Goal: Task Accomplishment & Management: Manage account settings

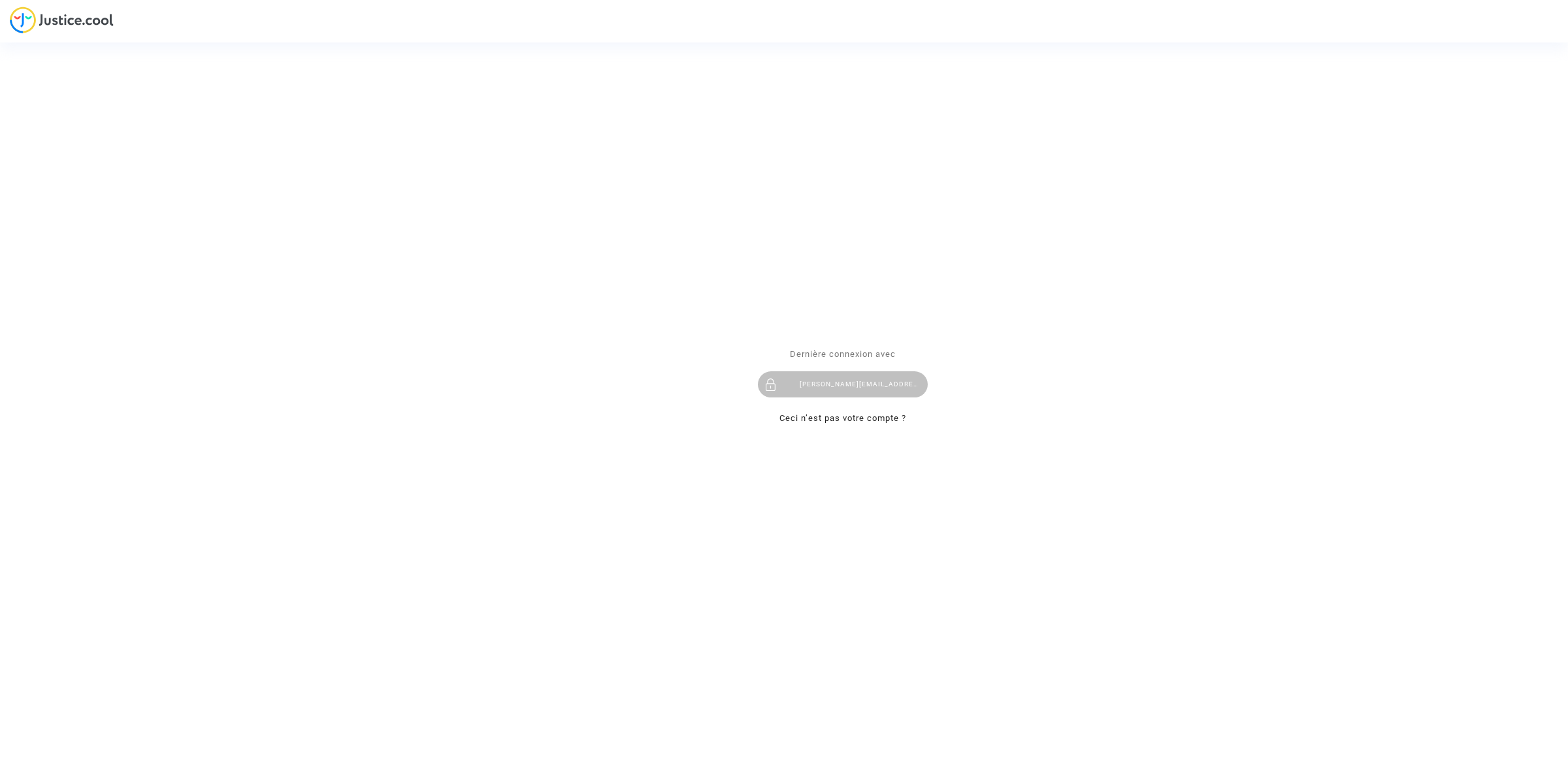
click at [827, 389] on div "tom@pitcher-avocat.fr" at bounding box center [843, 384] width 170 height 26
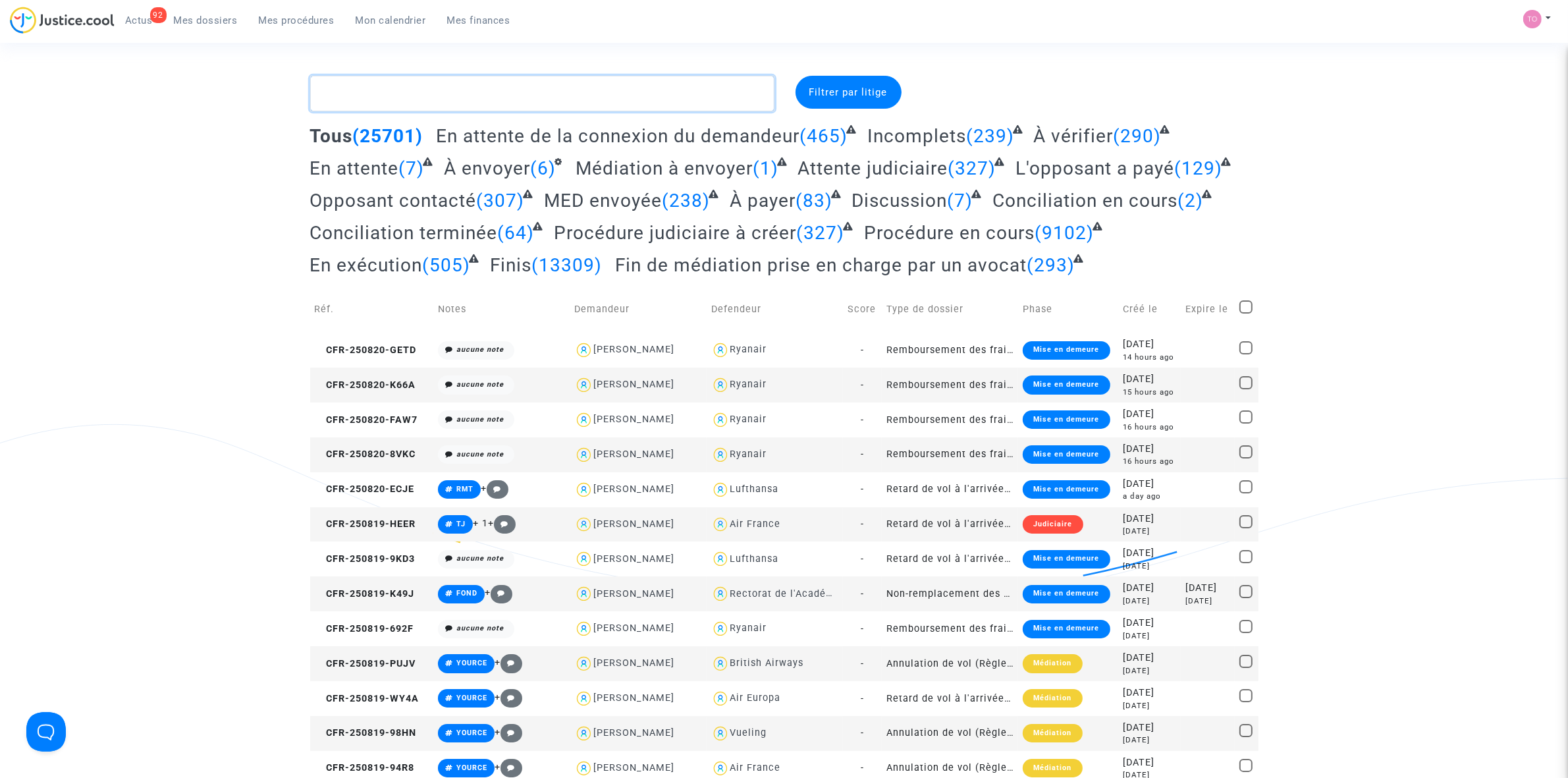
click at [432, 96] on textarea at bounding box center [542, 93] width 464 height 35
paste textarea "ENGLEDER"
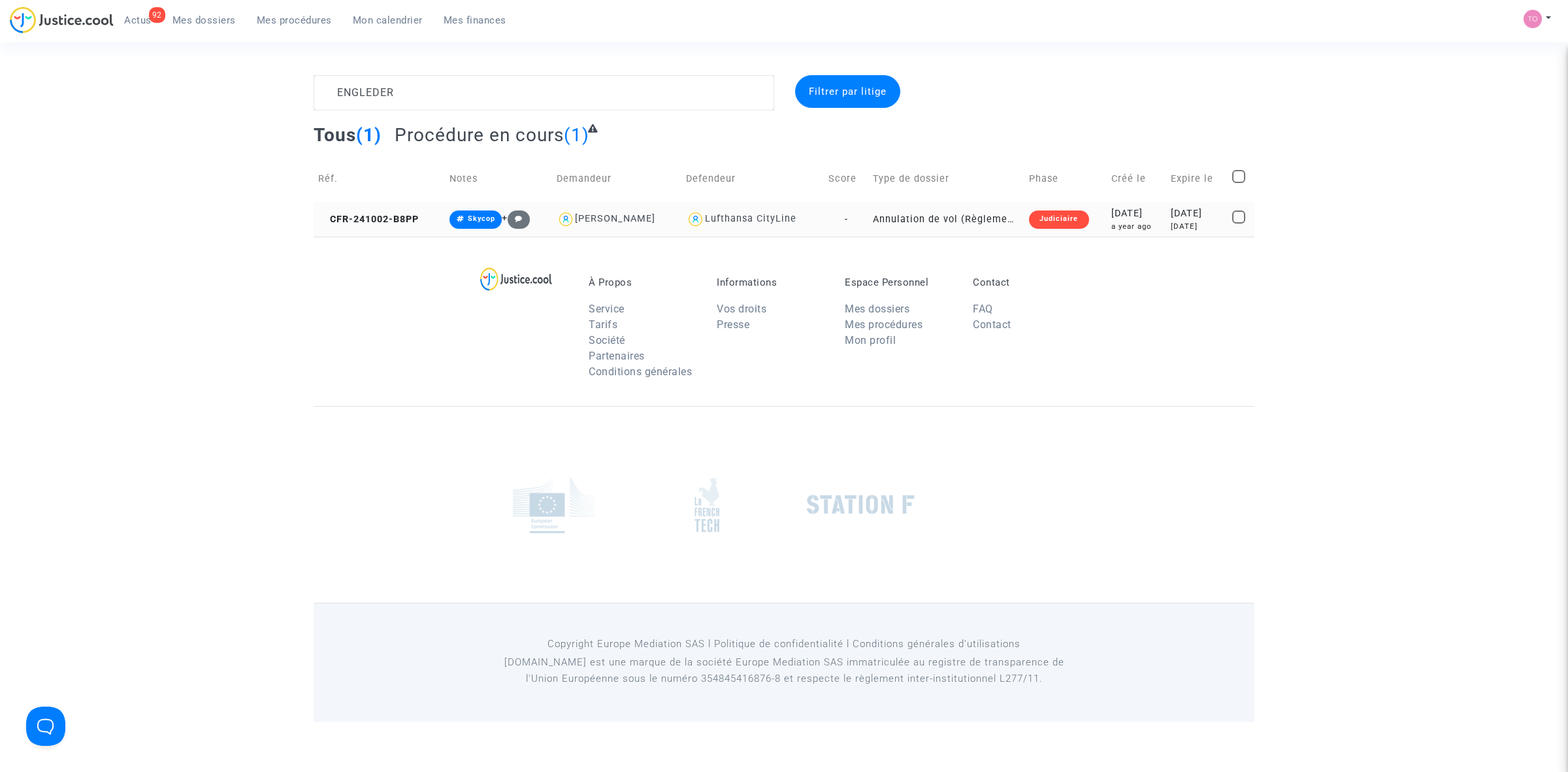
click at [1112, 213] on div "2024-10-02" at bounding box center [1137, 213] width 51 height 15
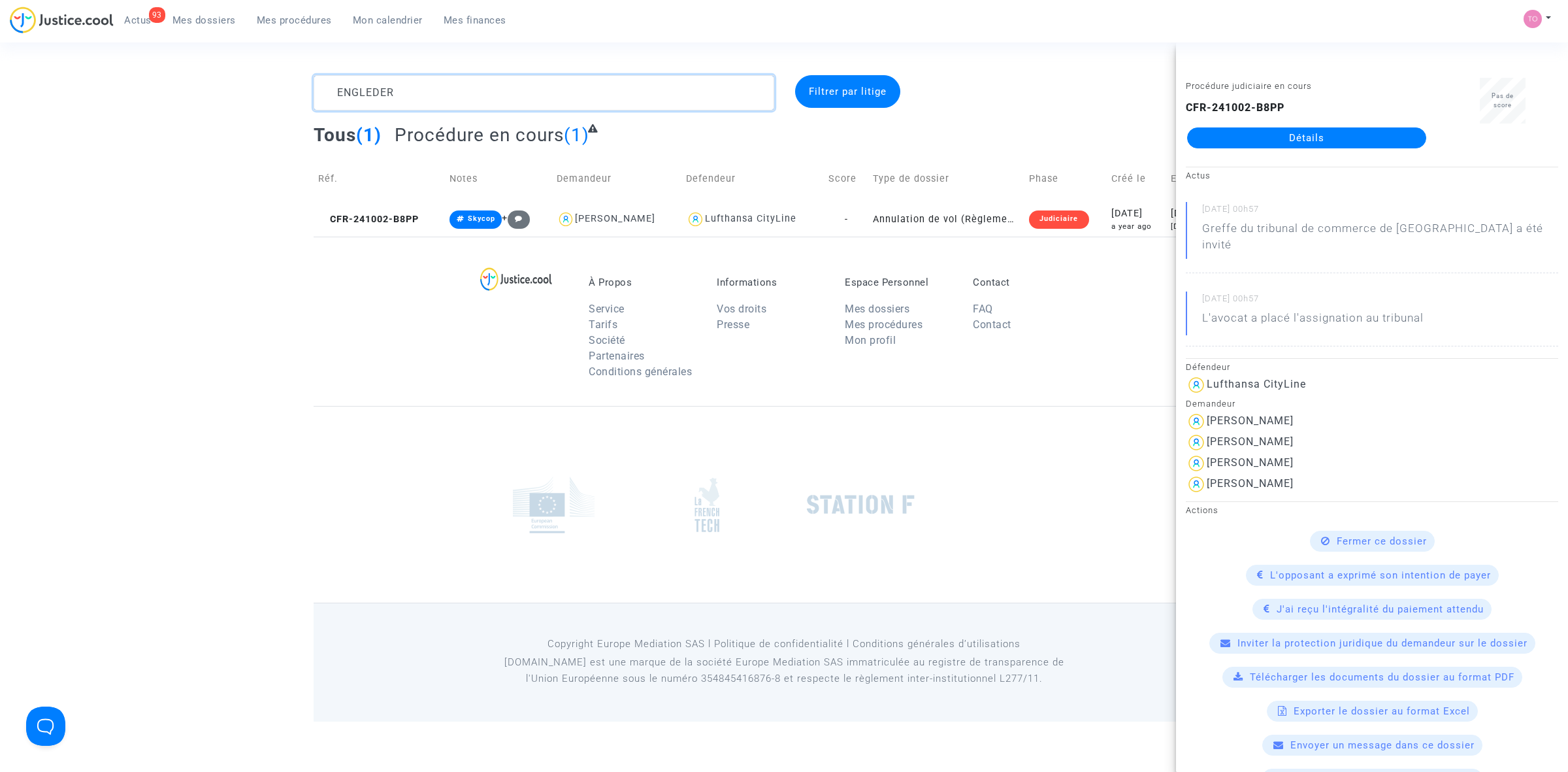
drag, startPoint x: 404, startPoint y: 91, endPoint x: 238, endPoint y: 89, distance: 166.0
click at [245, 90] on div "ENGLEDER Filtrer par litige Tous (1) Procédure en cours (1) Réf. Notes Demandeu…" at bounding box center [784, 156] width 1568 height 162
paste textarea "AUGUSTAUSJAS"
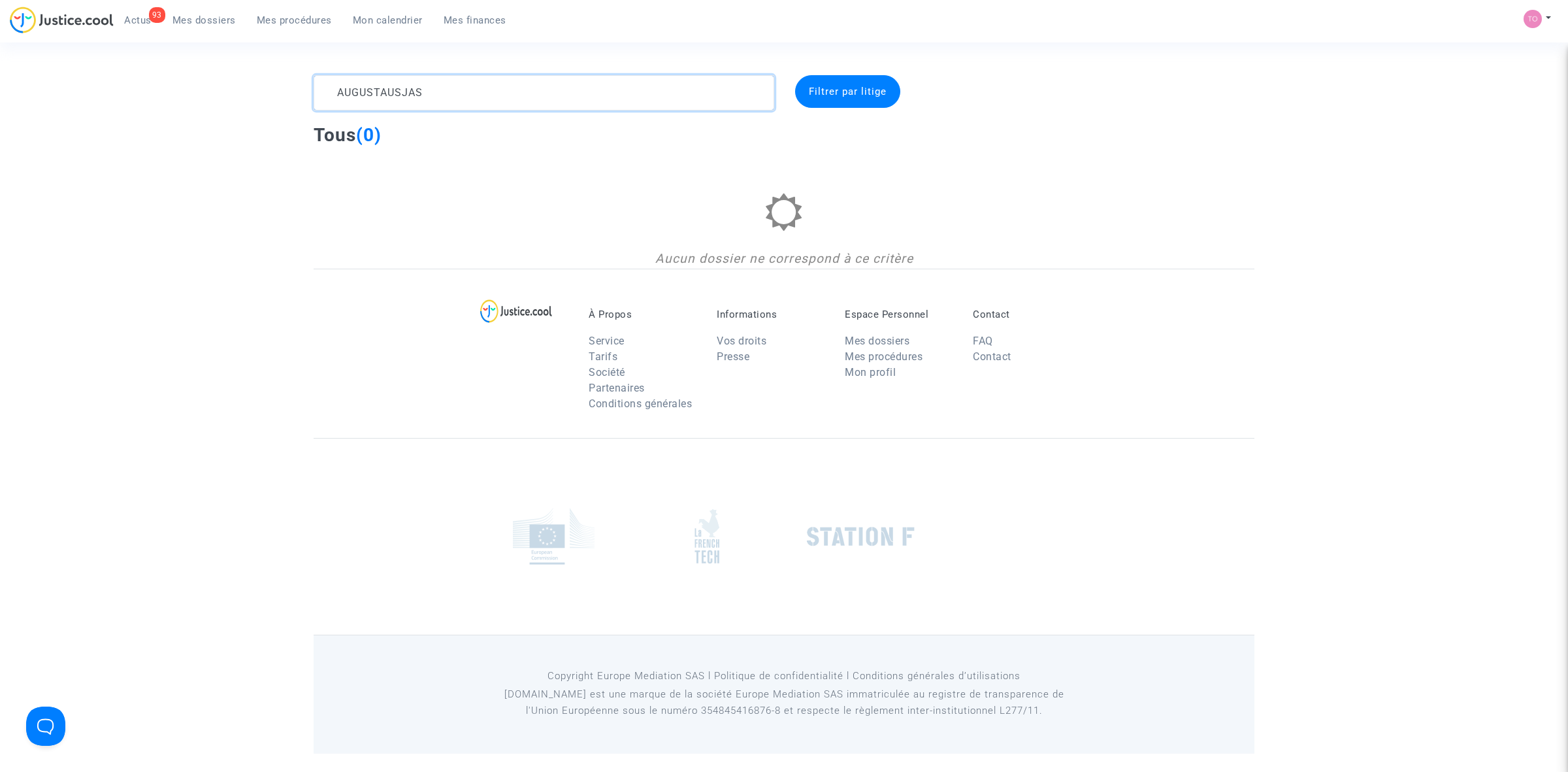
drag, startPoint x: 419, startPoint y: 92, endPoint x: 137, endPoint y: 68, distance: 283.0
click at [142, 70] on section "AUGUSTAUSJAS Filtrer par litige Tous (0) Aucun dossier ne correspond à ce critè…" at bounding box center [784, 377] width 1568 height 754
paste textarea "Vitalijus"
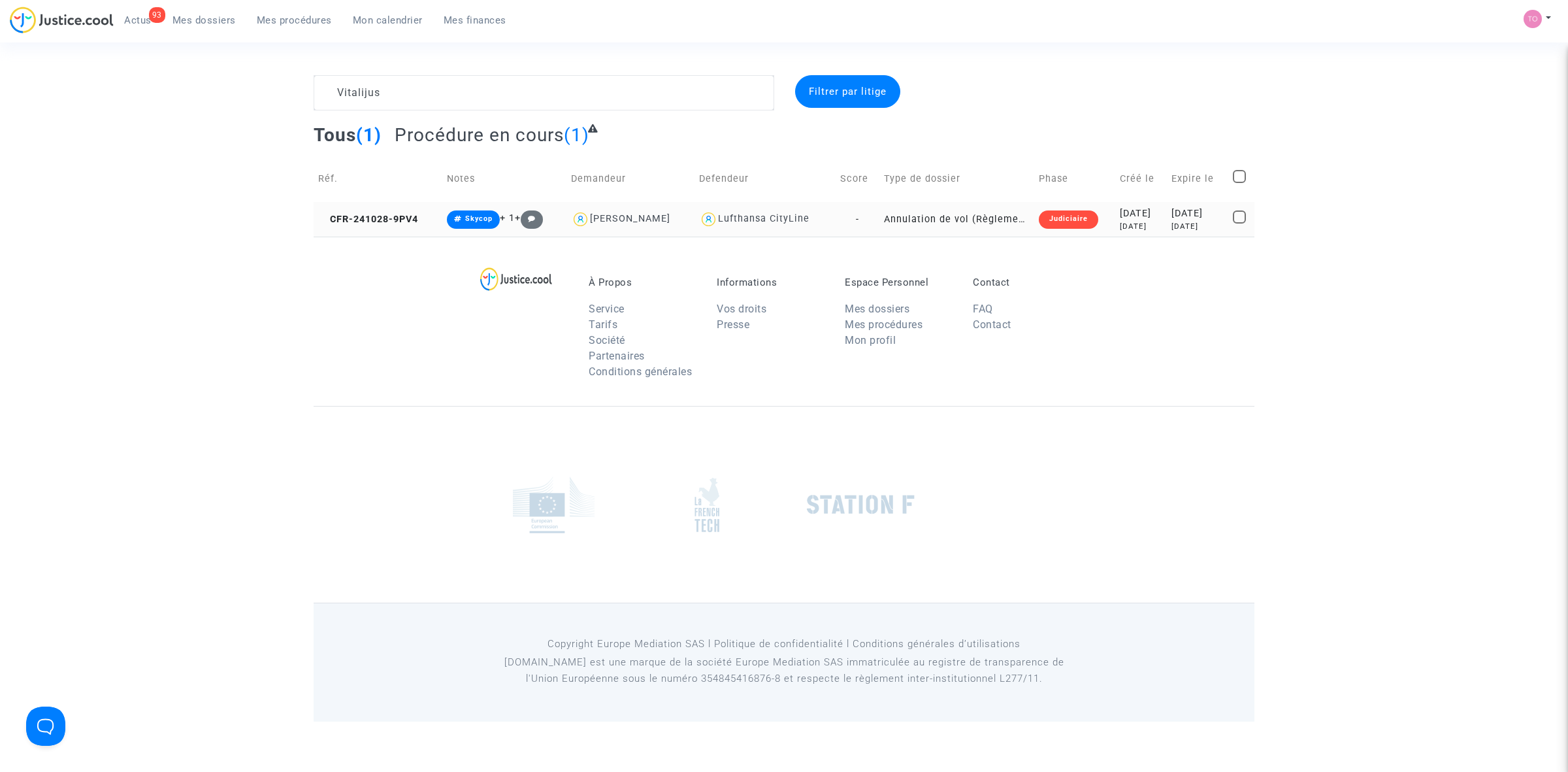
click at [1119, 218] on div "2024-10-28" at bounding box center [1141, 213] width 43 height 15
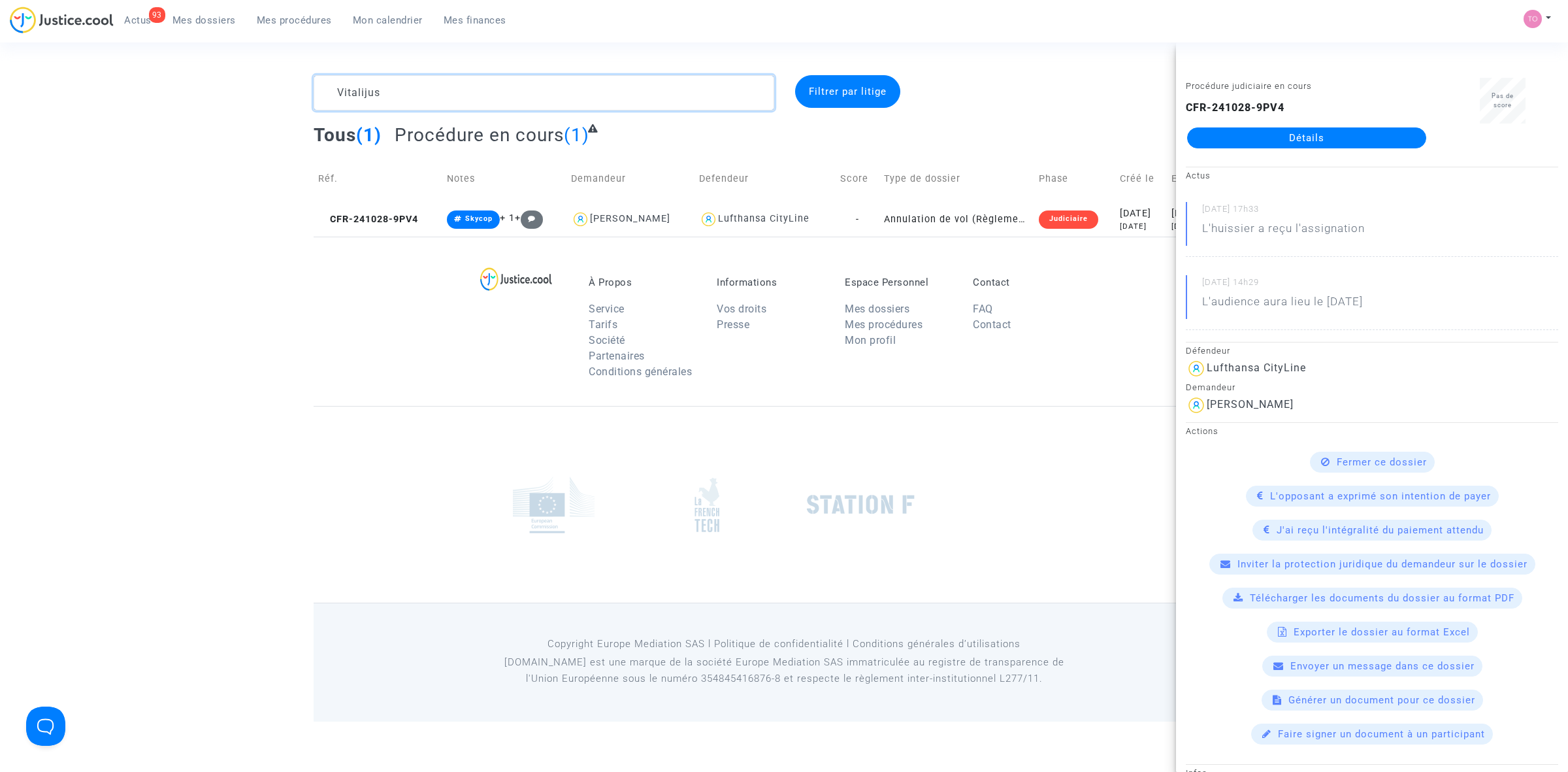
drag, startPoint x: 402, startPoint y: 94, endPoint x: 239, endPoint y: 87, distance: 163.2
click at [239, 87] on div "Vitalijus Filtrer par litige Tous (1) Procédure en cours (1) Réf. Notes Demande…" at bounding box center [784, 156] width 1568 height 162
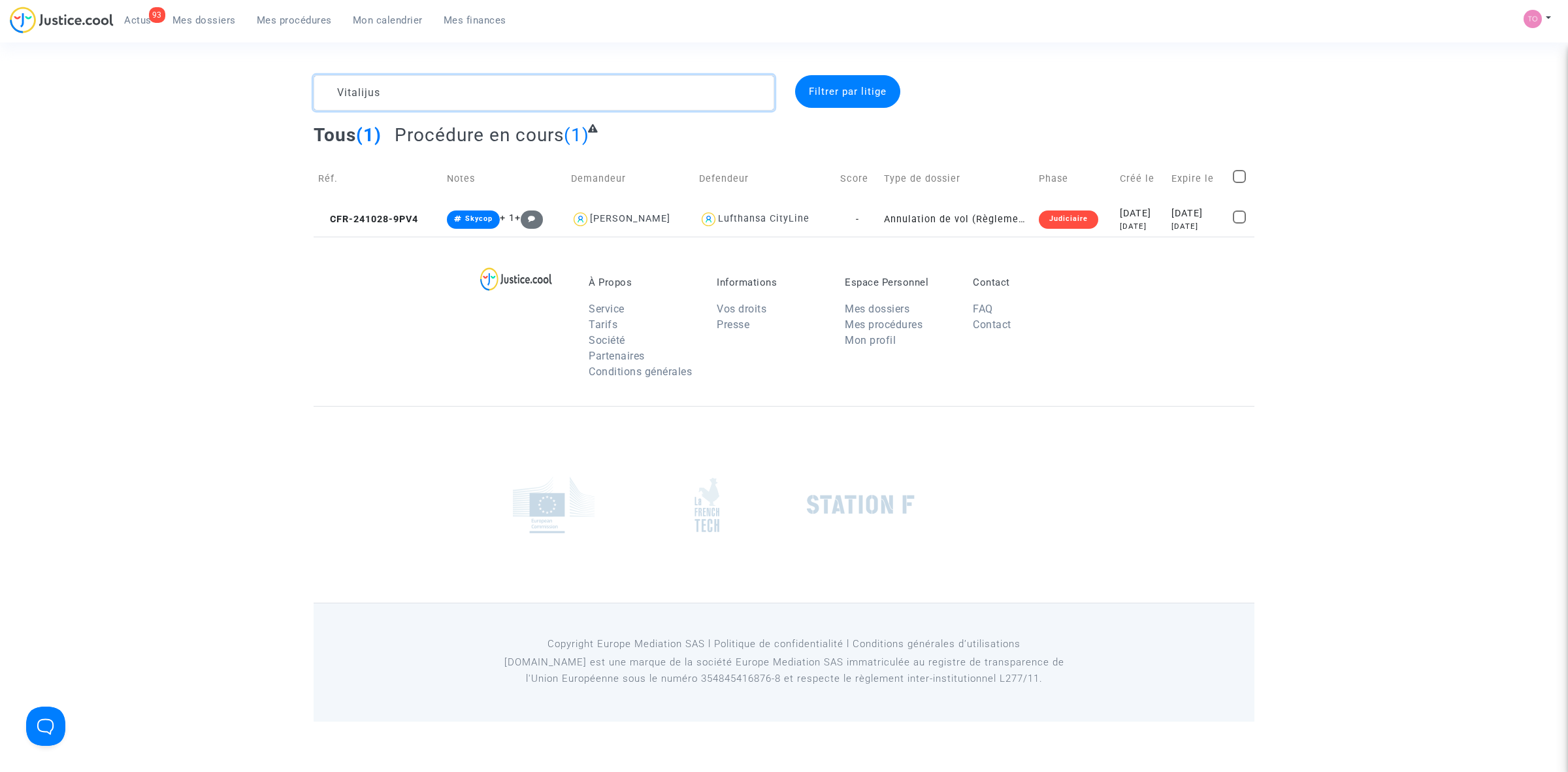
paste textarea "LS-250313-GQQ9"
type textarea "LS-250313-GQQ9"
click at [1116, 228] on div "7 months ago" at bounding box center [1138, 226] width 44 height 11
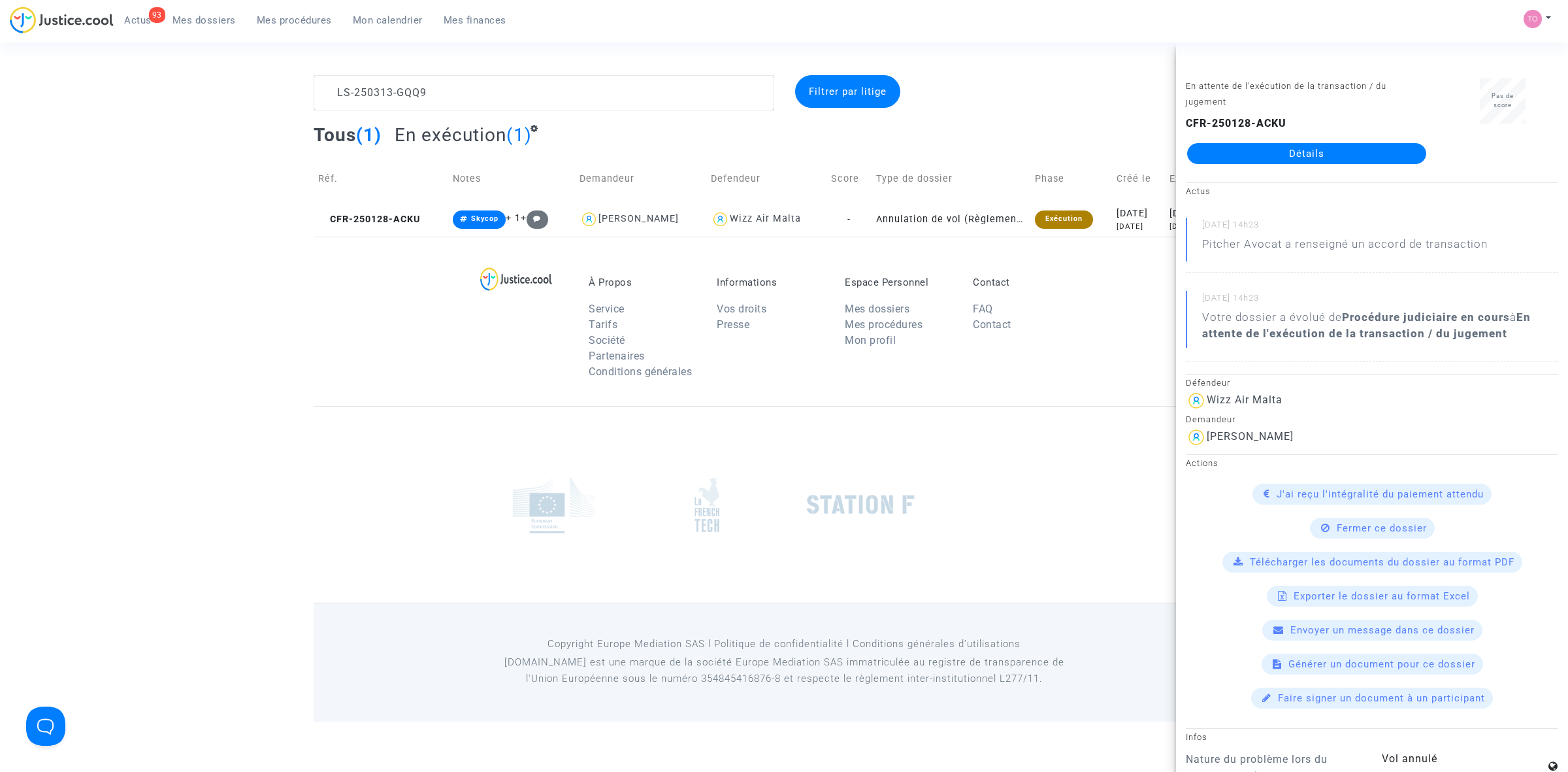
click at [1268, 145] on link "Détails" at bounding box center [1307, 153] width 239 height 20
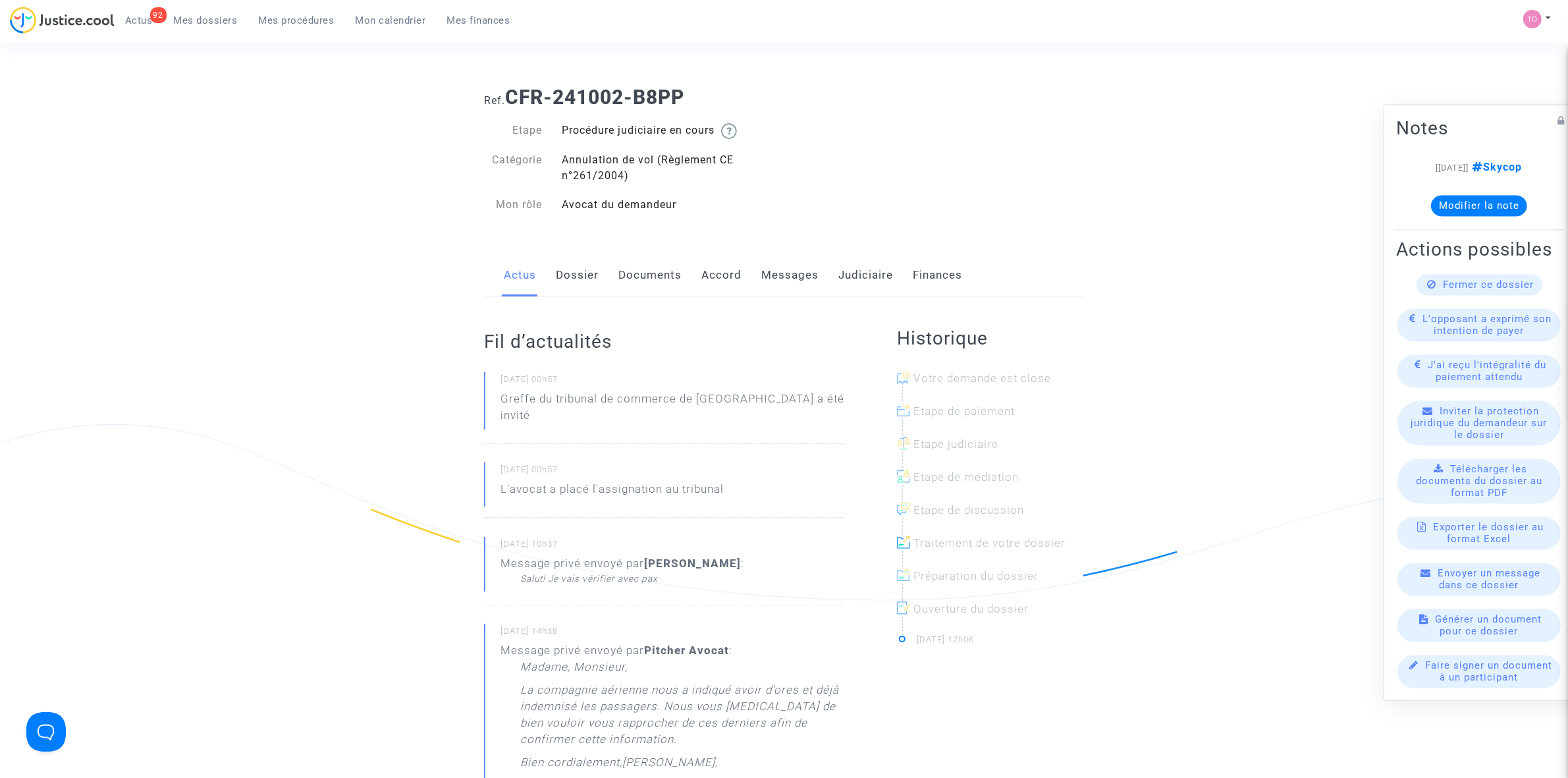
click at [847, 277] on link "Judiciaire" at bounding box center [865, 275] width 55 height 43
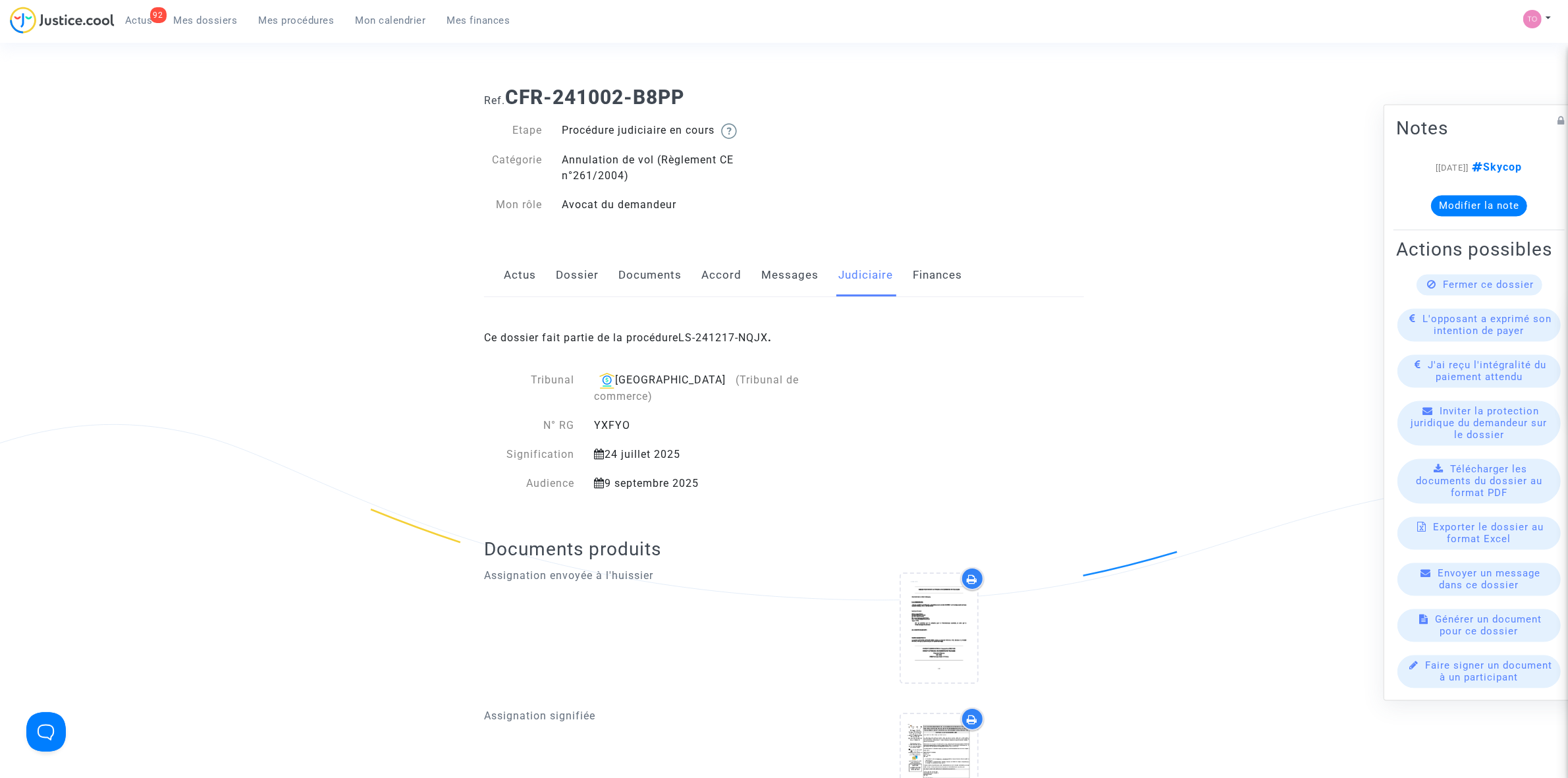
click at [730, 328] on div "Ce dossier fait partie de la procédure LS-241217-NQJX ." at bounding box center [783, 328] width 600 height 62
click at [729, 337] on link "LS-241217-NQJX" at bounding box center [722, 337] width 89 height 13
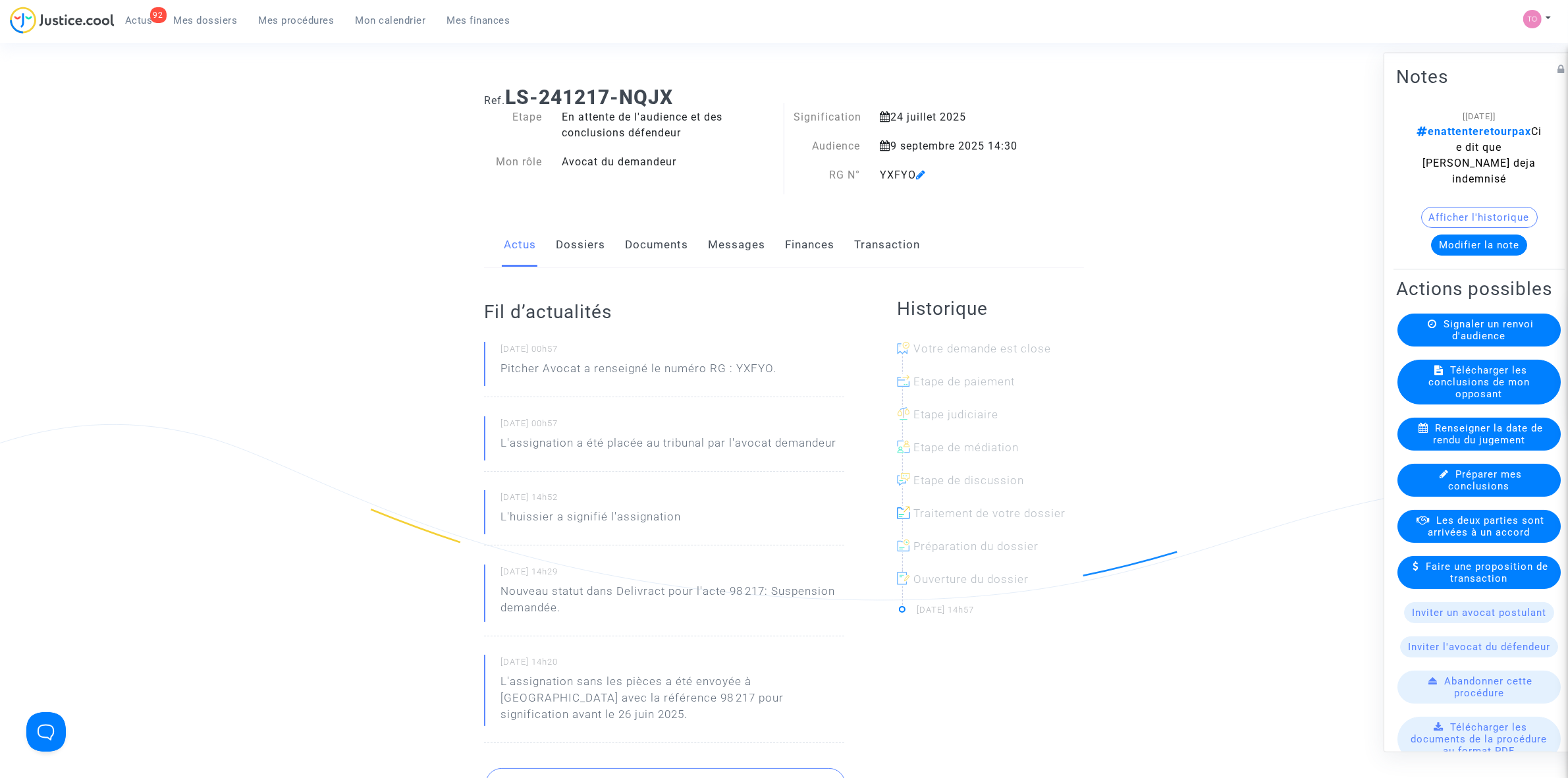
click at [758, 241] on link "Messages" at bounding box center [737, 245] width 57 height 43
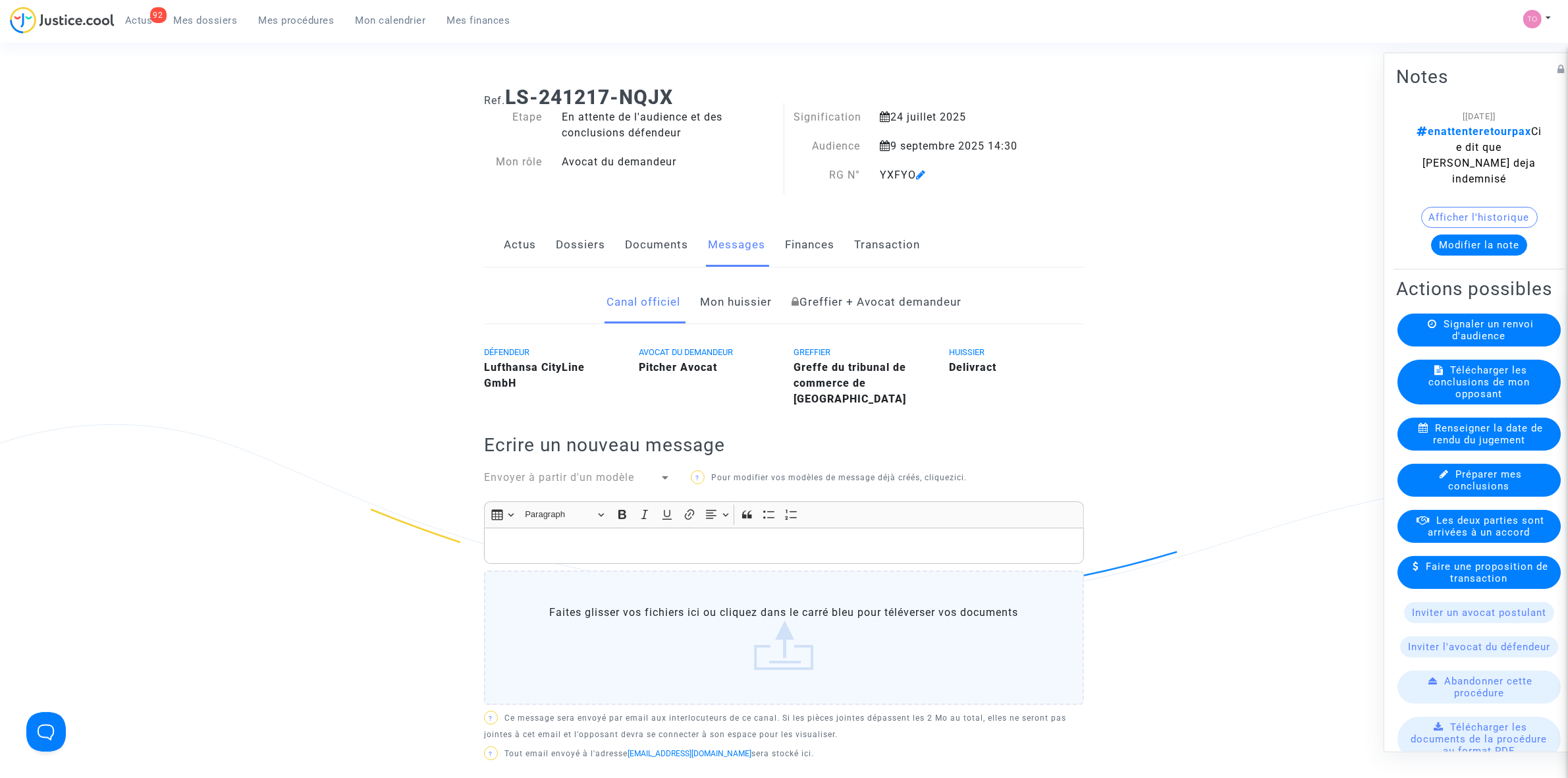
click at [580, 239] on link "Dossiers" at bounding box center [580, 245] width 49 height 43
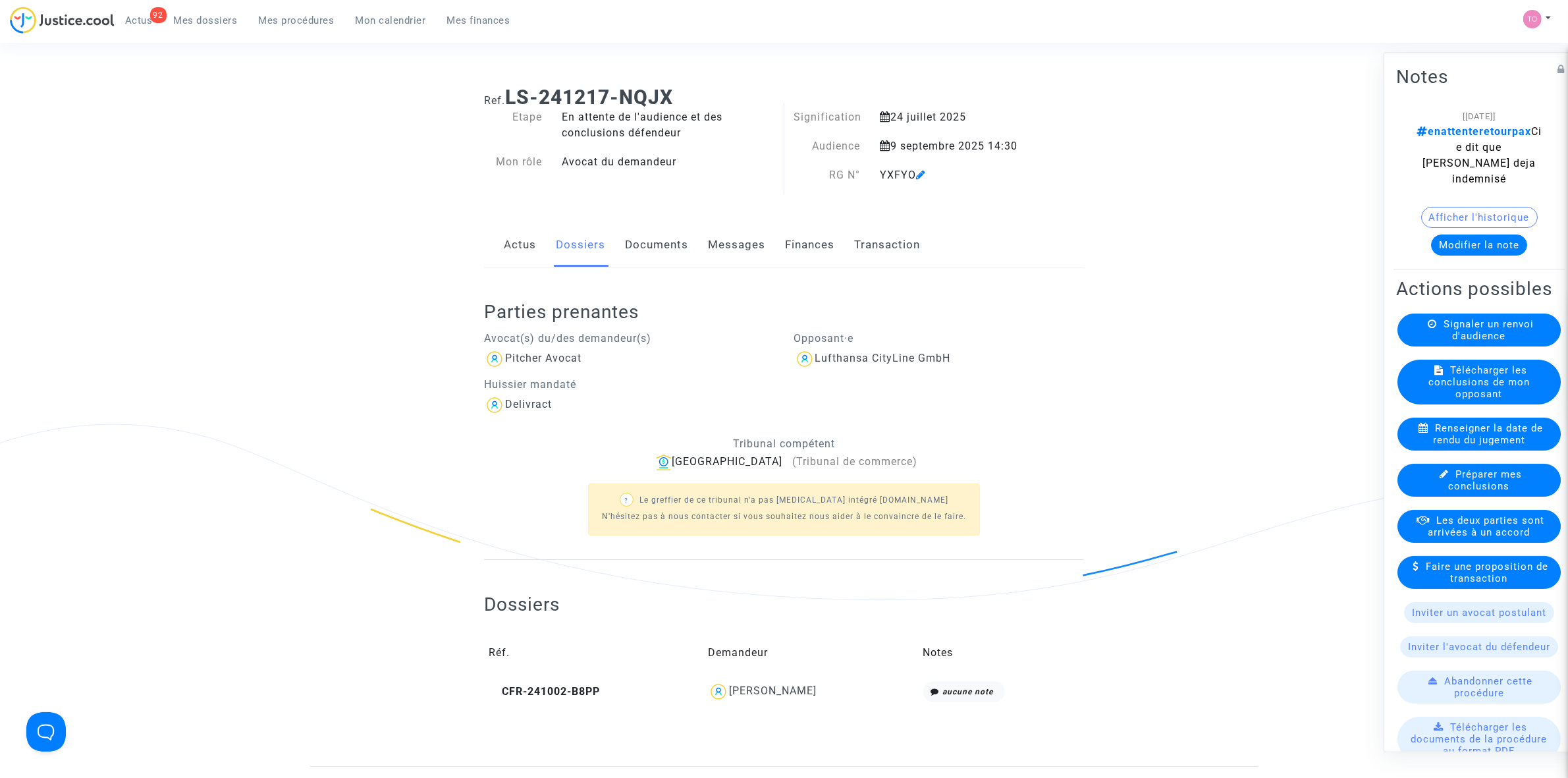
click at [764, 700] on div "Bernd Engleder" at bounding box center [810, 691] width 205 height 21
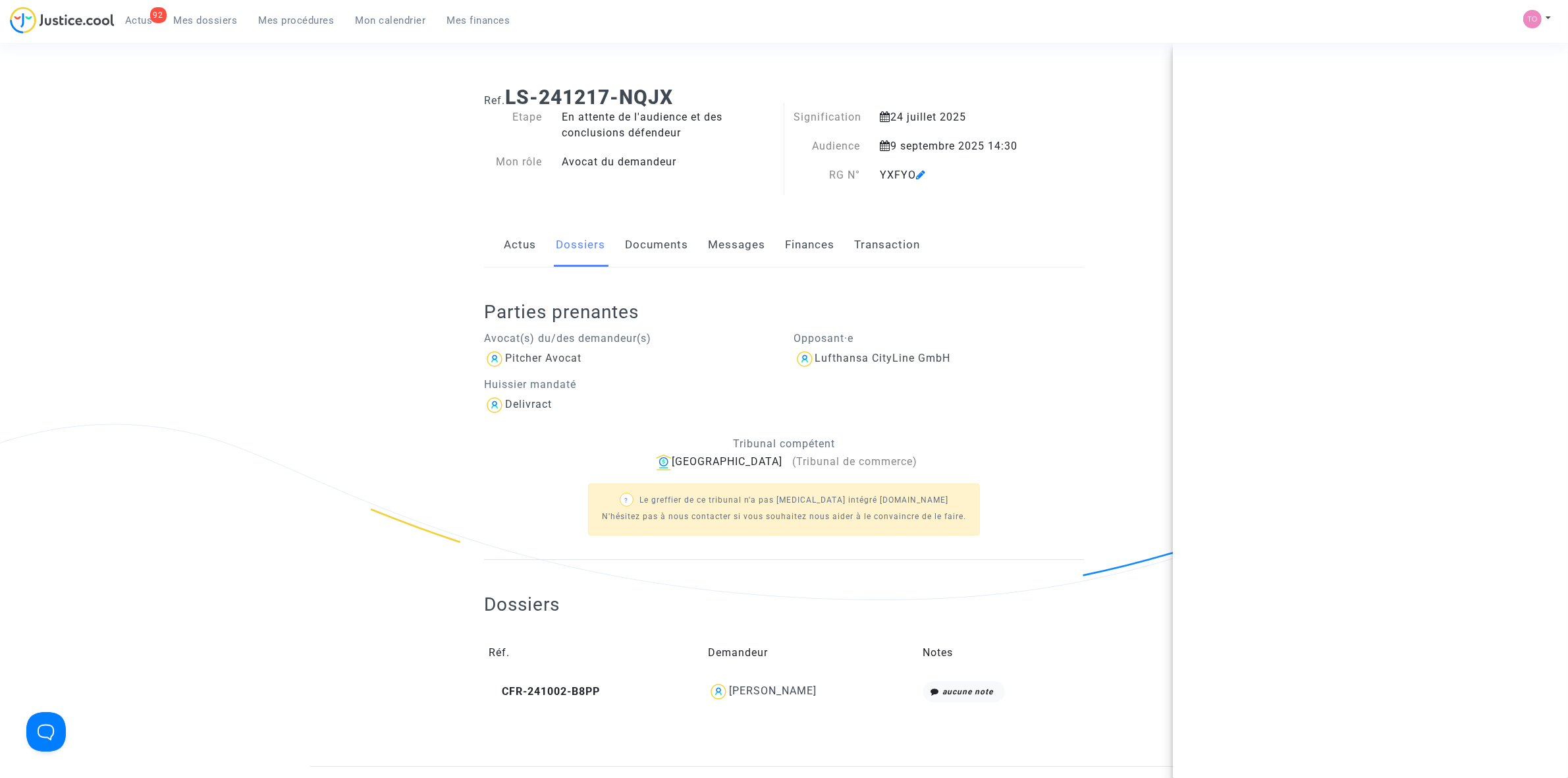
click at [770, 696] on div "Bernd Engleder" at bounding box center [772, 690] width 87 height 13
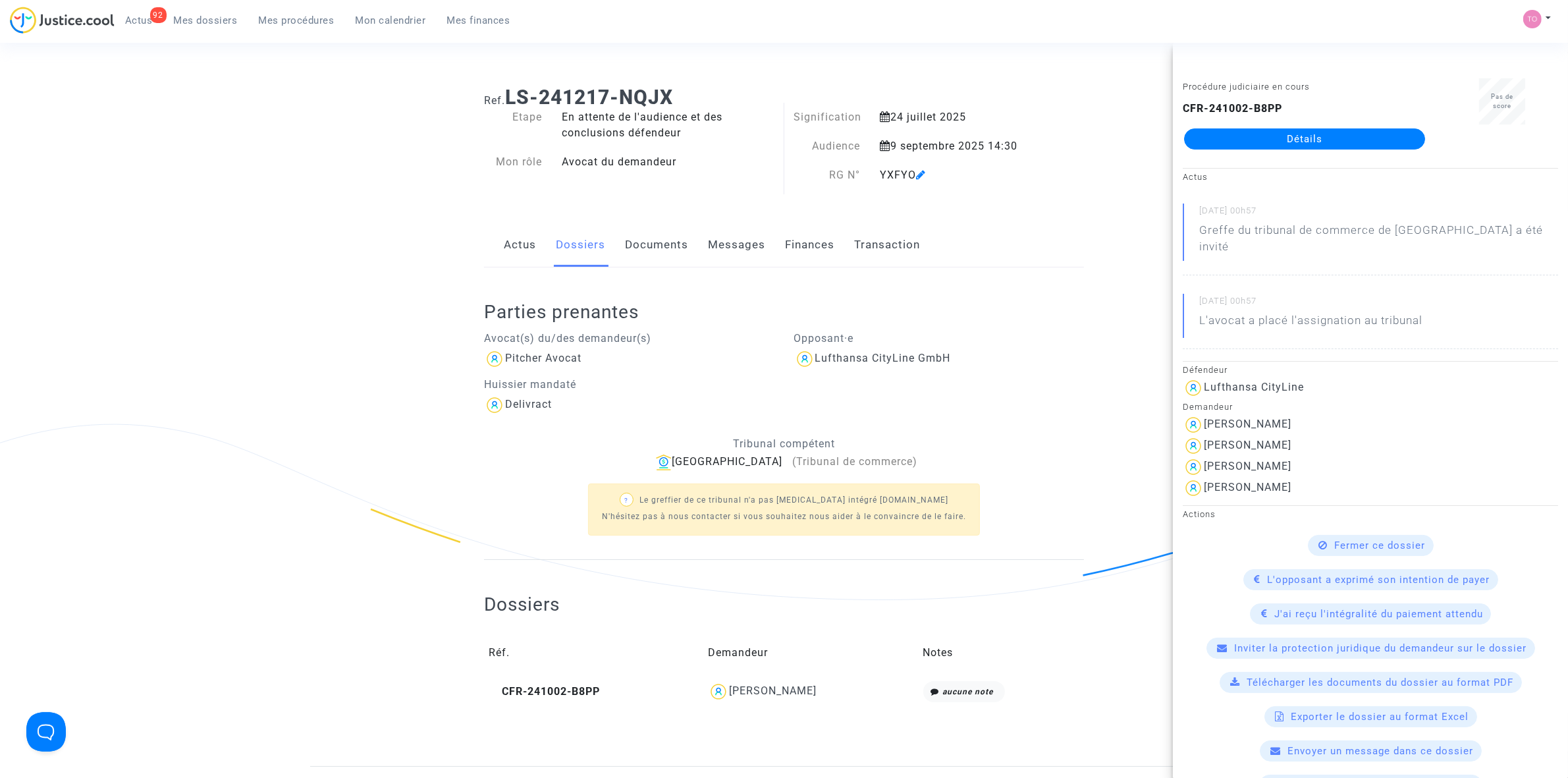
click at [1233, 142] on link "Détails" at bounding box center [1305, 138] width 241 height 21
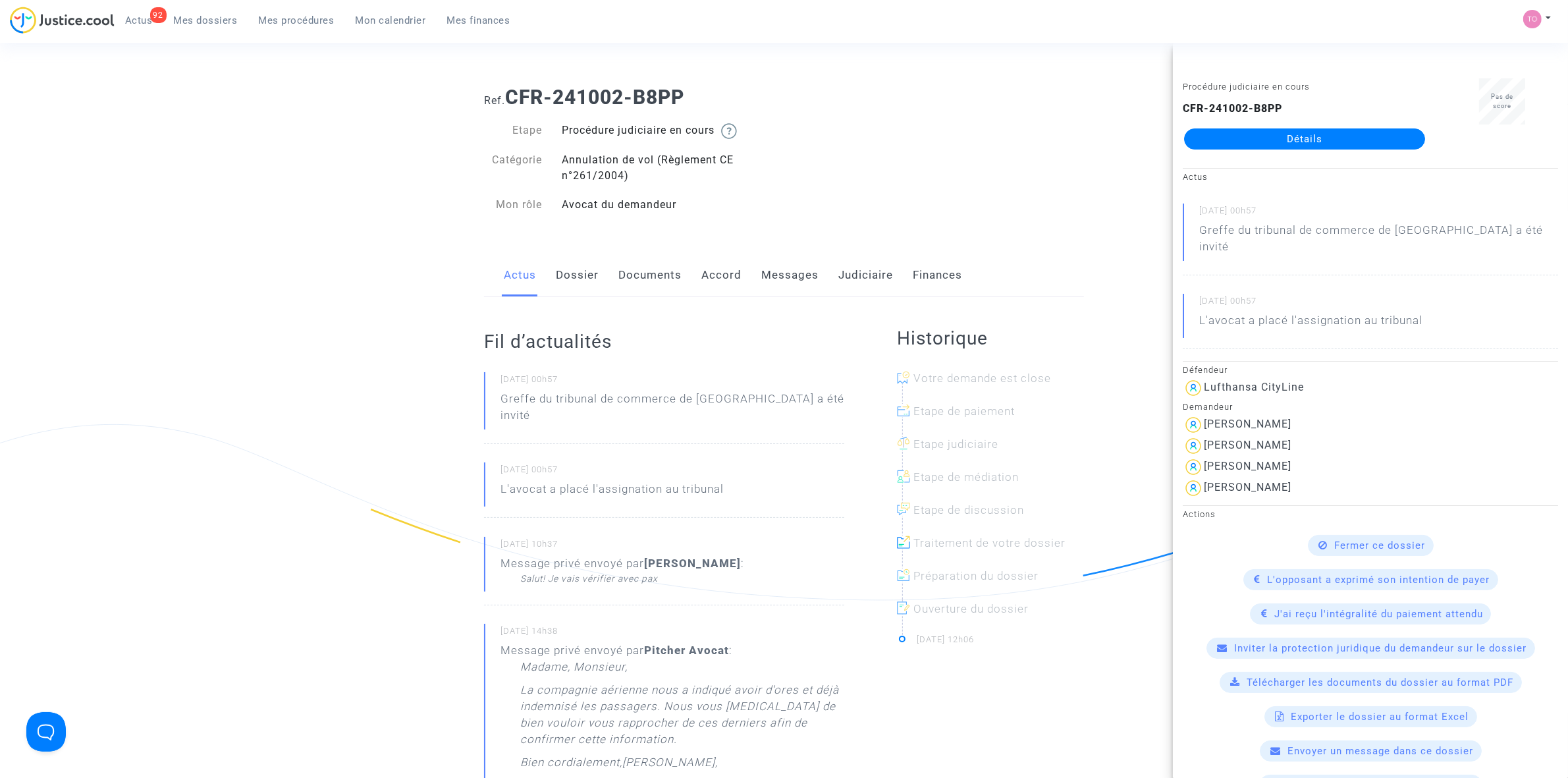
click at [618, 279] on link "Documents" at bounding box center [650, 275] width 63 height 43
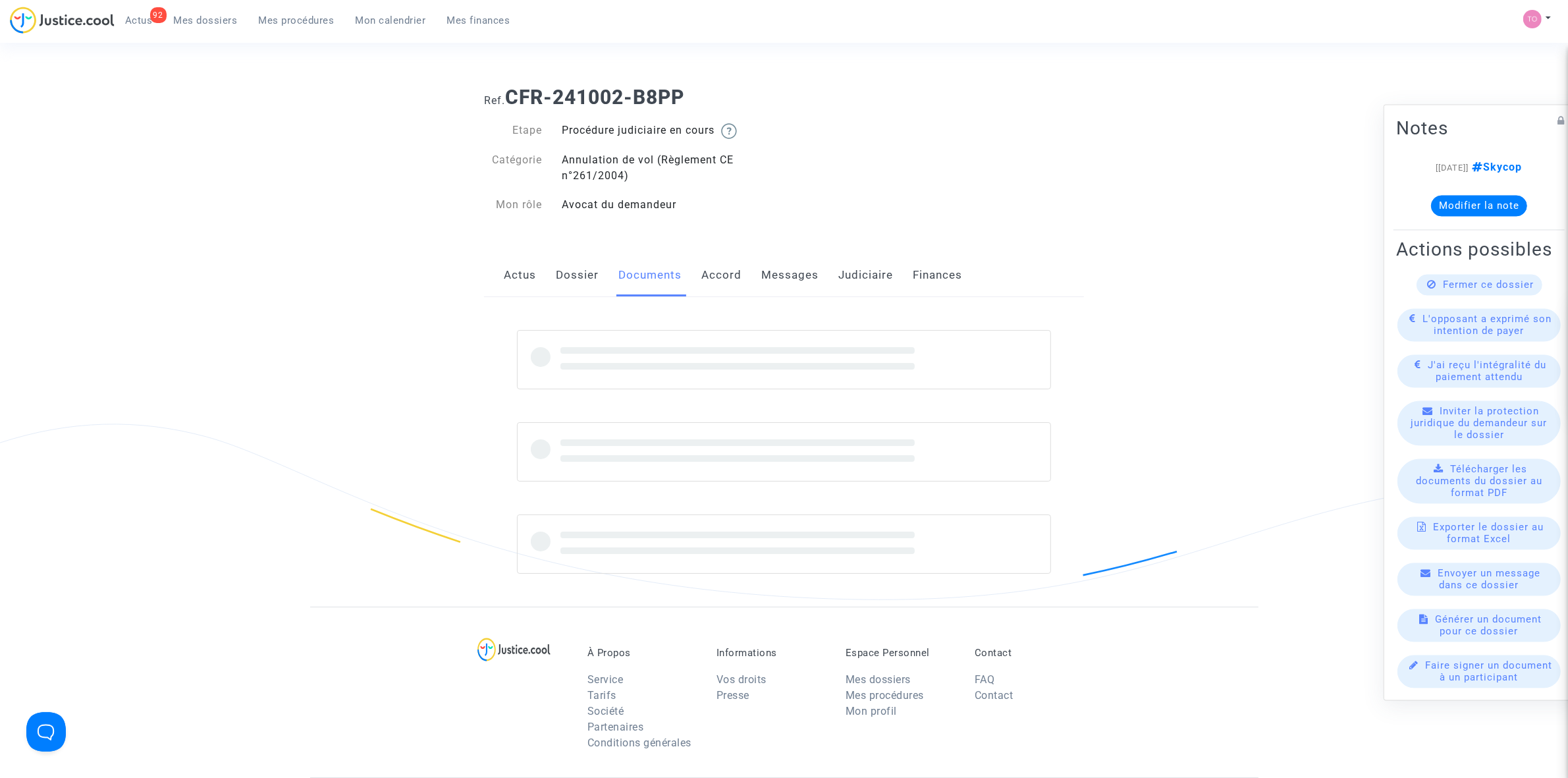
click at [575, 282] on link "Dossier" at bounding box center [577, 275] width 43 height 43
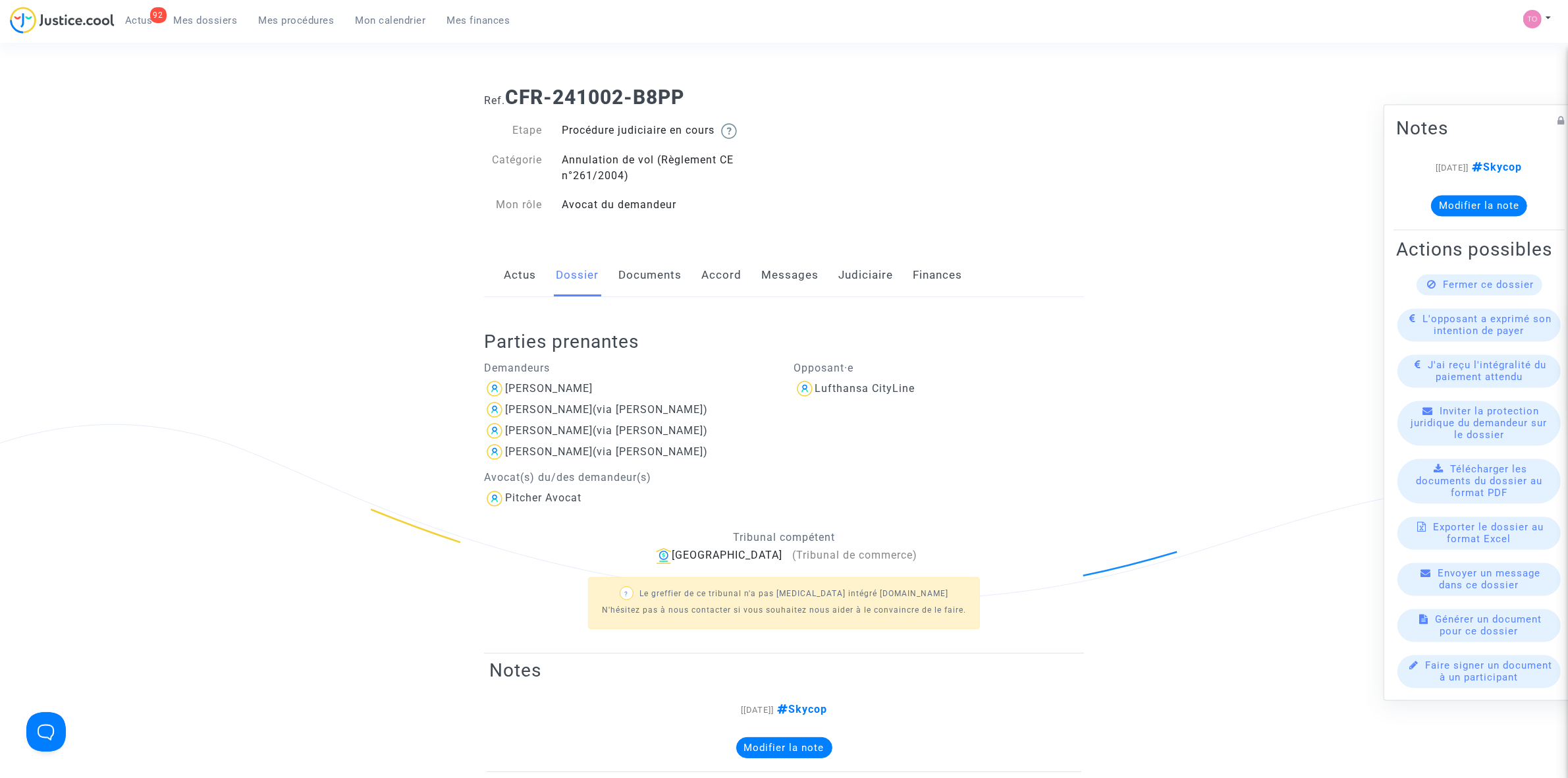
click at [784, 278] on link "Messages" at bounding box center [790, 275] width 57 height 43
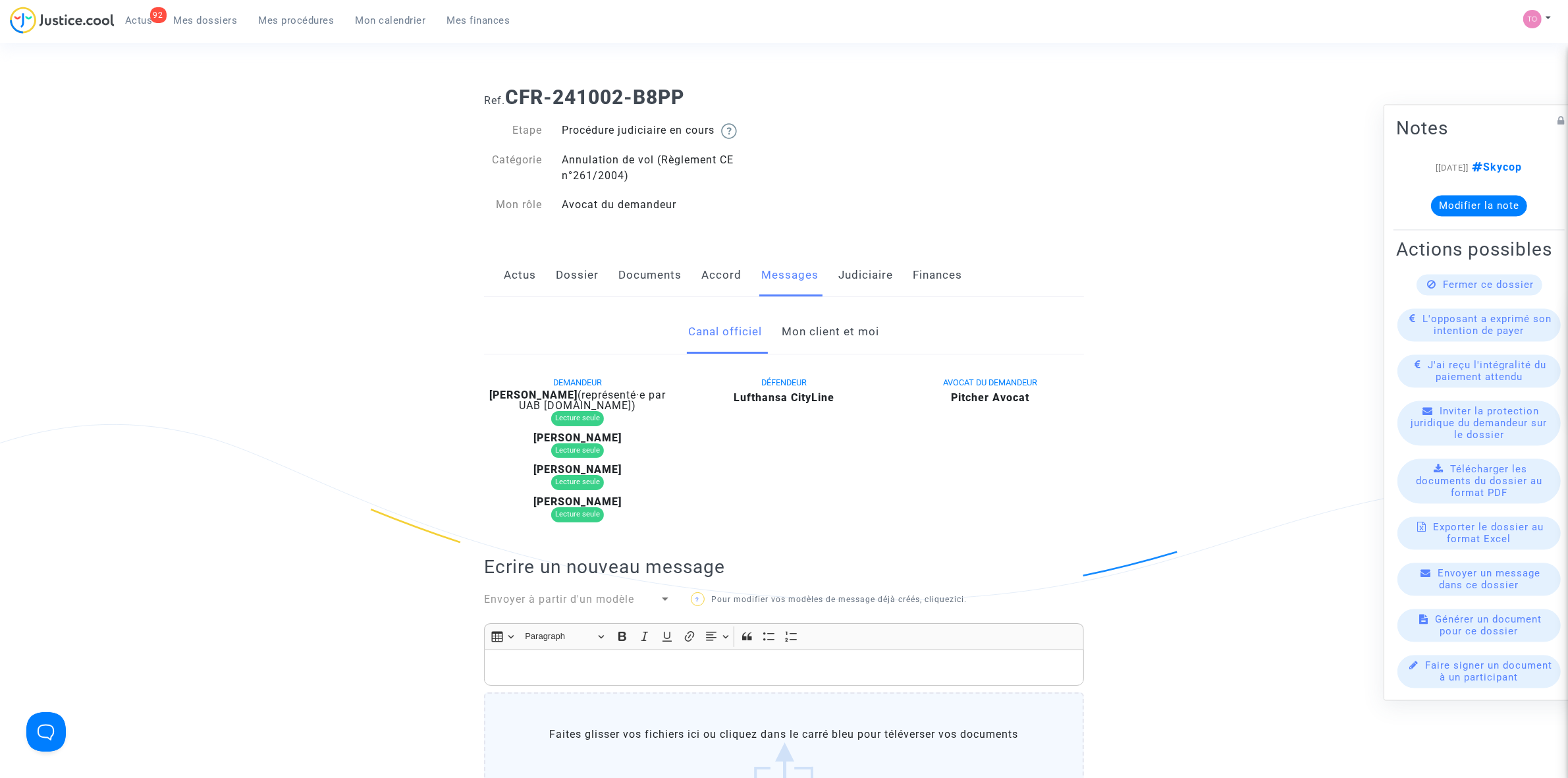
click at [822, 340] on link "Mon client et moi" at bounding box center [830, 332] width 97 height 43
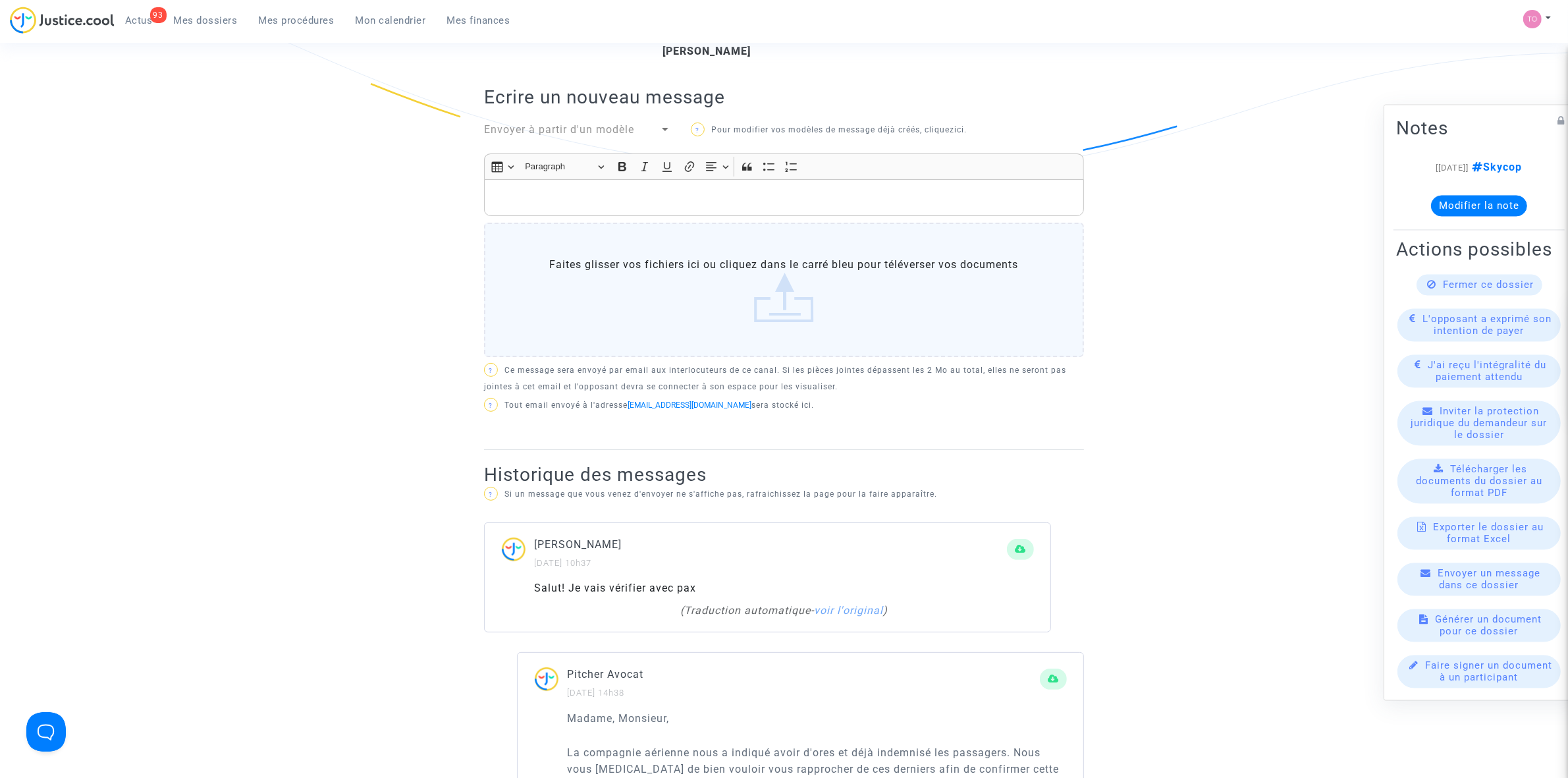
scroll to position [82, 0]
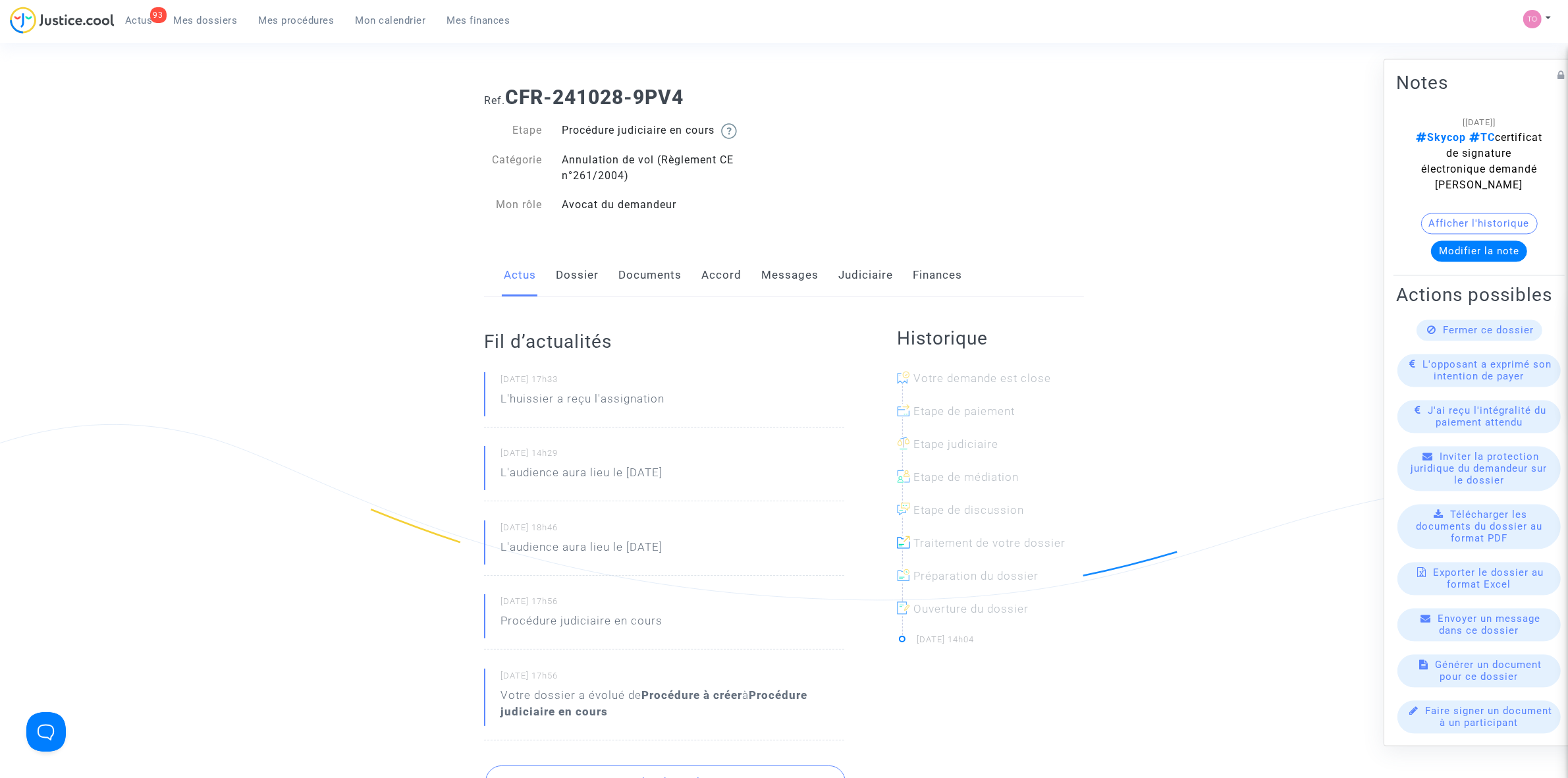
click at [720, 285] on link "Accord" at bounding box center [721, 275] width 40 height 43
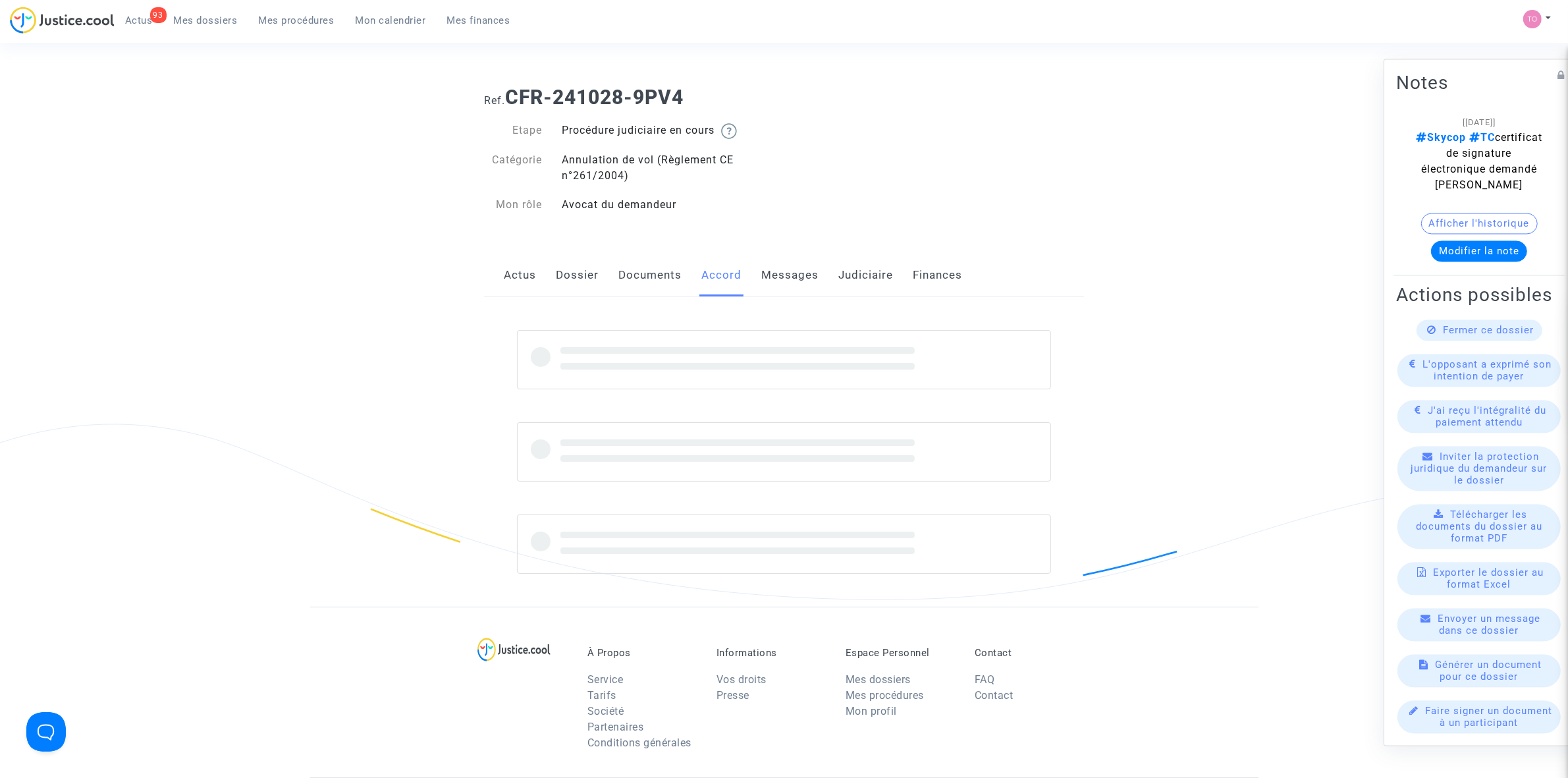
click at [761, 280] on link "Messages" at bounding box center [790, 275] width 57 height 43
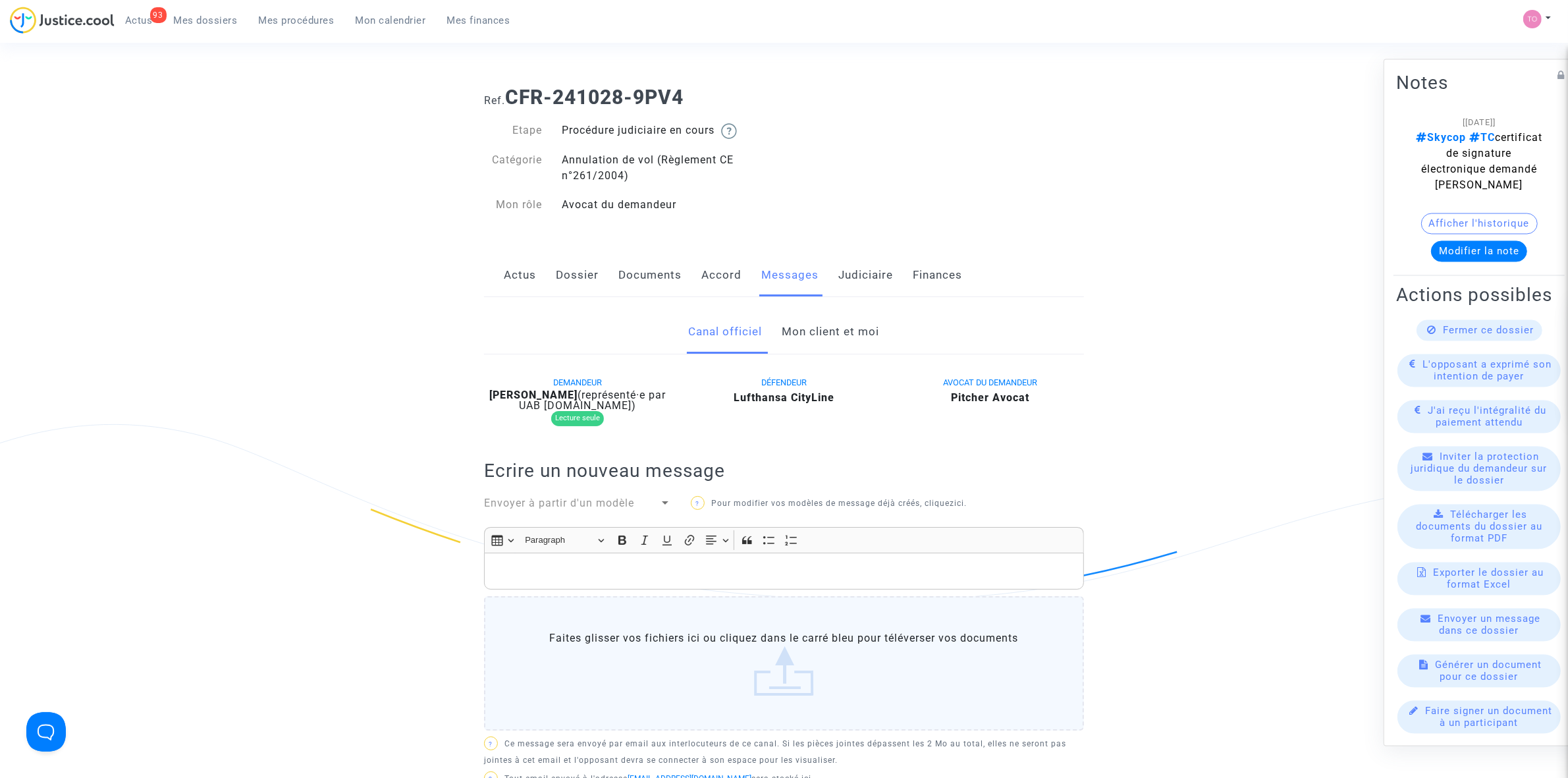
click at [812, 337] on link "Mon client et moi" at bounding box center [830, 332] width 97 height 43
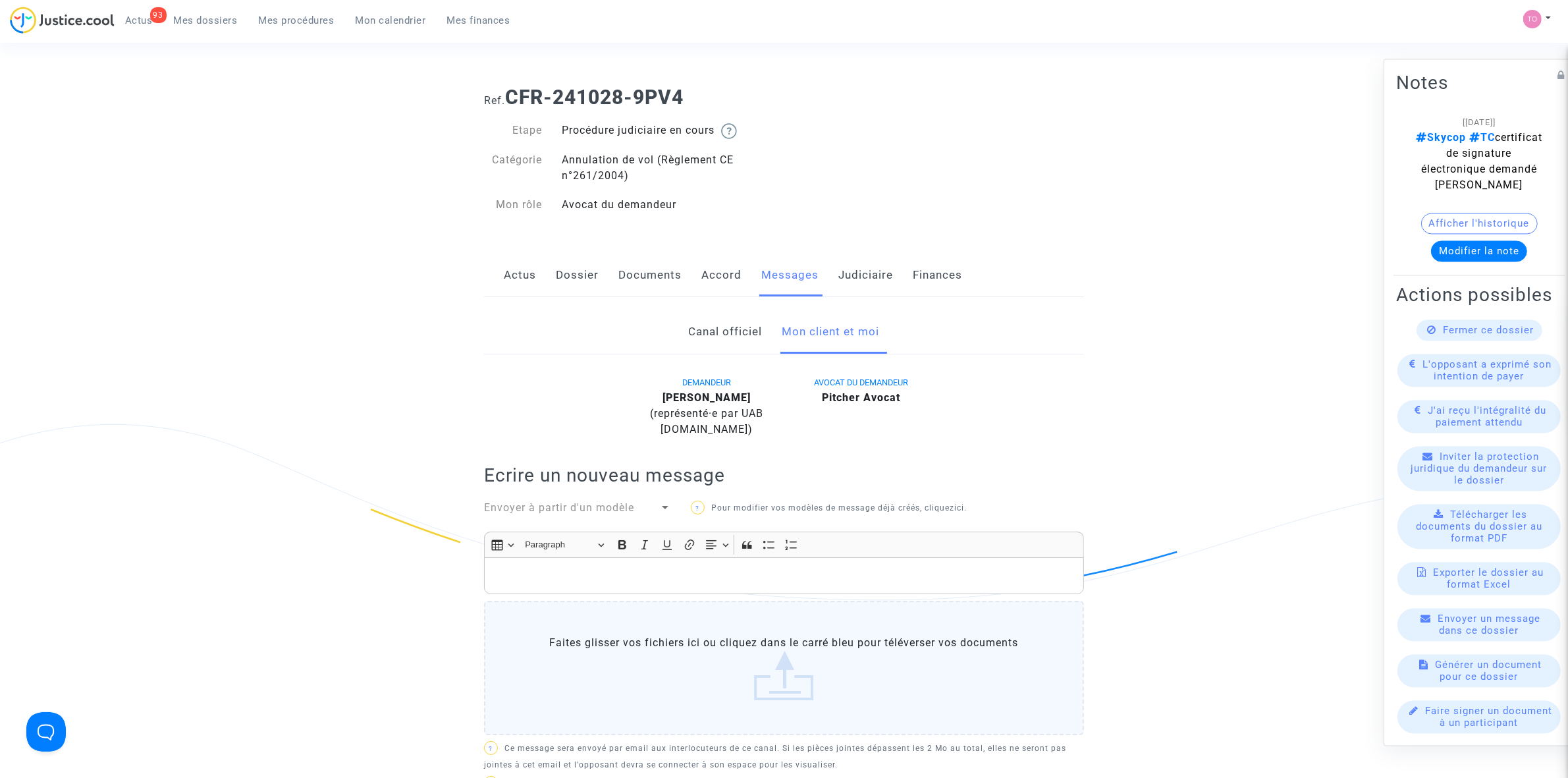
click at [859, 274] on link "Judiciaire" at bounding box center [865, 275] width 55 height 43
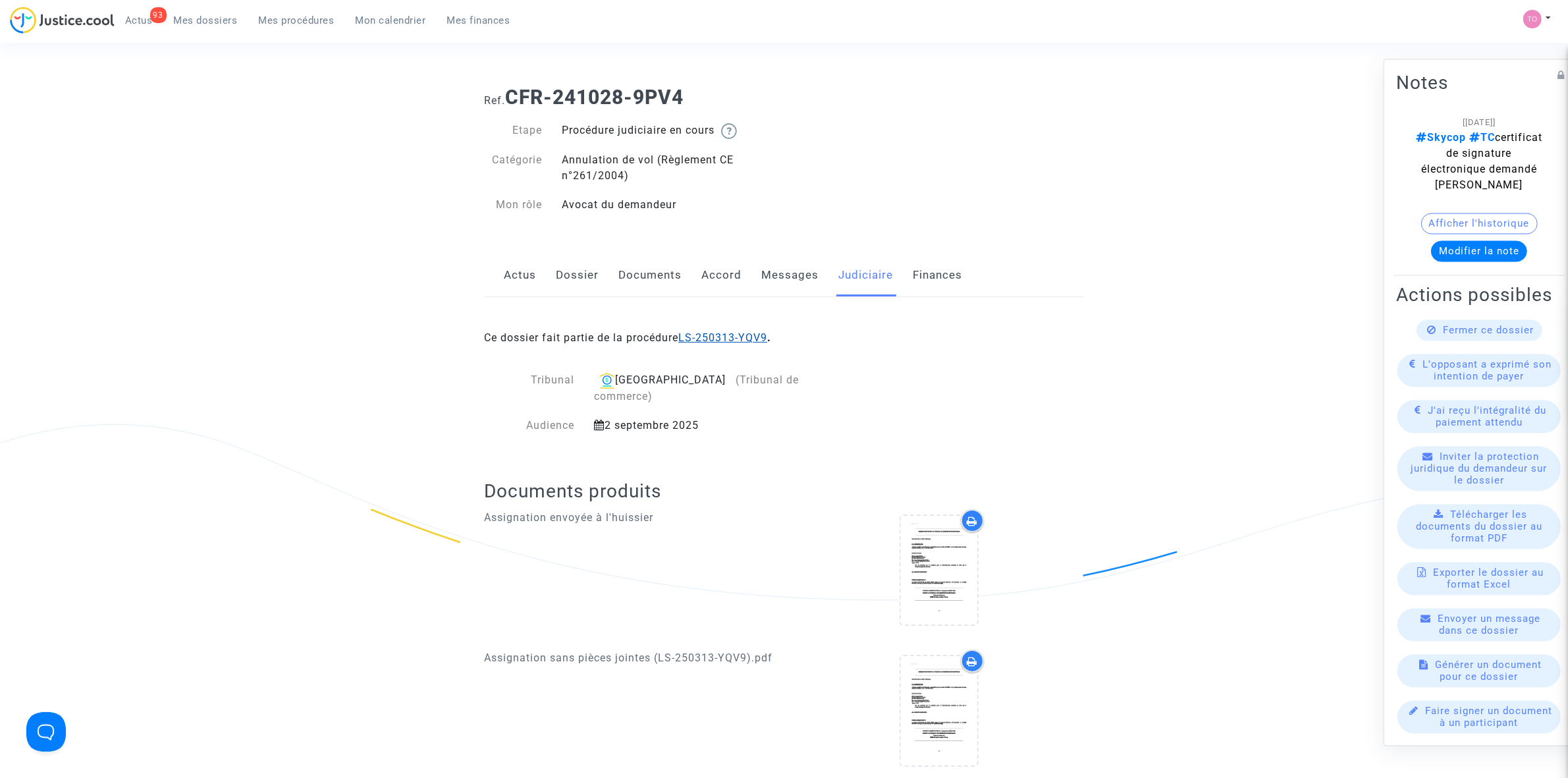
click at [742, 337] on link "LS-250313-YQV9" at bounding box center [722, 337] width 89 height 13
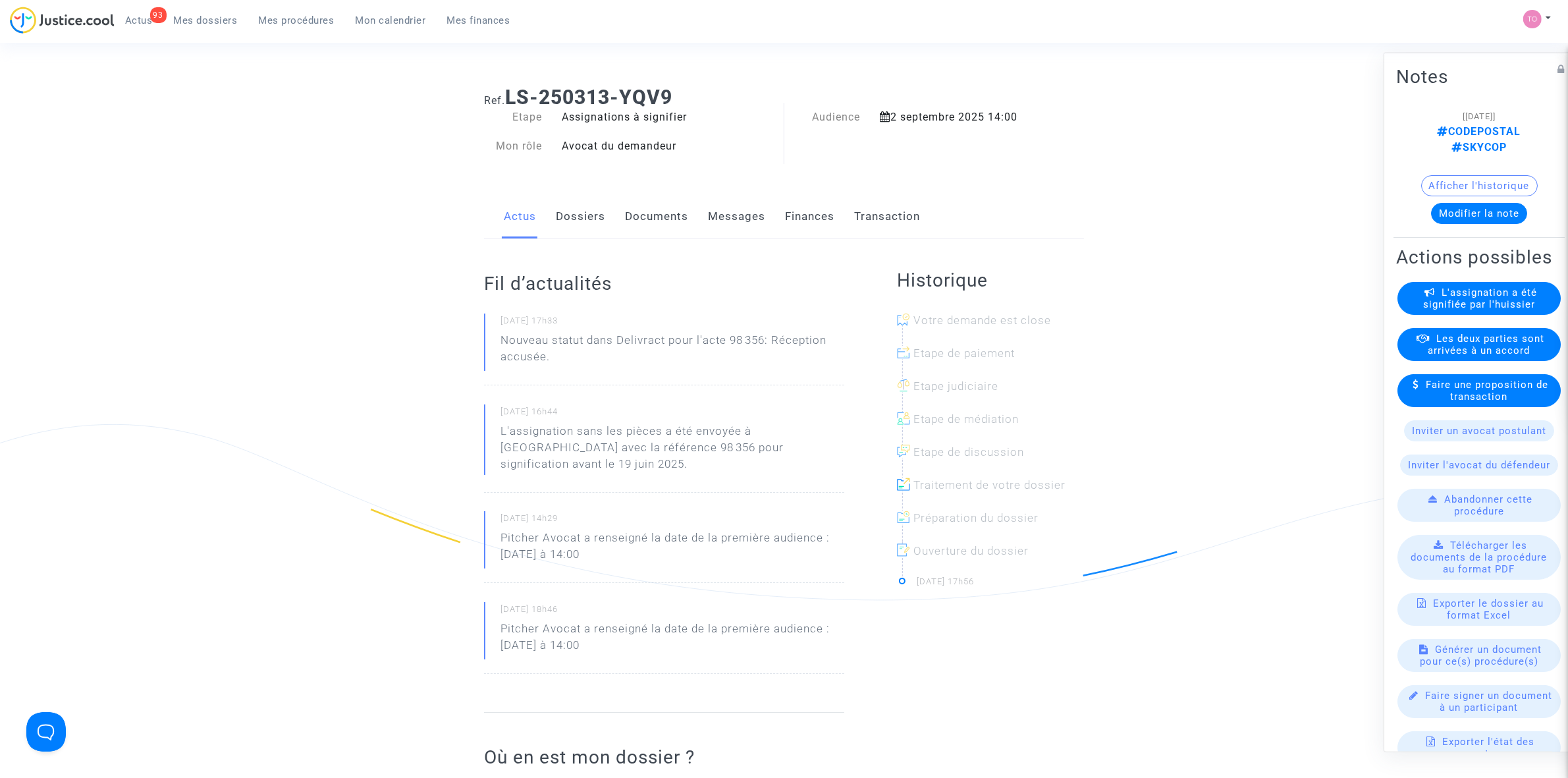
click at [288, 27] on link "Mes procédures" at bounding box center [296, 21] width 97 height 20
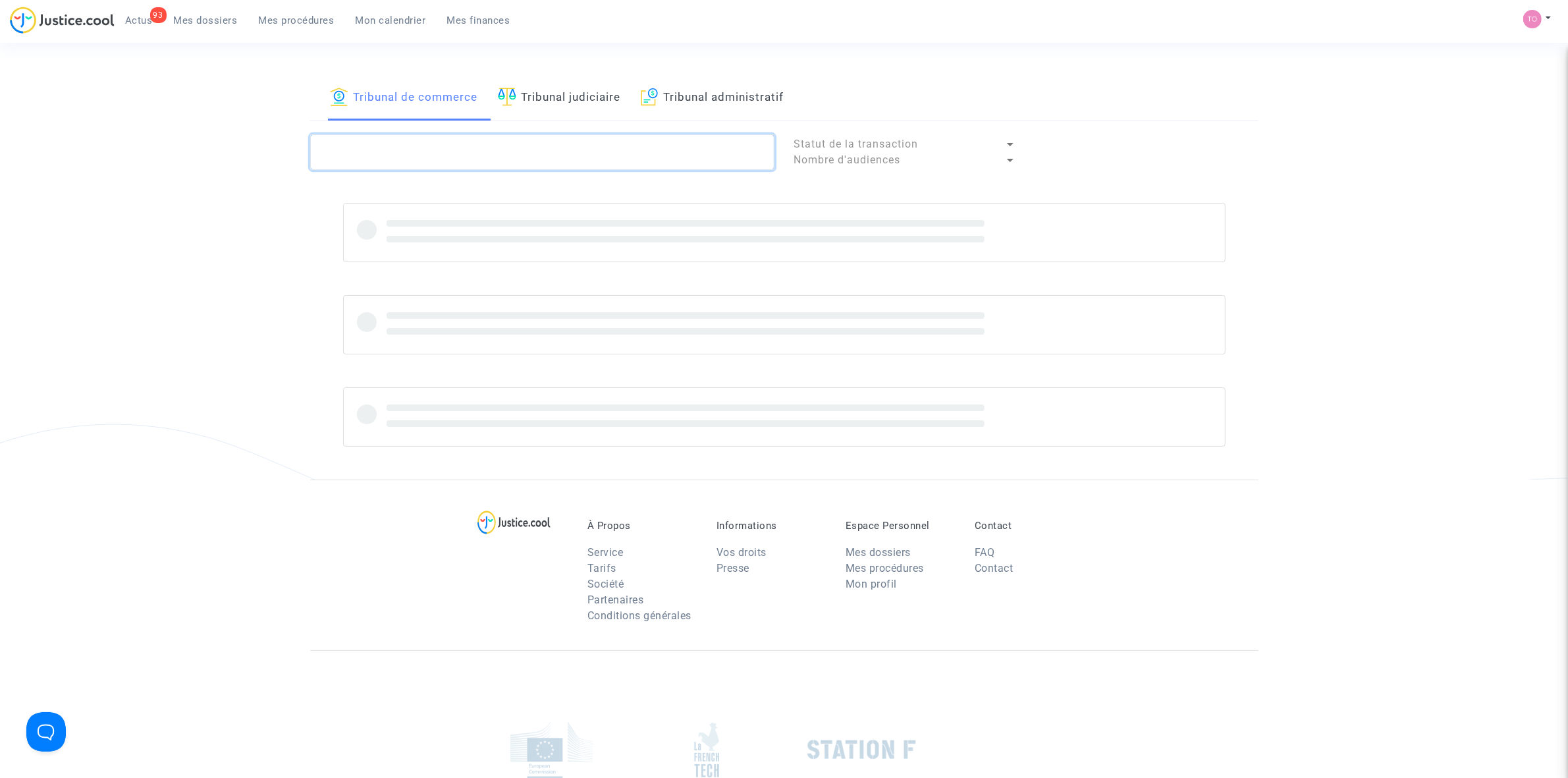
click at [478, 143] on textarea at bounding box center [542, 152] width 464 height 35
paste textarea "LS-250313-GQQ9"
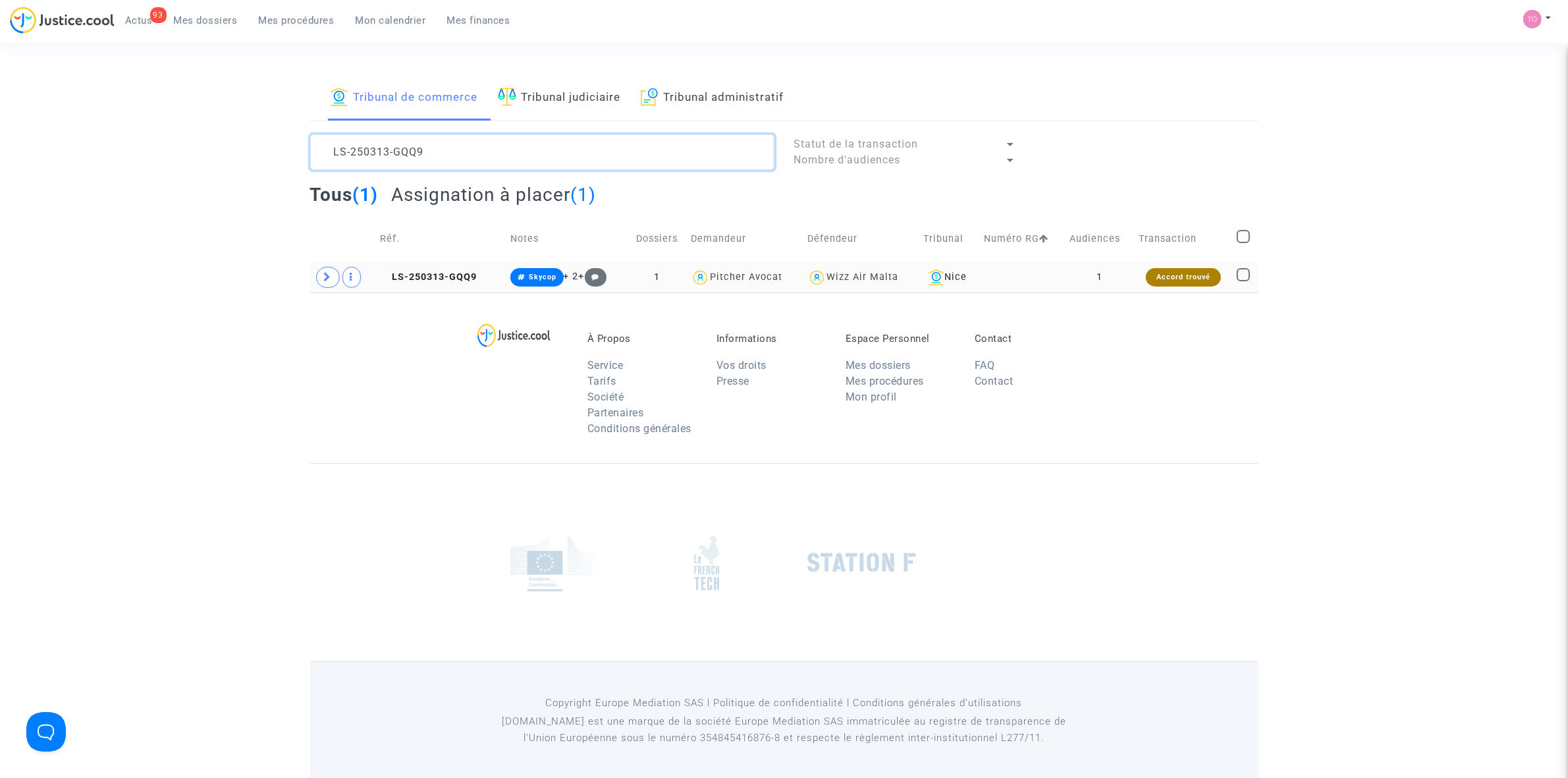
type textarea "LS-250313-GQQ9"
click at [1161, 279] on div "Accord trouvé" at bounding box center [1183, 277] width 76 height 19
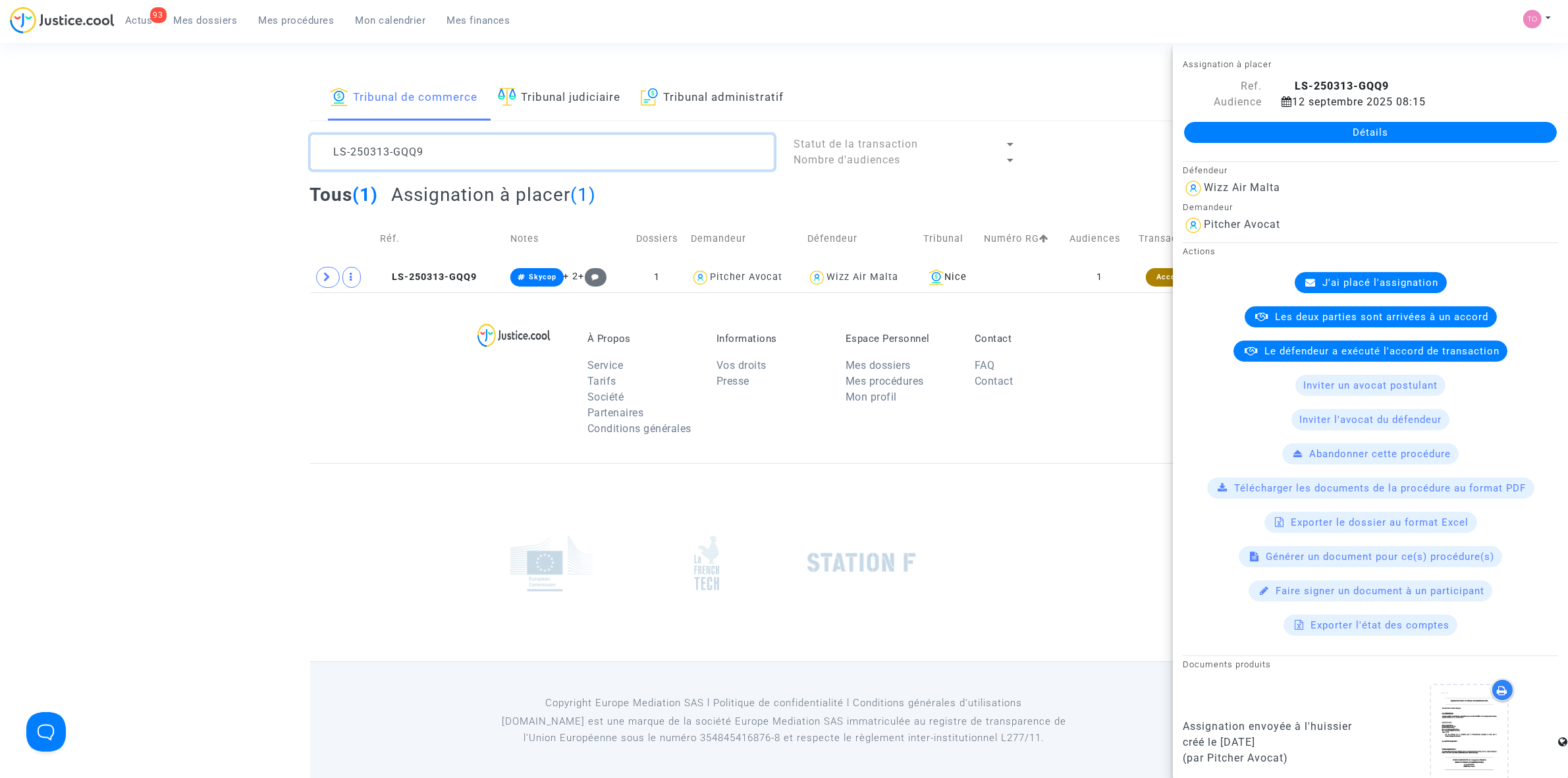
drag, startPoint x: 449, startPoint y: 152, endPoint x: 315, endPoint y: 147, distance: 134.1
click at [315, 147] on textarea at bounding box center [542, 152] width 464 height 35
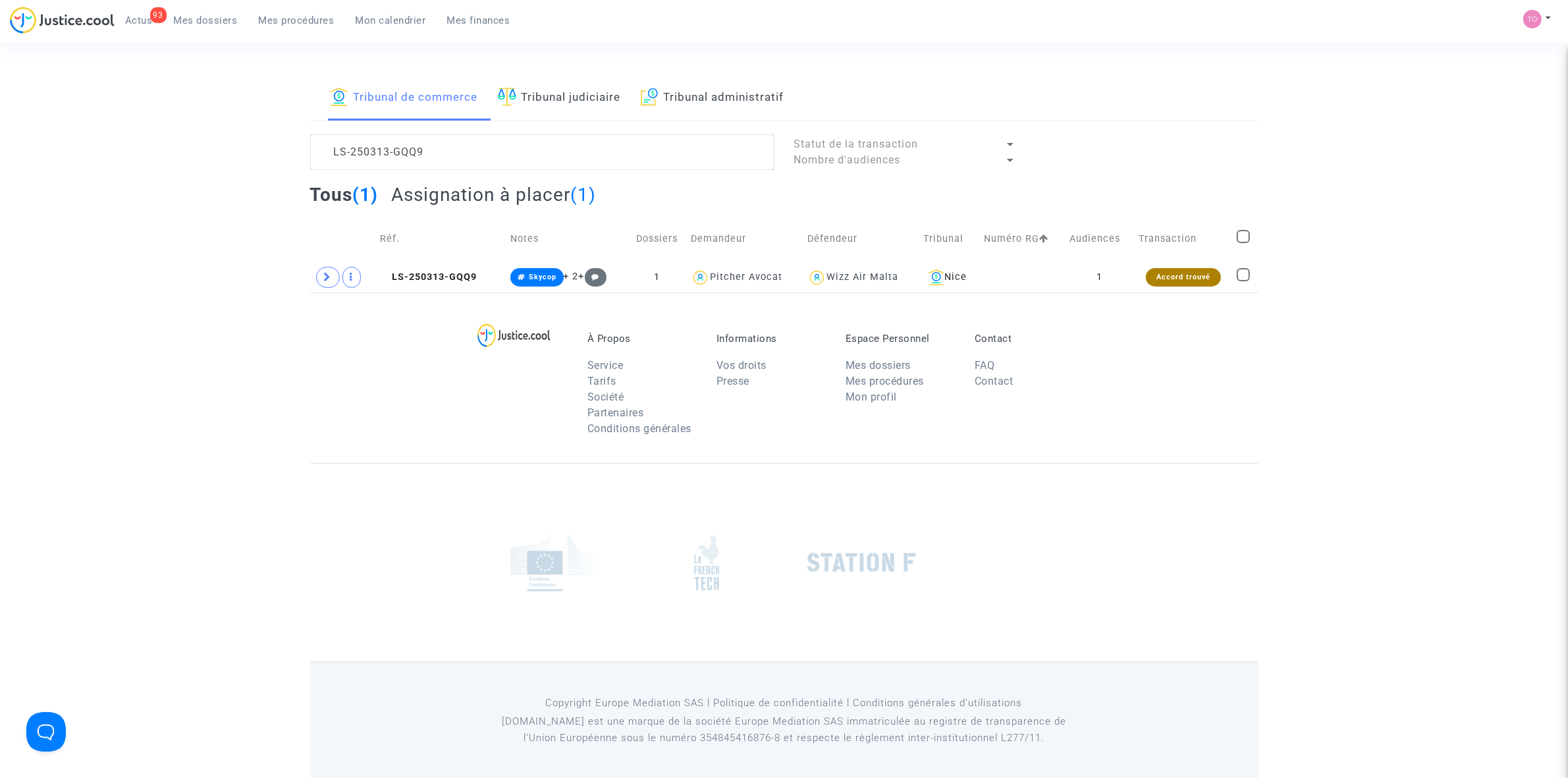
click at [209, 24] on span "Mes dossiers" at bounding box center [205, 21] width 64 height 12
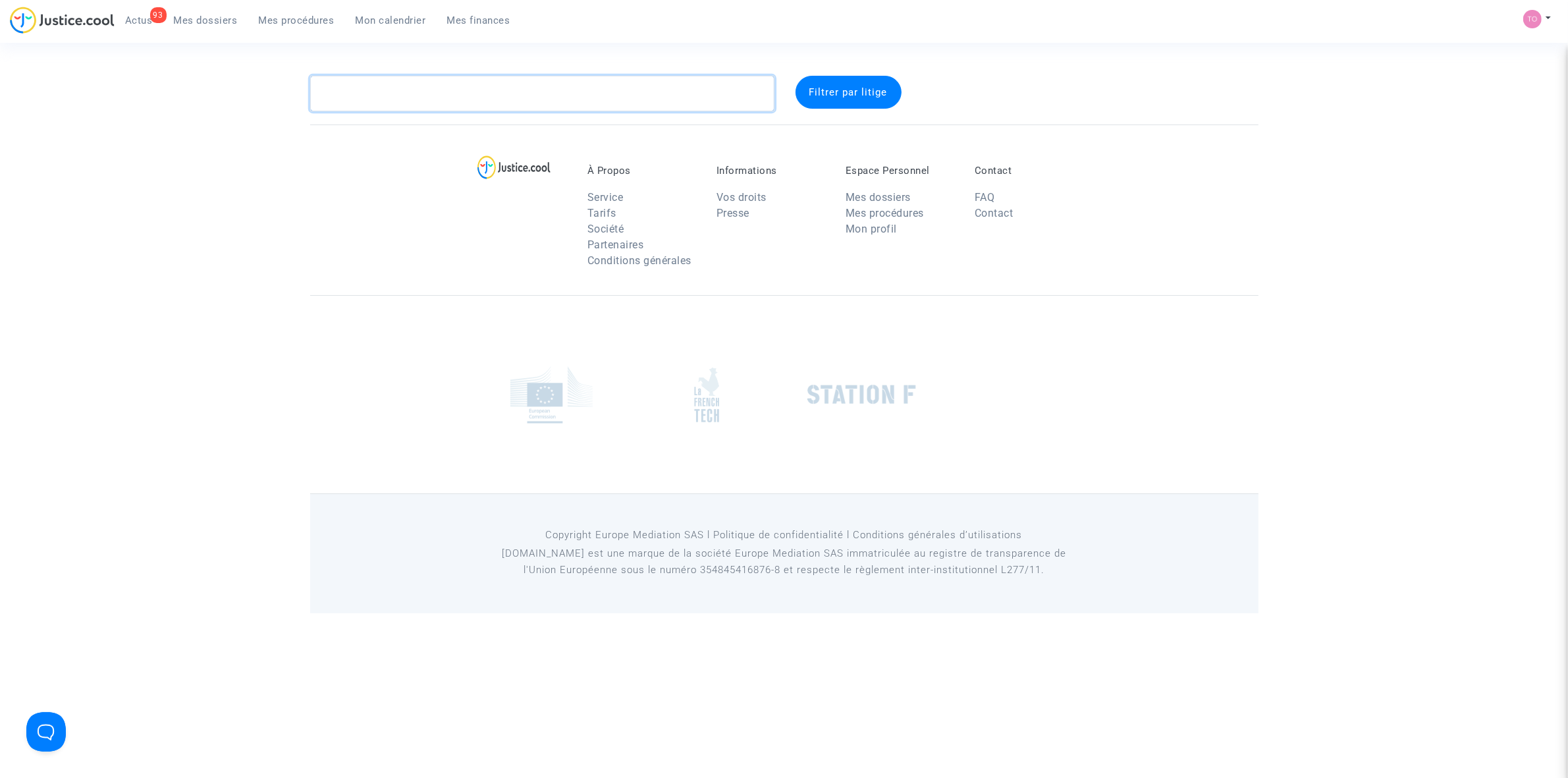
click at [364, 93] on textarea at bounding box center [542, 93] width 464 height 35
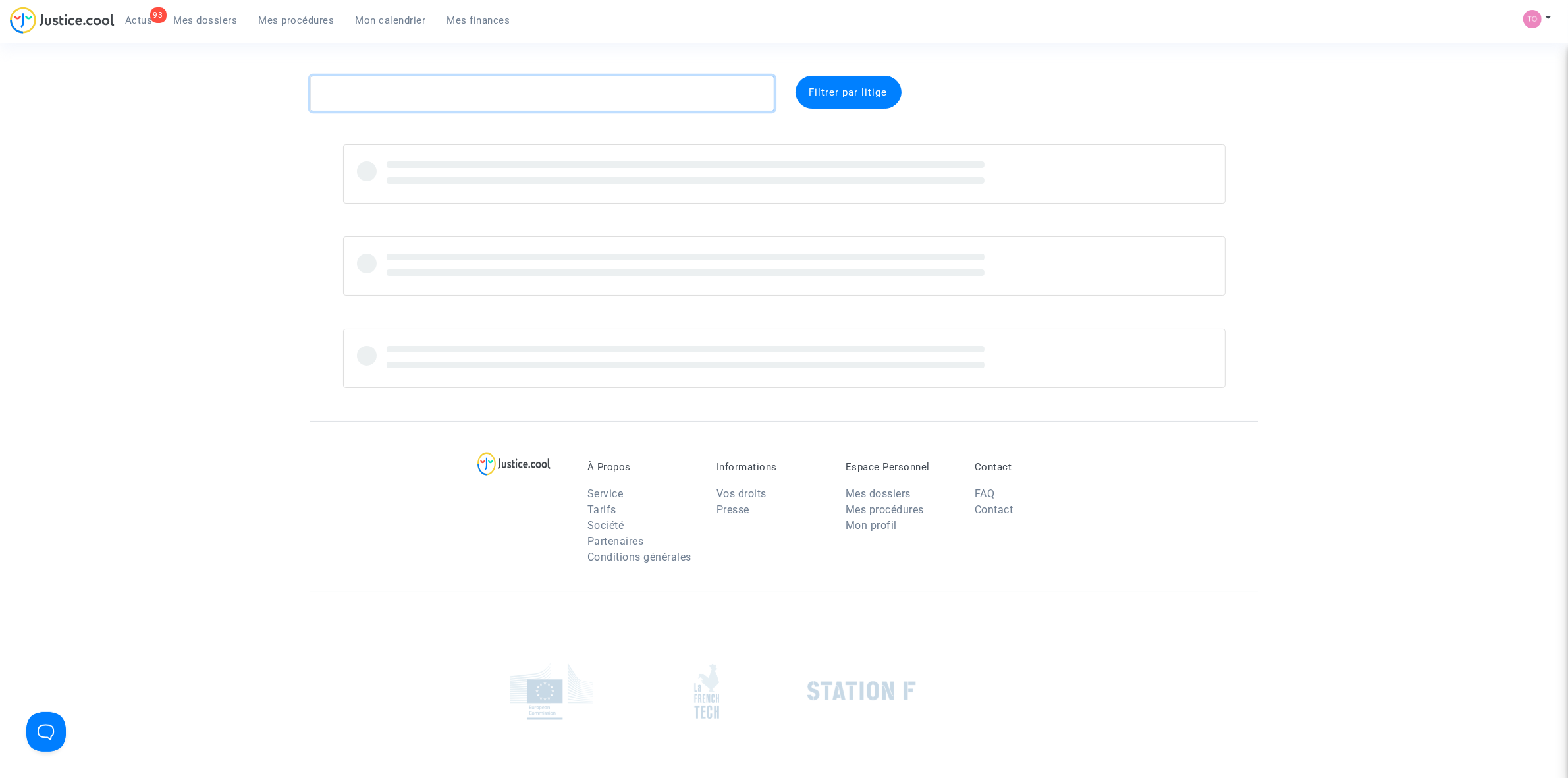
paste textarea "CFR-250707-JWBN"
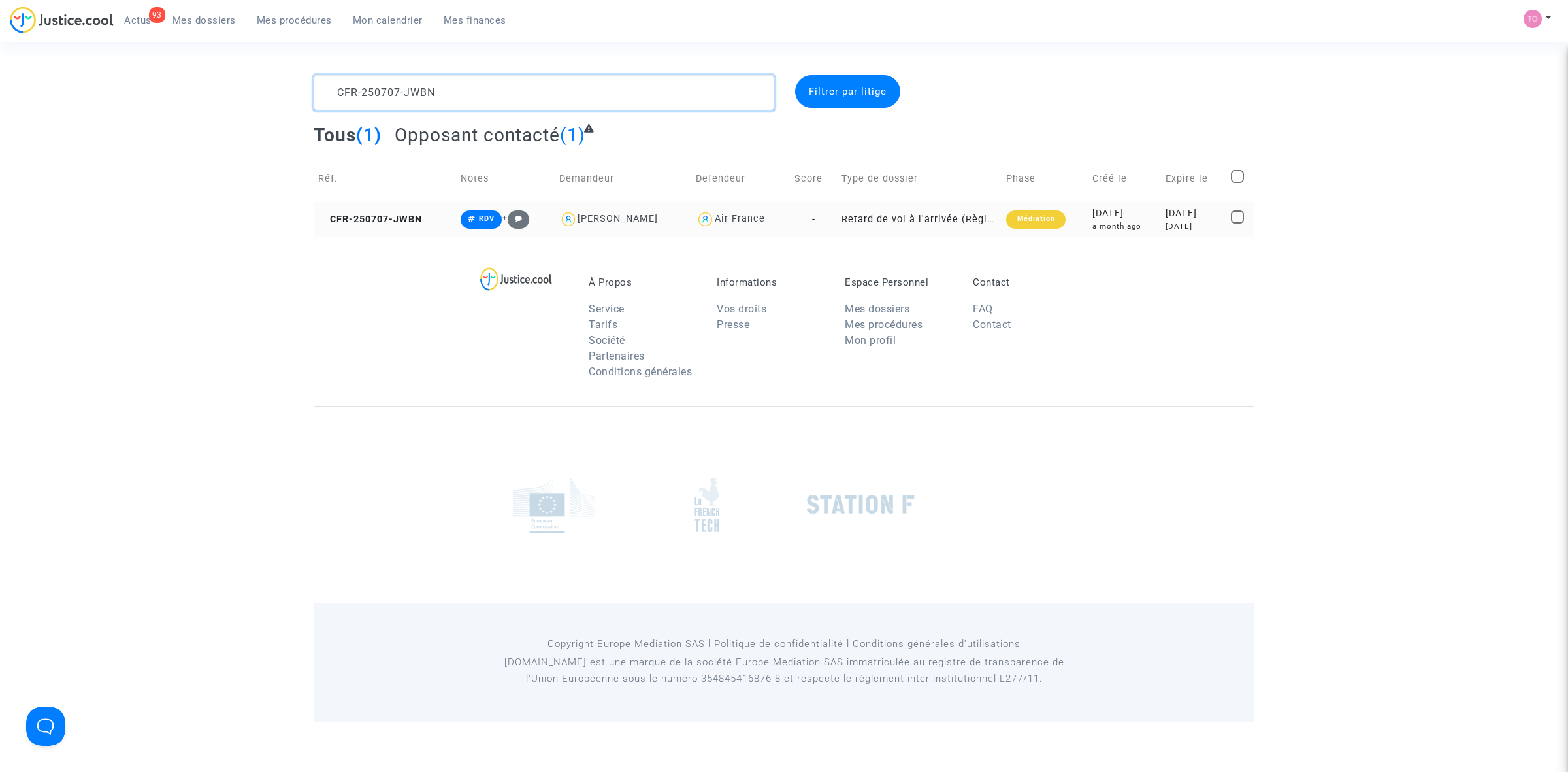
type textarea "CFR-250707-JWBN"
click at [1094, 223] on div "a month ago" at bounding box center [1124, 226] width 64 height 11
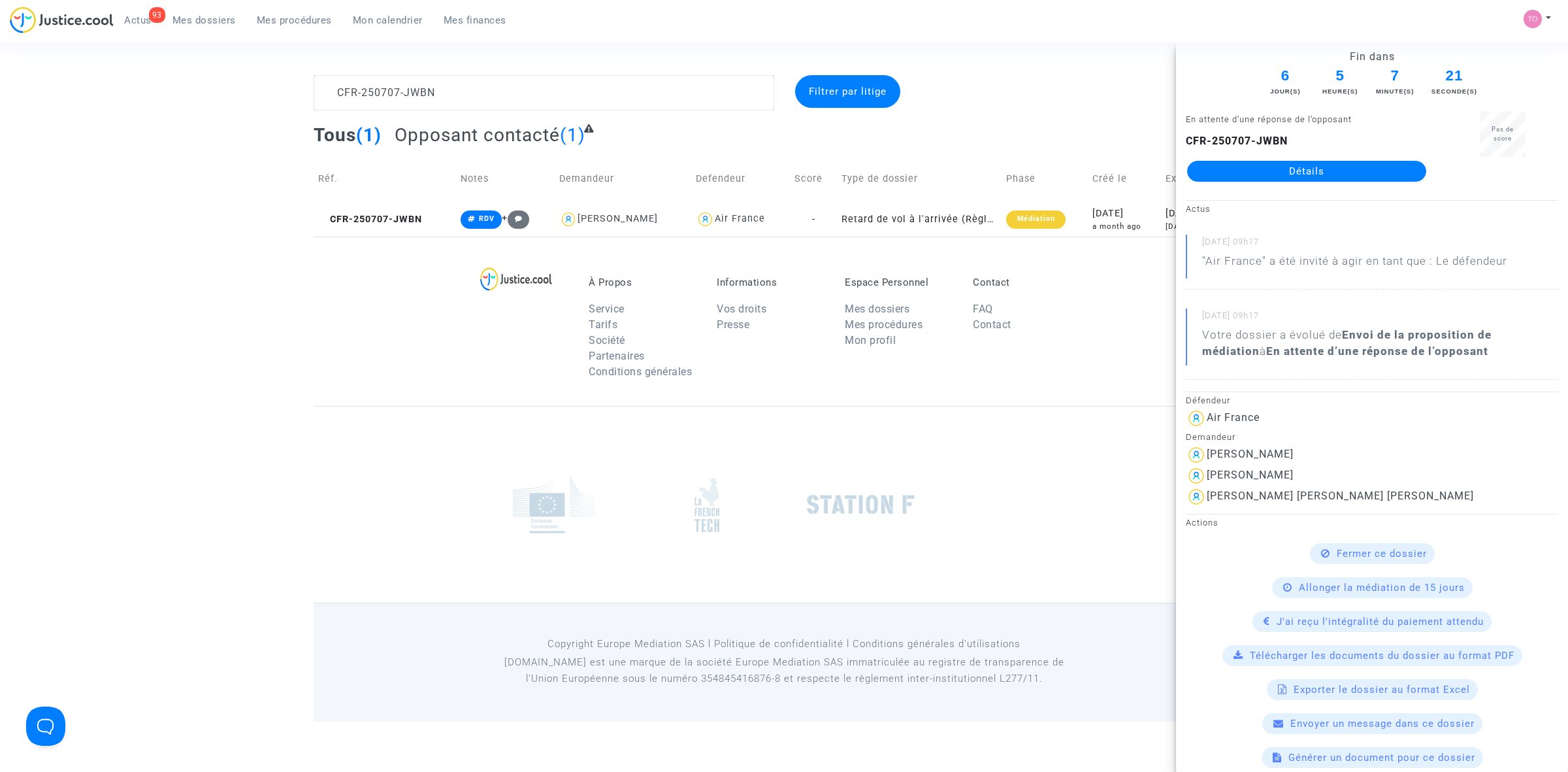
click at [1306, 173] on link "Détails" at bounding box center [1307, 170] width 239 height 20
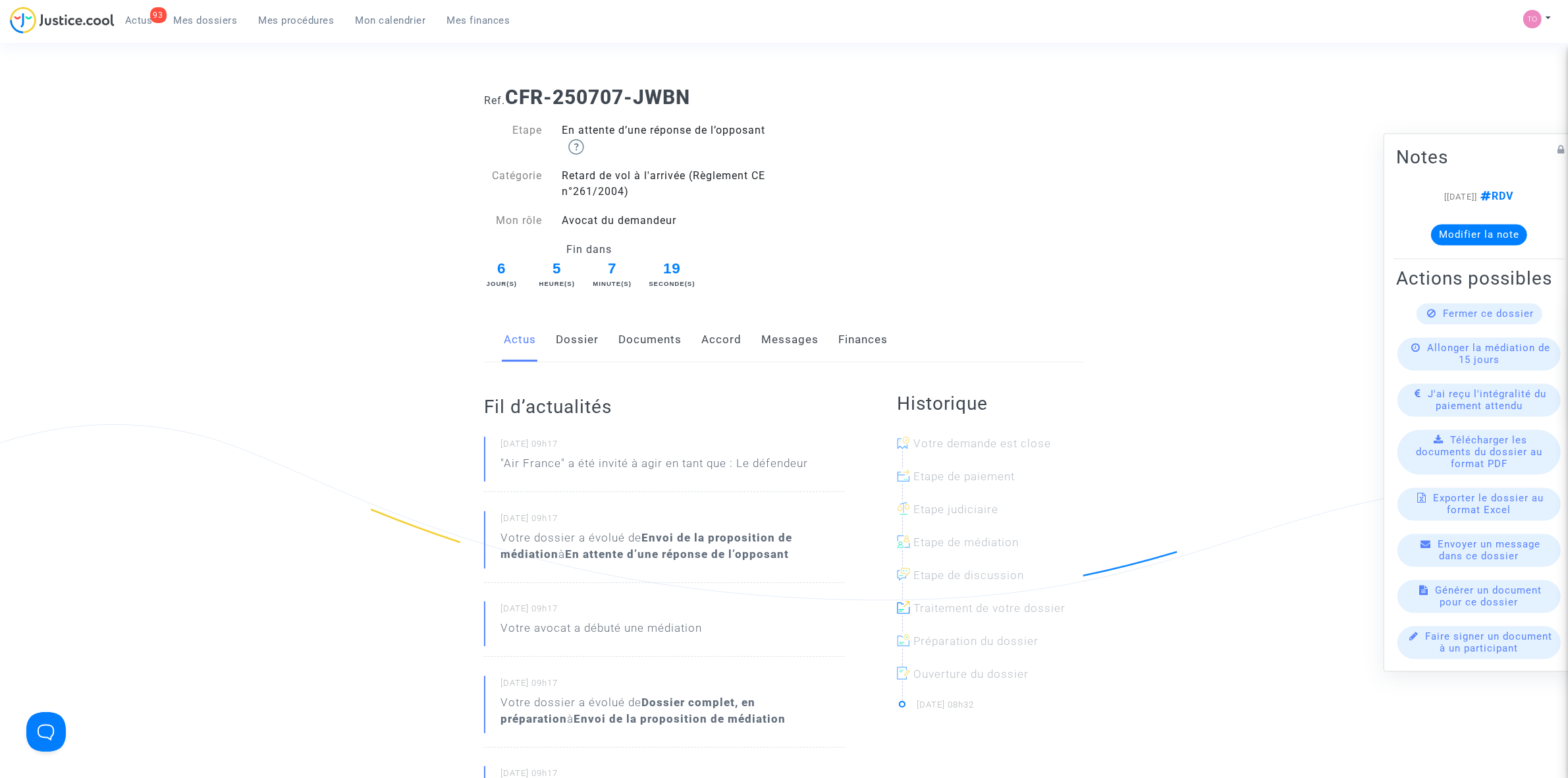
click at [787, 343] on link "Messages" at bounding box center [790, 339] width 57 height 43
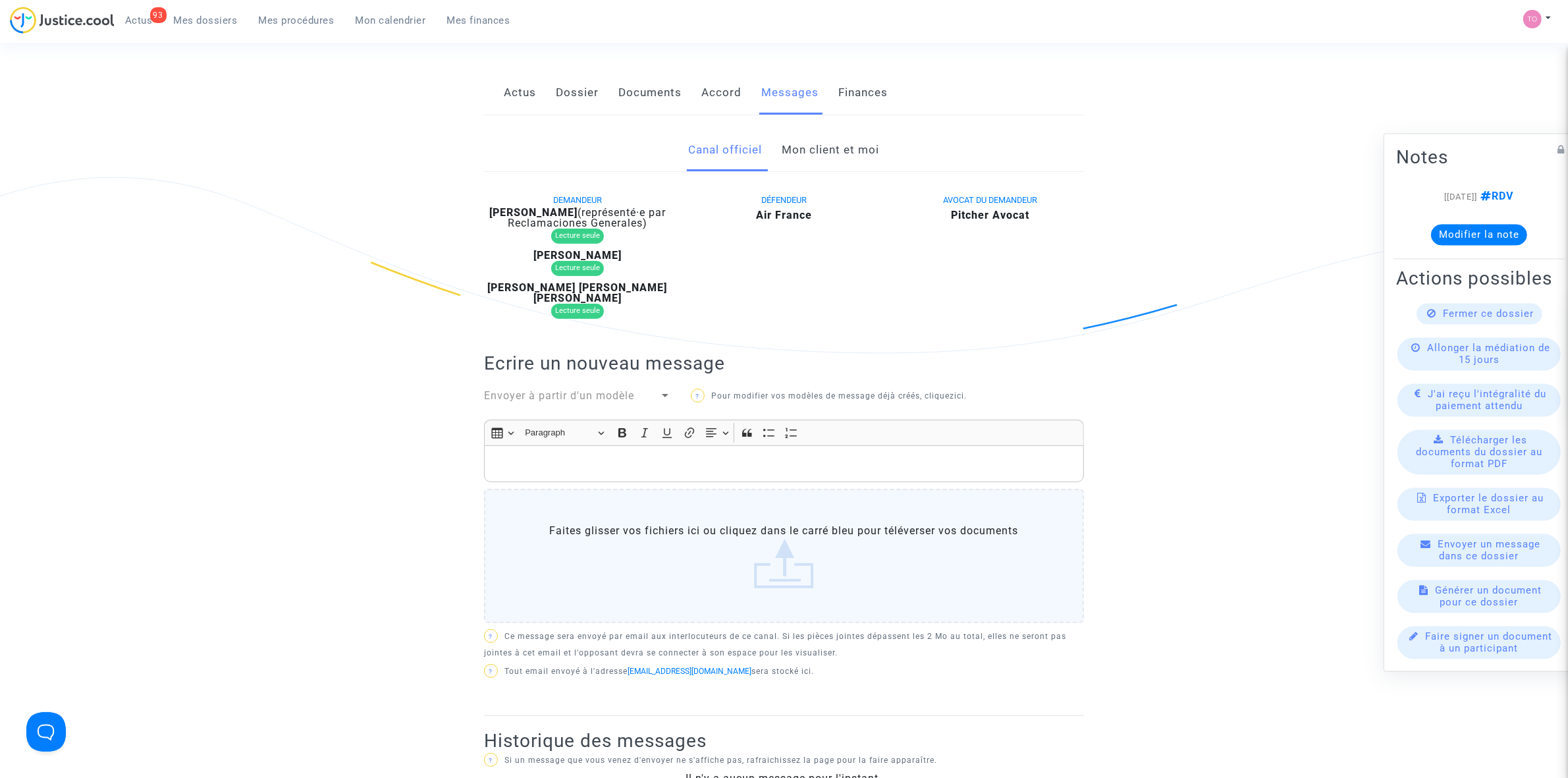
click at [799, 149] on link "Mon client et moi" at bounding box center [830, 150] width 97 height 43
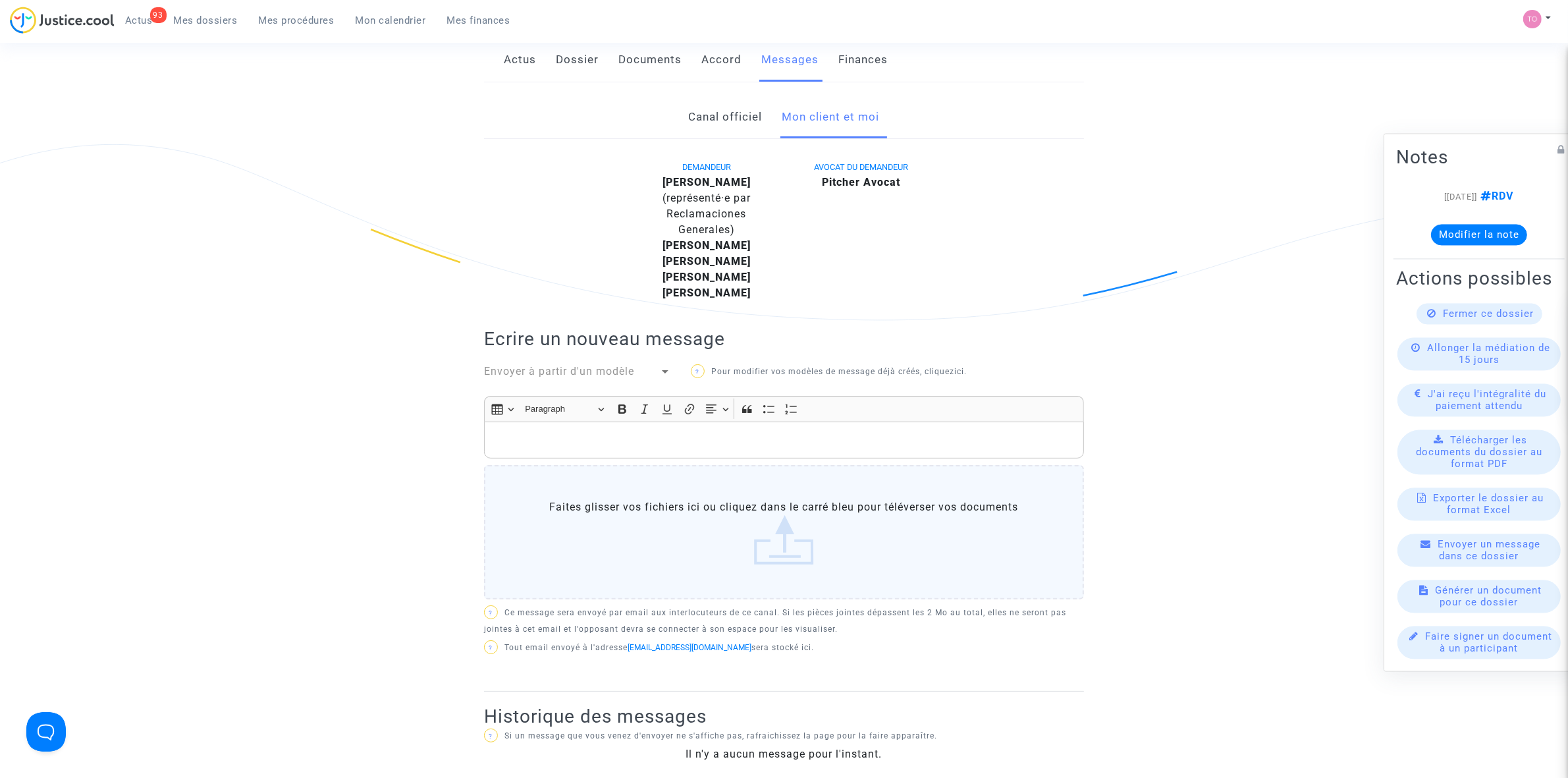
scroll to position [247, 0]
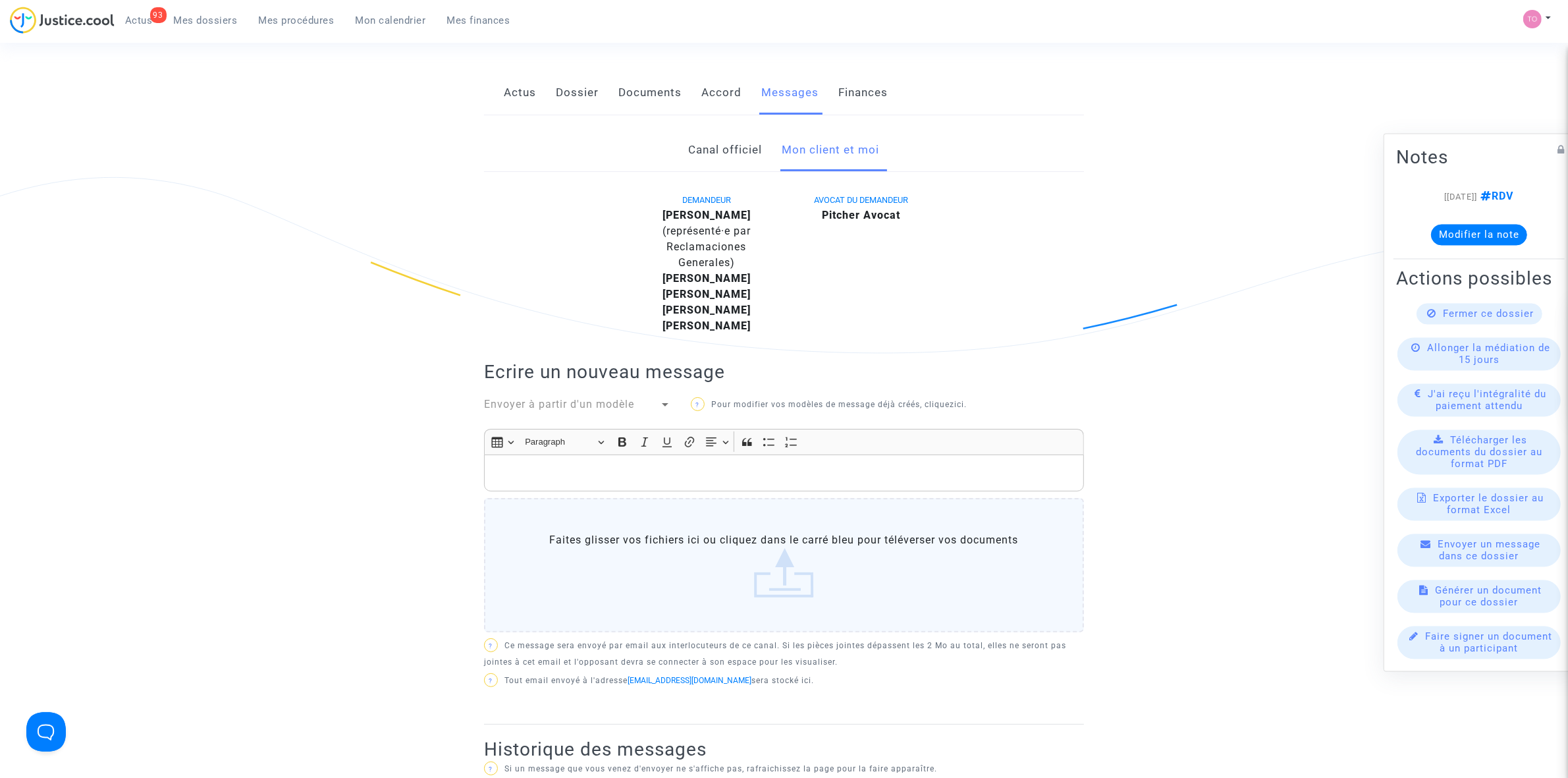
click at [512, 100] on link "Actus" at bounding box center [519, 92] width 32 height 43
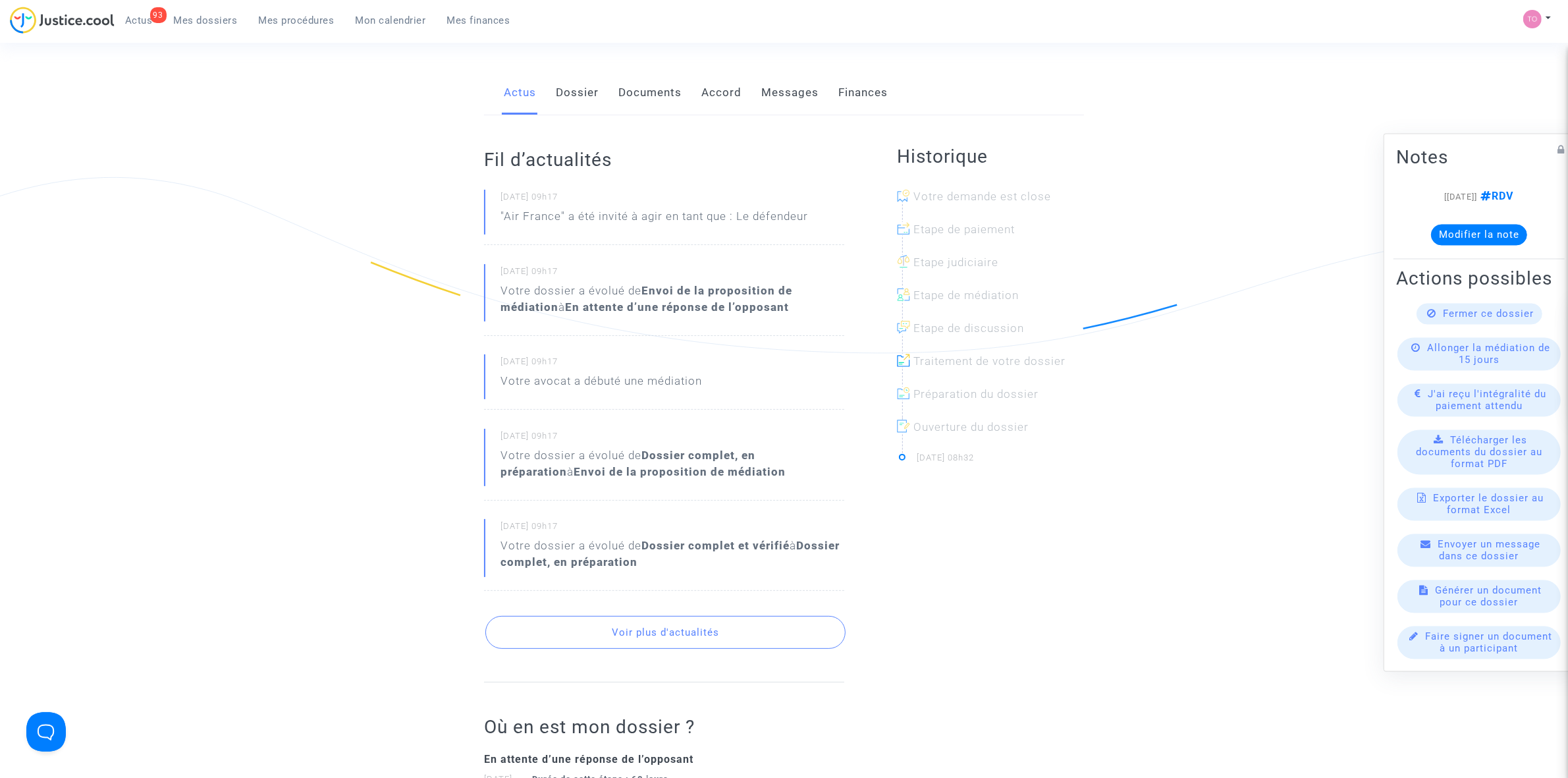
click at [652, 96] on link "Documents" at bounding box center [650, 92] width 63 height 43
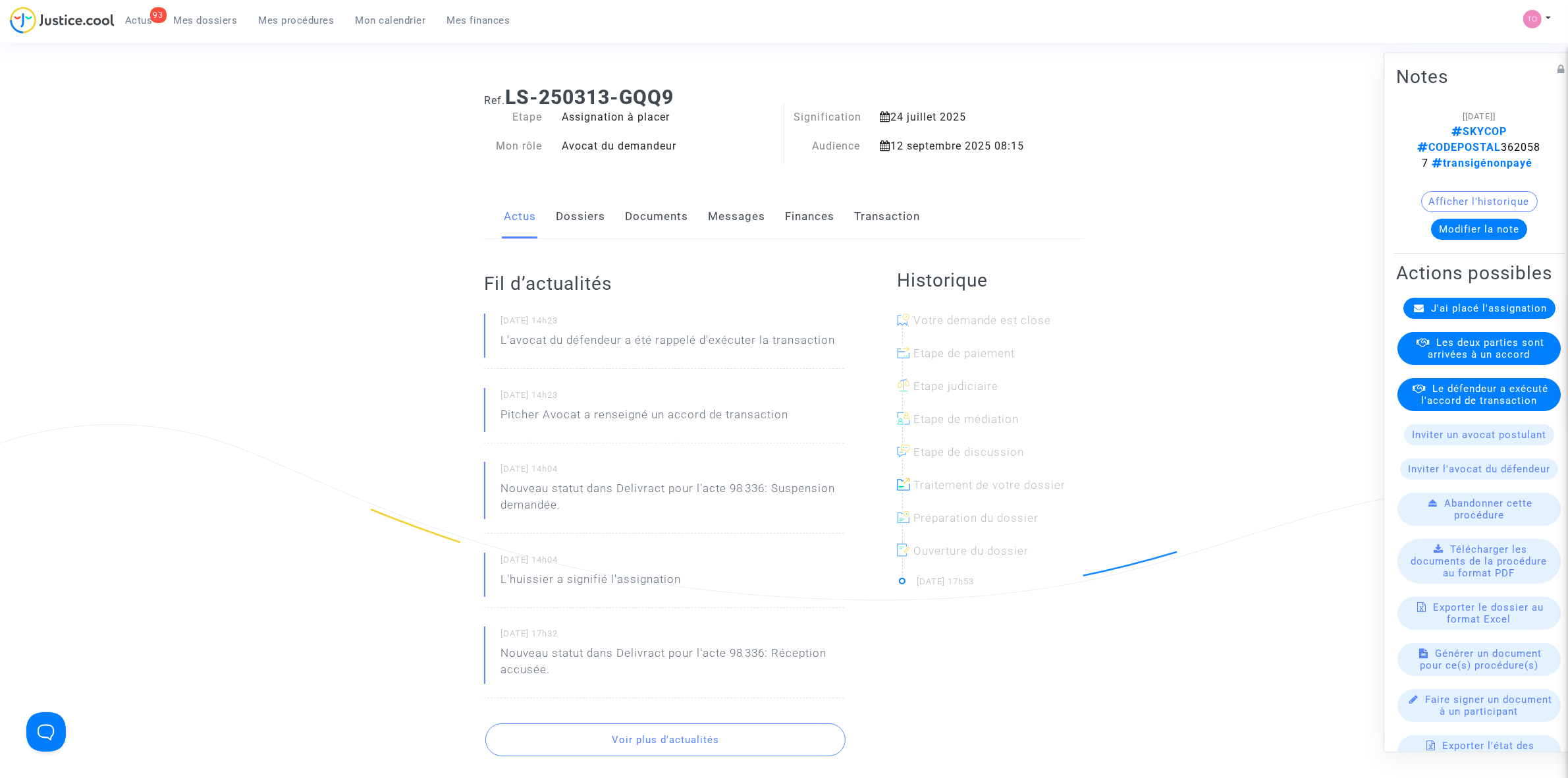
click at [796, 218] on link "Finances" at bounding box center [810, 217] width 49 height 43
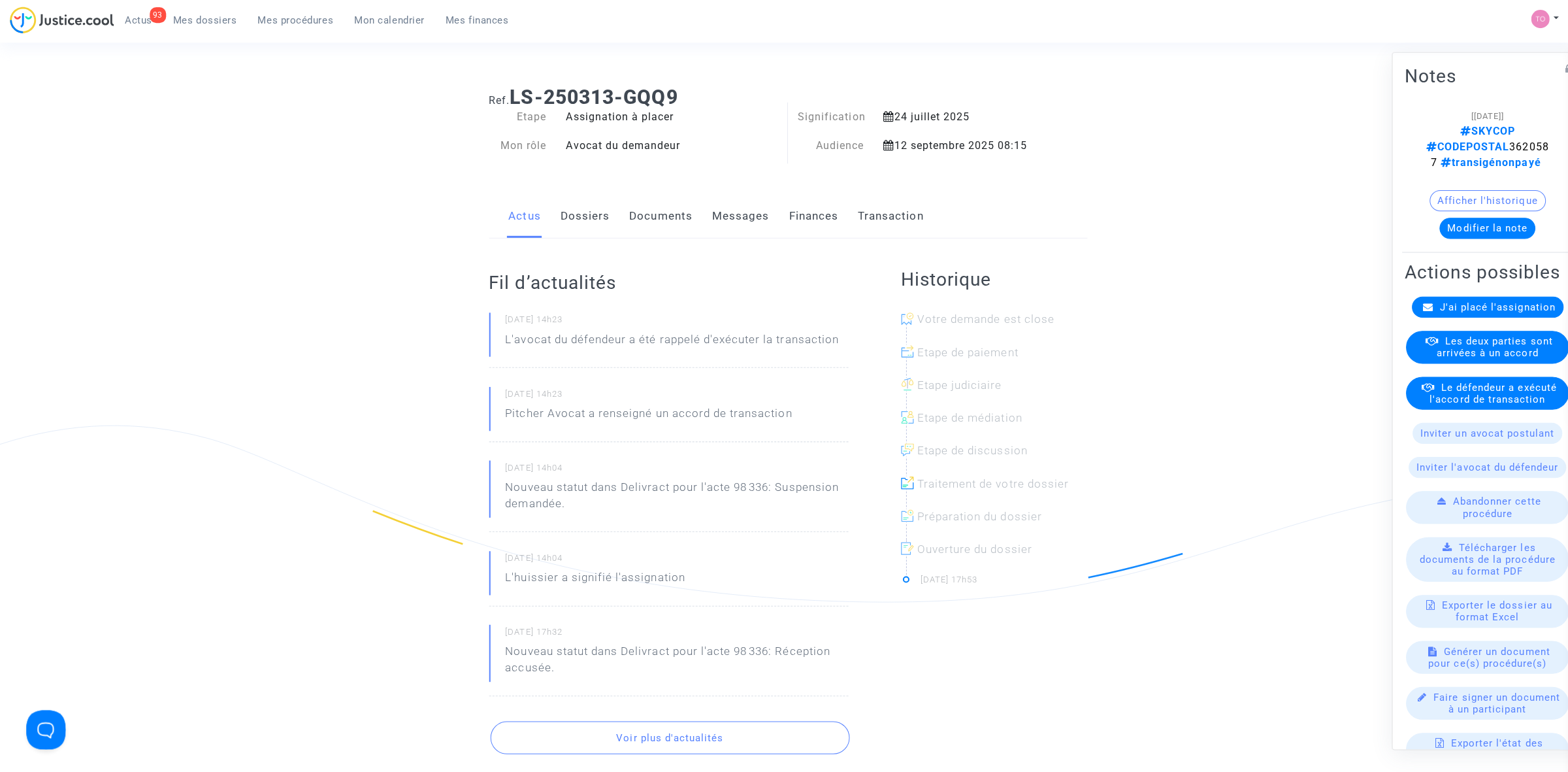
click at [789, 216] on link "Finances" at bounding box center [810, 215] width 49 height 43
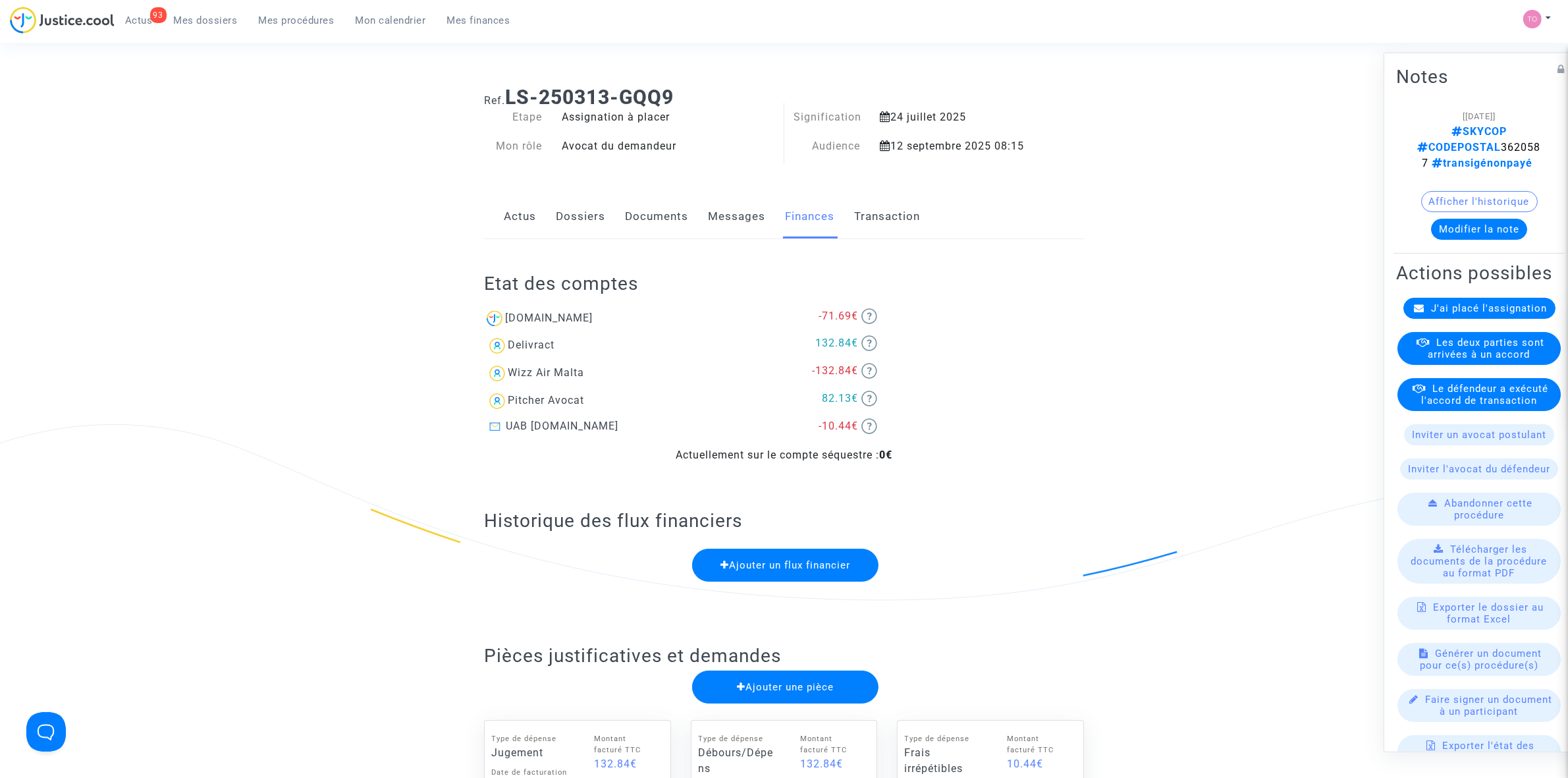
click at [724, 212] on link "Messages" at bounding box center [737, 217] width 57 height 43
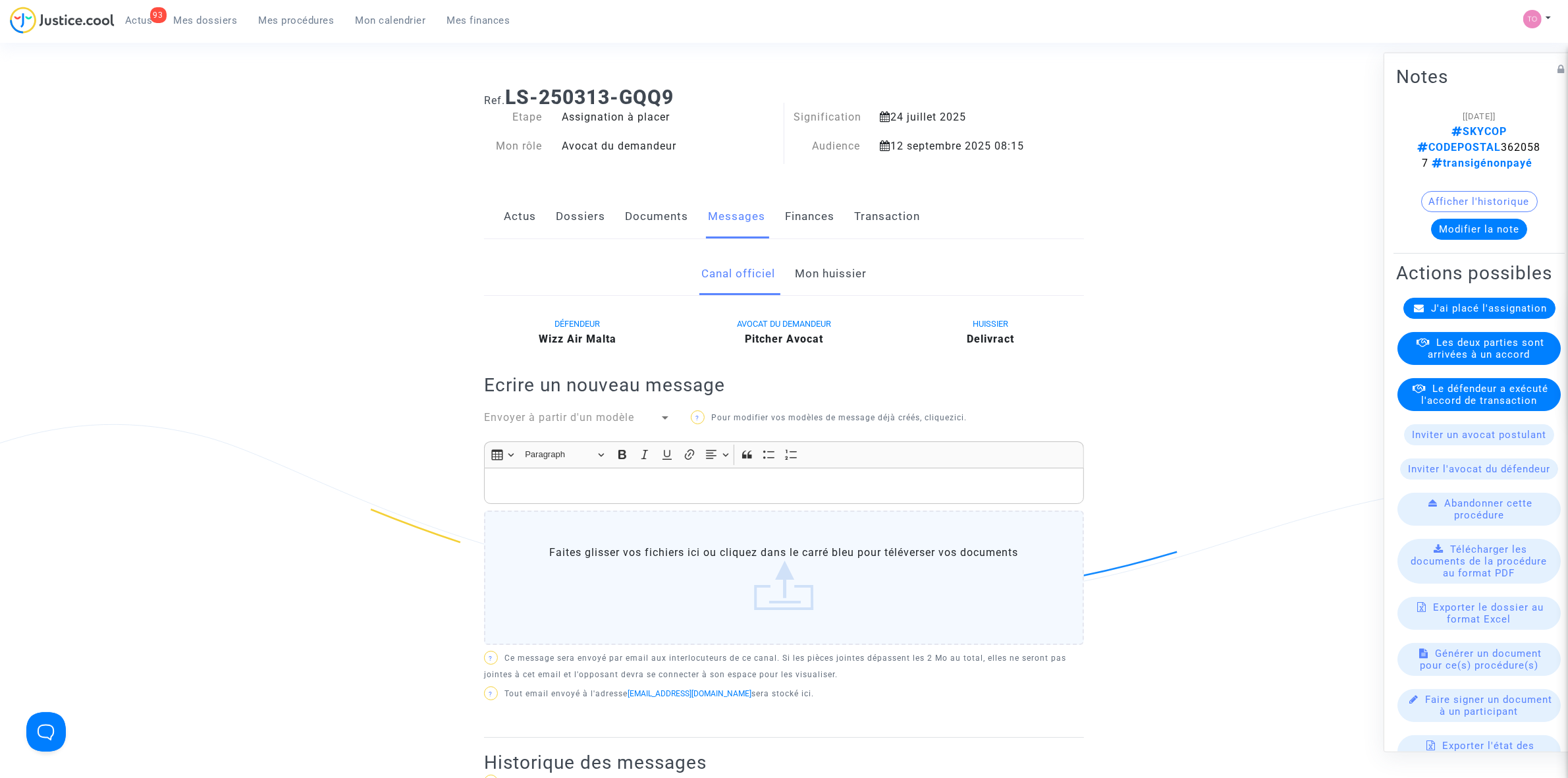
click at [397, 21] on span "Mon calendrier" at bounding box center [391, 21] width 71 height 12
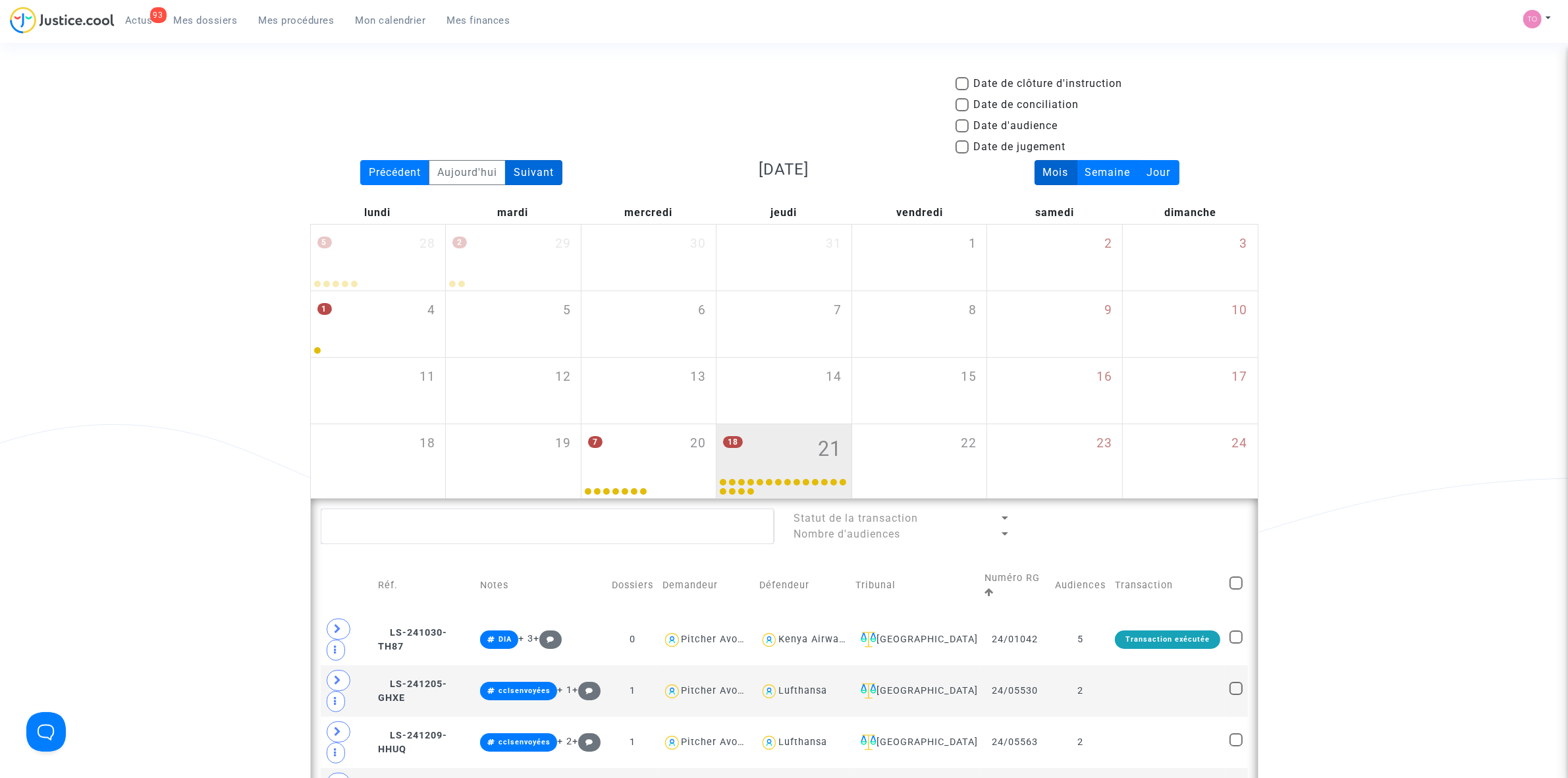
click at [534, 177] on div "Suivant" at bounding box center [534, 173] width 57 height 26
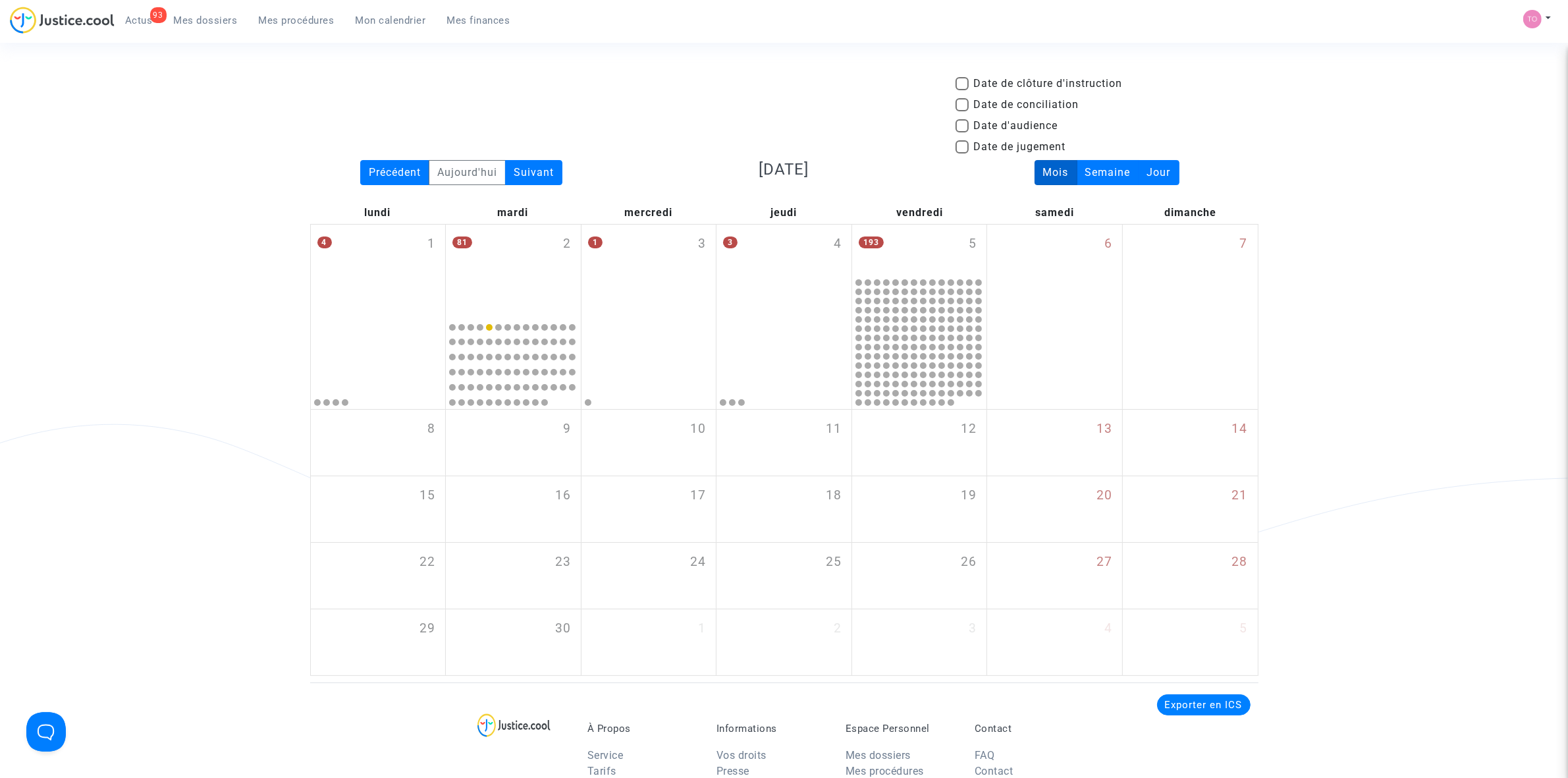
click at [962, 126] on span at bounding box center [962, 125] width 13 height 13
click at [962, 132] on input "Date d'audience" at bounding box center [962, 132] width 1 height 1
checkbox input "true"
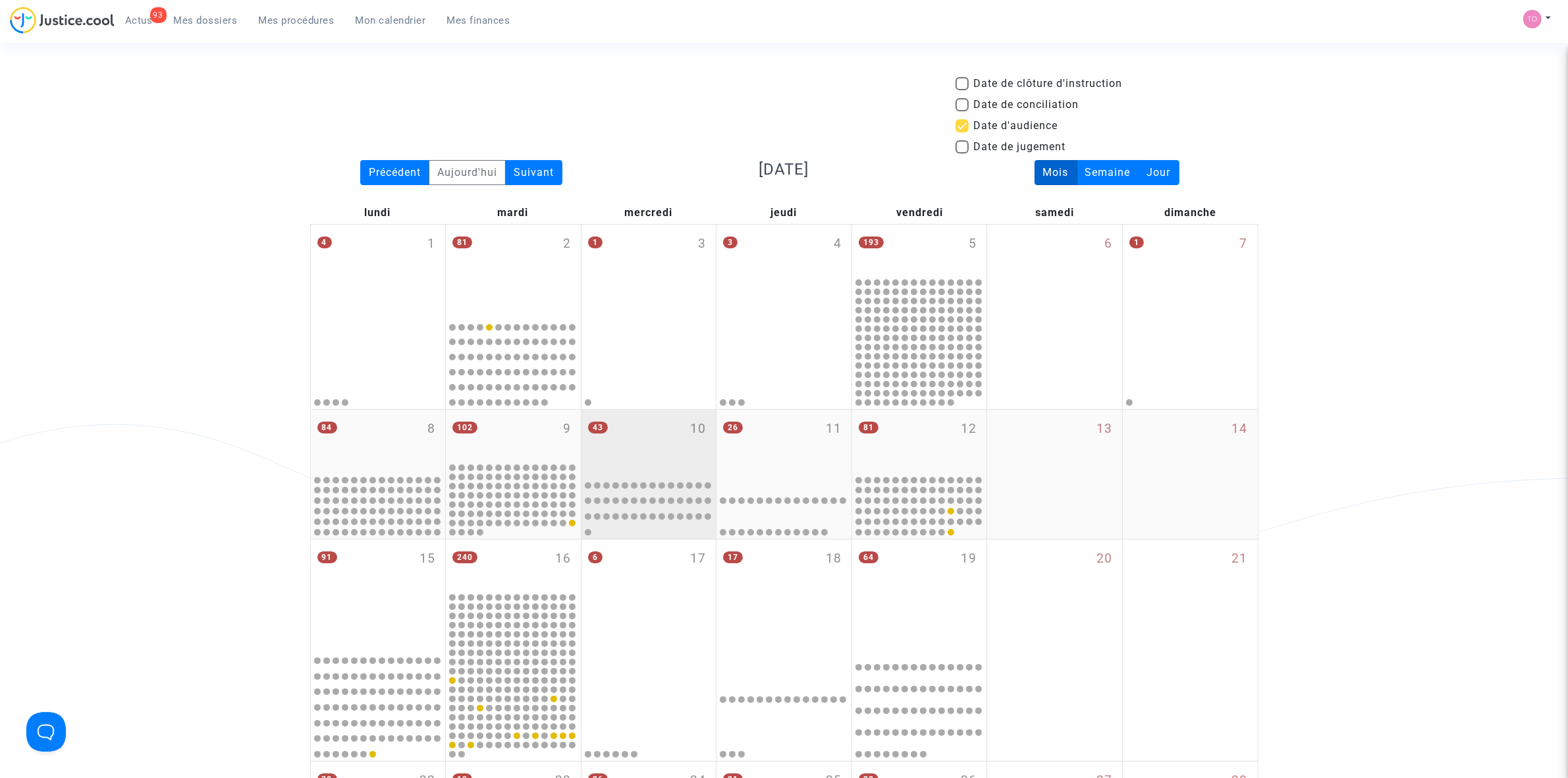
click at [648, 447] on div "43 10" at bounding box center [650, 441] width 135 height 63
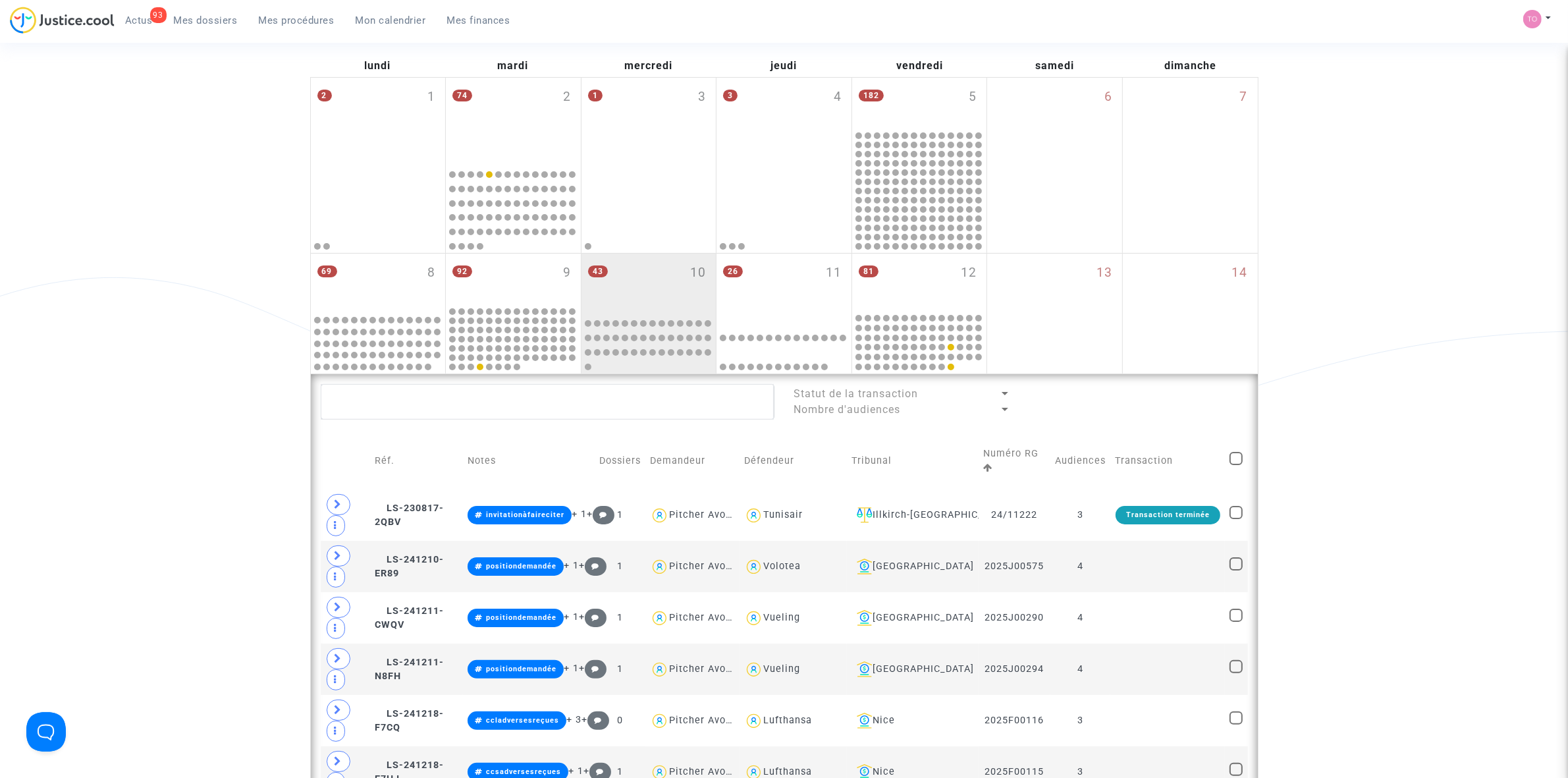
scroll to position [165, 0]
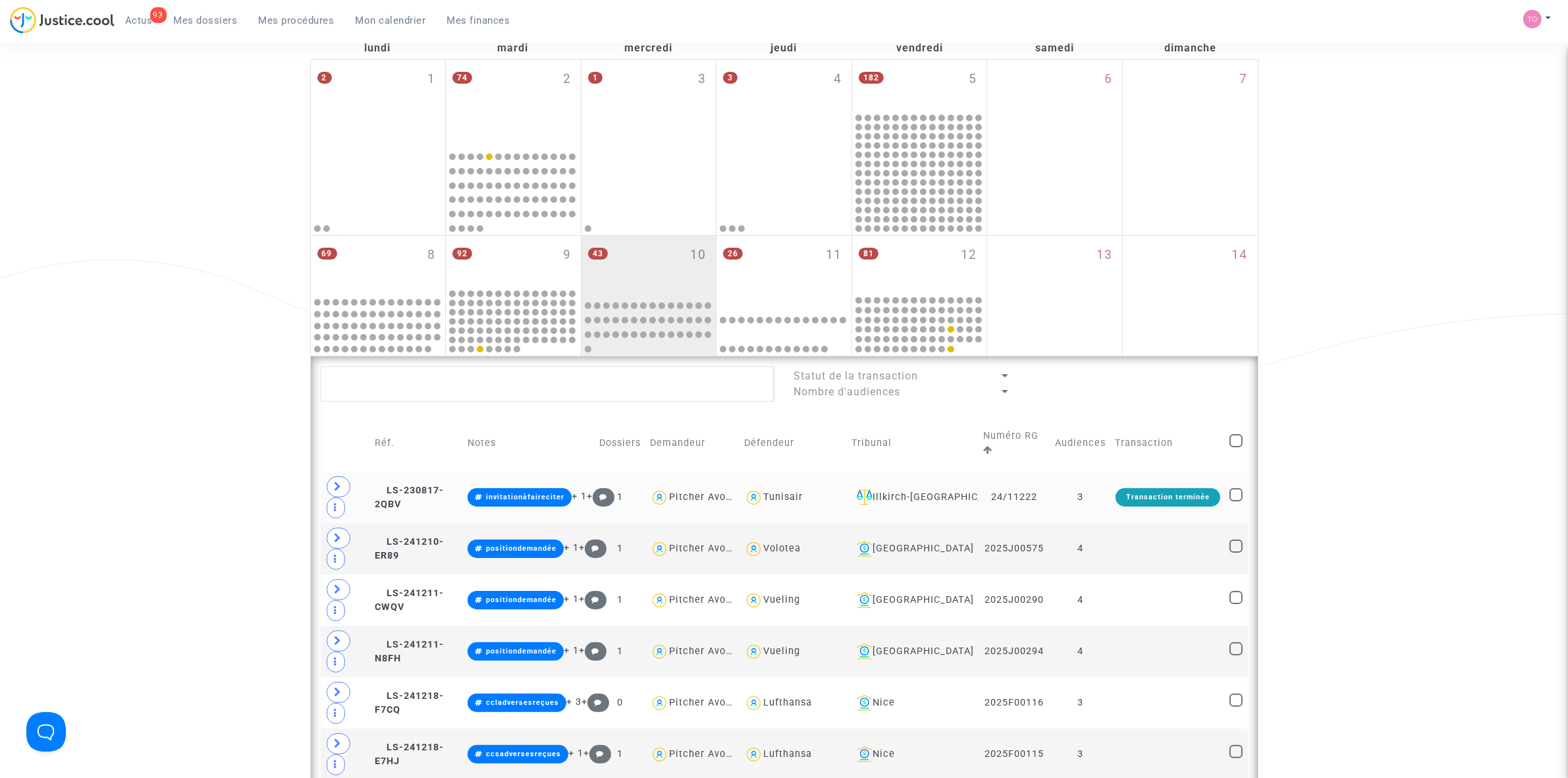
click at [784, 495] on div "Tunisair" at bounding box center [783, 496] width 39 height 11
type textarea "@Tunisair"
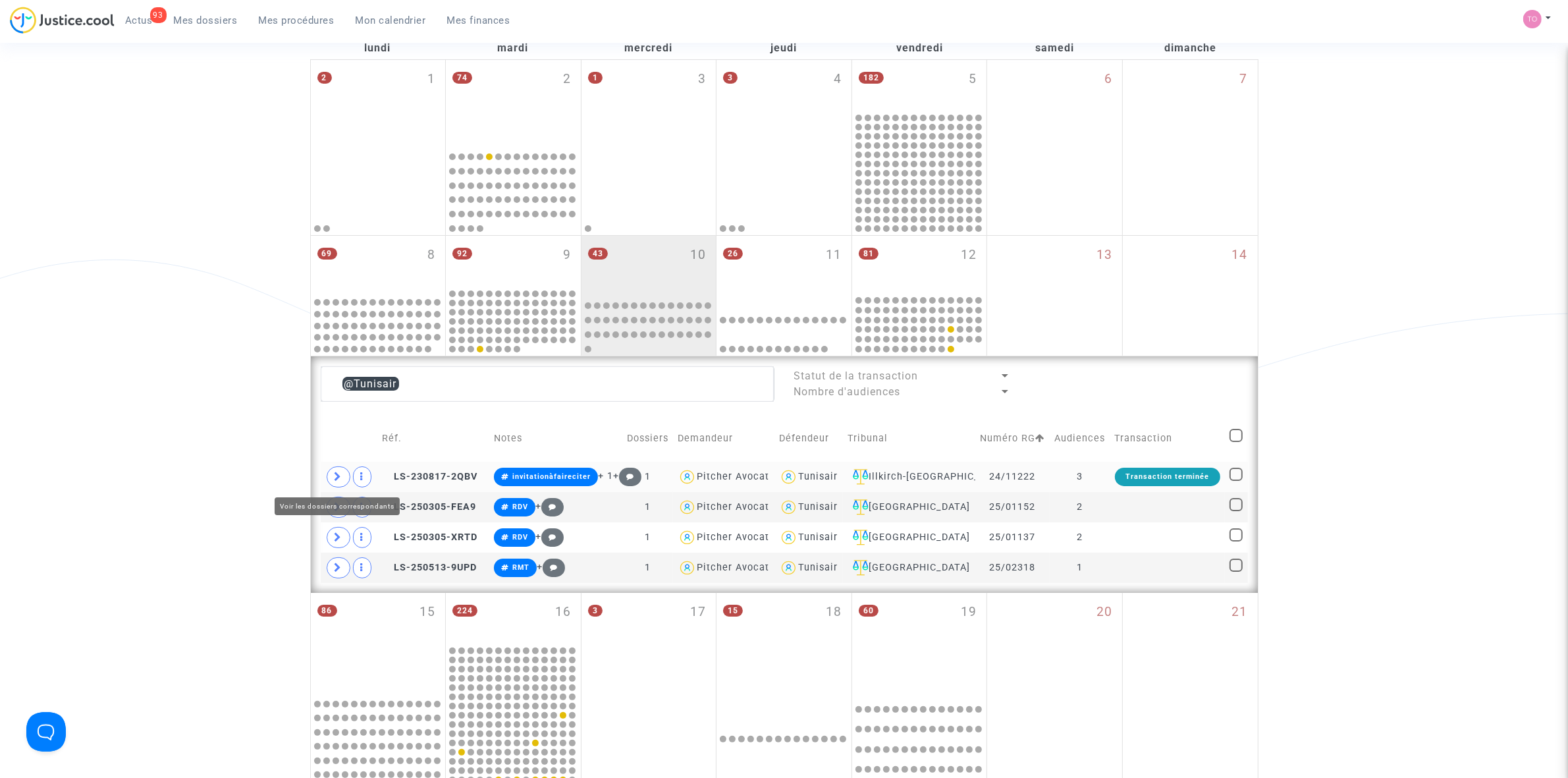
click at [330, 474] on span at bounding box center [339, 476] width 24 height 21
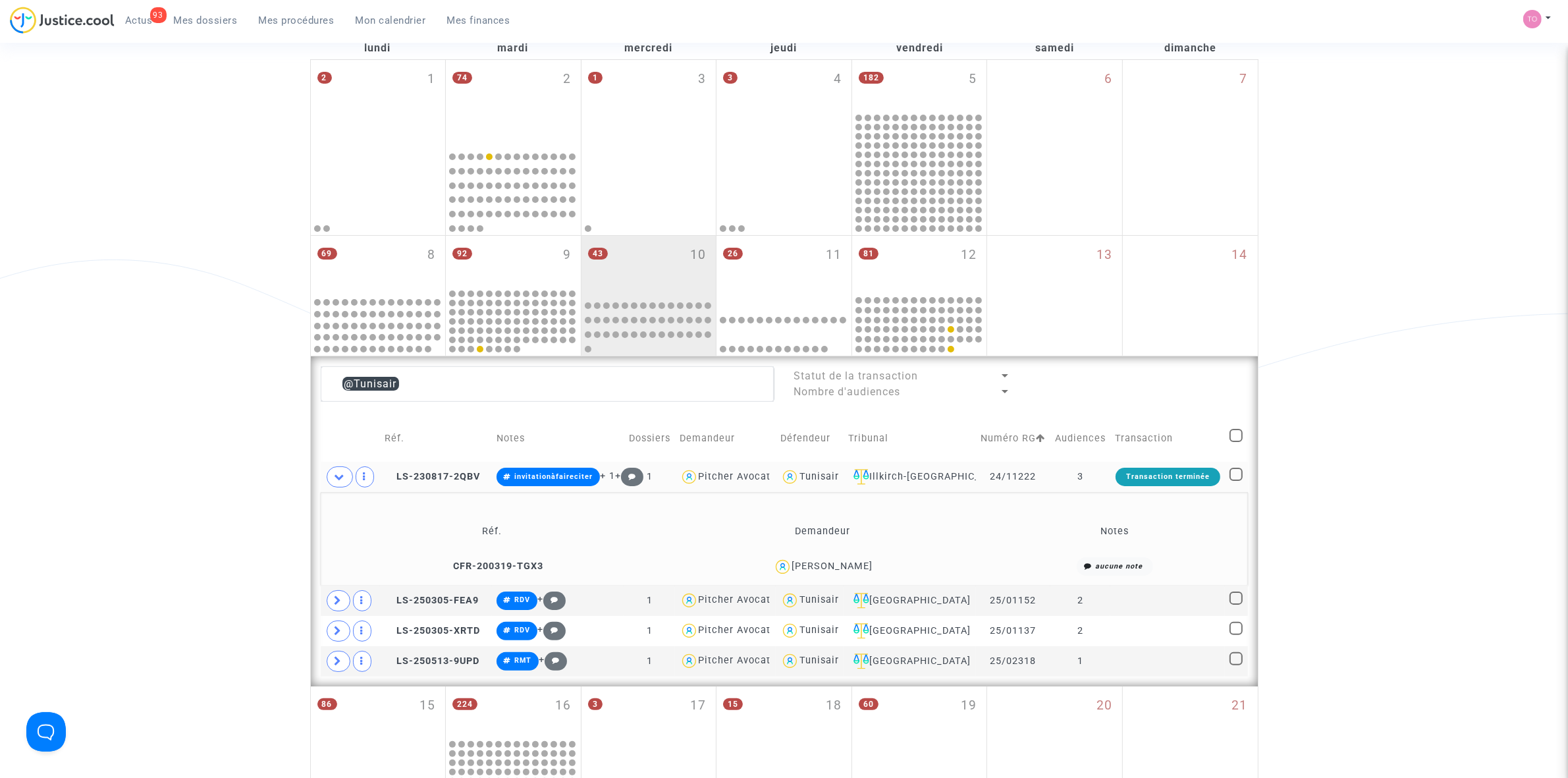
click at [840, 572] on div "VINCENT DUFOUR" at bounding box center [832, 565] width 81 height 11
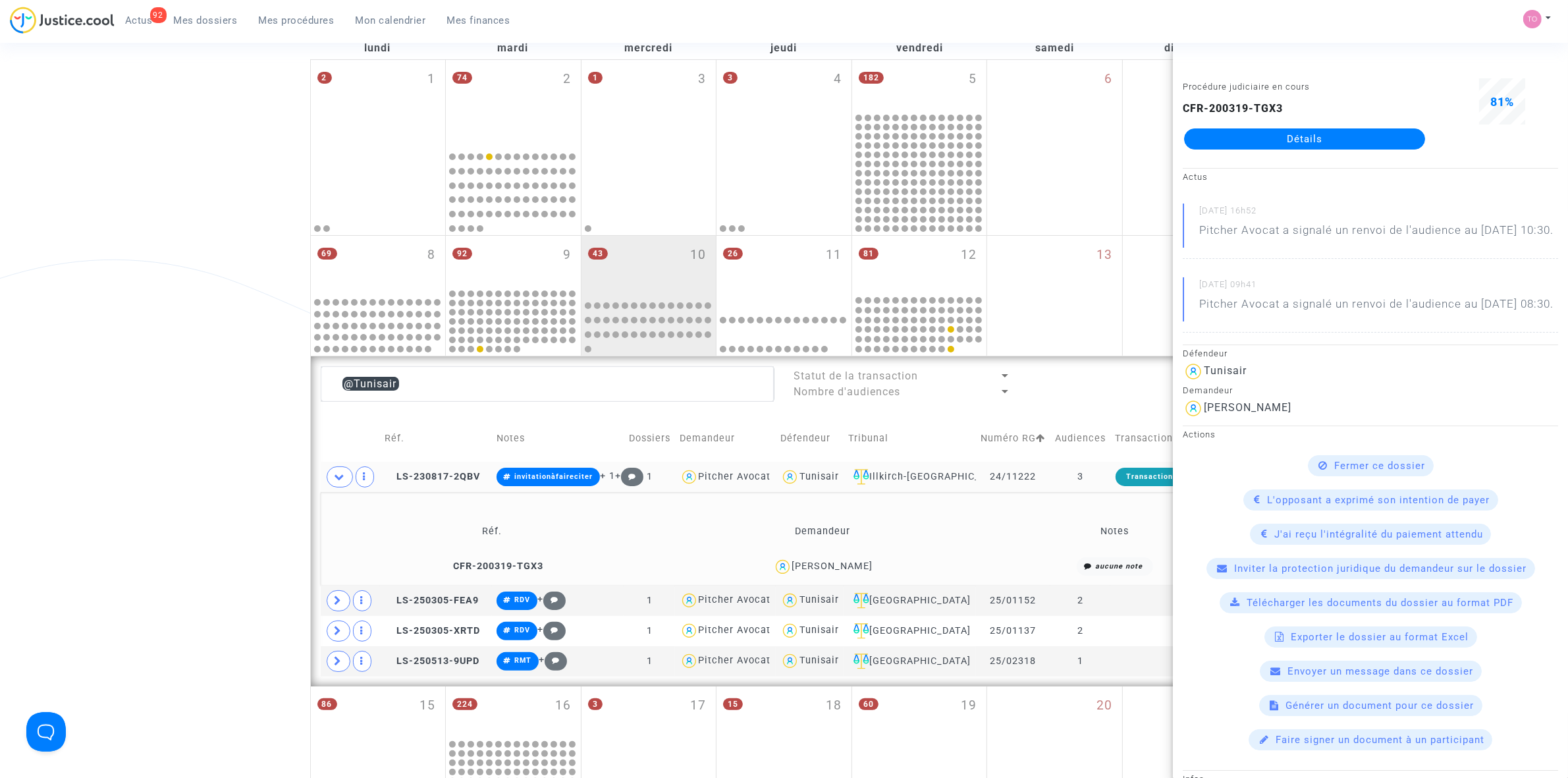
click at [243, 454] on div "Date de clôture d'instruction Date de conciliation Date d'audience Date de juge…" at bounding box center [784, 516] width 1568 height 1211
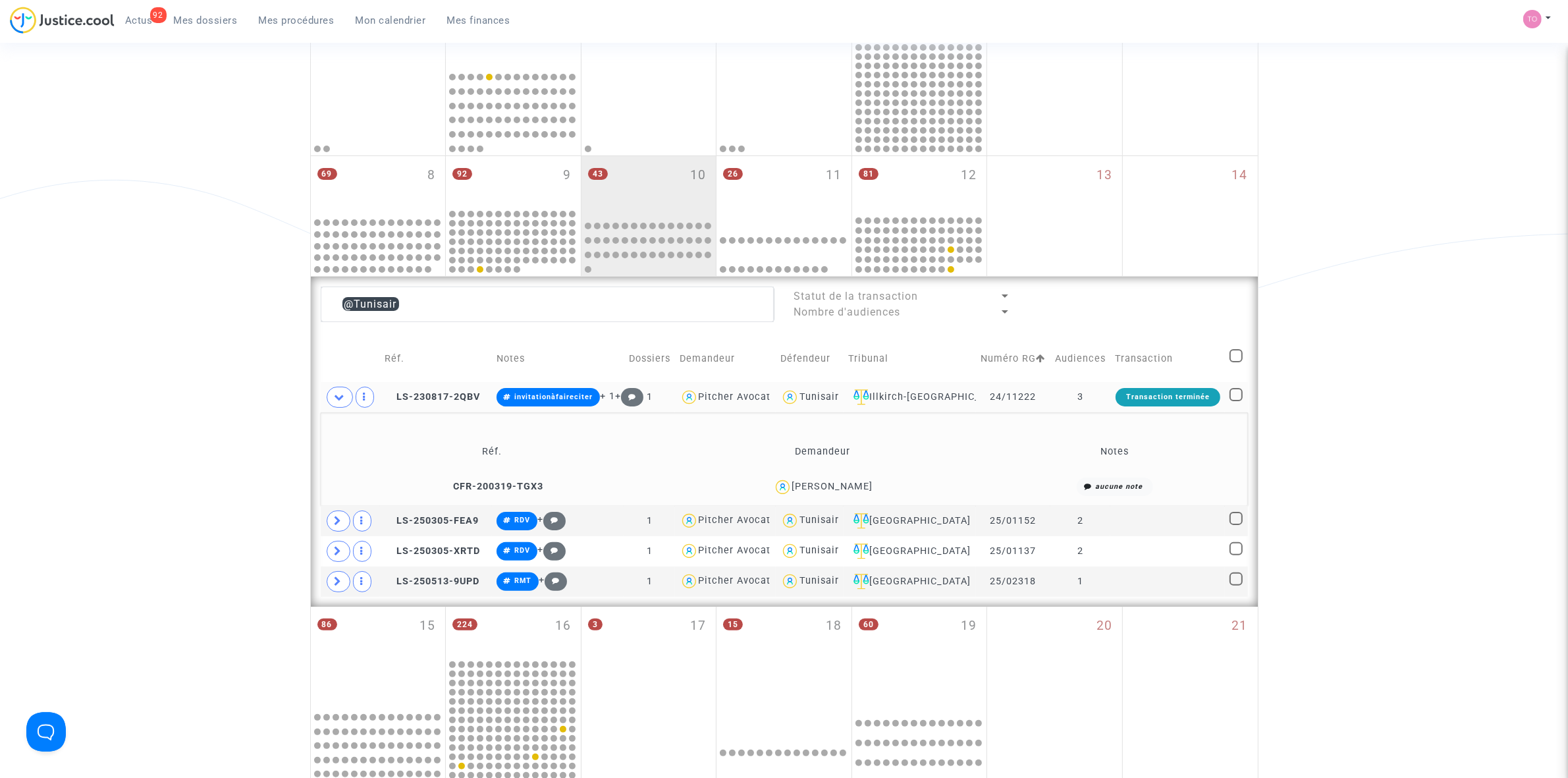
scroll to position [247, 0]
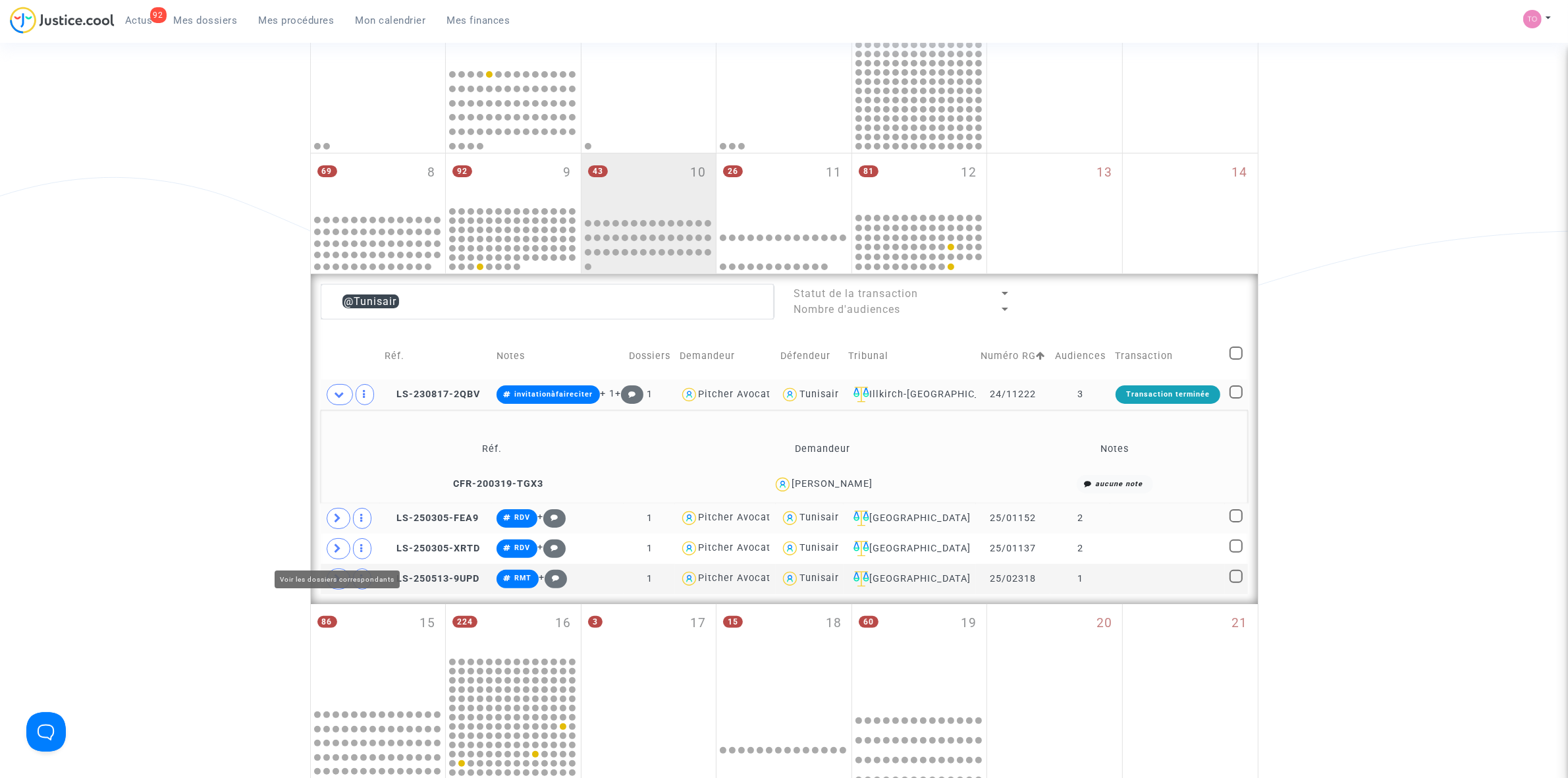
click at [342, 529] on span at bounding box center [339, 517] width 24 height 21
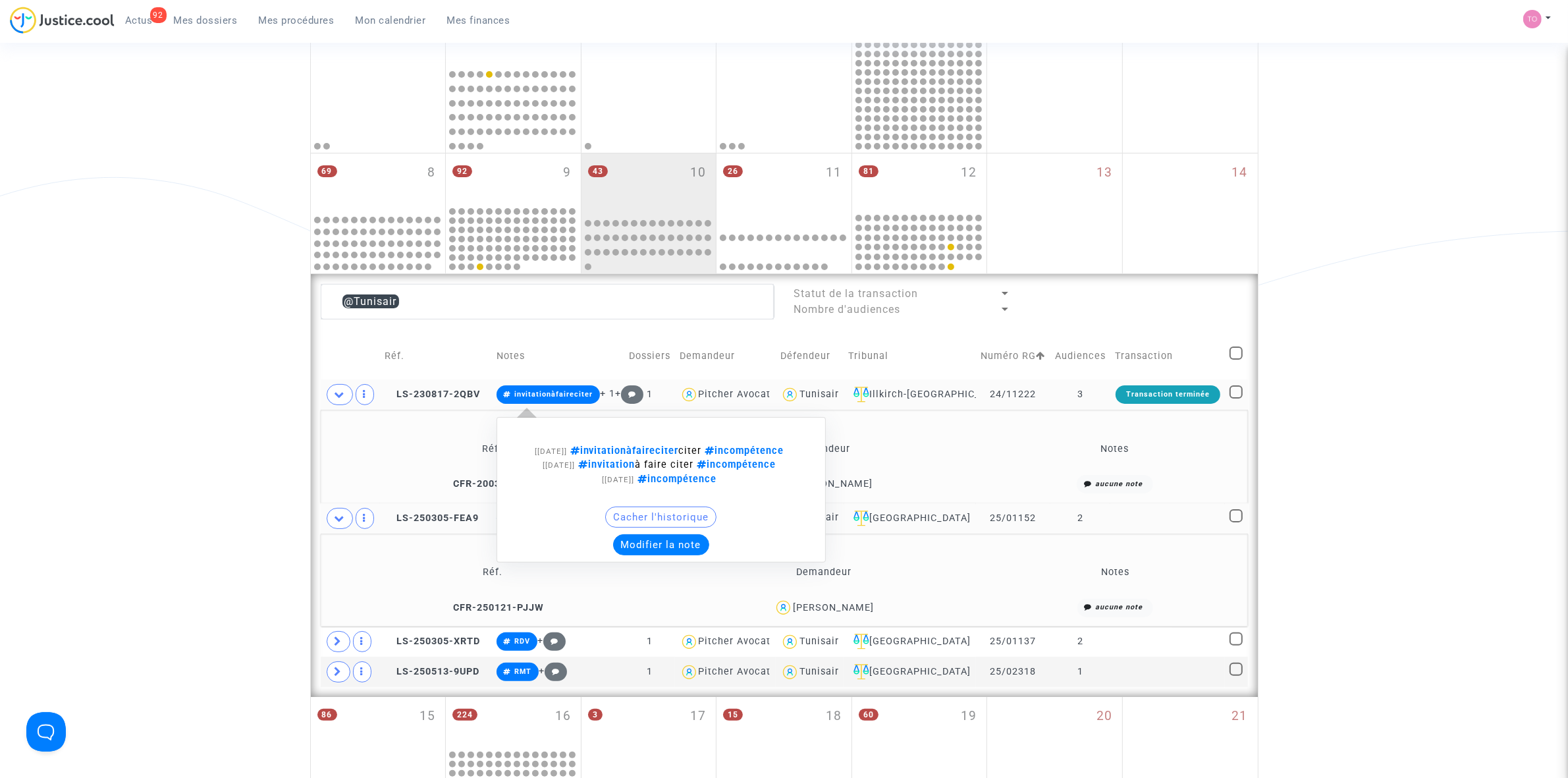
click at [656, 555] on button "Modifier la note" at bounding box center [661, 544] width 96 height 21
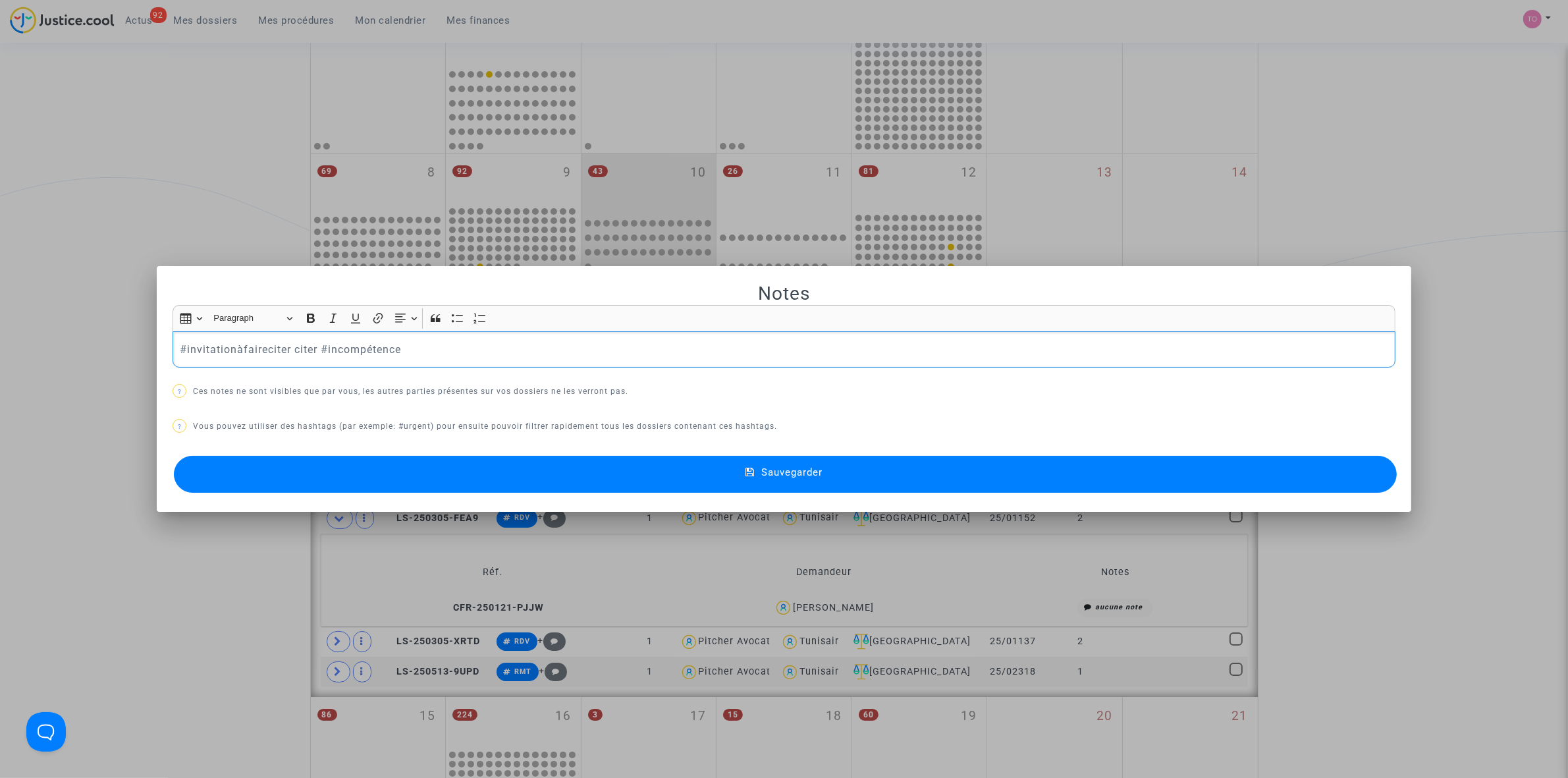
scroll to position [0, 0]
click at [294, 345] on p "#invitationàfaireciter citer #incompétence" at bounding box center [784, 349] width 1209 height 17
click at [459, 349] on p "#invitationàfaireciter citer #incompétence" at bounding box center [784, 349] width 1209 height 17
click at [170, 31] on div at bounding box center [784, 389] width 1568 height 778
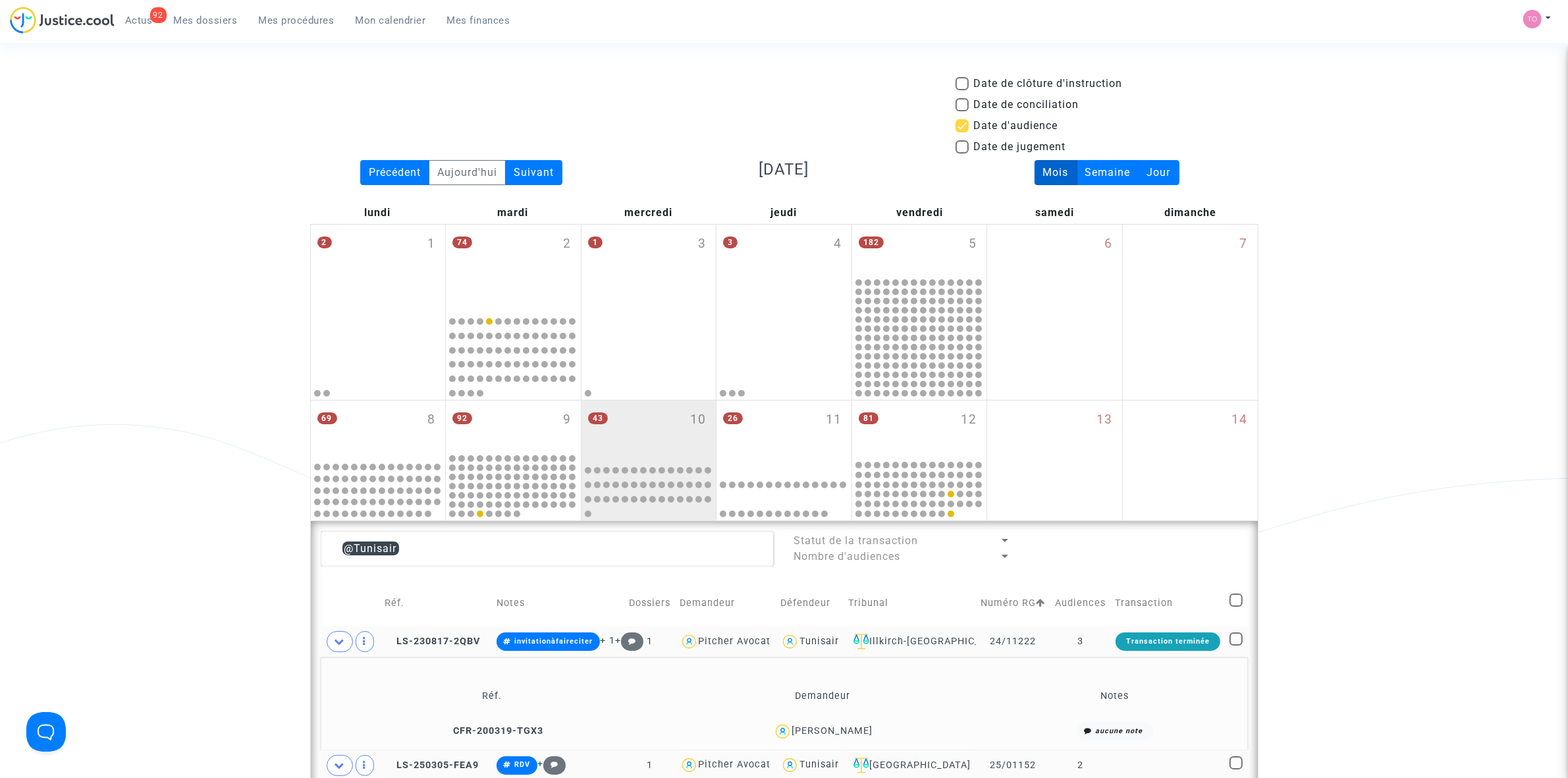
scroll to position [247, 0]
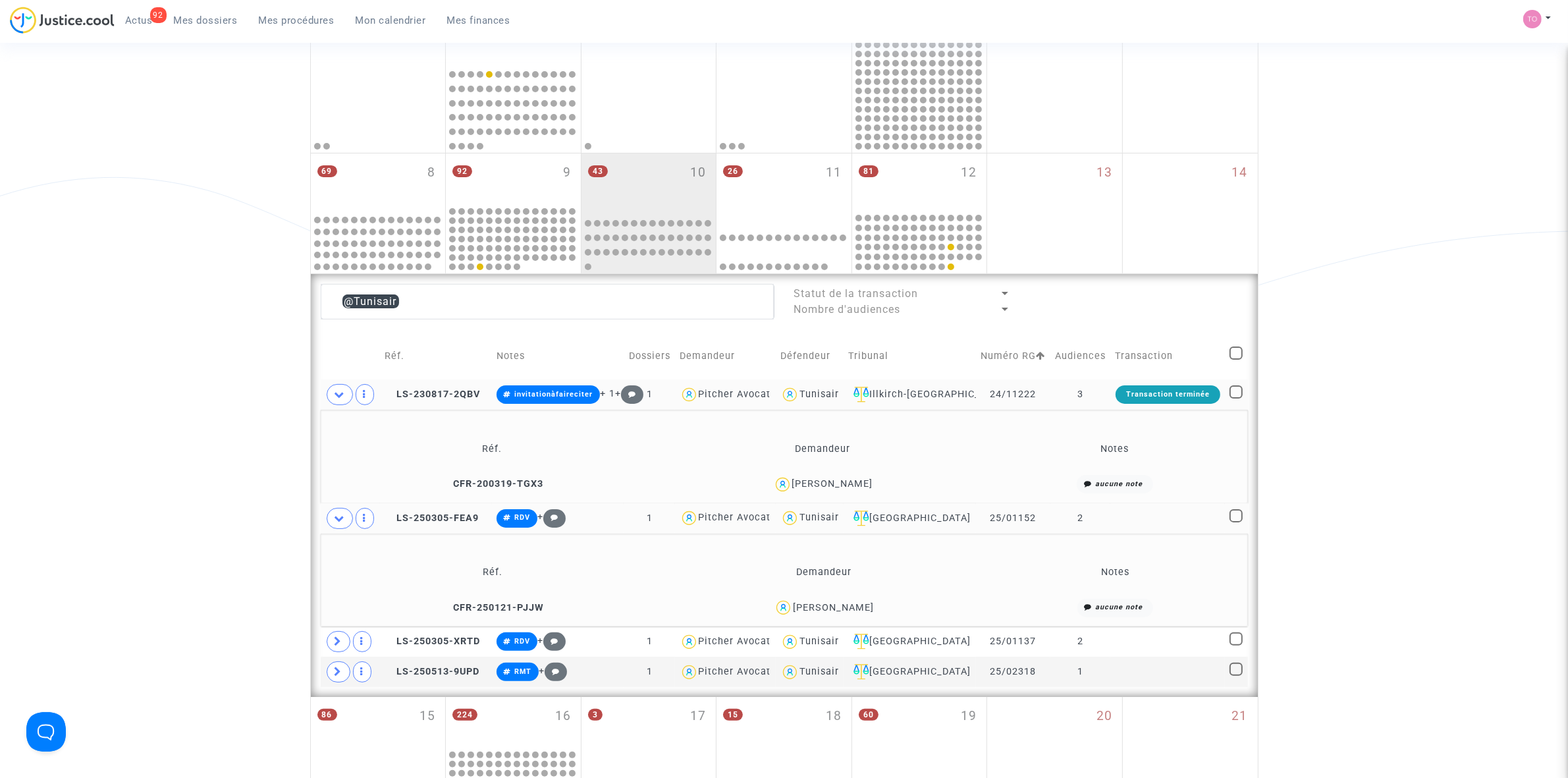
click at [838, 490] on div "VINCENT DUFOUR" at bounding box center [832, 483] width 81 height 11
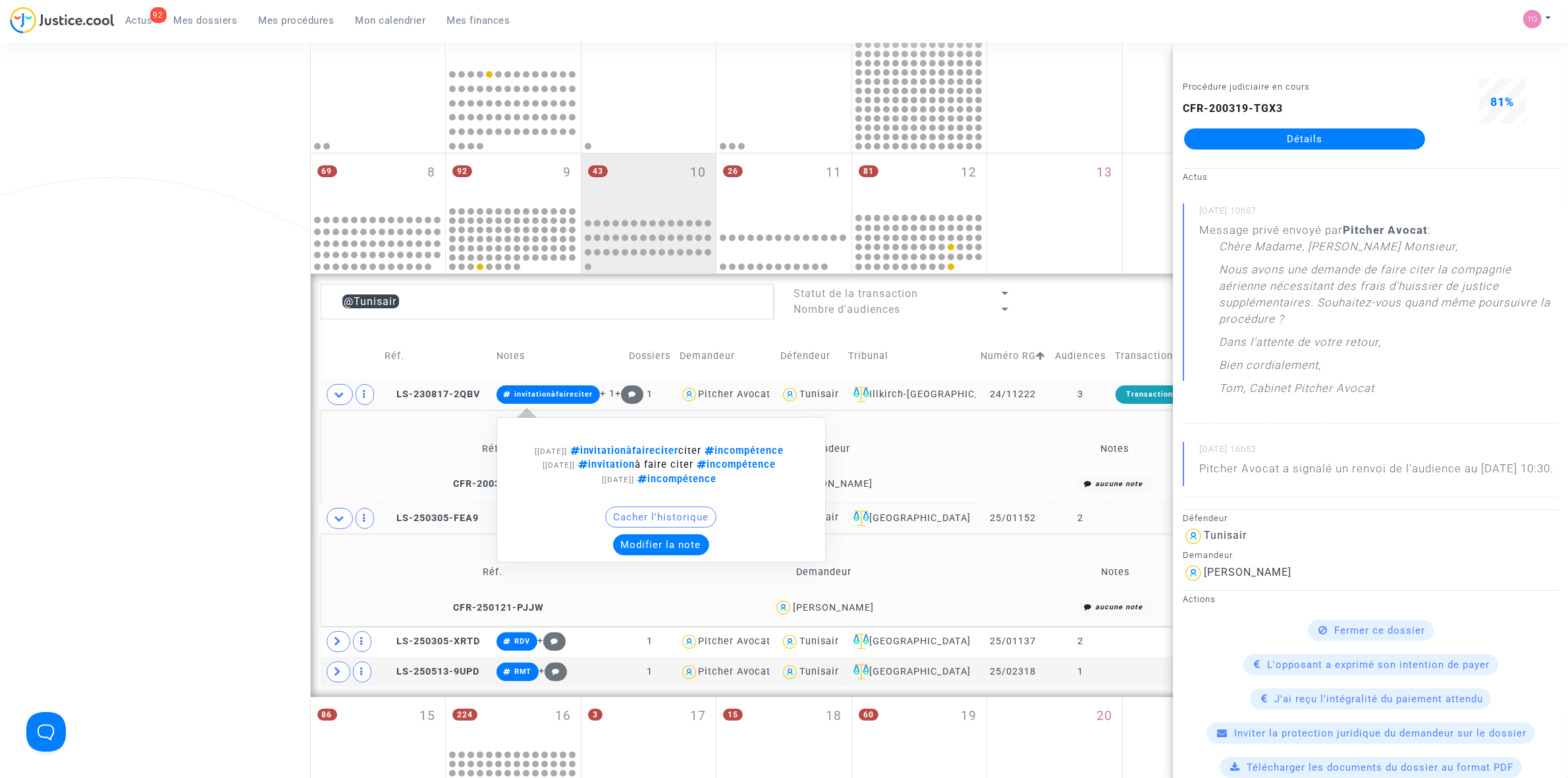
click at [651, 555] on button "Modifier la note" at bounding box center [661, 544] width 96 height 21
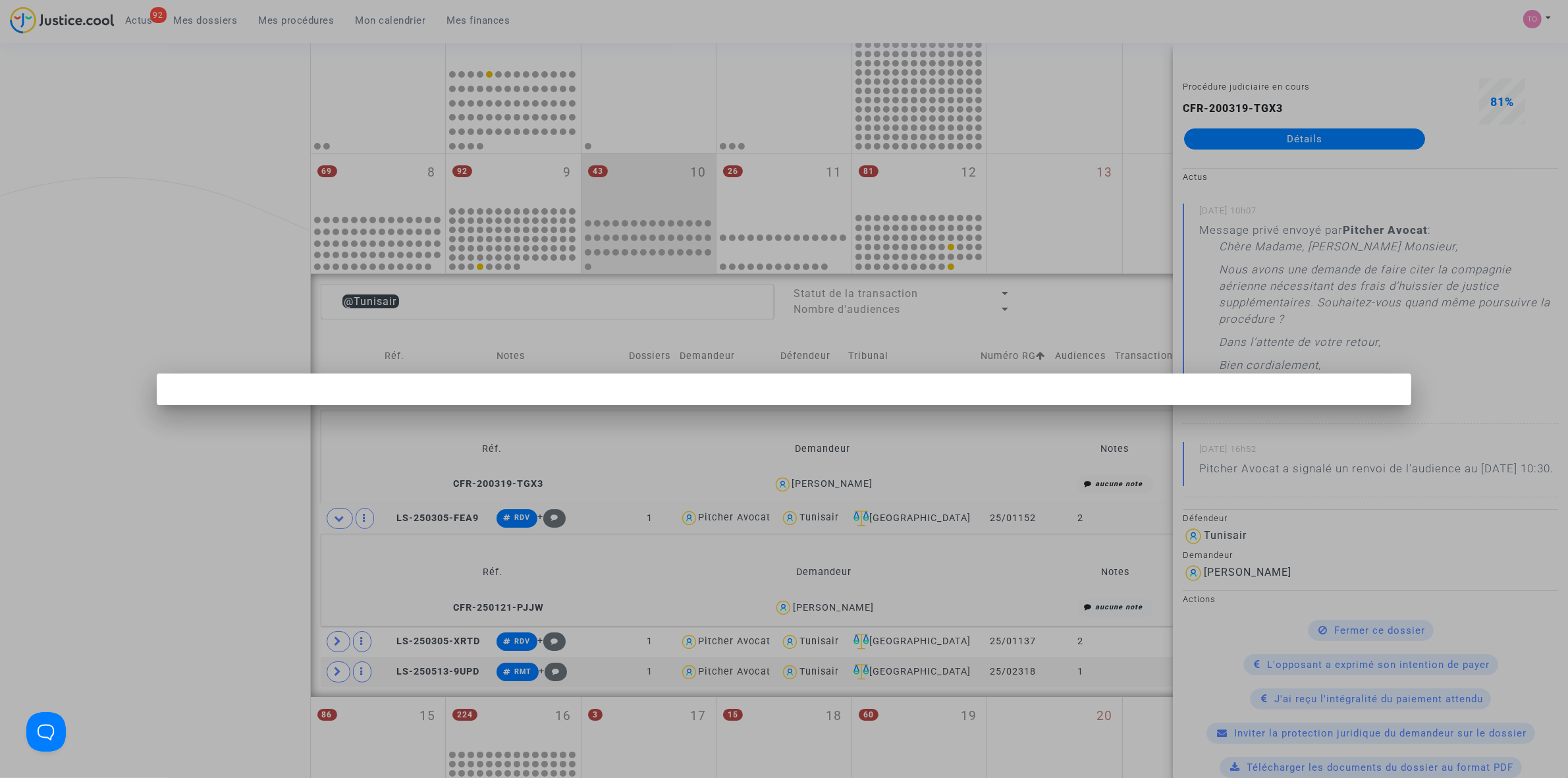
scroll to position [0, 0]
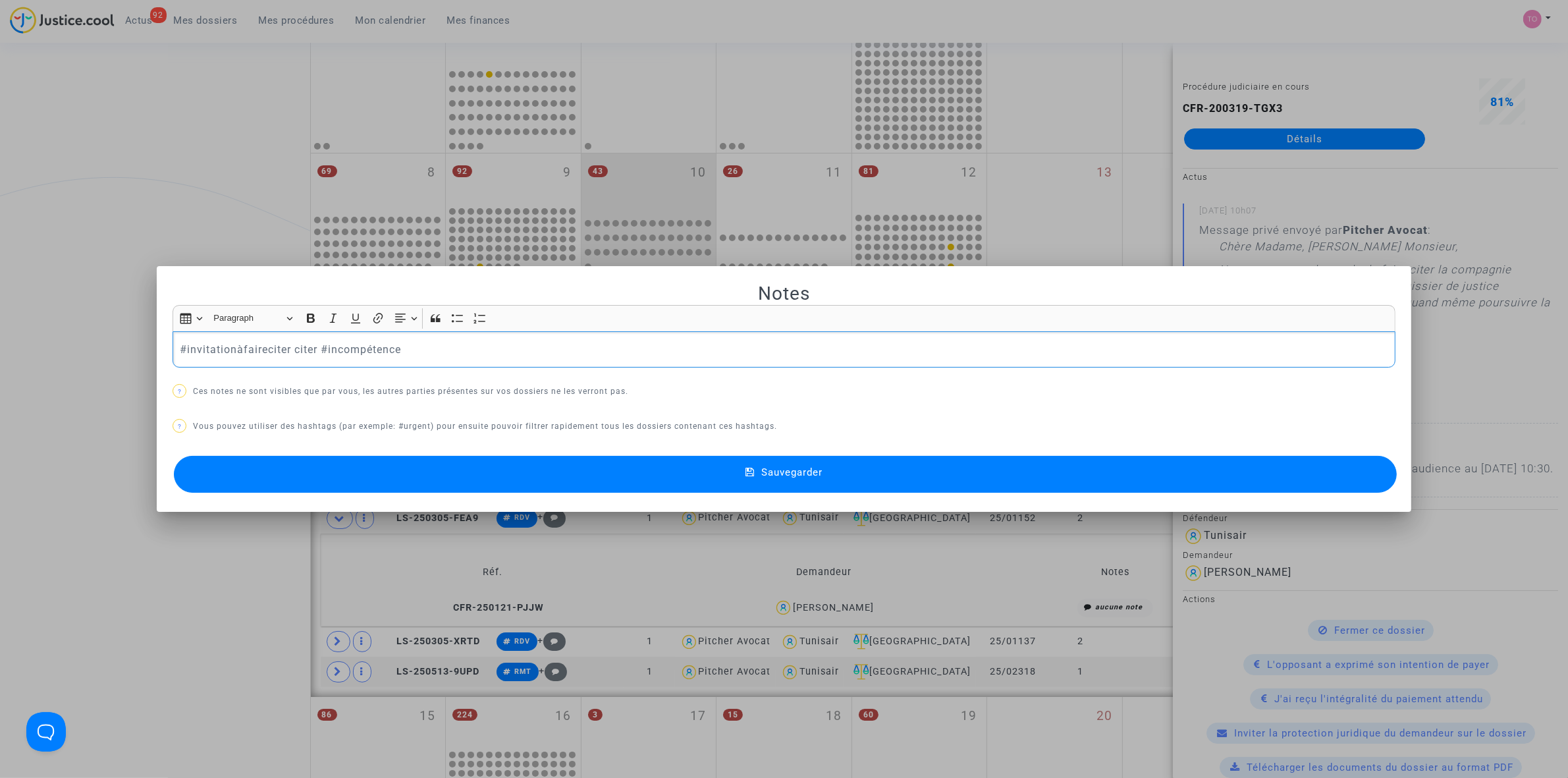
click at [438, 345] on p "#invitationàfaireciter citer #incompétence" at bounding box center [784, 349] width 1209 height 17
click at [538, 488] on button "Sauvegarder" at bounding box center [785, 474] width 1223 height 37
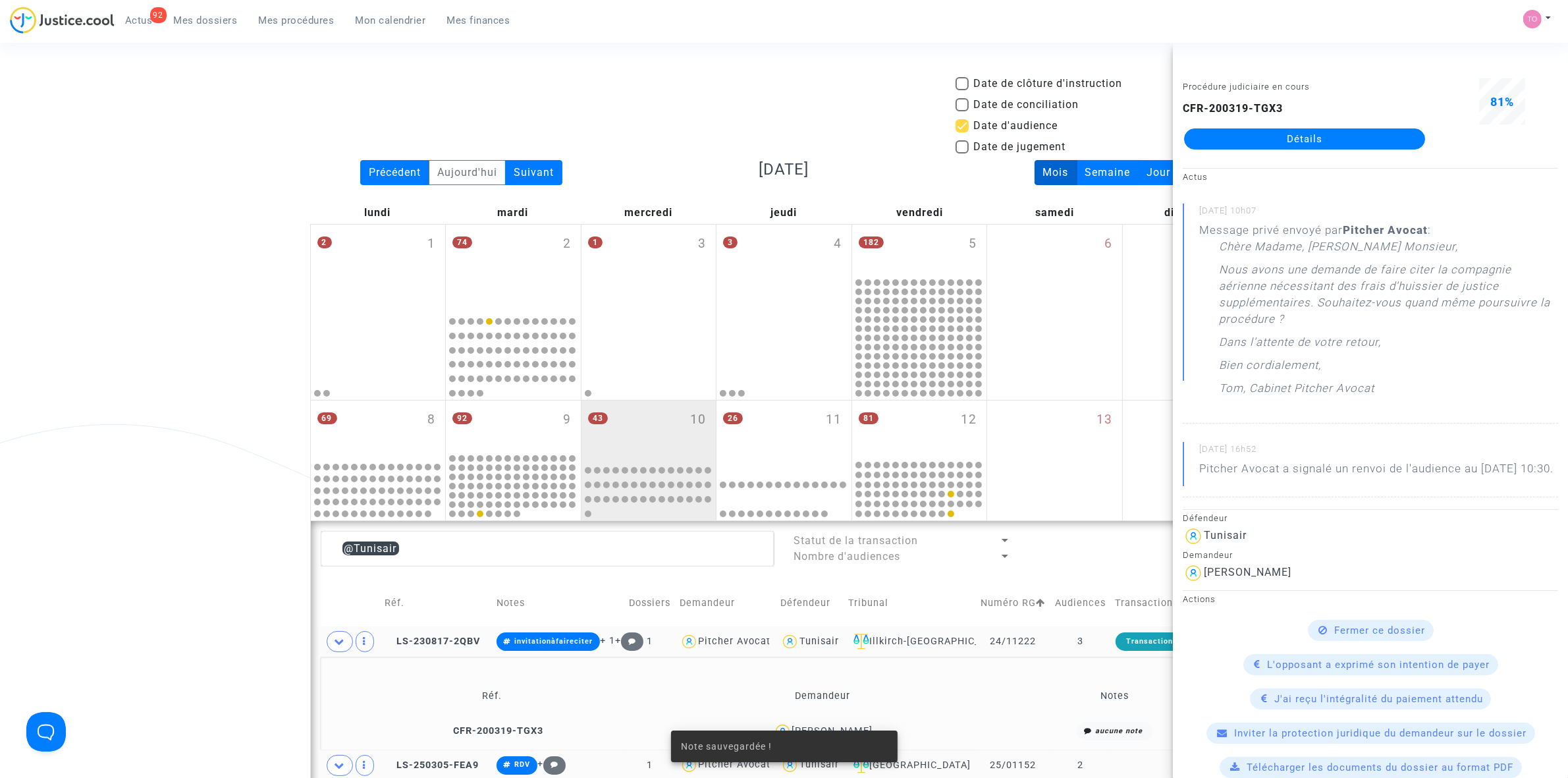
scroll to position [247, 0]
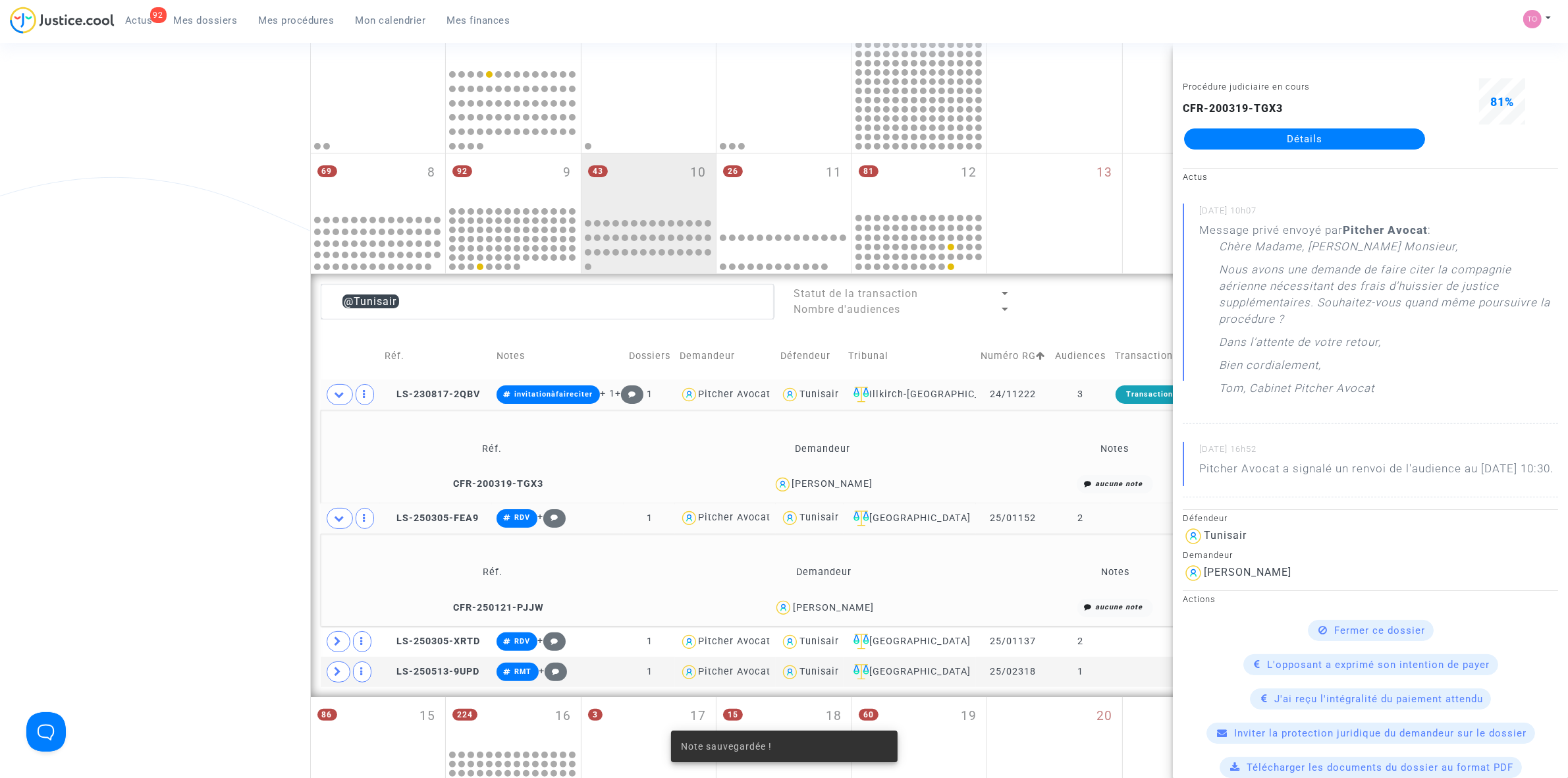
click at [166, 406] on div "Date de clôture d'instruction Date de conciliation Date d'audience Date de juge…" at bounding box center [784, 480] width 1568 height 1303
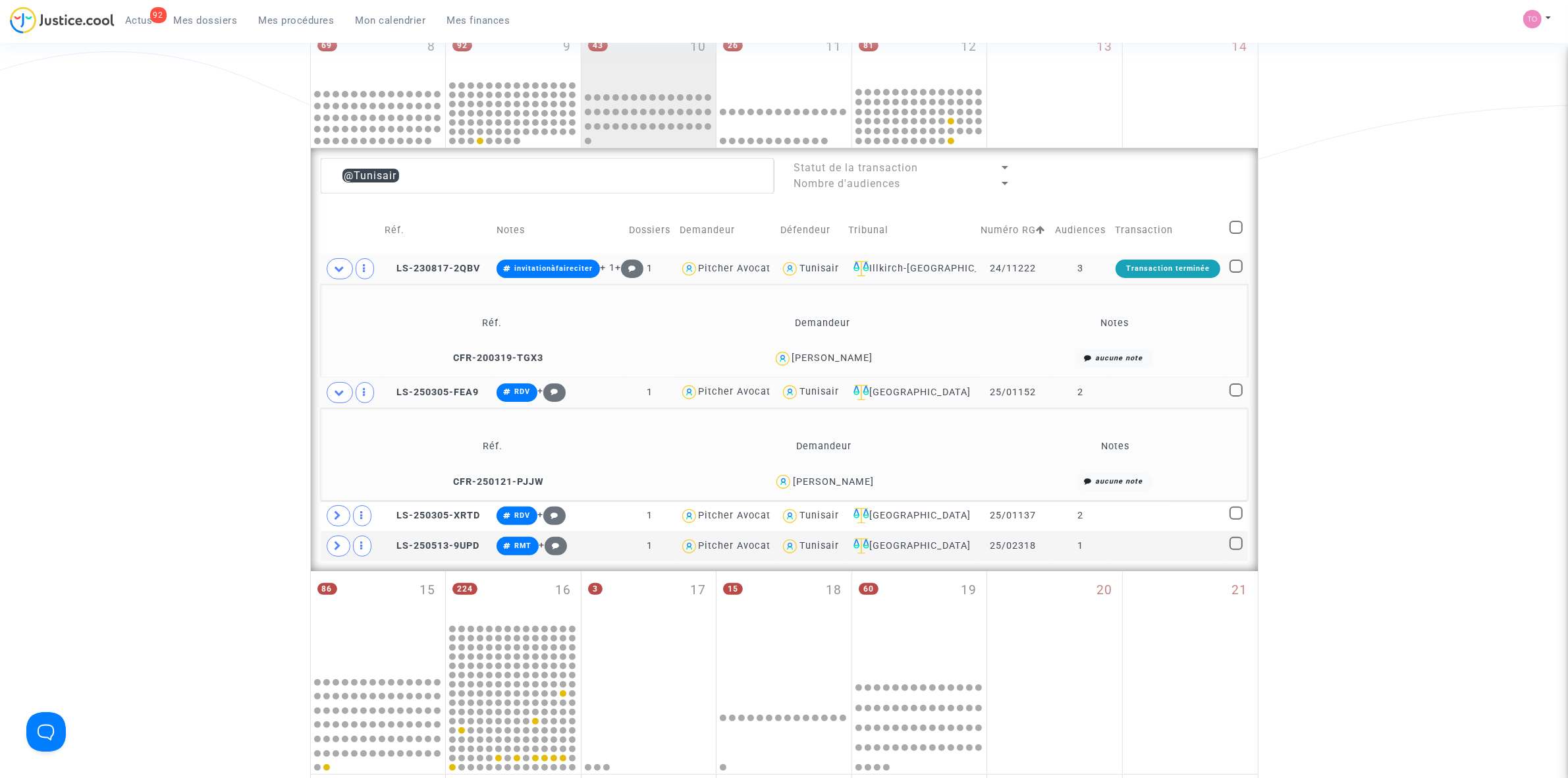
scroll to position [412, 0]
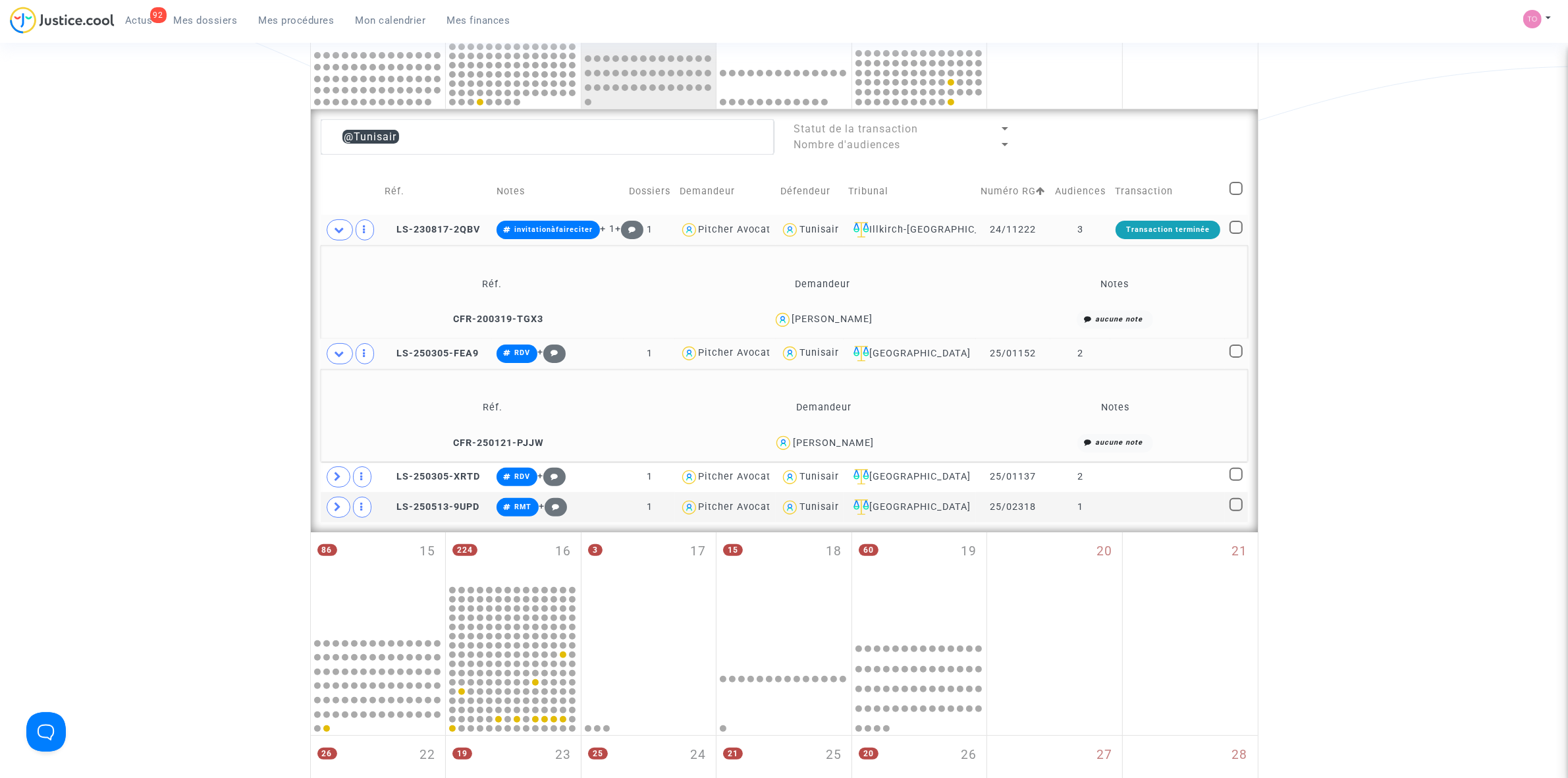
click at [852, 325] on div "VINCENT DUFOUR" at bounding box center [832, 318] width 81 height 11
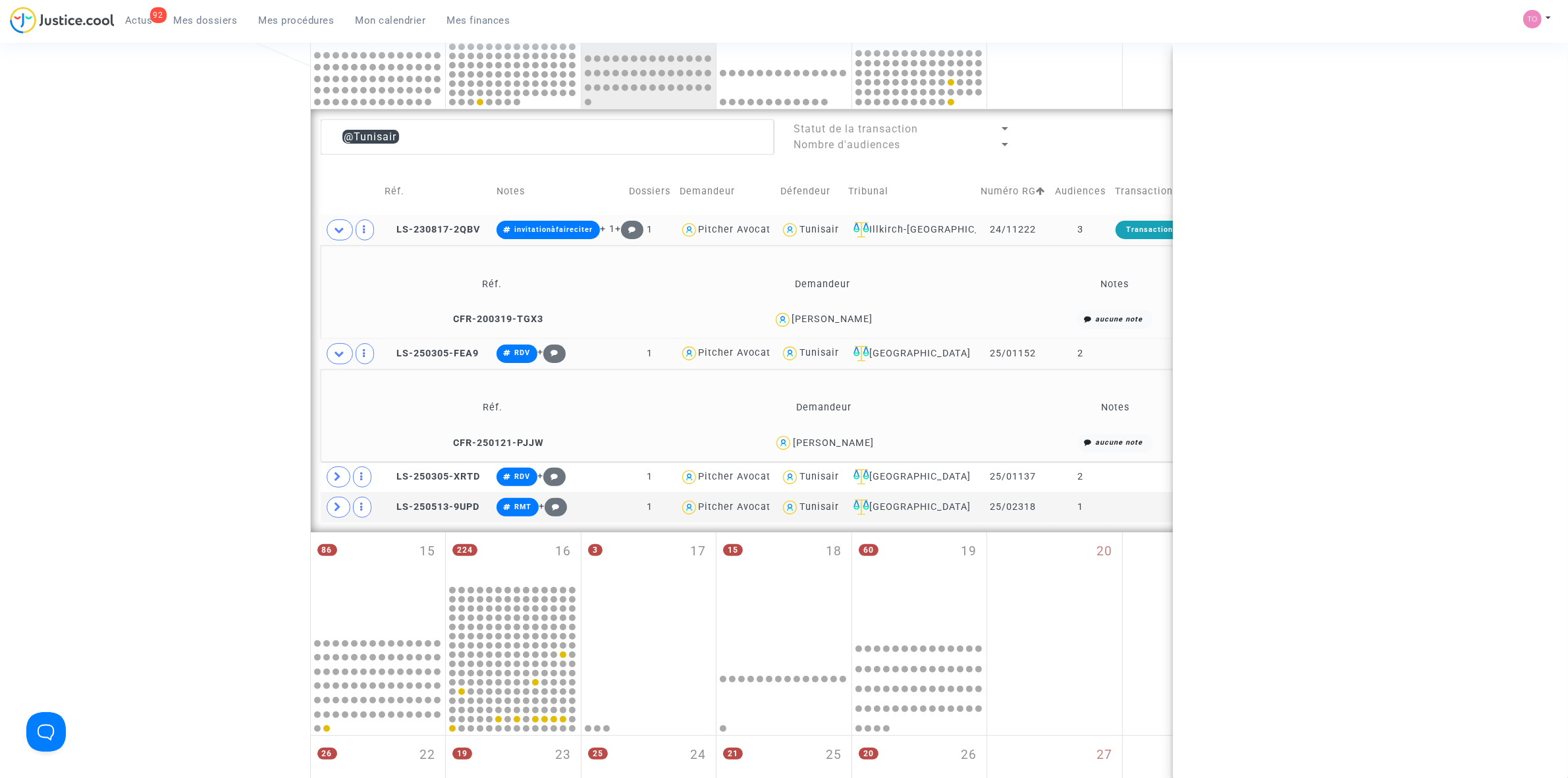
click at [852, 325] on div "VINCENT DUFOUR" at bounding box center [832, 318] width 81 height 11
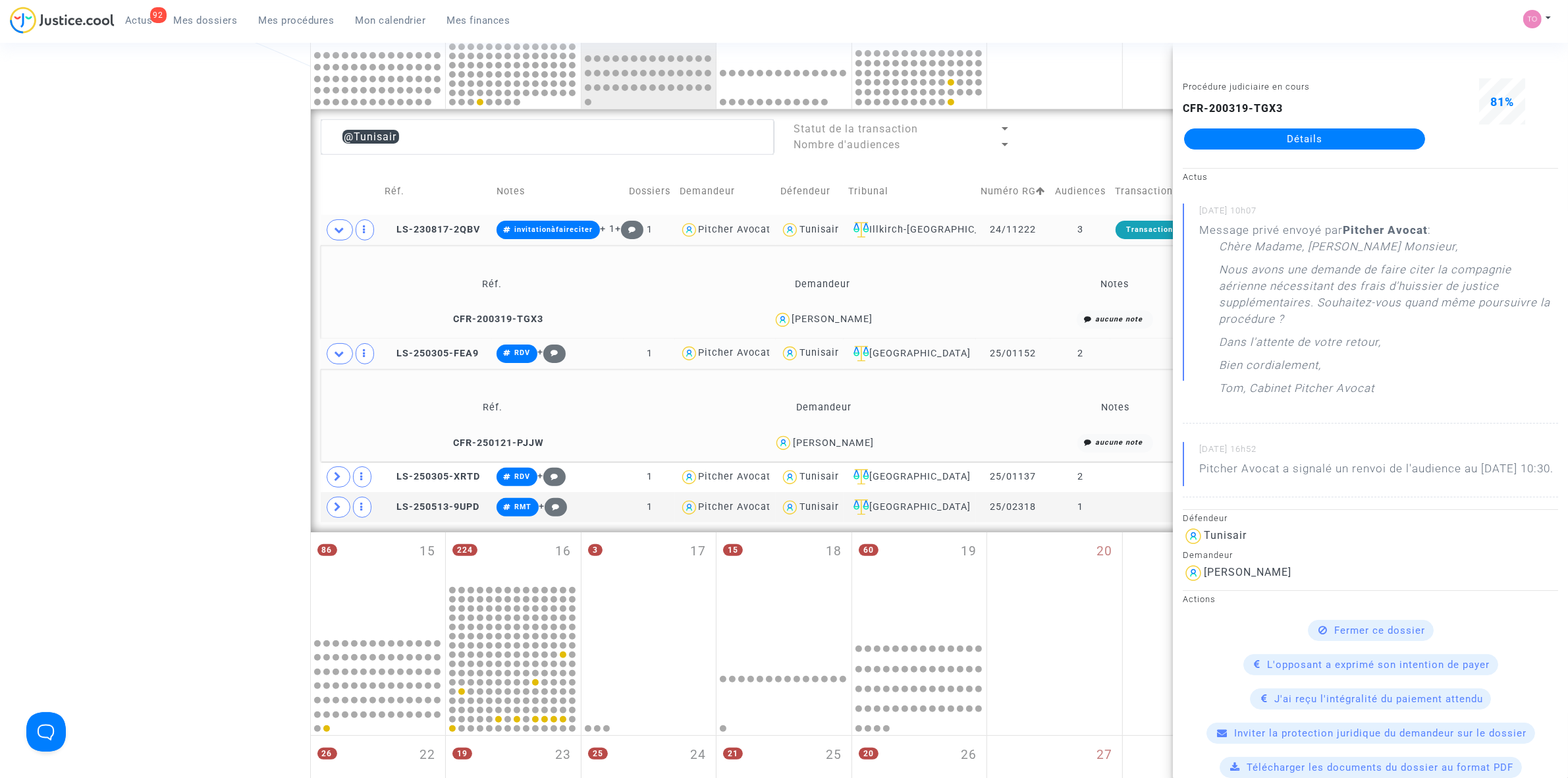
copy div "DUFOUR"
click at [861, 448] on div "Houyem Bouallagui" at bounding box center [833, 442] width 81 height 11
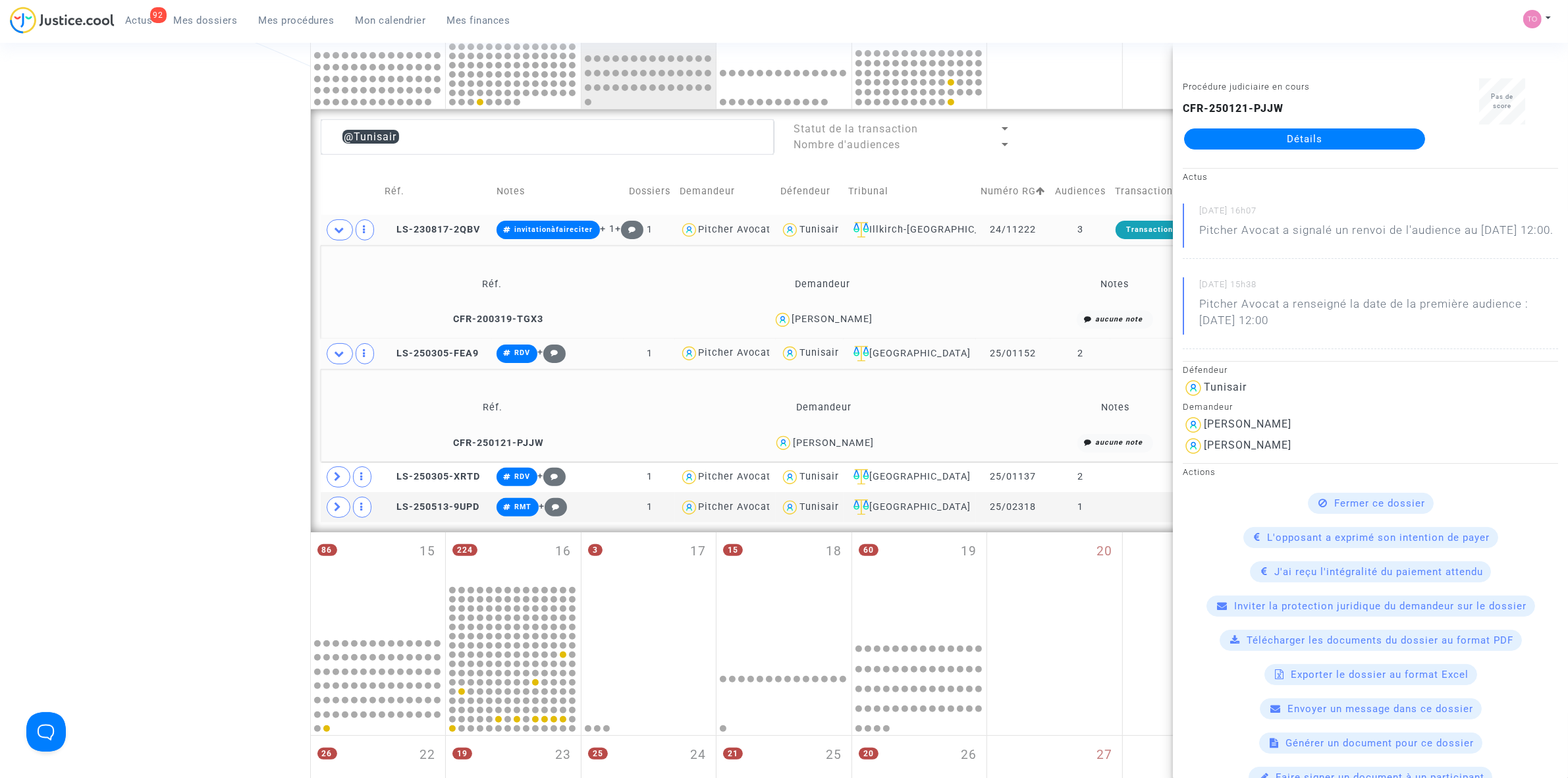
copy div "Bouallagui"
click at [140, 349] on div "Date de clôture d'instruction Date de conciliation Date d'audience Date de juge…" at bounding box center [784, 316] width 1568 height 1303
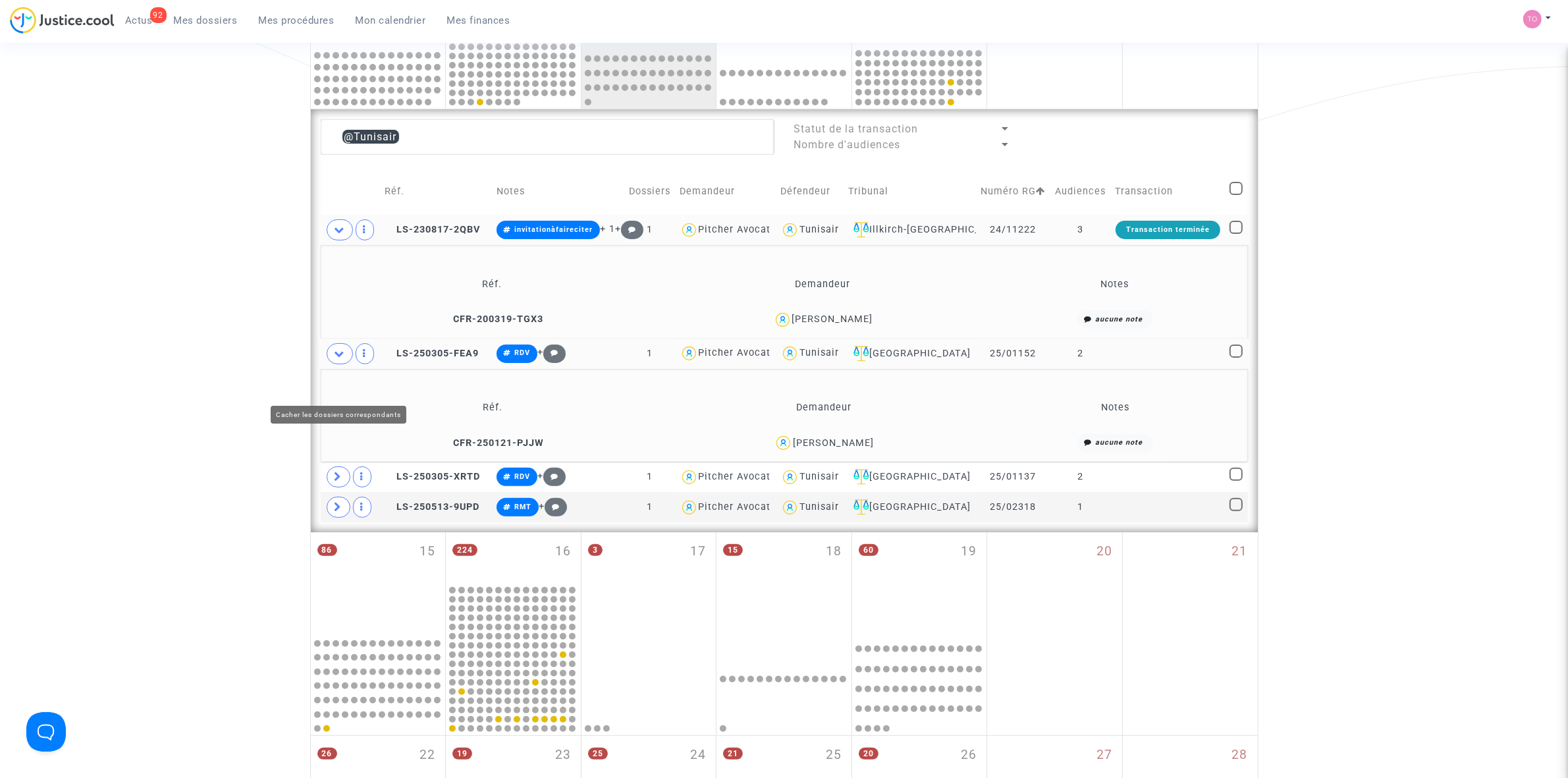
click at [347, 364] on span at bounding box center [340, 353] width 26 height 21
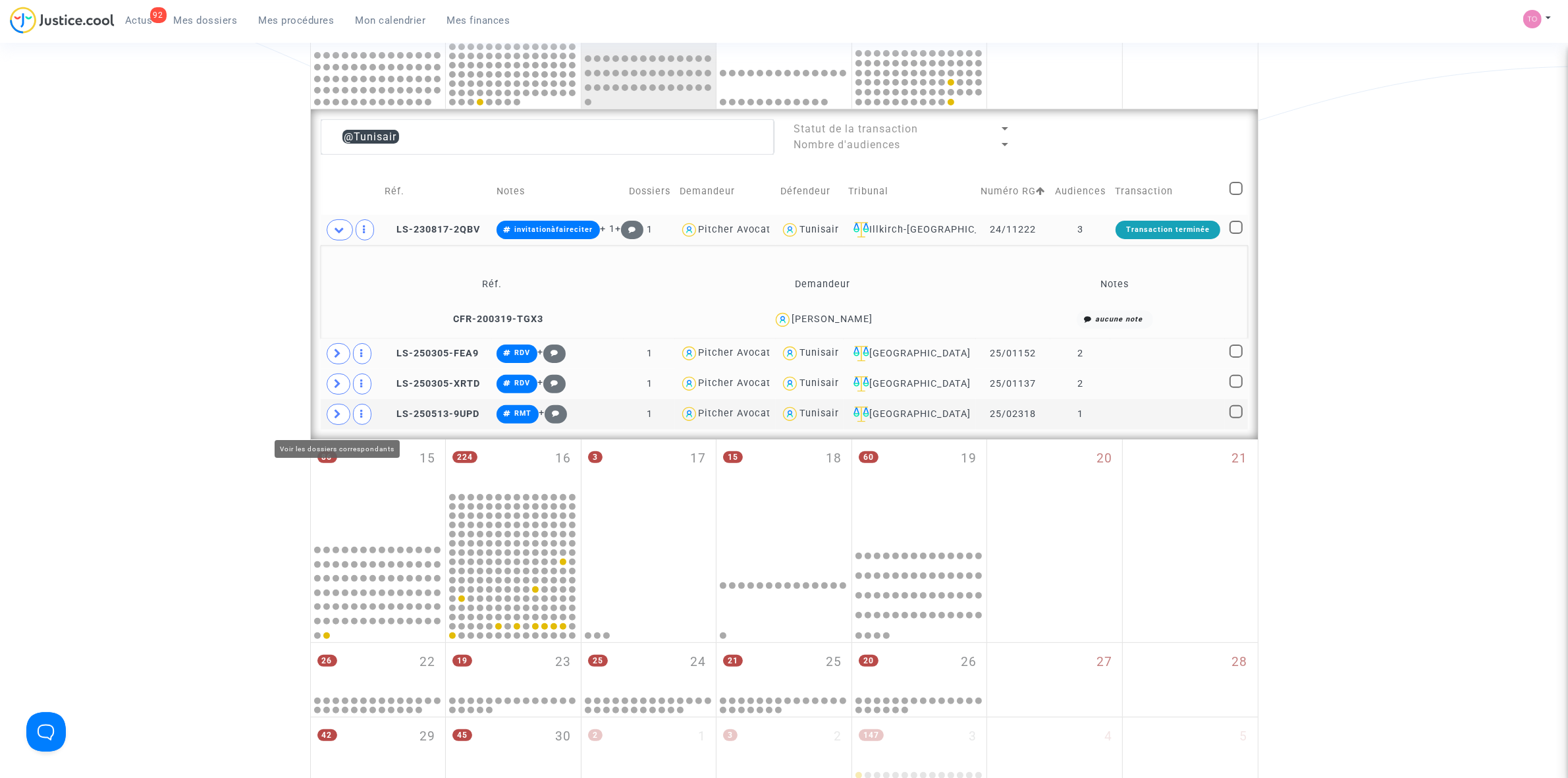
click at [343, 394] on span at bounding box center [339, 384] width 24 height 21
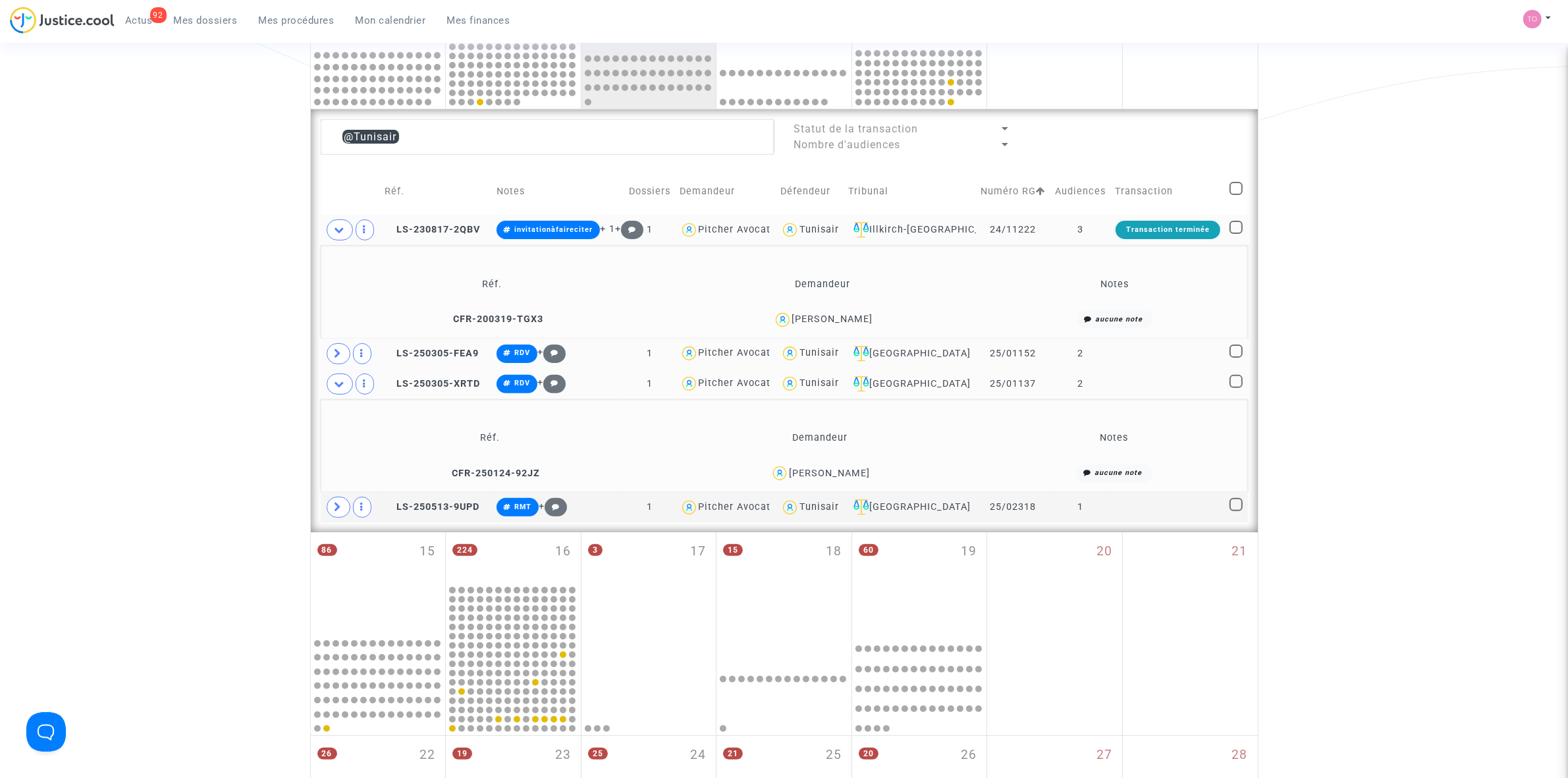
click at [857, 479] on div "Abdallah Rachdi" at bounding box center [829, 473] width 81 height 11
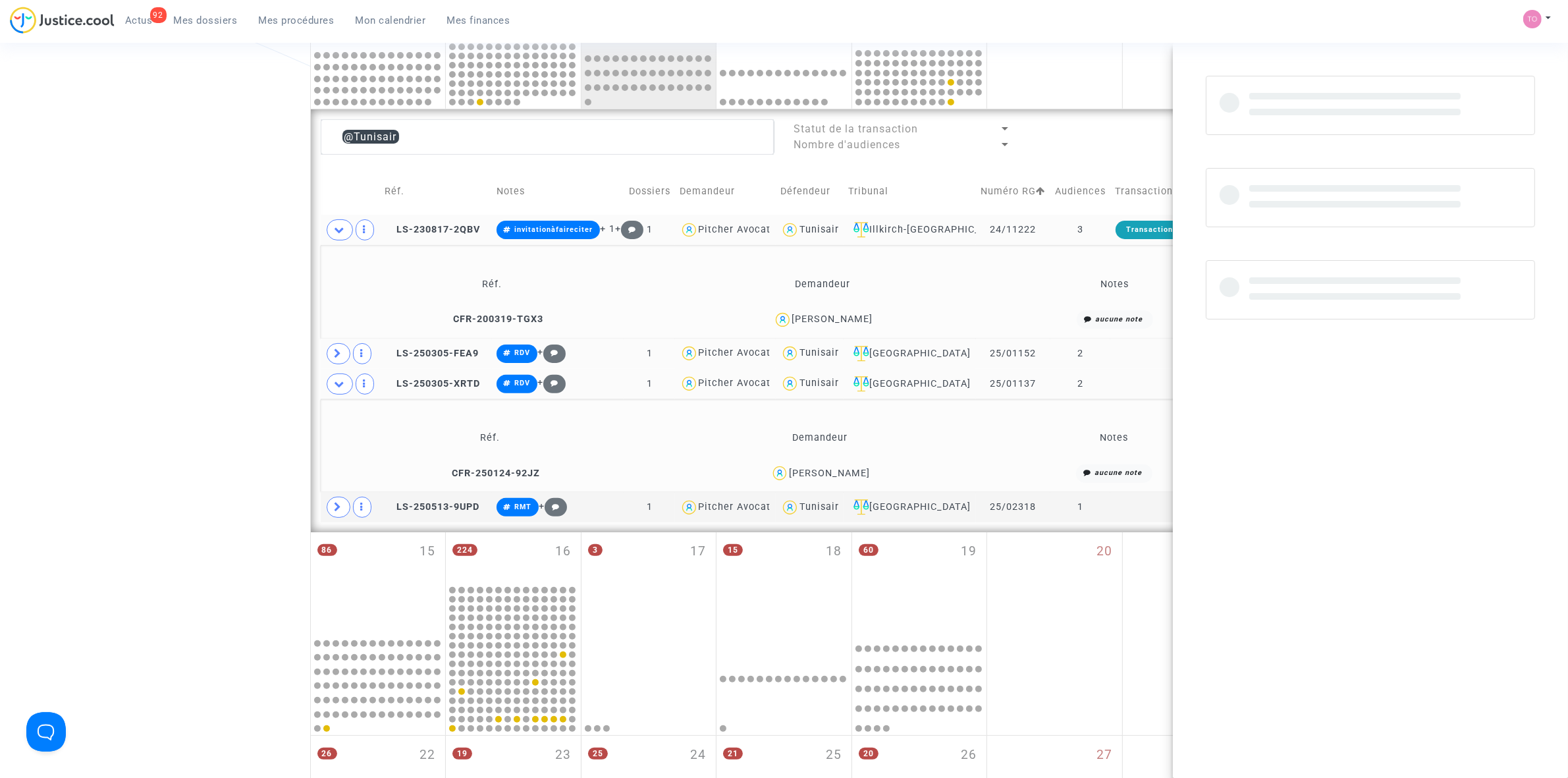
click at [857, 479] on div "Abdallah Rachdi" at bounding box center [829, 473] width 81 height 11
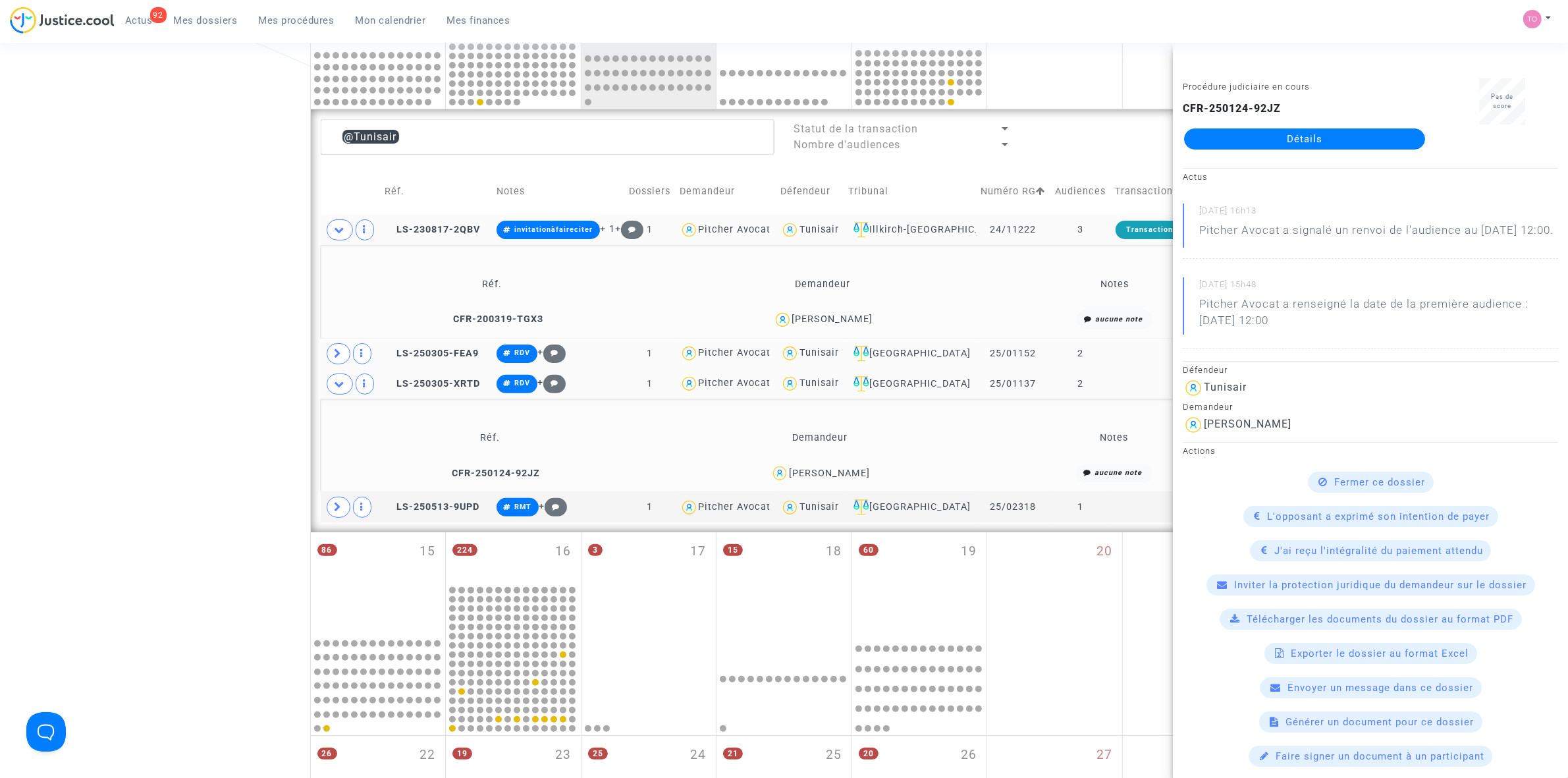
copy div "Rachdi"
click at [336, 512] on icon at bounding box center [339, 506] width 8 height 10
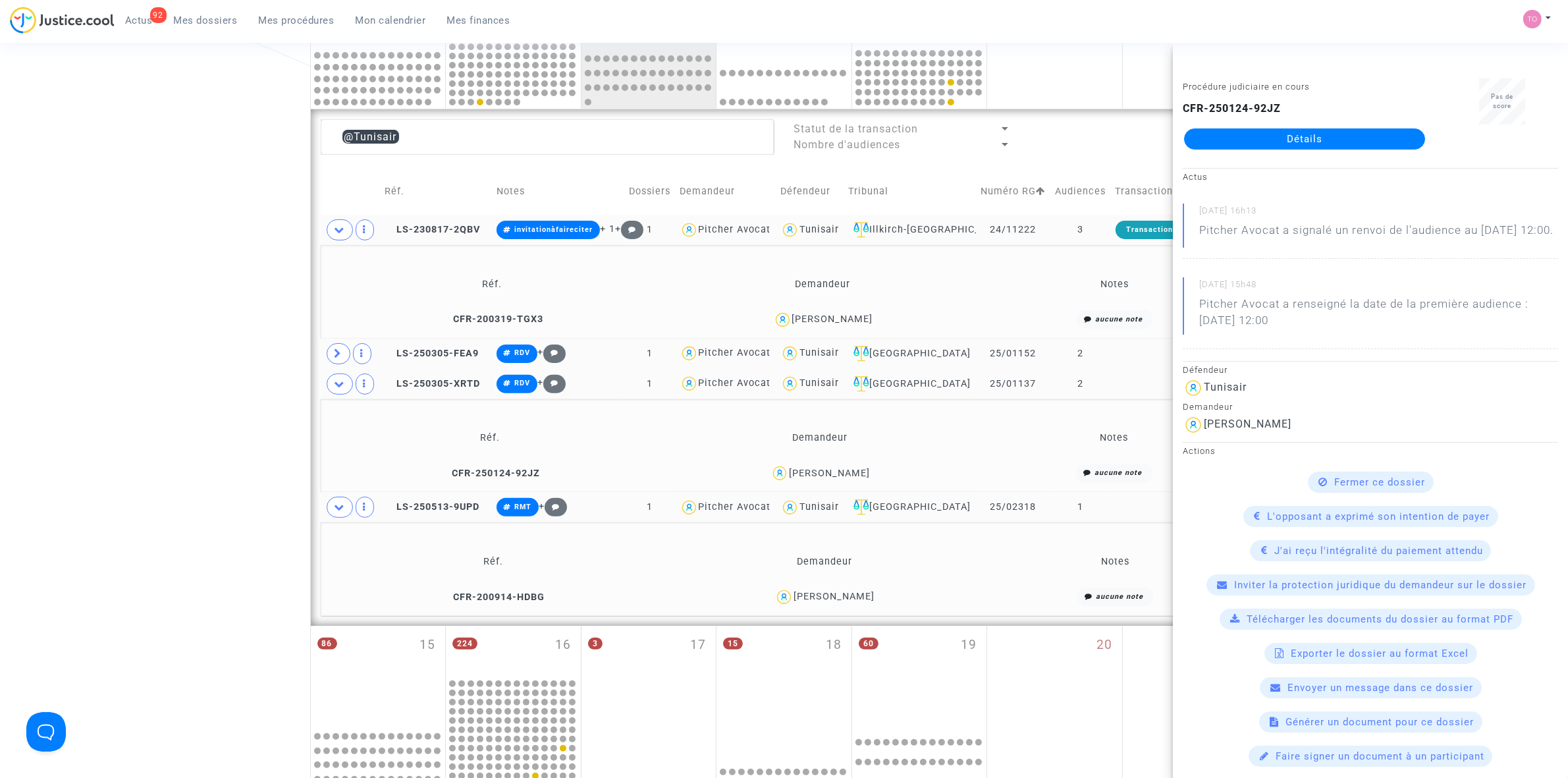
click at [862, 601] on div "Heni BEN TAARIT" at bounding box center [834, 596] width 81 height 11
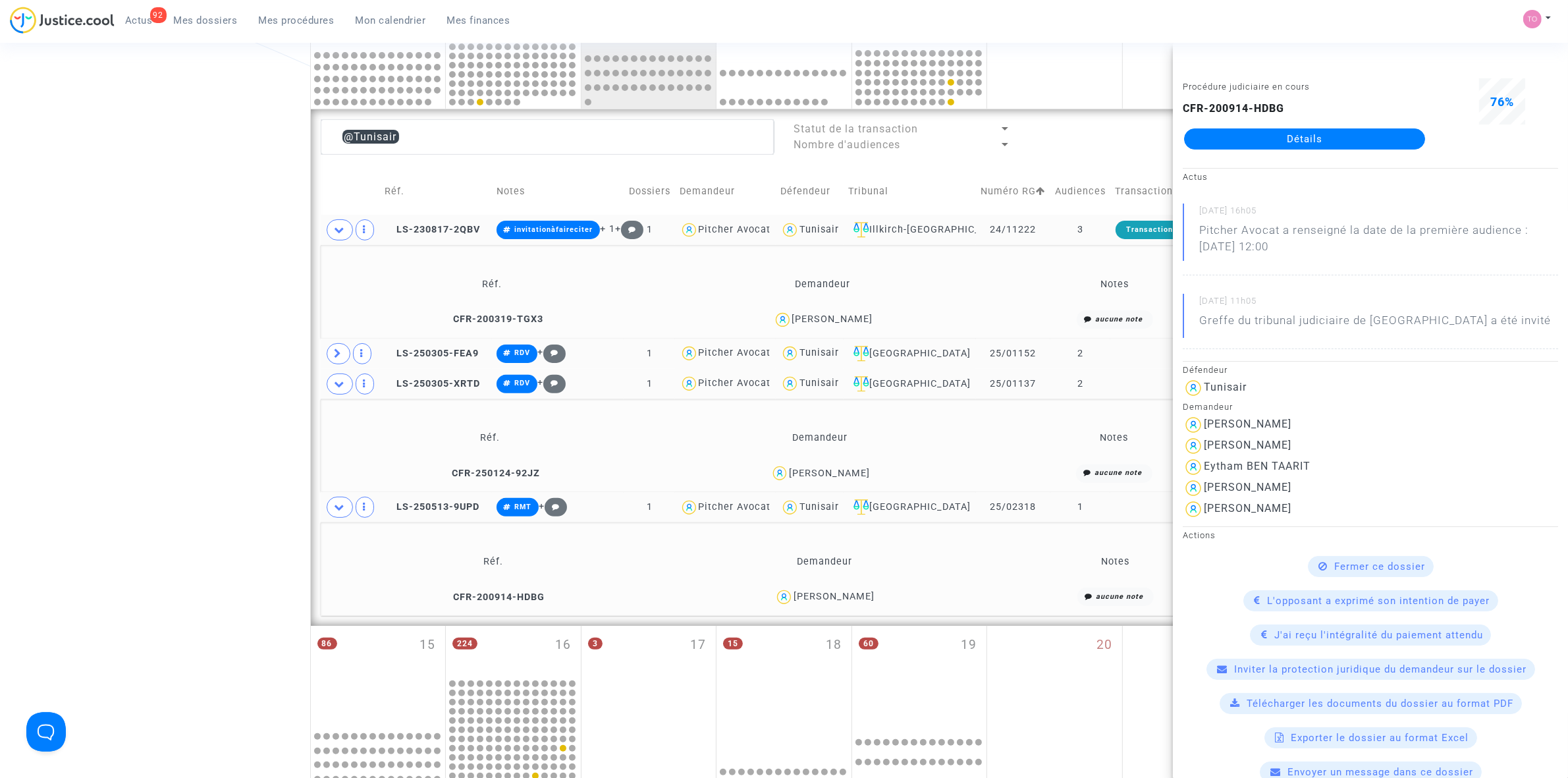
copy div "TAARIT"
drag, startPoint x: 1275, startPoint y: 128, endPoint x: 1236, endPoint y: 130, distance: 39.1
click at [343, 512] on icon at bounding box center [340, 506] width 11 height 10
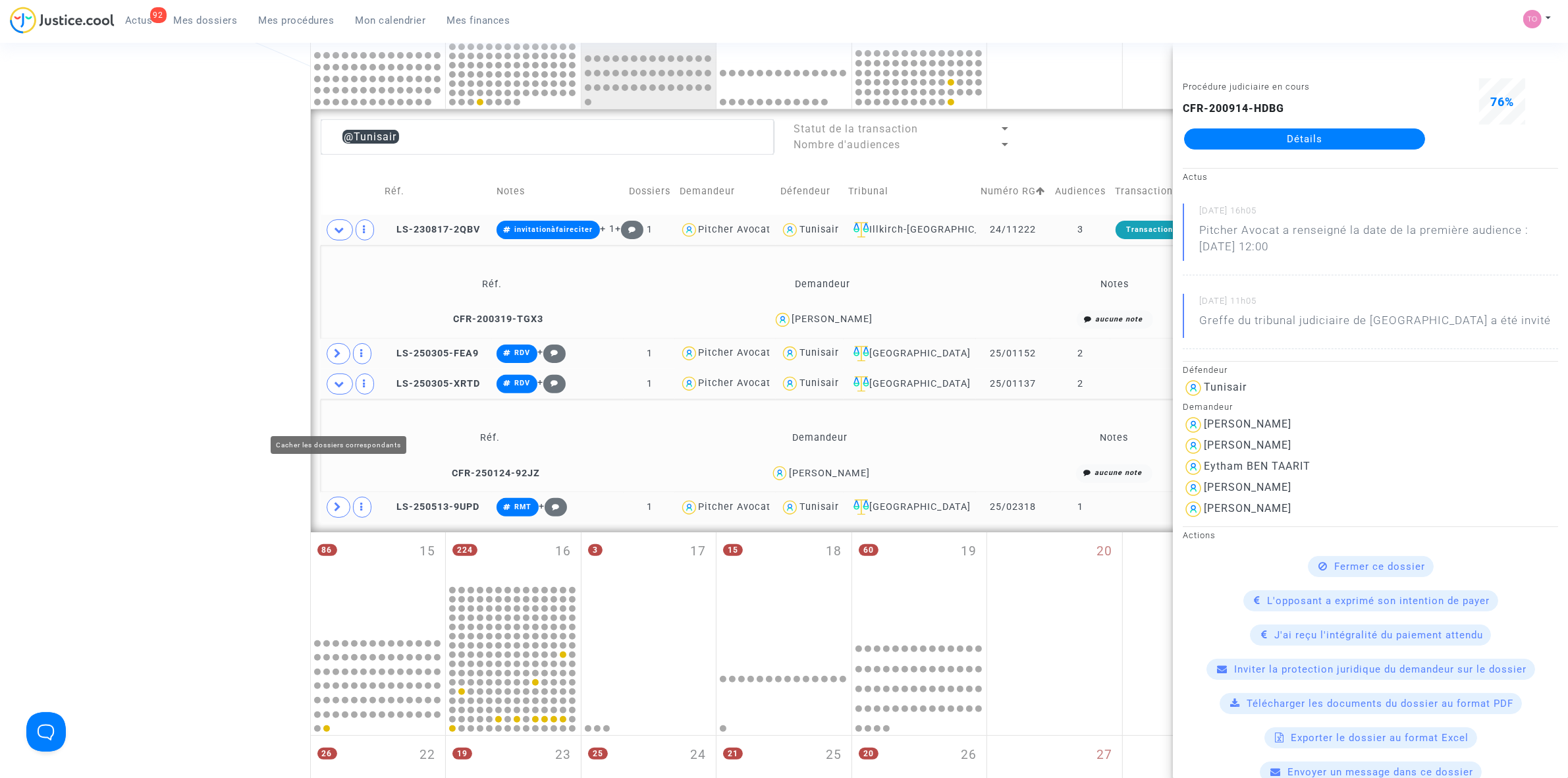
click at [343, 389] on icon at bounding box center [340, 384] width 11 height 10
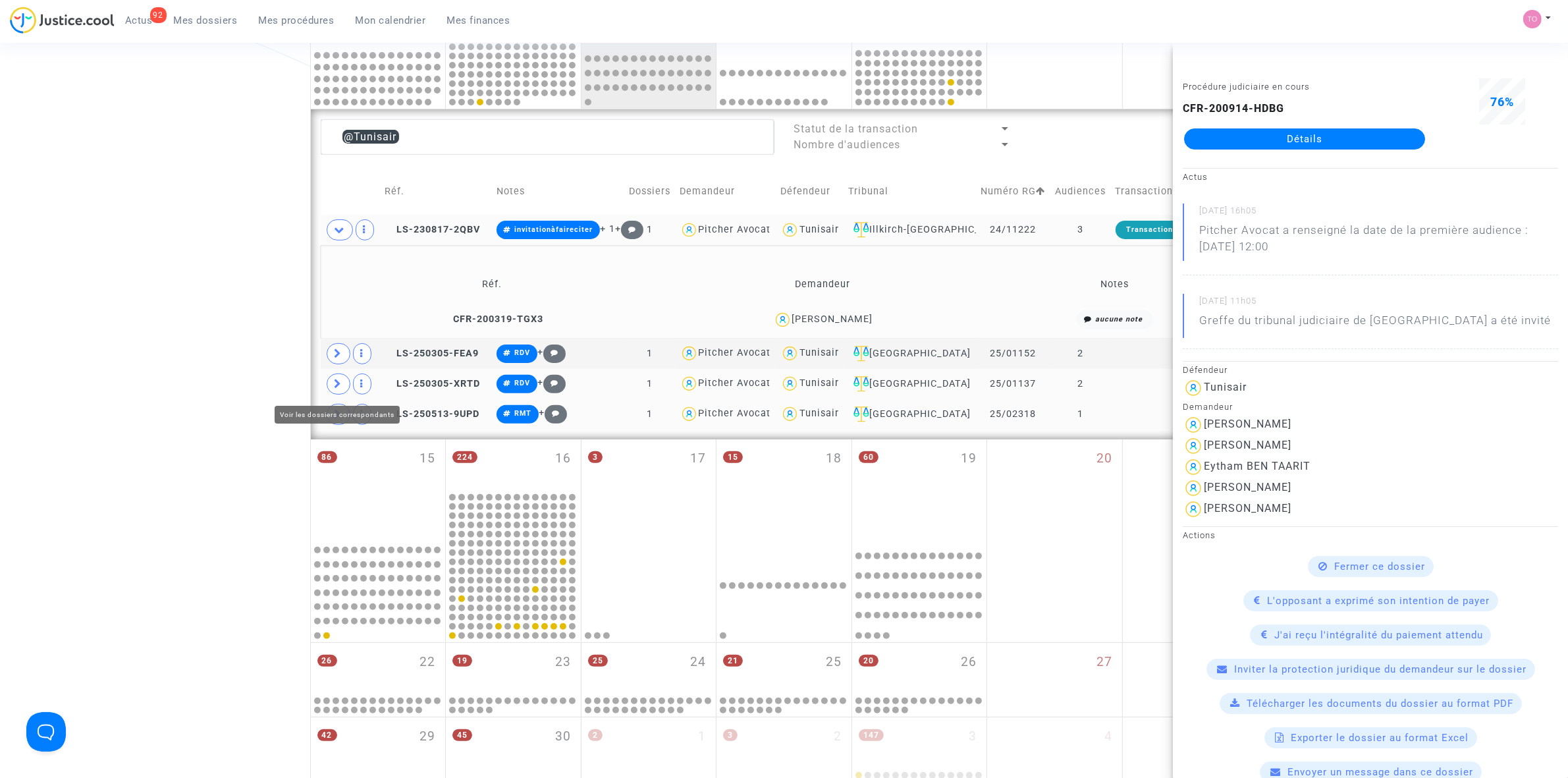
drag, startPoint x: 340, startPoint y: 383, endPoint x: 340, endPoint y: 363, distance: 20.0
click at [340, 358] on icon at bounding box center [339, 353] width 8 height 10
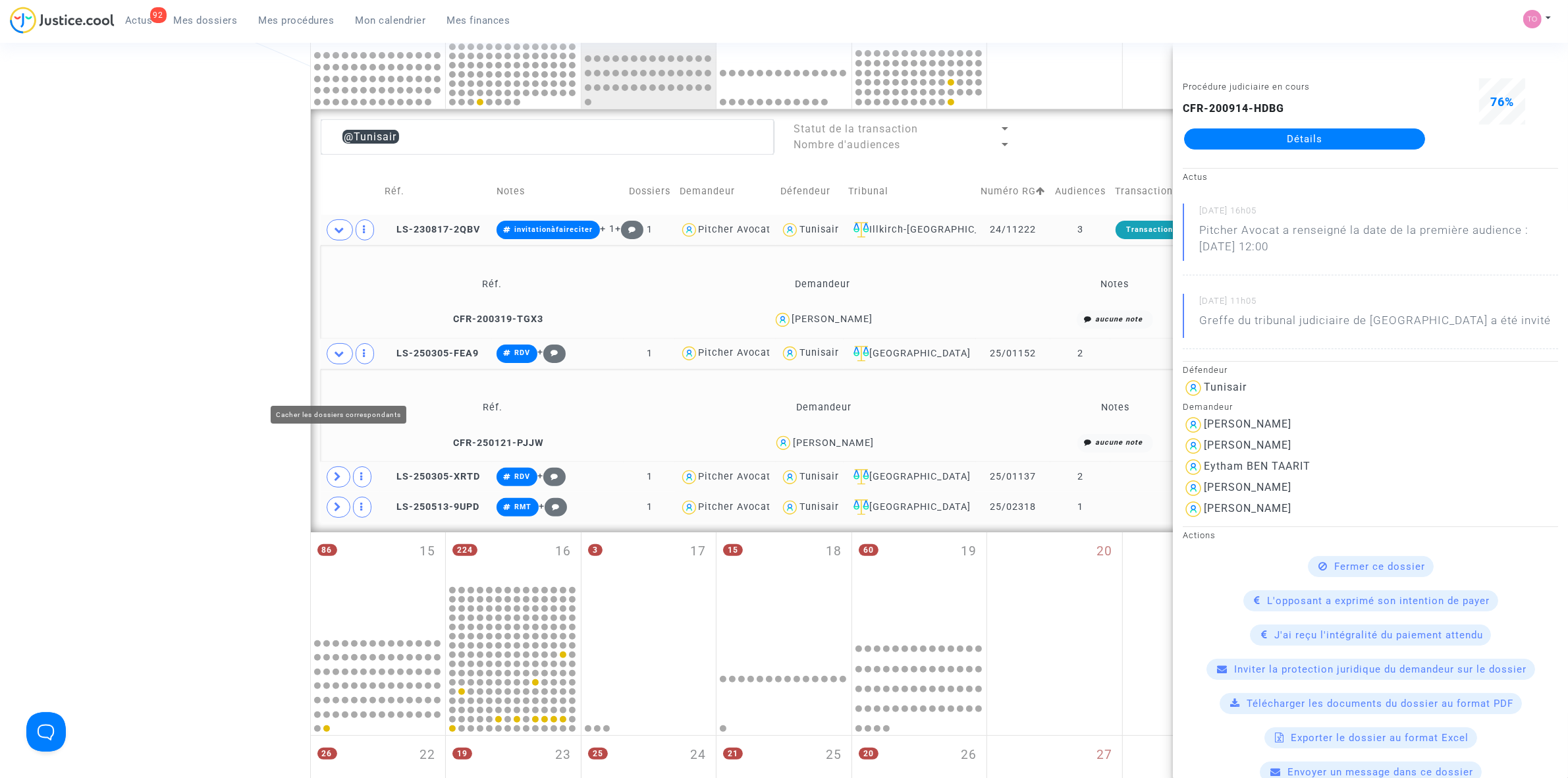
click at [337, 358] on icon at bounding box center [340, 353] width 11 height 10
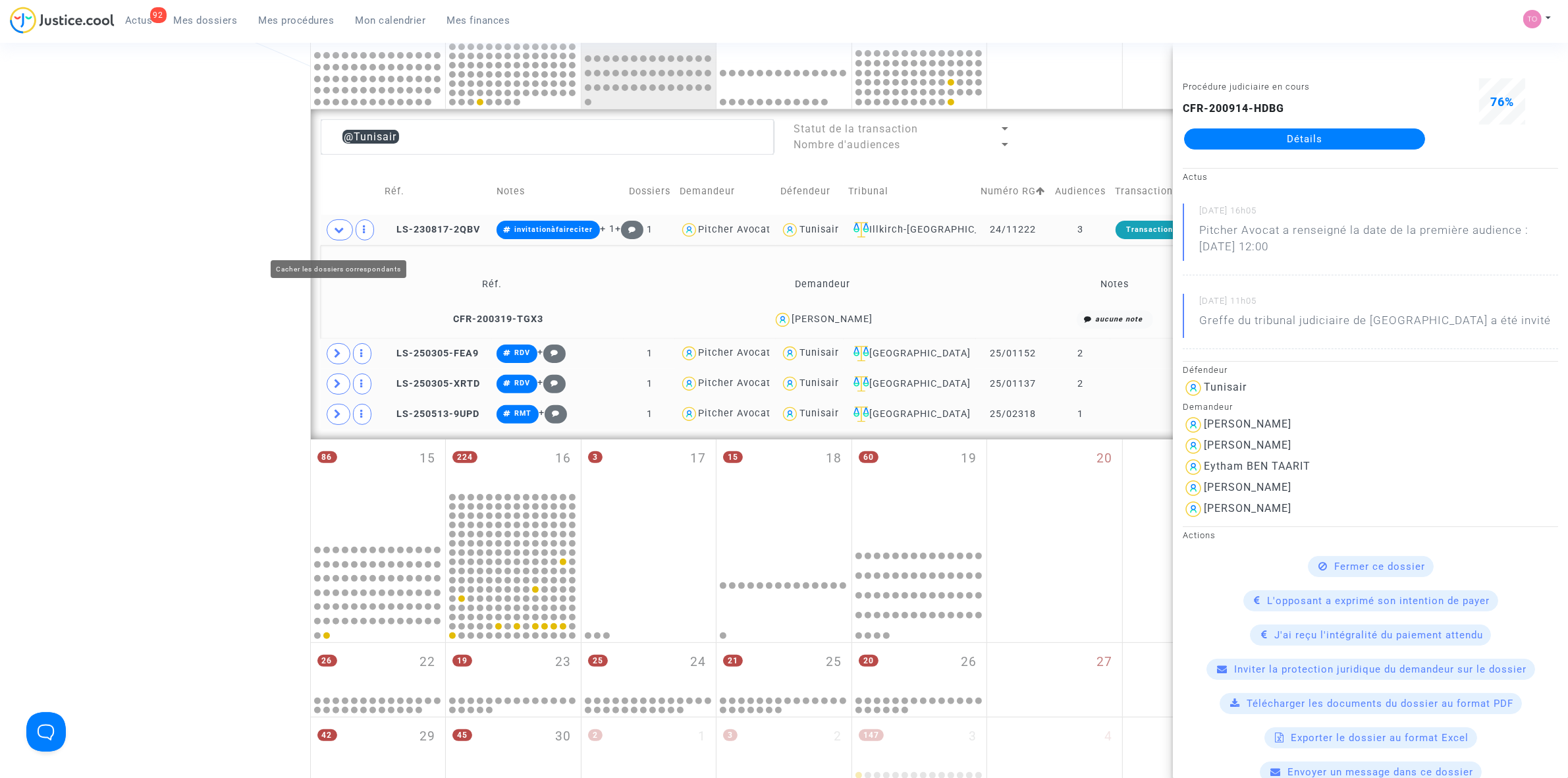
click at [340, 234] on icon at bounding box center [340, 230] width 11 height 10
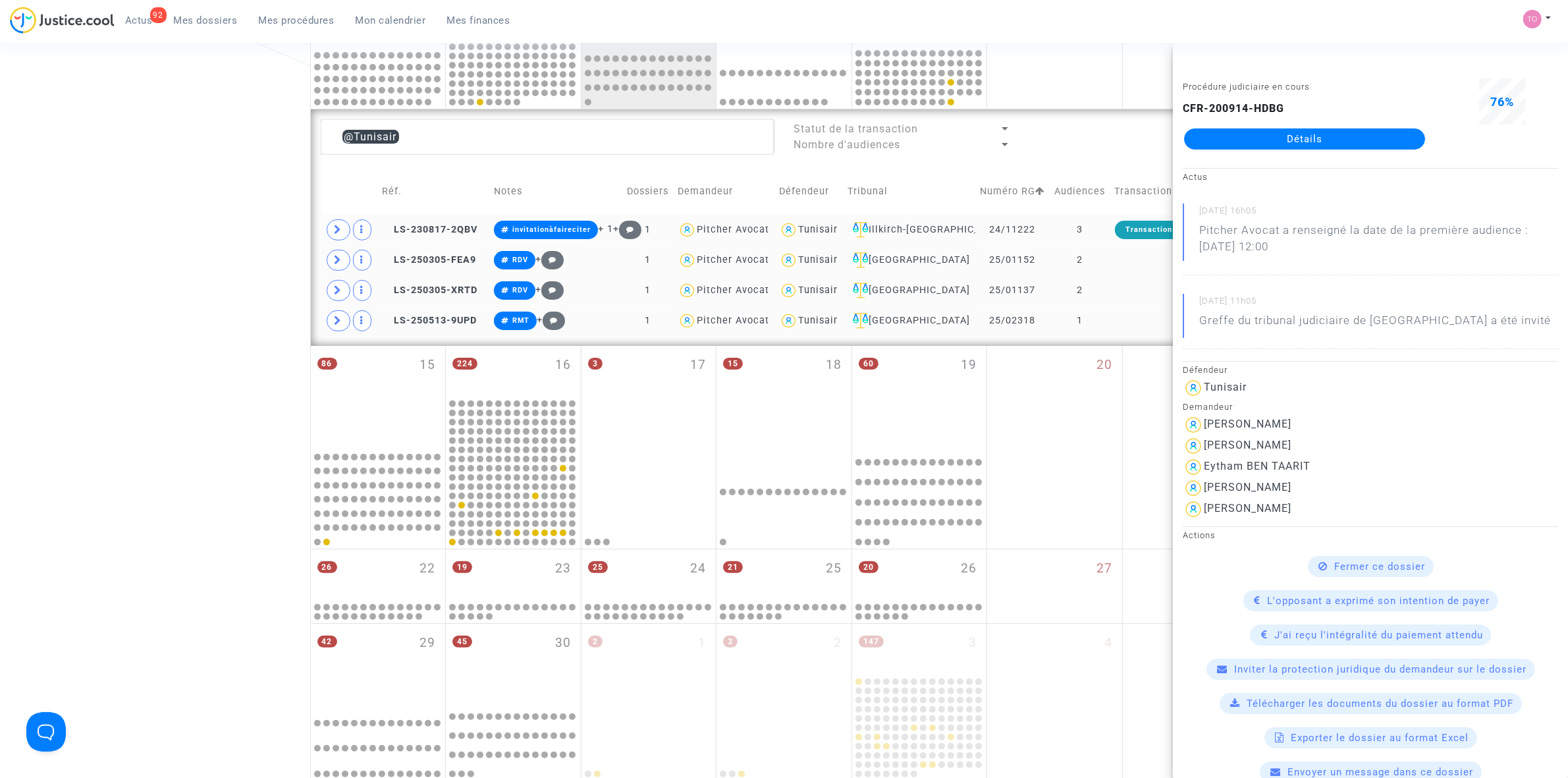
click at [201, 313] on div "Date de clôture d'instruction Date de conciliation Date d'audience Date de juge…" at bounding box center [784, 223] width 1568 height 1116
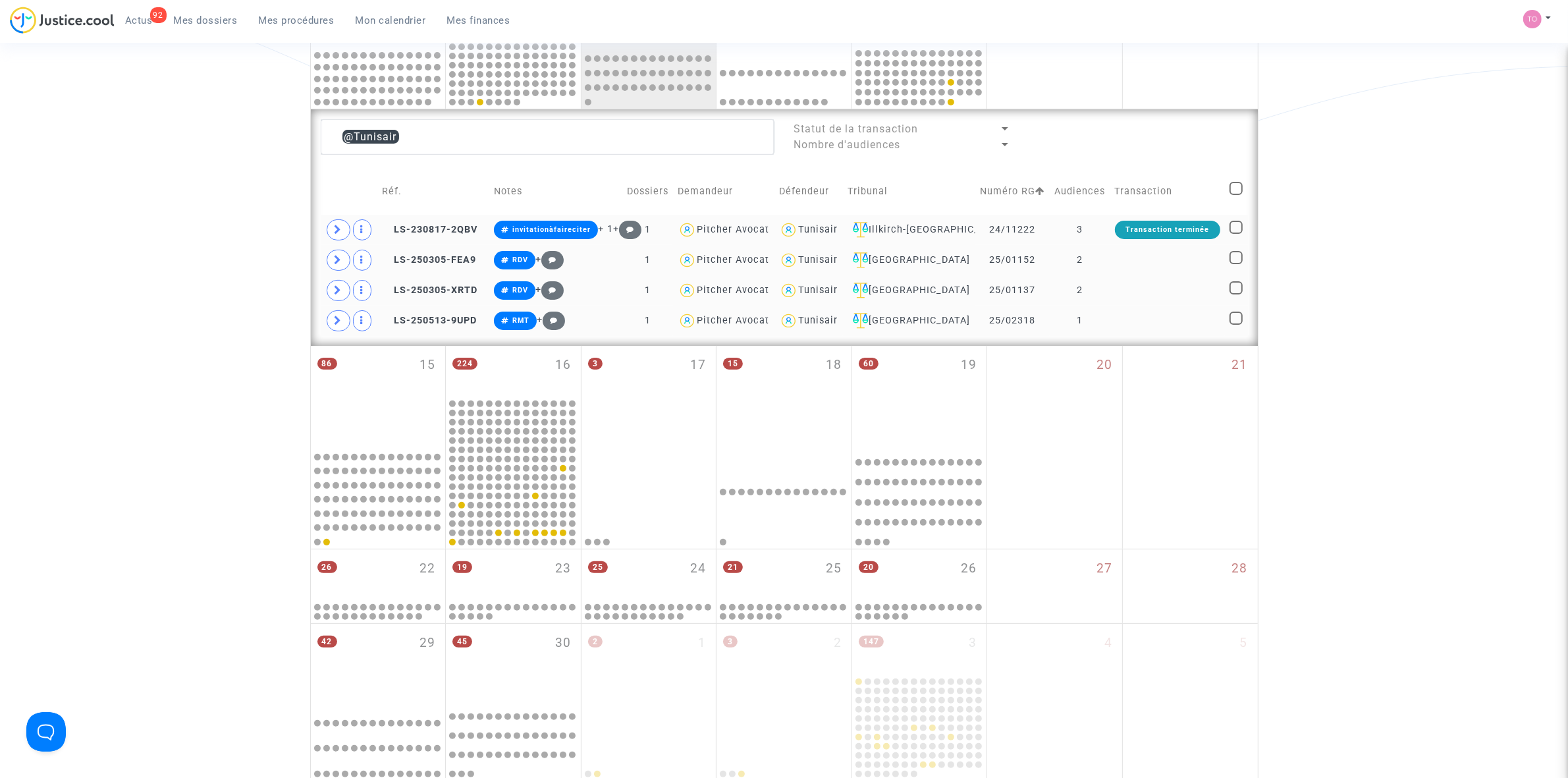
click at [818, 228] on div "Tunisair" at bounding box center [817, 229] width 39 height 11
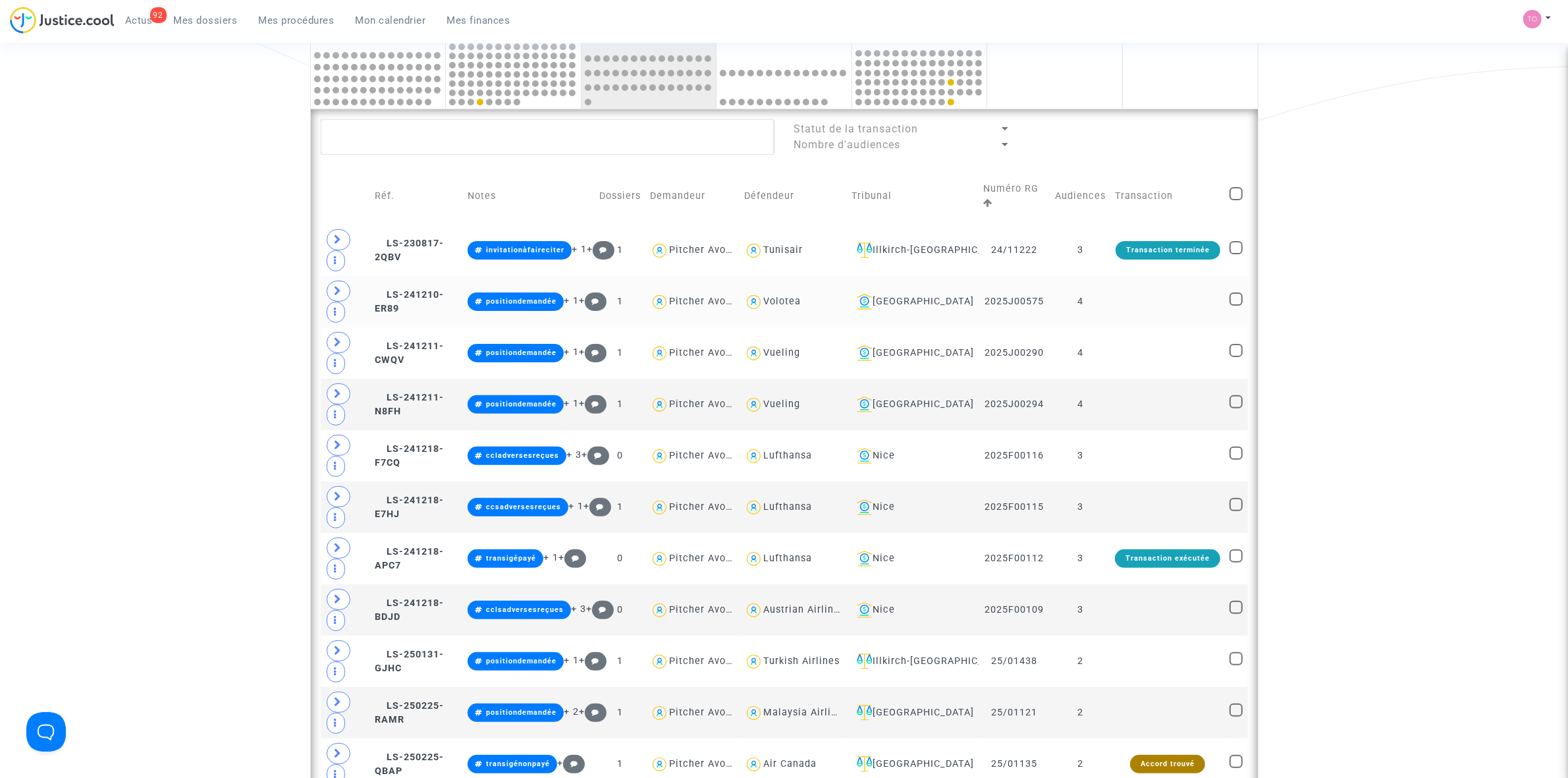
click at [782, 297] on div "Volotea" at bounding box center [782, 300] width 37 height 11
type textarea "@Volotea"
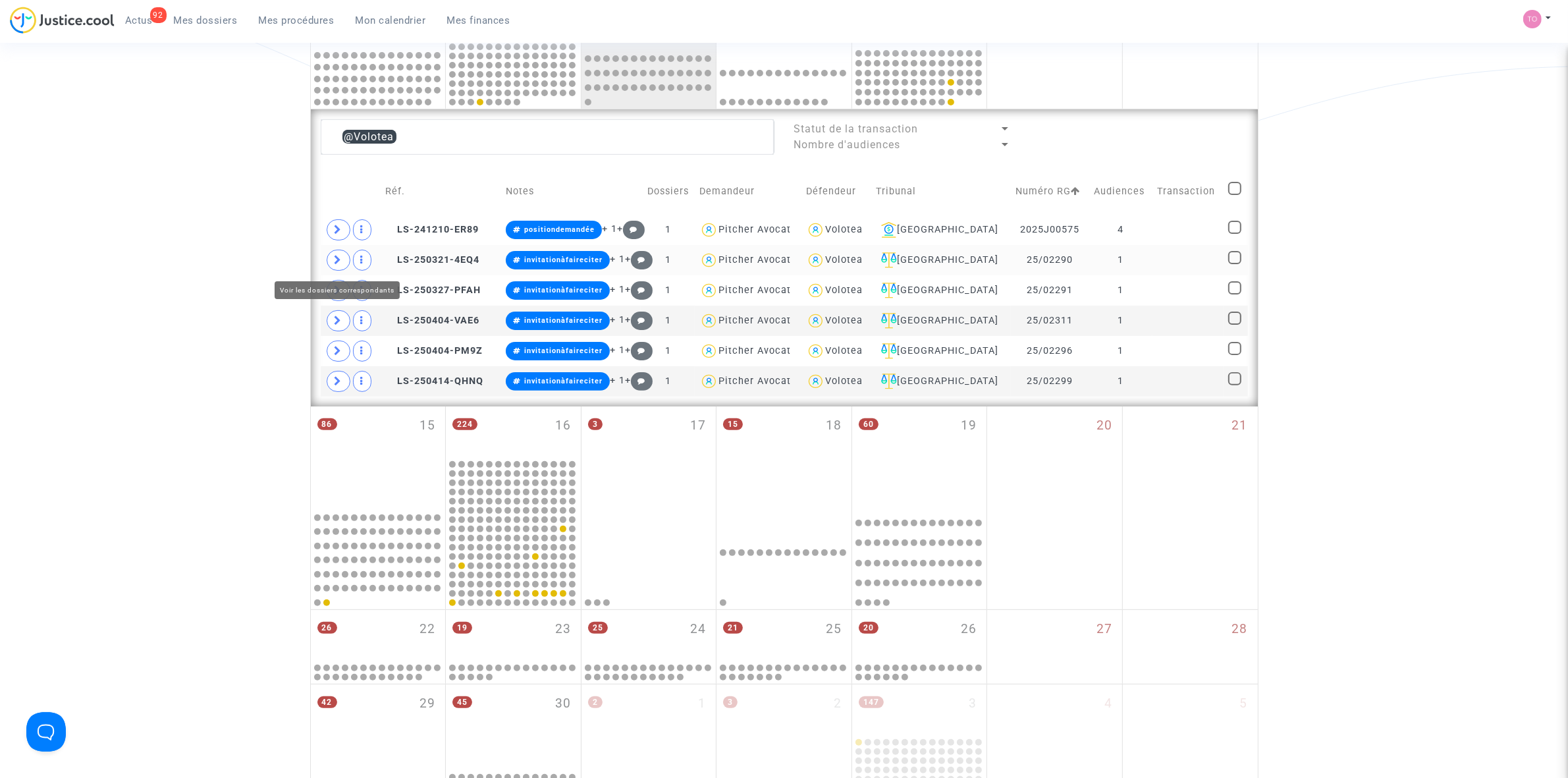
click at [340, 259] on icon at bounding box center [339, 260] width 8 height 10
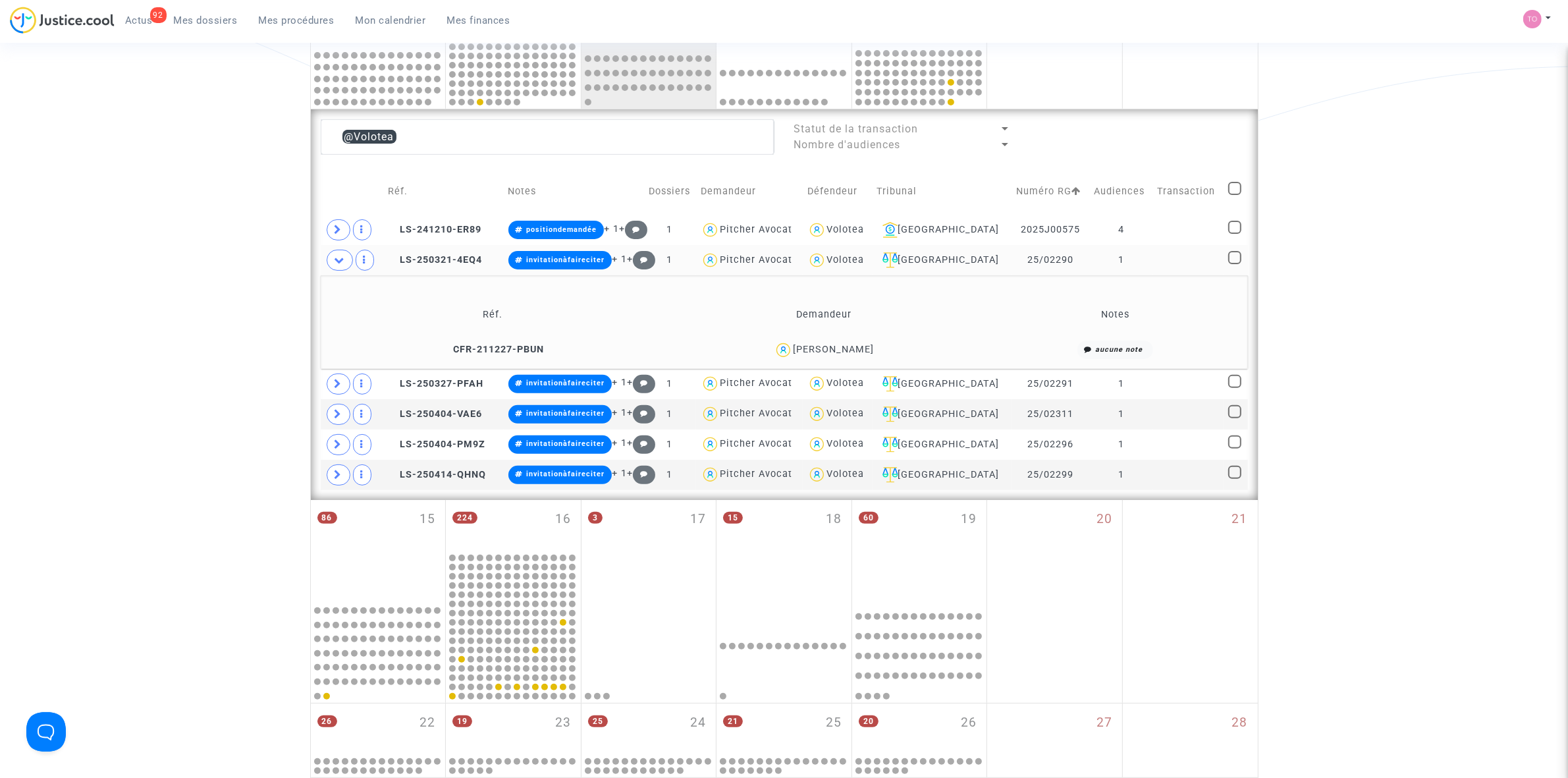
drag, startPoint x: 822, startPoint y: 356, endPoint x: 827, endPoint y: 344, distance: 13.0
click at [827, 344] on div "SAÏD KHOULALI" at bounding box center [833, 348] width 81 height 11
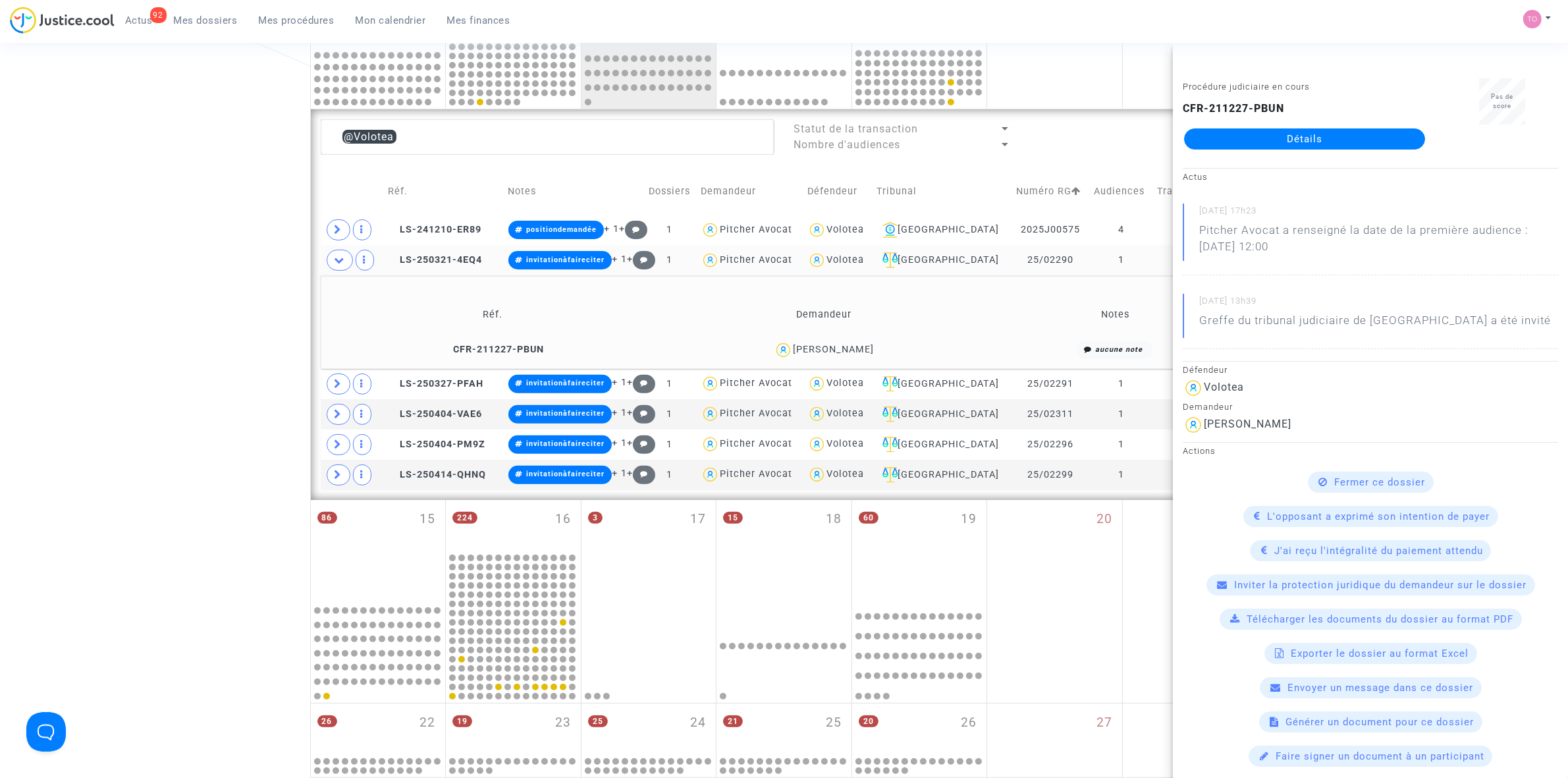
click at [857, 352] on div "SAÏD KHOULALI" at bounding box center [833, 348] width 81 height 11
copy div "KHOULALI"
click at [343, 264] on icon at bounding box center [340, 260] width 11 height 10
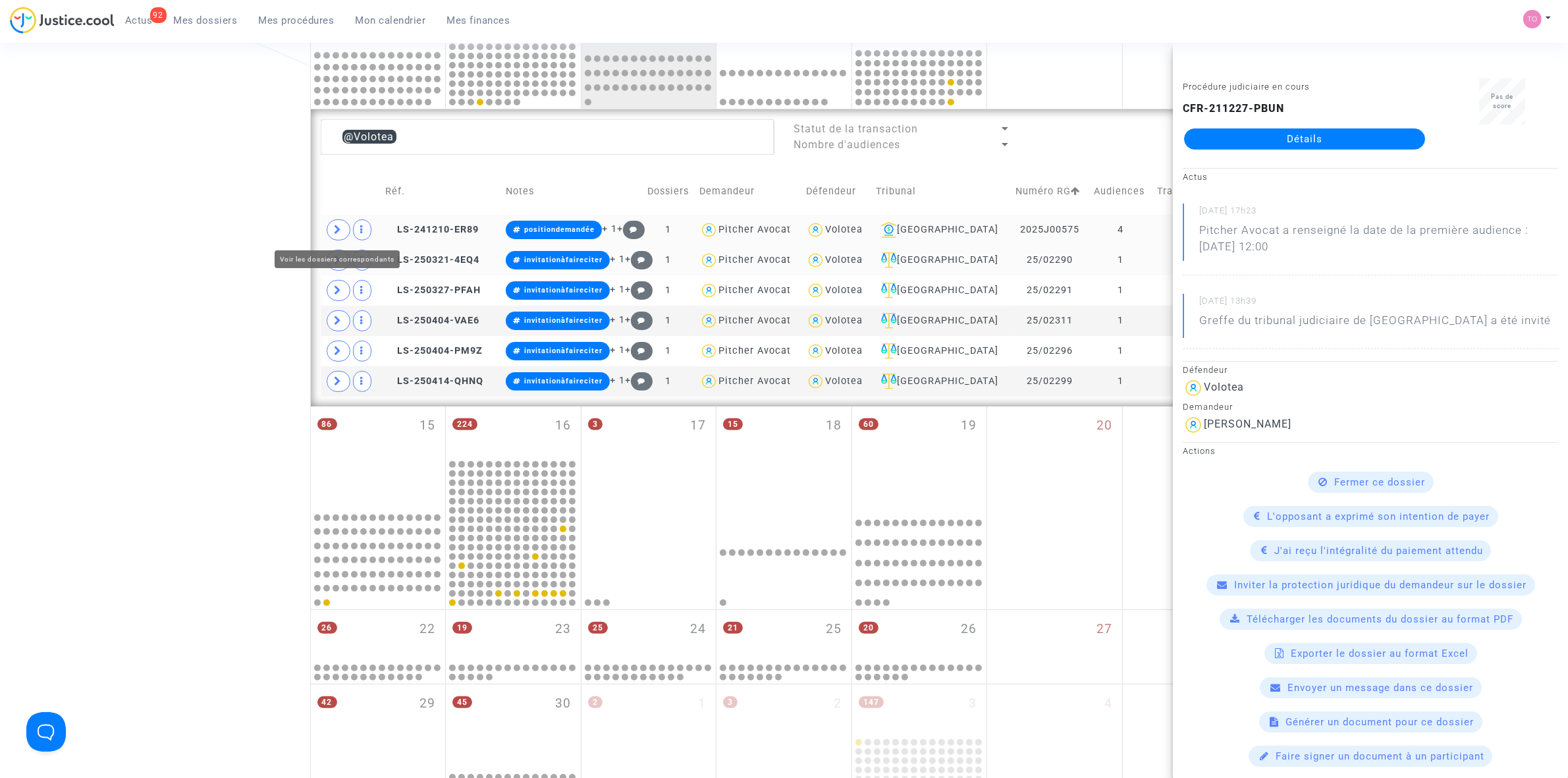
click at [344, 228] on span at bounding box center [339, 230] width 24 height 21
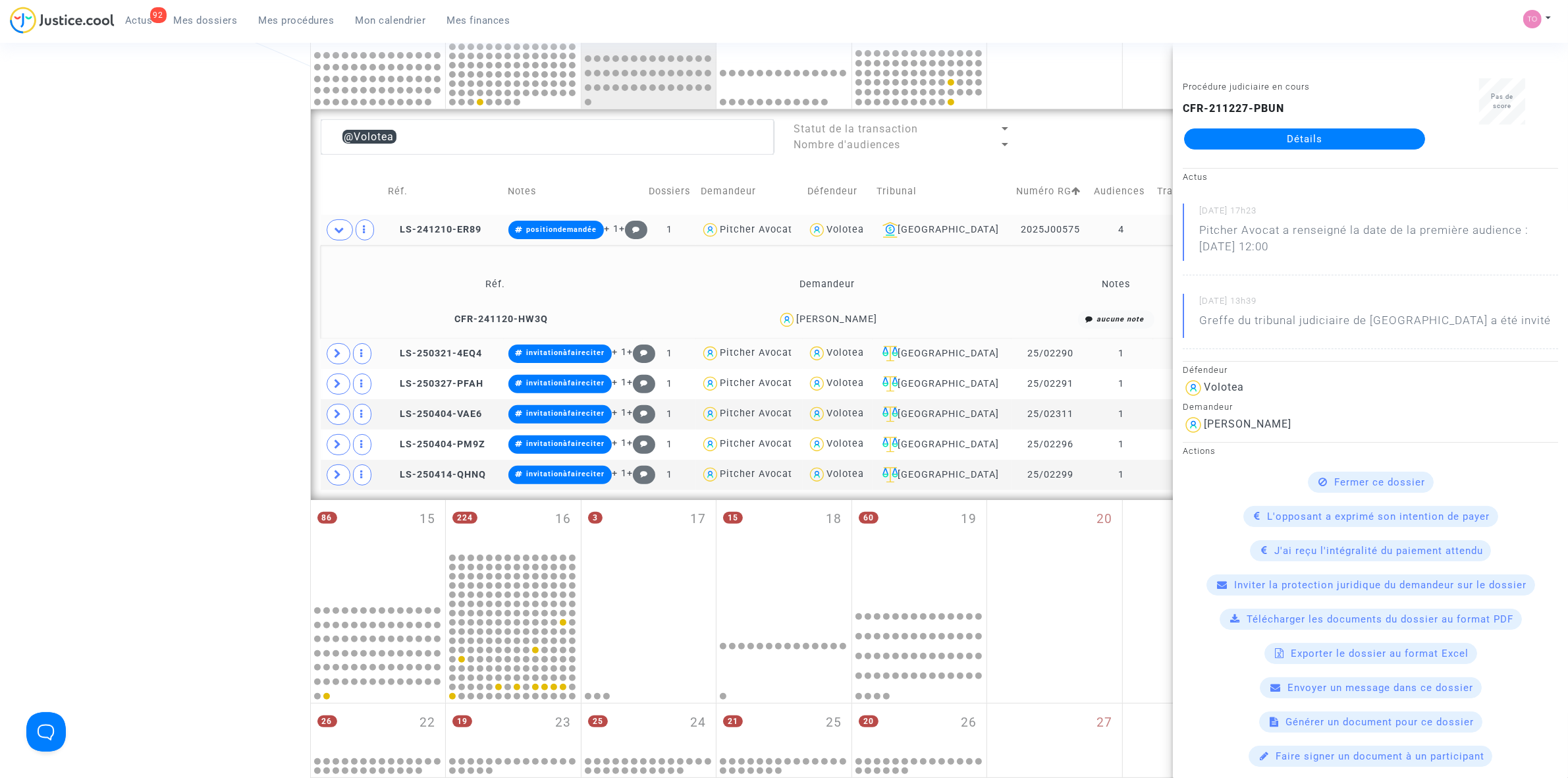
click at [859, 322] on div "Luis Pedro Lomba Laranjeira" at bounding box center [836, 318] width 81 height 11
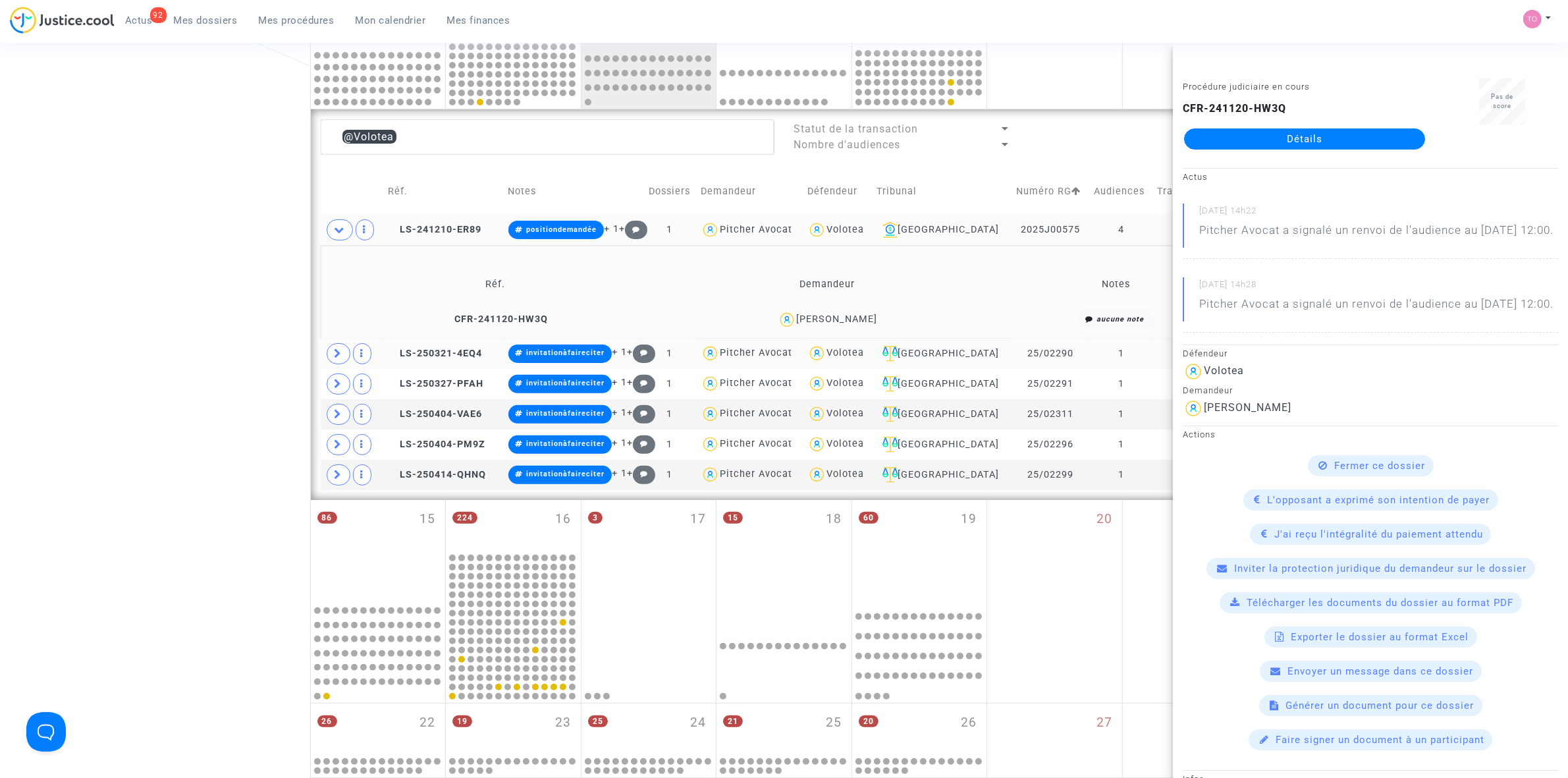
click at [877, 313] on span "Luis Pedro Lomba Laranjeira" at bounding box center [836, 281] width 81 height 87
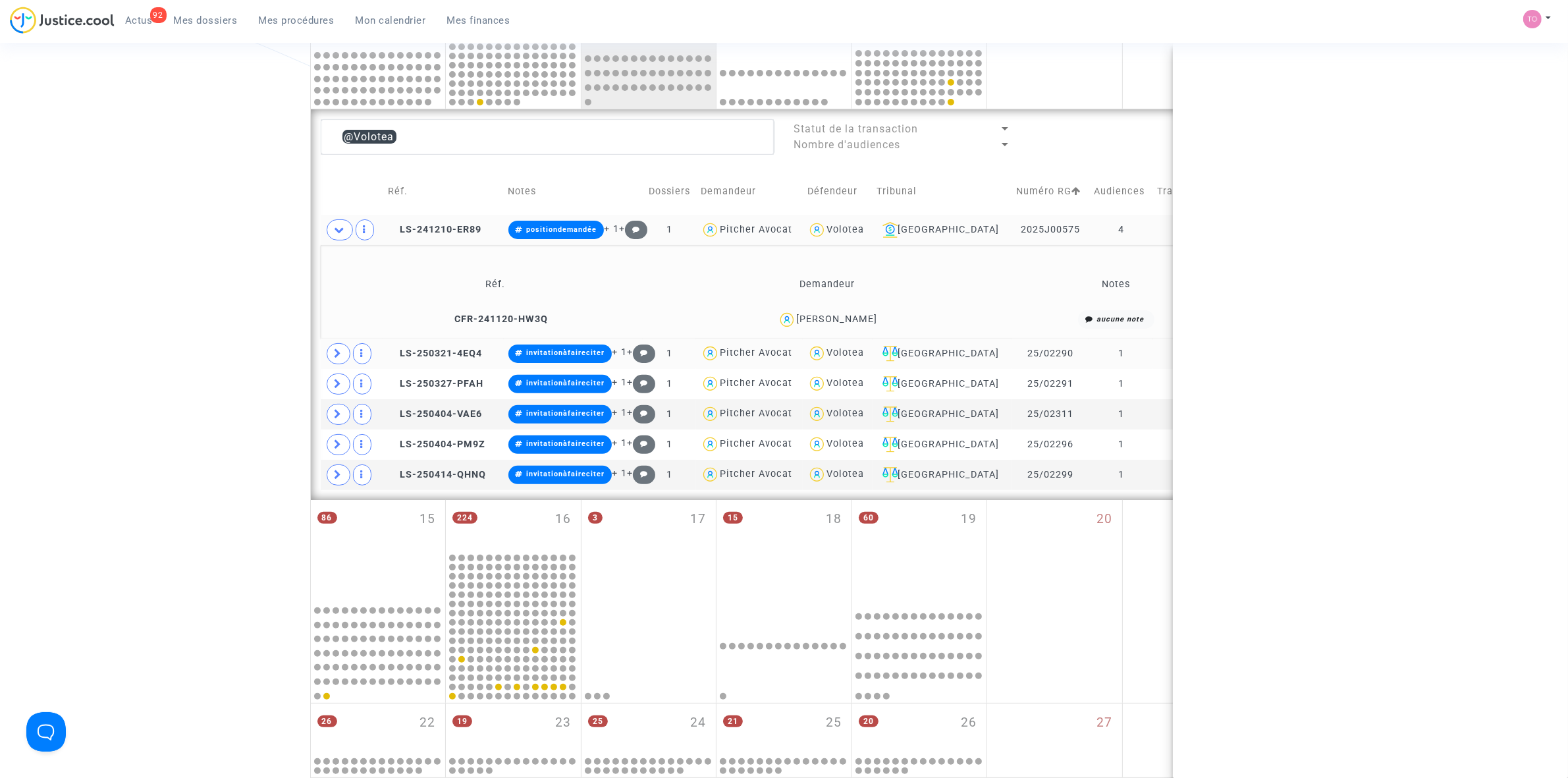
click at [877, 313] on span "Luis Pedro Lomba Laranjeira" at bounding box center [836, 281] width 81 height 87
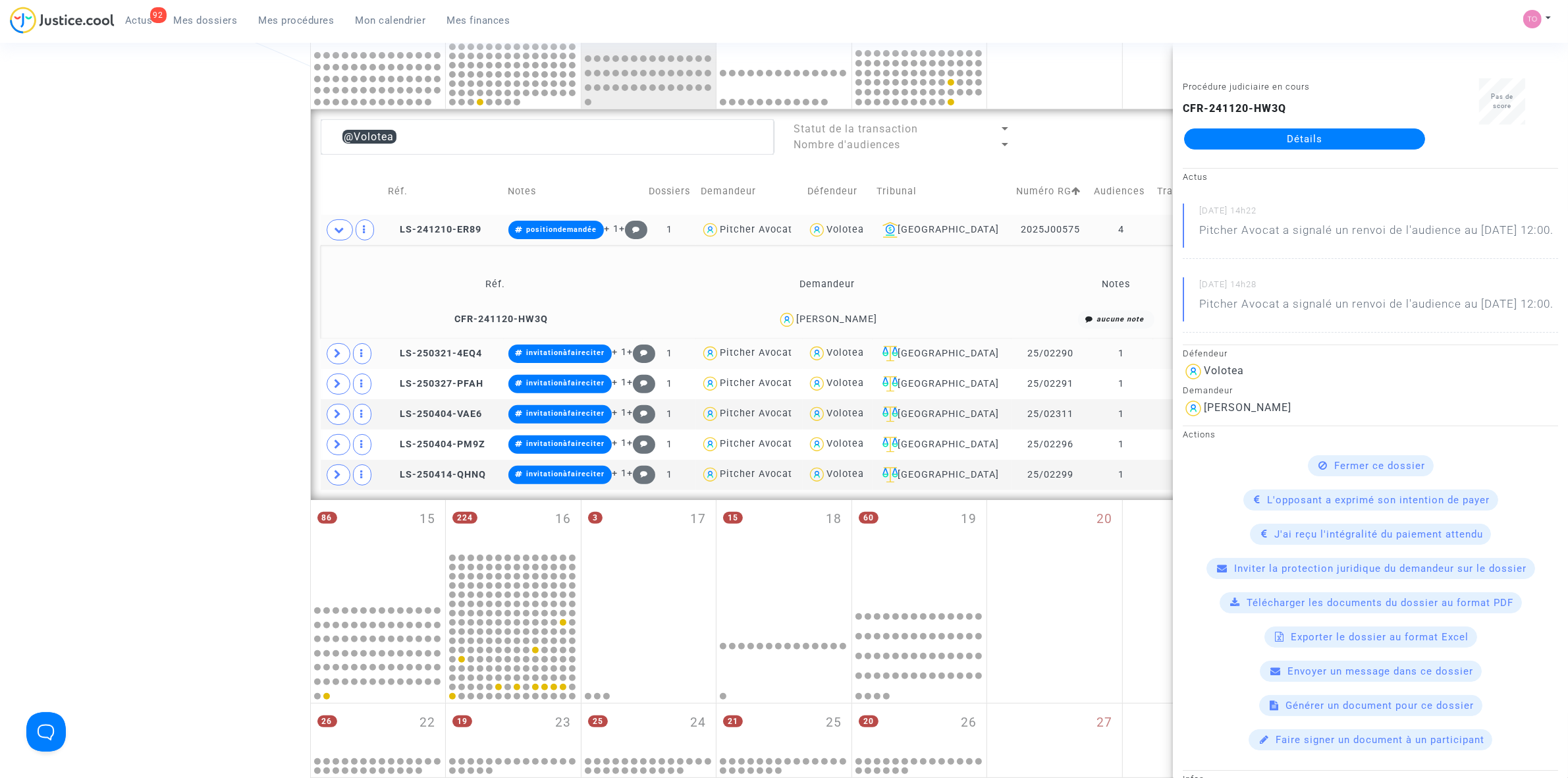
copy div "Laranjeira"
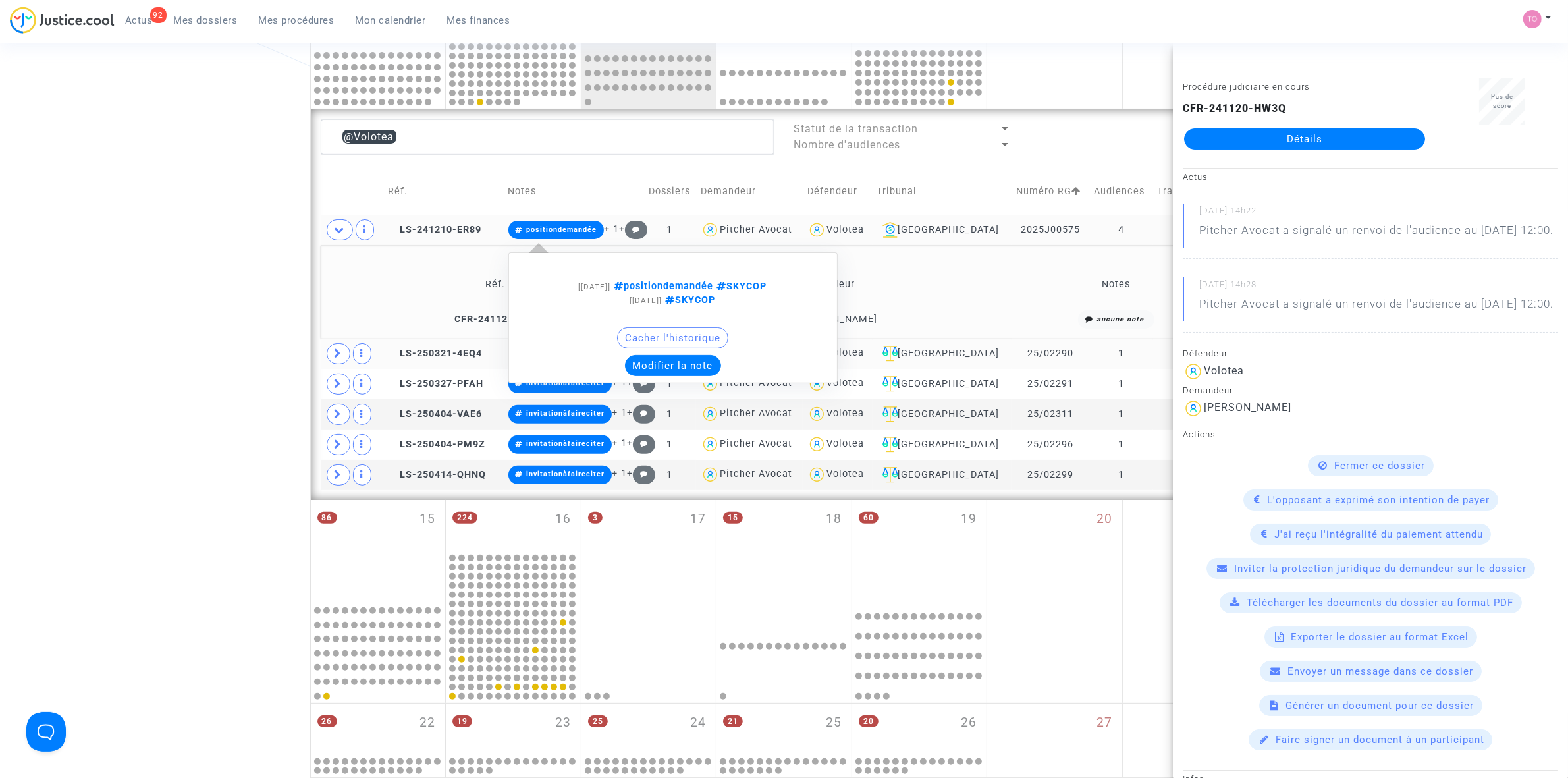
click at [684, 368] on button "Modifier la note" at bounding box center [673, 365] width 96 height 21
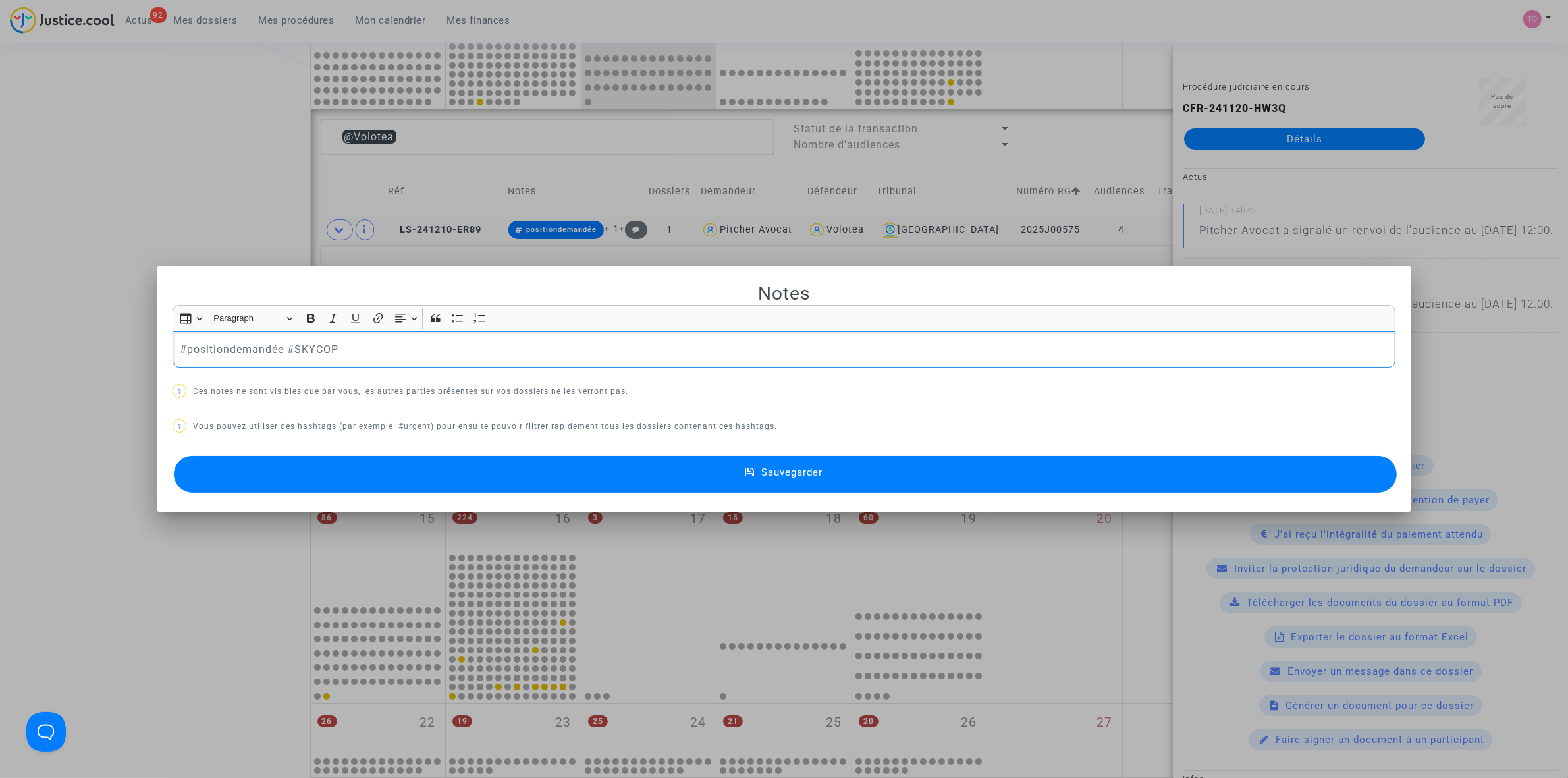
drag, startPoint x: 351, startPoint y: 353, endPoint x: 148, endPoint y: 349, distance: 203.0
click at [148, 349] on div "Notes Rich Text Editor Insert table Insert table Heading Paragraph Paragraph He…" at bounding box center [784, 389] width 1568 height 778
click at [489, 501] on mat-dialog-container "Notes Rich Text Editor Insert table Insert table Heading Paragraph Paragraph He…" at bounding box center [784, 389] width 1255 height 245
click at [497, 476] on button "Sauvegarder" at bounding box center [785, 474] width 1223 height 37
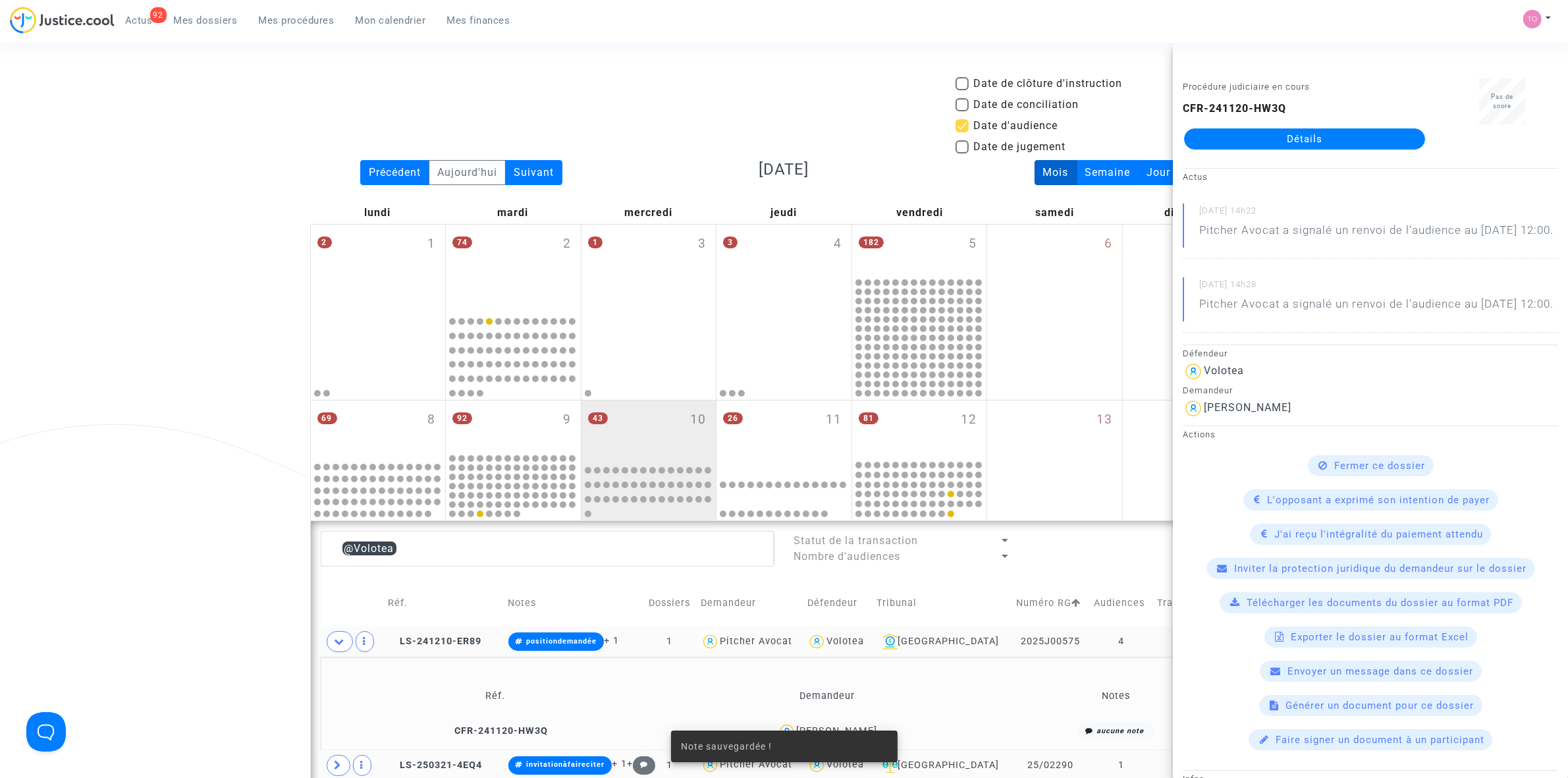
scroll to position [412, 0]
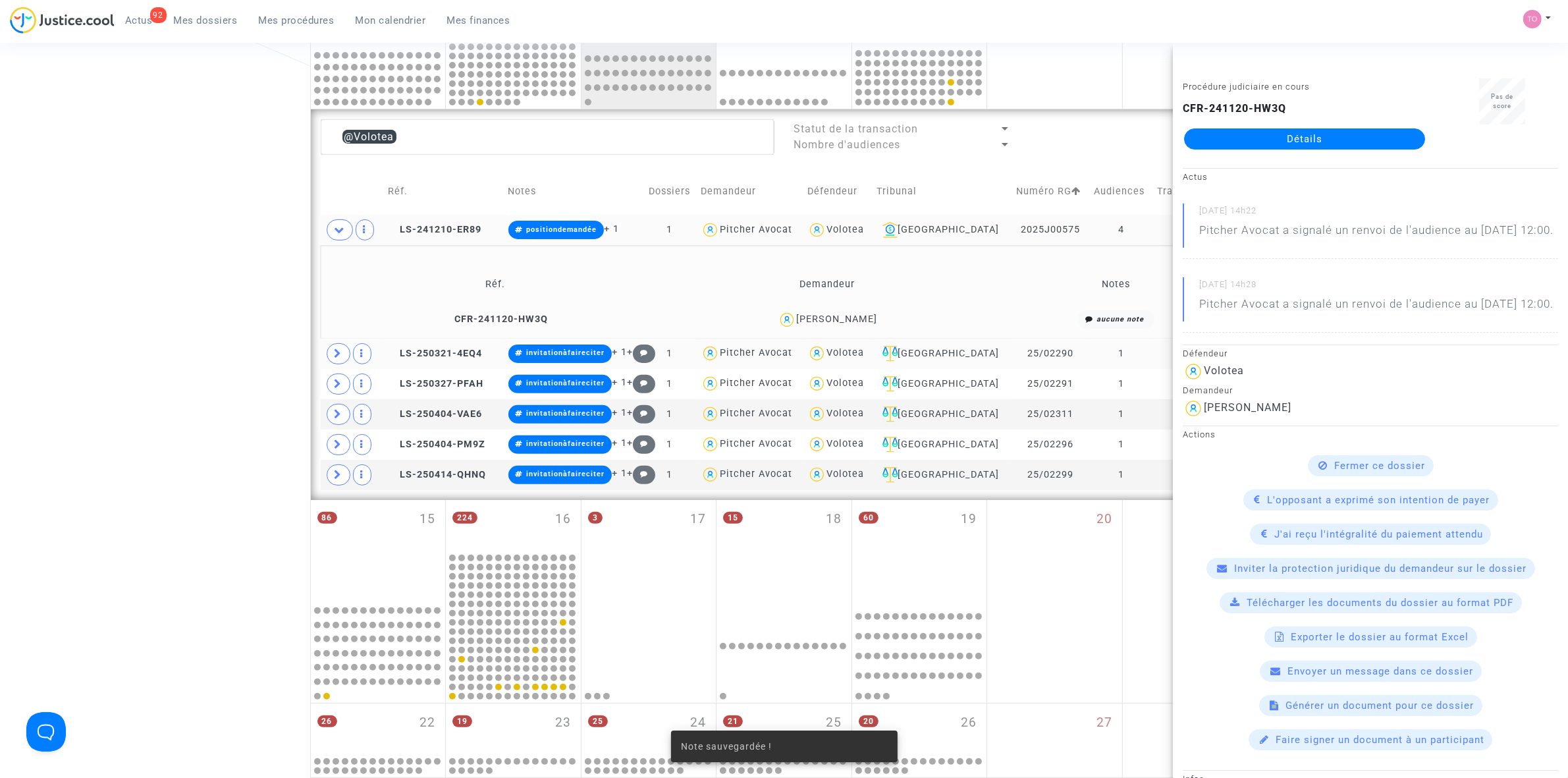
click at [182, 324] on div "Date de clôture d'instruction Date de conciliation Date d'audience Date de juge…" at bounding box center [784, 299] width 1568 height 1271
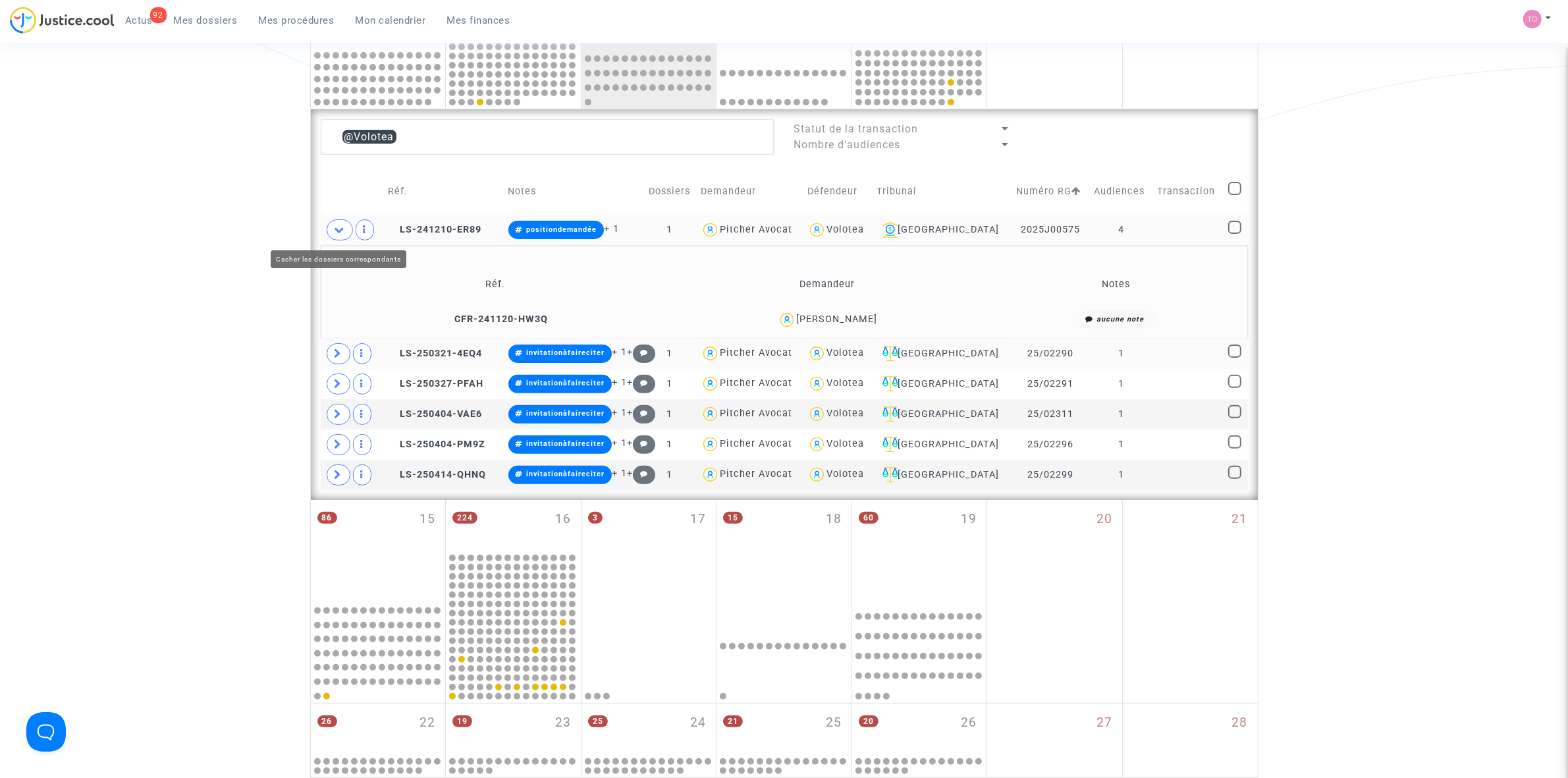
click at [340, 226] on icon at bounding box center [340, 230] width 11 height 10
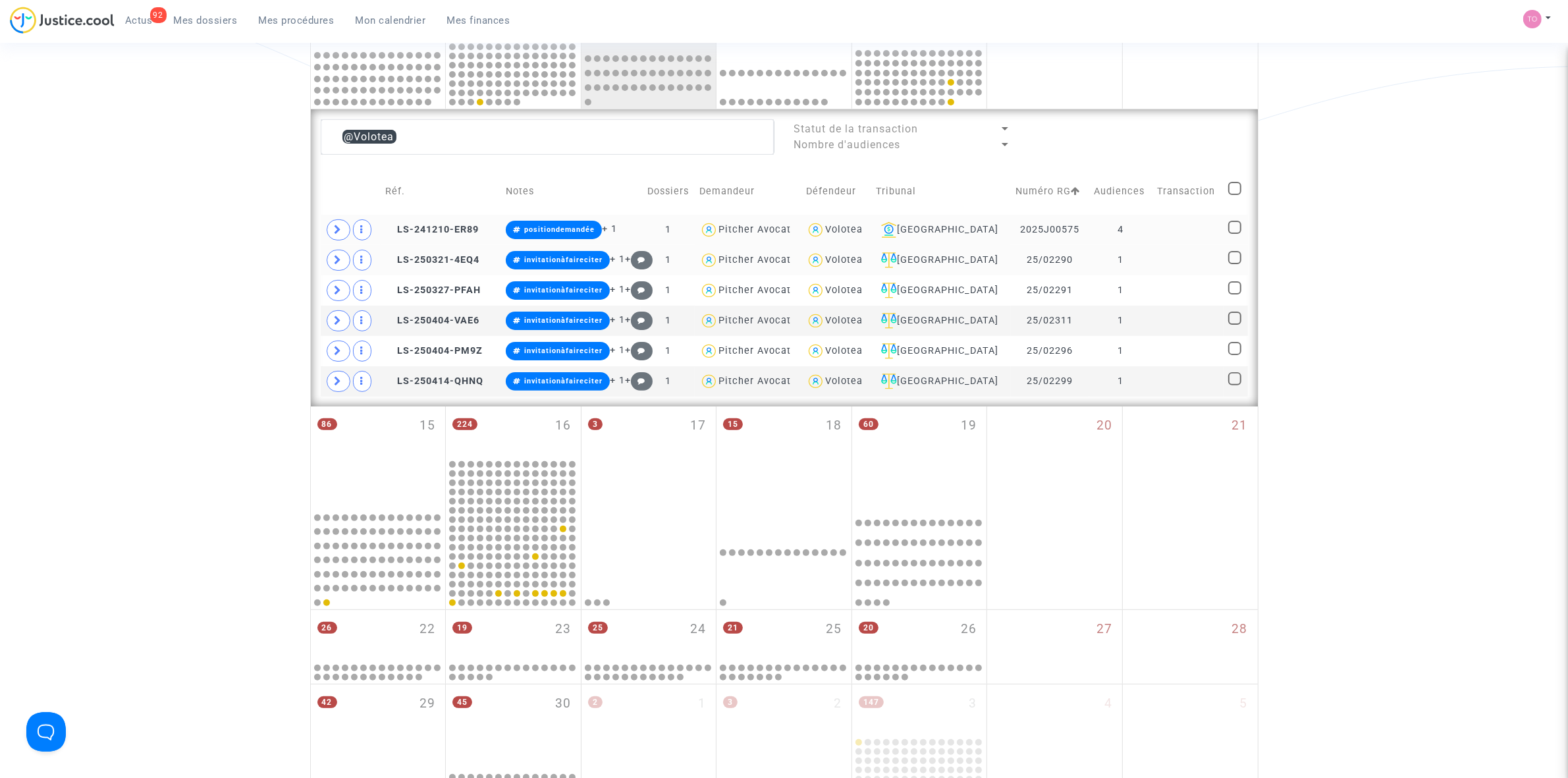
click at [861, 231] on div "Volotea" at bounding box center [844, 229] width 37 height 11
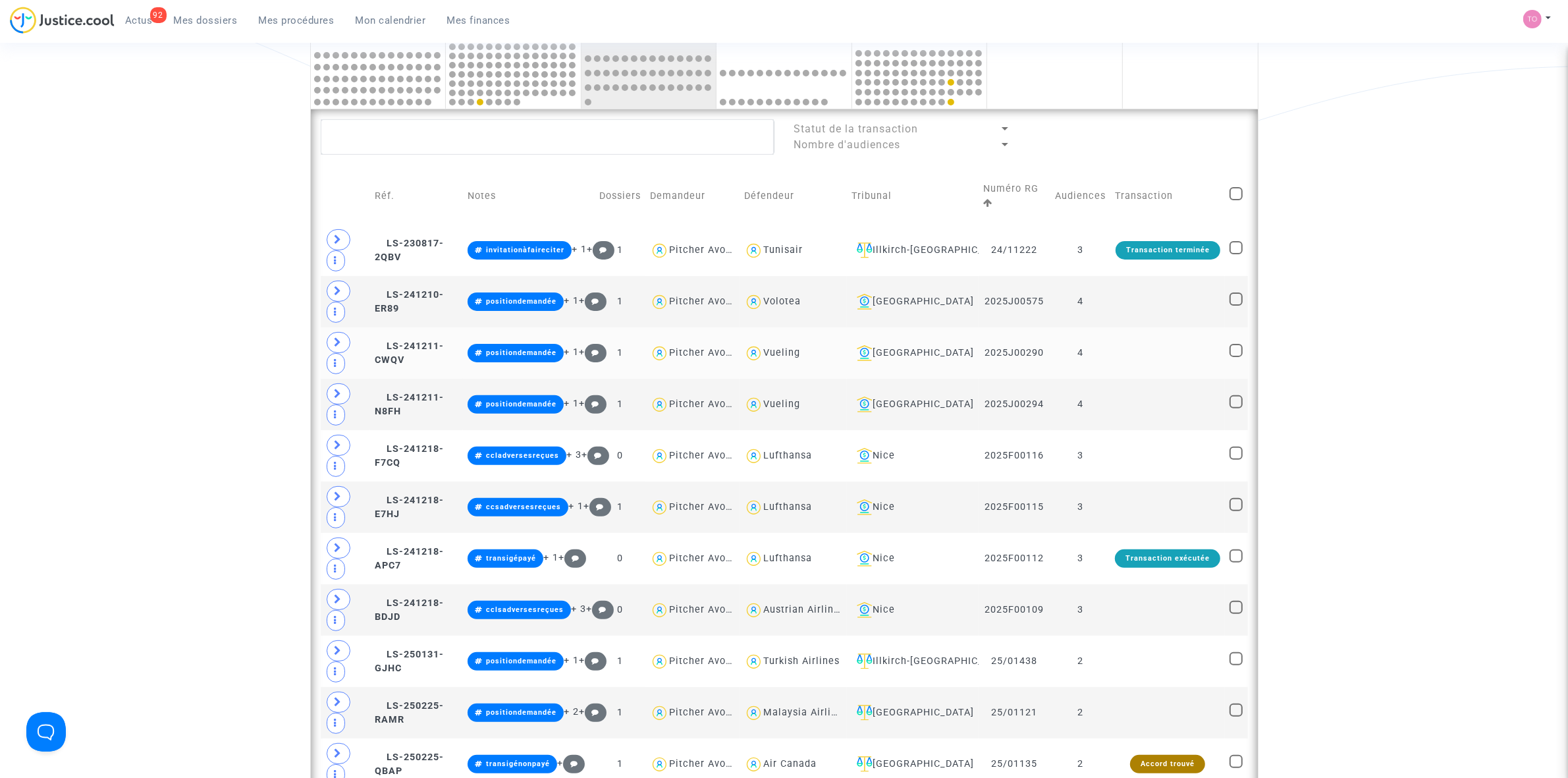
click at [776, 354] on div "Vueling" at bounding box center [782, 352] width 37 height 11
type textarea "@Vueling"
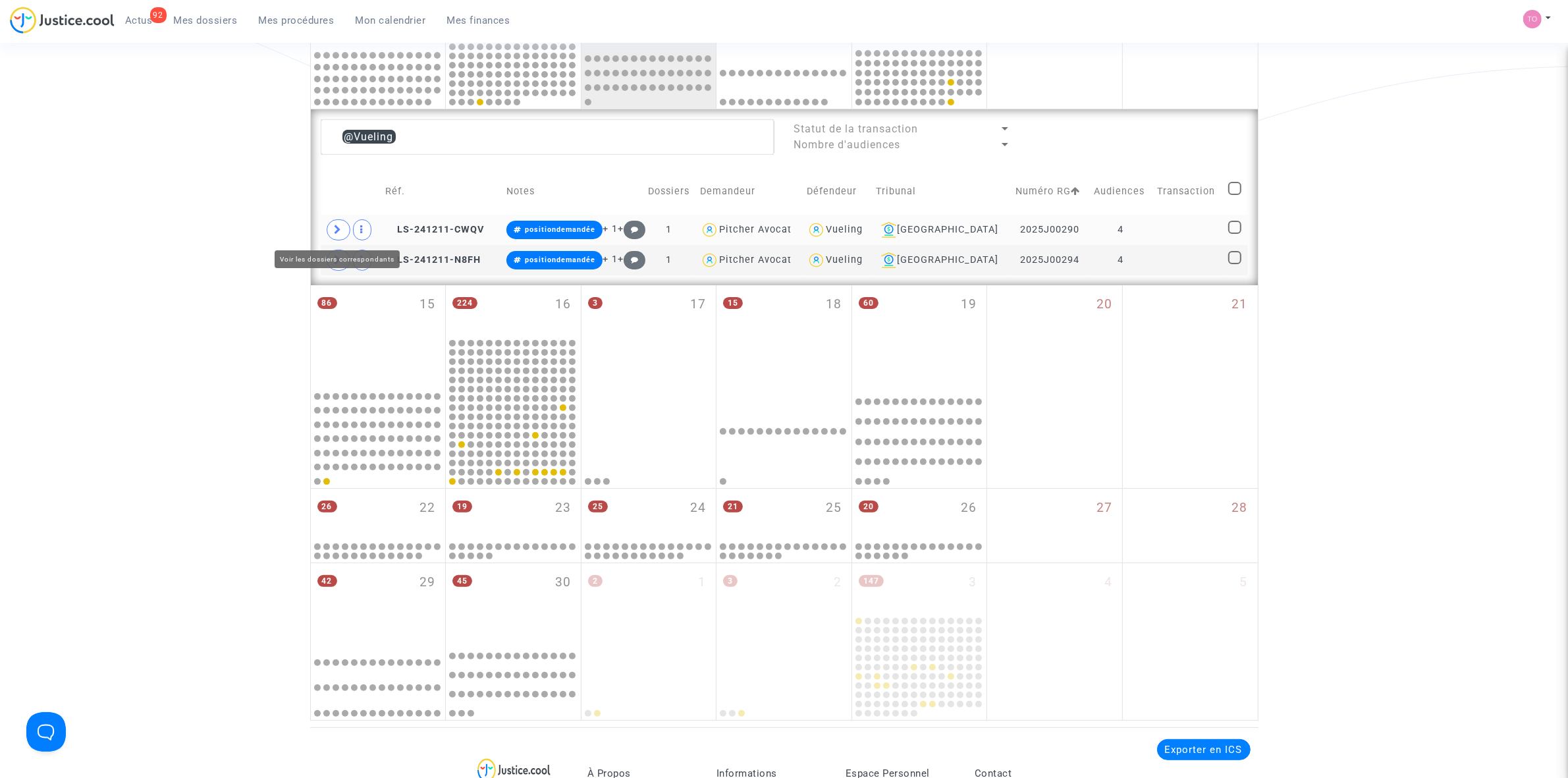
click at [335, 231] on icon at bounding box center [339, 230] width 8 height 10
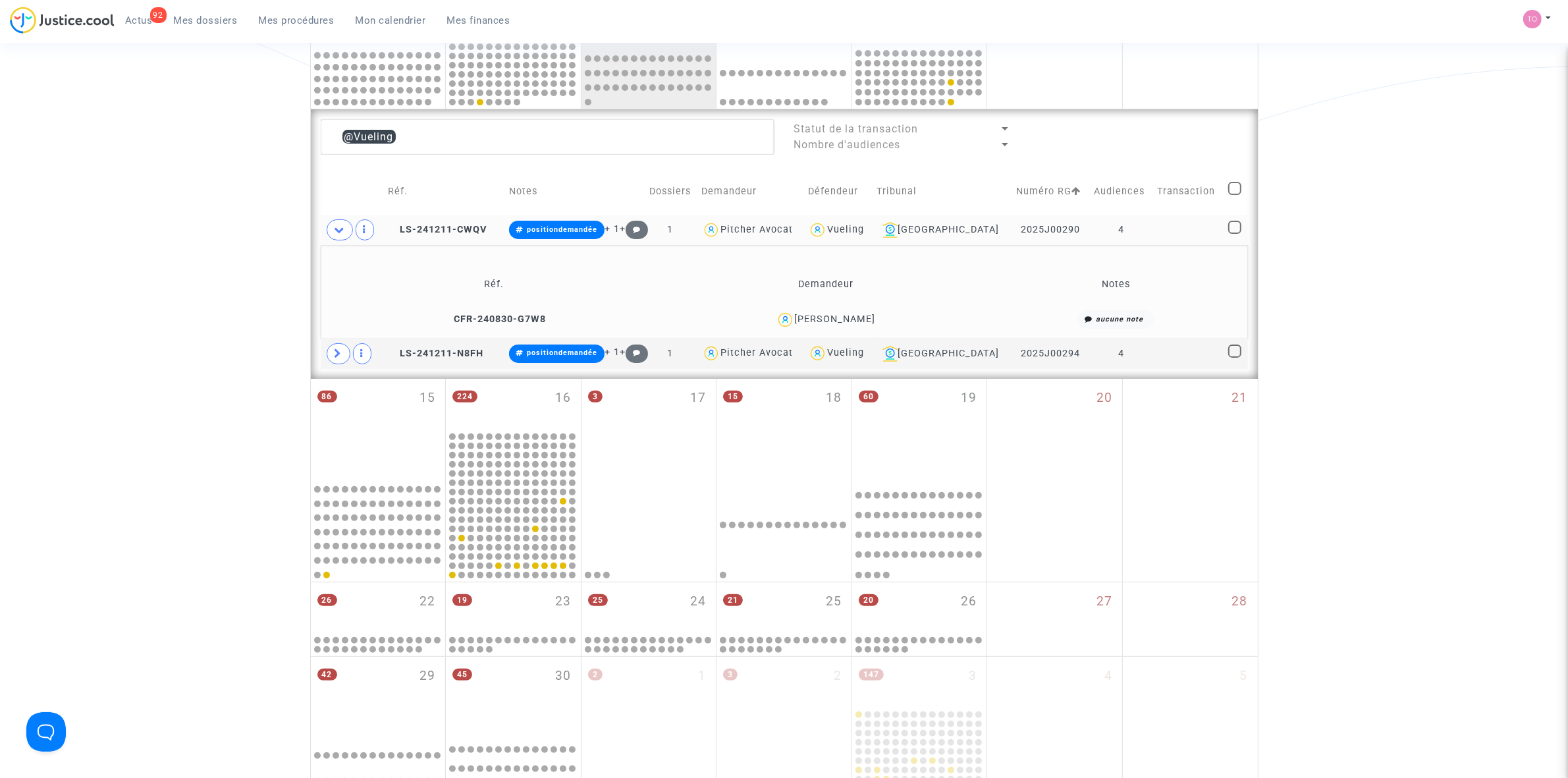
click at [857, 318] on div "Mykolas Vadisis" at bounding box center [835, 318] width 81 height 11
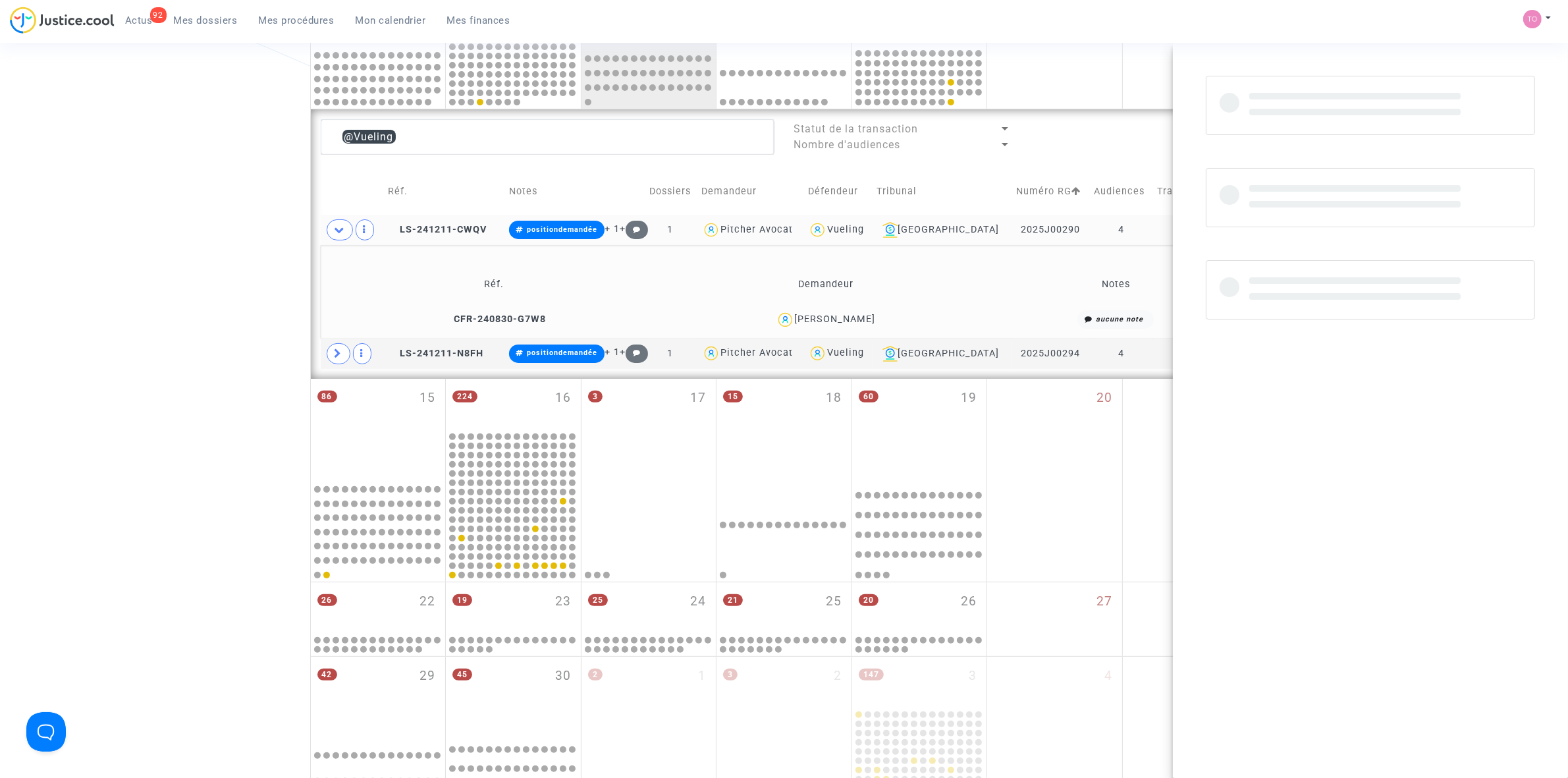
click at [857, 318] on div "Mykolas Vadisis" at bounding box center [835, 318] width 81 height 11
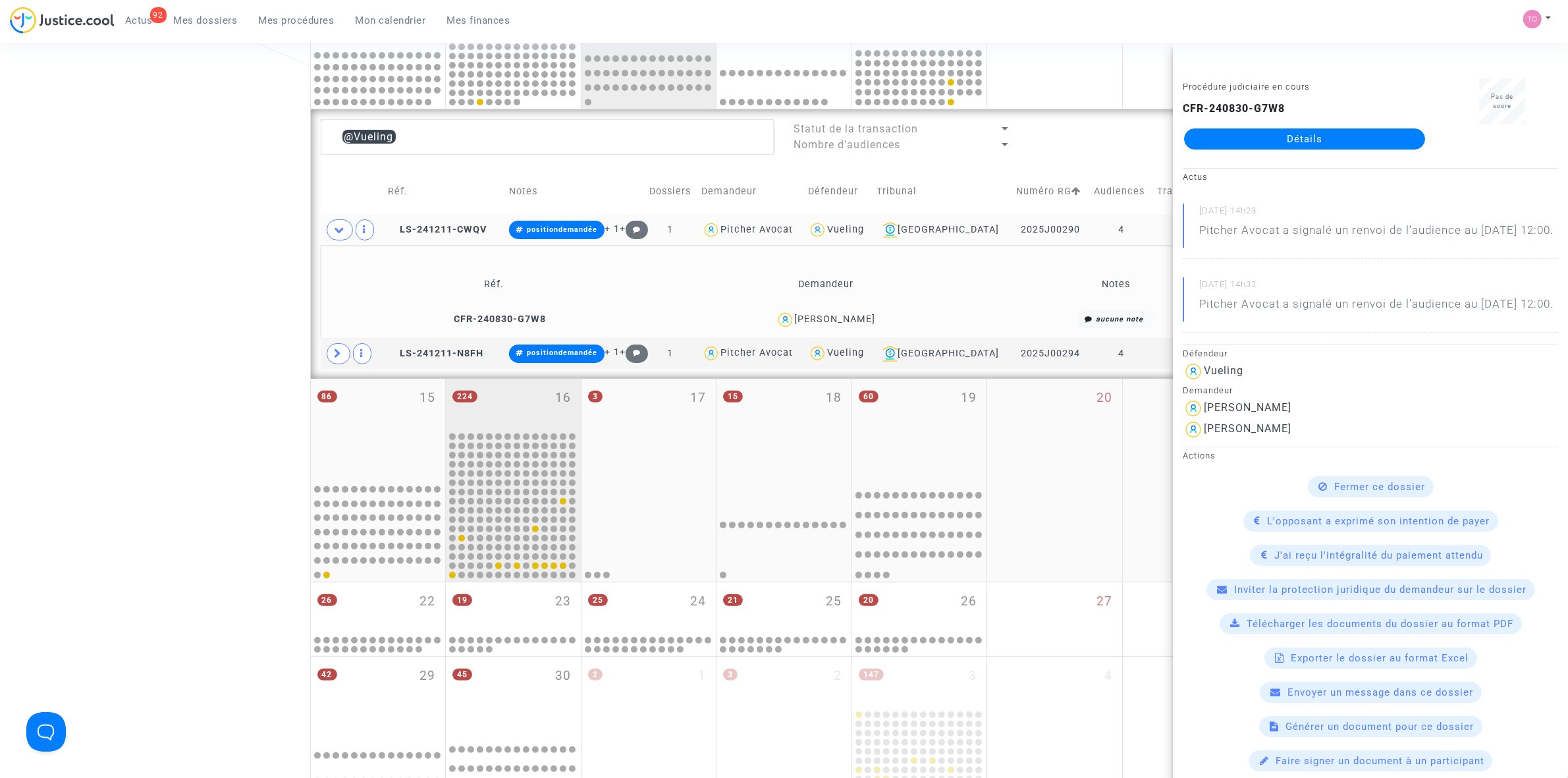
copy div "Vadisis"
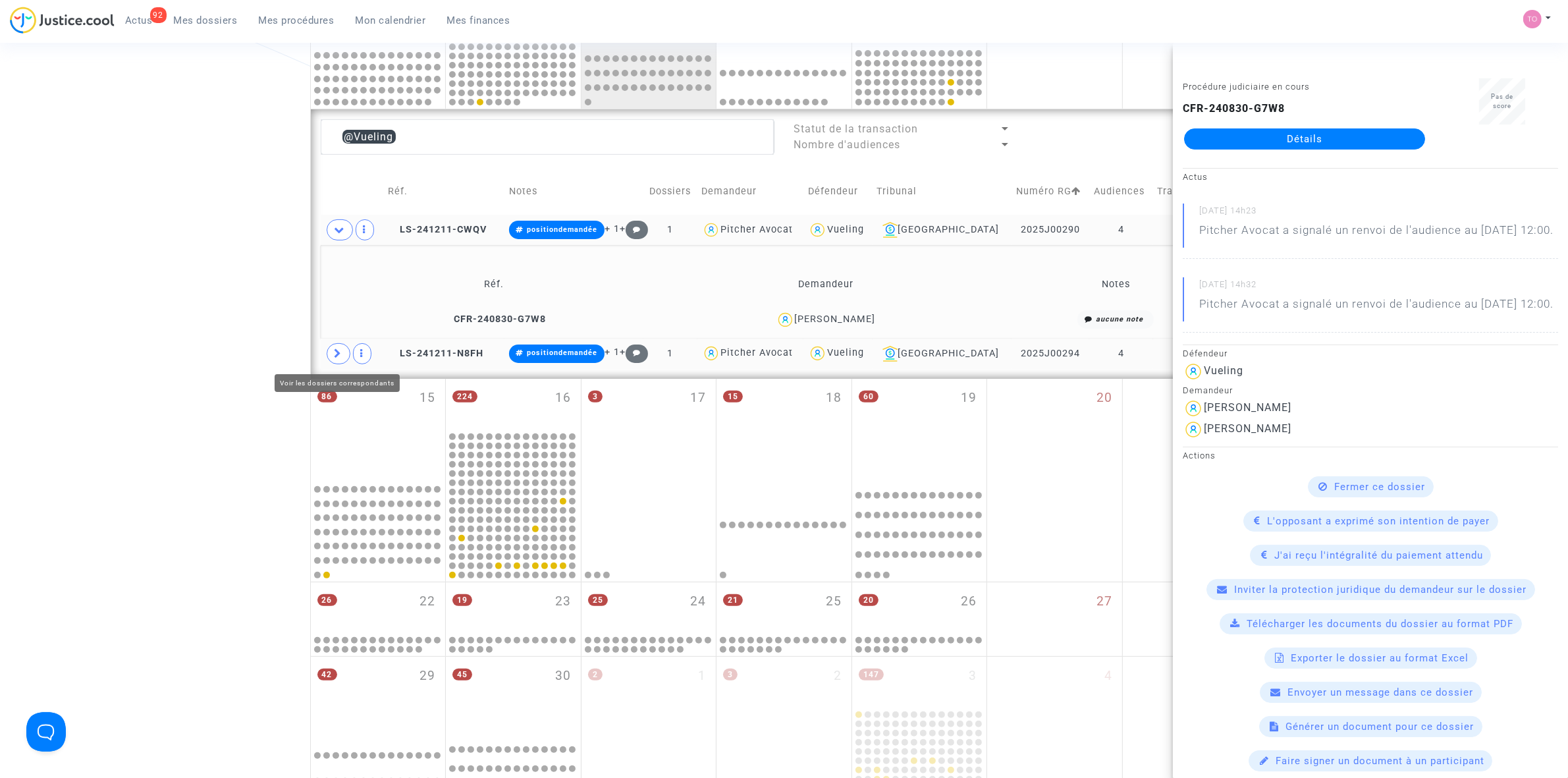
click at [334, 350] on span at bounding box center [339, 353] width 24 height 21
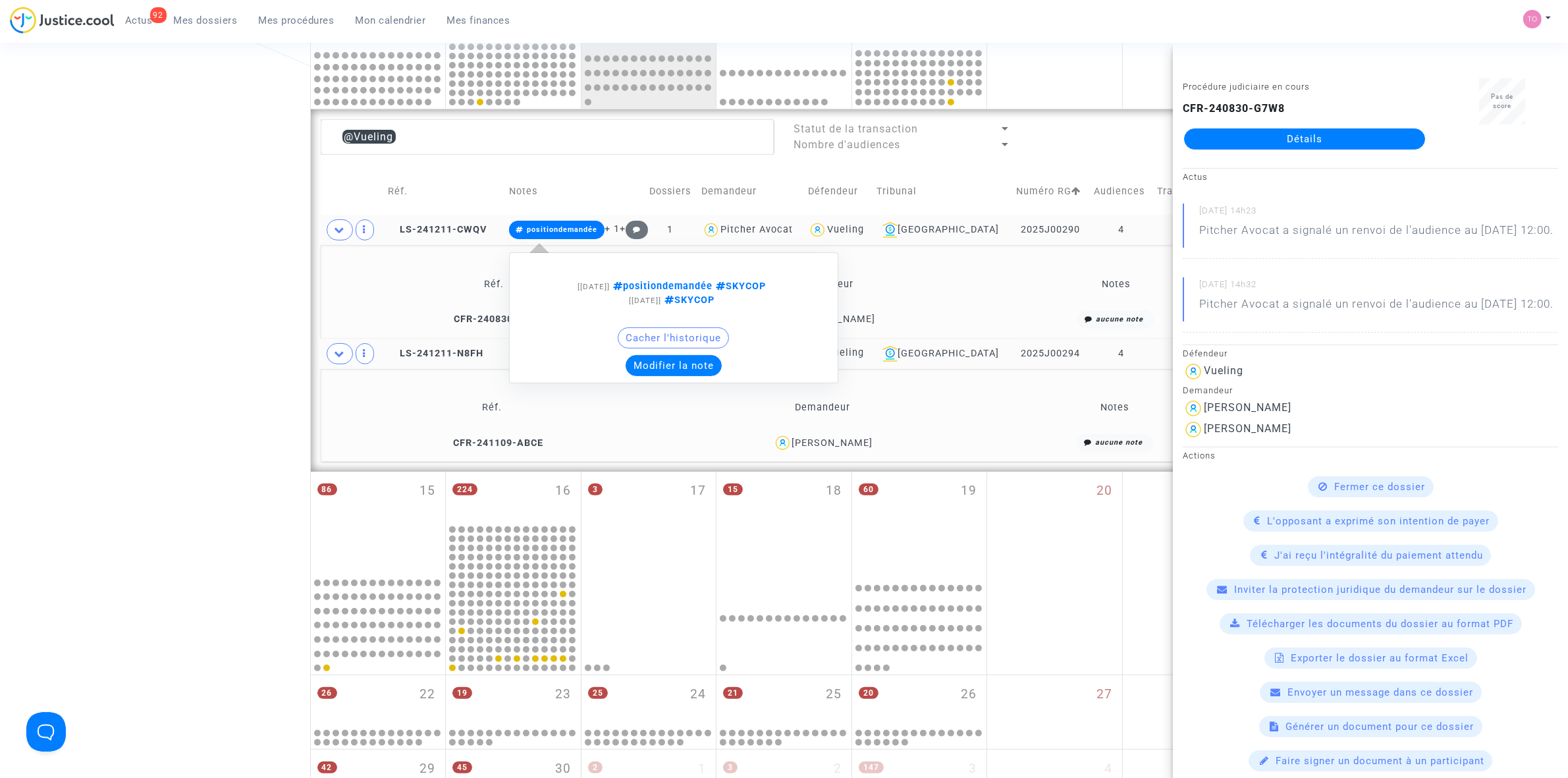
click at [668, 366] on button "Modifier la note" at bounding box center [674, 365] width 96 height 21
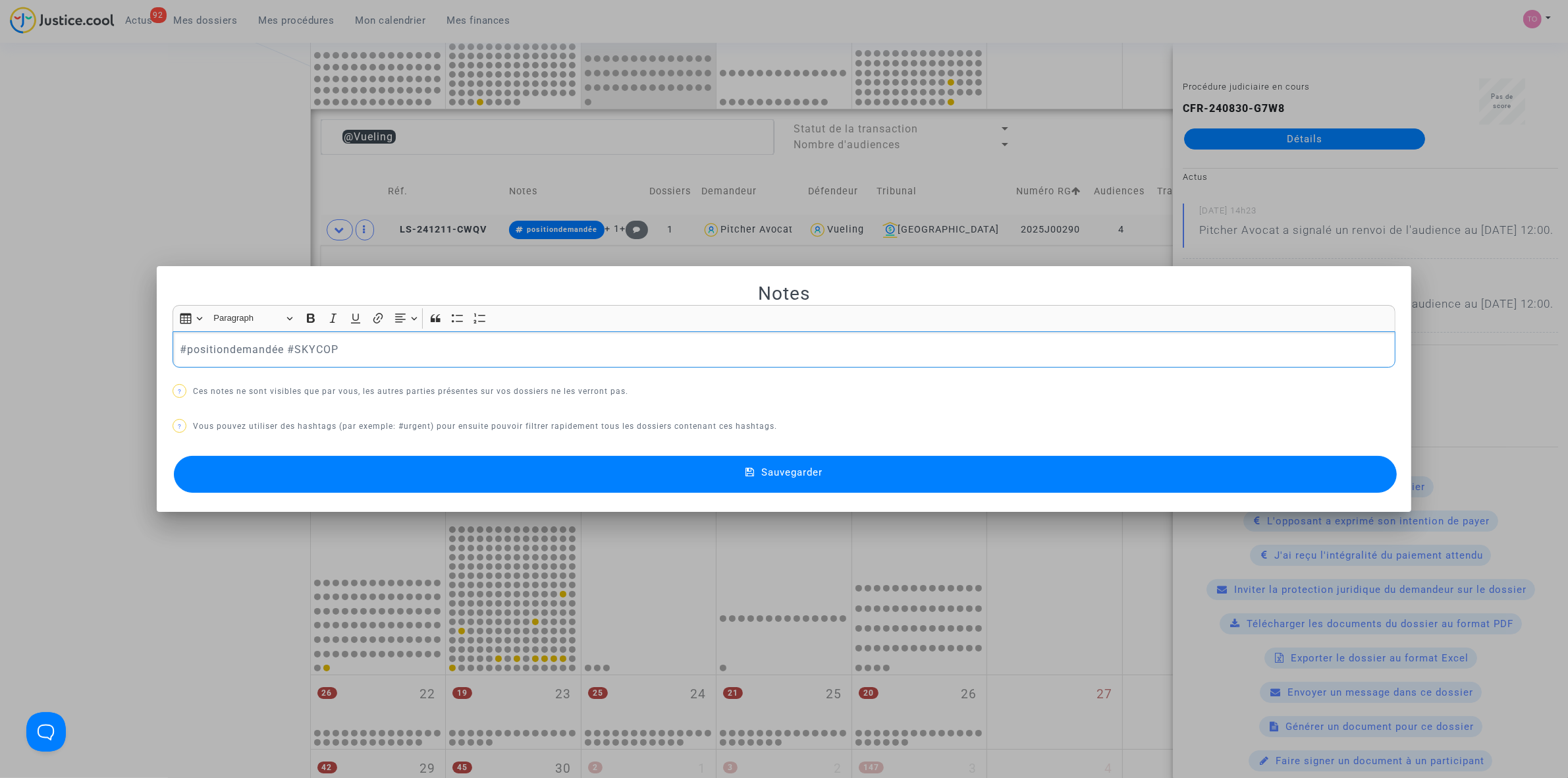
drag, startPoint x: 341, startPoint y: 351, endPoint x: 409, endPoint y: 396, distance: 81.5
click at [342, 351] on p "#positiondemandée #SKYCOP" at bounding box center [784, 349] width 1209 height 17
click at [484, 488] on button "Sauvegarder" at bounding box center [785, 474] width 1223 height 37
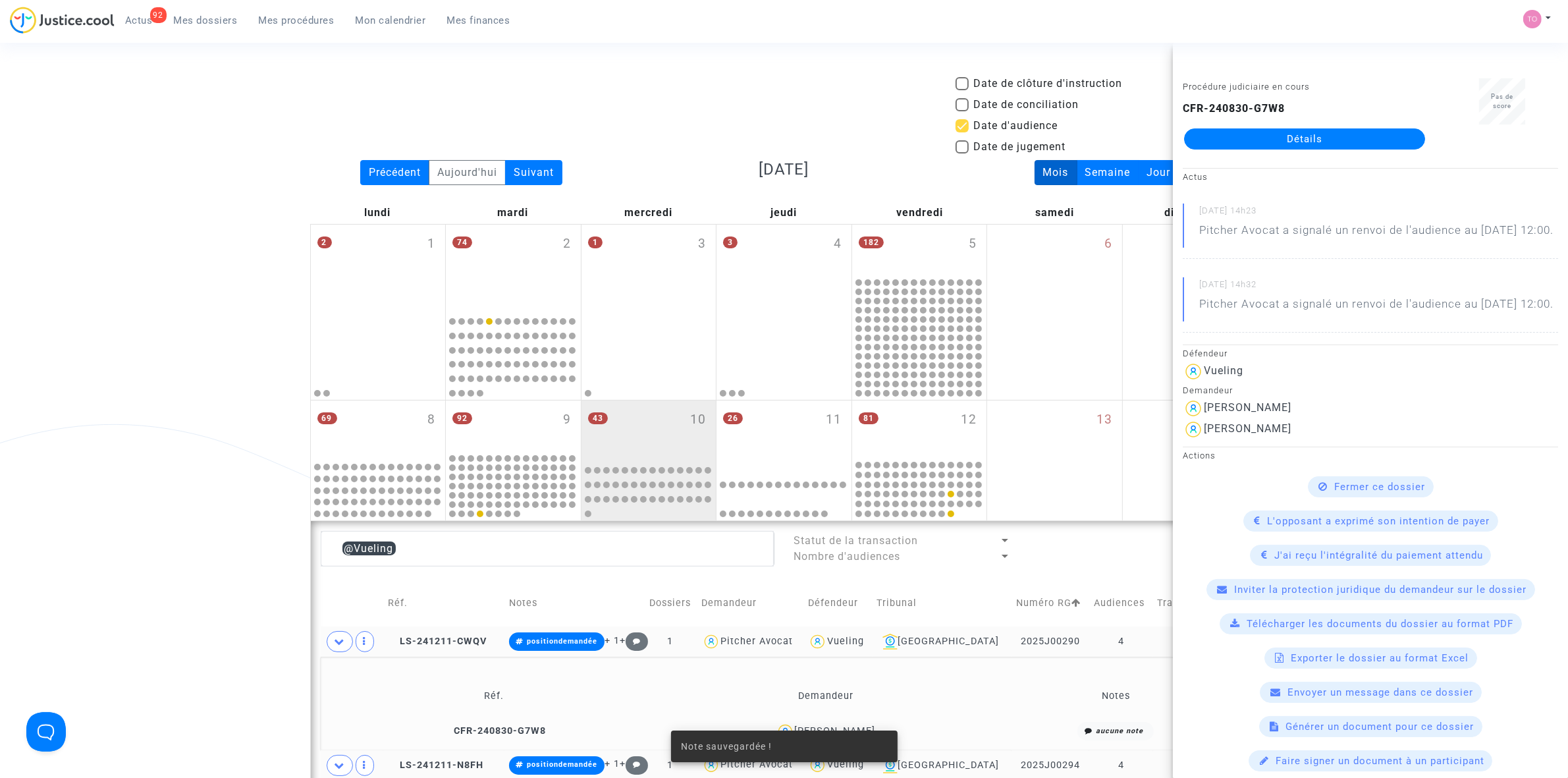
scroll to position [412, 0]
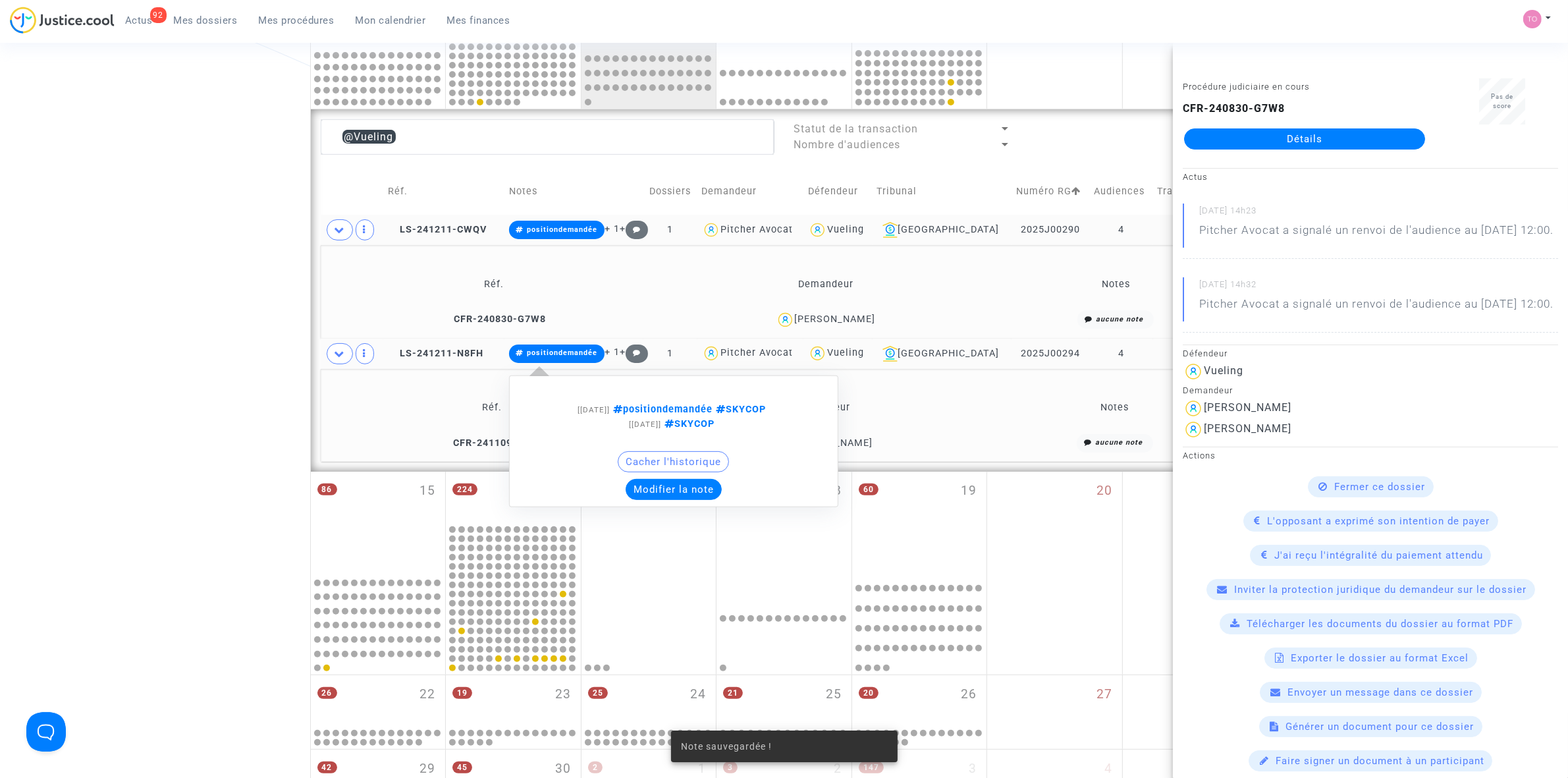
click at [684, 490] on button "Modifier la note" at bounding box center [674, 489] width 96 height 21
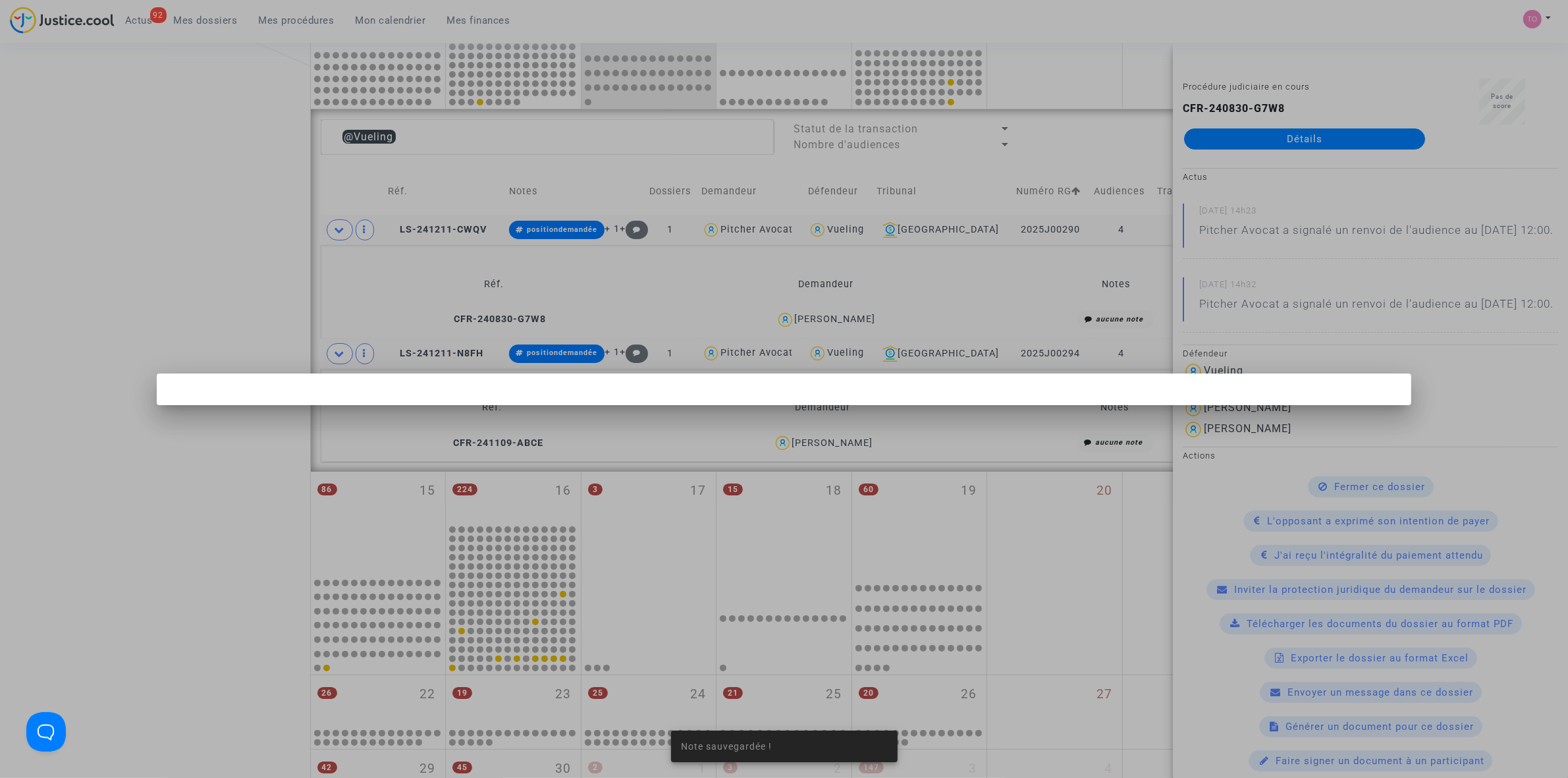
scroll to position [0, 0]
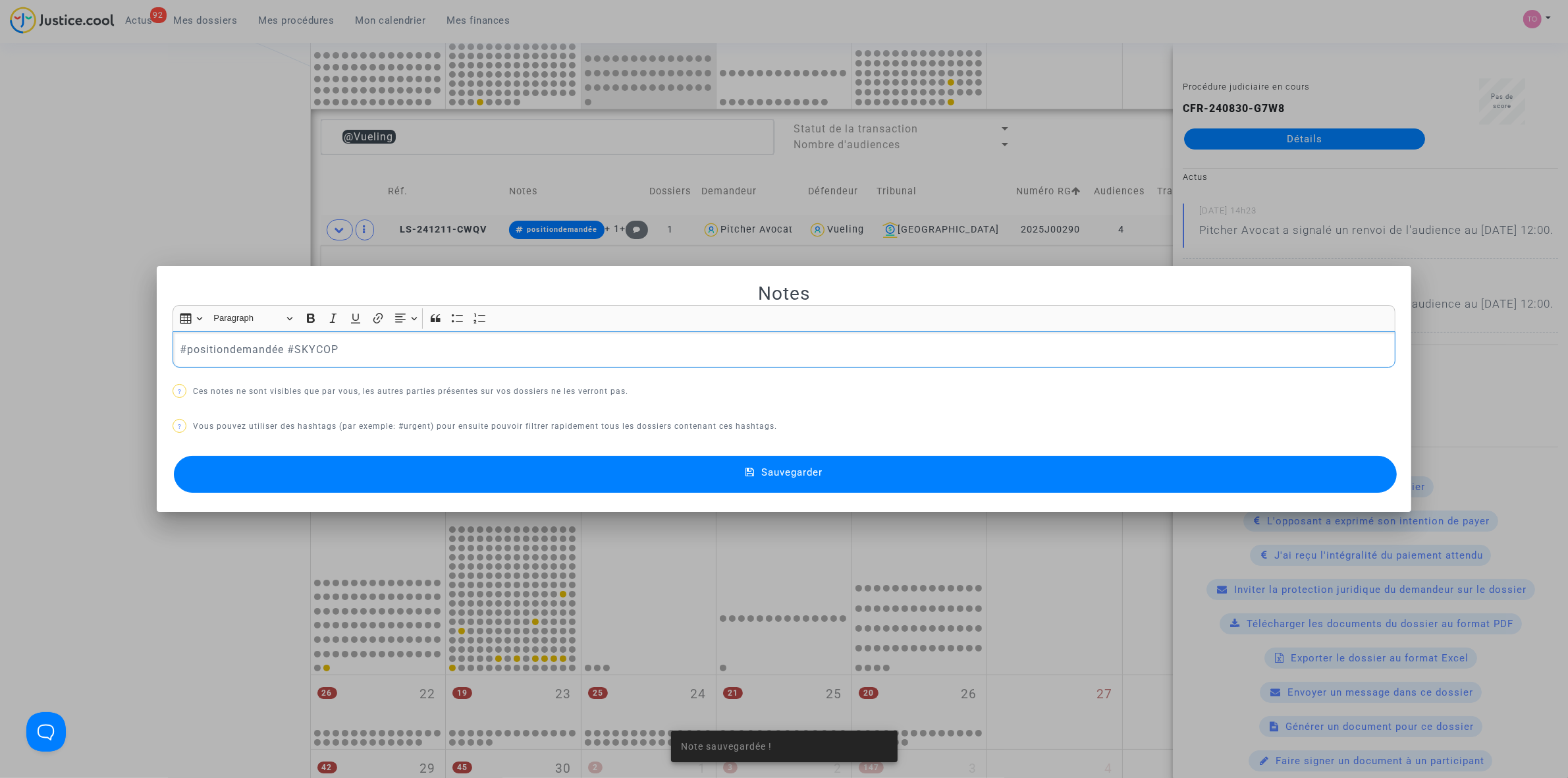
click at [400, 345] on p "#positiondemandée #SKYCOP" at bounding box center [784, 349] width 1209 height 17
click at [496, 478] on button "Sauvegarder" at bounding box center [785, 474] width 1223 height 37
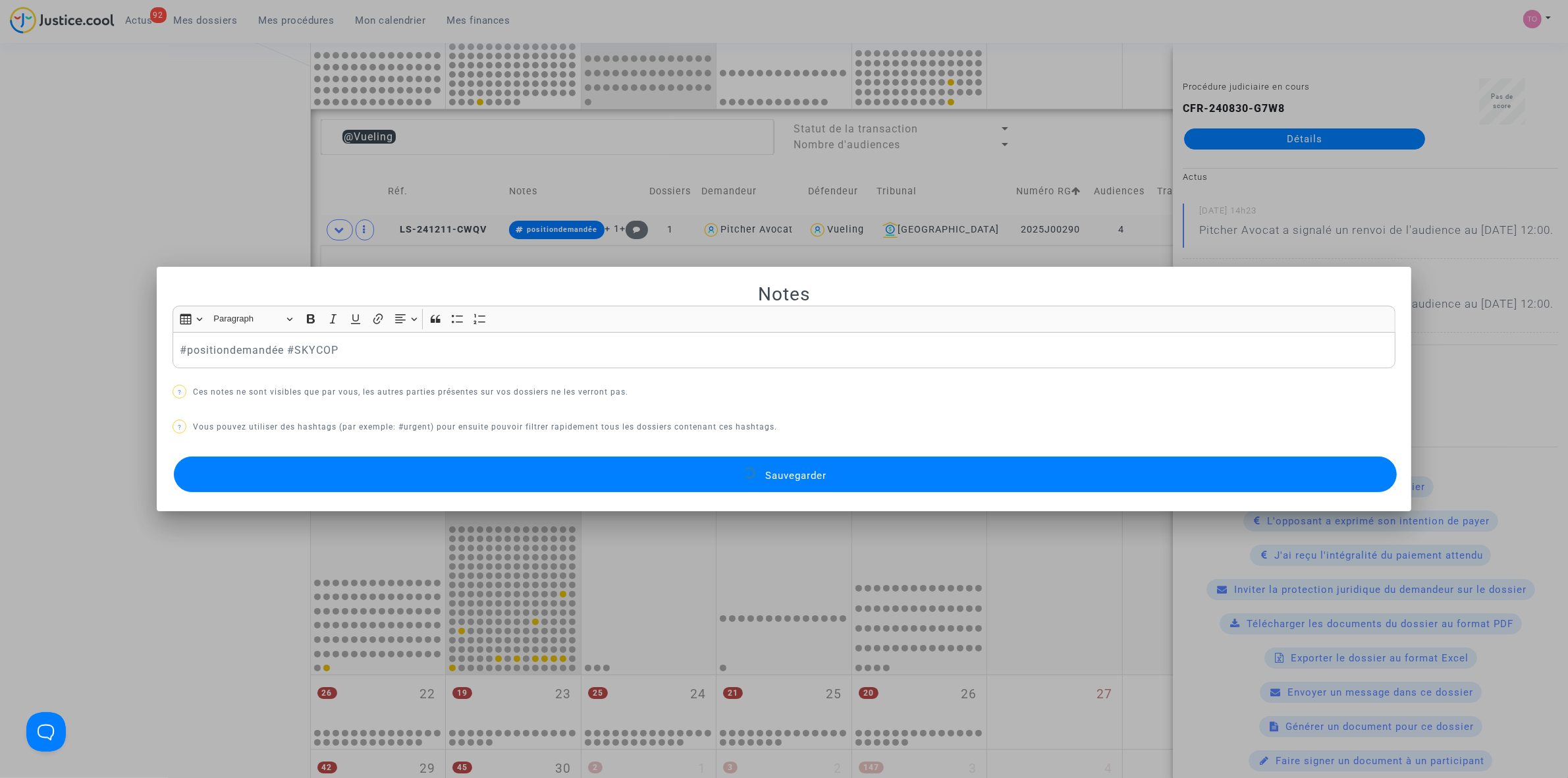
scroll to position [412, 0]
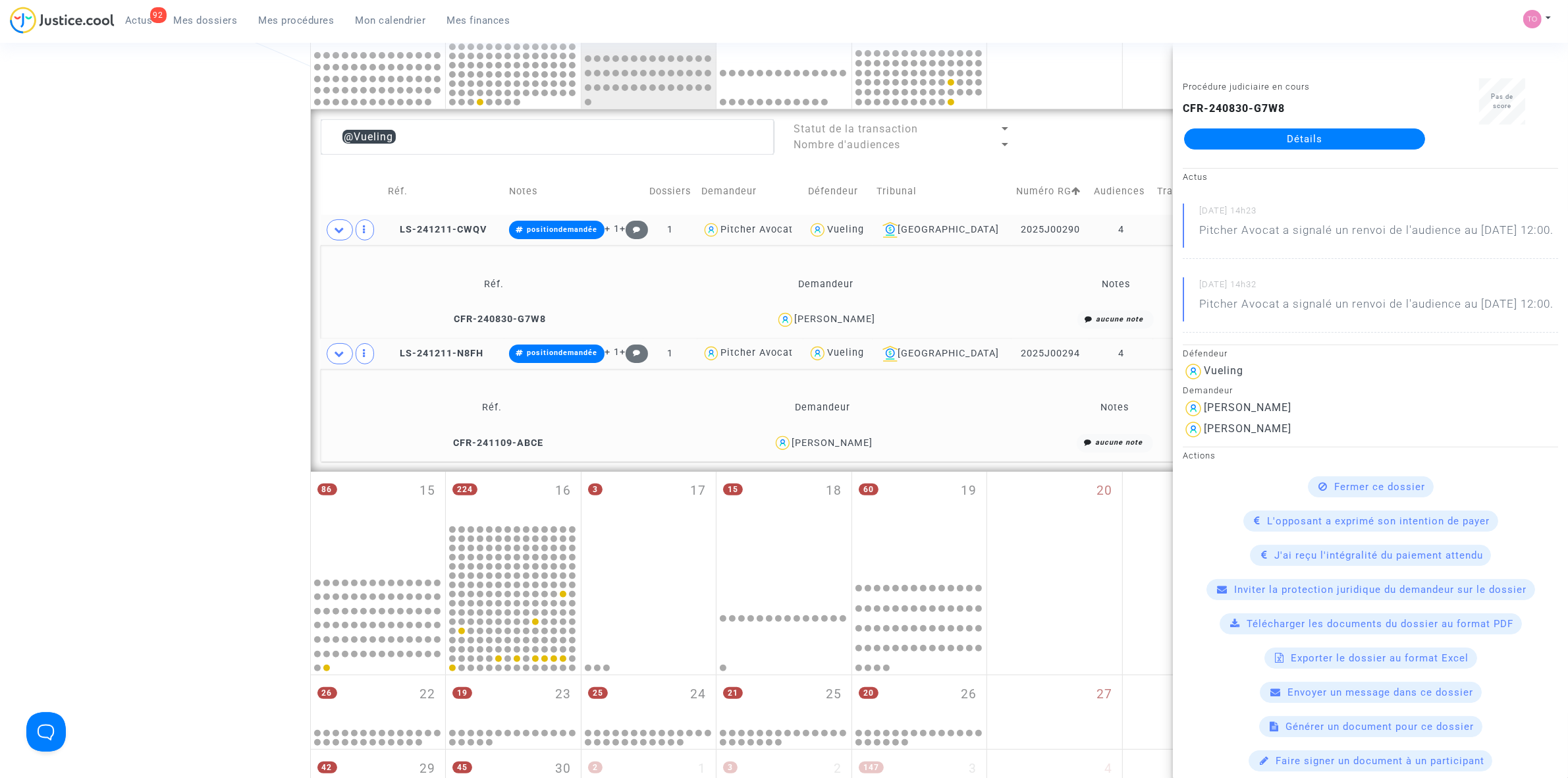
click at [161, 374] on div "Date de clôture d'instruction Date de conciliation Date d'audience Date de juge…" at bounding box center [784, 285] width 1568 height 1243
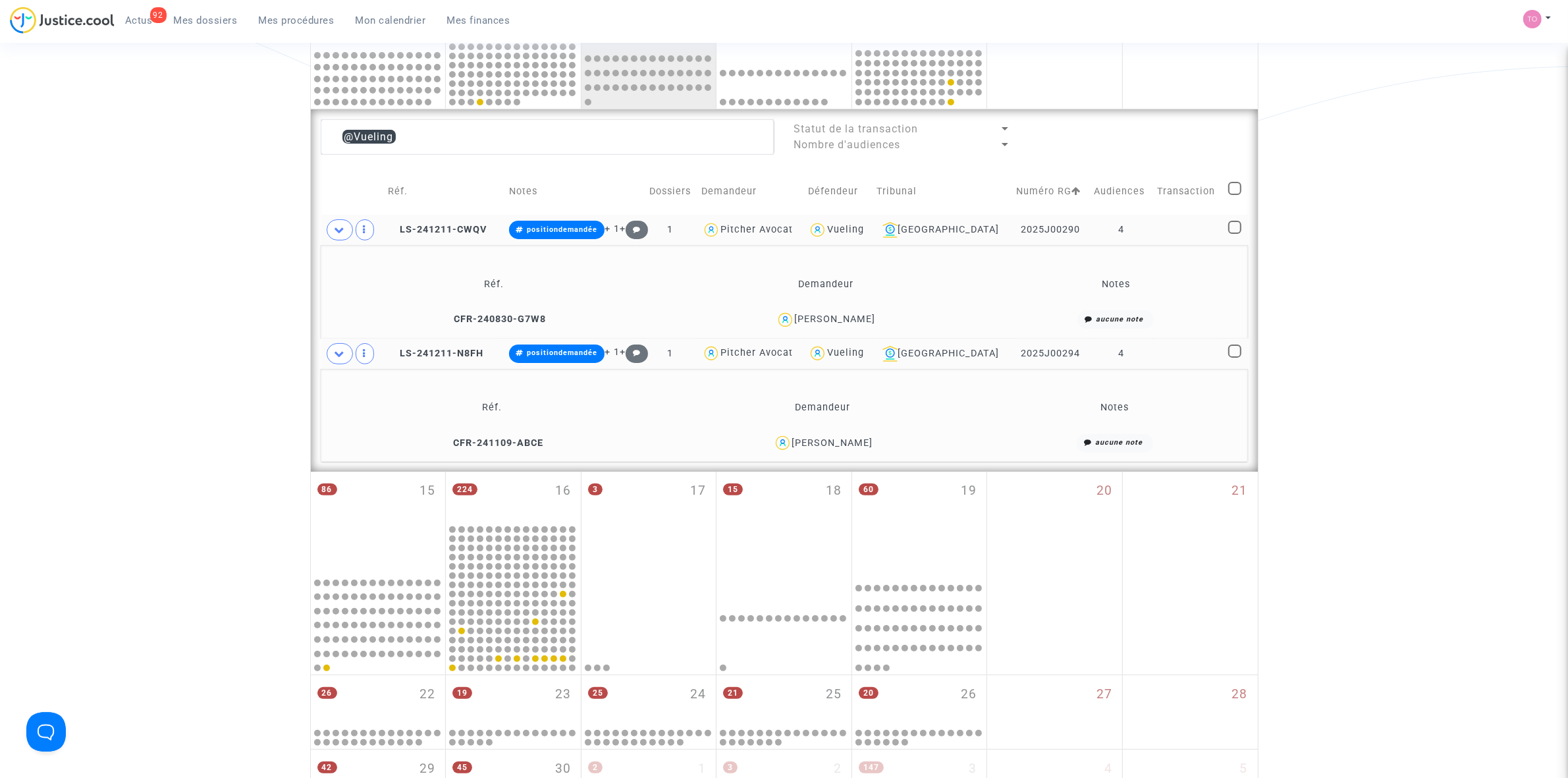
click at [798, 447] on div "Sonia Farran Barragan" at bounding box center [832, 442] width 81 height 11
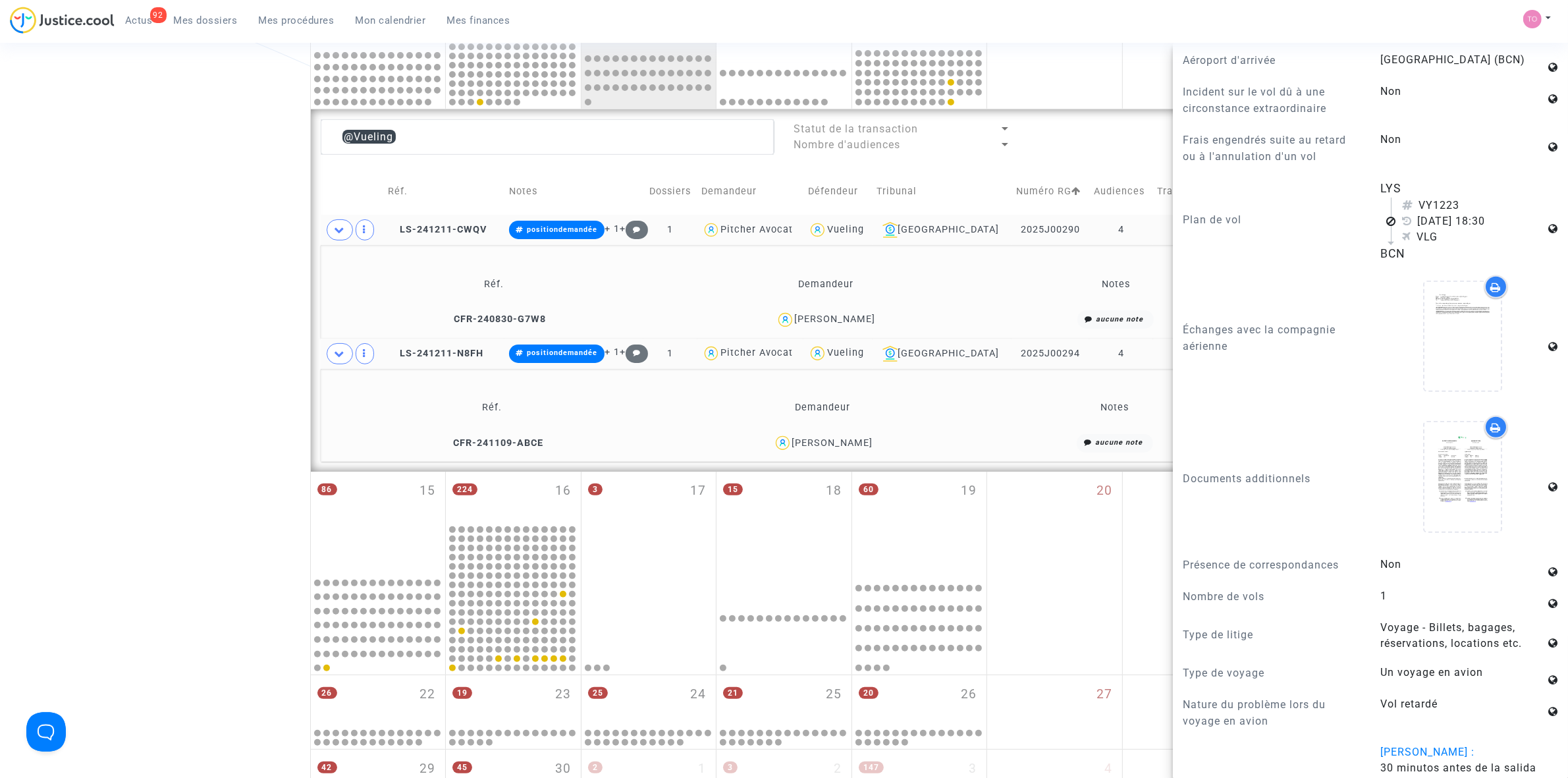
scroll to position [823, 0]
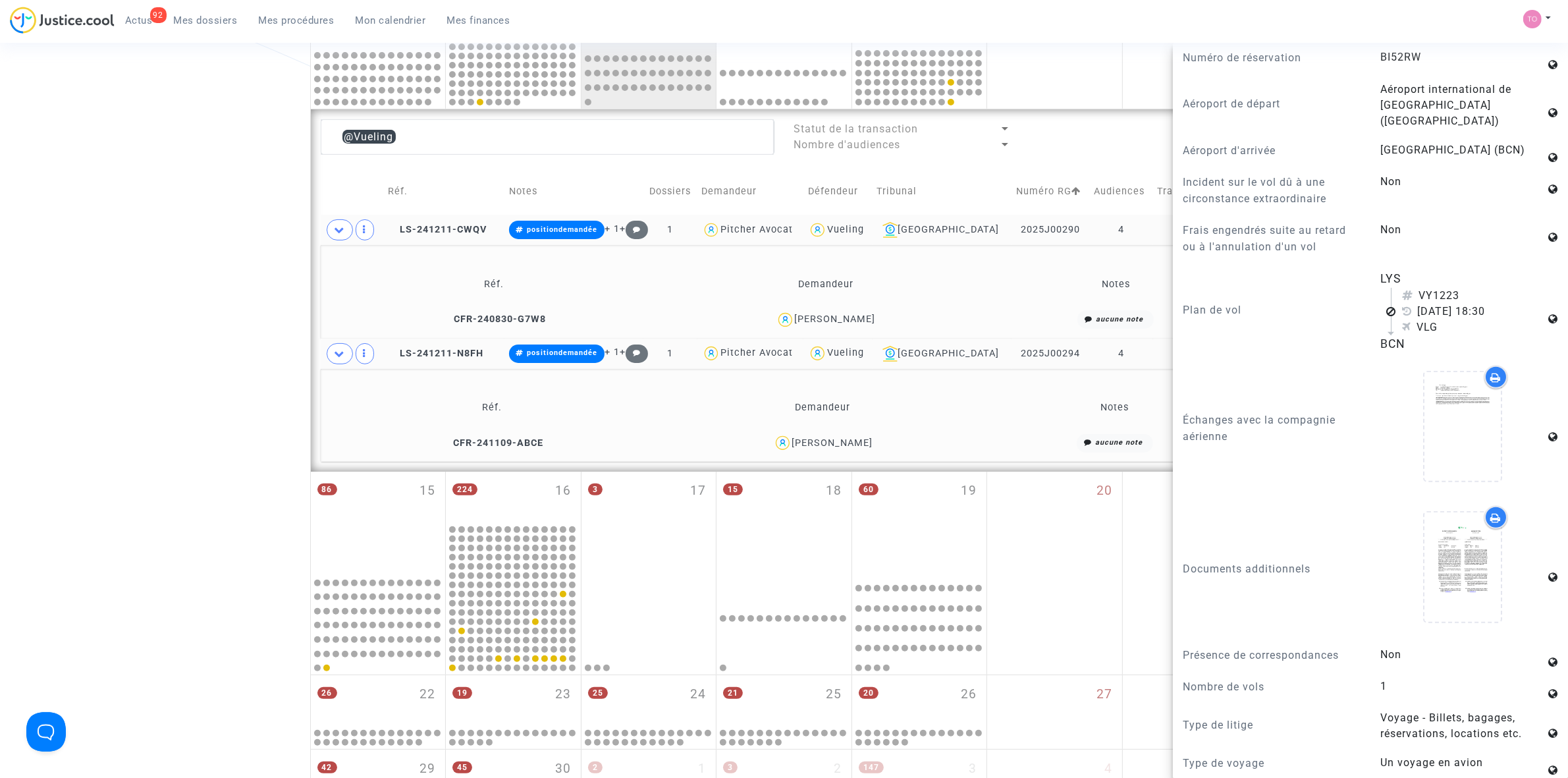
click at [864, 229] on div "Vueling" at bounding box center [846, 229] width 37 height 11
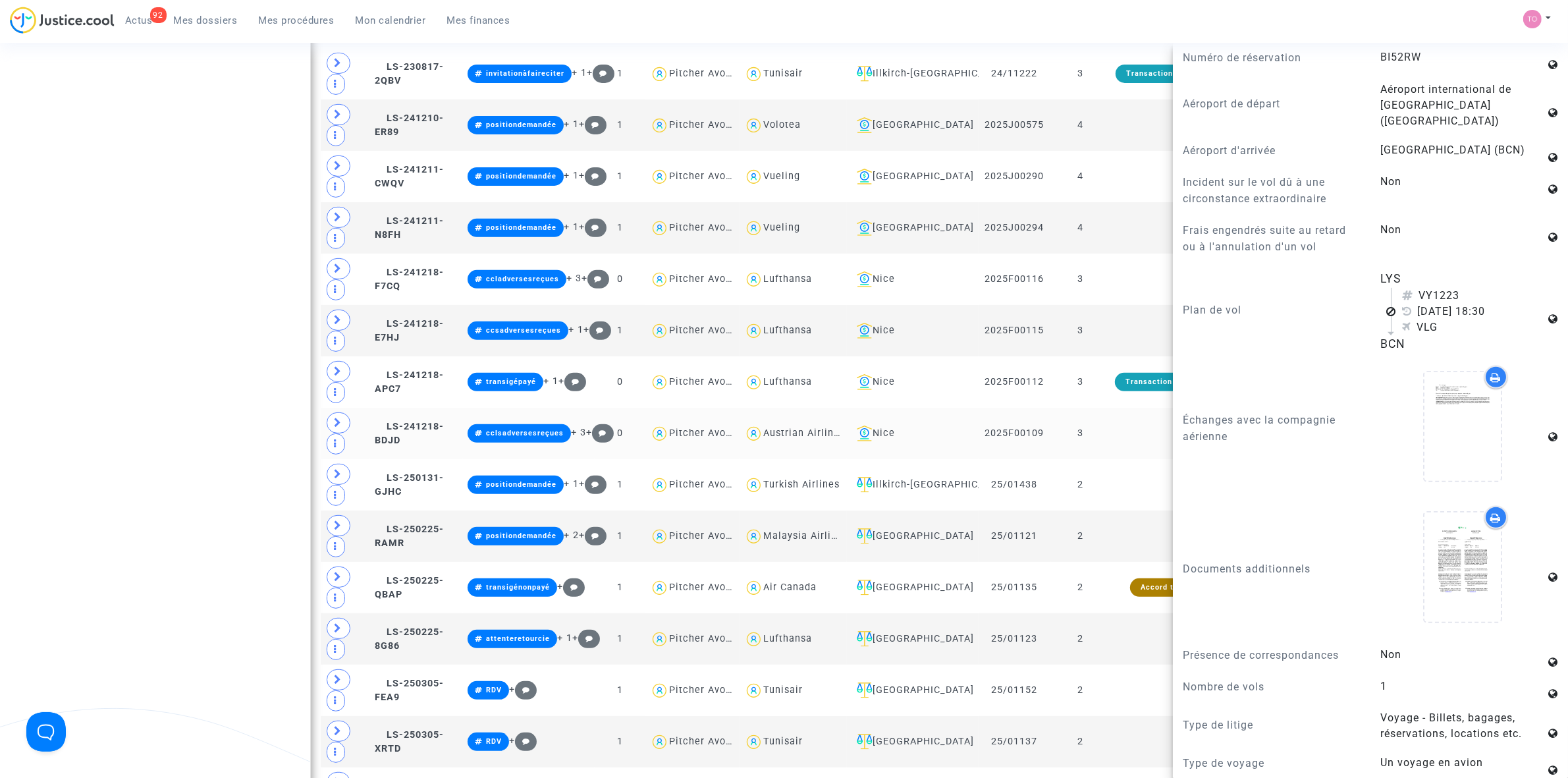
scroll to position [576, 0]
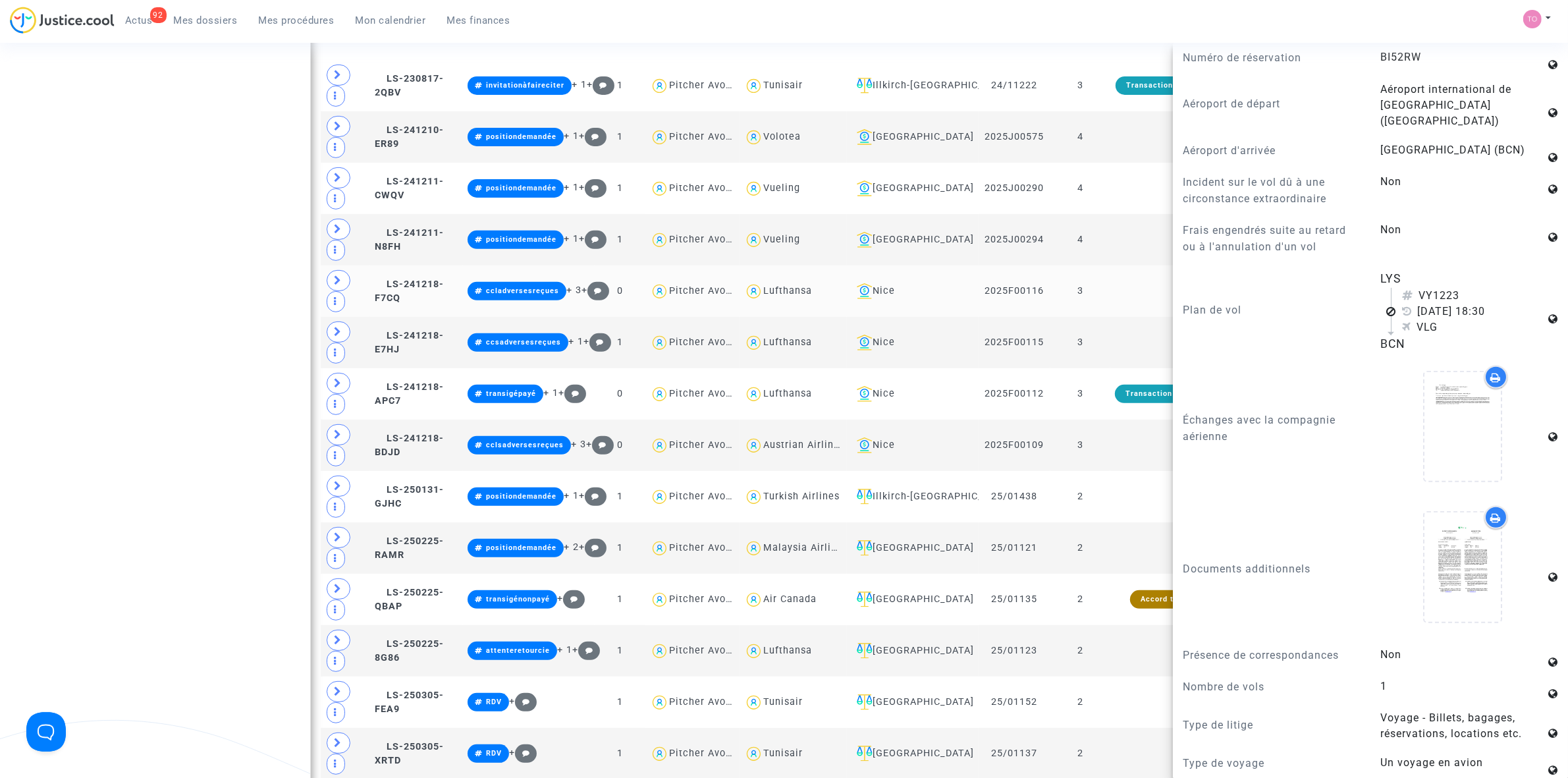
click at [791, 291] on div "Lufthansa" at bounding box center [788, 290] width 49 height 11
type textarea "@Lufthansa"
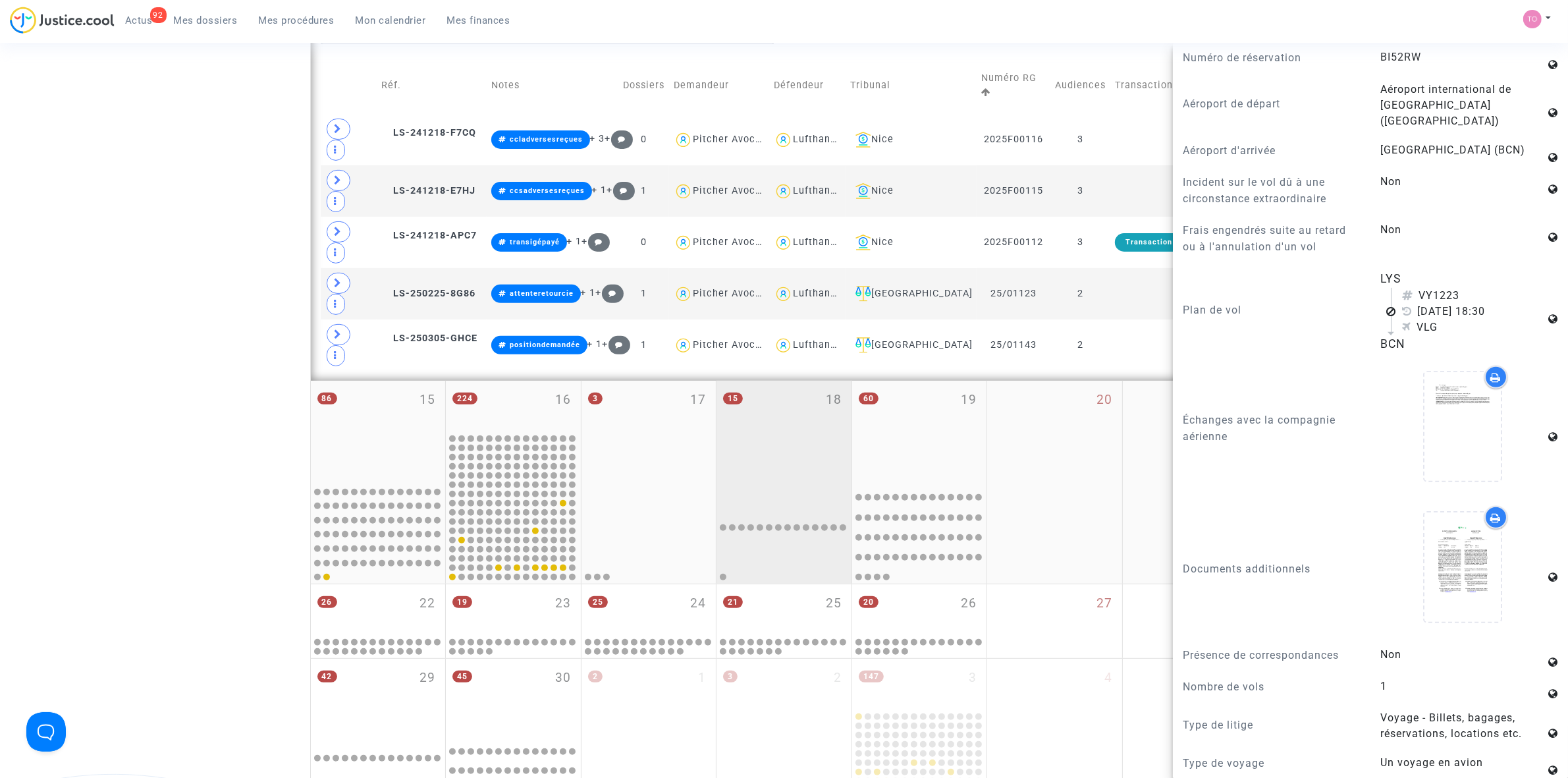
scroll to position [493, 0]
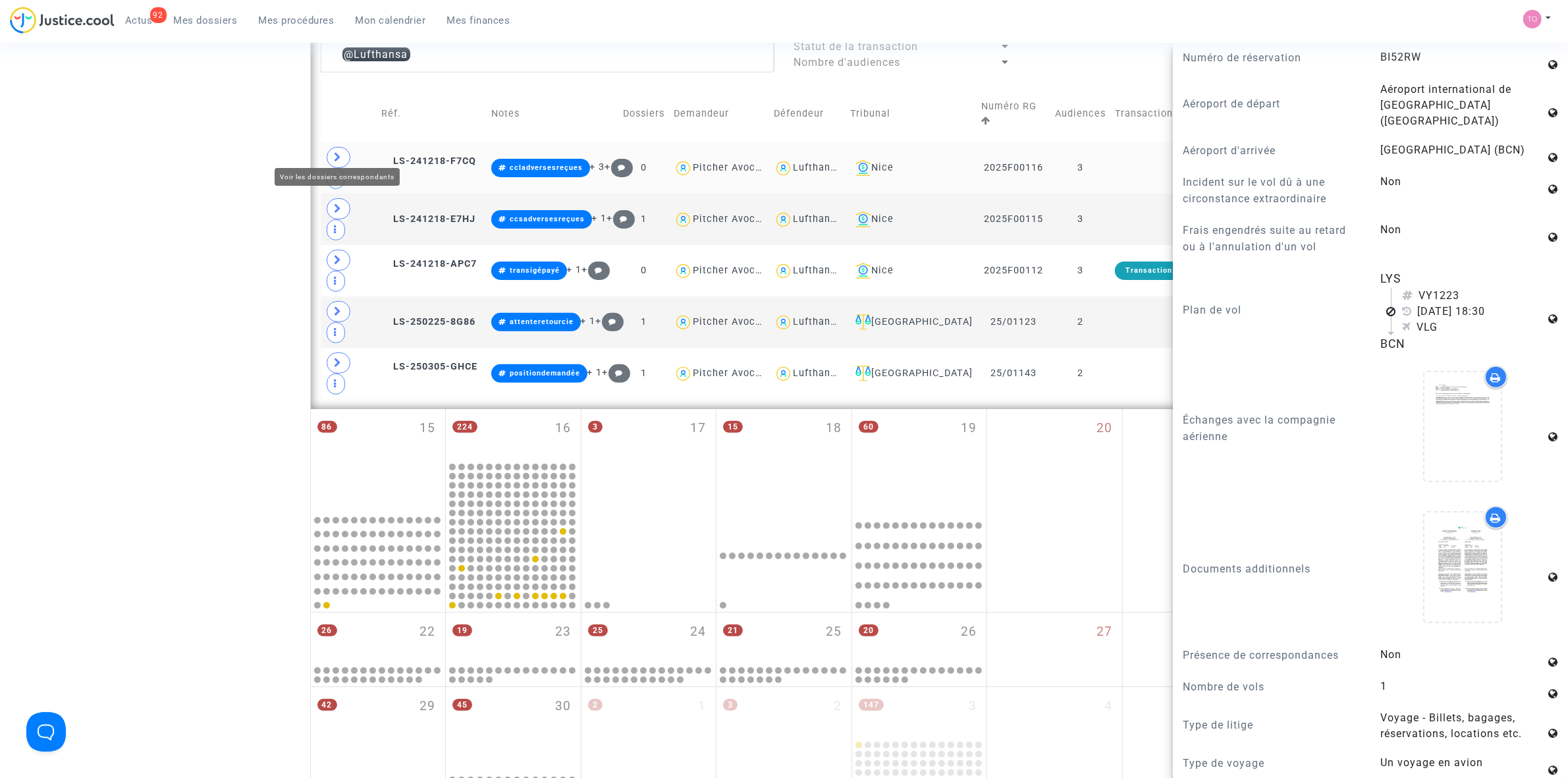
click at [335, 152] on icon at bounding box center [339, 157] width 8 height 10
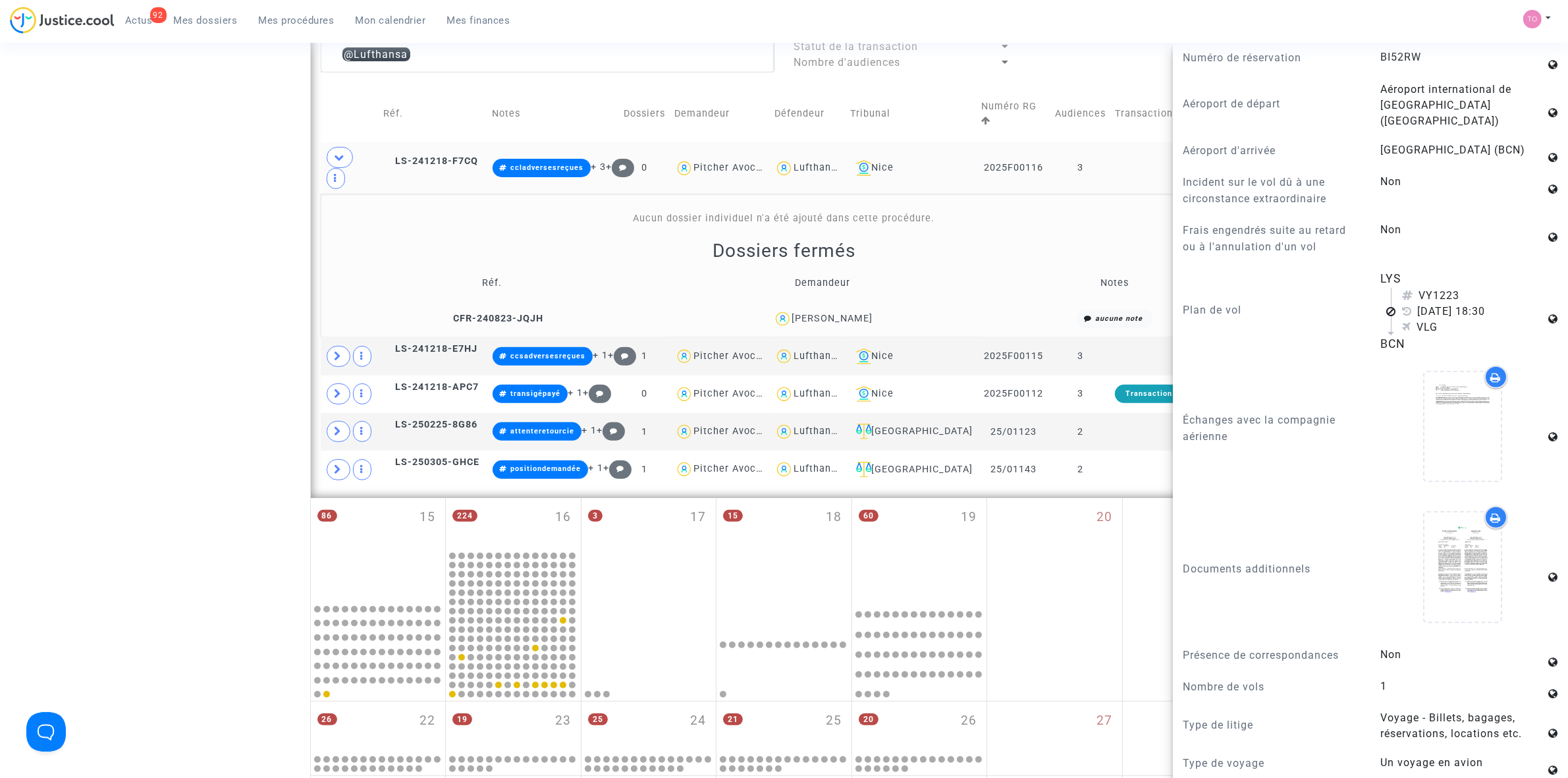
click at [873, 313] on div "Petra-Brigitte Mamberto Hall" at bounding box center [832, 318] width 81 height 11
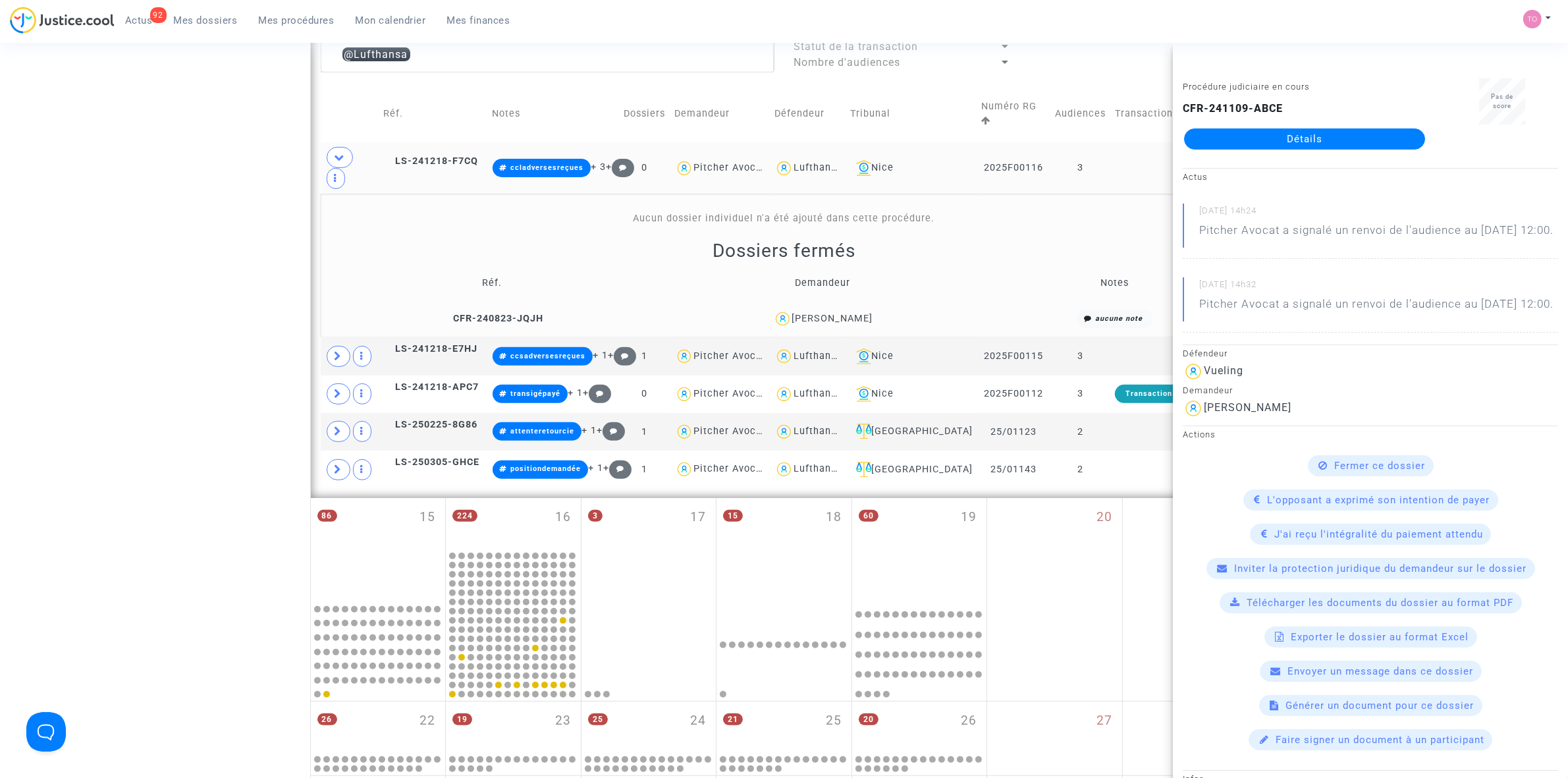
click at [873, 313] on div "Petra-Brigitte Mamberto Hall" at bounding box center [832, 318] width 81 height 11
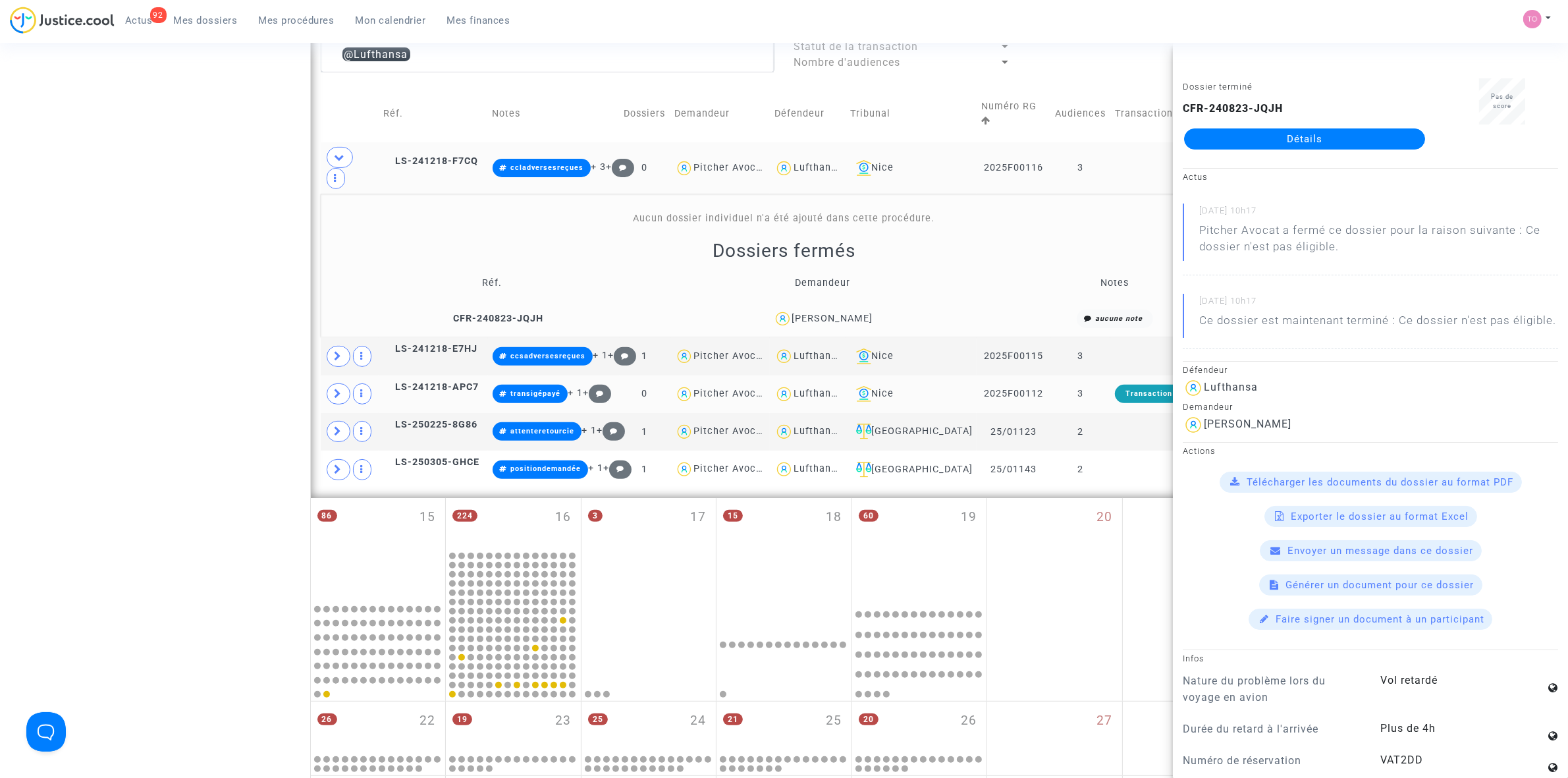
copy div "Hall"
drag, startPoint x: 859, startPoint y: 285, endPoint x: 1250, endPoint y: 138, distance: 417.7
click at [333, 147] on span at bounding box center [340, 157] width 26 height 21
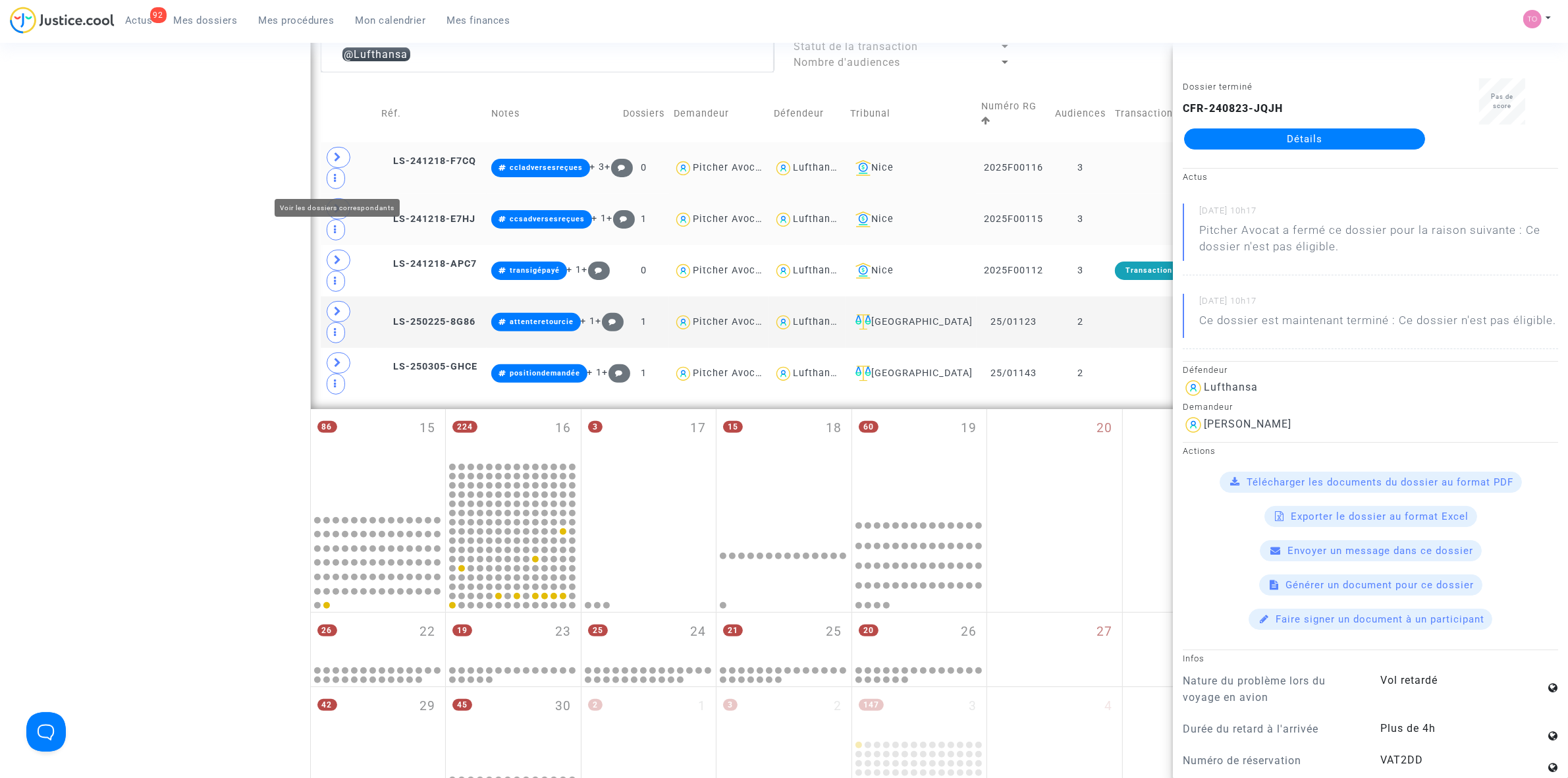
click at [334, 198] on span at bounding box center [339, 208] width 24 height 21
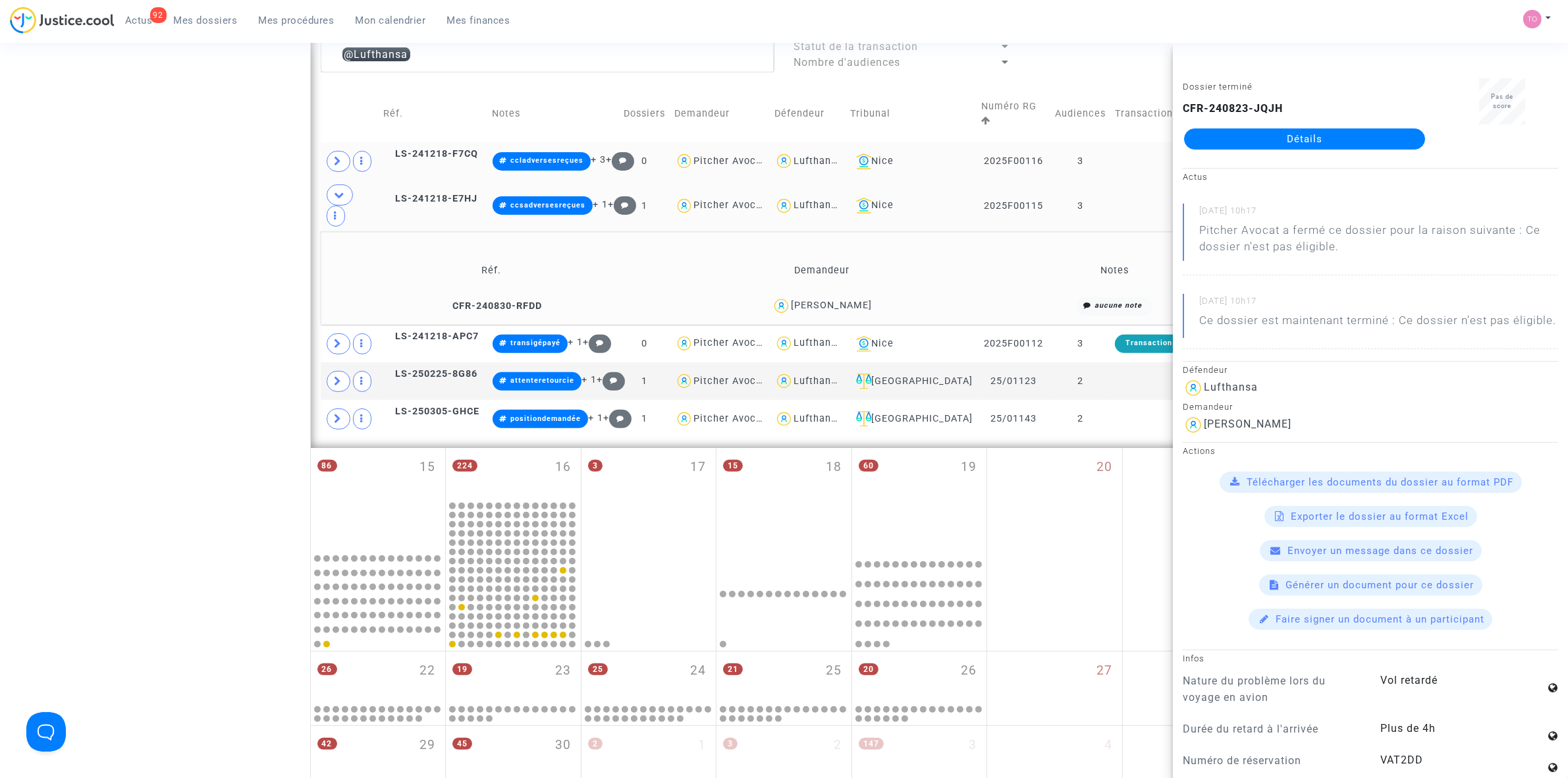
click at [844, 299] on div "Nodirbek Ibragimov" at bounding box center [831, 304] width 81 height 11
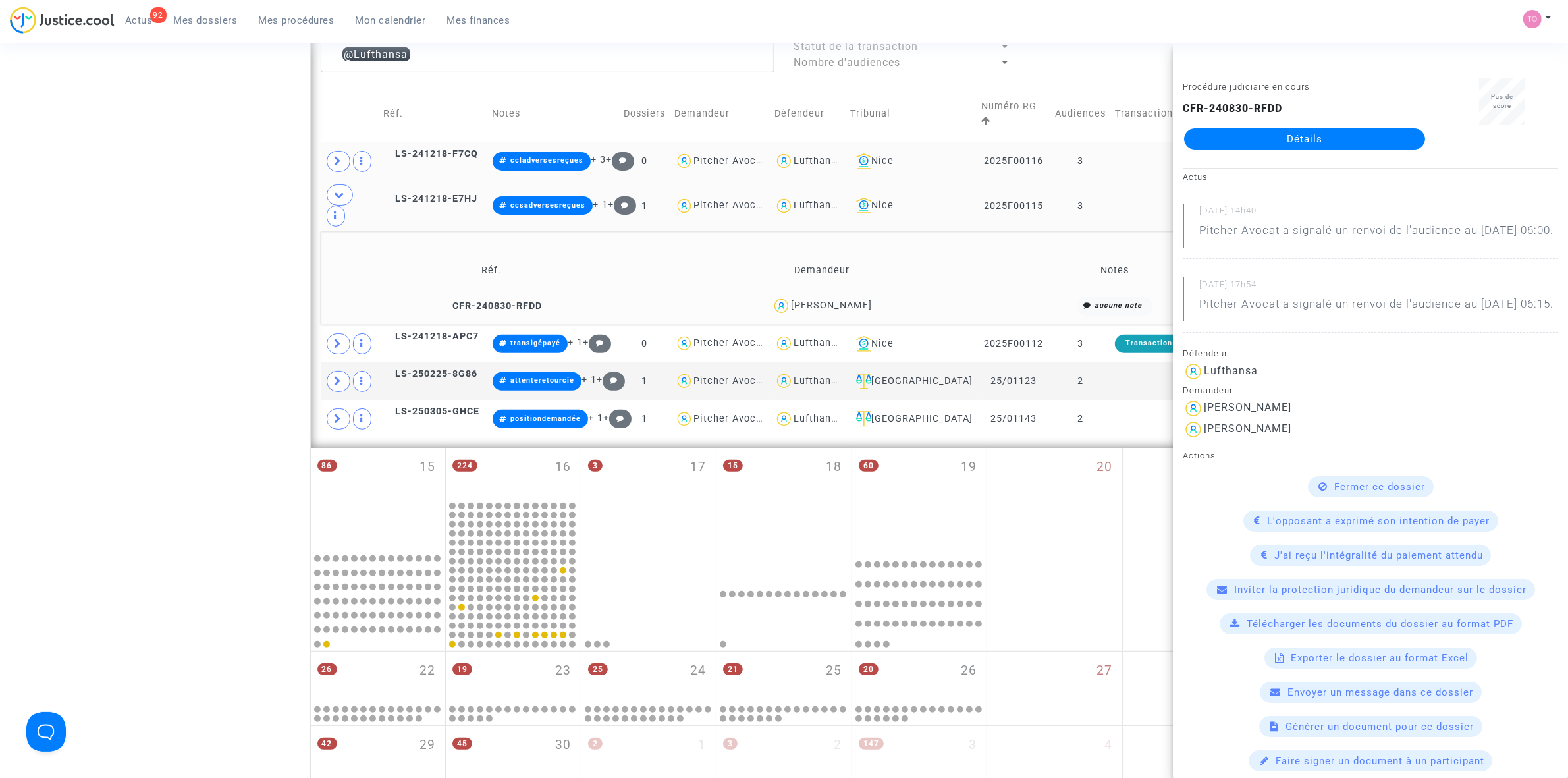
click at [853, 299] on div "Nodirbek Ibragimov" at bounding box center [831, 304] width 81 height 11
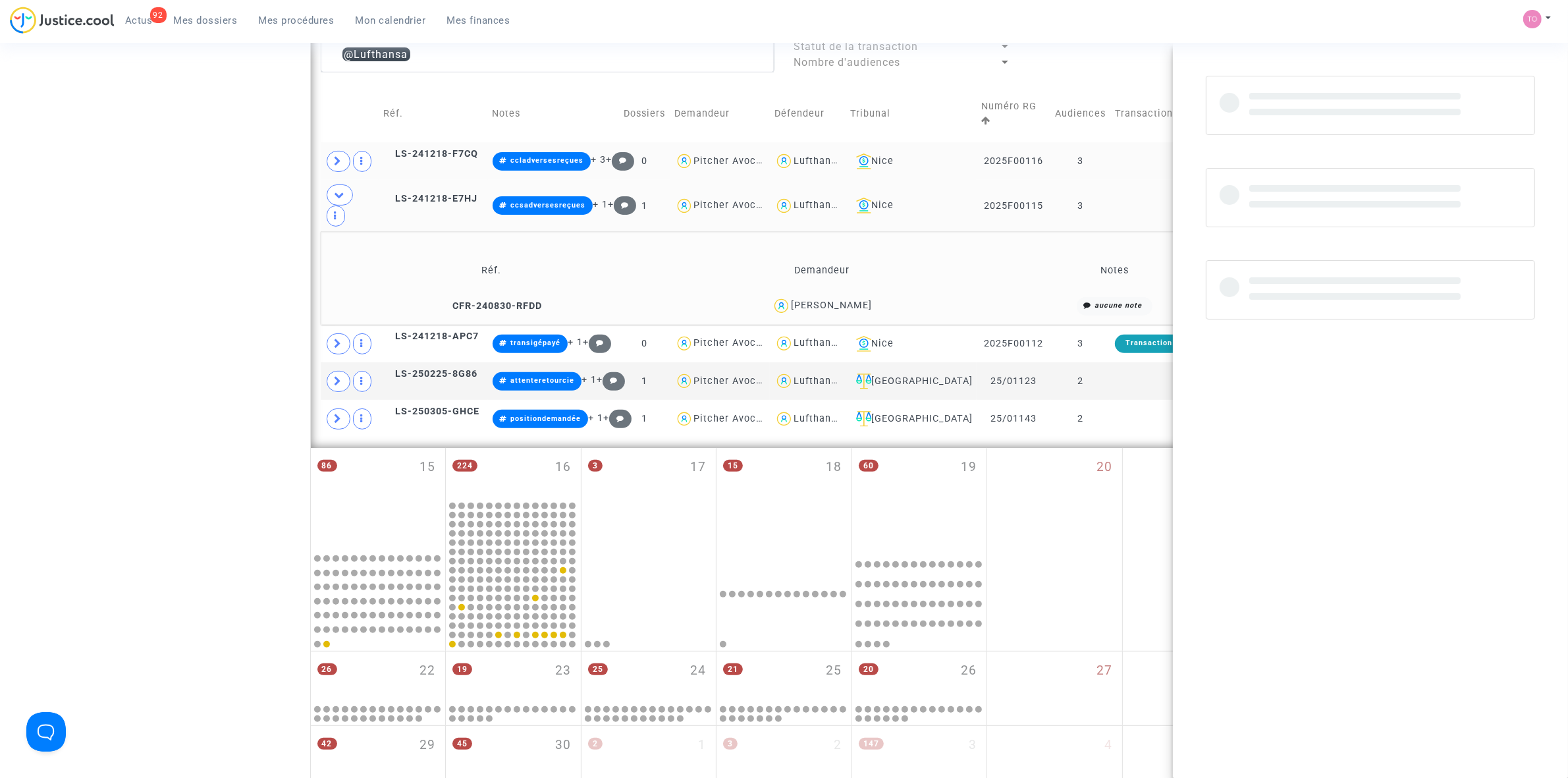
click at [853, 299] on div "Nodirbek Ibragimov" at bounding box center [831, 304] width 81 height 11
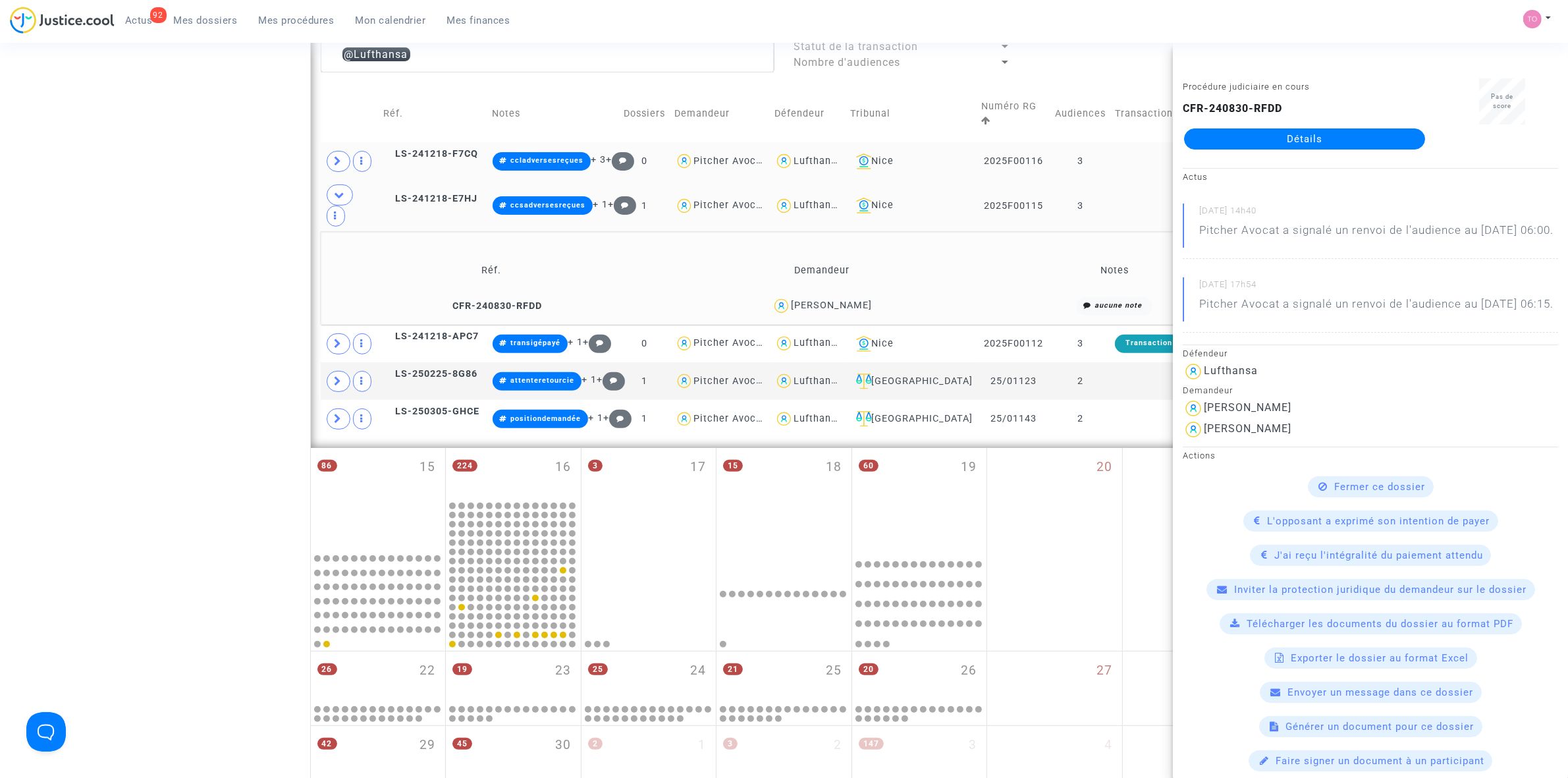
click at [853, 299] on div "Nodirbek Ibragimov" at bounding box center [831, 304] width 81 height 11
click at [333, 334] on span at bounding box center [339, 343] width 24 height 21
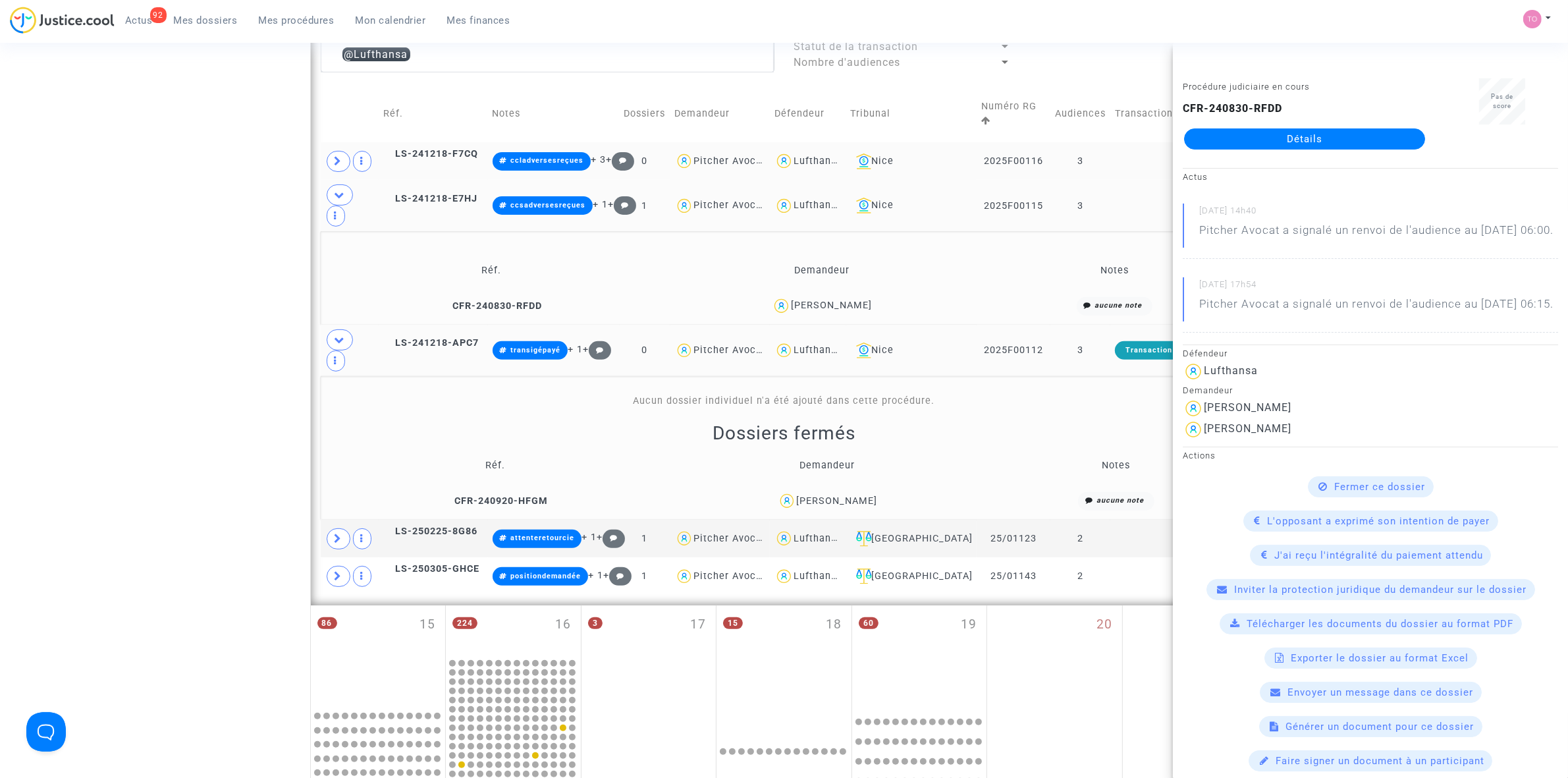
click at [876, 495] on div "EMMANUELLE GAUTHIER" at bounding box center [836, 500] width 81 height 11
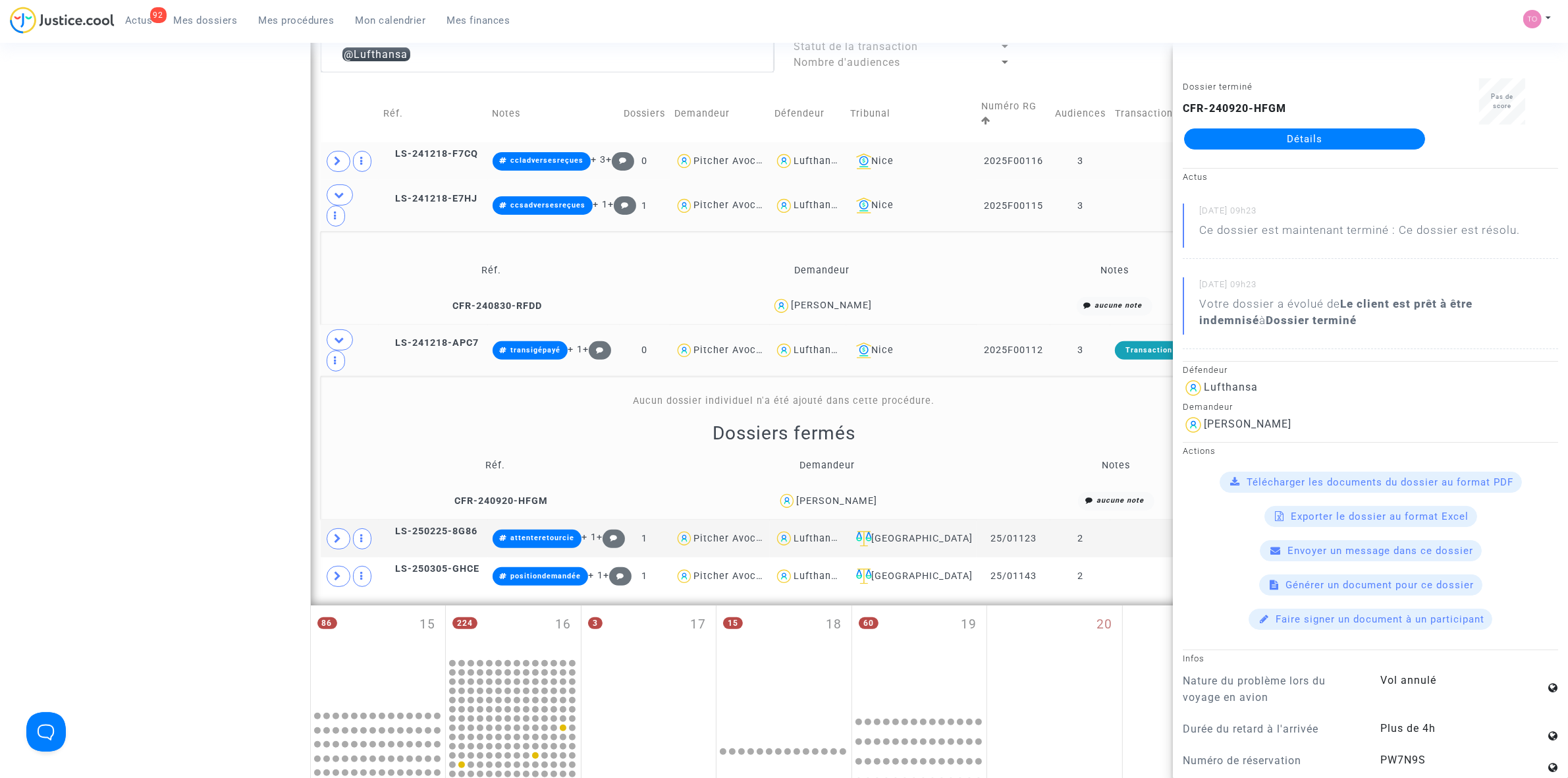
click at [866, 495] on div "EMMANUELLE GAUTHIER" at bounding box center [836, 500] width 81 height 11
copy div "GAUTHIER"
click at [333, 528] on span at bounding box center [339, 538] width 24 height 21
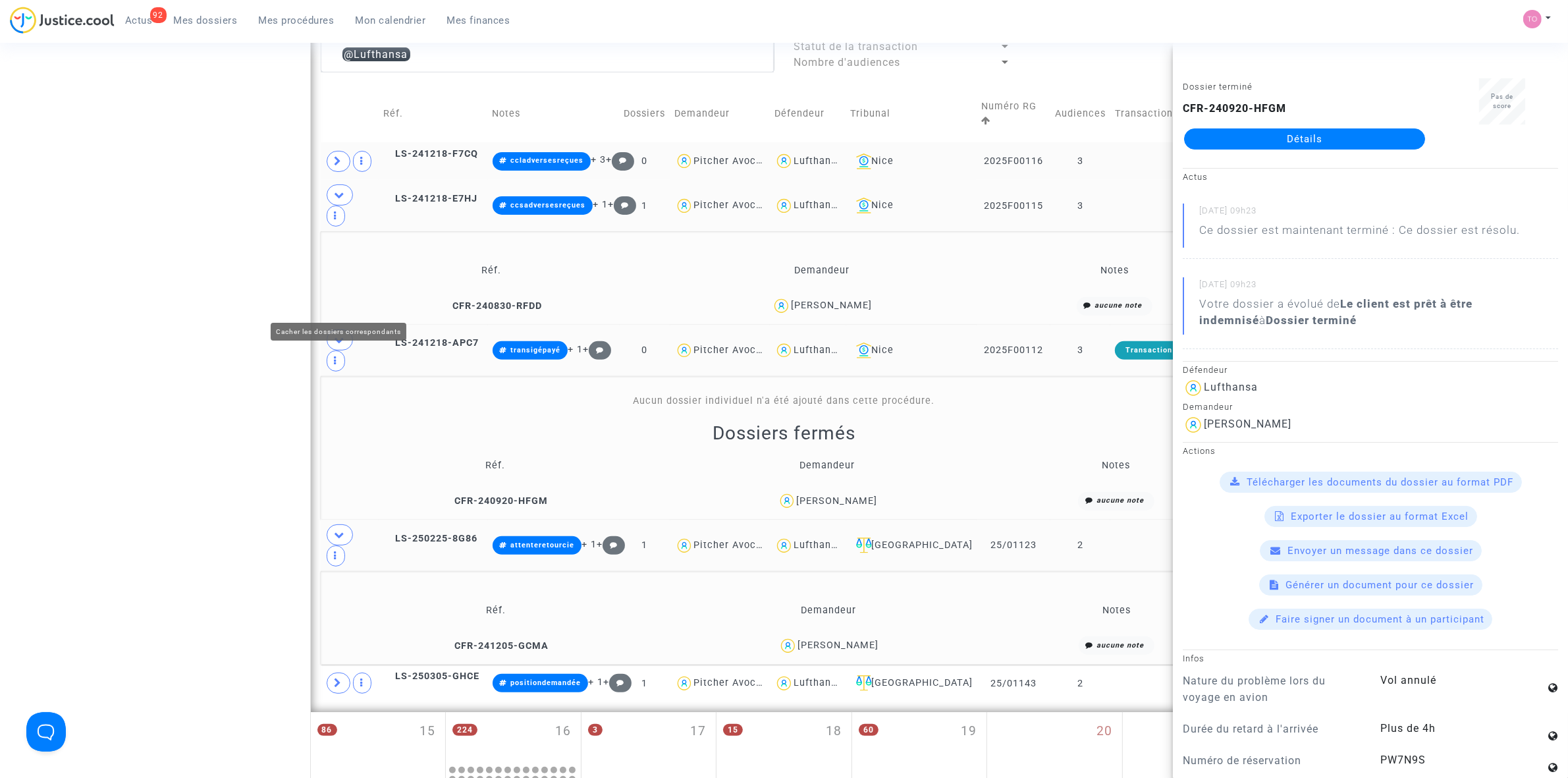
click at [338, 330] on span at bounding box center [340, 339] width 26 height 21
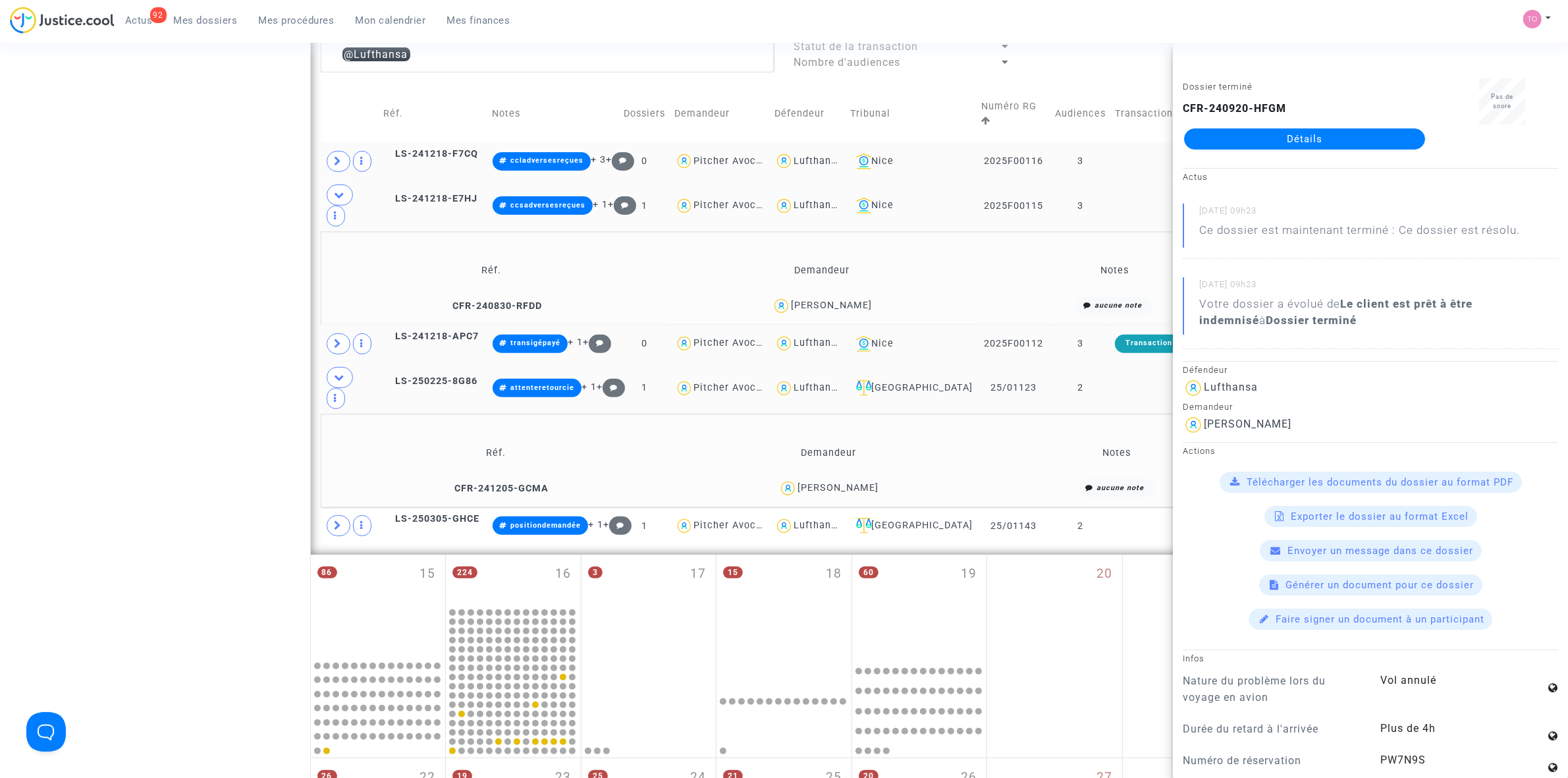
click at [858, 482] on div "xavier guillot" at bounding box center [838, 487] width 81 height 11
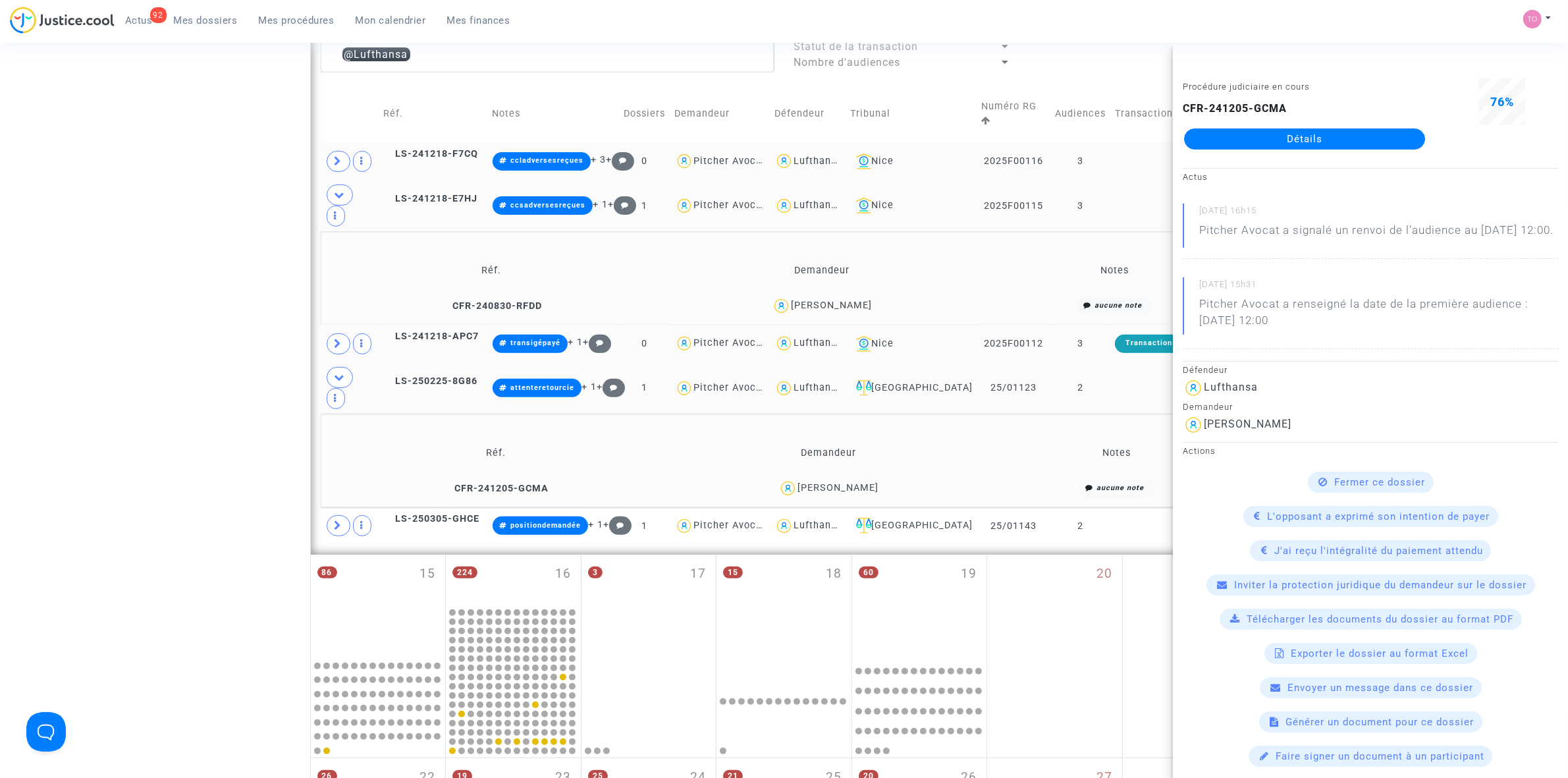
copy div "guillot"
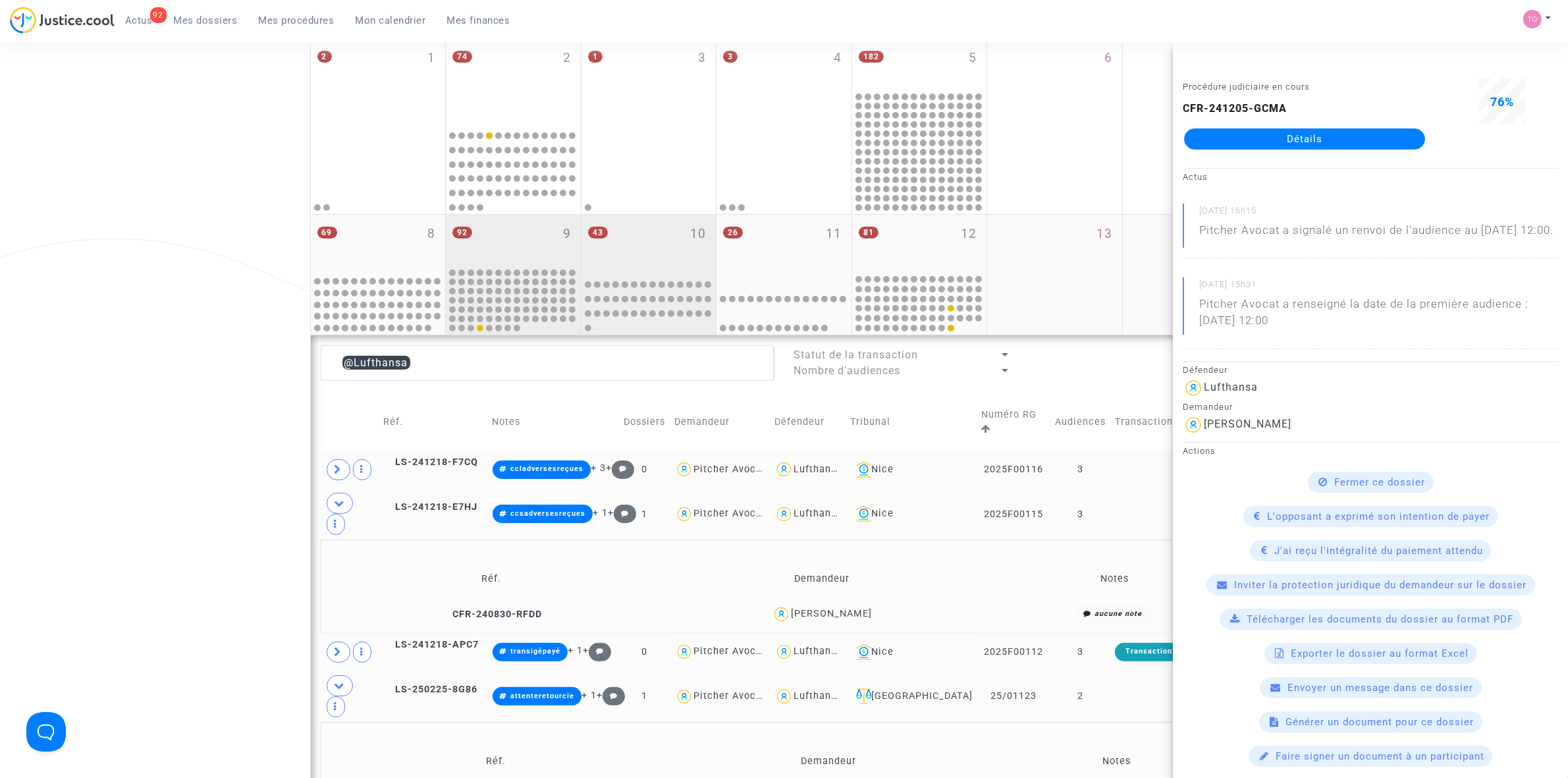
scroll to position [165, 0]
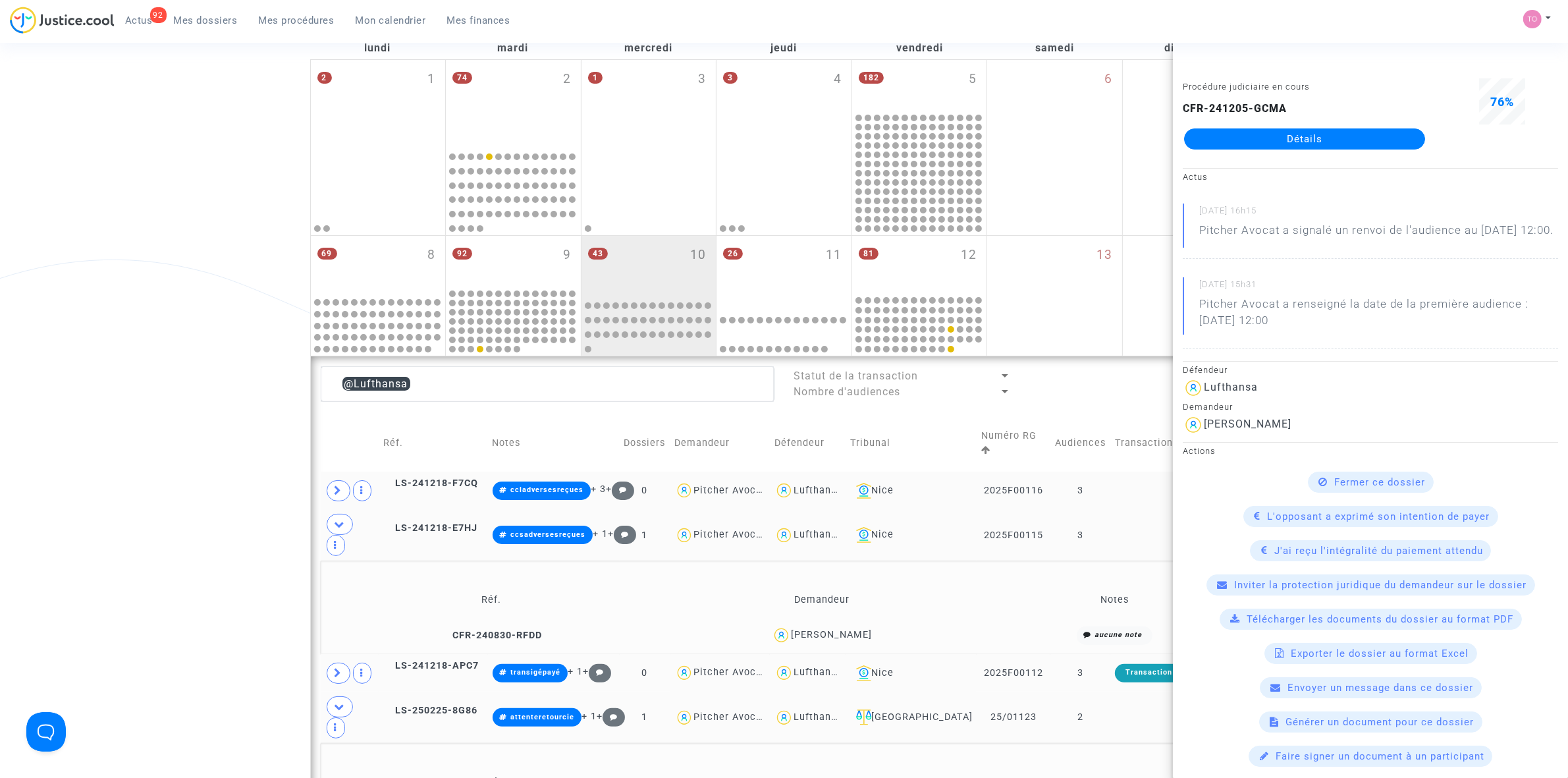
click at [840, 485] on div "Lufthansa" at bounding box center [818, 490] width 49 height 11
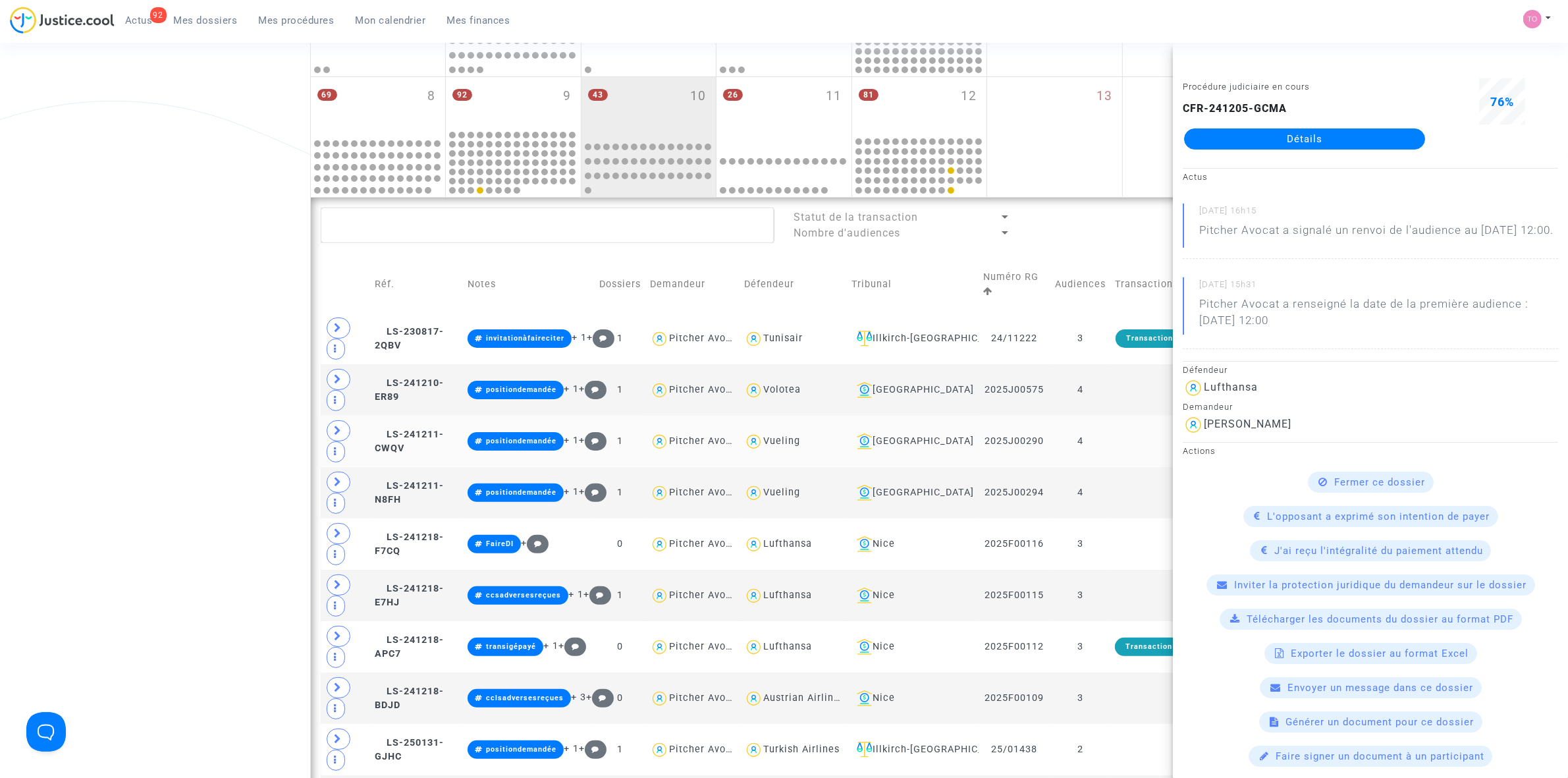
scroll to position [330, 0]
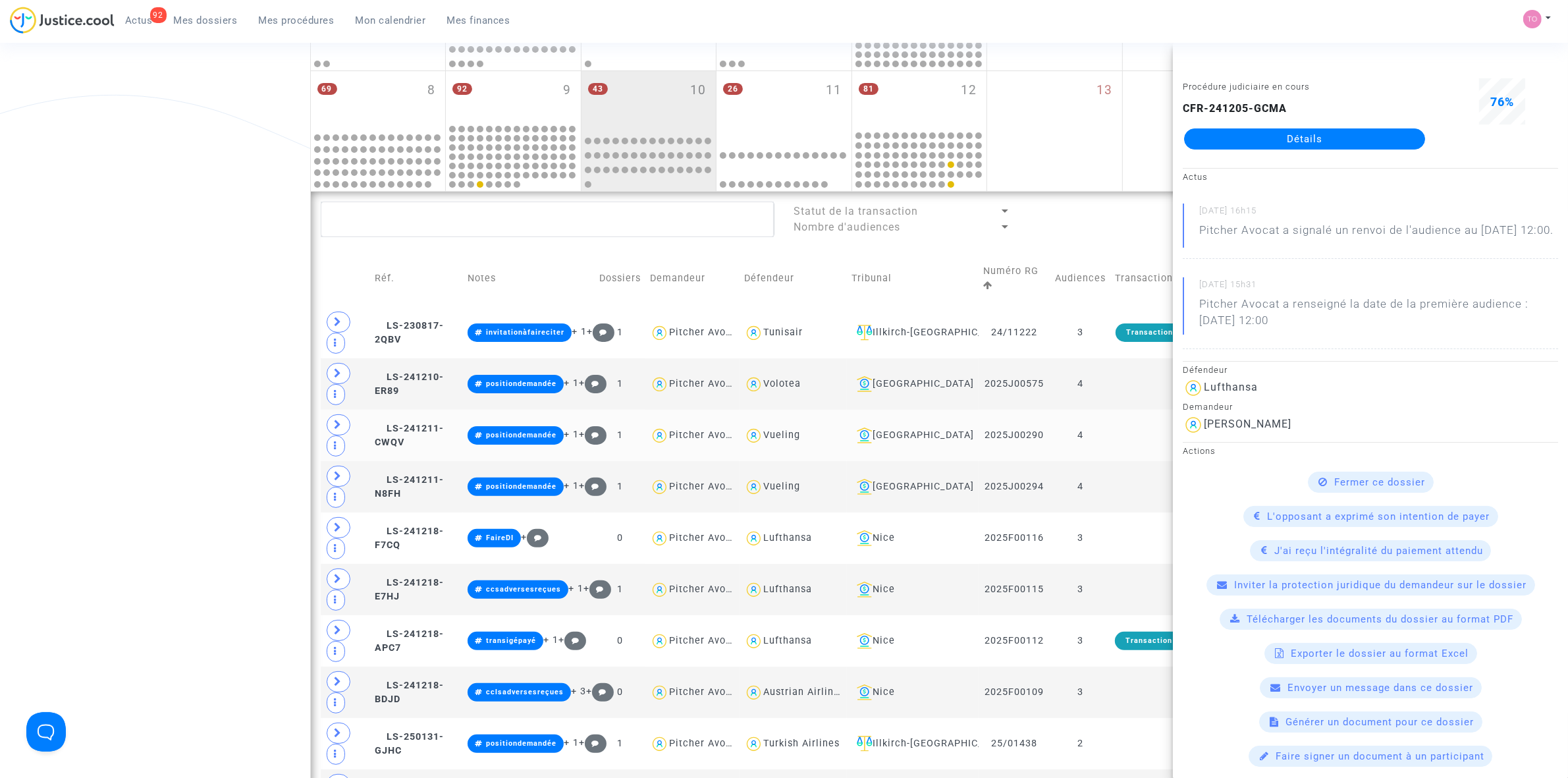
click at [772, 432] on div "Vueling" at bounding box center [782, 435] width 37 height 11
type textarea "@Vueling"
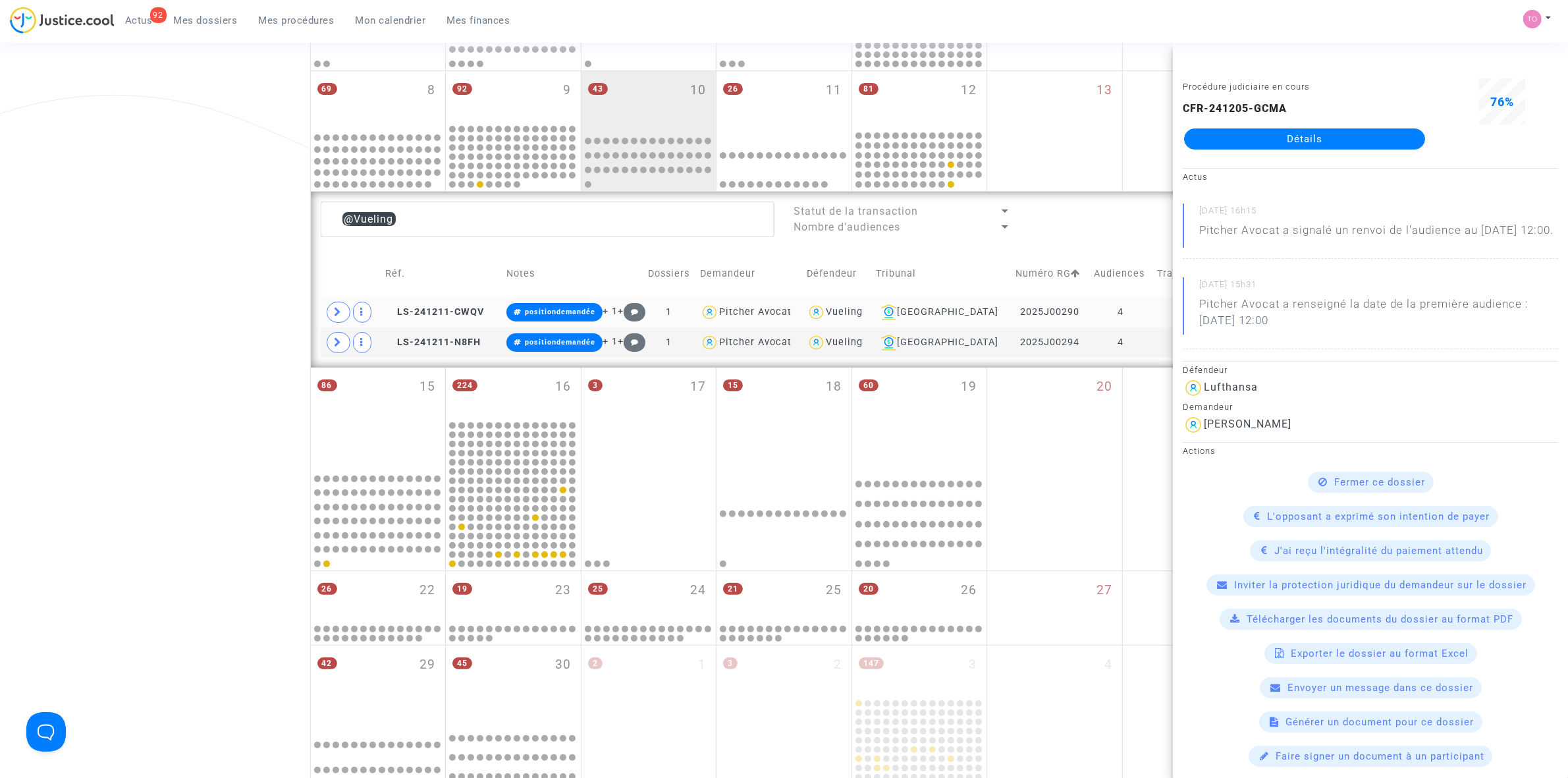
click at [862, 306] on span "Vueling" at bounding box center [845, 274] width 37 height 87
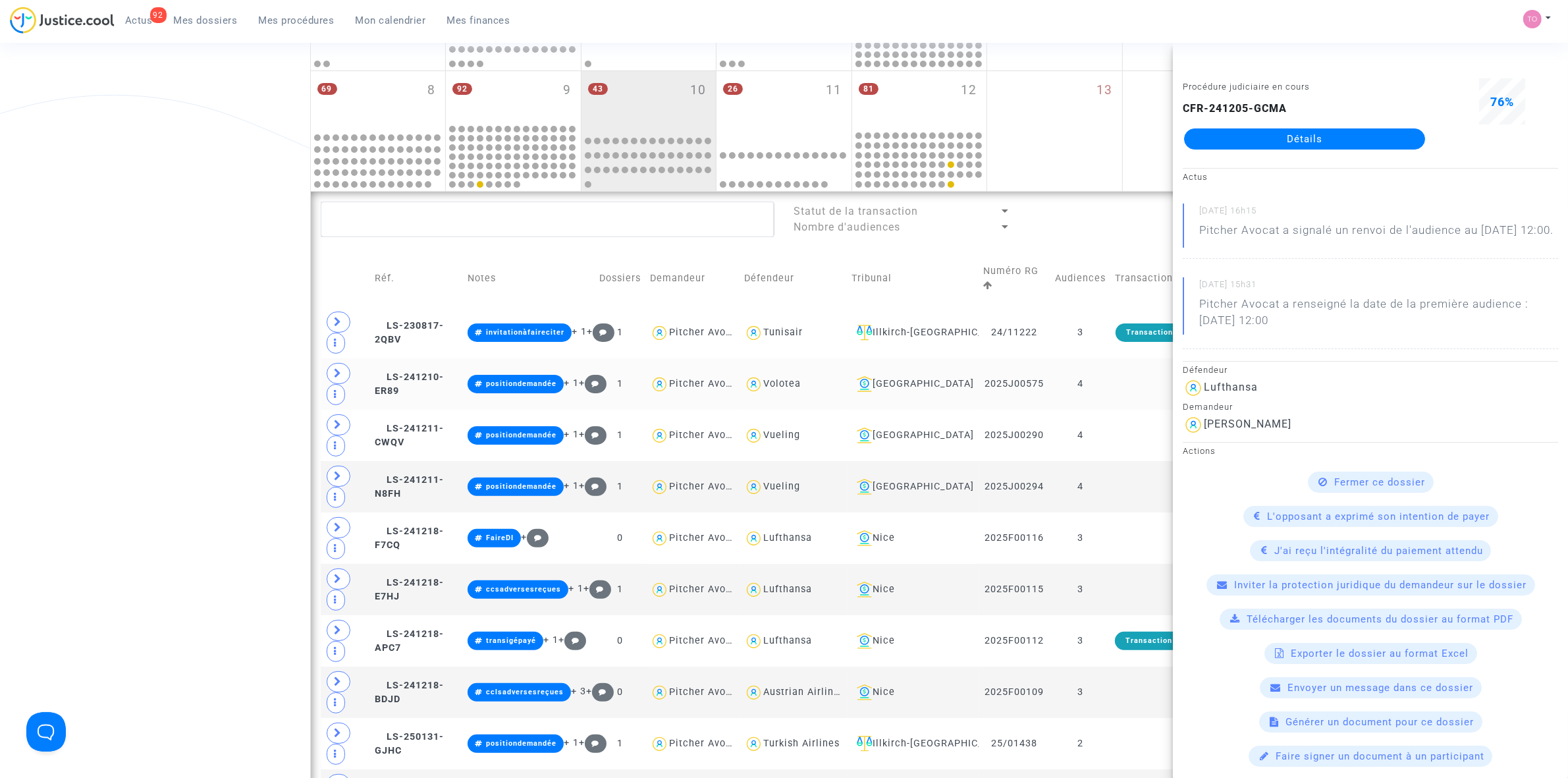
click at [781, 380] on div "Volotea" at bounding box center [782, 383] width 37 height 11
type textarea "@Volotea"
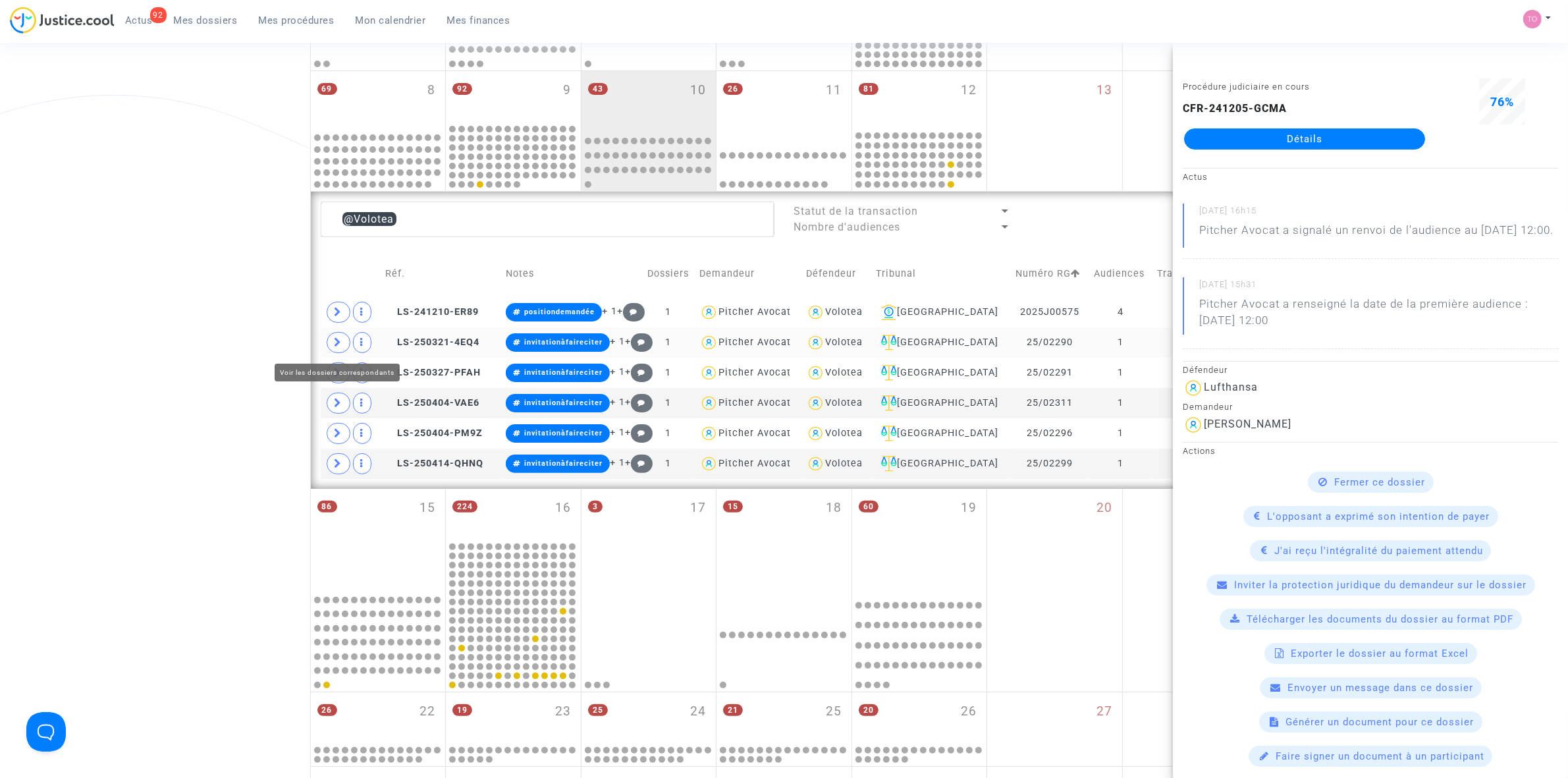
click at [347, 345] on span at bounding box center [339, 341] width 24 height 21
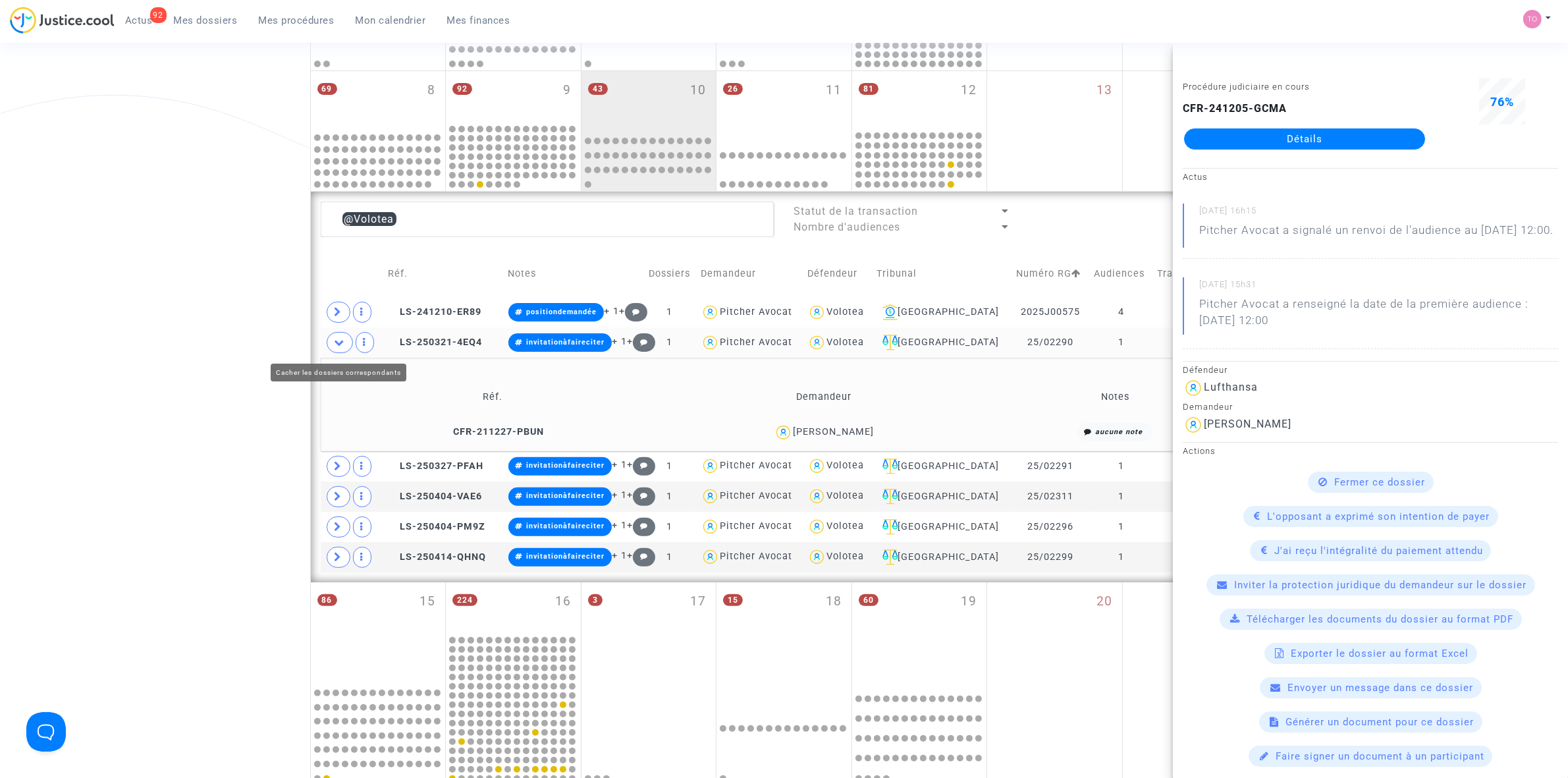
click at [229, 315] on div "Date de clôture d'instruction Date de conciliation Date d'audience Date de juge…" at bounding box center [784, 382] width 1568 height 1271
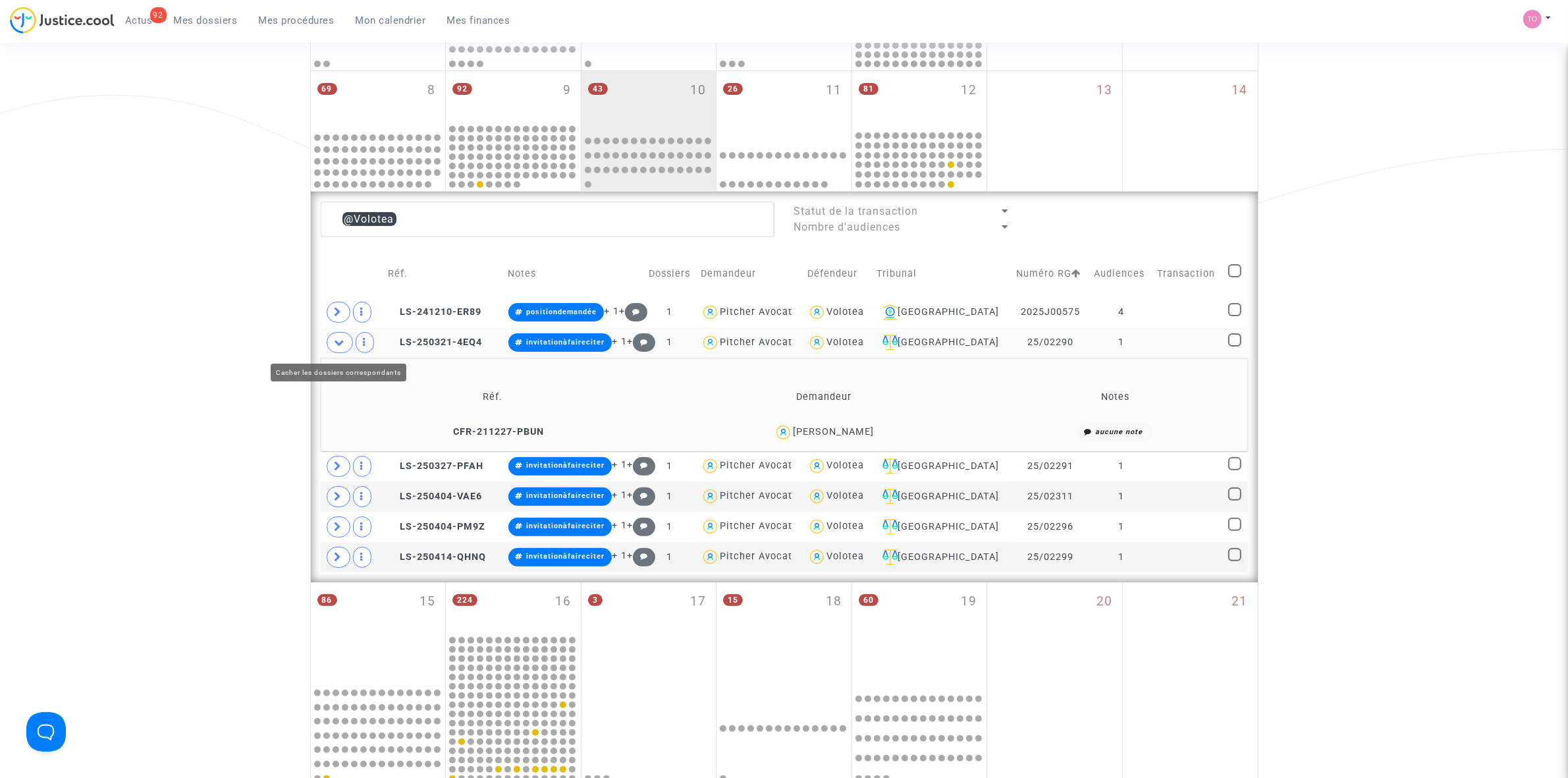
click at [342, 343] on icon at bounding box center [340, 342] width 11 height 10
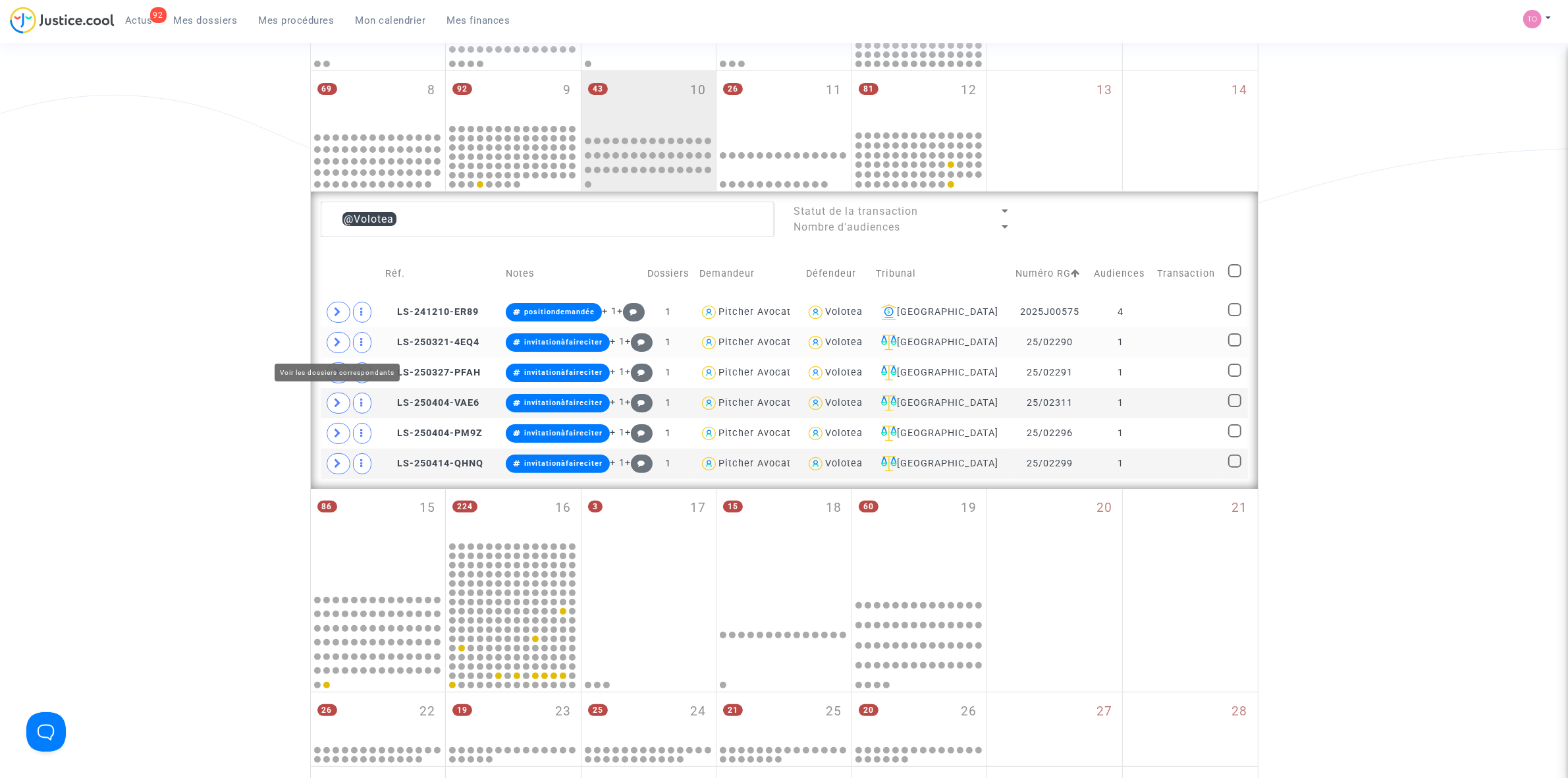
click at [342, 343] on span at bounding box center [339, 341] width 24 height 21
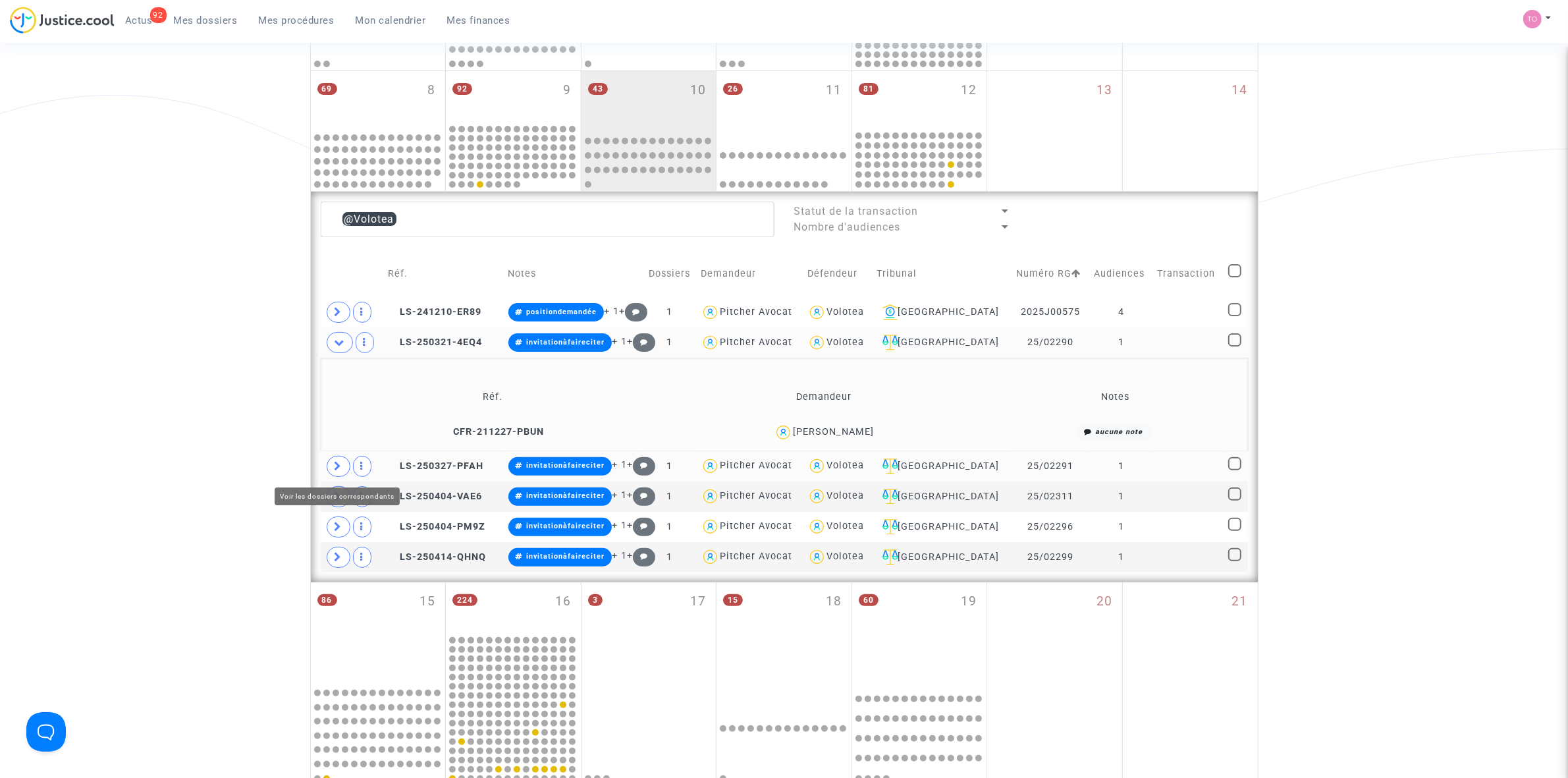
click at [338, 457] on span at bounding box center [339, 465] width 24 height 21
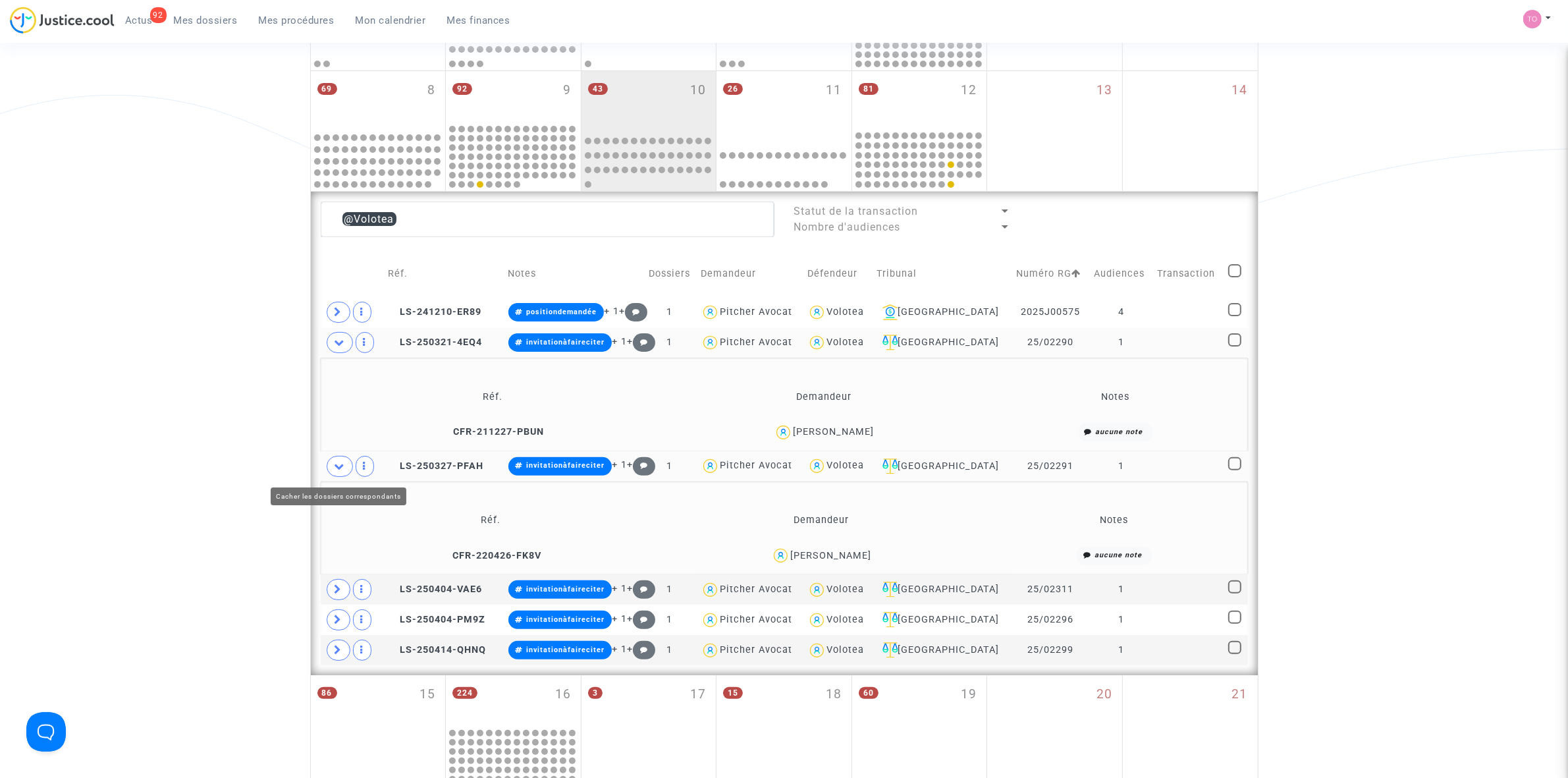
click at [338, 457] on span at bounding box center [340, 465] width 26 height 21
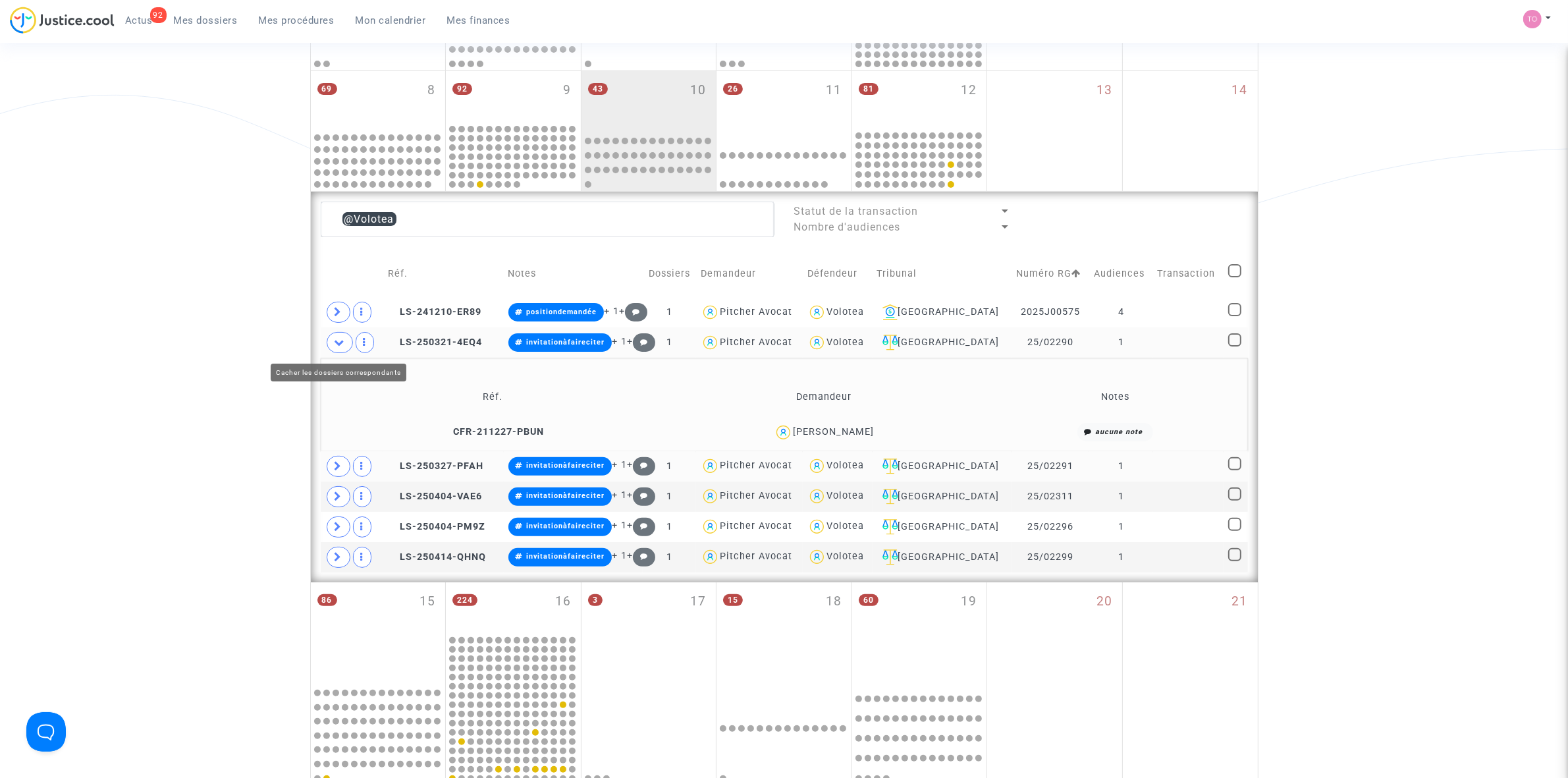
click at [343, 345] on icon at bounding box center [340, 342] width 11 height 10
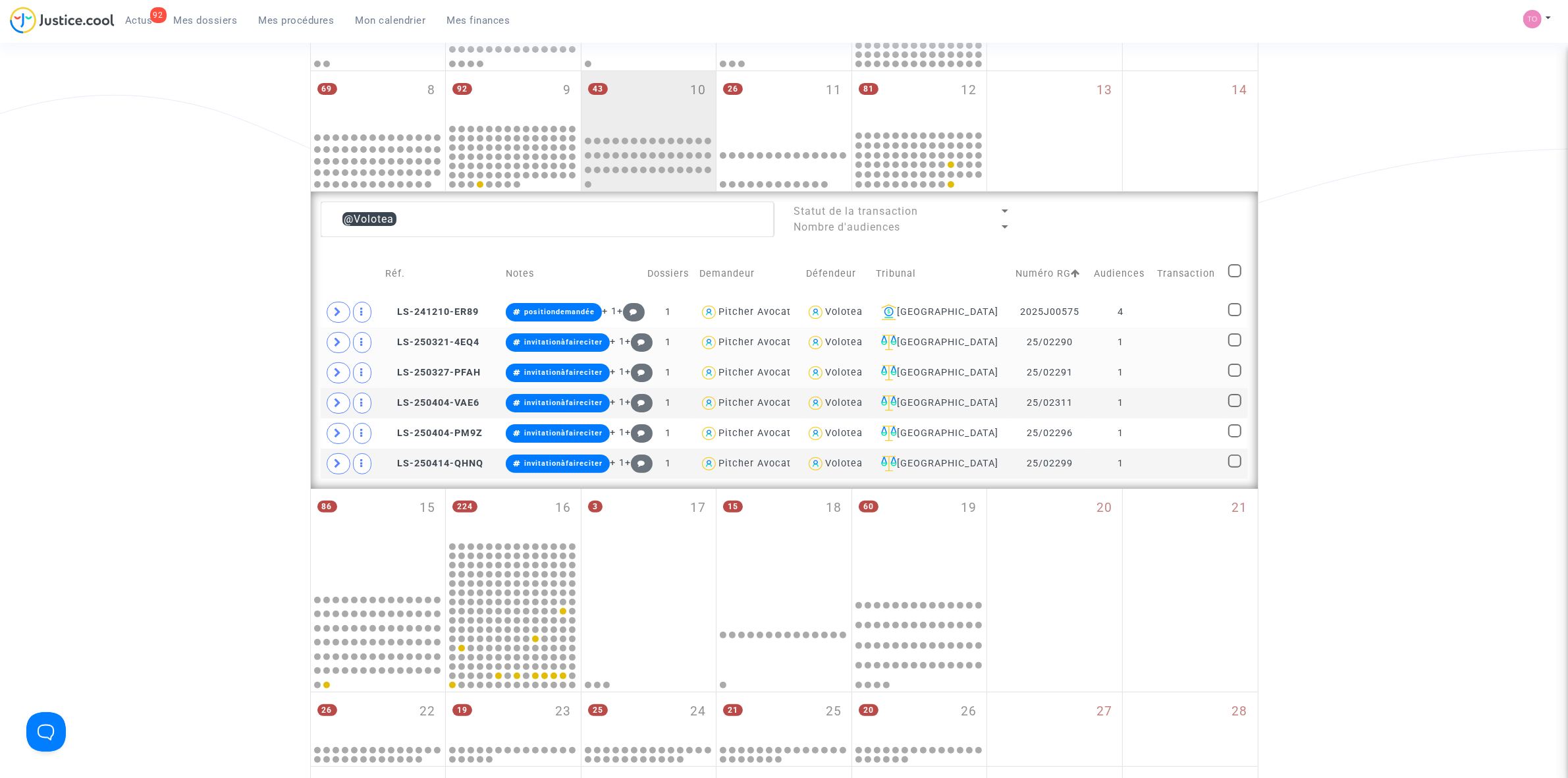
click at [1232, 339] on span at bounding box center [1234, 339] width 13 height 13
click at [1234, 346] on input "checkbox" at bounding box center [1234, 346] width 1 height 1
checkbox input "true"
drag, startPoint x: 1230, startPoint y: 370, endPoint x: 1233, endPoint y: 378, distance: 8.5
click at [1232, 374] on span at bounding box center [1234, 370] width 13 height 13
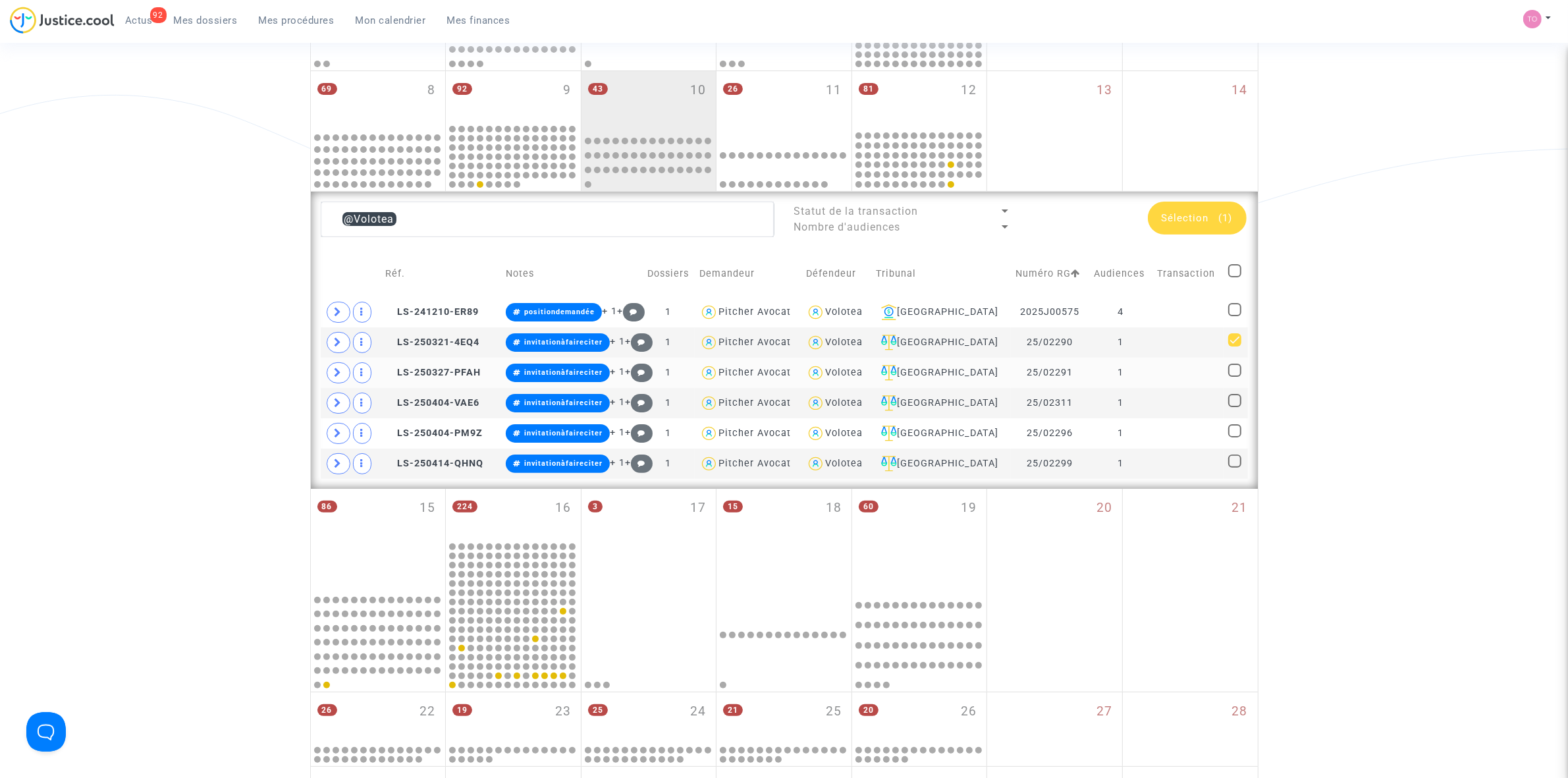
click at [1234, 377] on input "checkbox" at bounding box center [1234, 377] width 1 height 1
checkbox input "true"
click at [1236, 403] on span at bounding box center [1234, 399] width 13 height 13
click at [1235, 407] on input "checkbox" at bounding box center [1234, 407] width 1 height 1
checkbox input "true"
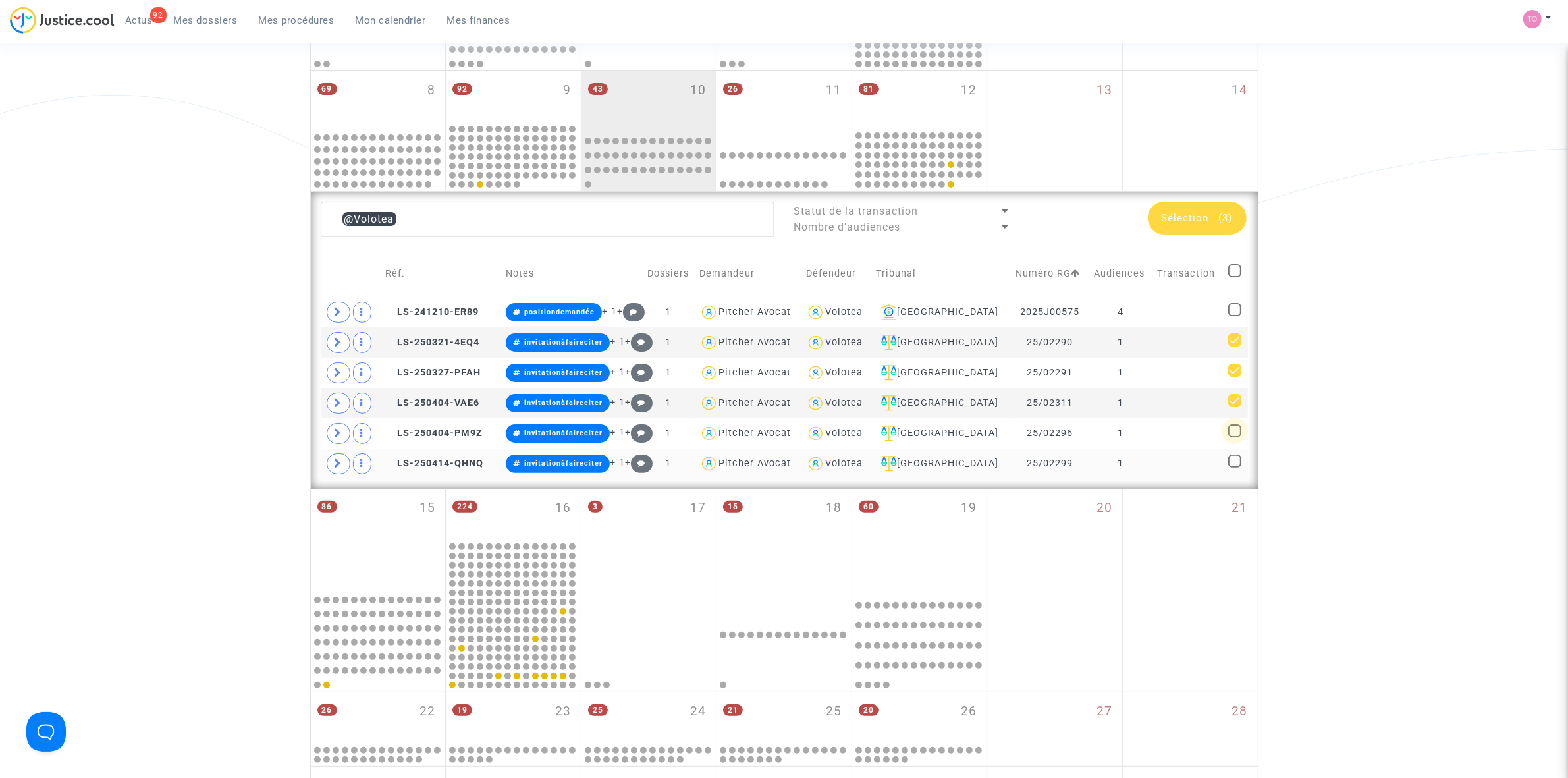
drag, startPoint x: 1238, startPoint y: 432, endPoint x: 1237, endPoint y: 456, distance: 24.0
click at [1238, 433] on span at bounding box center [1234, 430] width 13 height 13
click at [1235, 438] on input "checkbox" at bounding box center [1234, 438] width 1 height 1
checkbox input "true"
click at [1233, 466] on span at bounding box center [1234, 460] width 13 height 13
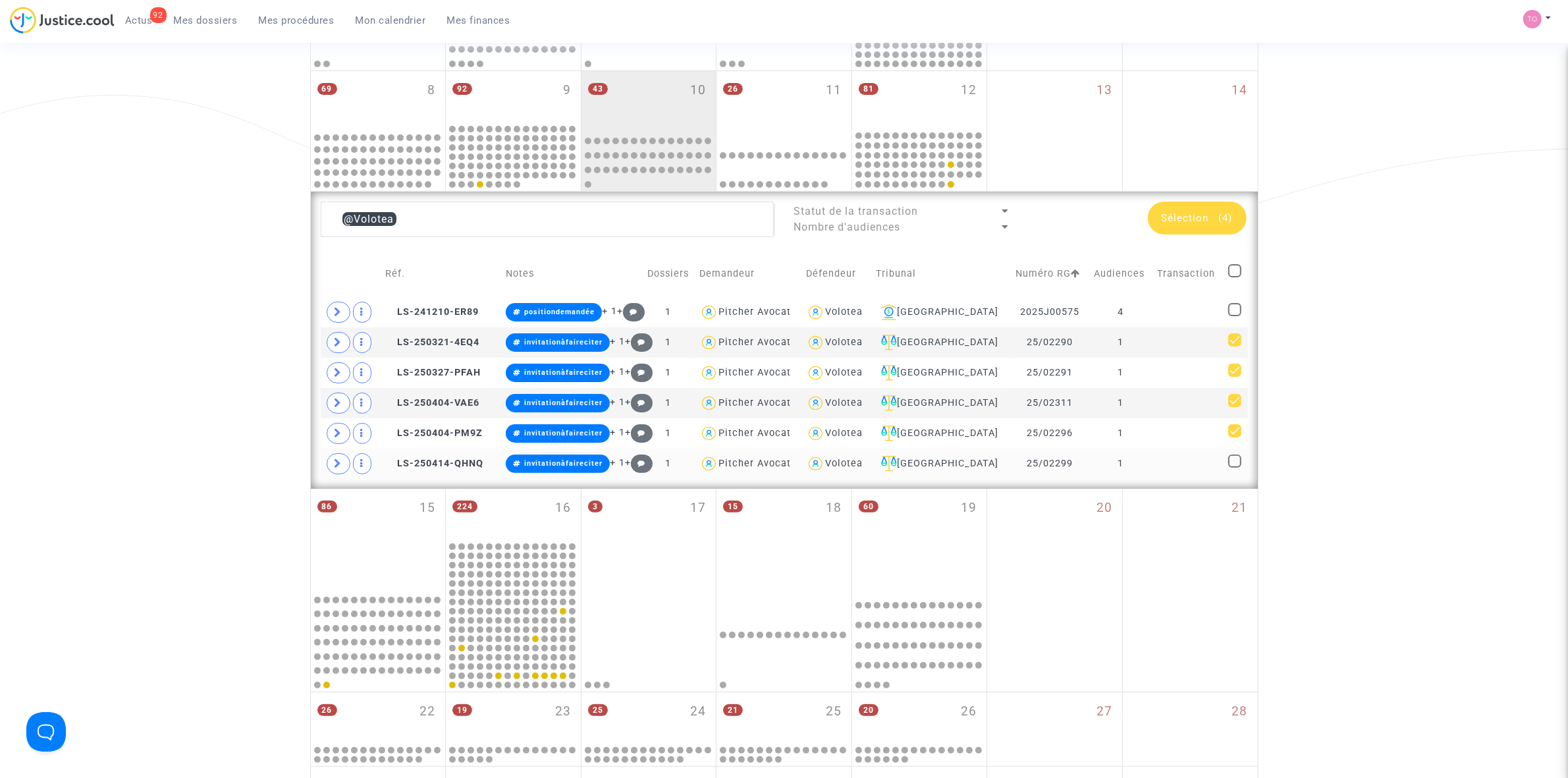
click at [1234, 468] on input "checkbox" at bounding box center [1234, 468] width 1 height 1
checkbox input "true"
click at [1201, 223] on span "Sélection" at bounding box center [1185, 218] width 47 height 12
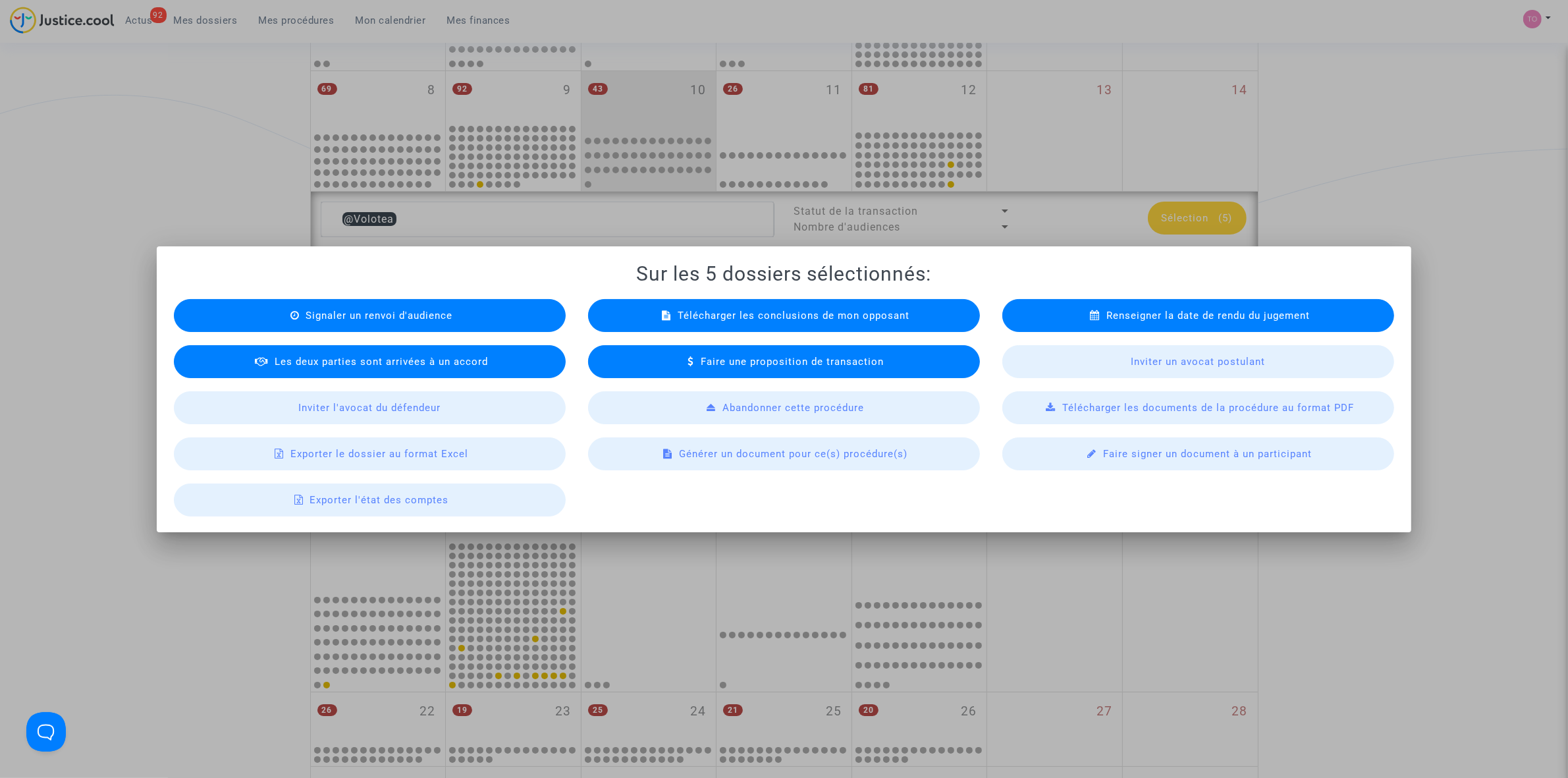
click at [362, 455] on span "Exporter le dossier au format Excel" at bounding box center [379, 453] width 178 height 12
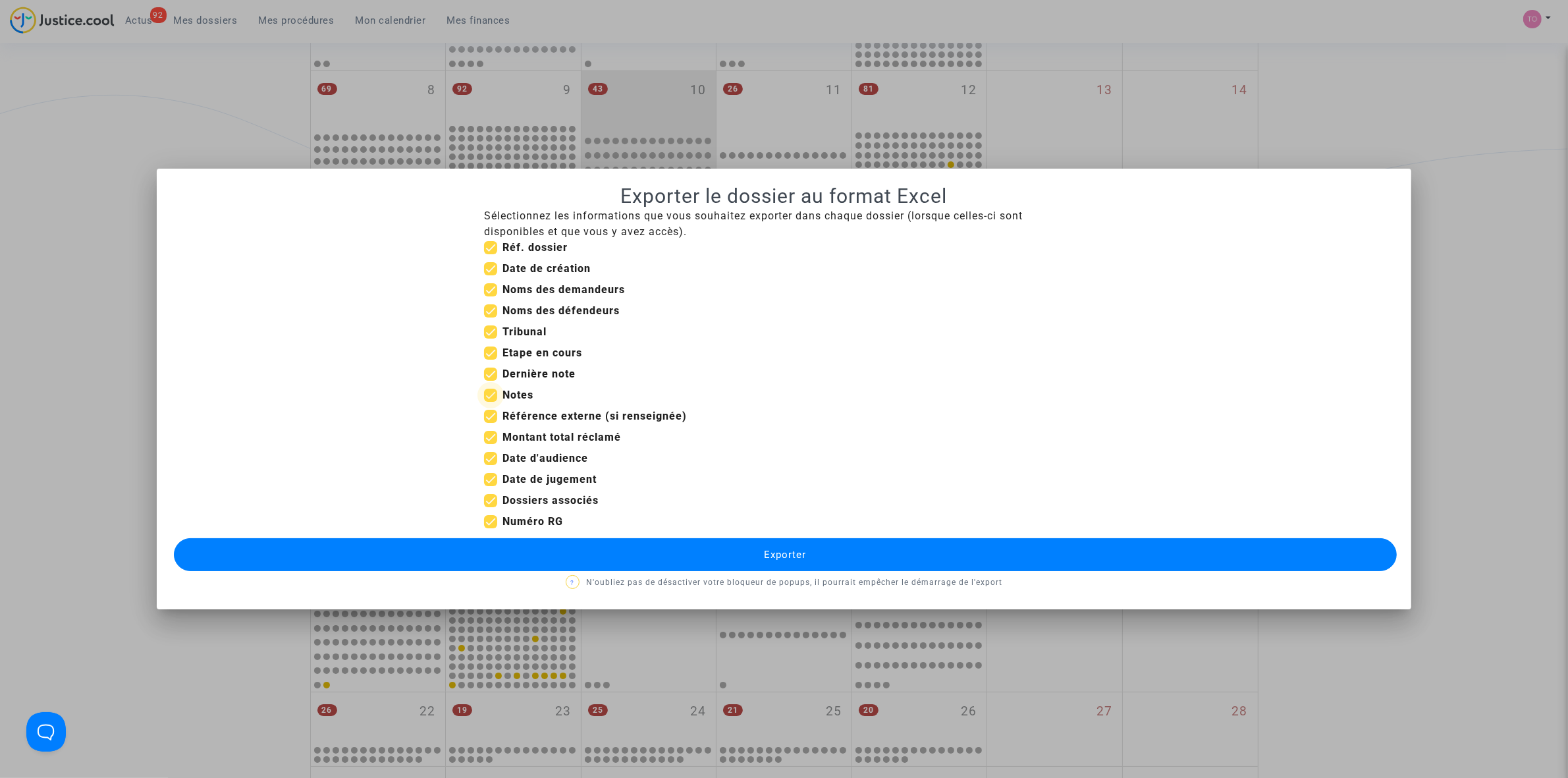
click at [496, 393] on span at bounding box center [490, 394] width 13 height 13
click at [491, 401] on input "Notes" at bounding box center [490, 401] width 1 height 1
checkbox input "false"
click at [488, 374] on span at bounding box center [490, 374] width 13 height 13
click at [490, 381] on input "Dernière note" at bounding box center [490, 381] width 1 height 1
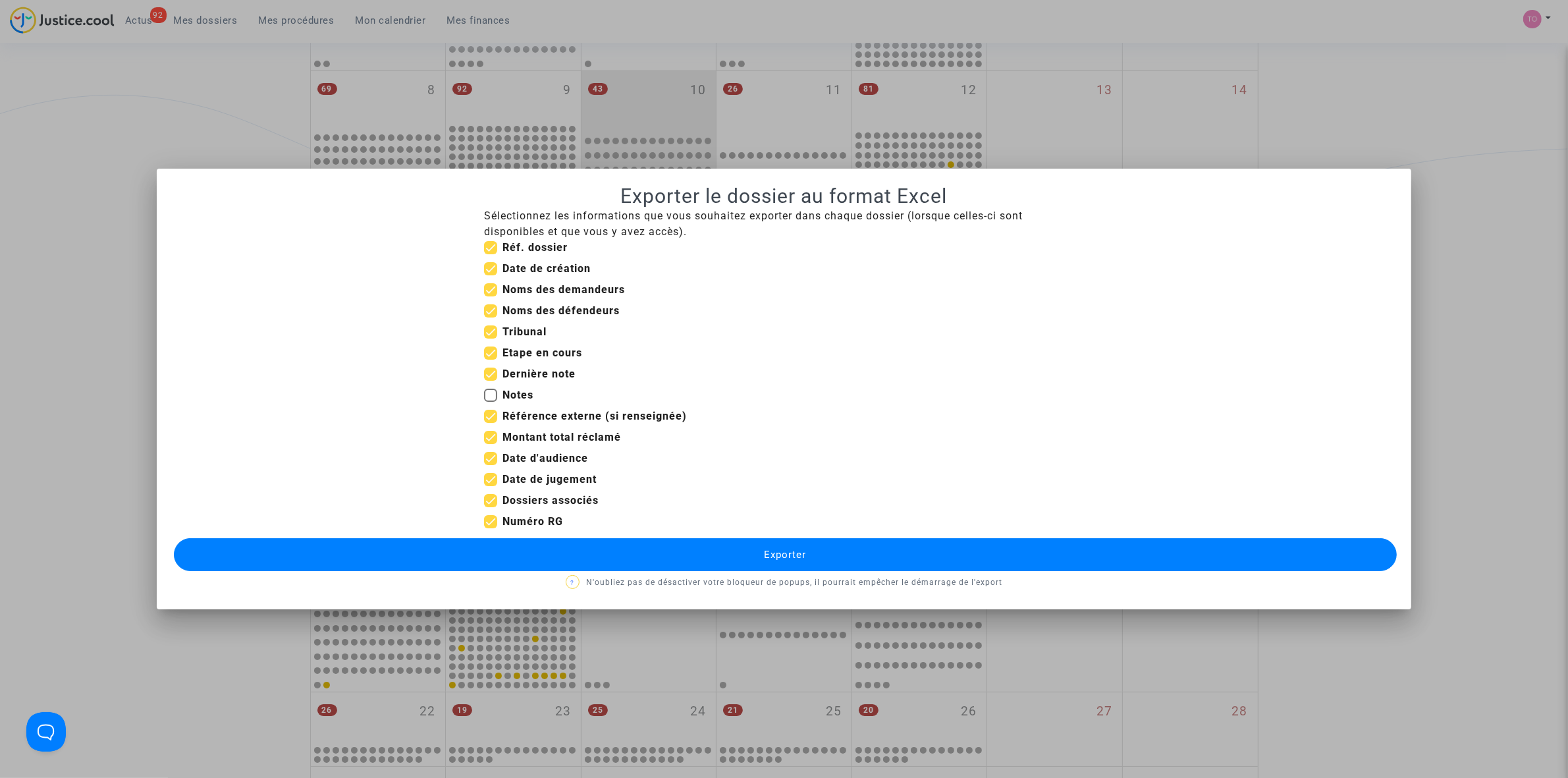
checkbox input "false"
click at [488, 354] on span at bounding box center [490, 352] width 13 height 13
click at [490, 359] on input "Etape en cours" at bounding box center [490, 359] width 1 height 1
checkbox input "false"
click at [488, 416] on span at bounding box center [490, 415] width 13 height 13
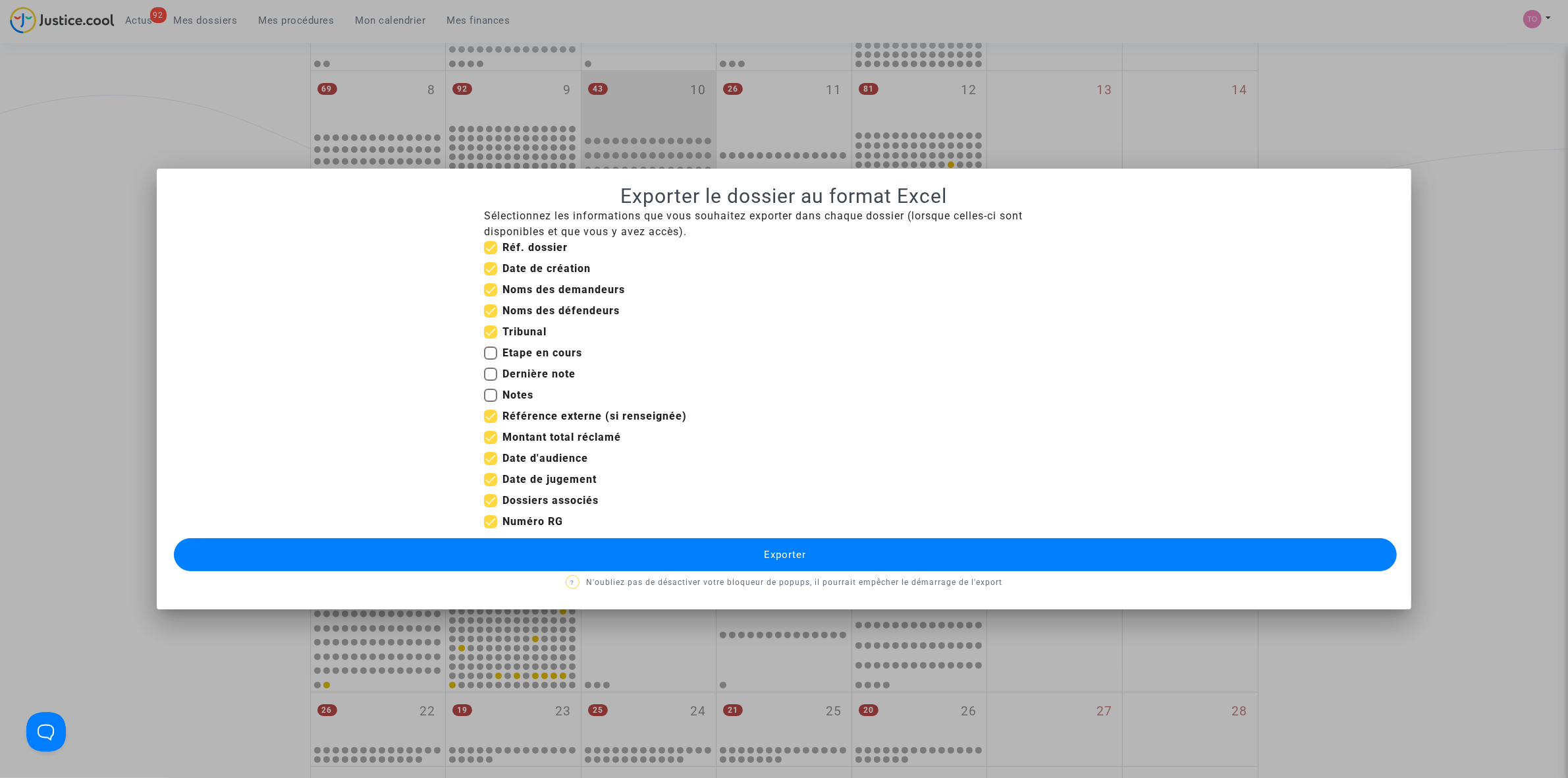
click at [490, 423] on input "Référence externe (si renseignée)" at bounding box center [490, 423] width 1 height 1
click at [488, 416] on span at bounding box center [490, 415] width 13 height 13
click at [490, 423] on input "Référence externe (si renseignée)" at bounding box center [490, 423] width 1 height 1
checkbox input "true"
click at [488, 478] on span at bounding box center [490, 479] width 13 height 13
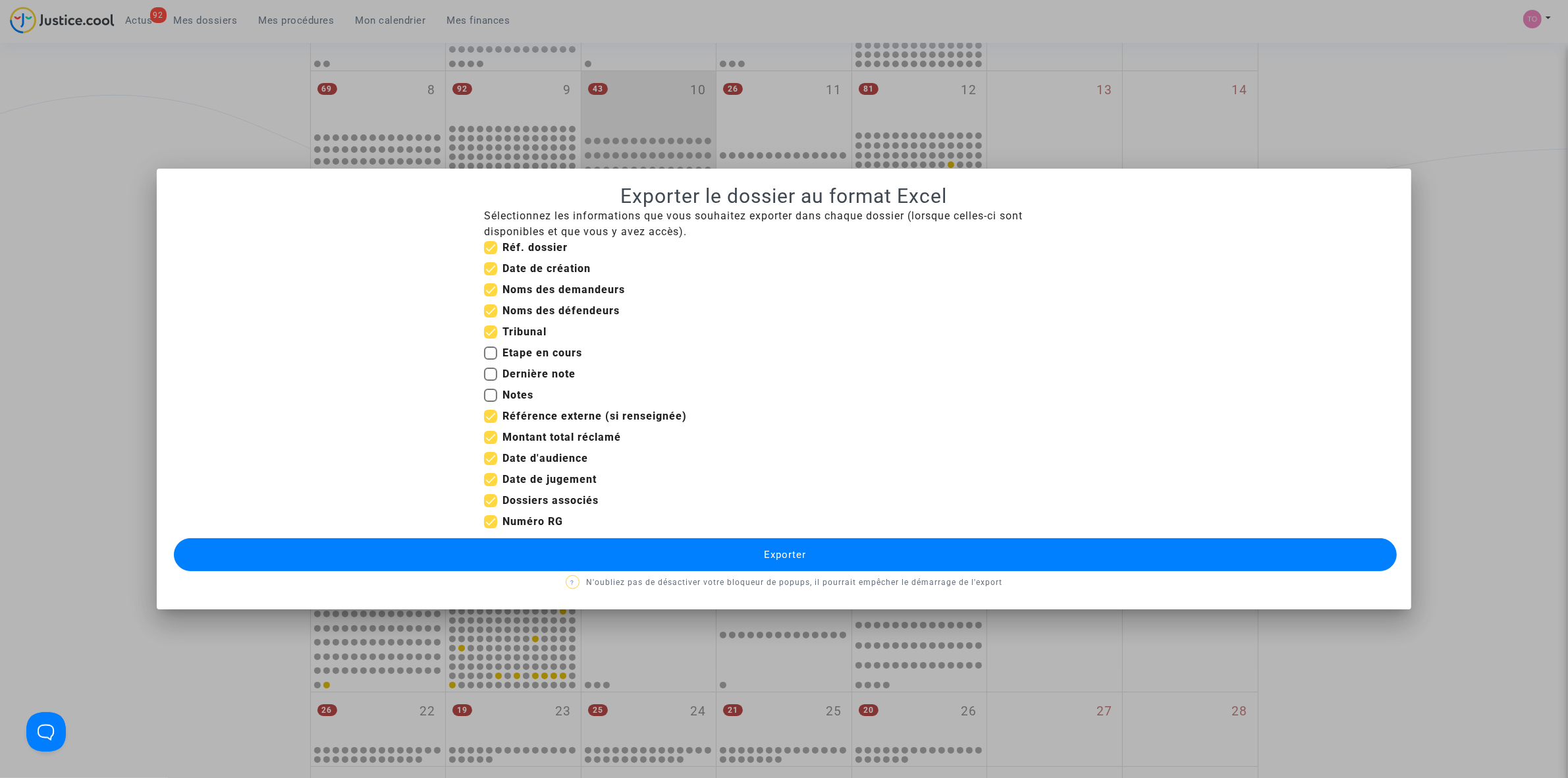
click at [490, 486] on input "Date de jugement" at bounding box center [490, 486] width 1 height 1
checkbox input "false"
click at [494, 269] on span at bounding box center [490, 268] width 13 height 13
click at [491, 276] on input "Date de création" at bounding box center [490, 276] width 1 height 1
checkbox input "false"
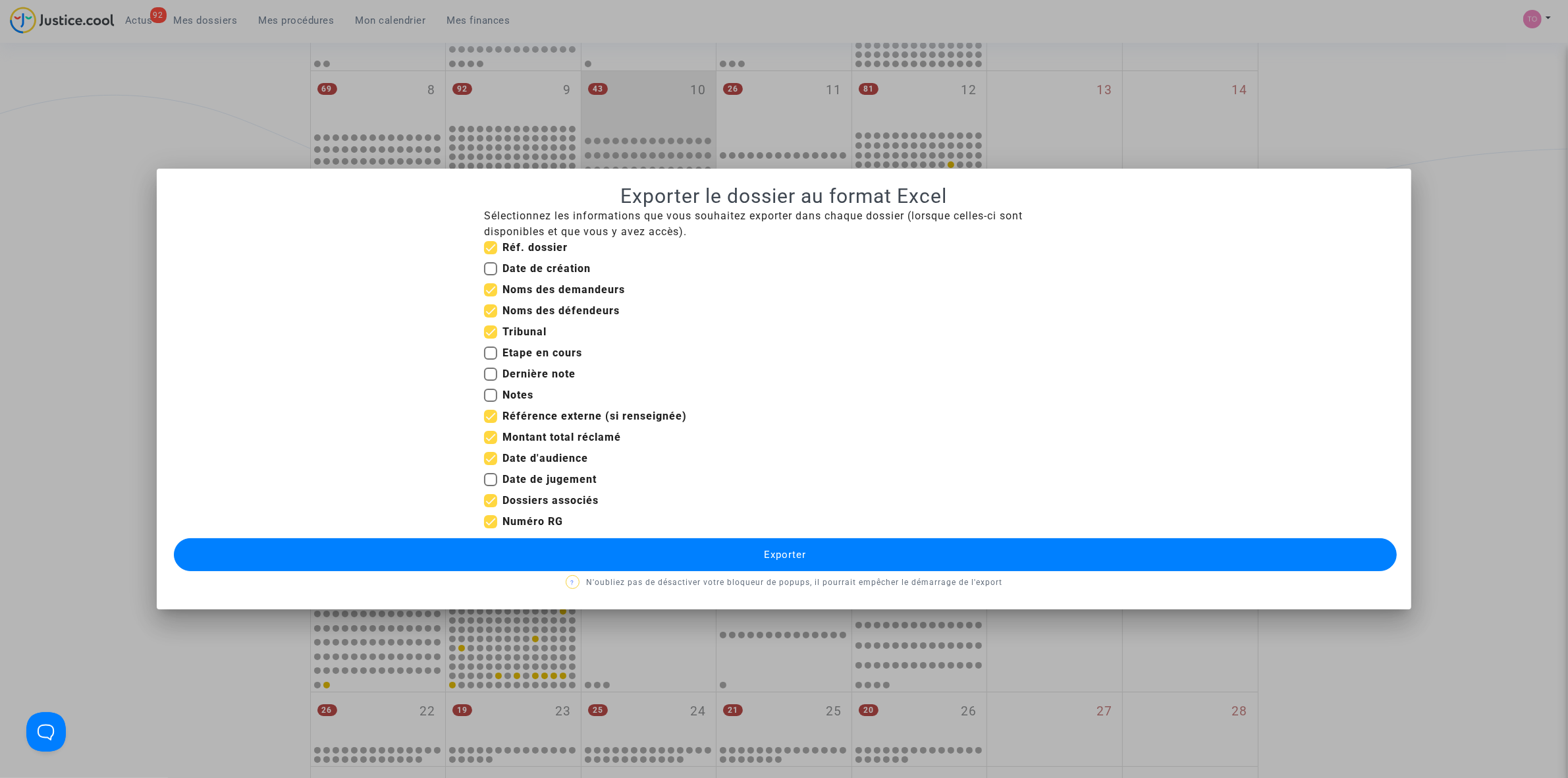
click at [706, 558] on button "Exporter" at bounding box center [785, 554] width 1223 height 33
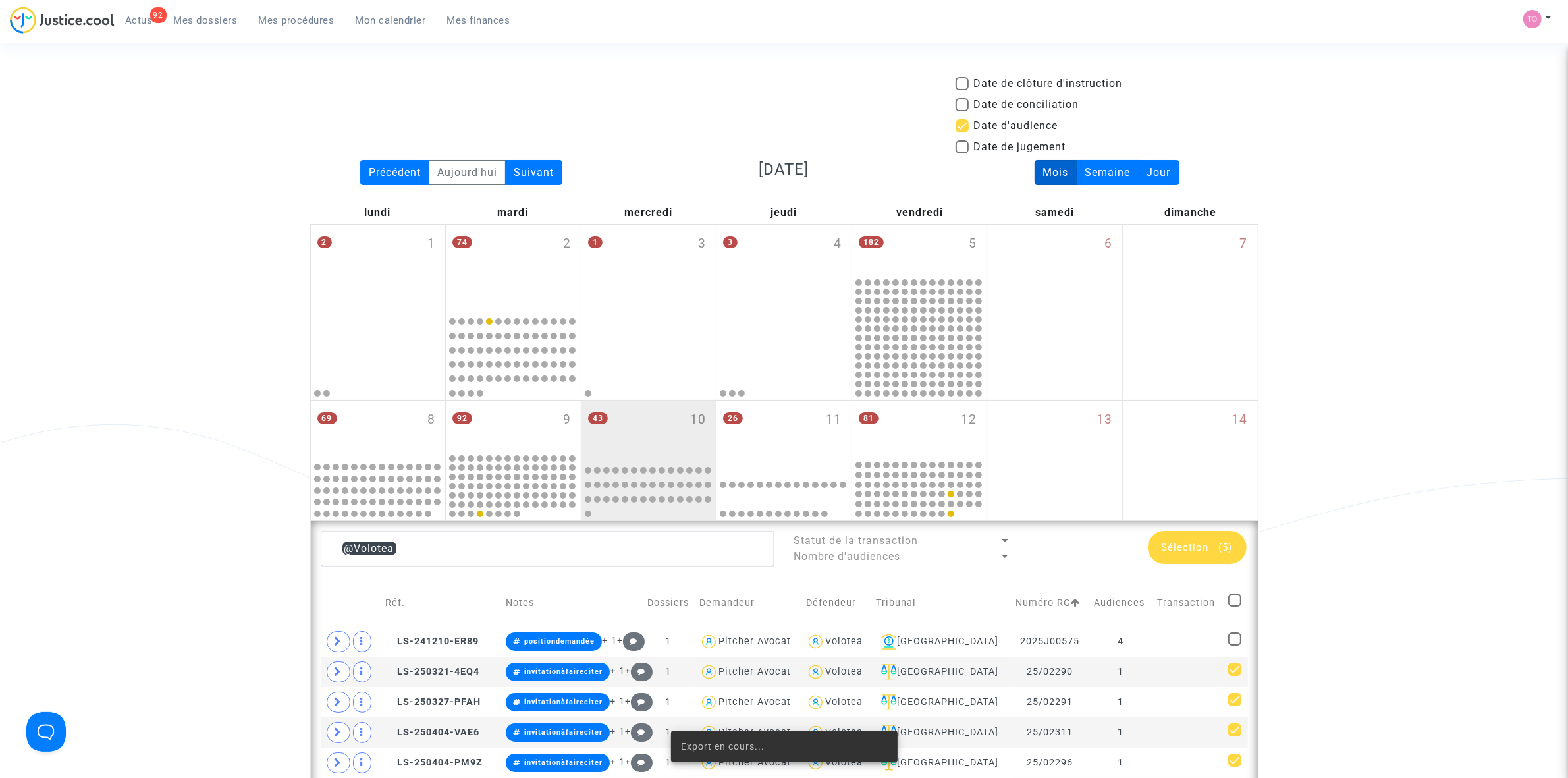
scroll to position [330, 0]
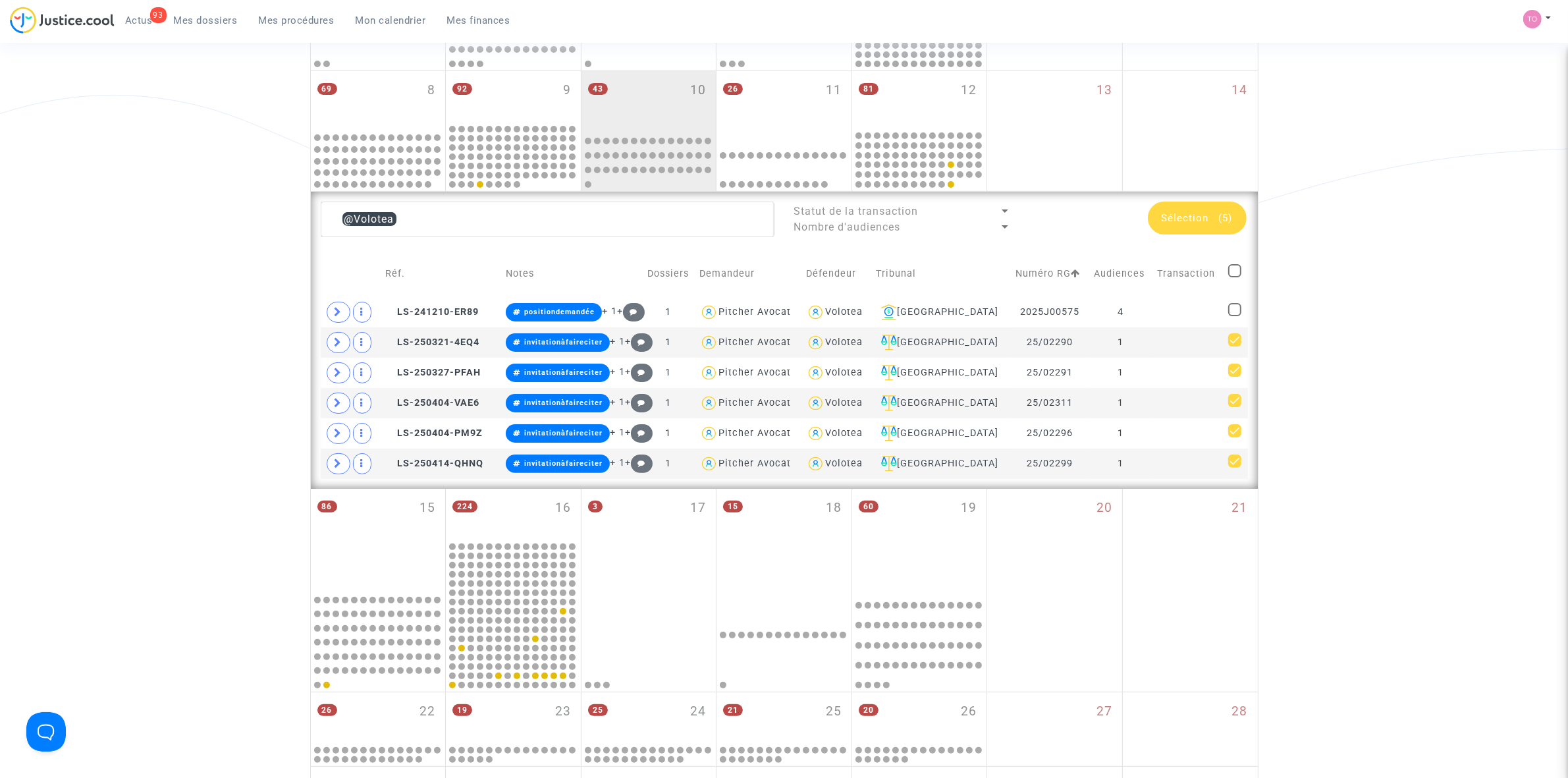
click at [1224, 216] on span "(5)" at bounding box center [1226, 218] width 14 height 12
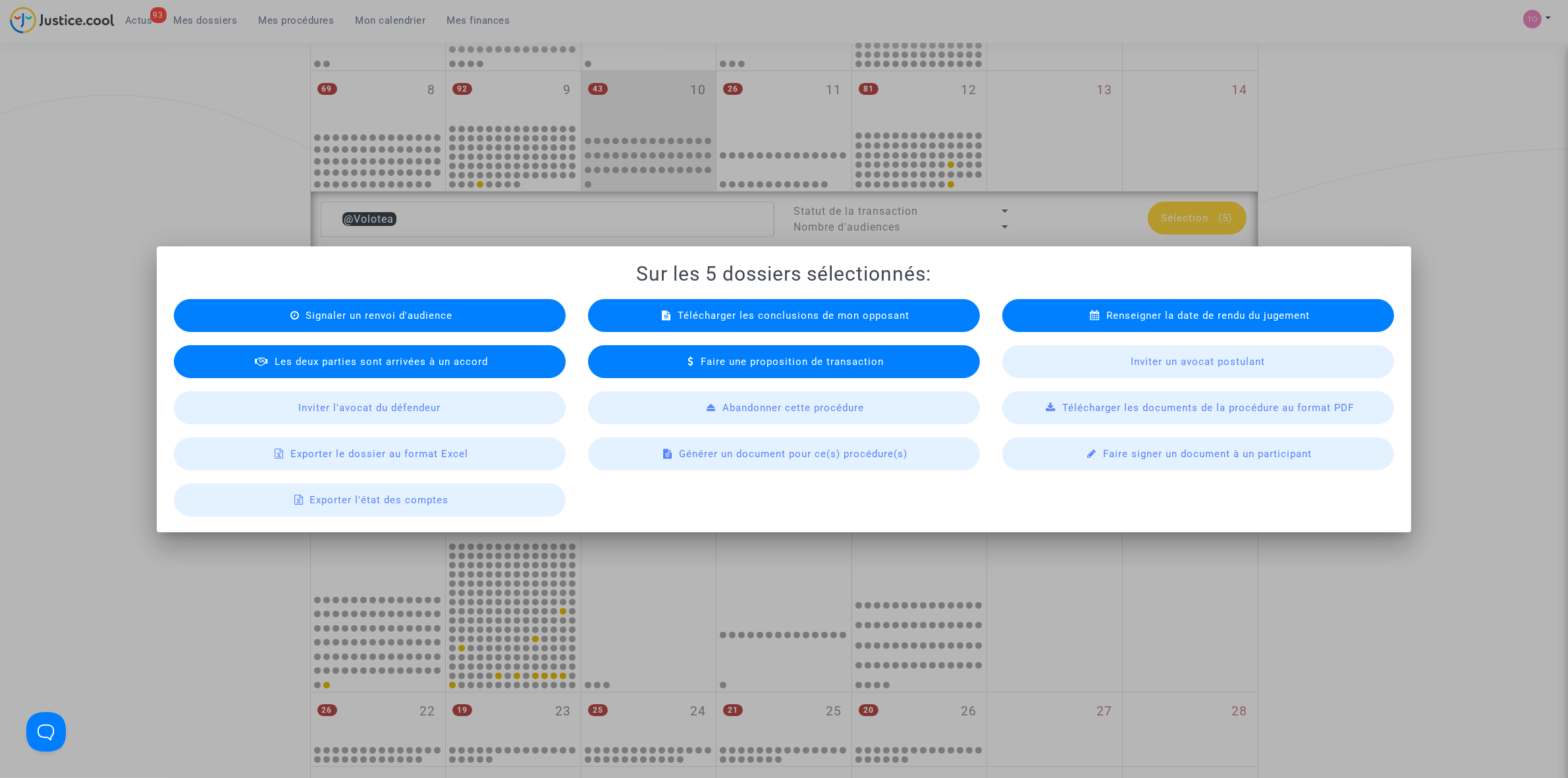
click at [1490, 133] on div at bounding box center [784, 389] width 1568 height 778
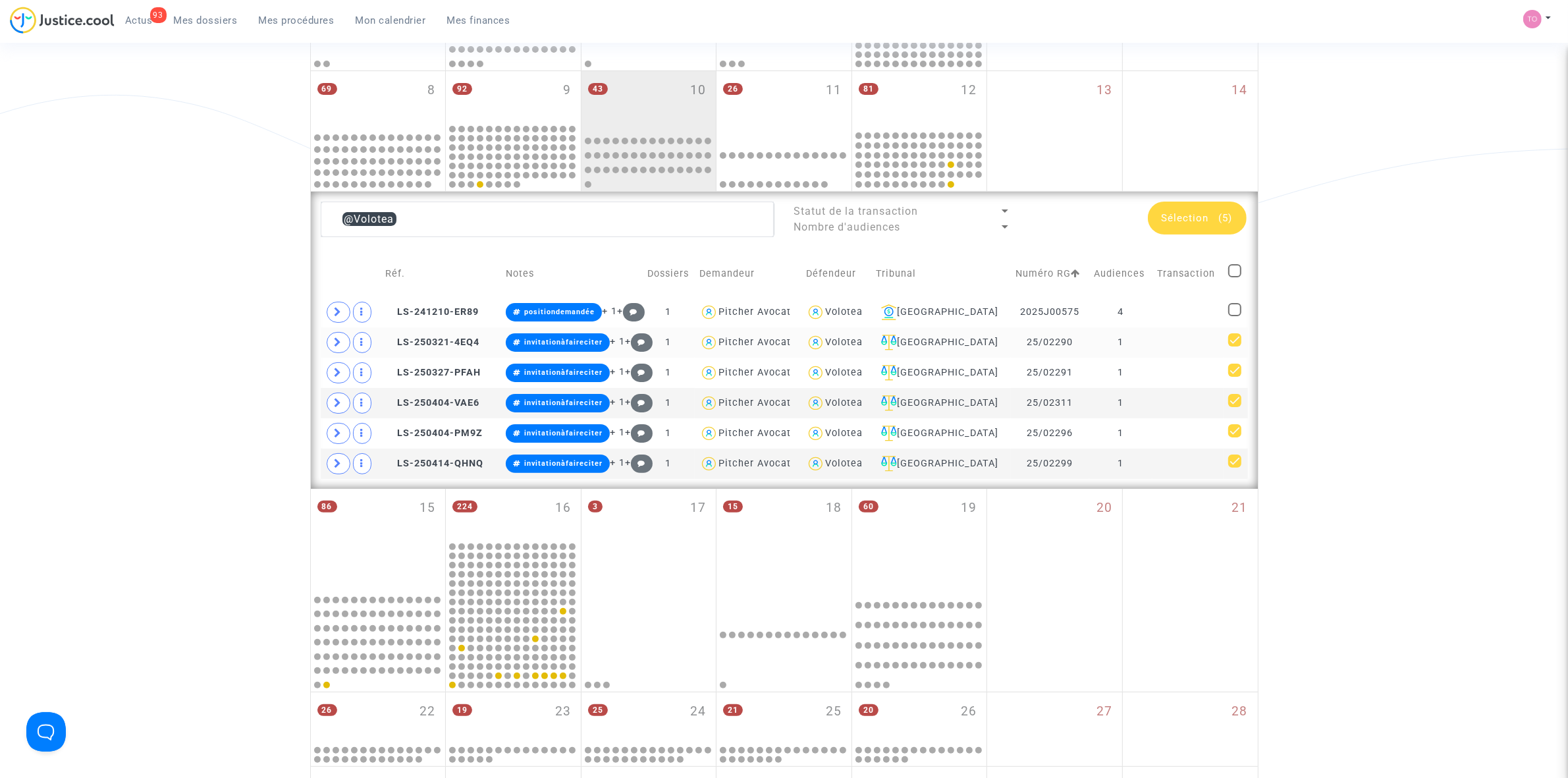
click at [1242, 328] on td at bounding box center [1235, 342] width 24 height 30
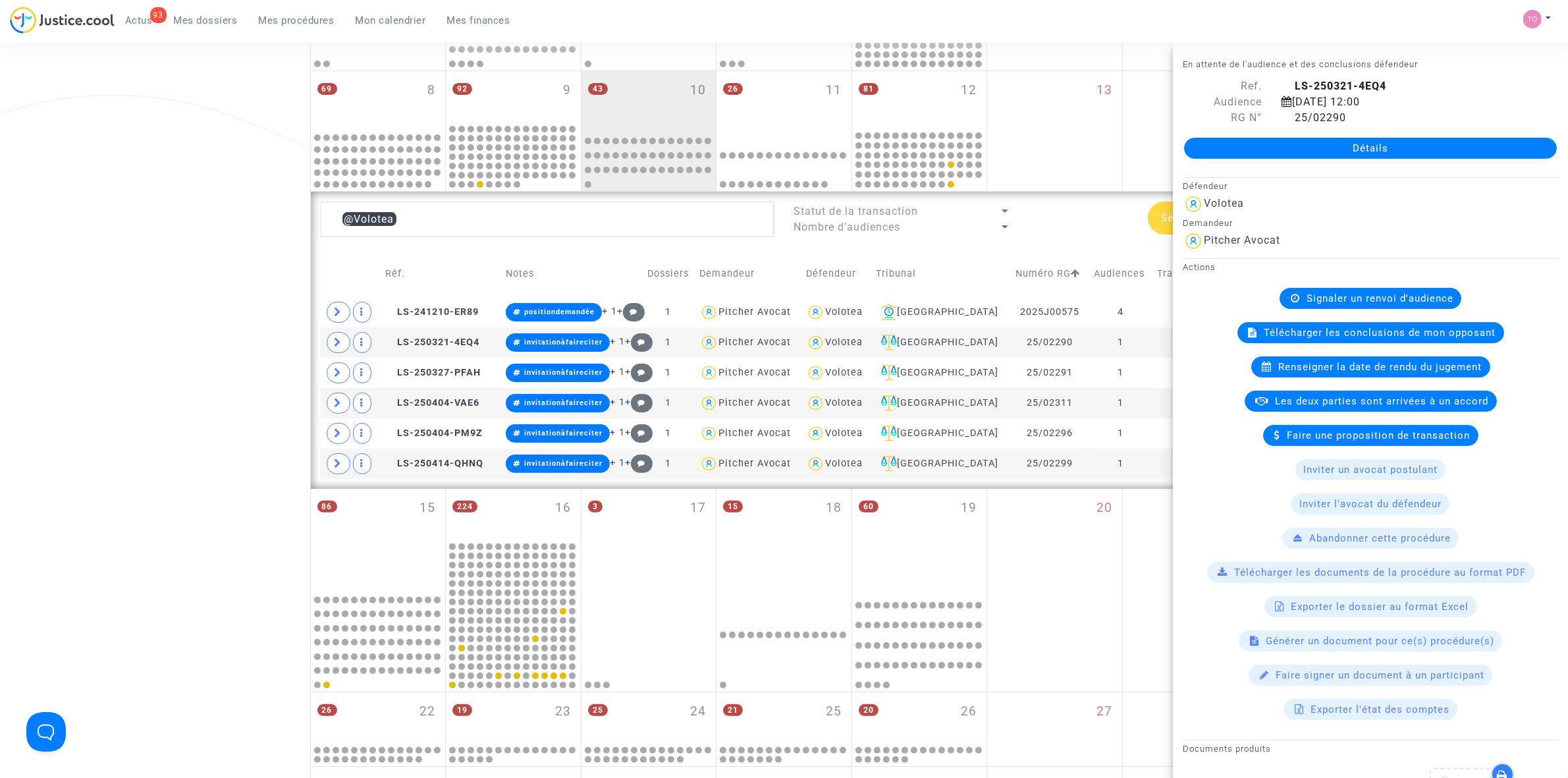
click at [1237, 337] on div "Télécharger les conclusions de mon opposant" at bounding box center [1371, 332] width 267 height 21
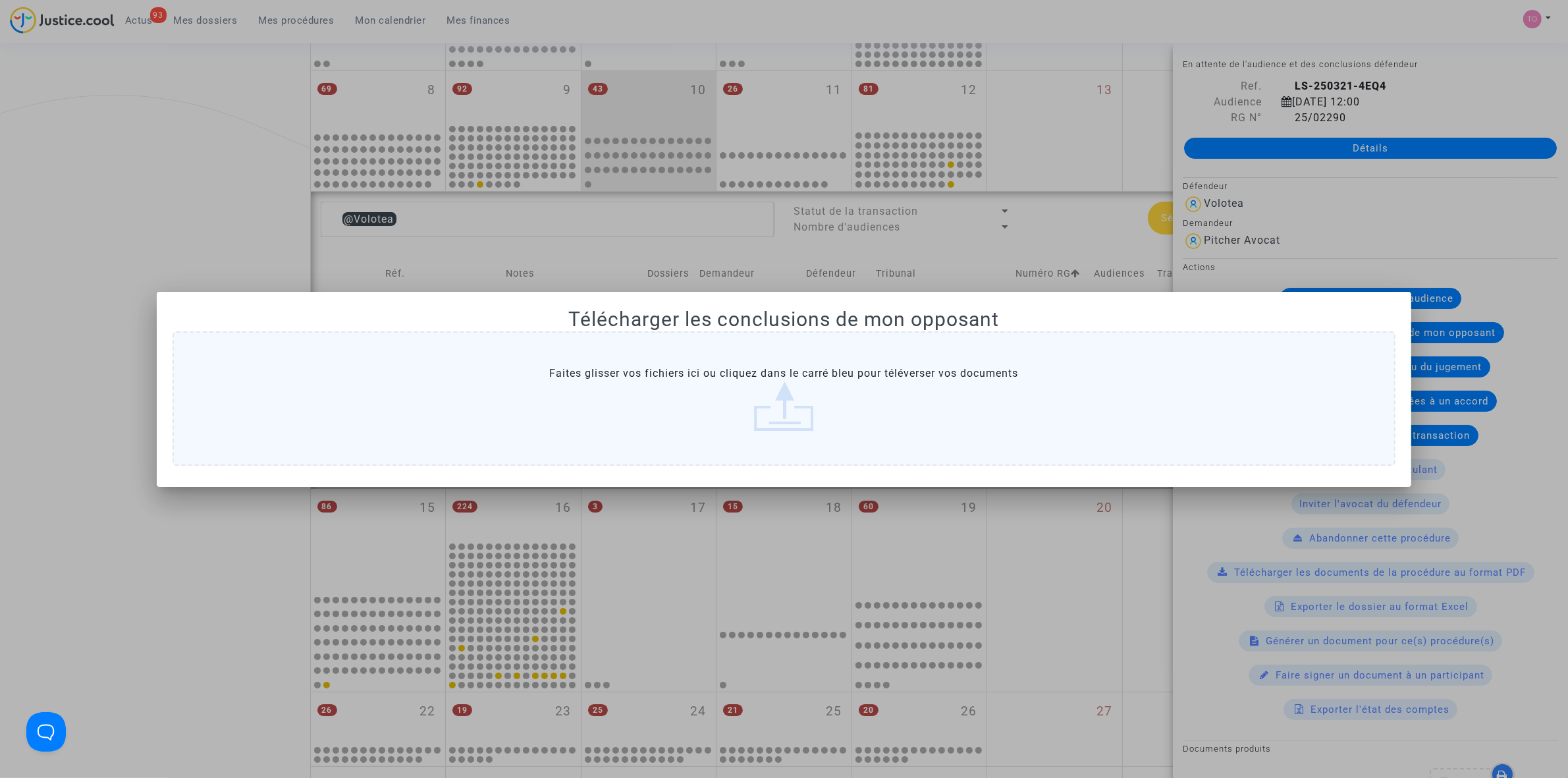
click at [22, 146] on div at bounding box center [784, 389] width 1568 height 778
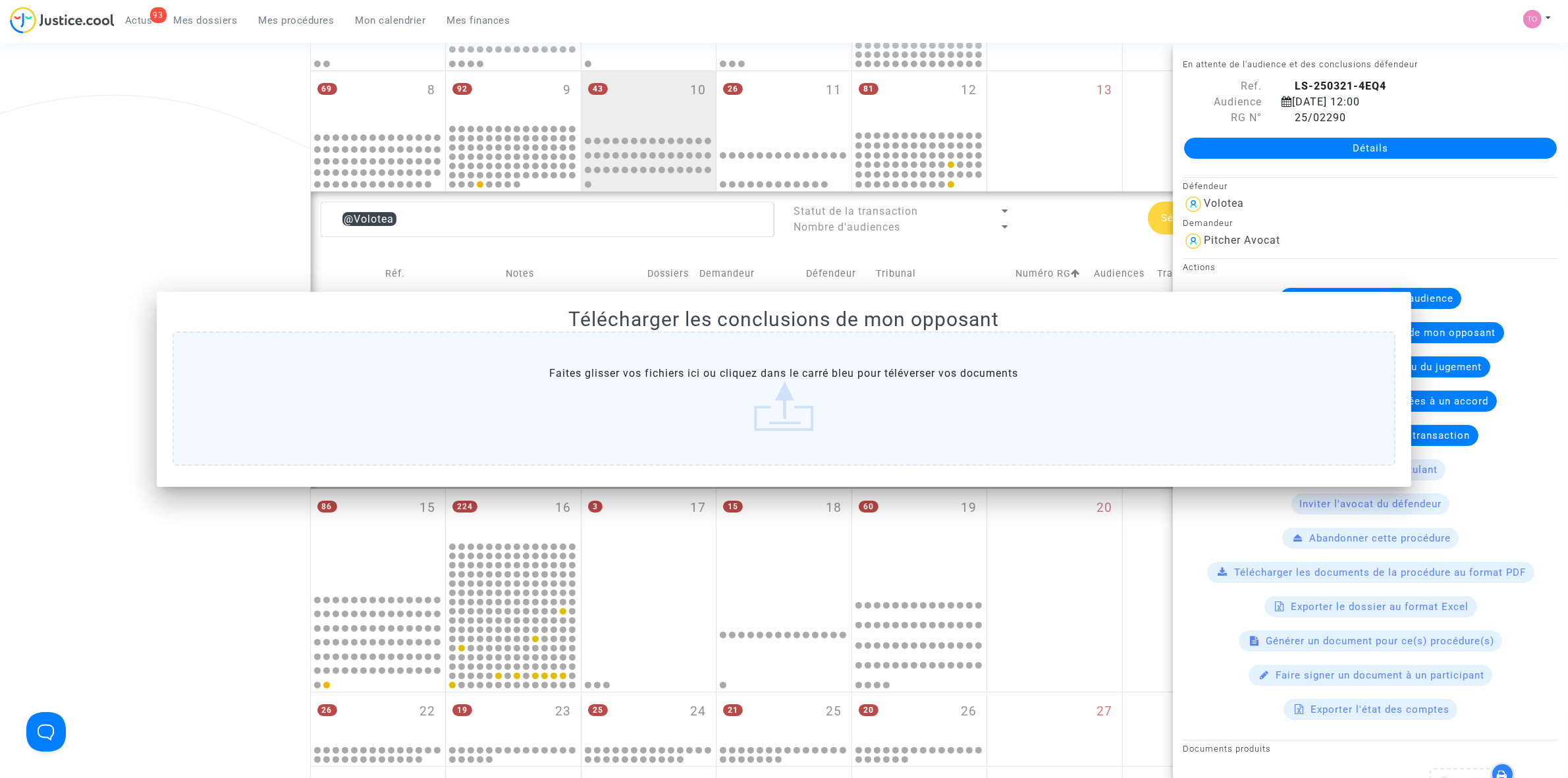
scroll to position [330, 0]
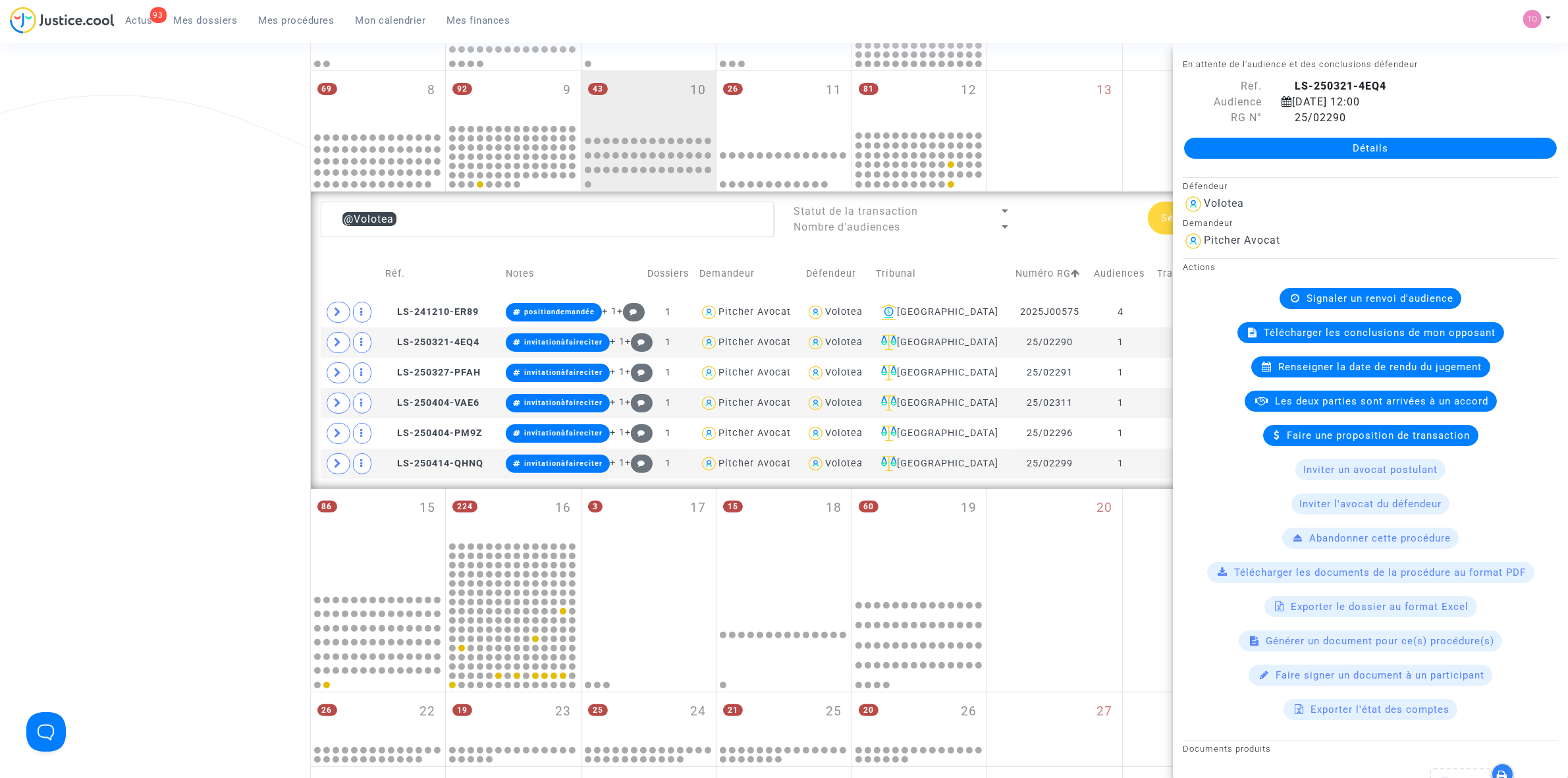
click at [109, 169] on div "Date de clôture d'instruction Date de conciliation Date d'audience Date de juge…" at bounding box center [784, 336] width 1568 height 1177
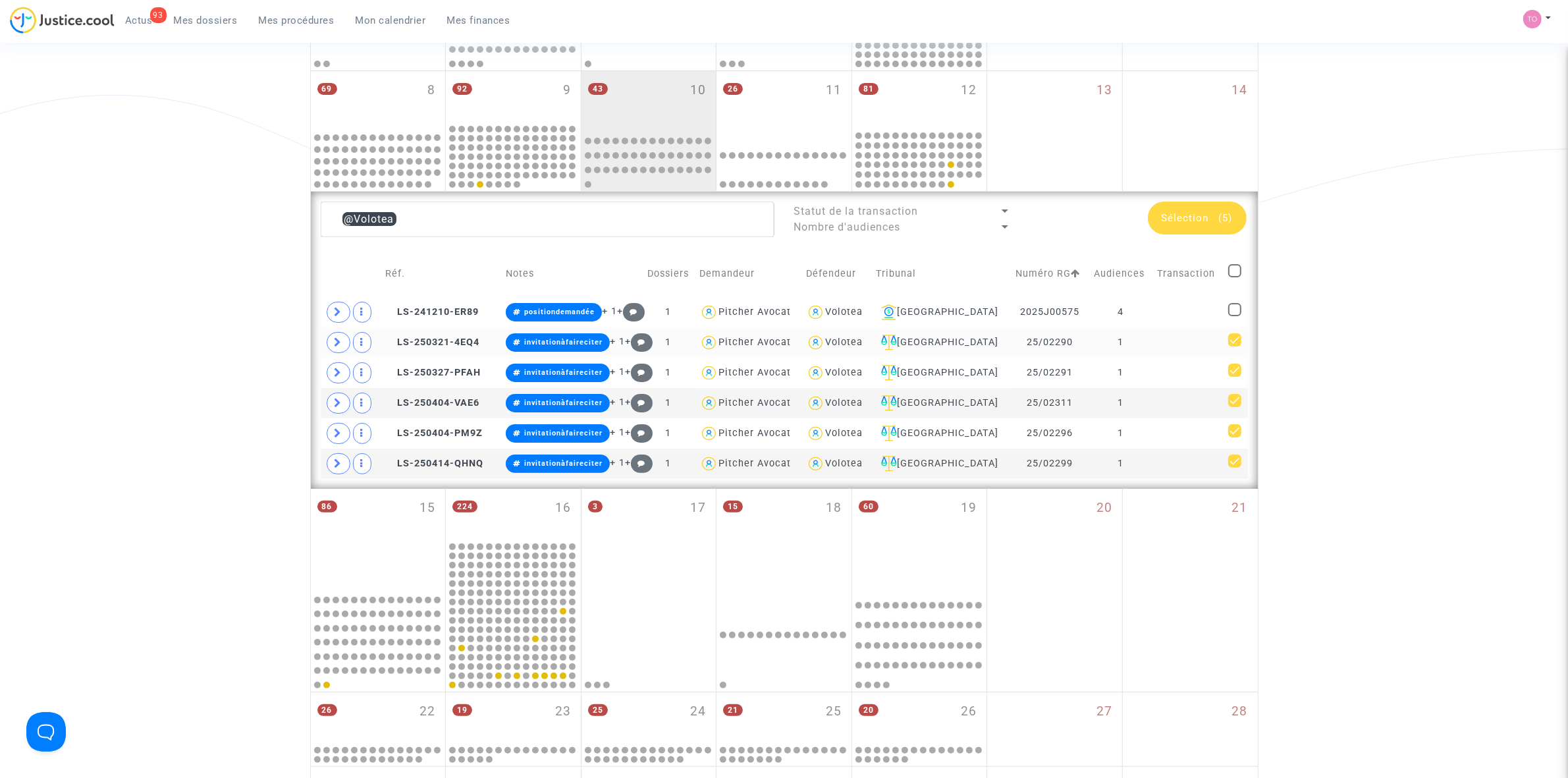
click at [1229, 337] on td at bounding box center [1235, 342] width 24 height 30
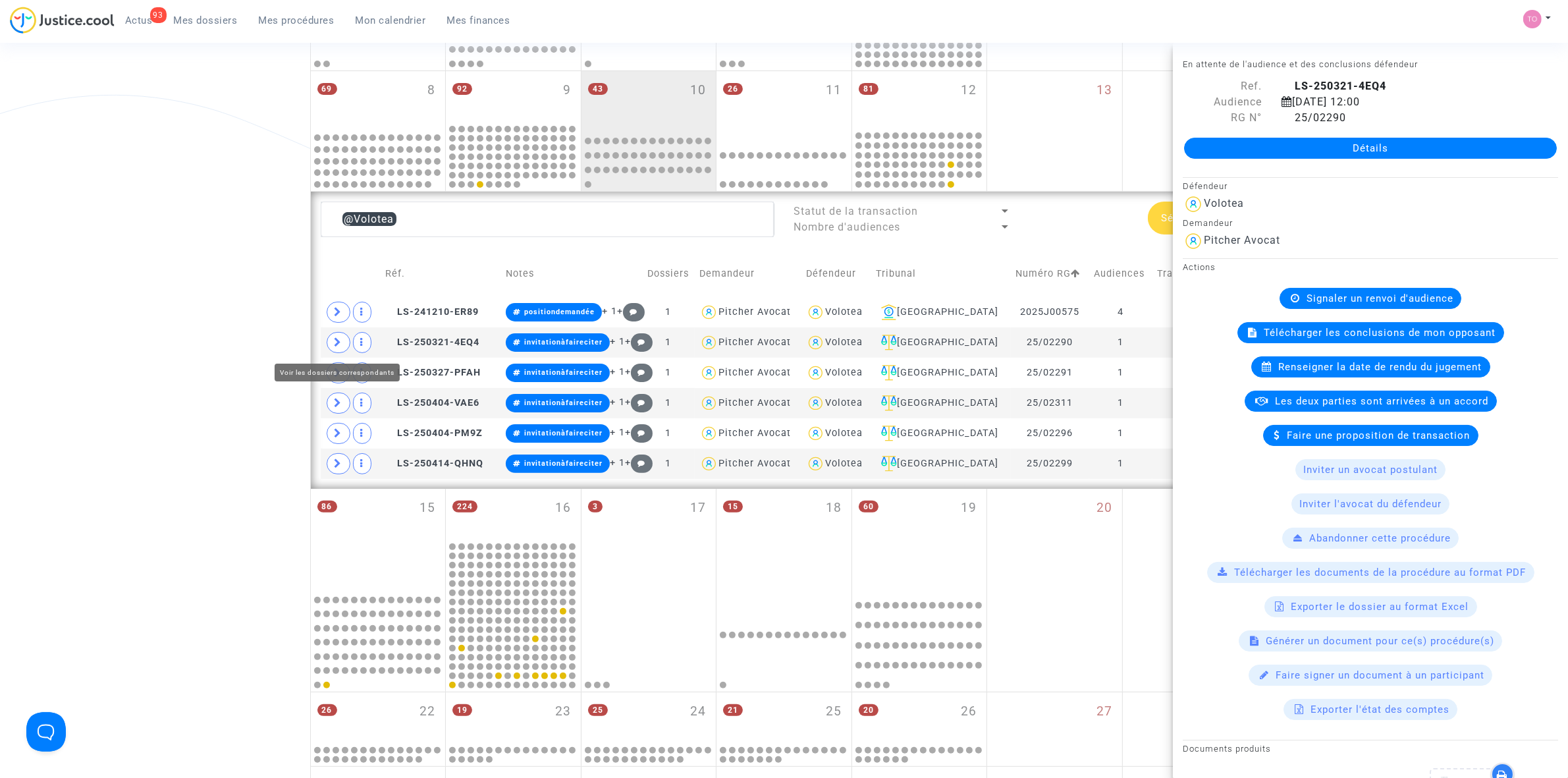
click at [103, 337] on div "Date de clôture d'instruction Date de conciliation Date d'audience Date de juge…" at bounding box center [784, 336] width 1568 height 1177
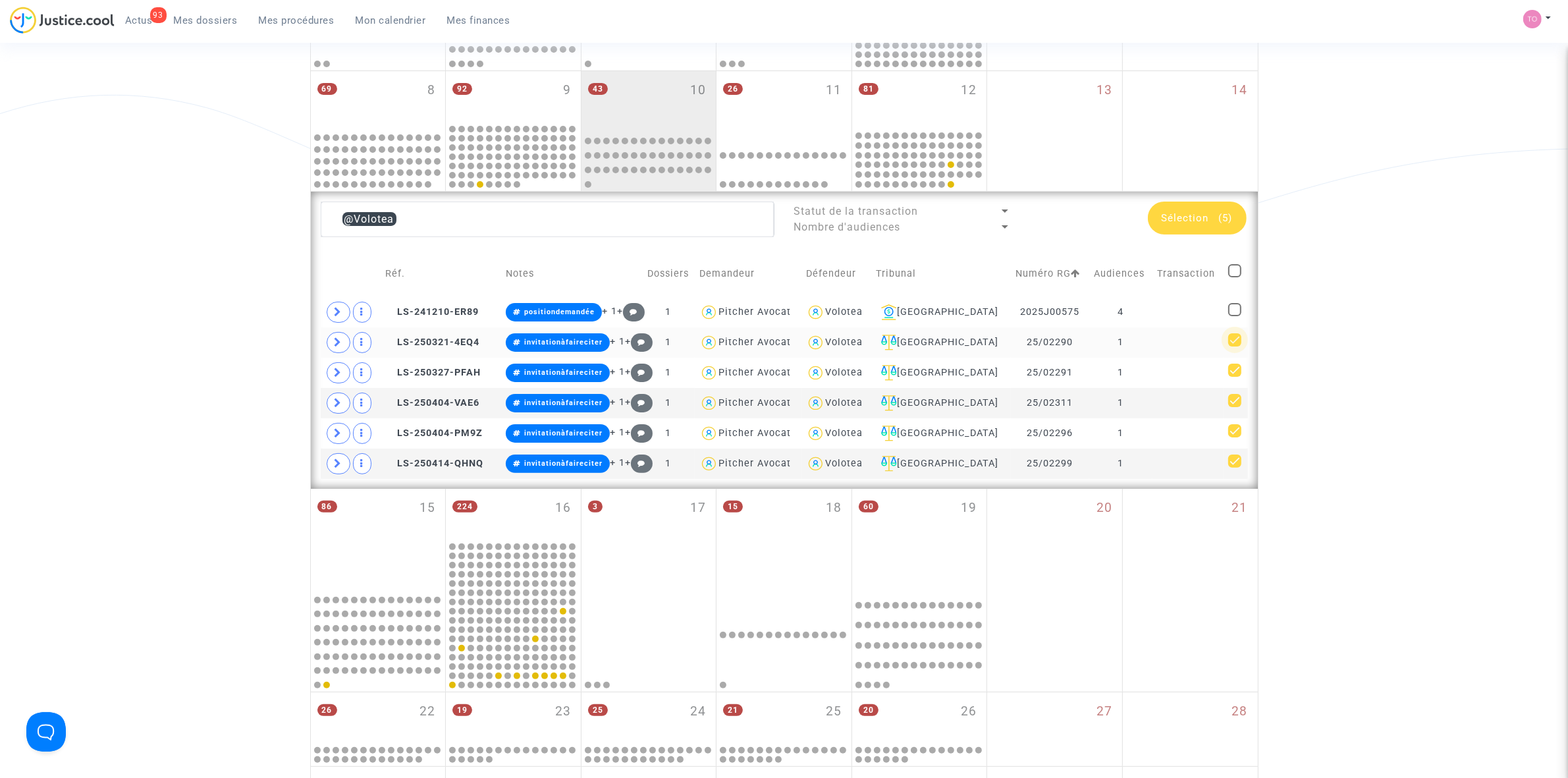
click at [1238, 339] on span at bounding box center [1234, 339] width 13 height 13
click at [1235, 346] on input "checkbox" at bounding box center [1234, 346] width 1 height 1
checkbox input "false"
click at [1232, 366] on span at bounding box center [1234, 370] width 13 height 13
click at [1234, 377] on input "checkbox" at bounding box center [1234, 377] width 1 height 1
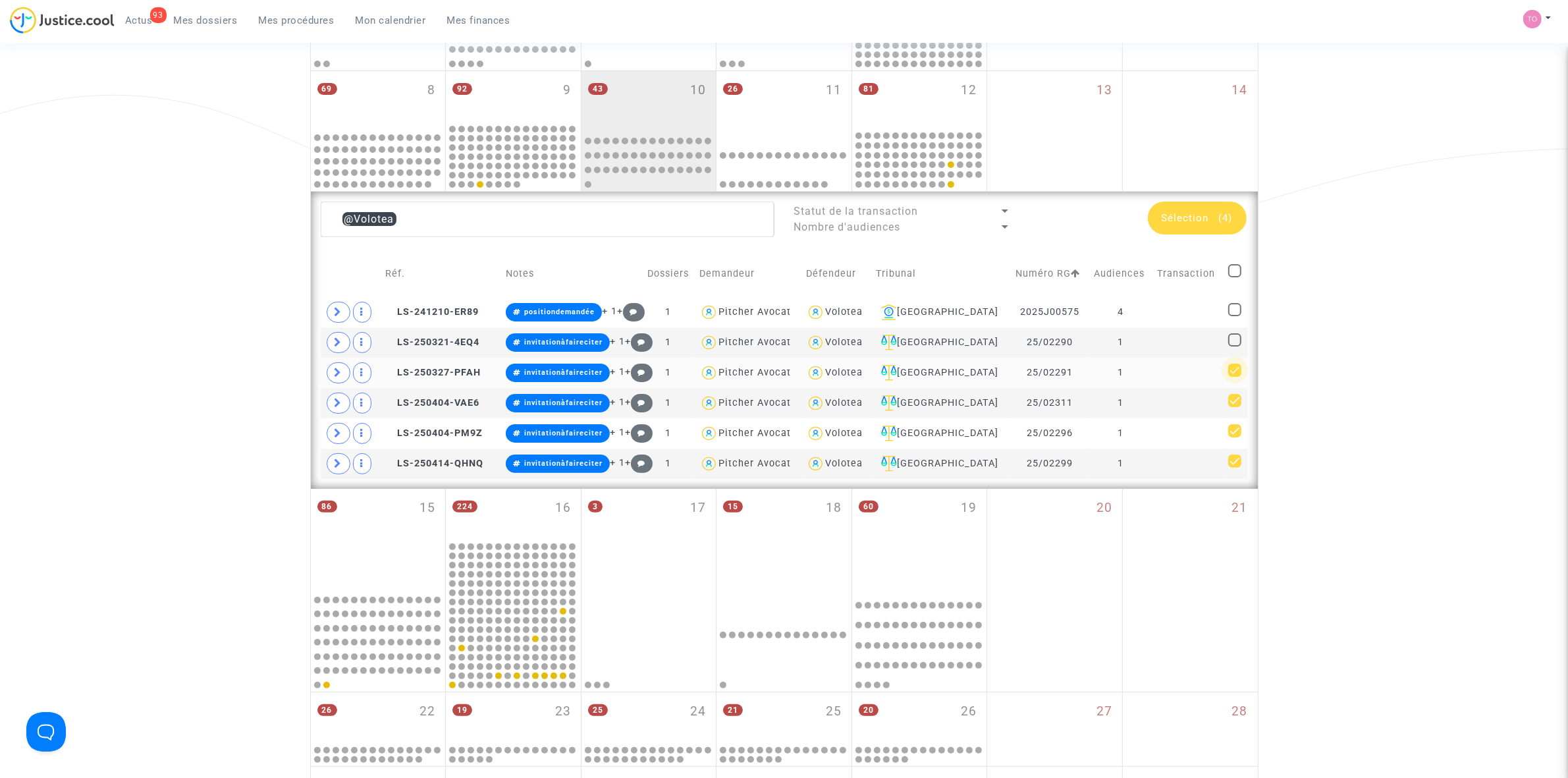
checkbox input "false"
drag, startPoint x: 1235, startPoint y: 398, endPoint x: 1235, endPoint y: 410, distance: 12.0
click at [1235, 400] on span at bounding box center [1234, 399] width 13 height 13
click at [1235, 407] on input "checkbox" at bounding box center [1234, 407] width 1 height 1
checkbox input "false"
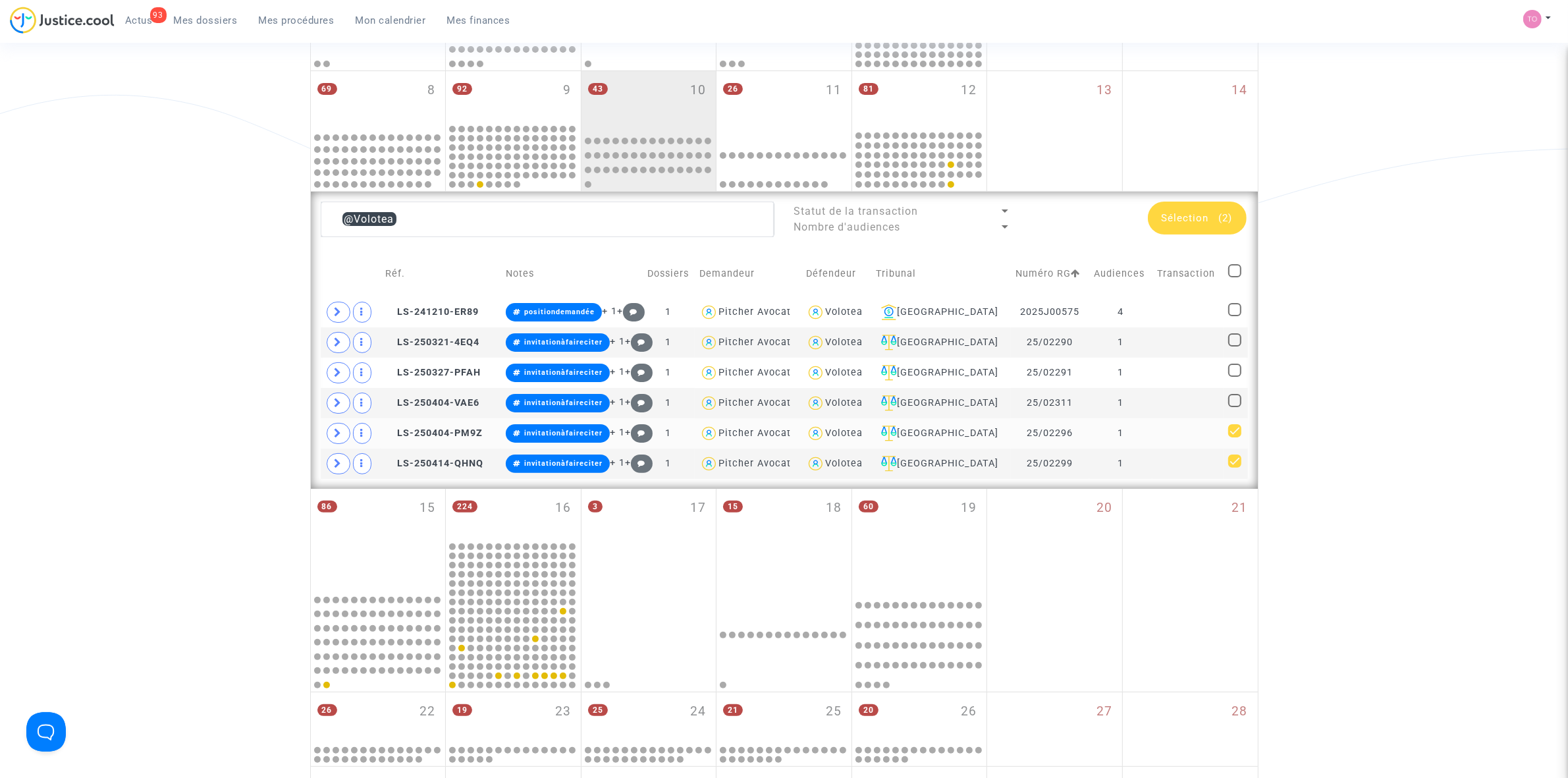
drag, startPoint x: 1233, startPoint y: 437, endPoint x: 1233, endPoint y: 448, distance: 11.0
click at [1233, 438] on span at bounding box center [1234, 430] width 13 height 13
click at [1234, 438] on input "checkbox" at bounding box center [1234, 438] width 1 height 1
checkbox input "false"
click at [1235, 466] on span at bounding box center [1234, 460] width 13 height 13
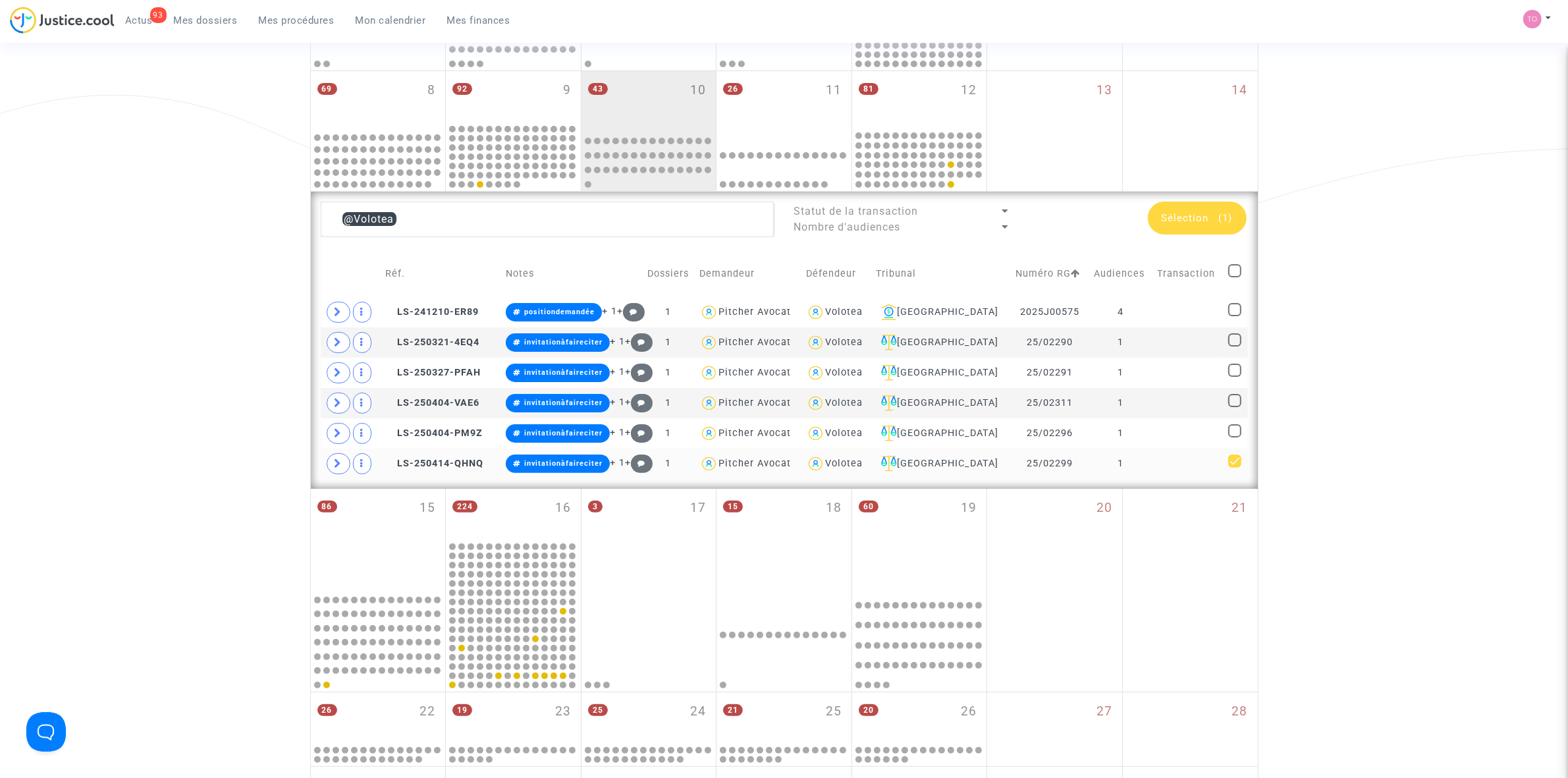
click at [1235, 468] on input "checkbox" at bounding box center [1234, 468] width 1 height 1
checkbox input "false"
click at [862, 318] on div "Volotea" at bounding box center [844, 311] width 37 height 11
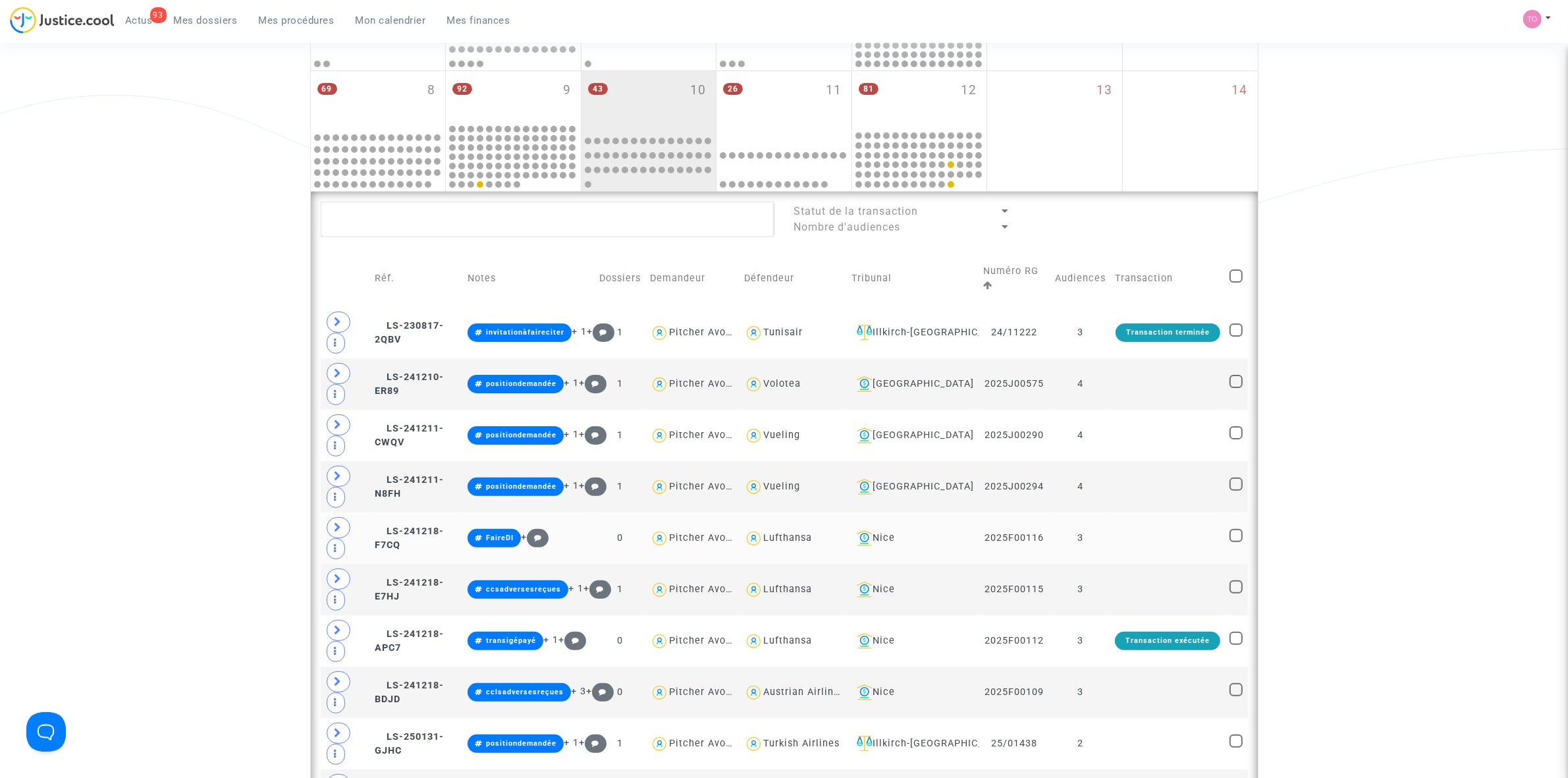
click at [775, 539] on div "Lufthansa" at bounding box center [788, 537] width 49 height 11
type textarea "@Lufthansa"
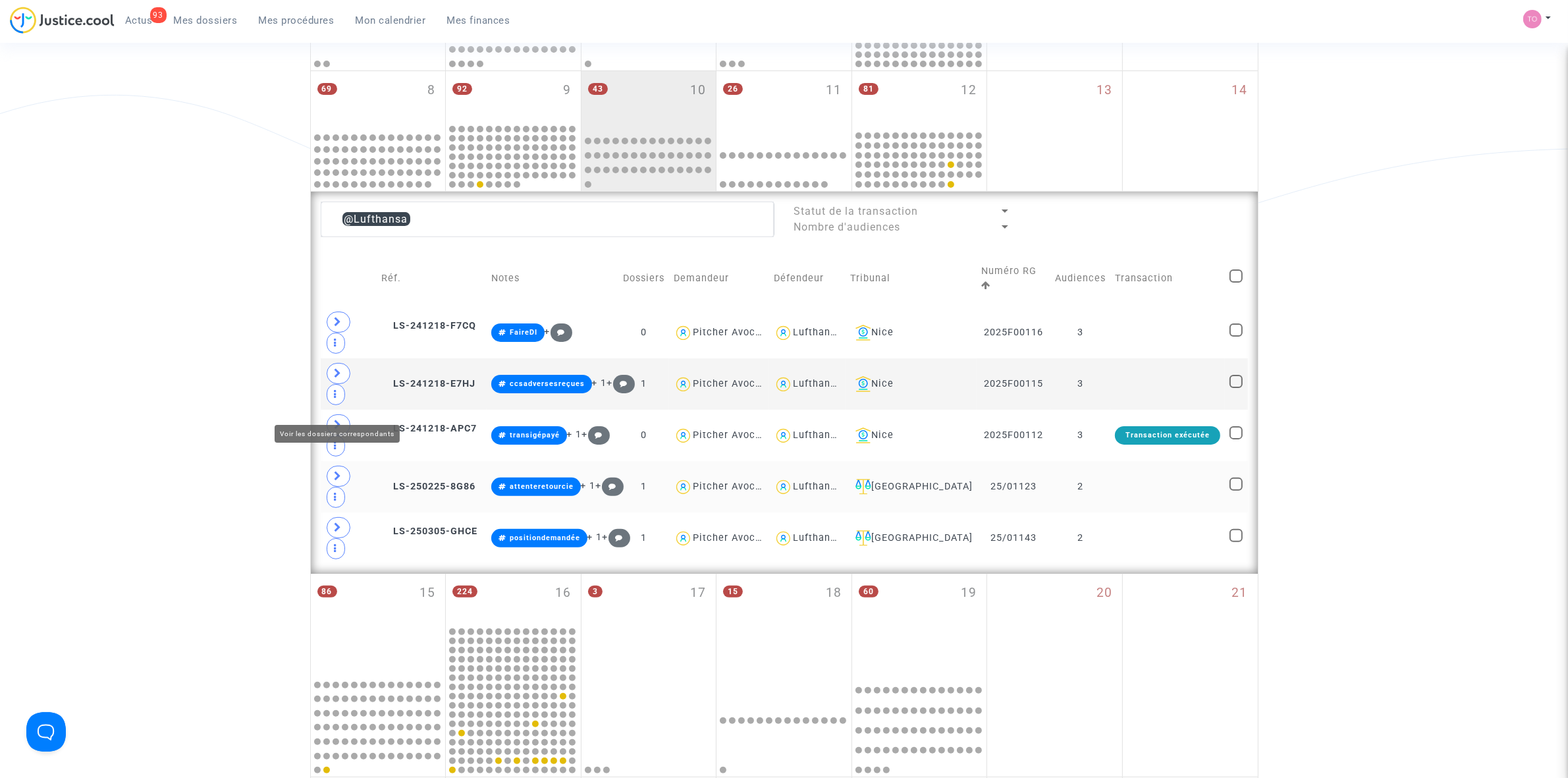
click at [336, 471] on icon at bounding box center [339, 476] width 8 height 10
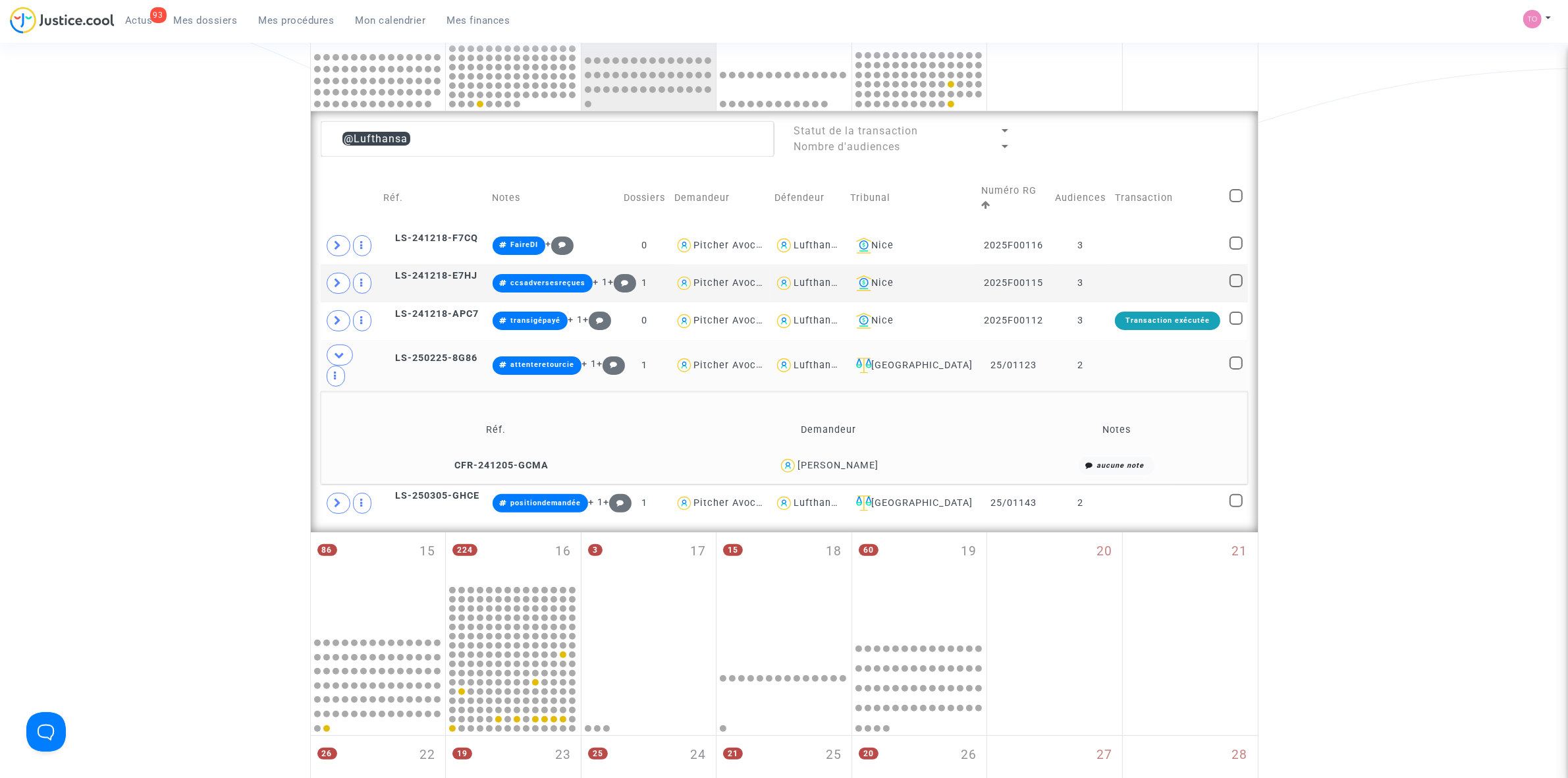
scroll to position [412, 0]
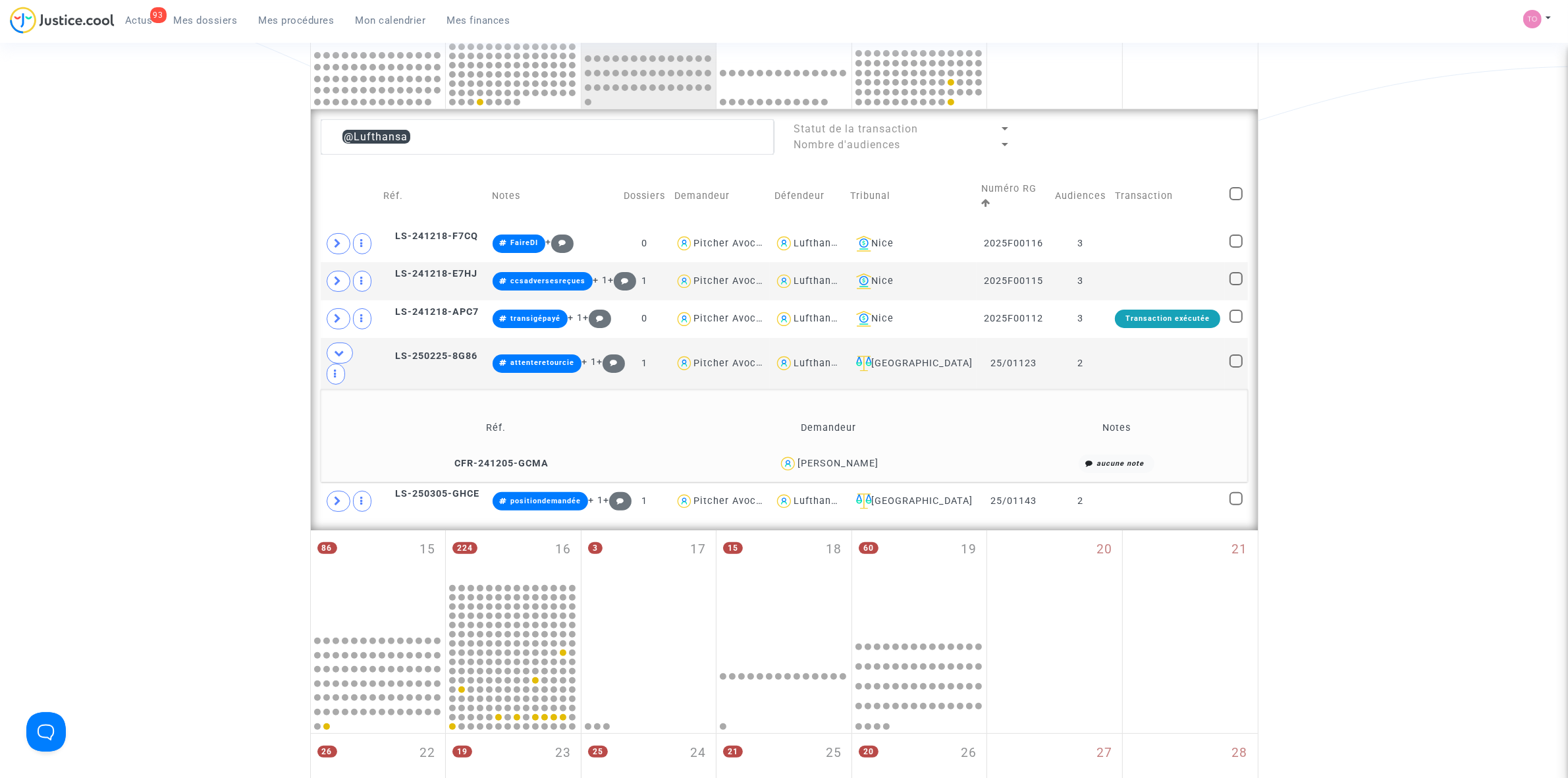
click at [861, 457] on div "xavier guillot" at bounding box center [838, 462] width 81 height 11
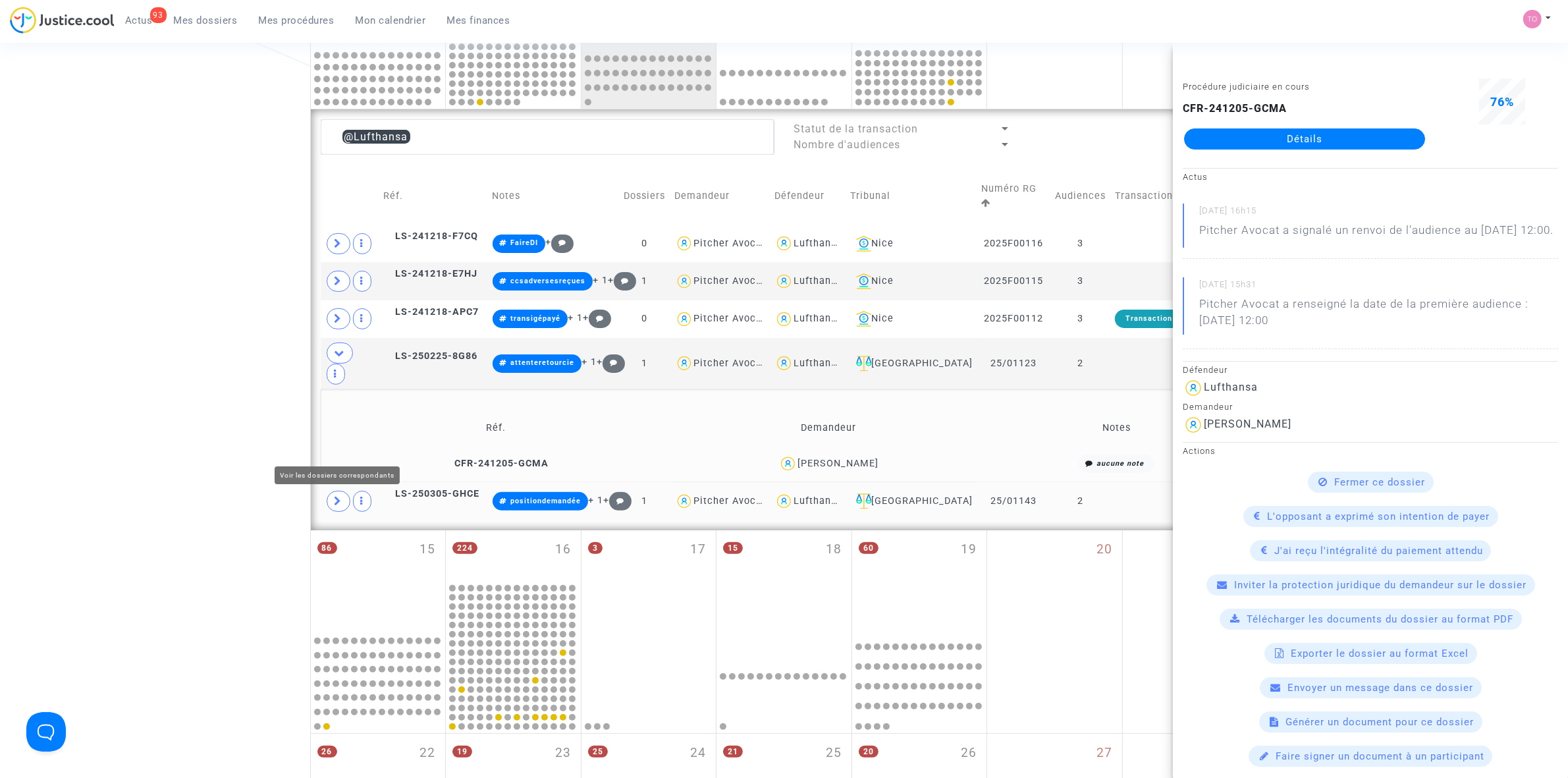
click at [341, 491] on span at bounding box center [339, 500] width 24 height 21
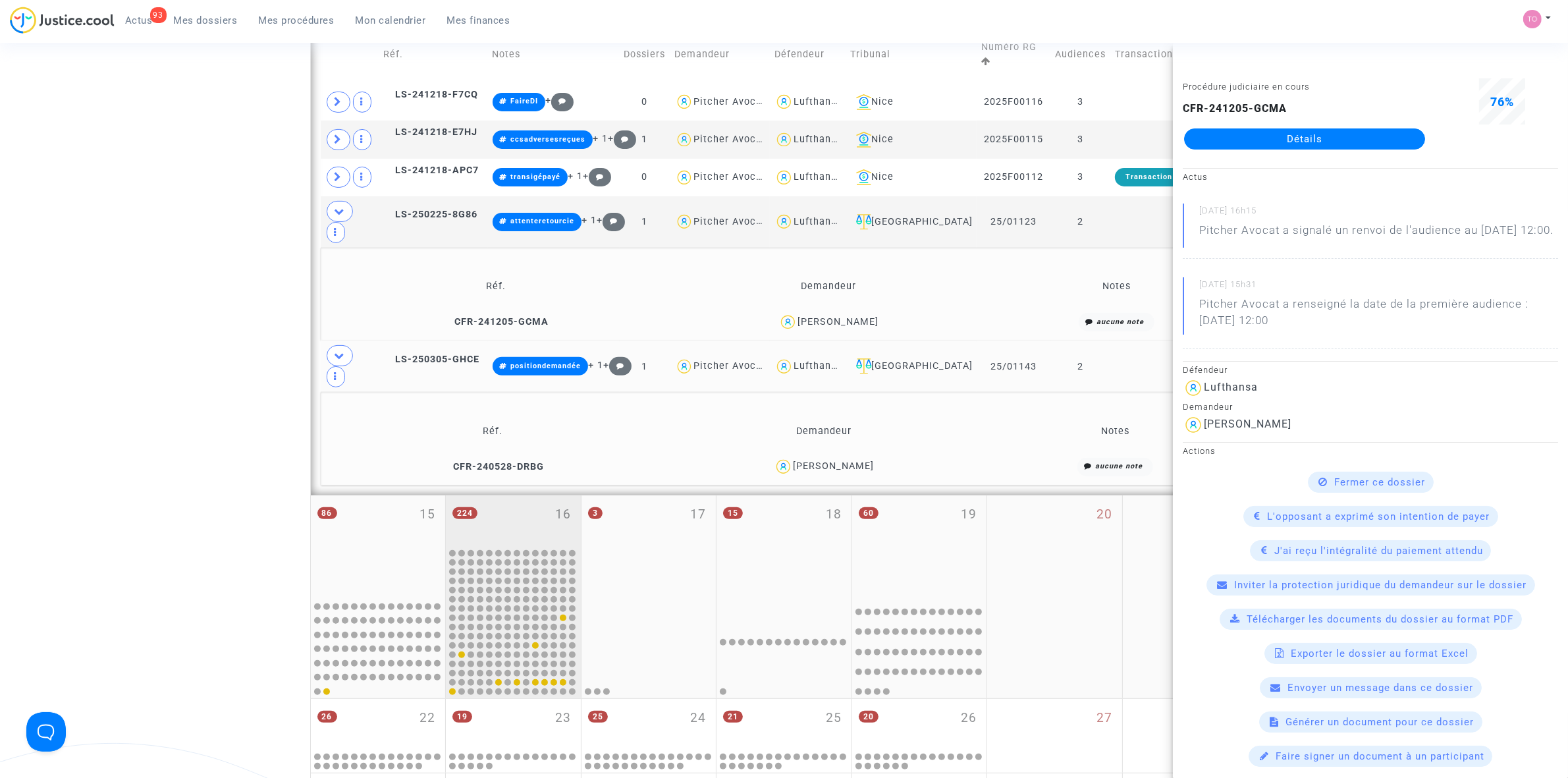
scroll to position [576, 0]
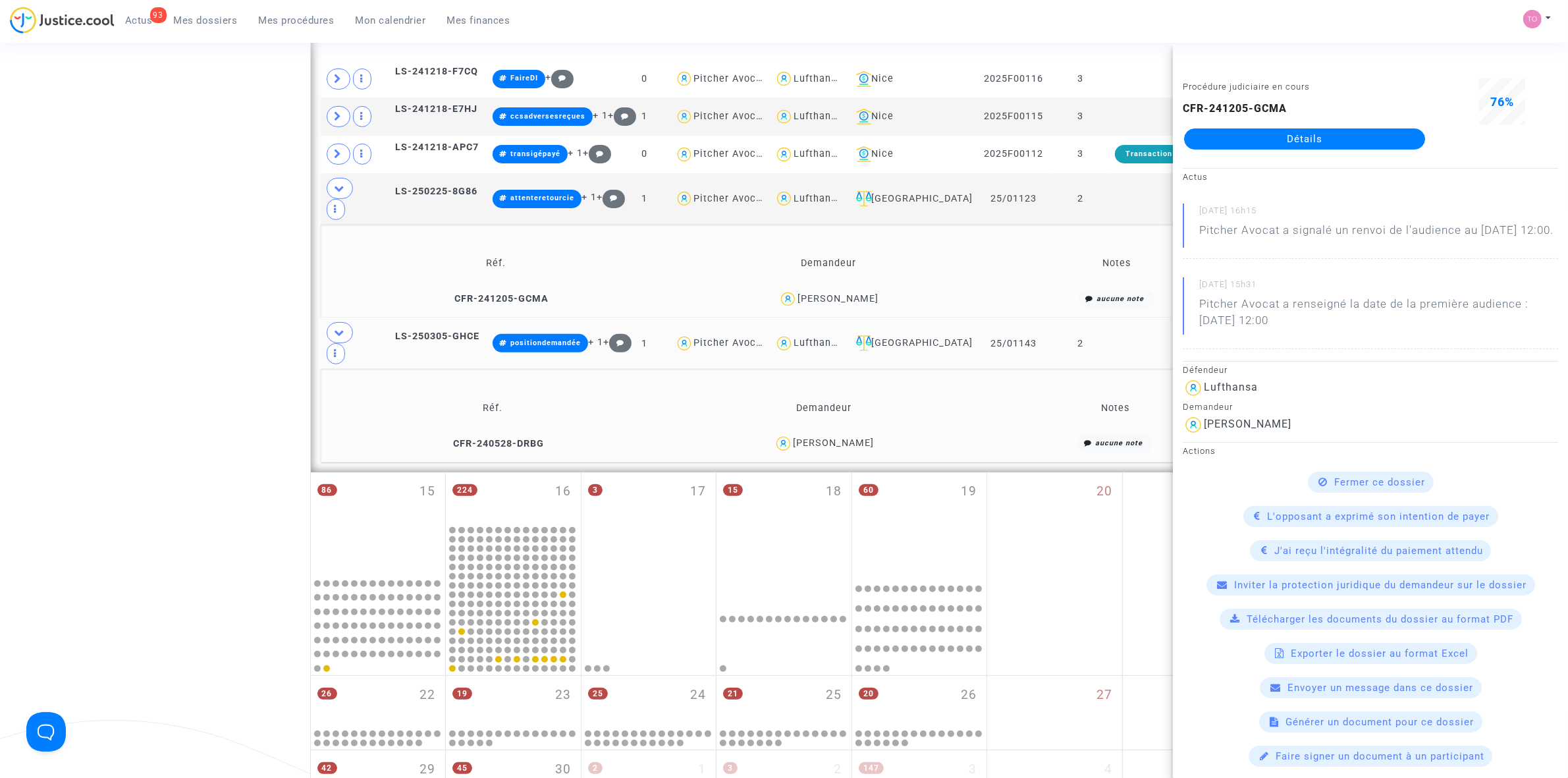
click at [850, 438] on div "Paul Vivès" at bounding box center [833, 442] width 81 height 11
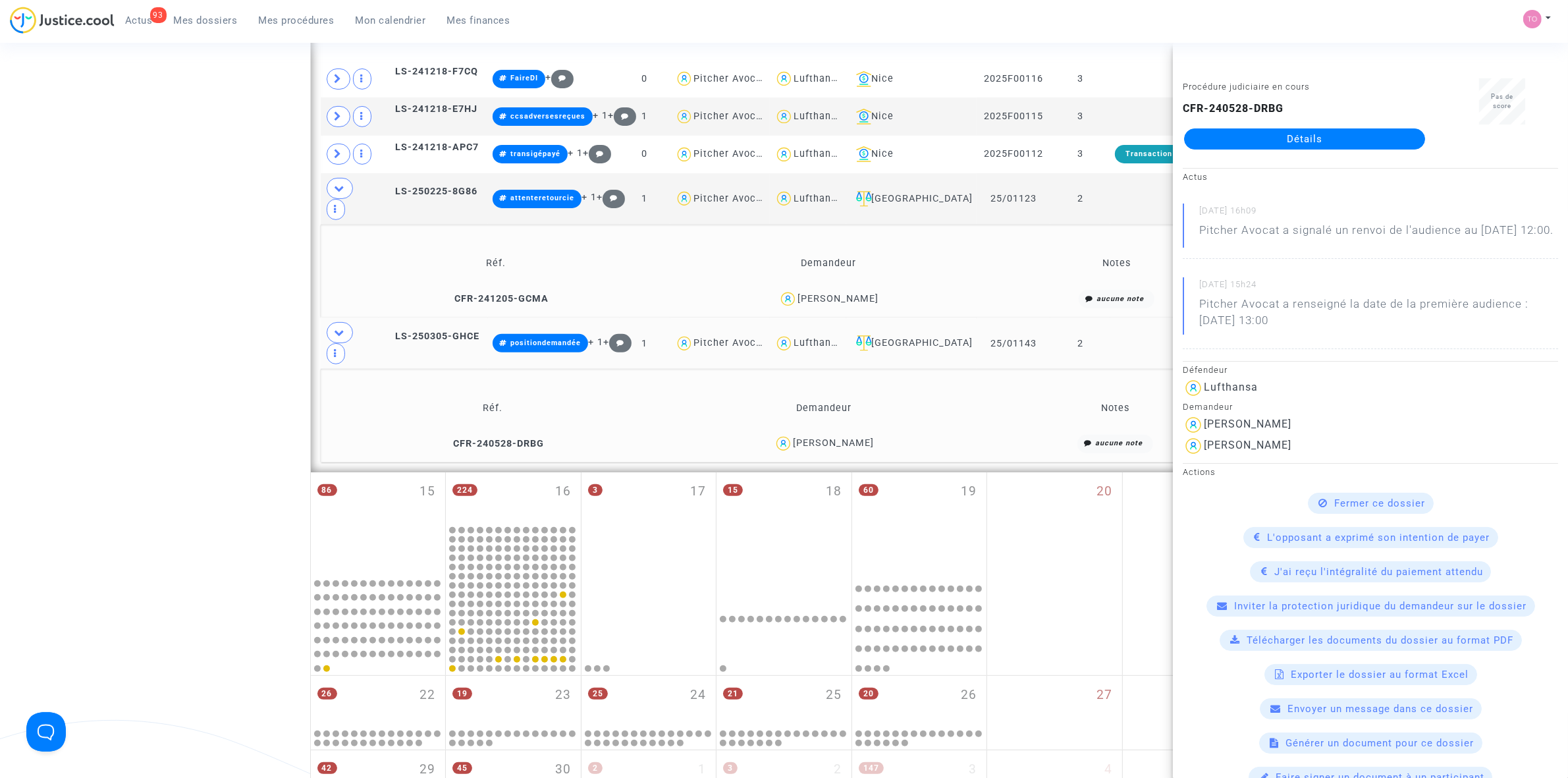
click at [187, 284] on div "Date de clôture d'instruction Date de conciliation Date d'audience Date de juge…" at bounding box center [784, 203] width 1568 height 1408
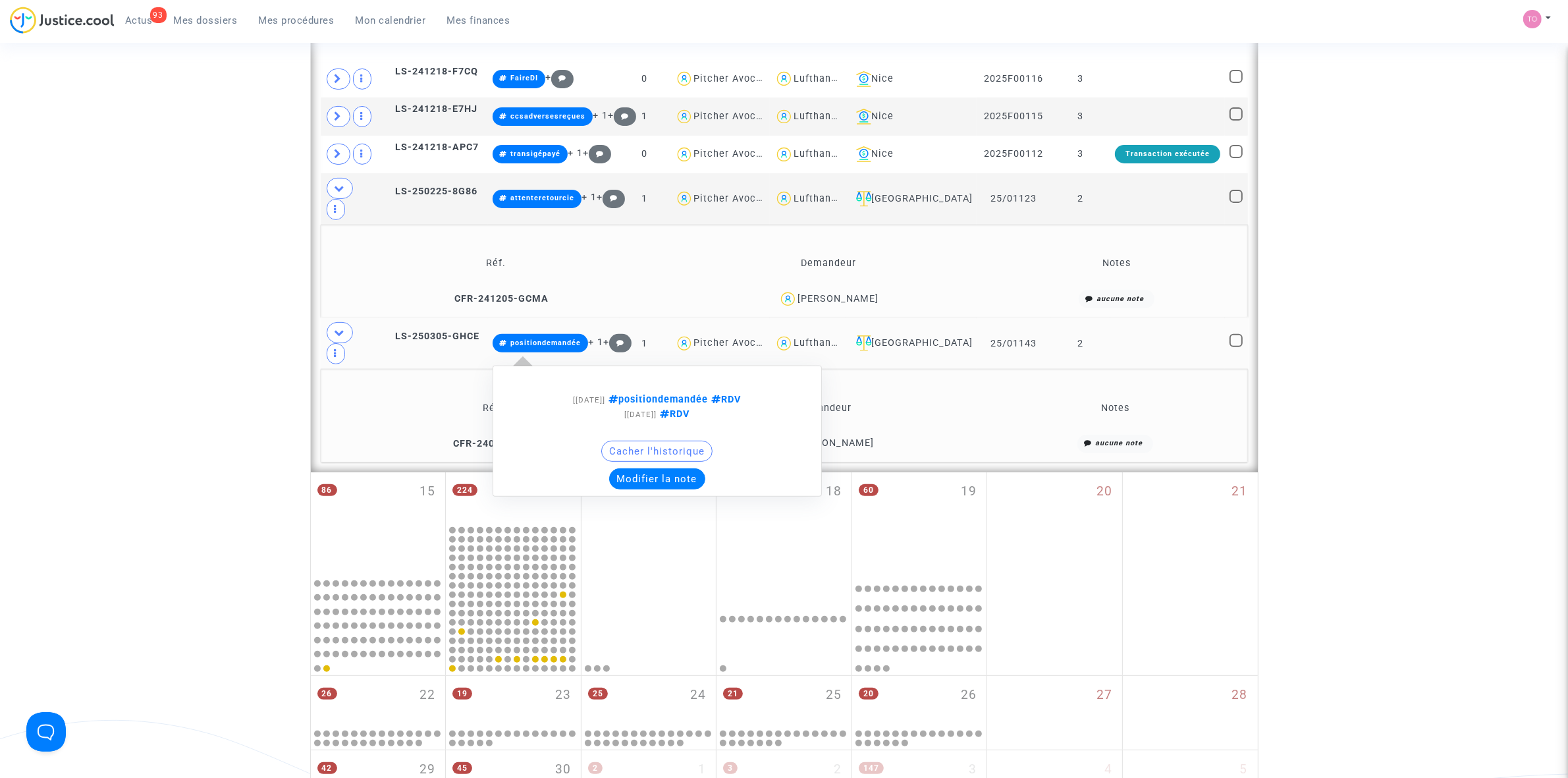
click at [668, 468] on button "Modifier la note" at bounding box center [657, 478] width 96 height 21
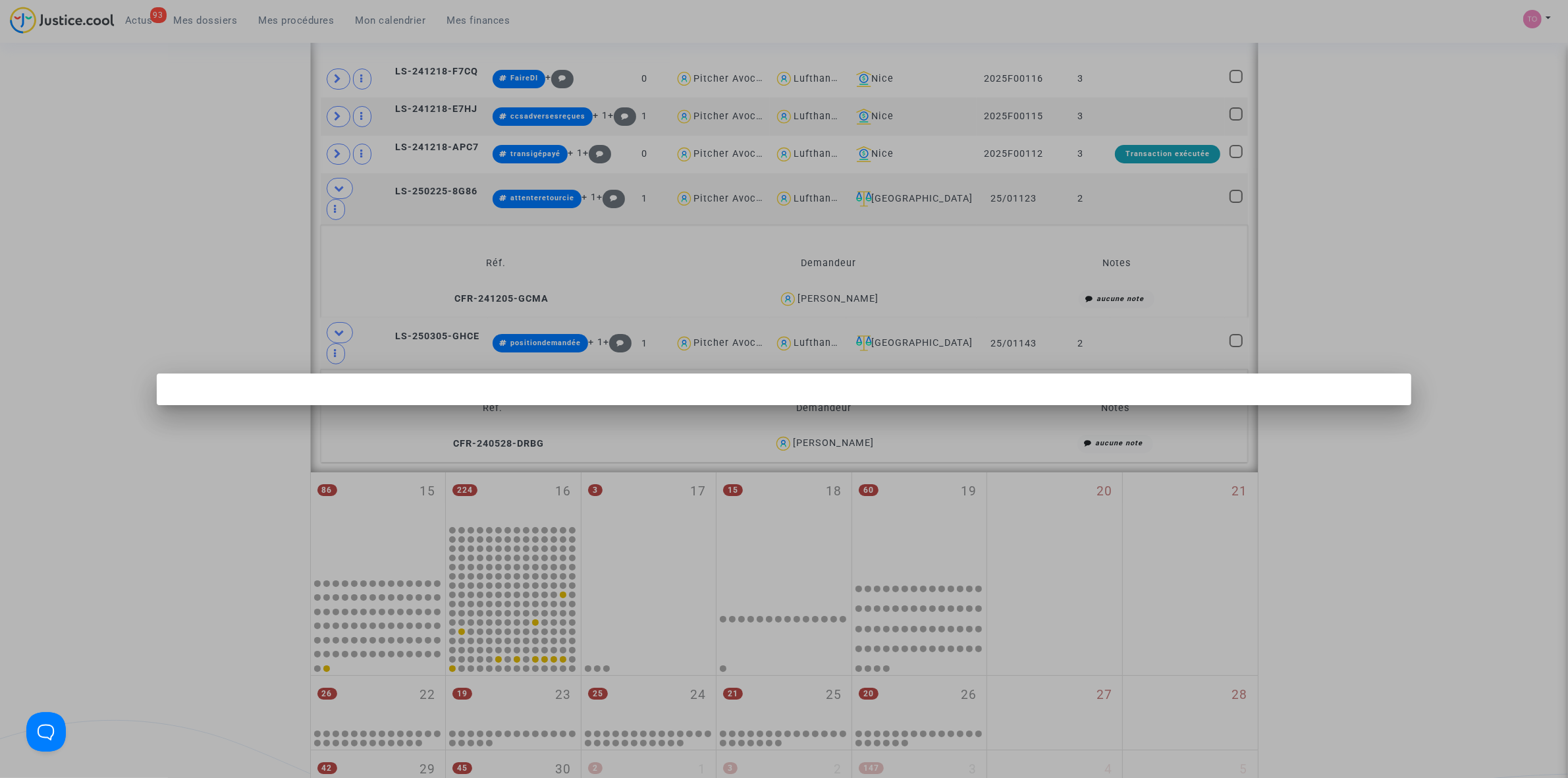
scroll to position [0, 0]
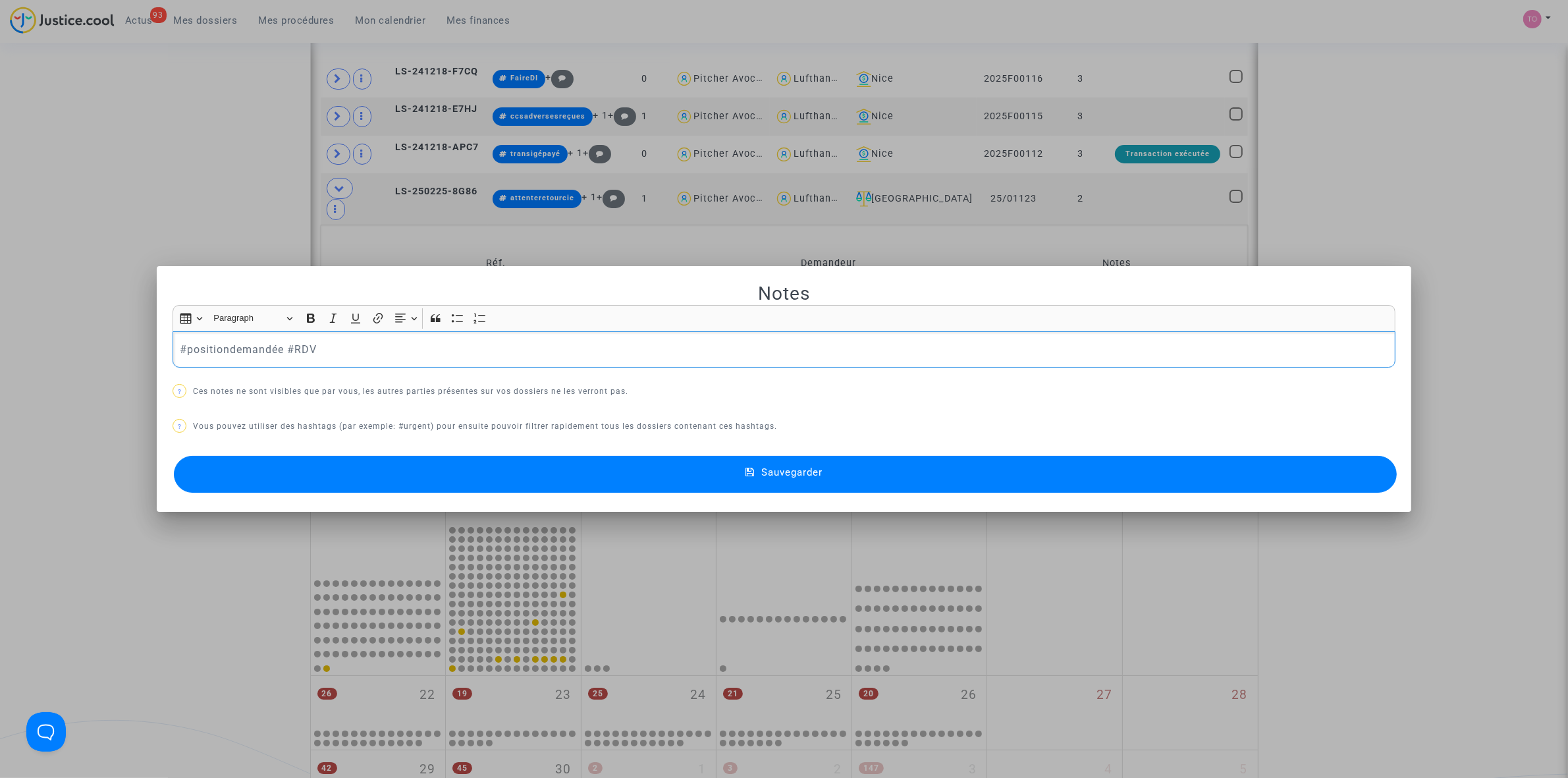
drag, startPoint x: 328, startPoint y: 351, endPoint x: 99, endPoint y: 342, distance: 229.2
click at [99, 342] on div "Notes Rich Text Editor Insert table Insert table Heading Paragraph Paragraph He…" at bounding box center [784, 389] width 1568 height 778
click at [373, 350] on p "#positiondemandée #RDV" at bounding box center [784, 349] width 1209 height 17
drag, startPoint x: 321, startPoint y: 350, endPoint x: 287, endPoint y: 350, distance: 34.0
click at [287, 350] on p "#positiondemandée #RDV" at bounding box center [784, 349] width 1209 height 17
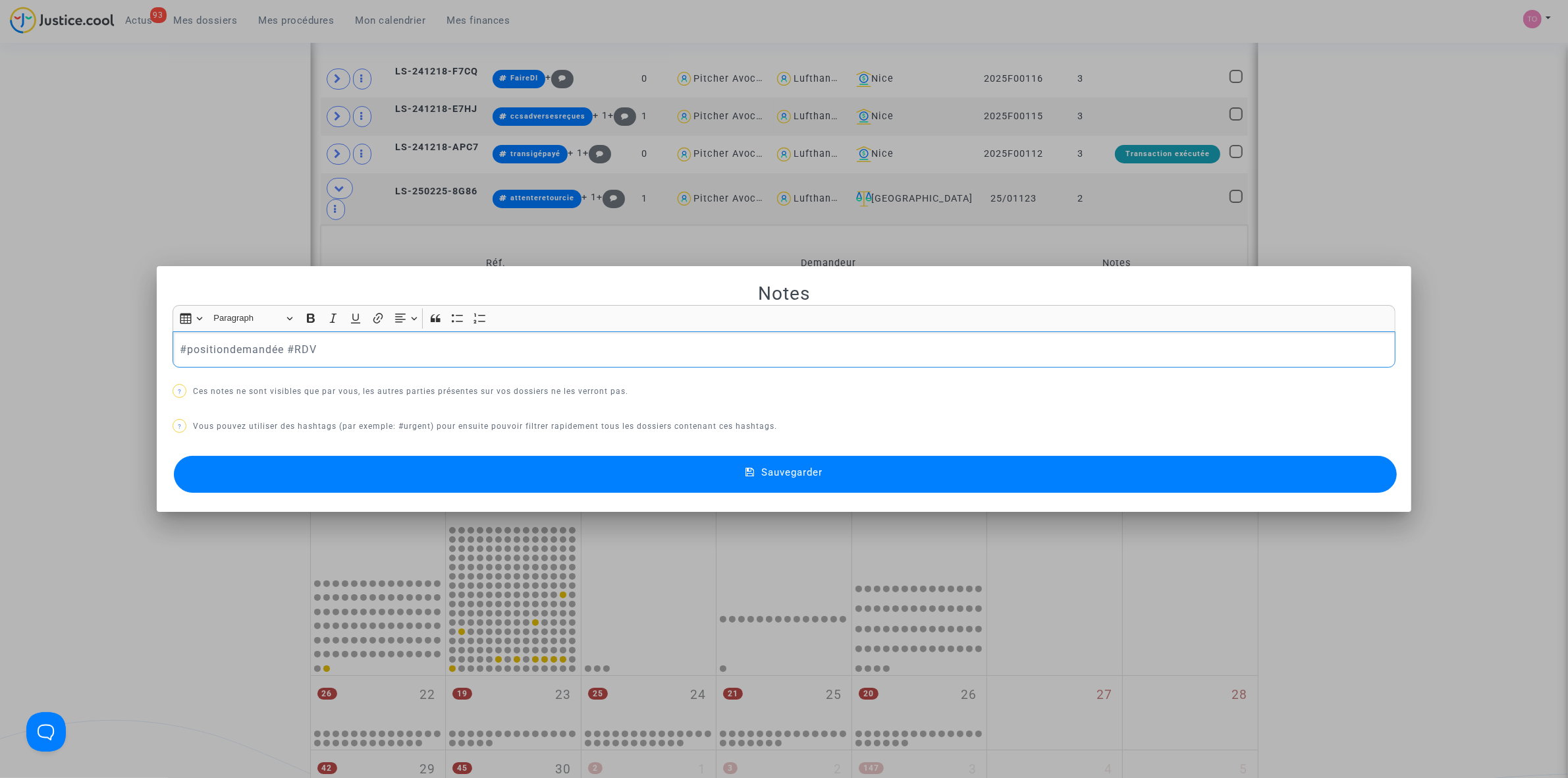
click at [130, 203] on div at bounding box center [784, 389] width 1568 height 778
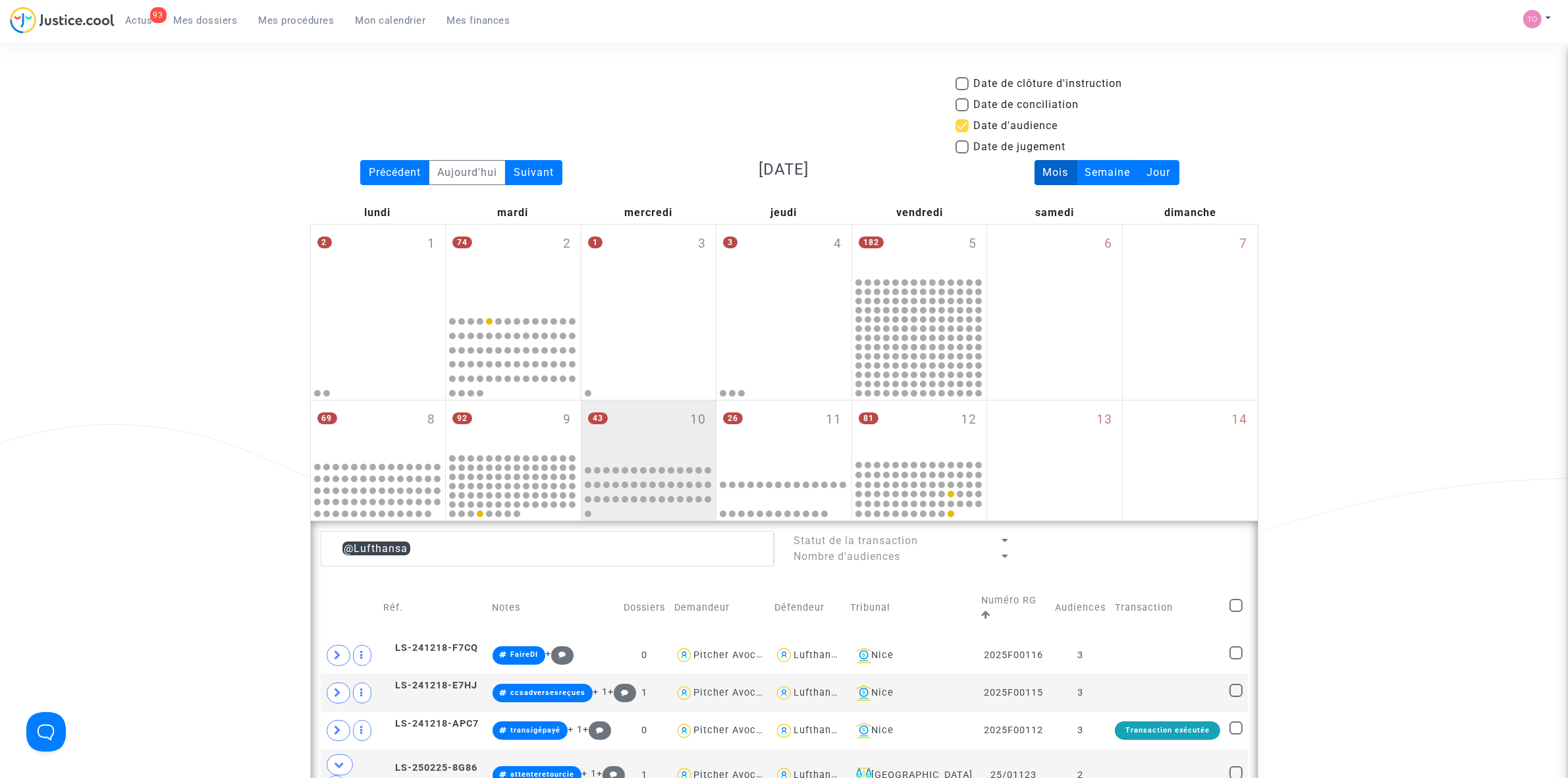
scroll to position [576, 0]
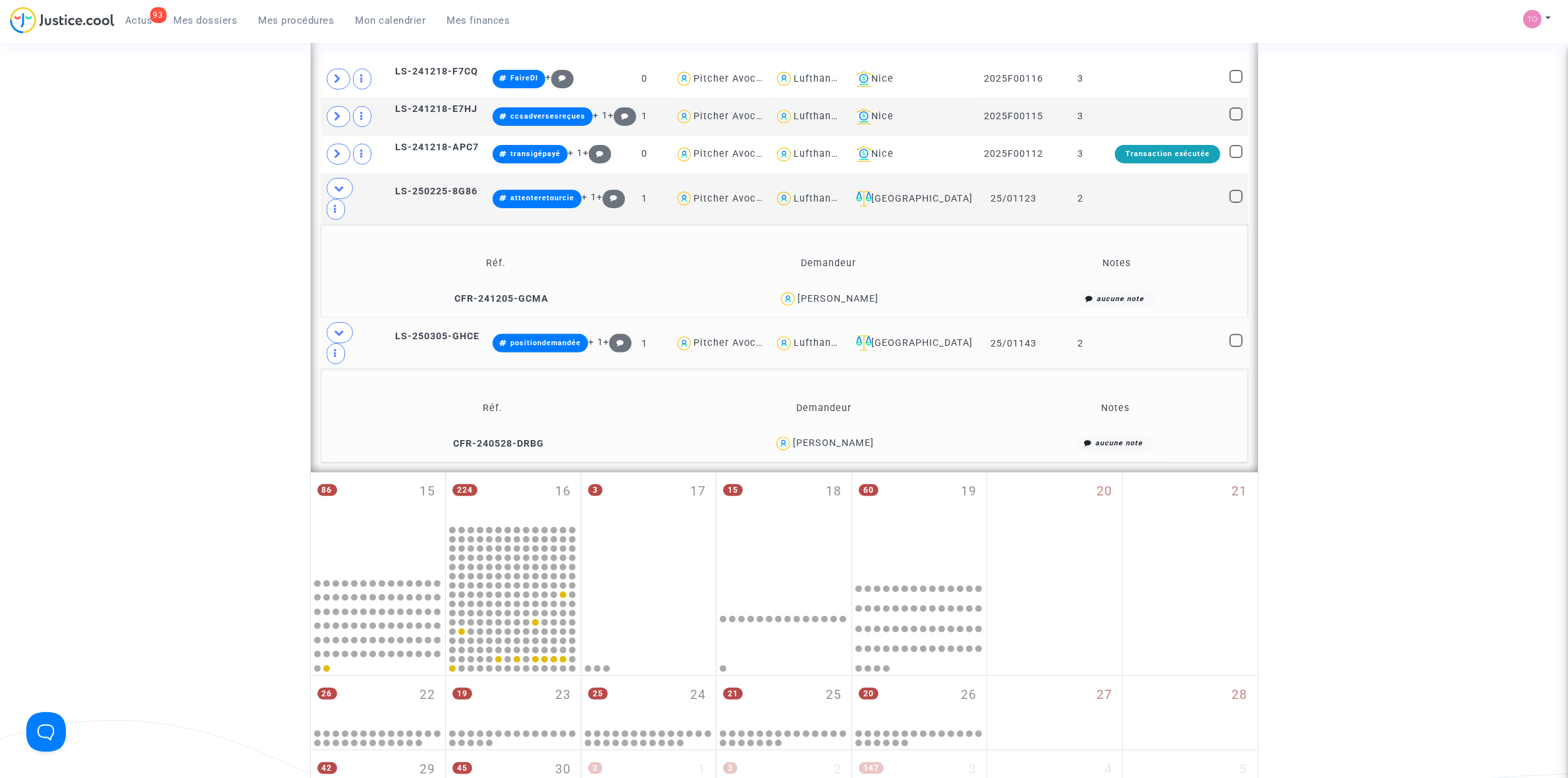
click at [842, 337] on div "Lufthansa" at bounding box center [818, 342] width 49 height 11
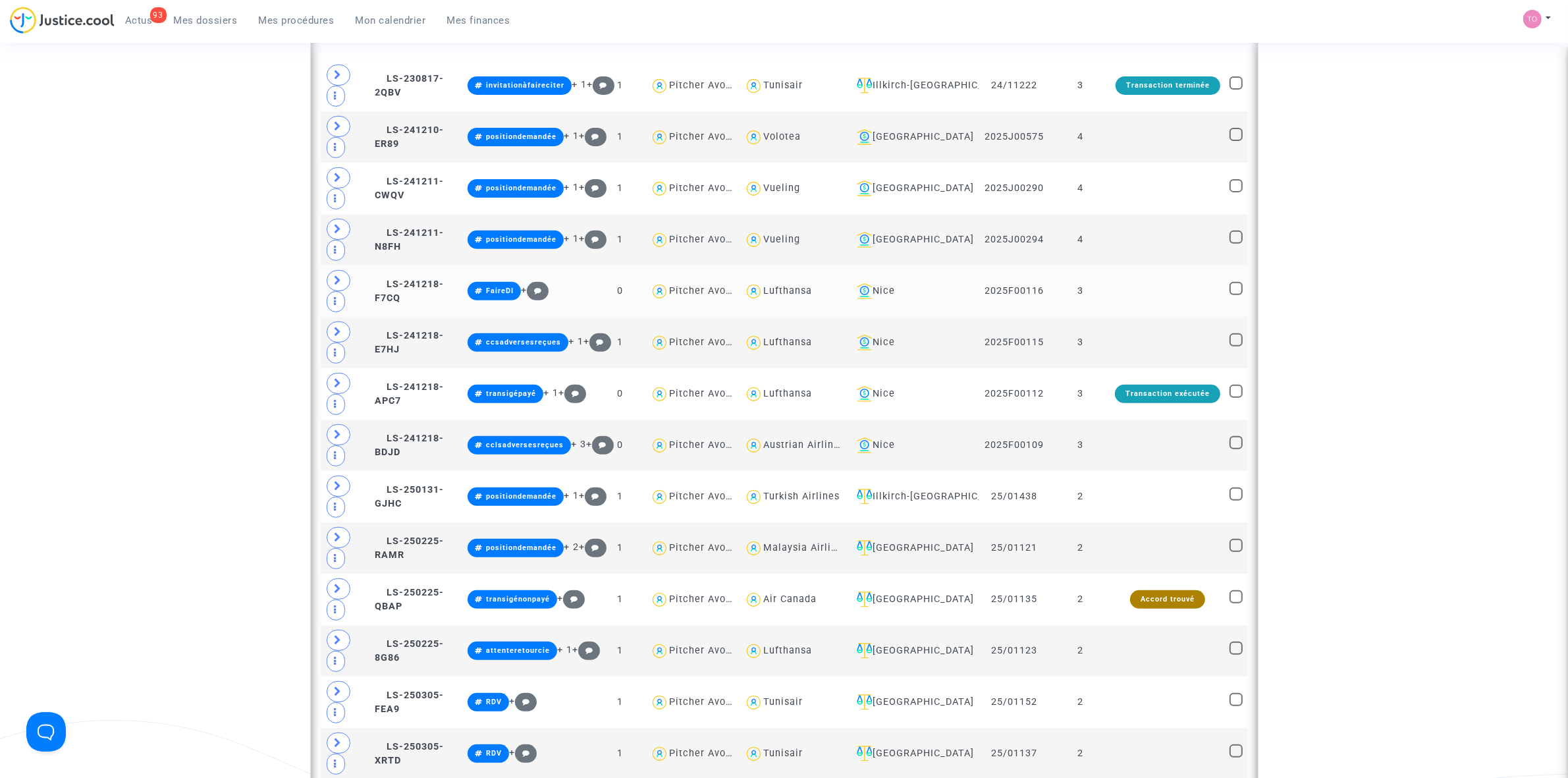
click at [792, 291] on div "Lufthansa" at bounding box center [788, 290] width 49 height 11
type textarea "@Lufthansa"
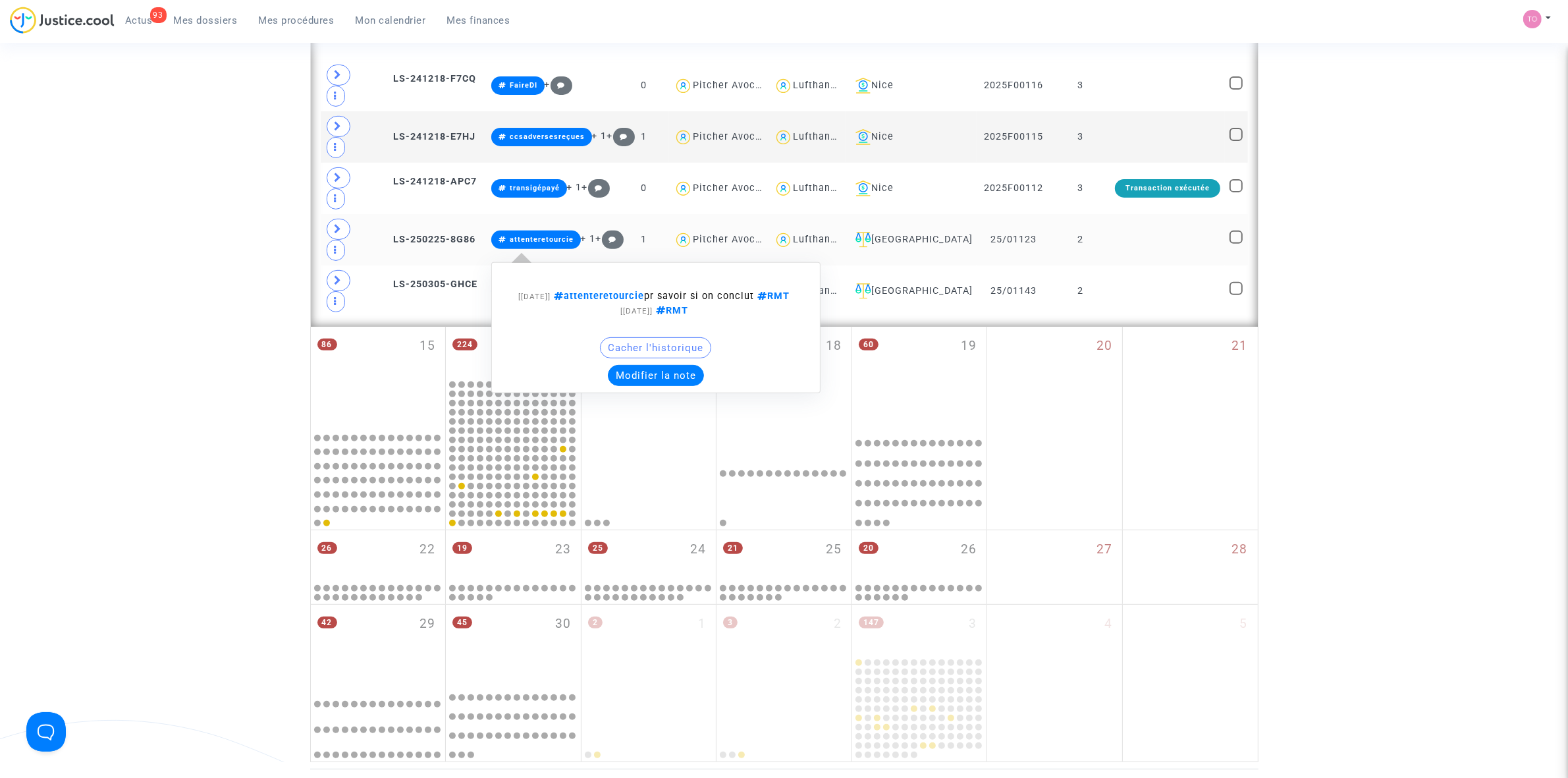
click at [664, 365] on button "Modifier la note" at bounding box center [656, 375] width 96 height 21
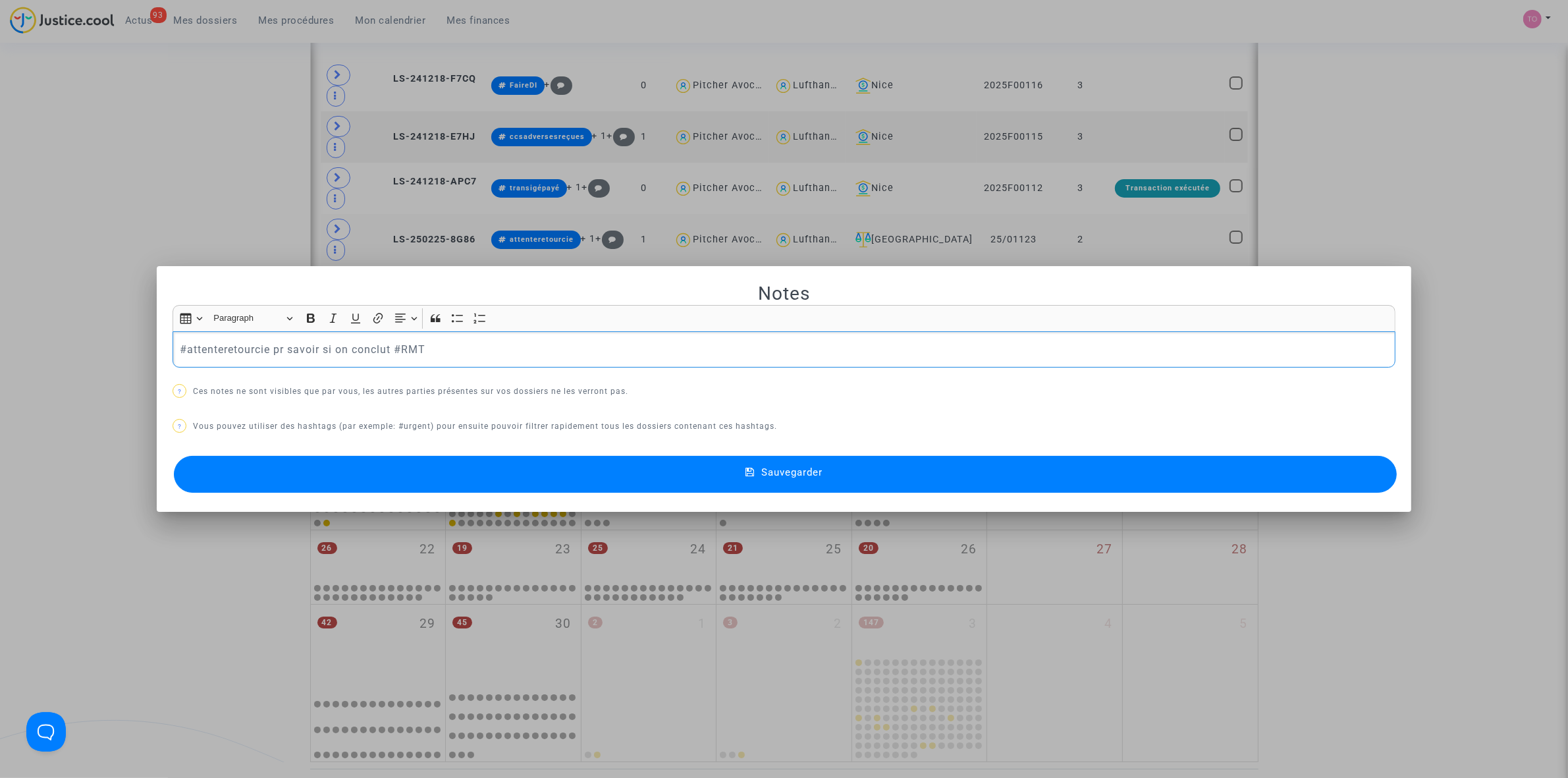
click at [412, 466] on button "Sauvegarder" at bounding box center [785, 474] width 1223 height 37
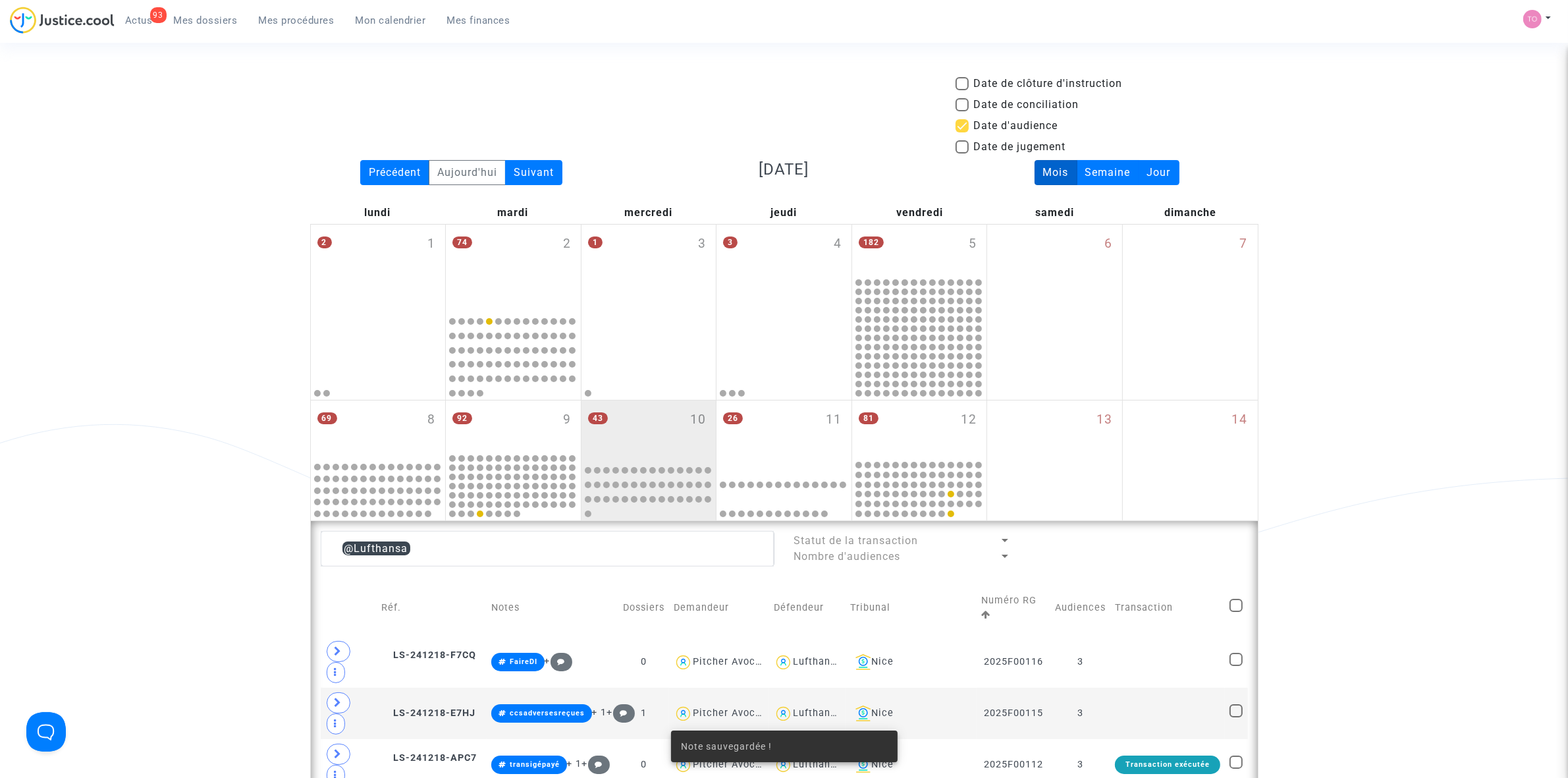
scroll to position [576, 0]
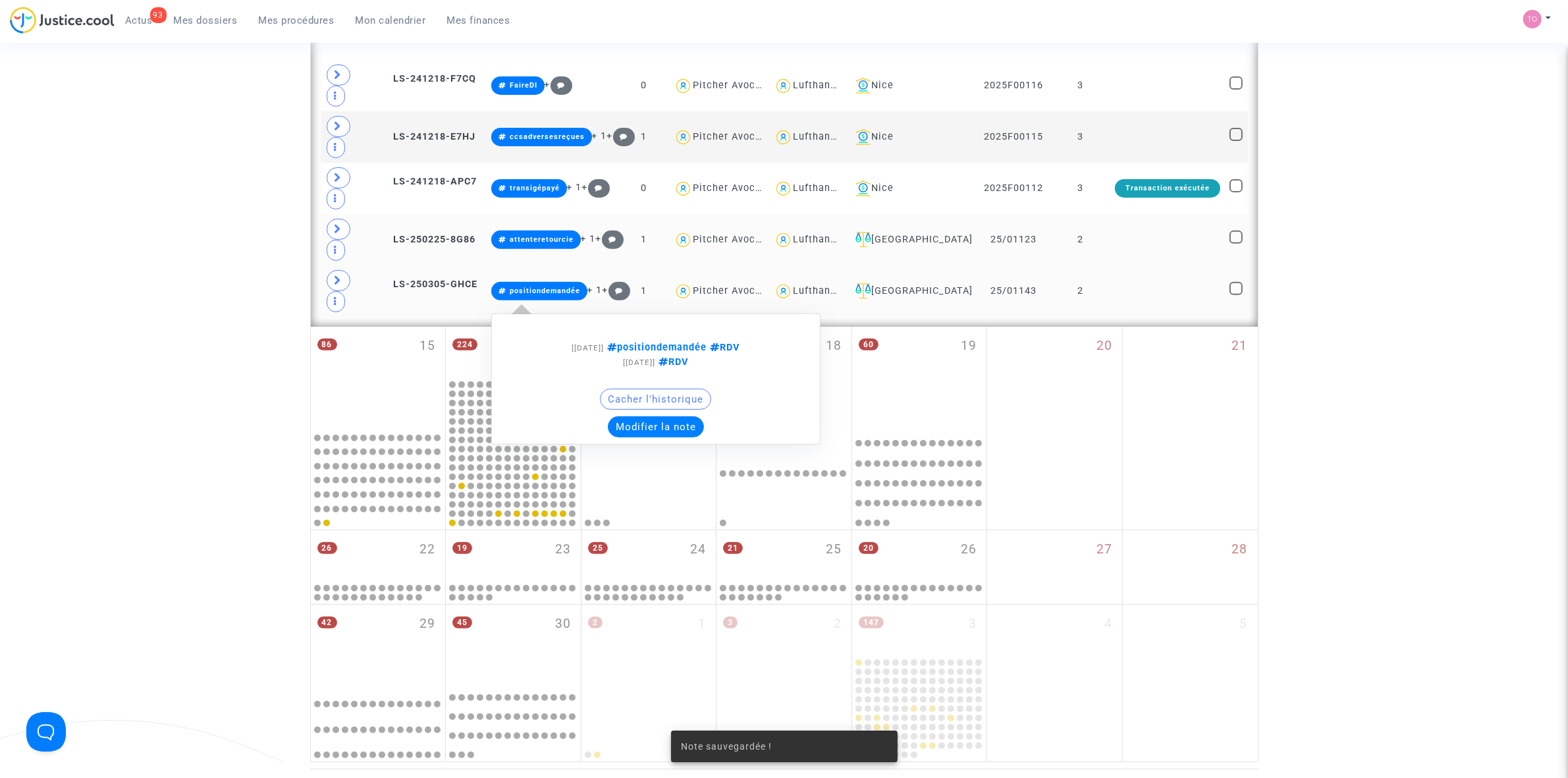
click at [656, 416] on button "Modifier la note" at bounding box center [656, 426] width 96 height 21
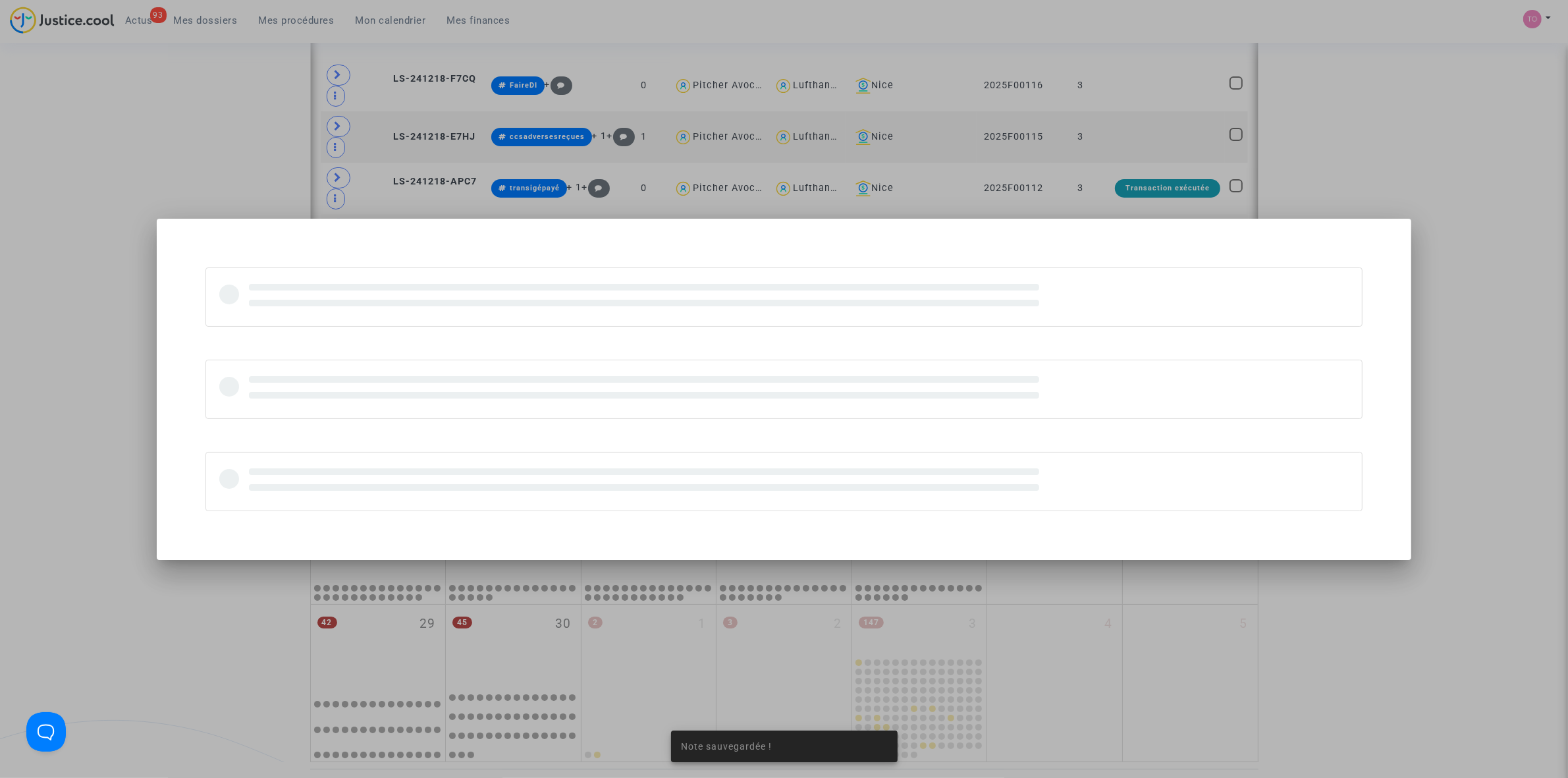
scroll to position [0, 0]
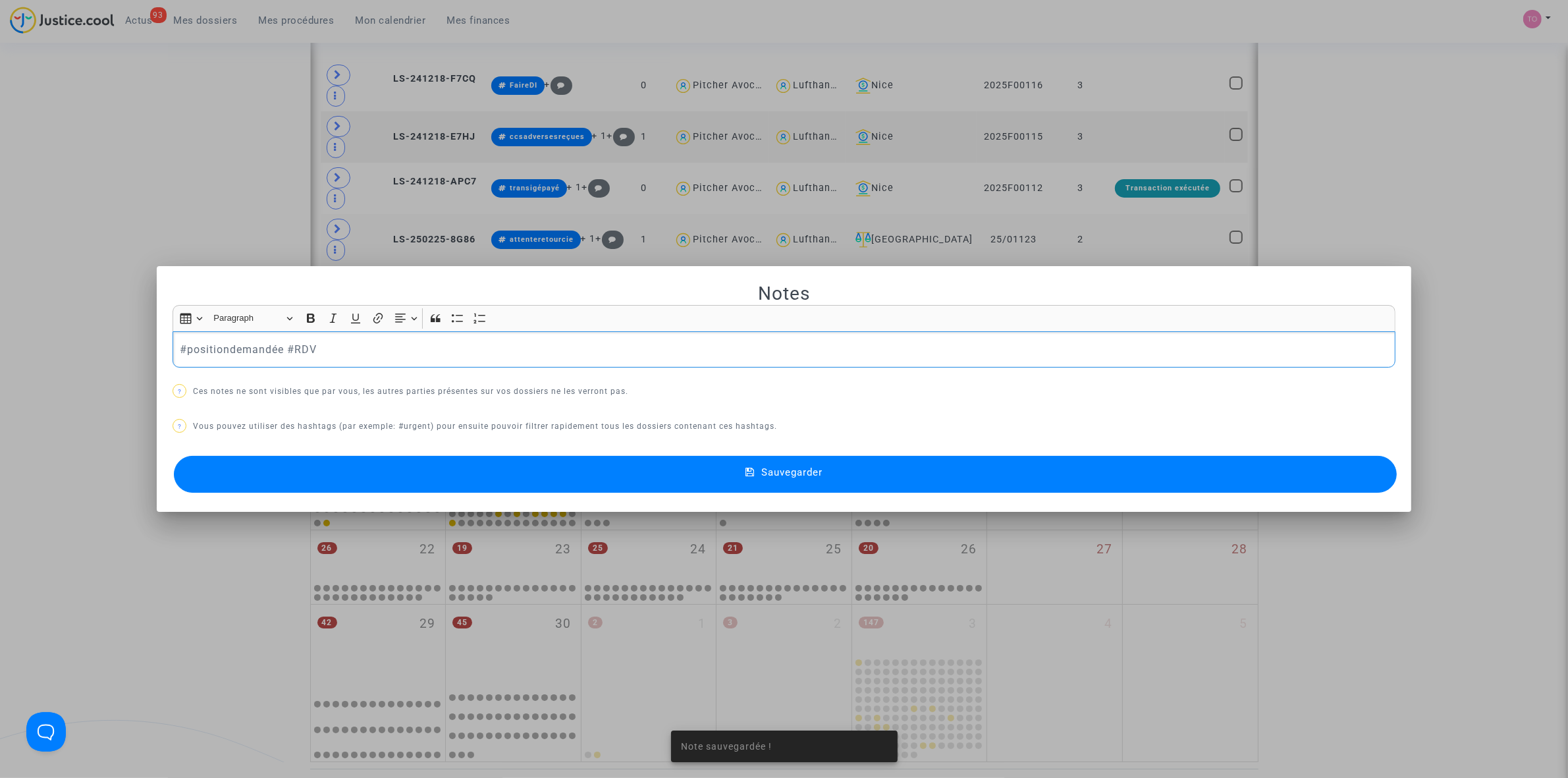
click at [719, 466] on button "Sauvegarder" at bounding box center [785, 474] width 1223 height 37
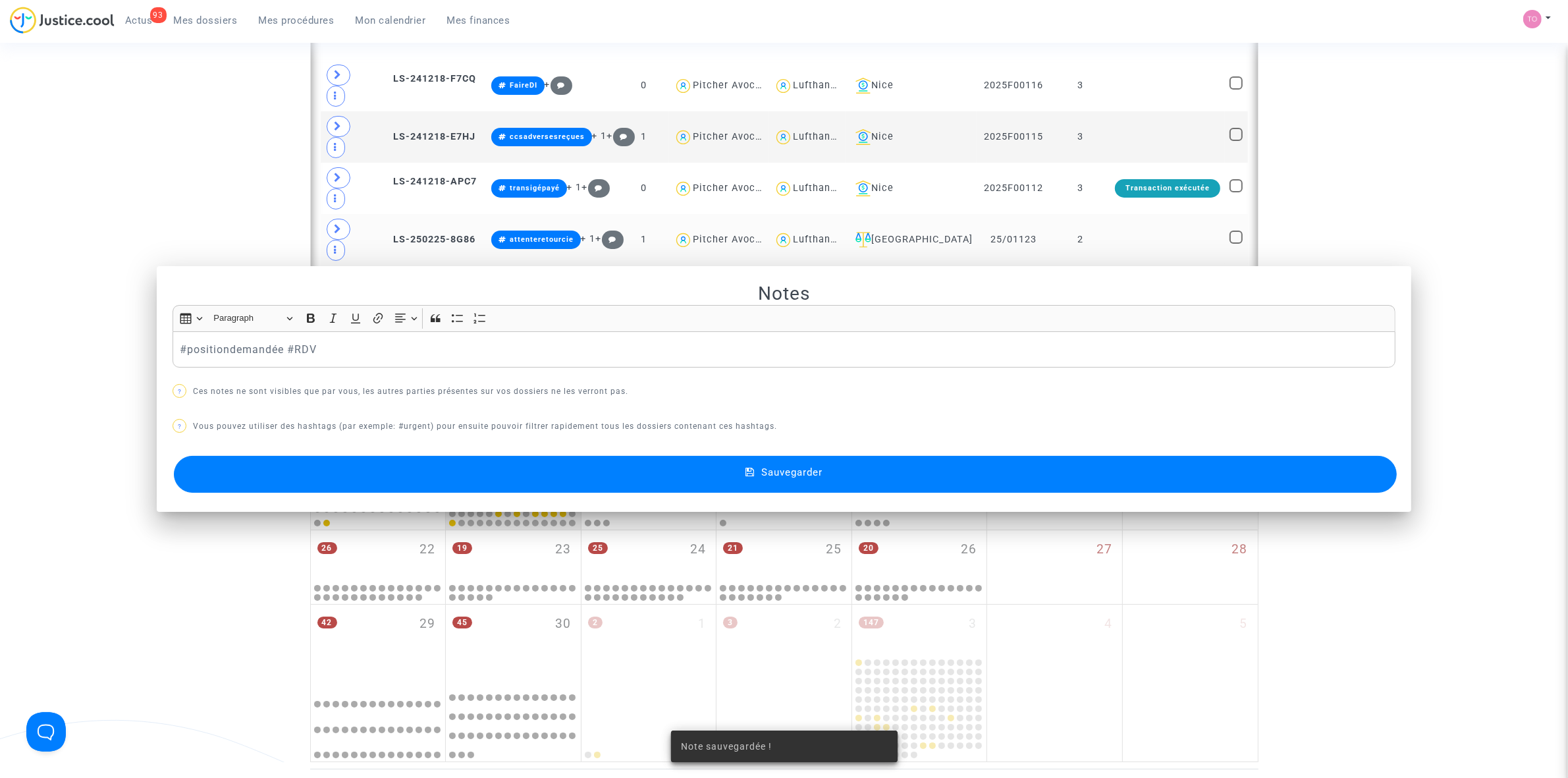
scroll to position [576, 0]
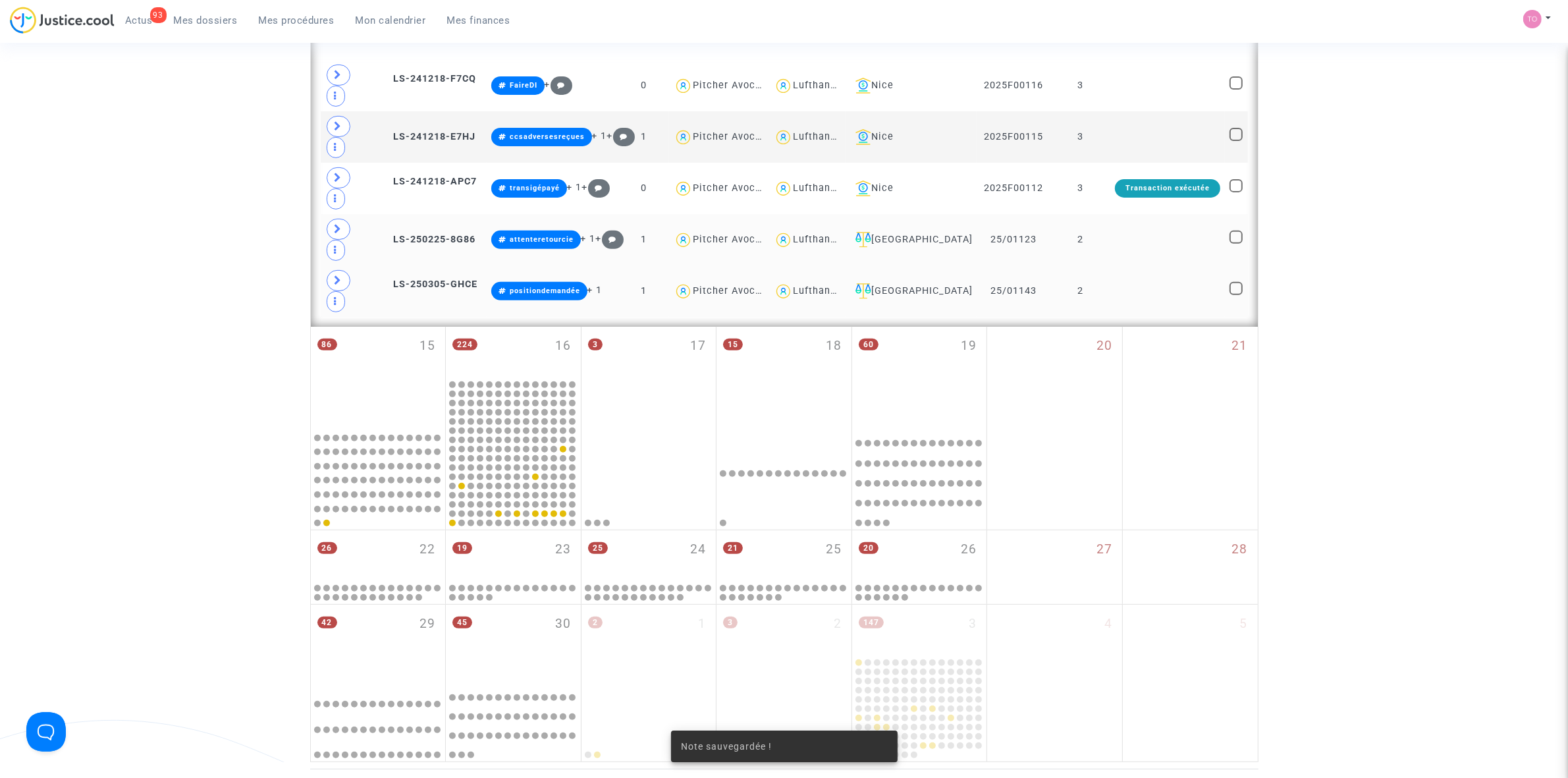
click at [842, 285] on div "Lufthansa" at bounding box center [817, 290] width 49 height 11
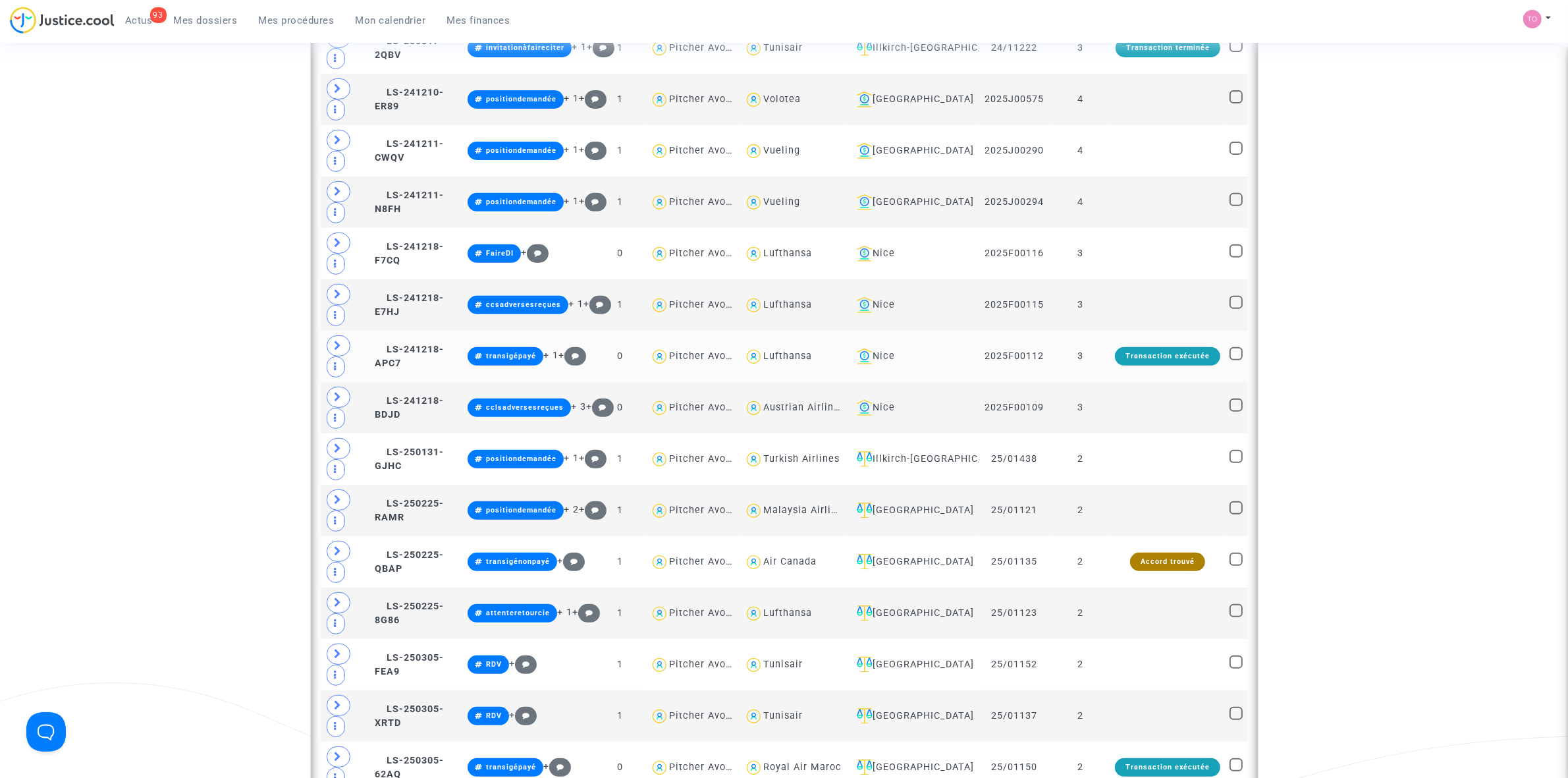
scroll to position [658, 0]
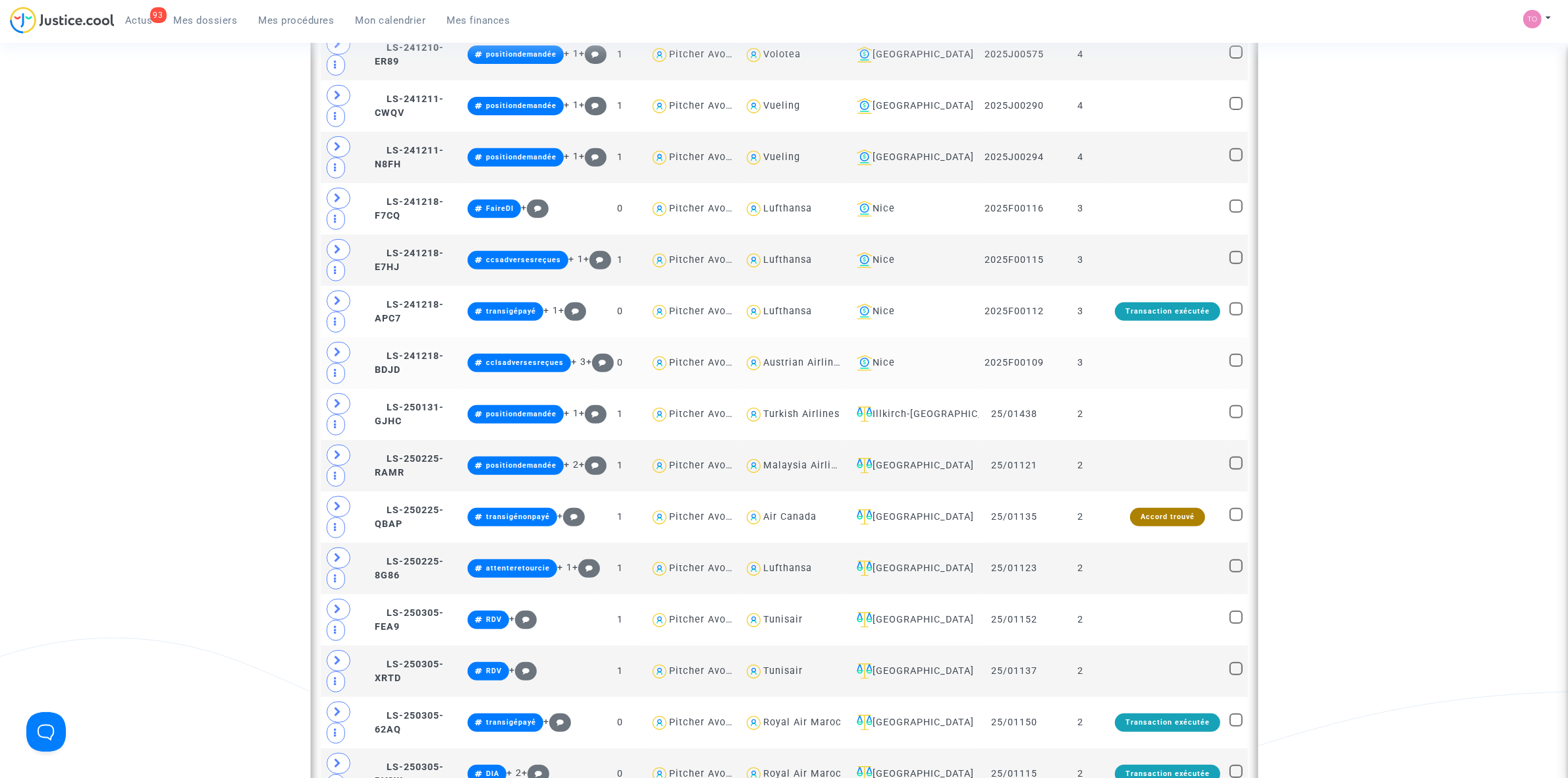
click at [791, 364] on div "Austrian Airlines" at bounding box center [804, 362] width 81 height 11
type textarea "@"Austrian Airlines""
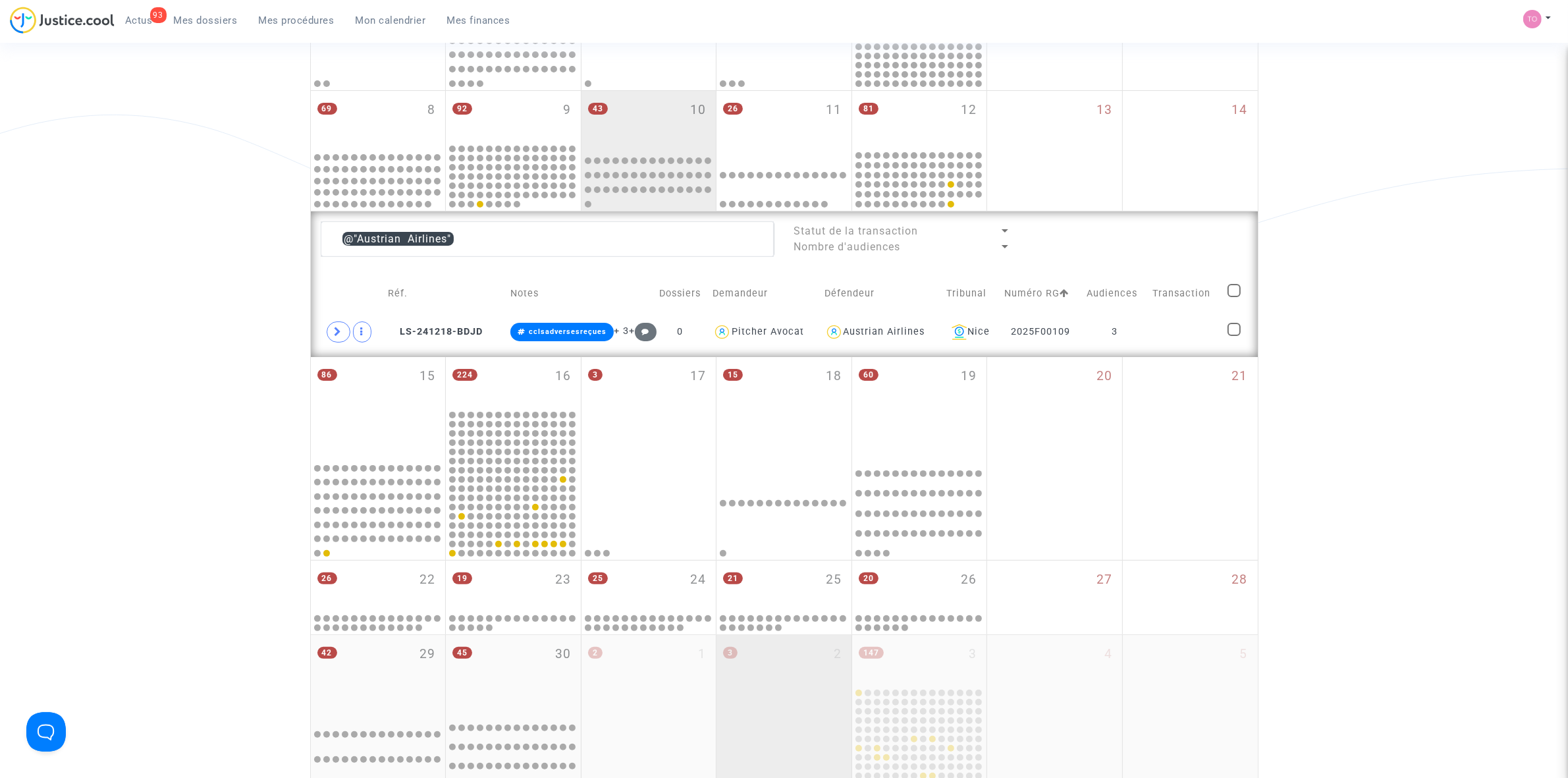
scroll to position [247, 0]
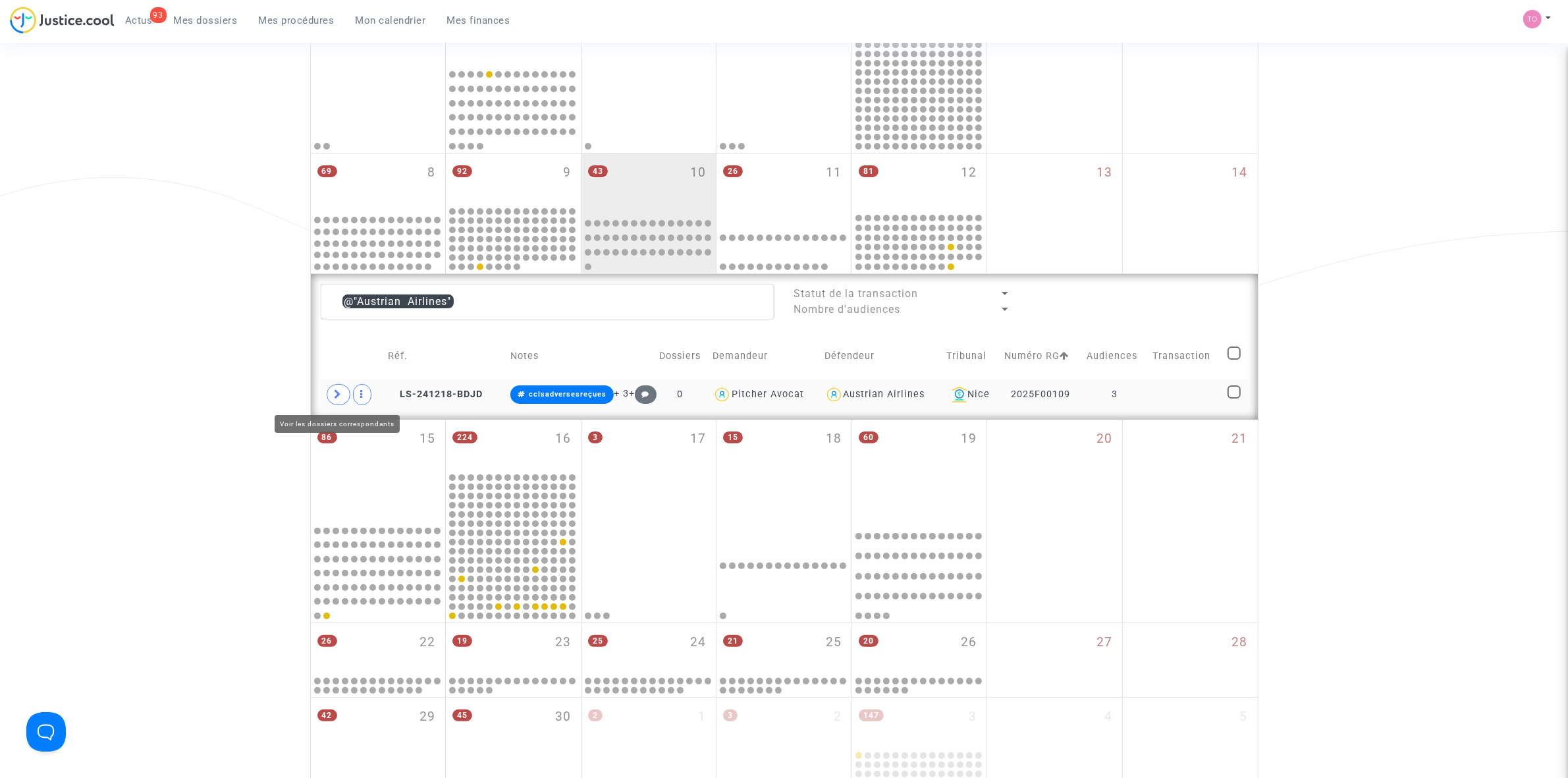
click at [343, 391] on span at bounding box center [339, 393] width 24 height 21
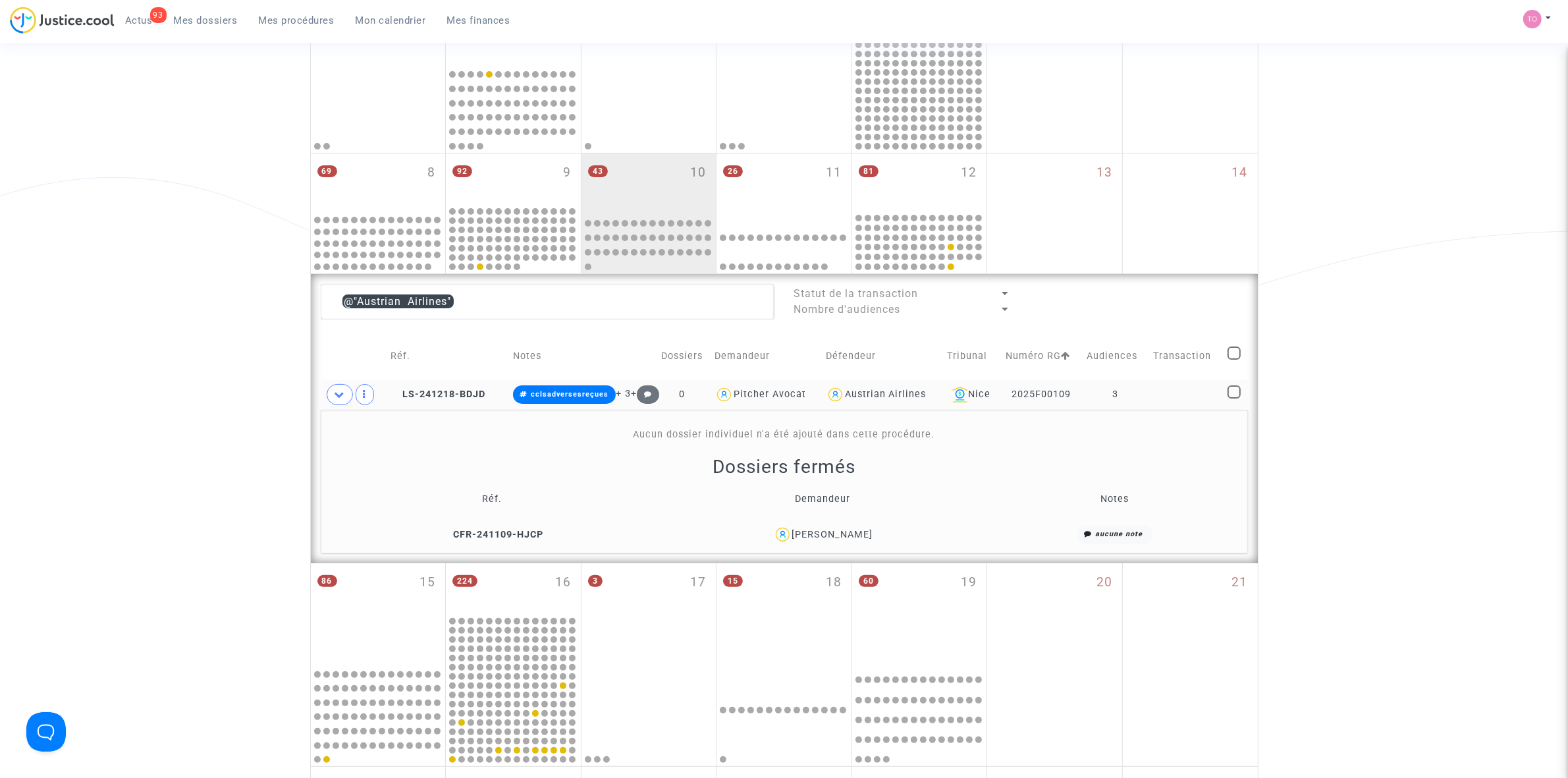
click at [833, 532] on div "Sofiia Mishchenko" at bounding box center [832, 534] width 81 height 11
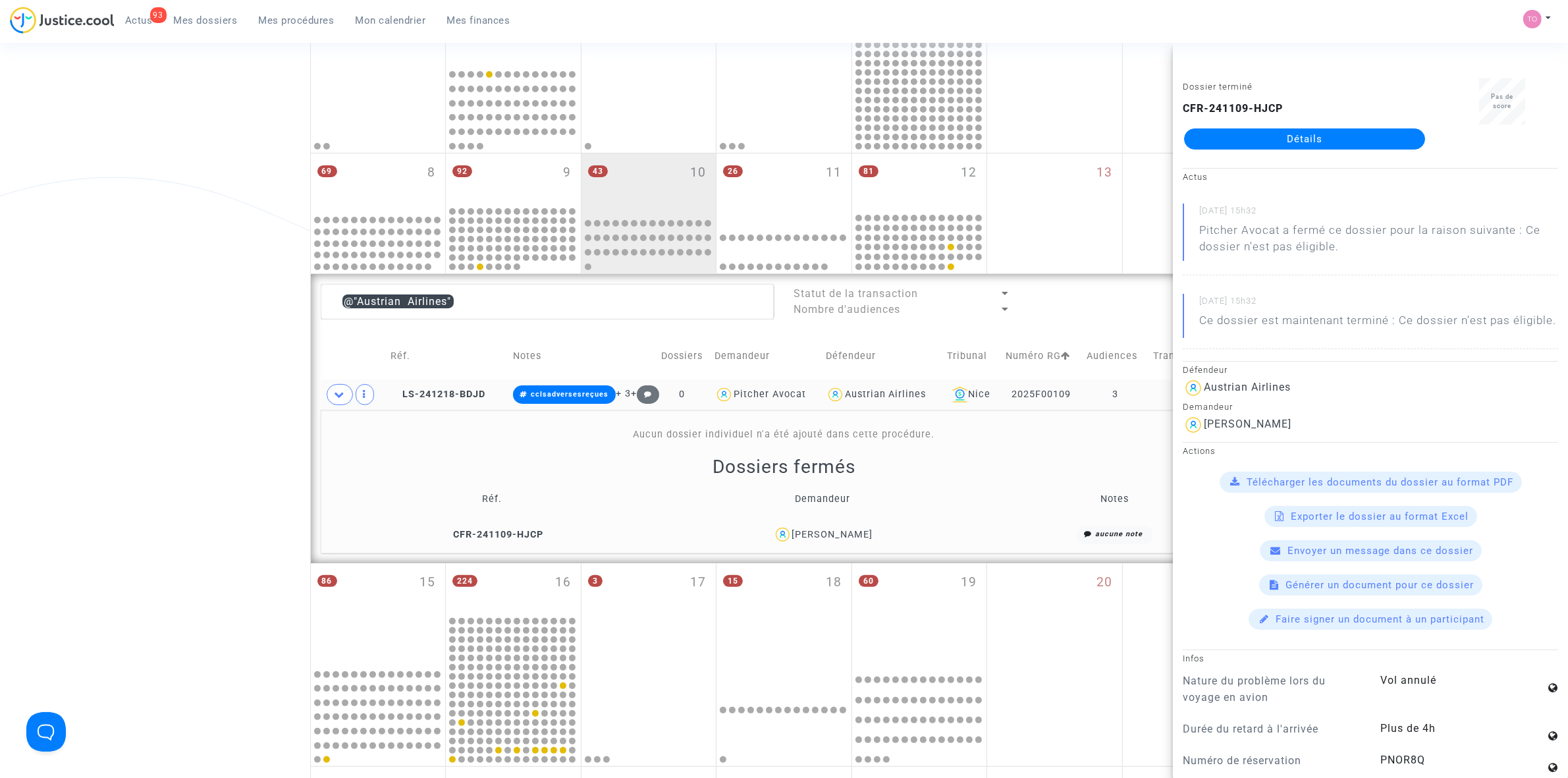
click at [57, 275] on div "Date de clôture d'instruction Date de conciliation Date d'audience Date de juge…" at bounding box center [784, 413] width 1568 height 1169
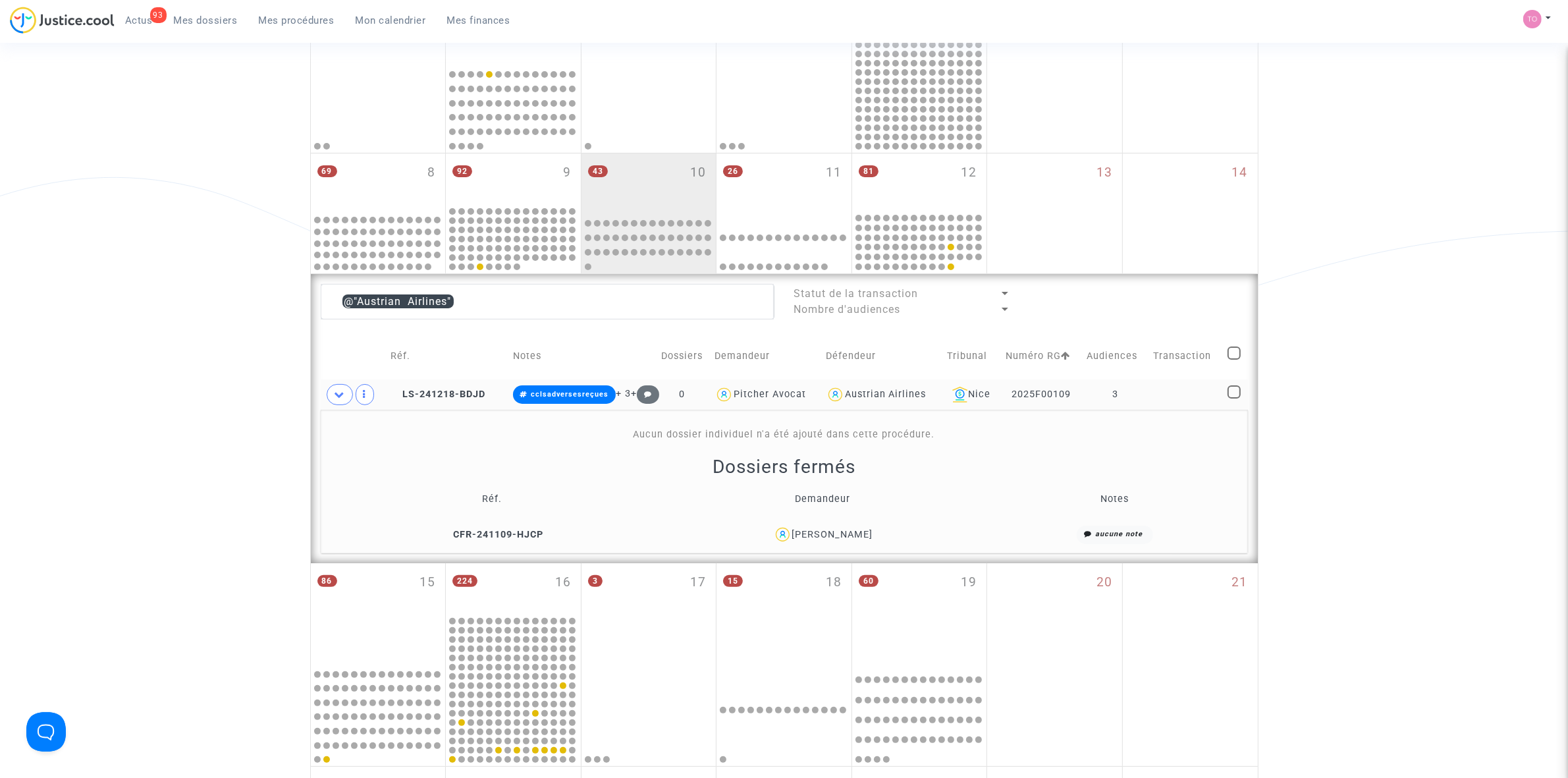
drag, startPoint x: 835, startPoint y: 538, endPoint x: 809, endPoint y: 536, distance: 26.1
click at [809, 536] on div "Sofiia Mishchenko" at bounding box center [832, 534] width 81 height 11
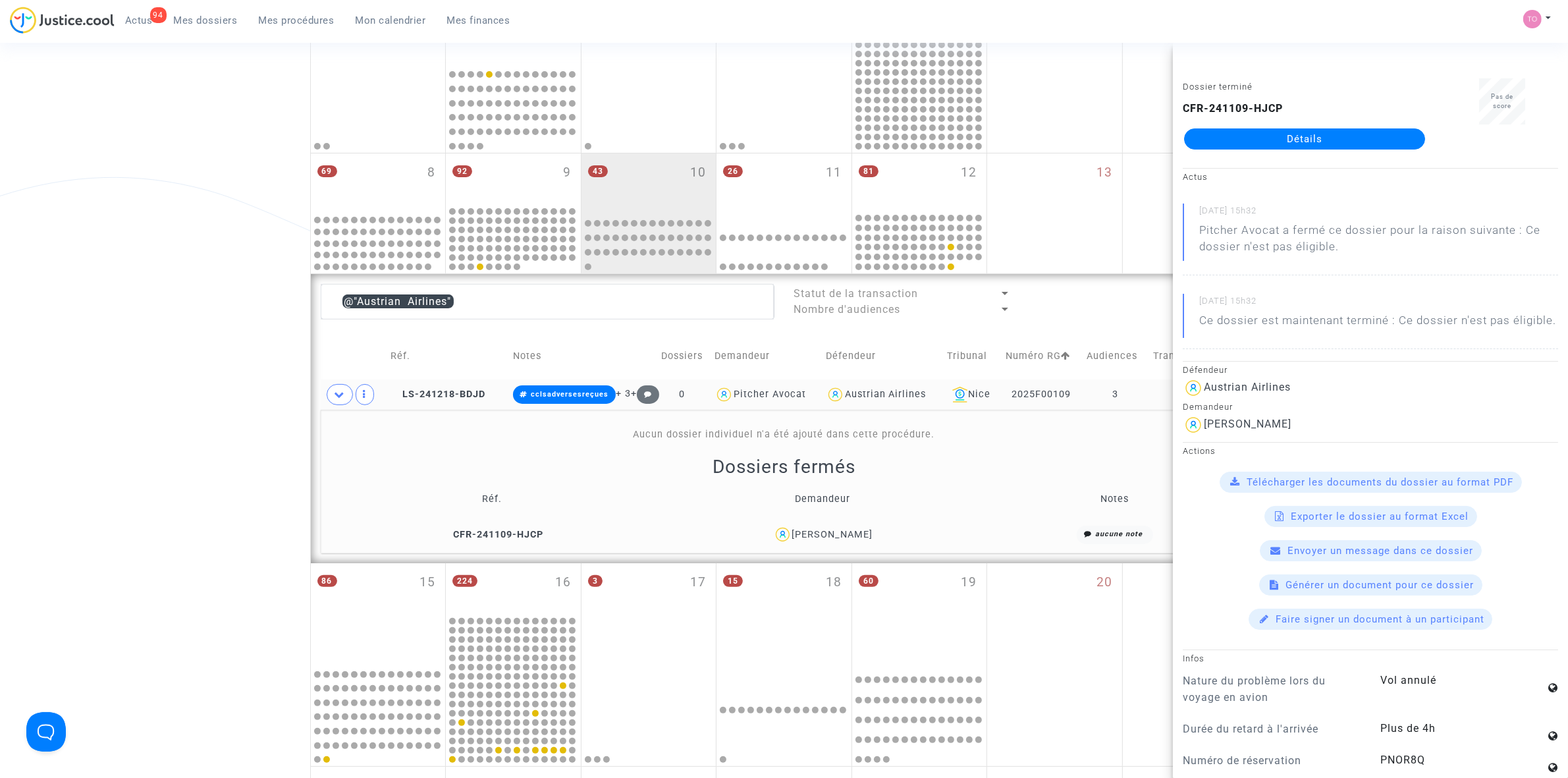
click at [849, 529] on div "Sofiia Mishchenko" at bounding box center [832, 534] width 81 height 11
click at [130, 199] on div "Date de clôture d'instruction Date de conciliation Date d'audience Date de juge…" at bounding box center [784, 413] width 1568 height 1169
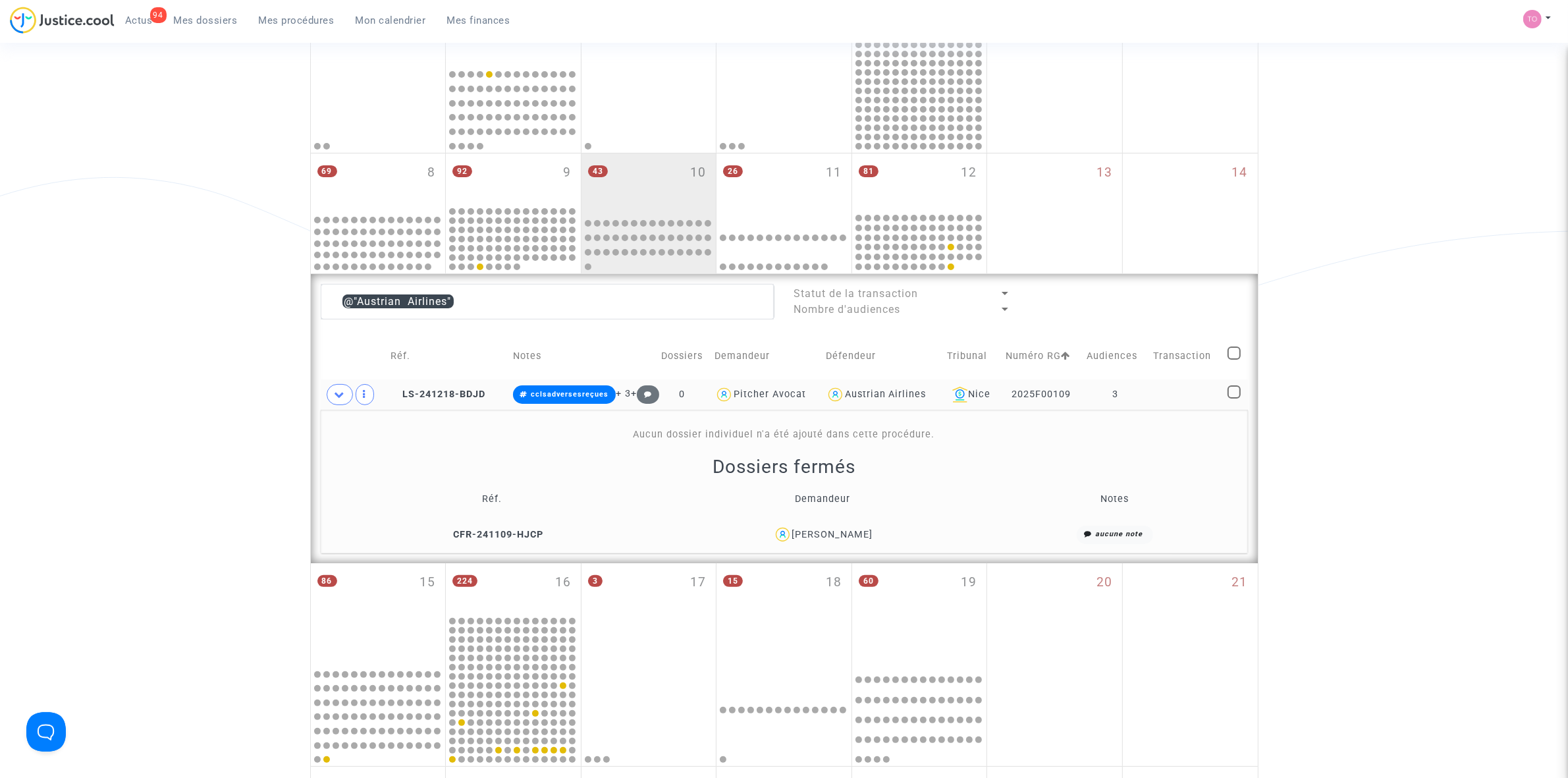
scroll to position [658, 0]
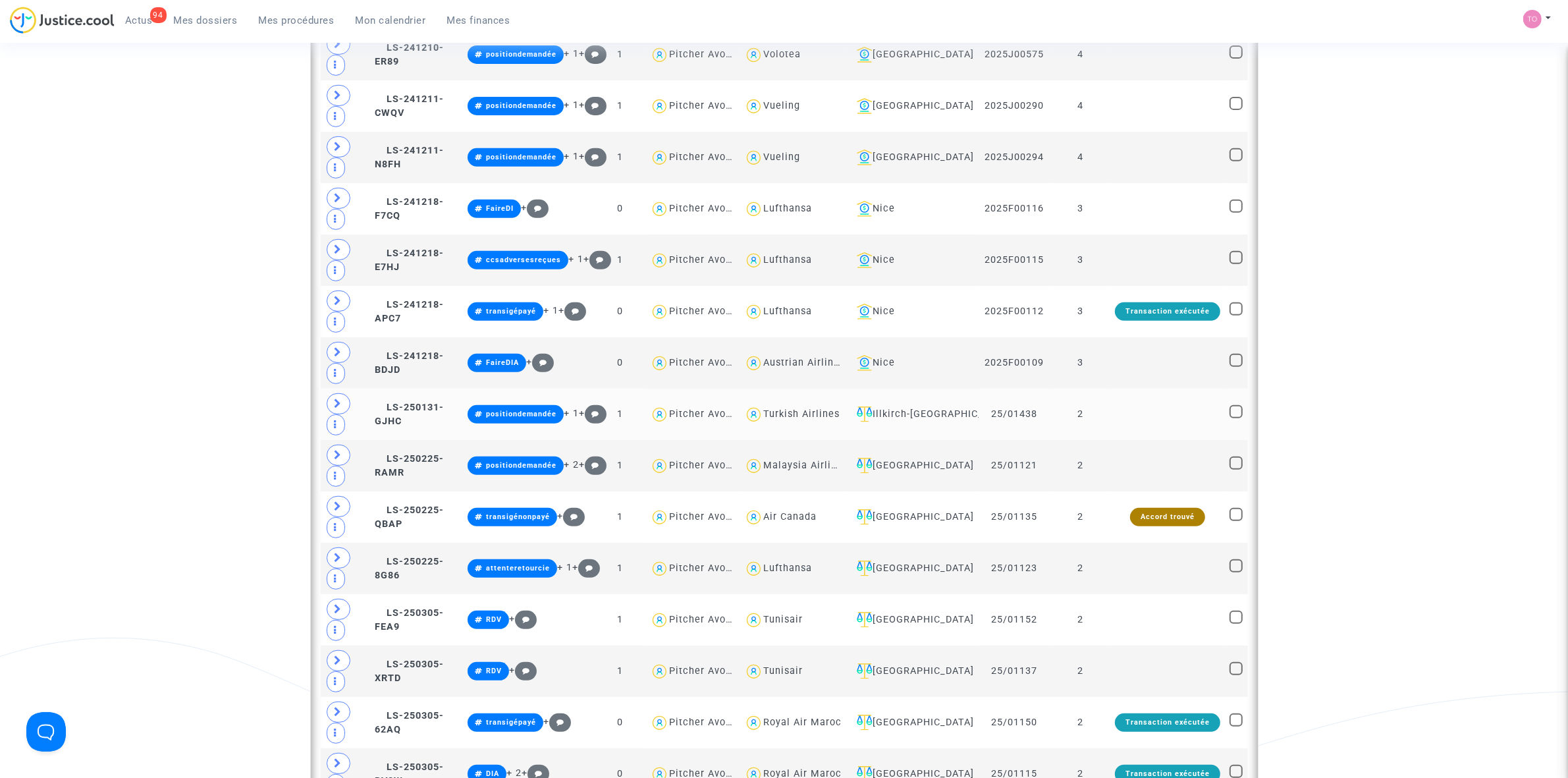
click at [1136, 416] on td at bounding box center [1168, 414] width 115 height 51
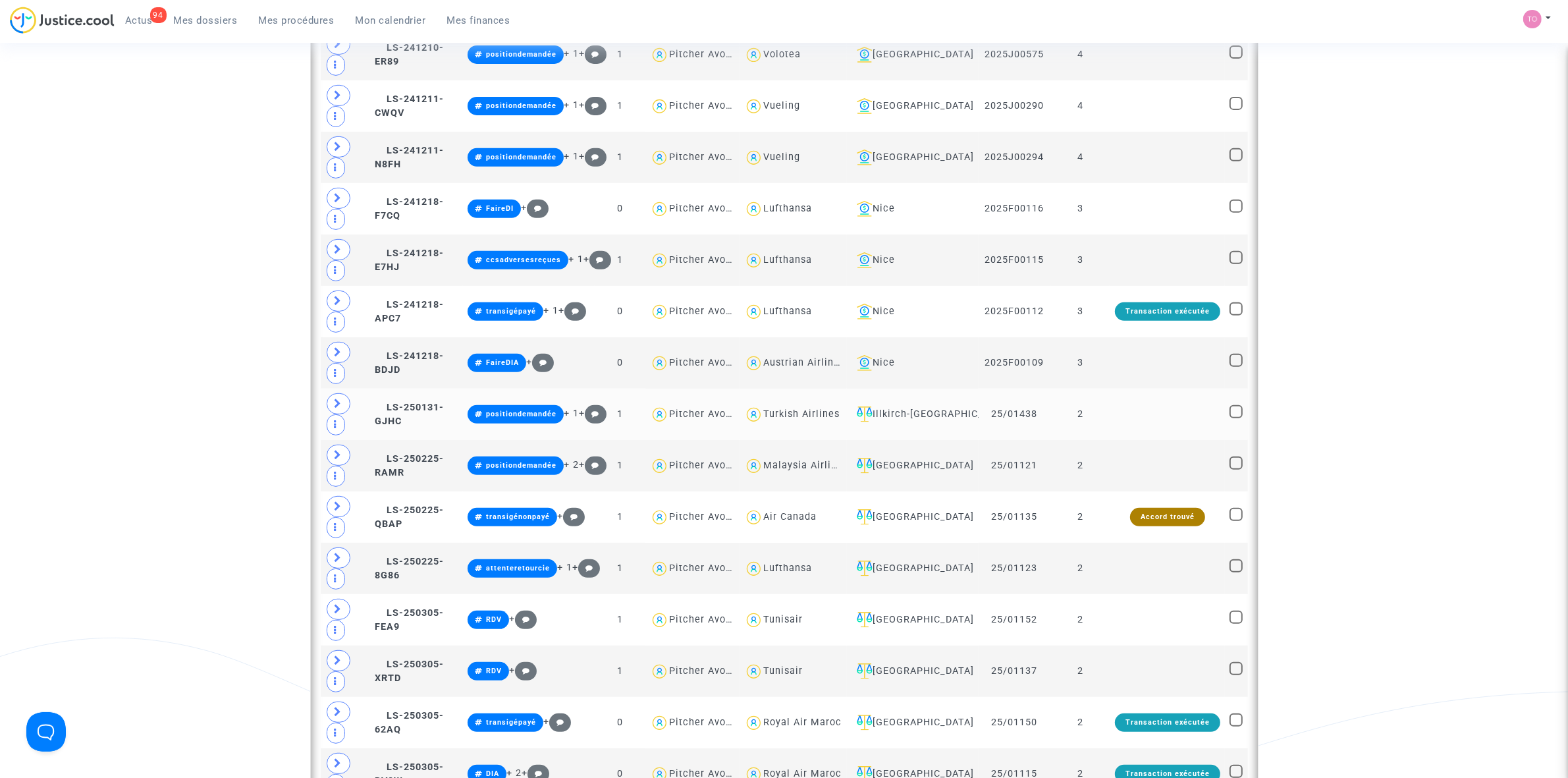
click at [795, 420] on div "Turkish Airlines" at bounding box center [802, 413] width 77 height 11
type textarea "@"Turkish Airlines""
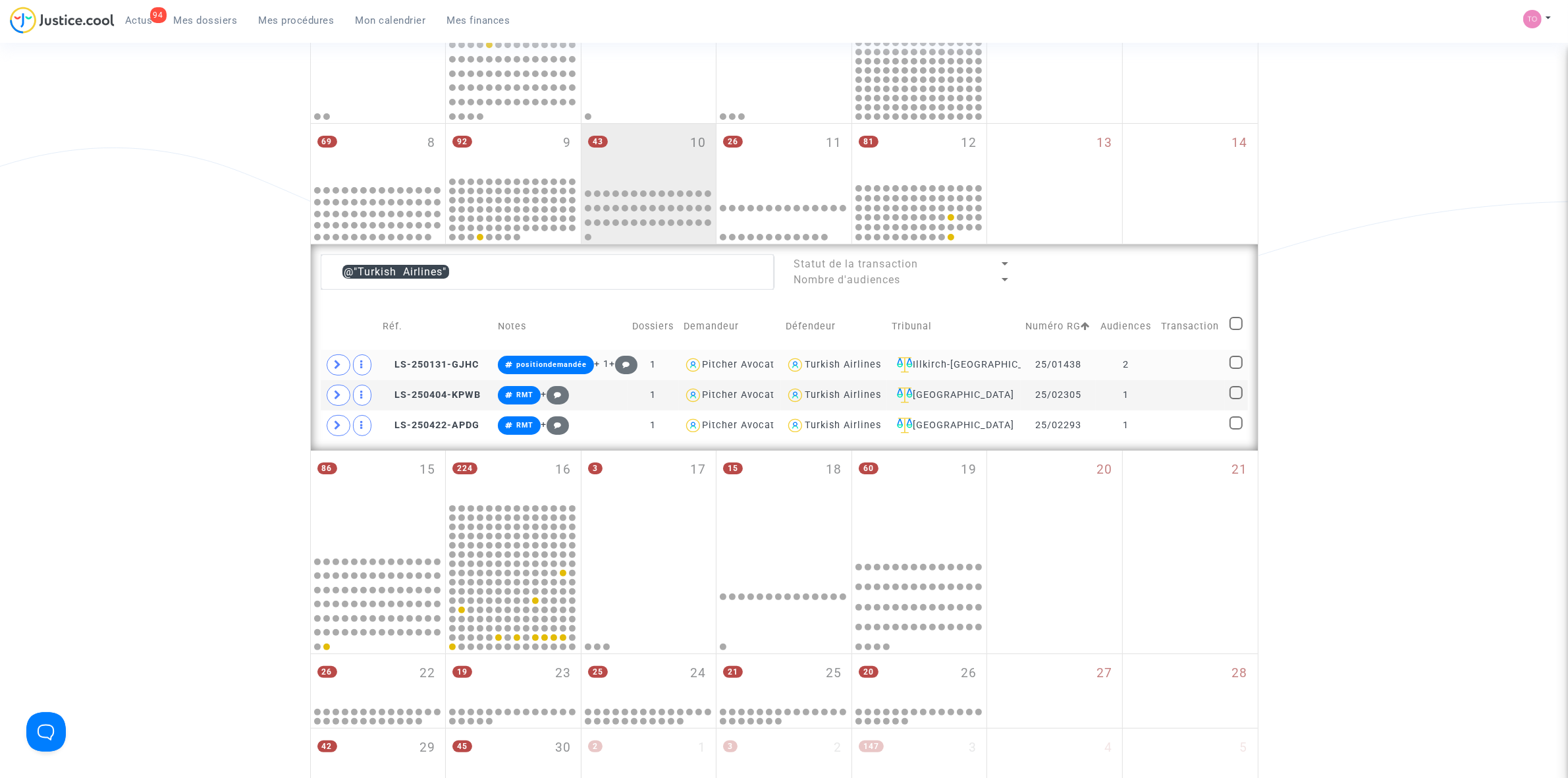
scroll to position [247, 0]
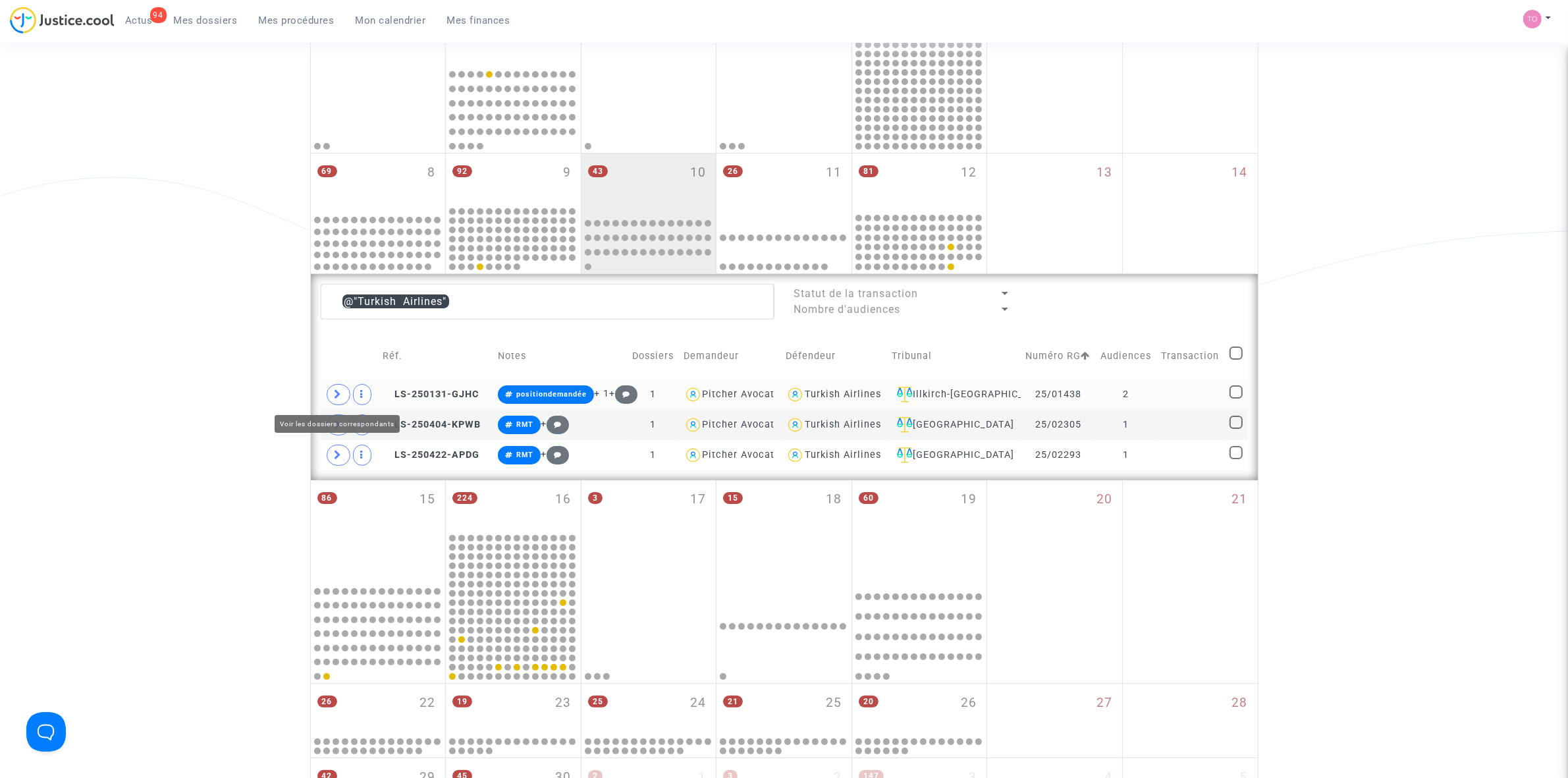
click at [334, 387] on span at bounding box center [339, 393] width 24 height 21
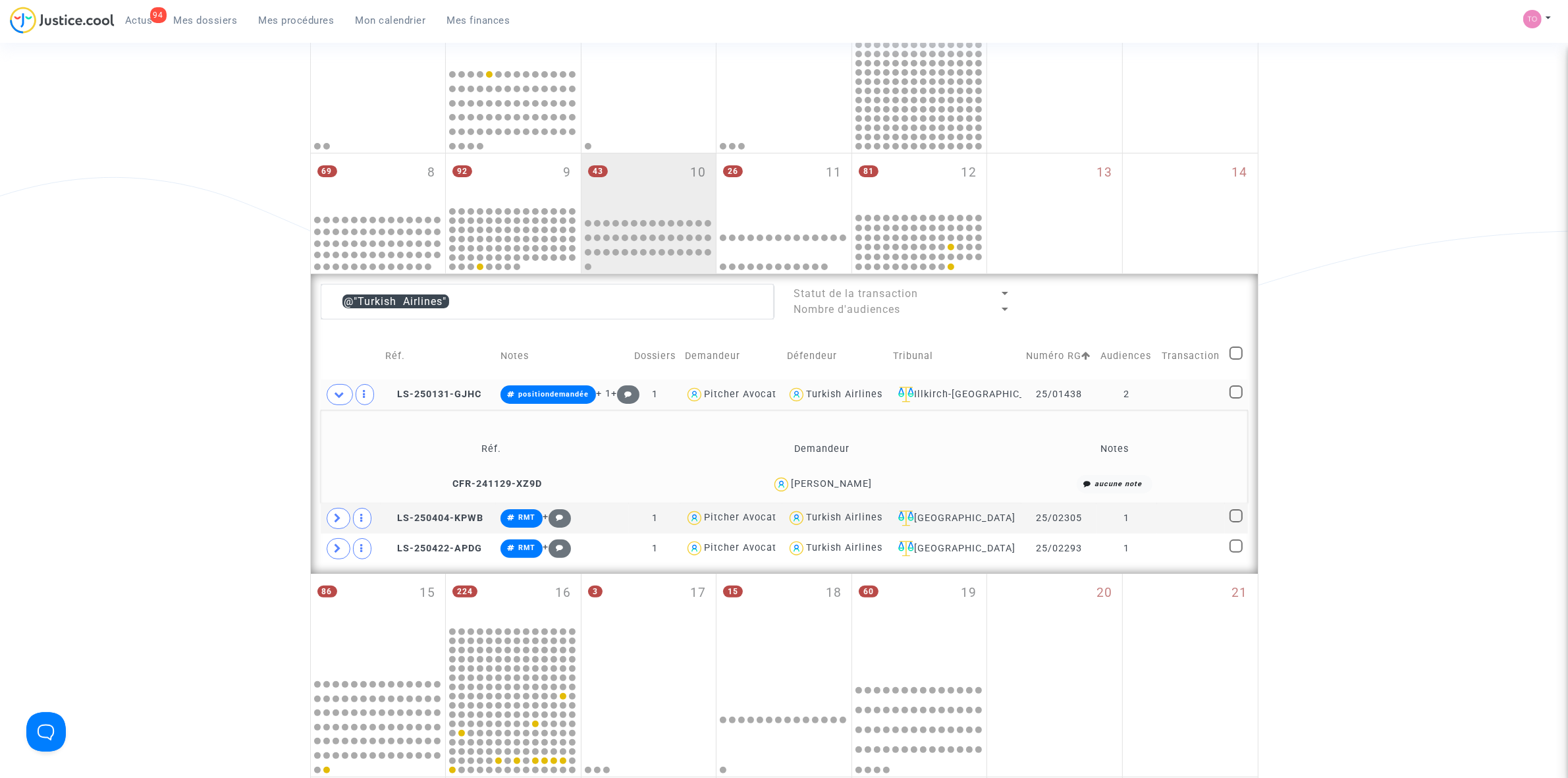
click at [852, 484] on div "Jean Paul Welsch" at bounding box center [831, 483] width 81 height 11
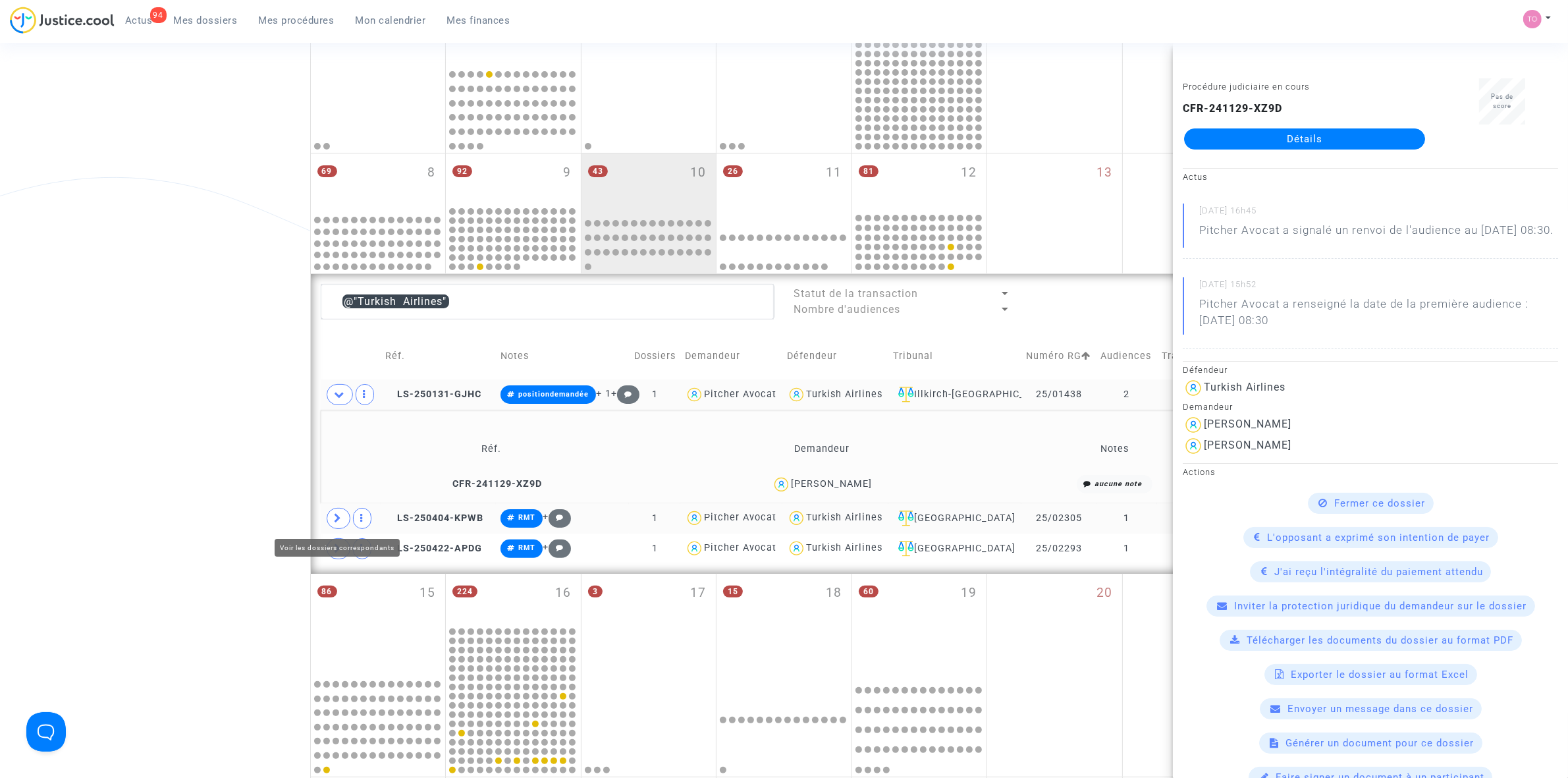
click at [344, 519] on span at bounding box center [339, 517] width 24 height 21
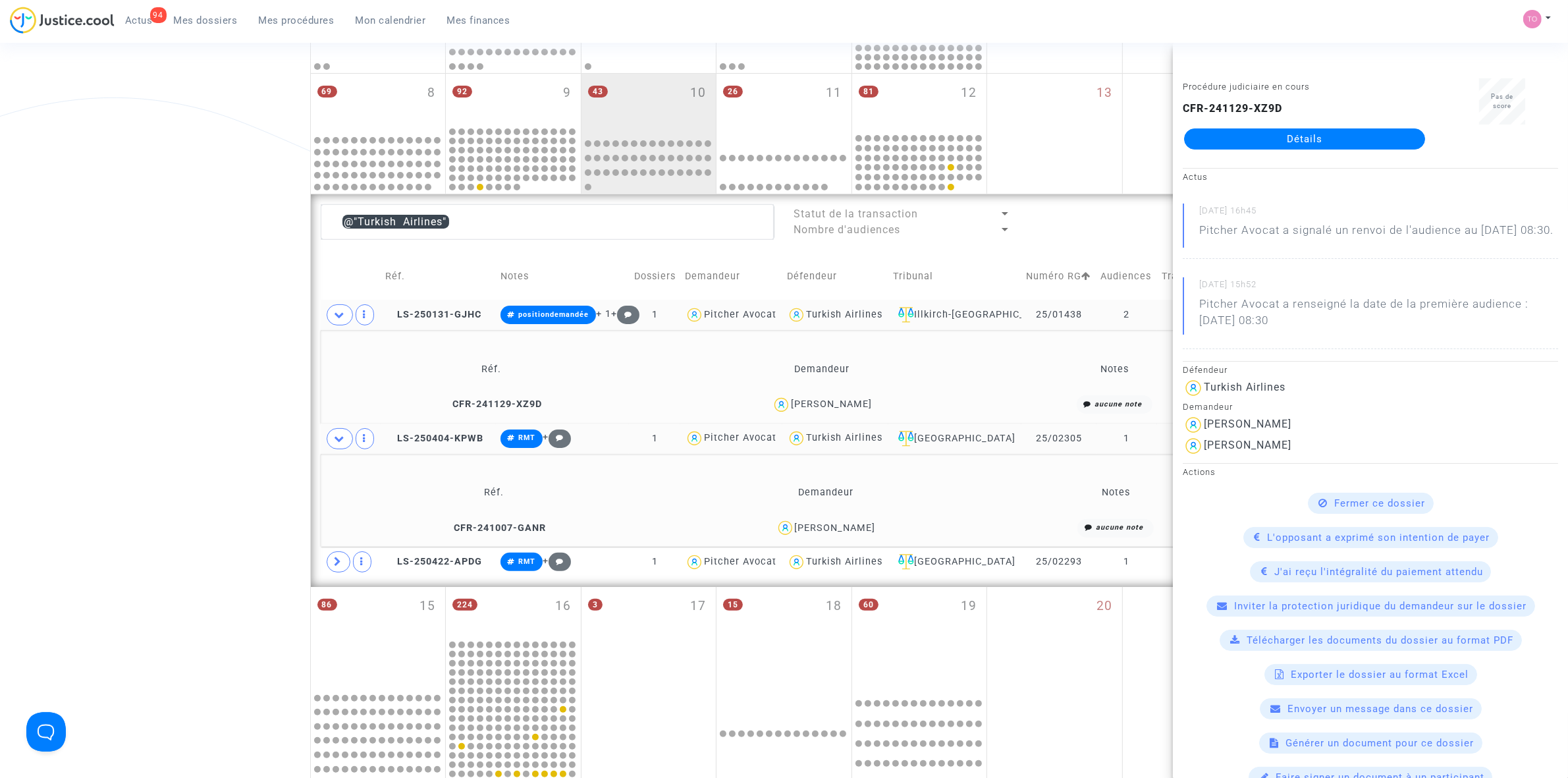
scroll to position [330, 0]
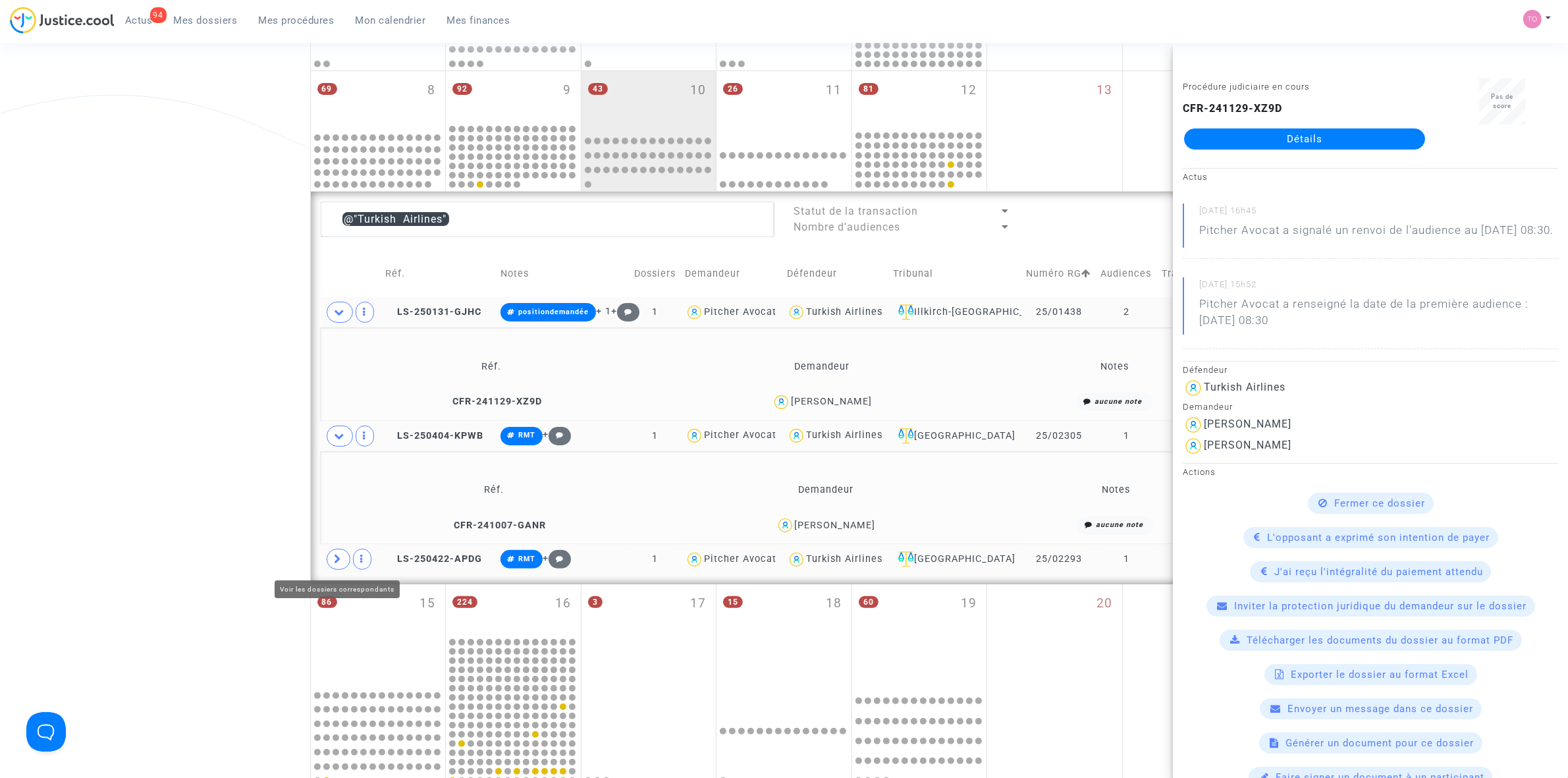
click at [337, 564] on icon at bounding box center [339, 558] width 8 height 10
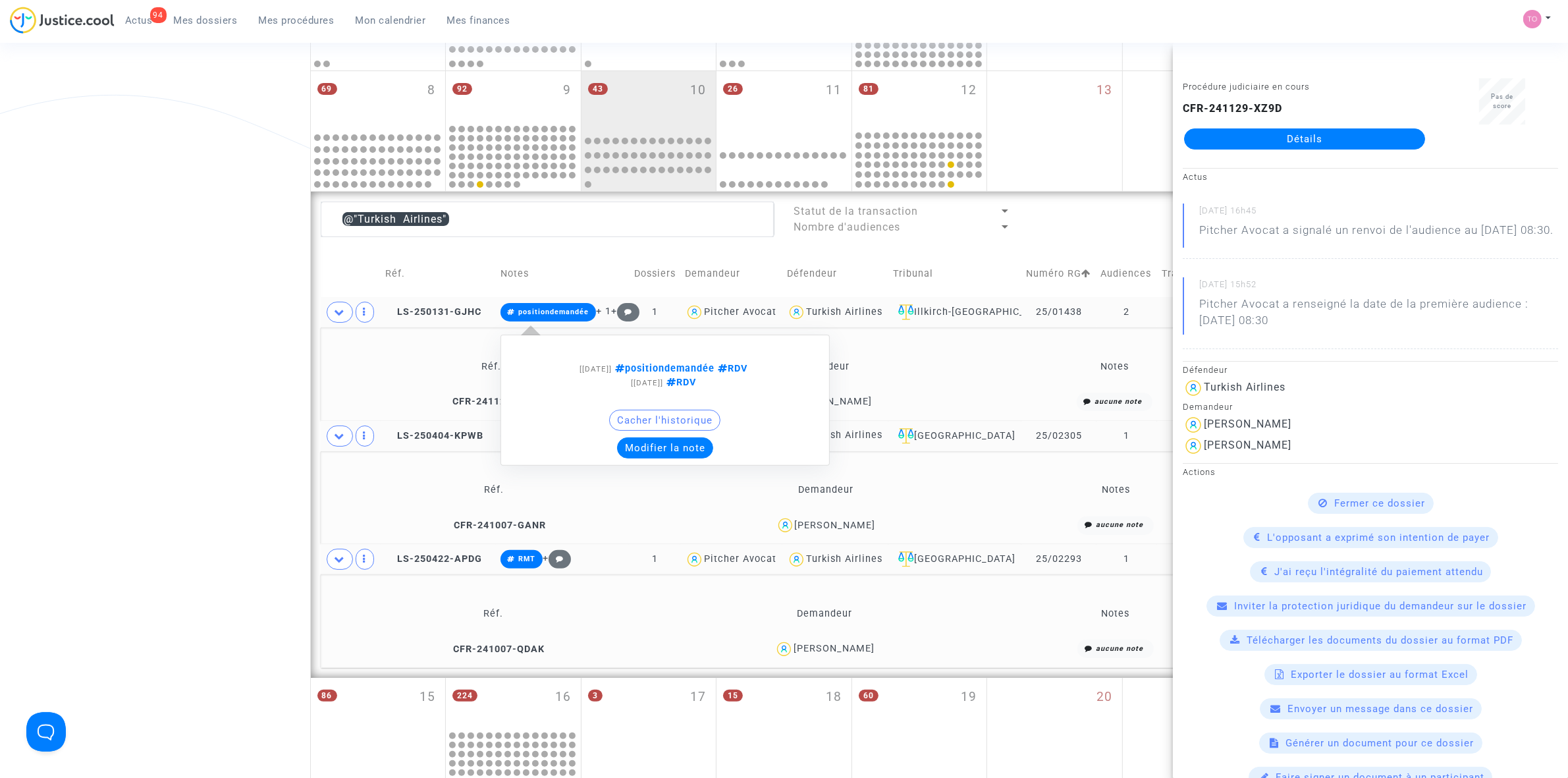
click at [657, 441] on button "Modifier la note" at bounding box center [665, 447] width 96 height 21
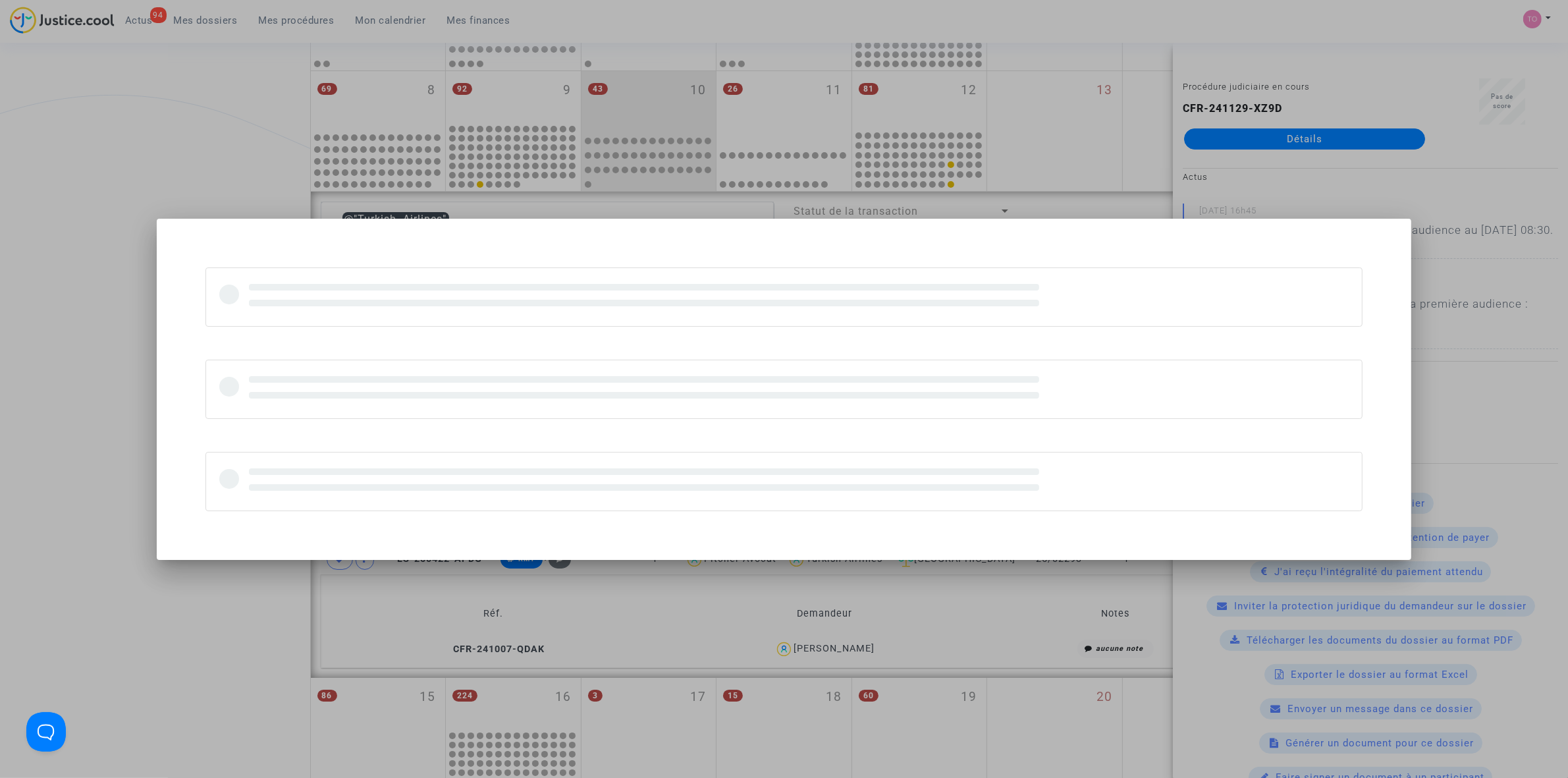
scroll to position [0, 0]
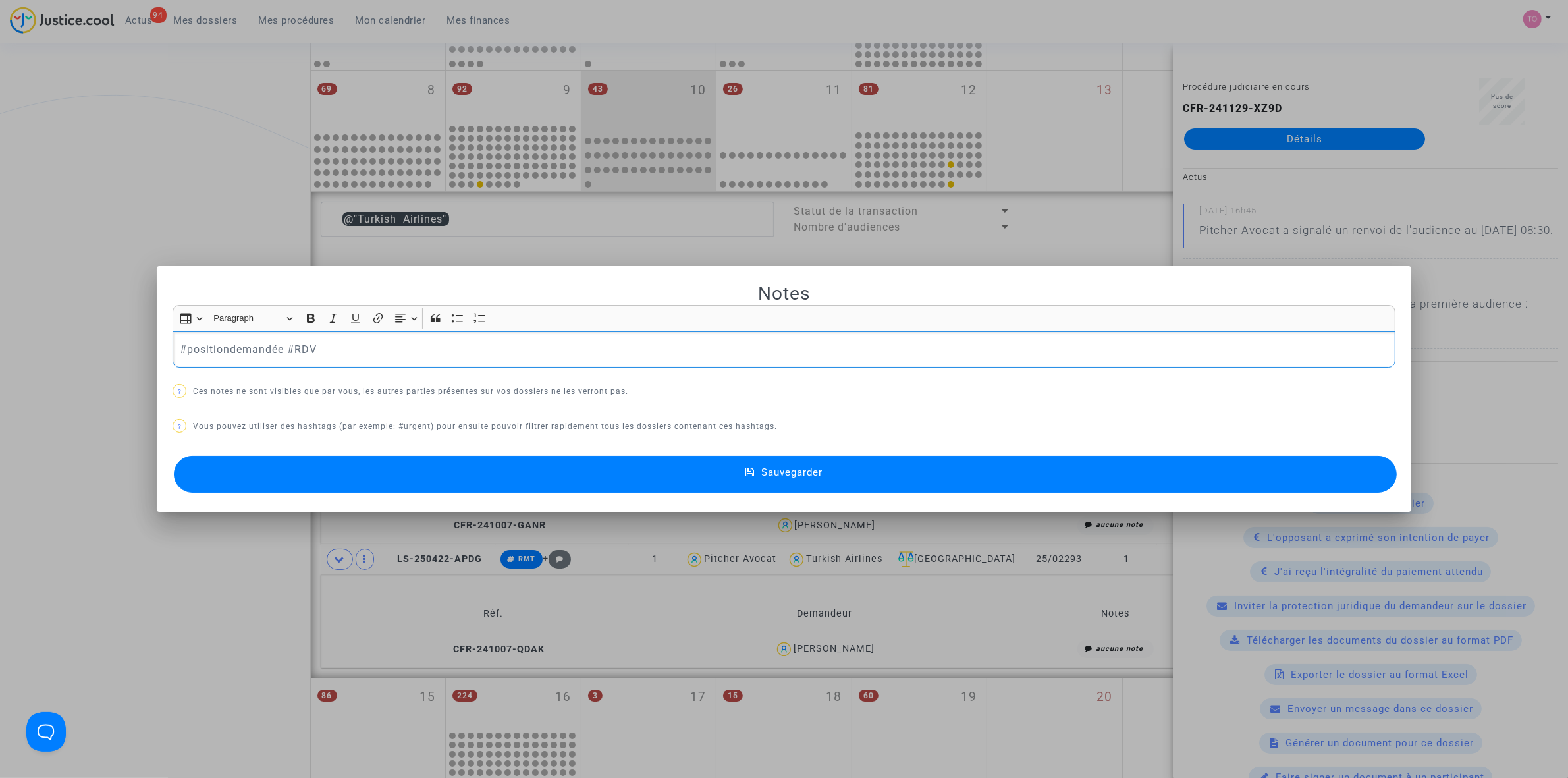
drag, startPoint x: 330, startPoint y: 351, endPoint x: 370, endPoint y: 372, distance: 45.2
click at [321, 349] on p "#positiondemandée #RDV" at bounding box center [784, 349] width 1209 height 17
click at [509, 468] on button "Sauvegarder" at bounding box center [785, 474] width 1223 height 37
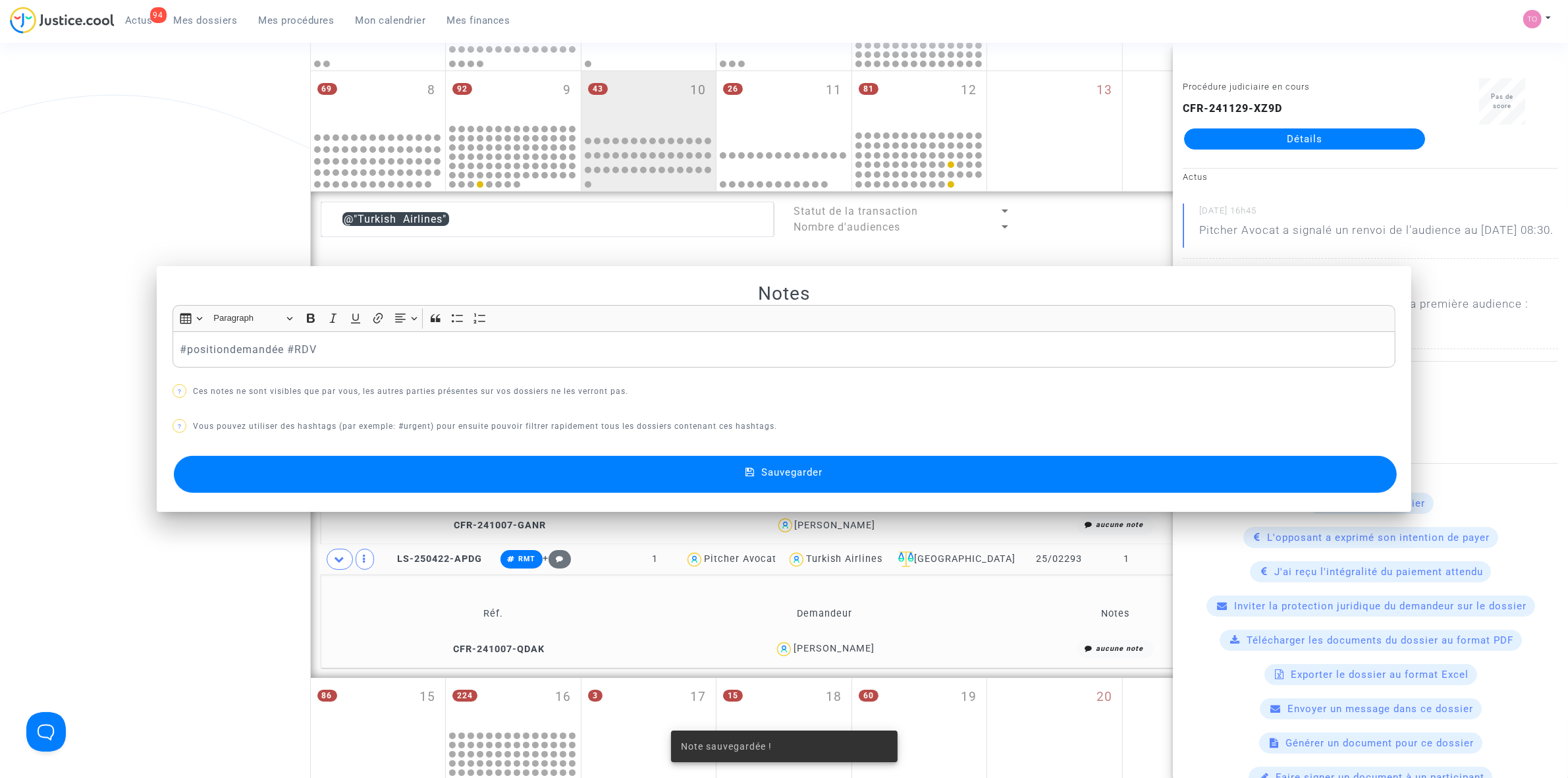
scroll to position [330, 0]
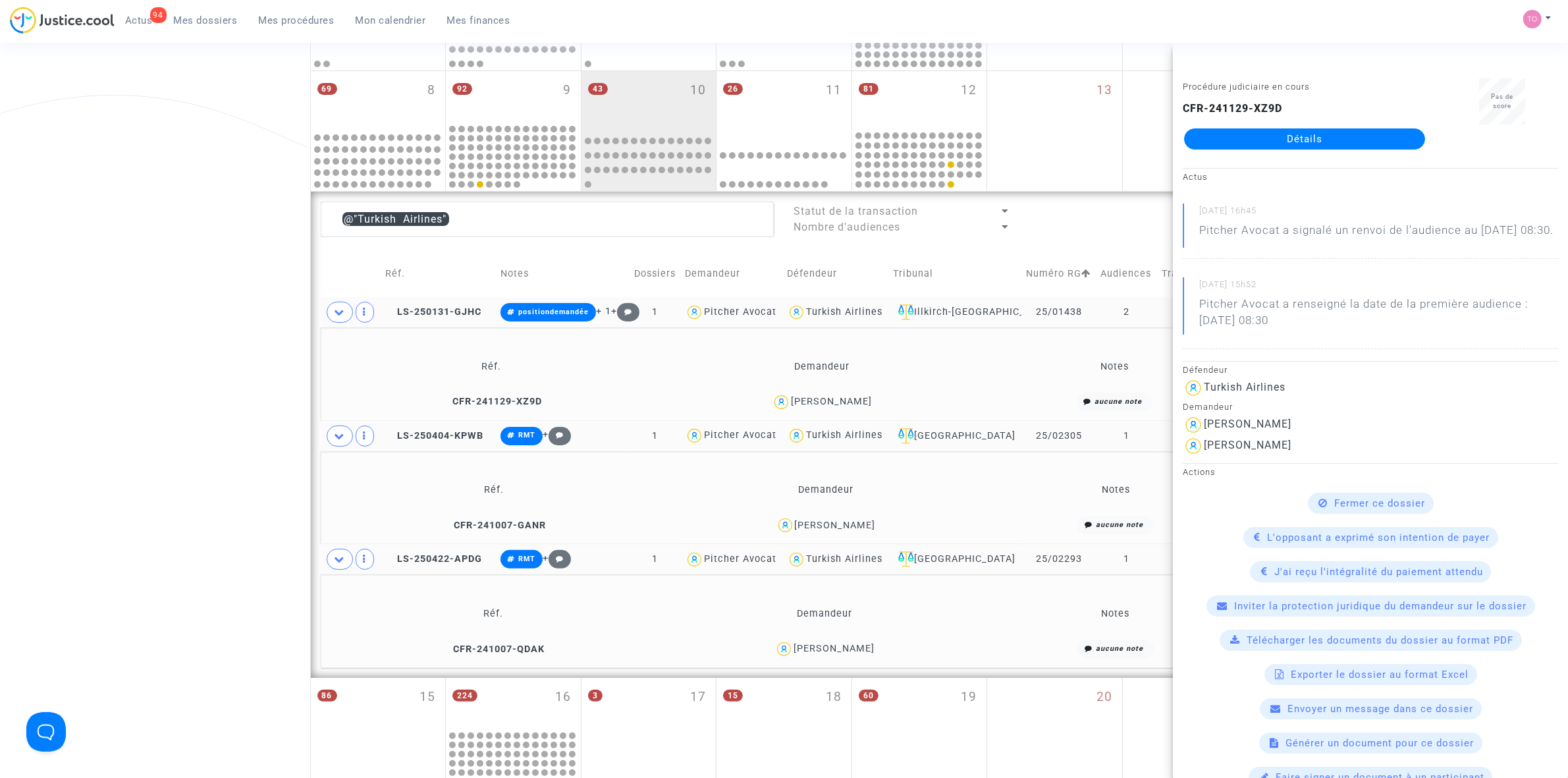
click at [860, 525] on div "Nicolas GADANHO" at bounding box center [835, 525] width 81 height 11
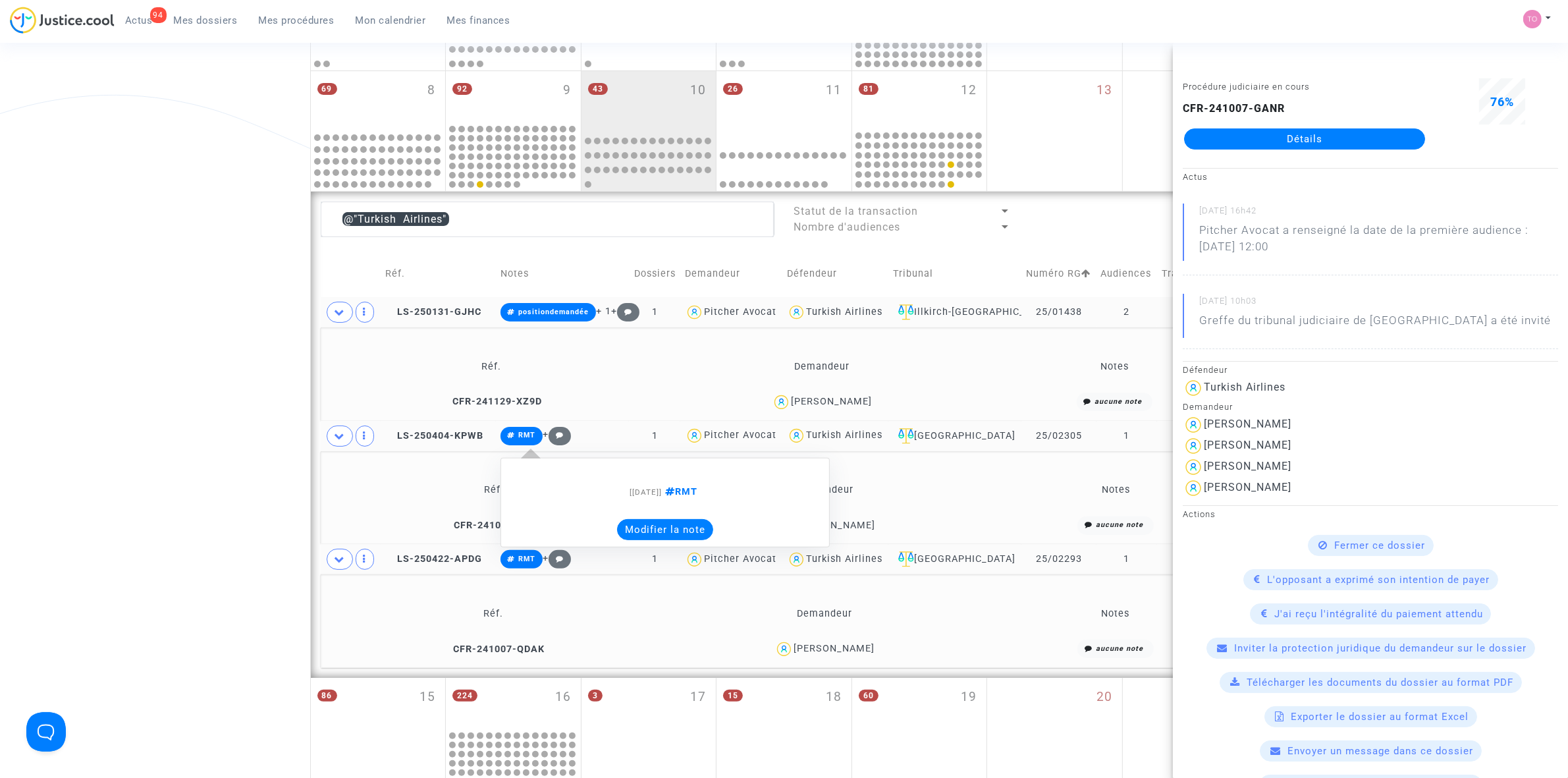
click at [651, 532] on button "Modifier la note" at bounding box center [665, 529] width 96 height 21
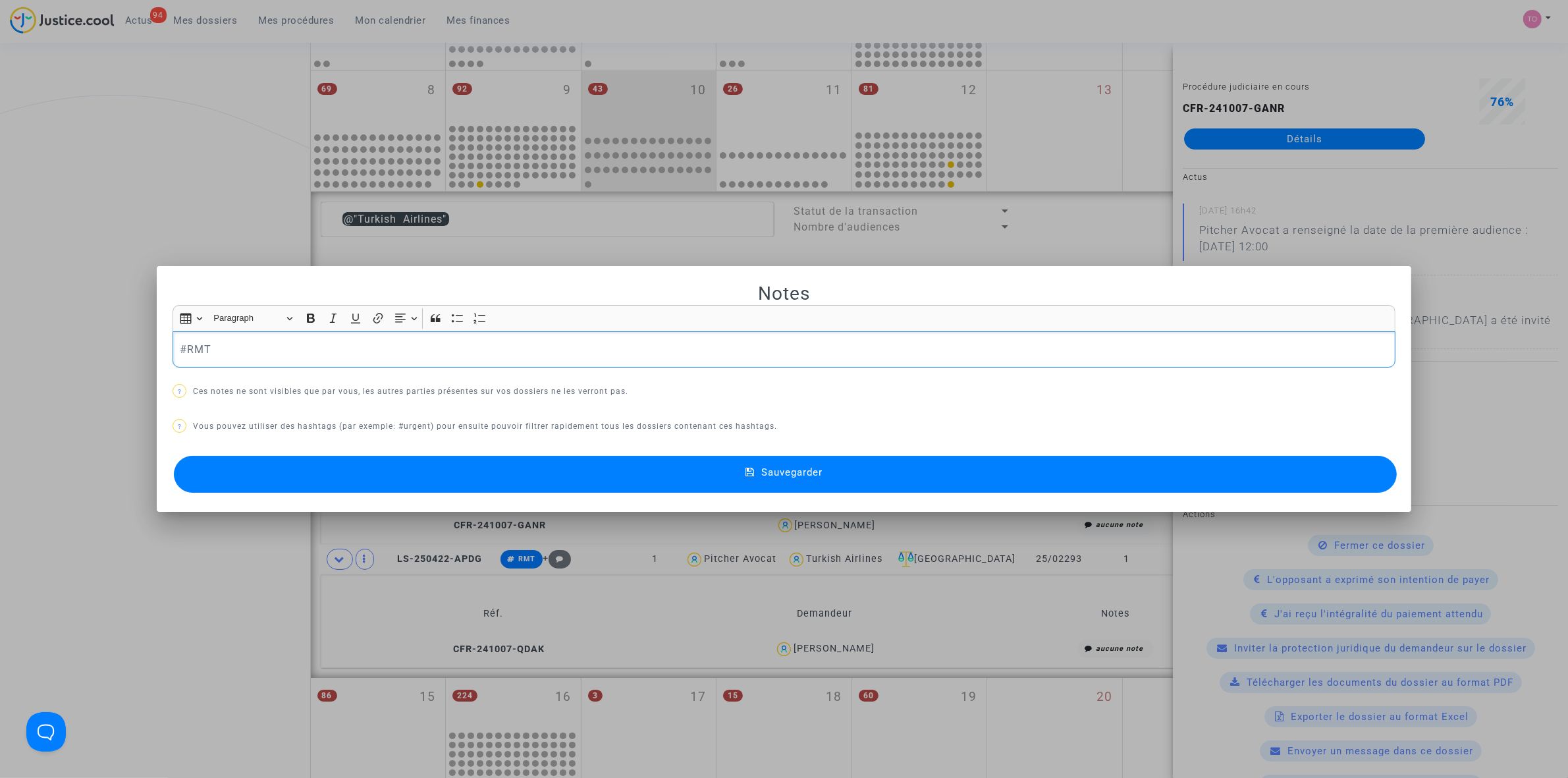
drag, startPoint x: 233, startPoint y: 343, endPoint x: 131, endPoint y: 344, distance: 102.0
click at [131, 344] on div "Notes Rich Text Editor Insert table Insert table Heading Paragraph Paragraph He…" at bounding box center [784, 389] width 1568 height 778
click at [228, 77] on span "#positiondemandée" at bounding box center [227, 68] width 75 height 19
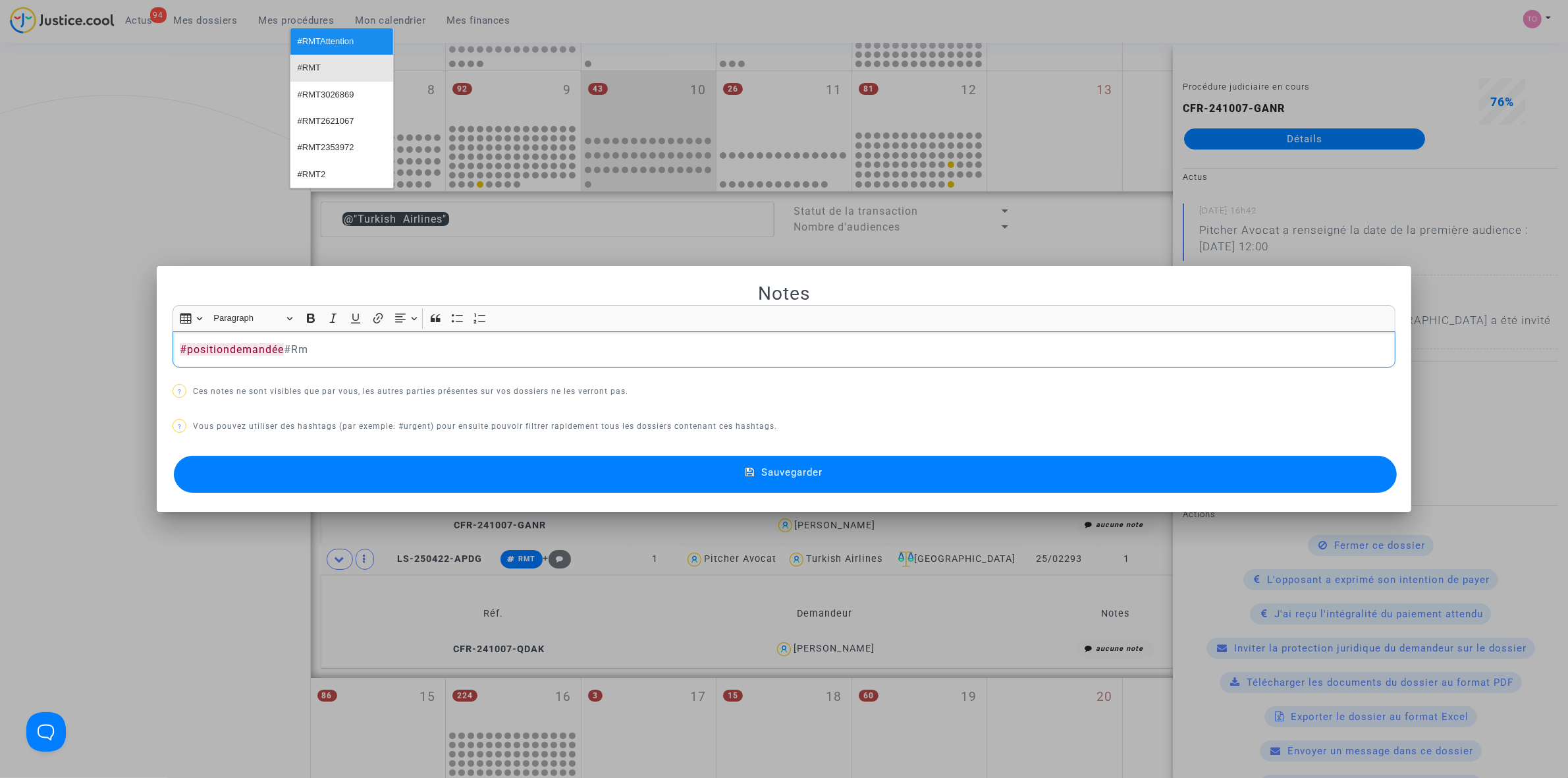
click at [313, 74] on span "#RMT" at bounding box center [308, 68] width 23 height 19
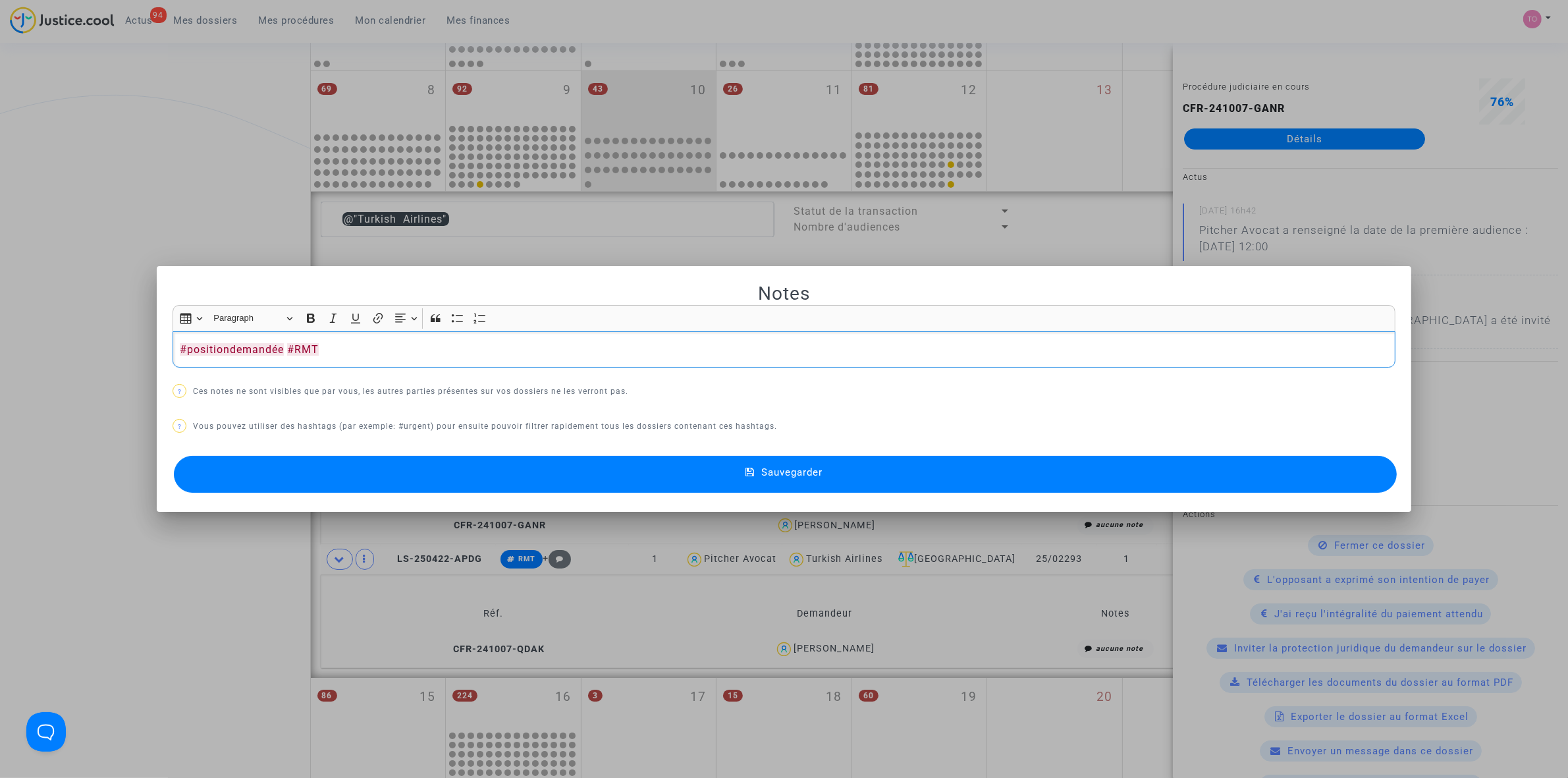
click at [427, 469] on button "Sauvegarder" at bounding box center [785, 474] width 1223 height 37
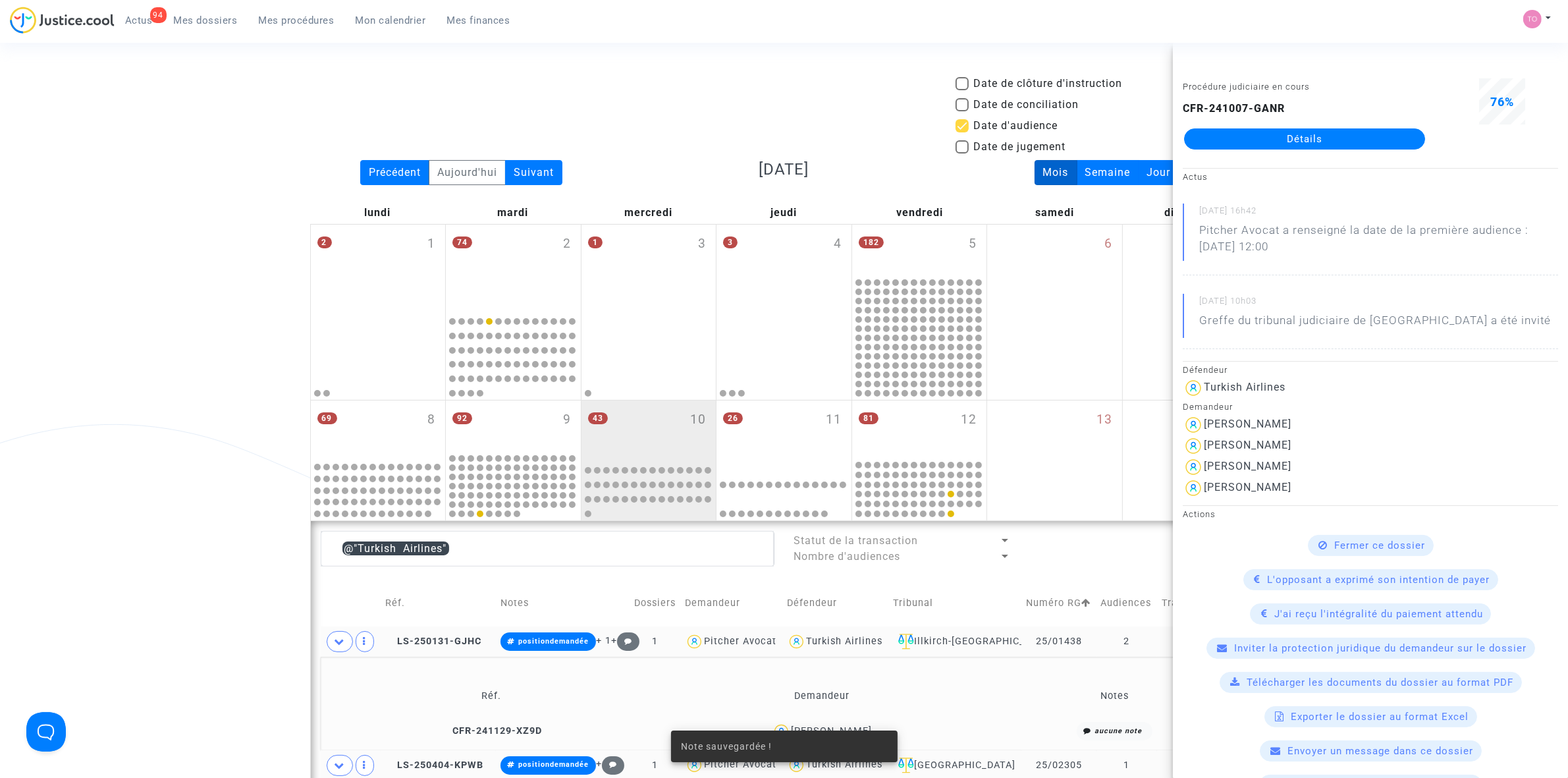
scroll to position [330, 0]
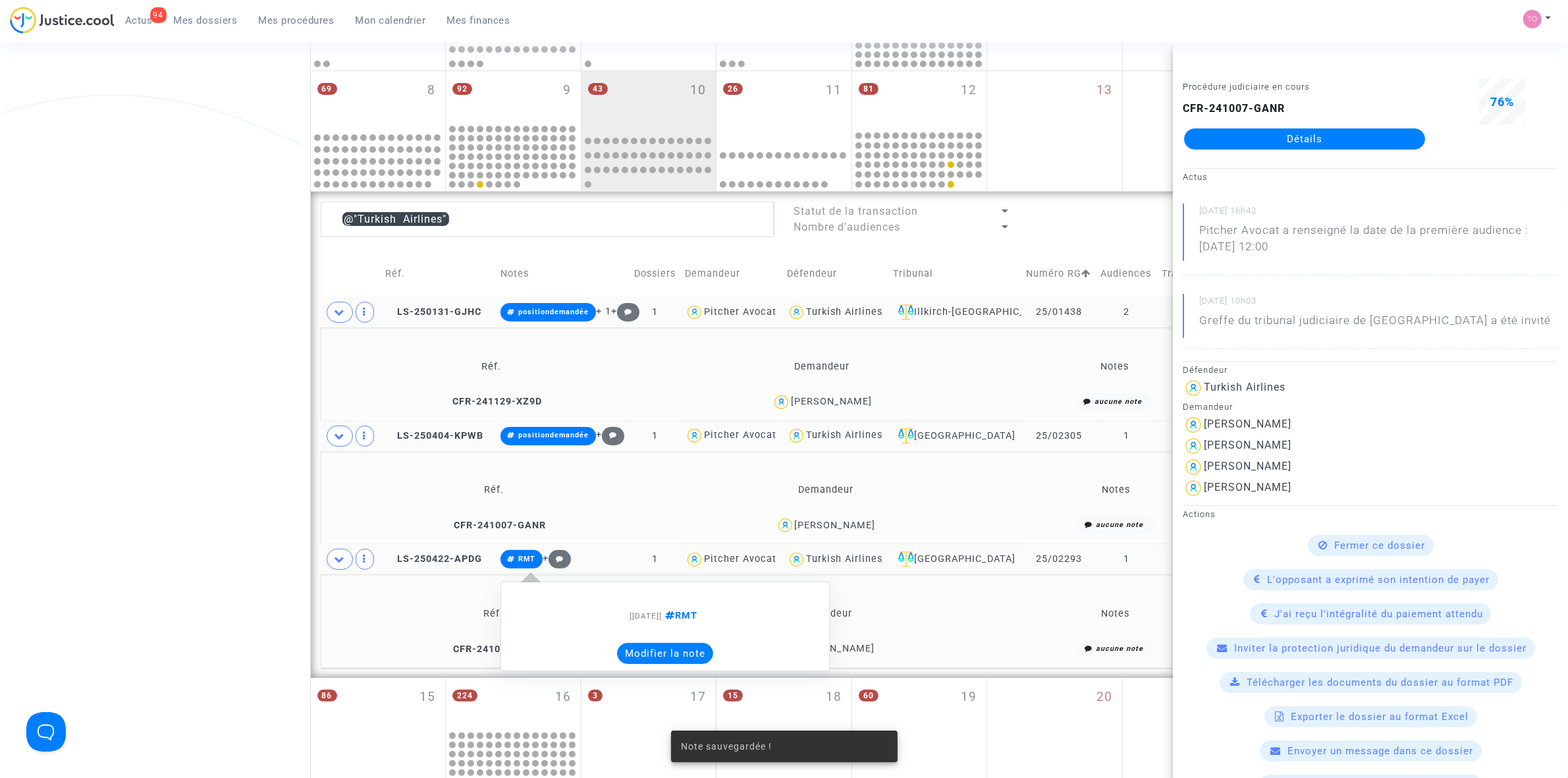
click at [644, 656] on button "Modifier la note" at bounding box center [665, 652] width 96 height 21
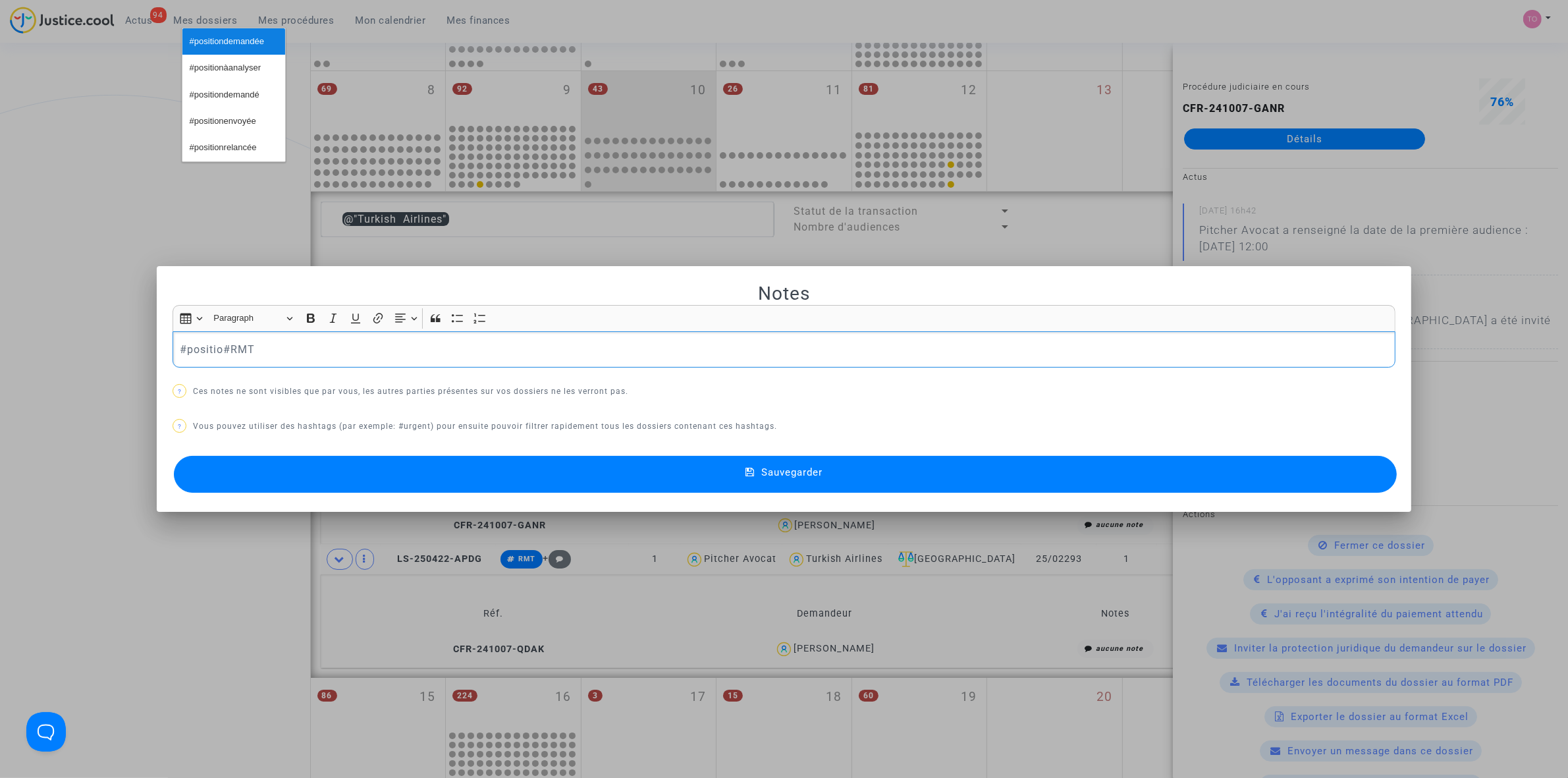
click at [254, 33] on span "#positiondemandée" at bounding box center [227, 41] width 75 height 19
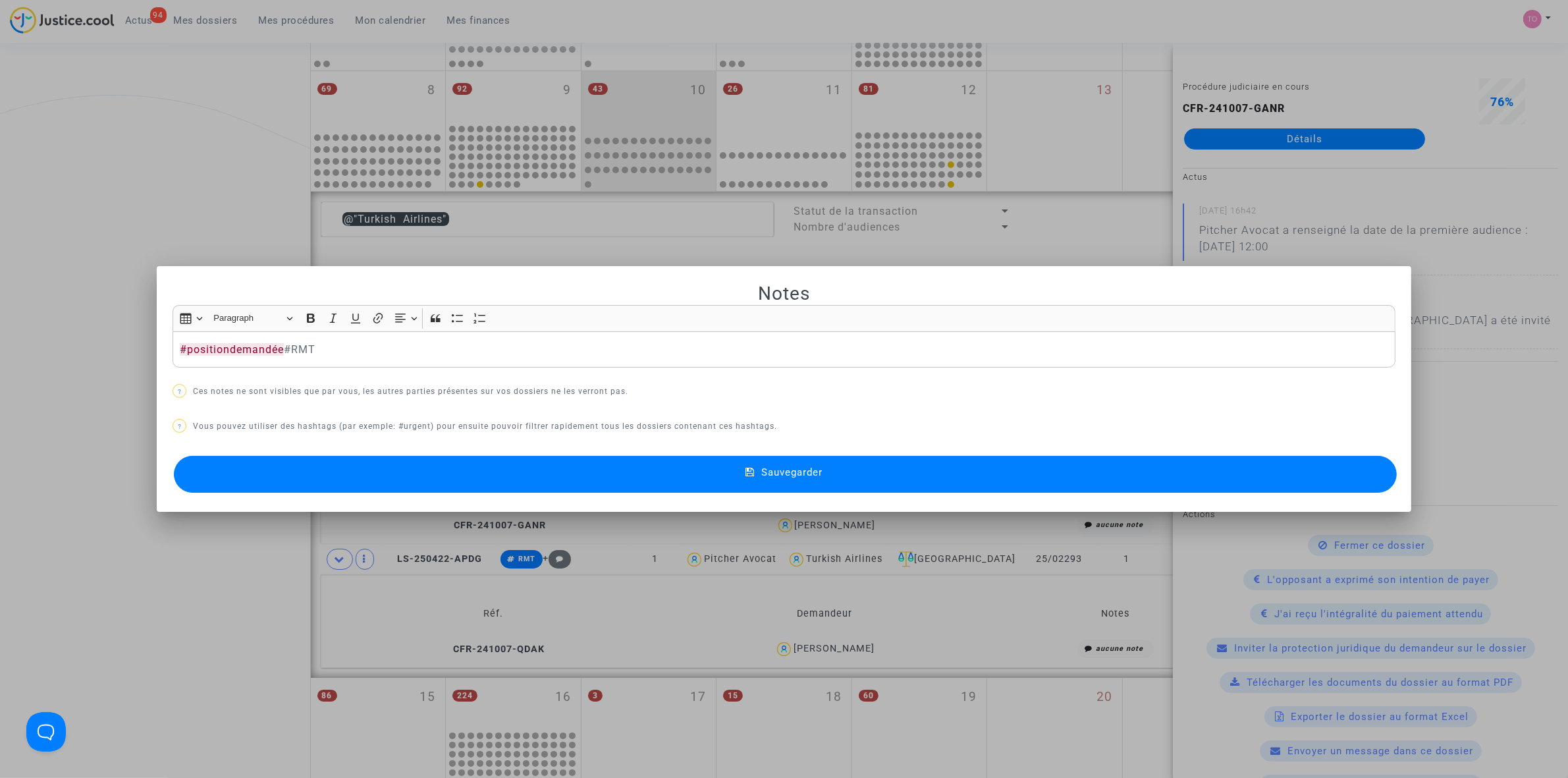
click at [517, 468] on button "Sauvegarder" at bounding box center [785, 474] width 1223 height 37
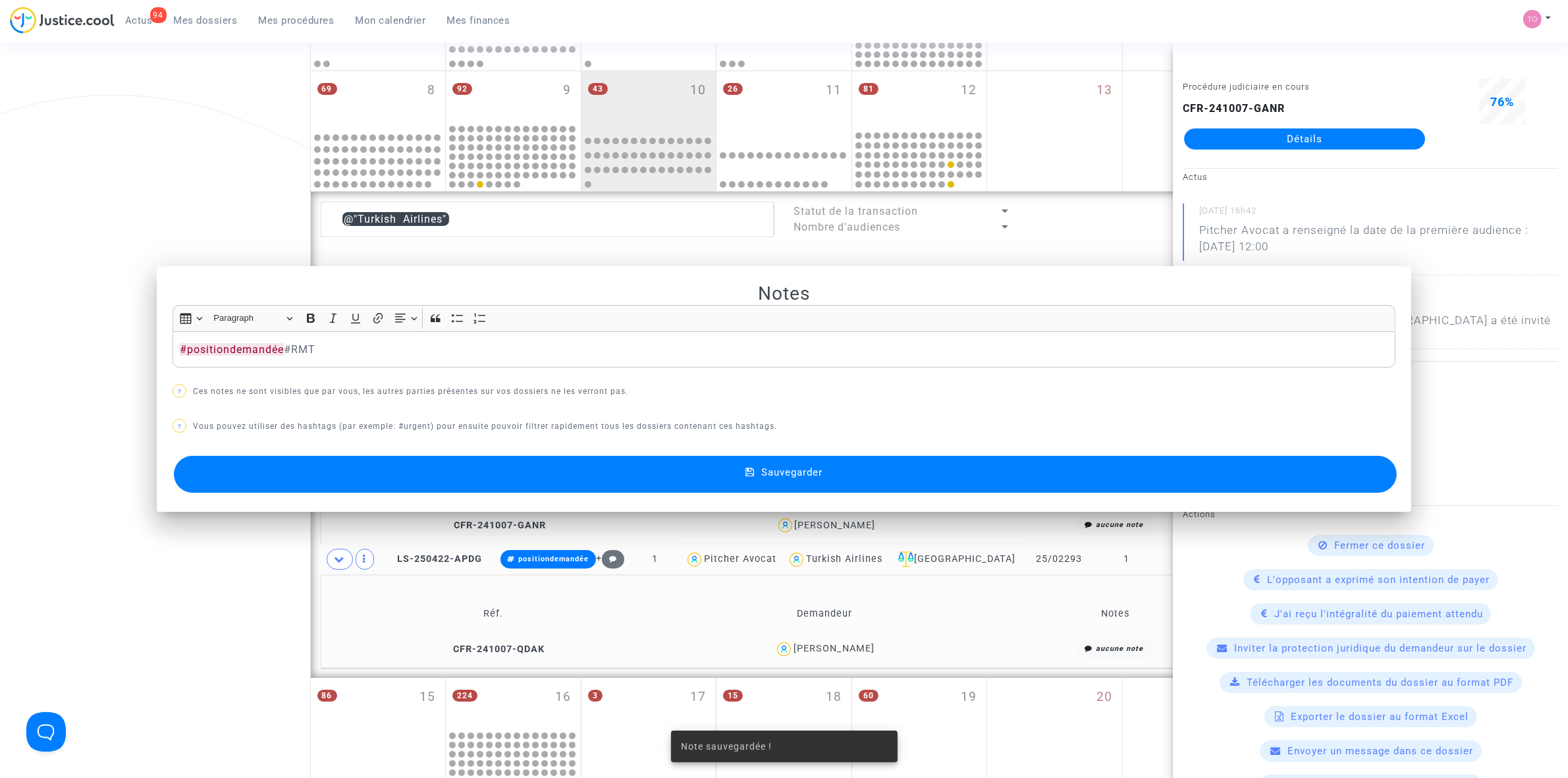
scroll to position [330, 0]
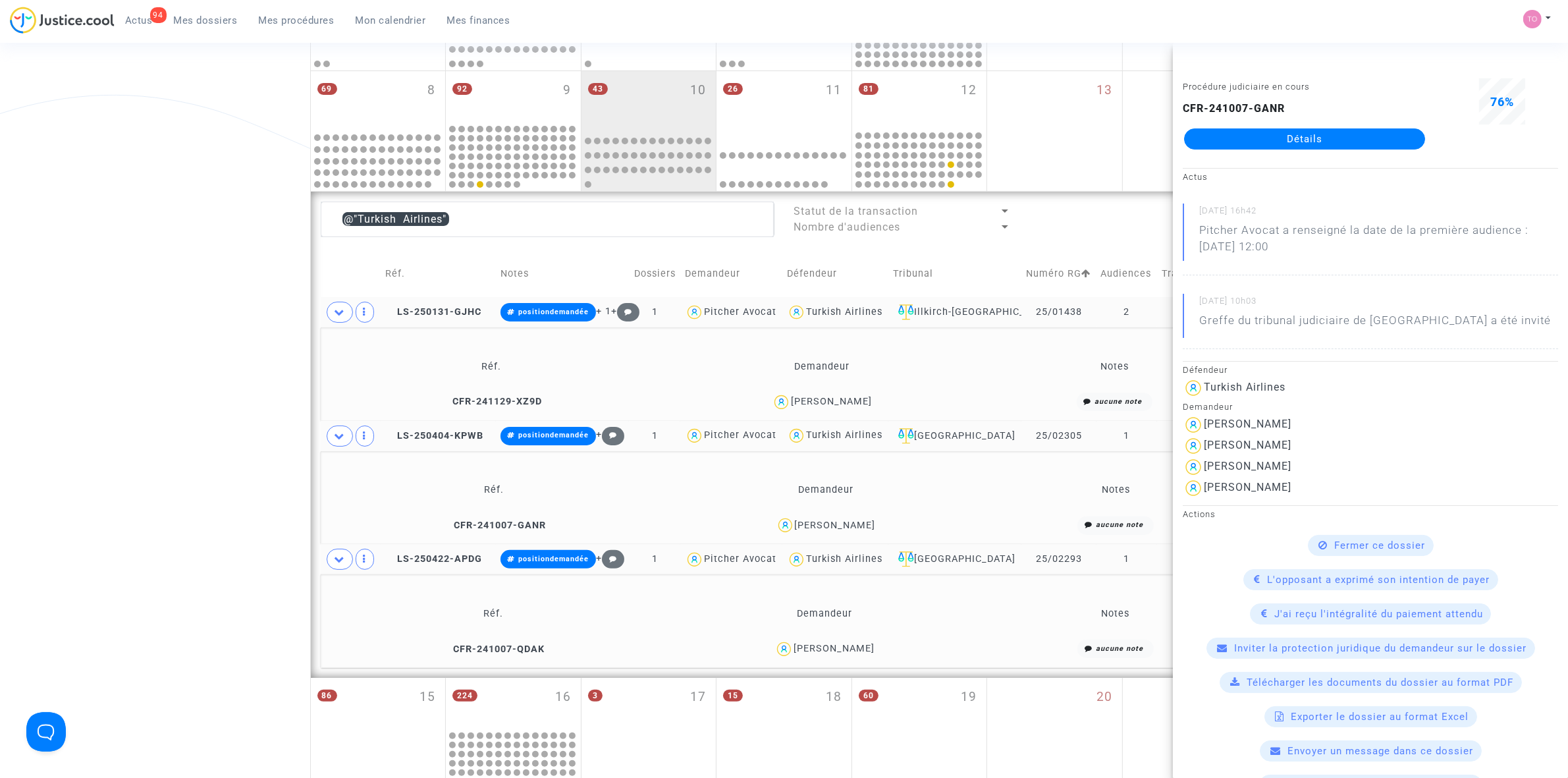
click at [163, 422] on div "Date de clôture d'instruction Date de conciliation Date d'audience Date de juge…" at bounding box center [784, 430] width 1568 height 1367
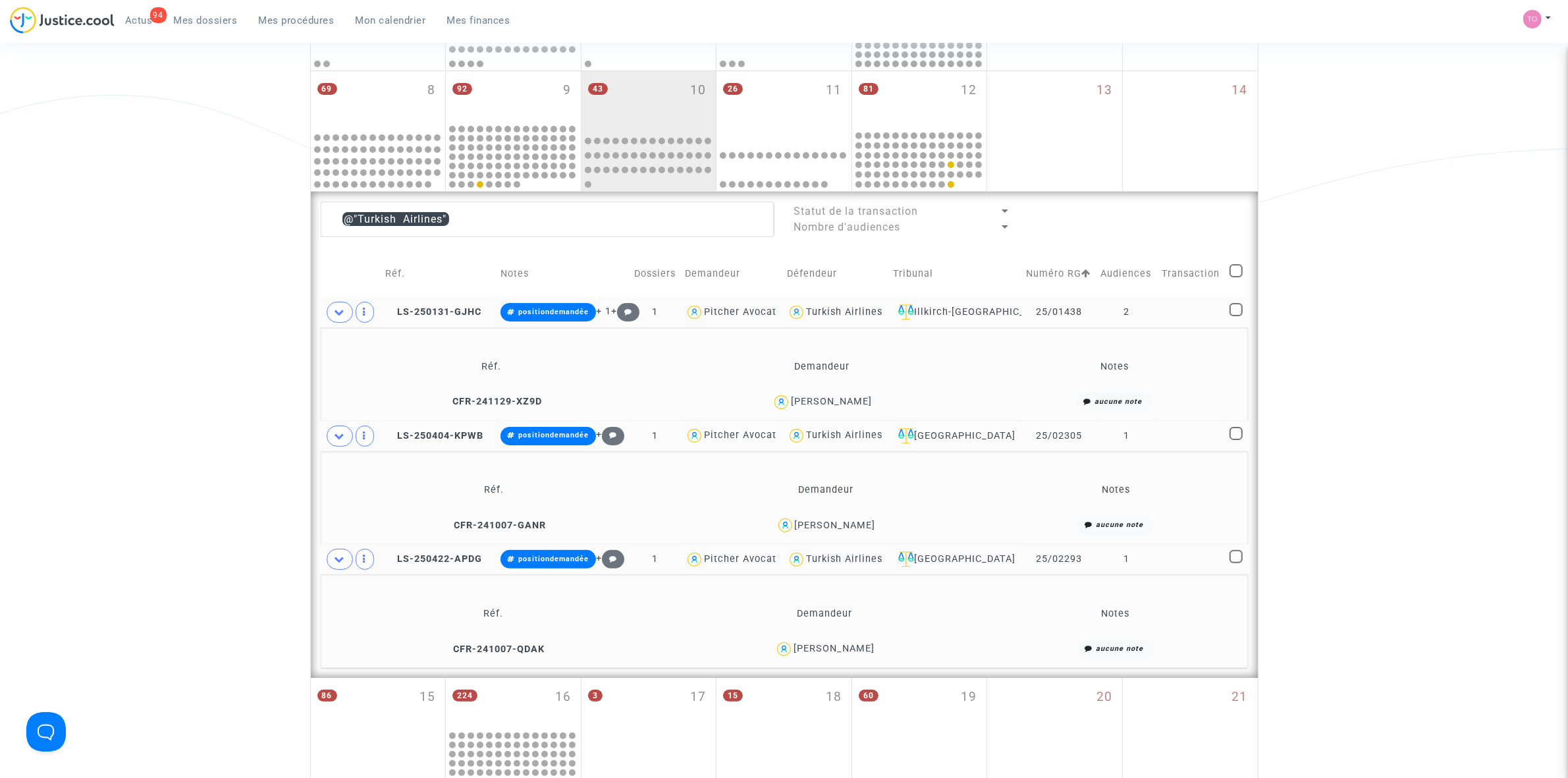
click at [840, 560] on div "Turkish Airlines" at bounding box center [845, 558] width 77 height 11
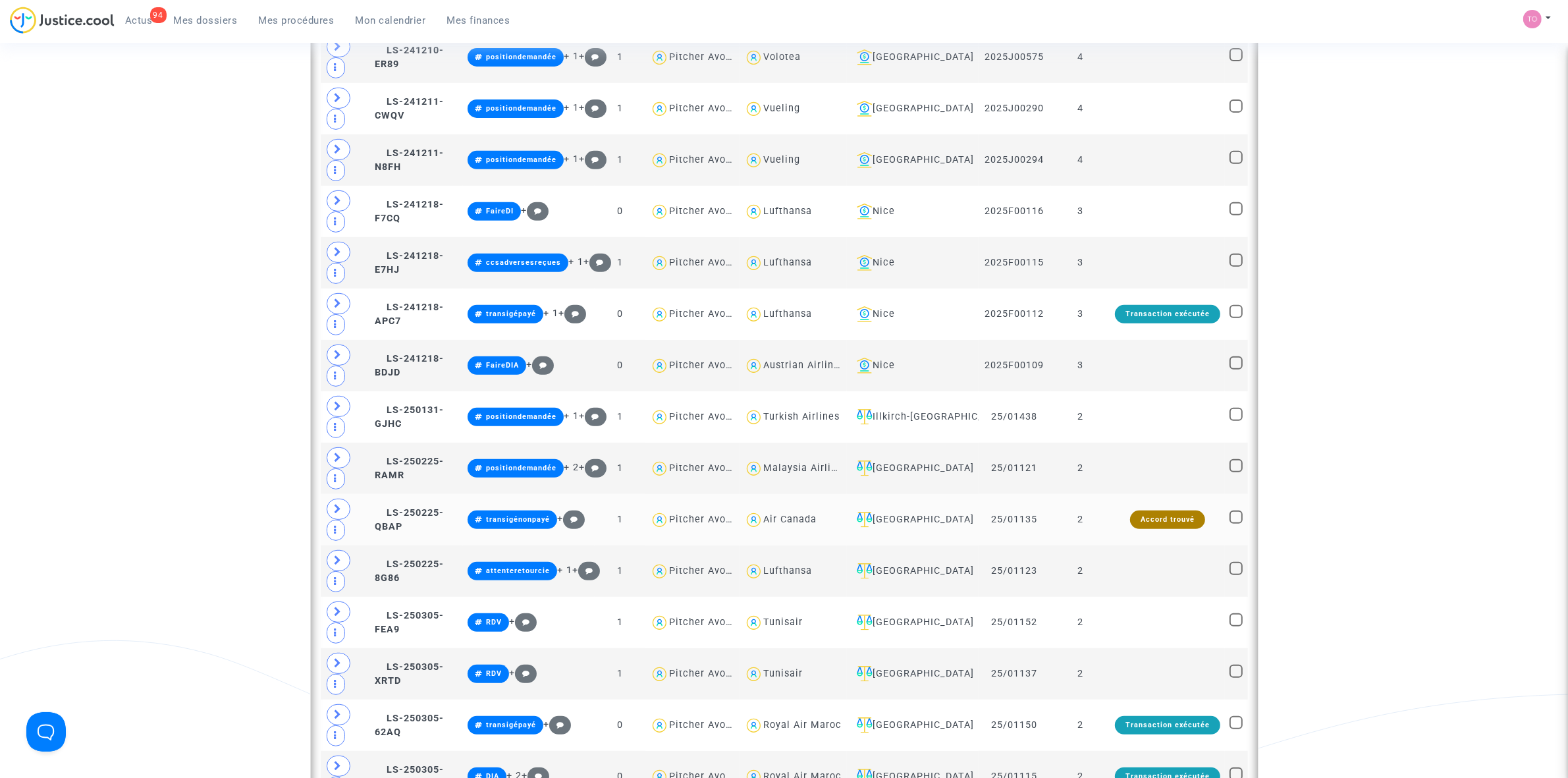
scroll to position [658, 0]
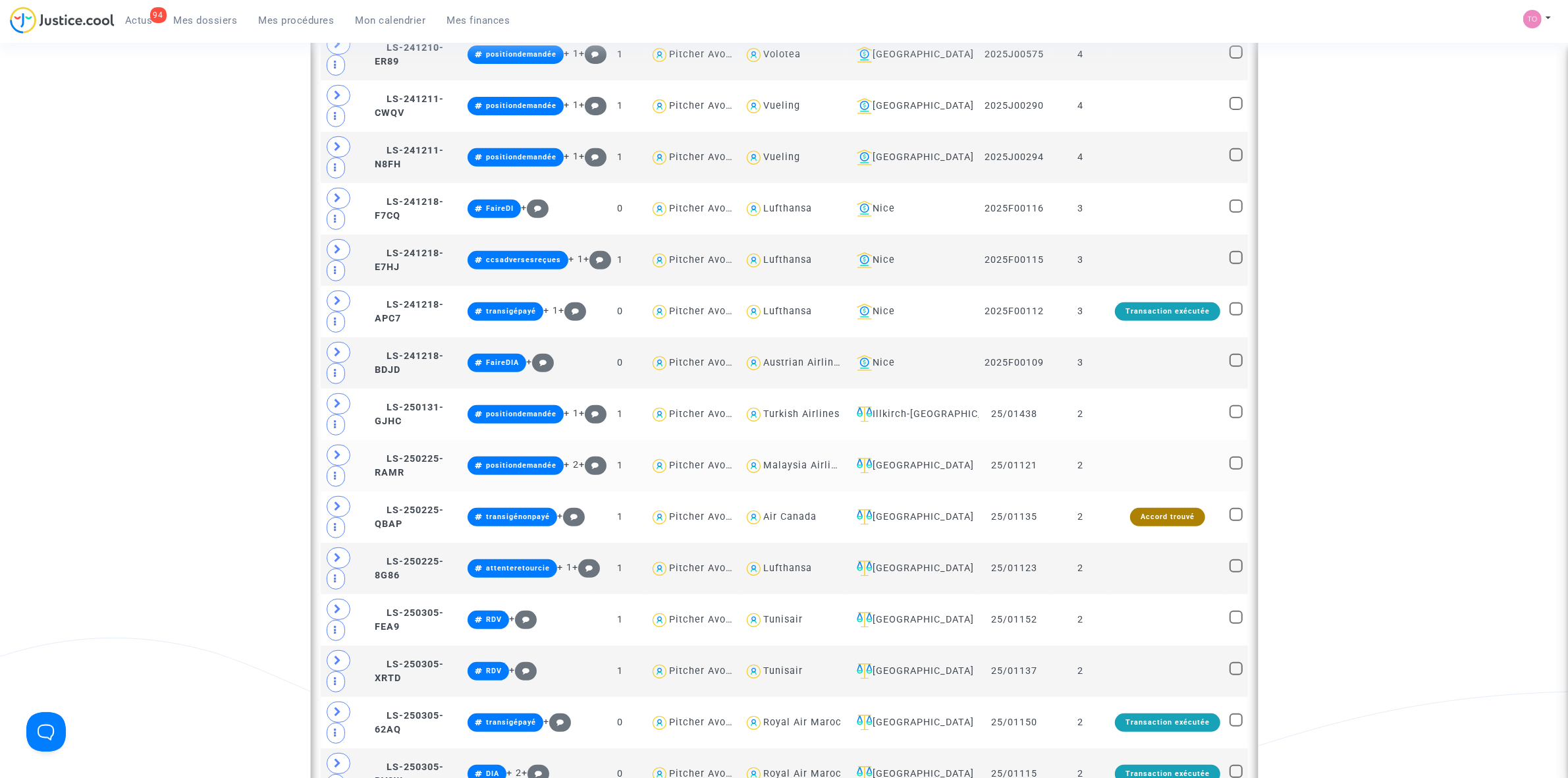
click at [792, 462] on td "Malaysia Airlines" at bounding box center [793, 465] width 107 height 51
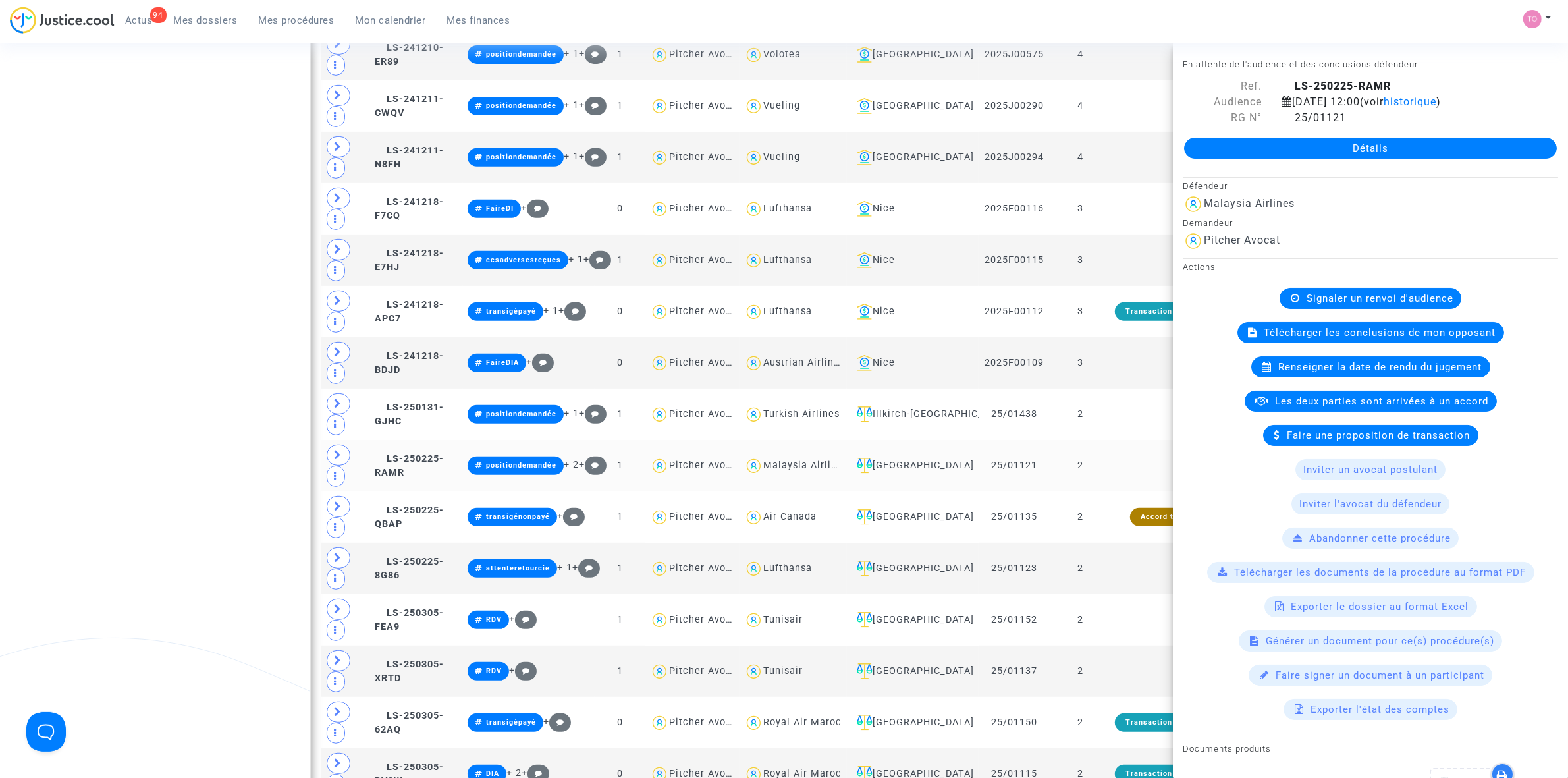
click at [791, 470] on div "Malaysia Airlines" at bounding box center [806, 464] width 85 height 11
type textarea "@"Malaysia Airlines""
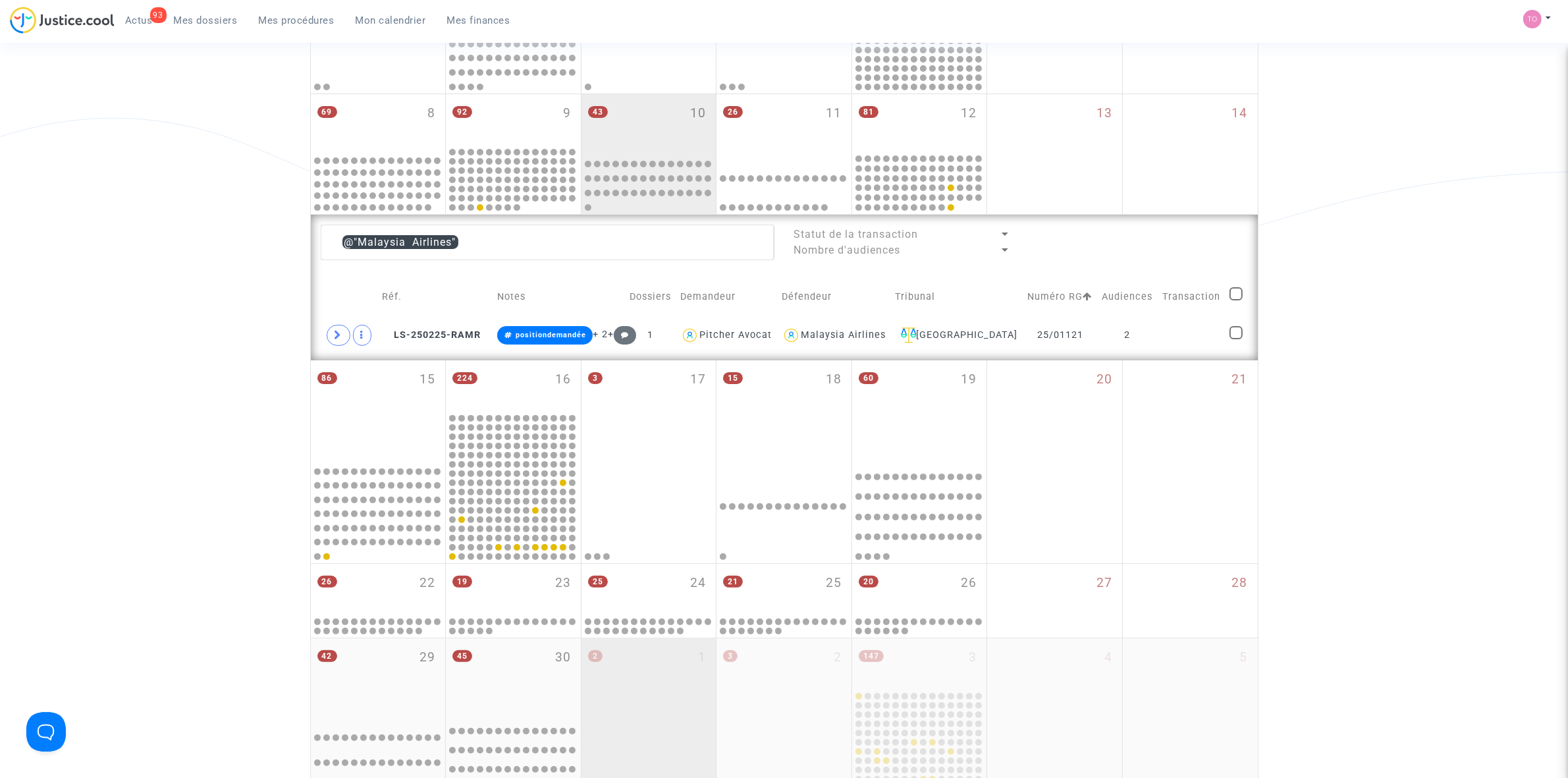
scroll to position [247, 0]
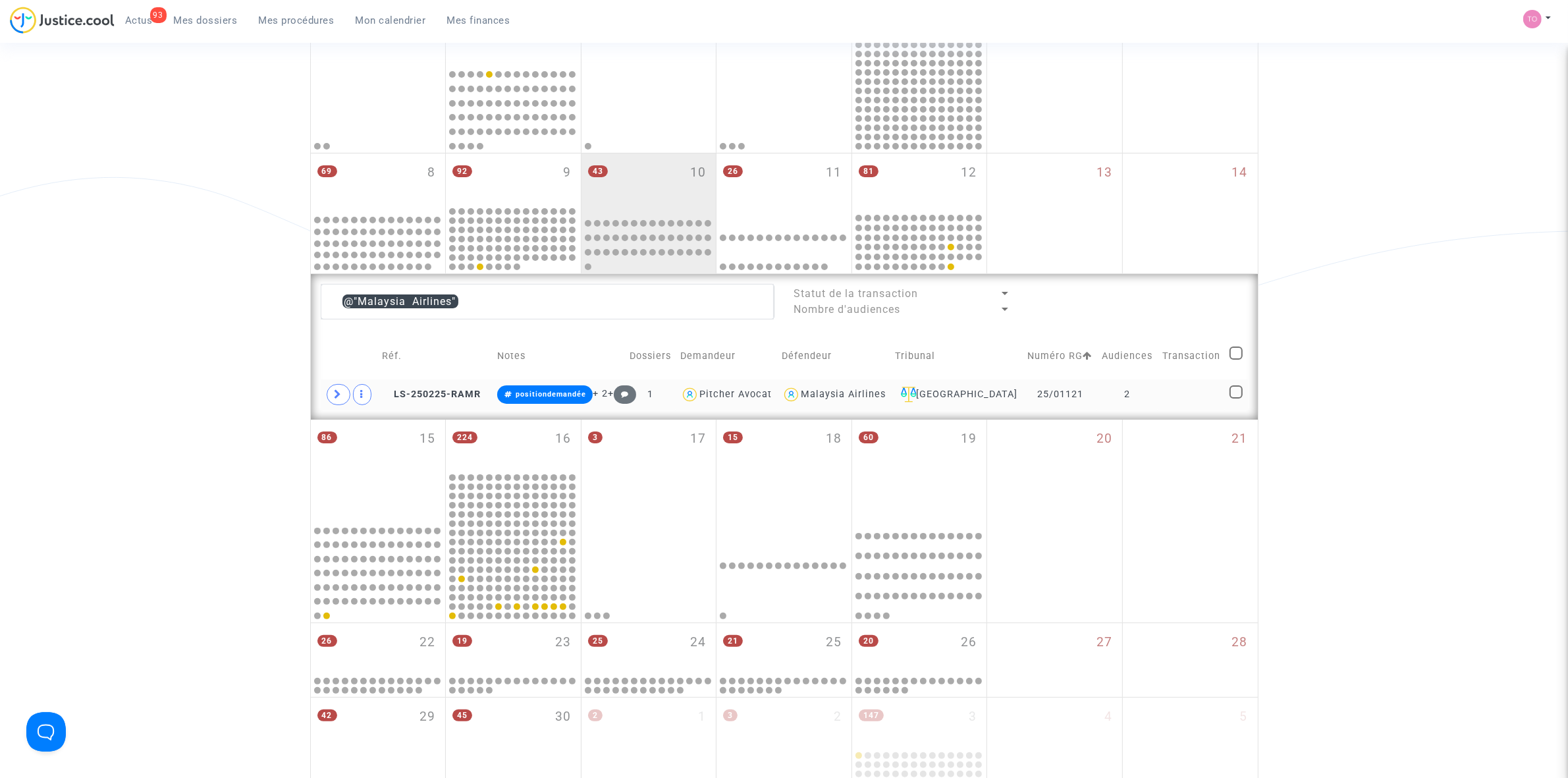
click at [882, 393] on div "Malaysia Airlines" at bounding box center [843, 393] width 85 height 11
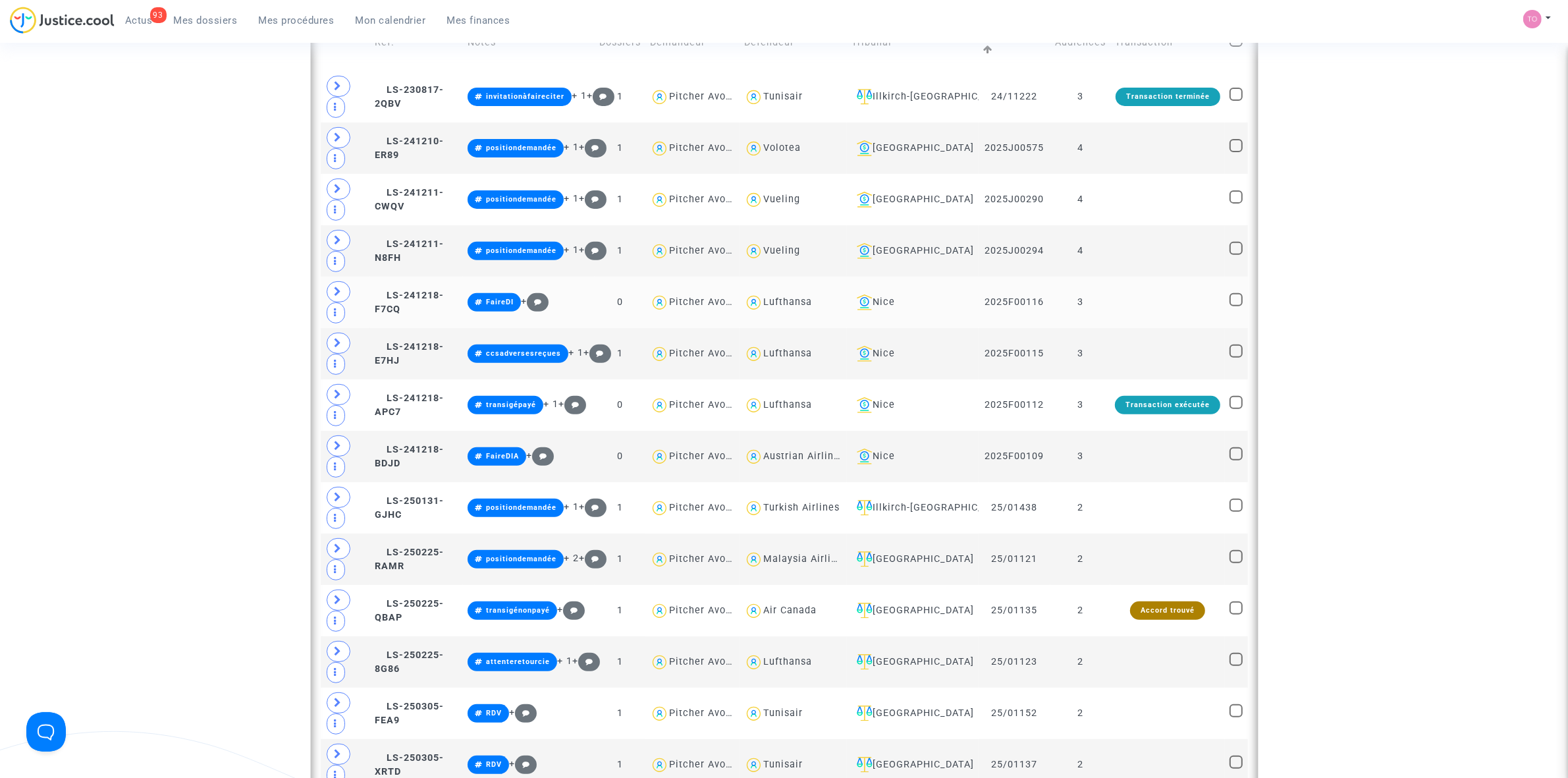
scroll to position [576, 0]
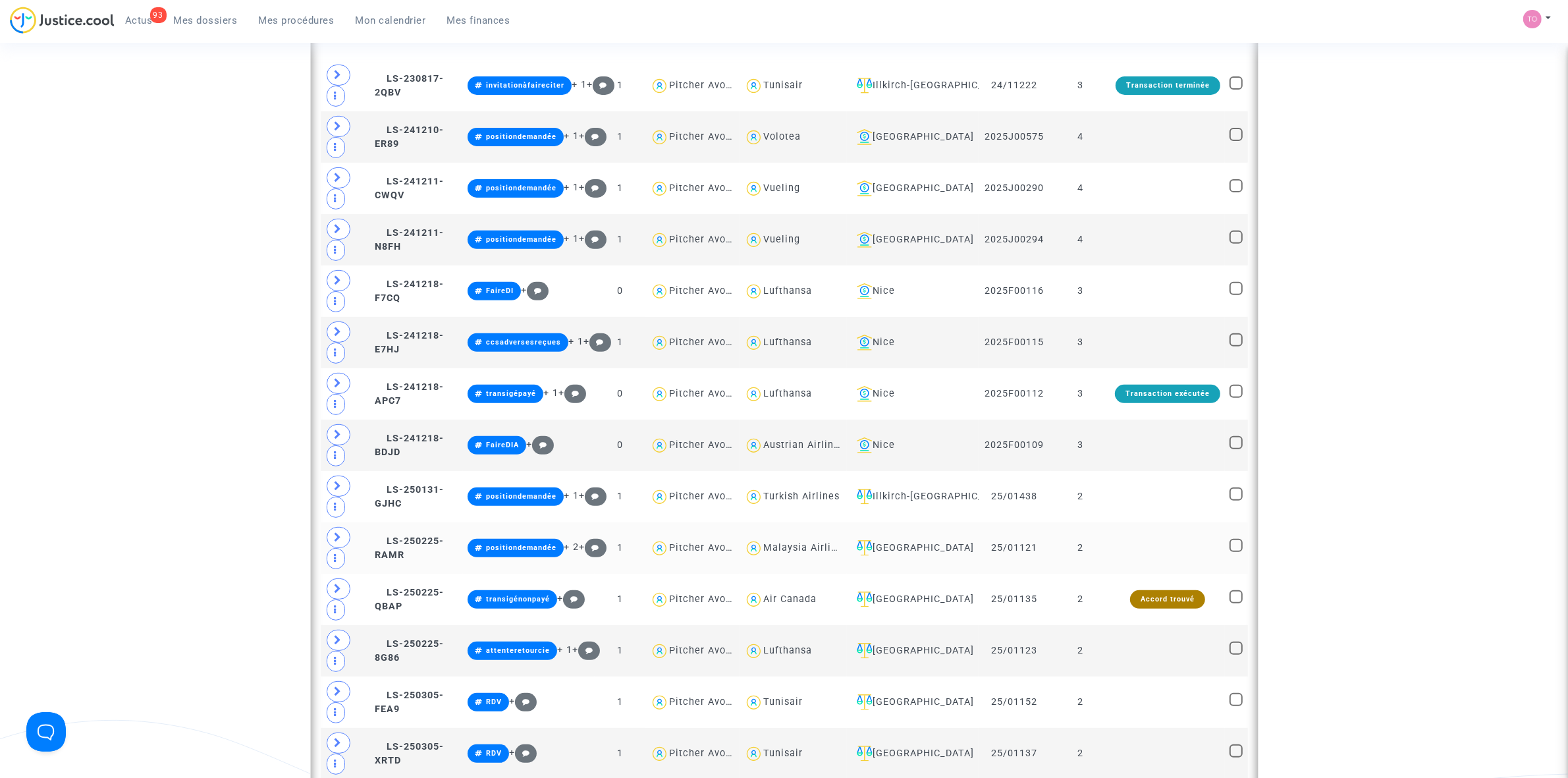
click at [792, 553] on div "Malaysia Airlines" at bounding box center [806, 546] width 85 height 11
type textarea "@"Malaysia Airlines""
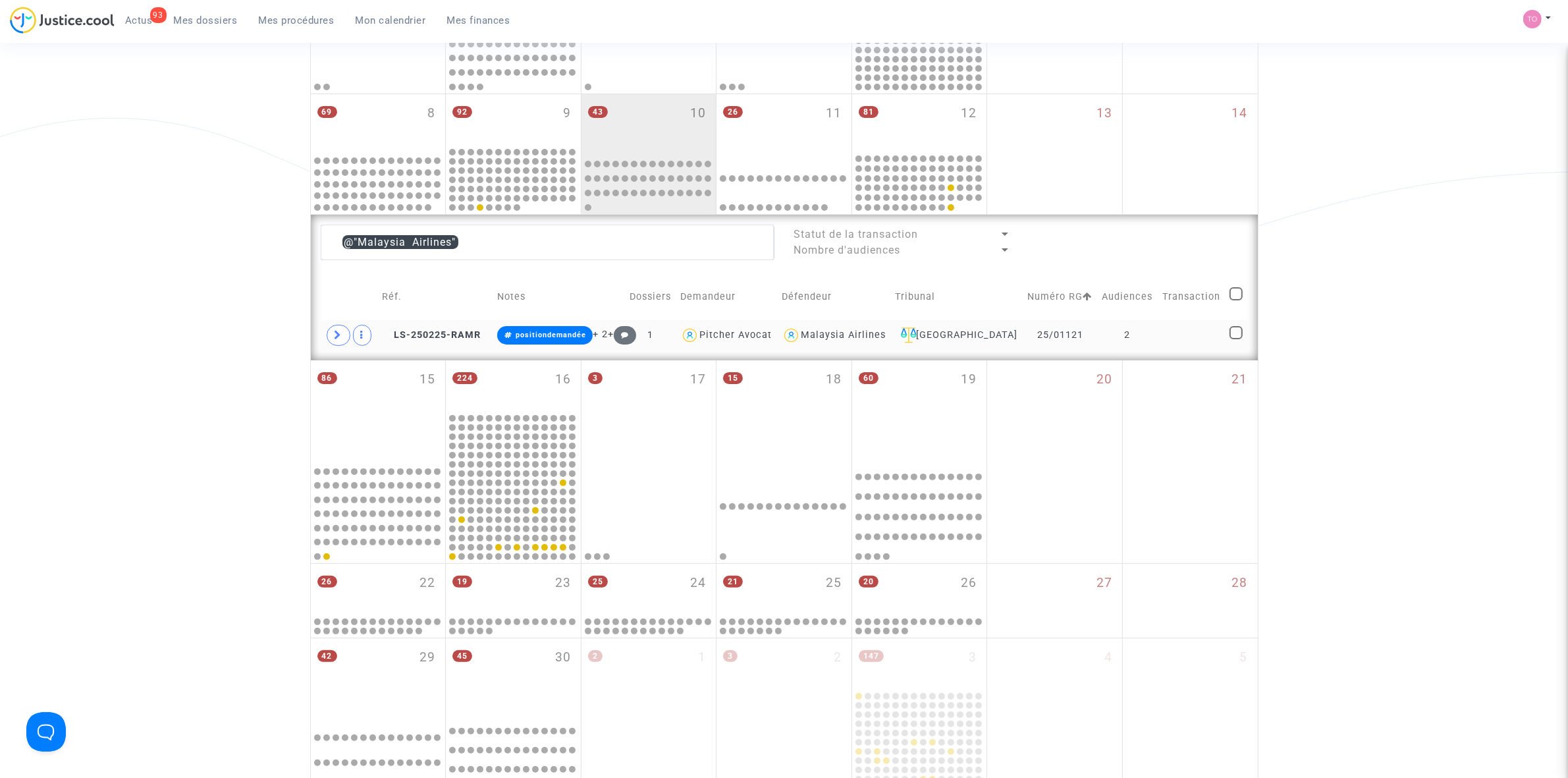
scroll to position [247, 0]
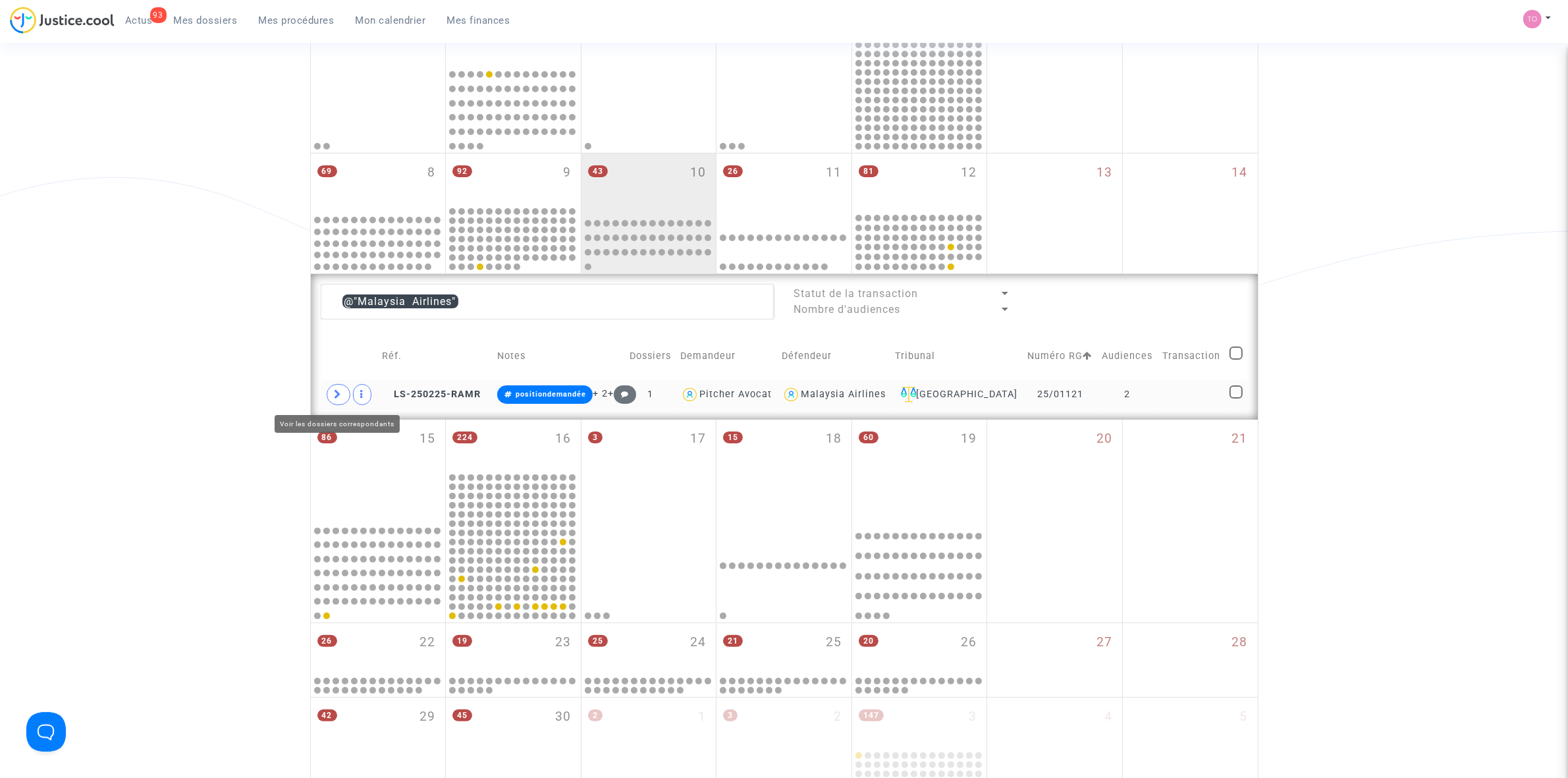
click at [330, 389] on span at bounding box center [339, 393] width 24 height 21
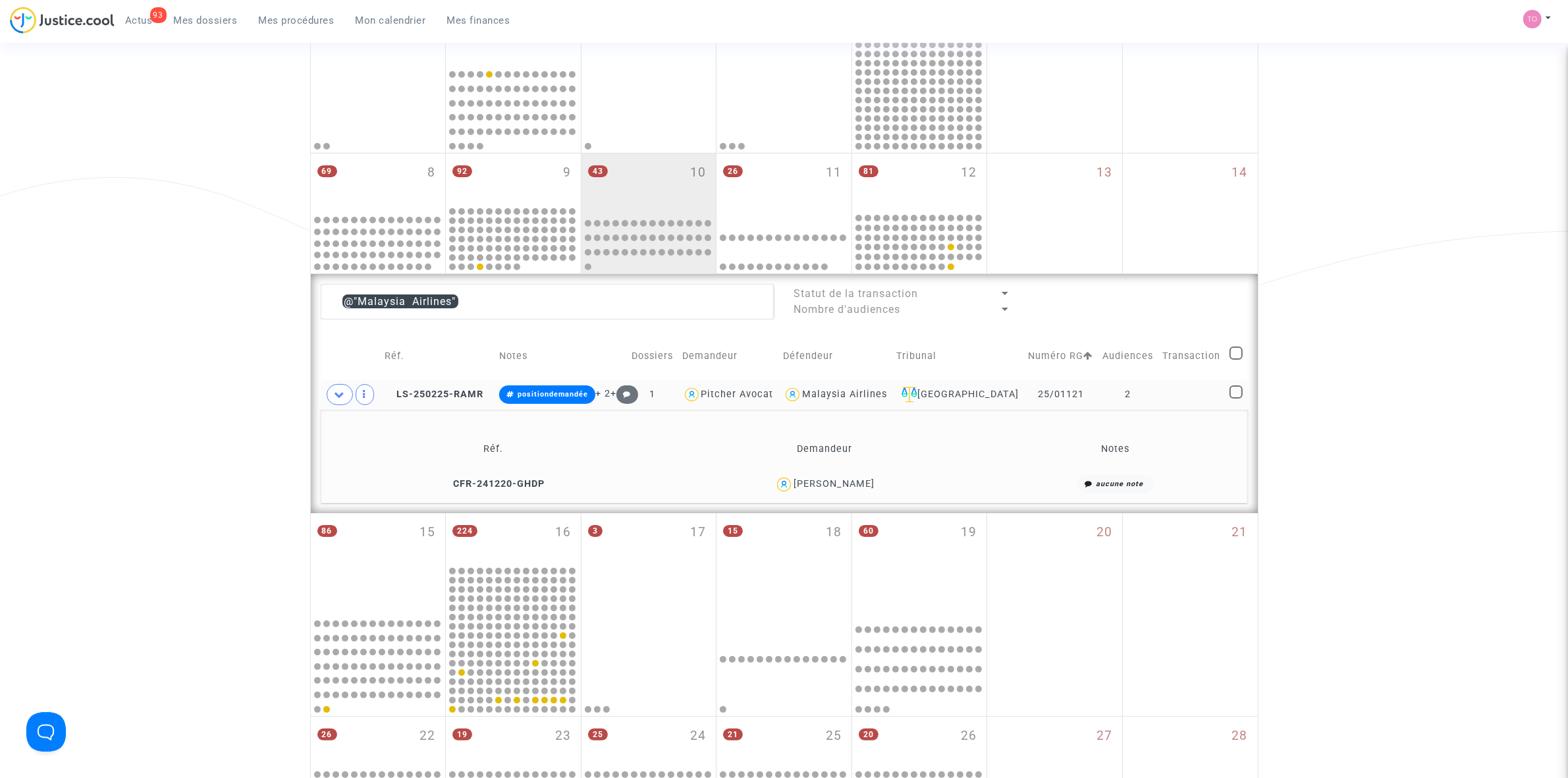
click at [850, 482] on div "Elise Andral" at bounding box center [834, 483] width 81 height 11
click at [851, 482] on div "Elise Andral" at bounding box center [834, 483] width 81 height 11
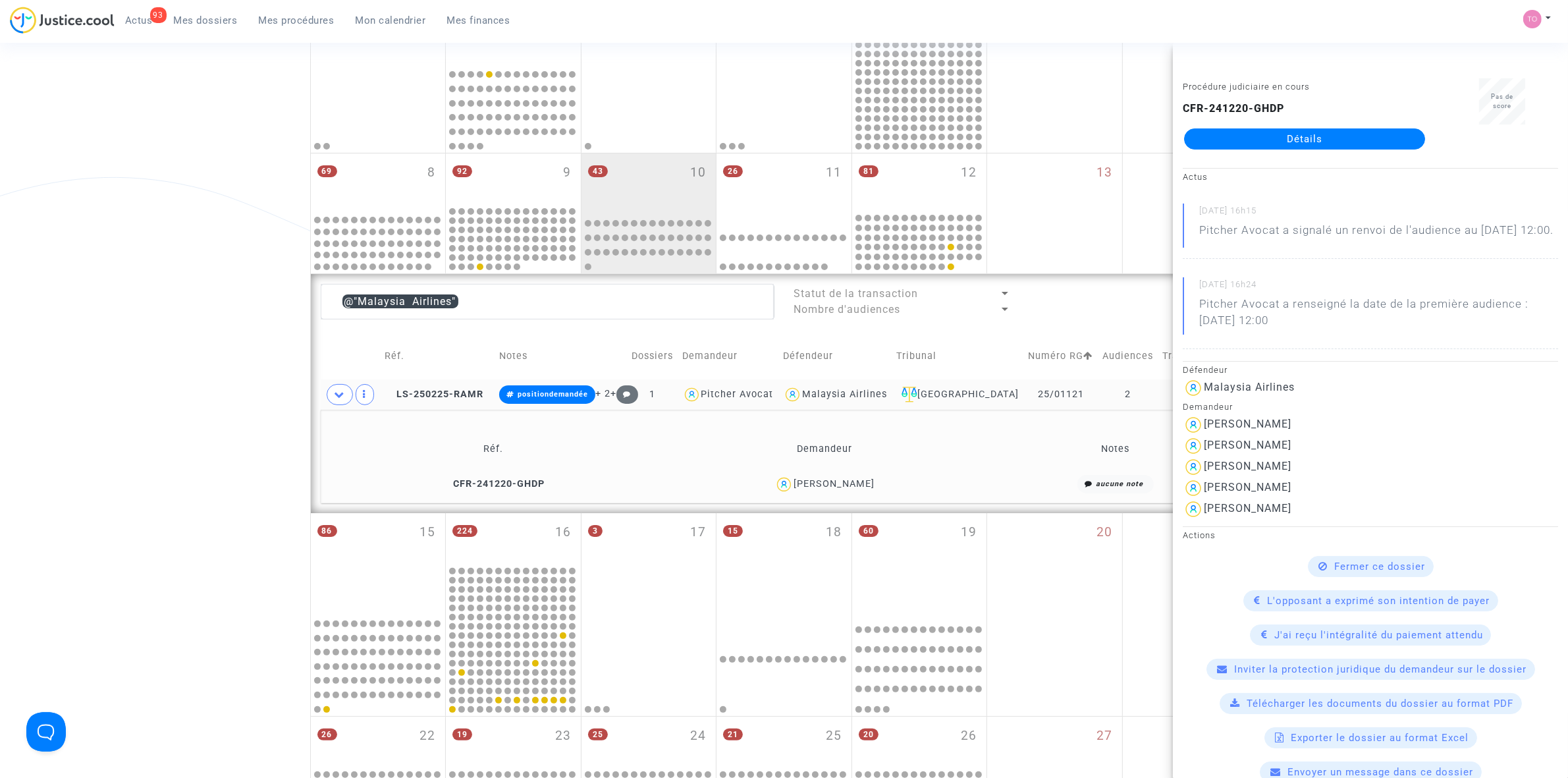
click at [147, 410] on div "Date de clôture d'instruction Date de conciliation Date d'audience Date de juge…" at bounding box center [784, 388] width 1568 height 1119
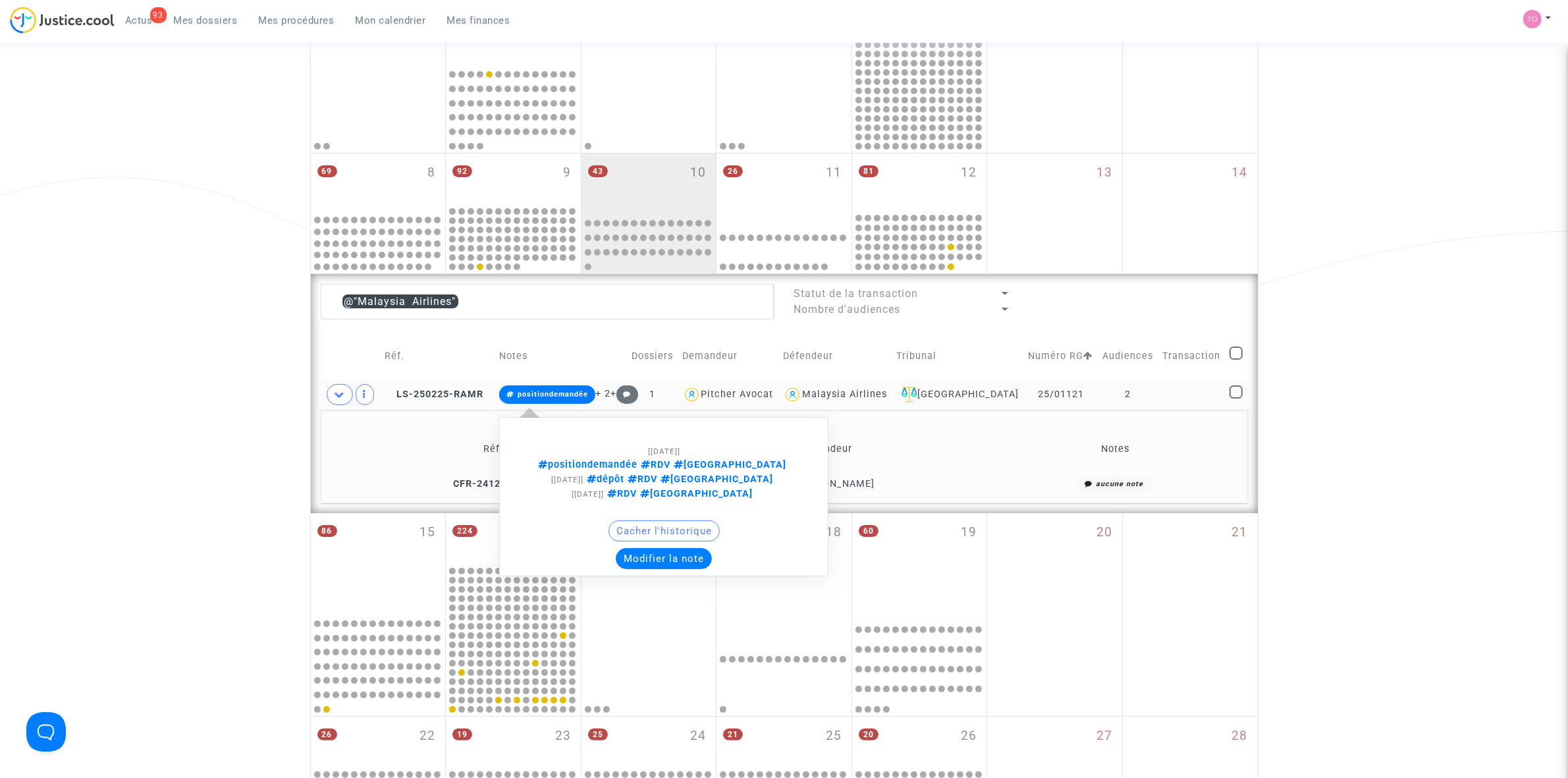
click at [660, 549] on button "Modifier la note" at bounding box center [664, 557] width 96 height 21
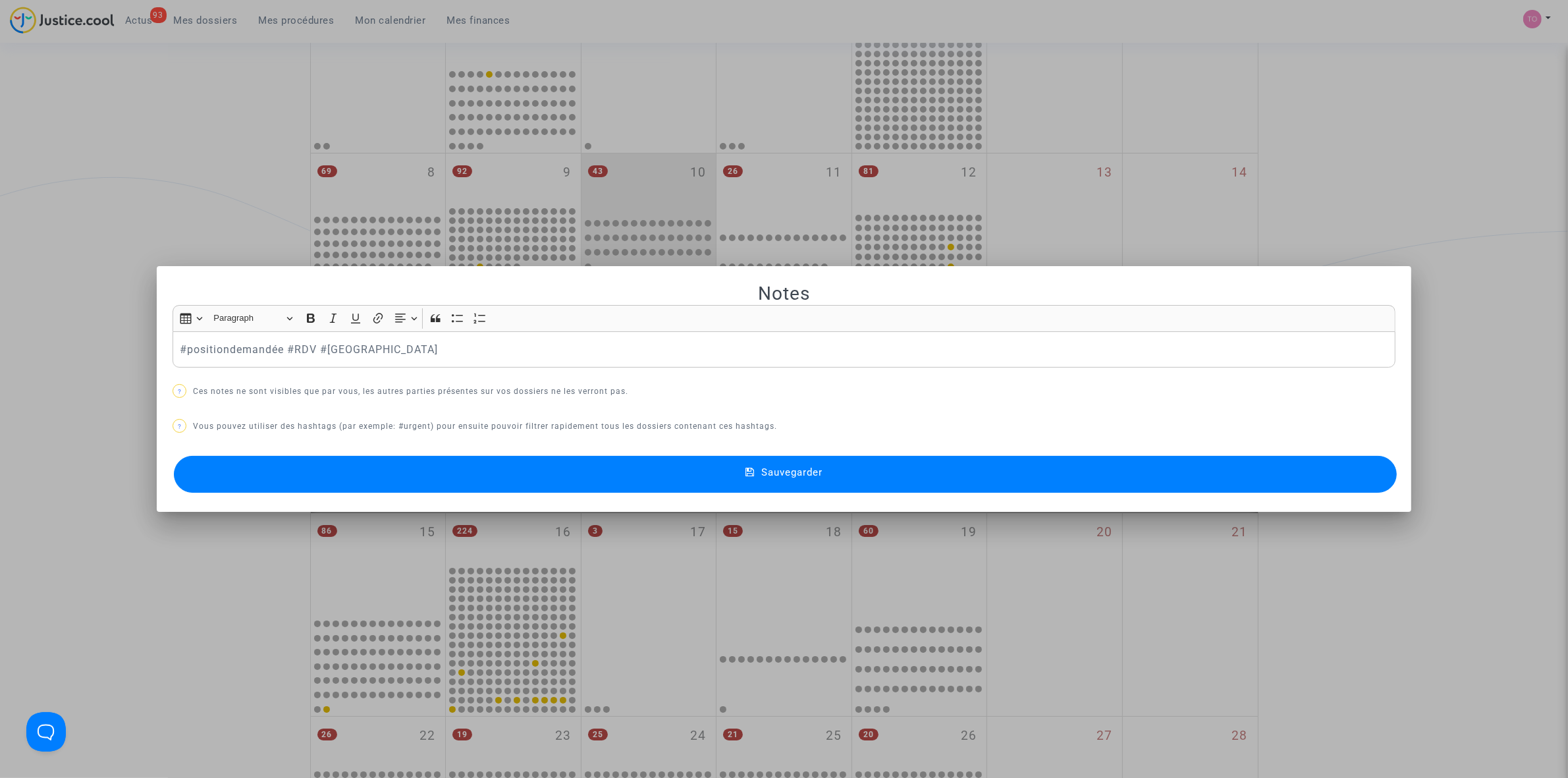
click at [479, 476] on button "Sauvegarder" at bounding box center [785, 474] width 1223 height 37
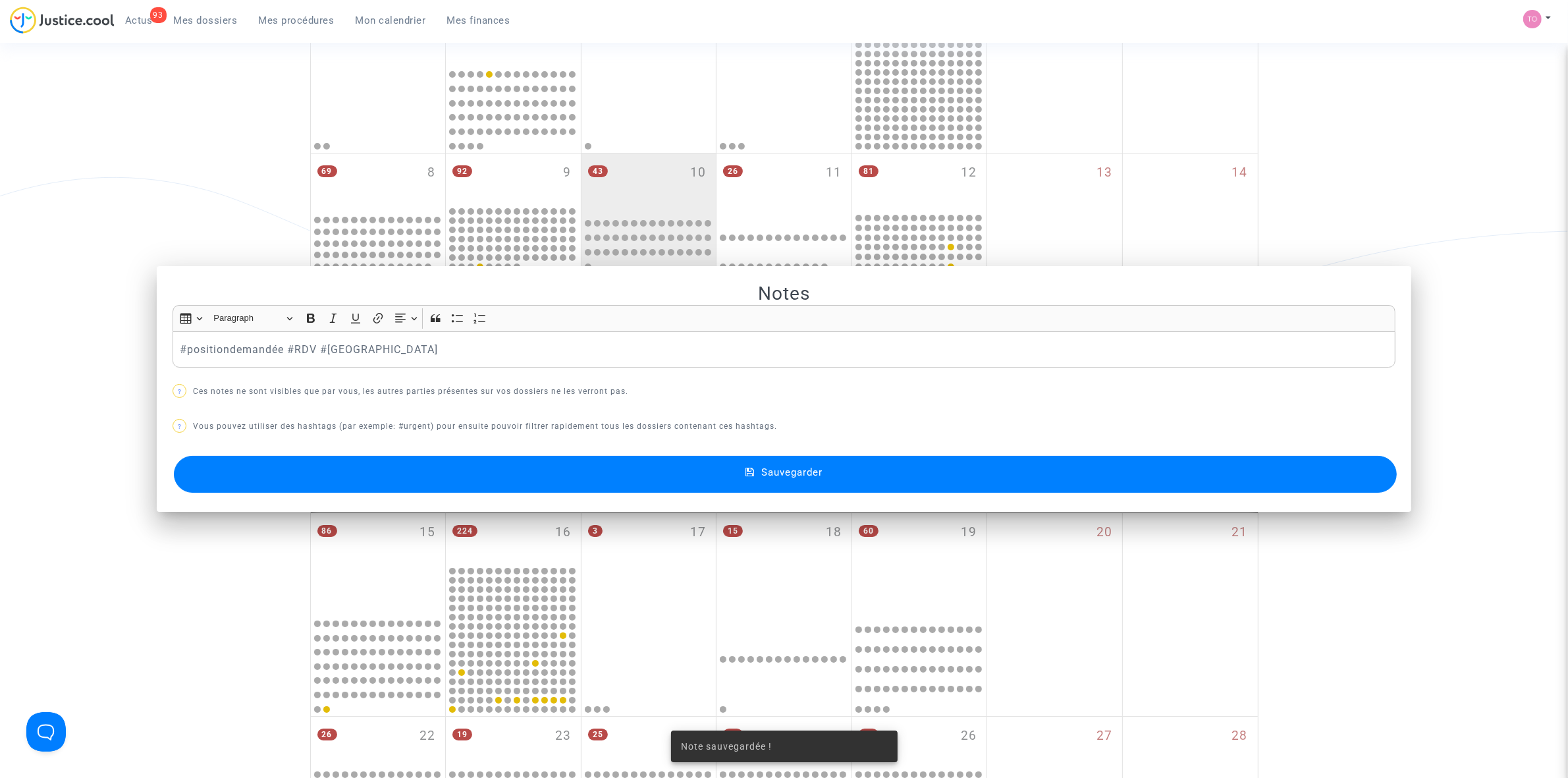
scroll to position [247, 0]
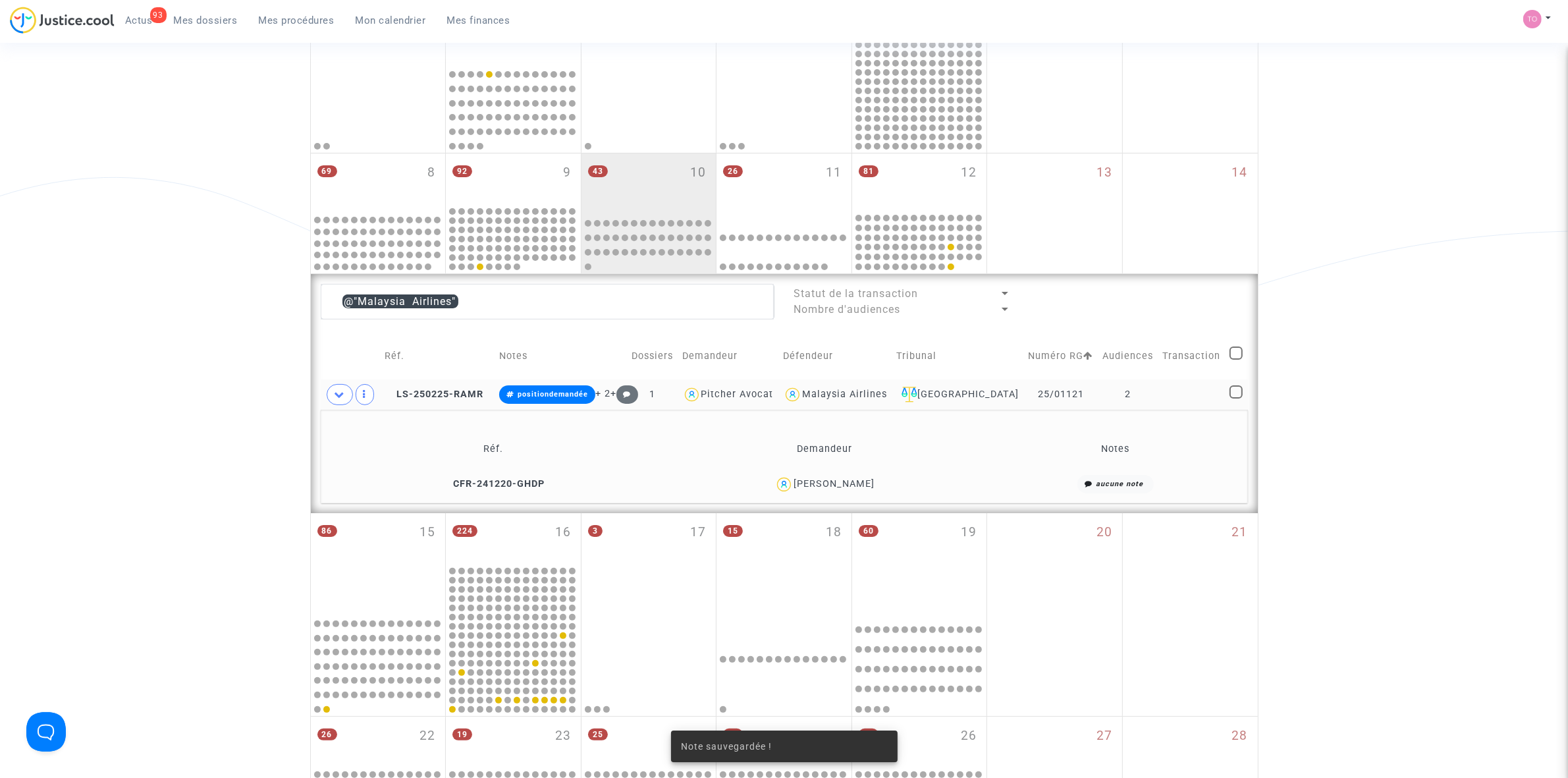
click at [834, 488] on div "Elise Andral" at bounding box center [834, 483] width 81 height 11
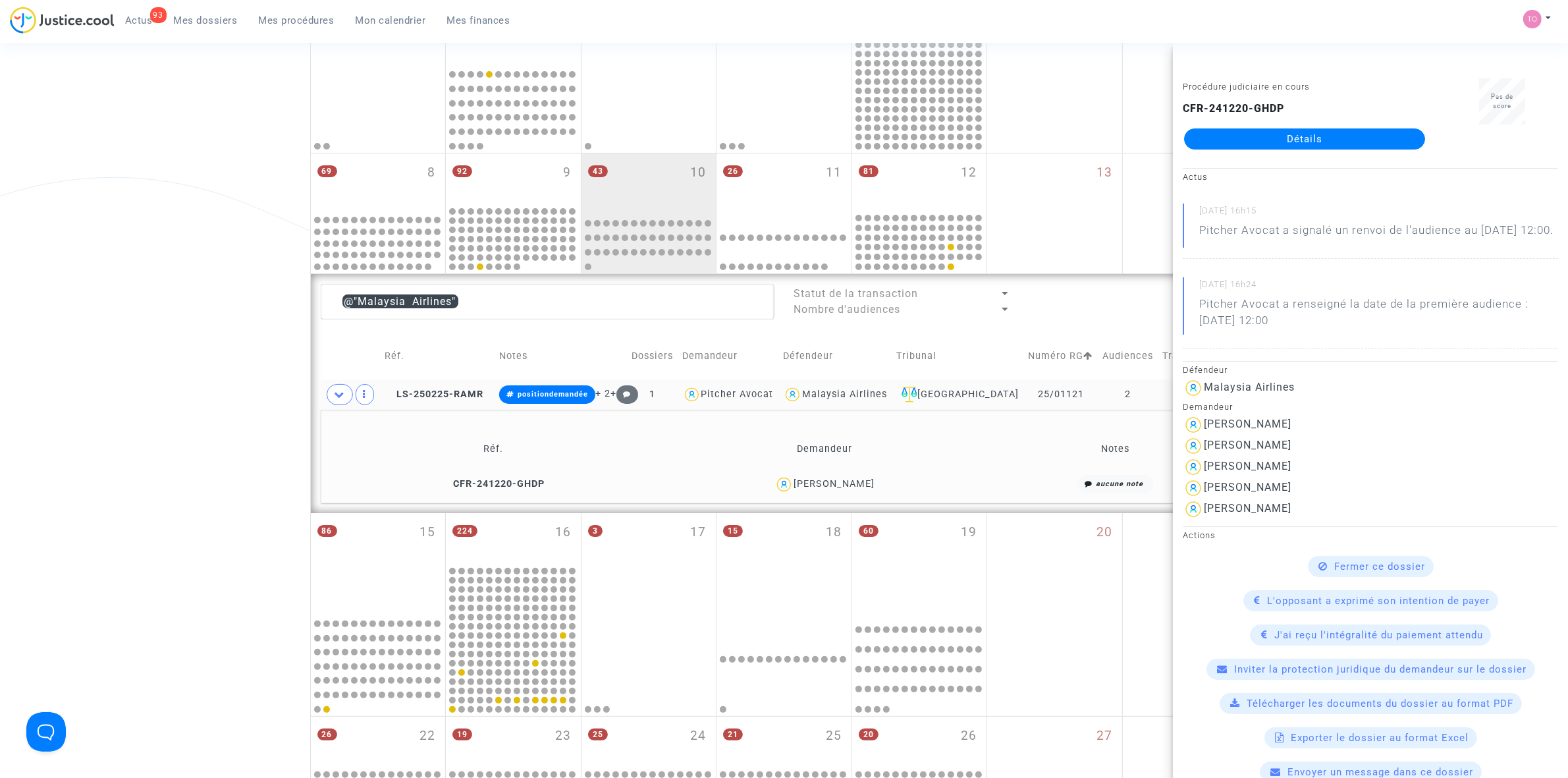
click at [874, 395] on div "Malaysia Airlines" at bounding box center [845, 393] width 85 height 11
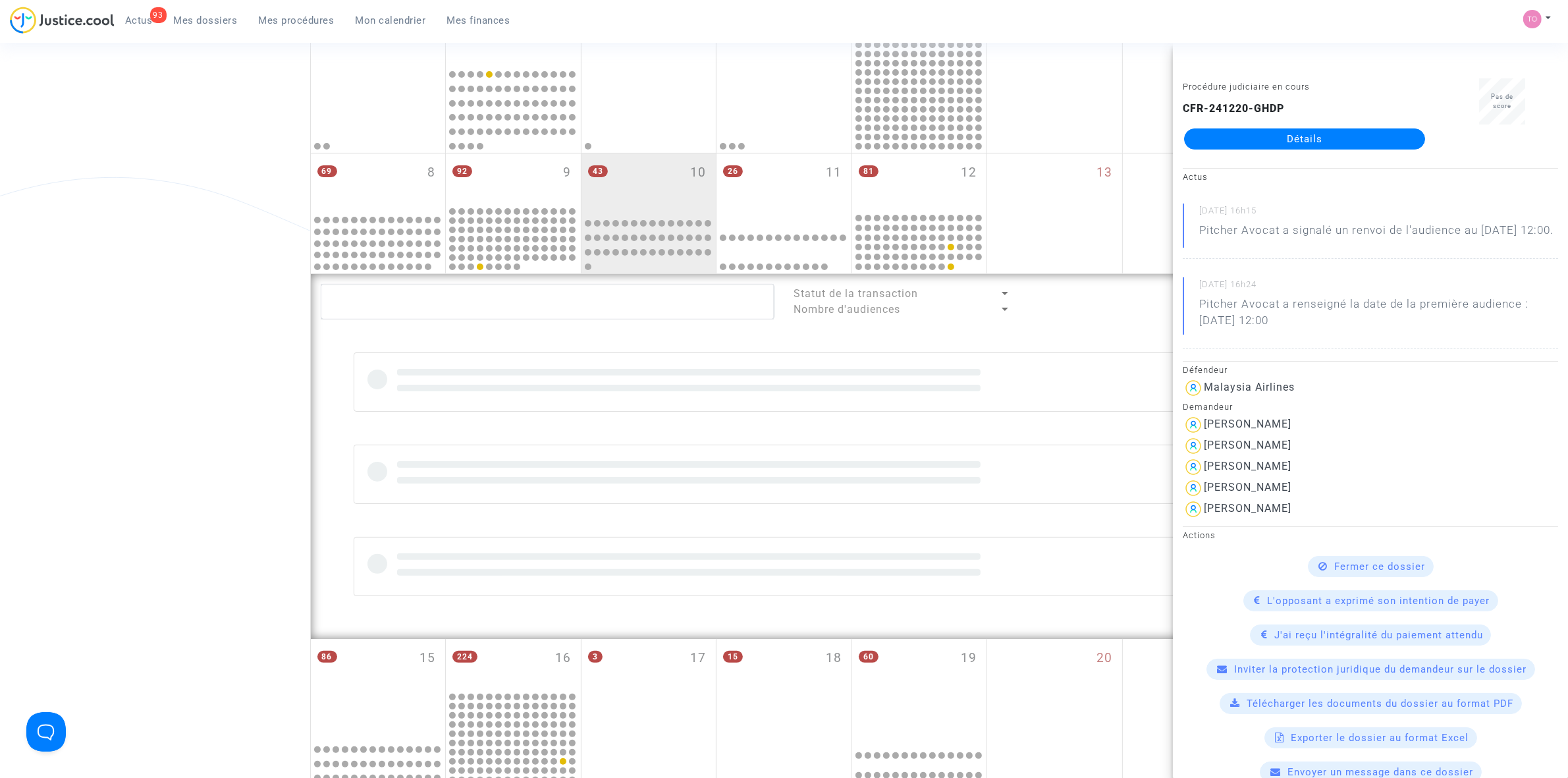
click at [103, 282] on div "Date de clôture d'instruction Date de conciliation Date d'audience Date de juge…" at bounding box center [784, 450] width 1568 height 1245
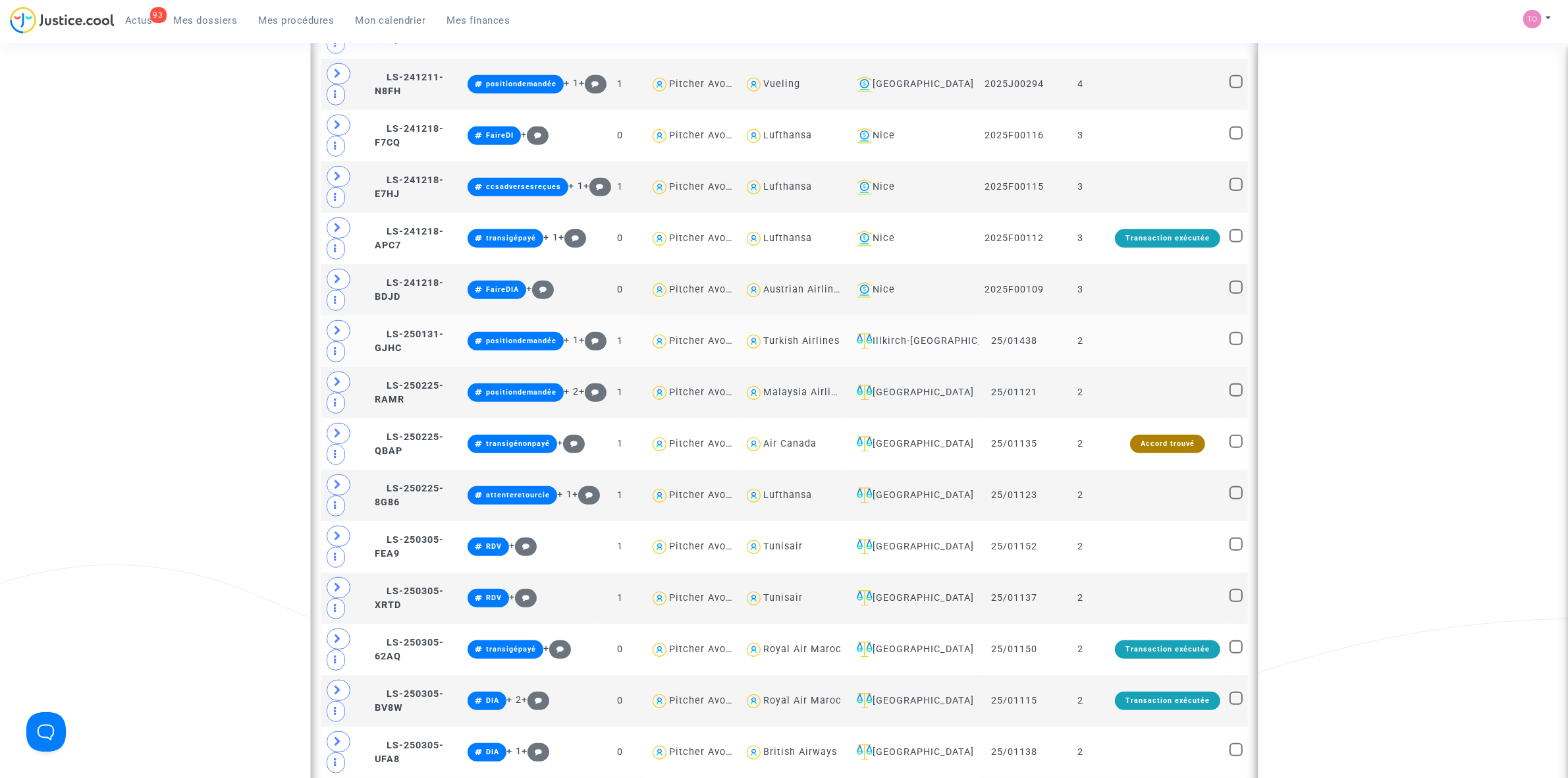
scroll to position [741, 0]
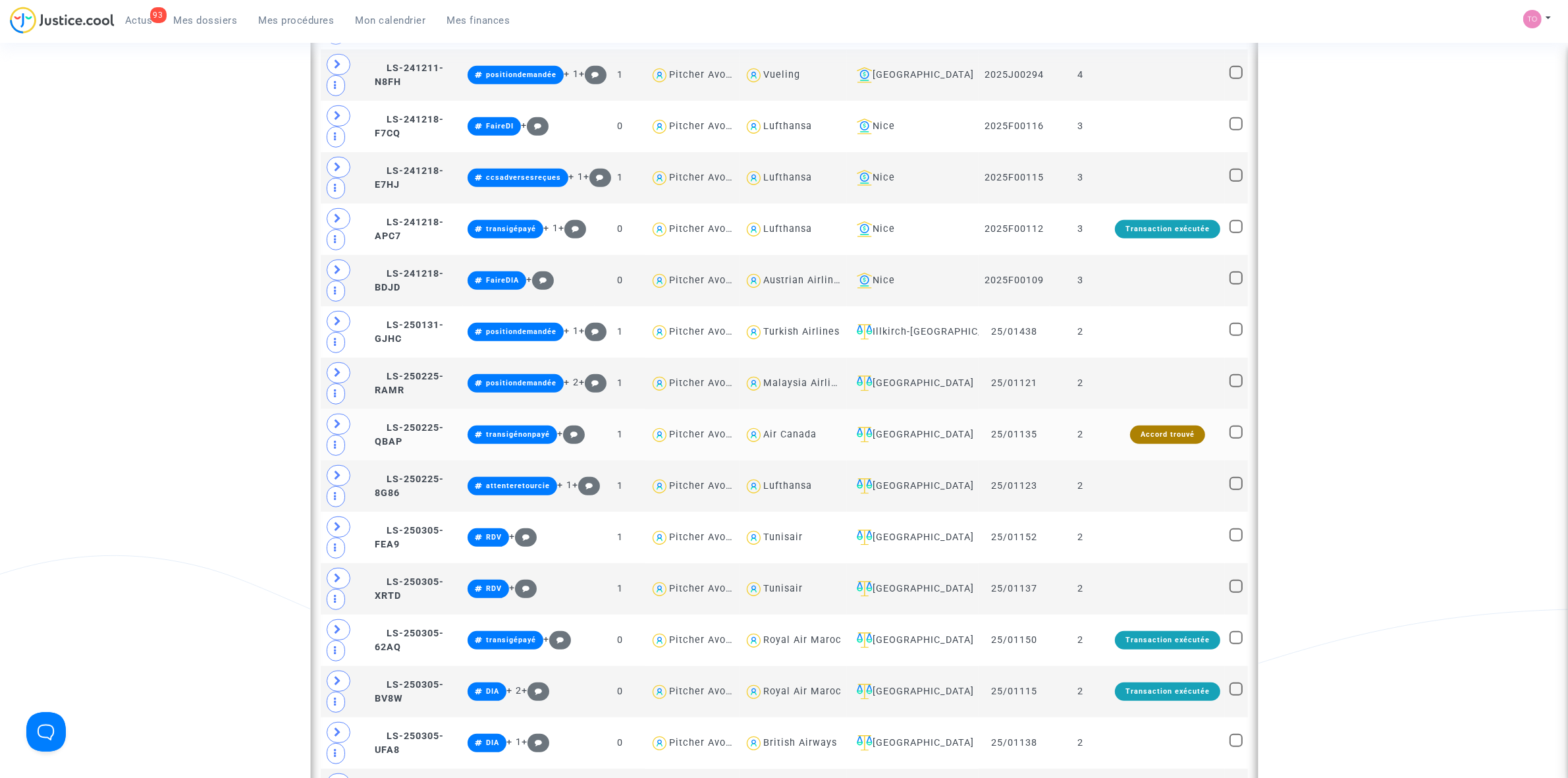
click at [792, 436] on div "Air Canada" at bounding box center [790, 434] width 53 height 11
type textarea "@"Air Canada""
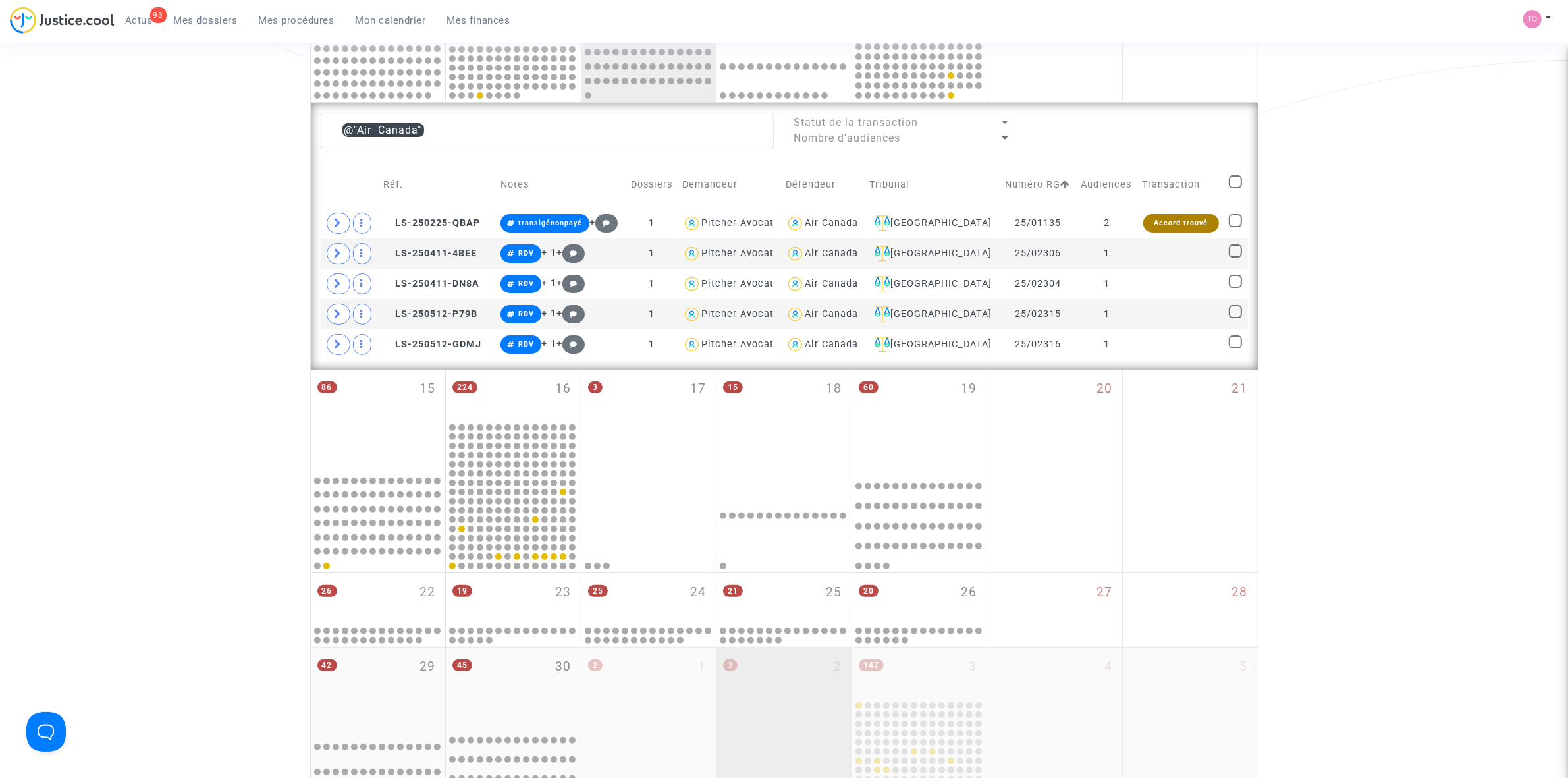
scroll to position [412, 0]
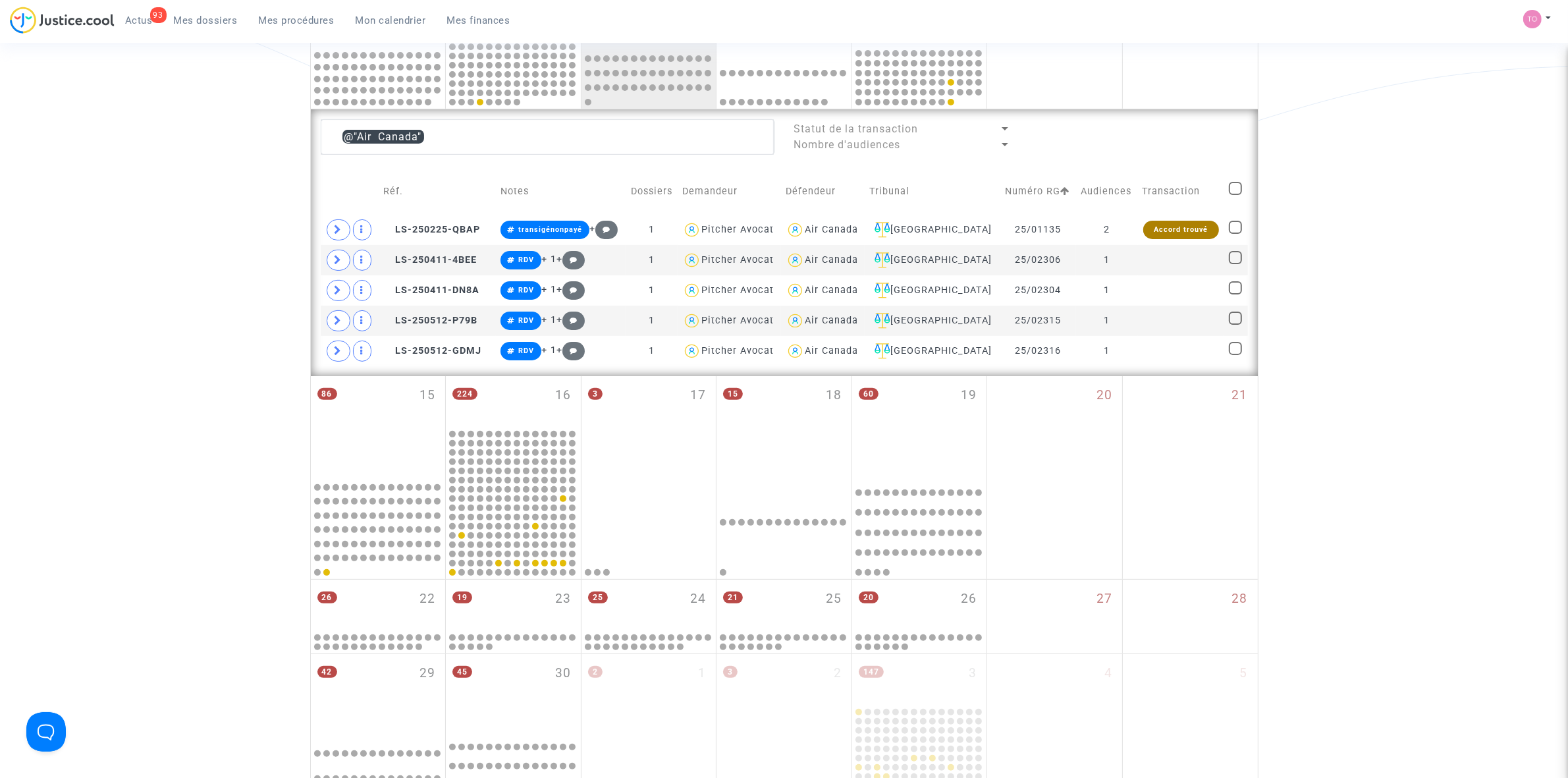
click at [217, 268] on div "Date de clôture d'instruction Date de conciliation Date d'audience Date de juge…" at bounding box center [784, 237] width 1568 height 1147
click at [336, 224] on span at bounding box center [339, 230] width 24 height 21
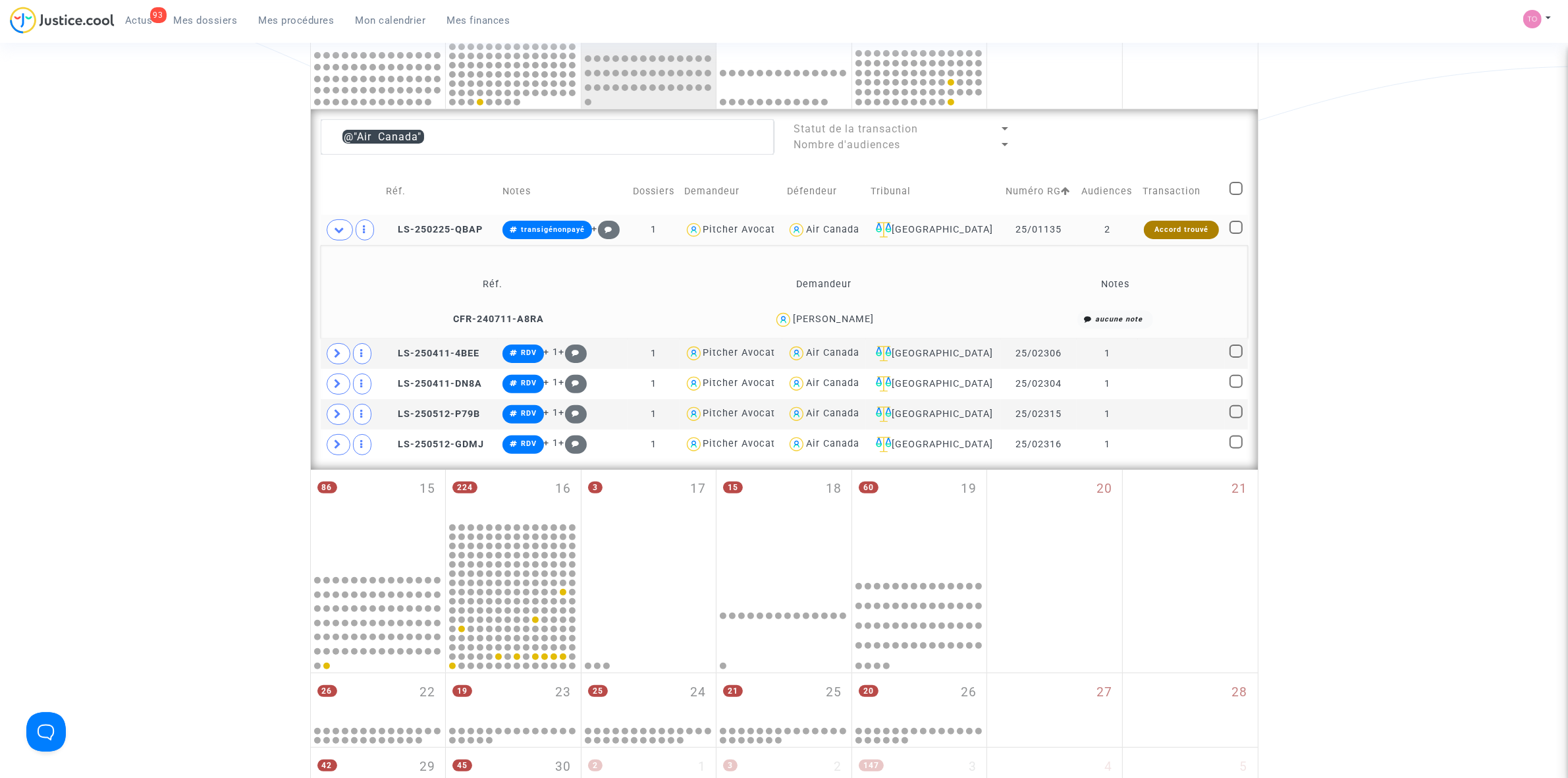
click at [845, 321] on div "Jennifer Fonquerne" at bounding box center [833, 318] width 81 height 11
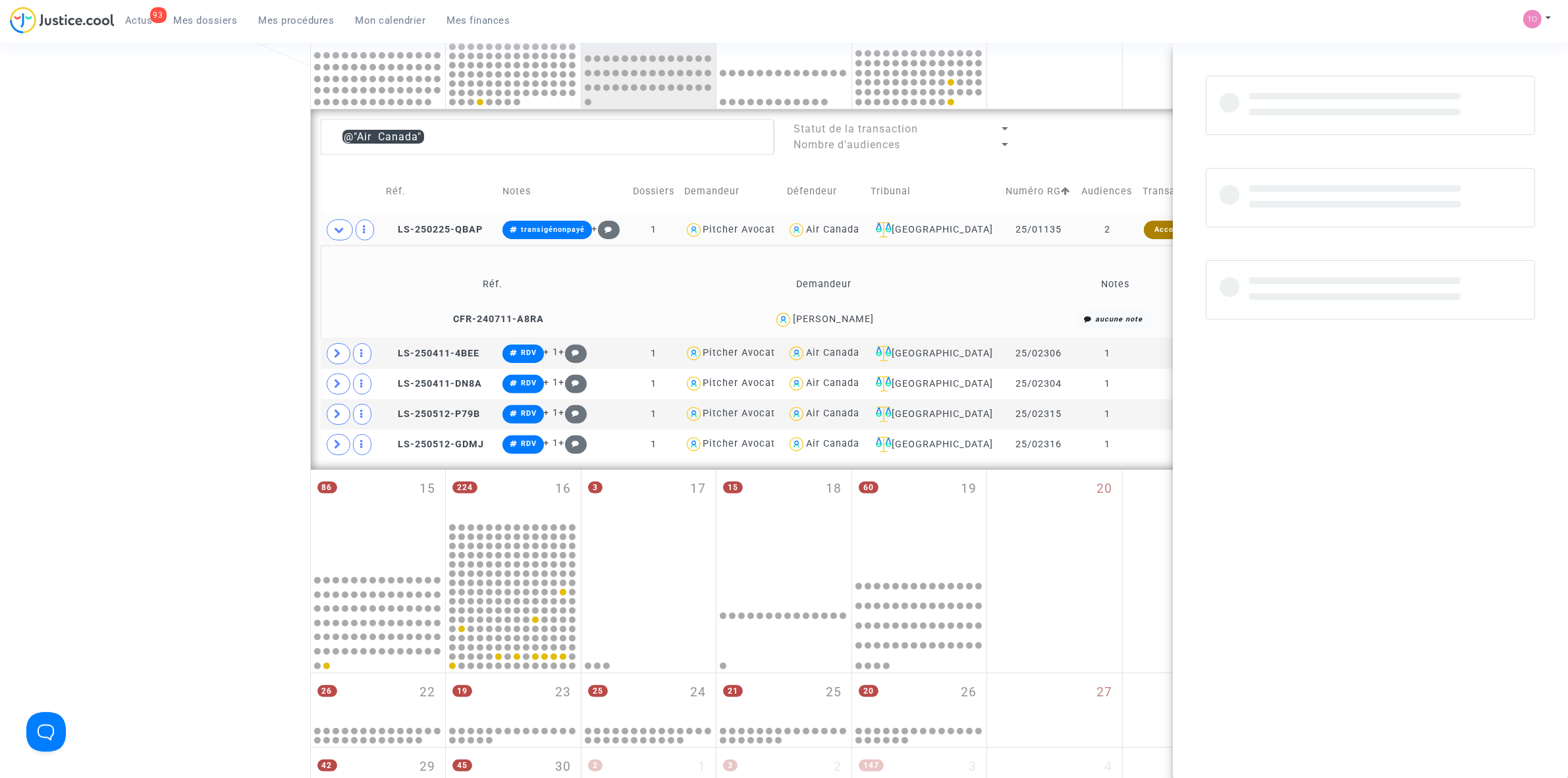
click at [845, 321] on div "Jennifer Fonquerne" at bounding box center [833, 318] width 81 height 11
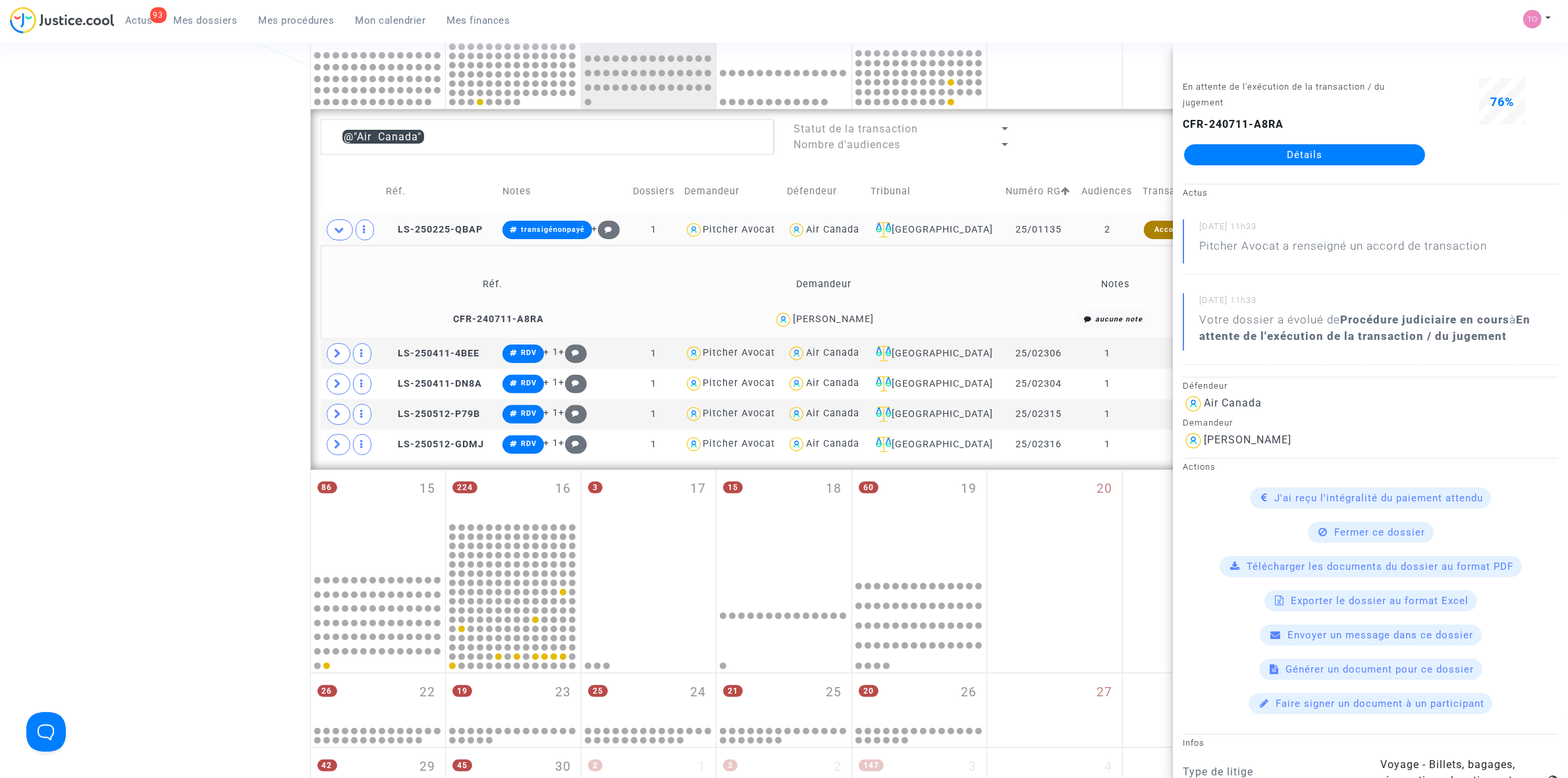
click at [135, 243] on div "Date de clôture d'instruction Date de conciliation Date d'audience Date de juge…" at bounding box center [784, 285] width 1568 height 1241
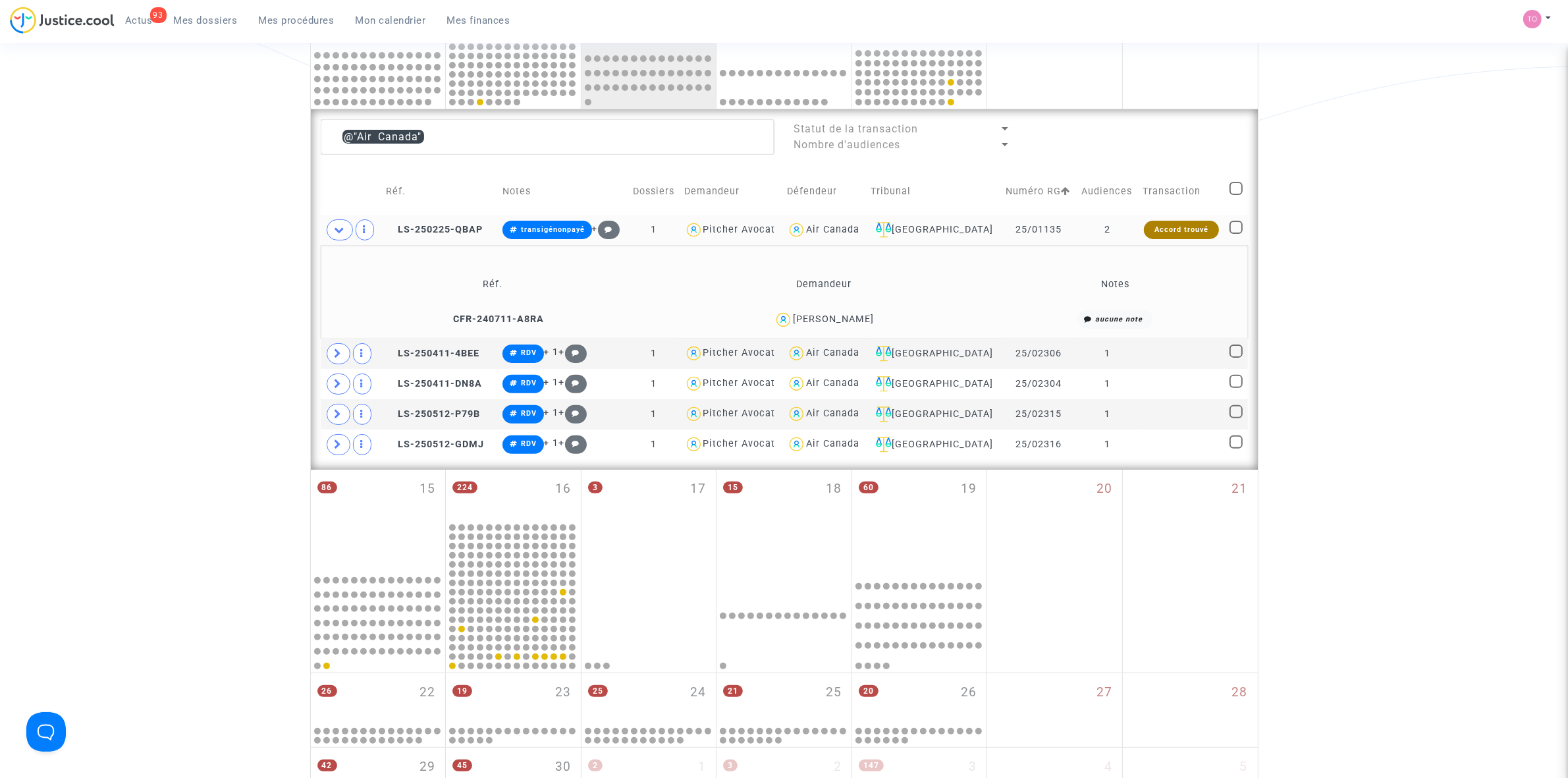
click at [832, 315] on div "Jennifer Fonquerne" at bounding box center [833, 318] width 81 height 11
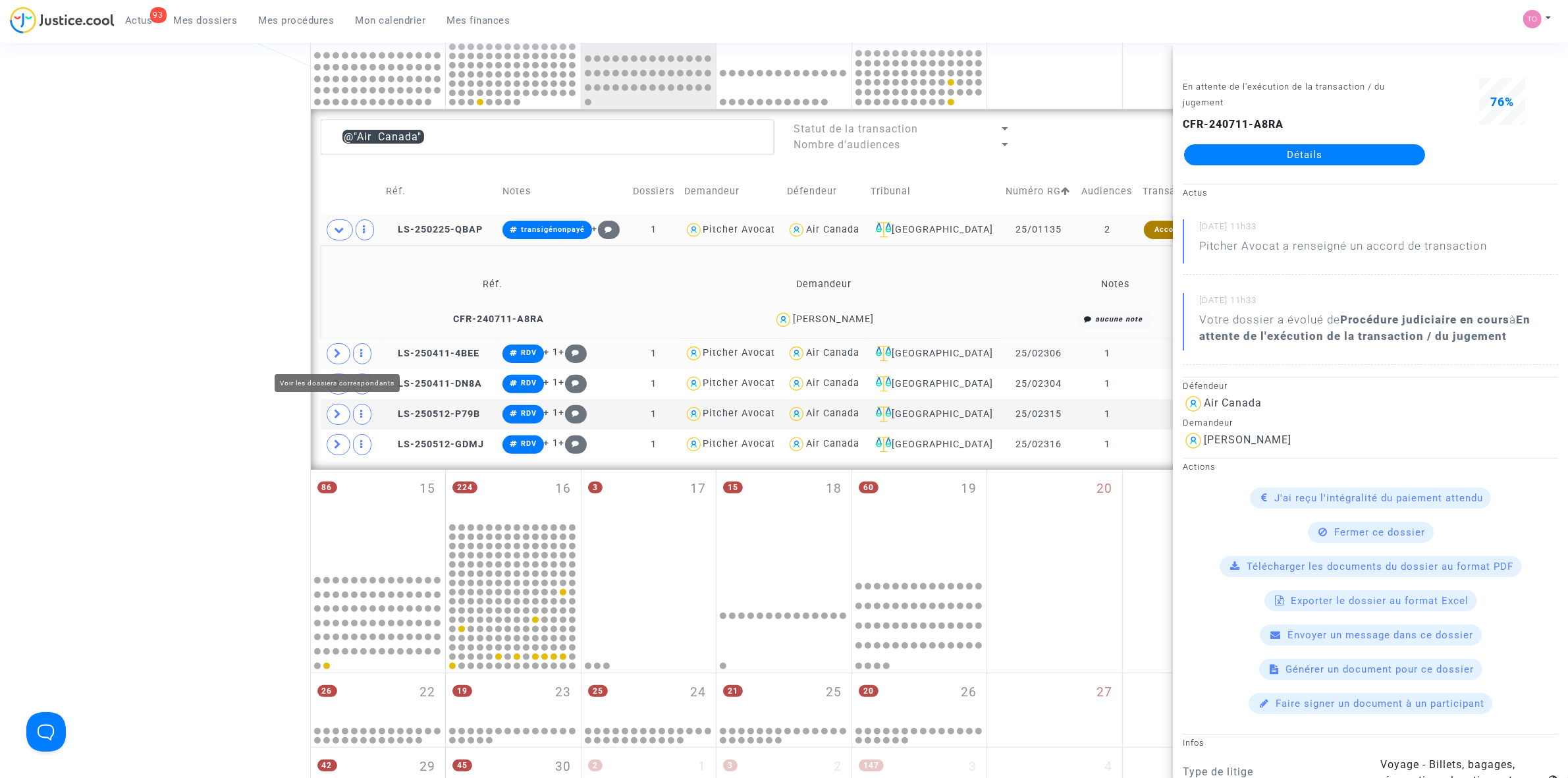
click at [342, 352] on span at bounding box center [339, 353] width 24 height 21
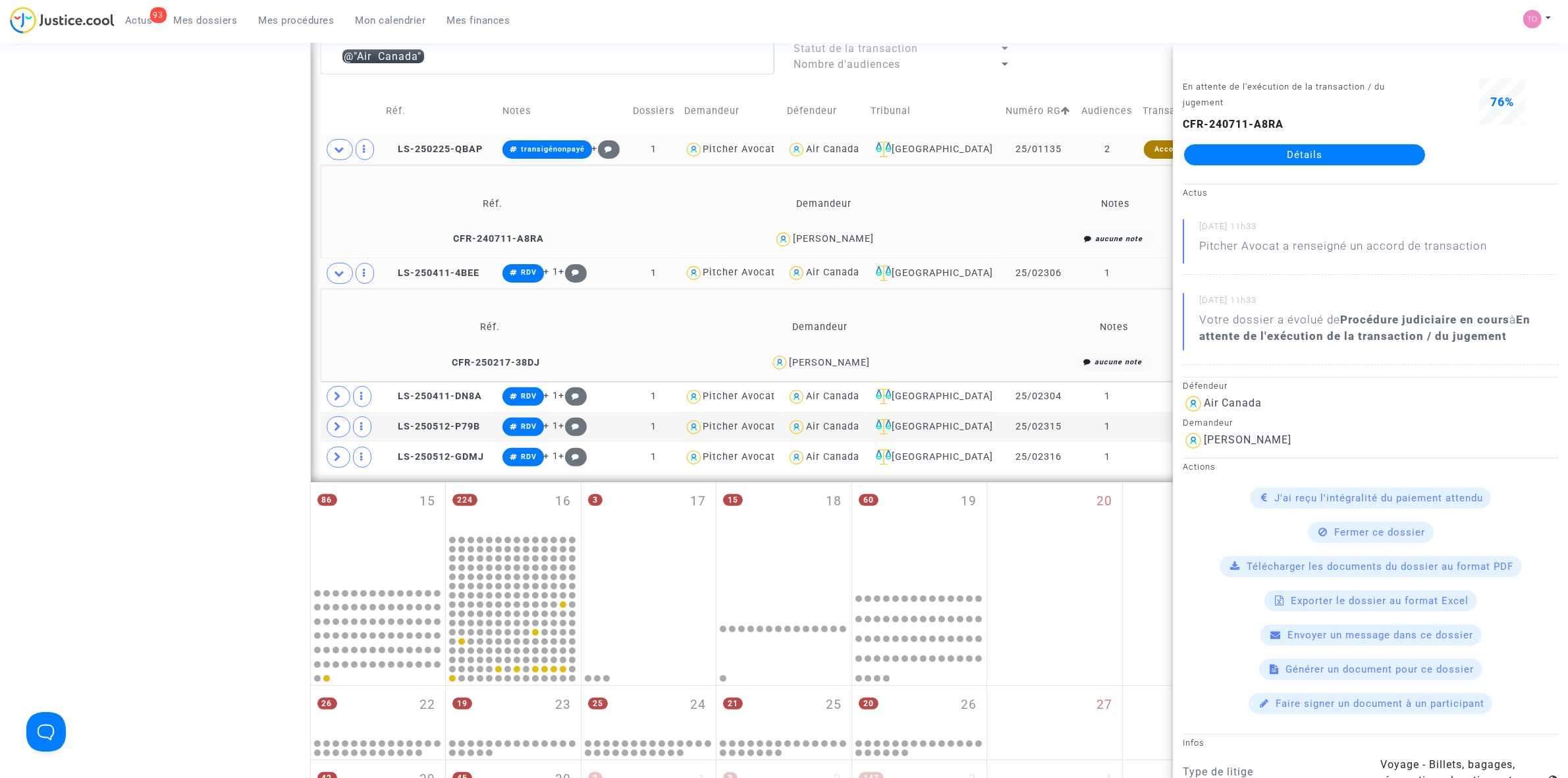
scroll to position [493, 0]
click at [866, 356] on div "Delphine Texier" at bounding box center [829, 360] width 81 height 11
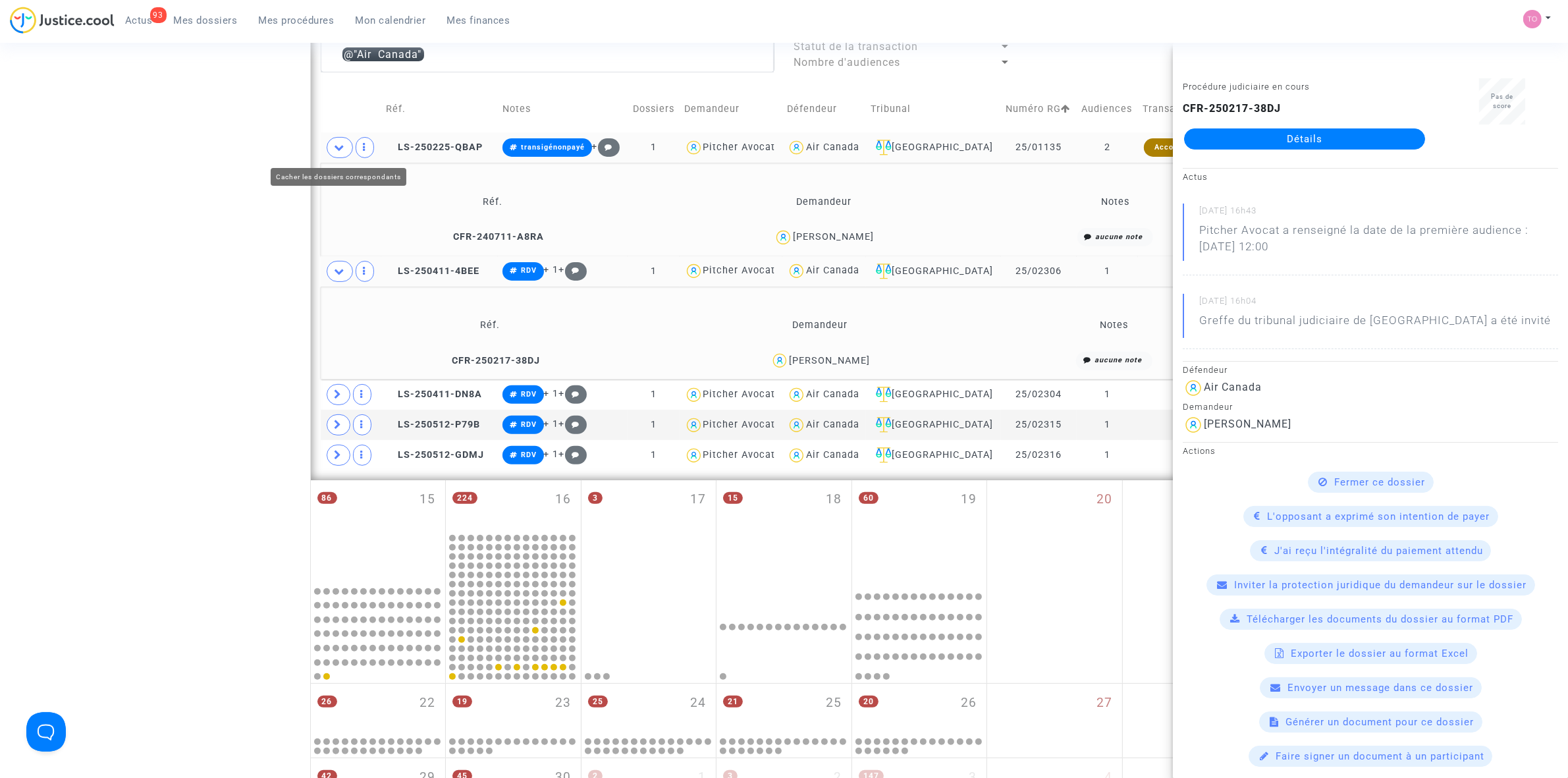
click at [342, 147] on icon at bounding box center [340, 147] width 11 height 10
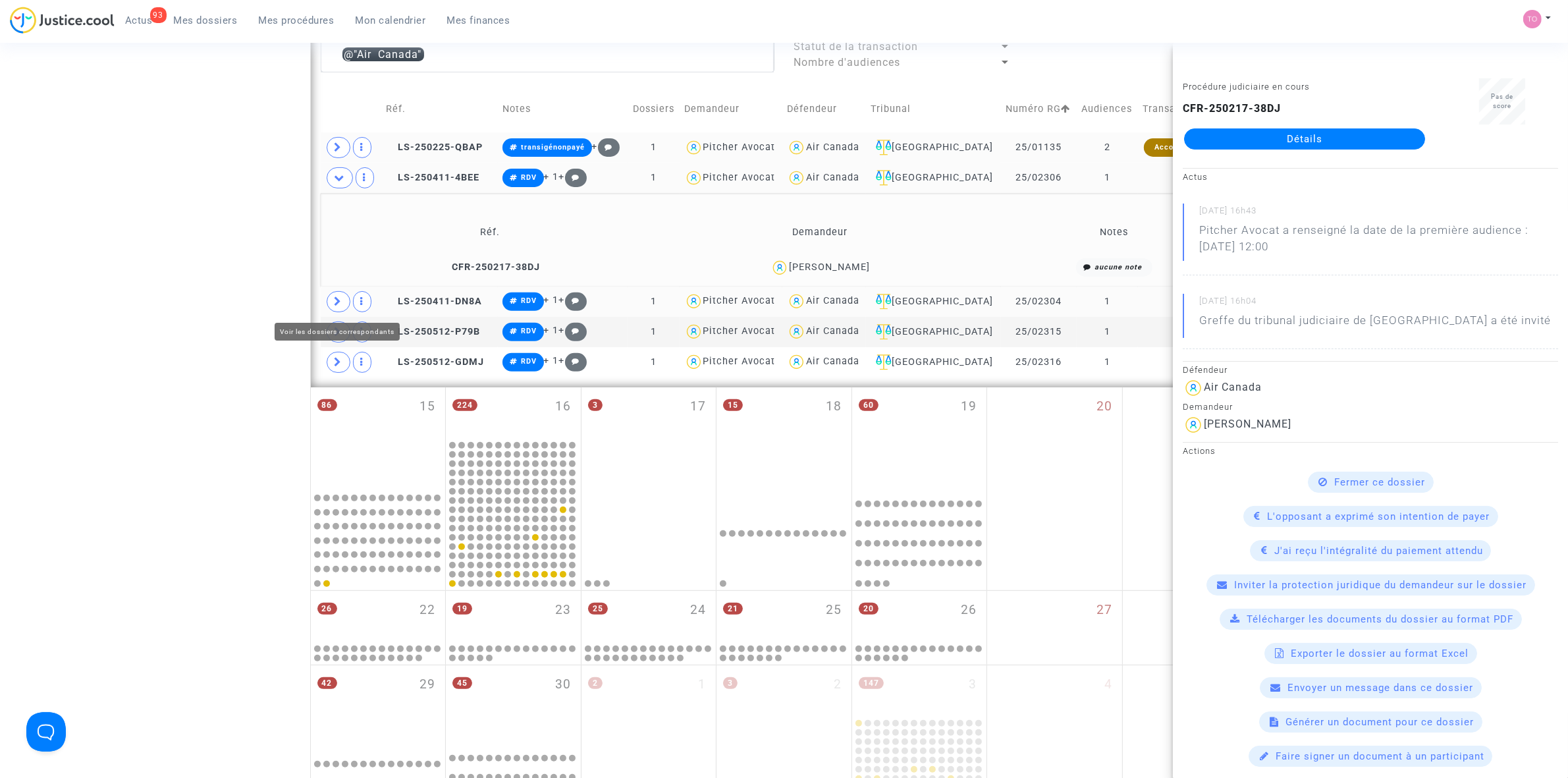
click at [340, 296] on span at bounding box center [339, 301] width 24 height 21
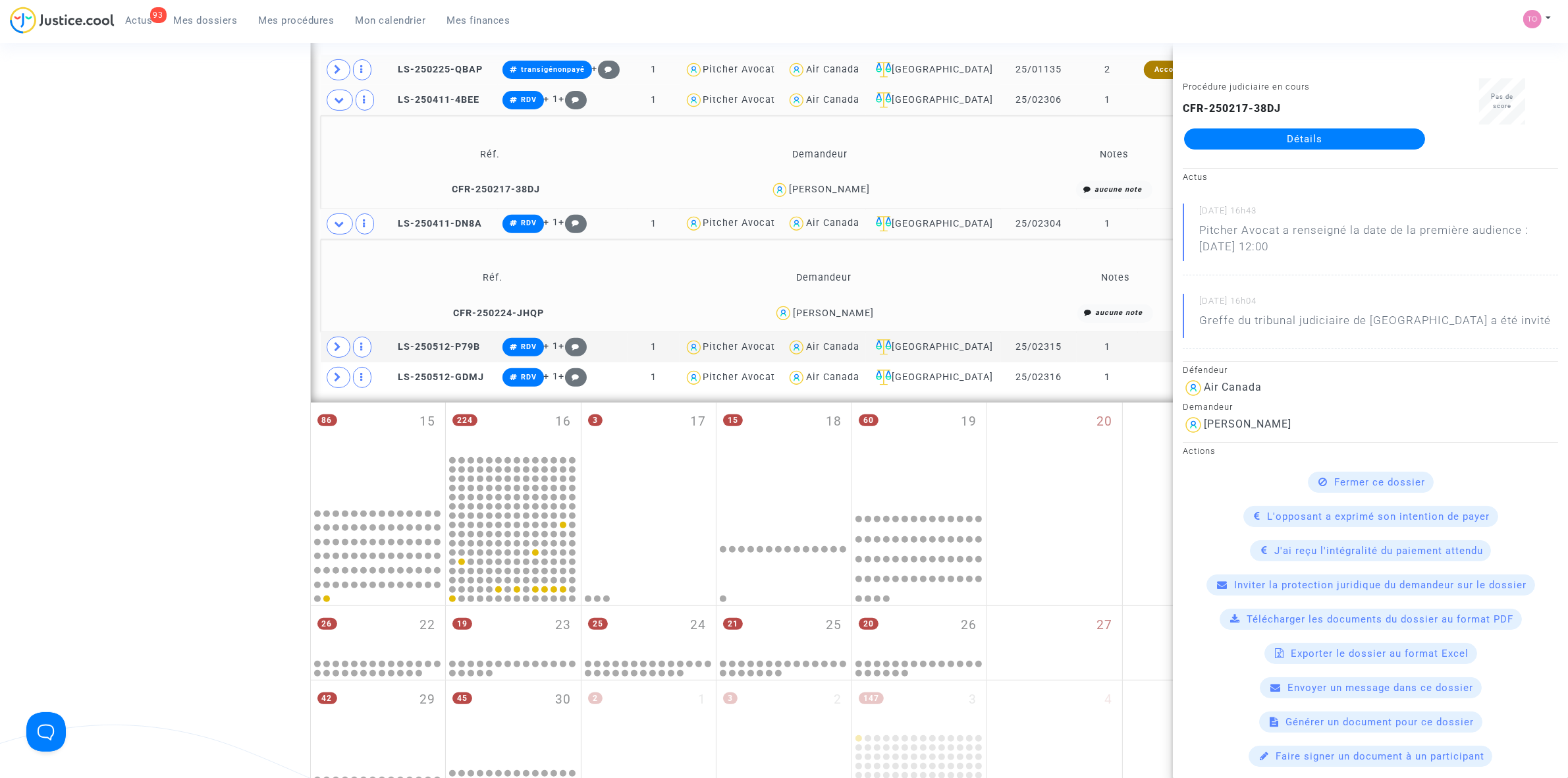
scroll to position [576, 0]
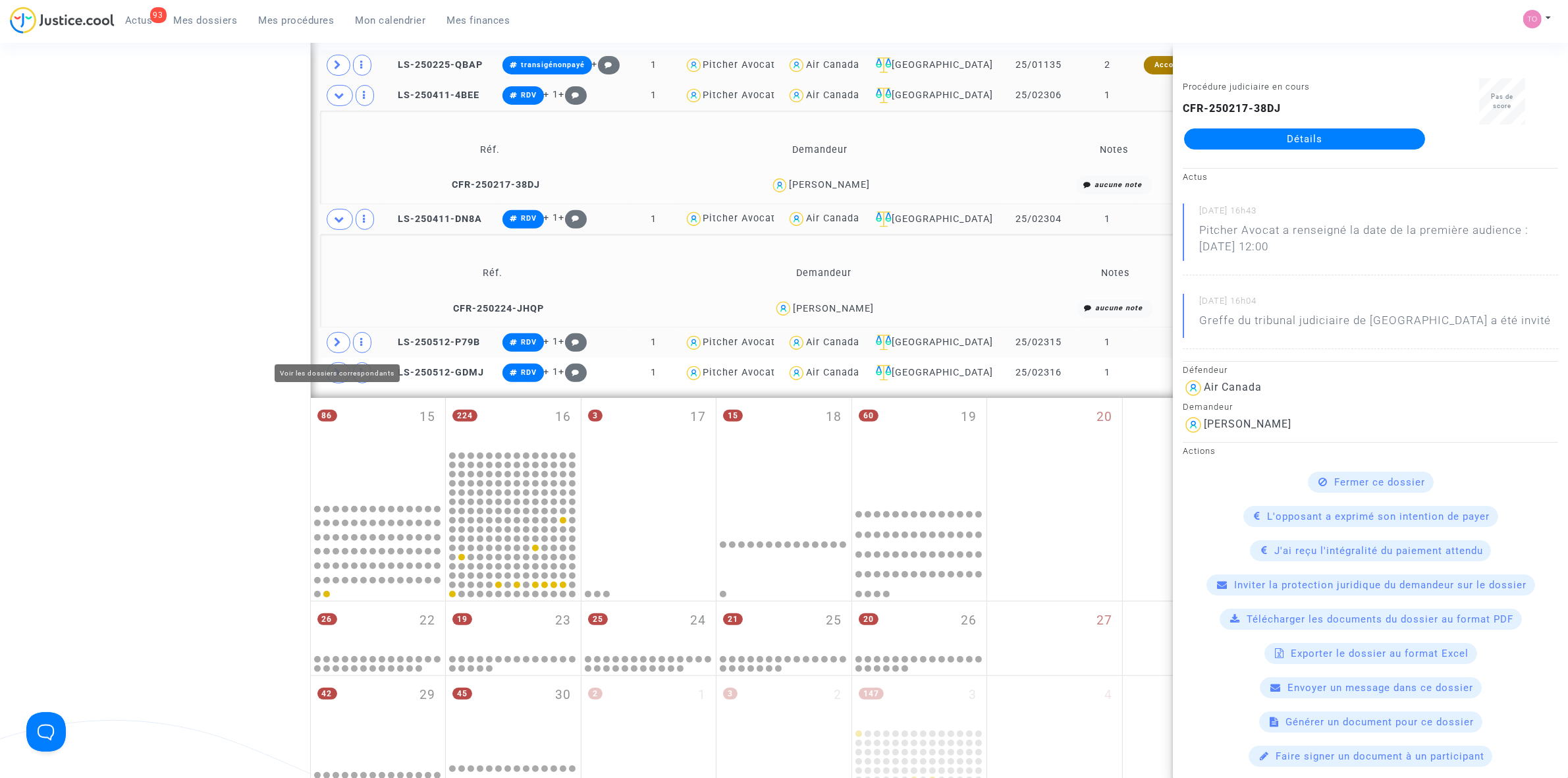
click at [343, 341] on span at bounding box center [339, 341] width 24 height 21
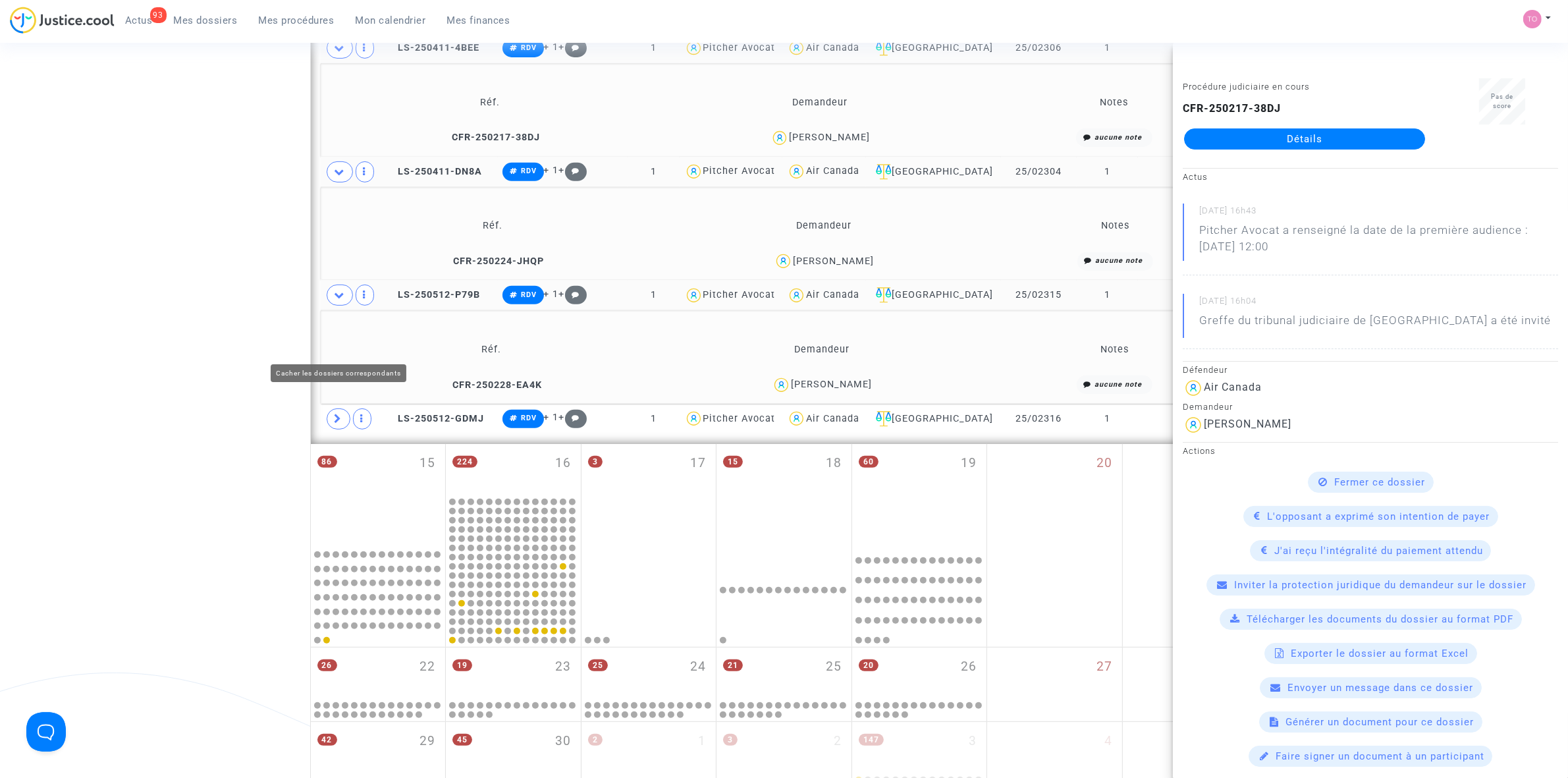
scroll to position [658, 0]
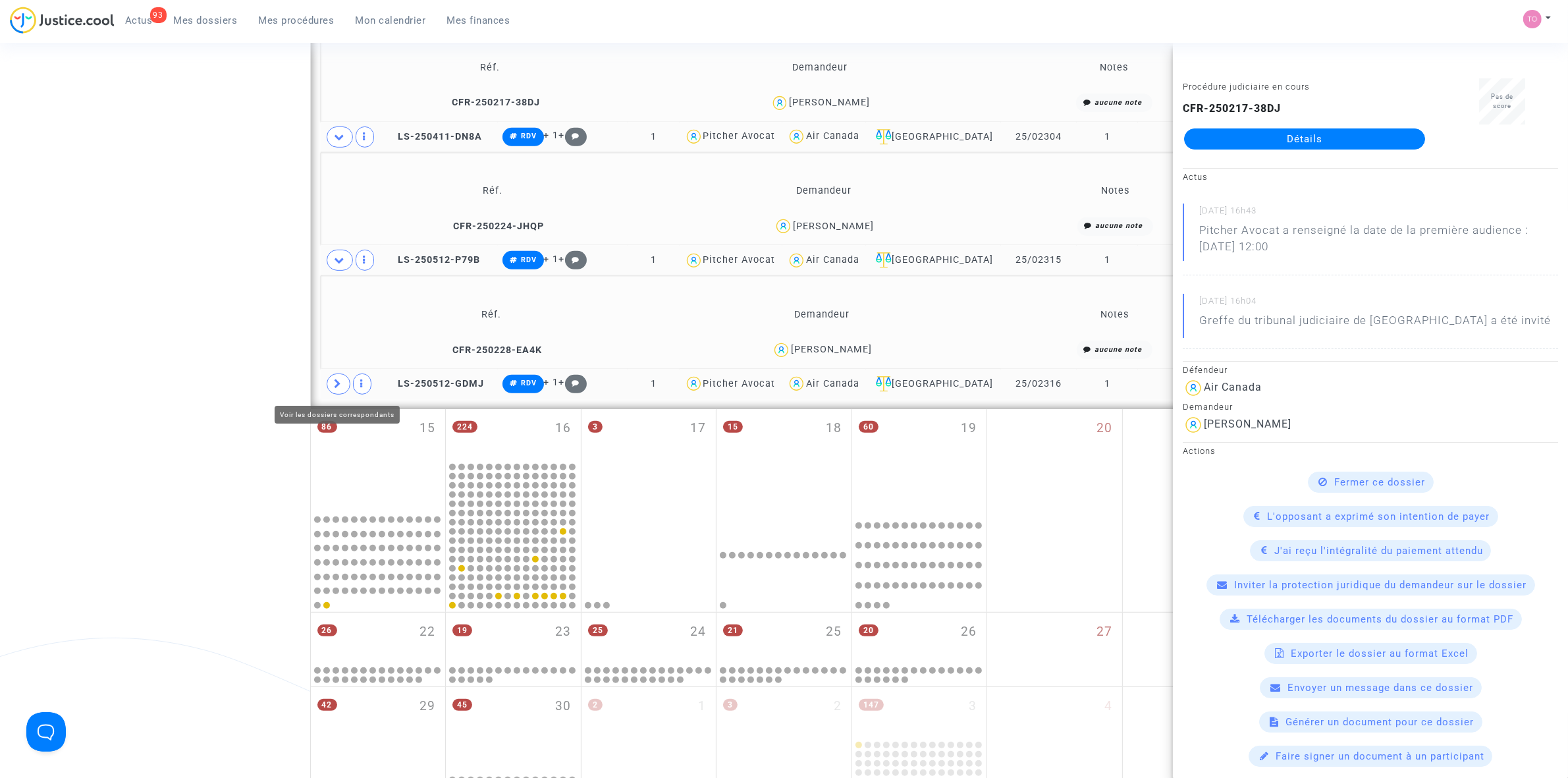
click at [334, 391] on span at bounding box center [339, 384] width 24 height 21
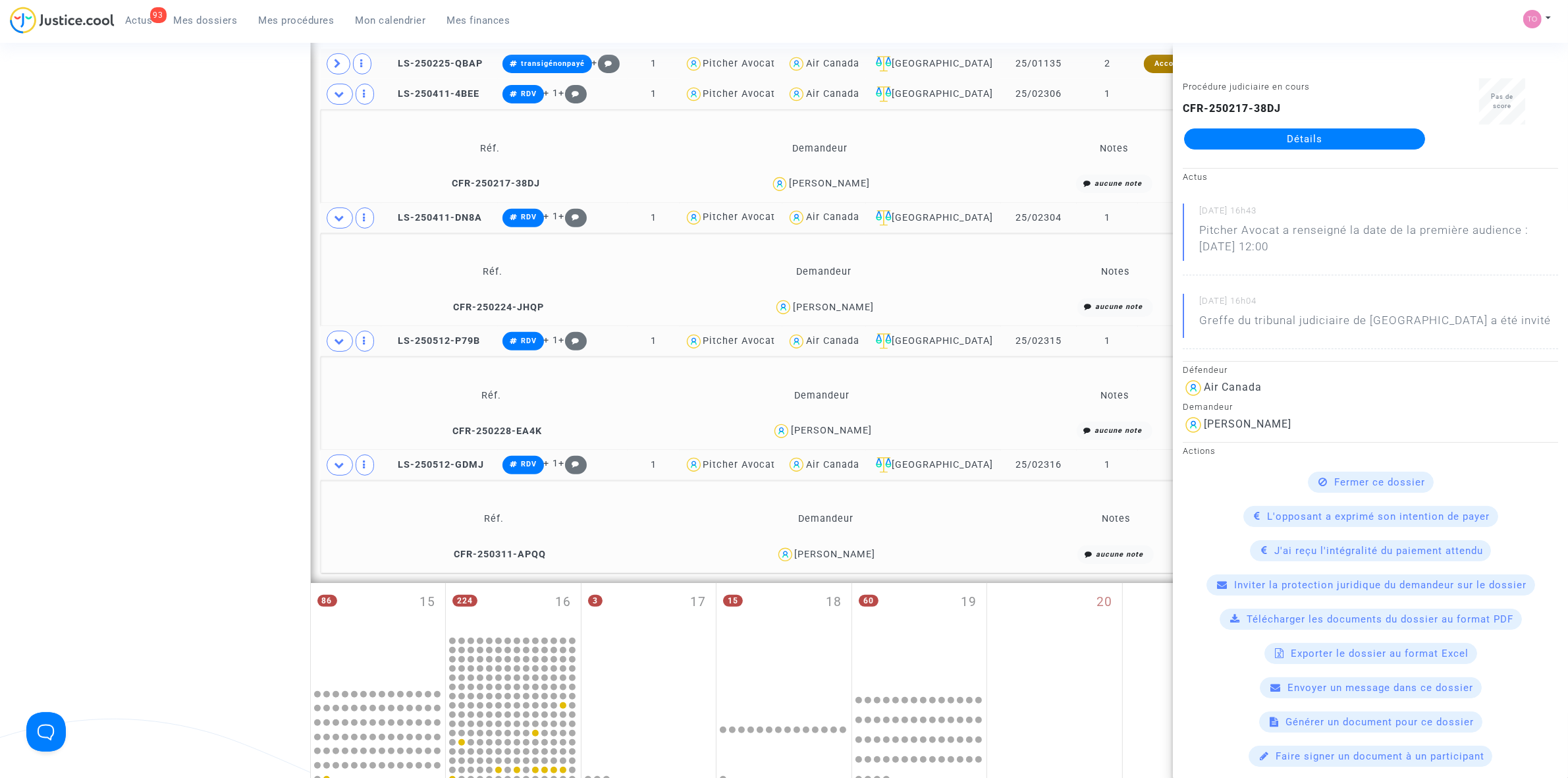
scroll to position [576, 0]
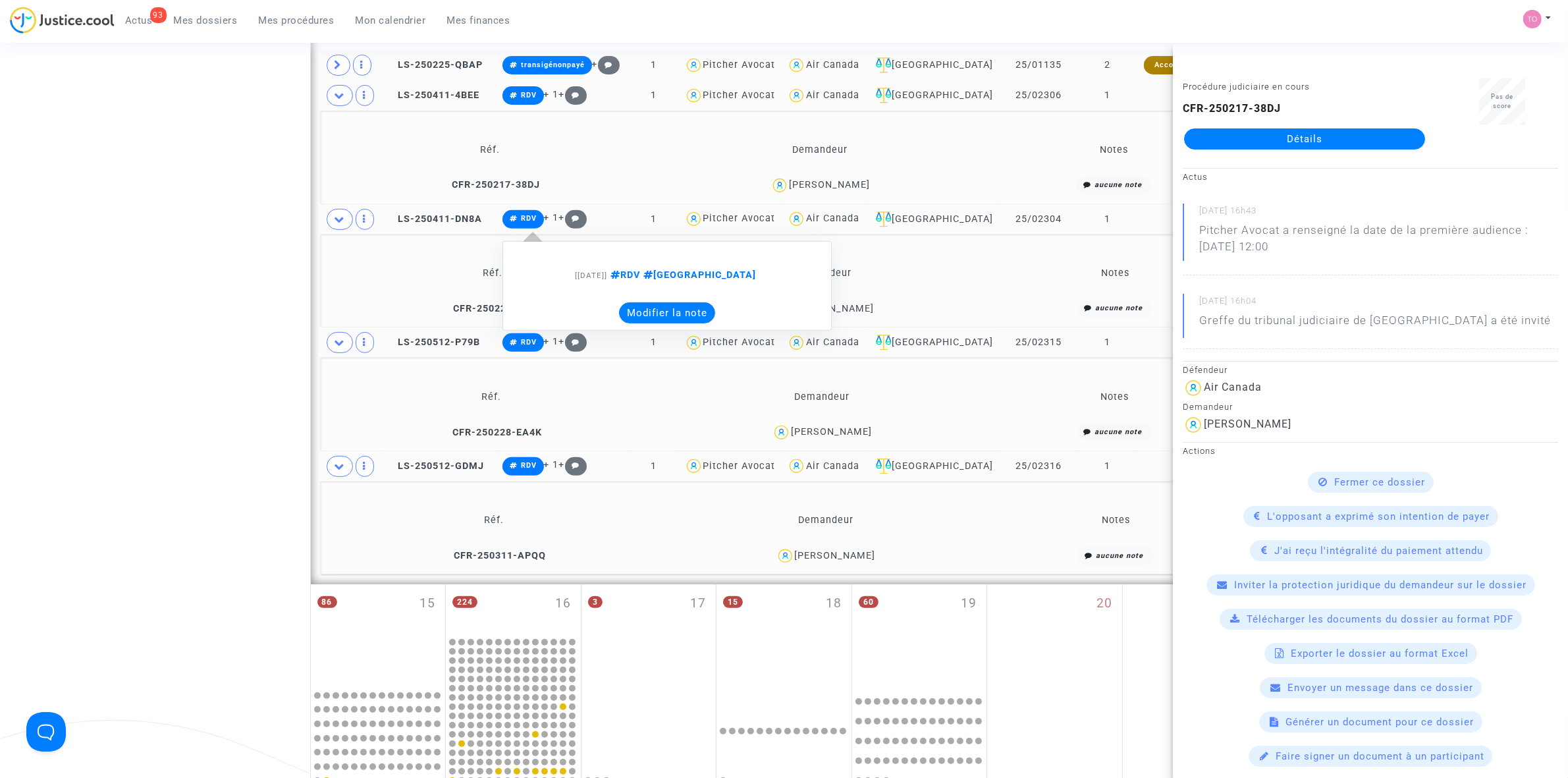
click at [665, 307] on button "Modifier la note" at bounding box center [667, 312] width 96 height 21
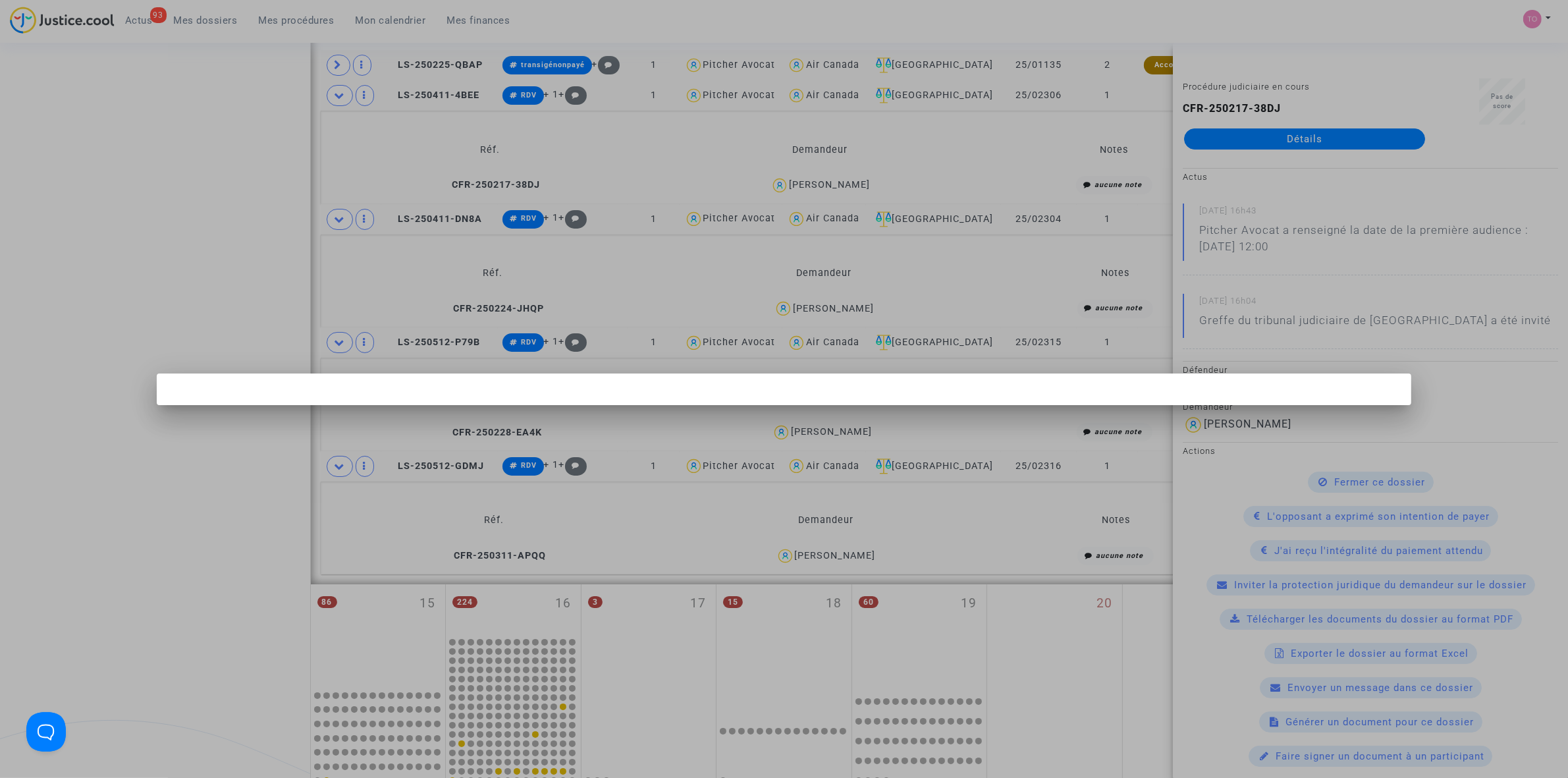
scroll to position [0, 0]
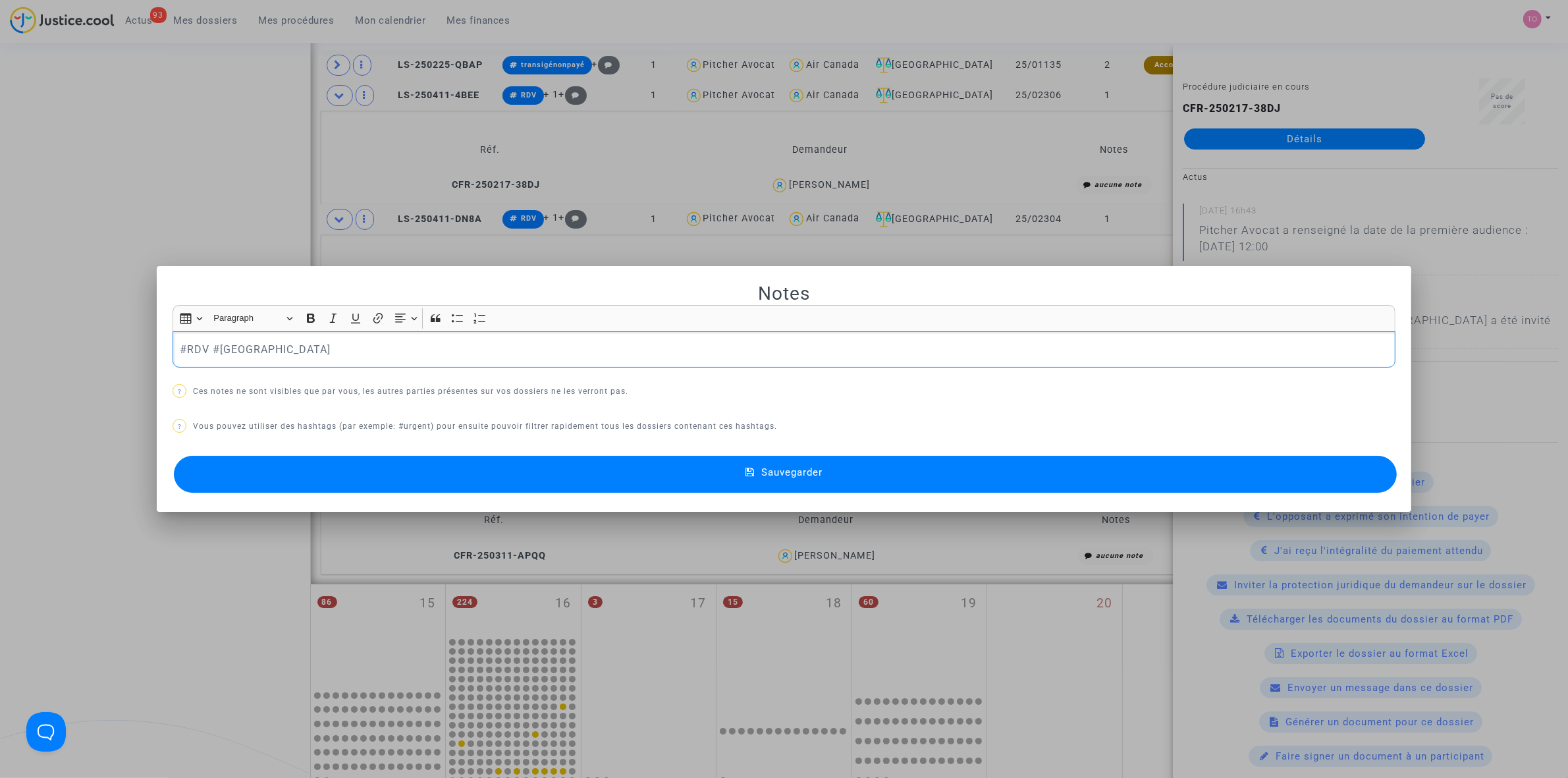
drag, startPoint x: 349, startPoint y: 351, endPoint x: 122, endPoint y: 347, distance: 227.0
click at [122, 347] on div "Notes Rich Text Editor Insert table Insert table Heading Paragraph Paragraph He…" at bounding box center [784, 389] width 1568 height 778
click at [547, 485] on button "Sauvegarder" at bounding box center [785, 474] width 1223 height 37
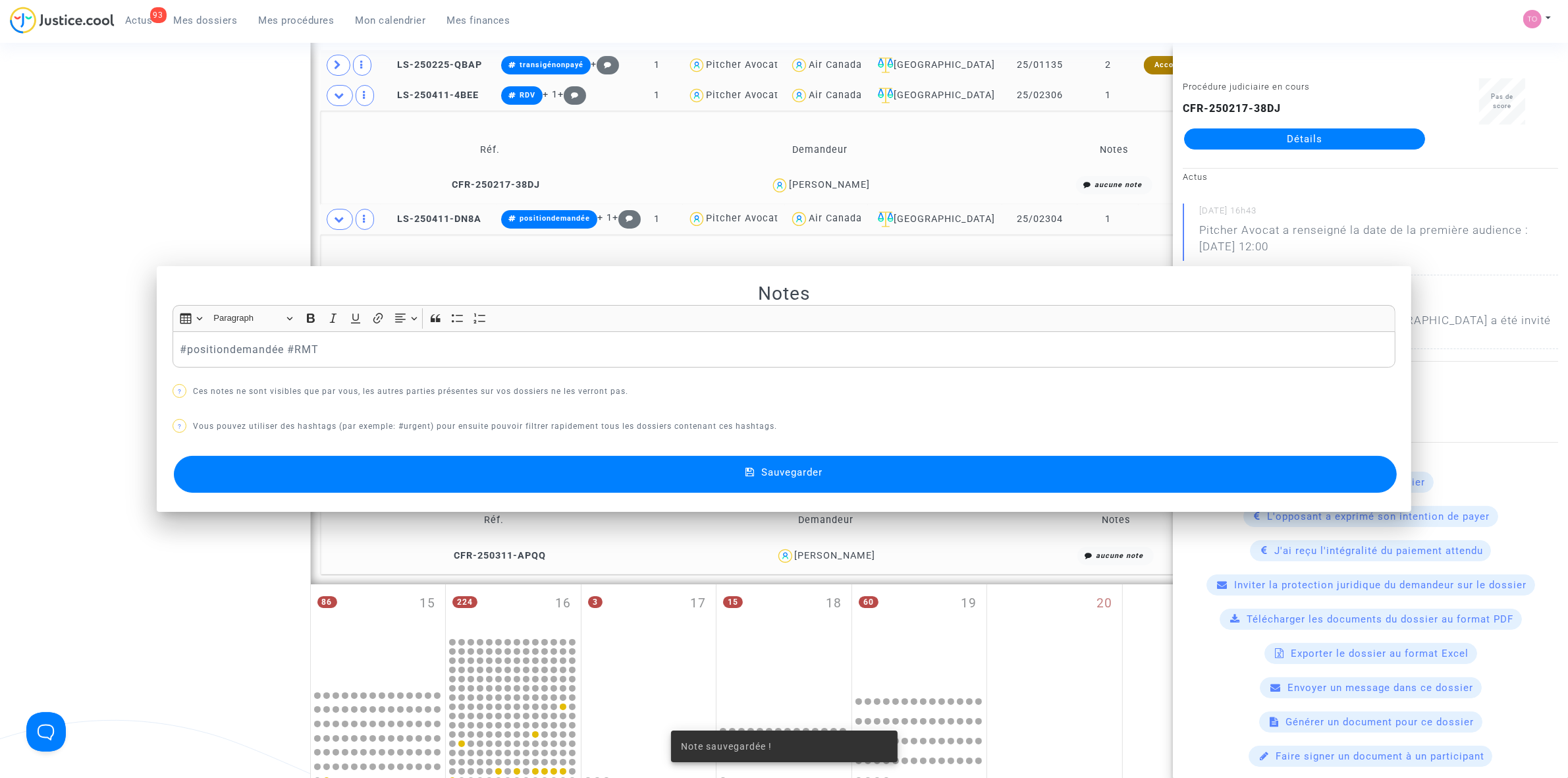
scroll to position [576, 0]
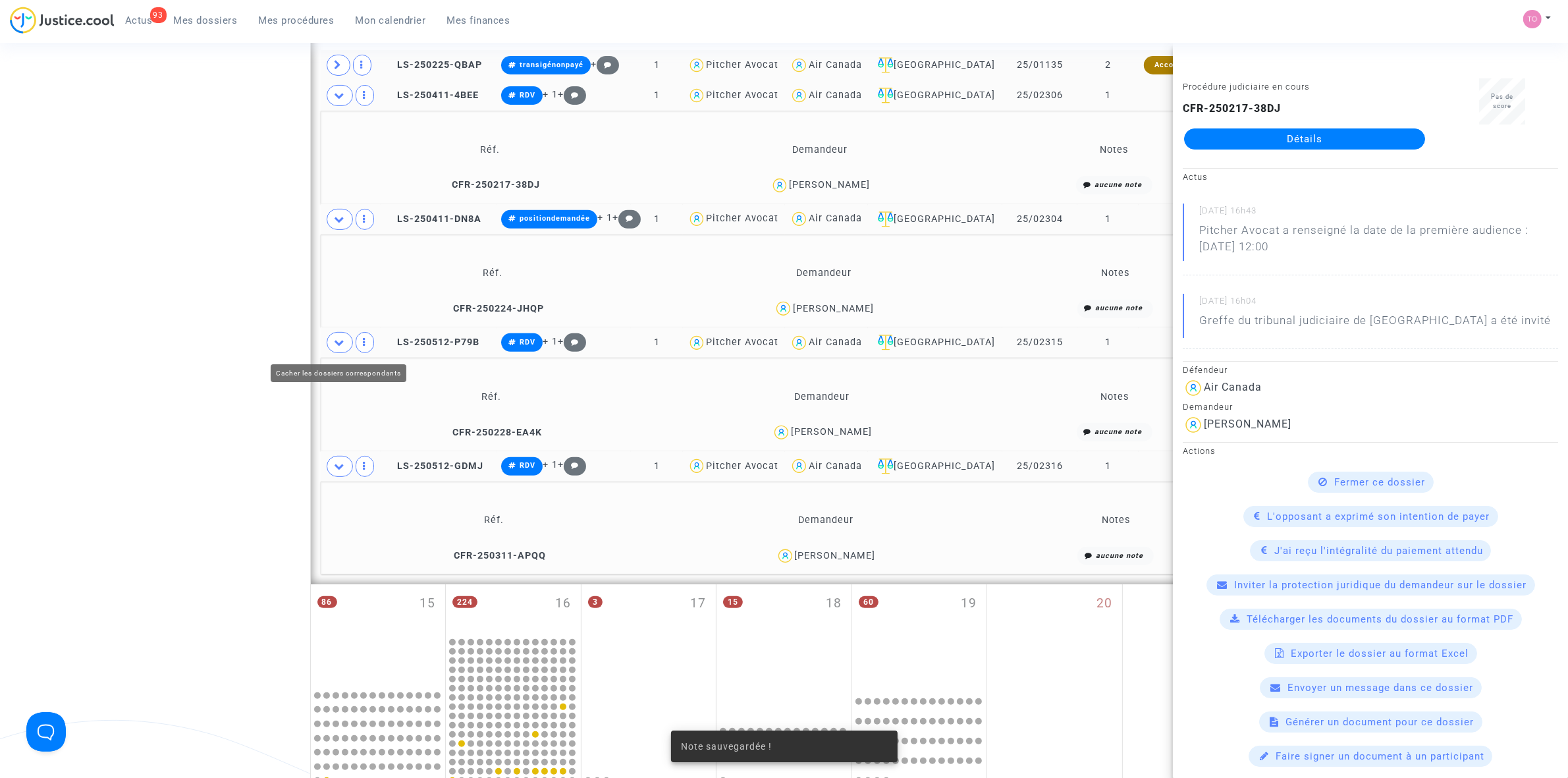
click at [338, 349] on span at bounding box center [340, 341] width 26 height 21
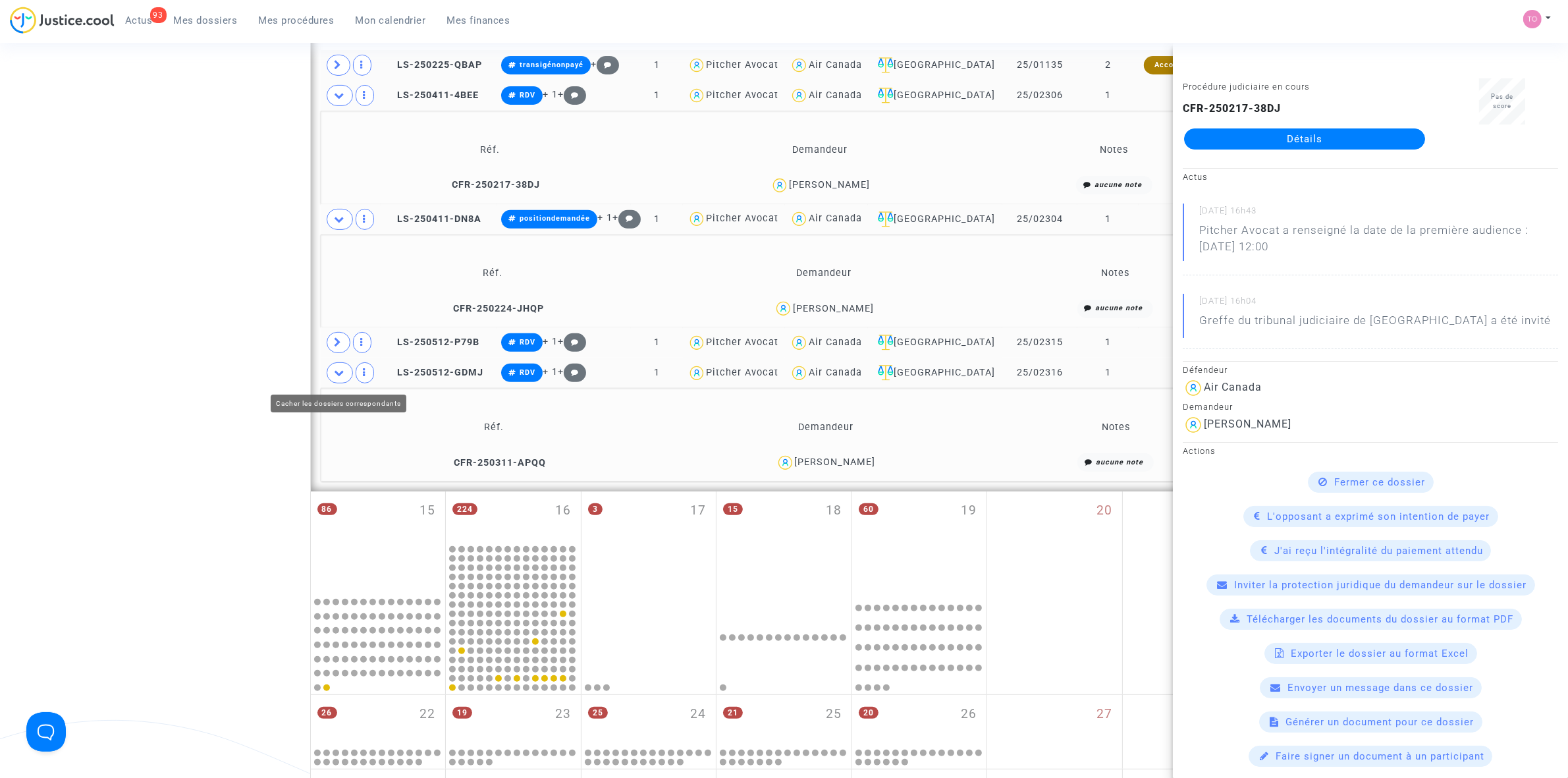
click at [332, 369] on span at bounding box center [340, 372] width 26 height 21
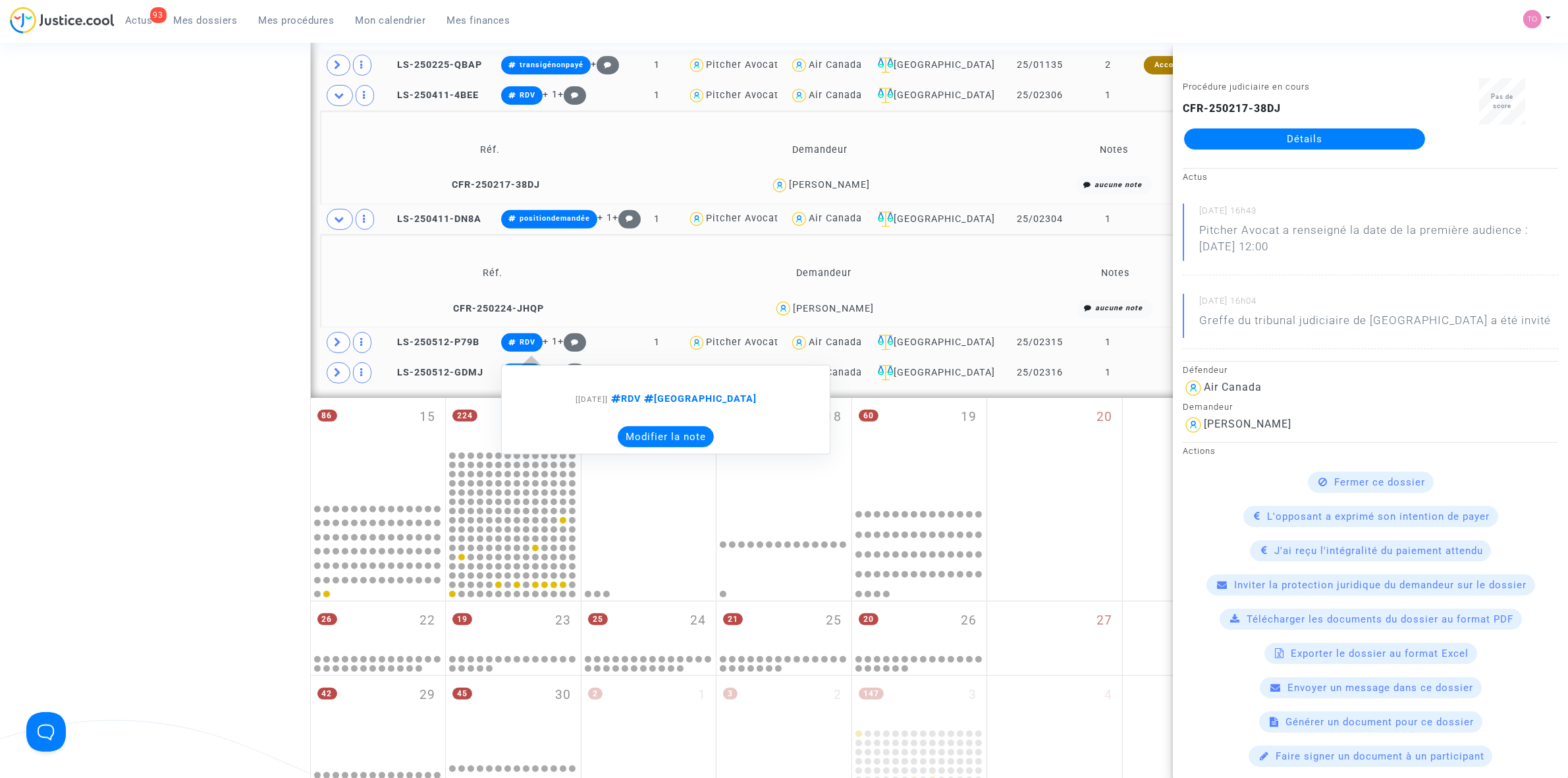
click at [669, 430] on button "Modifier la note" at bounding box center [666, 436] width 96 height 21
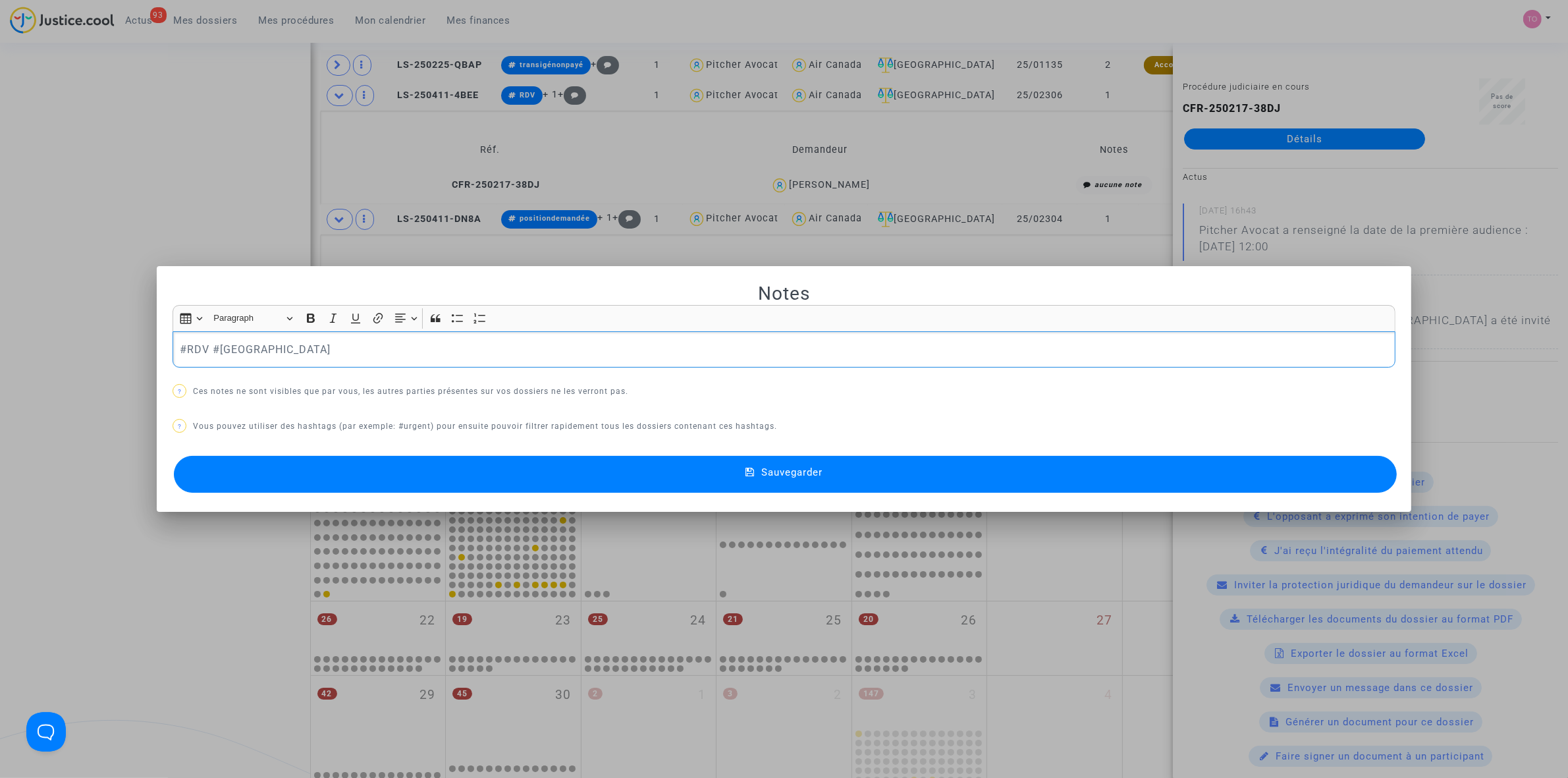
scroll to position [0, 0]
click at [110, 167] on div at bounding box center [784, 389] width 1568 height 778
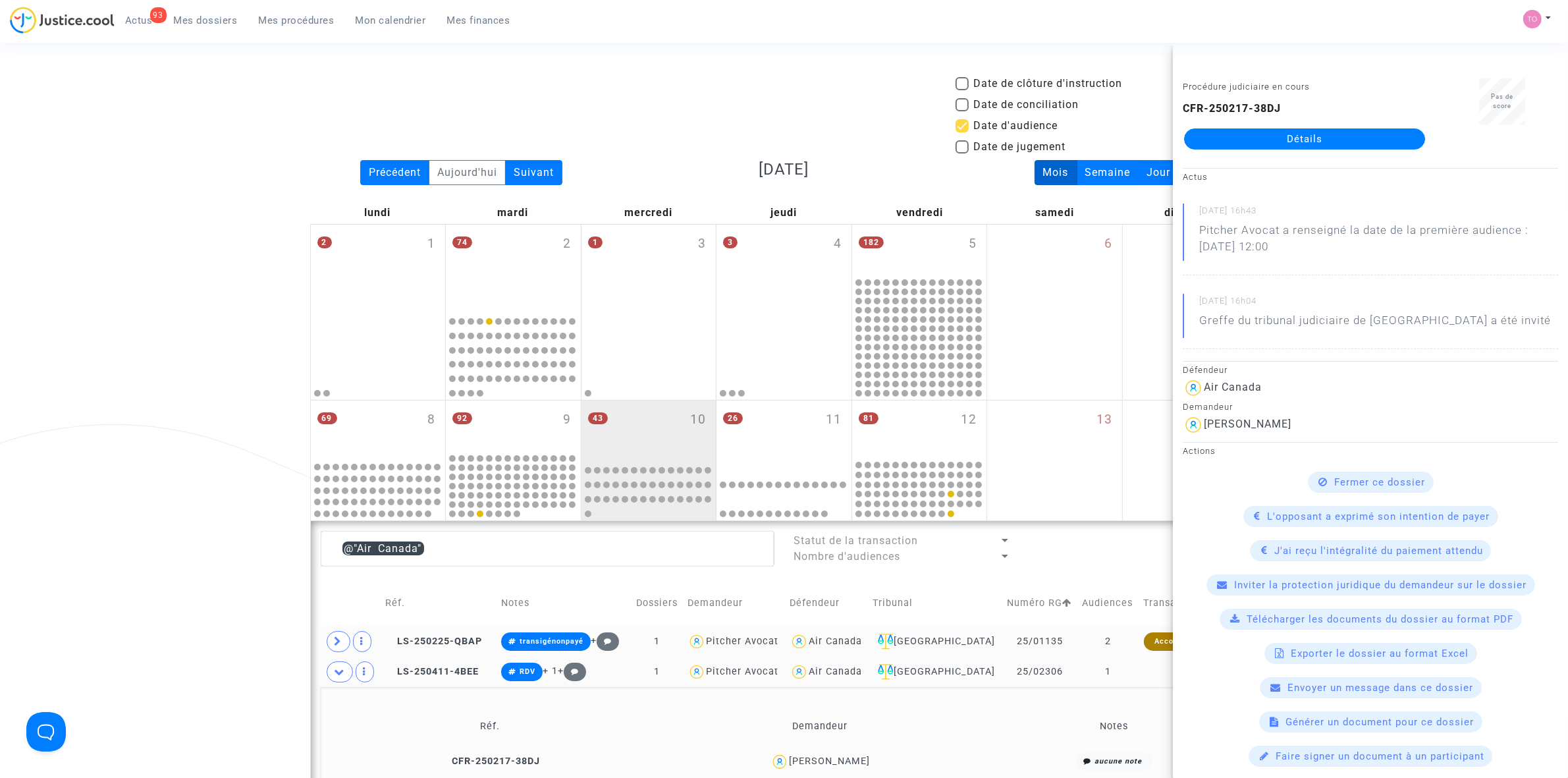
scroll to position [576, 0]
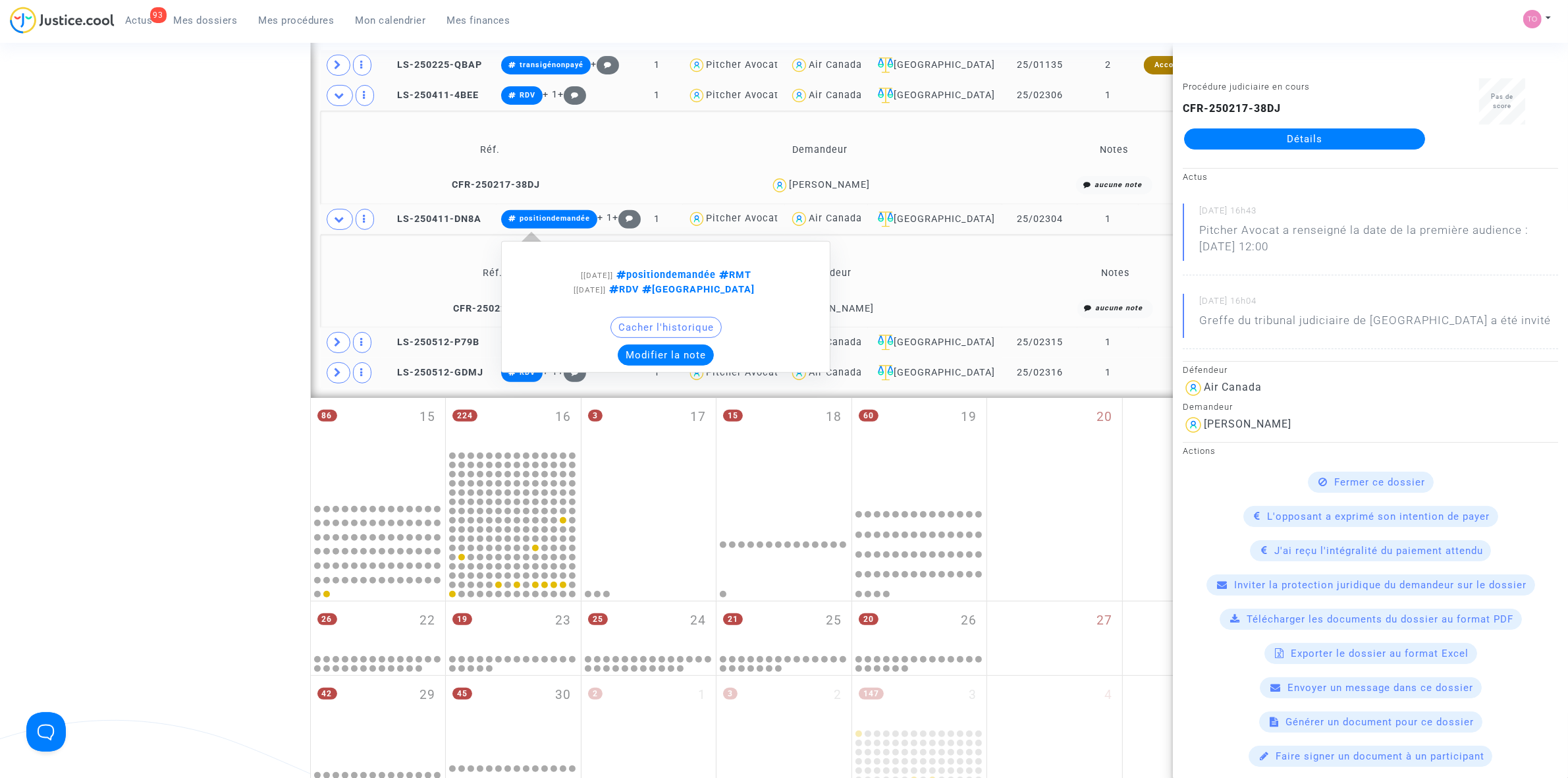
click at [644, 353] on button "Modifier la note" at bounding box center [666, 354] width 96 height 21
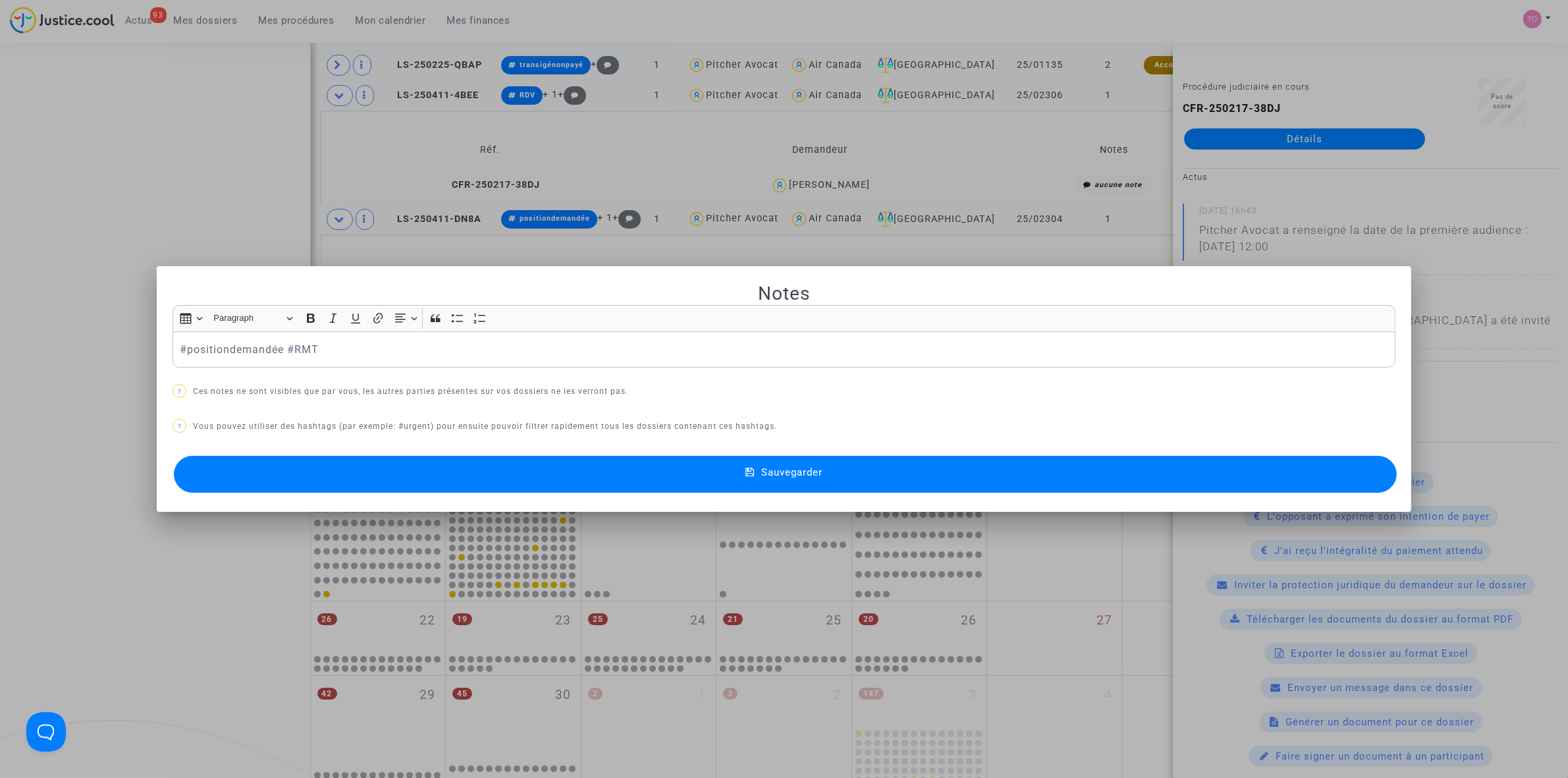
scroll to position [0, 0]
drag, startPoint x: 315, startPoint y: 347, endPoint x: 294, endPoint y: 347, distance: 21.0
click at [294, 347] on p "#positiondemandée #RMT" at bounding box center [784, 349] width 1209 height 17
click at [457, 468] on button "Sauvegarder" at bounding box center [785, 474] width 1223 height 37
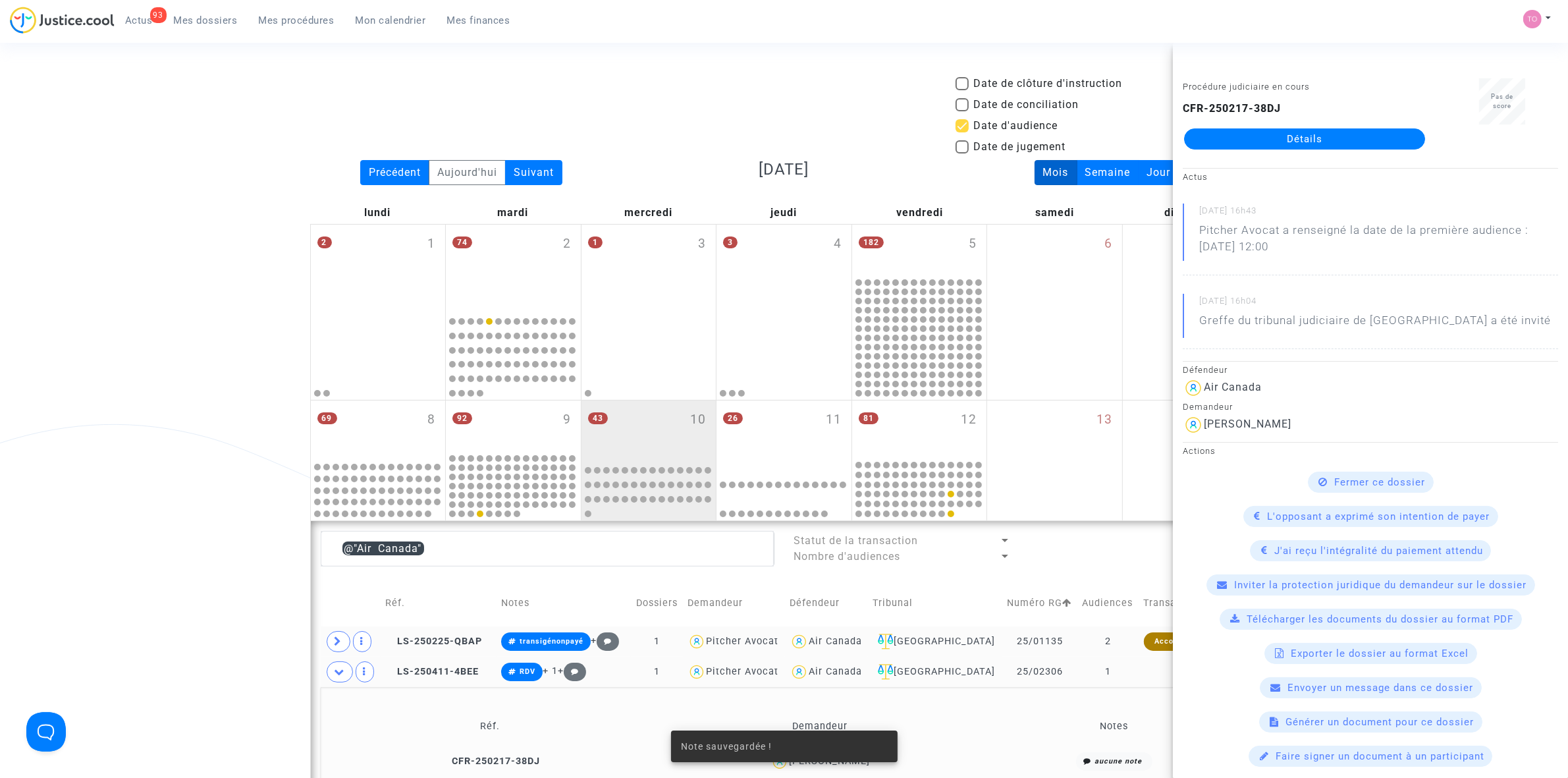
scroll to position [576, 0]
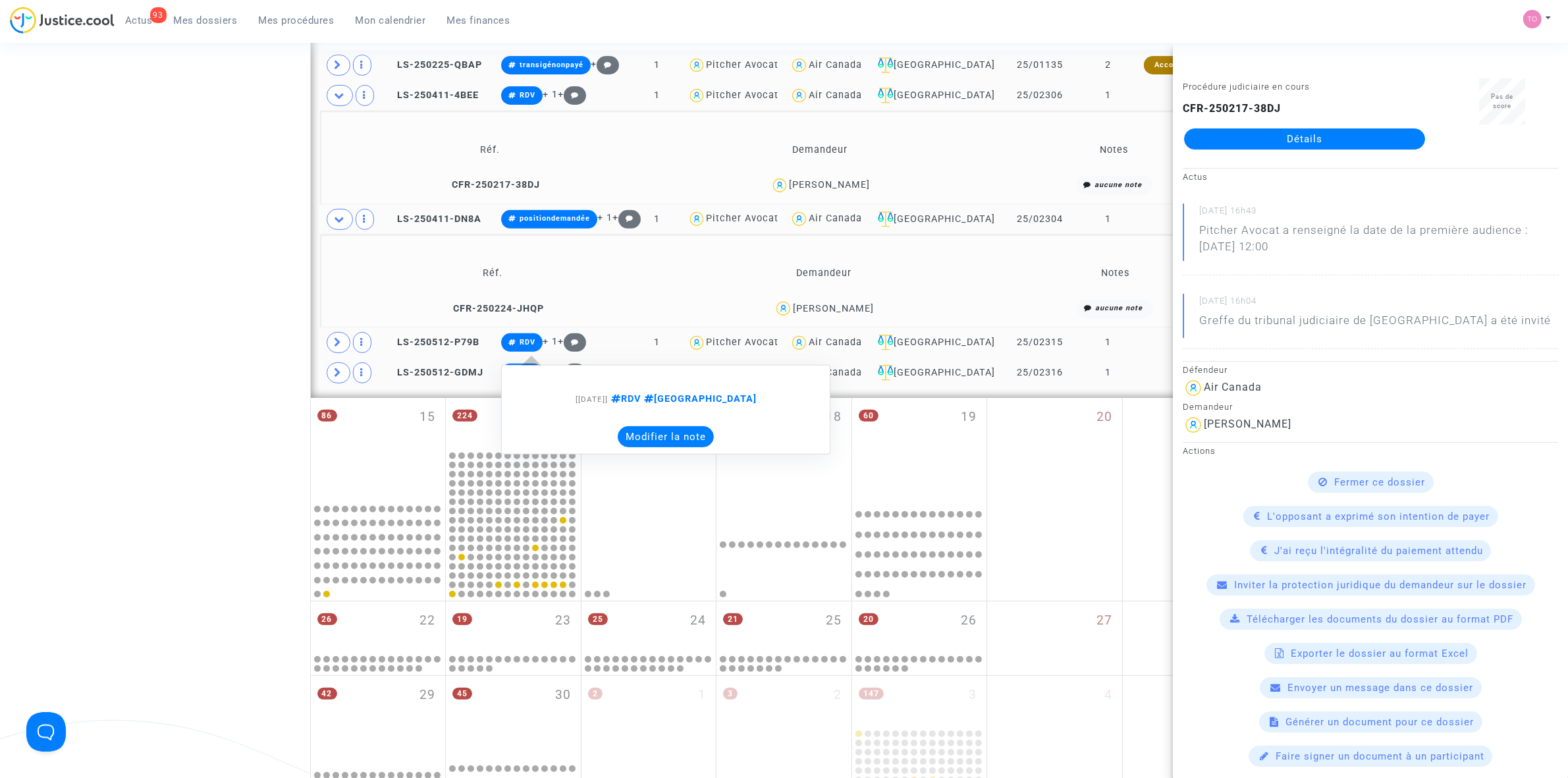
click at [653, 432] on button "Modifier la note" at bounding box center [666, 436] width 96 height 21
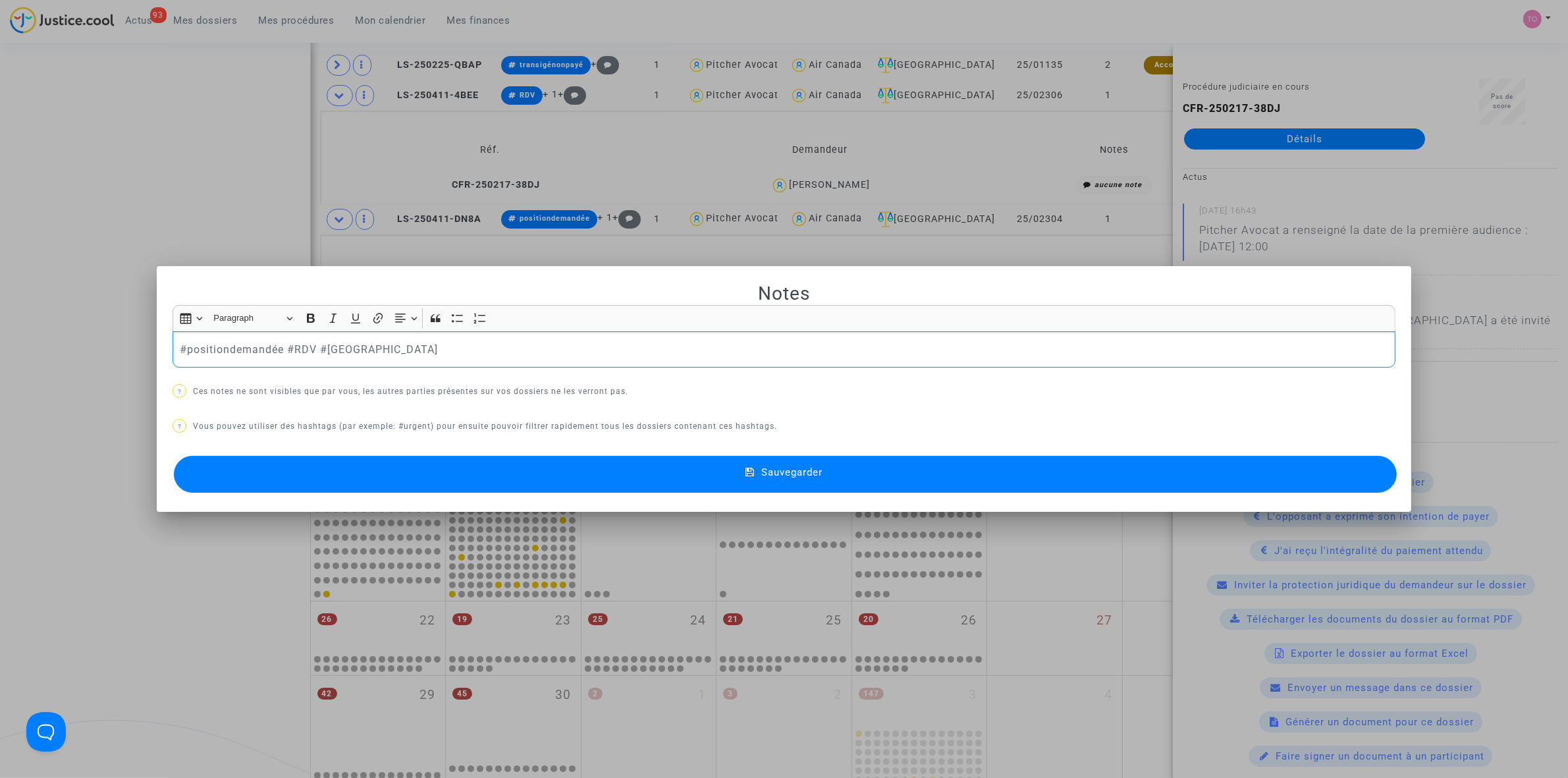
click at [534, 481] on button "Sauvegarder" at bounding box center [785, 474] width 1223 height 37
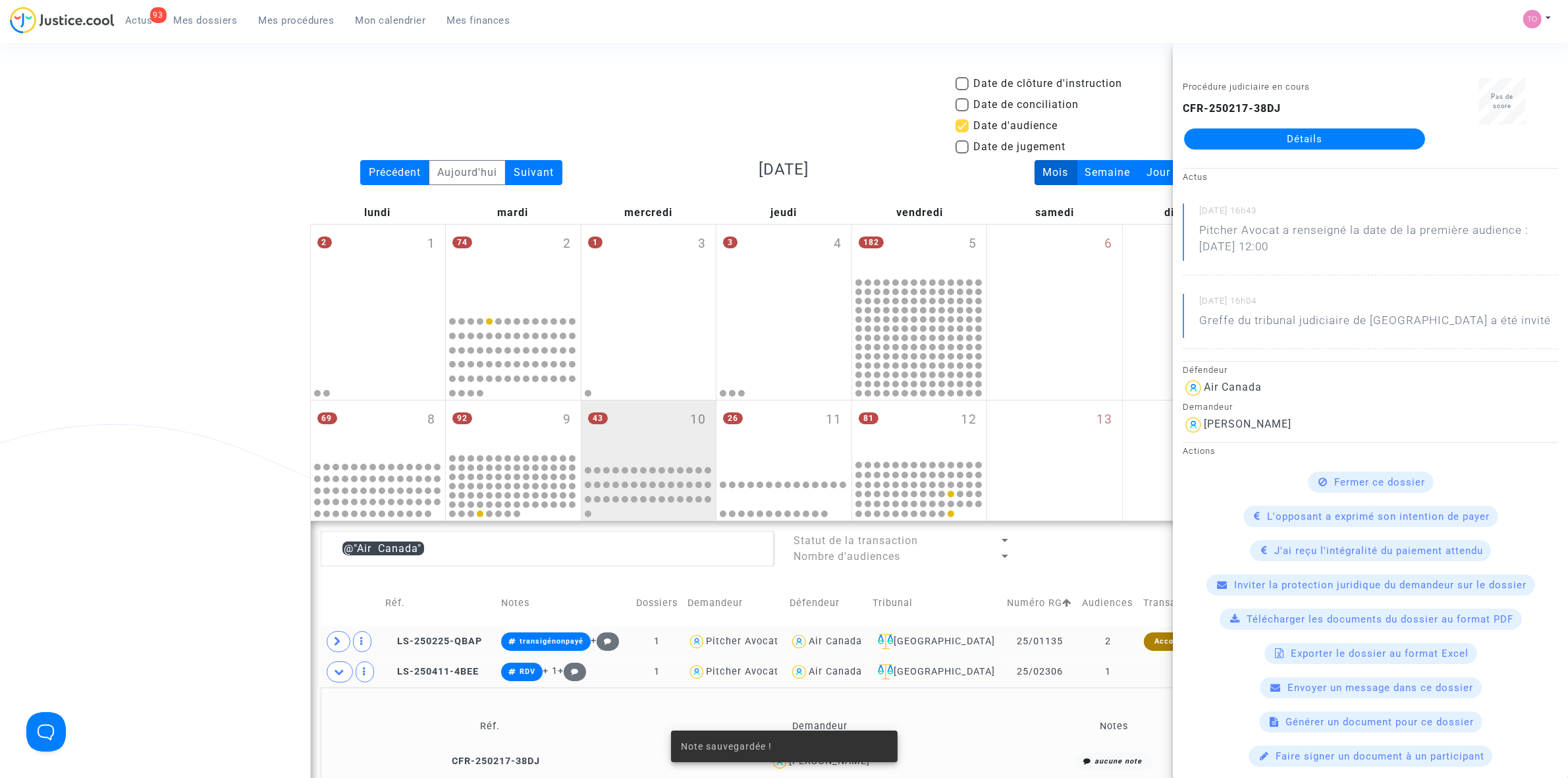
scroll to position [576, 0]
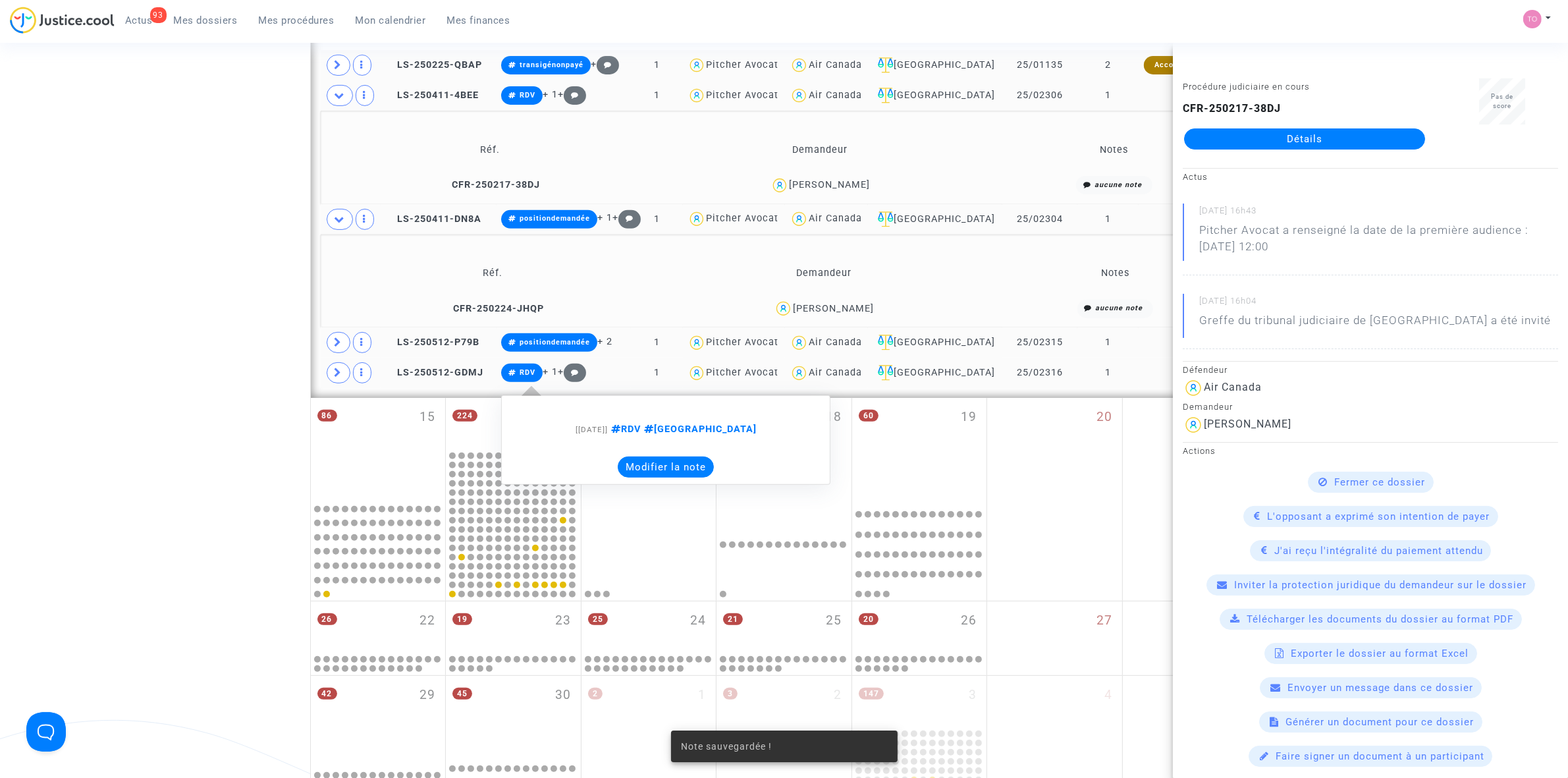
click at [667, 463] on button "Modifier la note" at bounding box center [666, 466] width 96 height 21
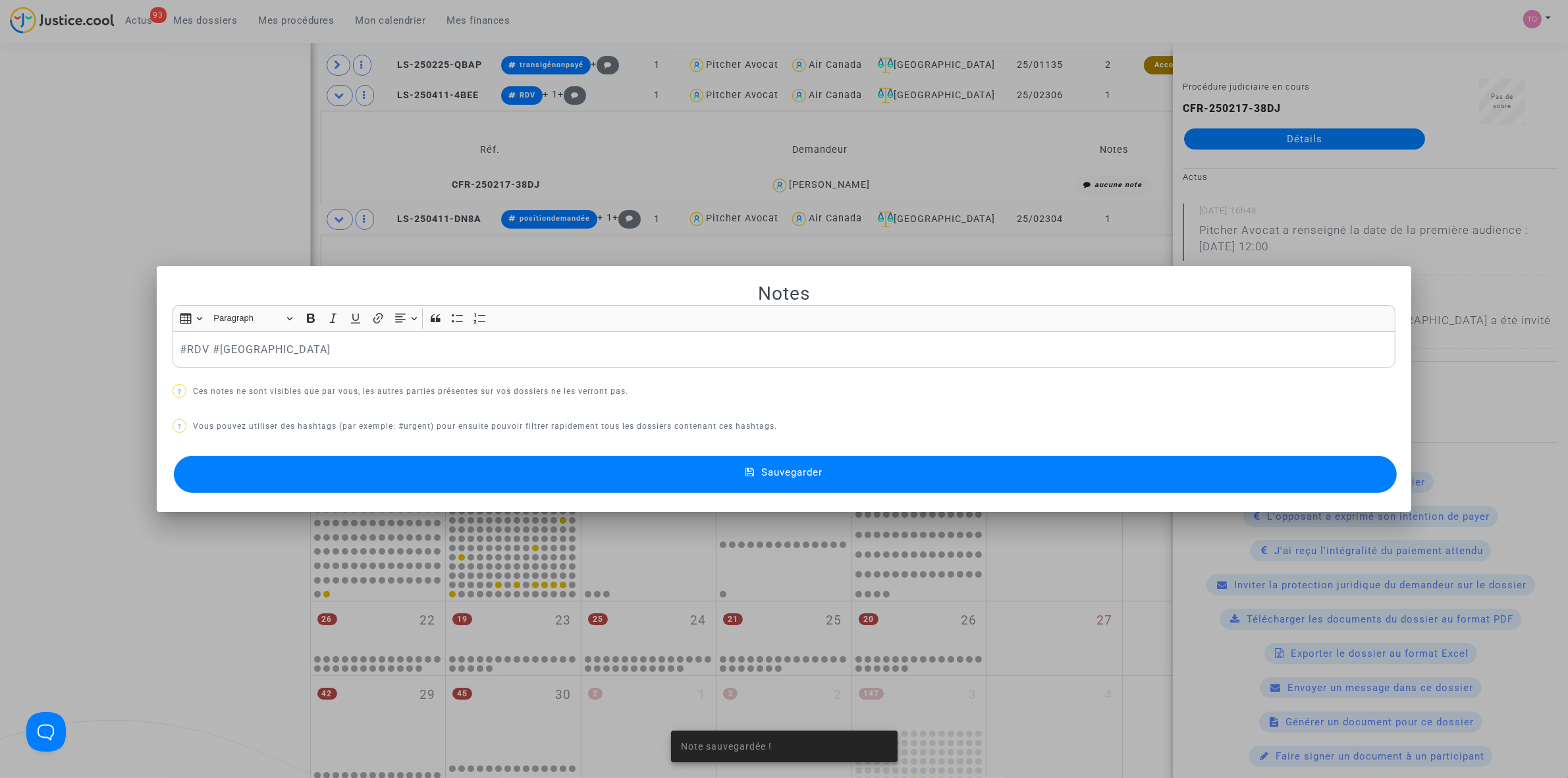
scroll to position [0, 0]
click at [485, 476] on button "Sauvegarder" at bounding box center [785, 474] width 1223 height 37
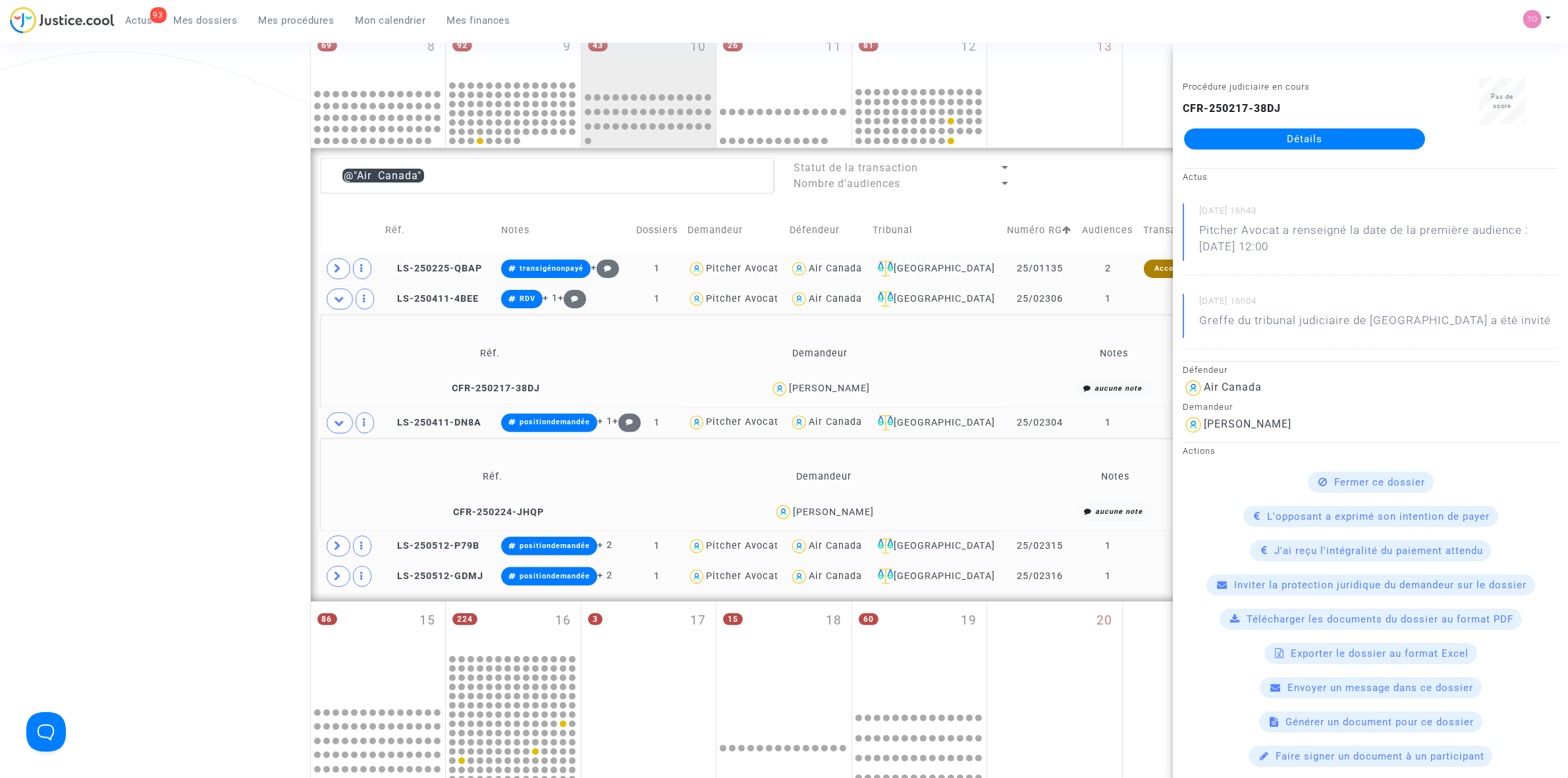
scroll to position [330, 0]
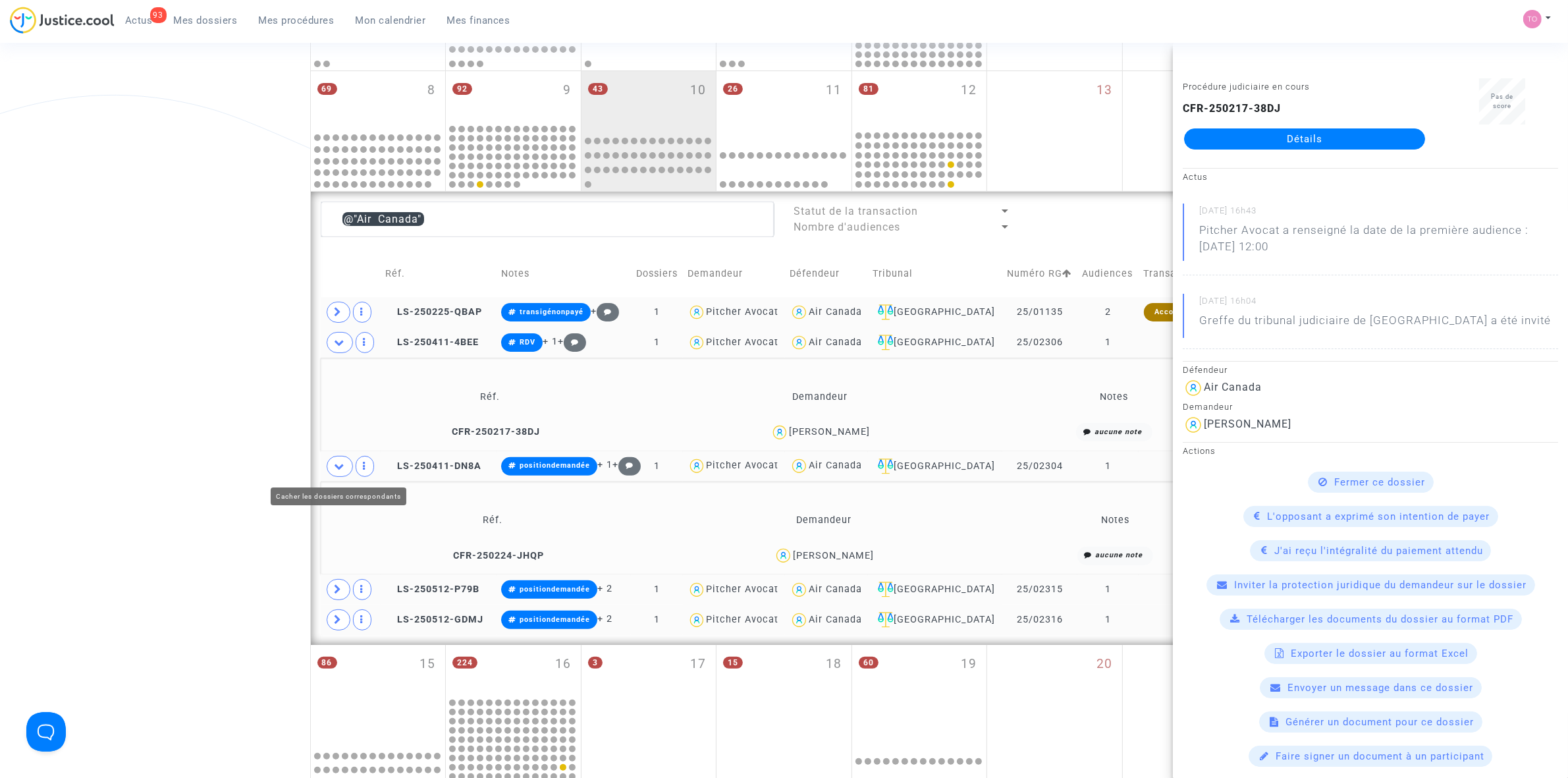
click at [335, 468] on icon at bounding box center [340, 466] width 11 height 10
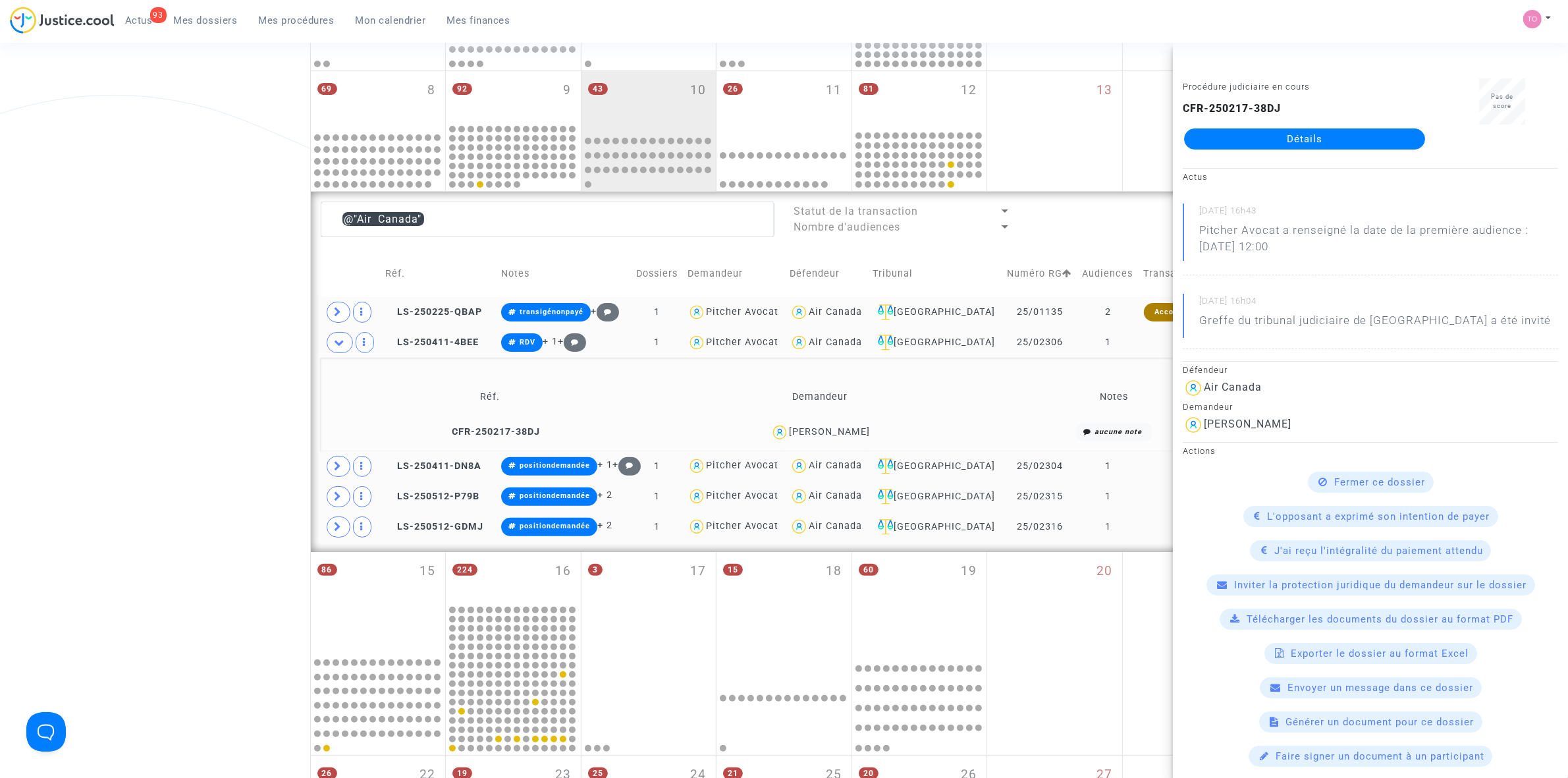
click at [841, 497] on div "Air Canada" at bounding box center [835, 494] width 53 height 11
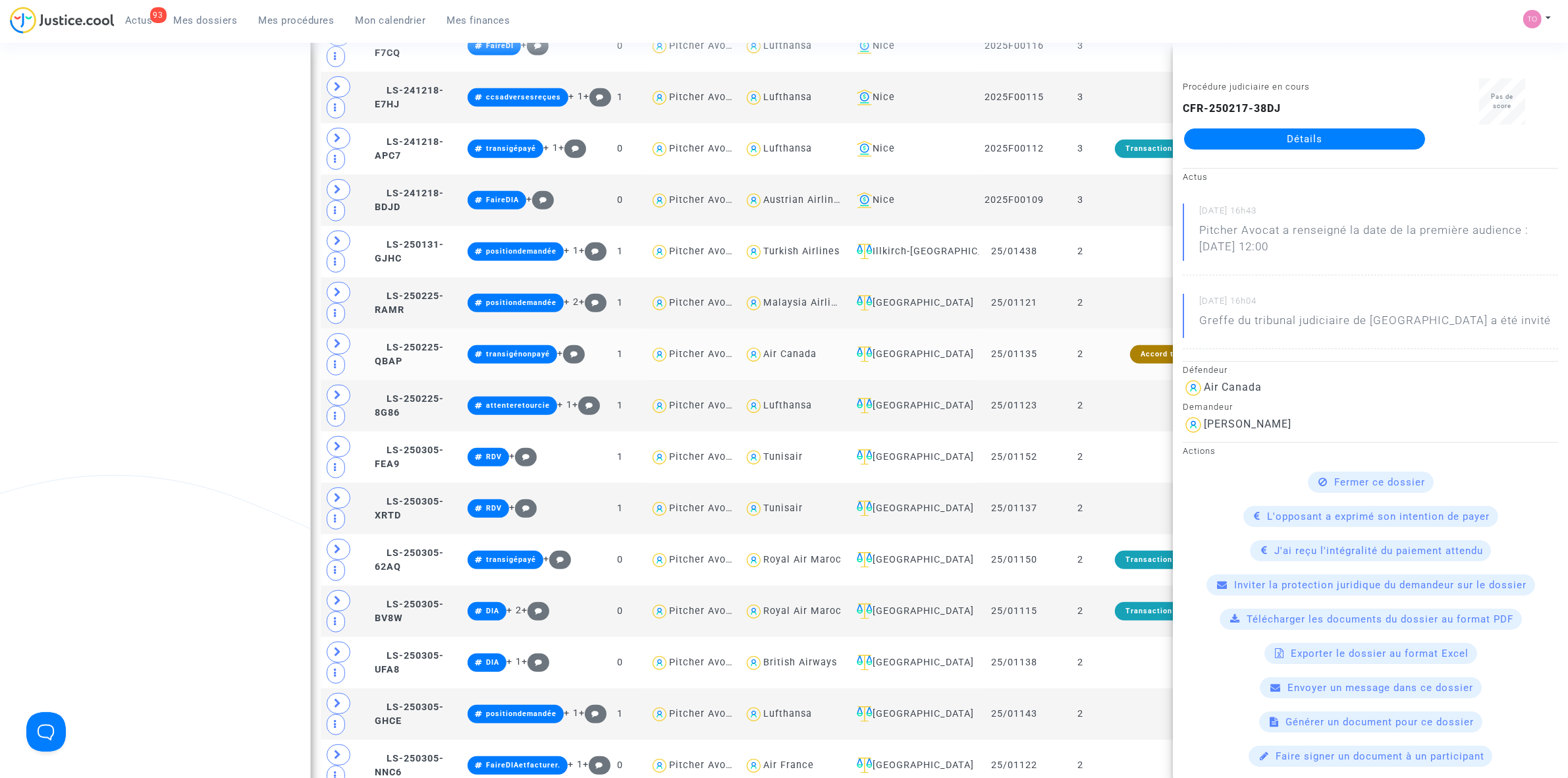
scroll to position [823, 0]
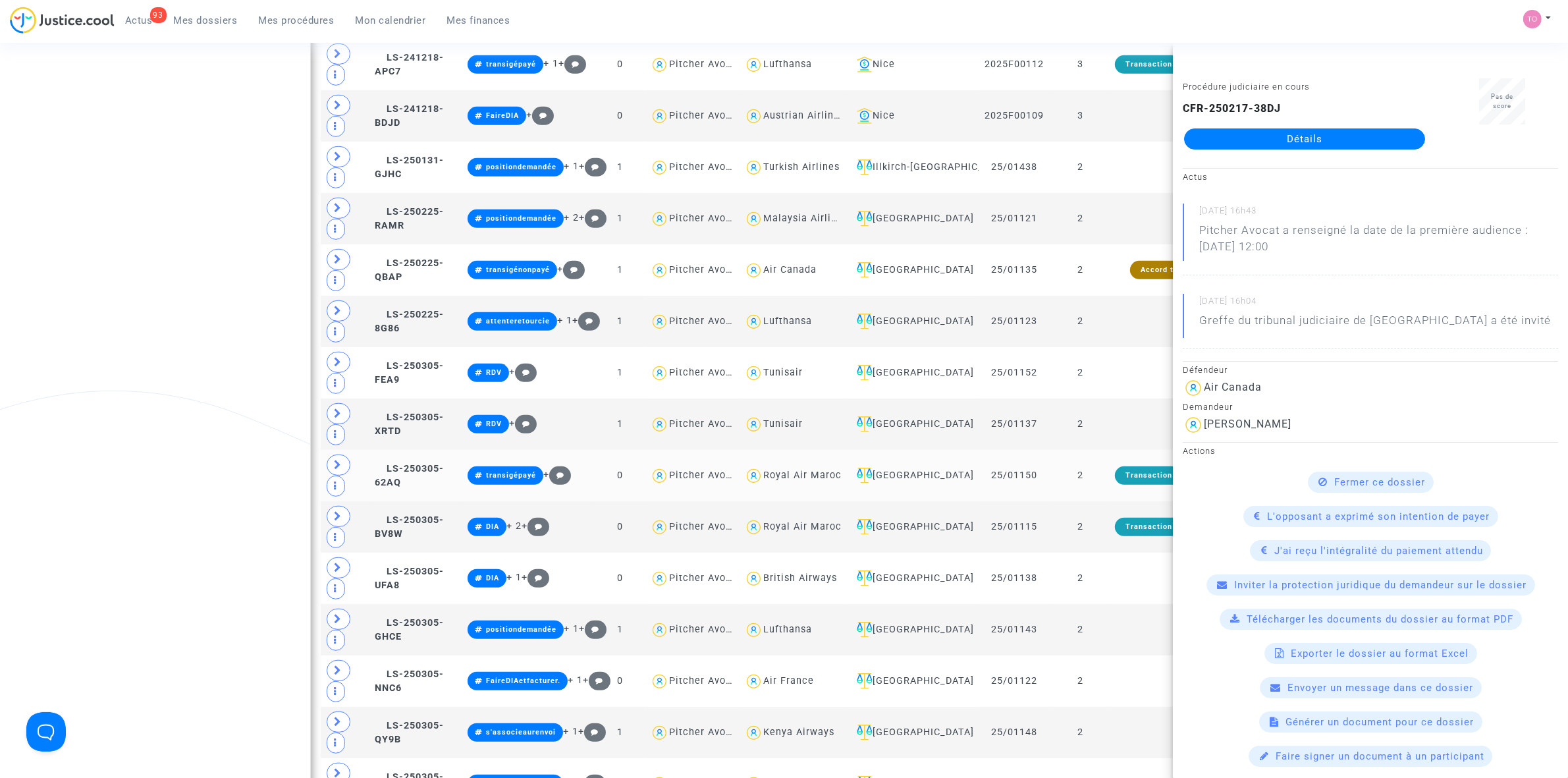
click at [794, 481] on div "Royal Air Maroc" at bounding box center [803, 475] width 78 height 11
type textarea "@"Royal Air Maroc""
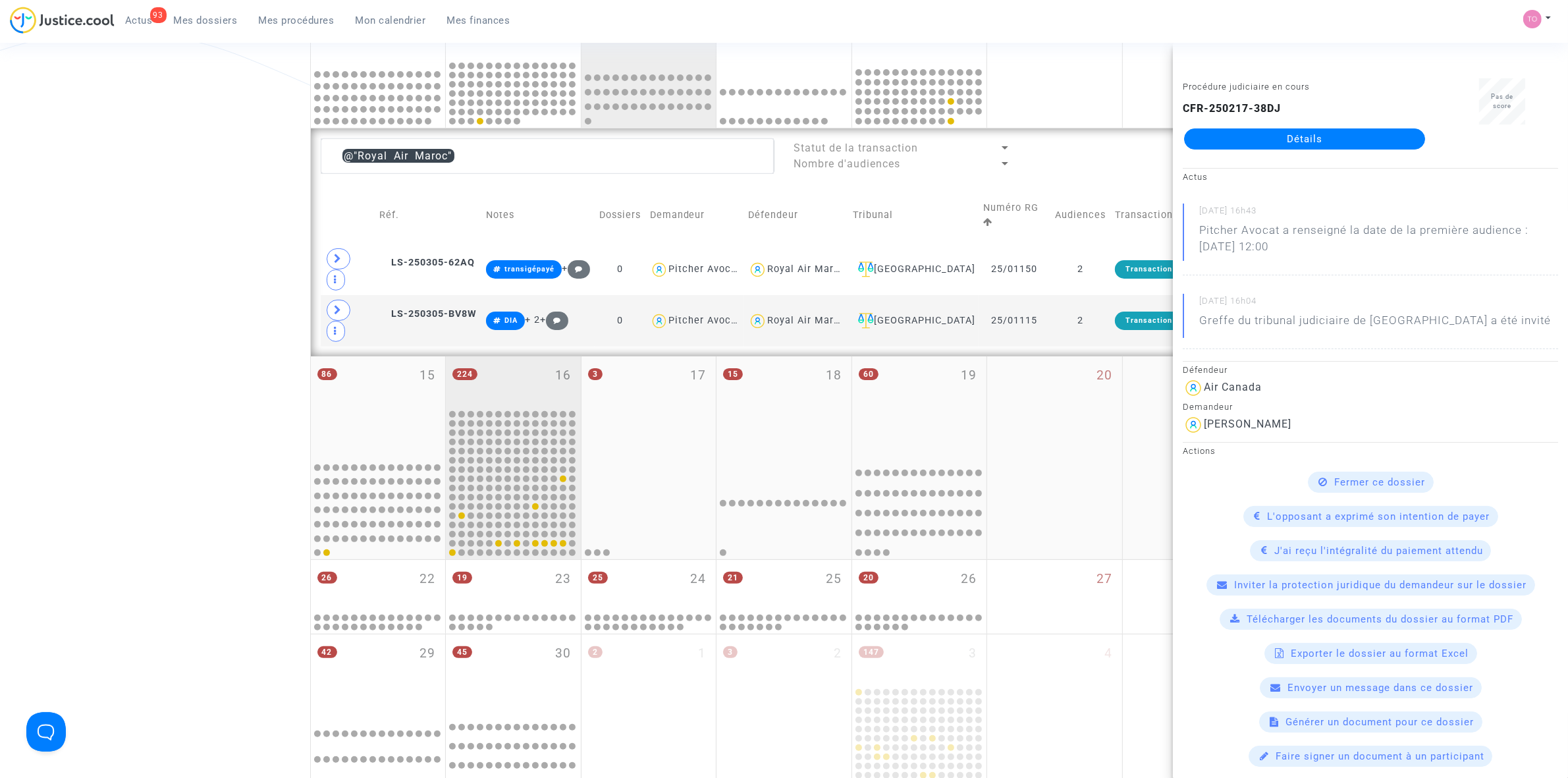
scroll to position [275, 0]
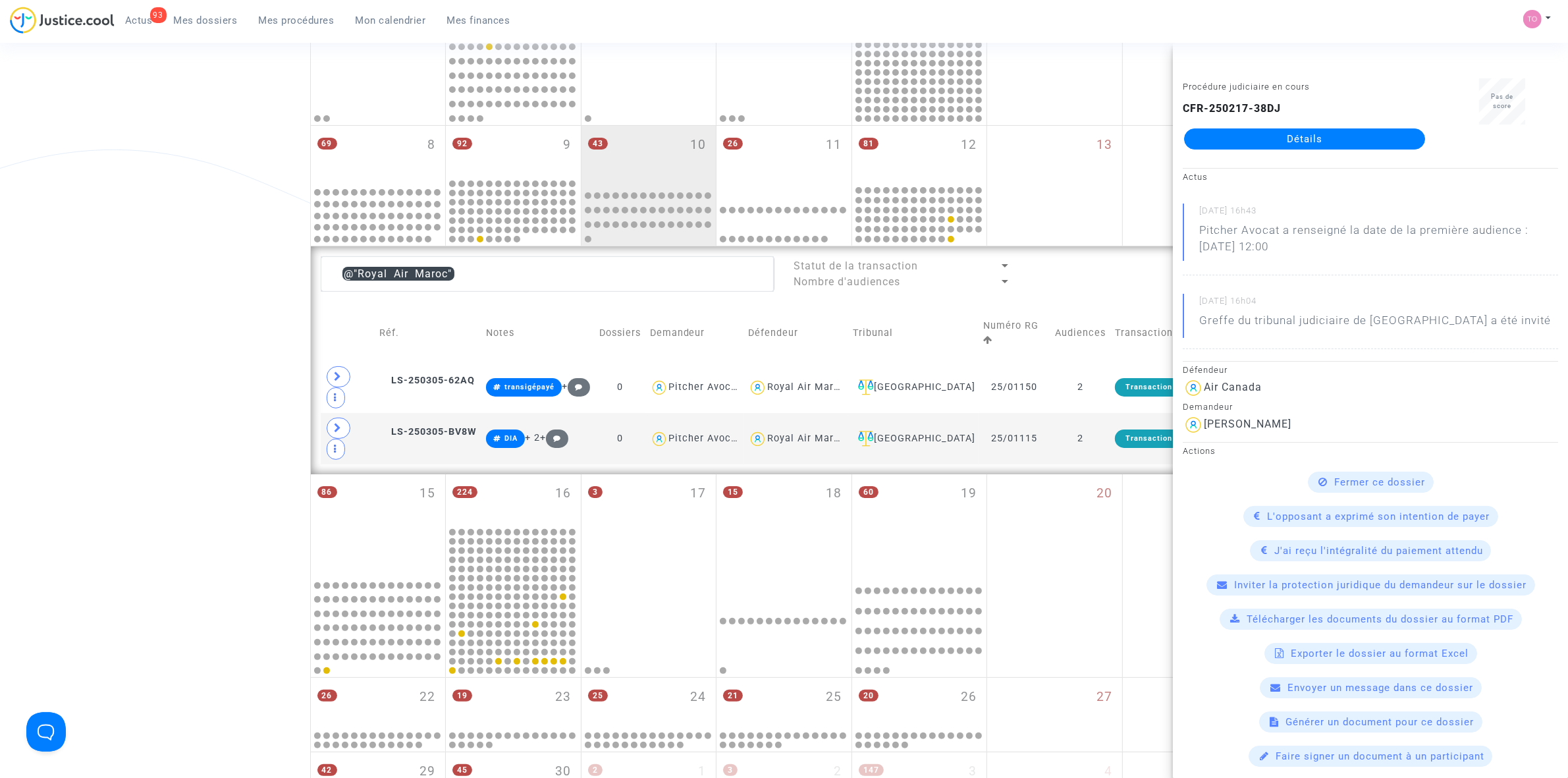
drag, startPoint x: 127, startPoint y: 390, endPoint x: 245, endPoint y: 376, distance: 118.8
click at [128, 390] on div "Date de clôture d'instruction Date de conciliation Date d'audience Date de juge…" at bounding box center [784, 355] width 1568 height 1109
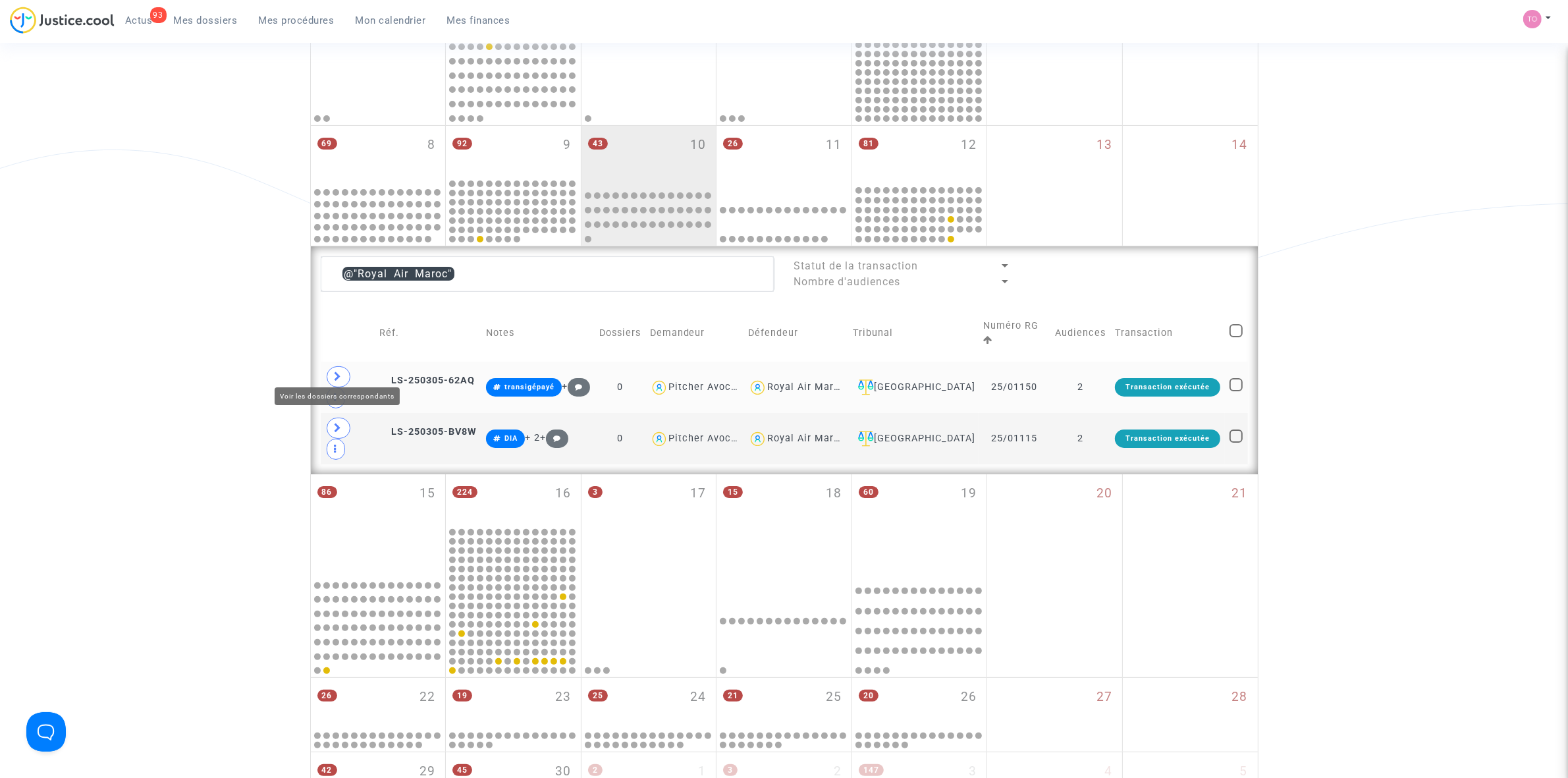
click at [335, 372] on icon at bounding box center [339, 377] width 8 height 10
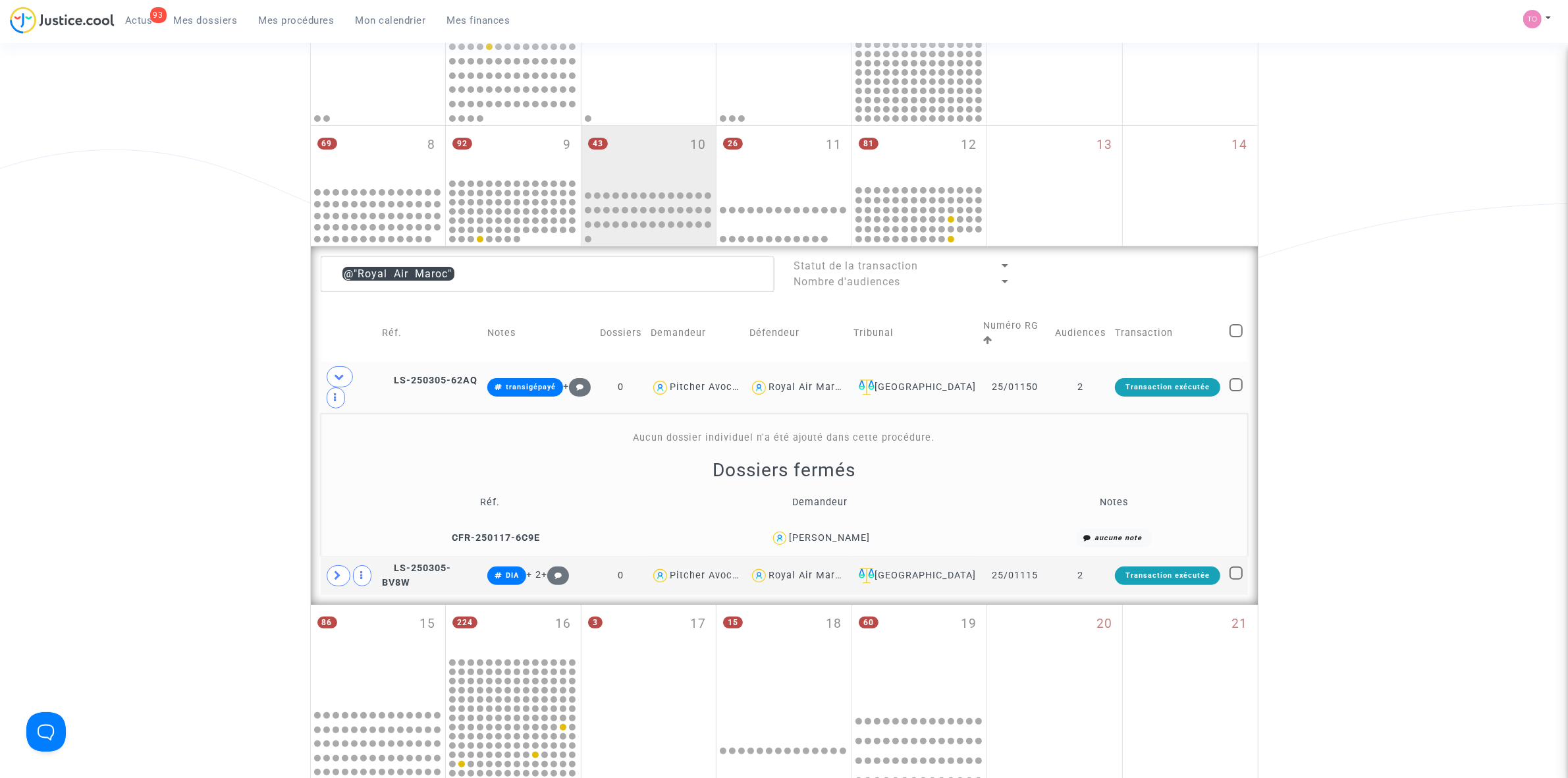
click at [866, 532] on div "Soufiane Elainaoui" at bounding box center [829, 537] width 81 height 11
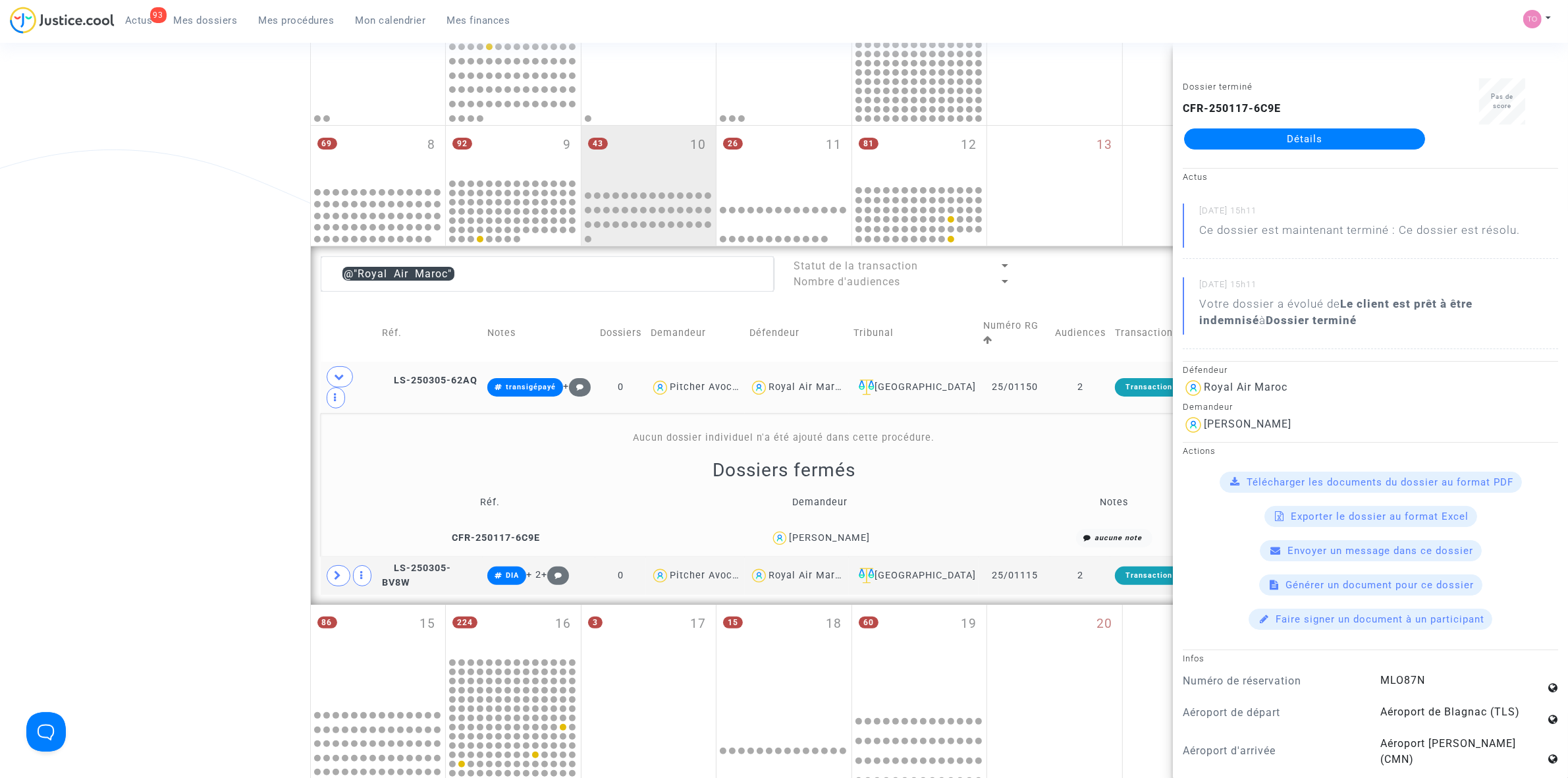
click at [854, 532] on div "Soufiane Elainaoui" at bounding box center [829, 537] width 81 height 11
click at [333, 565] on span at bounding box center [339, 575] width 24 height 21
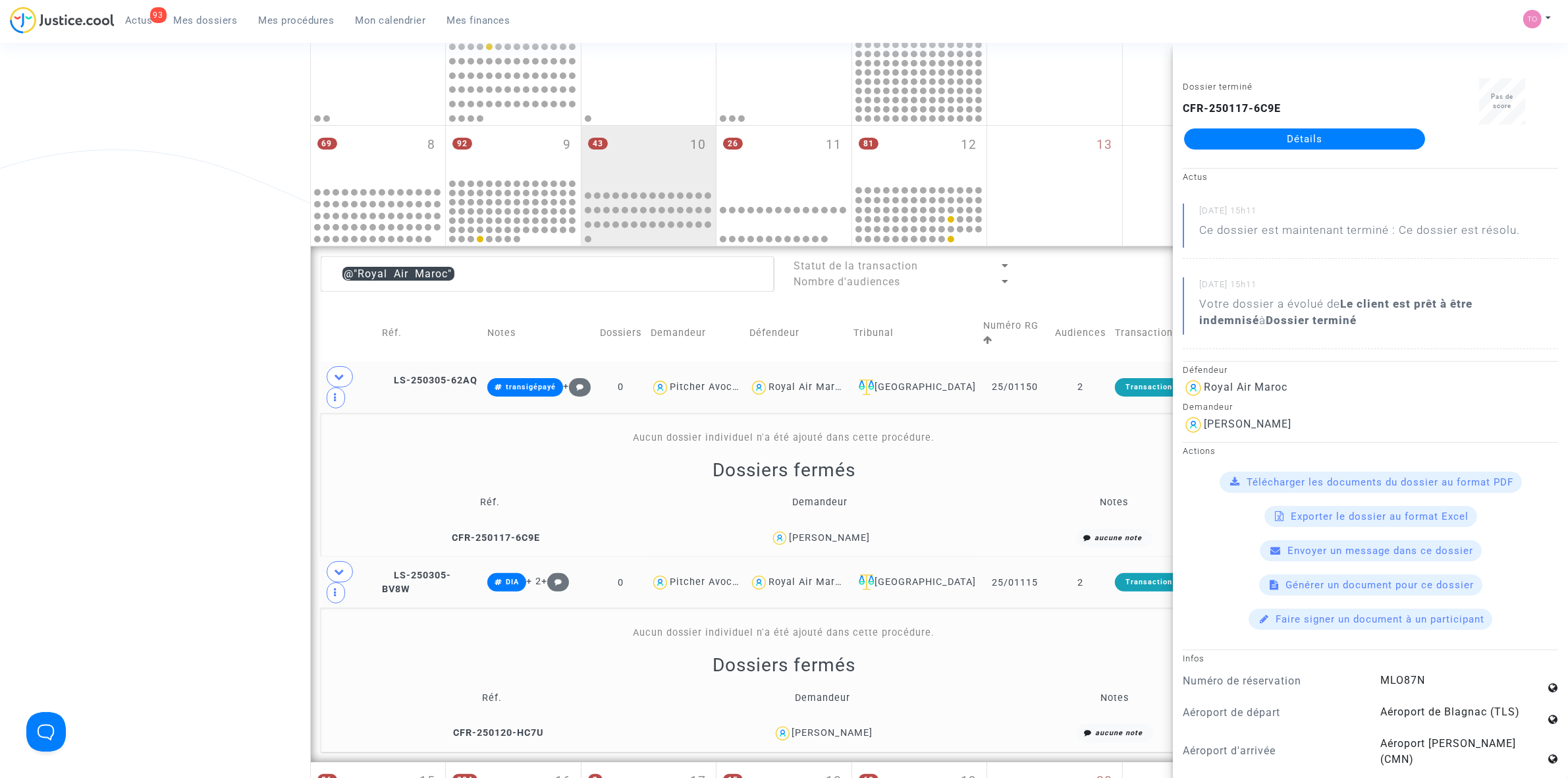
click at [847, 727] on div "Nicole Gounant" at bounding box center [832, 732] width 81 height 11
click at [261, 445] on div "Date de clôture d'instruction Date de conciliation Date d'audience Date de juge…" at bounding box center [784, 498] width 1568 height 1396
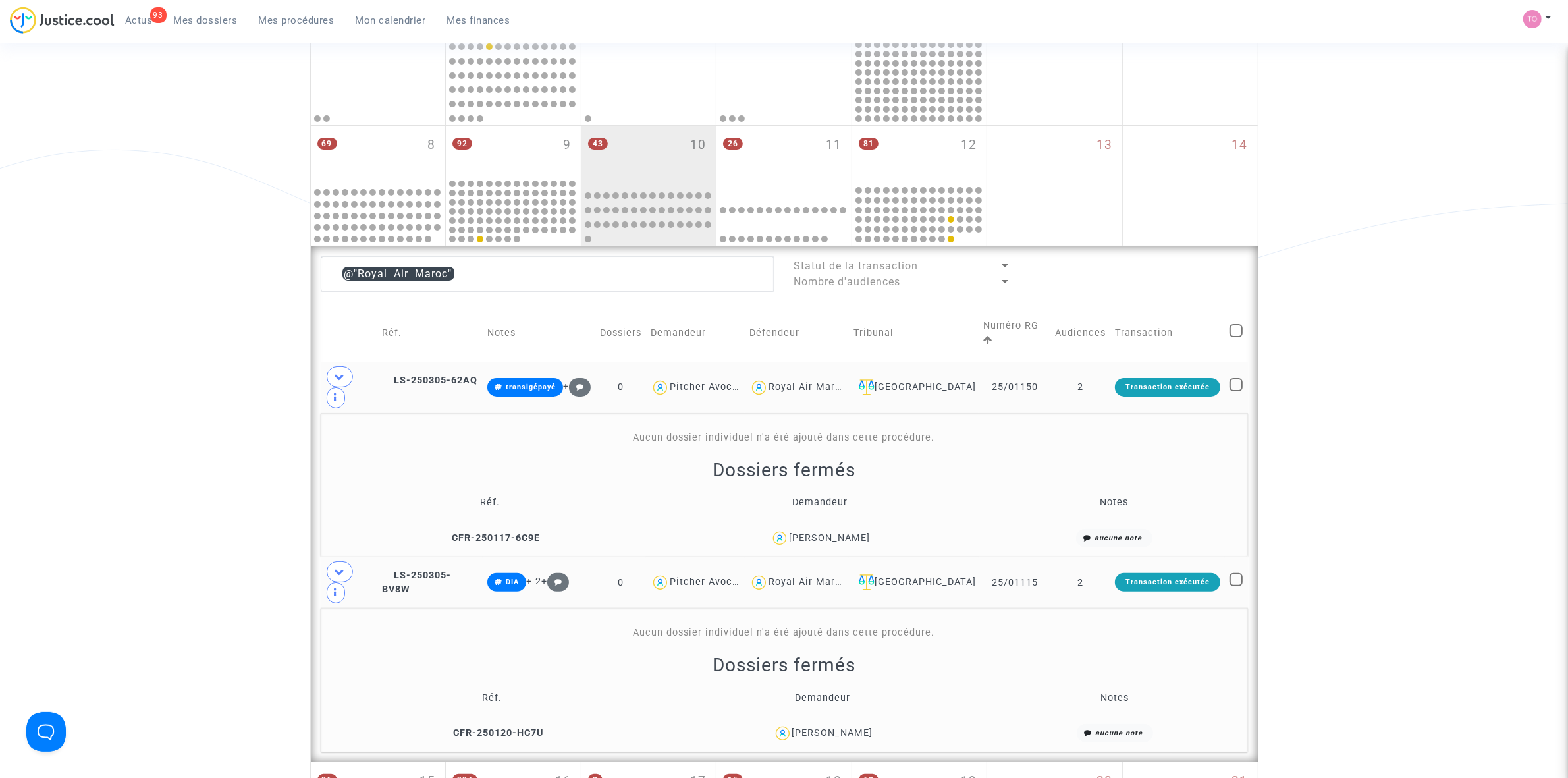
click at [840, 382] on div "Royal Air Maroc" at bounding box center [808, 387] width 78 height 11
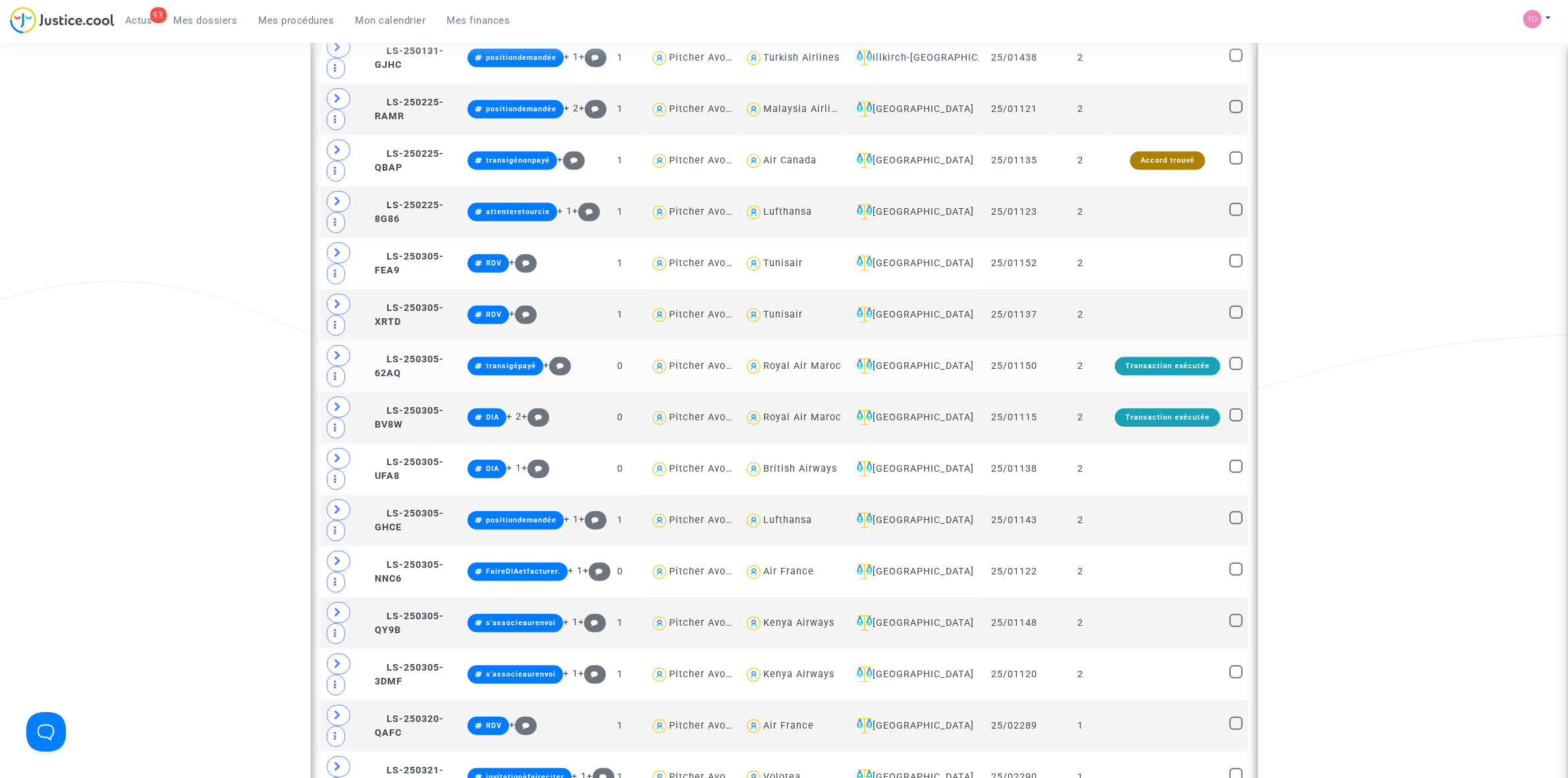
scroll to position [1015, 0]
drag, startPoint x: 837, startPoint y: 476, endPoint x: 766, endPoint y: 485, distance: 71.6
click at [766, 478] on div "British Airways" at bounding box center [792, 468] width 97 height 19
type textarea "@"British Airways""
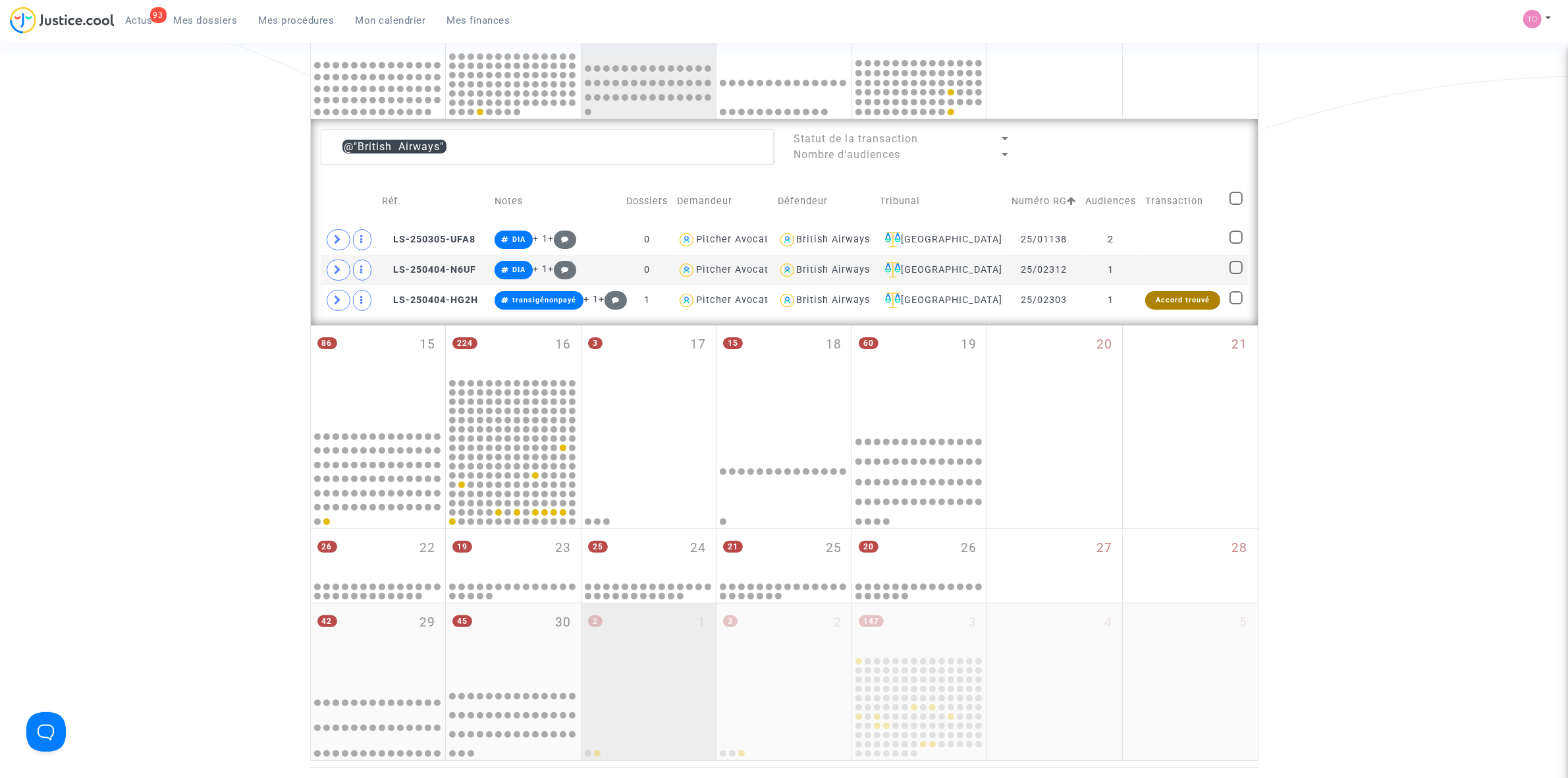
scroll to position [388, 0]
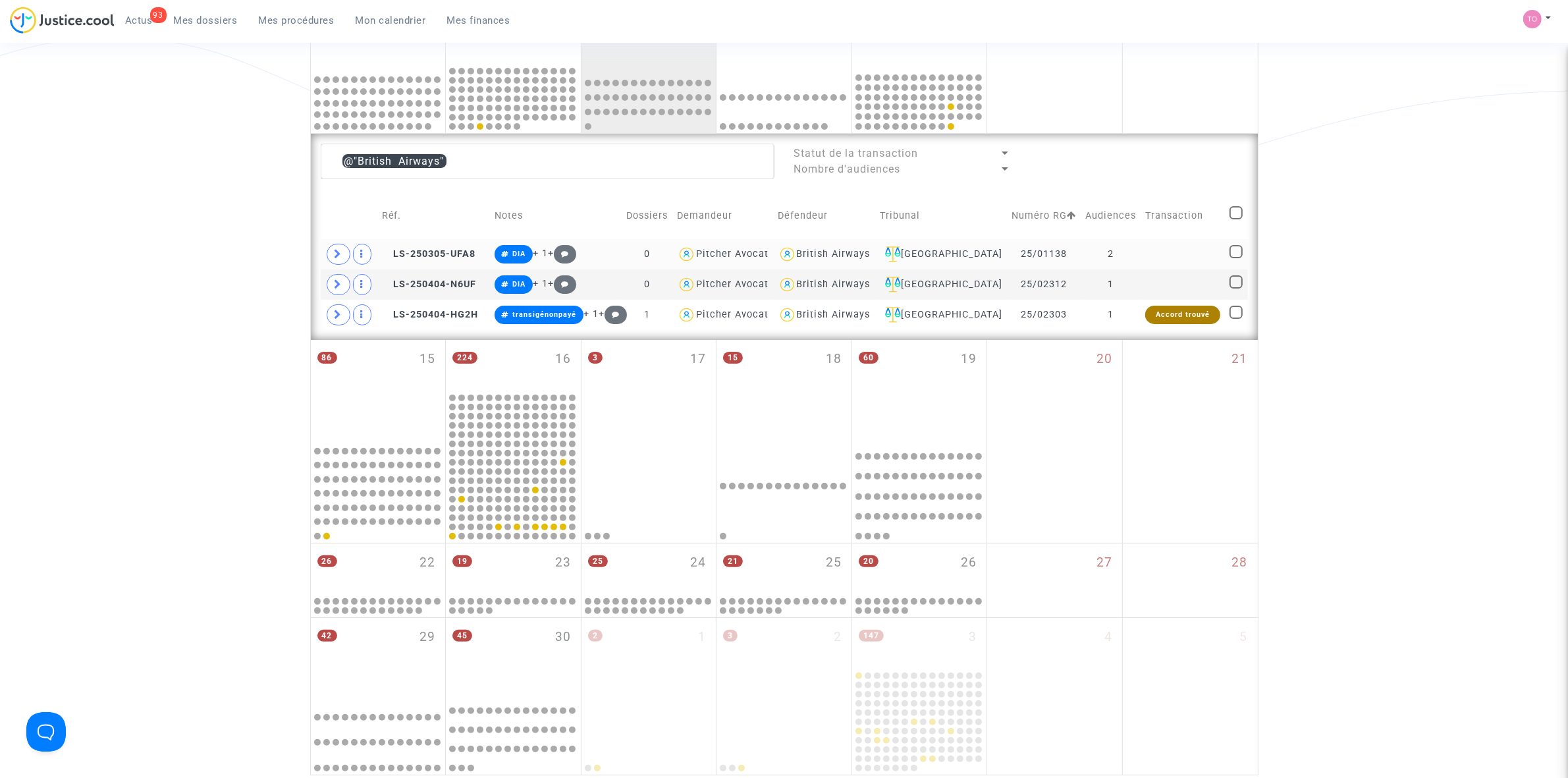
click at [849, 258] on div "British Airways" at bounding box center [833, 253] width 74 height 11
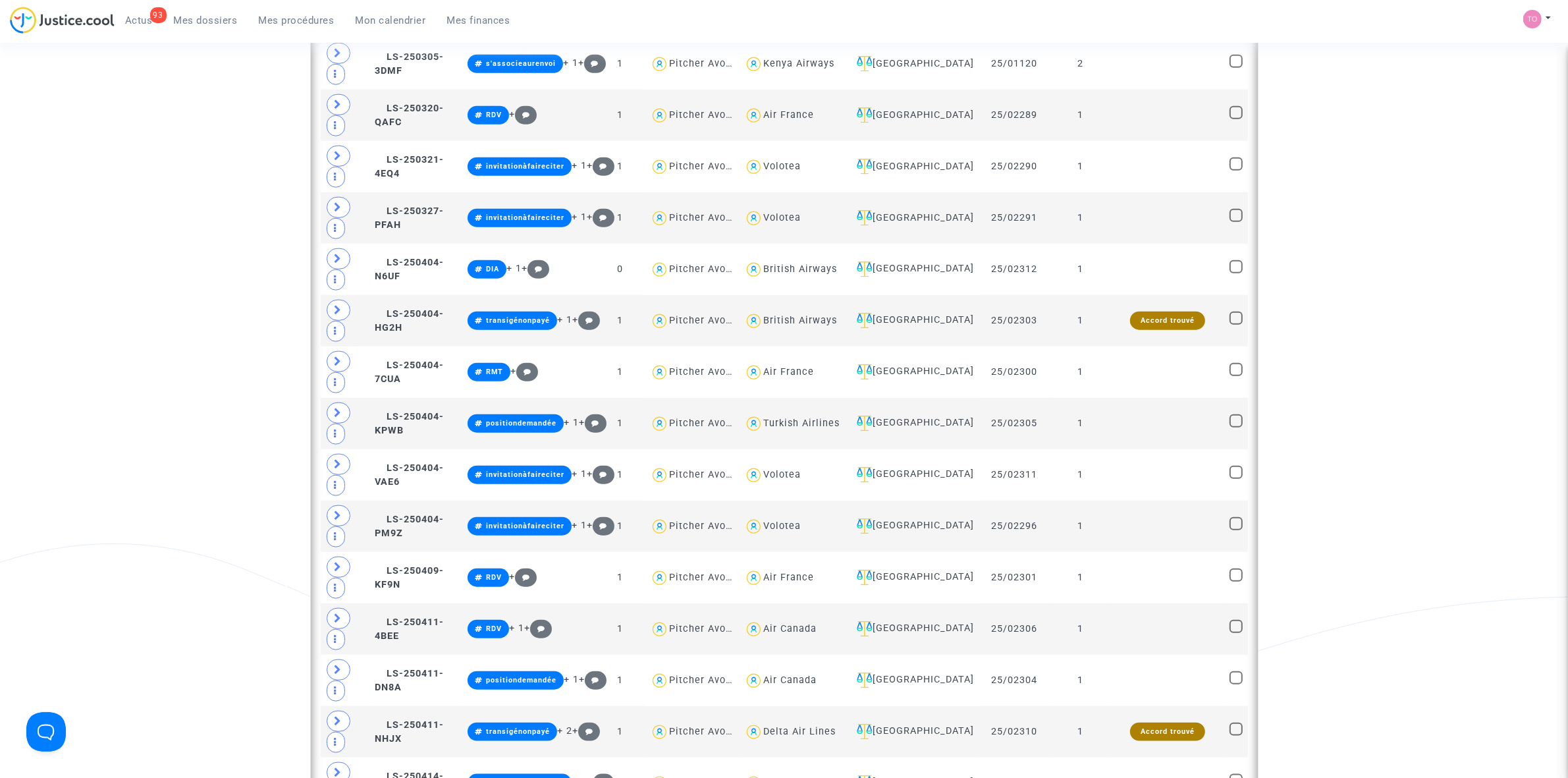
scroll to position [1622, 0]
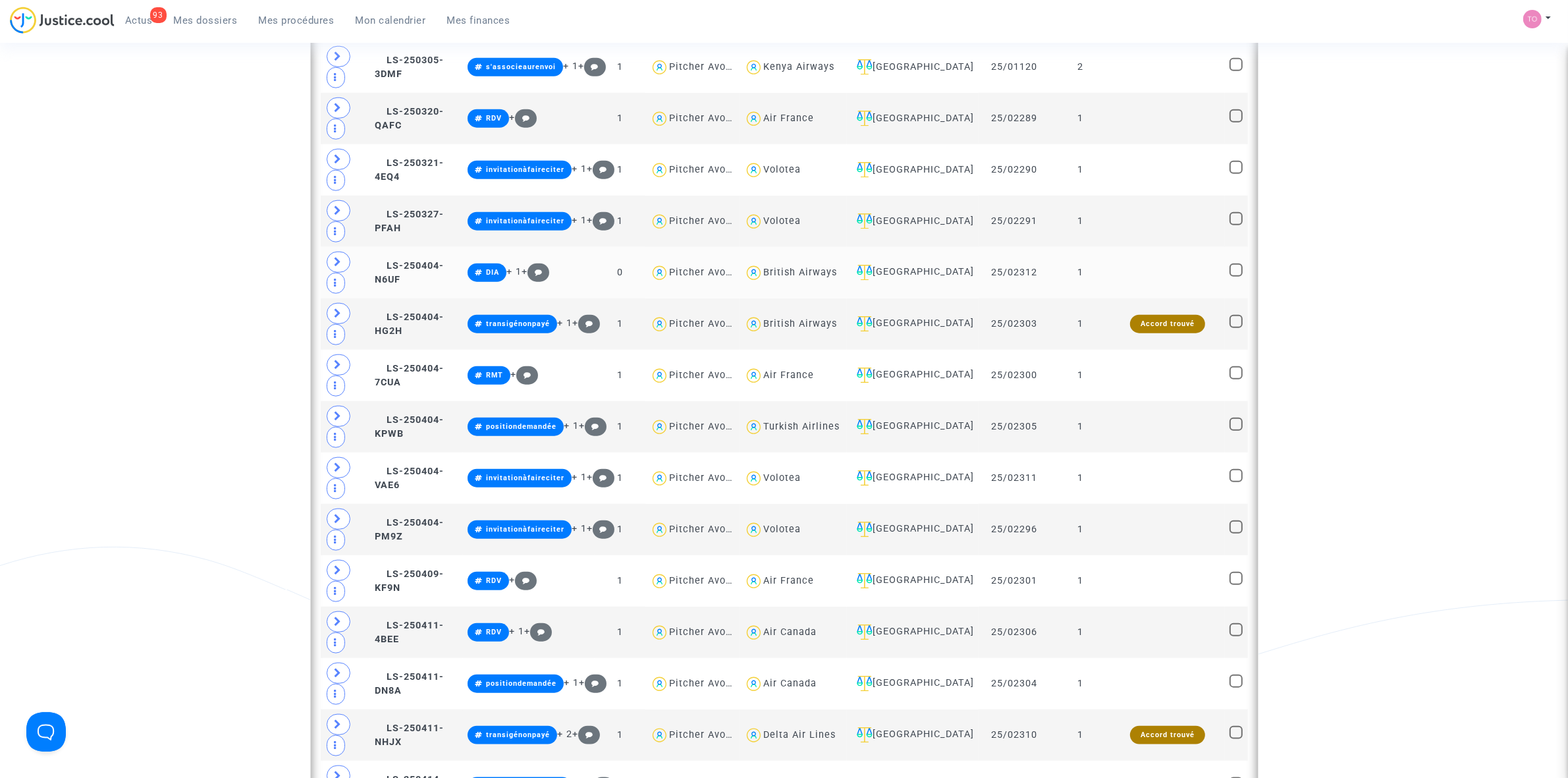
click at [795, 278] on div "British Airways" at bounding box center [800, 272] width 74 height 11
type textarea "@"British Airways""
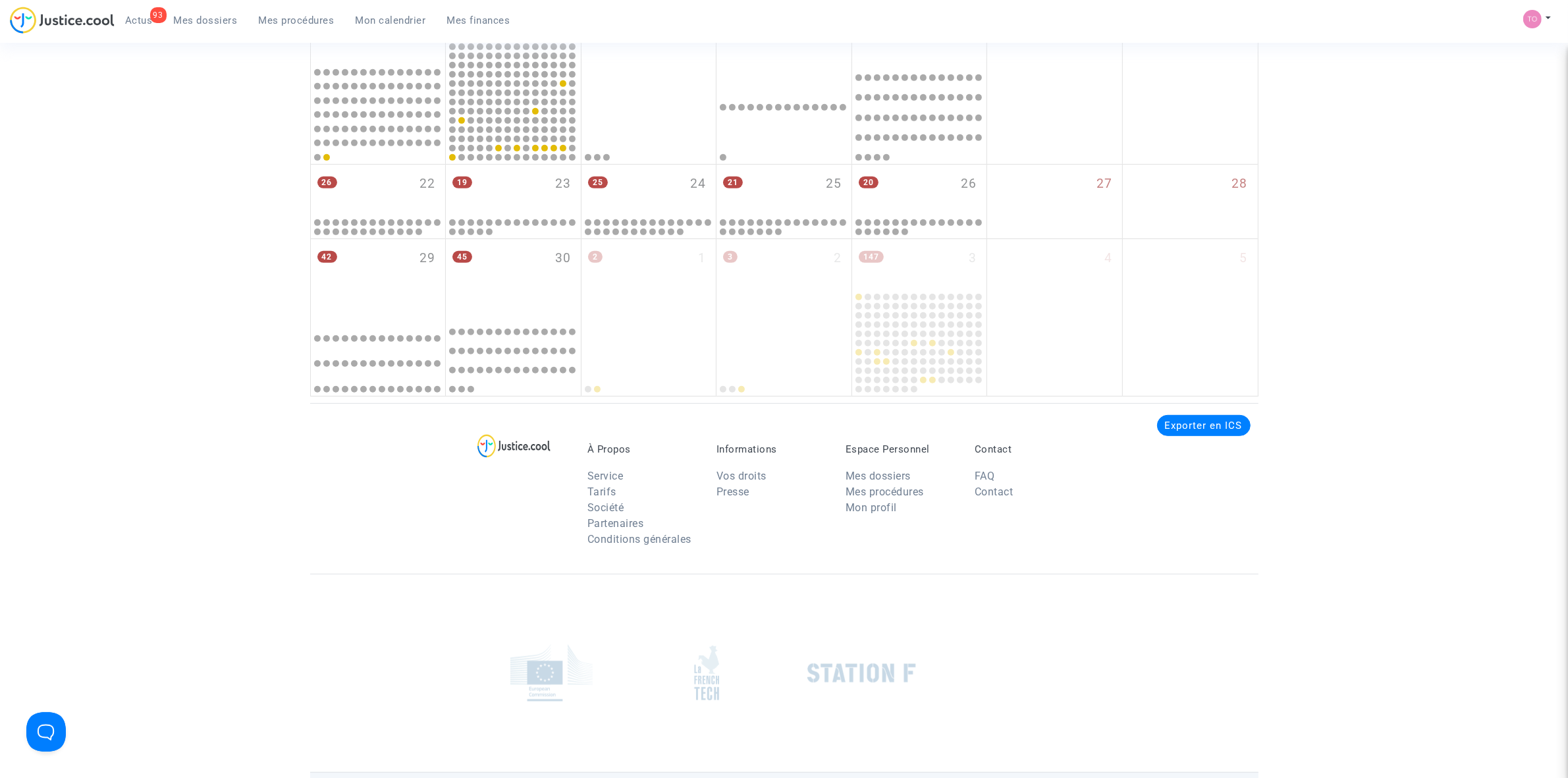
scroll to position [388, 0]
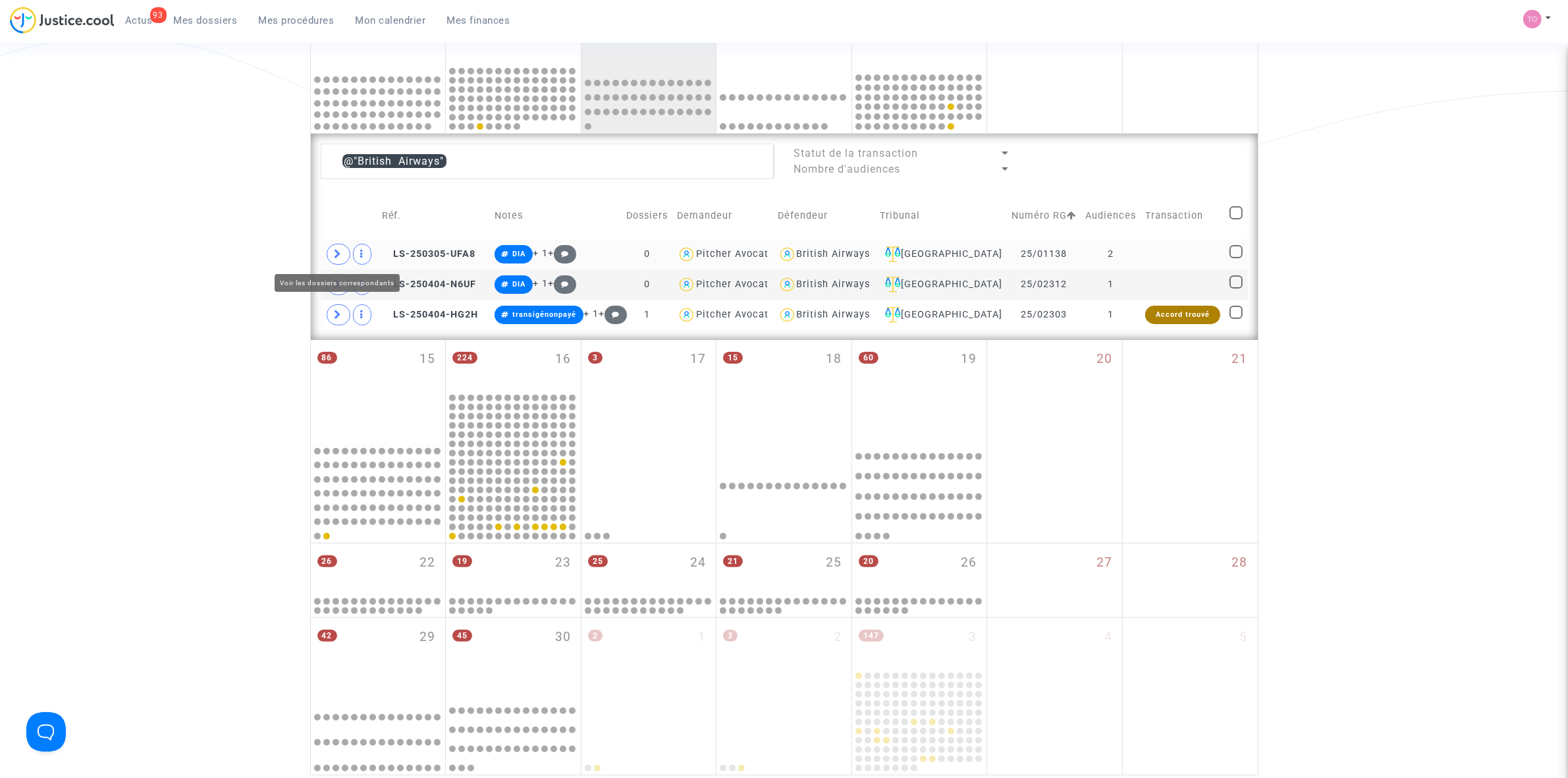
click at [336, 249] on icon at bounding box center [339, 254] width 8 height 10
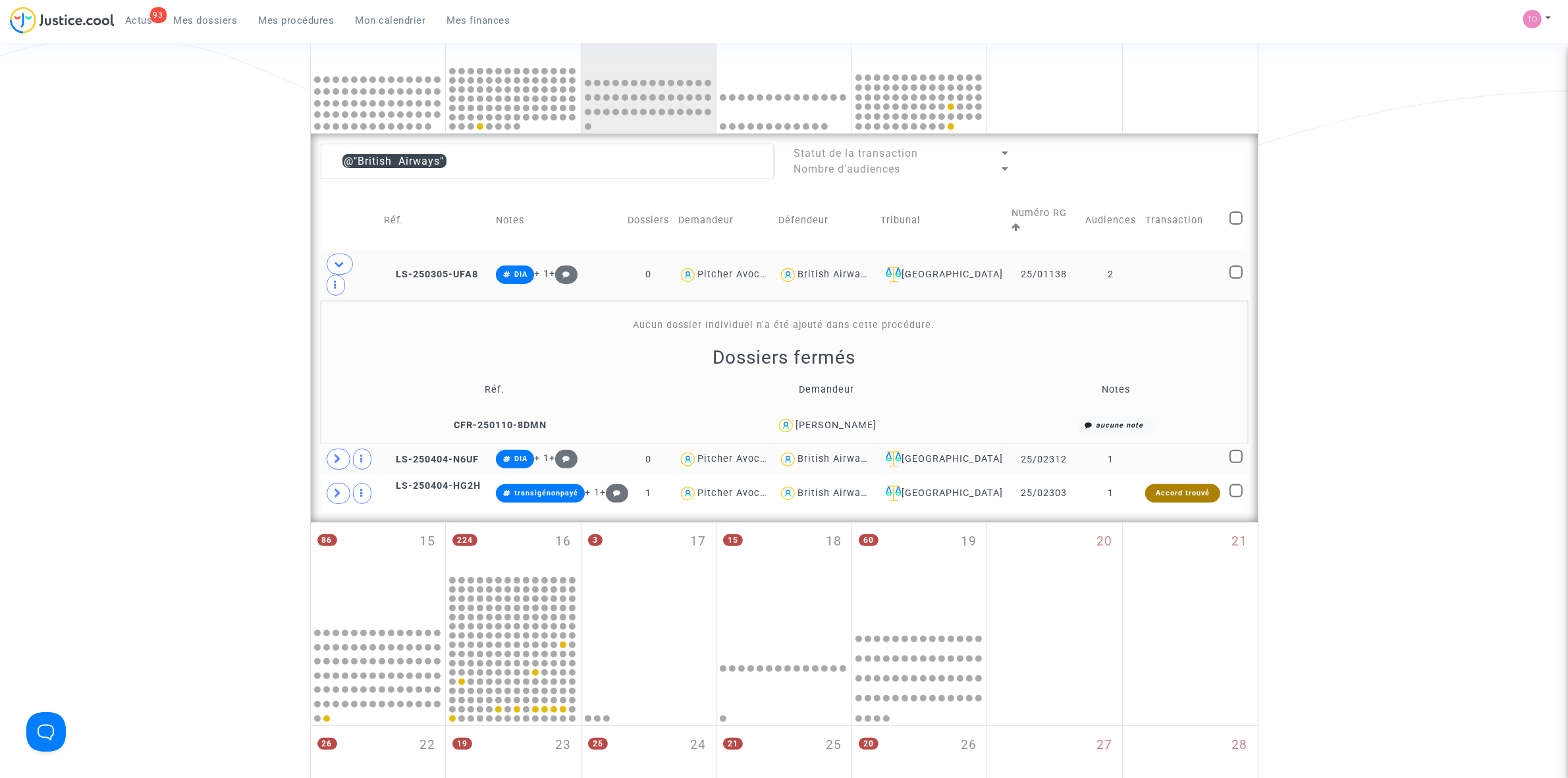
click at [332, 448] on span at bounding box center [339, 458] width 24 height 21
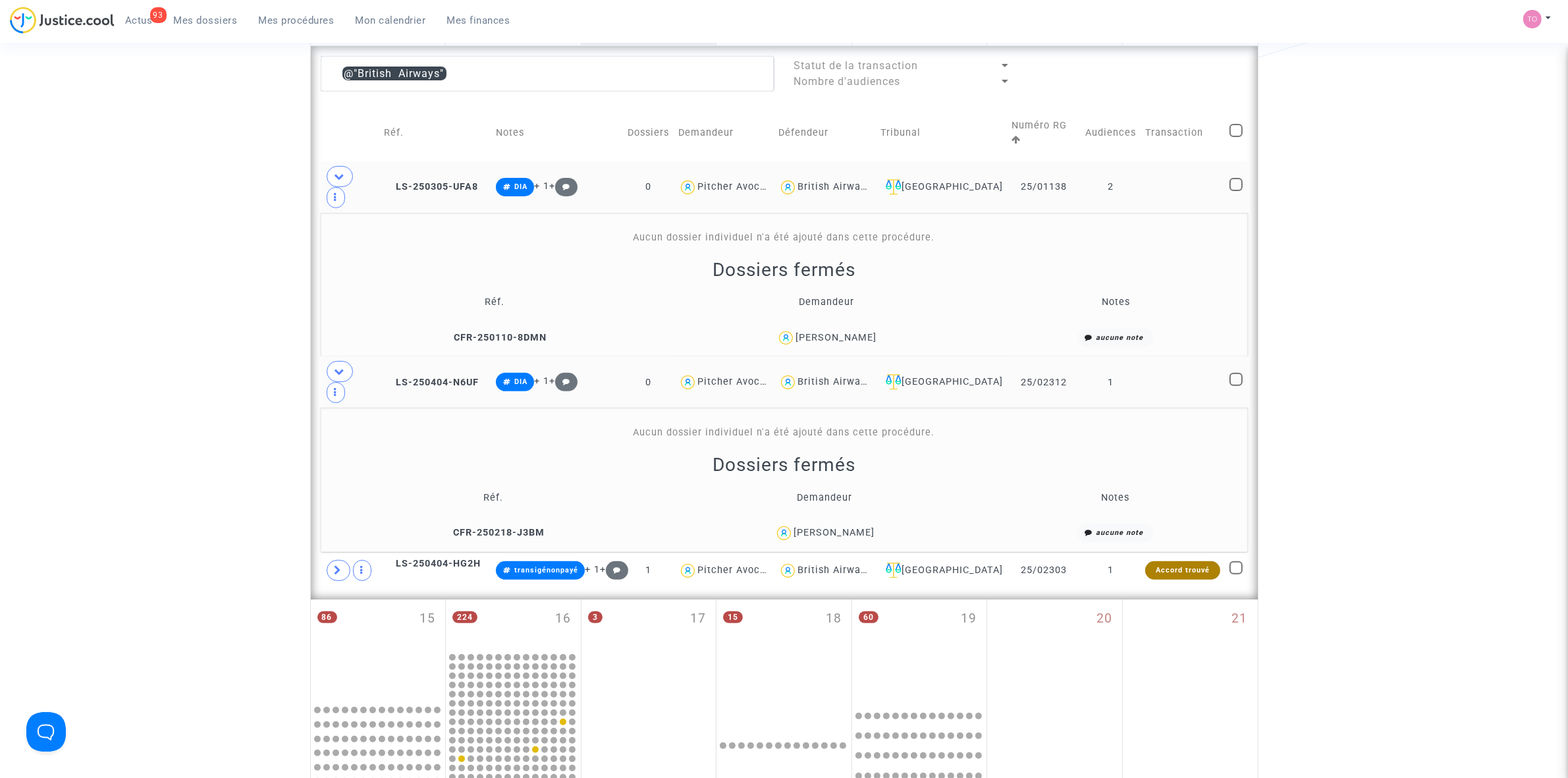
scroll to position [551, 0]
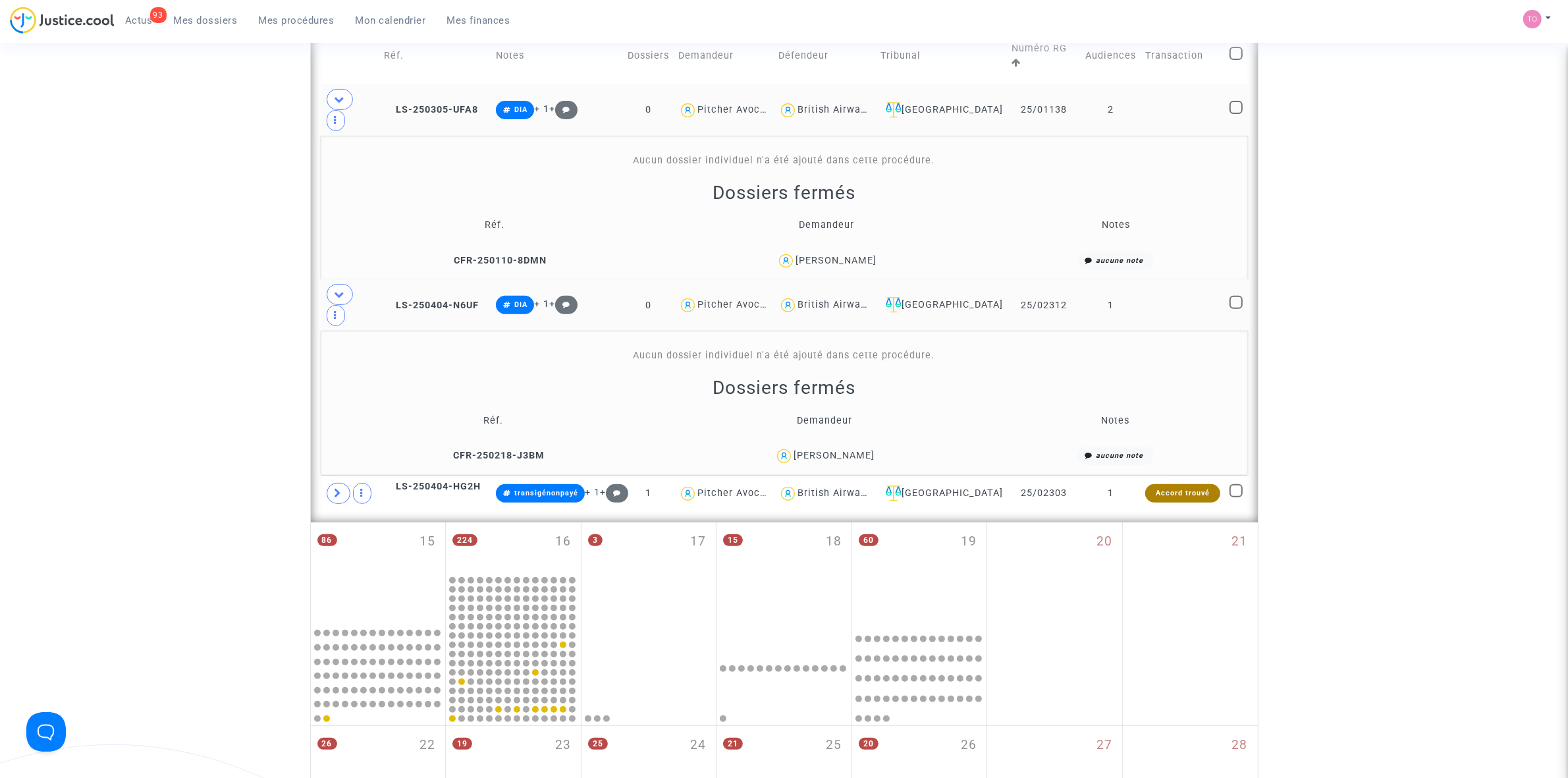
click at [859, 449] on div "Maxim Vilotte" at bounding box center [834, 454] width 81 height 11
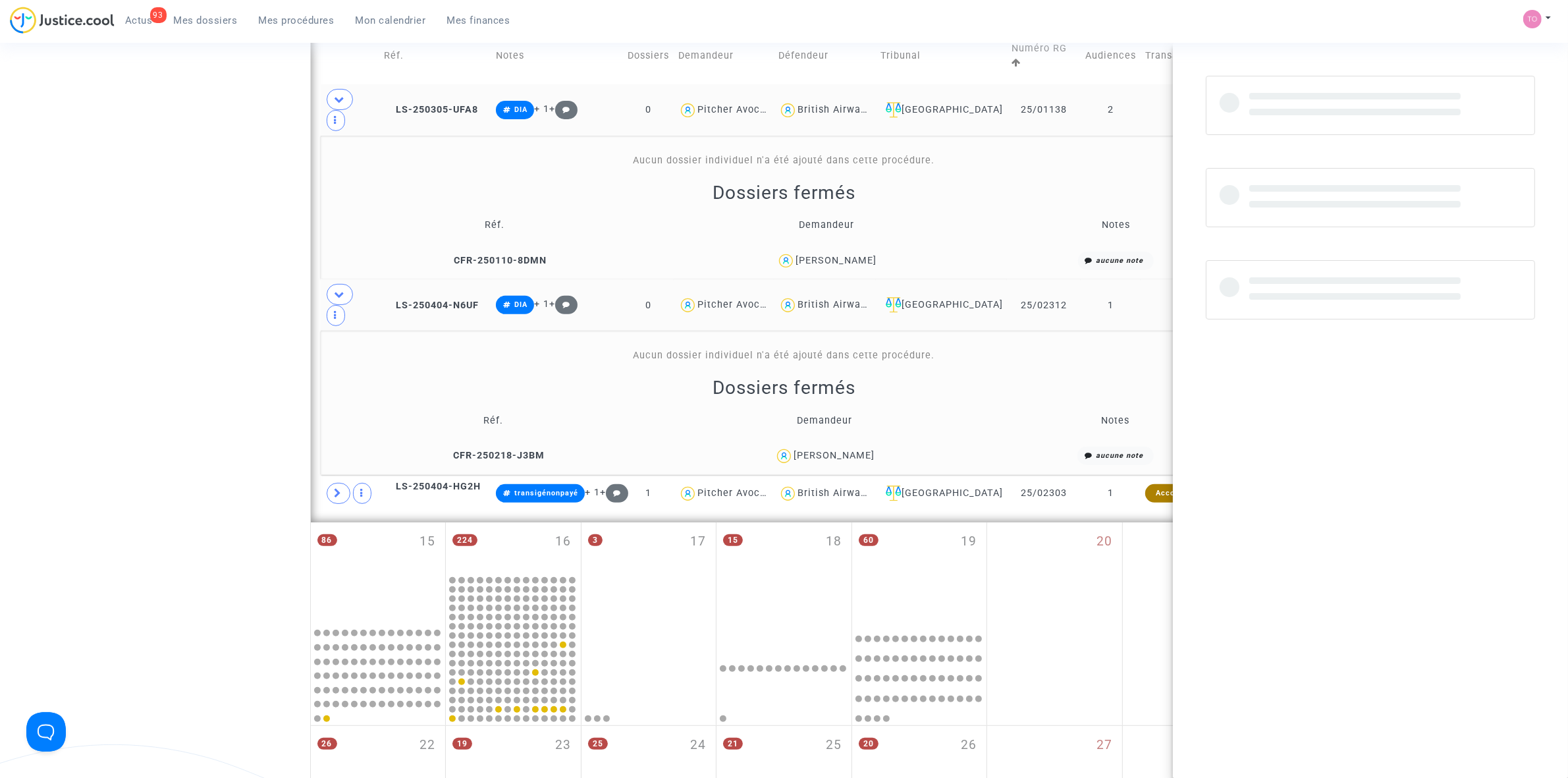
click at [859, 449] on div "Maxim Vilotte" at bounding box center [834, 454] width 81 height 11
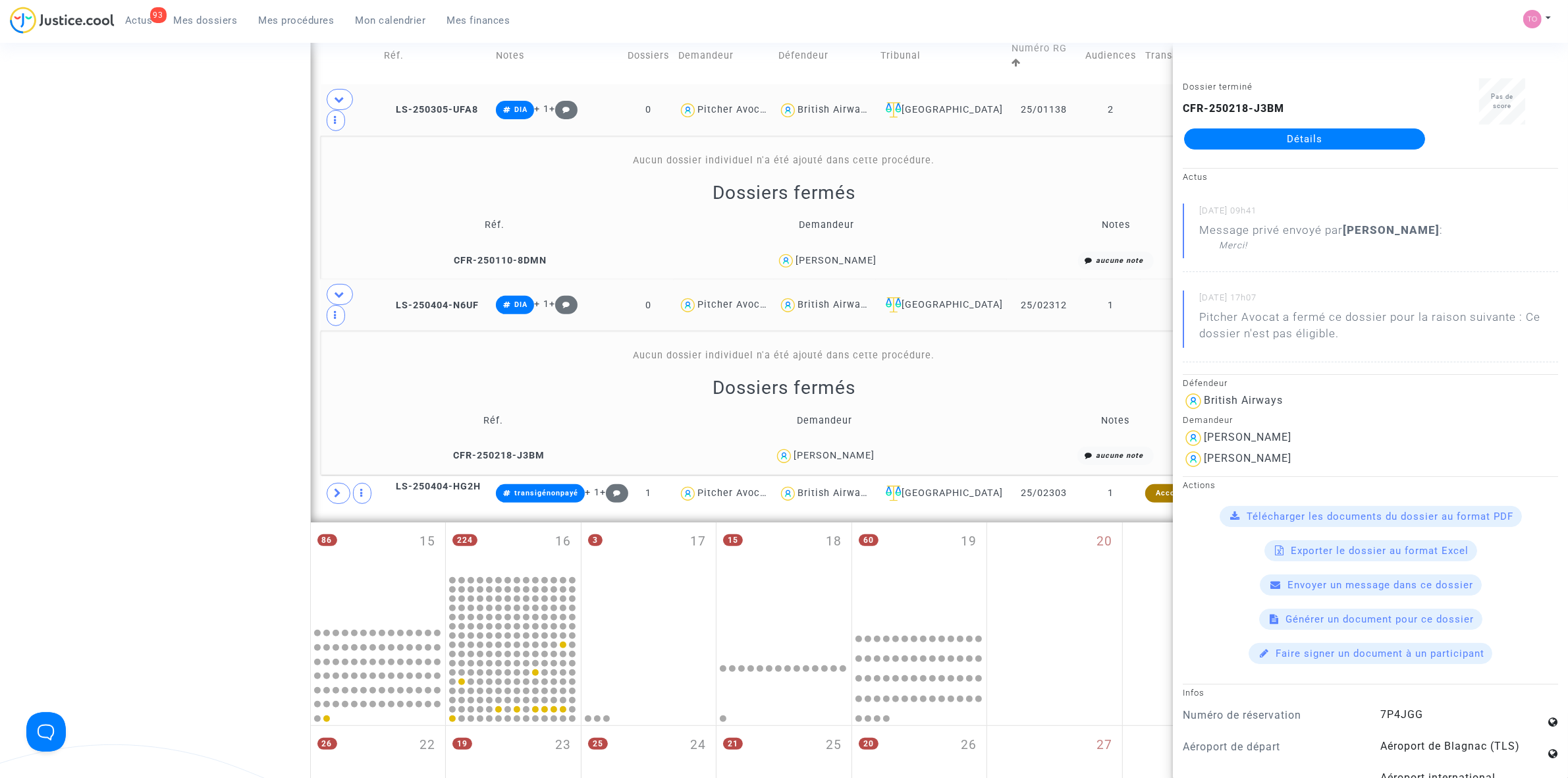
click at [850, 222] on span "Gaël Many" at bounding box center [836, 223] width 81 height 87
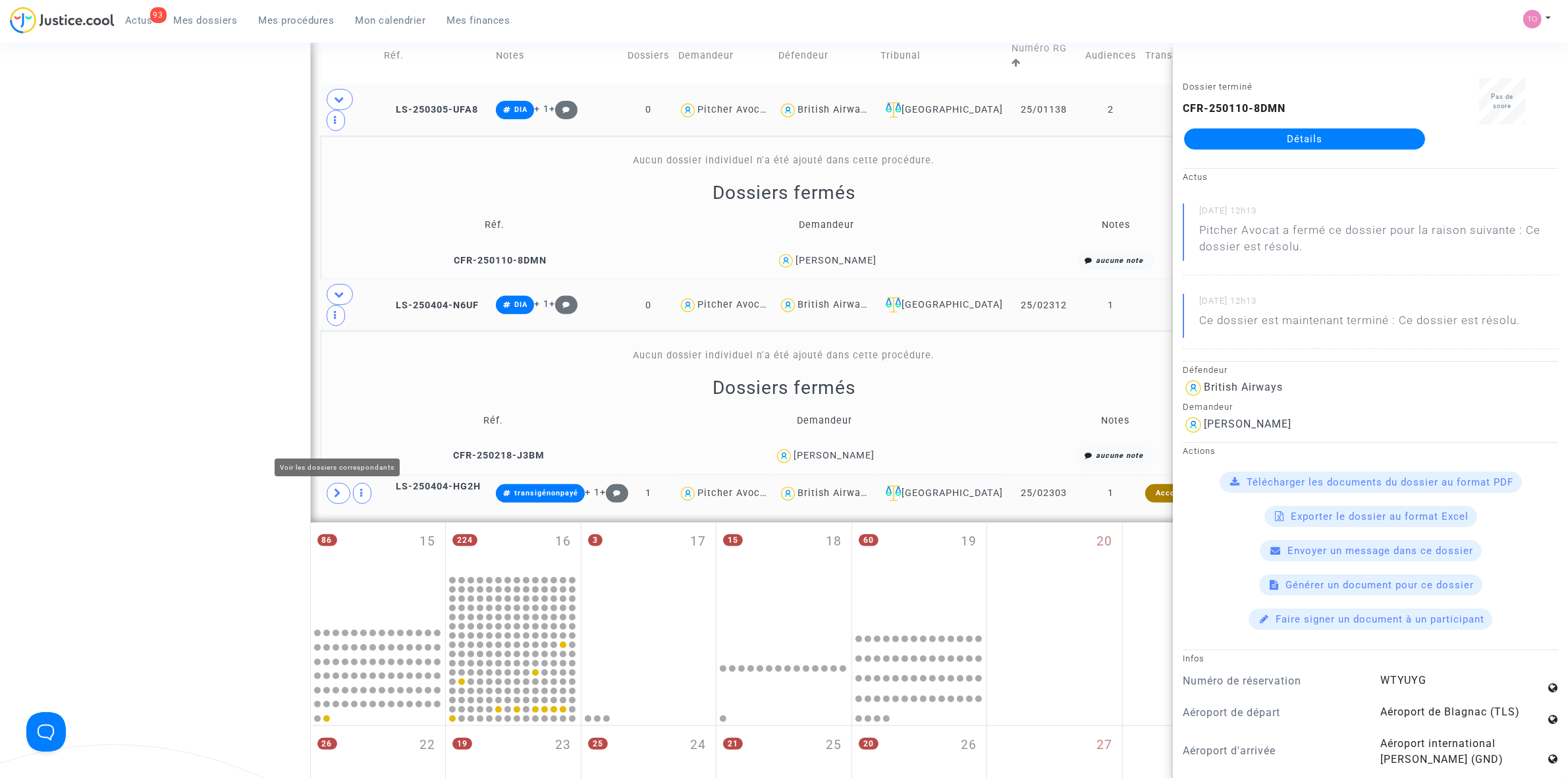
click at [335, 488] on icon at bounding box center [339, 493] width 8 height 10
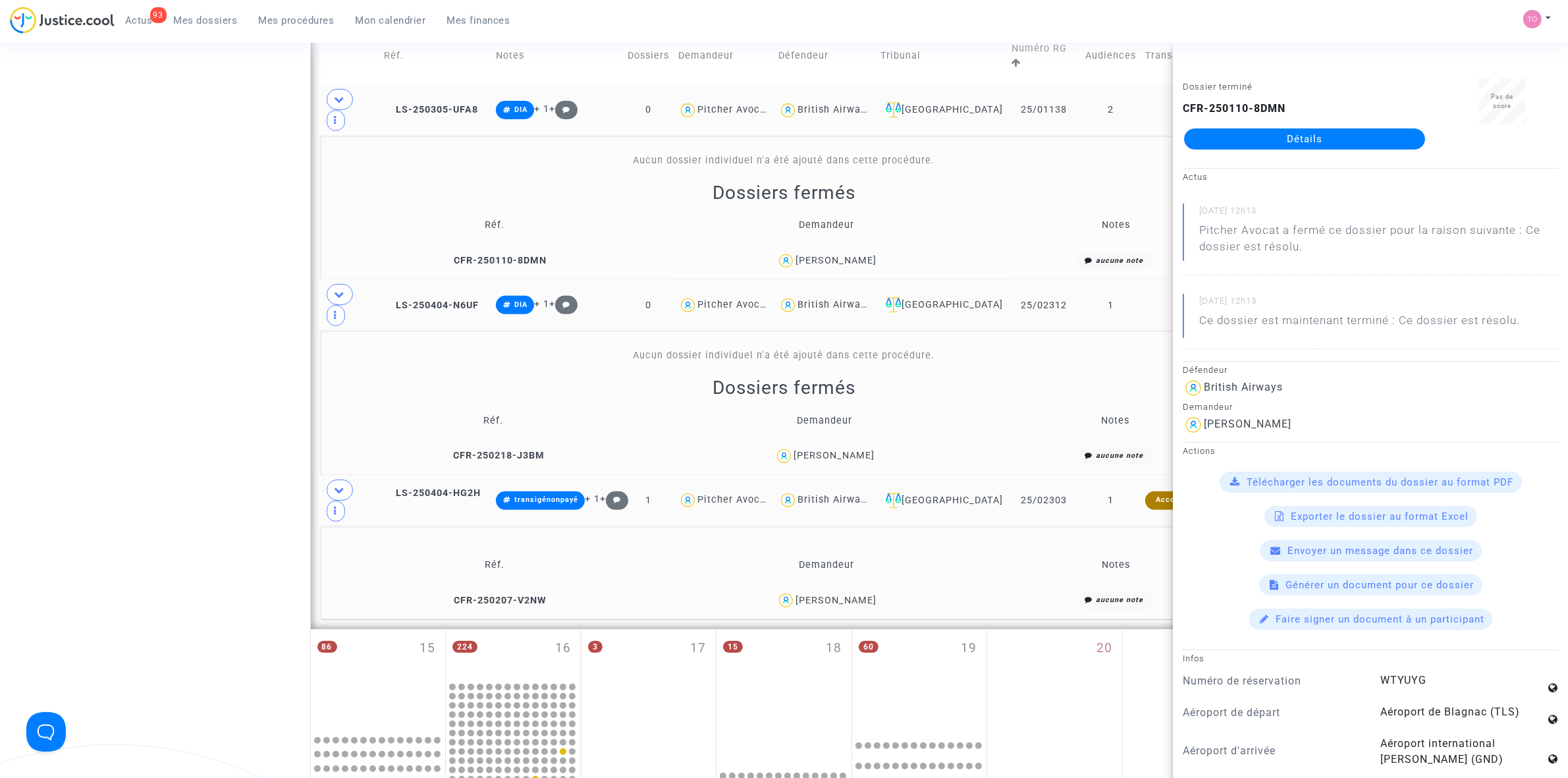
click at [851, 595] on div "Elodie Ducros" at bounding box center [836, 599] width 81 height 11
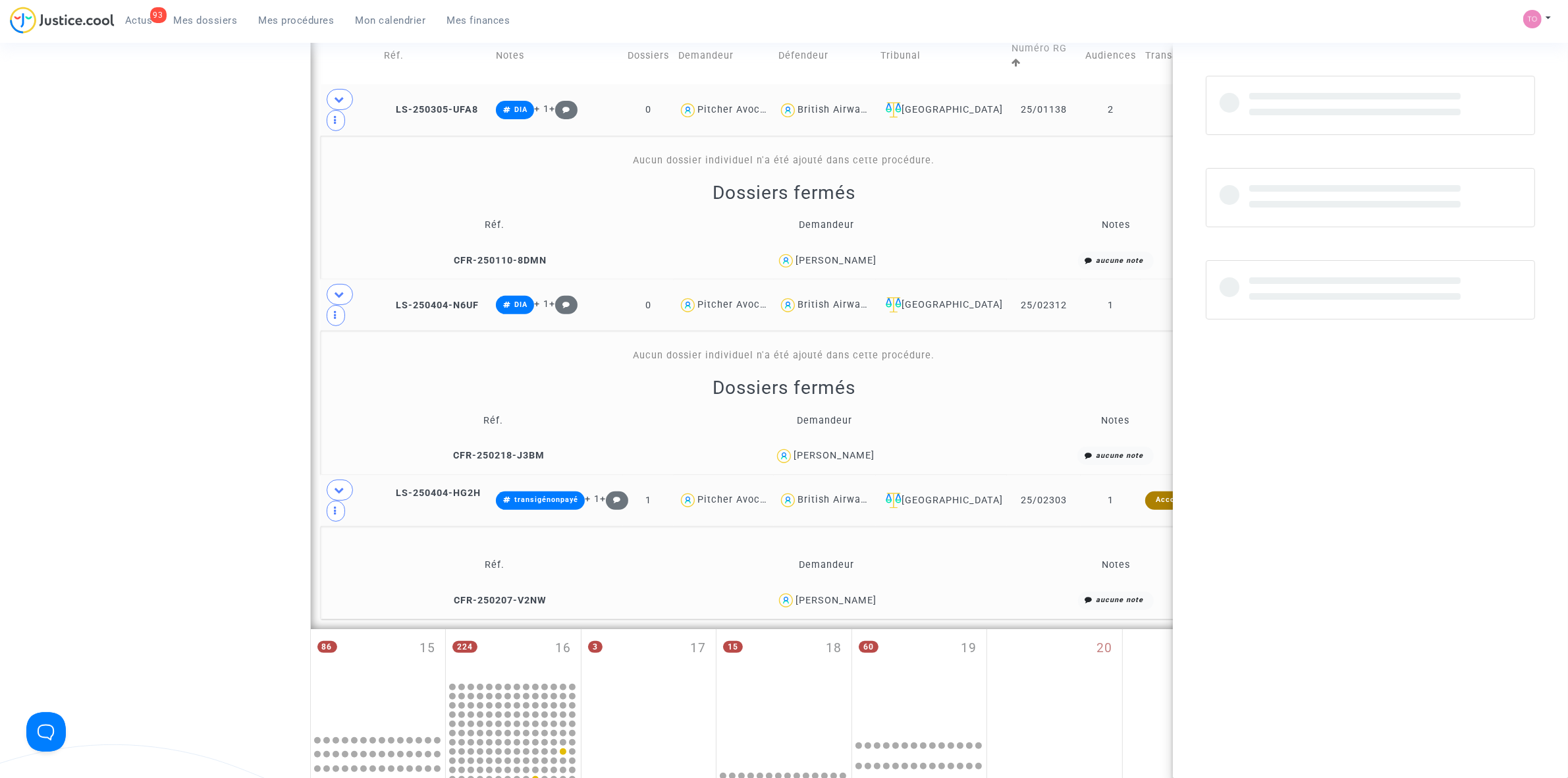
click at [851, 595] on div "Elodie Ducros" at bounding box center [836, 599] width 81 height 11
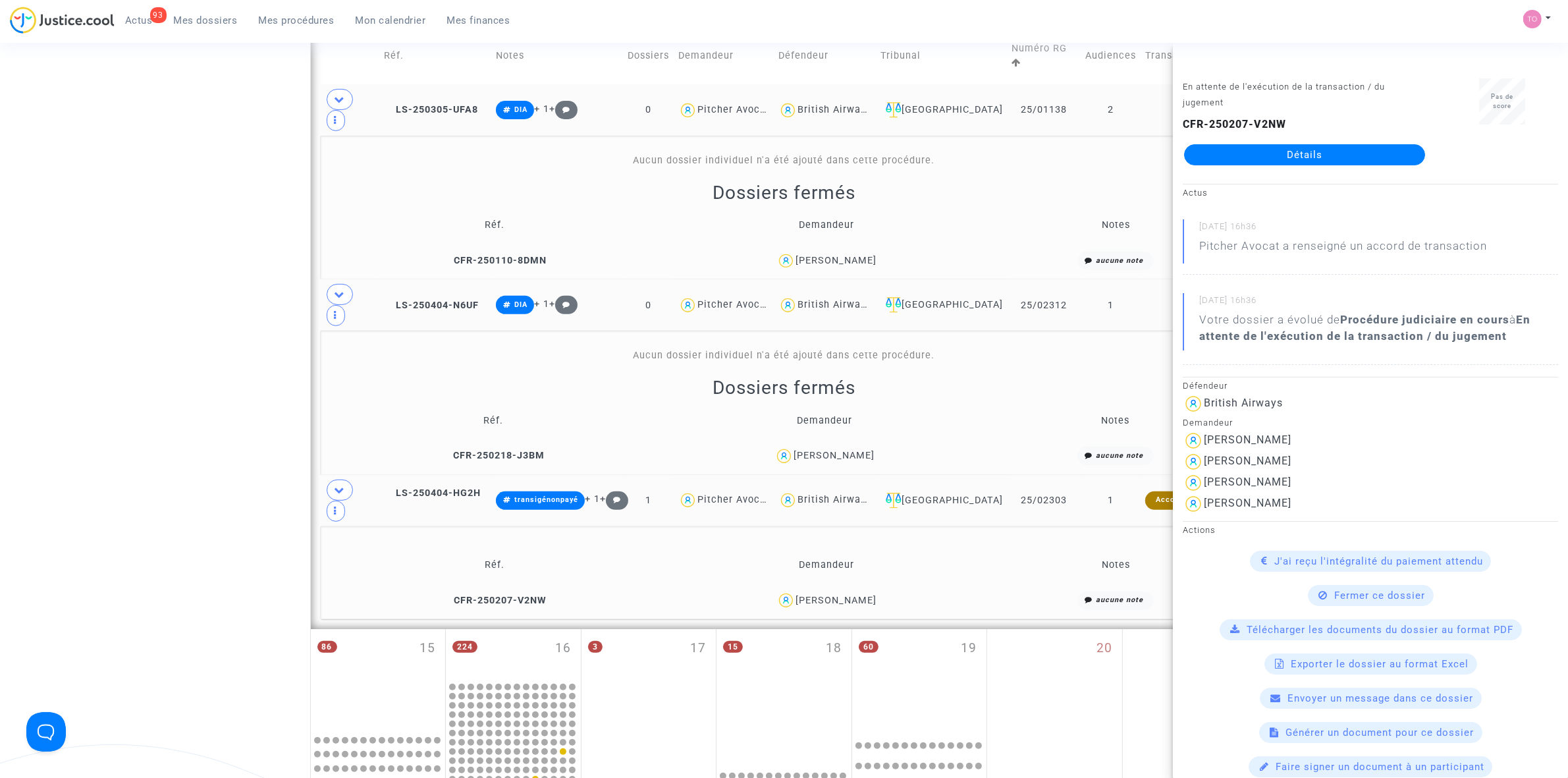
click at [189, 364] on div "Date de clôture d'instruction Date de conciliation Date d'audience Date de juge…" at bounding box center [784, 294] width 1568 height 1540
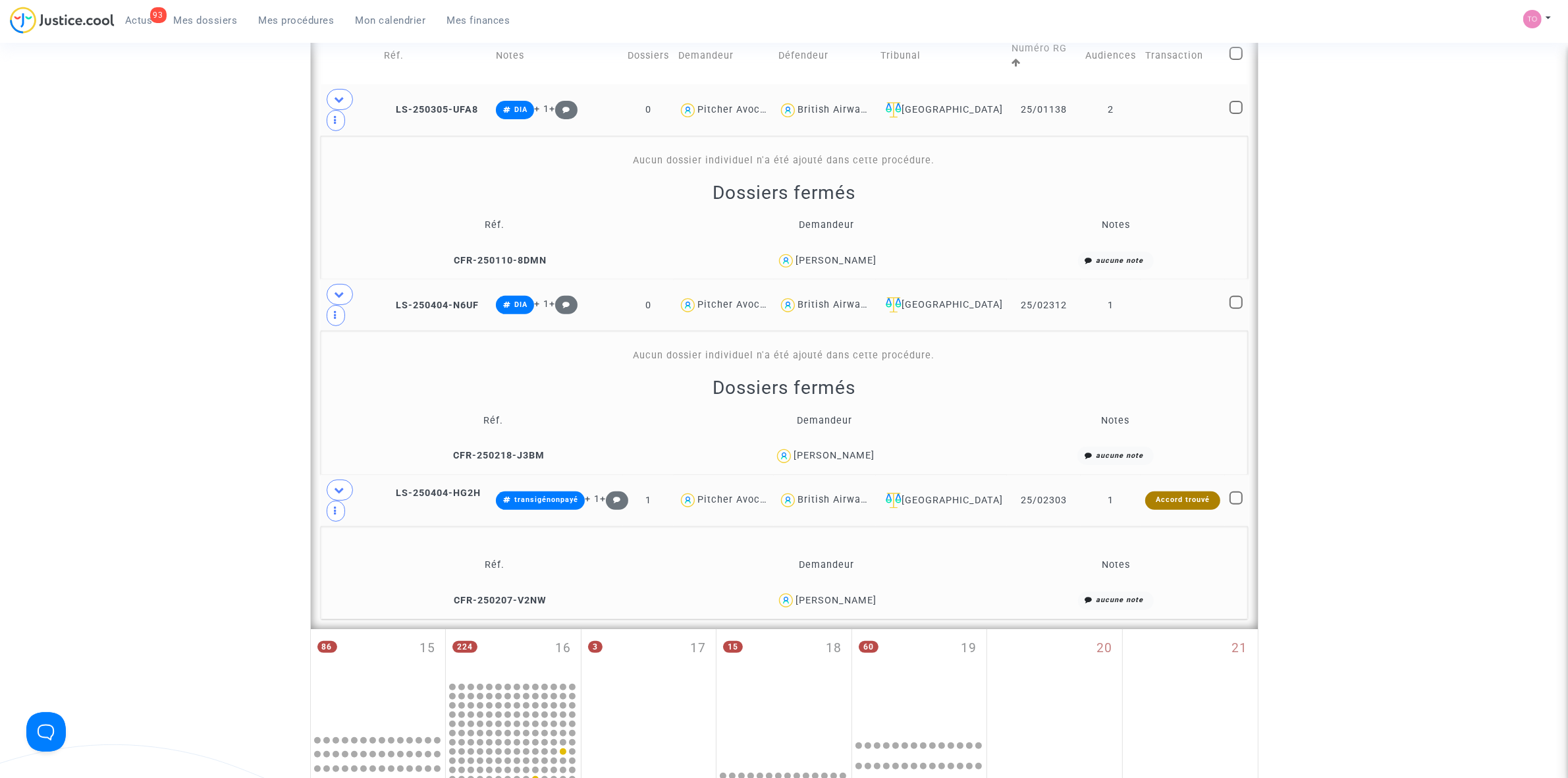
click at [852, 493] on div "British Airways" at bounding box center [834, 498] width 74 height 11
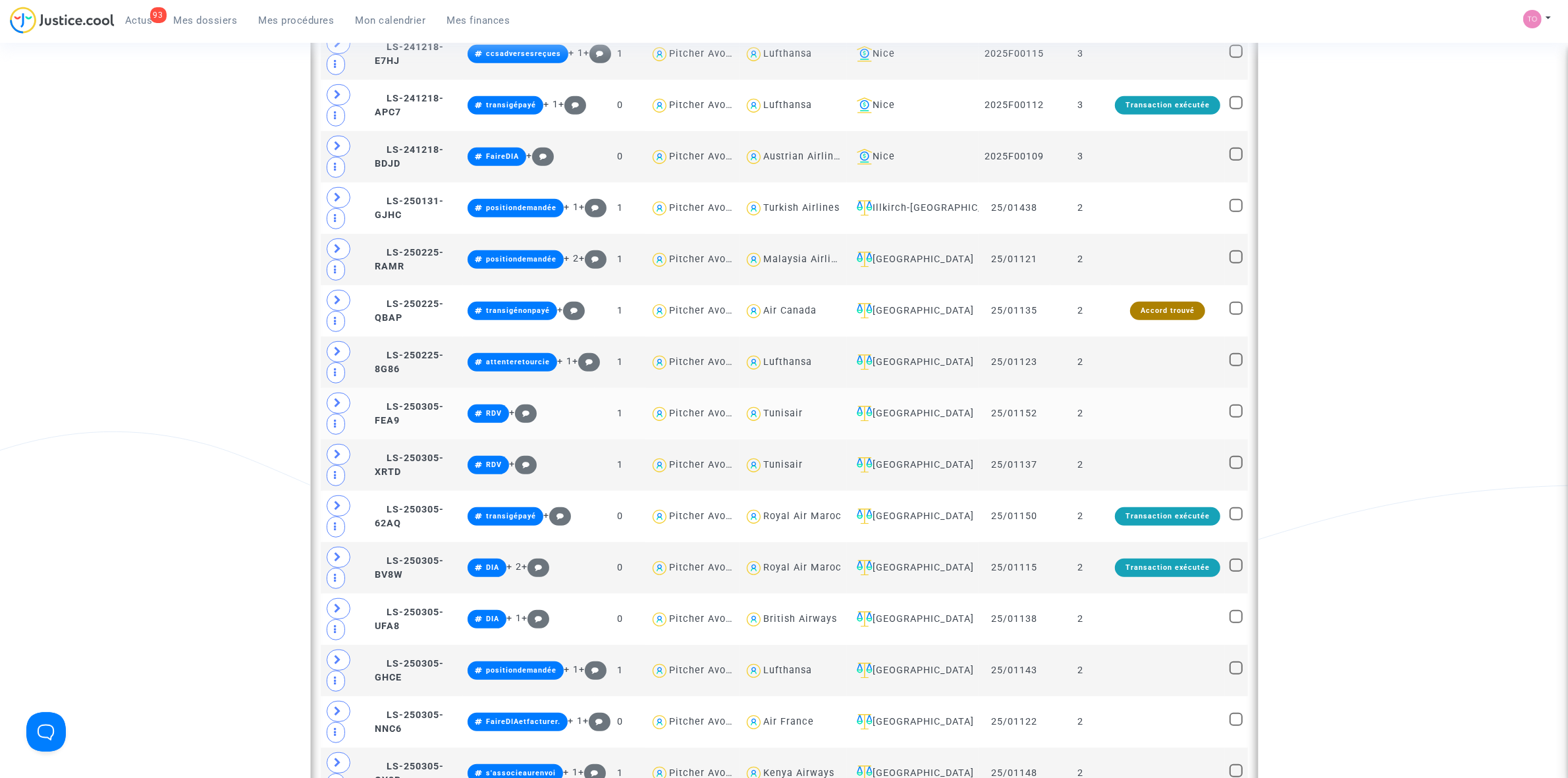
scroll to position [881, 0]
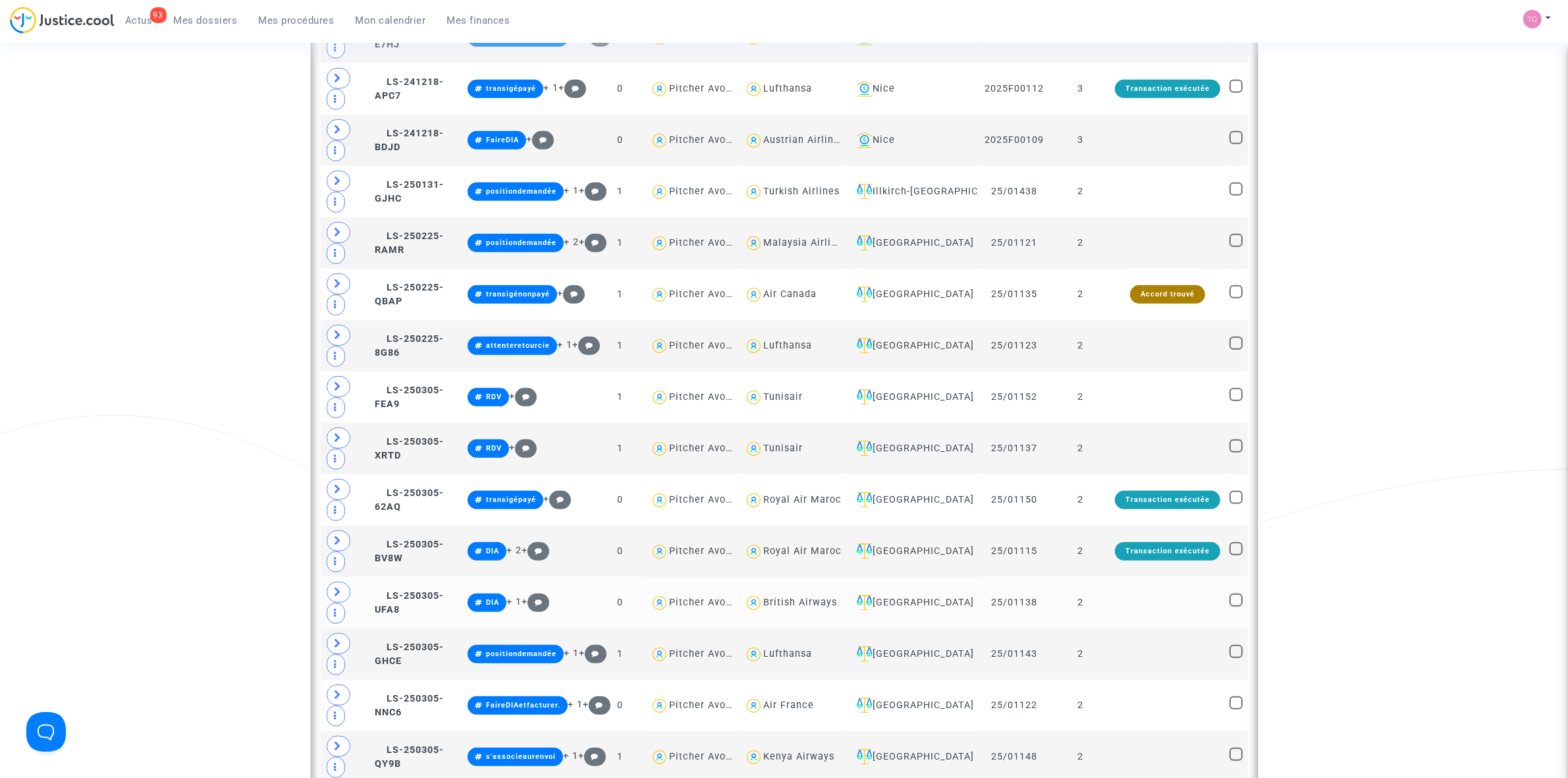
click at [797, 608] on div "British Airways" at bounding box center [800, 601] width 74 height 11
type textarea "@"British Airways""
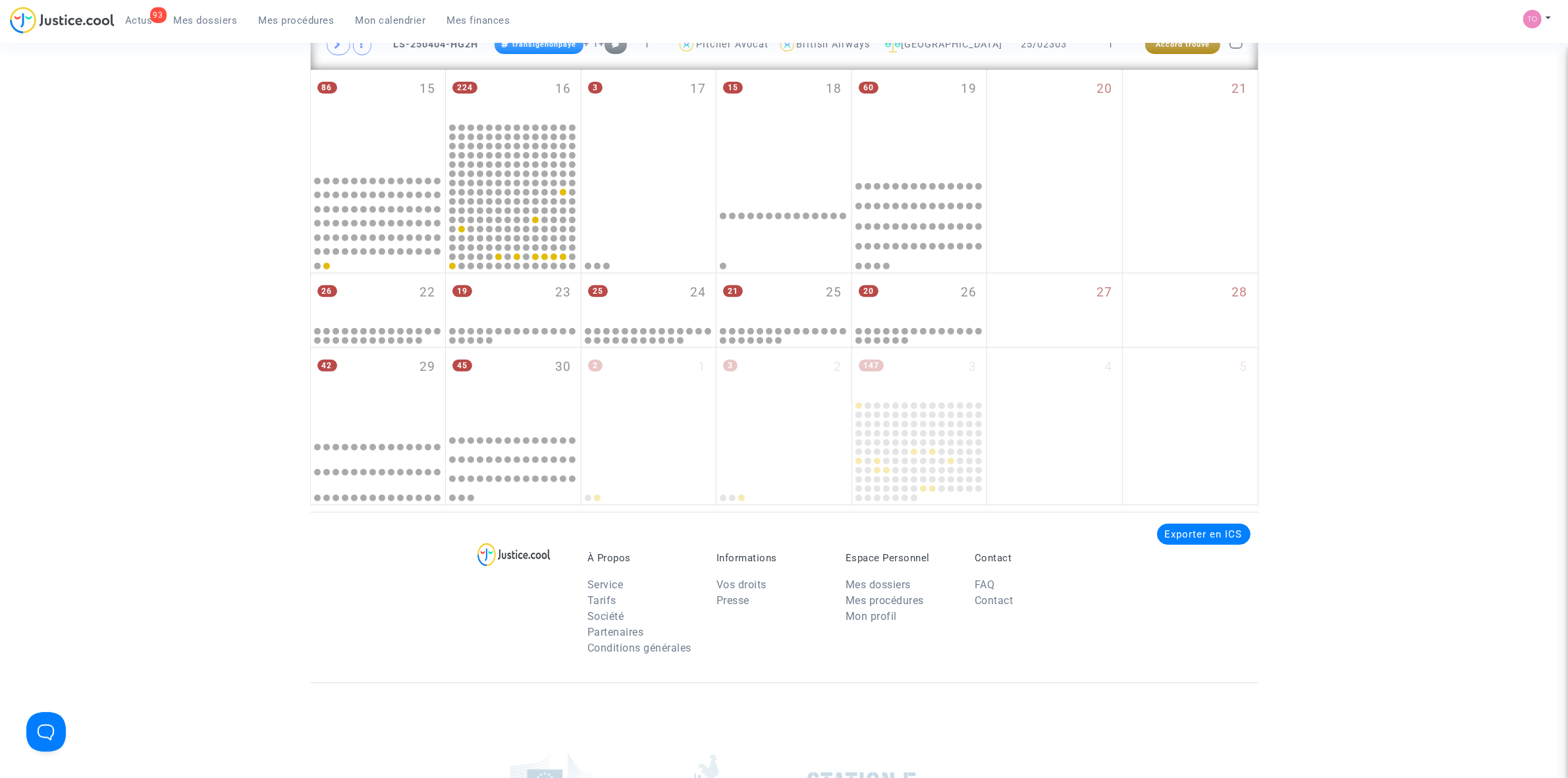
scroll to position [551, 0]
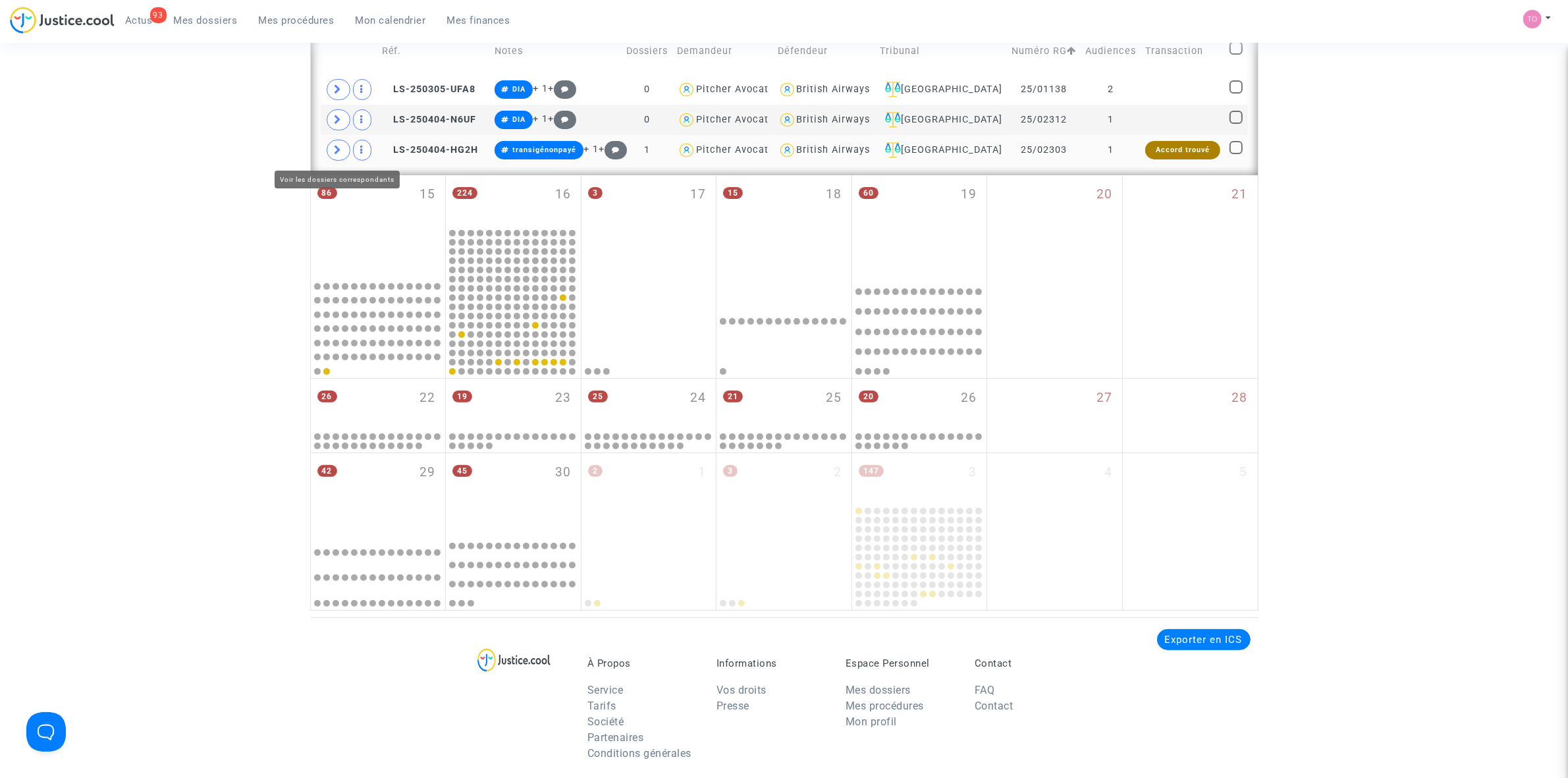
click at [333, 149] on span at bounding box center [339, 149] width 24 height 21
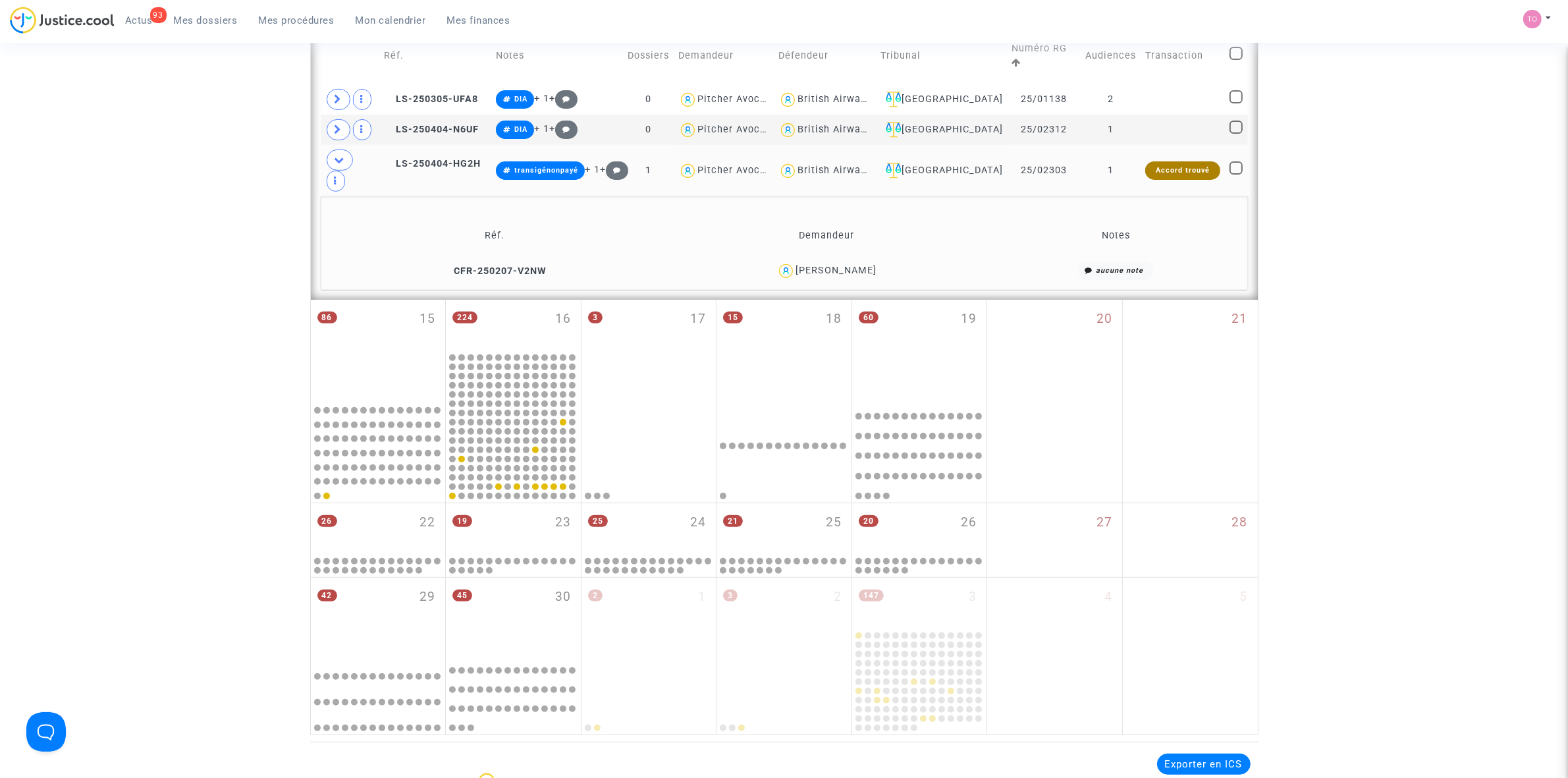
click at [124, 212] on div "Date de clôture d'instruction Date de conciliation Date d'audience Date de juge…" at bounding box center [784, 130] width 1568 height 1211
click at [838, 265] on div "Elodie Ducros" at bounding box center [836, 270] width 81 height 11
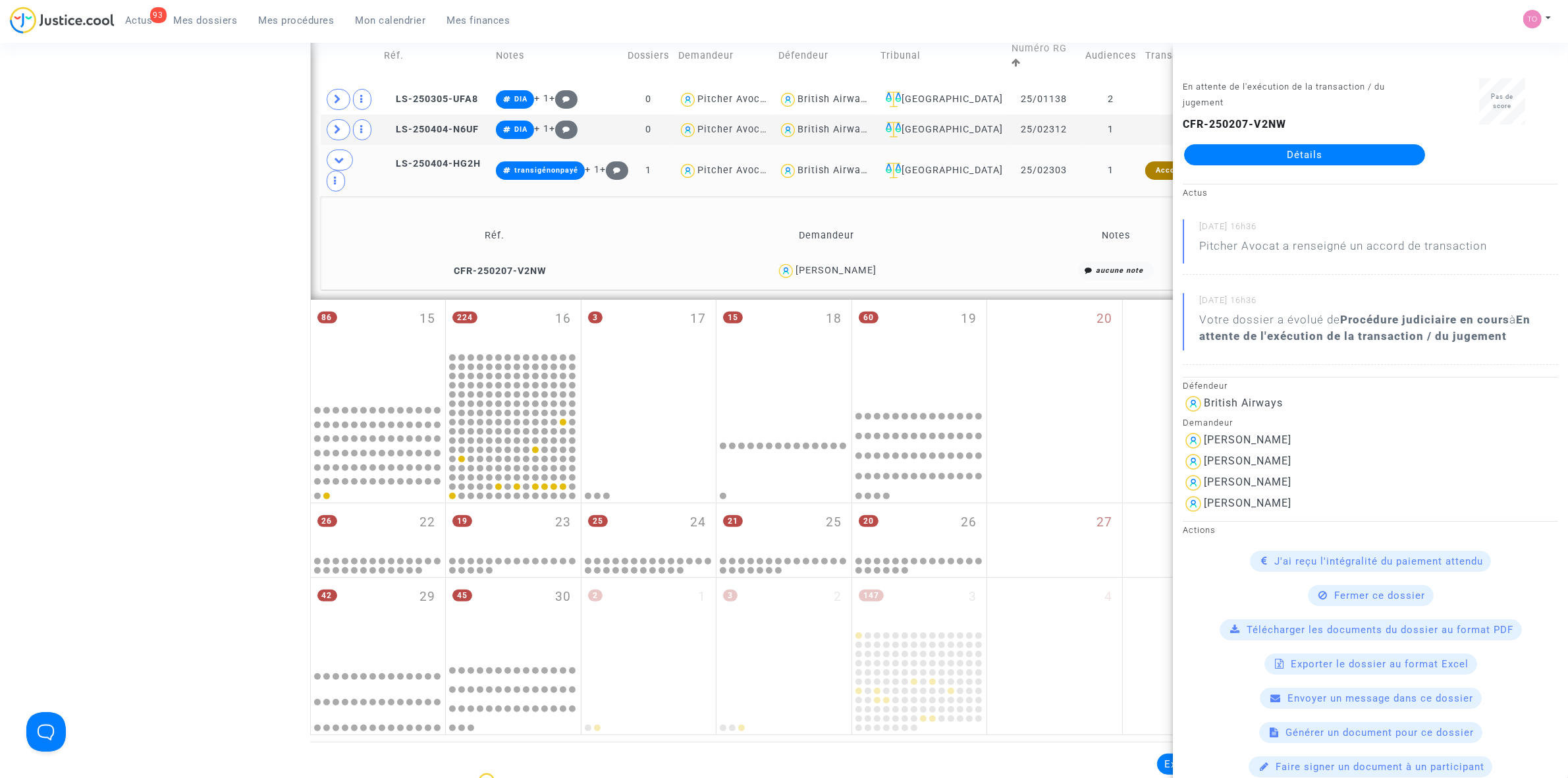
click at [840, 165] on div "British Airways" at bounding box center [834, 170] width 74 height 11
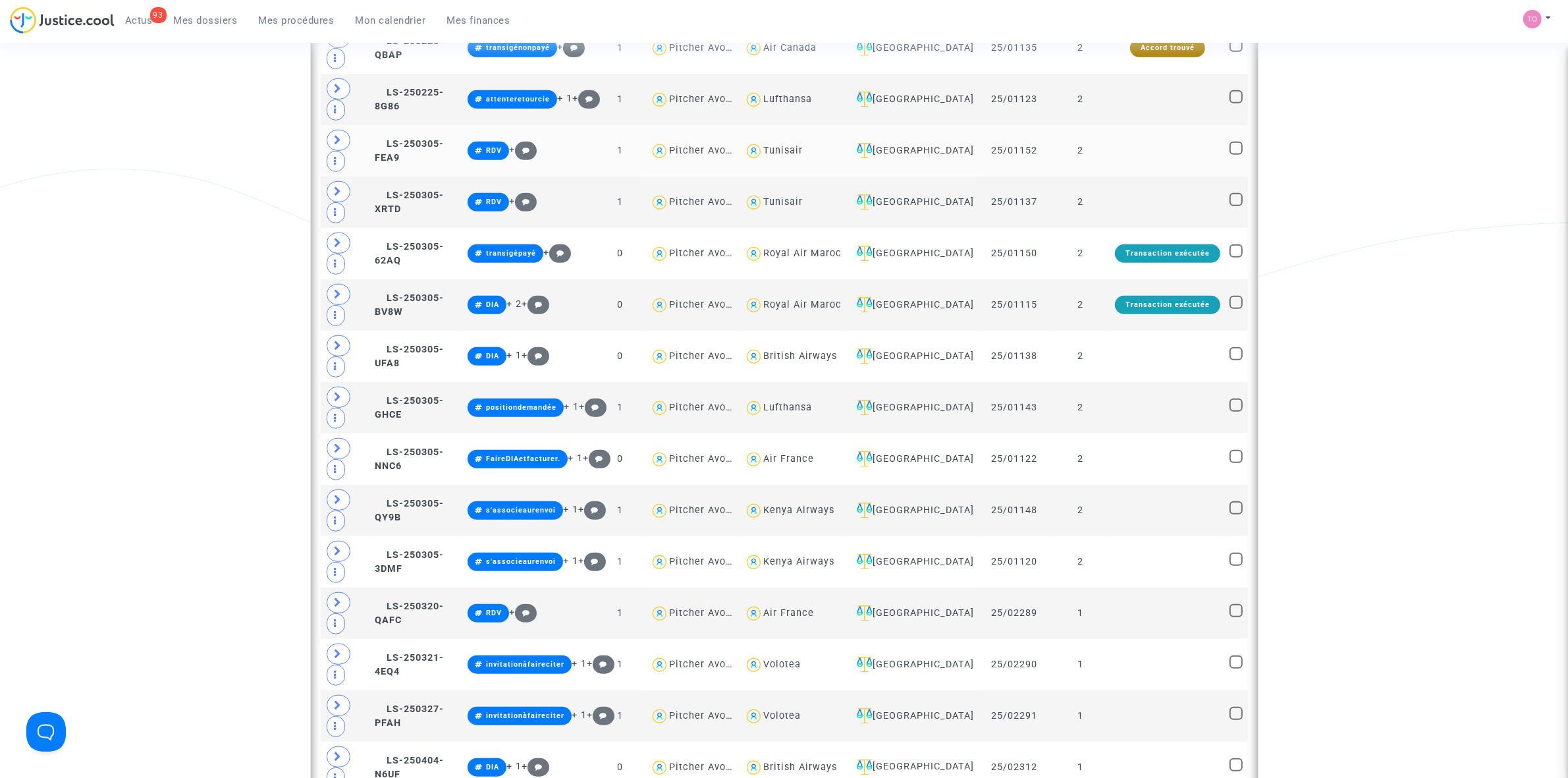
scroll to position [1128, 0]
click at [782, 464] on div "Air France" at bounding box center [789, 457] width 51 height 11
type textarea "@"Air France""
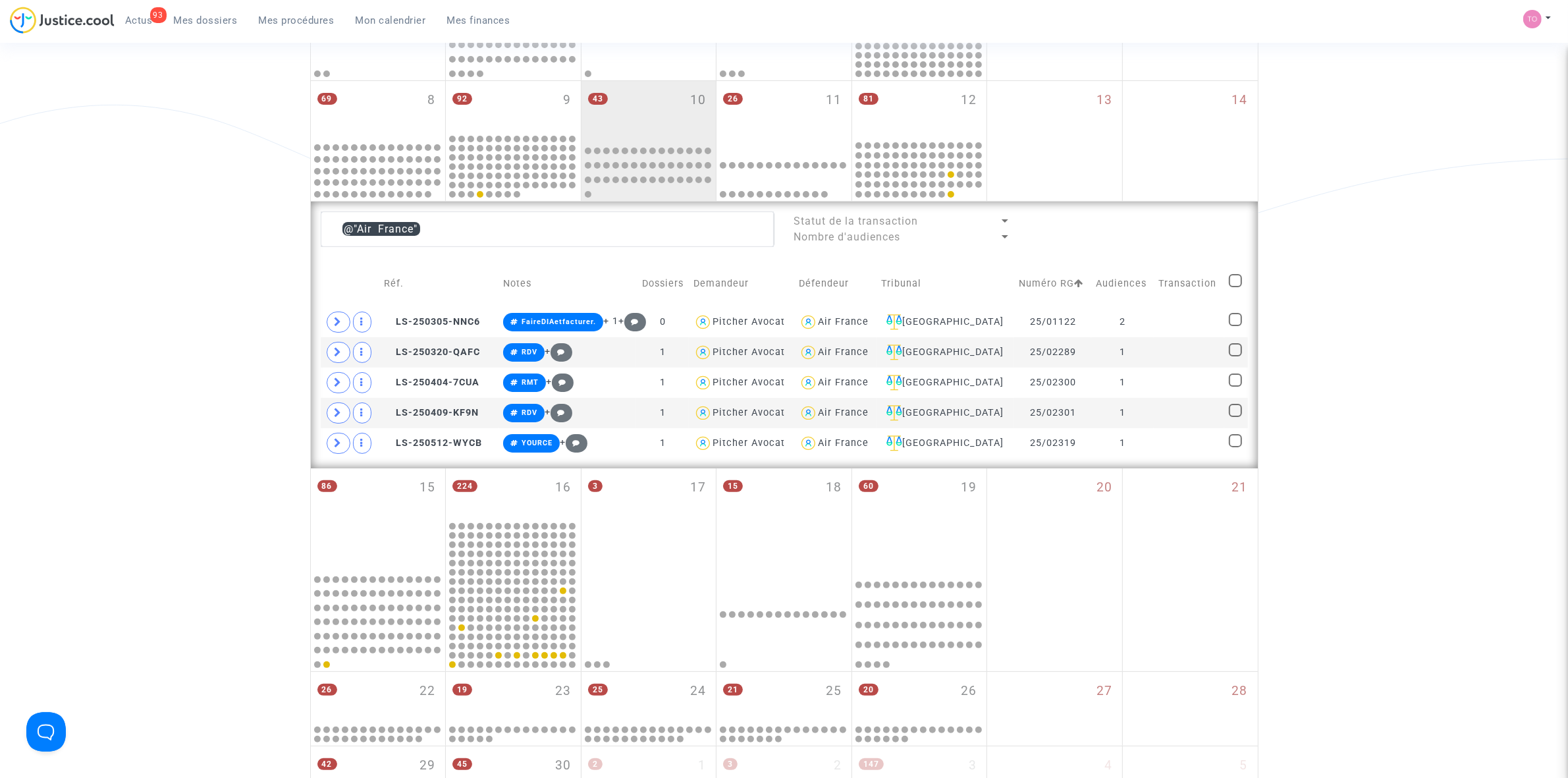
scroll to position [285, 0]
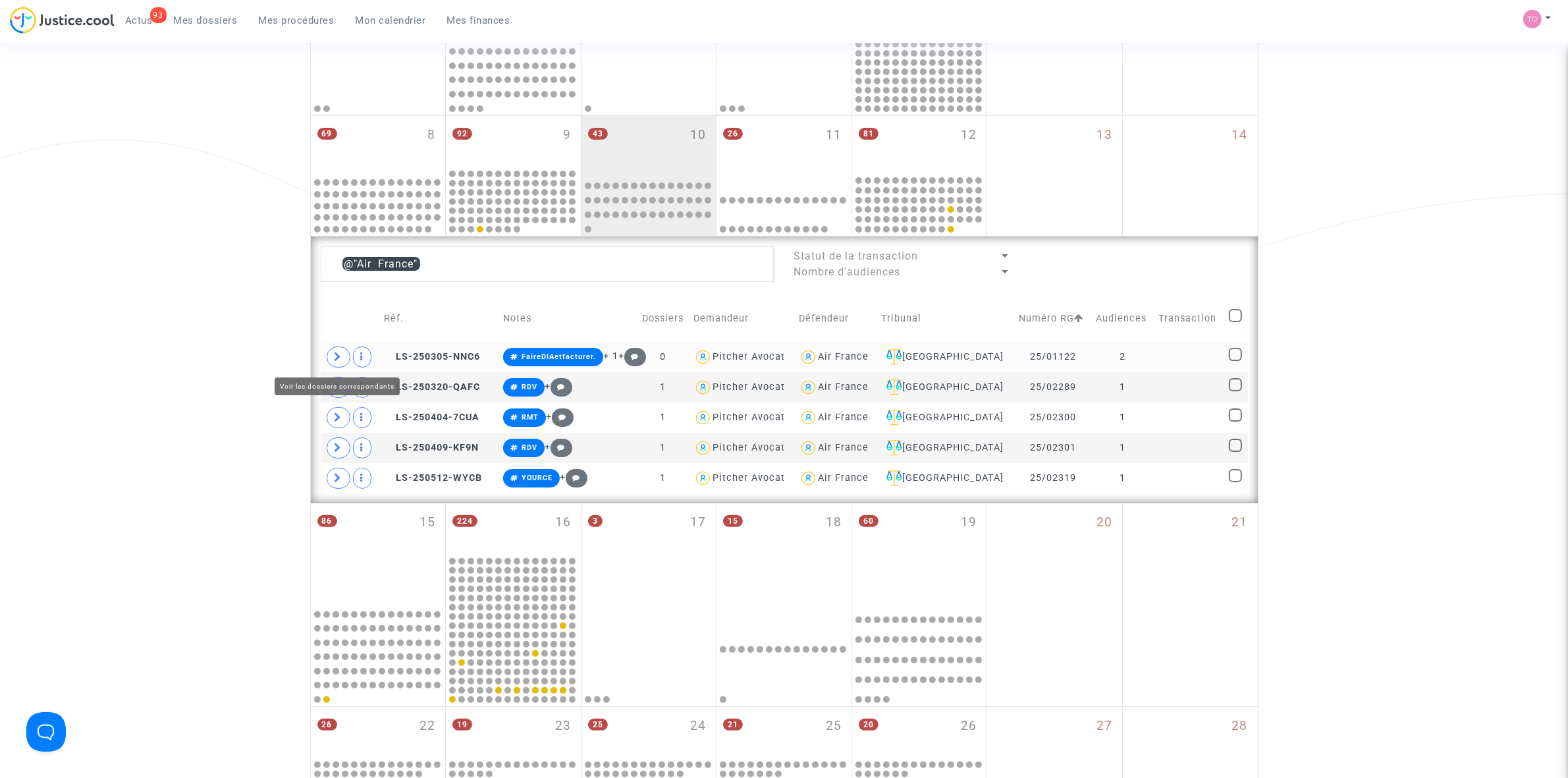
click at [335, 357] on icon at bounding box center [339, 356] width 8 height 10
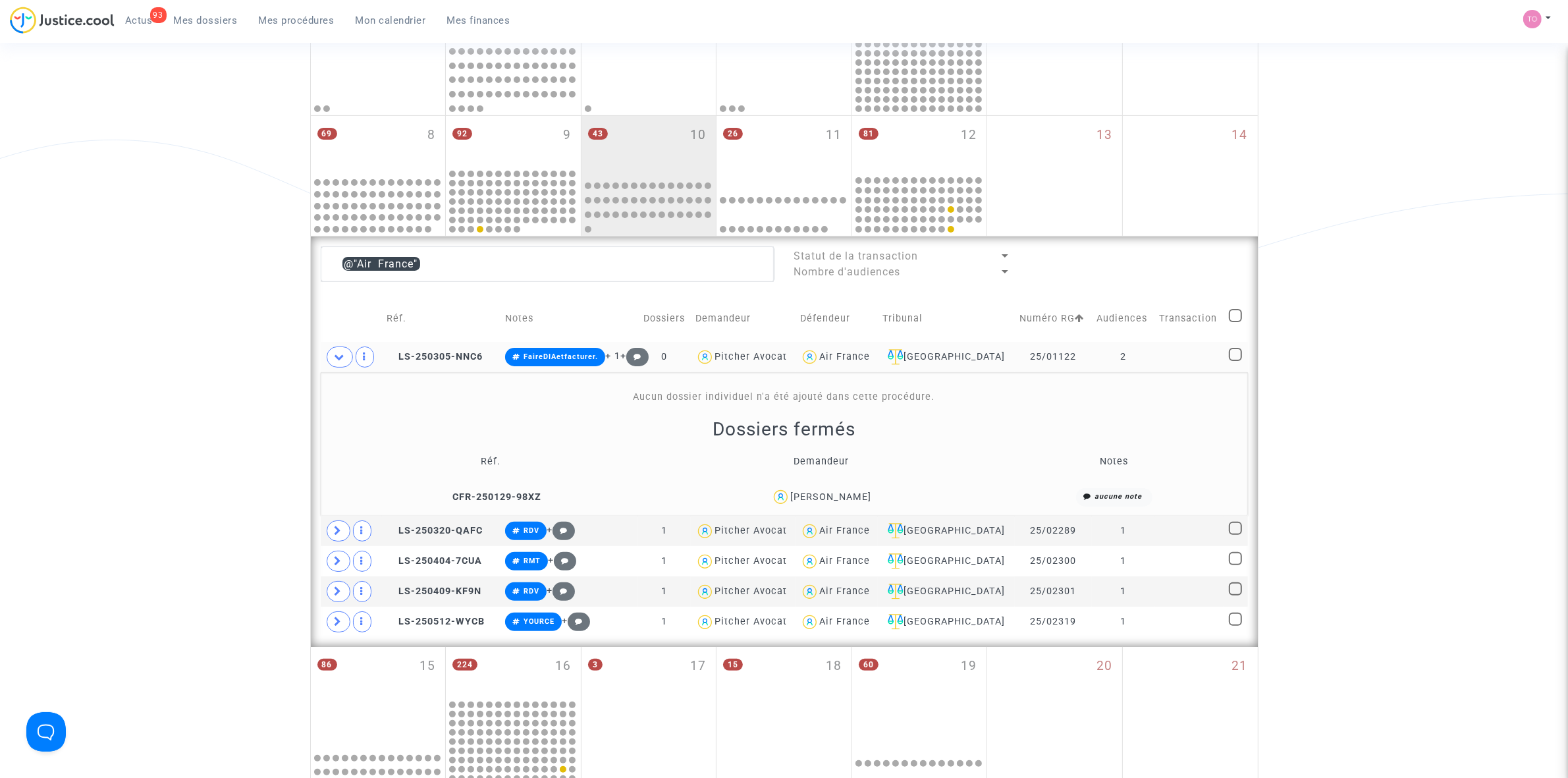
click at [844, 493] on div "Marie Courtois" at bounding box center [830, 496] width 81 height 11
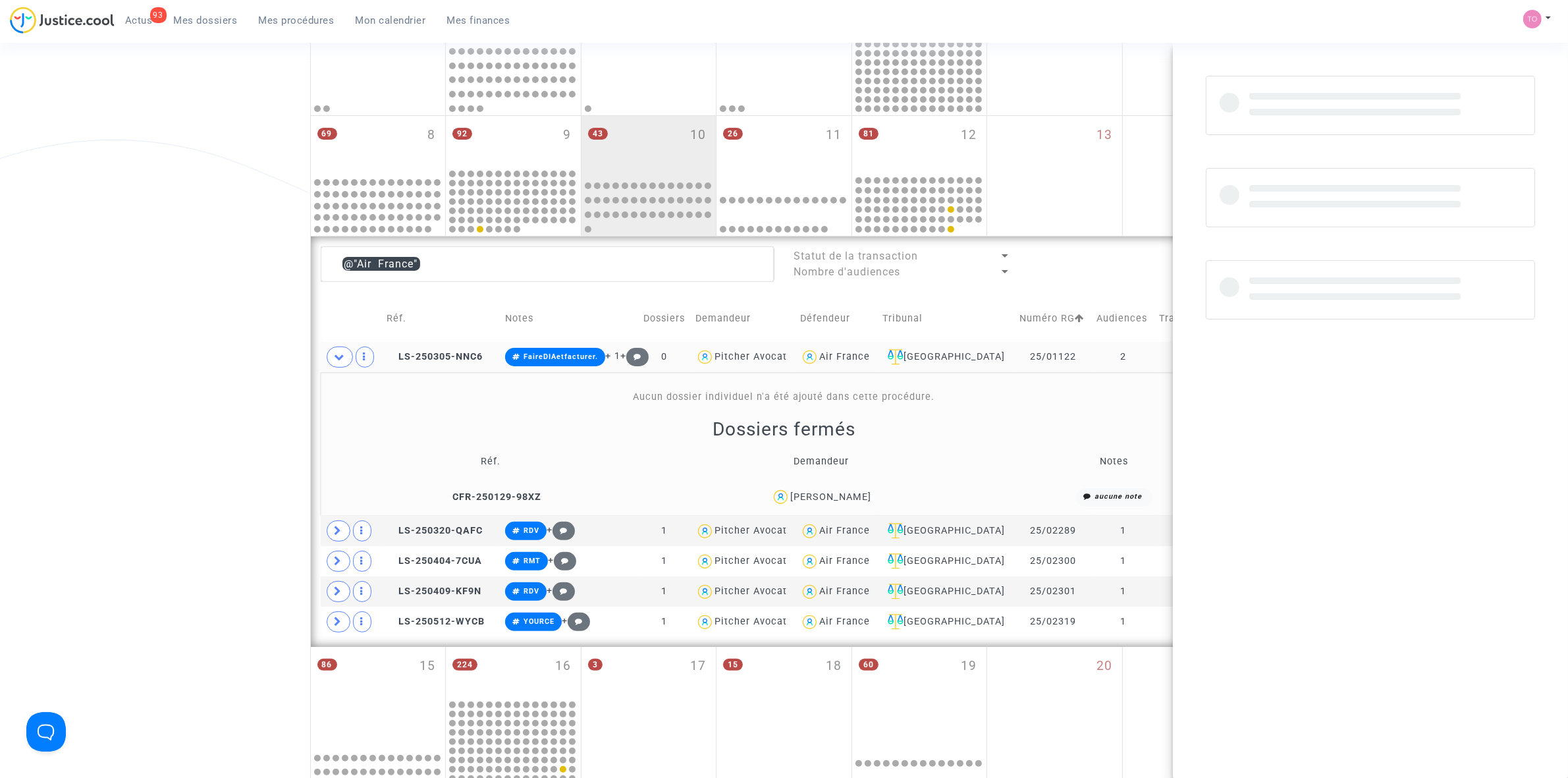
click at [844, 493] on div "Marie Courtois" at bounding box center [830, 496] width 81 height 11
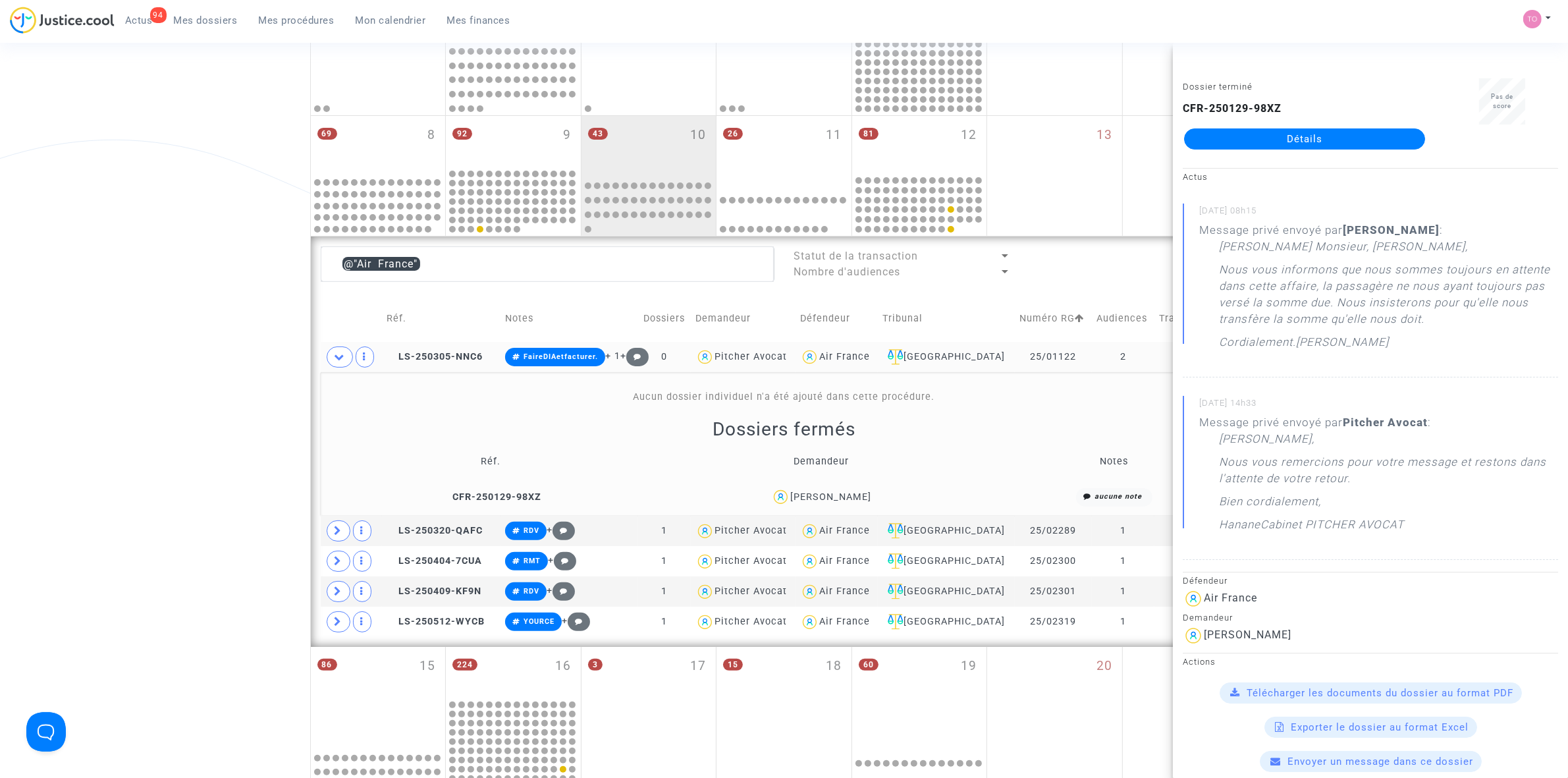
drag, startPoint x: 843, startPoint y: 495, endPoint x: 82, endPoint y: 351, distance: 774.5
click at [63, 347] on div "Date de clôture d'instruction Date de conciliation Date d'audience Date de juge…" at bounding box center [784, 437] width 1568 height 1291
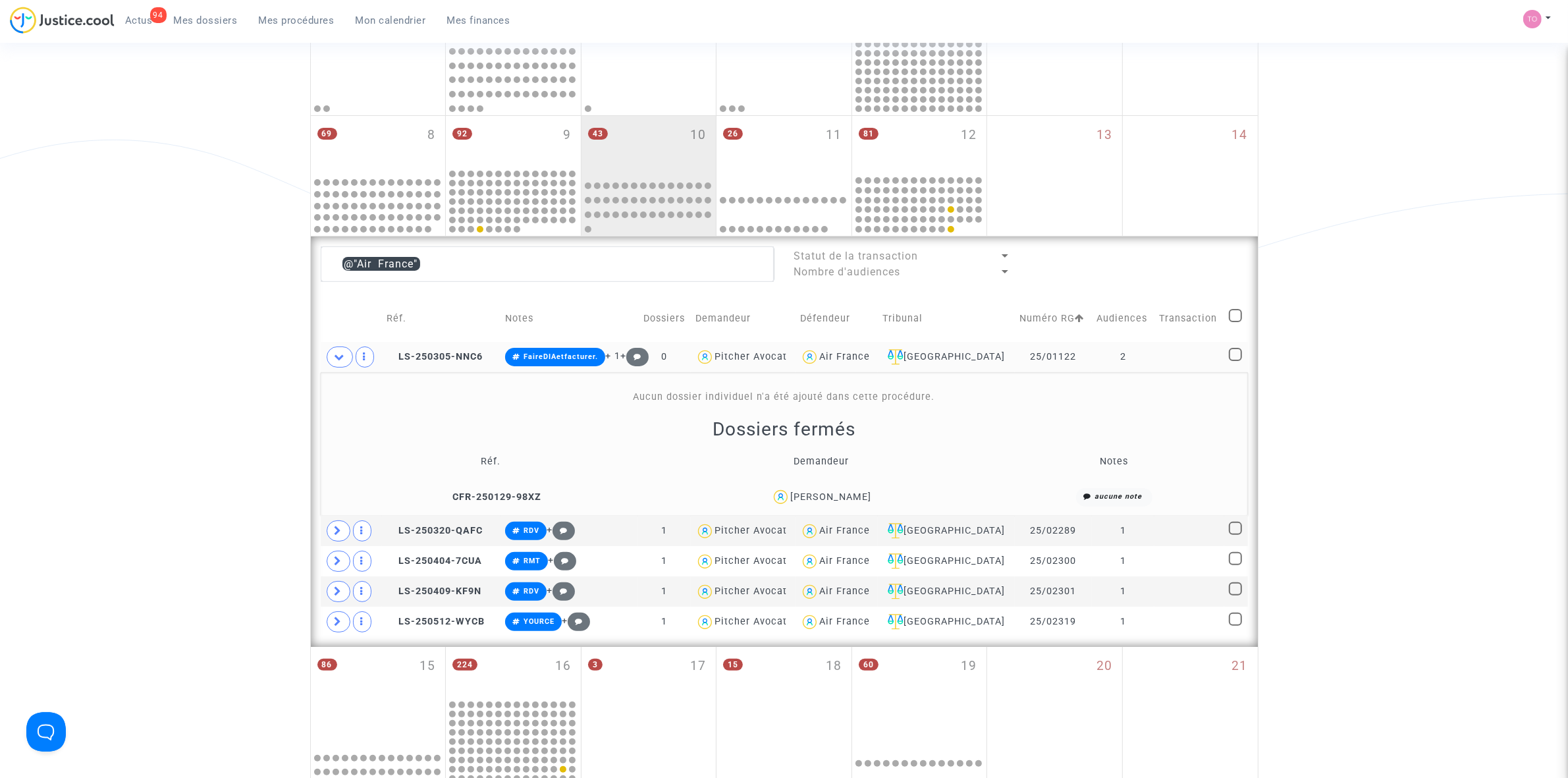
click at [835, 498] on div "Marie Courtois" at bounding box center [830, 496] width 81 height 11
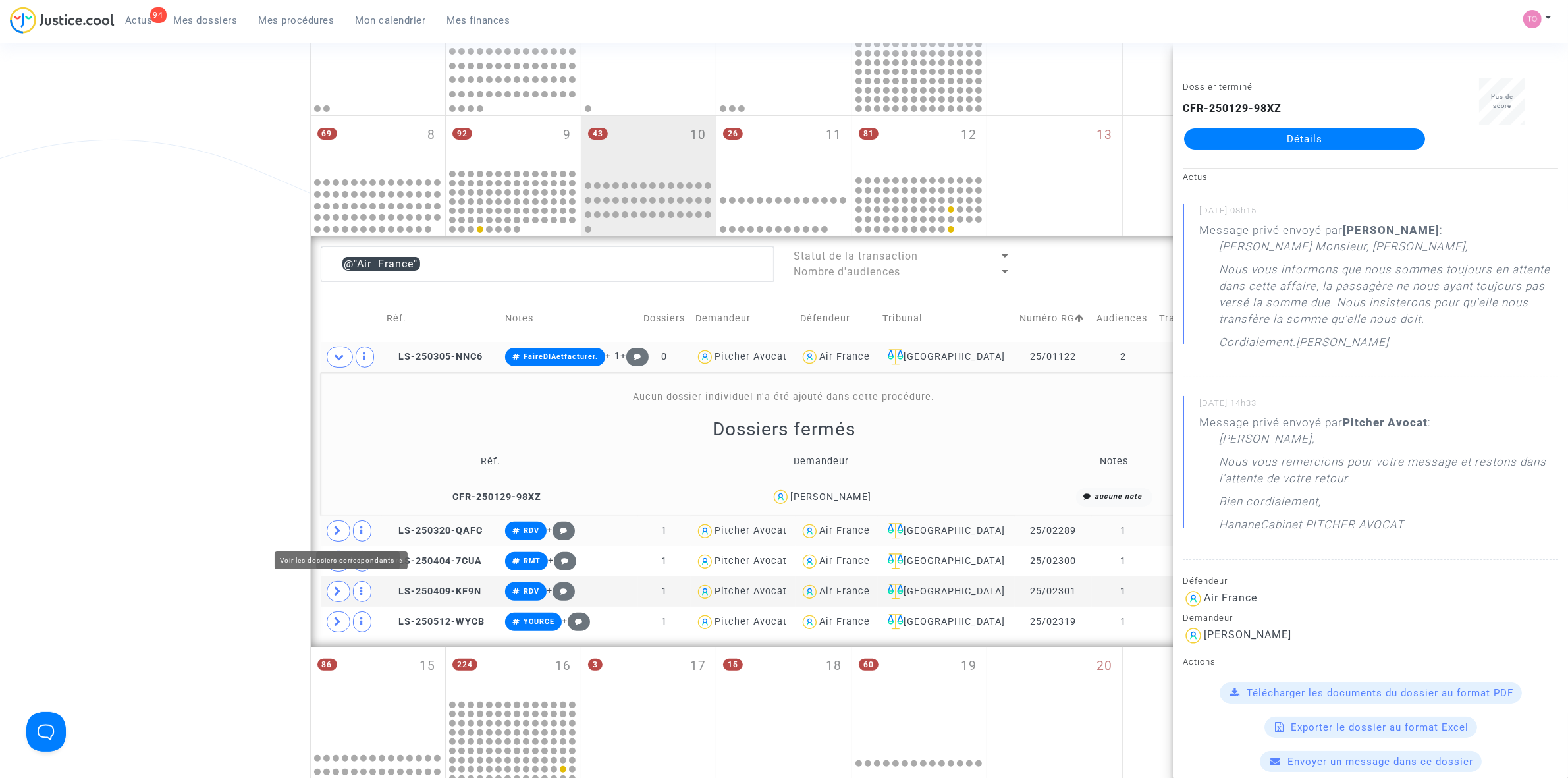
click at [340, 534] on icon at bounding box center [339, 531] width 8 height 10
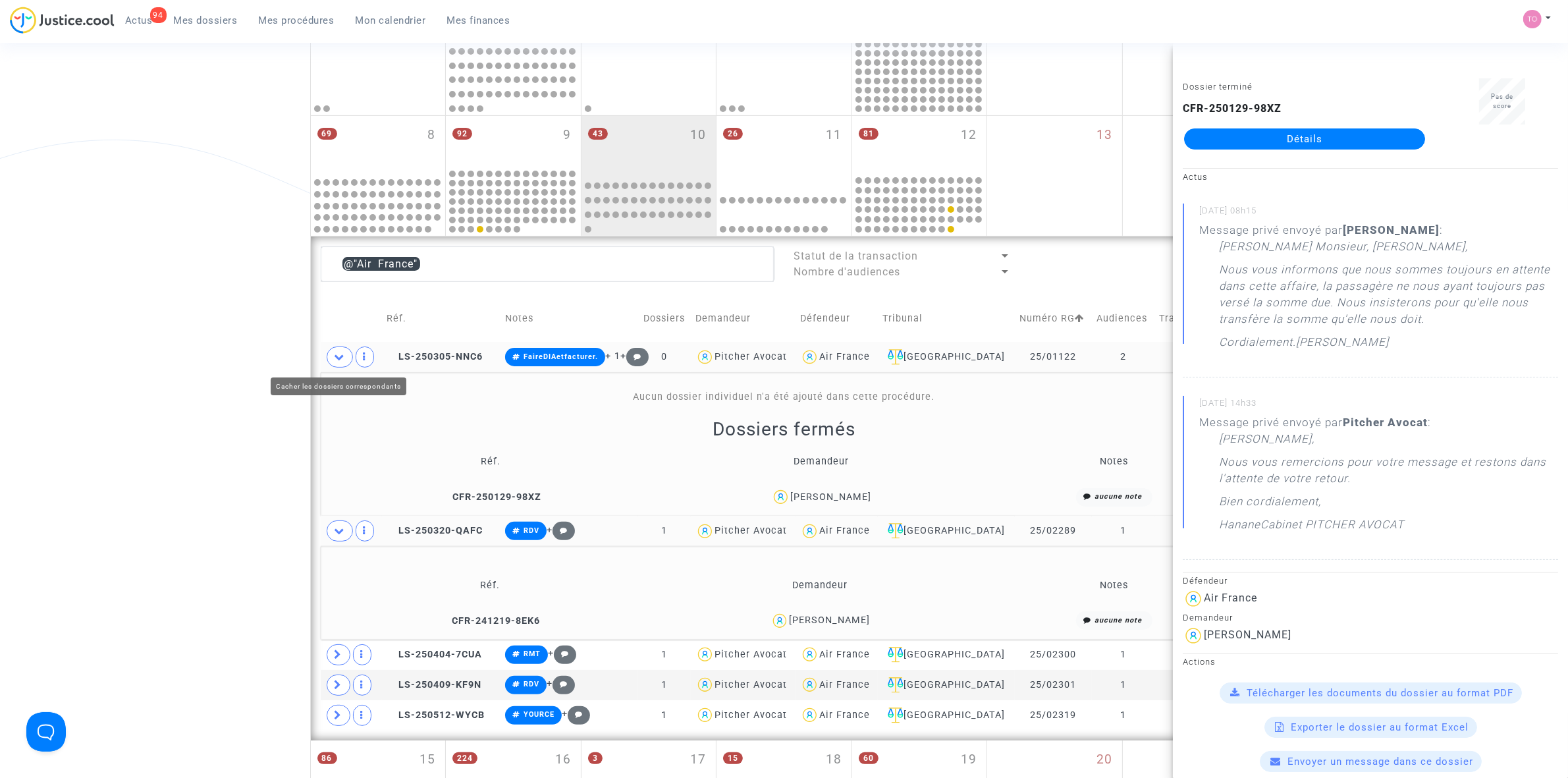
click at [340, 351] on icon at bounding box center [340, 356] width 11 height 10
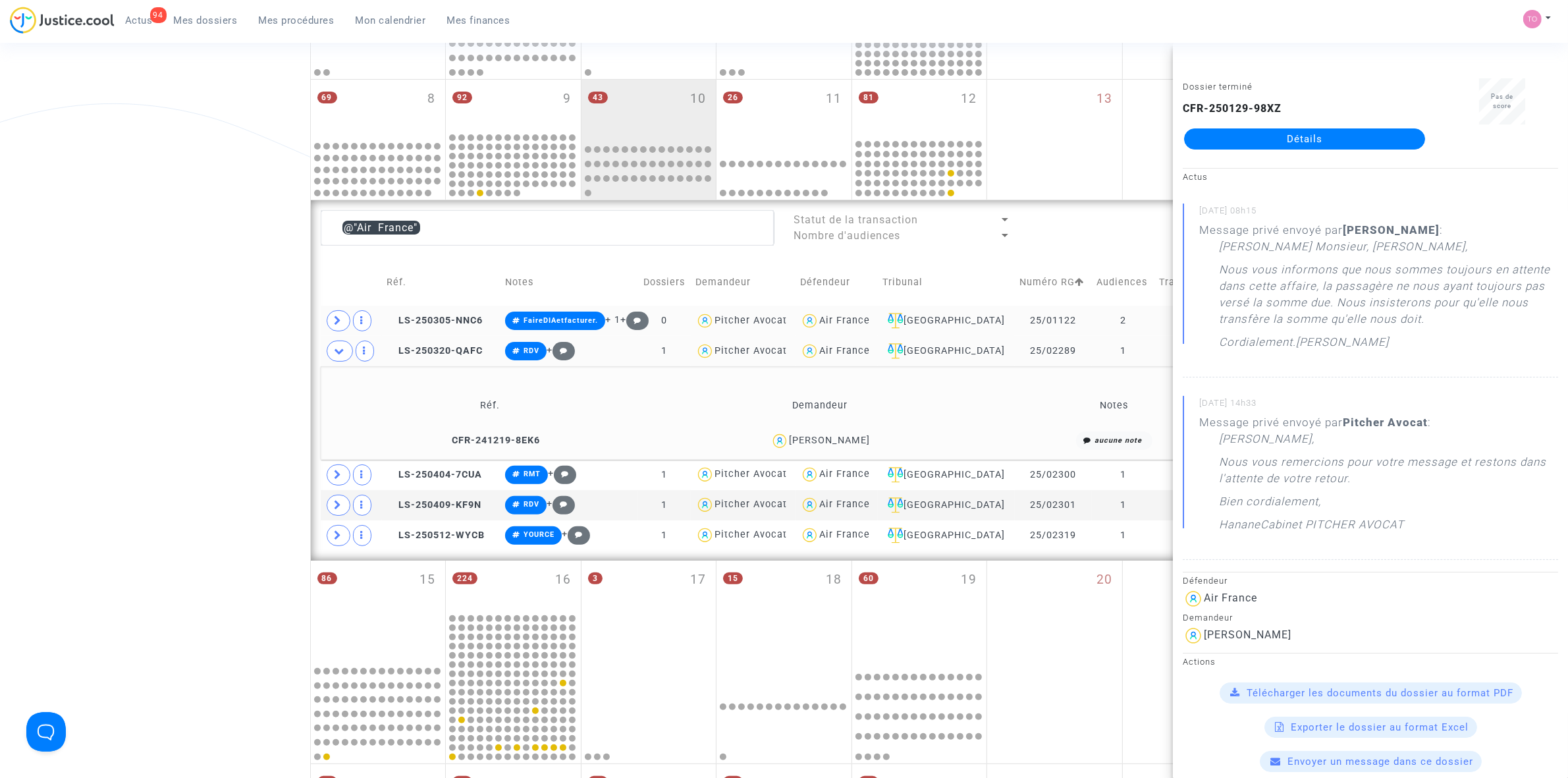
scroll to position [367, 0]
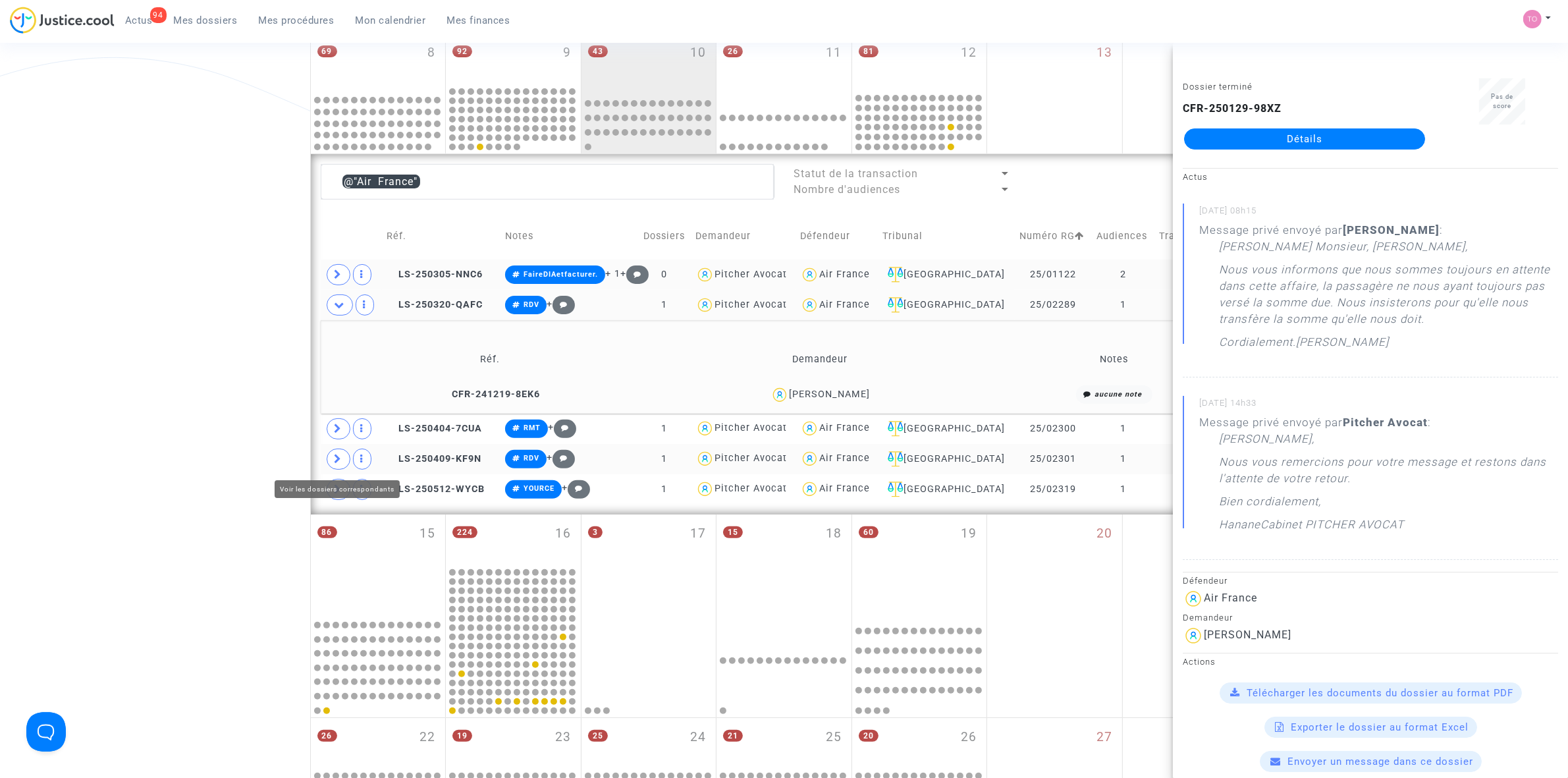
click at [334, 456] on span at bounding box center [339, 458] width 24 height 21
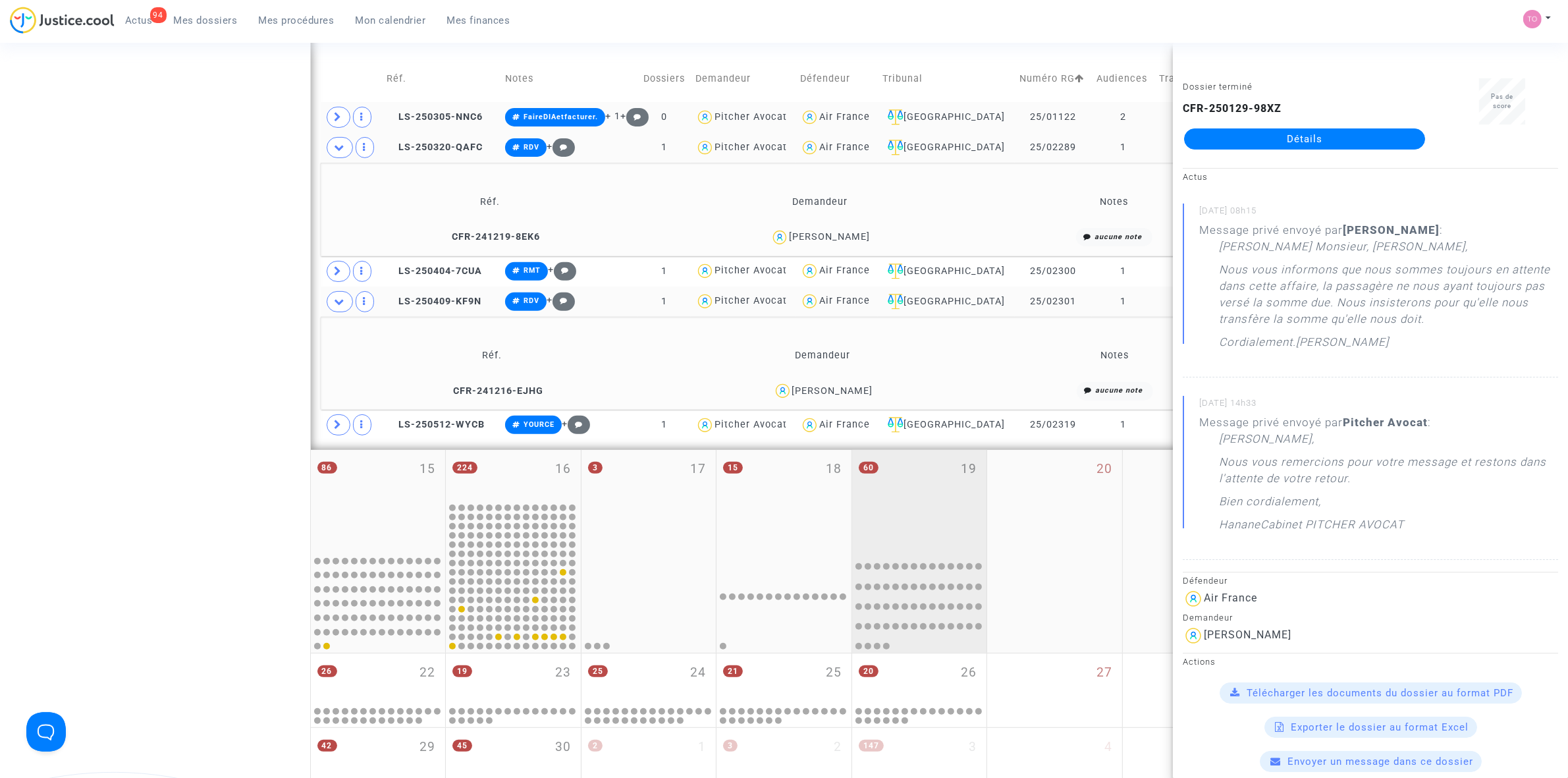
scroll to position [532, 0]
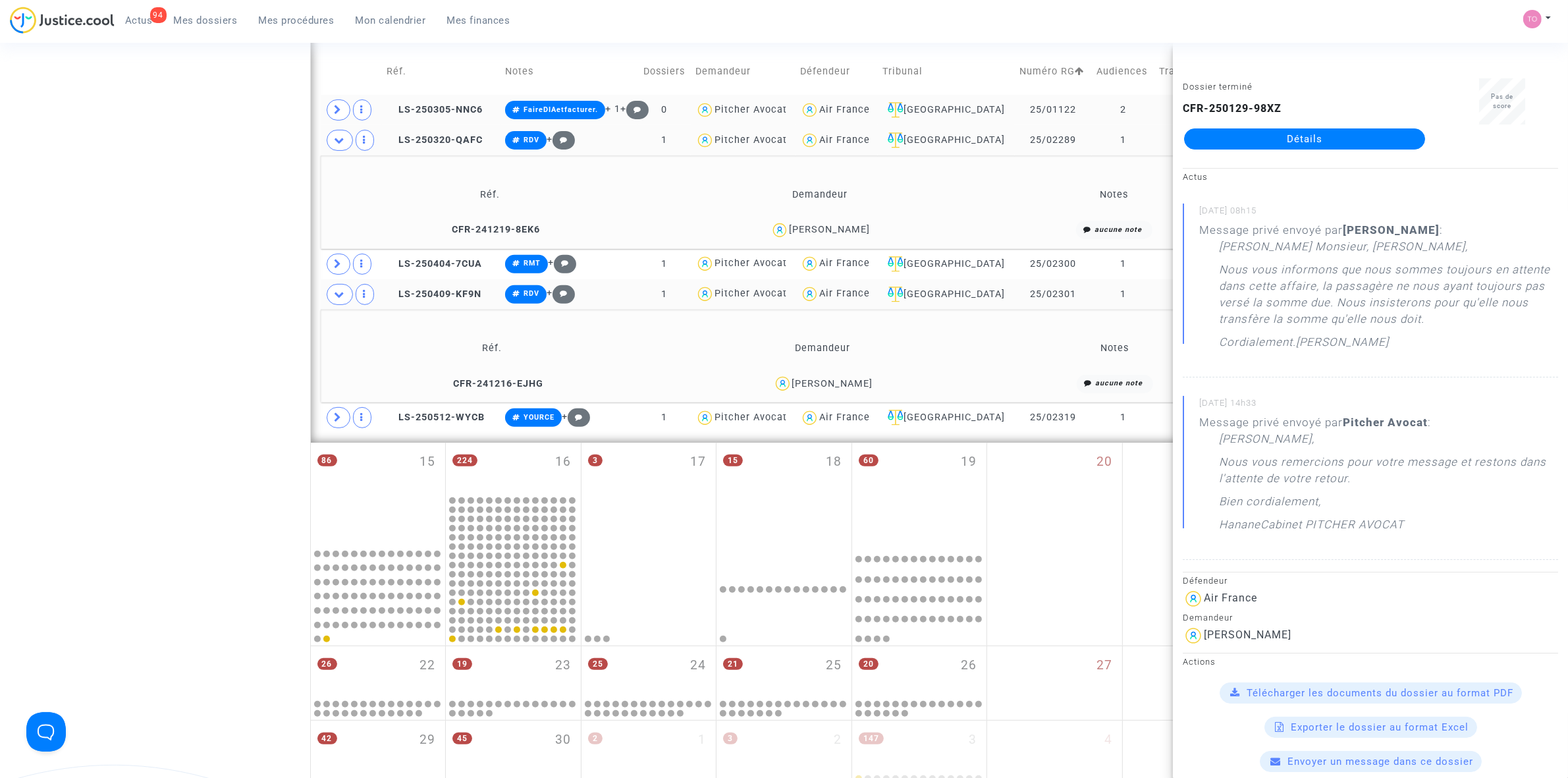
click at [857, 380] on div "Rodolphe Charrier" at bounding box center [832, 383] width 81 height 11
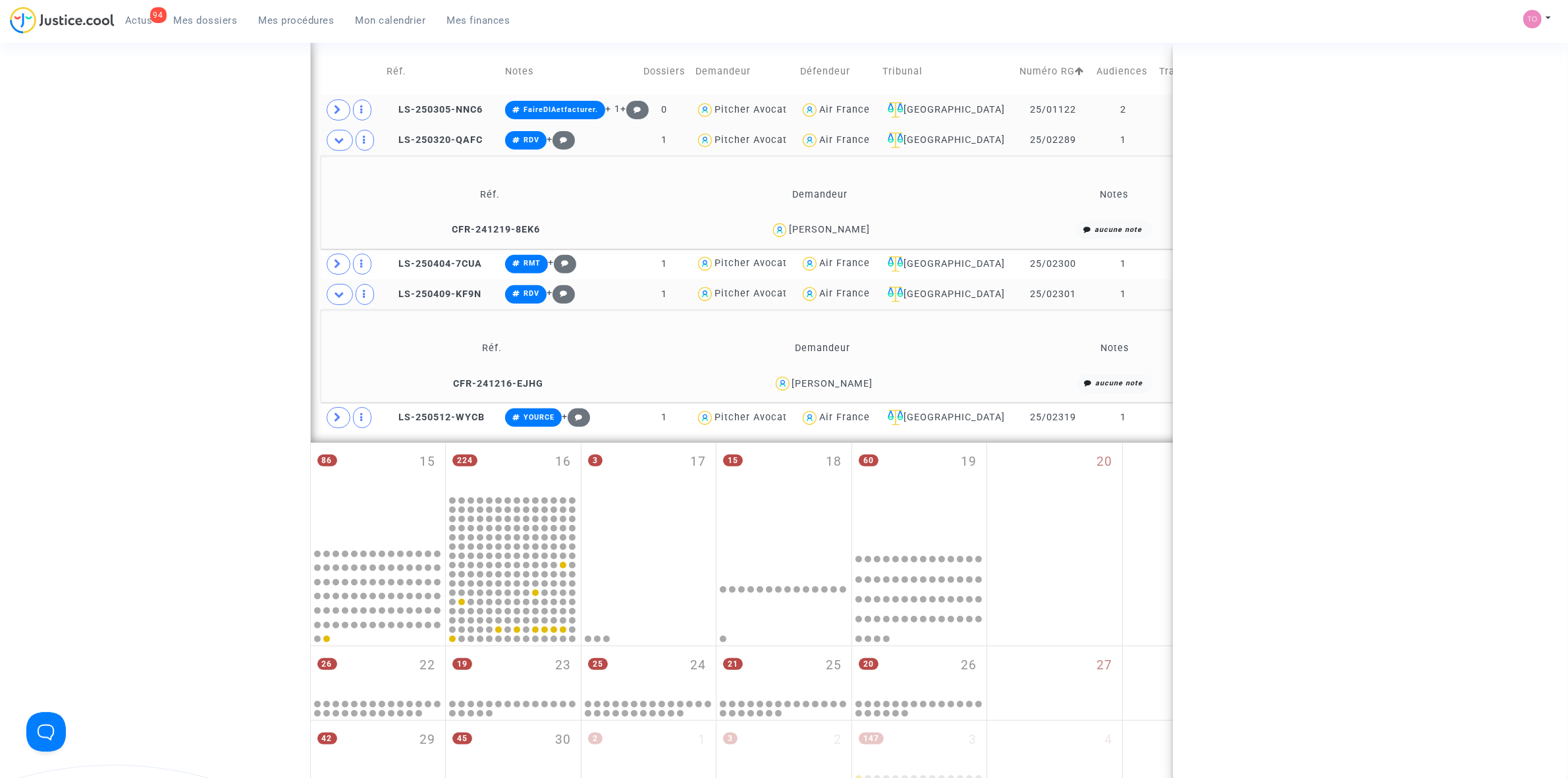
click at [857, 380] on div "Rodolphe Charrier" at bounding box center [832, 383] width 81 height 11
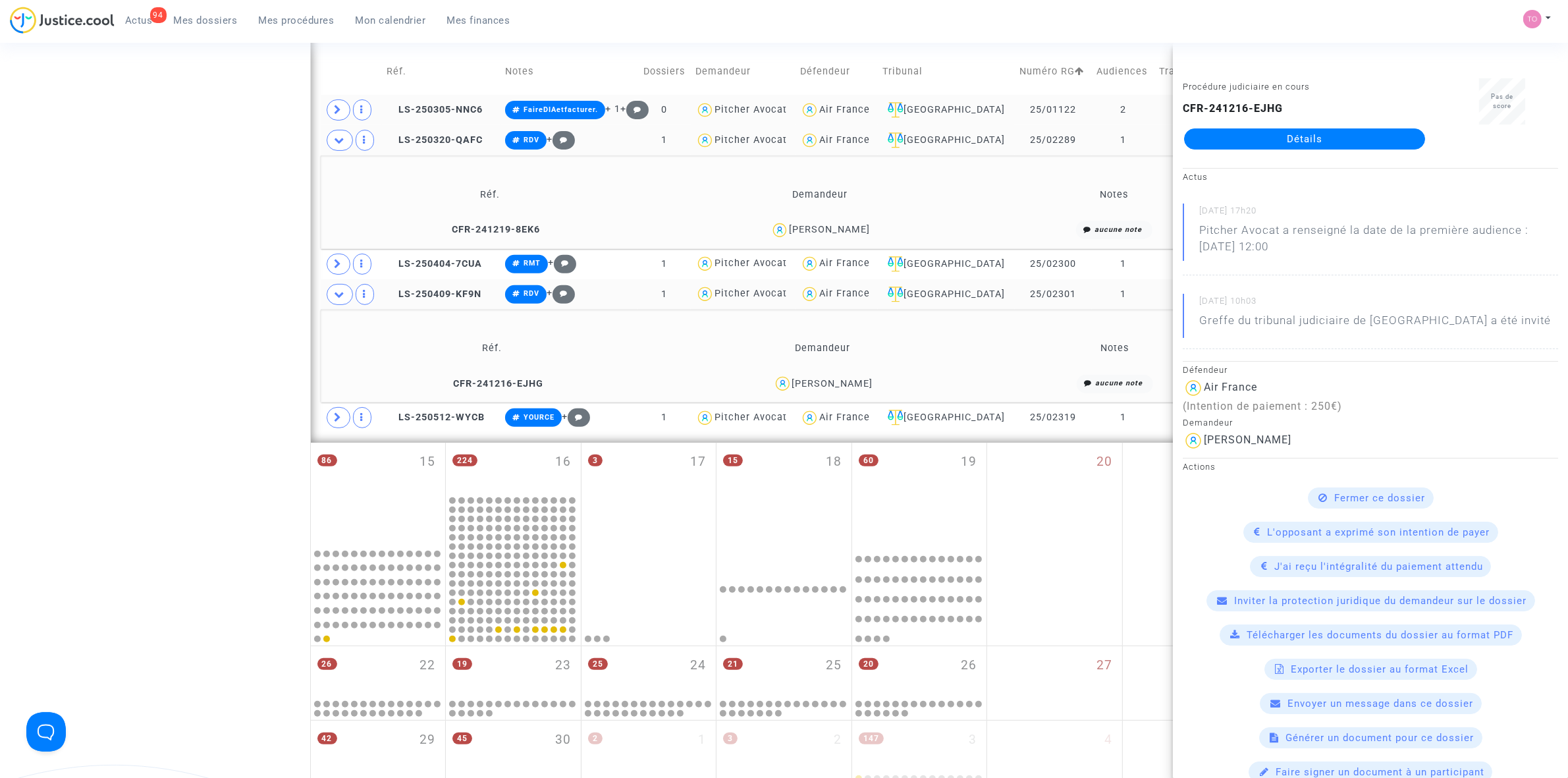
click at [282, 334] on div "Date de clôture d'instruction Date de conciliation Date d'audience Date de juge…" at bounding box center [784, 211] width 1568 height 1333
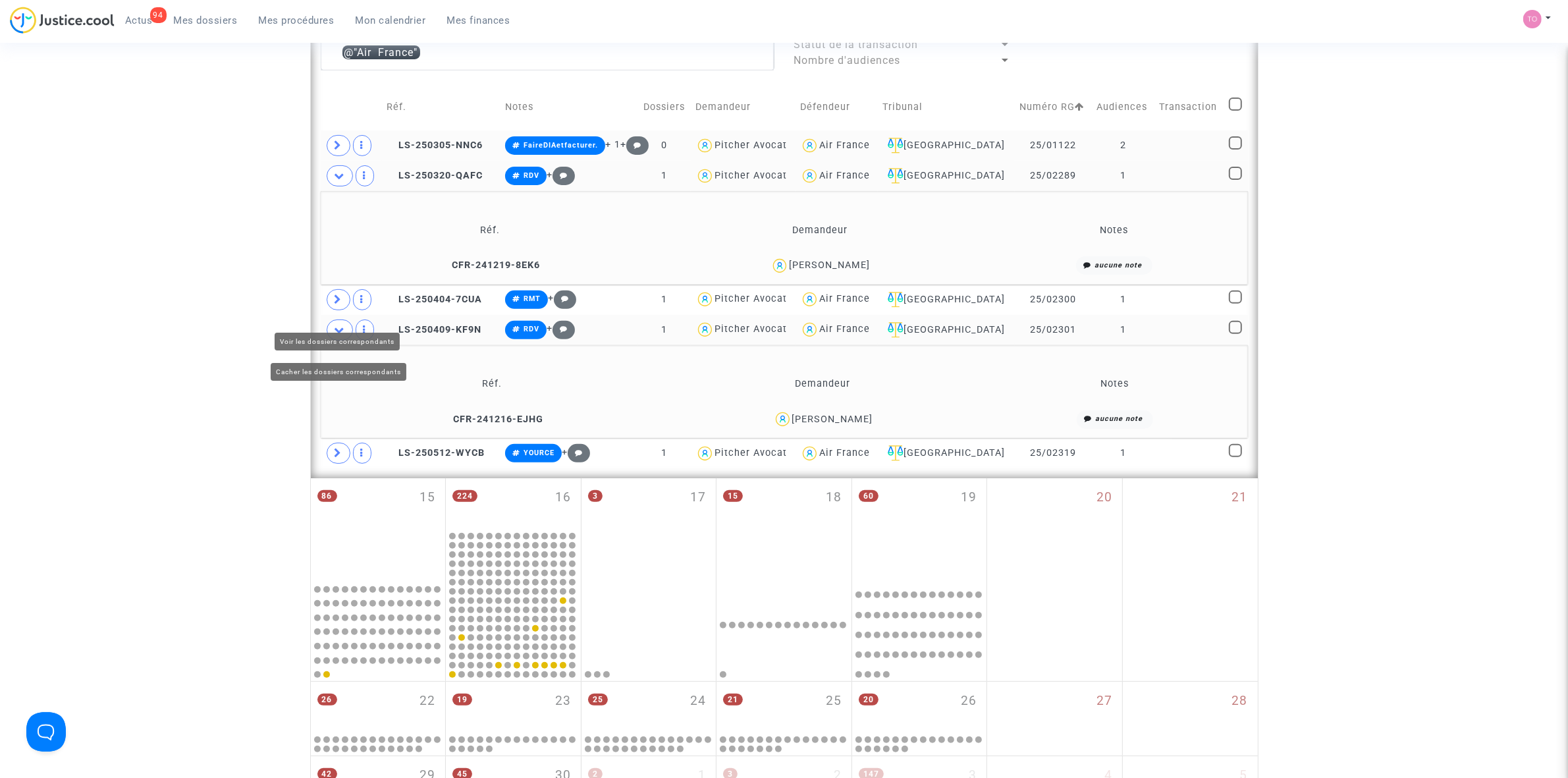
scroll to position [449, 0]
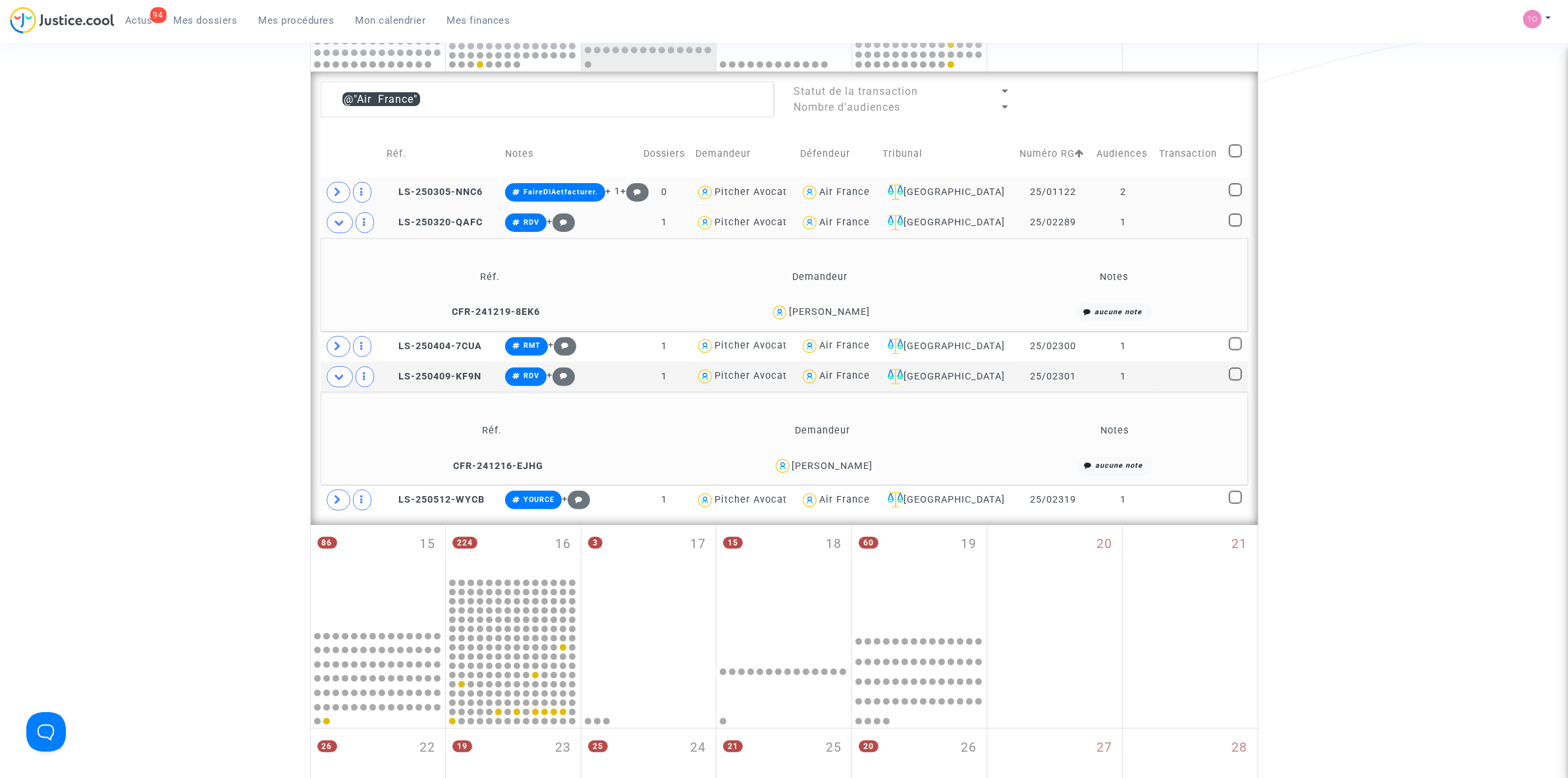
click at [858, 314] on div "Nadege Delpech" at bounding box center [829, 311] width 81 height 11
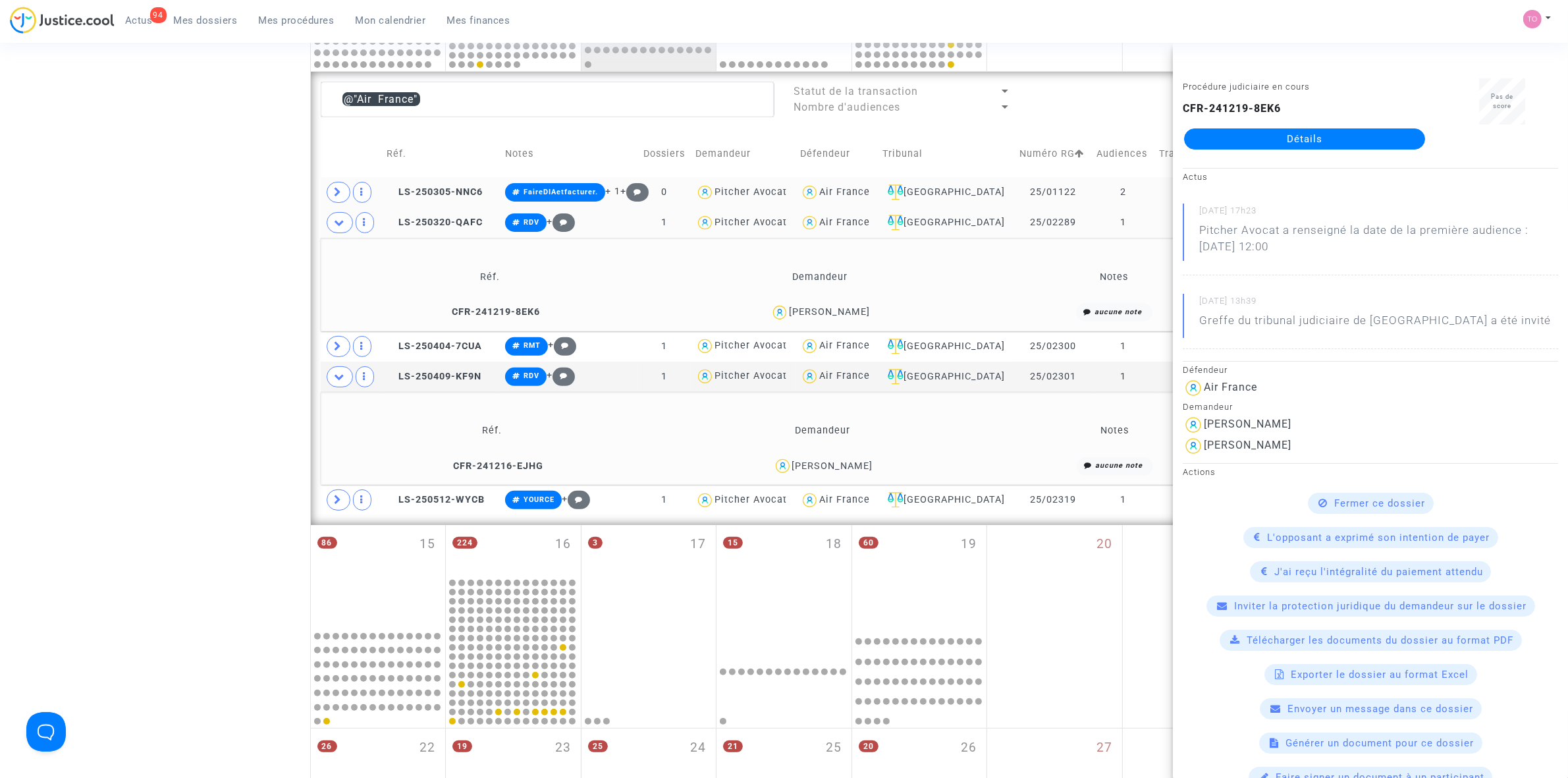
click at [340, 235] on td at bounding box center [351, 222] width 62 height 30
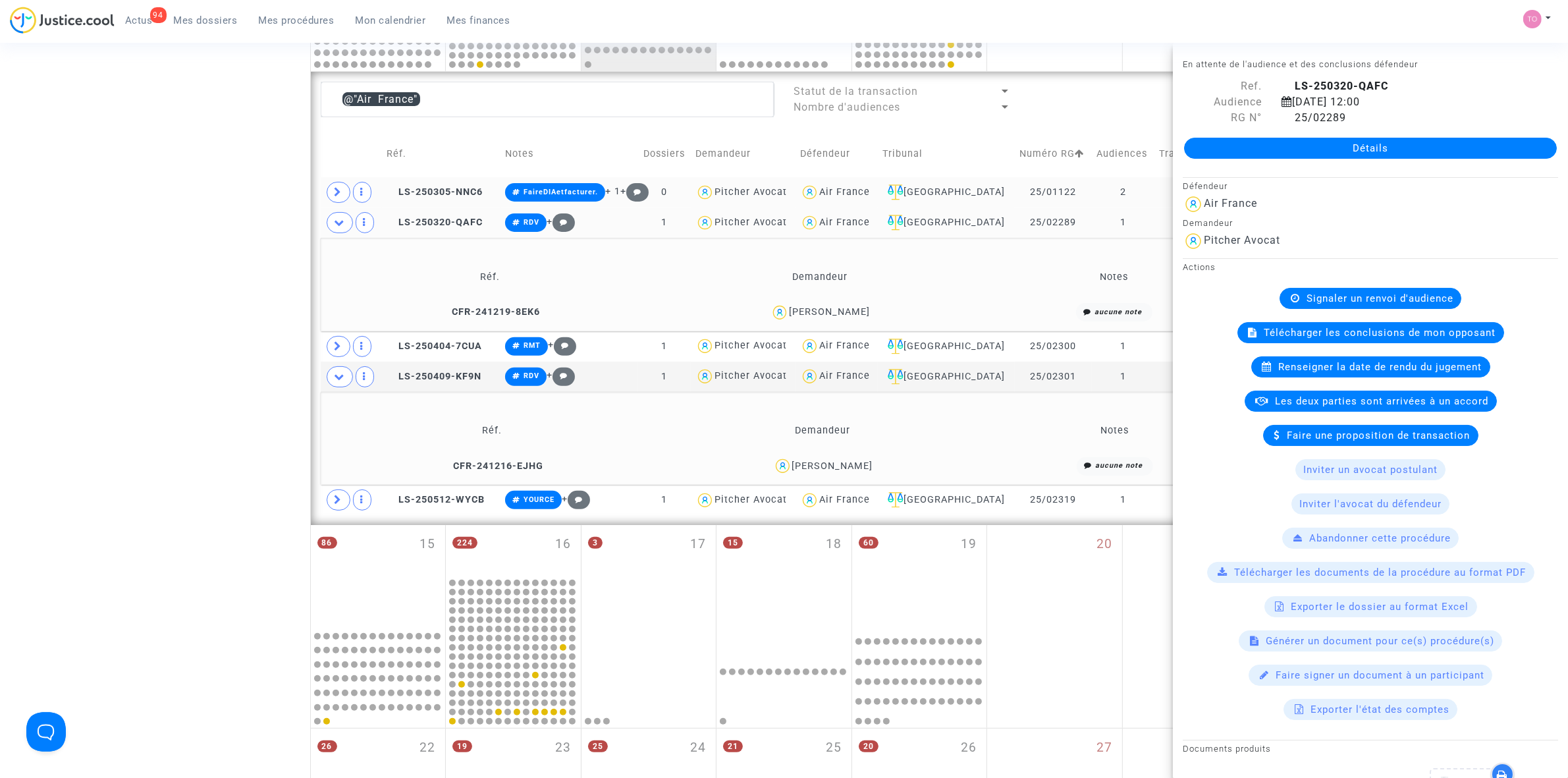
click at [344, 226] on icon at bounding box center [340, 222] width 11 height 10
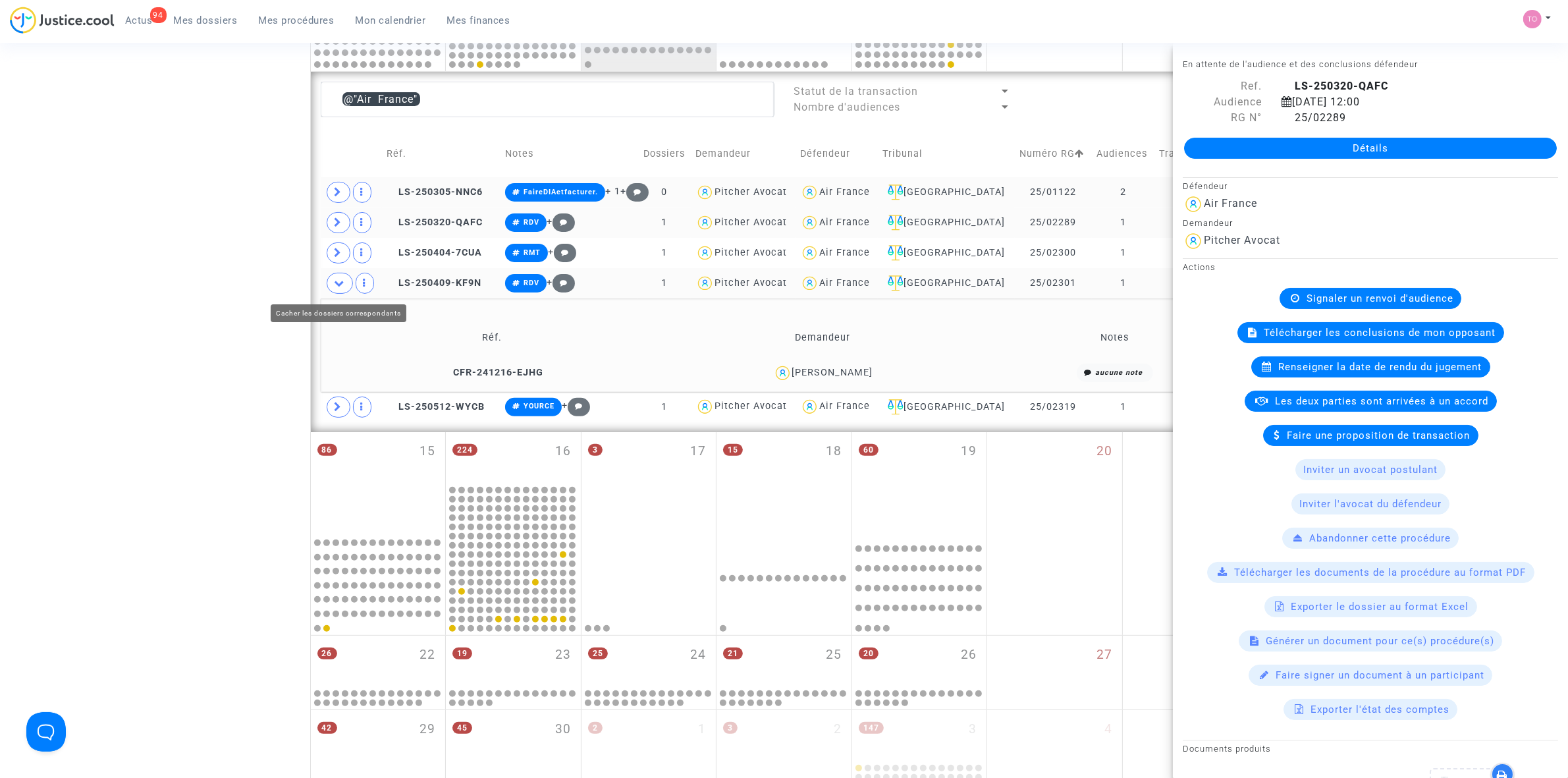
click at [340, 276] on span at bounding box center [340, 283] width 26 height 21
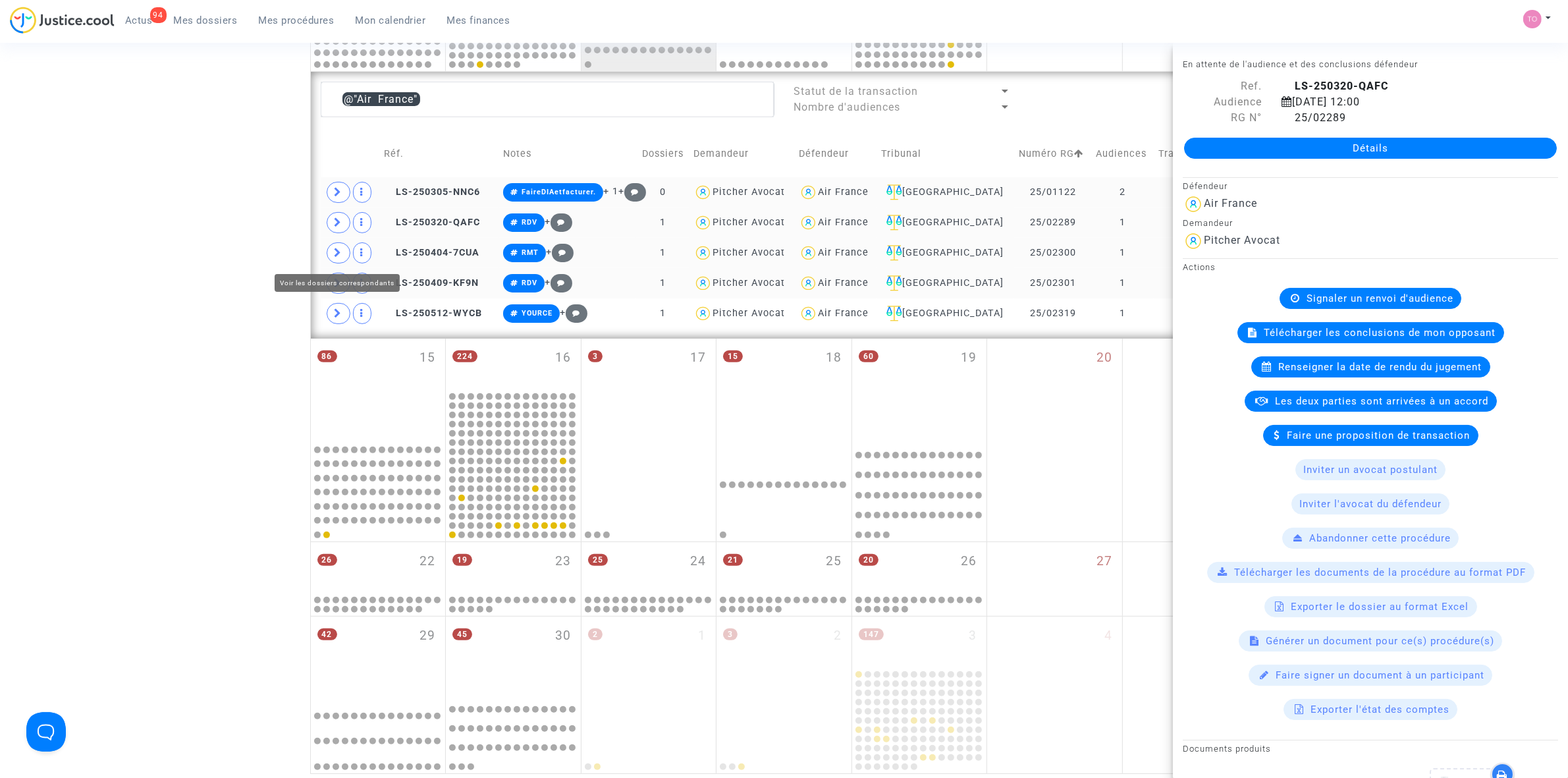
click at [334, 255] on span at bounding box center [339, 252] width 24 height 21
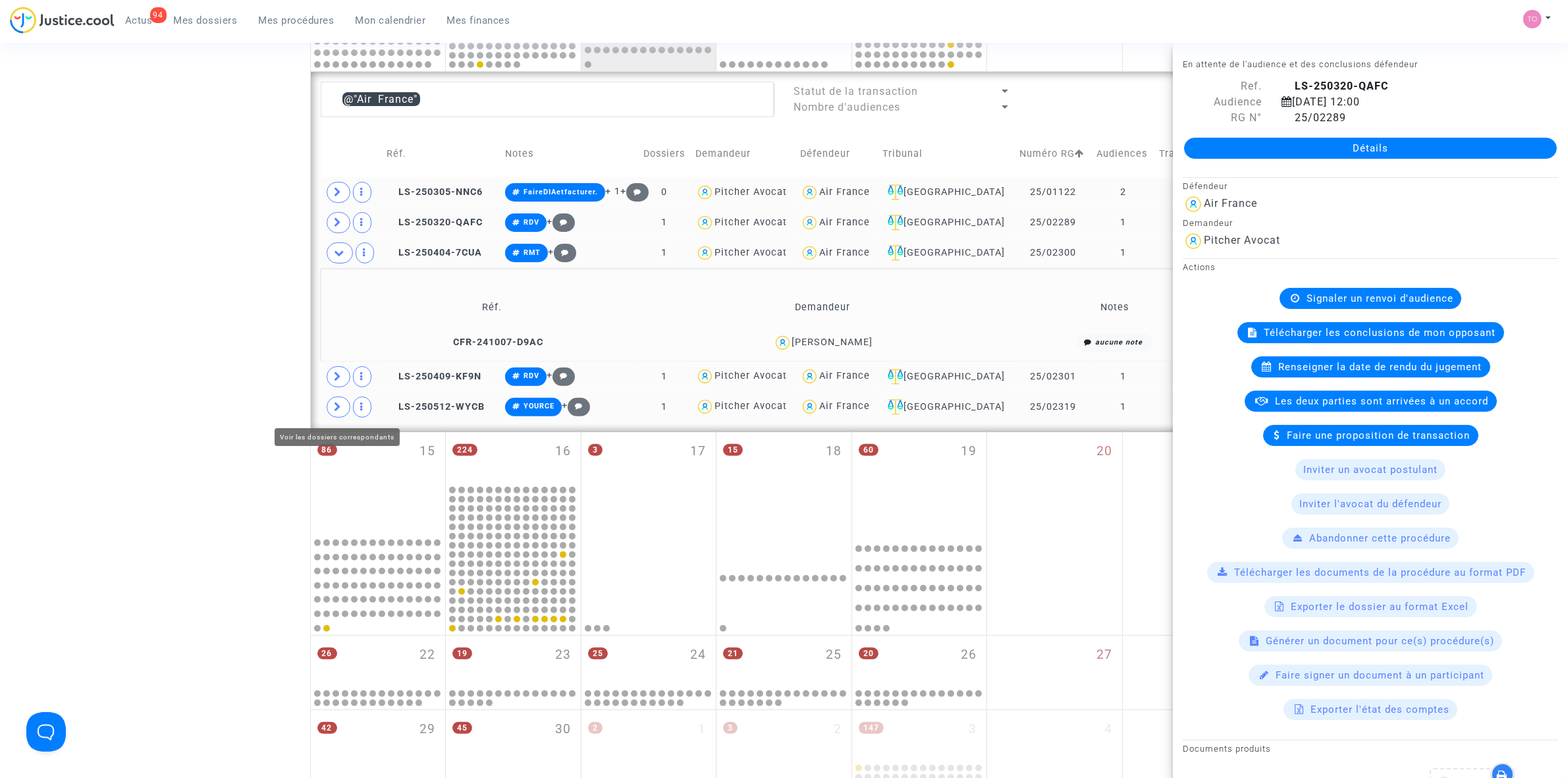
click at [333, 409] on span at bounding box center [339, 406] width 24 height 21
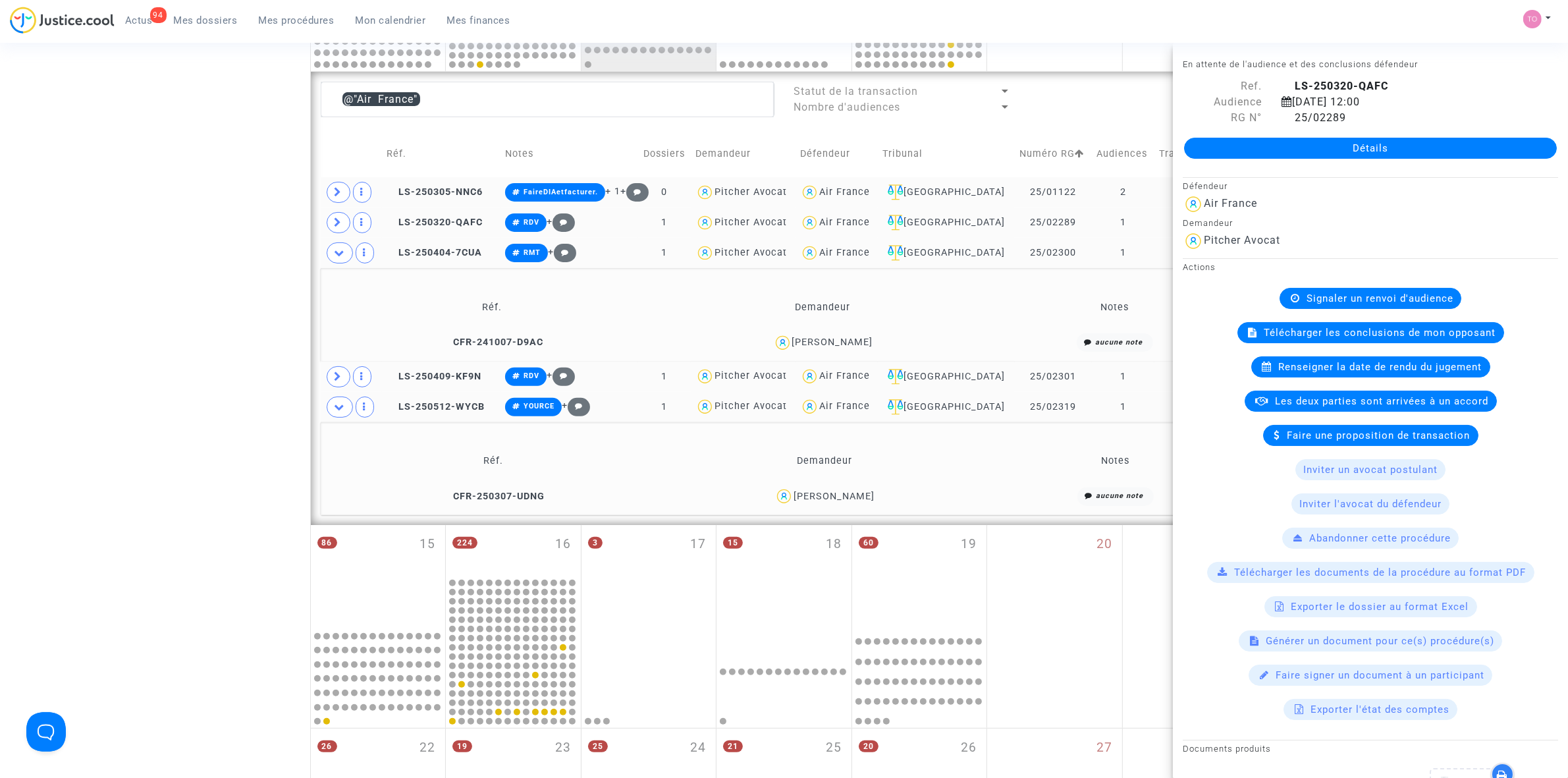
click at [855, 337] on div "Ludovic Gandra" at bounding box center [832, 341] width 81 height 11
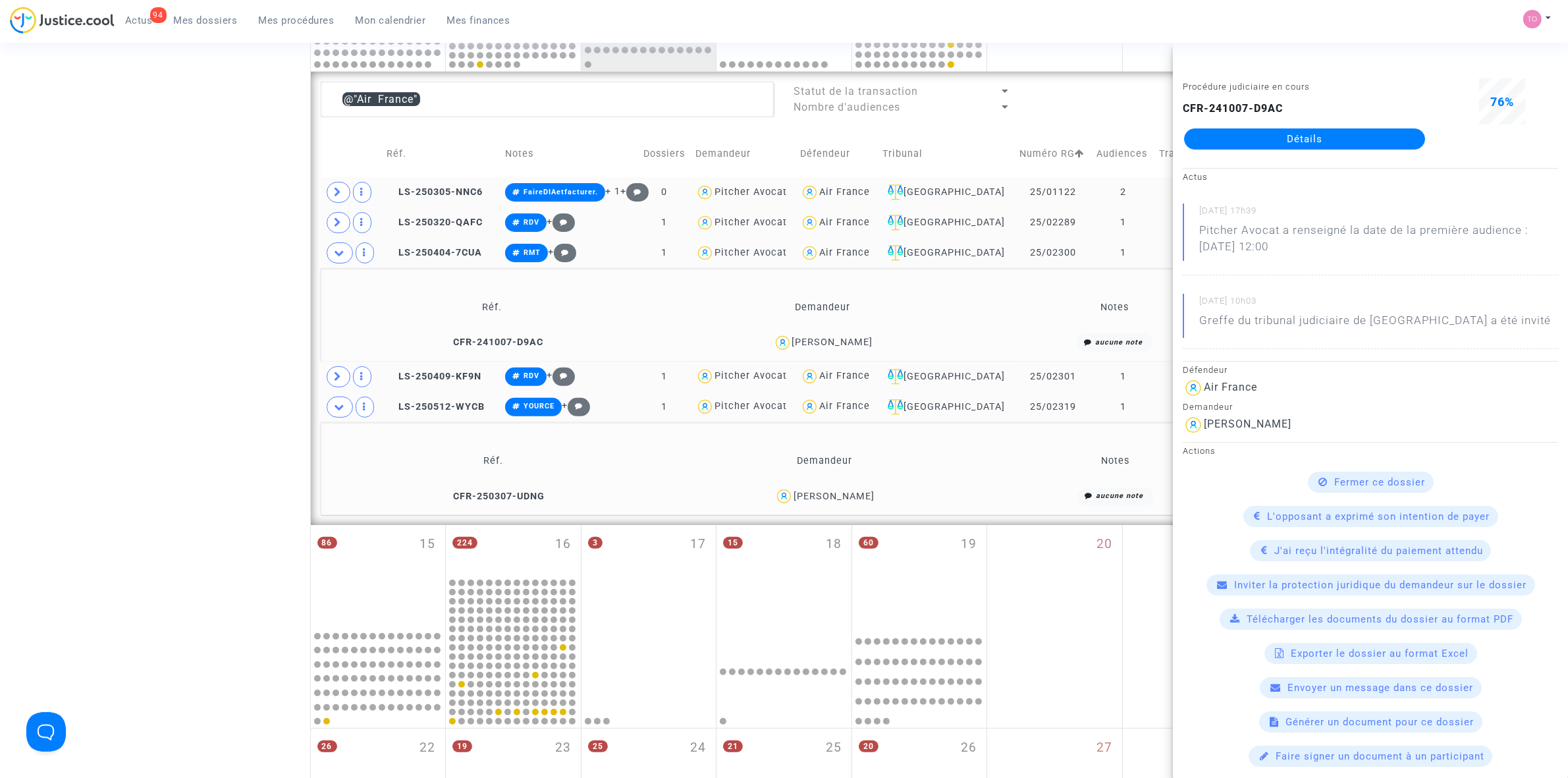
click at [857, 495] on div "Marie-Claire Baleste" at bounding box center [834, 495] width 81 height 11
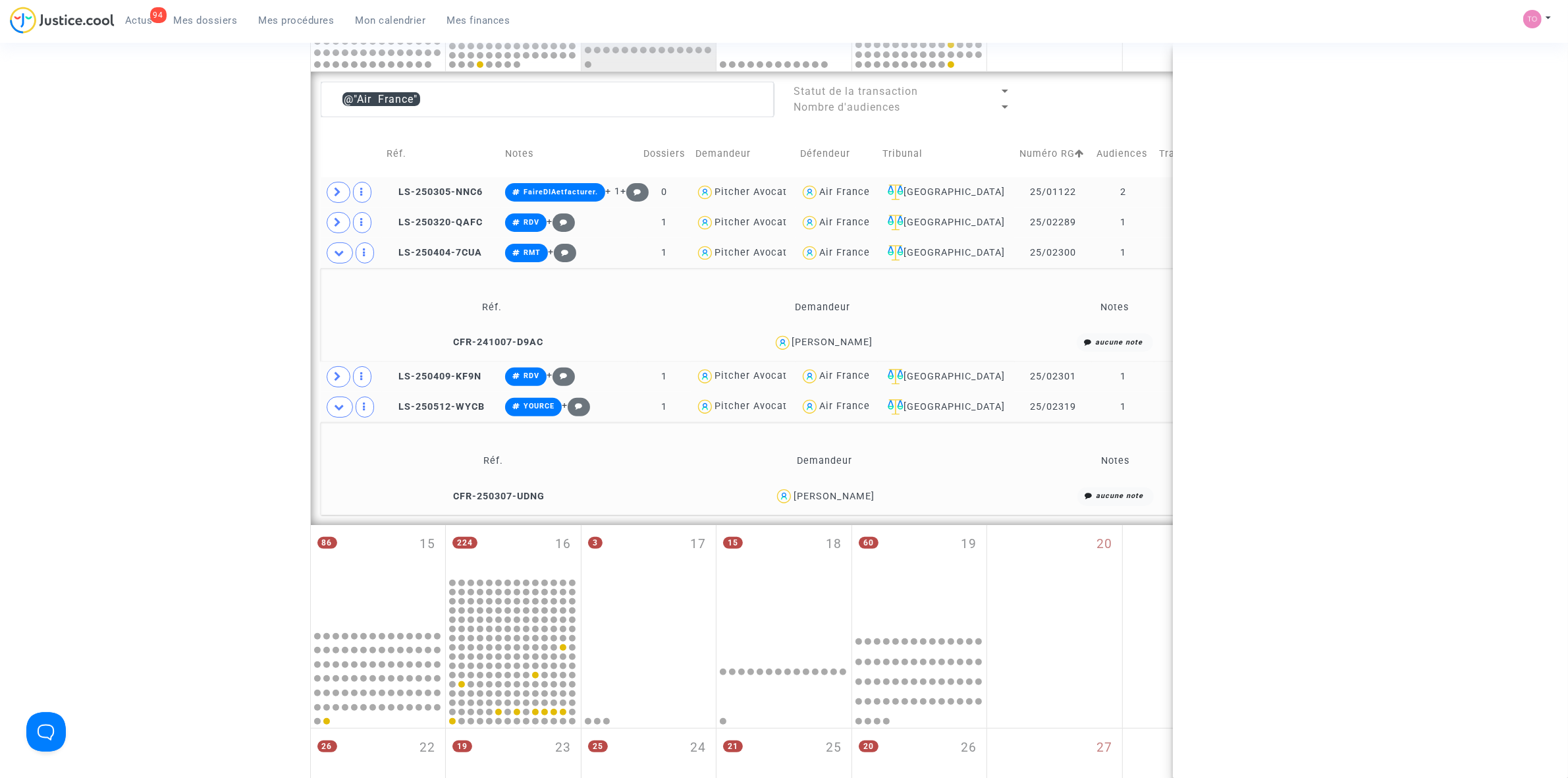
click at [857, 495] on div "Marie-Claire Baleste" at bounding box center [834, 495] width 81 height 11
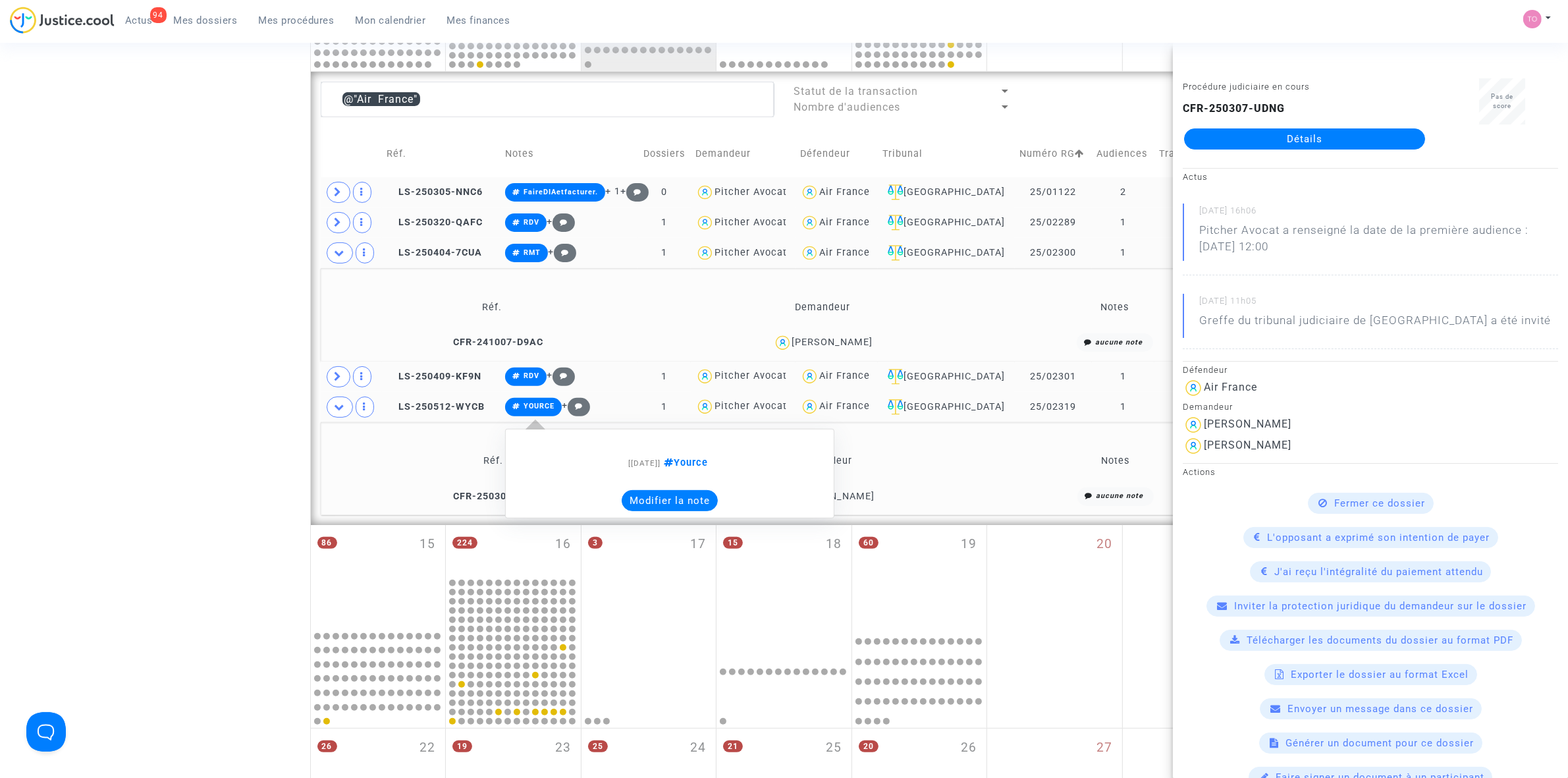
click at [680, 510] on button "Modifier la note" at bounding box center [670, 499] width 96 height 21
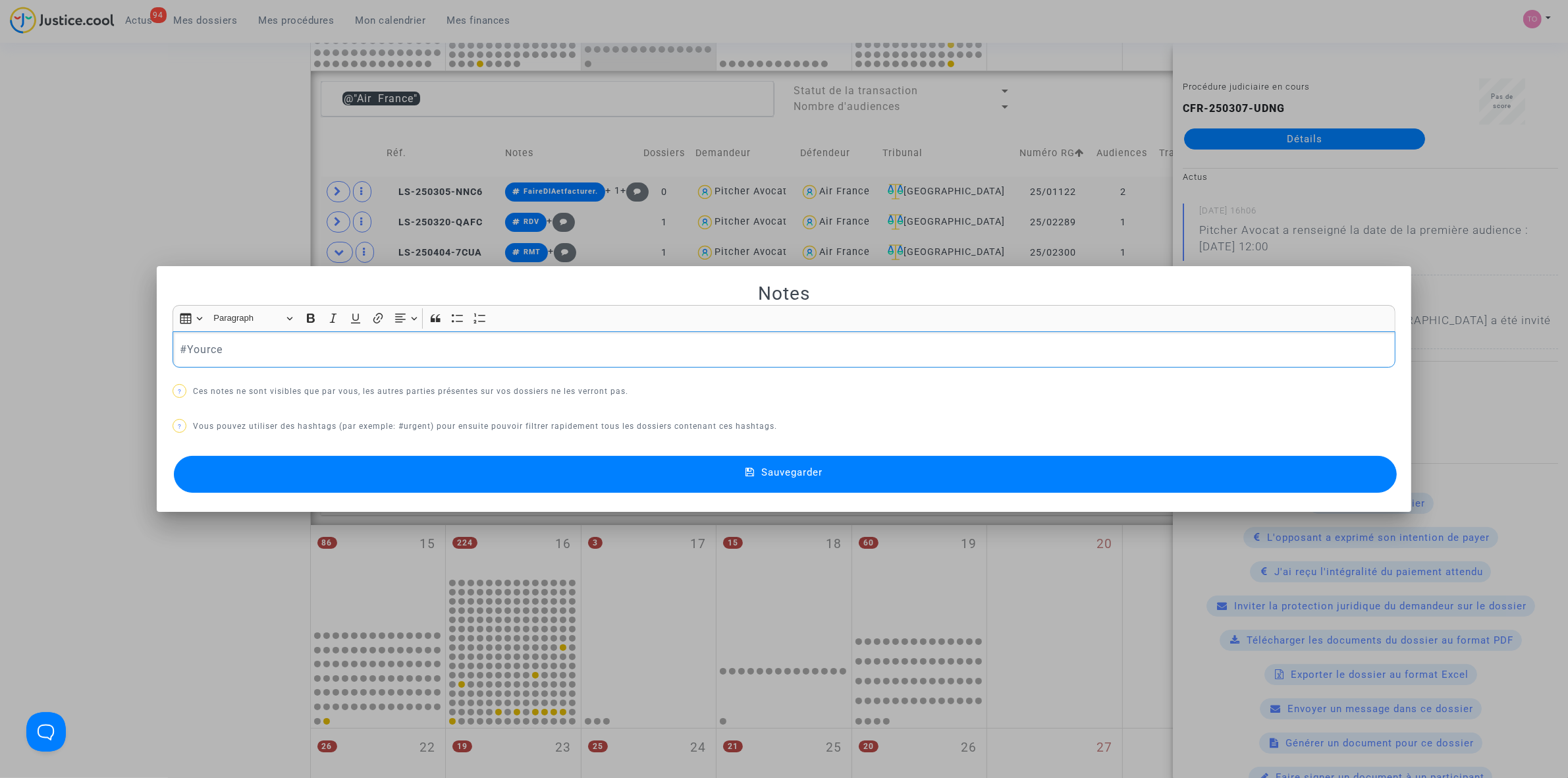
scroll to position [0, 0]
click at [343, 469] on button "Sauvegarder" at bounding box center [785, 474] width 1223 height 37
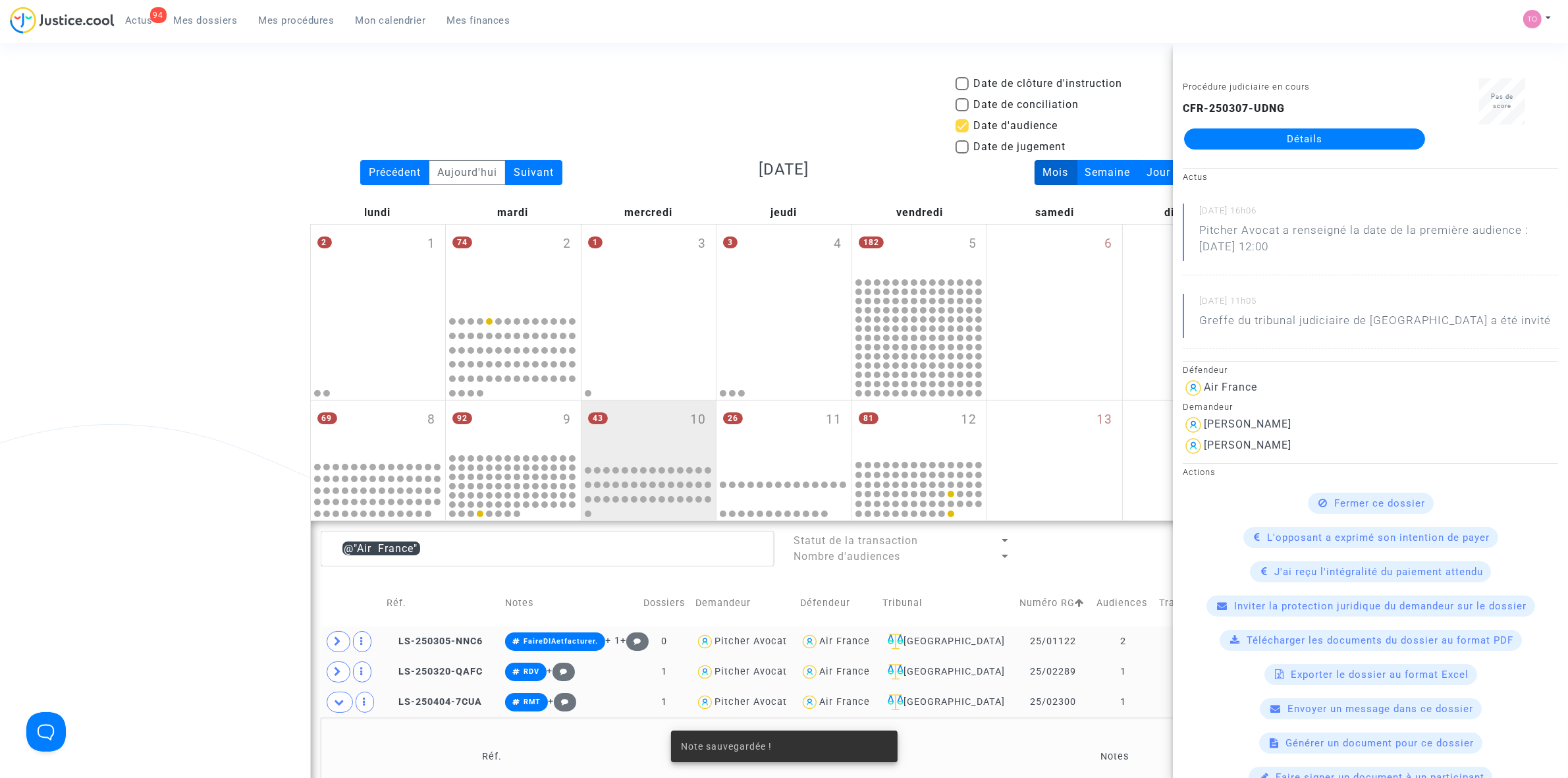
scroll to position [449, 0]
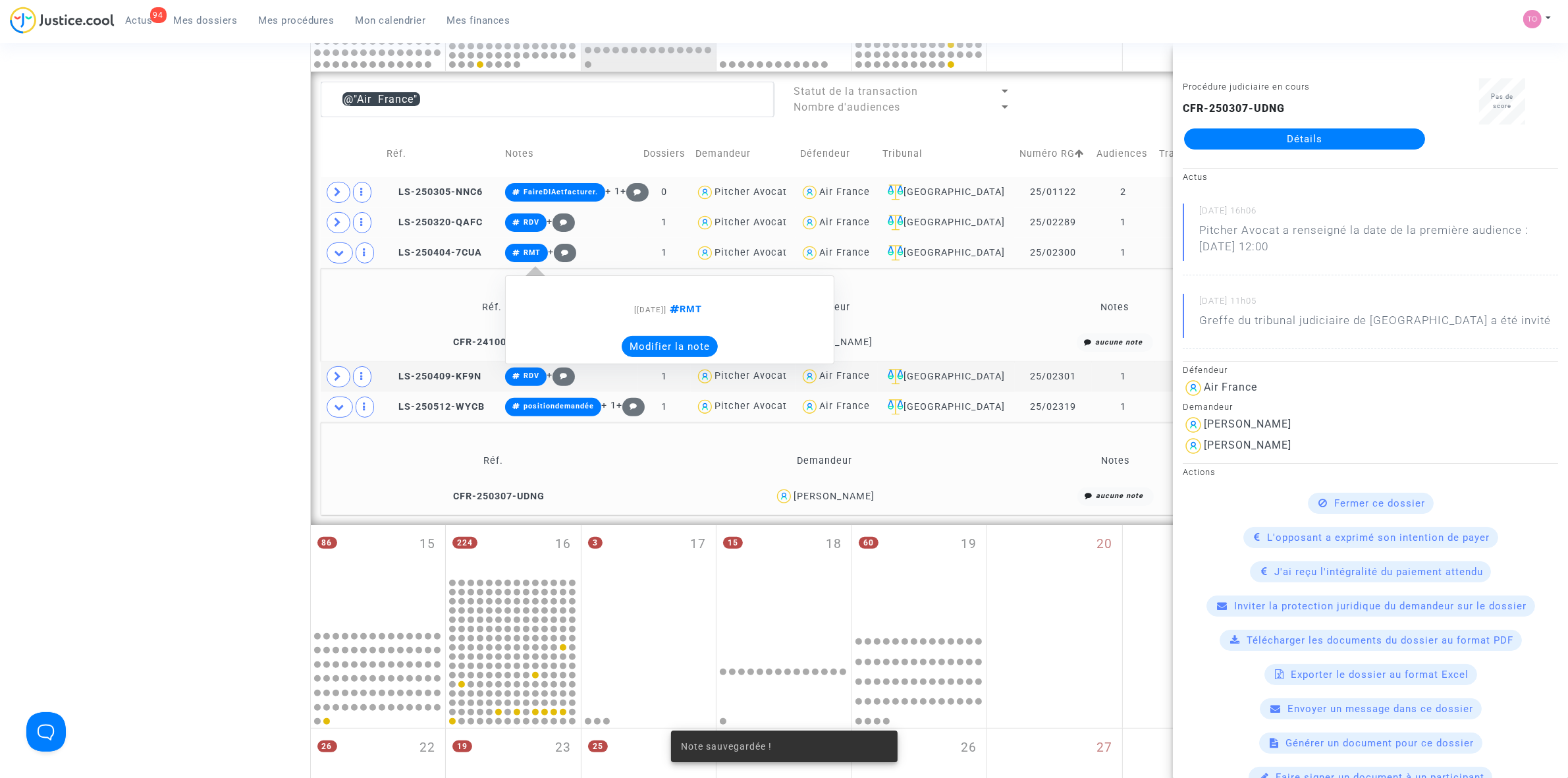
click at [655, 335] on note-viewer "[04/04/2025] RMT Modifier la note" at bounding box center [669, 320] width 315 height 76
click at [653, 347] on button "Modifier la note" at bounding box center [670, 345] width 96 height 21
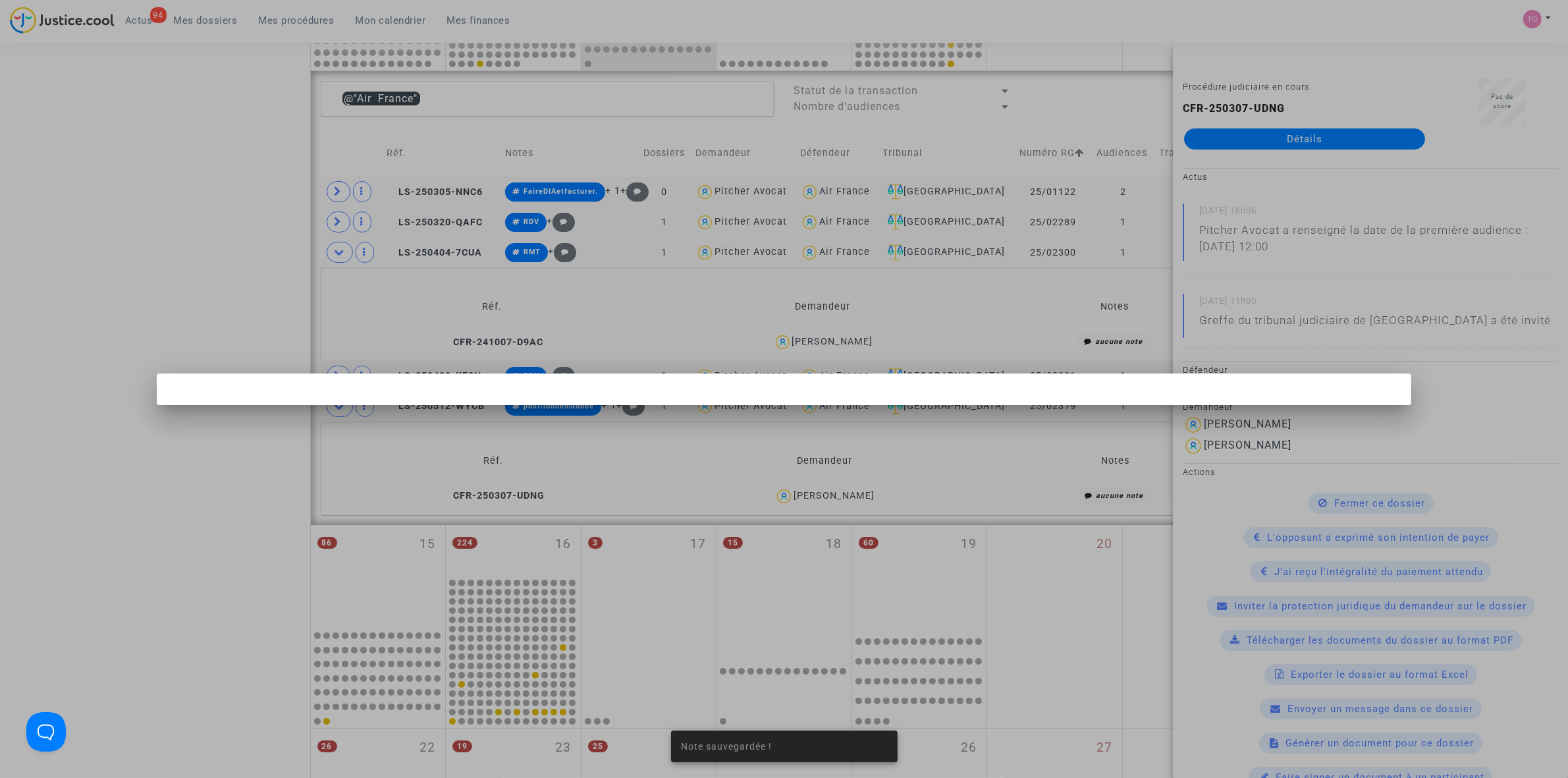
scroll to position [0, 0]
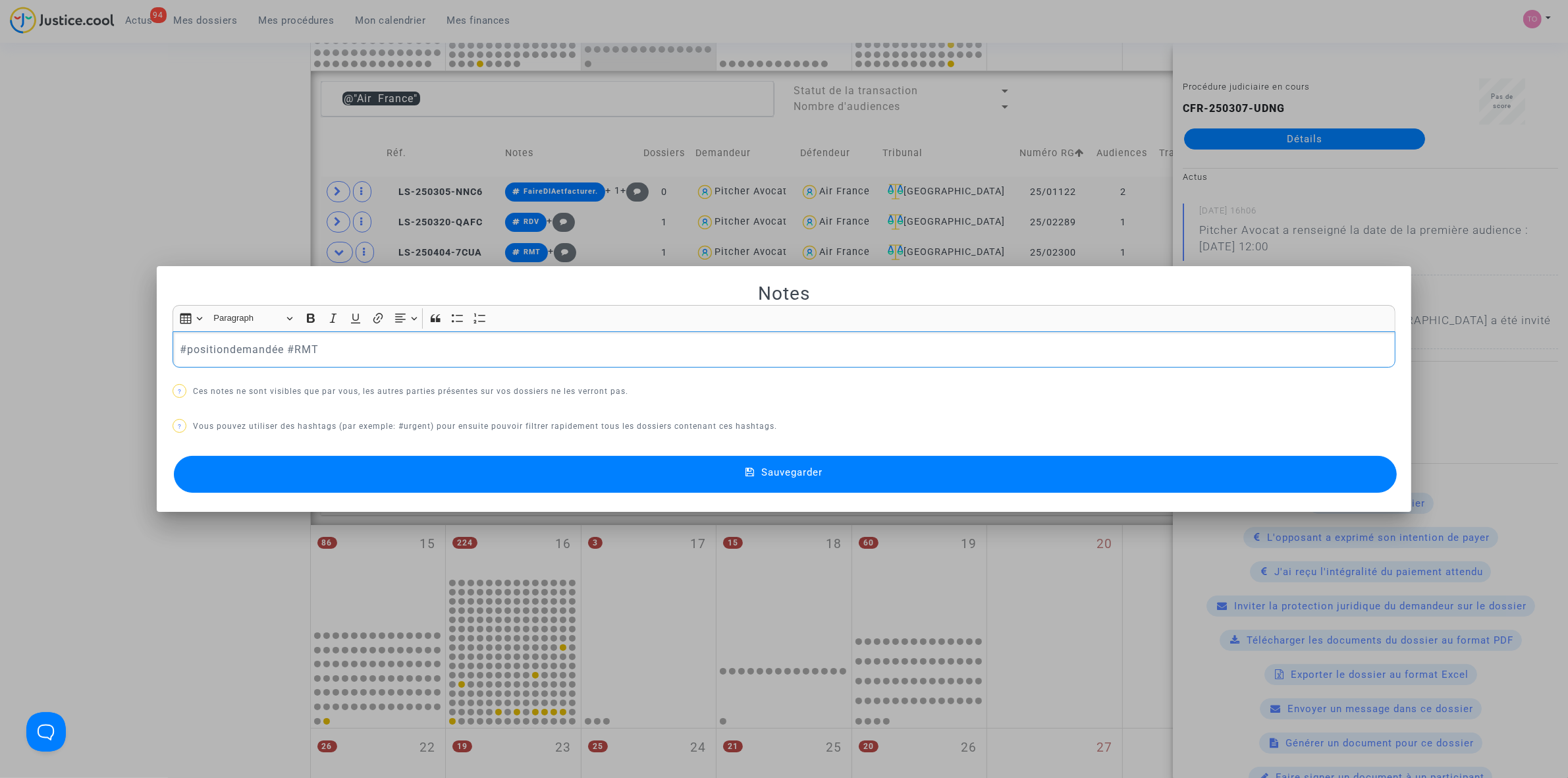
click at [445, 466] on button "Sauvegarder" at bounding box center [785, 474] width 1223 height 37
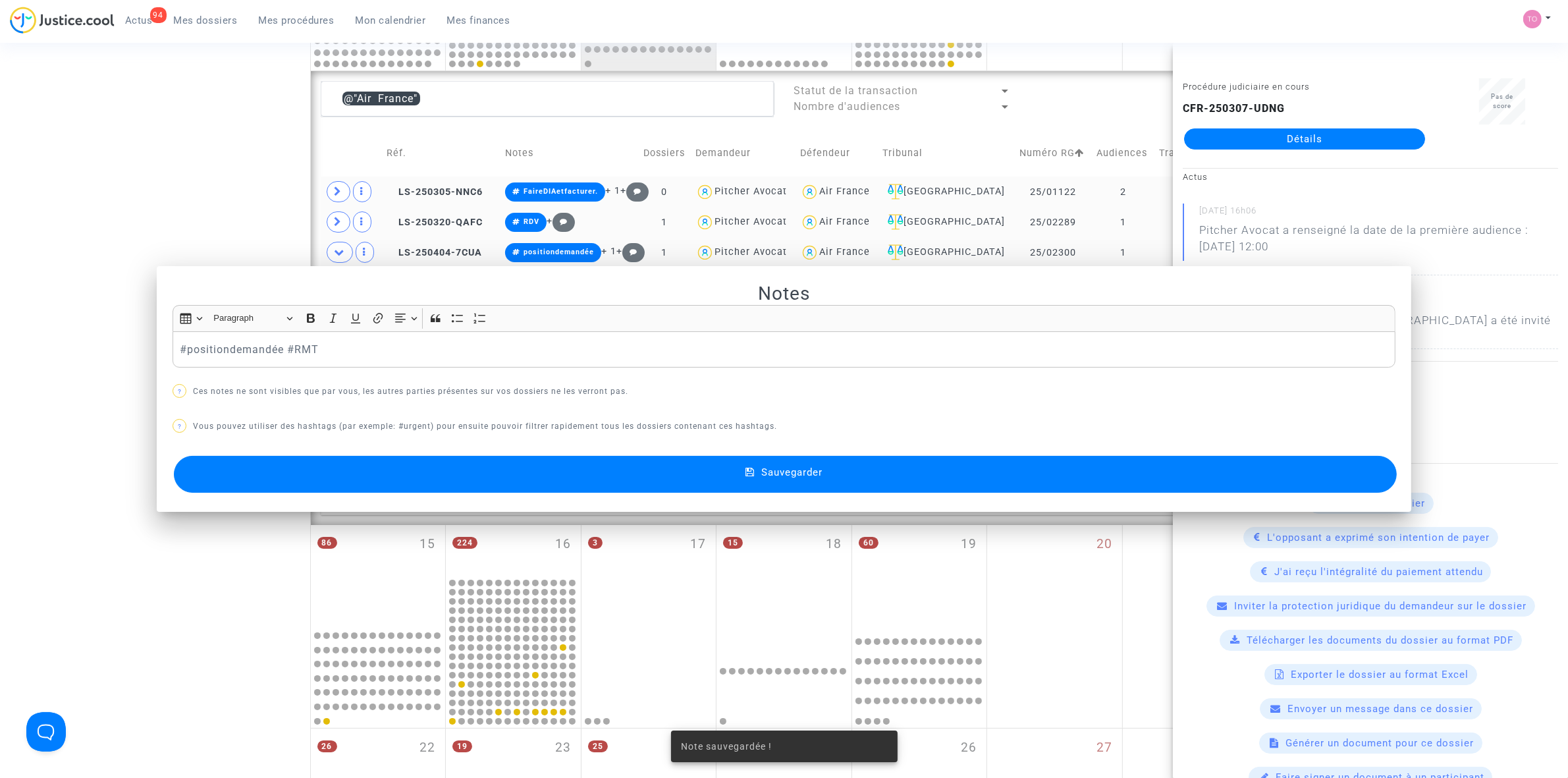
scroll to position [449, 0]
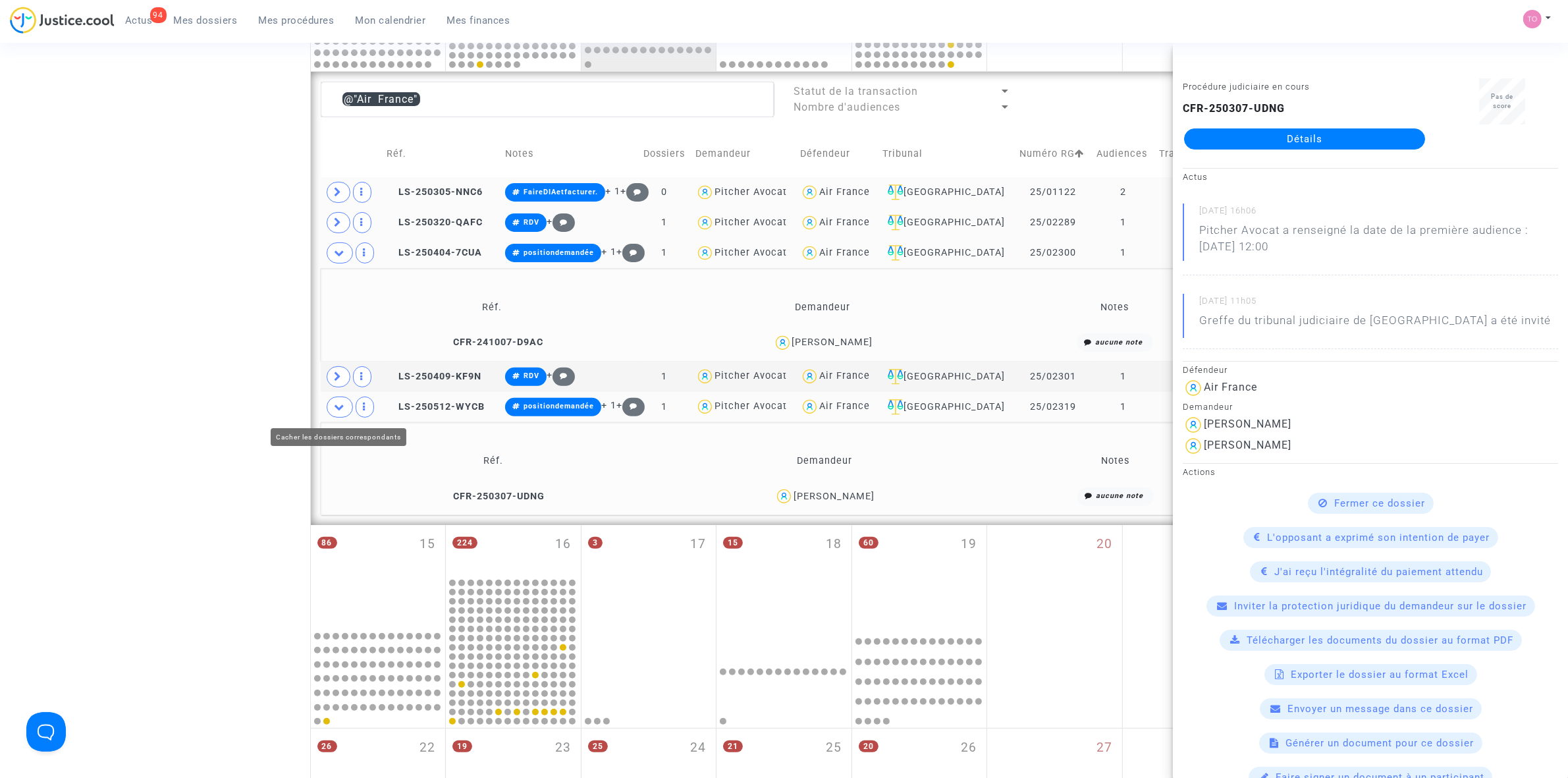
drag, startPoint x: 334, startPoint y: 401, endPoint x: 391, endPoint y: 418, distance: 59.5
click at [335, 403] on span at bounding box center [340, 406] width 26 height 21
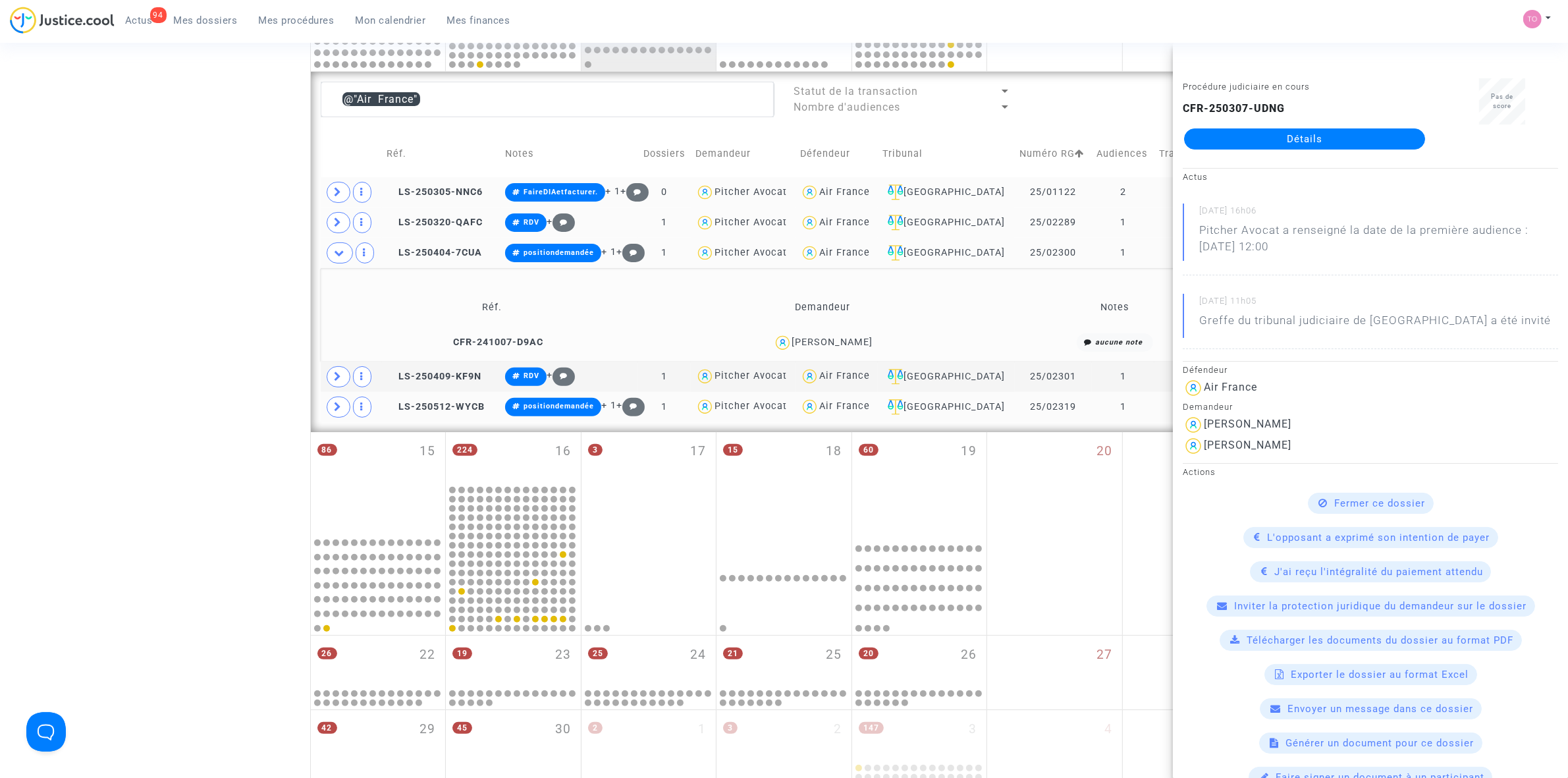
click at [870, 400] on div "Air France" at bounding box center [845, 405] width 51 height 11
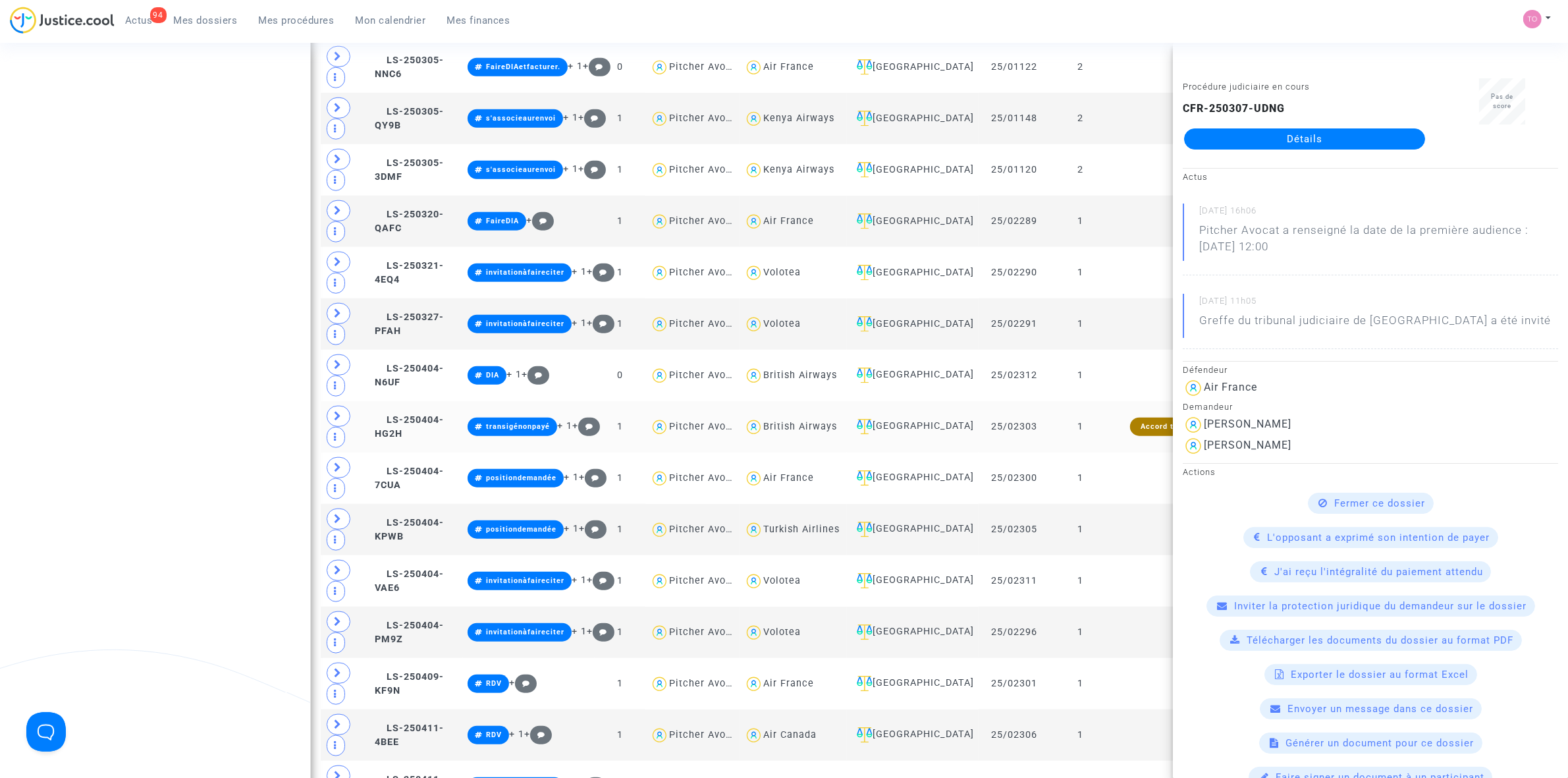
scroll to position [1437, 0]
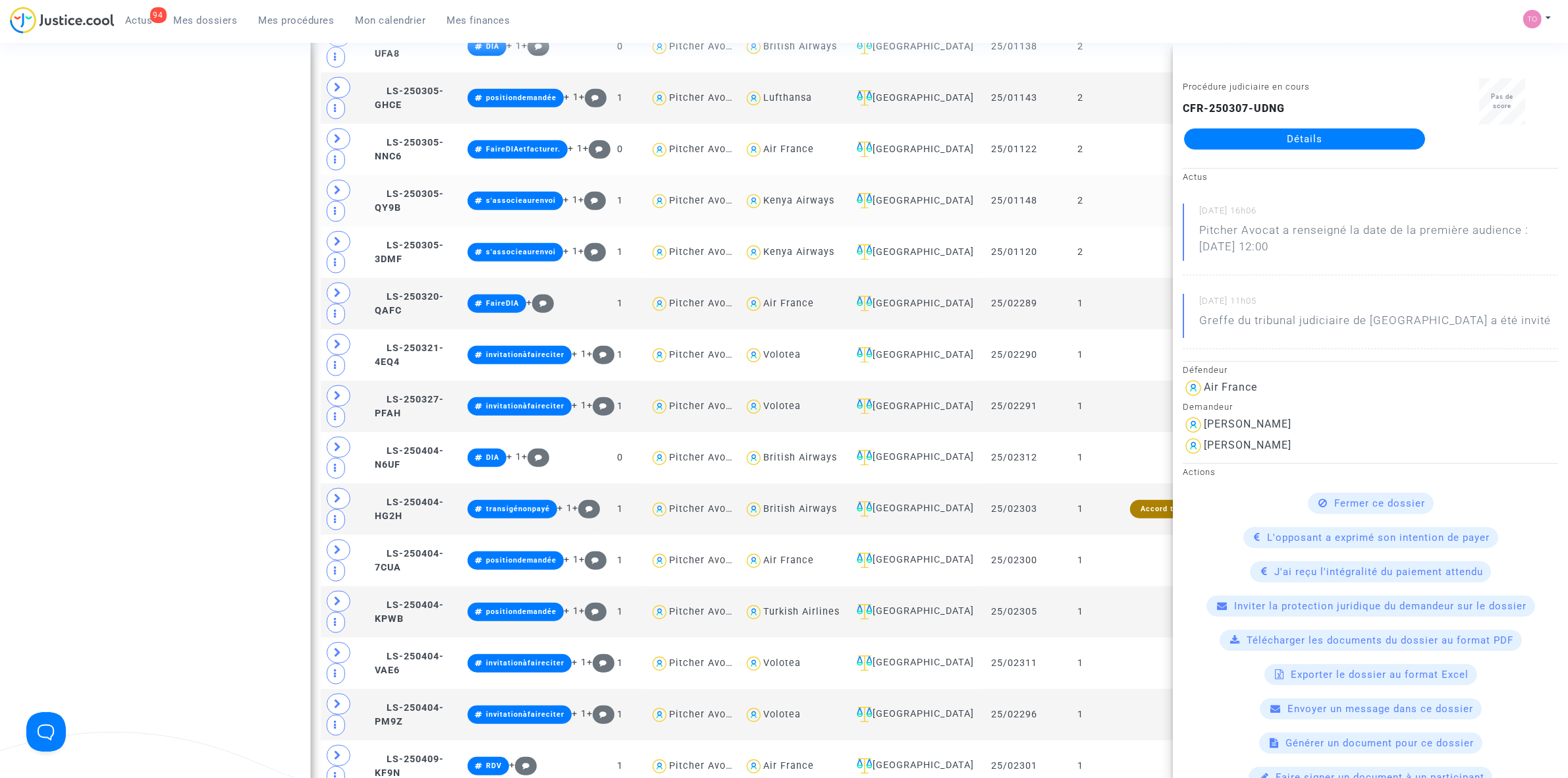
click at [805, 205] on span "Kenya Airways" at bounding box center [799, 162] width 71 height 87
type textarea "@"Kenya Airways""
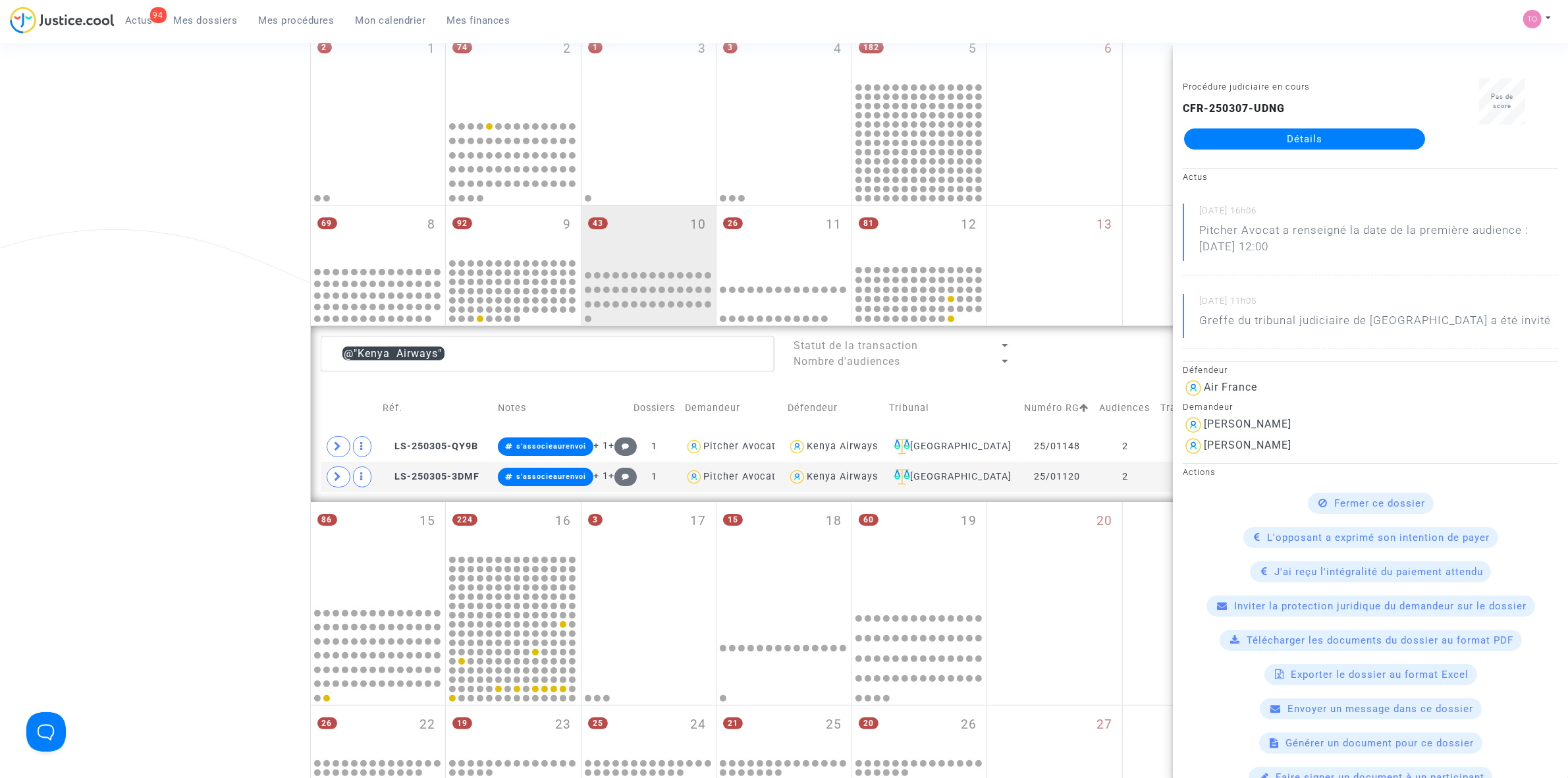
scroll to position [192, 0]
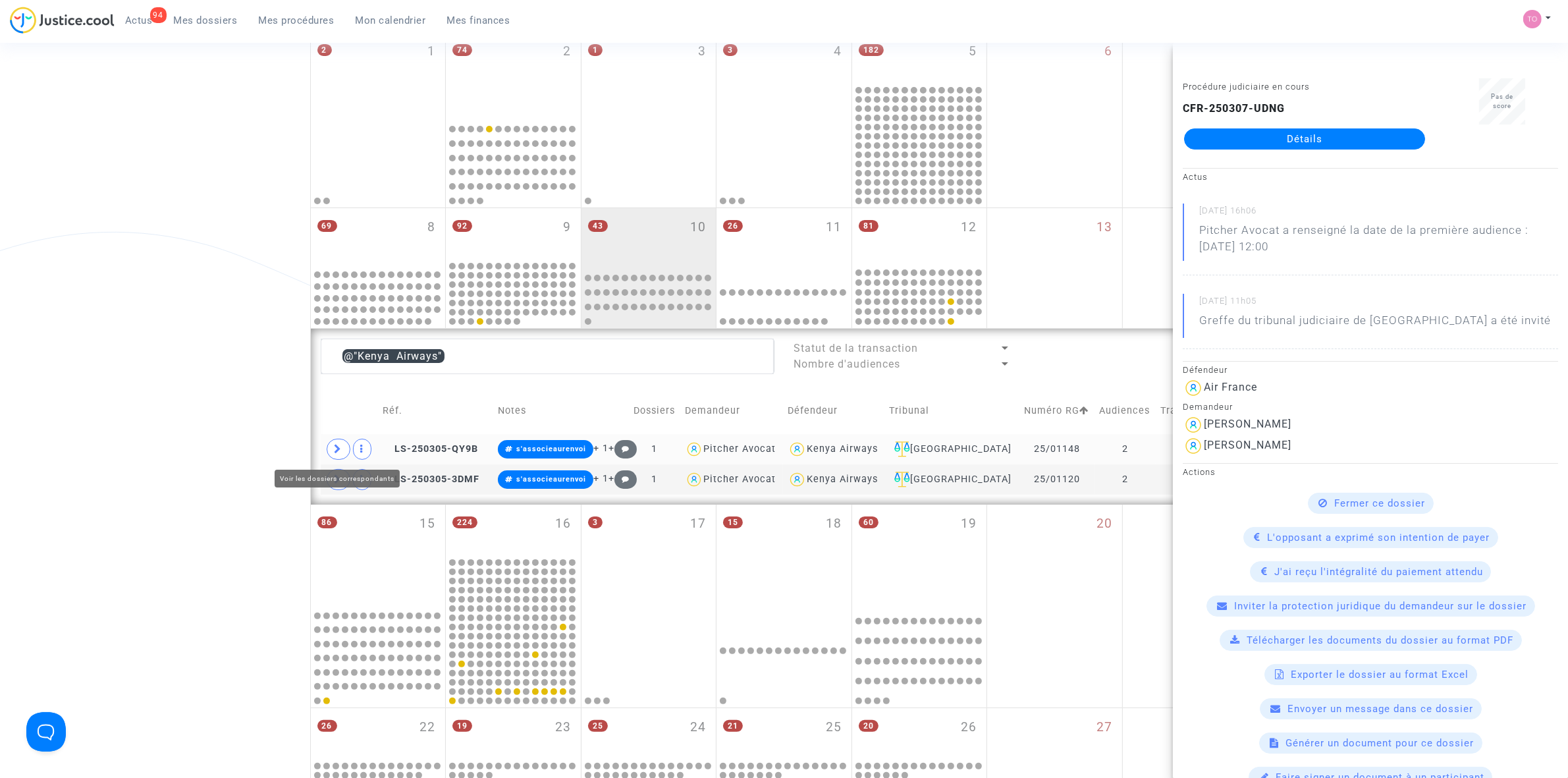
click at [340, 446] on icon at bounding box center [339, 448] width 8 height 10
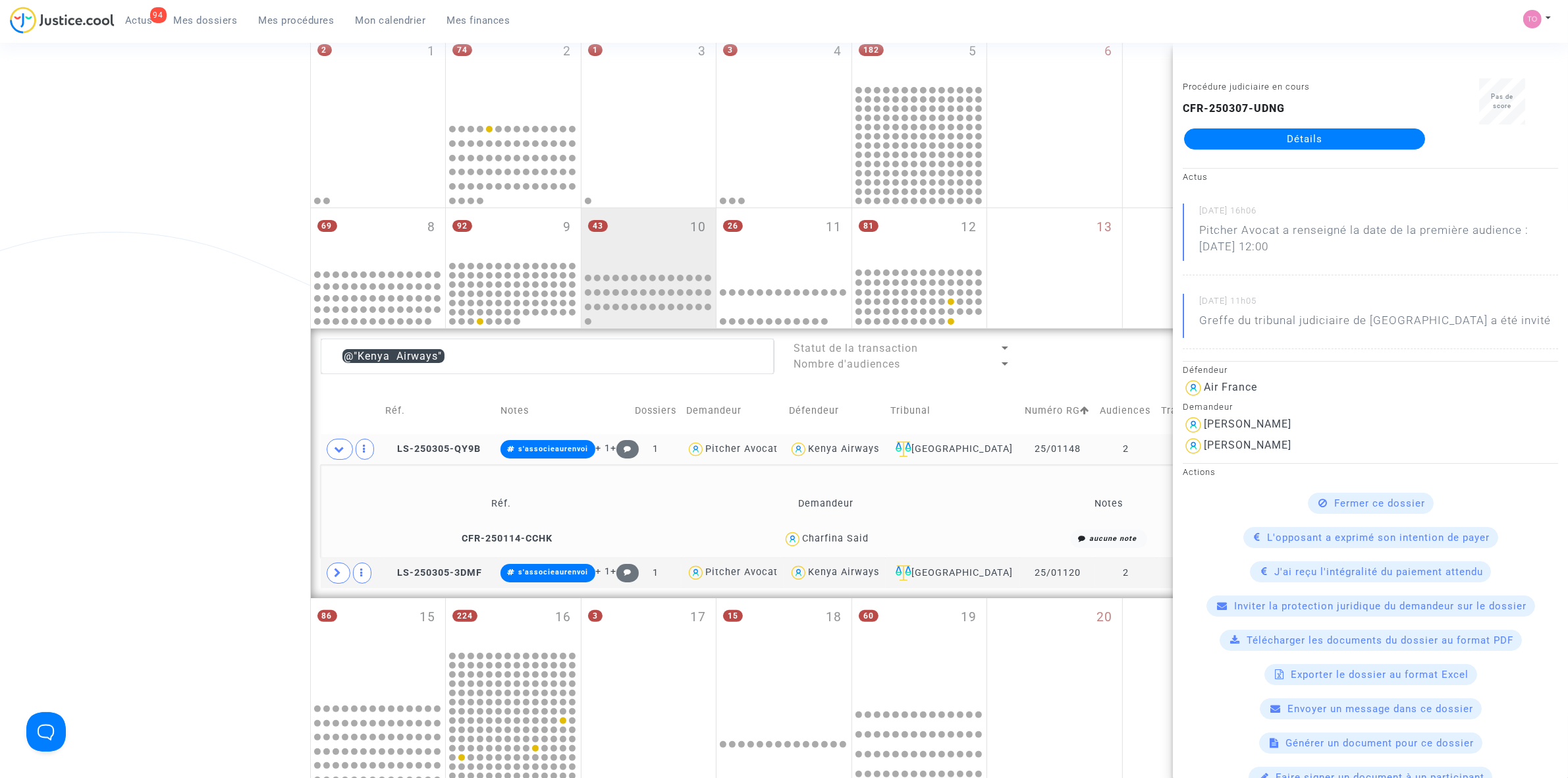
click at [149, 324] on div "Date de clôture d'instruction Date de conciliation Date d'audience Date de juge…" at bounding box center [784, 458] width 1568 height 1150
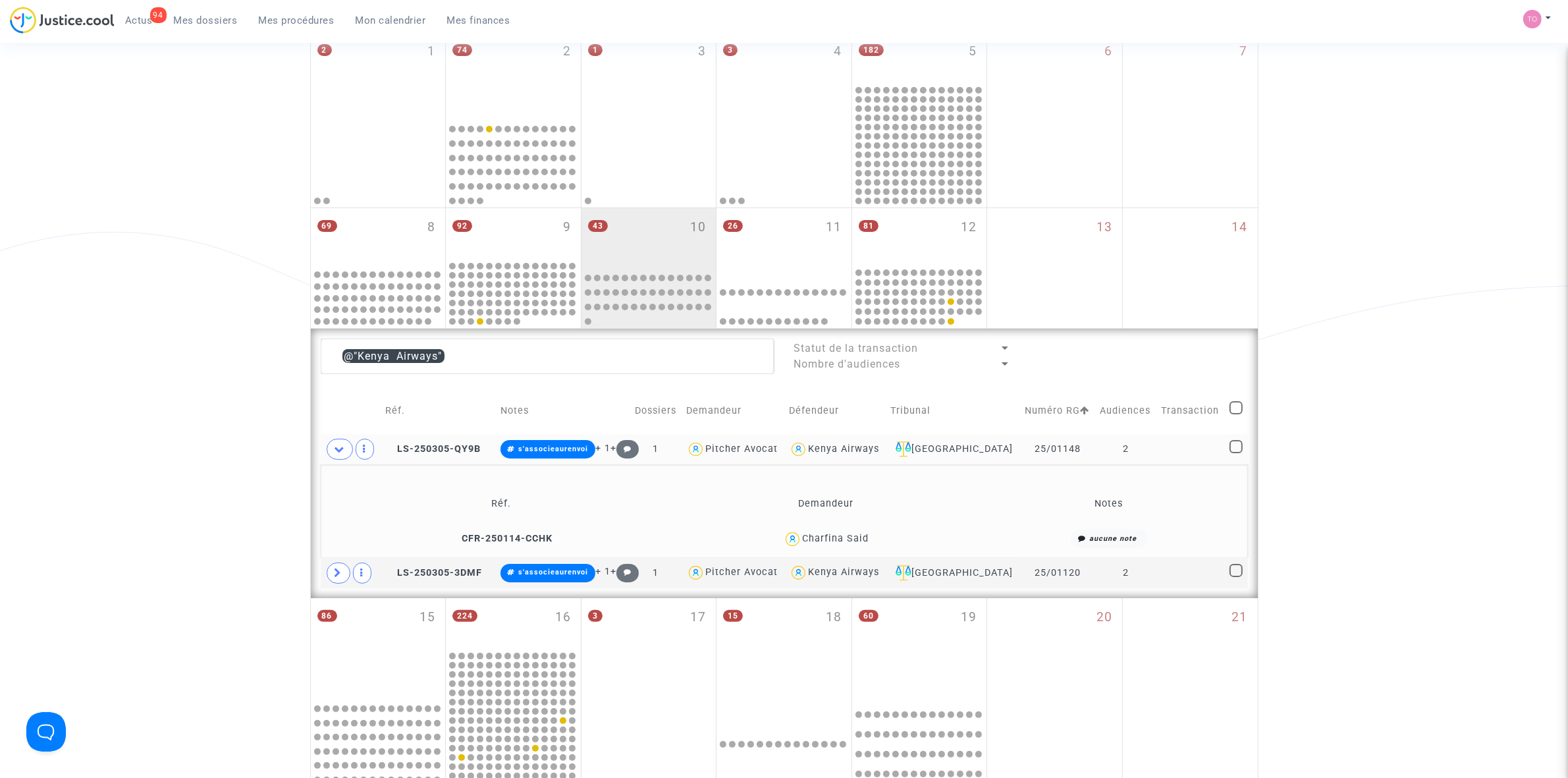
click at [861, 540] on div "Charfina Said" at bounding box center [836, 538] width 67 height 11
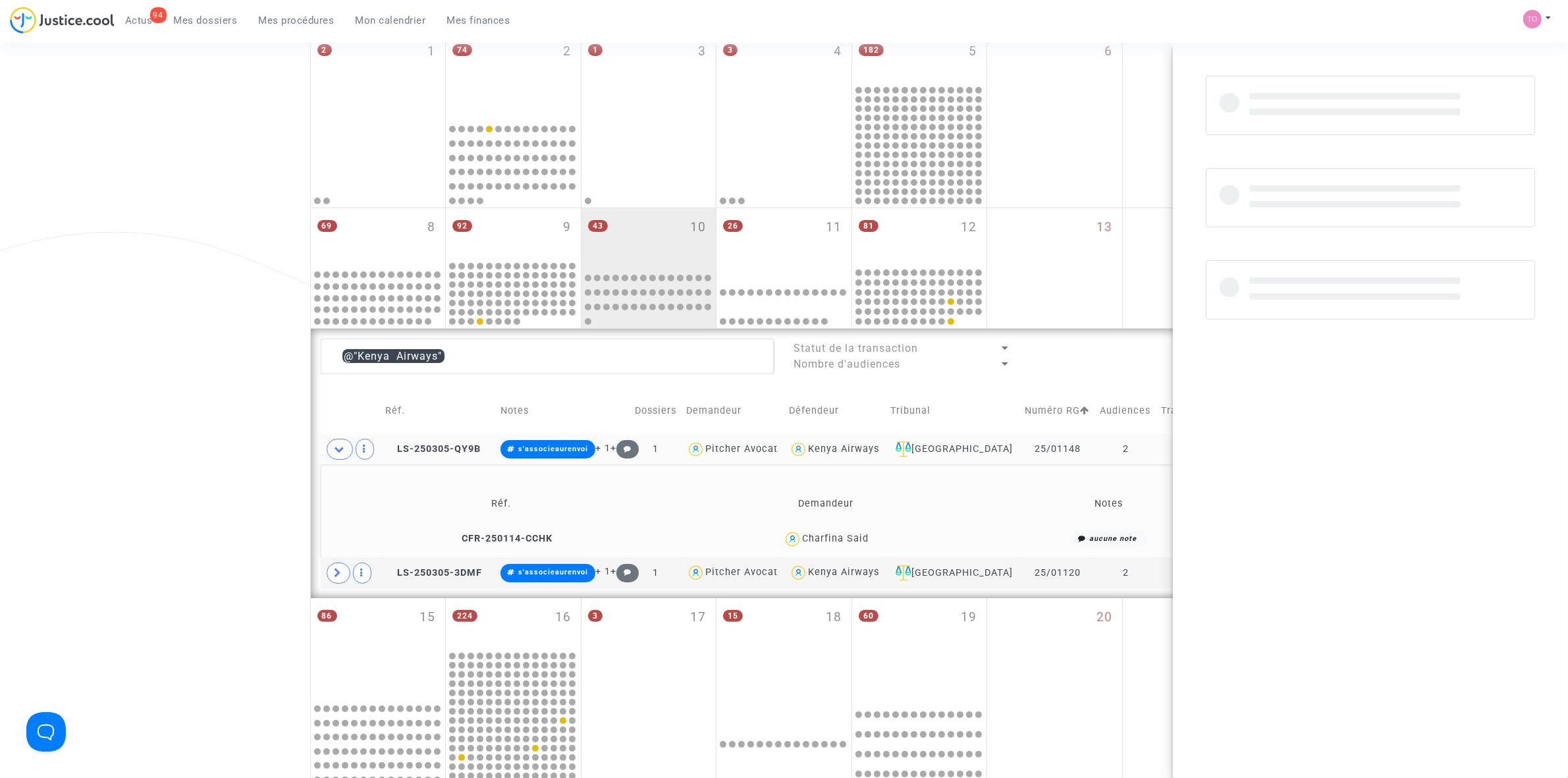
click at [861, 540] on div "Charfina Said" at bounding box center [836, 538] width 67 height 11
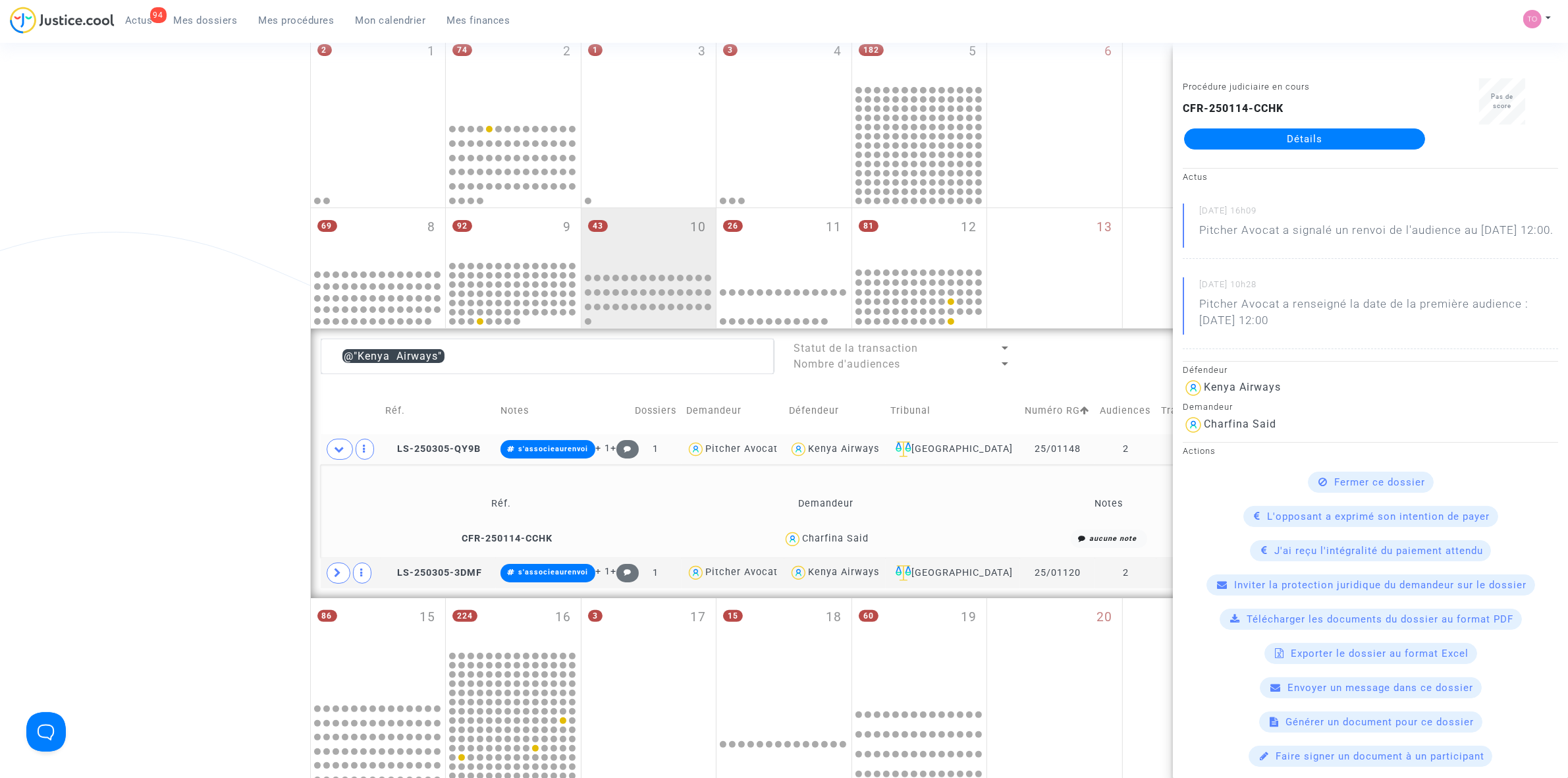
click at [169, 445] on div "Date de clôture d'instruction Date de conciliation Date d'audience Date de juge…" at bounding box center [784, 458] width 1568 height 1150
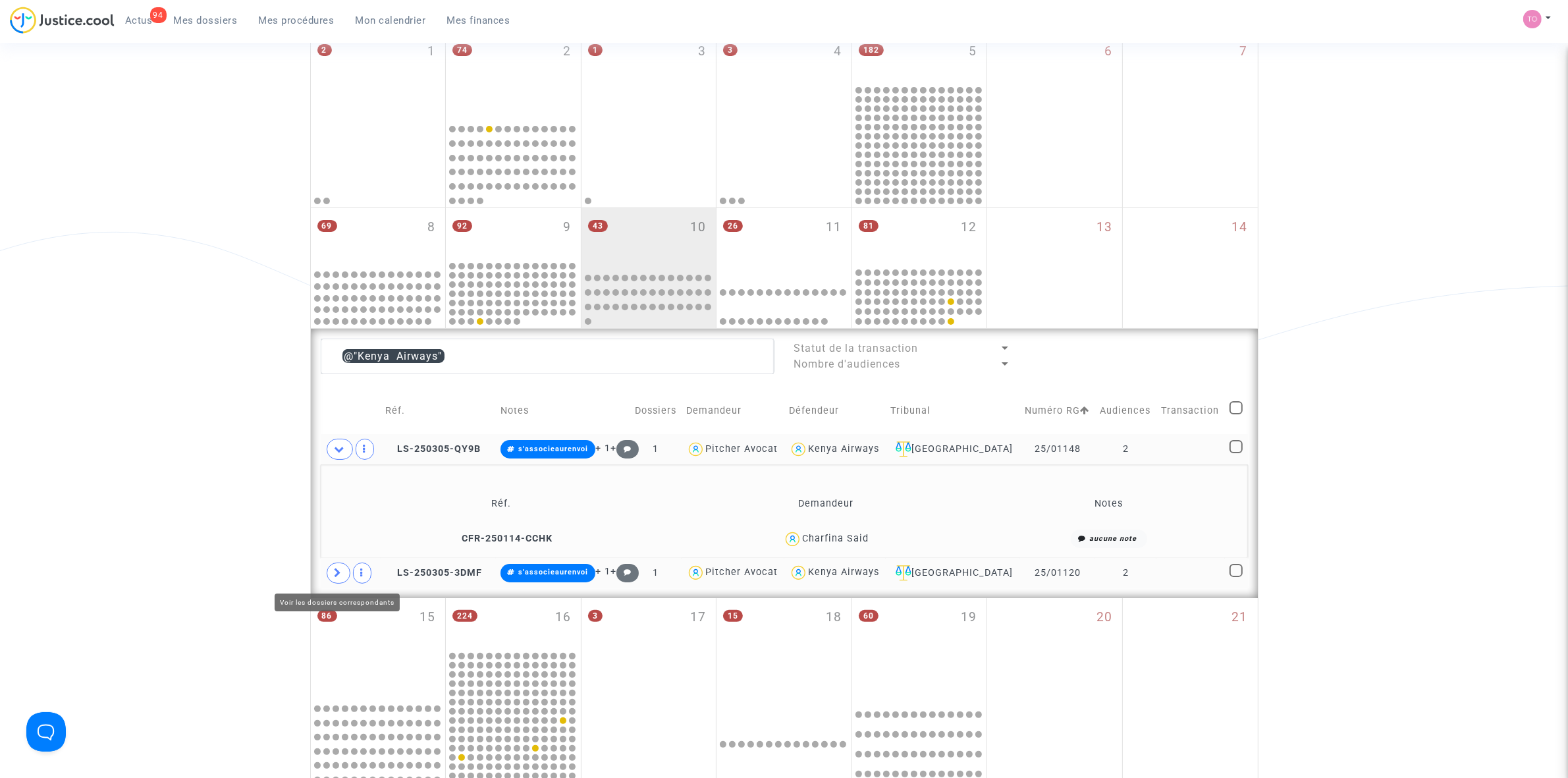
click at [340, 575] on icon at bounding box center [339, 573] width 8 height 10
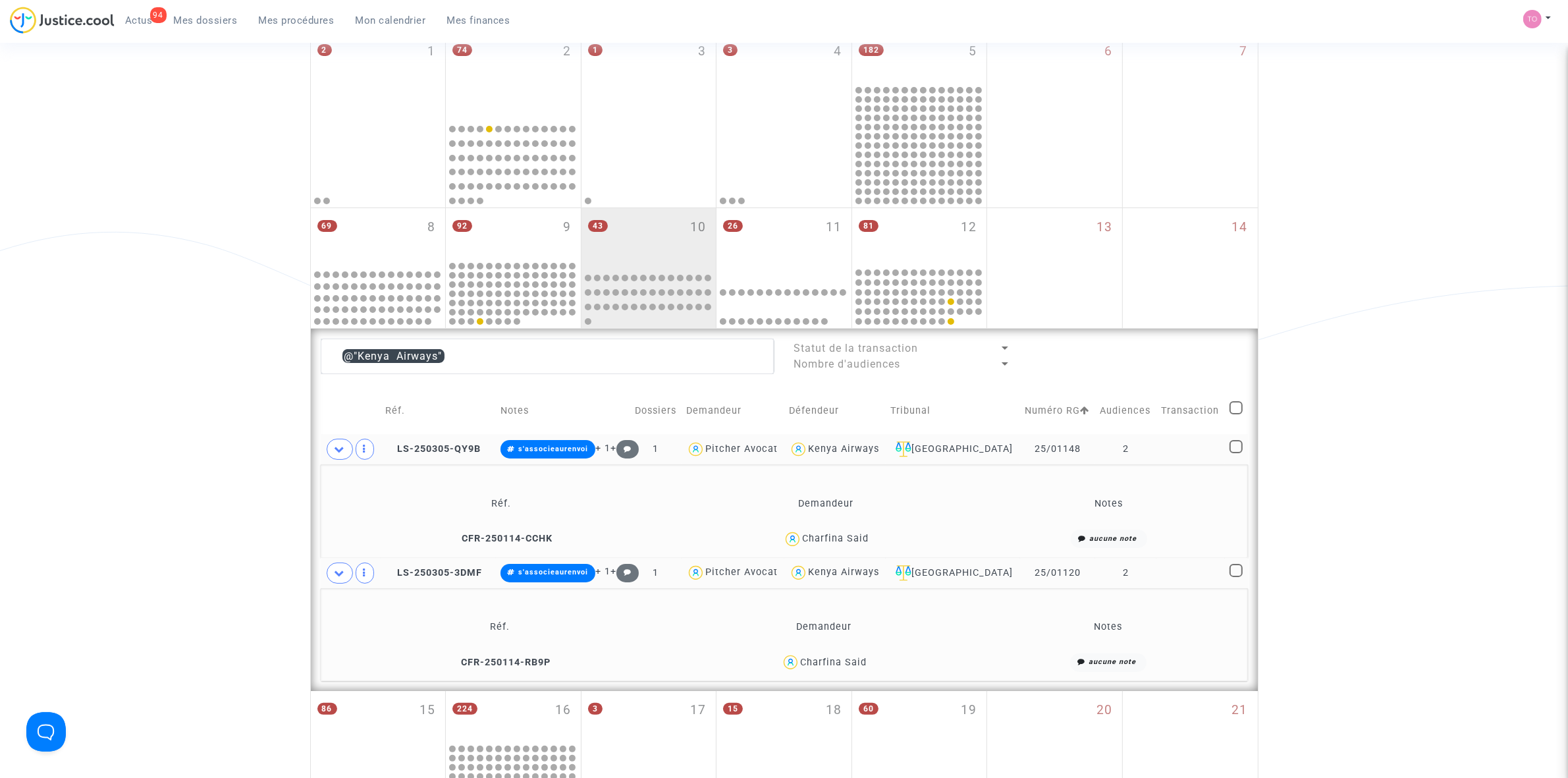
click at [838, 536] on div "Charfina Said" at bounding box center [836, 538] width 67 height 11
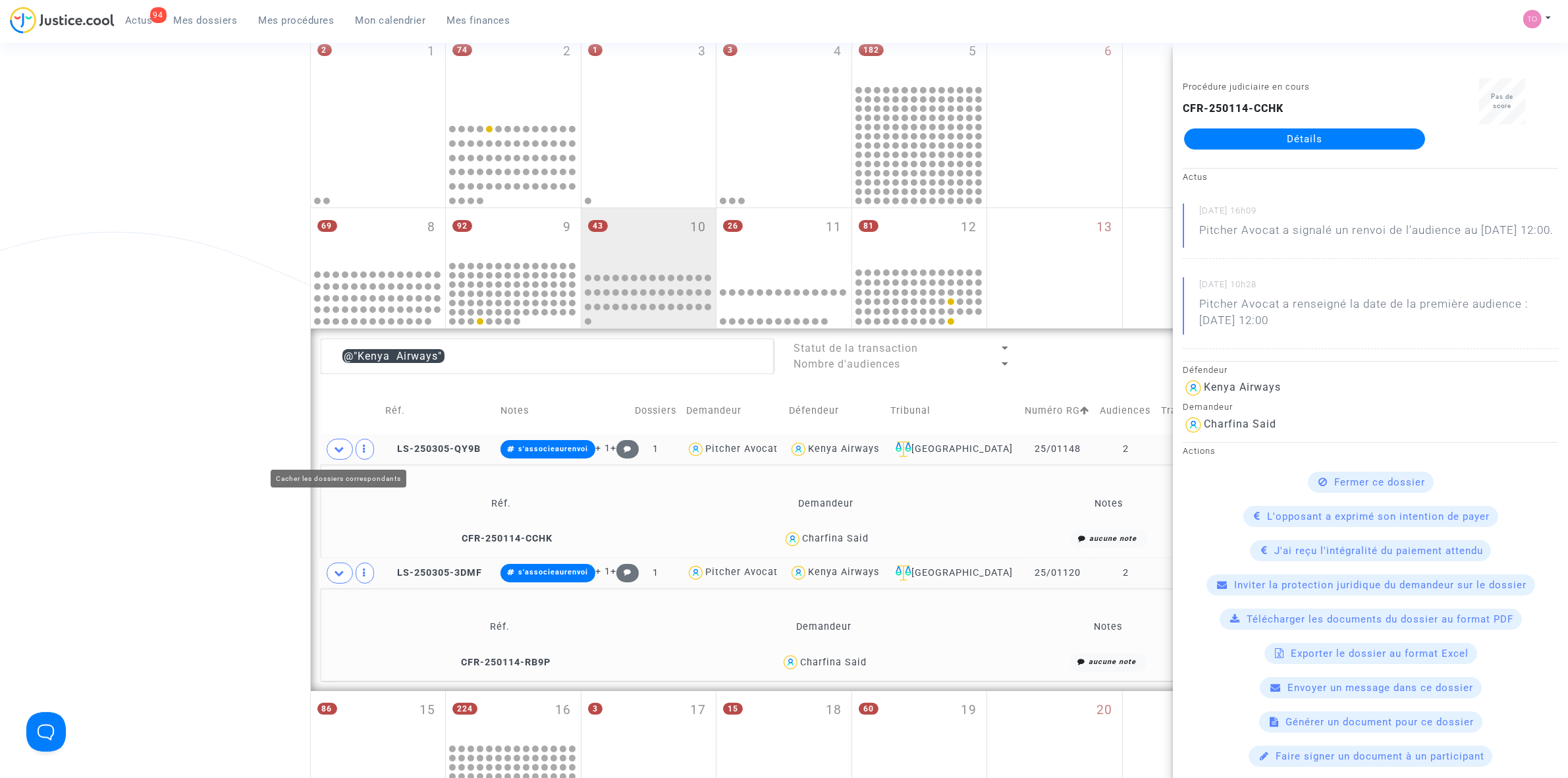
click at [347, 454] on span at bounding box center [340, 448] width 26 height 21
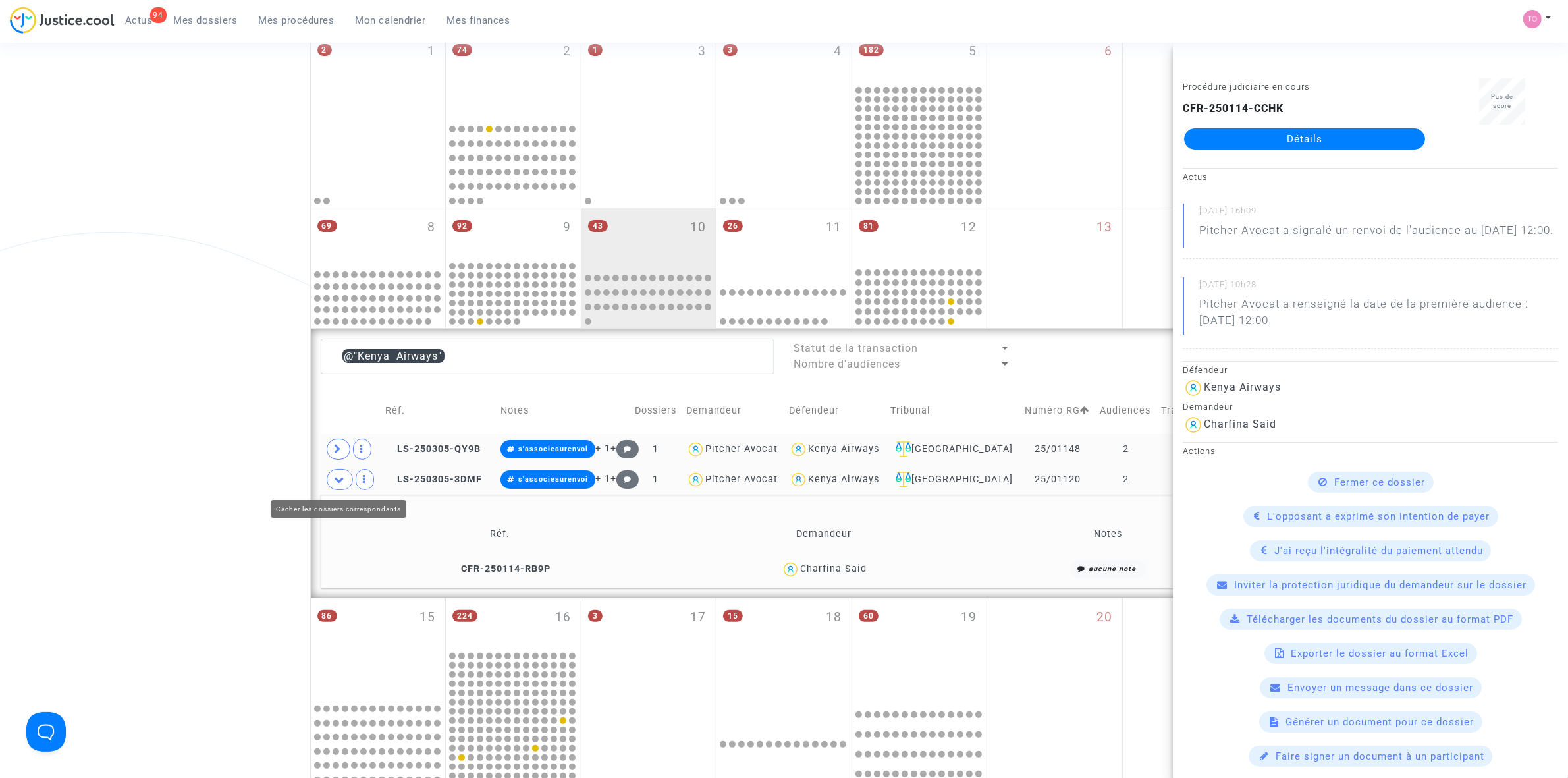
click at [341, 479] on icon at bounding box center [340, 479] width 11 height 10
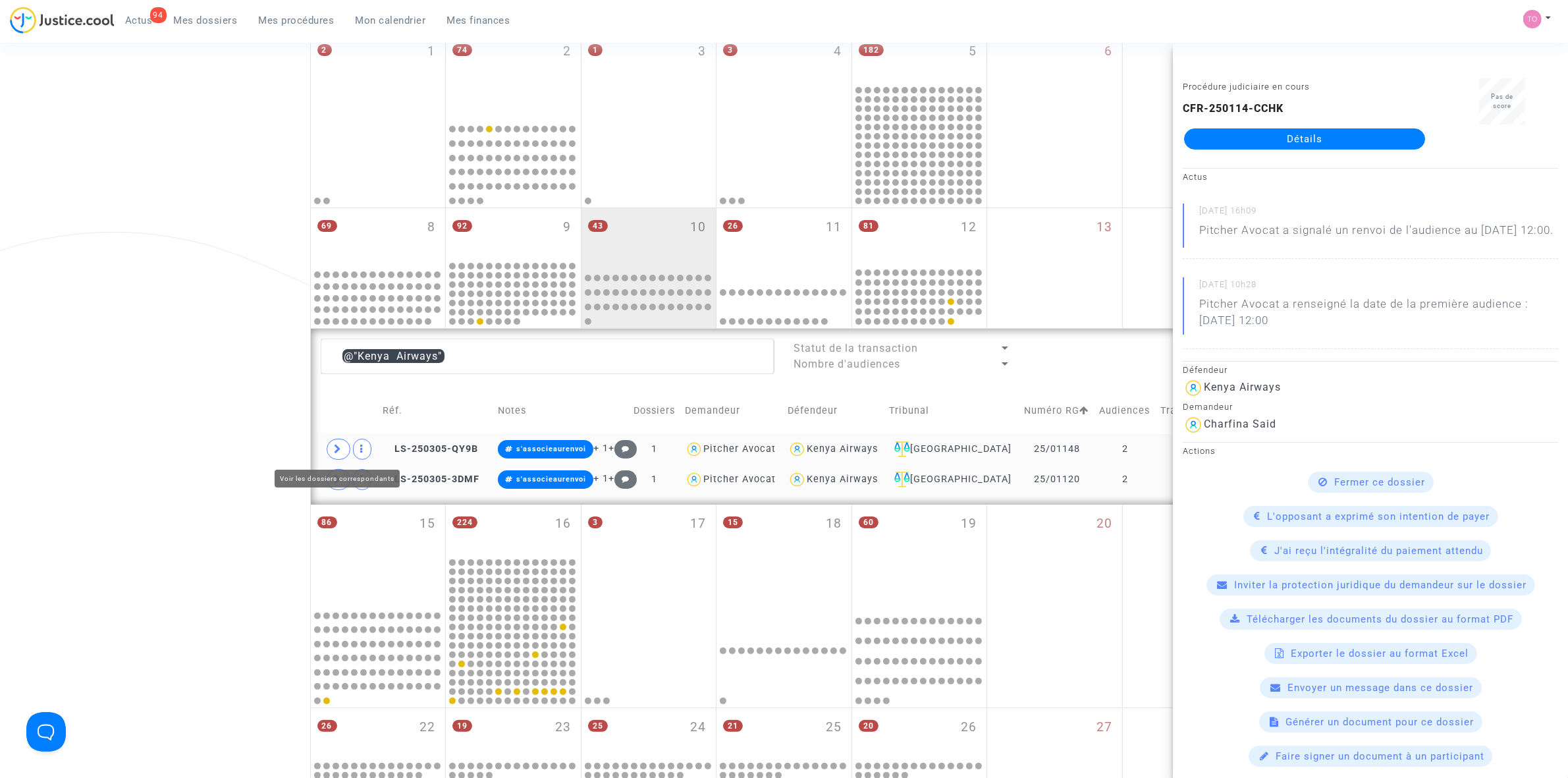
click at [330, 447] on span at bounding box center [339, 448] width 24 height 21
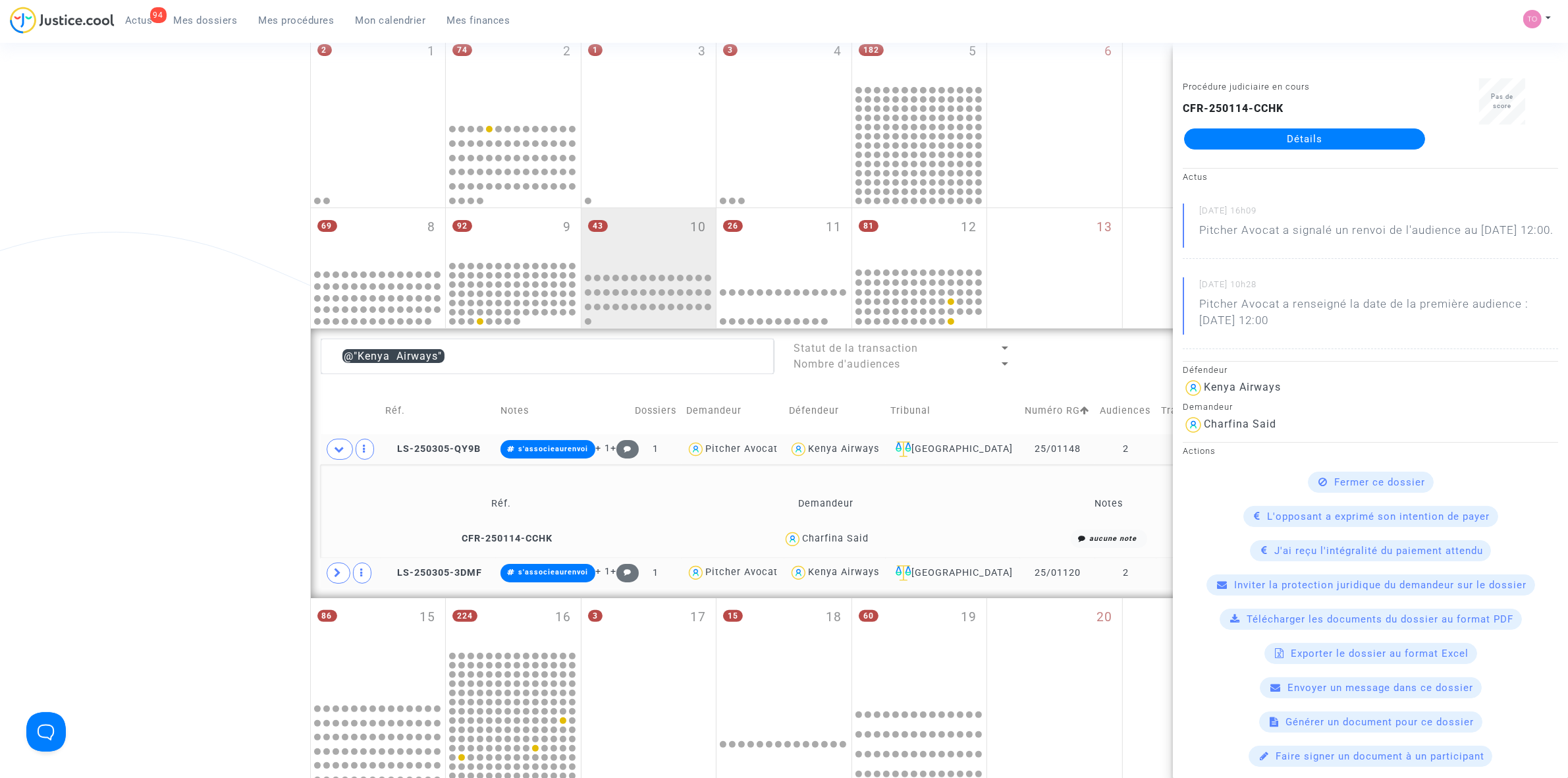
click at [844, 540] on div "Charfina Said" at bounding box center [836, 538] width 67 height 11
click at [158, 379] on div "Date de clôture d'instruction Date de conciliation Date d'audience Date de juge…" at bounding box center [784, 458] width 1568 height 1150
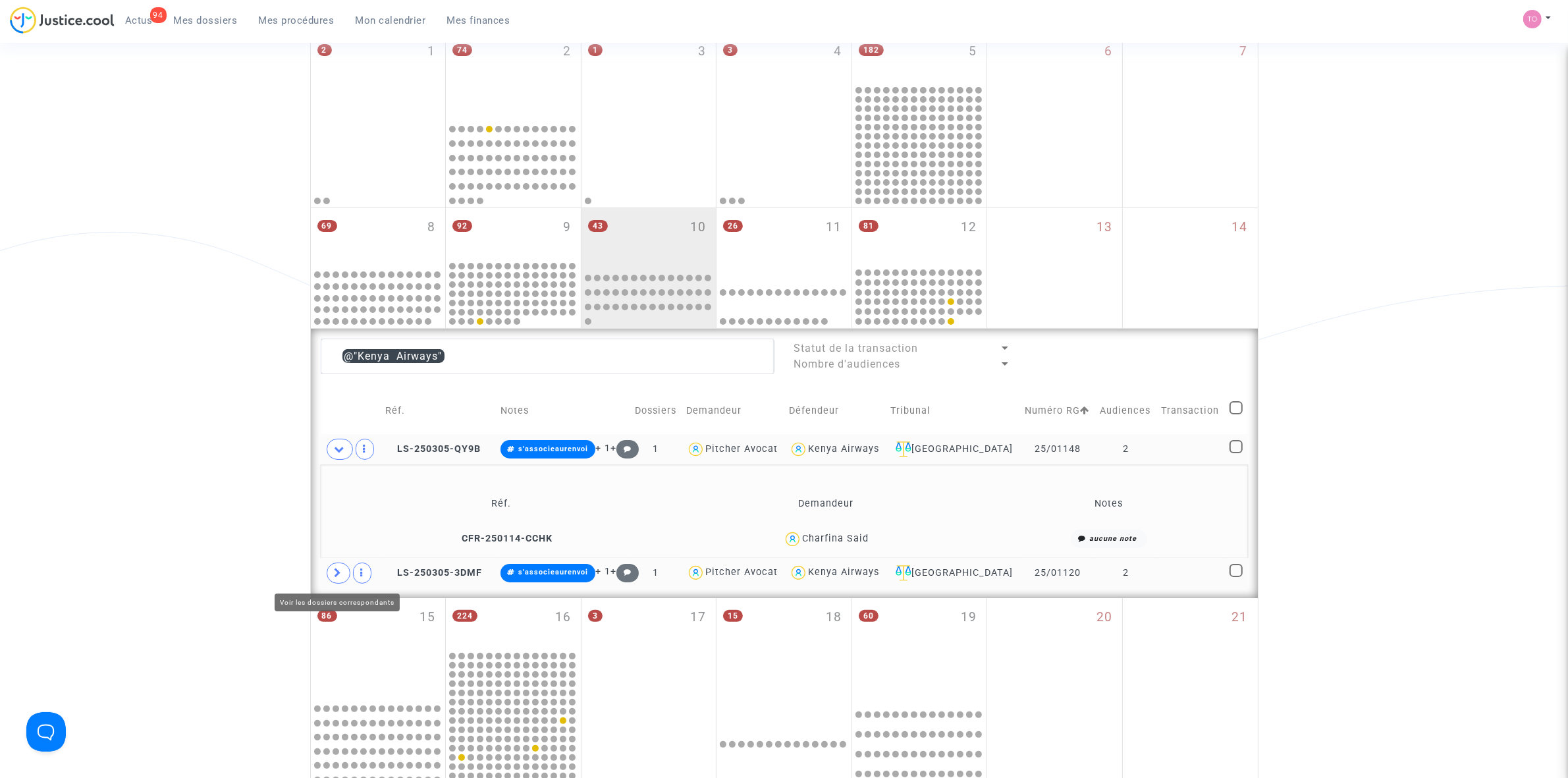
click at [336, 575] on icon at bounding box center [339, 573] width 8 height 10
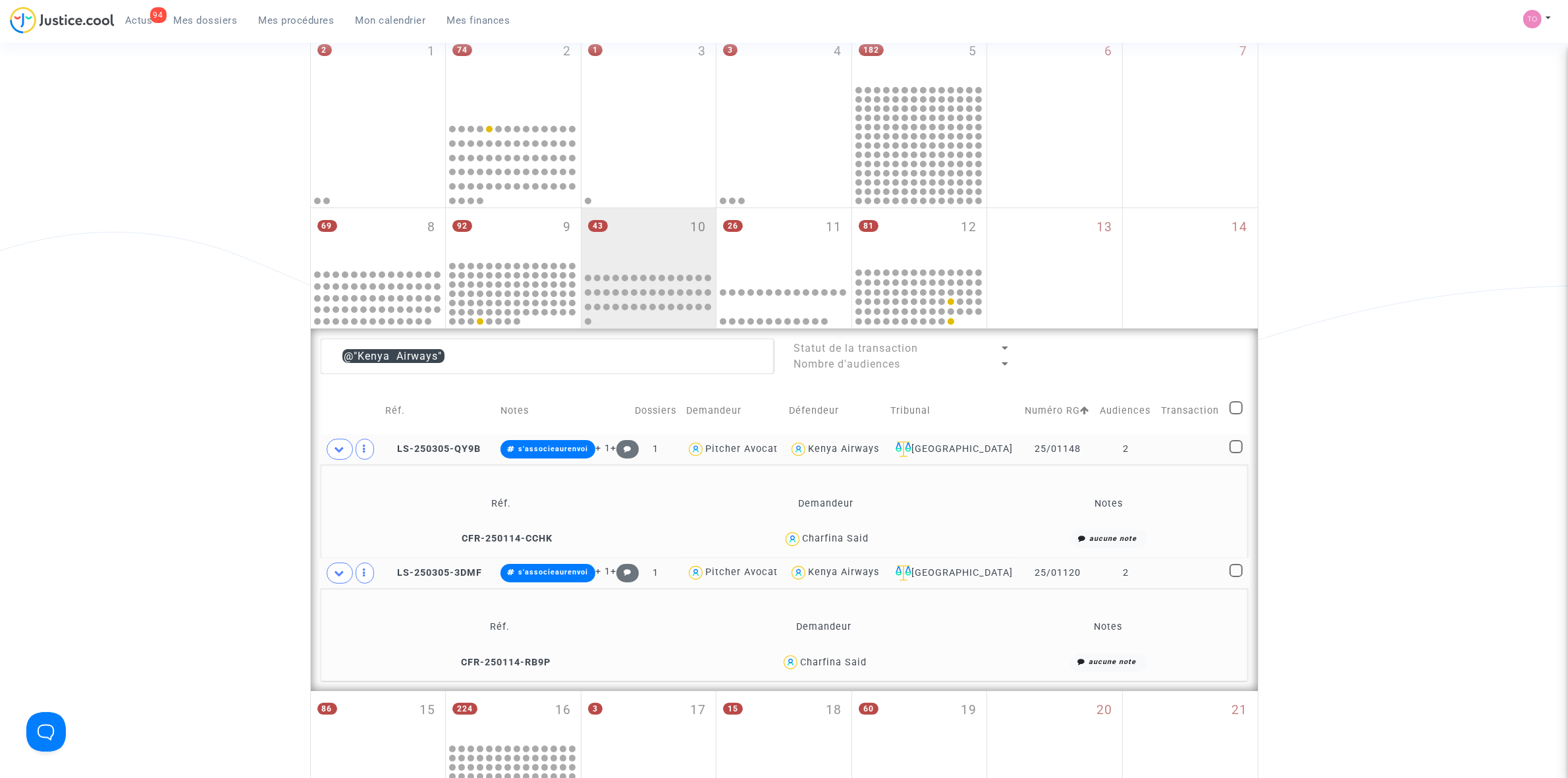
click at [835, 663] on div "Charfina Said" at bounding box center [834, 661] width 67 height 11
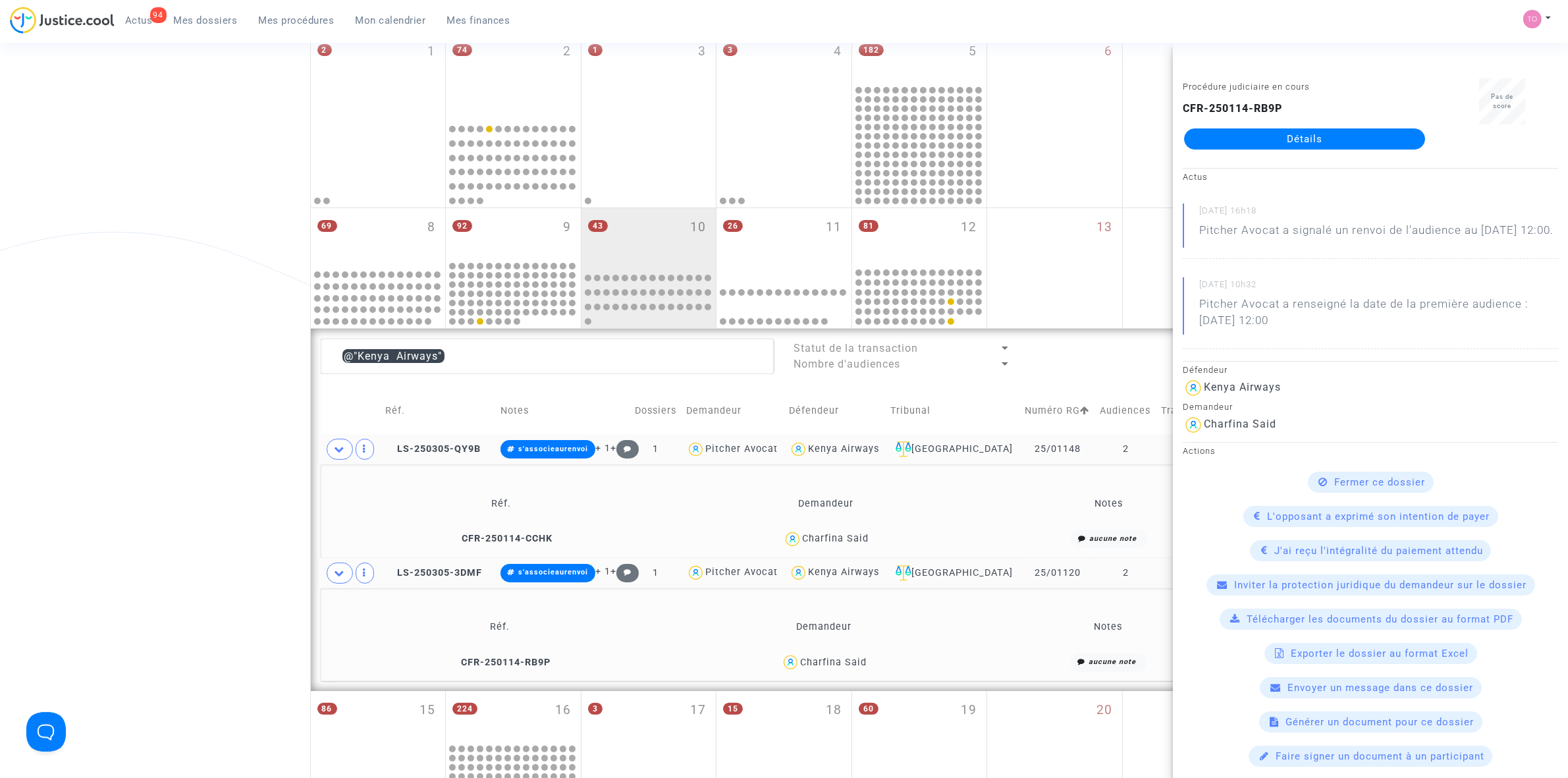
click at [824, 658] on div "Charfina Said" at bounding box center [834, 661] width 67 height 11
drag, startPoint x: 886, startPoint y: 538, endPoint x: 805, endPoint y: 542, distance: 81.1
click at [805, 542] on div "Charfina Said" at bounding box center [826, 539] width 288 height 19
drag, startPoint x: 878, startPoint y: 656, endPoint x: 803, endPoint y: 665, distance: 75.5
click at [803, 665] on div "Charfina Said" at bounding box center [823, 661] width 289 height 19
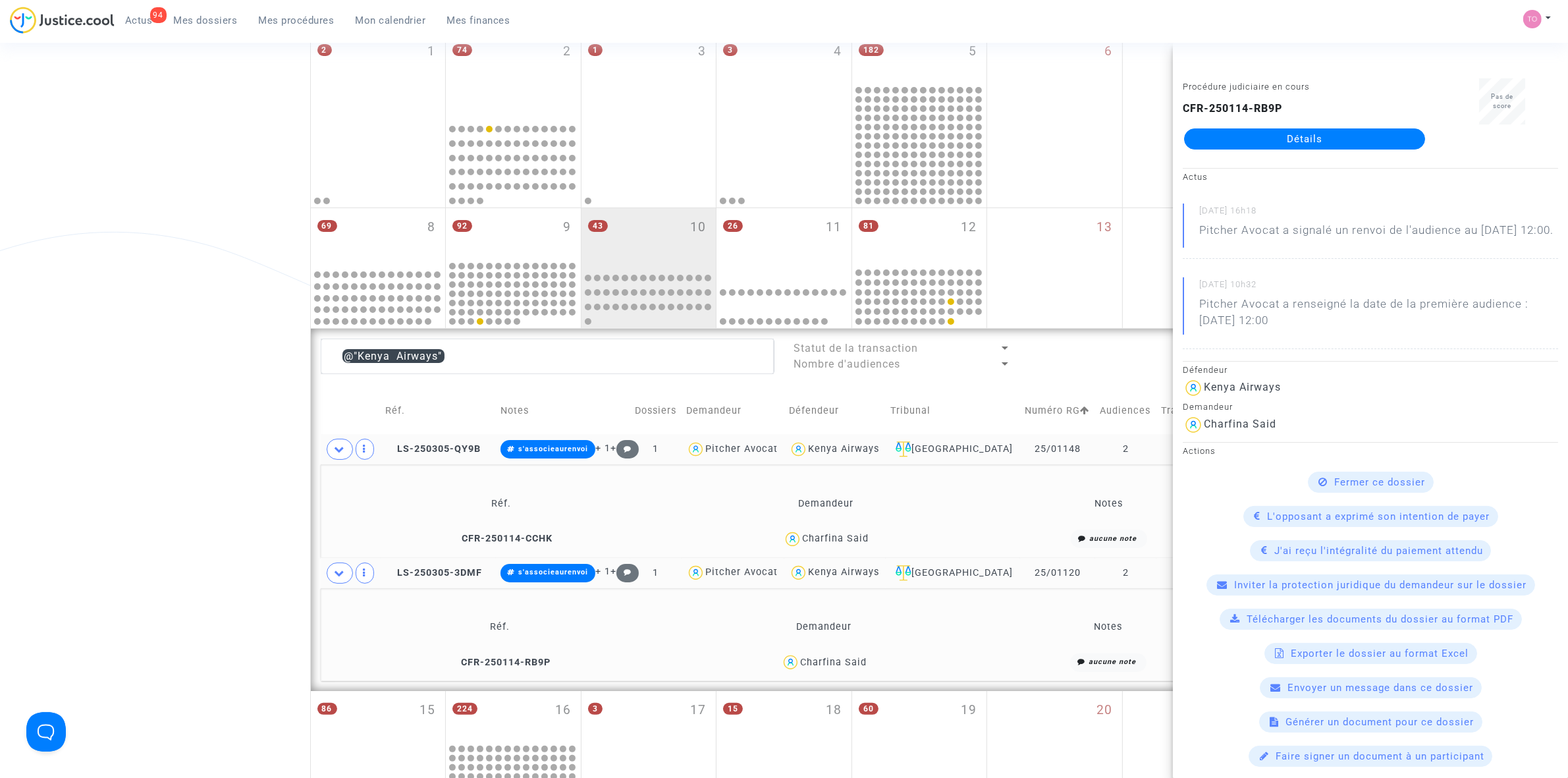
click at [194, 408] on div "Date de clôture d'instruction Date de conciliation Date d'audience Date de juge…" at bounding box center [784, 504] width 1568 height 1243
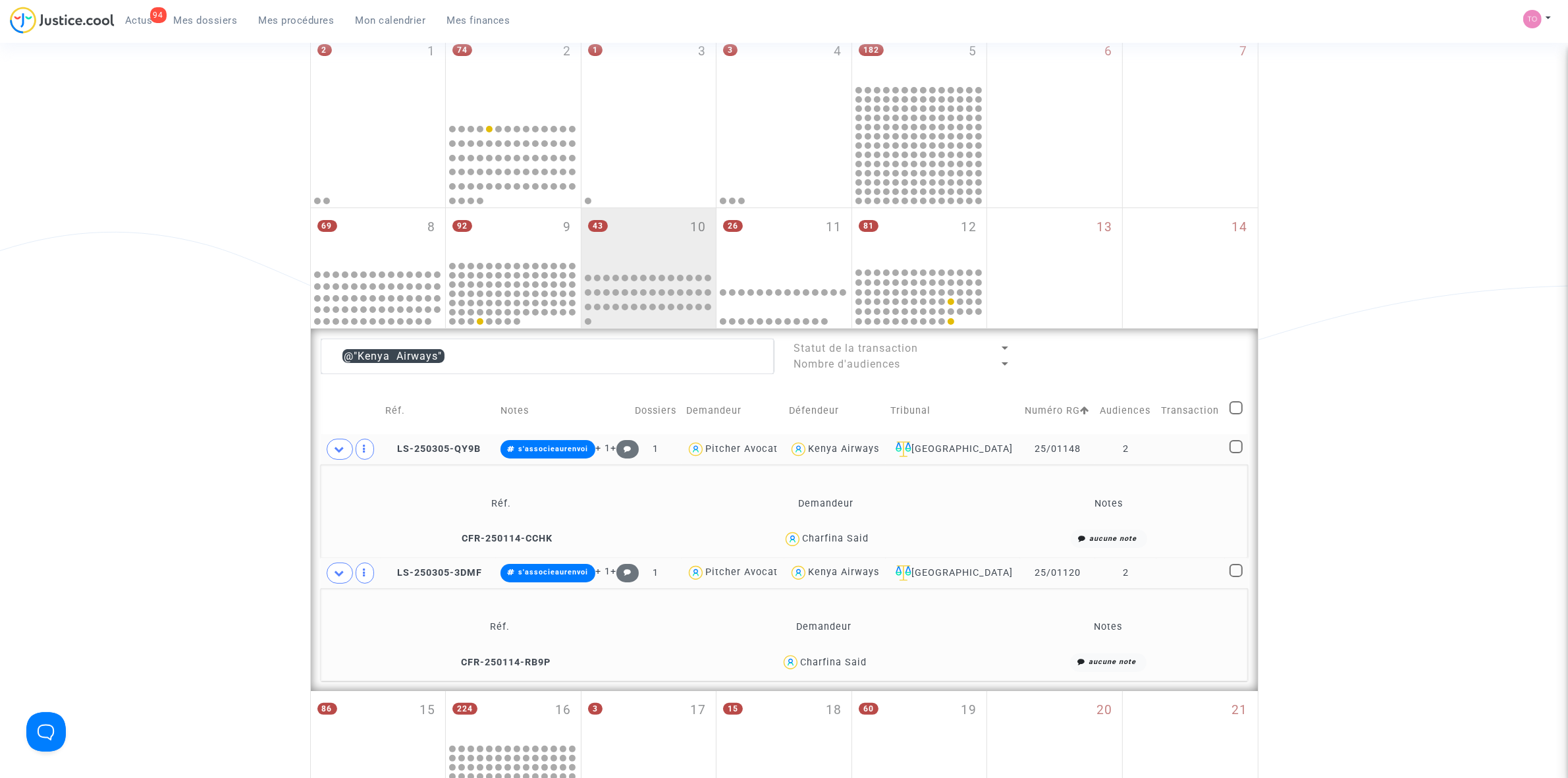
drag, startPoint x: 1076, startPoint y: 445, endPoint x: 1024, endPoint y: 453, distance: 52.6
click at [1024, 453] on td "25/01148" at bounding box center [1058, 448] width 76 height 30
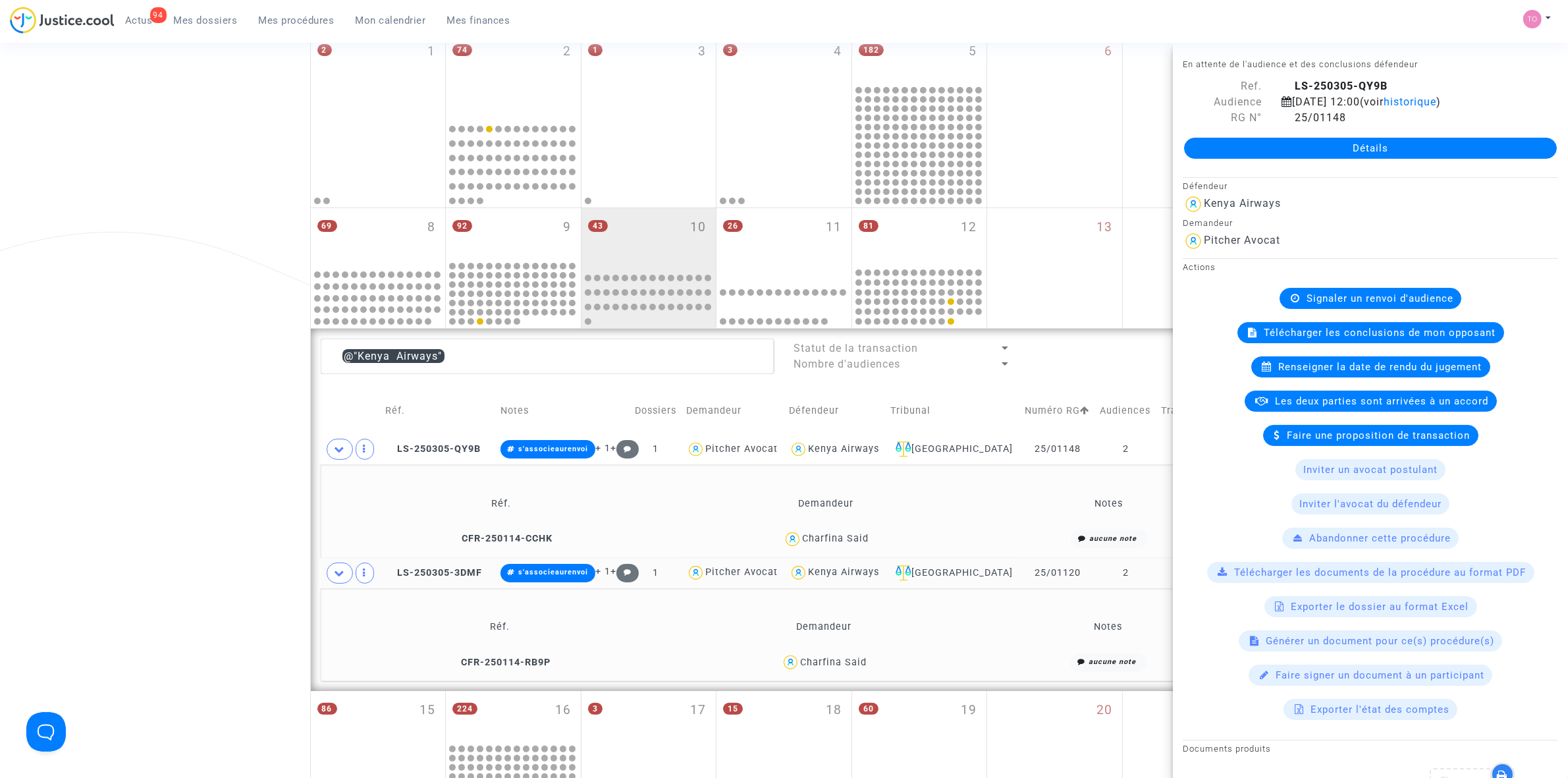
drag, startPoint x: 1077, startPoint y: 574, endPoint x: 1022, endPoint y: 582, distance: 55.6
click at [1022, 582] on td "25/01120" at bounding box center [1058, 573] width 76 height 30
click at [170, 386] on div "Date de clôture d'instruction Date de conciliation Date d'audience Date de juge…" at bounding box center [784, 504] width 1568 height 1243
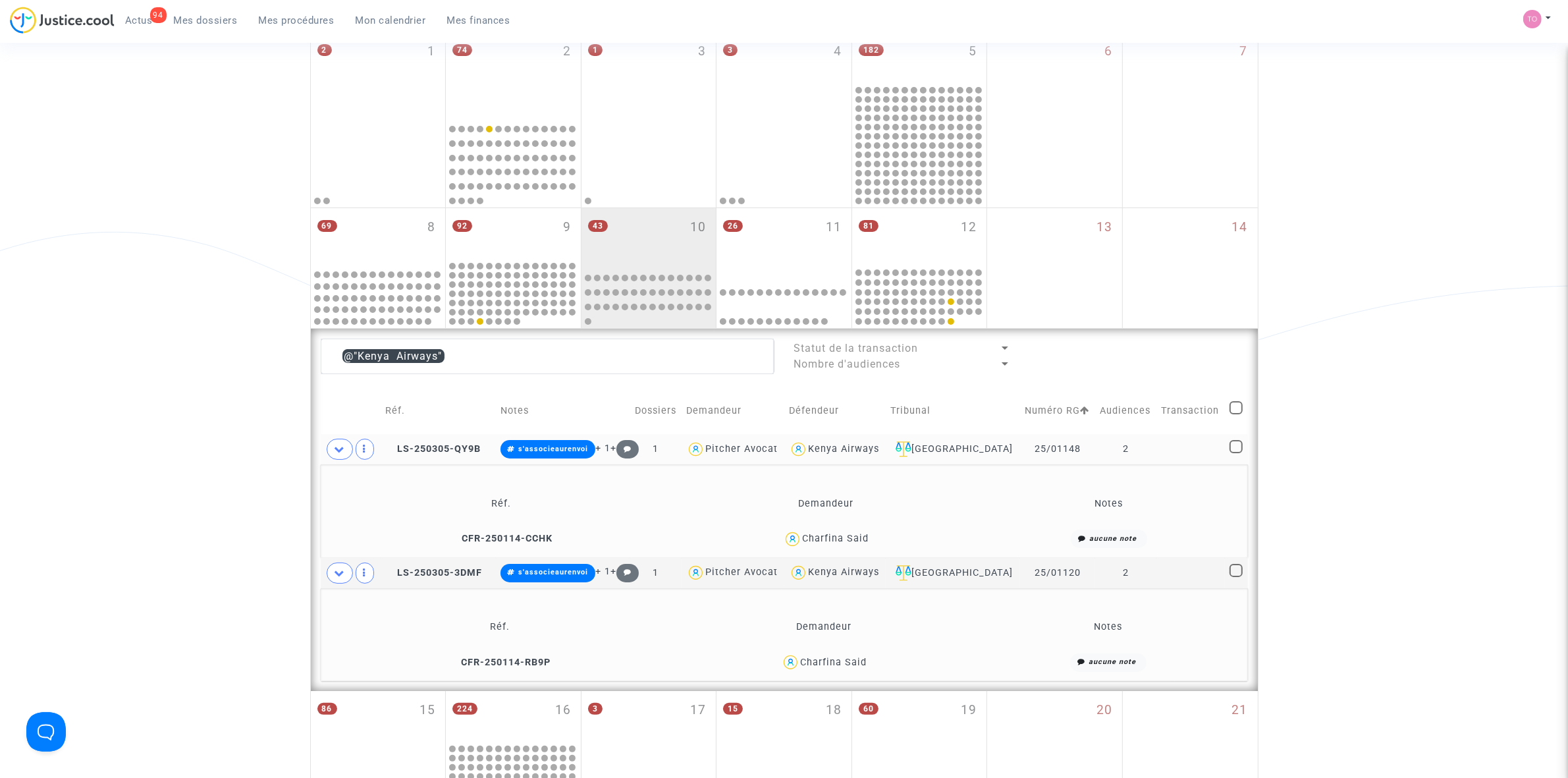
click at [854, 445] on div "Kenya Airways" at bounding box center [844, 448] width 71 height 11
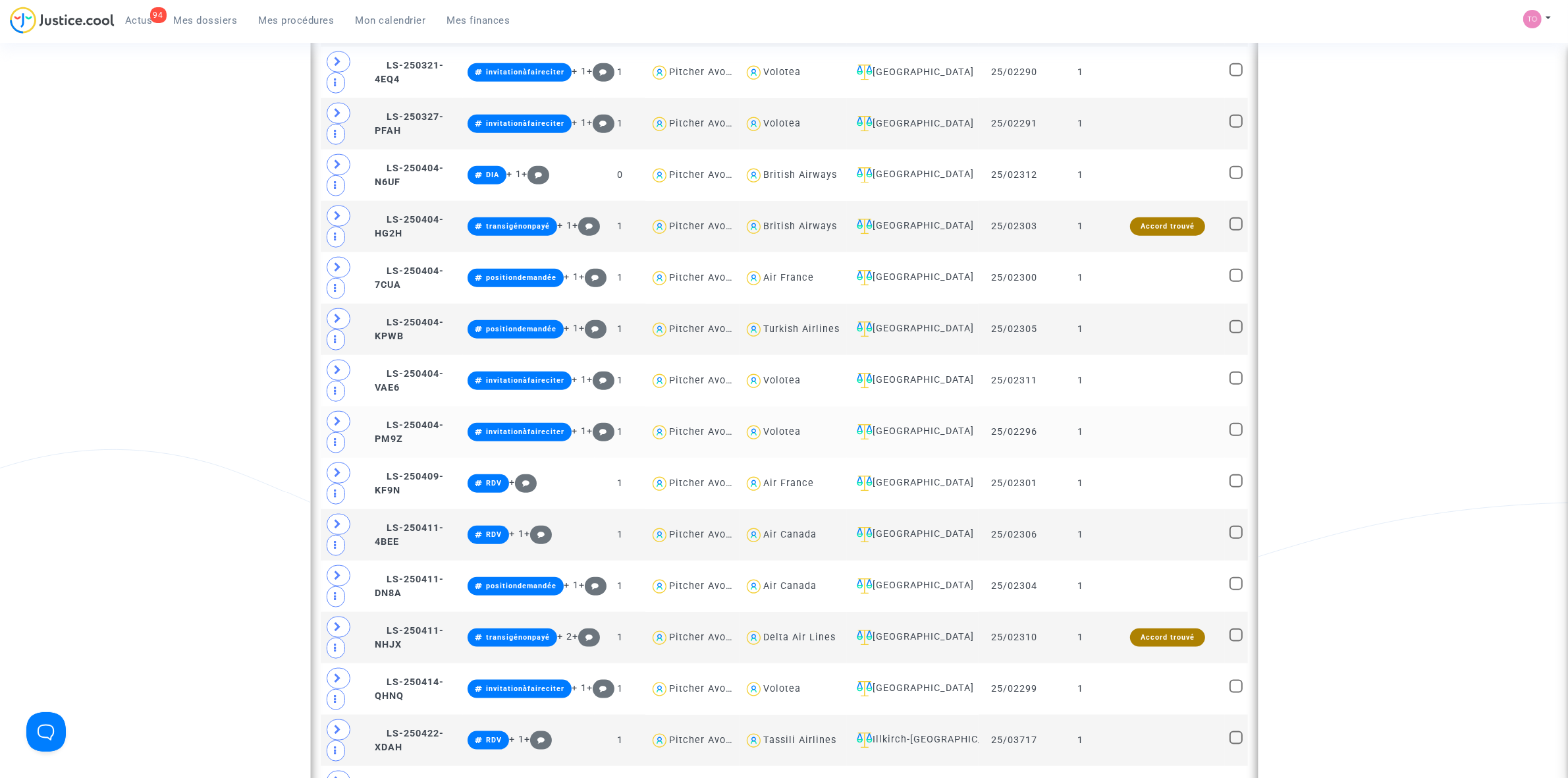
scroll to position [1811, 0]
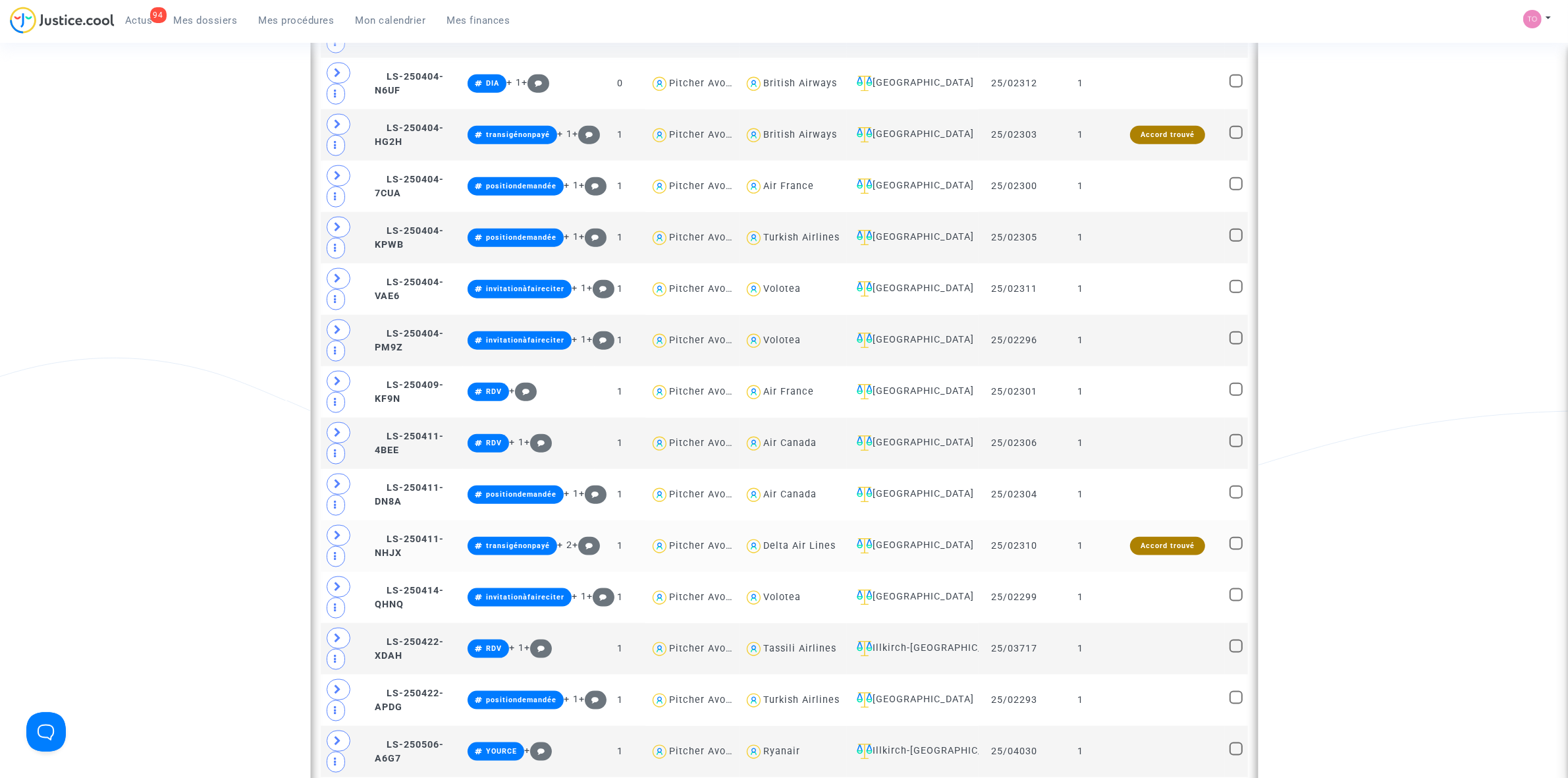
click at [789, 551] on div "Delta Air Lines" at bounding box center [800, 545] width 73 height 11
type textarea "@"Delta Air Lines""
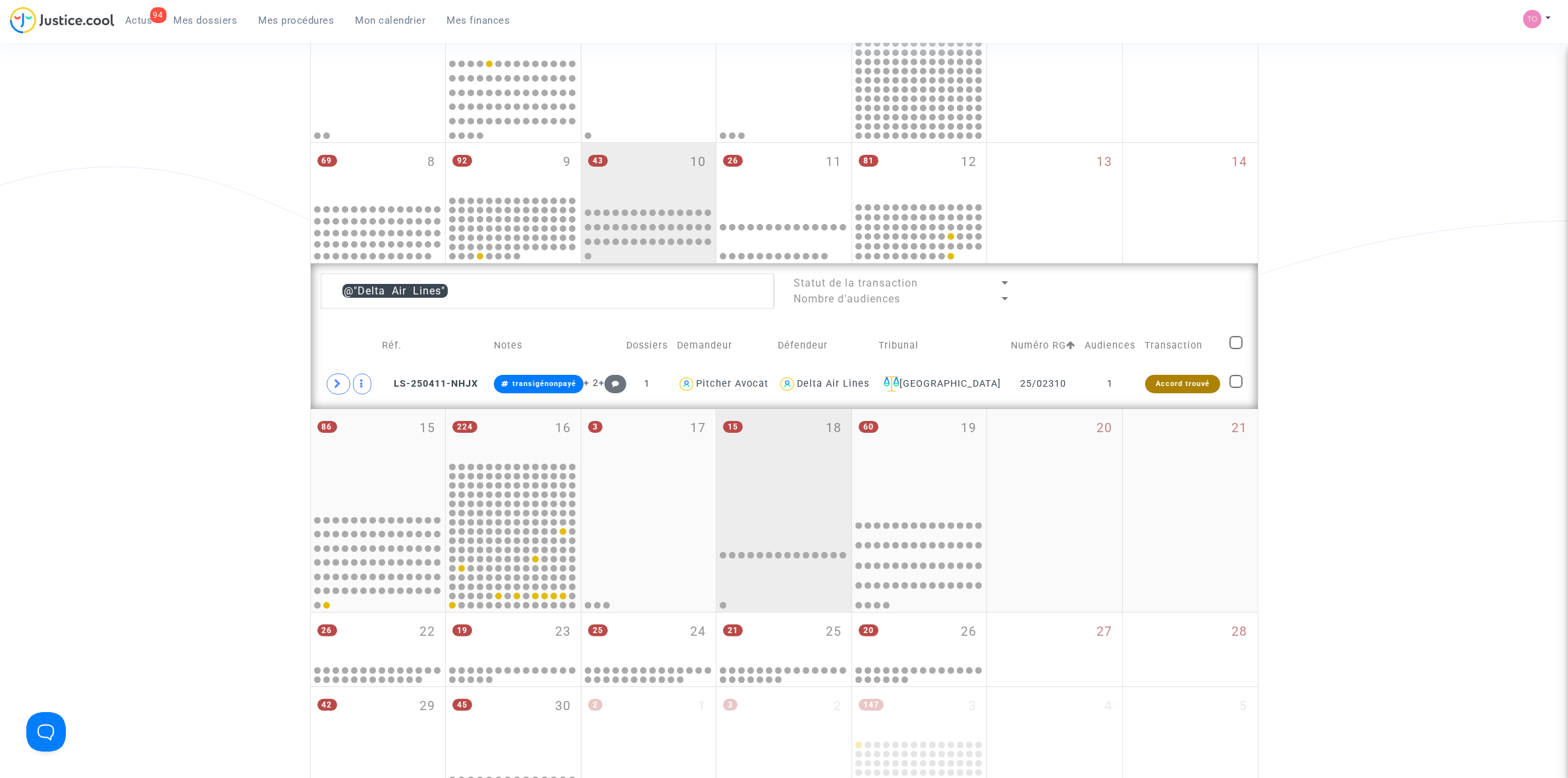
scroll to position [244, 0]
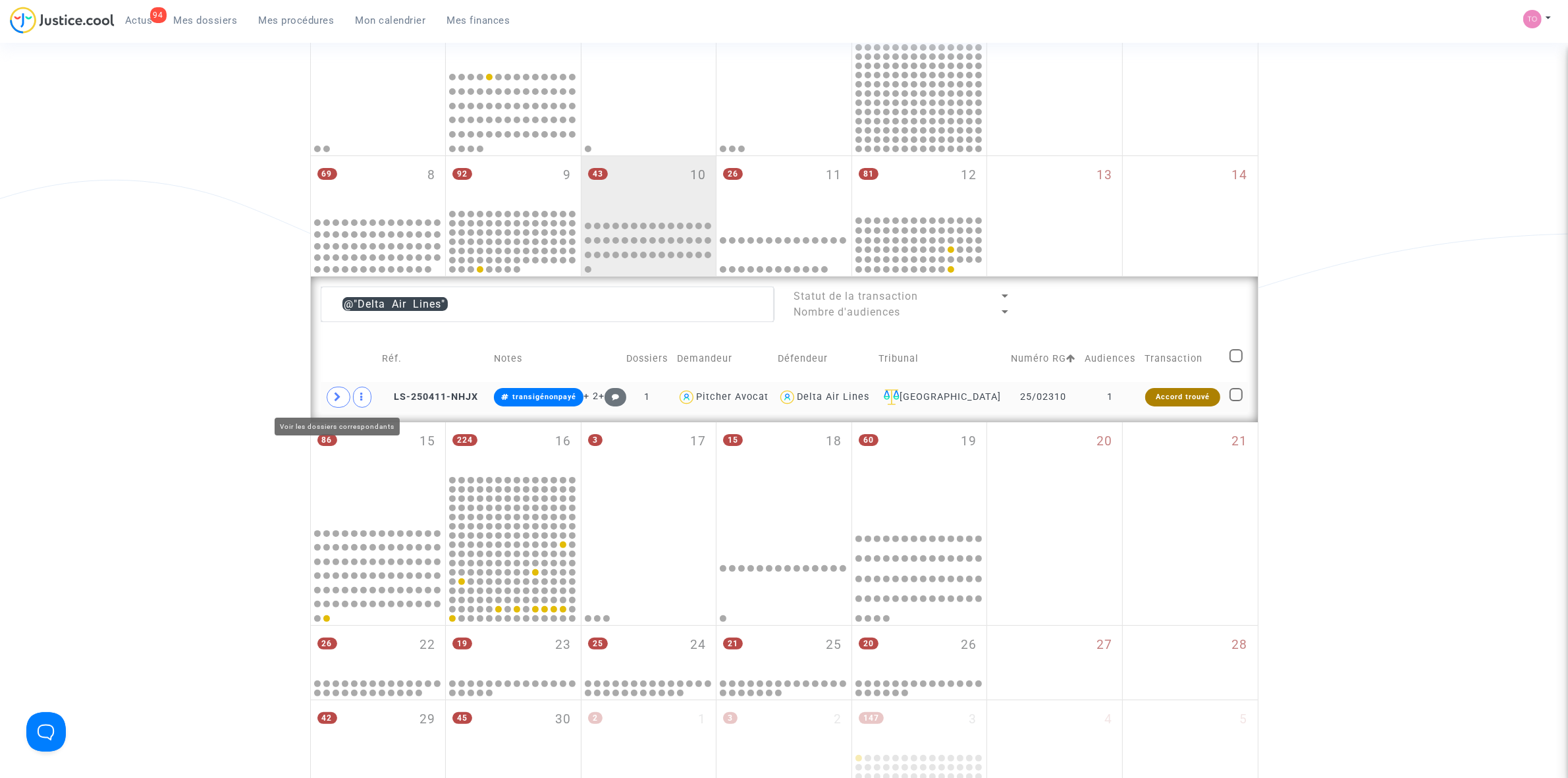
click at [330, 399] on span at bounding box center [339, 396] width 24 height 21
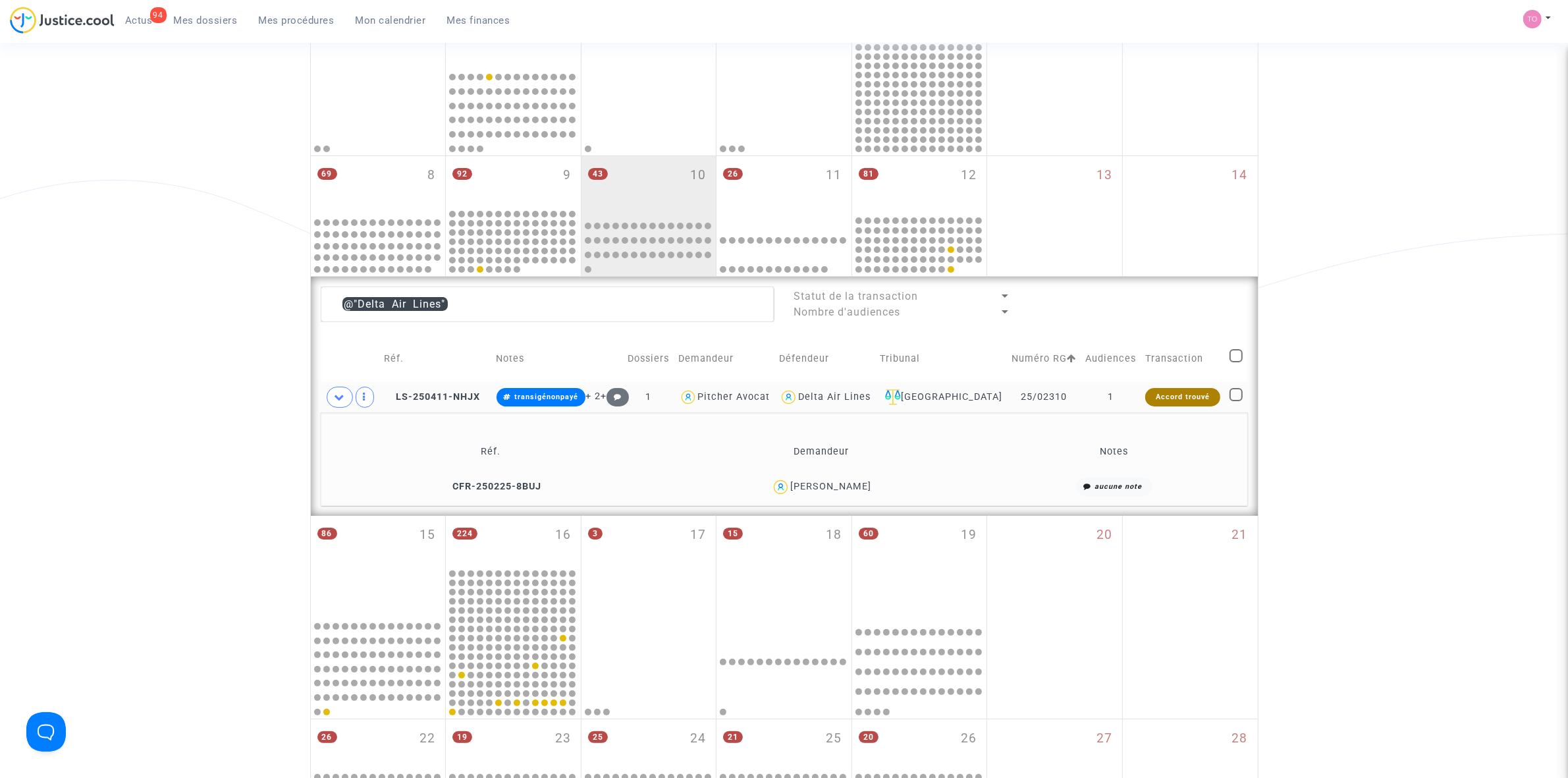
click at [859, 484] on div "Delphine Lentz" at bounding box center [830, 486] width 81 height 11
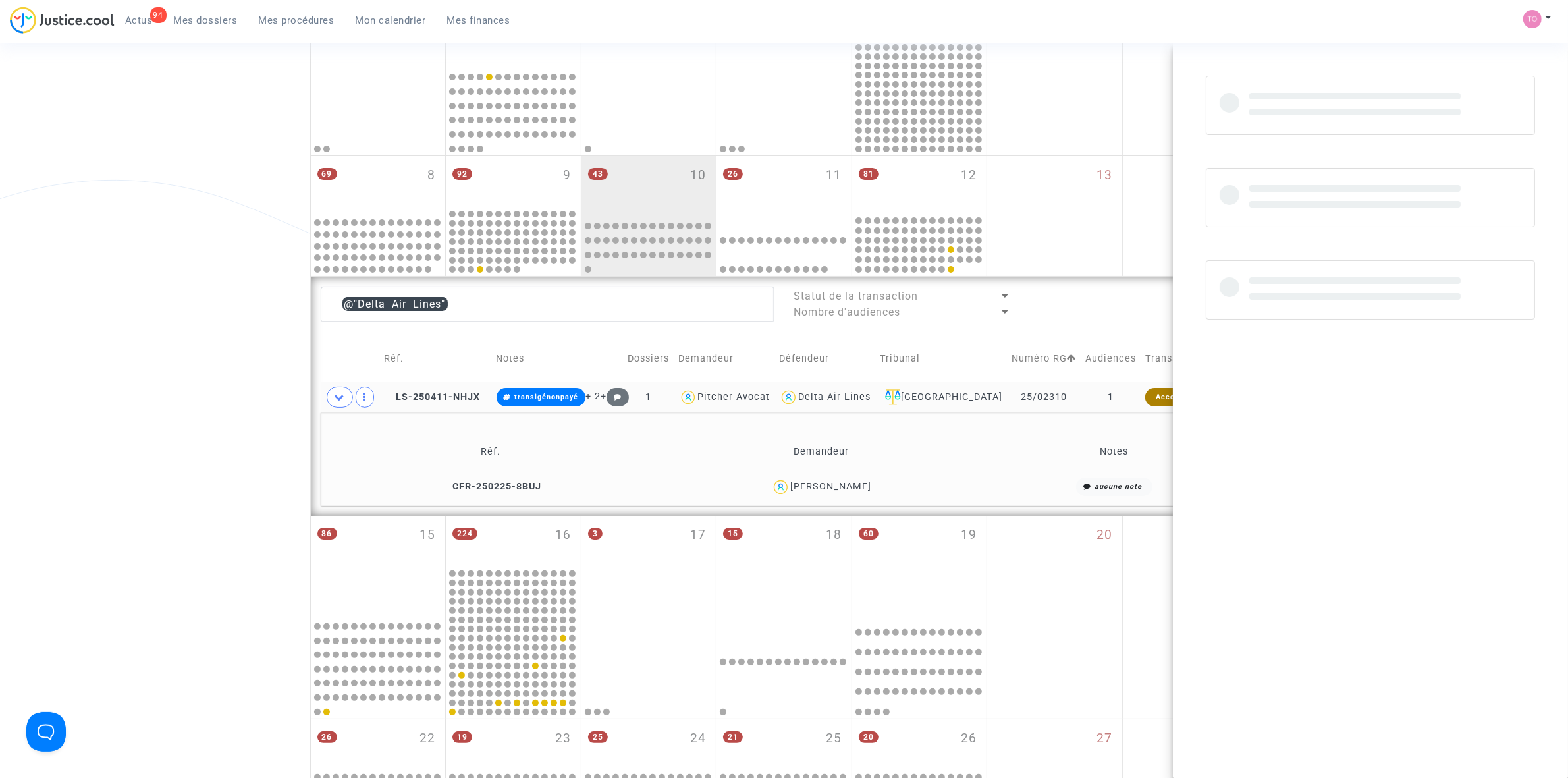
click at [859, 484] on div "Delphine Lentz" at bounding box center [830, 486] width 81 height 11
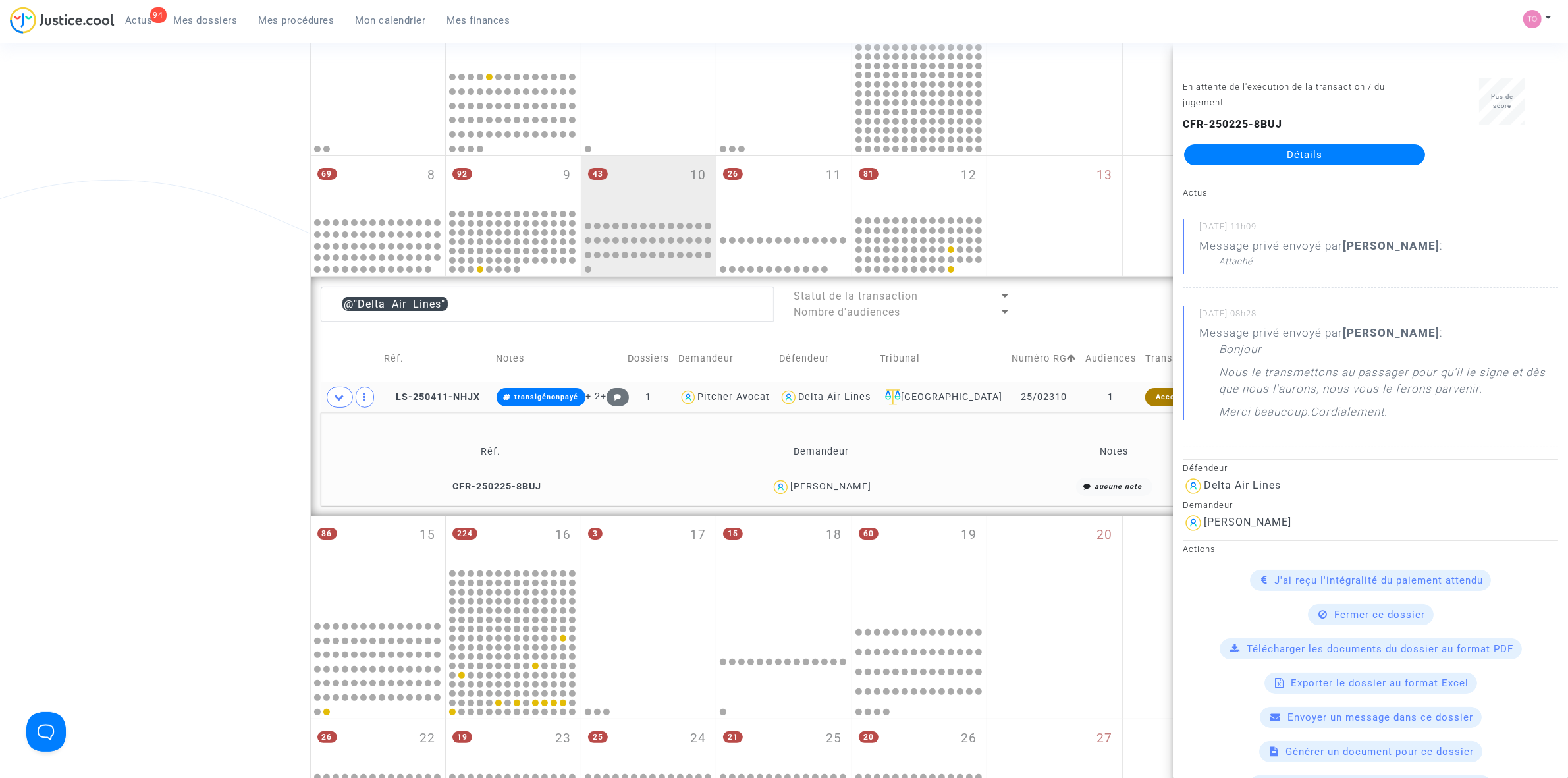
click at [1253, 153] on link "Détails" at bounding box center [1305, 154] width 241 height 21
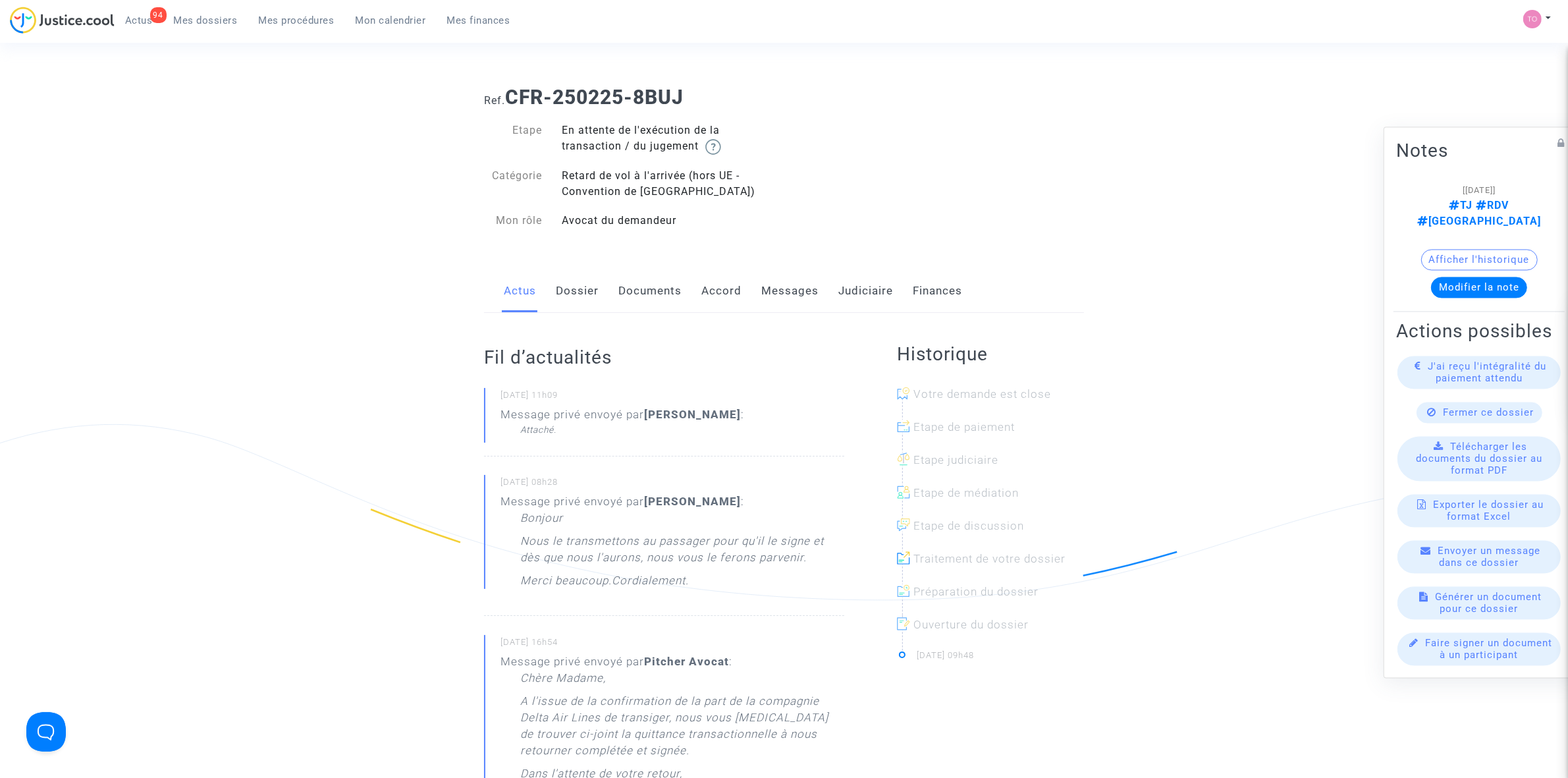
click at [806, 278] on link "Messages" at bounding box center [790, 291] width 57 height 43
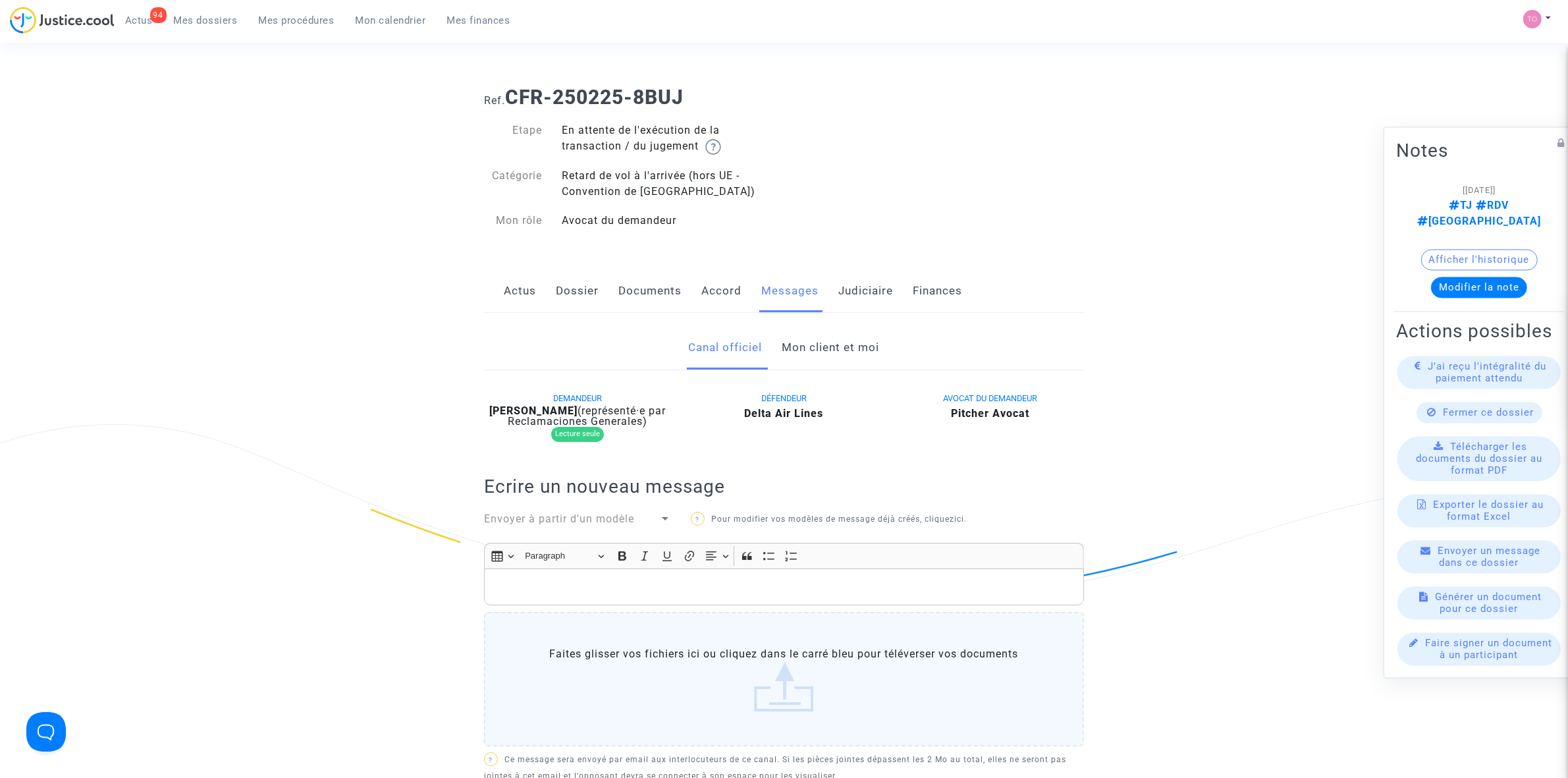
click at [810, 343] on link "Mon client et moi" at bounding box center [830, 347] width 97 height 43
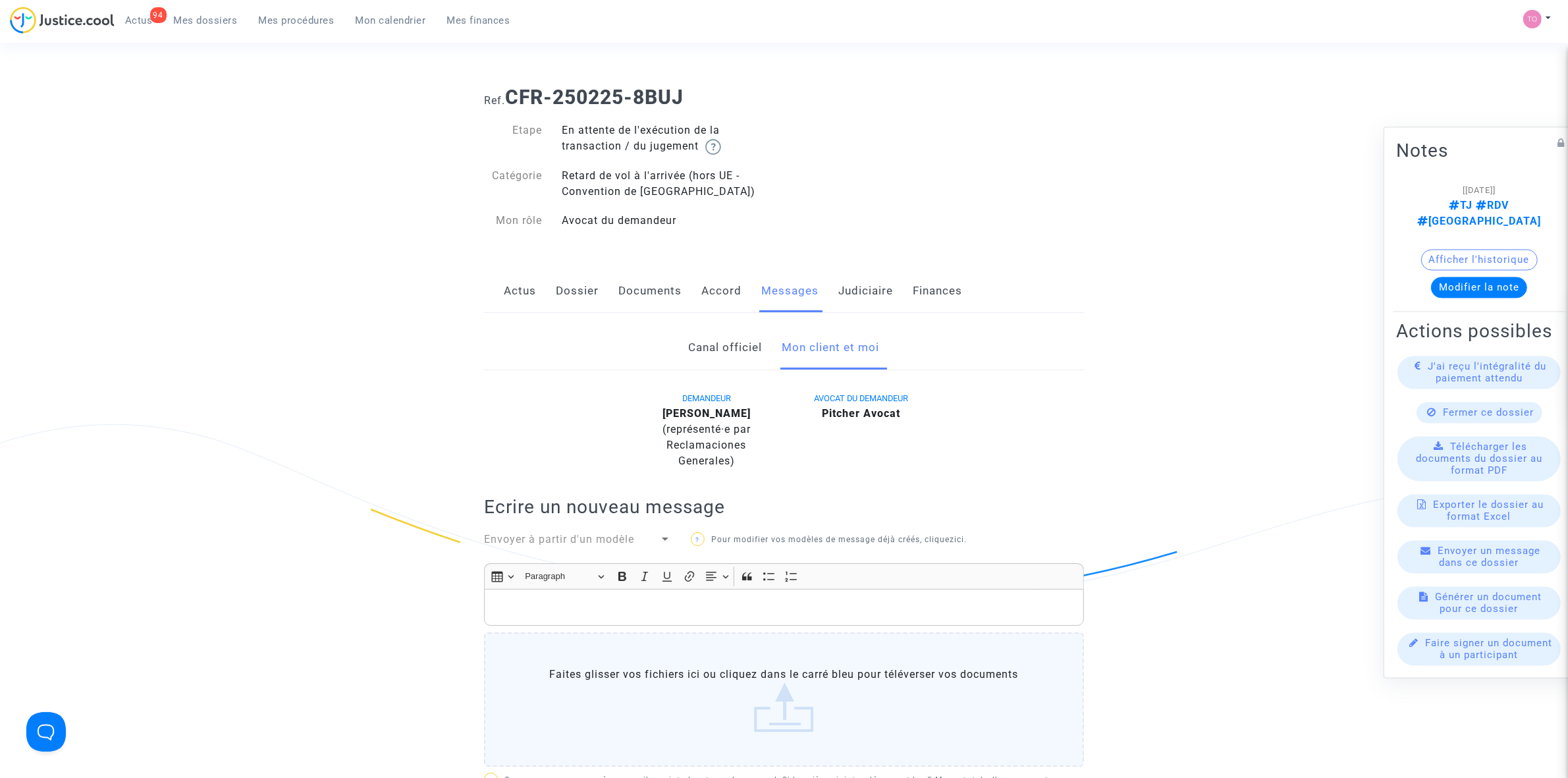
click at [870, 293] on link "Judiciaire" at bounding box center [865, 291] width 55 height 43
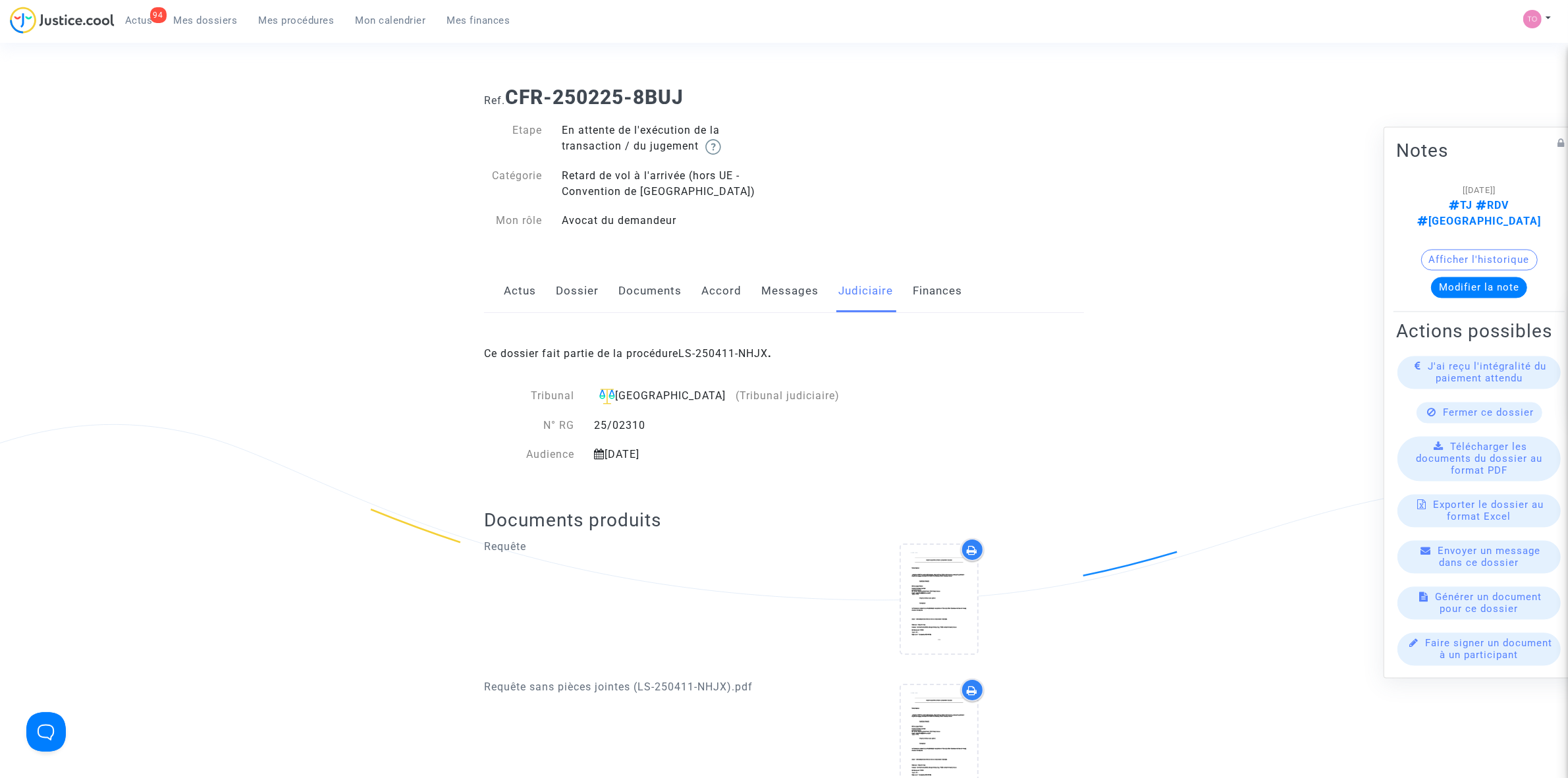
click at [781, 281] on link "Messages" at bounding box center [790, 291] width 57 height 43
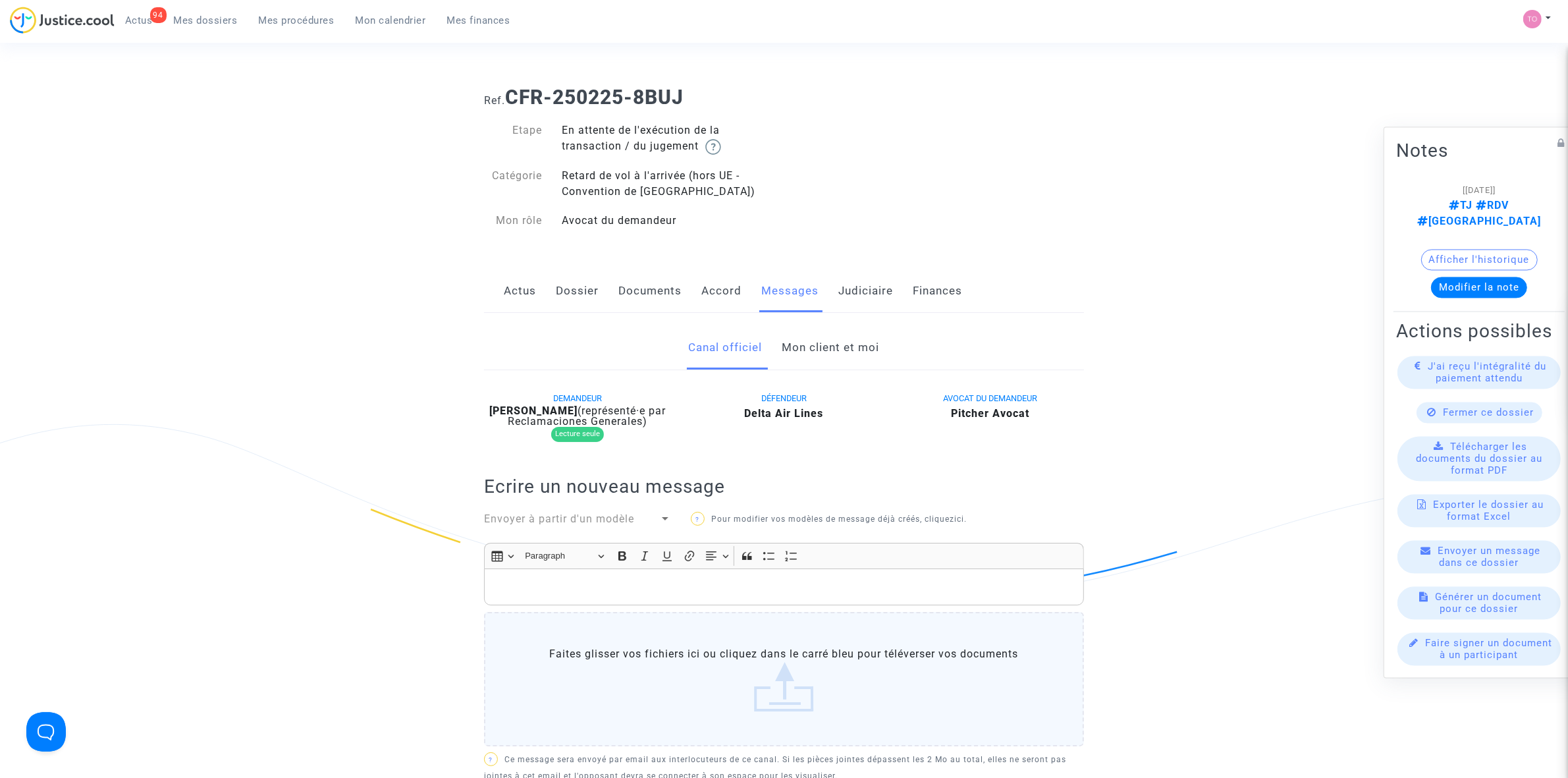
click at [825, 339] on link "Mon client et moi" at bounding box center [830, 347] width 97 height 43
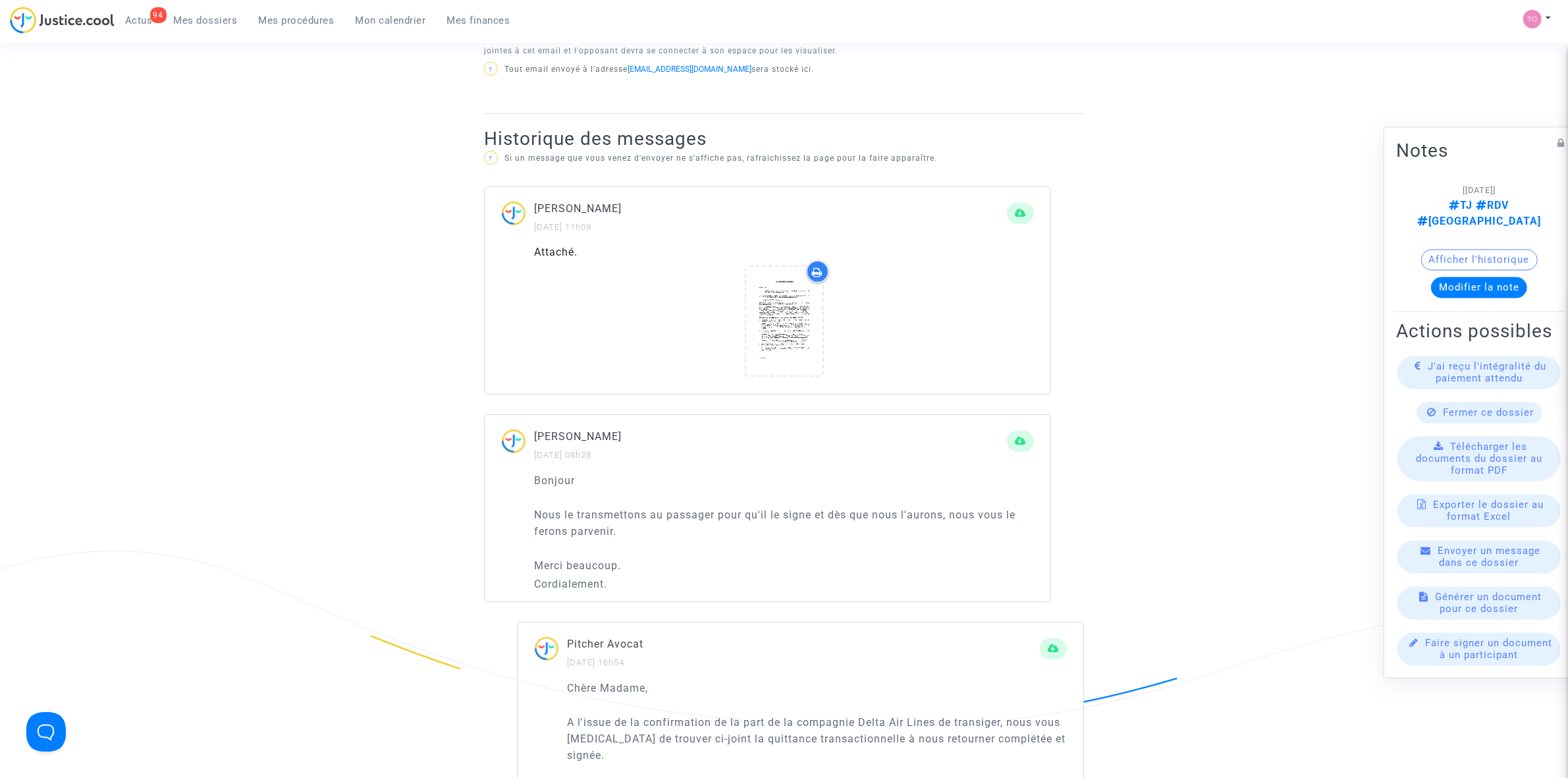
scroll to position [823, 0]
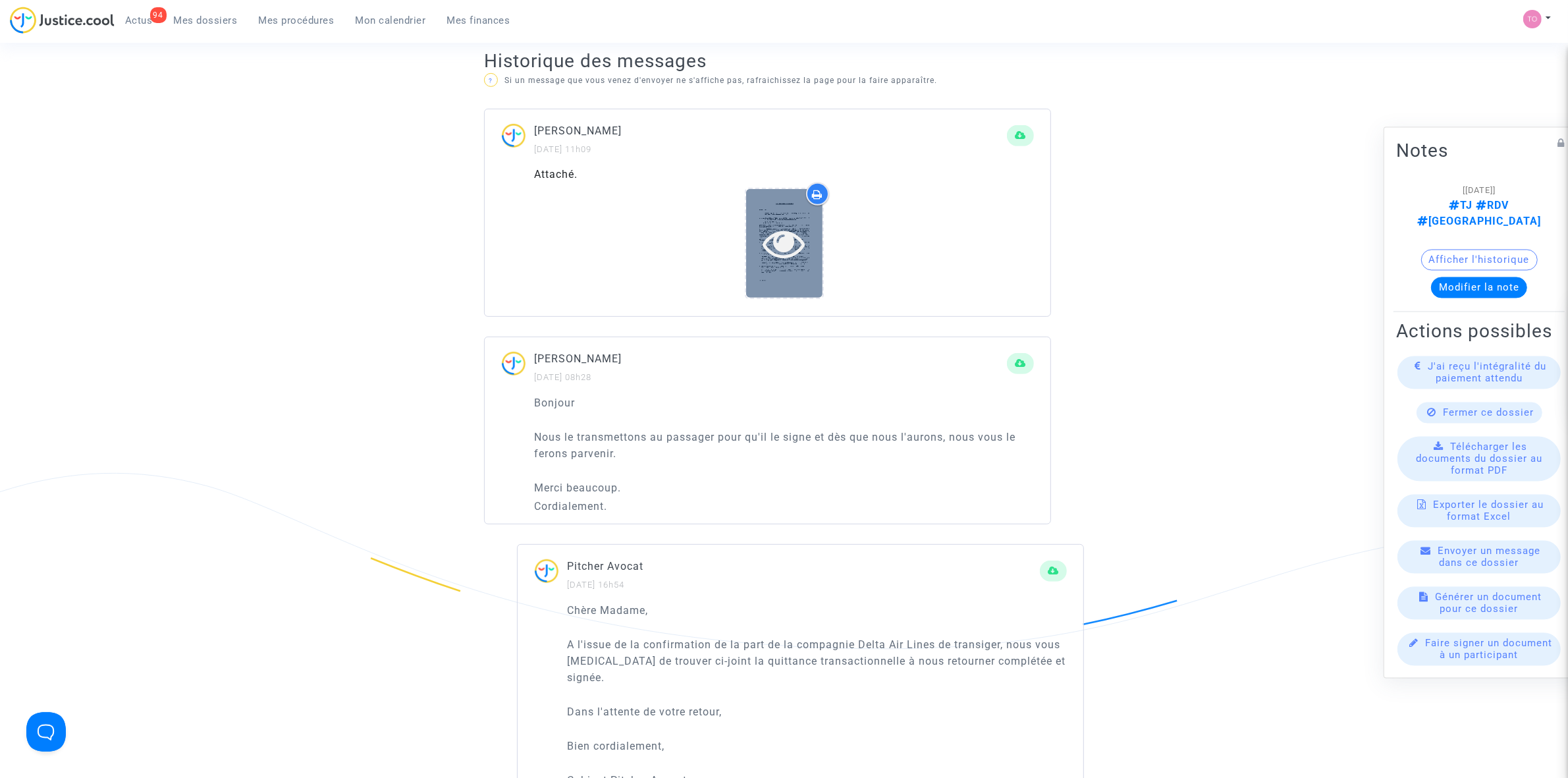
click at [778, 233] on icon at bounding box center [784, 242] width 43 height 42
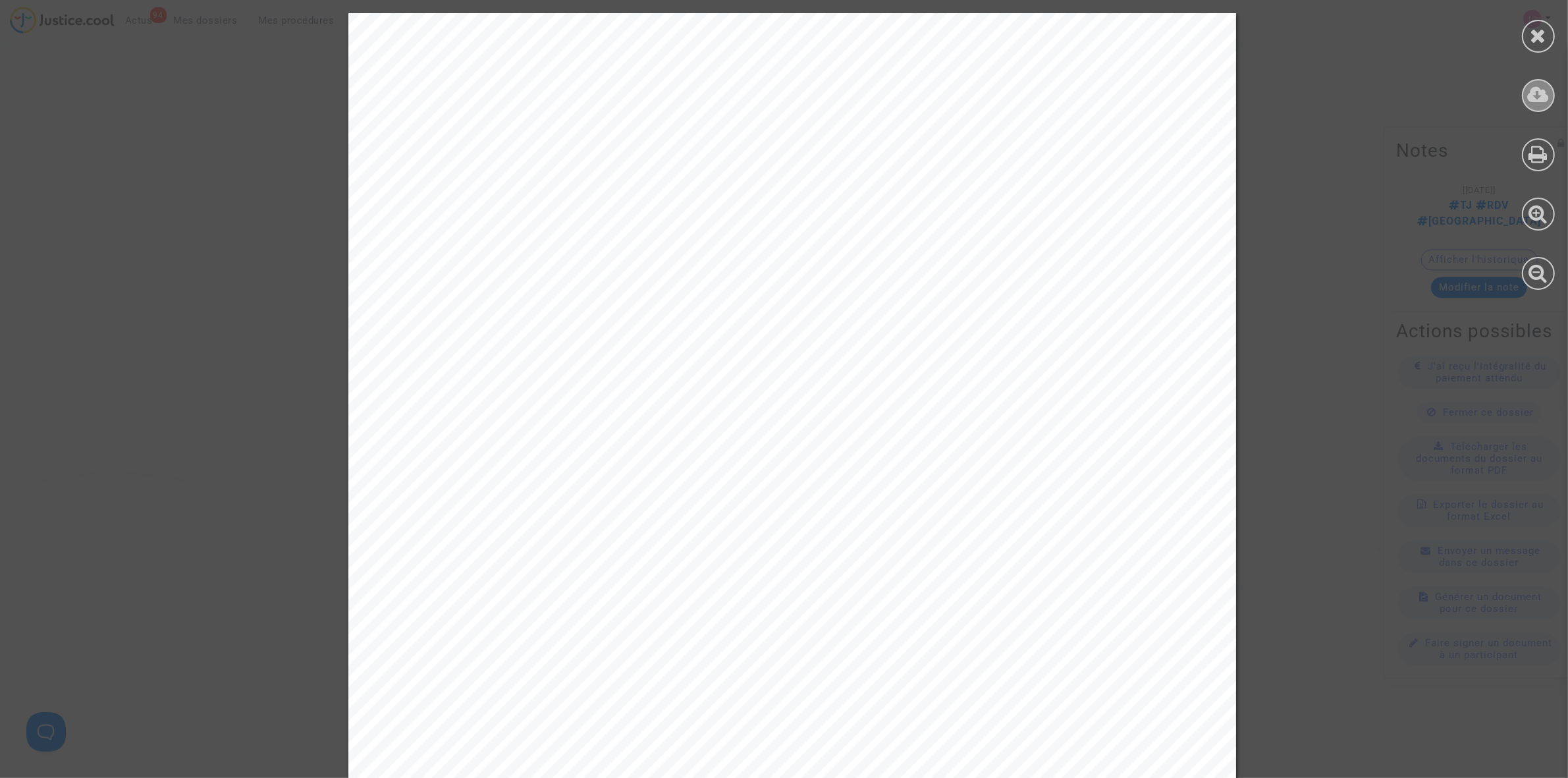
click at [1540, 99] on icon at bounding box center [1539, 95] width 22 height 20
click at [1530, 38] on div at bounding box center [1539, 36] width 33 height 33
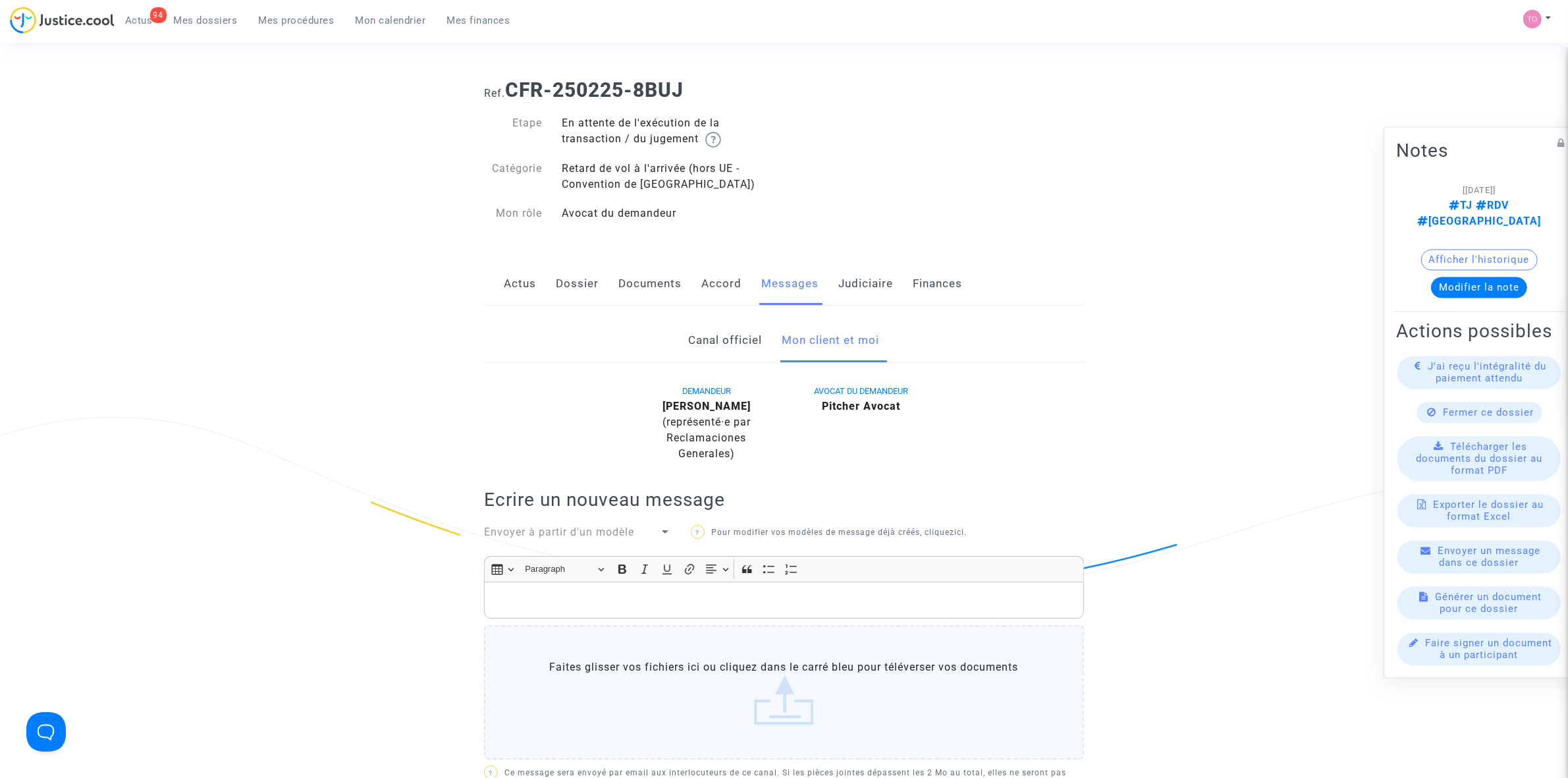
scroll to position [0, 0]
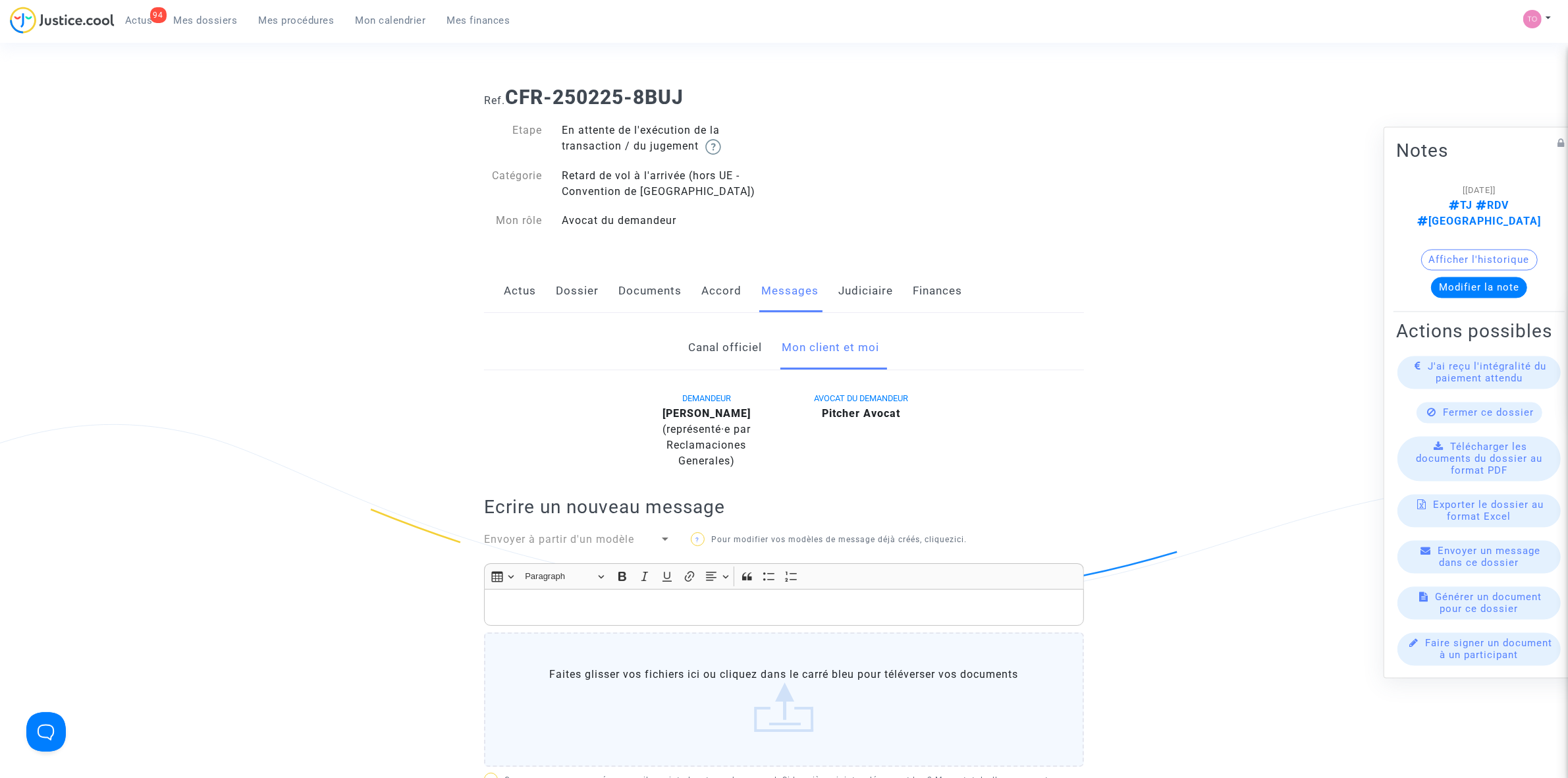
click at [386, 17] on span "Mon calendrier" at bounding box center [391, 21] width 71 height 12
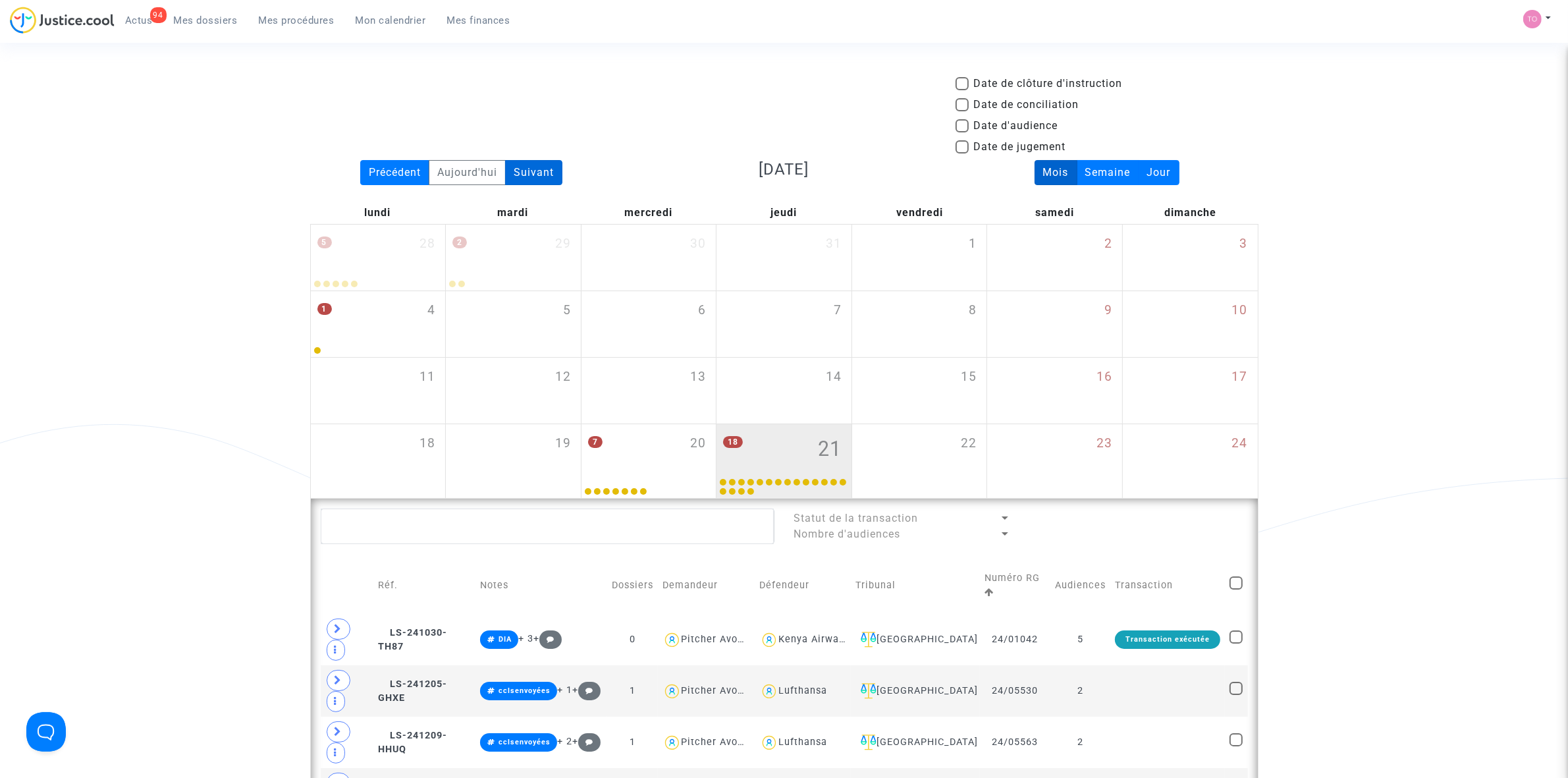
click at [532, 165] on div "Suivant" at bounding box center [534, 173] width 57 height 26
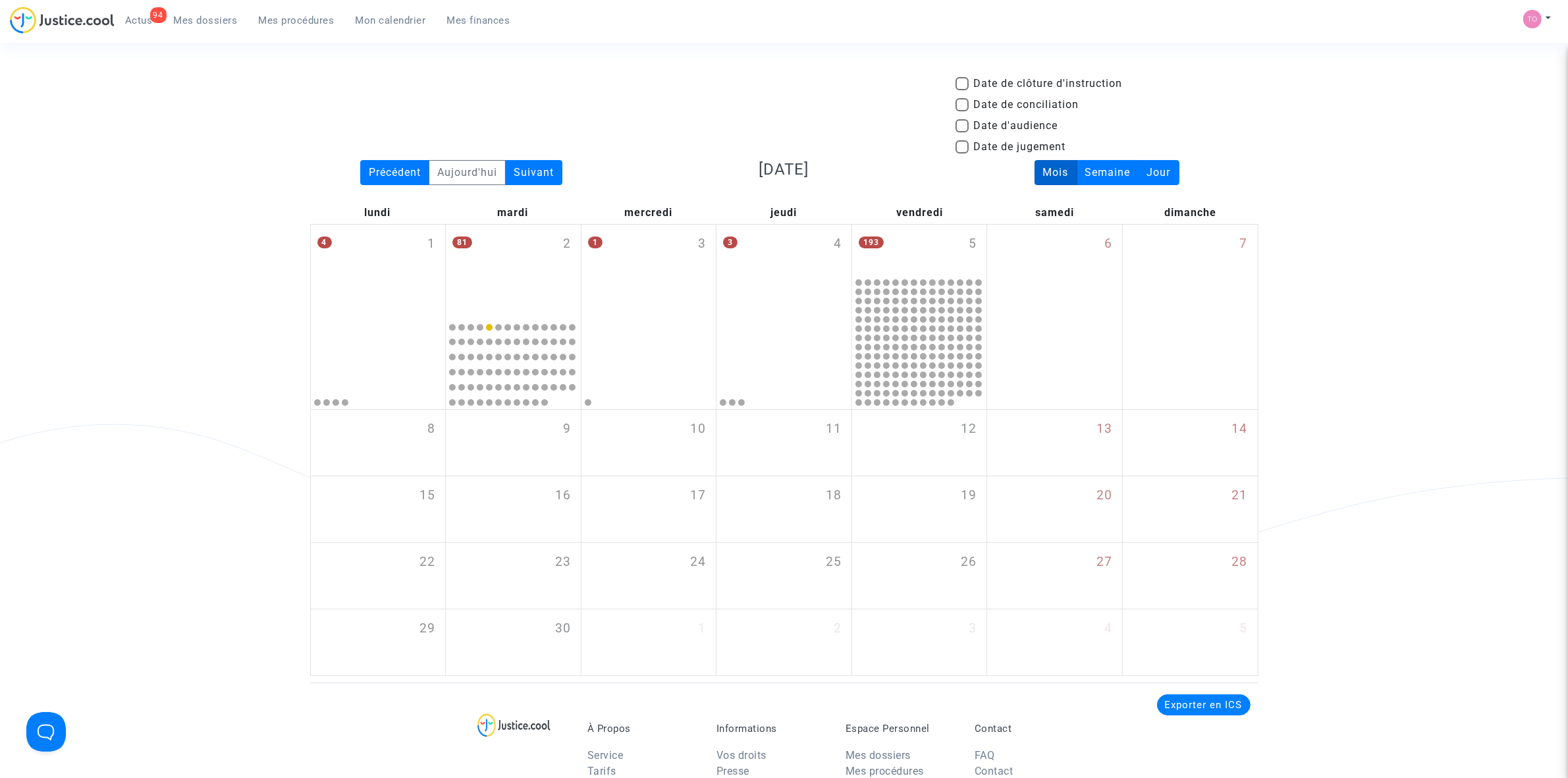
click at [967, 124] on span at bounding box center [962, 125] width 13 height 13
click at [963, 132] on input "Date d'audience" at bounding box center [962, 132] width 1 height 1
checkbox input "true"
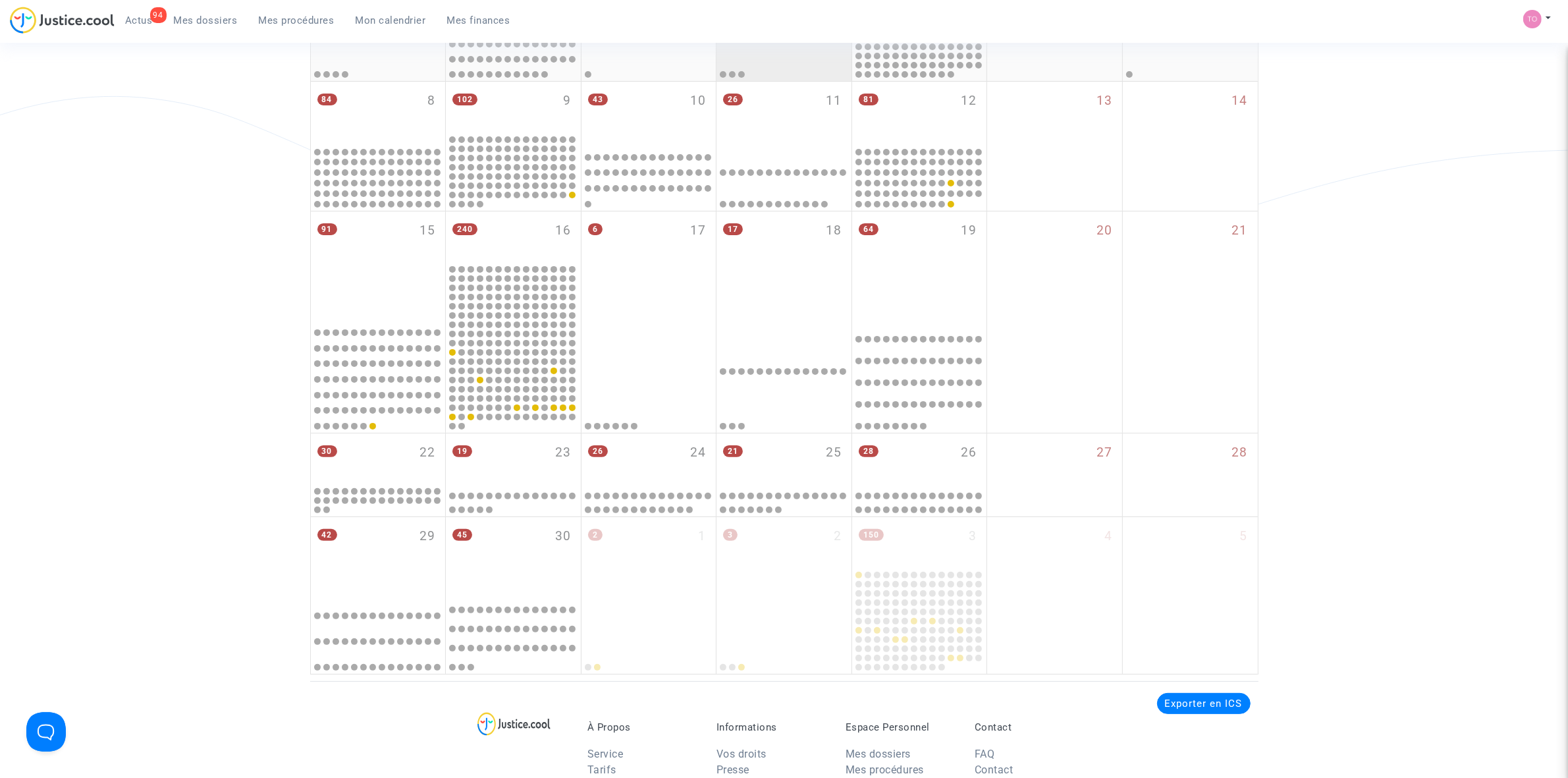
scroll to position [330, 0]
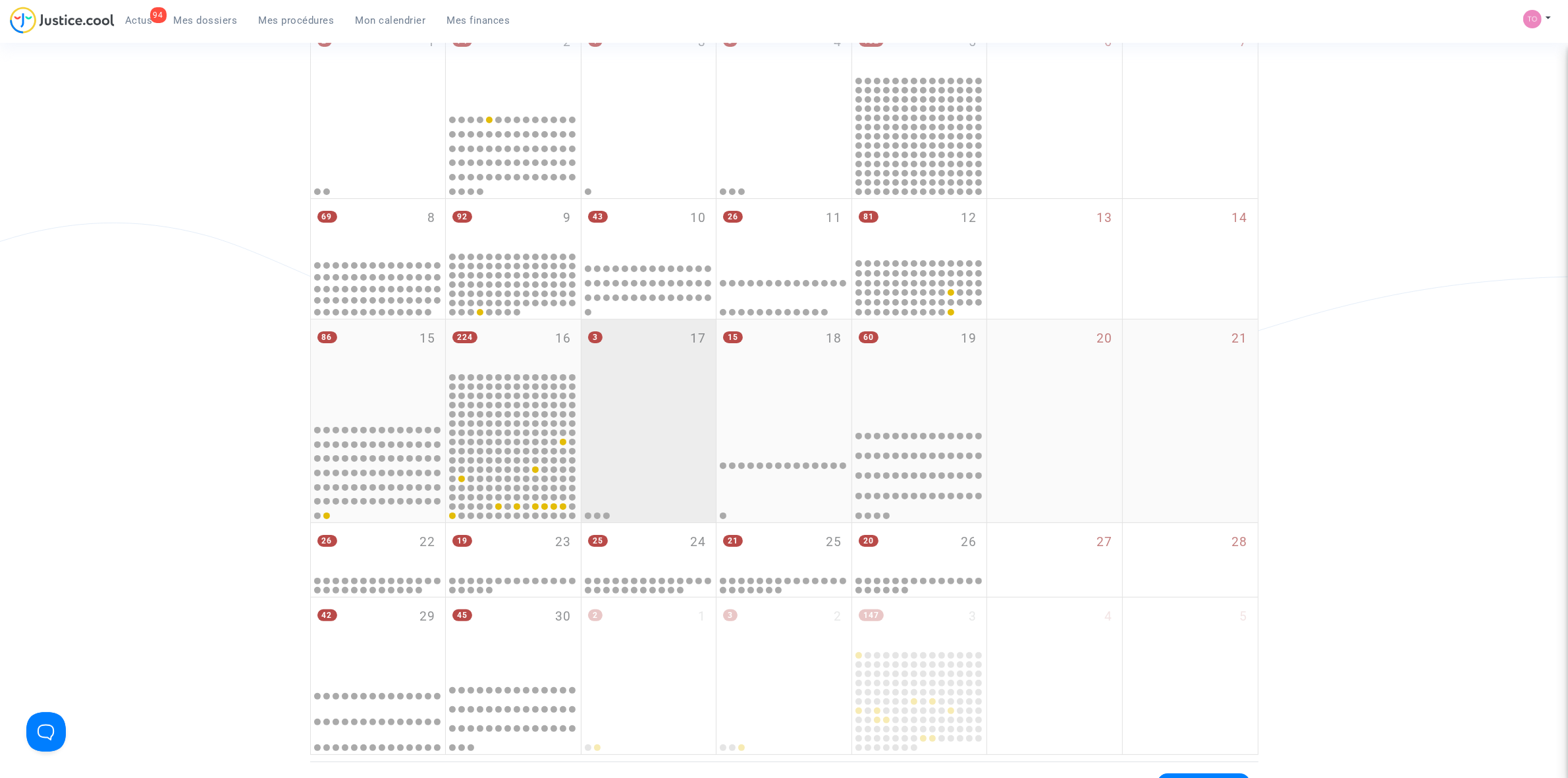
scroll to position [165, 0]
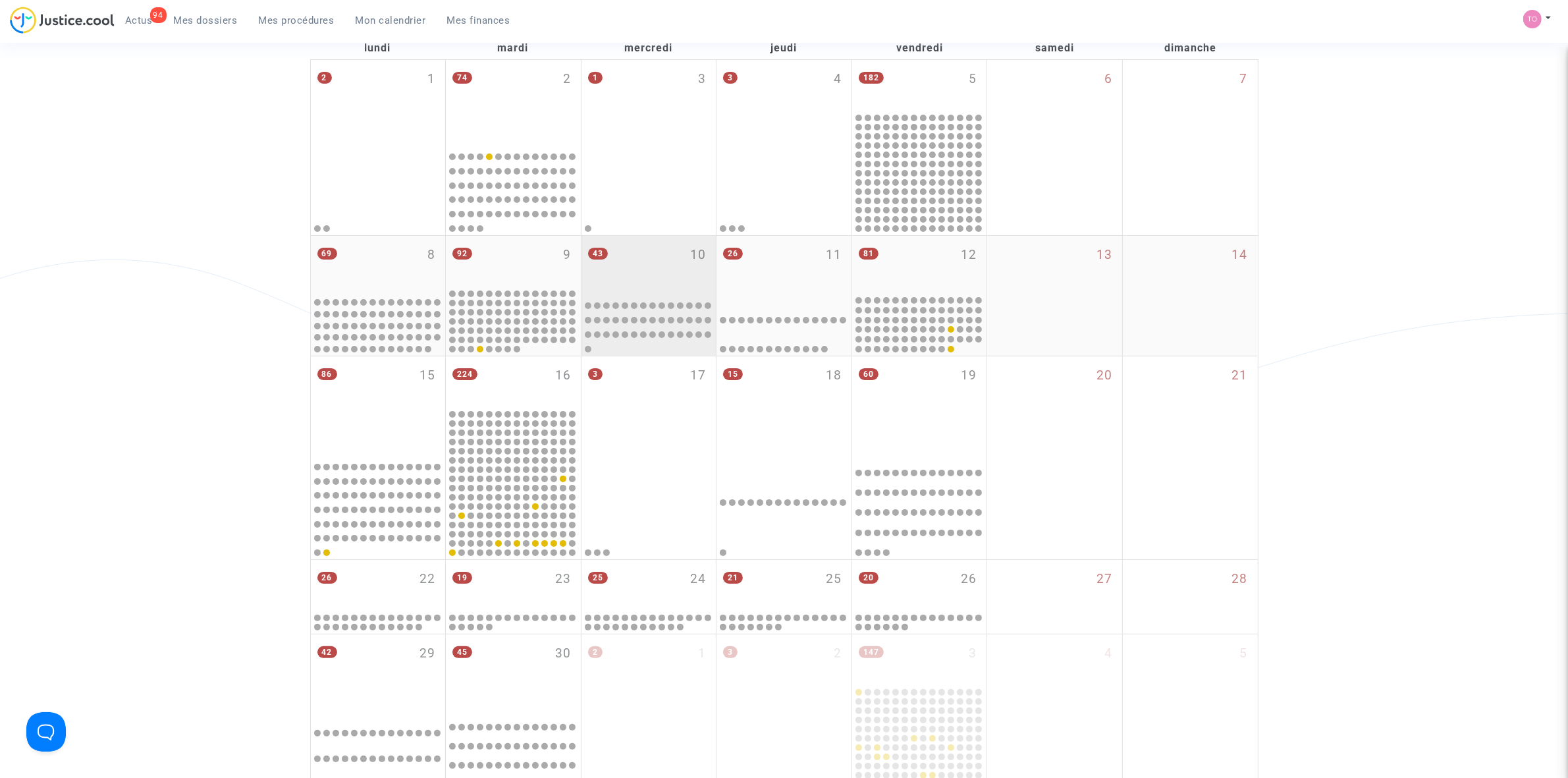
click at [638, 267] on div "43 10" at bounding box center [650, 264] width 135 height 58
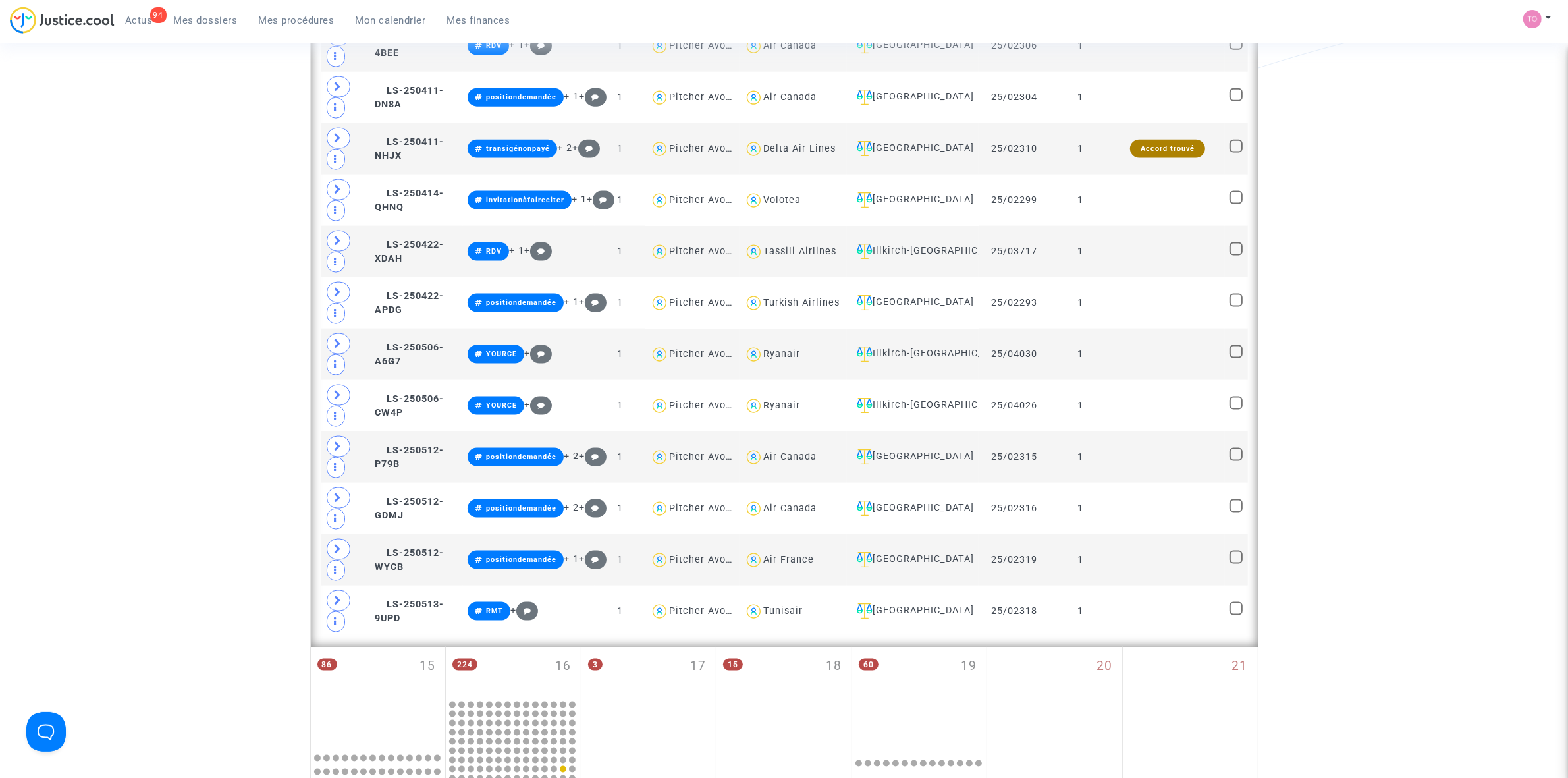
scroll to position [2222, 0]
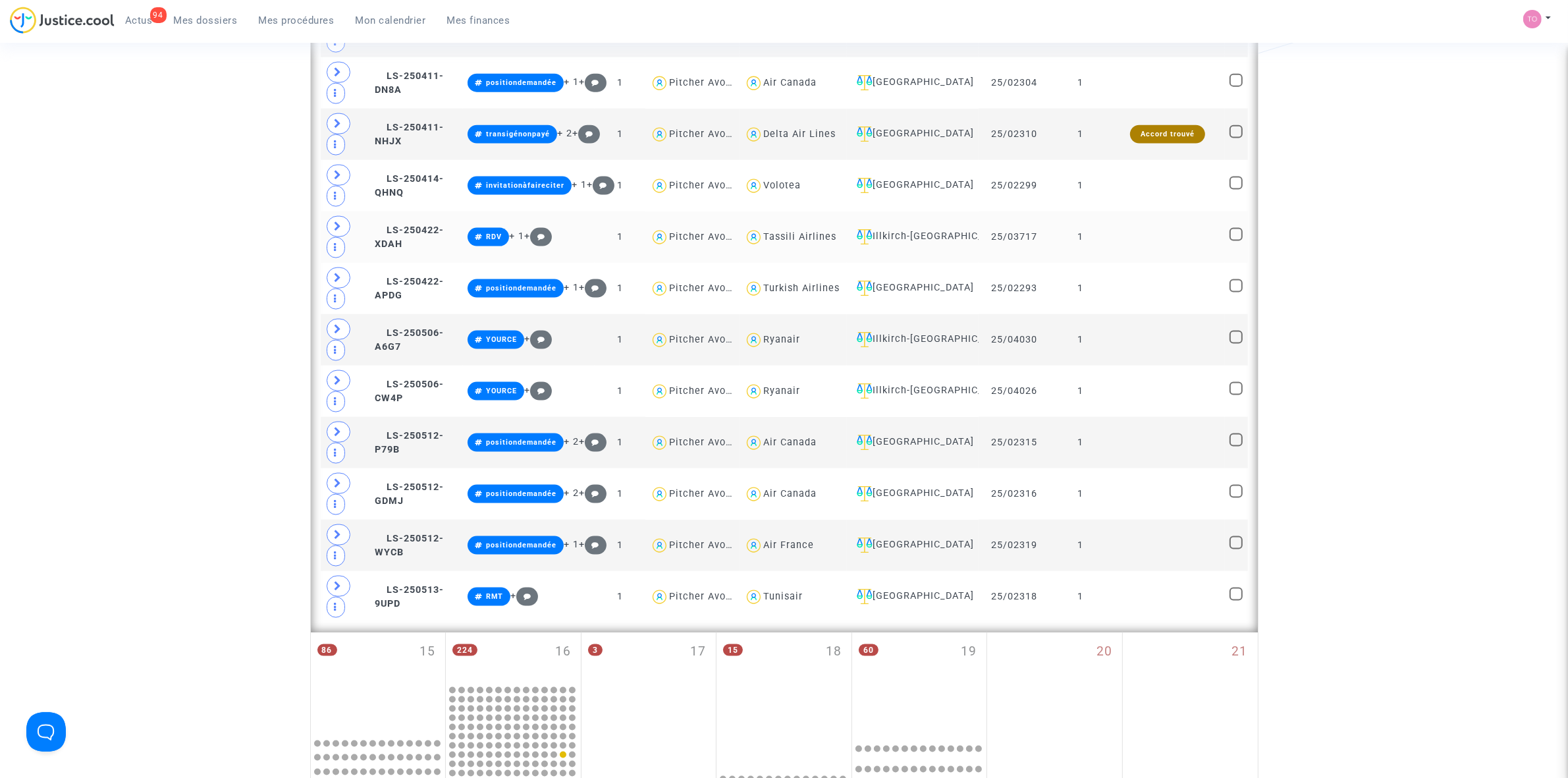
click at [792, 242] on div "Tassili Airlines" at bounding box center [800, 236] width 74 height 11
type textarea "@"Tassili Airlines""
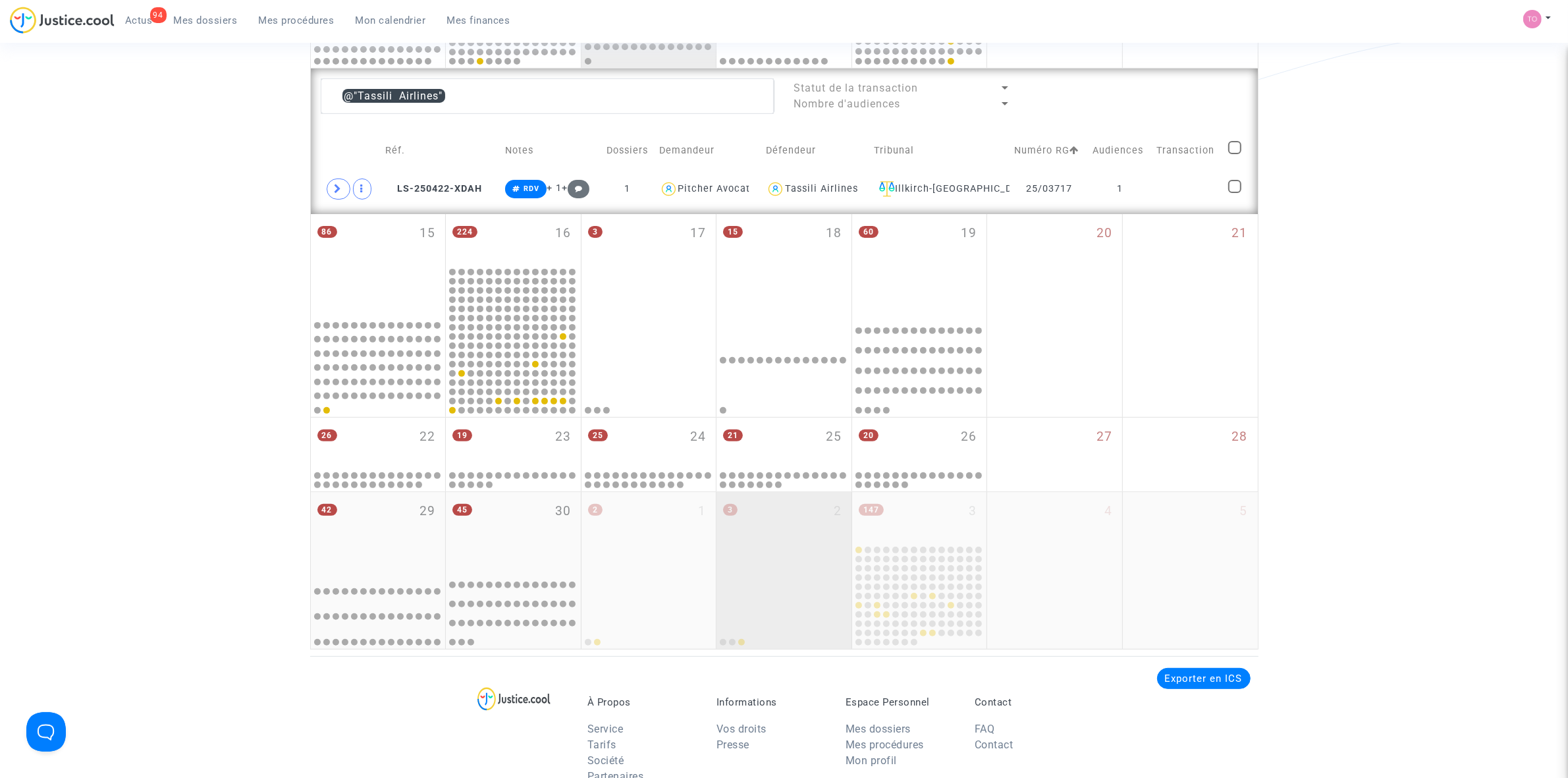
scroll to position [409, 0]
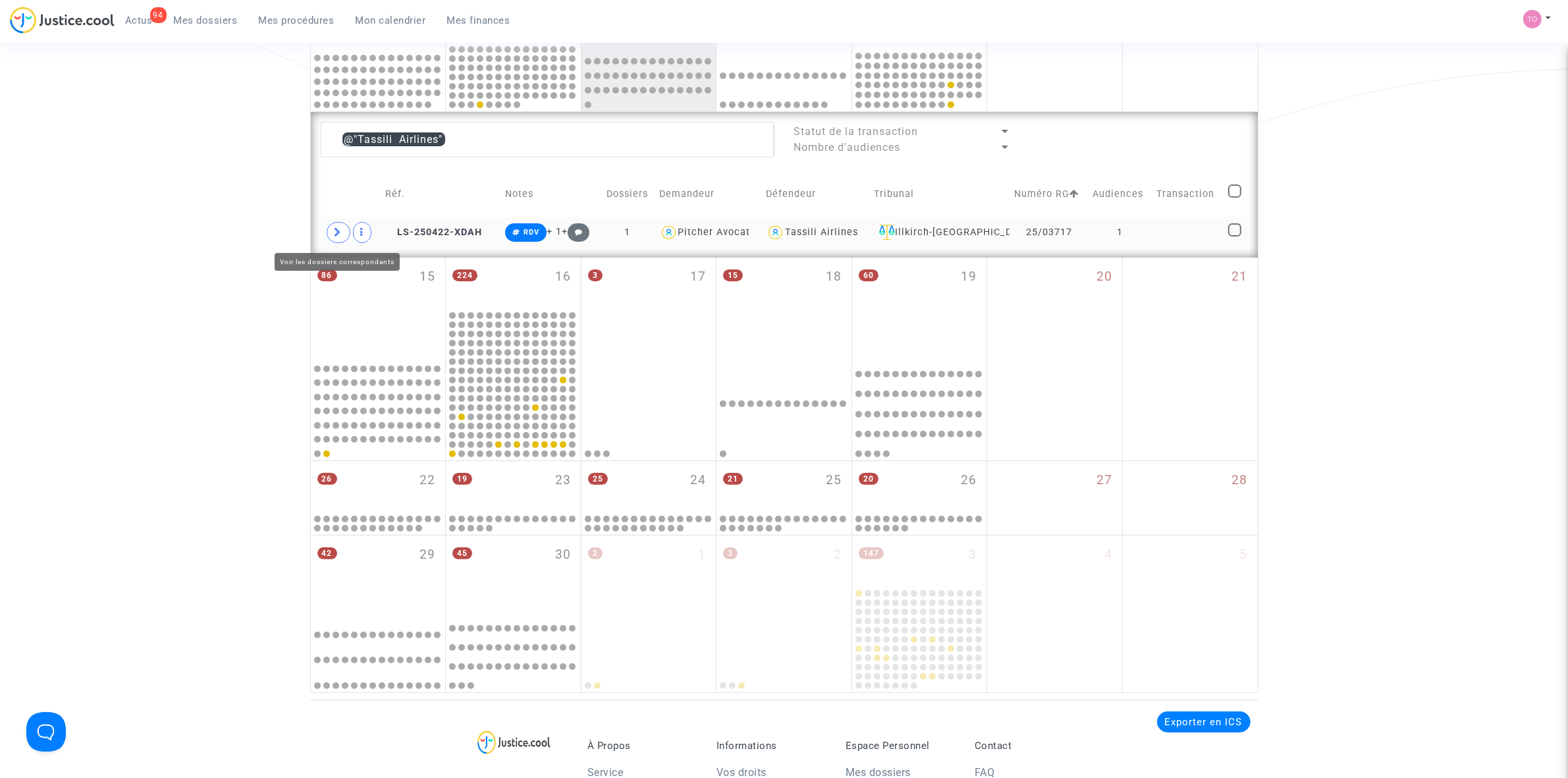
click at [331, 237] on span at bounding box center [339, 232] width 24 height 21
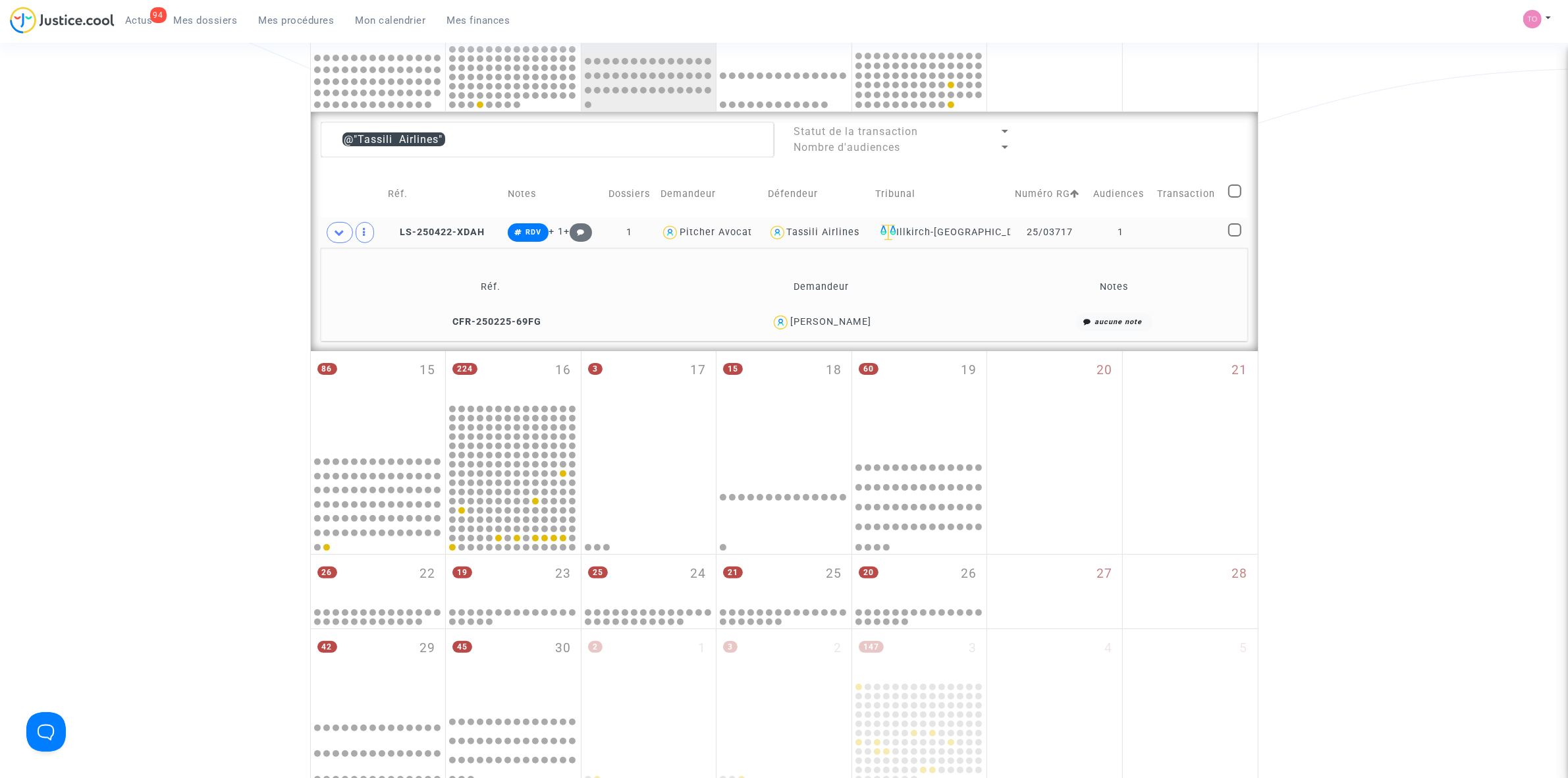
click at [861, 320] on div "[PERSON_NAME]" at bounding box center [830, 321] width 81 height 11
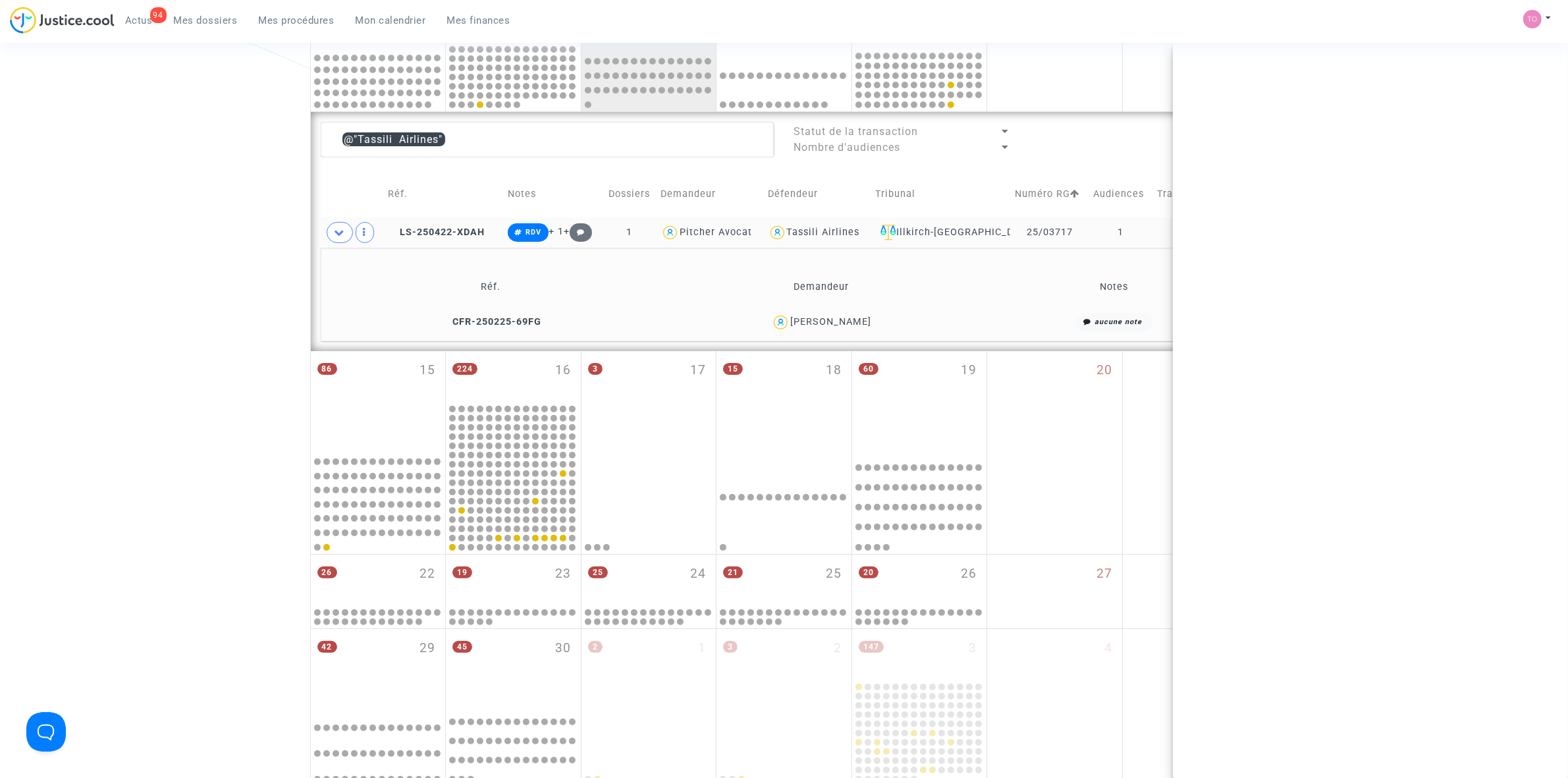
click at [861, 320] on div "[PERSON_NAME]" at bounding box center [830, 321] width 81 height 11
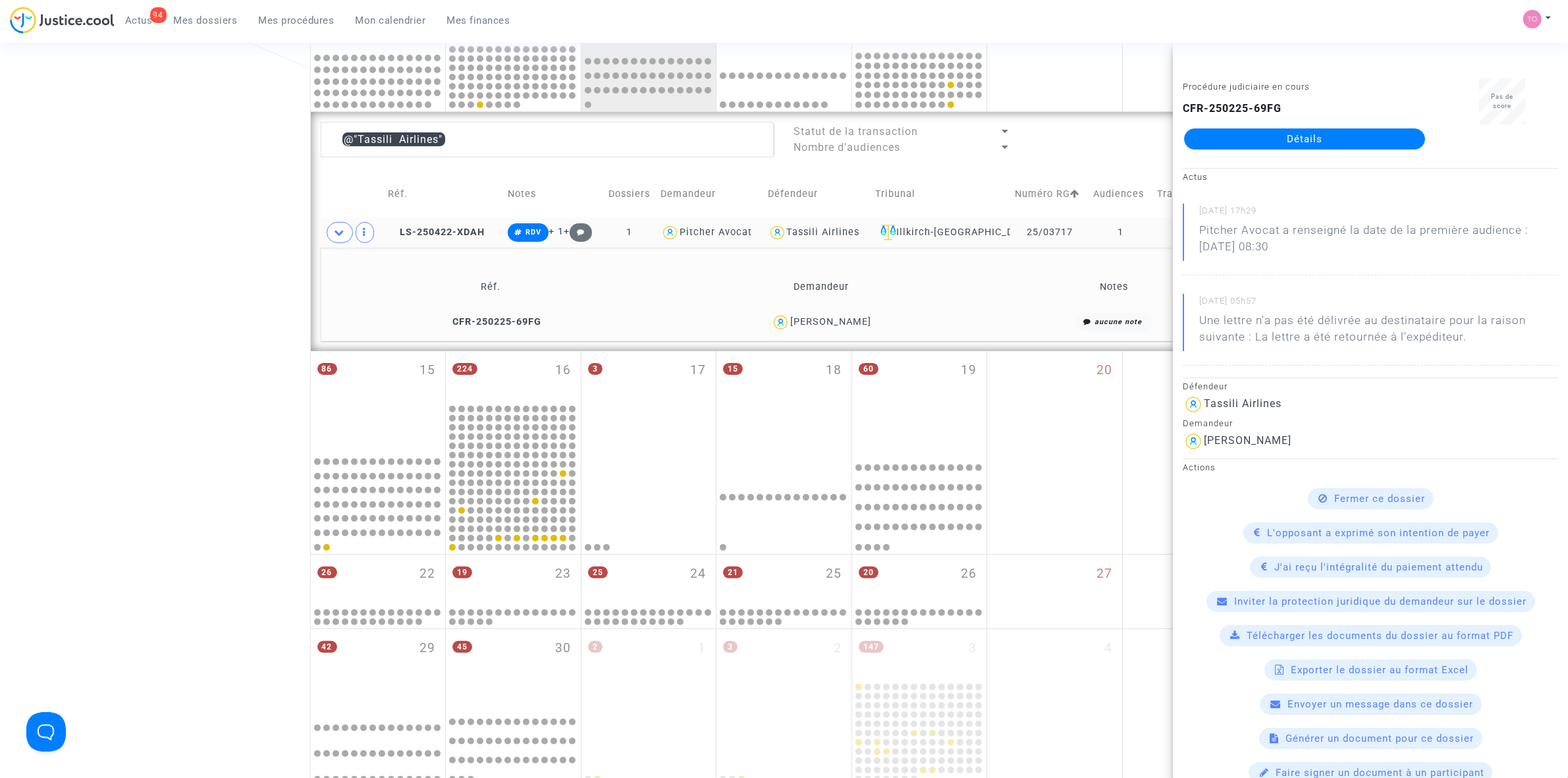
click at [143, 228] on div "Date de clôture d'instruction Date de conciliation Date d'audience Date de juge…" at bounding box center [784, 226] width 1568 height 1119
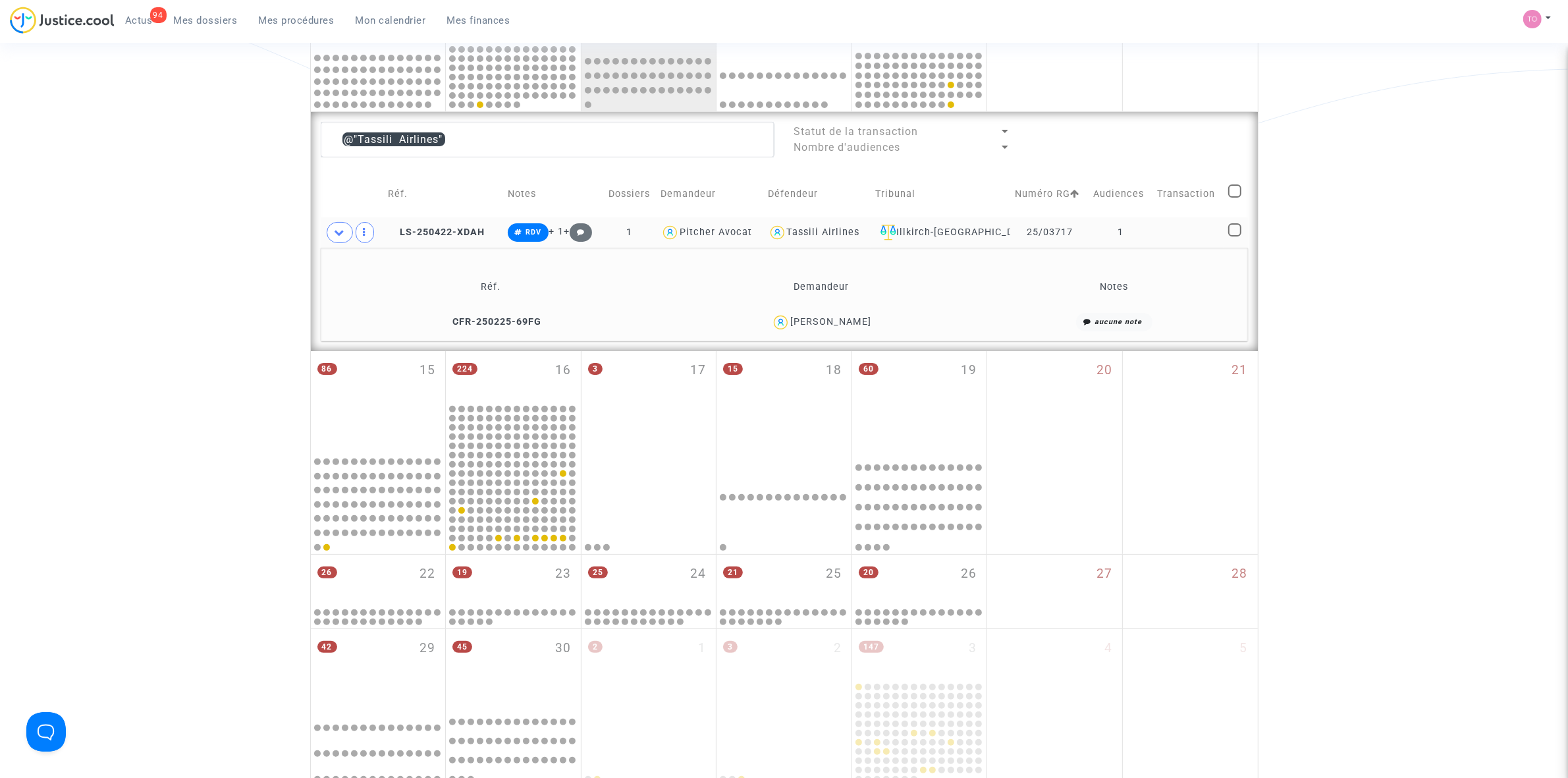
click at [870, 325] on div "[PERSON_NAME]" at bounding box center [821, 322] width 320 height 19
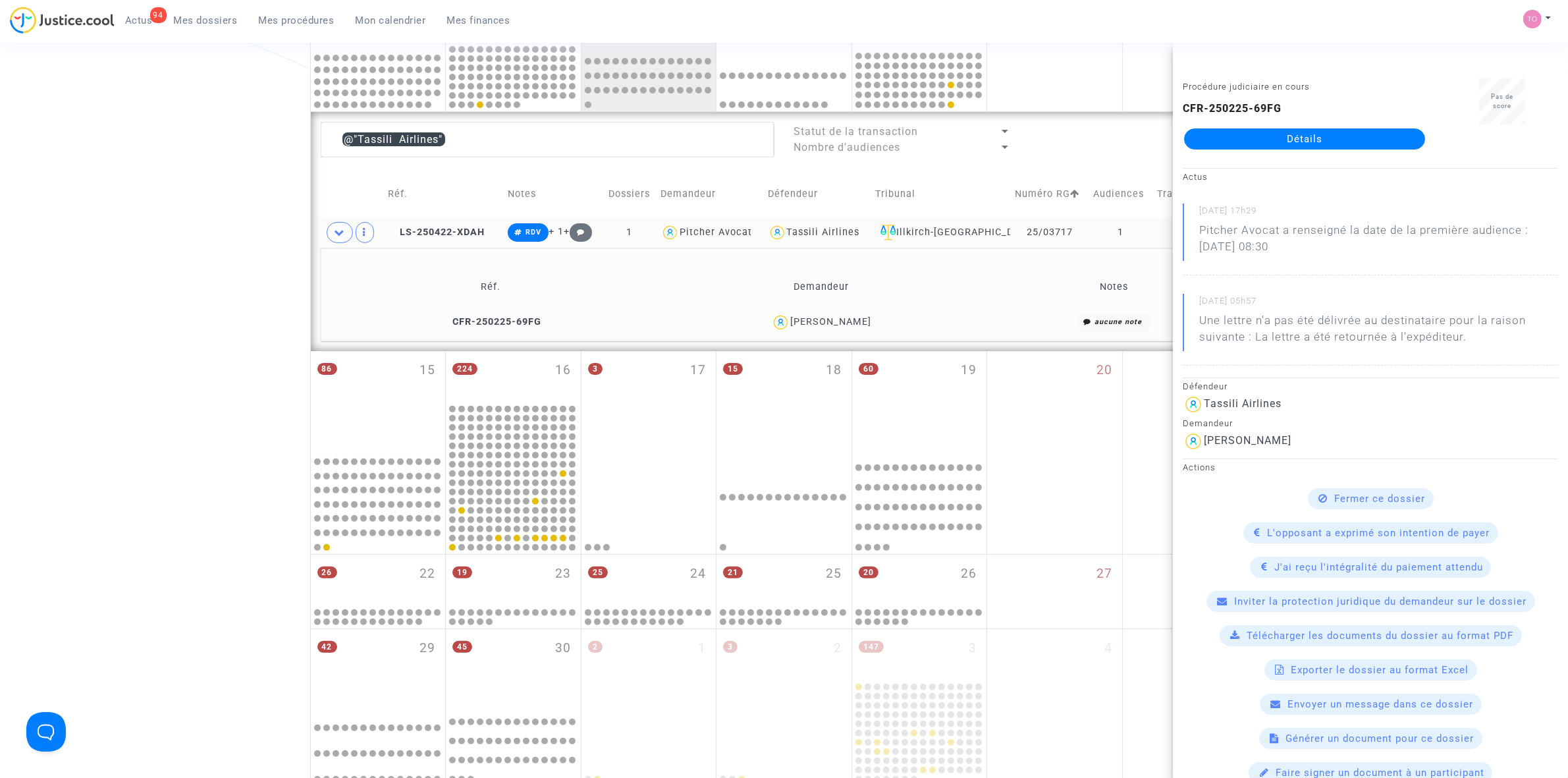
click at [99, 253] on div "Date de clôture d'instruction Date de conciliation Date d'audience Date de juge…" at bounding box center [784, 226] width 1568 height 1119
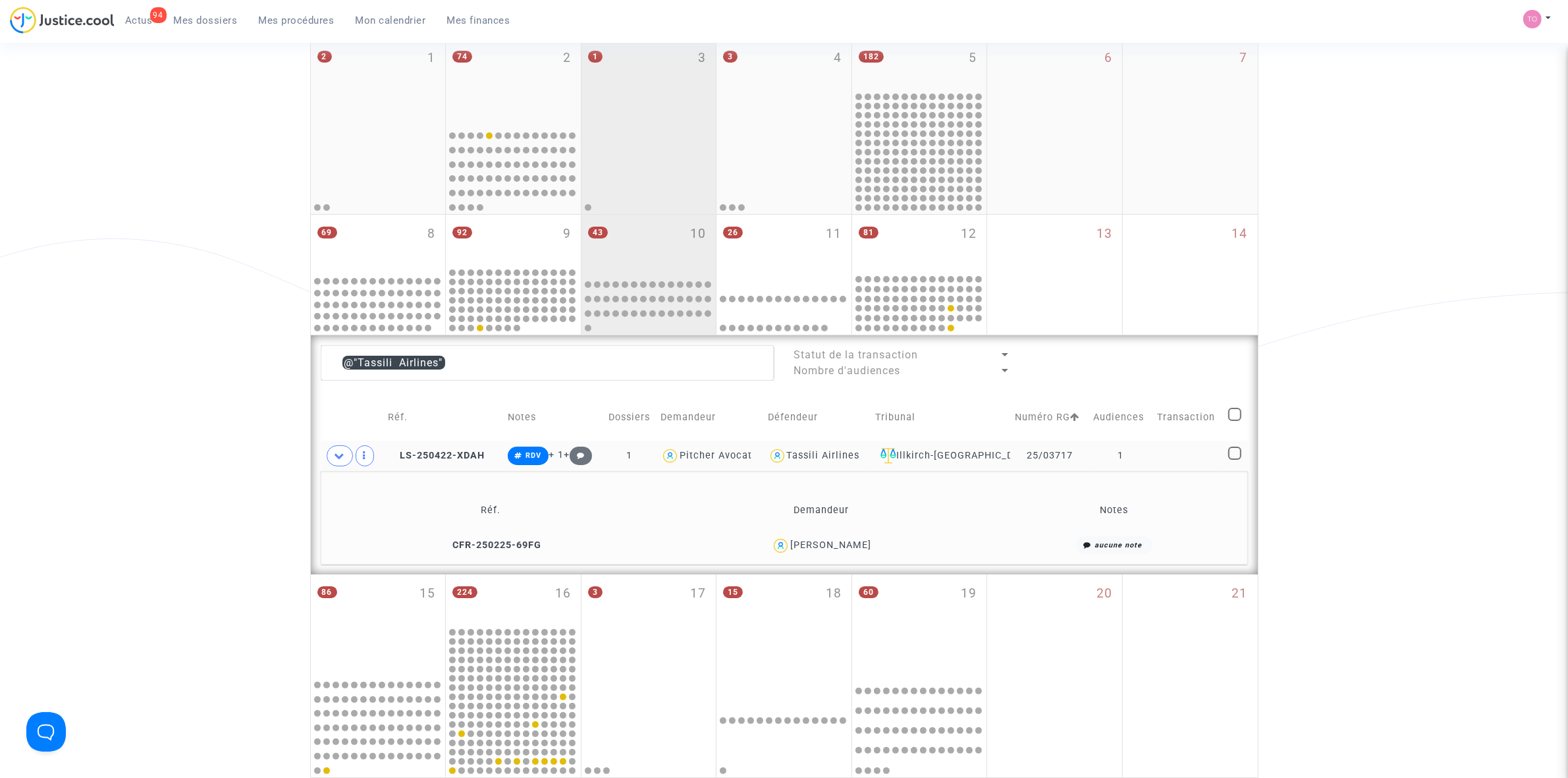
scroll to position [162, 0]
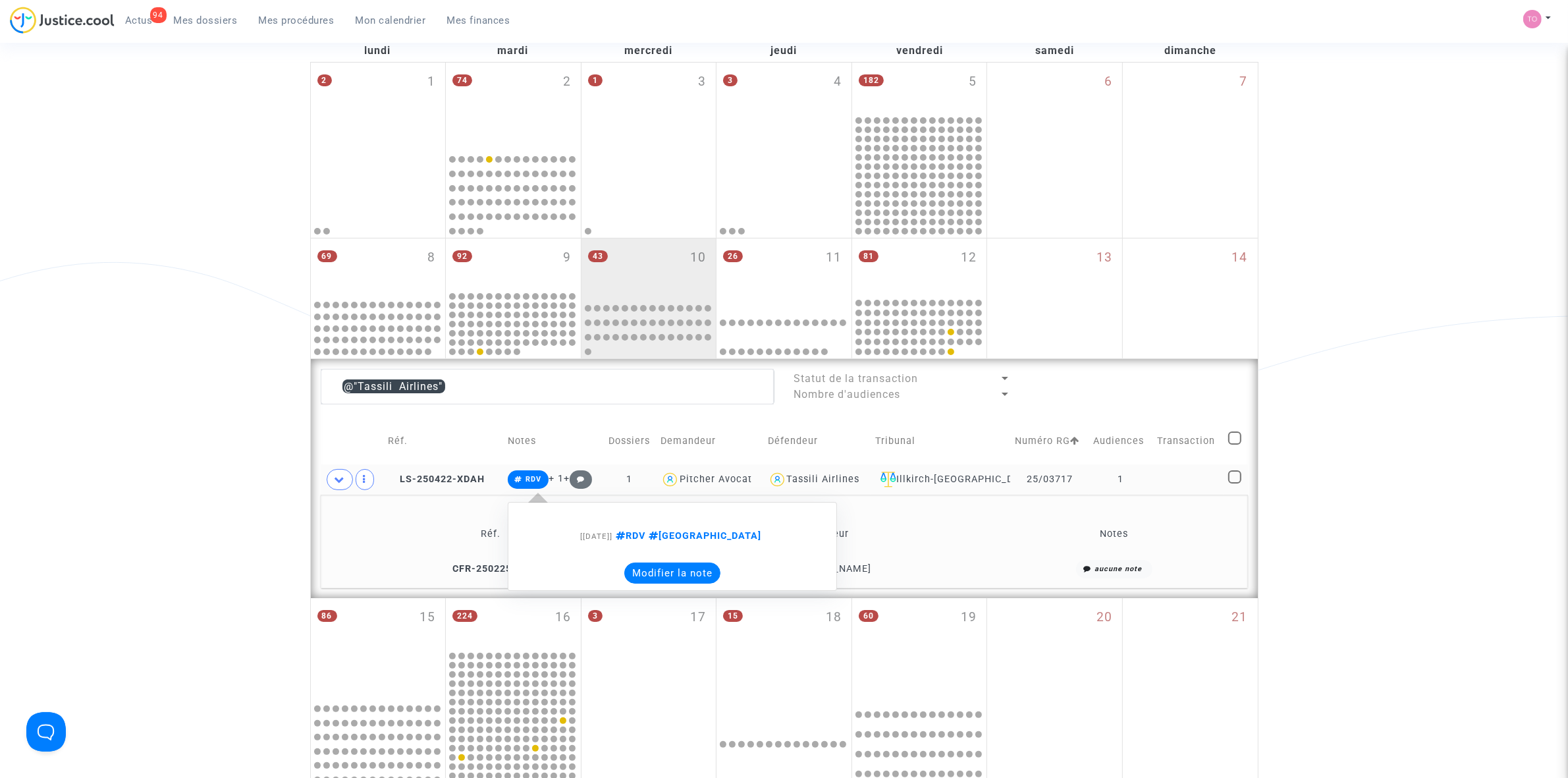
click at [674, 574] on button "Modifier la note" at bounding box center [672, 572] width 96 height 21
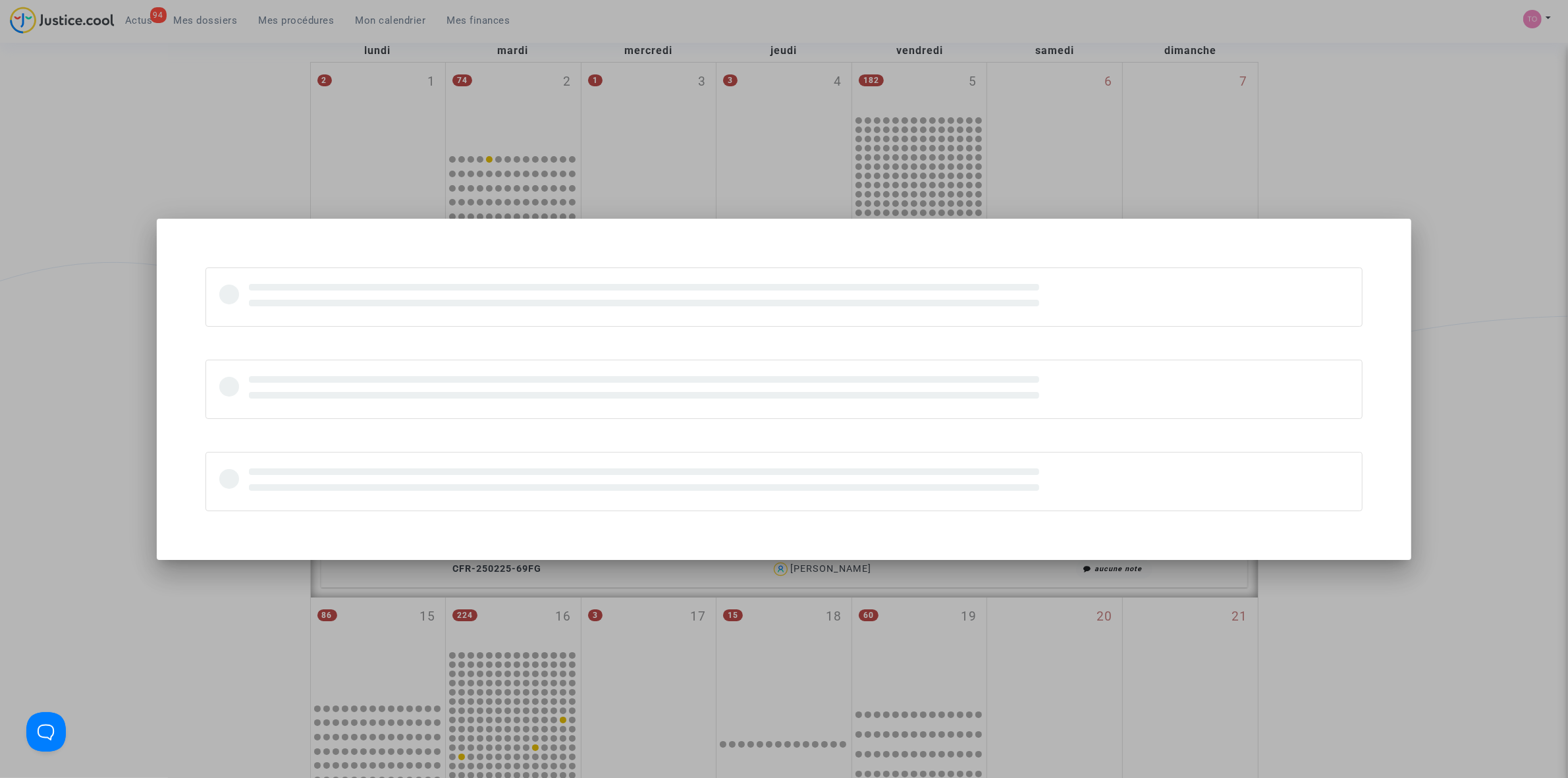
scroll to position [0, 0]
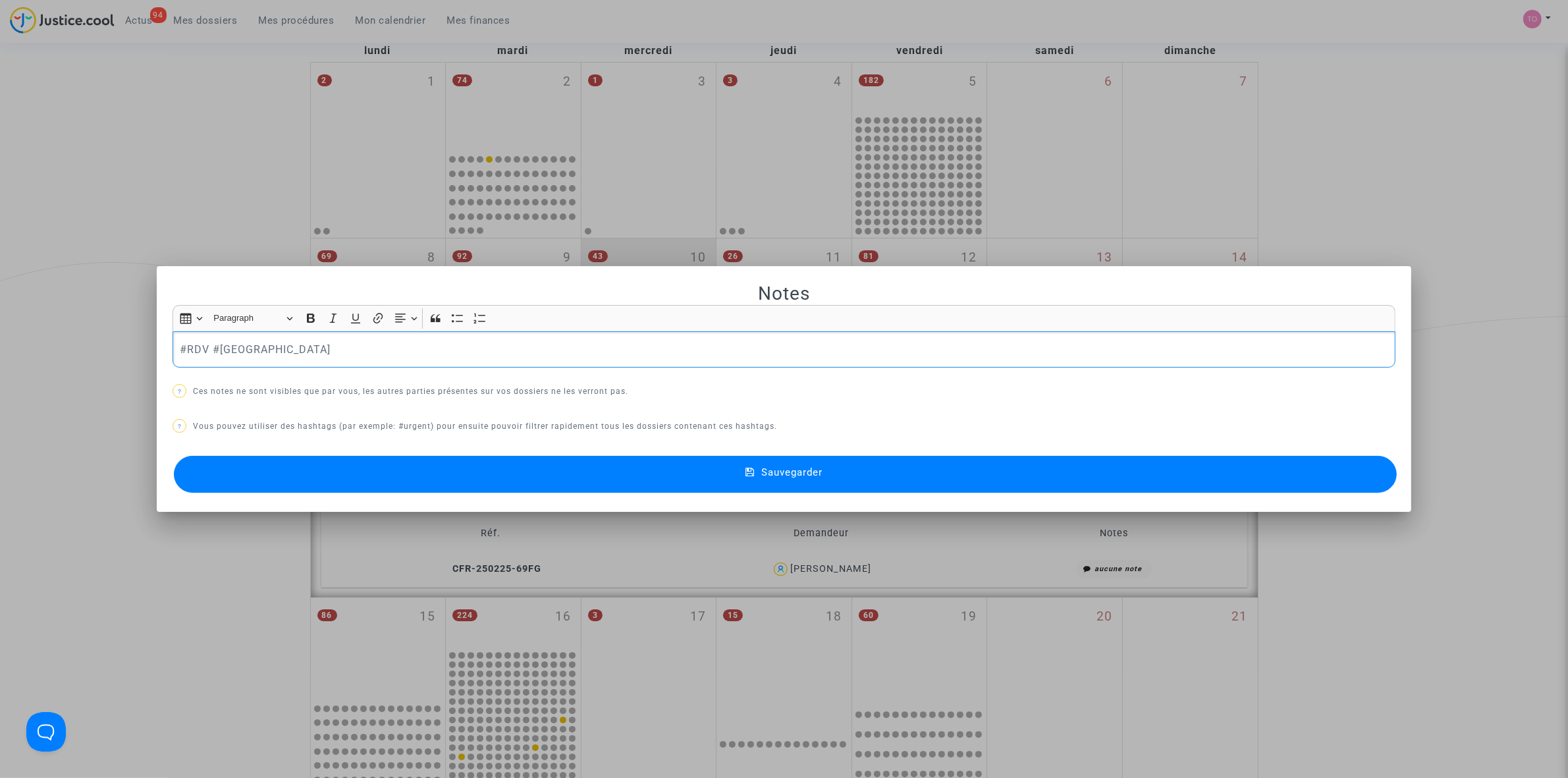
drag, startPoint x: 337, startPoint y: 347, endPoint x: 18, endPoint y: 334, distance: 319.3
click at [18, 334] on div "Notes Rich Text Editor Insert table Insert table Heading Paragraph Paragraph He…" at bounding box center [784, 389] width 1568 height 778
click at [223, 209] on span "#positiondemandée" at bounding box center [227, 208] width 75 height 19
drag, startPoint x: 706, startPoint y: 475, endPoint x: 730, endPoint y: 480, distance: 24.5
click at [711, 476] on button "Sauvegarder" at bounding box center [785, 474] width 1223 height 37
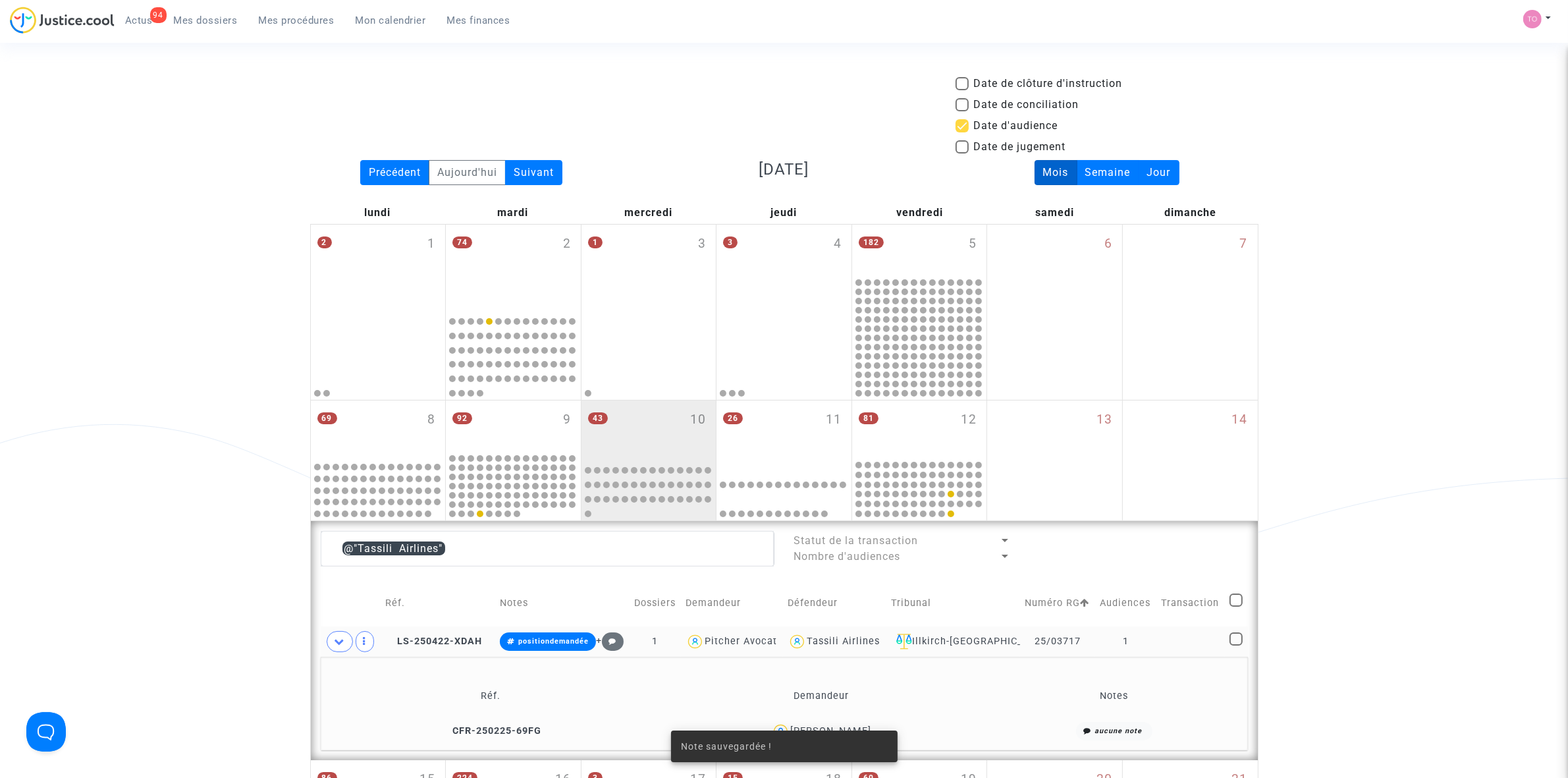
scroll to position [162, 0]
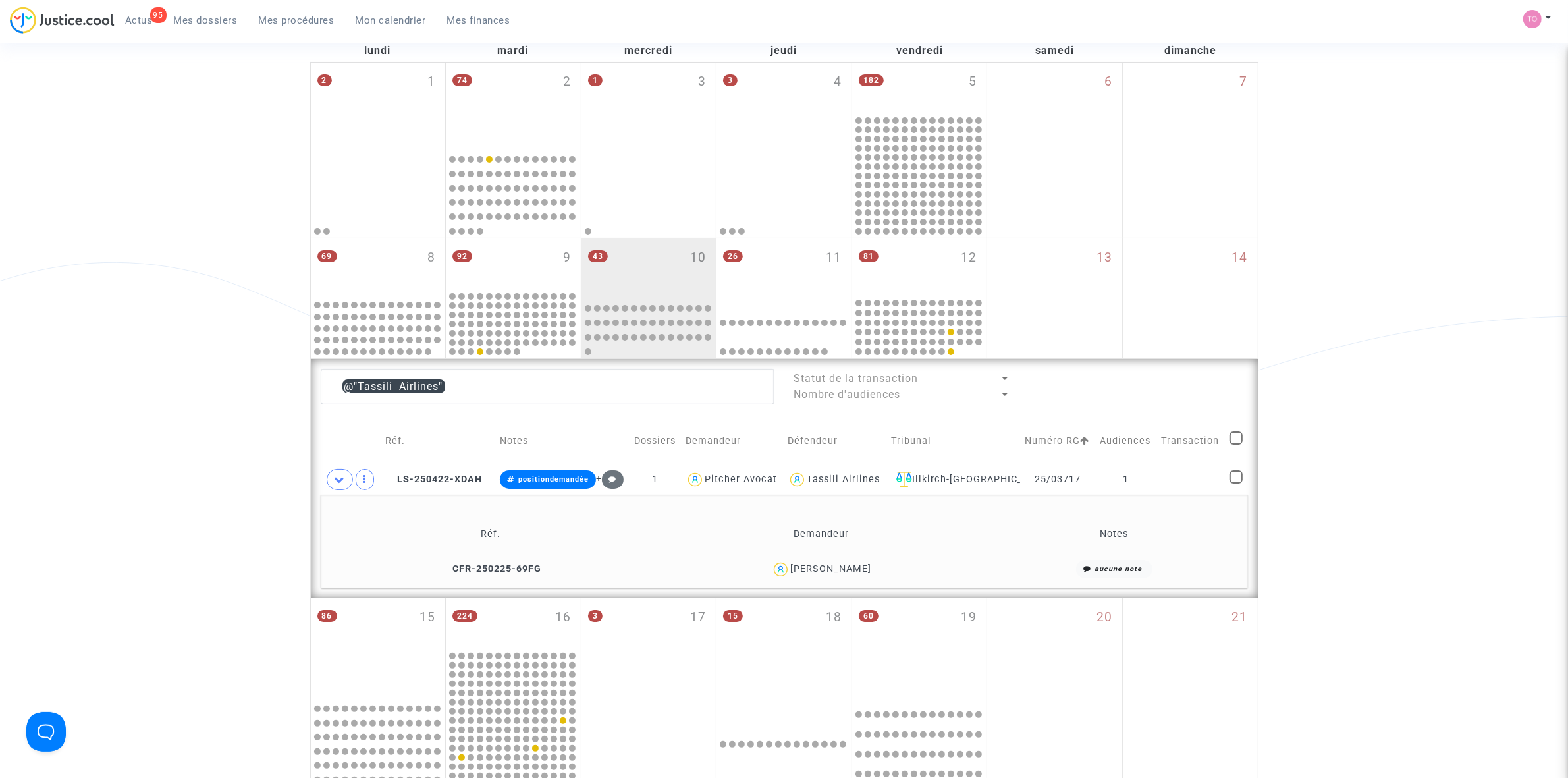
click at [809, 336] on div at bounding box center [784, 327] width 131 height 58
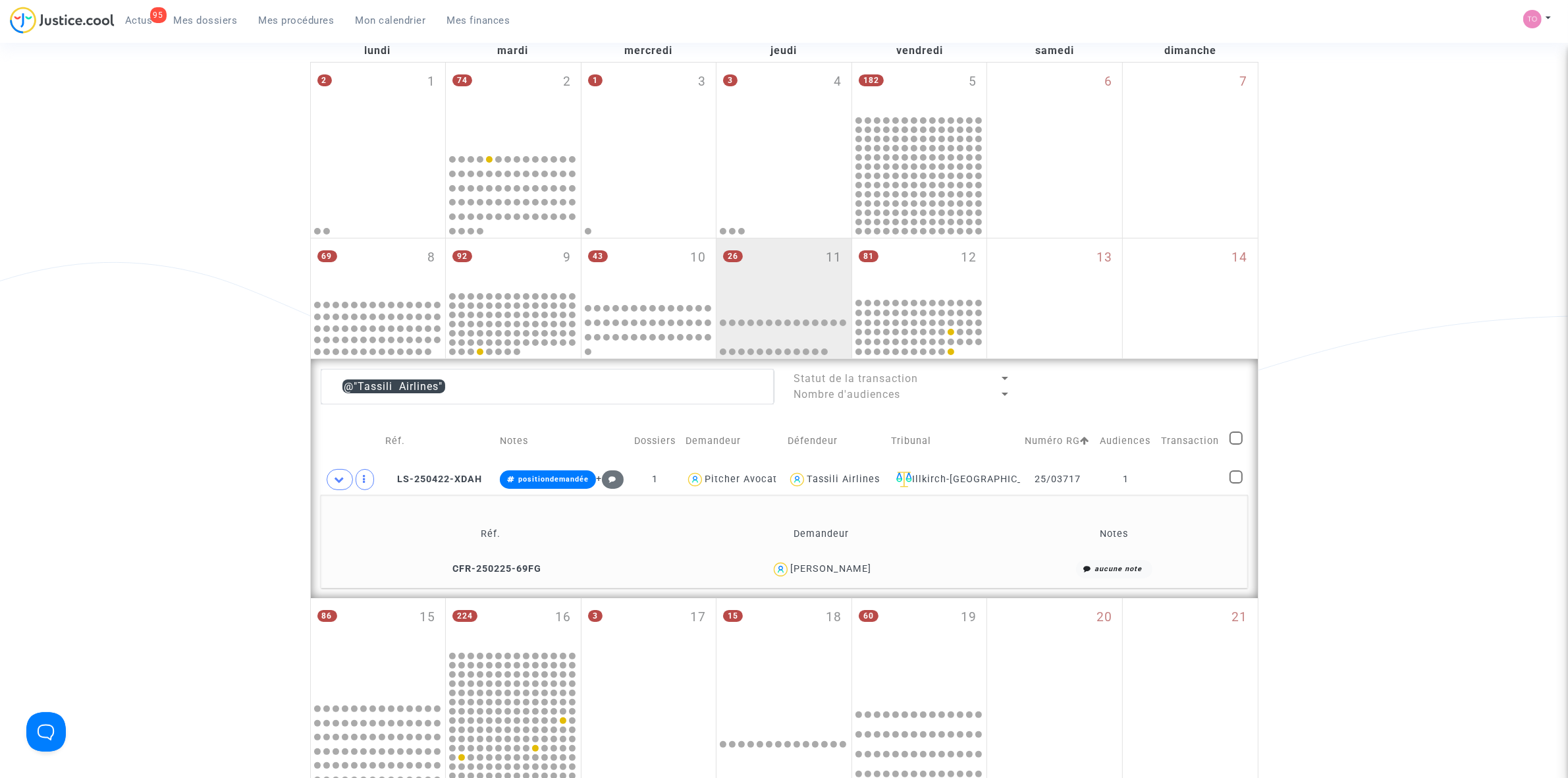
type textarea "@"Tassili Airlines""
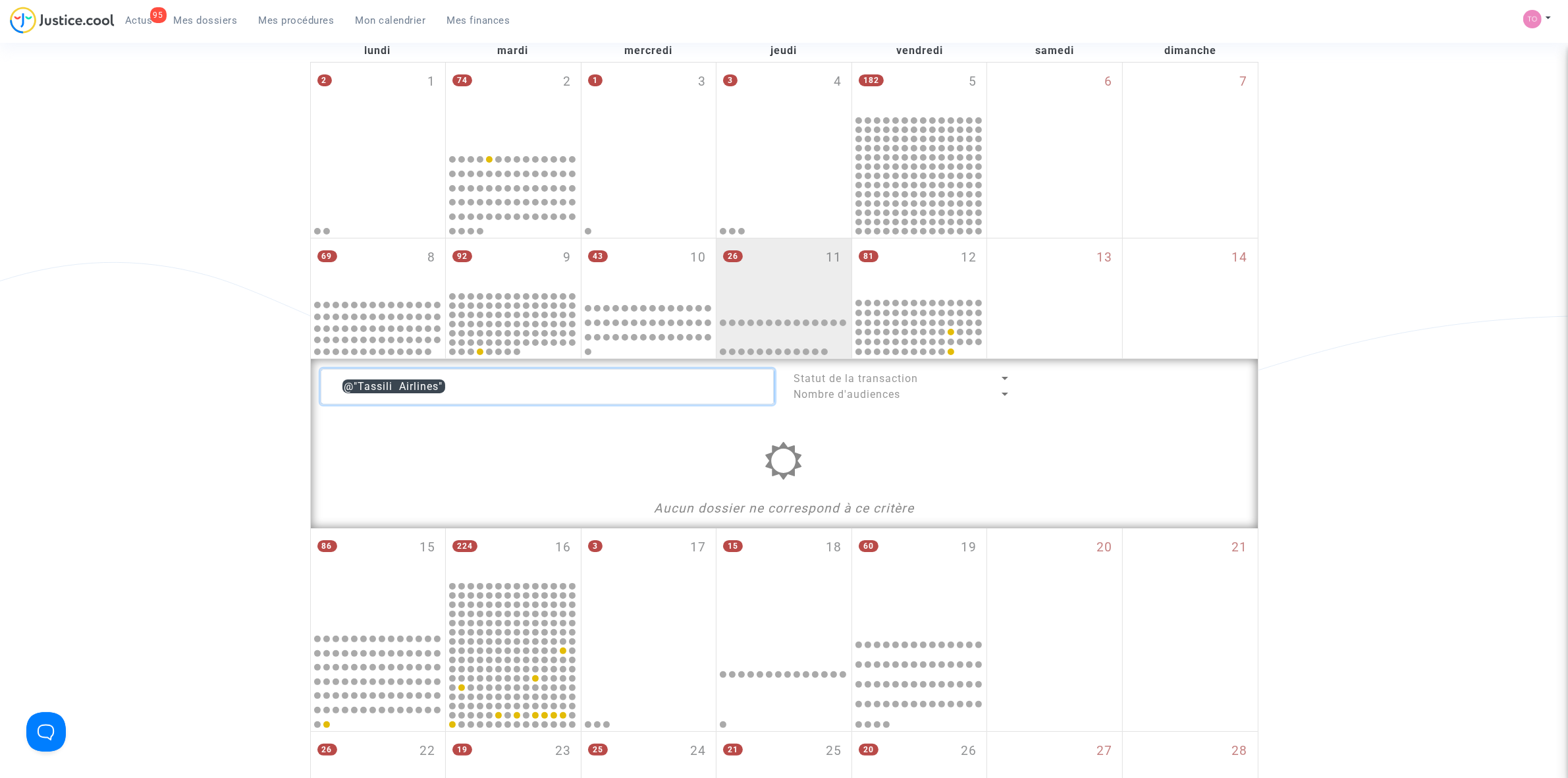
drag, startPoint x: 532, startPoint y: 376, endPoint x: 249, endPoint y: 376, distance: 283.0
click at [251, 376] on div "Date de clôture d'instruction Date de conciliation Date d'audience Date de juge…" at bounding box center [784, 439] width 1568 height 1050
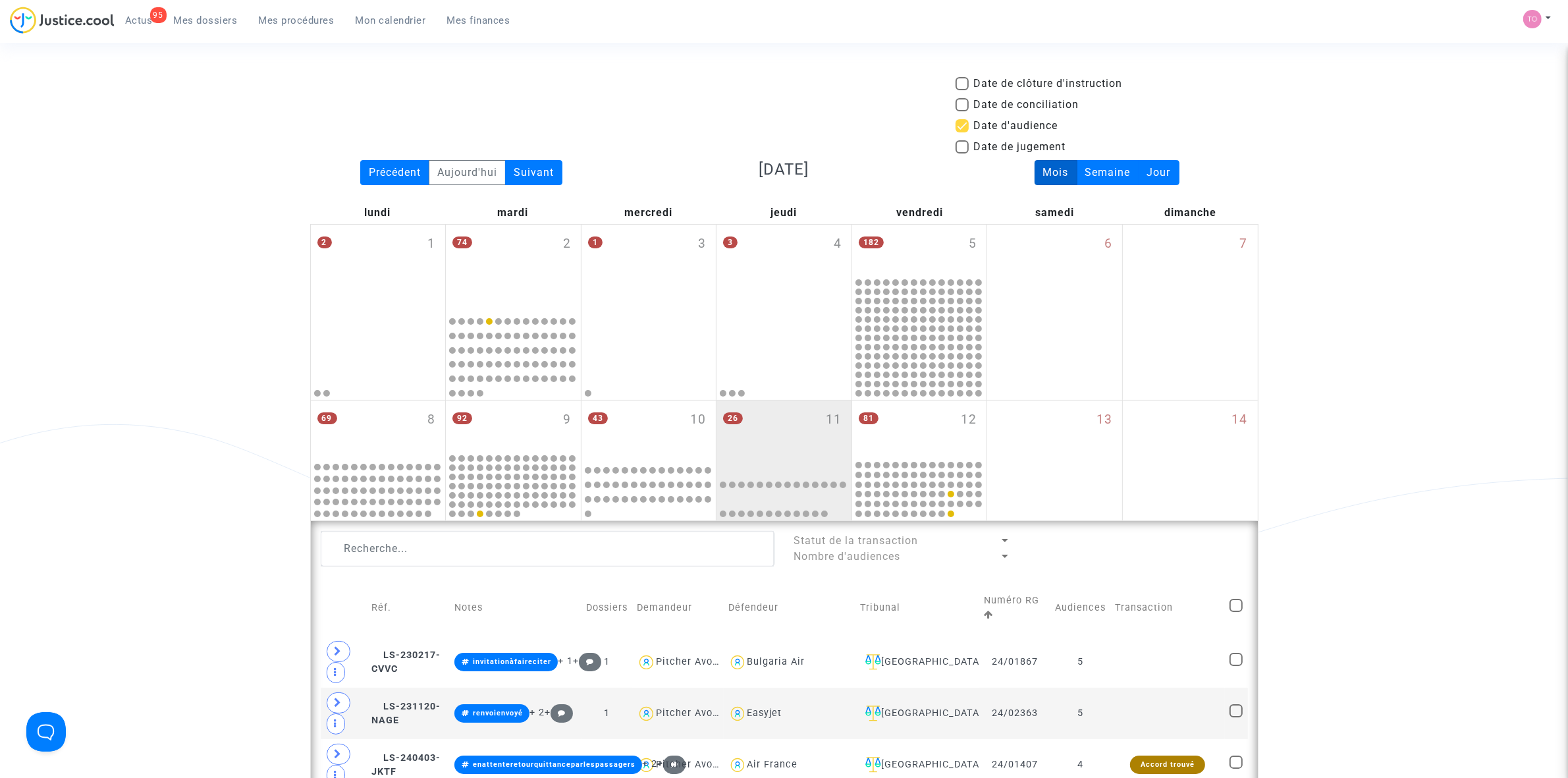
click at [222, 15] on span "Mes dossiers" at bounding box center [205, 21] width 64 height 12
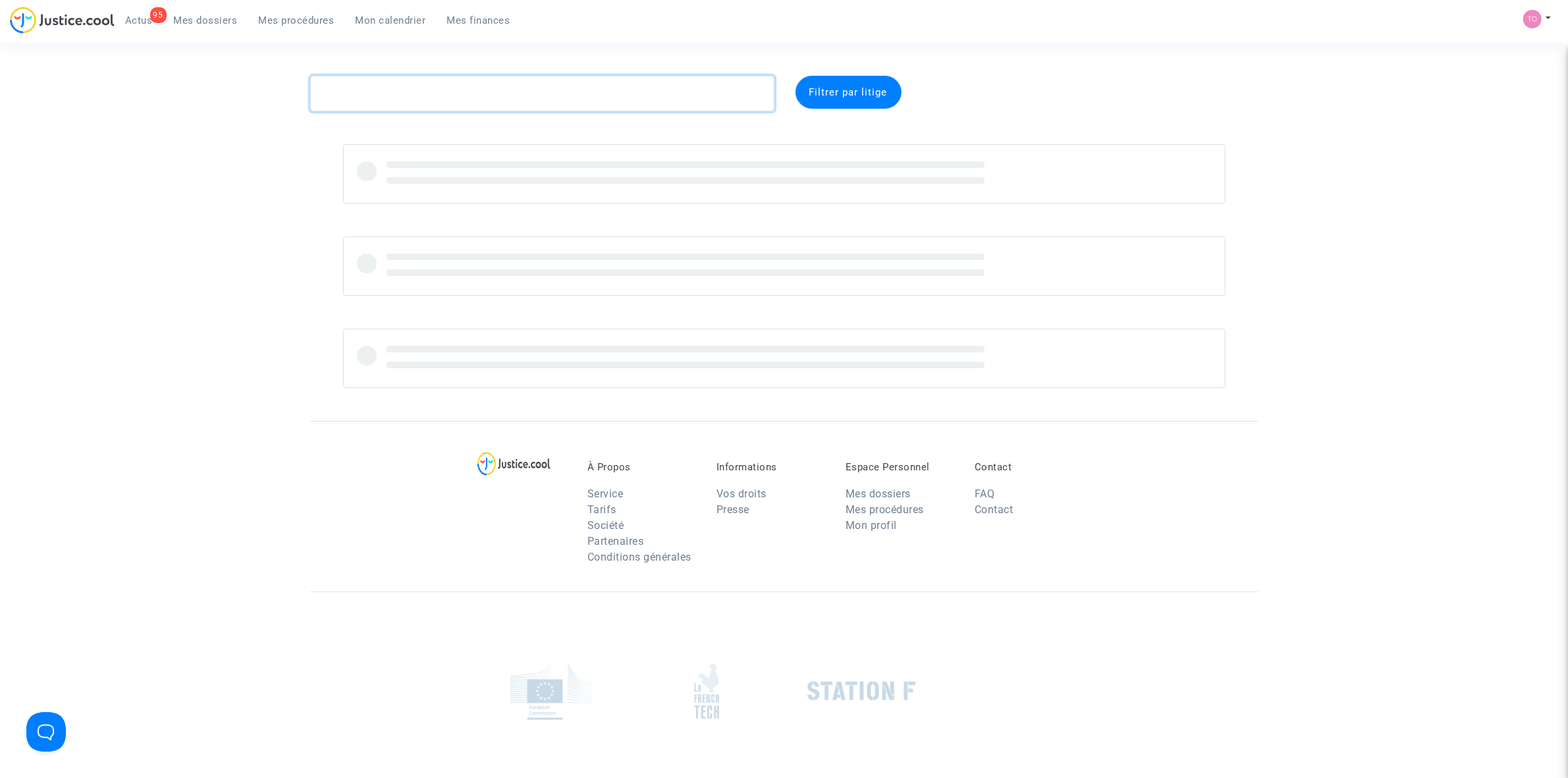
click at [392, 87] on textarea at bounding box center [542, 93] width 464 height 35
paste textarea "CFR-241219-8EK6"
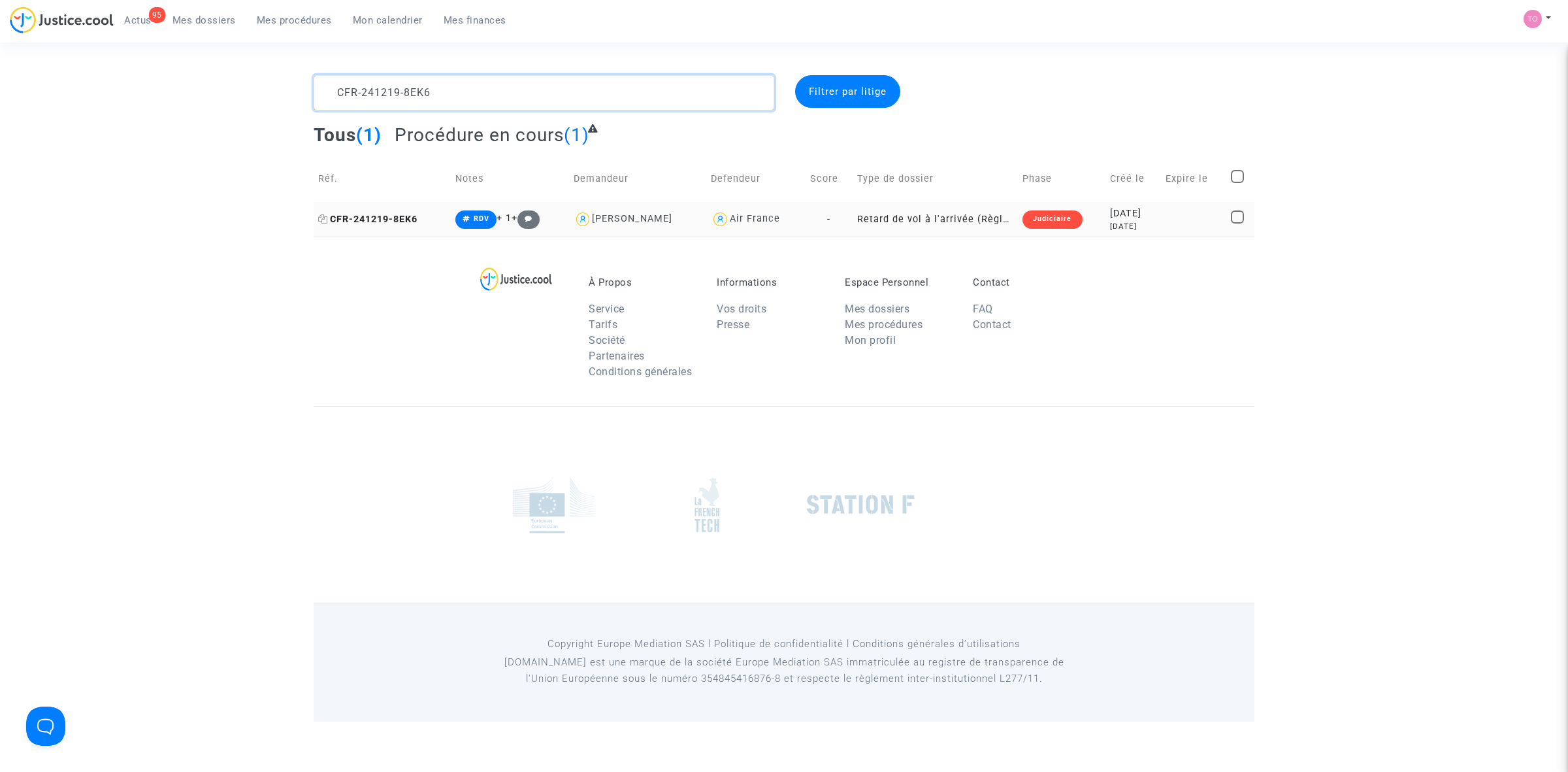
type textarea "CFR-241219-8EK6"
click at [386, 220] on span "CFR-241219-8EK6" at bounding box center [368, 218] width 99 height 11
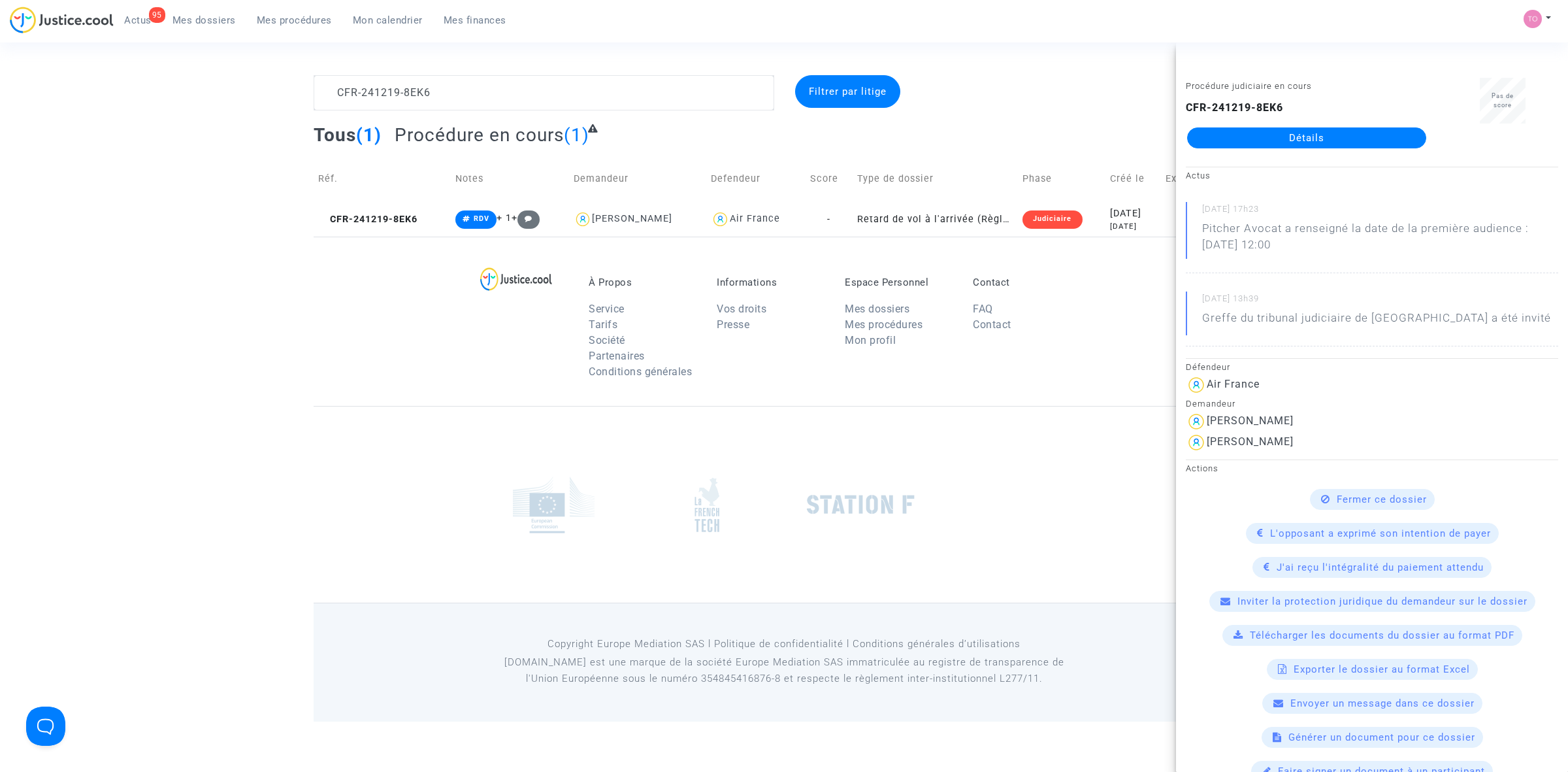
click at [1305, 138] on link "Détails" at bounding box center [1307, 137] width 239 height 20
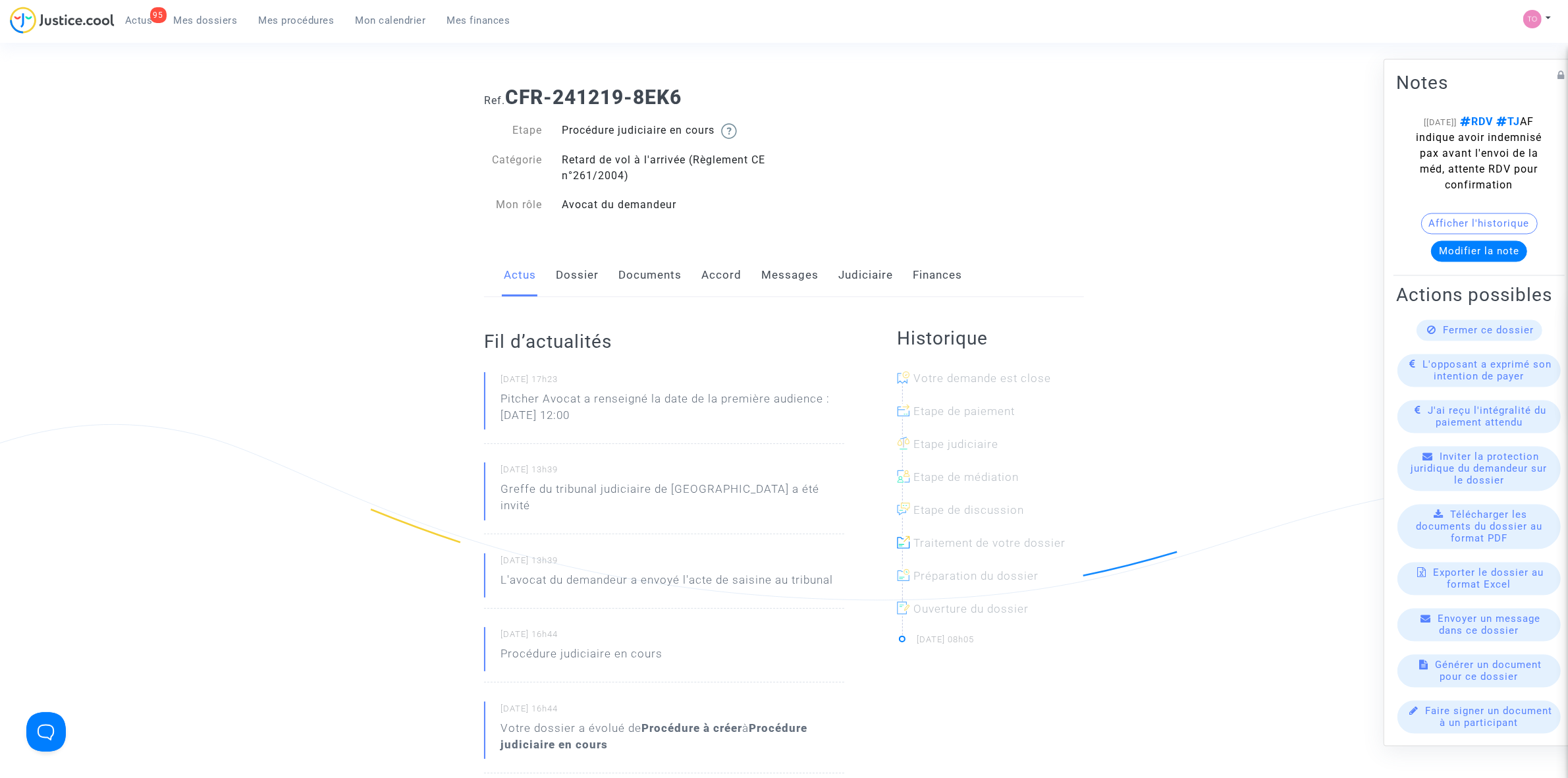
click at [862, 275] on link "Judiciaire" at bounding box center [865, 275] width 55 height 43
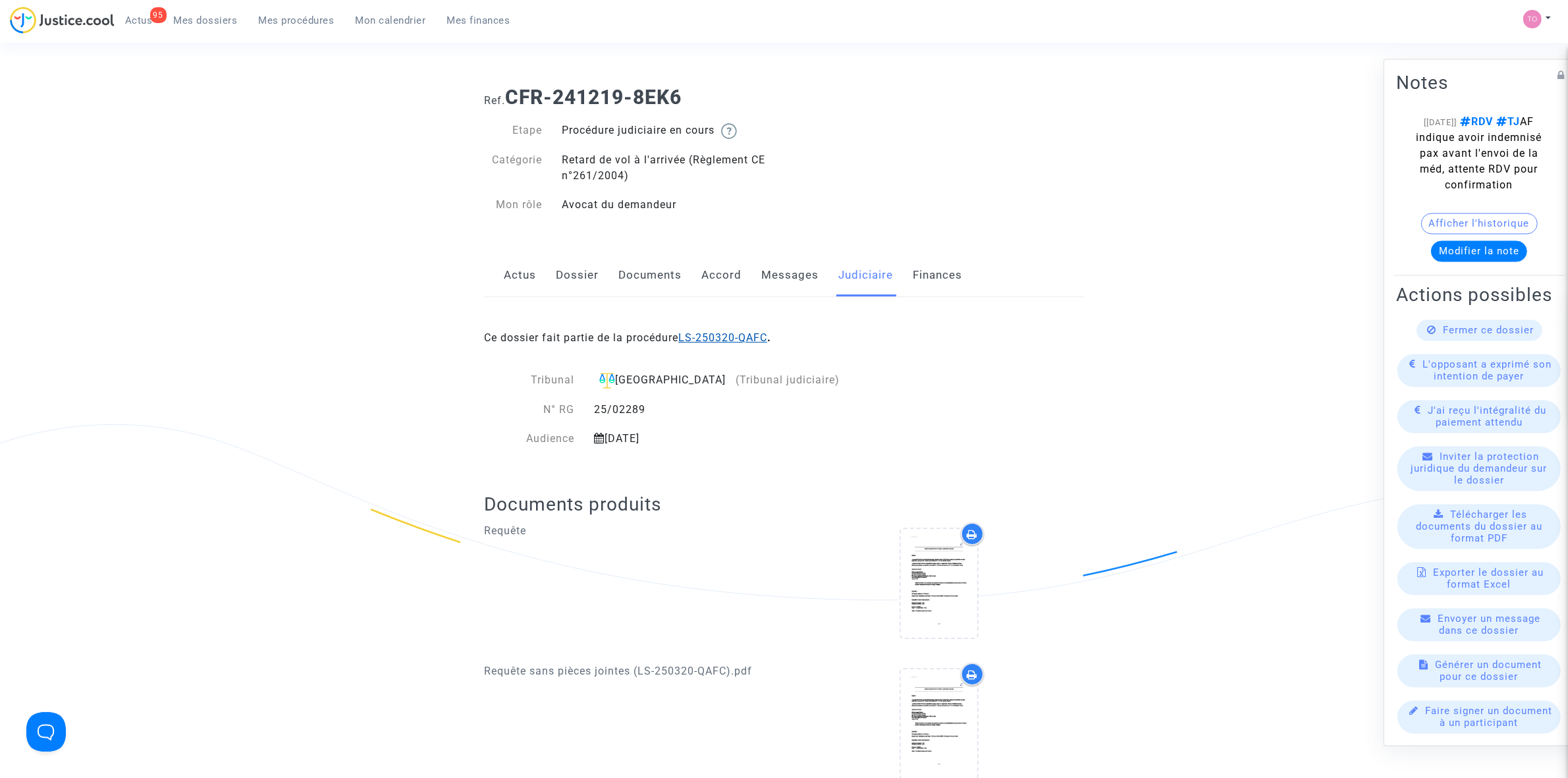
click at [740, 333] on link "LS-250320-QAFC" at bounding box center [722, 337] width 89 height 13
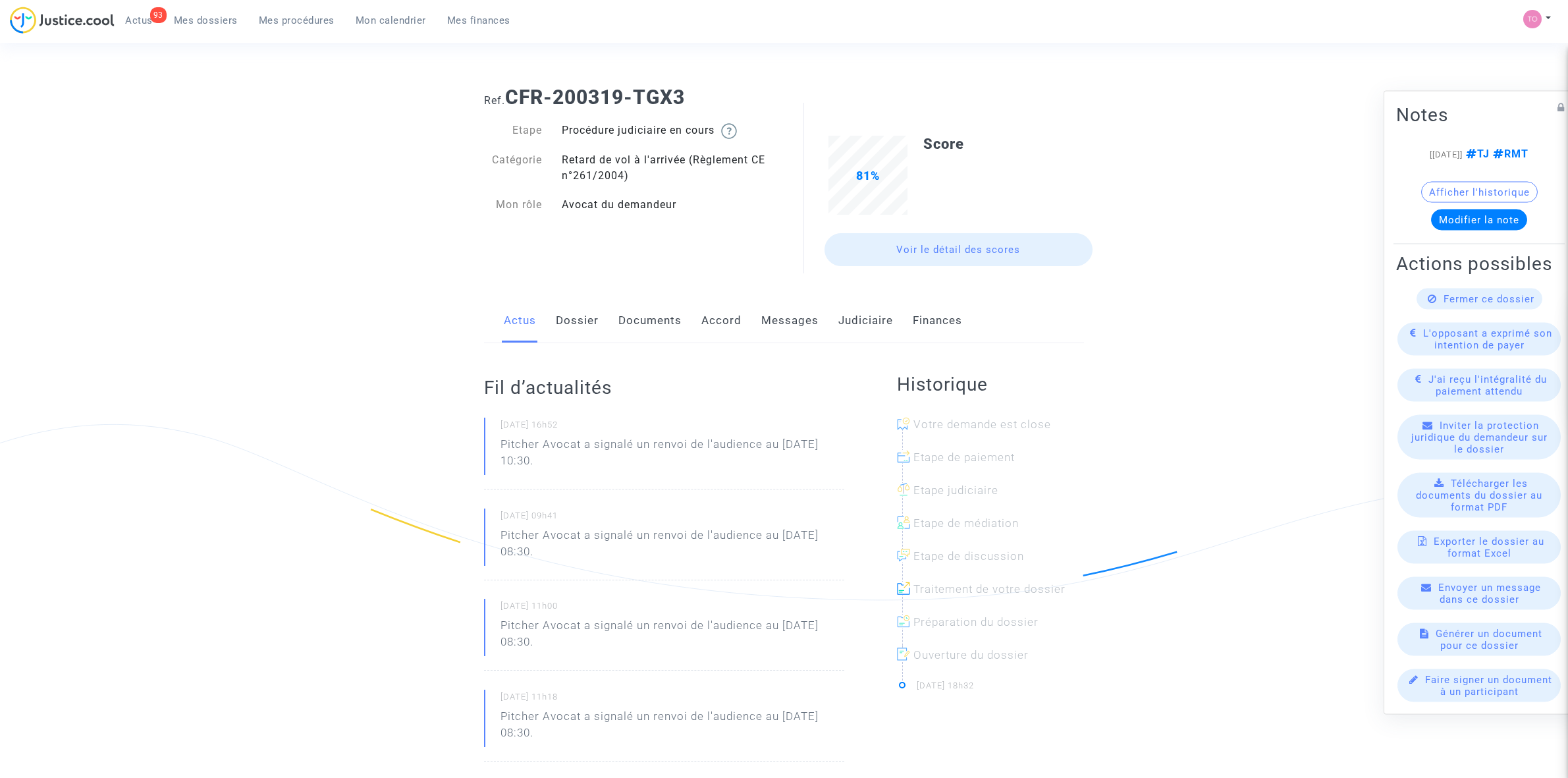
drag, startPoint x: 0, startPoint y: 0, endPoint x: 846, endPoint y: 324, distance: 905.9
click at [846, 324] on link "Judiciaire" at bounding box center [865, 321] width 55 height 43
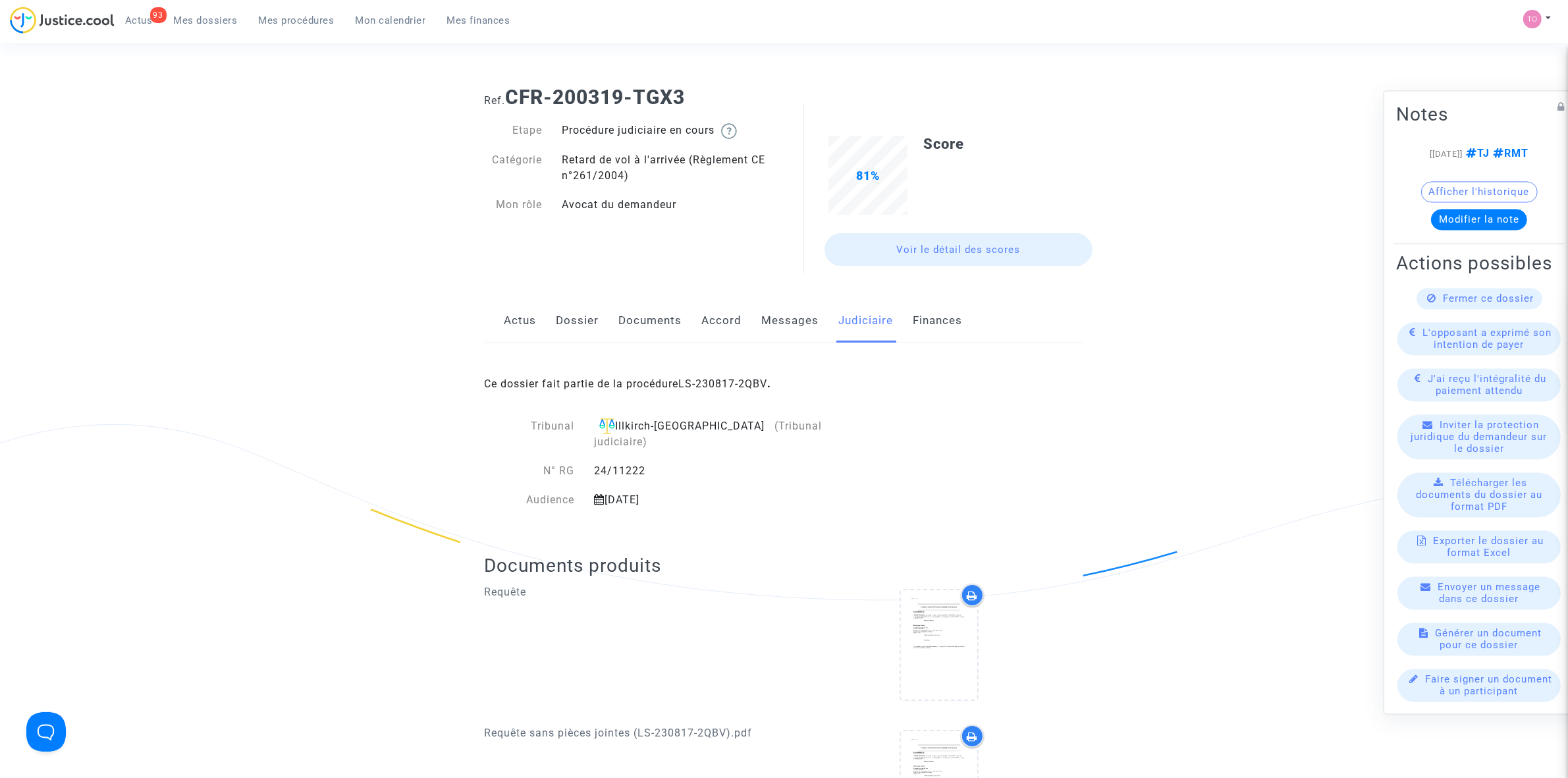
click at [568, 324] on link "Dossier" at bounding box center [577, 321] width 43 height 43
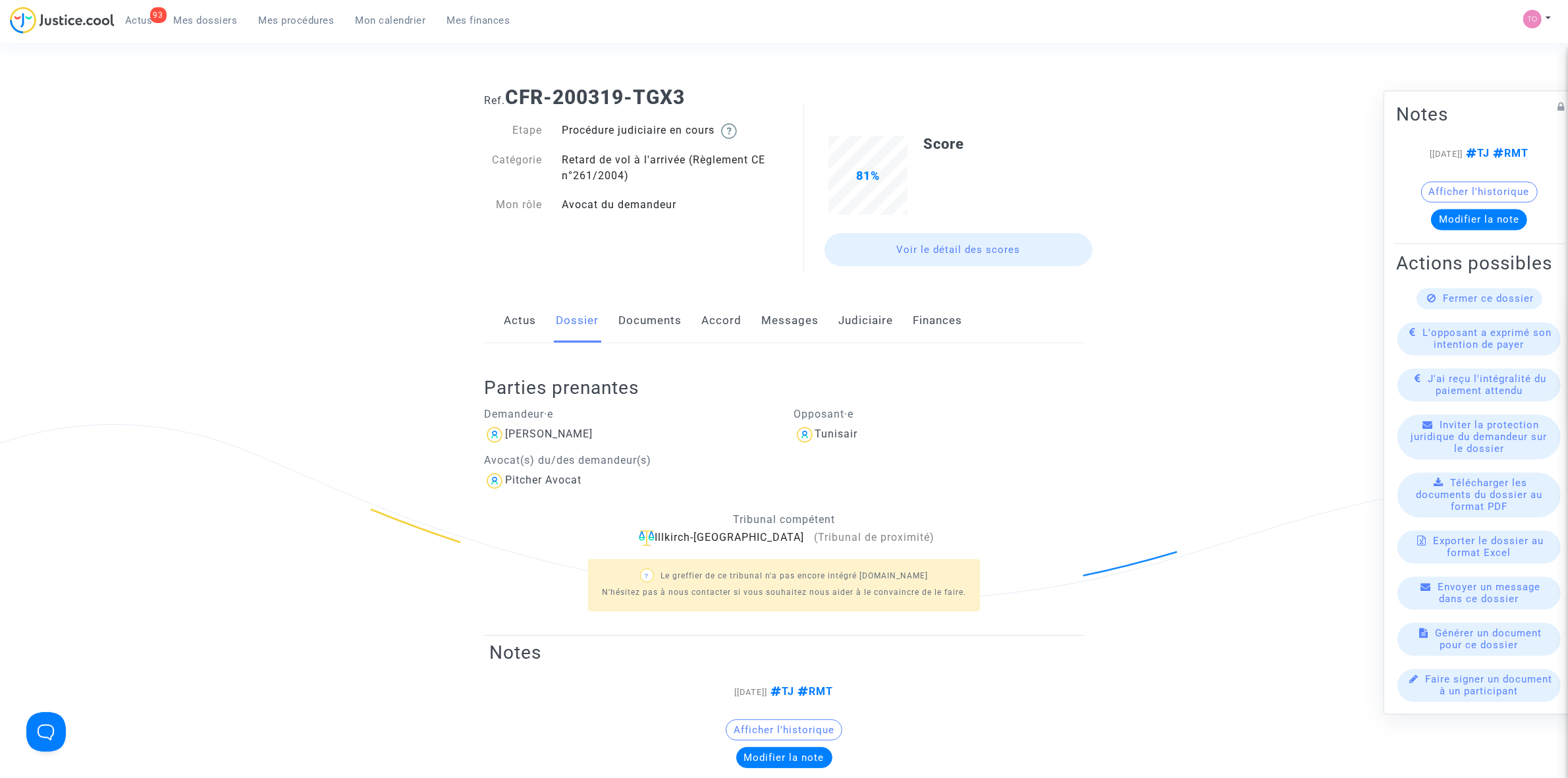
click at [792, 315] on link "Messages" at bounding box center [790, 321] width 57 height 43
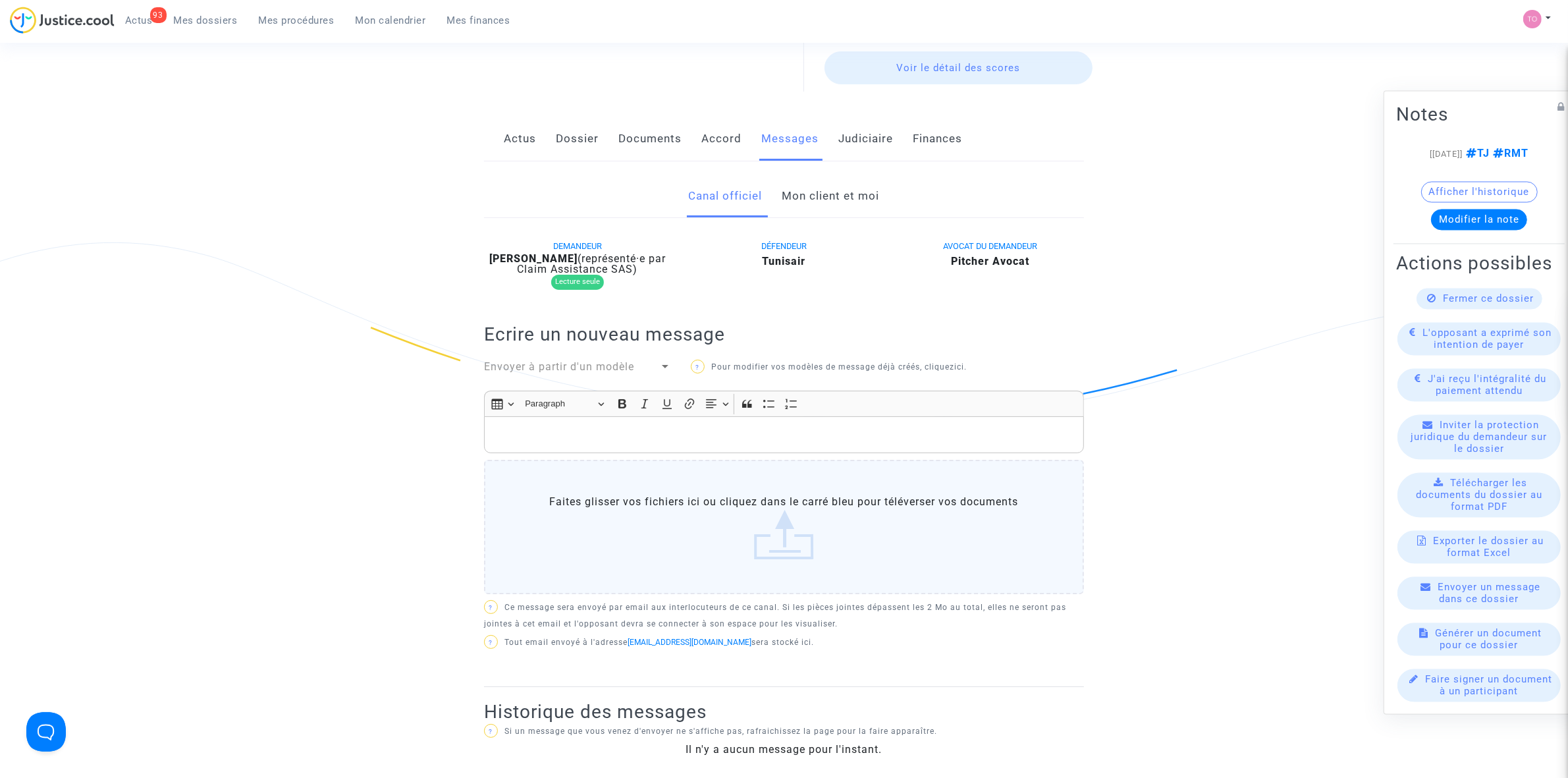
scroll to position [165, 0]
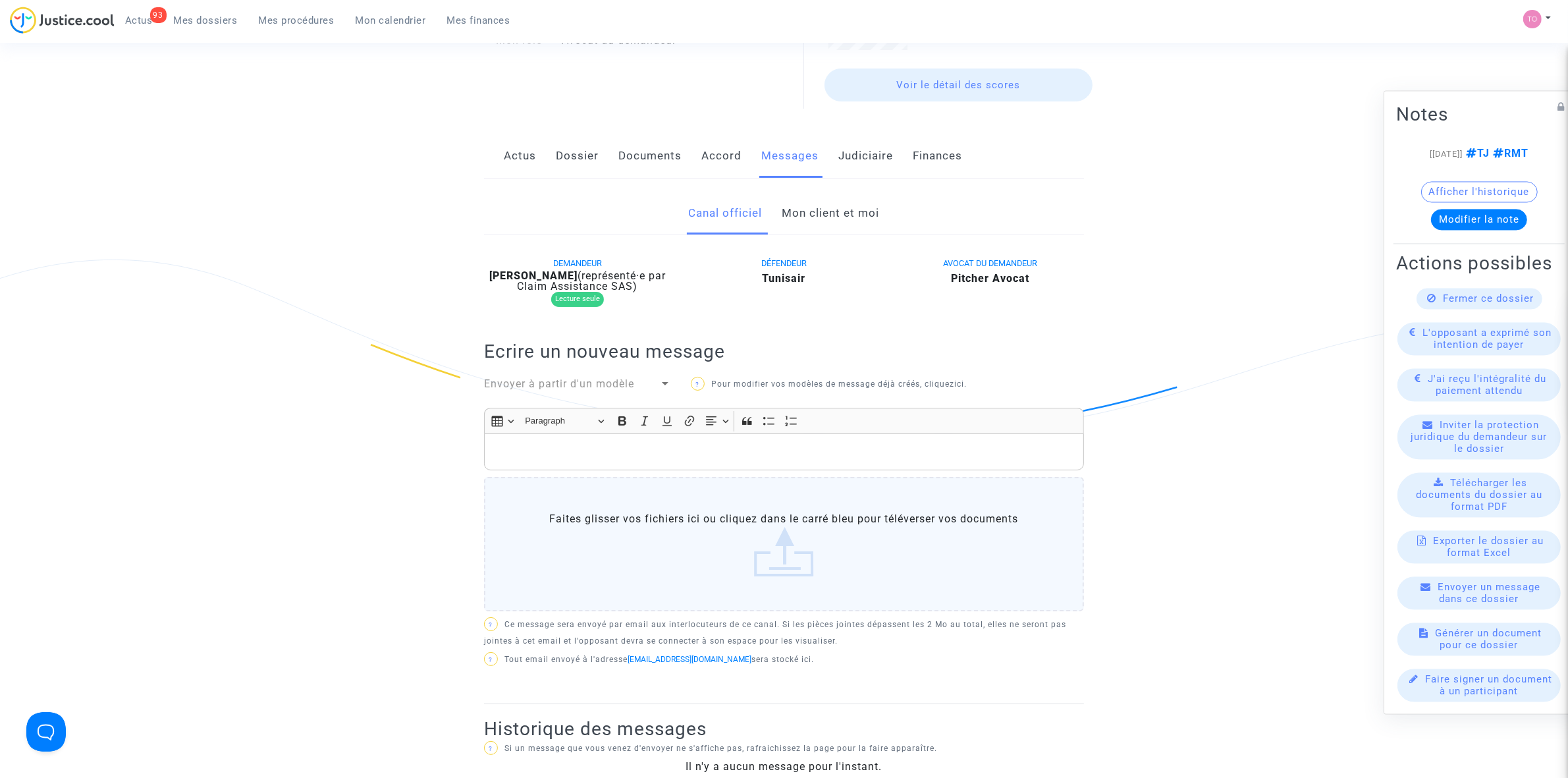
click at [837, 212] on link "Mon client et moi" at bounding box center [830, 213] width 97 height 43
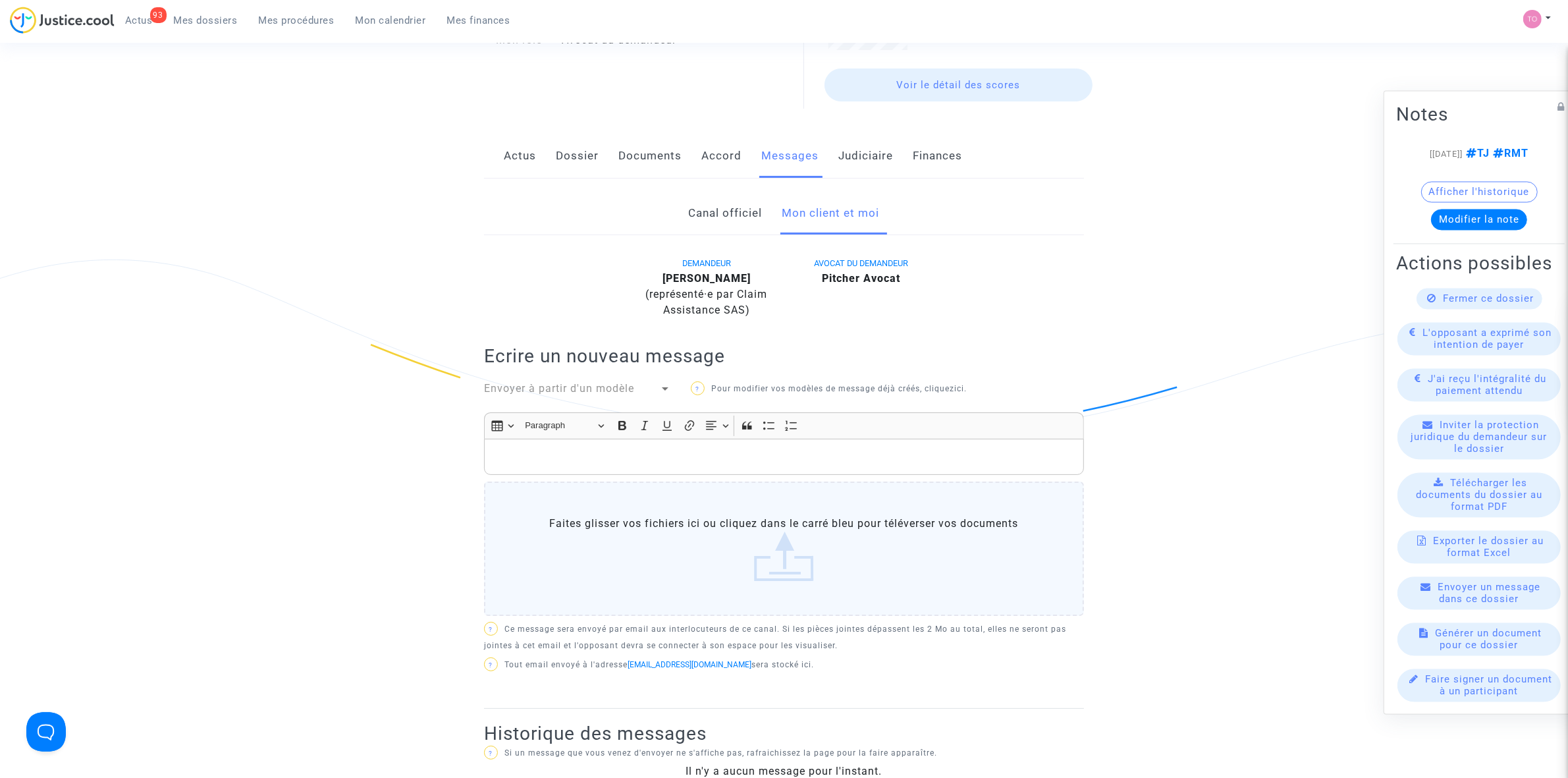
click at [564, 449] on p "Rich Text Editor, main" at bounding box center [784, 456] width 586 height 17
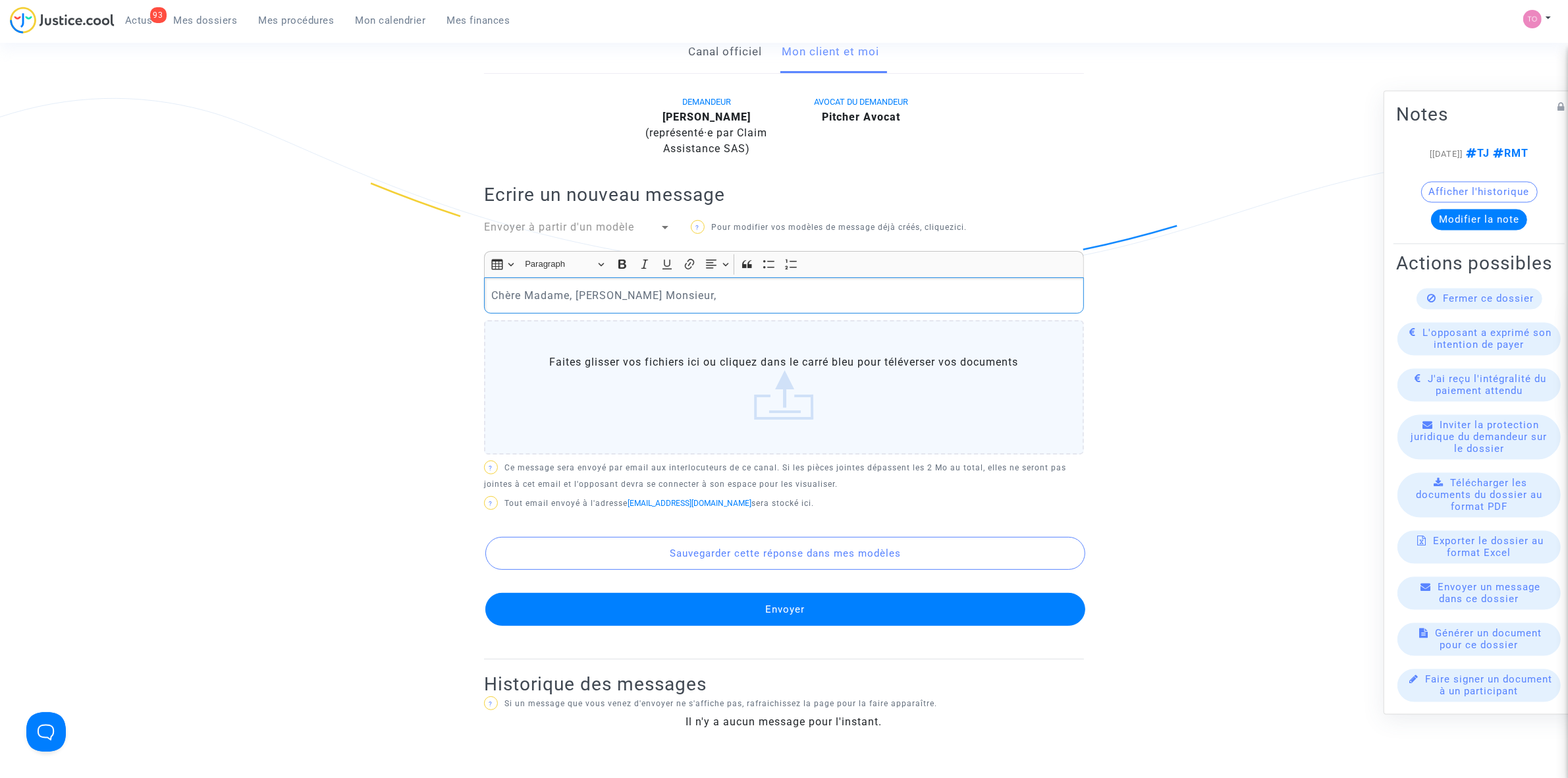
scroll to position [286, 0]
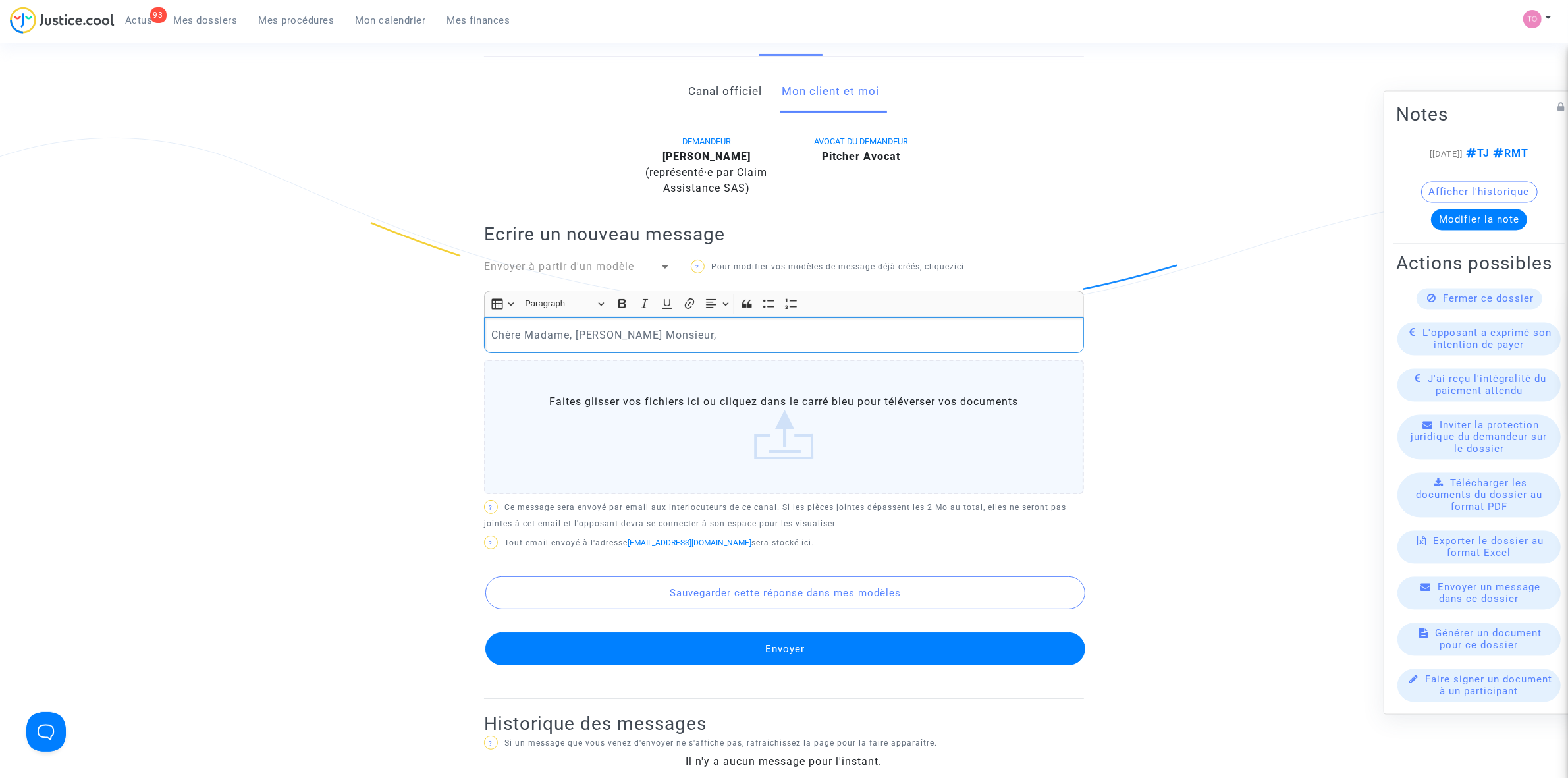
click at [663, 343] on p "Chère Madame, Cher Monsieur," at bounding box center [784, 335] width 586 height 17
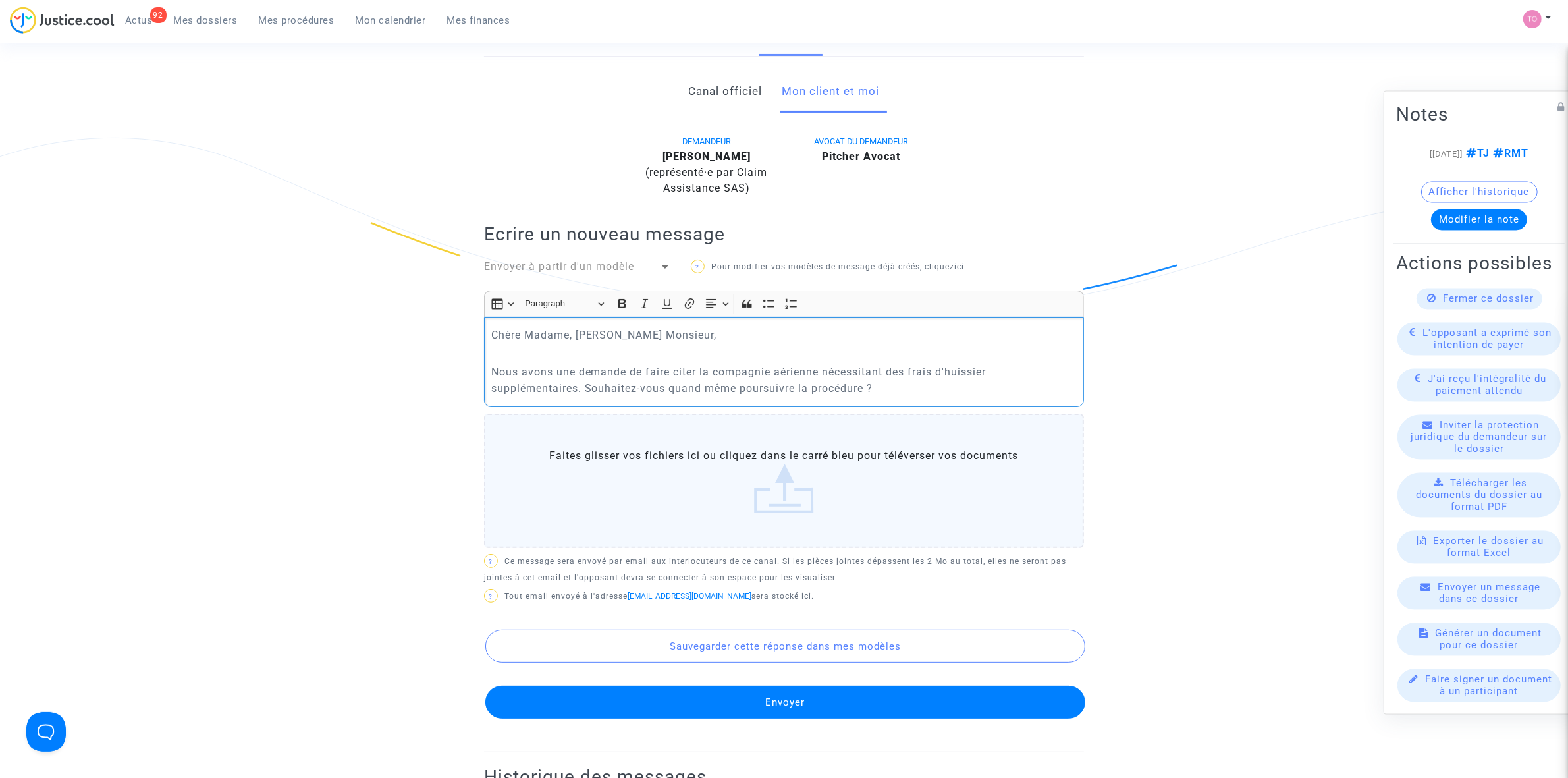
click at [611, 386] on p "Nous avons une demande de faire citer la compagnie aérienne nécessitant des fra…" at bounding box center [784, 381] width 586 height 33
click at [896, 384] on p "Nous avons une demande de faire citer la compagnie aérienne nécessitant des fra…" at bounding box center [784, 381] width 586 height 33
click at [993, 370] on p "Nous avons une demande de faire citer la compagnie aérienne nécessitant des fra…" at bounding box center [784, 381] width 586 height 33
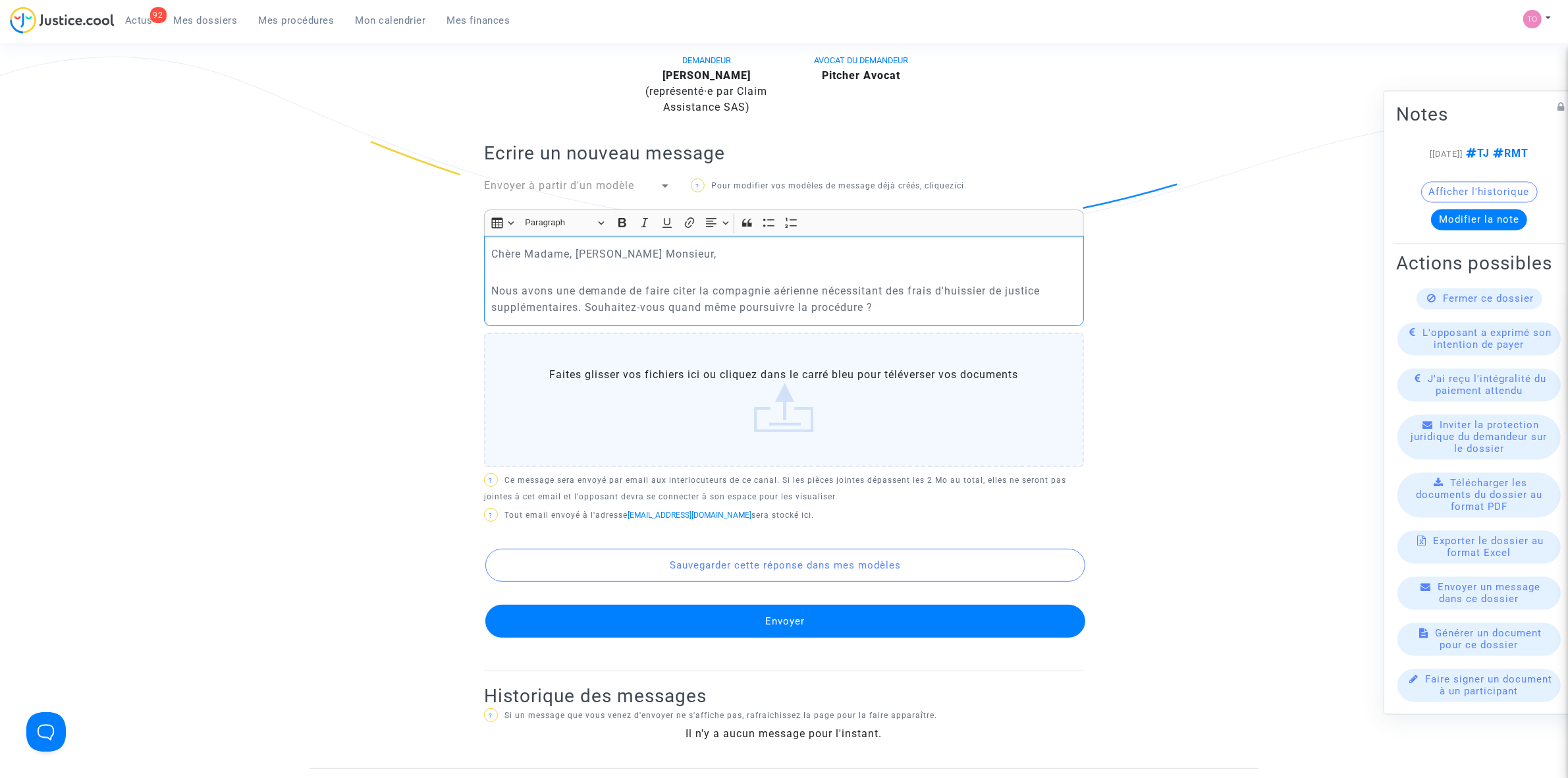
scroll to position [369, 0]
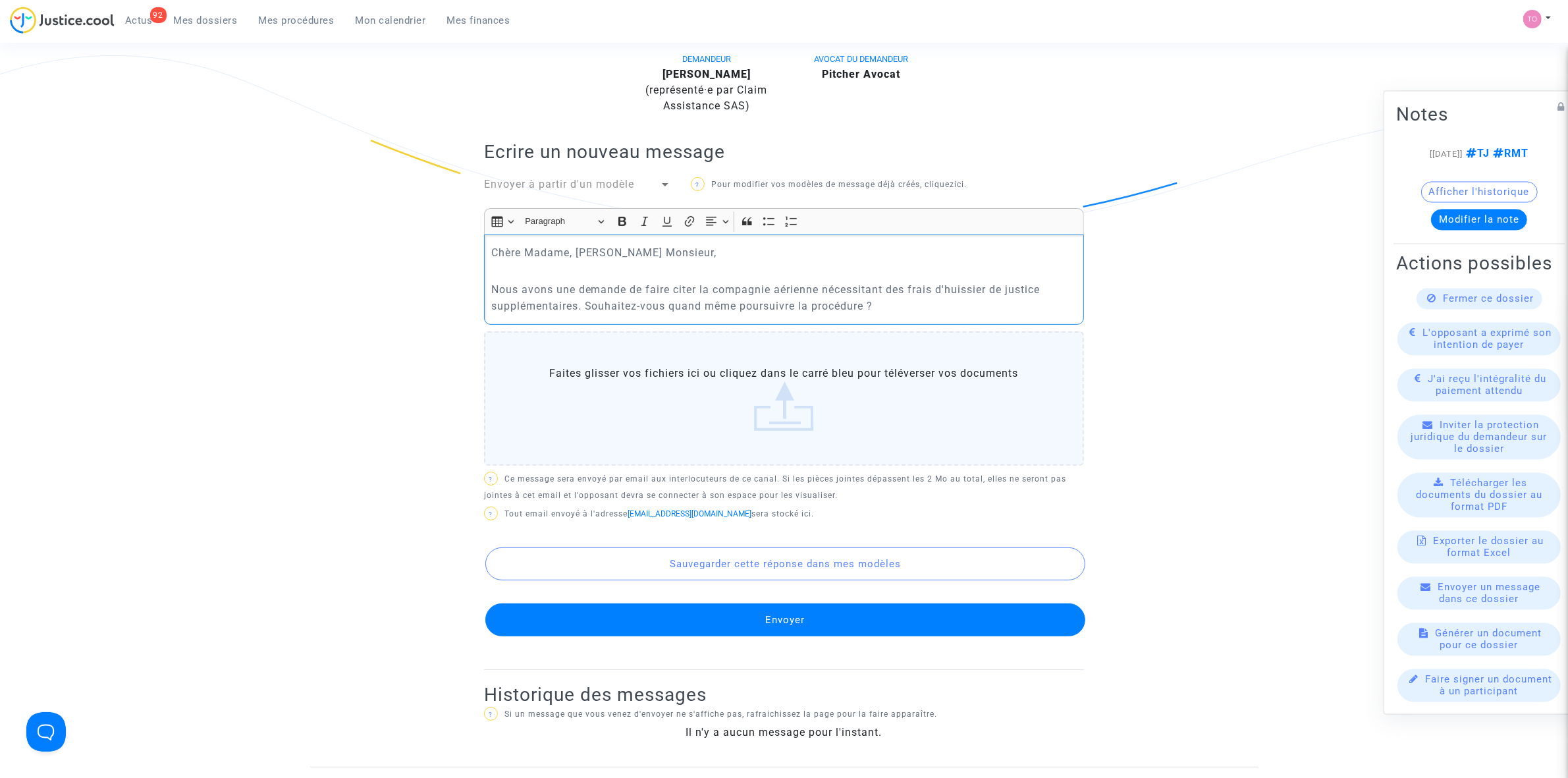
click at [911, 299] on p "Nous avons une demande de faire citer la compagnie aérienne nécessitant des fra…" at bounding box center [784, 298] width 586 height 33
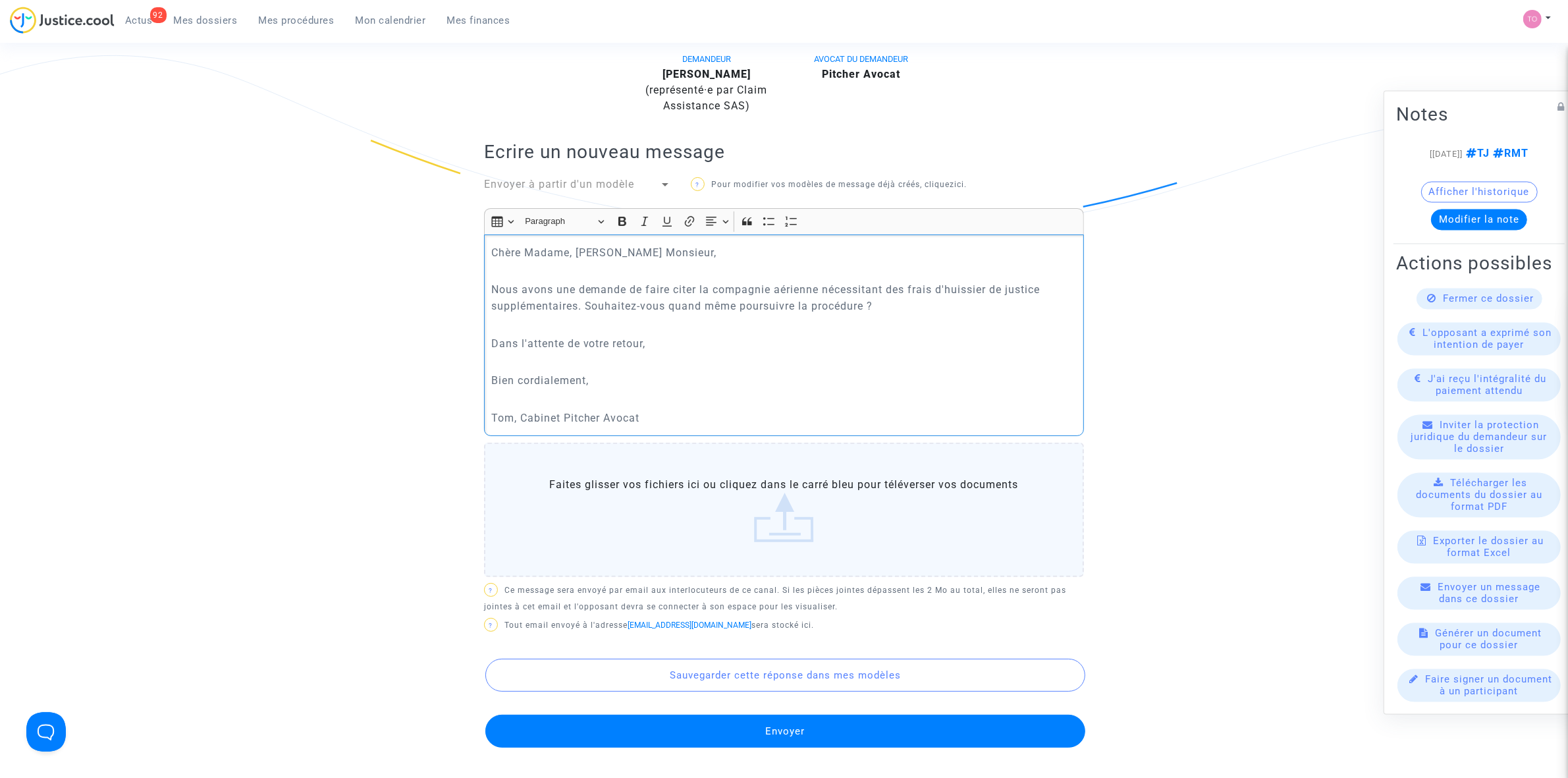
drag, startPoint x: 911, startPoint y: 299, endPoint x: 758, endPoint y: 341, distance: 158.7
click at [758, 341] on p "Dans l'attente de votre retour," at bounding box center [784, 343] width 586 height 17
click at [738, 735] on button "Envoyer" at bounding box center [785, 731] width 600 height 33
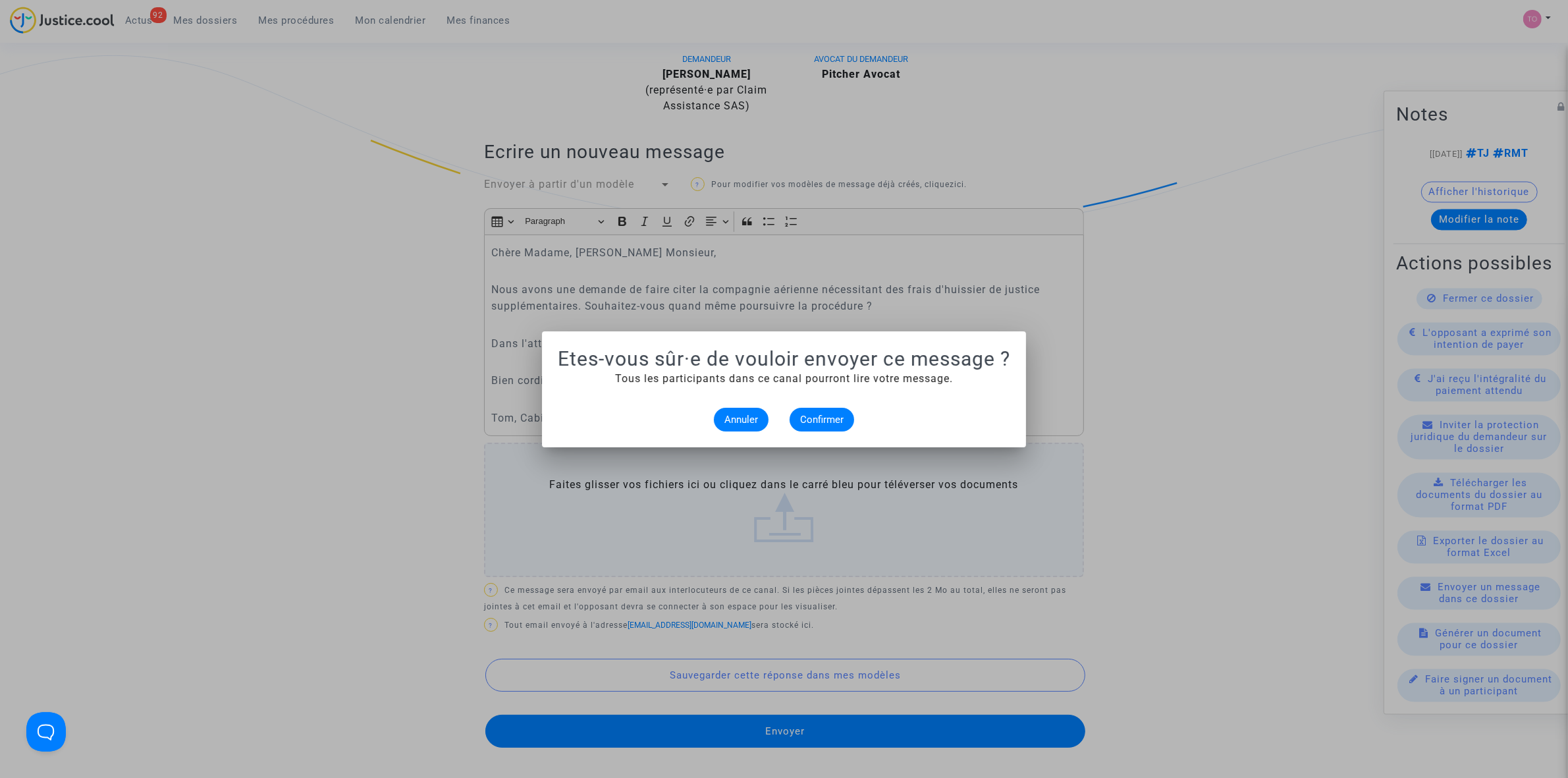
scroll to position [0, 0]
click at [831, 424] on span "Confirmer" at bounding box center [822, 420] width 43 height 12
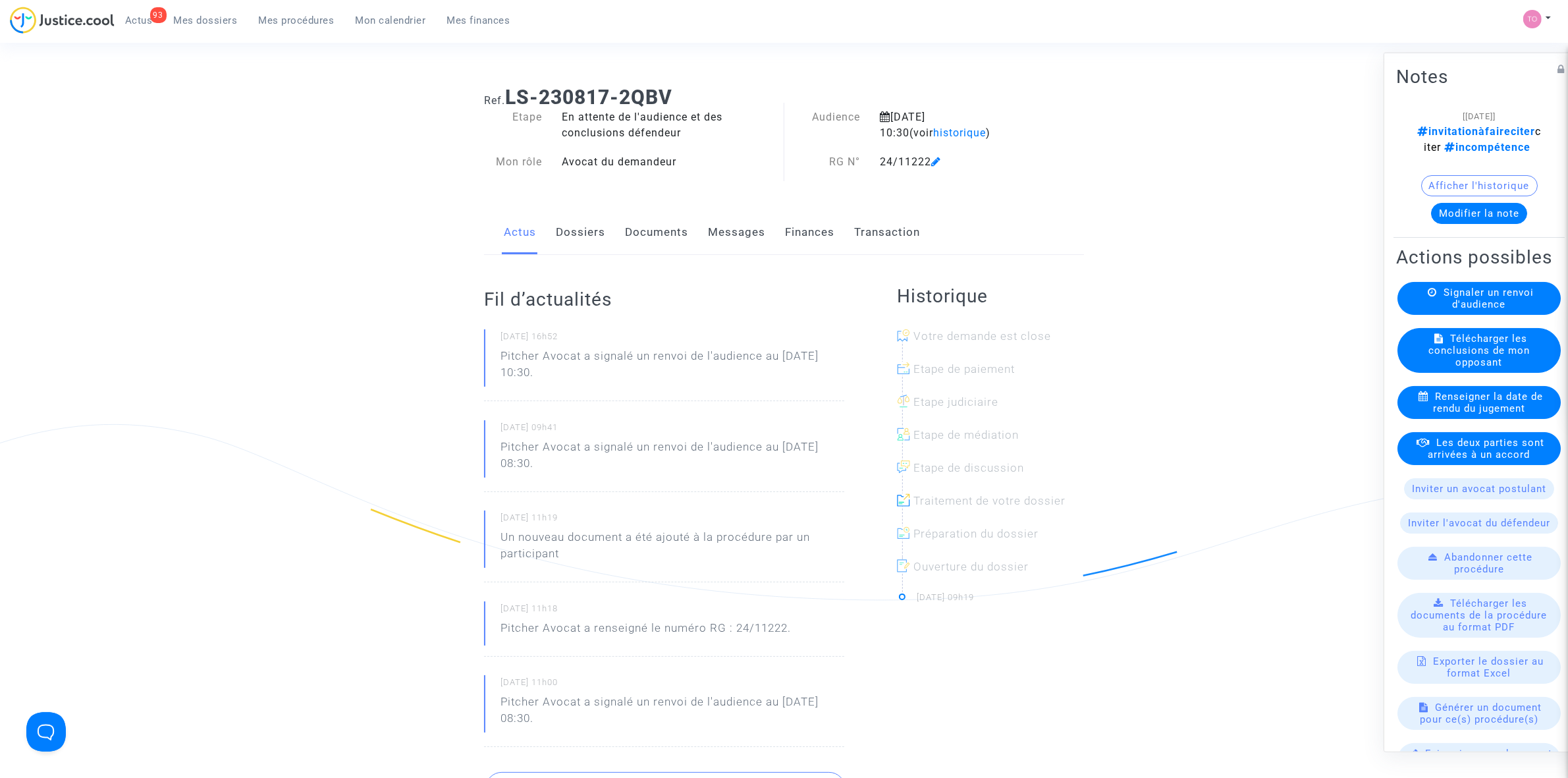
click at [1454, 195] on button "Afficher l'historique" at bounding box center [1479, 184] width 117 height 21
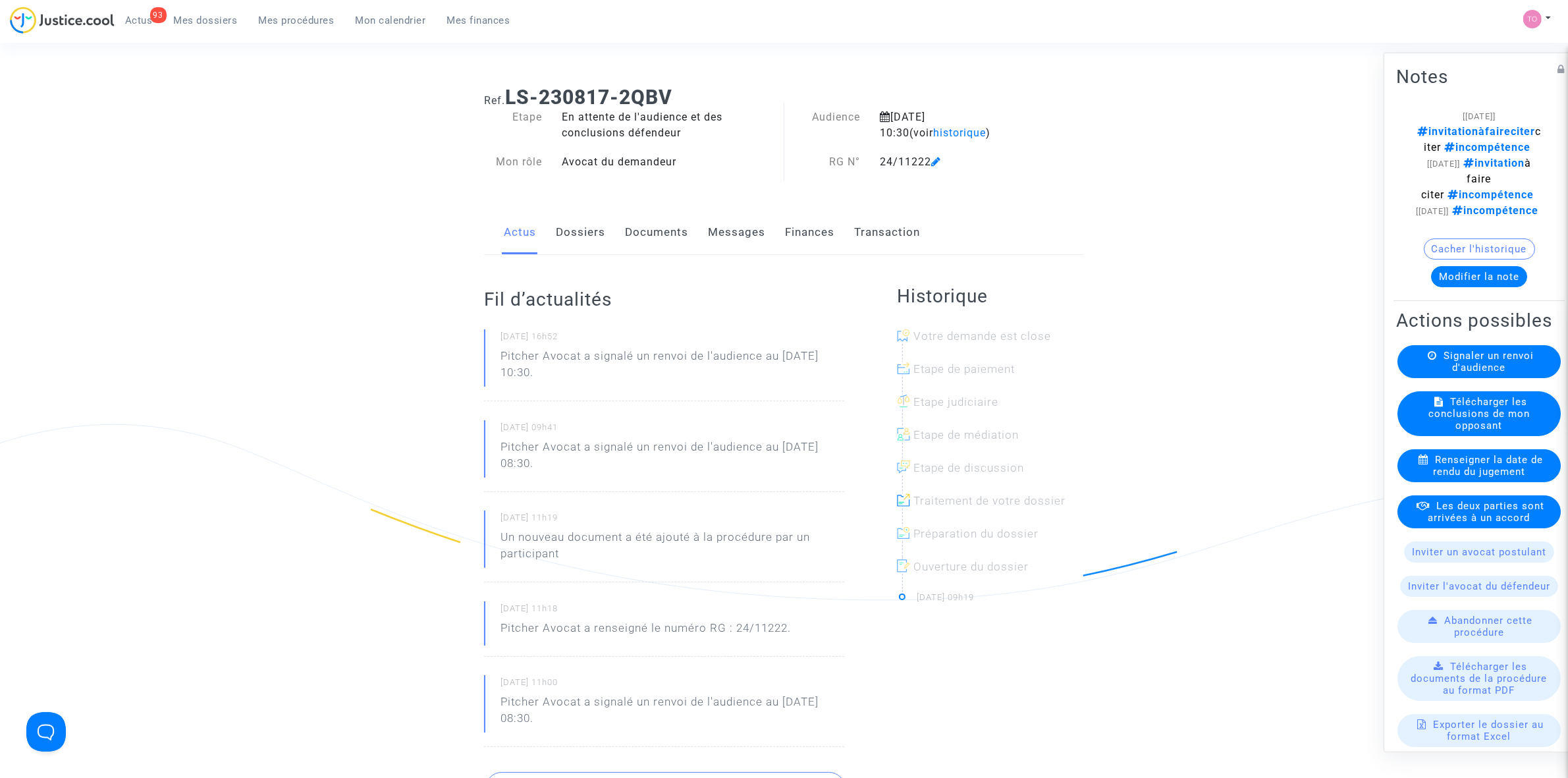
click at [664, 243] on link "Documents" at bounding box center [656, 233] width 63 height 43
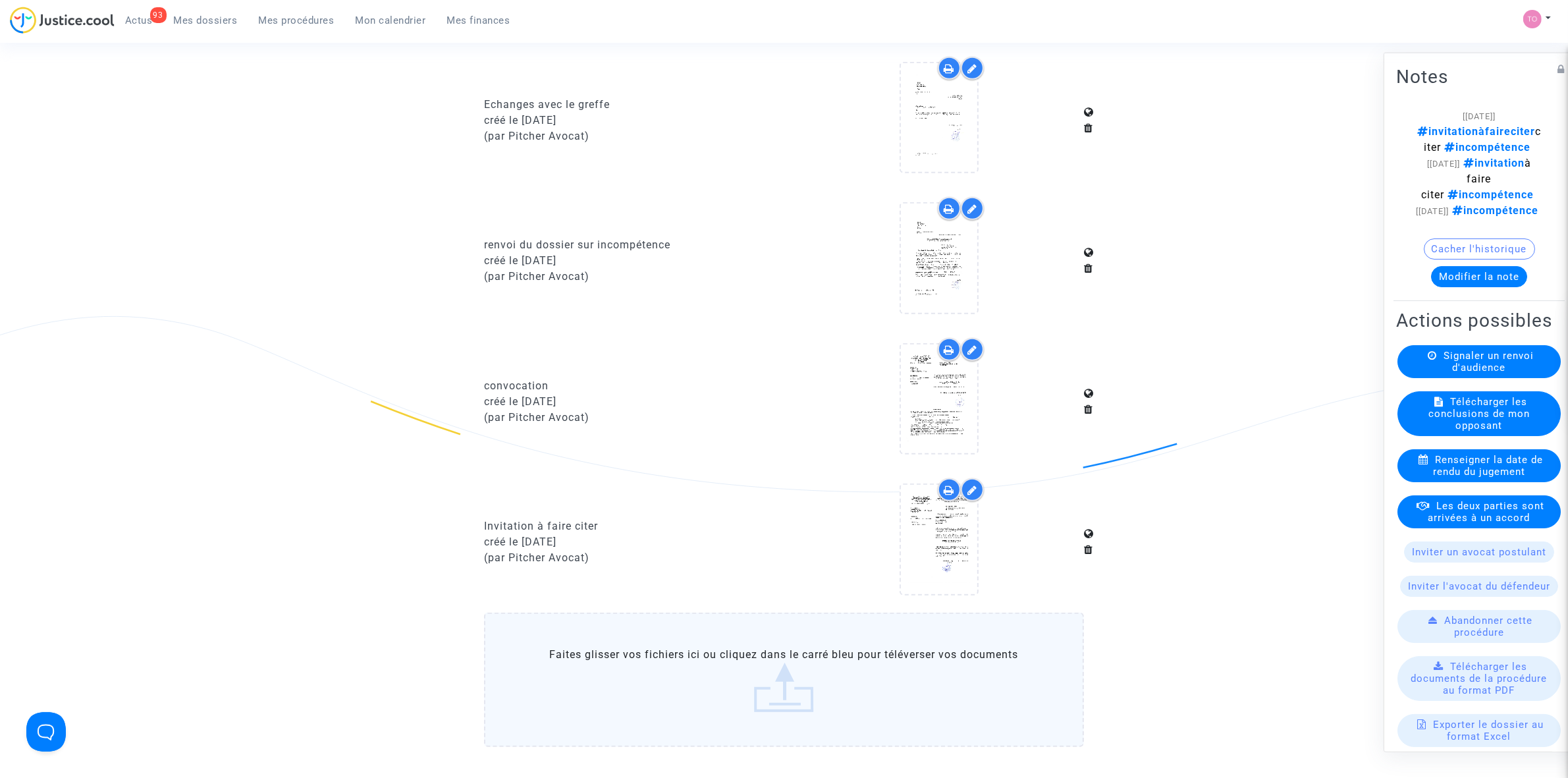
scroll to position [1070, 0]
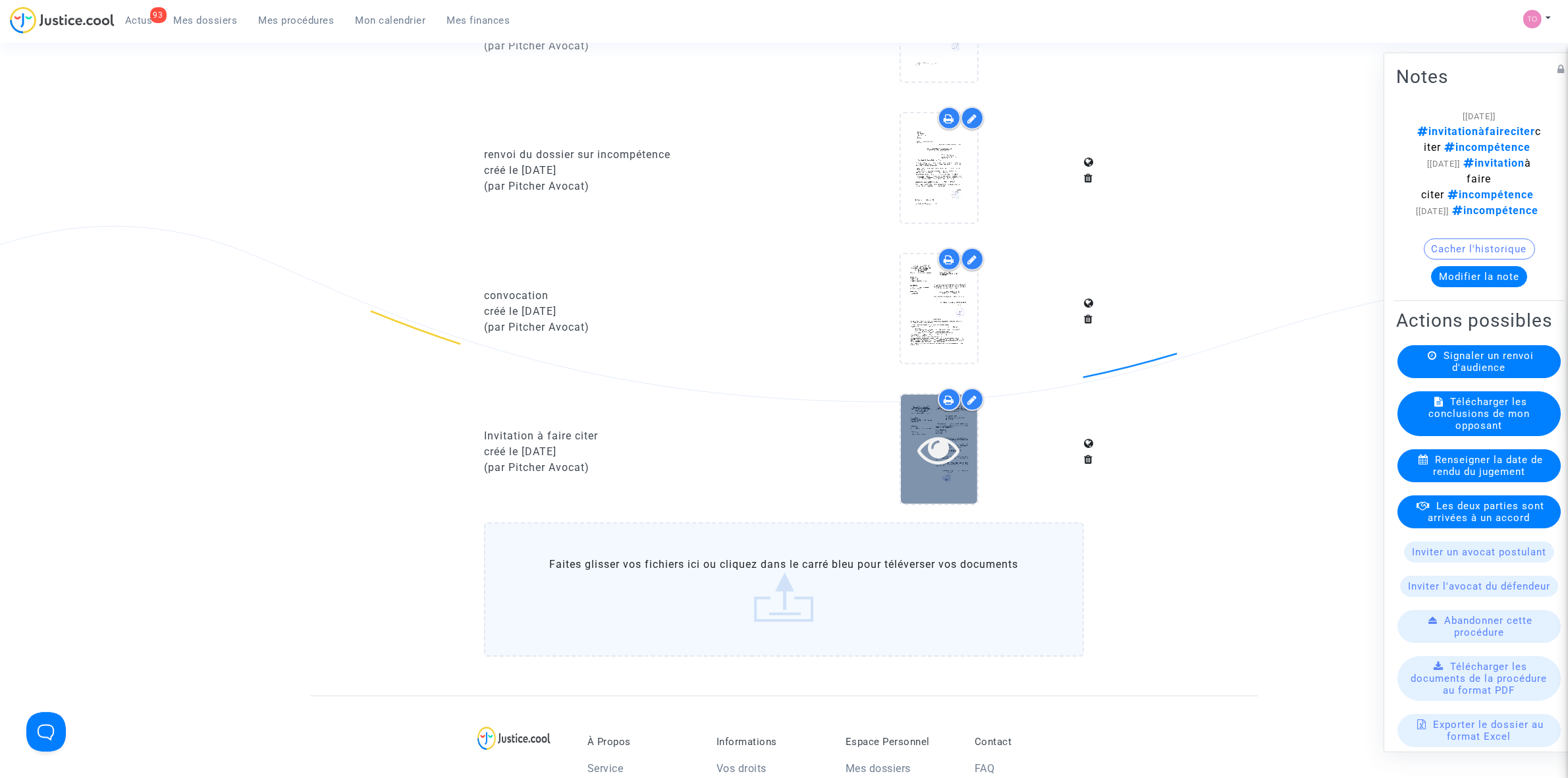
click at [928, 430] on icon at bounding box center [939, 448] width 43 height 42
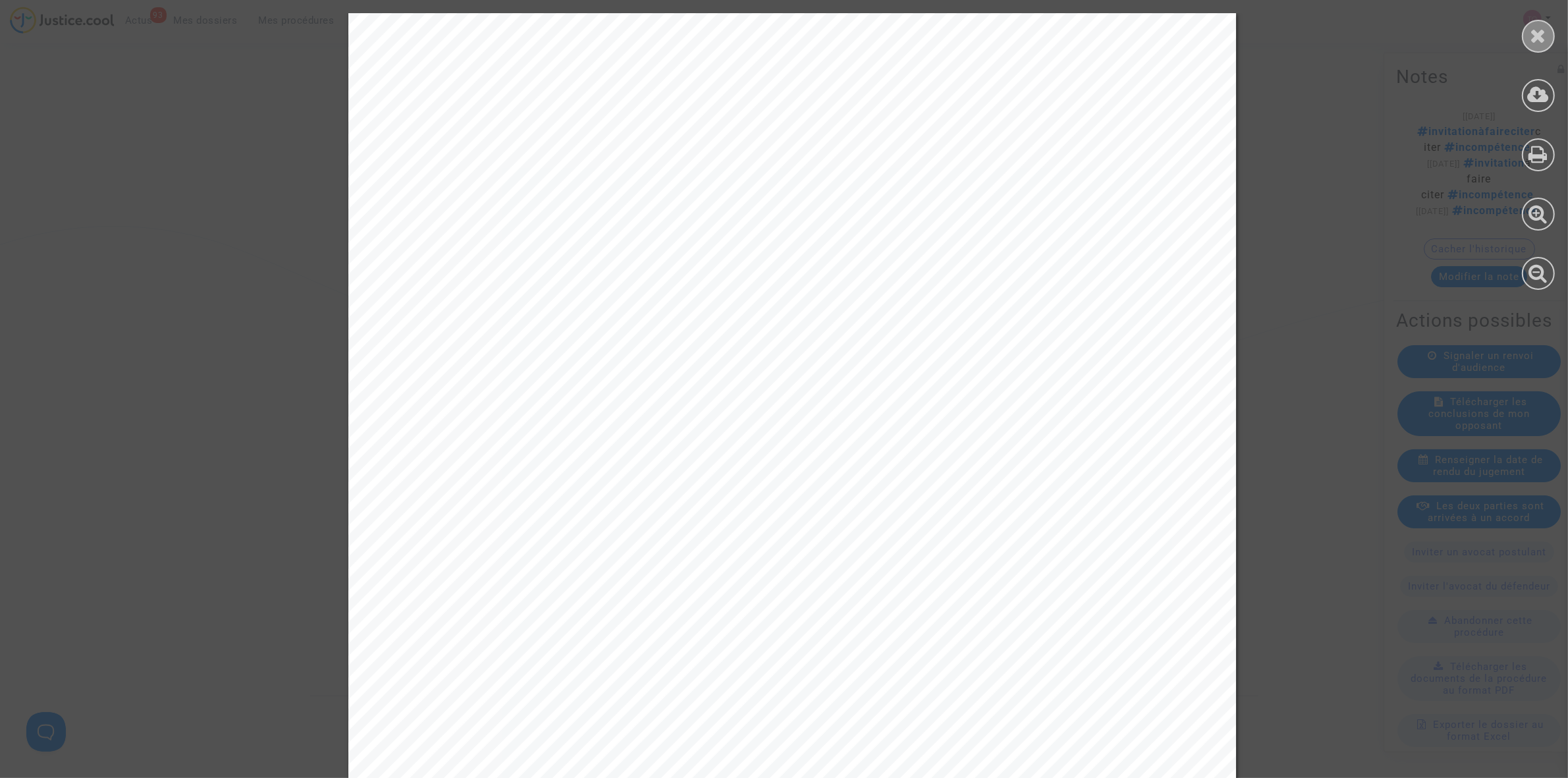
click at [1543, 28] on icon at bounding box center [1539, 35] width 17 height 20
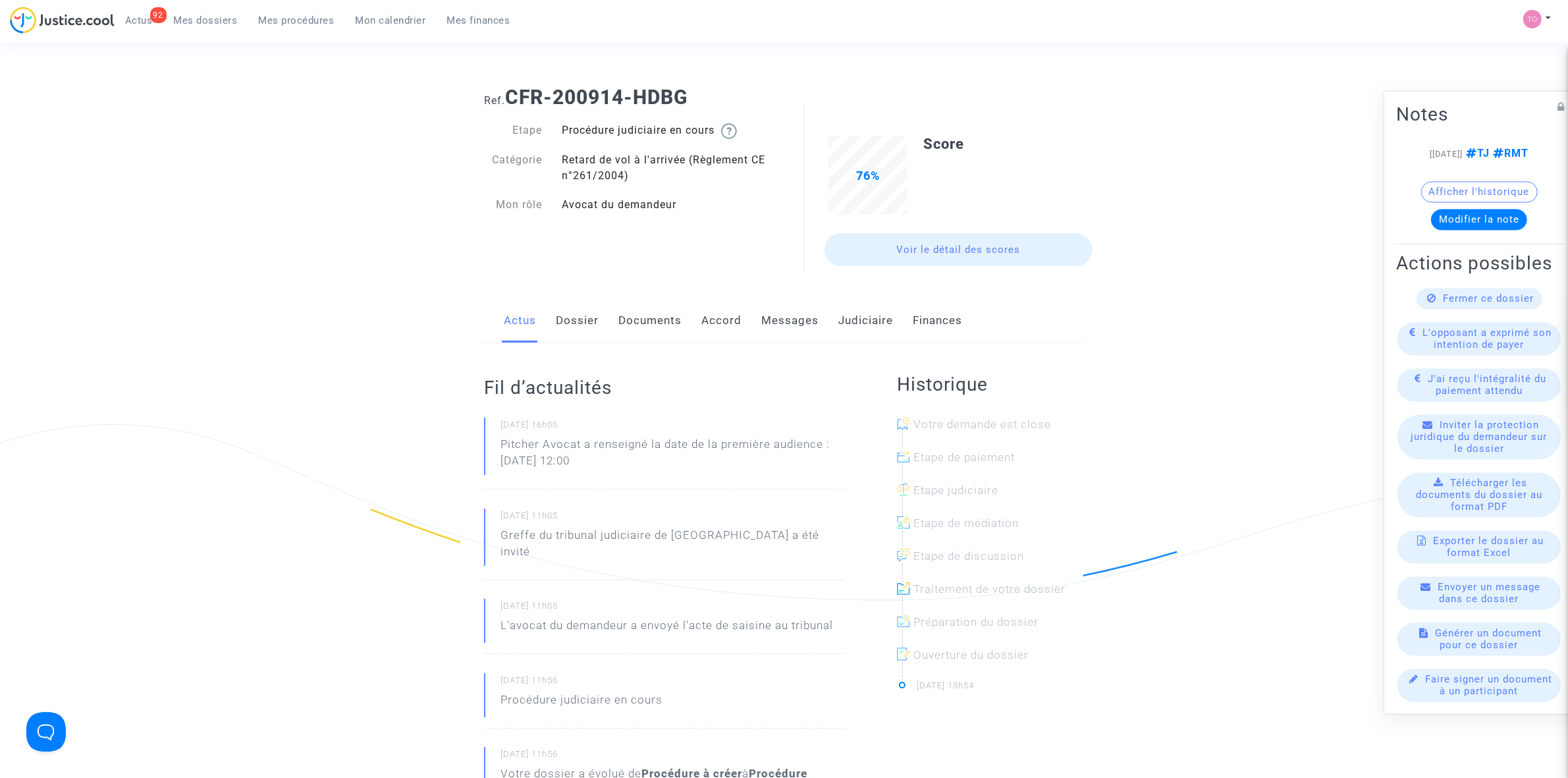
click at [670, 311] on link "Documents" at bounding box center [650, 321] width 63 height 43
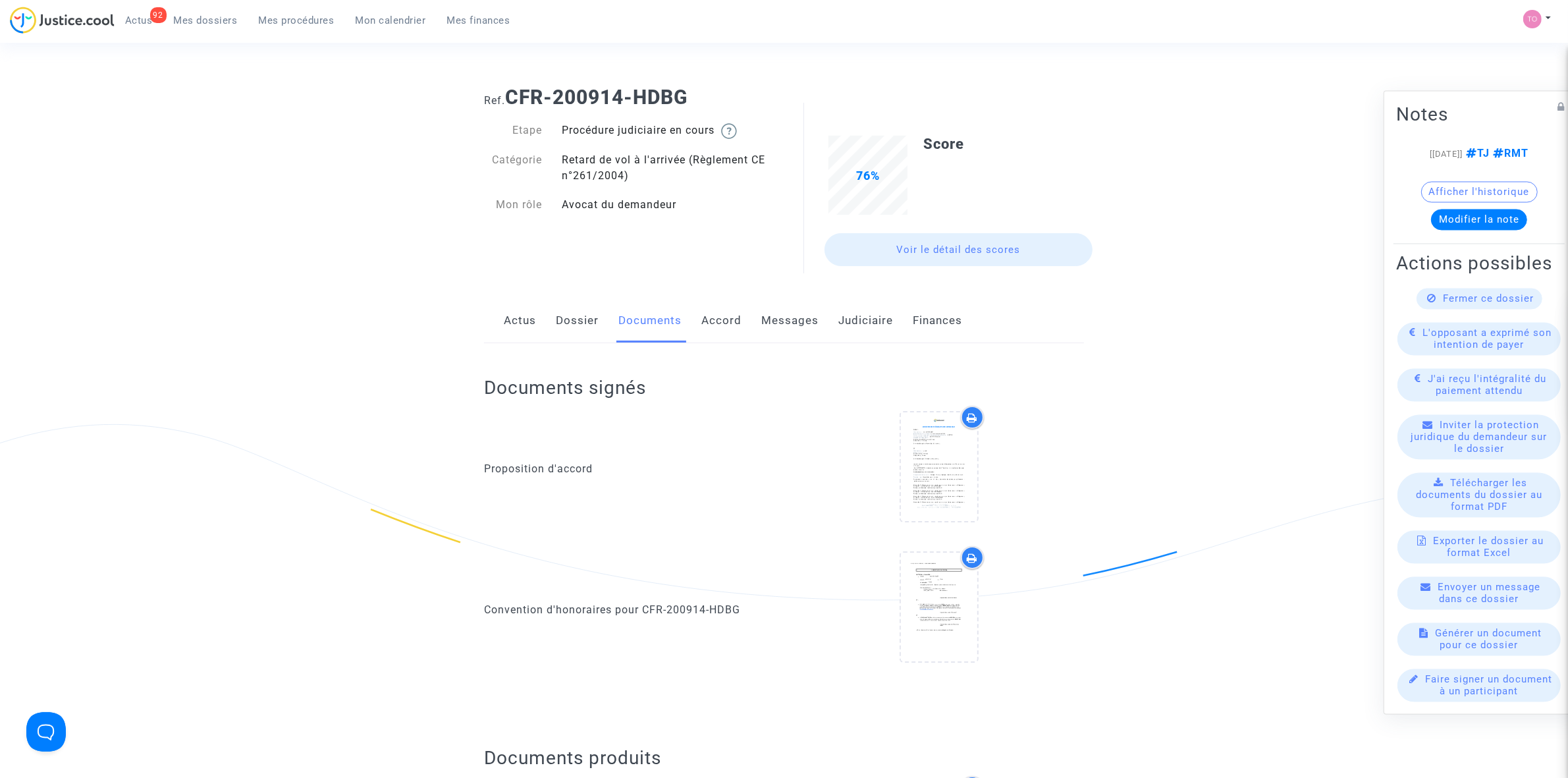
click at [788, 320] on link "Messages" at bounding box center [790, 321] width 57 height 43
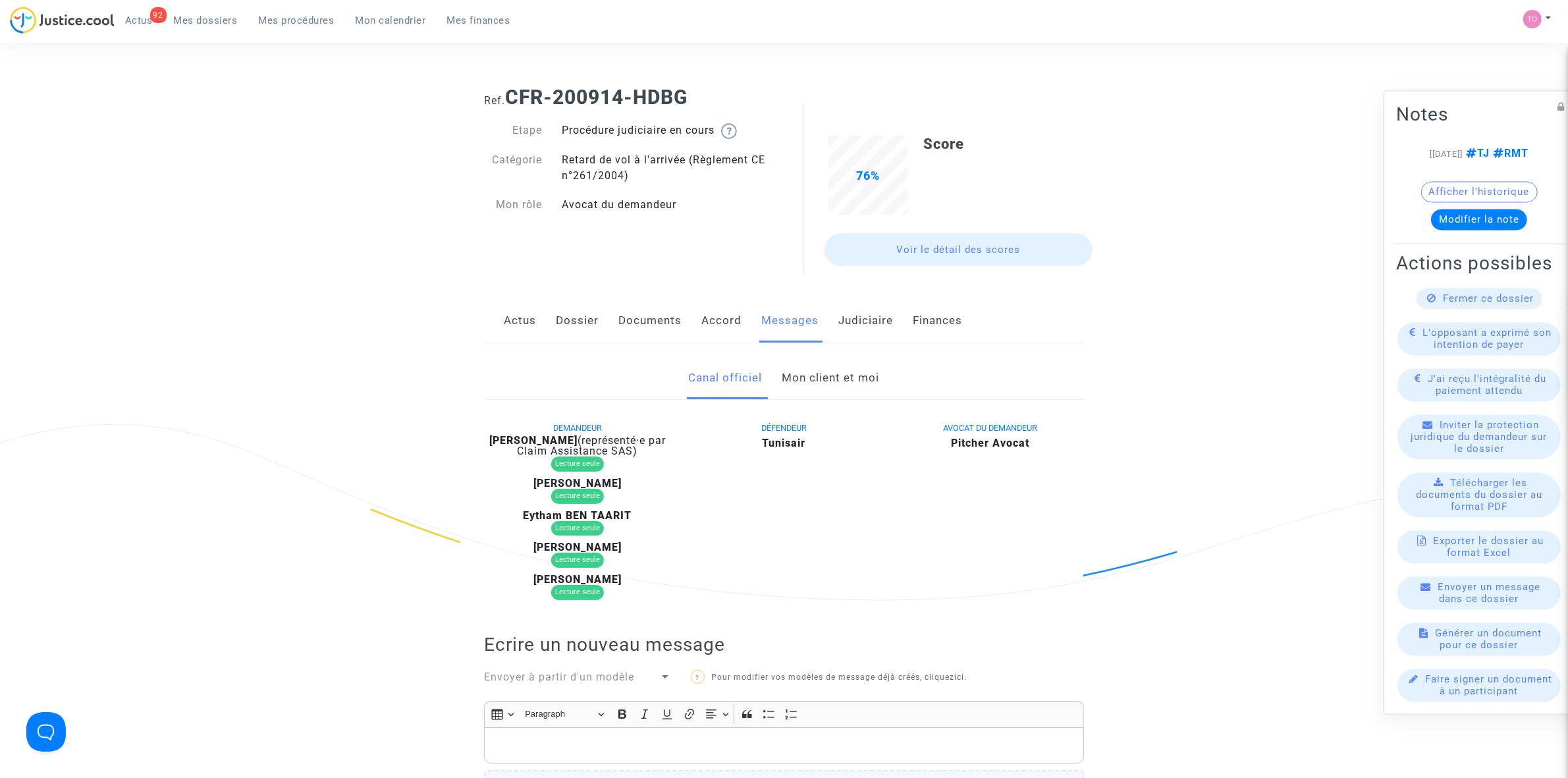
click at [787, 392] on link "Mon client et moi" at bounding box center [830, 378] width 97 height 43
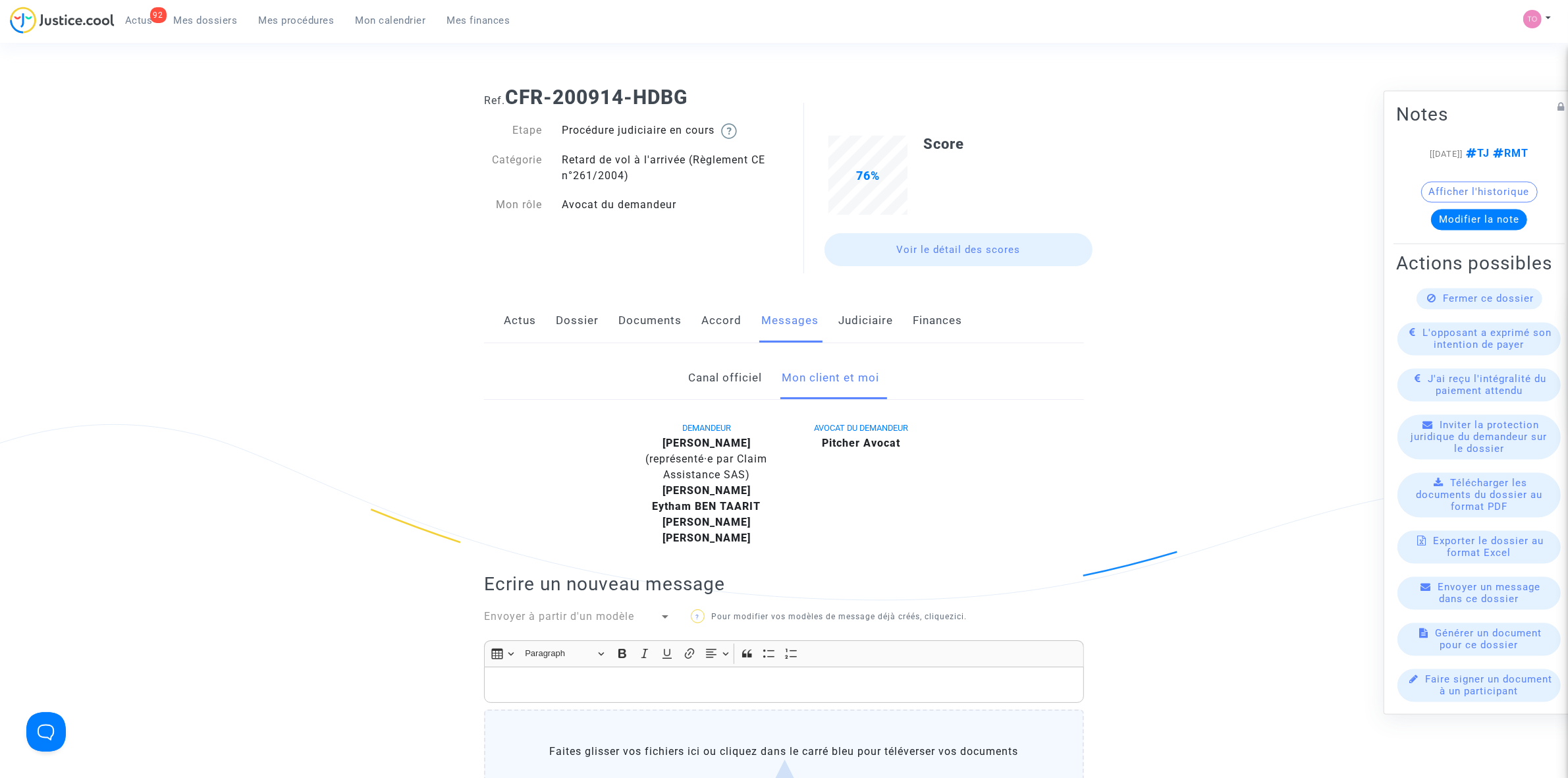
click at [1464, 182] on button "Afficher l'historique" at bounding box center [1479, 191] width 117 height 21
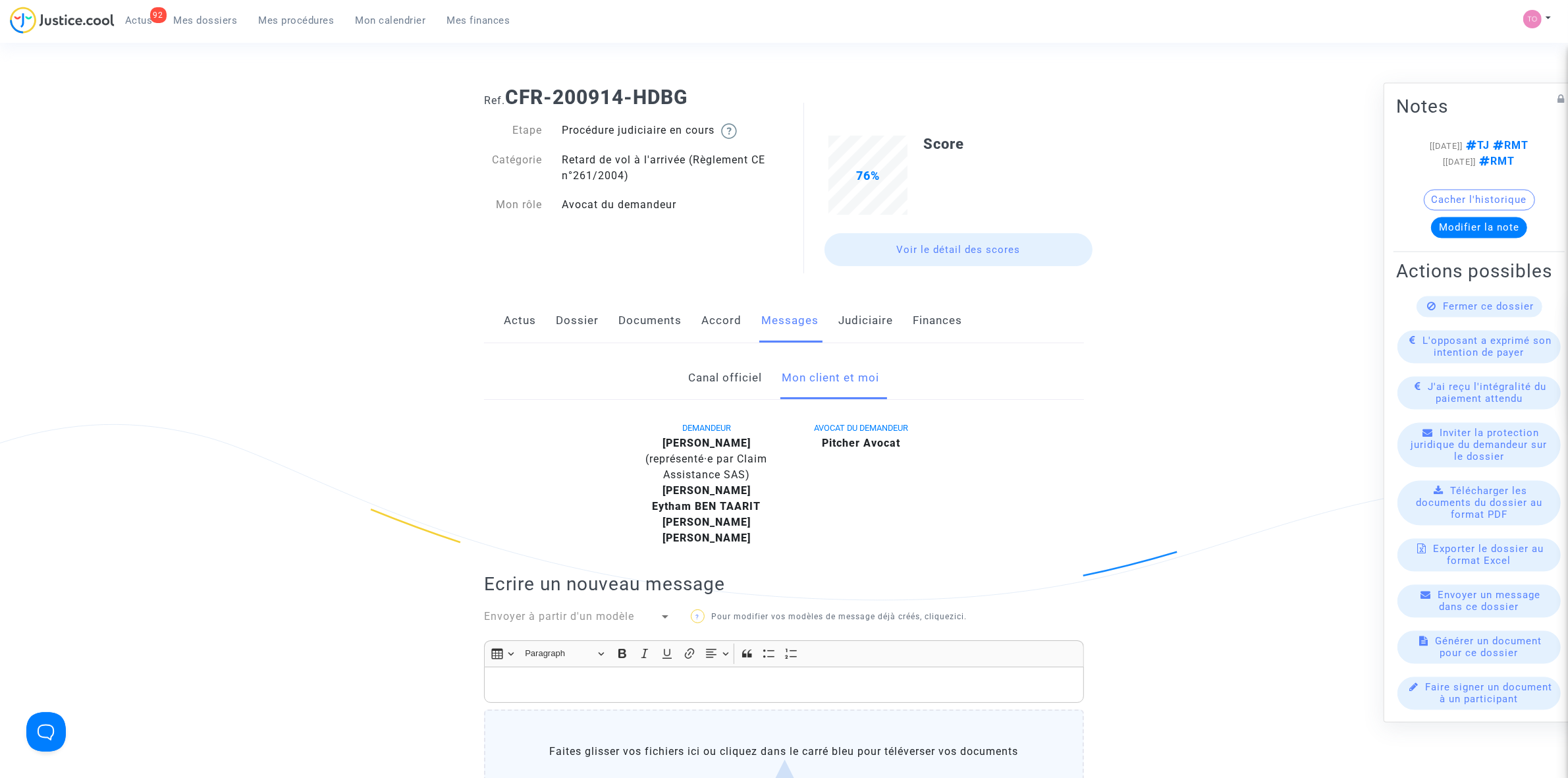
click at [588, 328] on link "Dossier" at bounding box center [577, 321] width 43 height 43
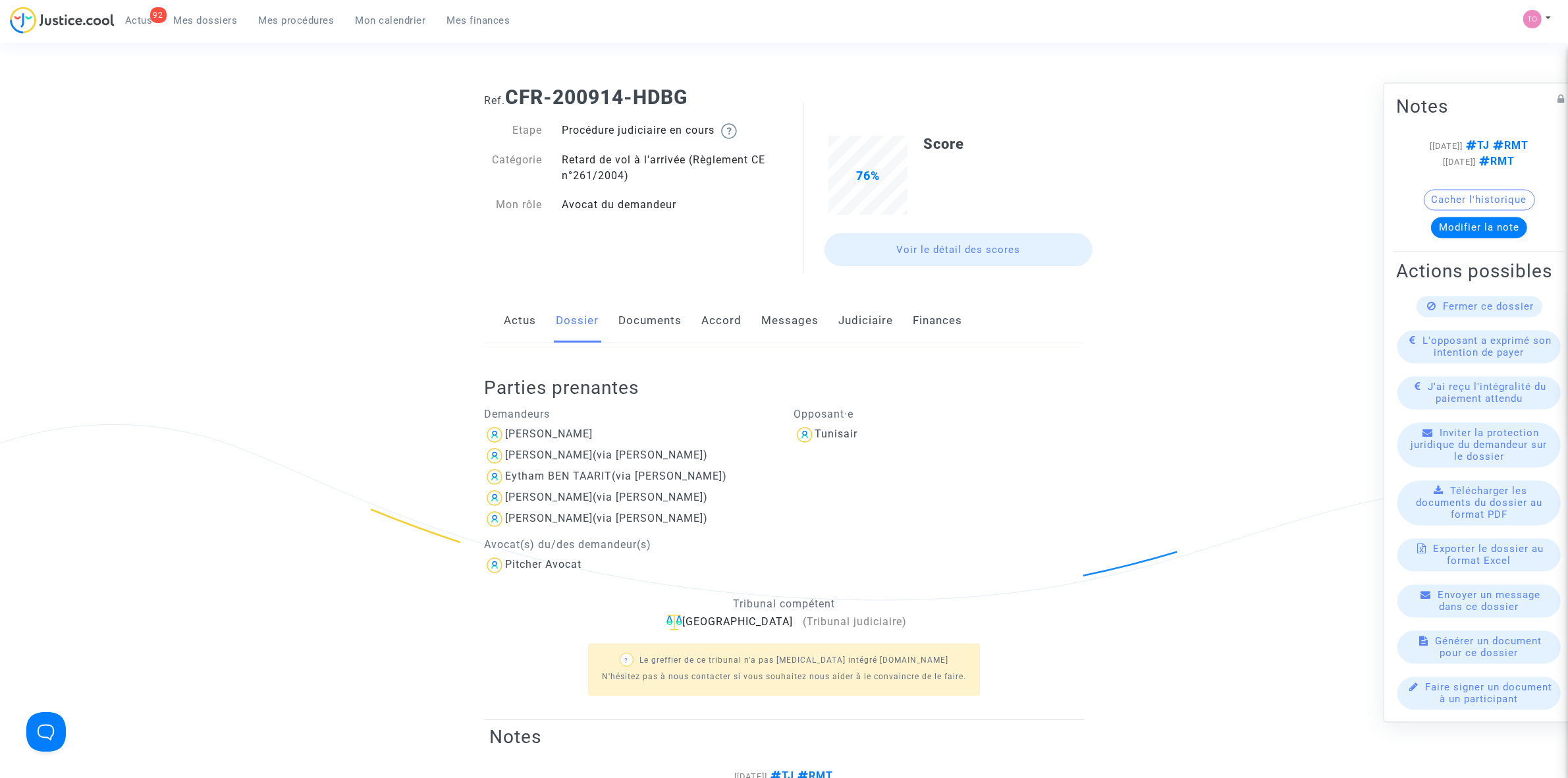
click at [864, 324] on link "Judiciaire" at bounding box center [865, 321] width 55 height 43
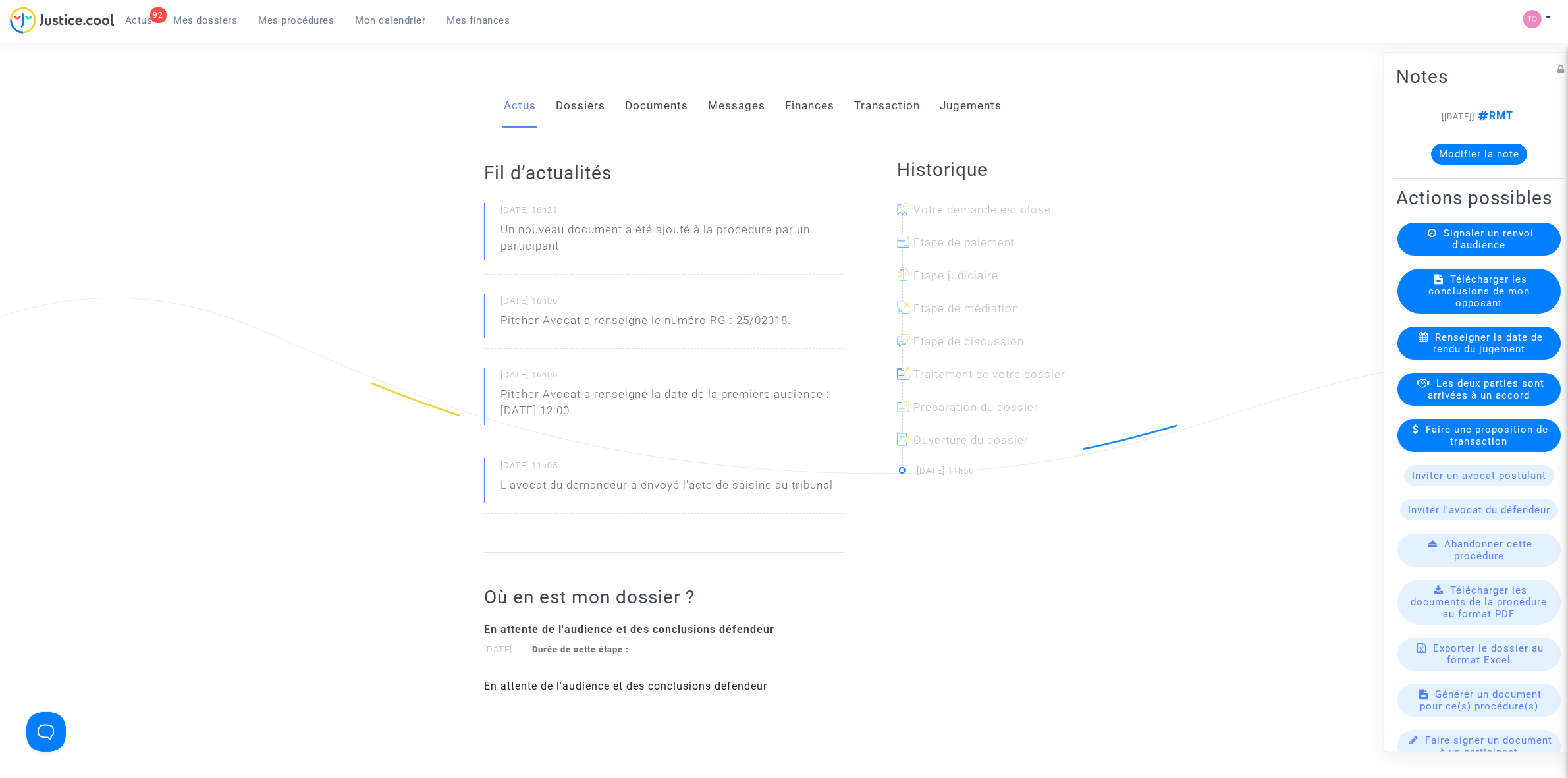
scroll to position [82, 0]
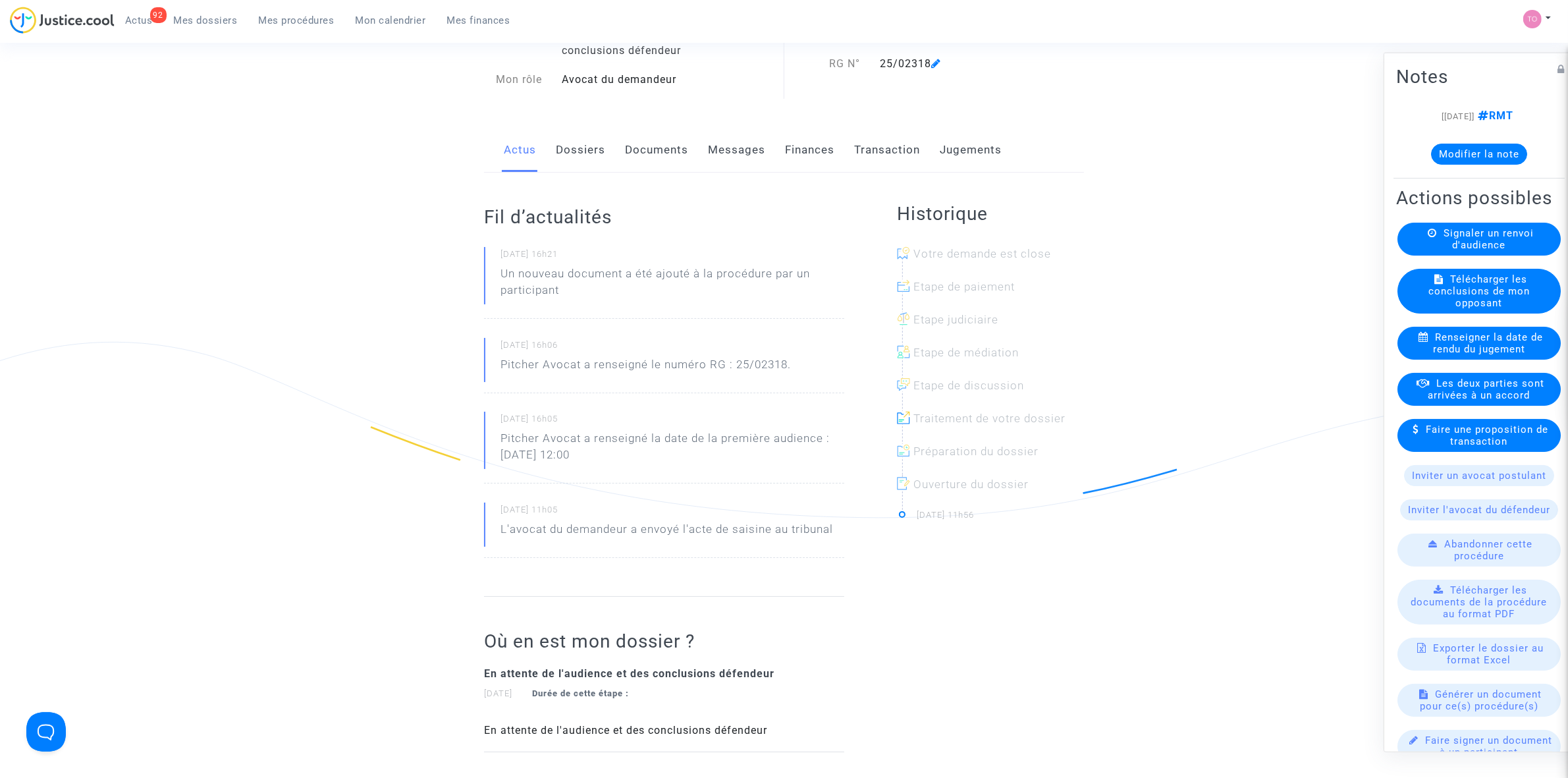
click at [667, 160] on link "Documents" at bounding box center [656, 150] width 63 height 43
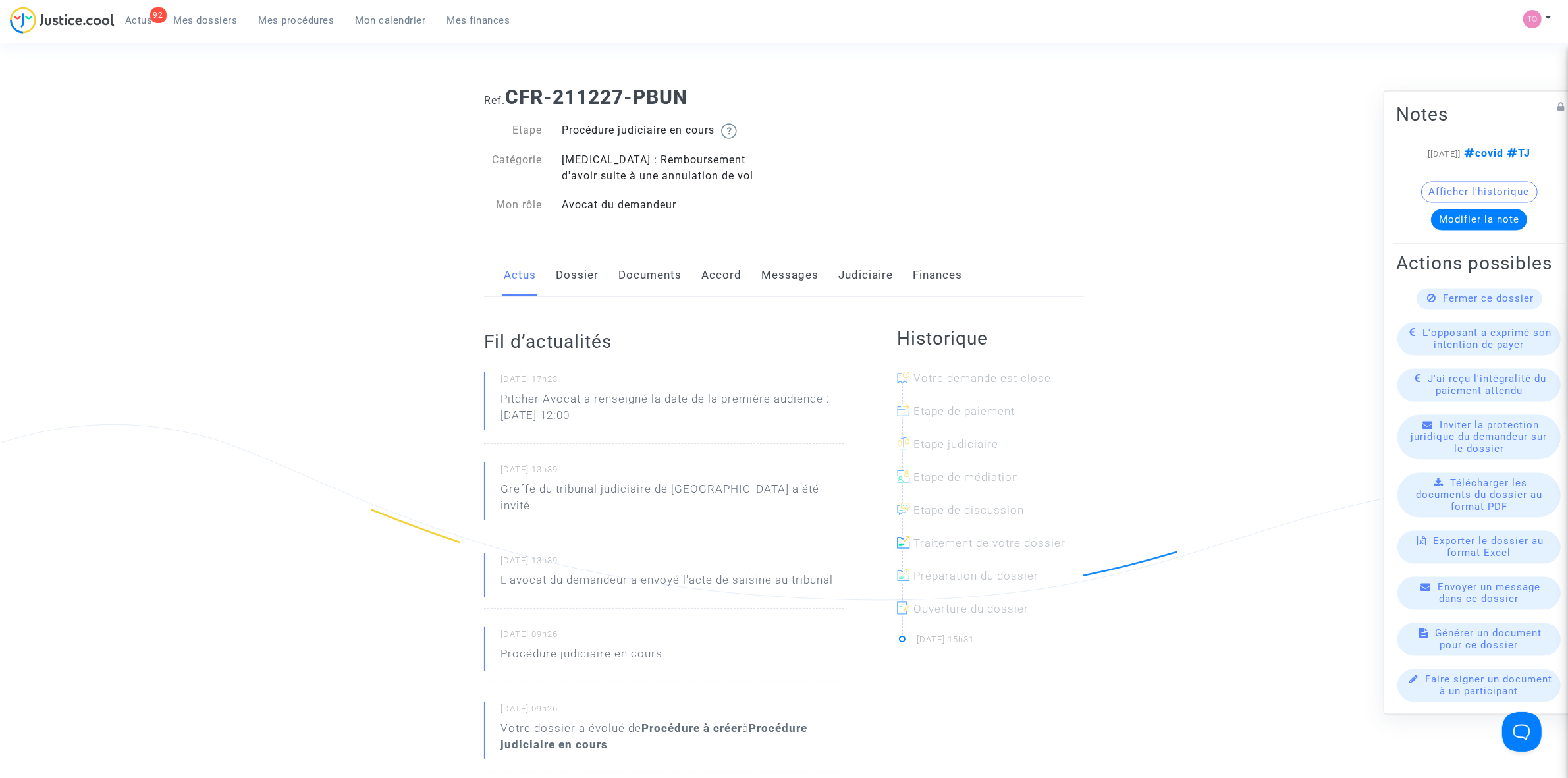
click at [761, 274] on link "Messages" at bounding box center [790, 275] width 57 height 43
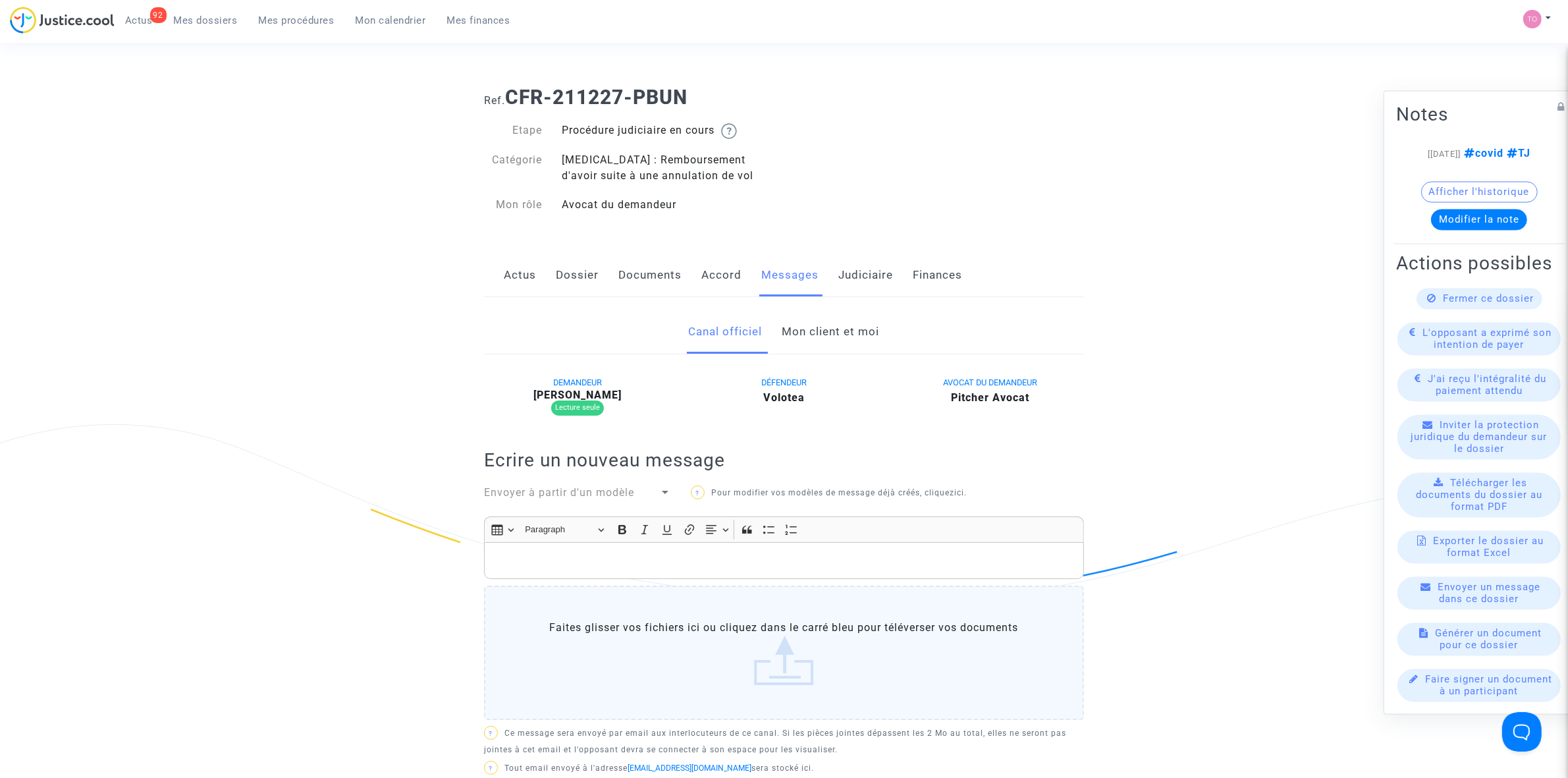
click at [808, 334] on link "Mon client et moi" at bounding box center [830, 332] width 97 height 43
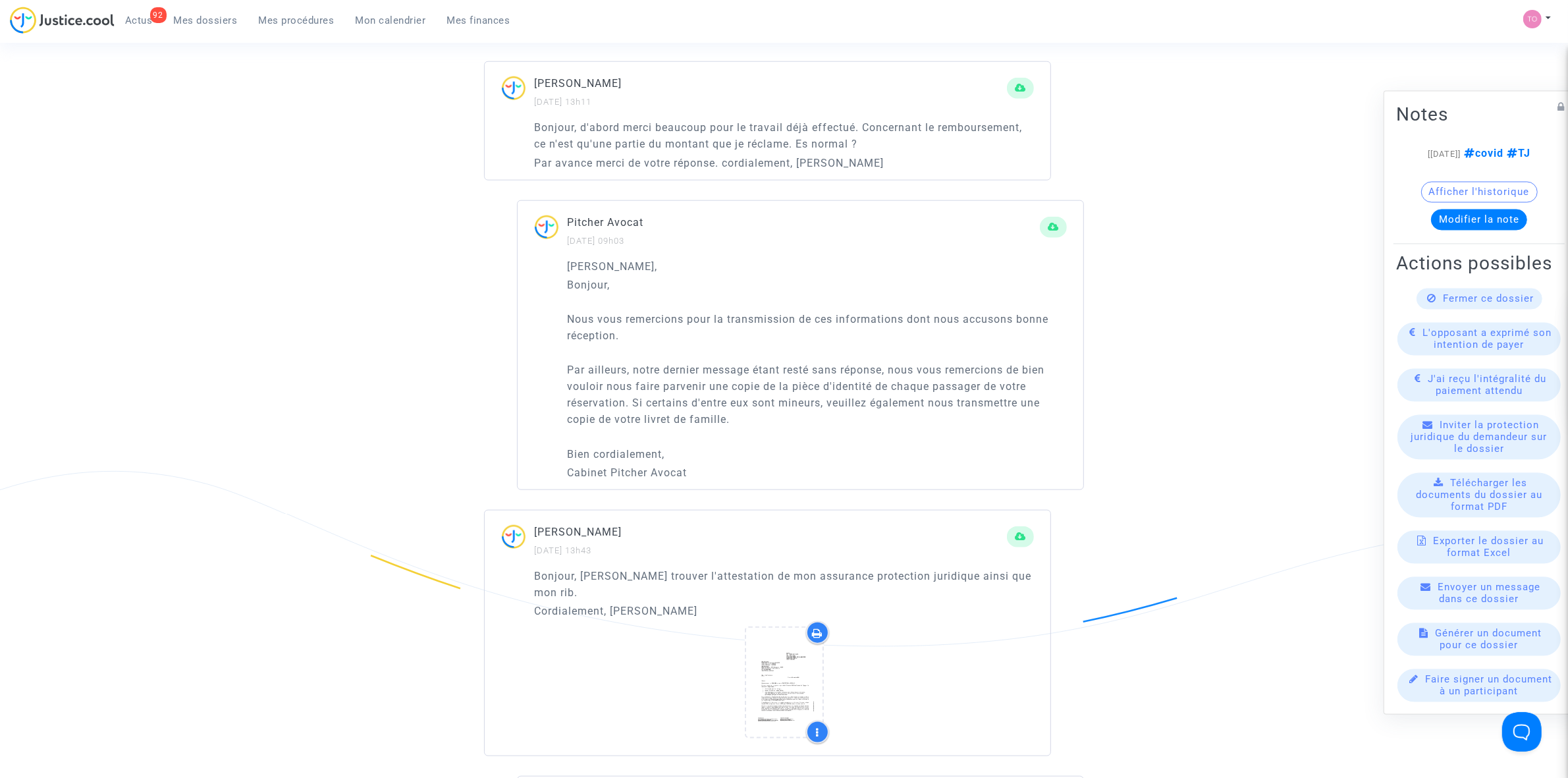
scroll to position [1646, 0]
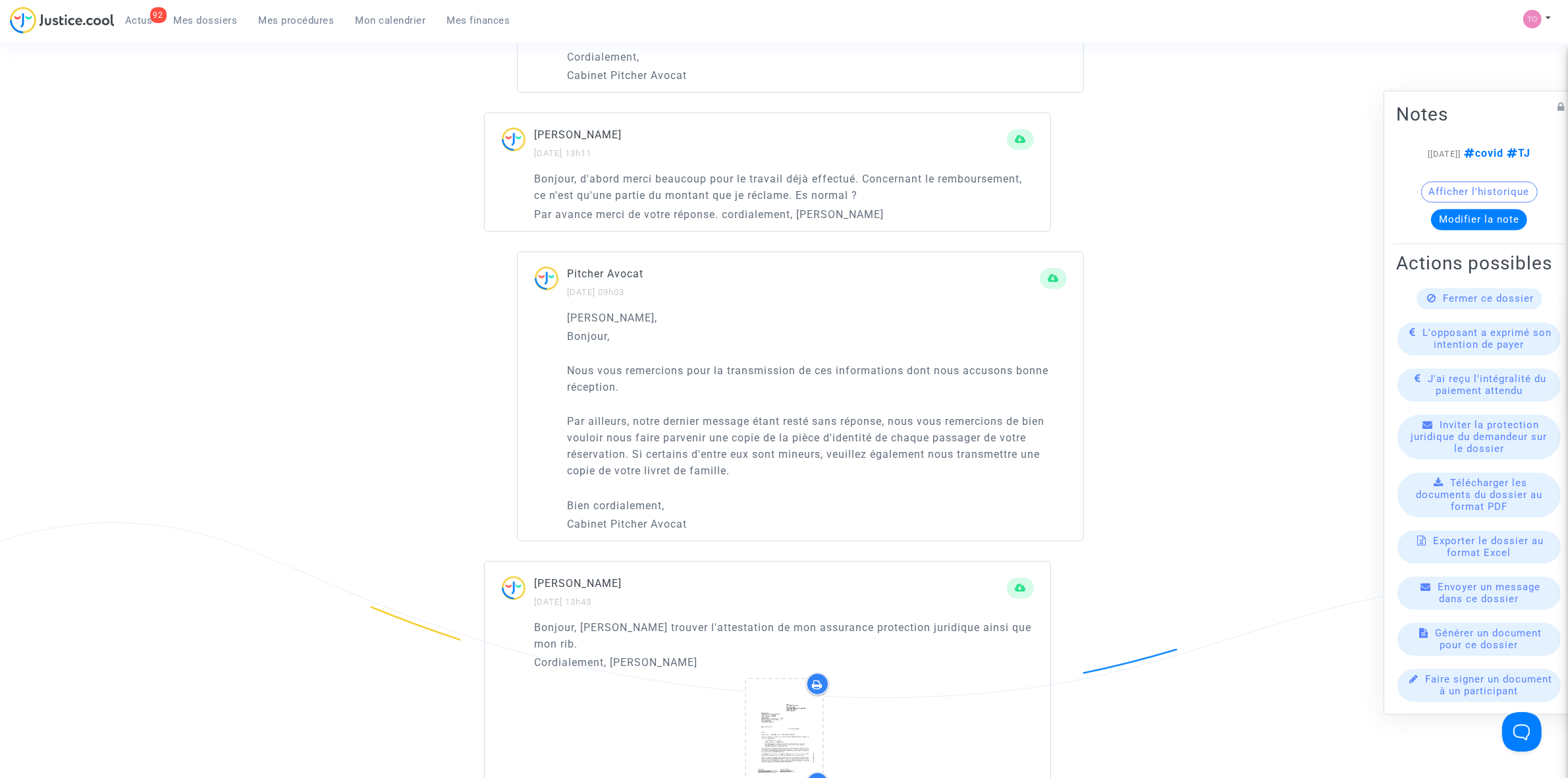
drag, startPoint x: 716, startPoint y: 370, endPoint x: 947, endPoint y: 366, distance: 231.0
click at [947, 366] on p "Nous vous remercions pour la transmission de ces informations dont nous accuson…" at bounding box center [816, 379] width 499 height 33
drag, startPoint x: 601, startPoint y: 422, endPoint x: 935, endPoint y: 415, distance: 334.1
click at [935, 415] on p "Par ailleurs, notre dernier message étant resté sans réponse, nous vous remerci…" at bounding box center [816, 445] width 499 height 66
drag, startPoint x: 586, startPoint y: 436, endPoint x: 963, endPoint y: 433, distance: 377.0
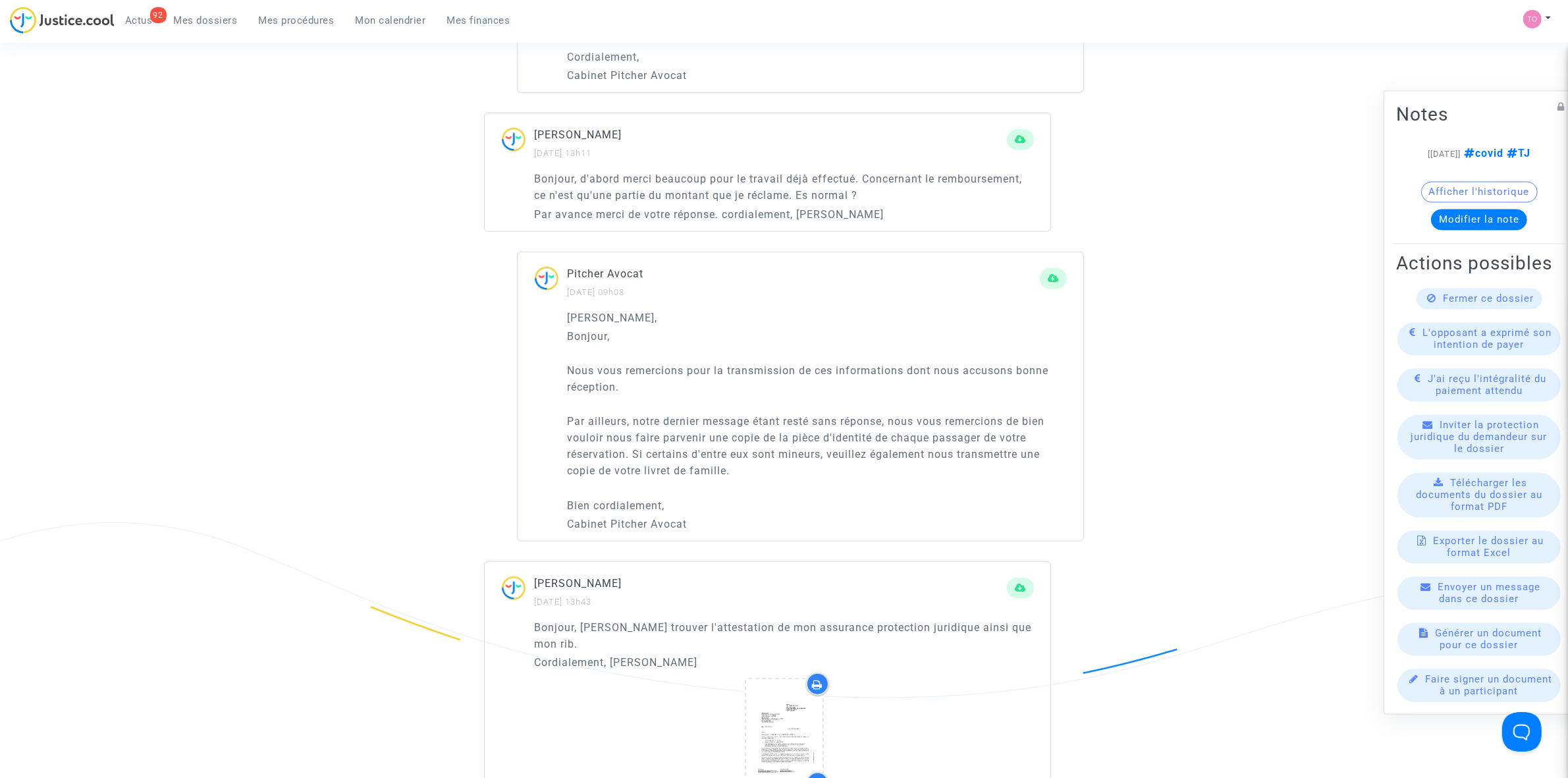
click at [963, 433] on p "Par ailleurs, notre dernier message étant resté sans réponse, nous vous remerci…" at bounding box center [816, 445] width 499 height 66
drag, startPoint x: 603, startPoint y: 452, endPoint x: 922, endPoint y: 446, distance: 319.1
click at [922, 446] on p "Par ailleurs, notre dernier message étant resté sans réponse, nous vous remerci…" at bounding box center [816, 445] width 499 height 66
click at [988, 486] on div "[PERSON_NAME] Monsieur, Bonjour, Nous vous remercions pour la transmission de c…" at bounding box center [816, 420] width 499 height 223
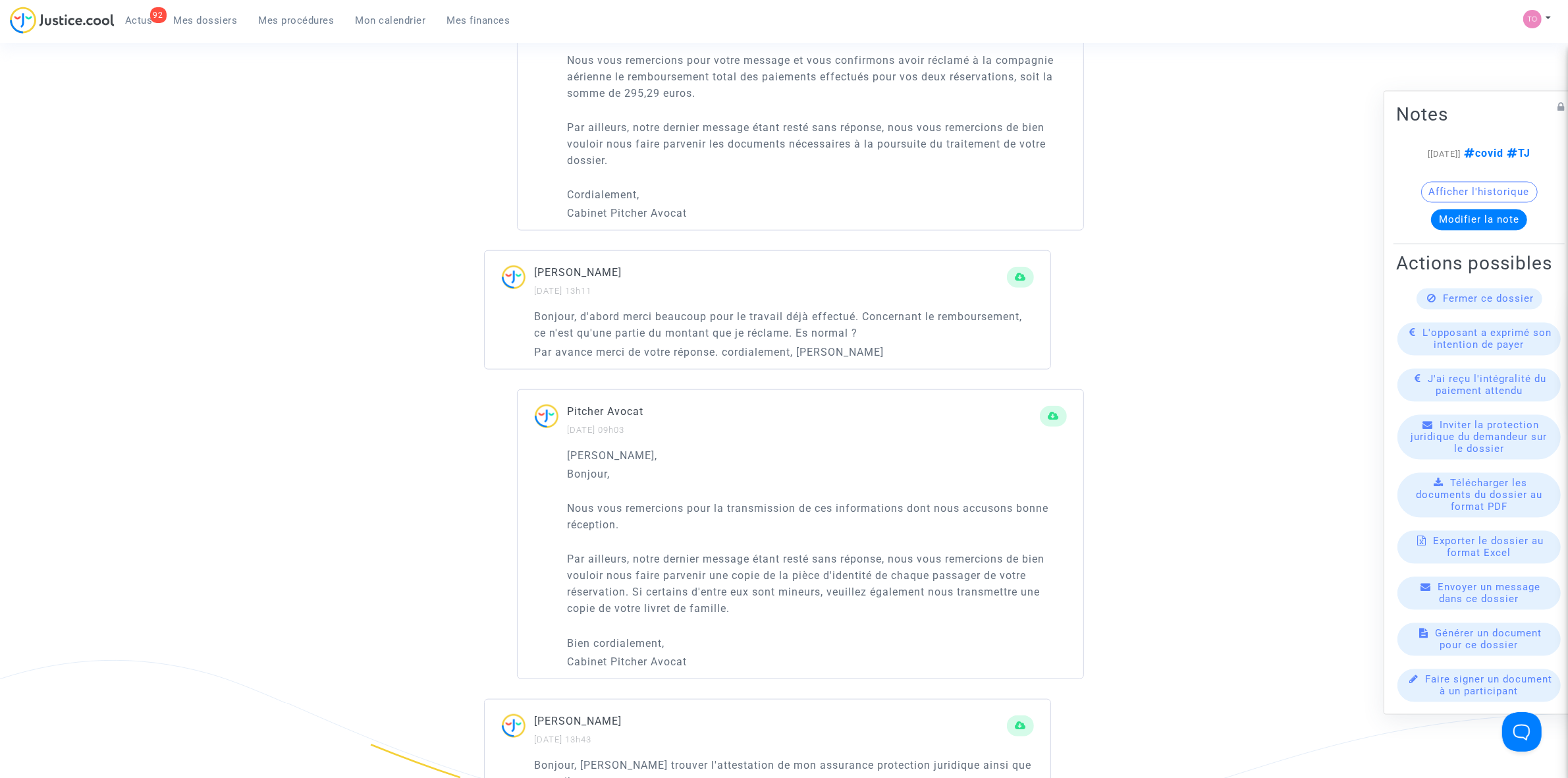
scroll to position [1481, 0]
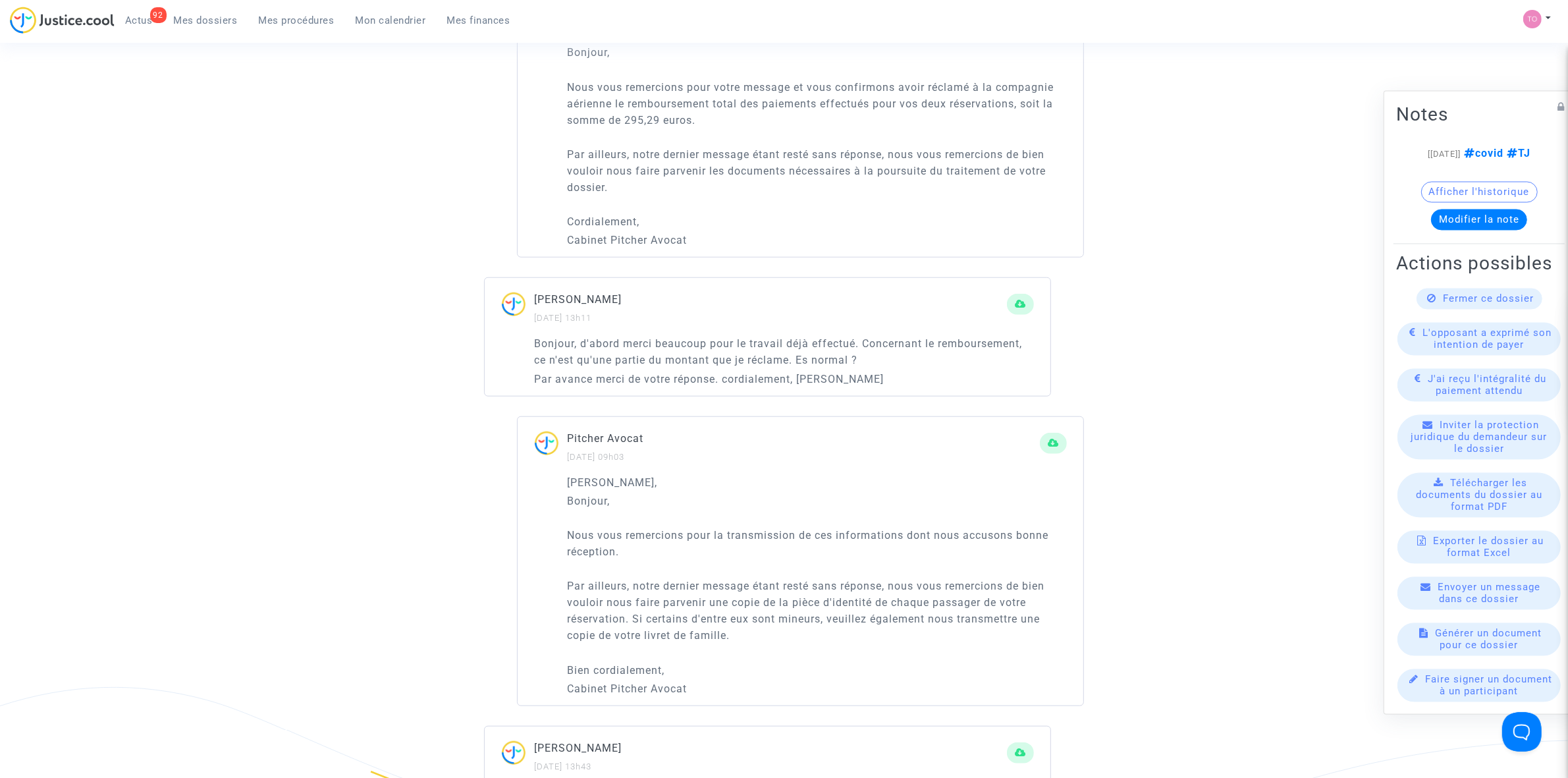
drag, startPoint x: 572, startPoint y: 366, endPoint x: 757, endPoint y: 352, distance: 185.5
click at [757, 352] on p "Bonjour, d'abord merci beaucoup pour le travail déjà effectué. Concernant le re…" at bounding box center [783, 352] width 499 height 33
drag, startPoint x: 564, startPoint y: 381, endPoint x: 739, endPoint y: 382, distance: 175.0
click at [739, 382] on p "Par avance merci de votre réponse. cordialement, [PERSON_NAME]" at bounding box center [783, 379] width 499 height 17
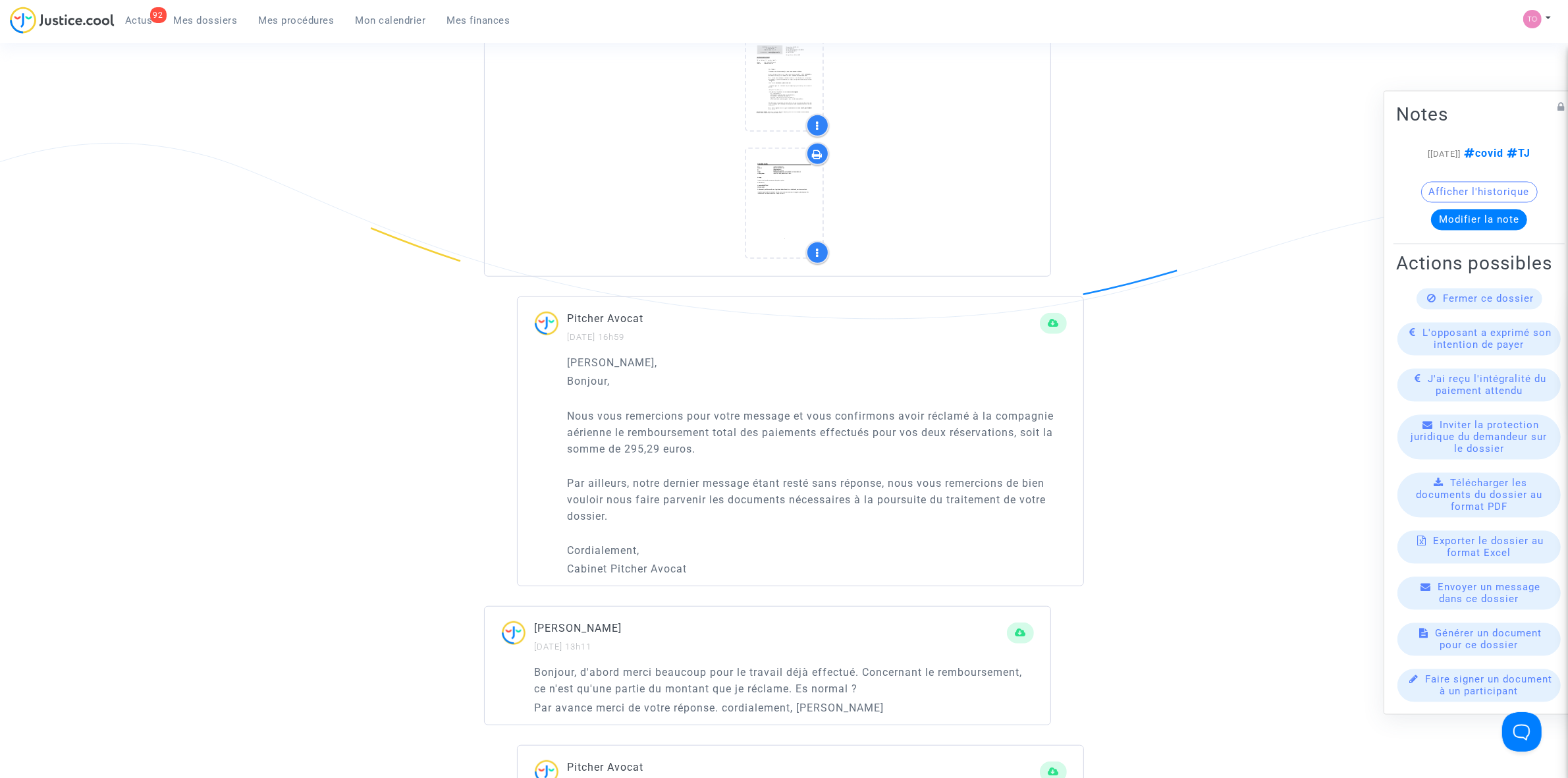
scroll to position [1153, 0]
drag, startPoint x: 595, startPoint y: 412, endPoint x: 863, endPoint y: 419, distance: 268.1
click at [863, 419] on p "Nous vous remercions pour votre message et vous confirmons avoir réclamé à la c…" at bounding box center [816, 433] width 499 height 49
drag, startPoint x: 796, startPoint y: 493, endPoint x: 957, endPoint y: 497, distance: 161.0
click at [957, 497] on p "Par ailleurs, notre dernier message étant resté sans réponse, nous vous remerci…" at bounding box center [816, 500] width 499 height 49
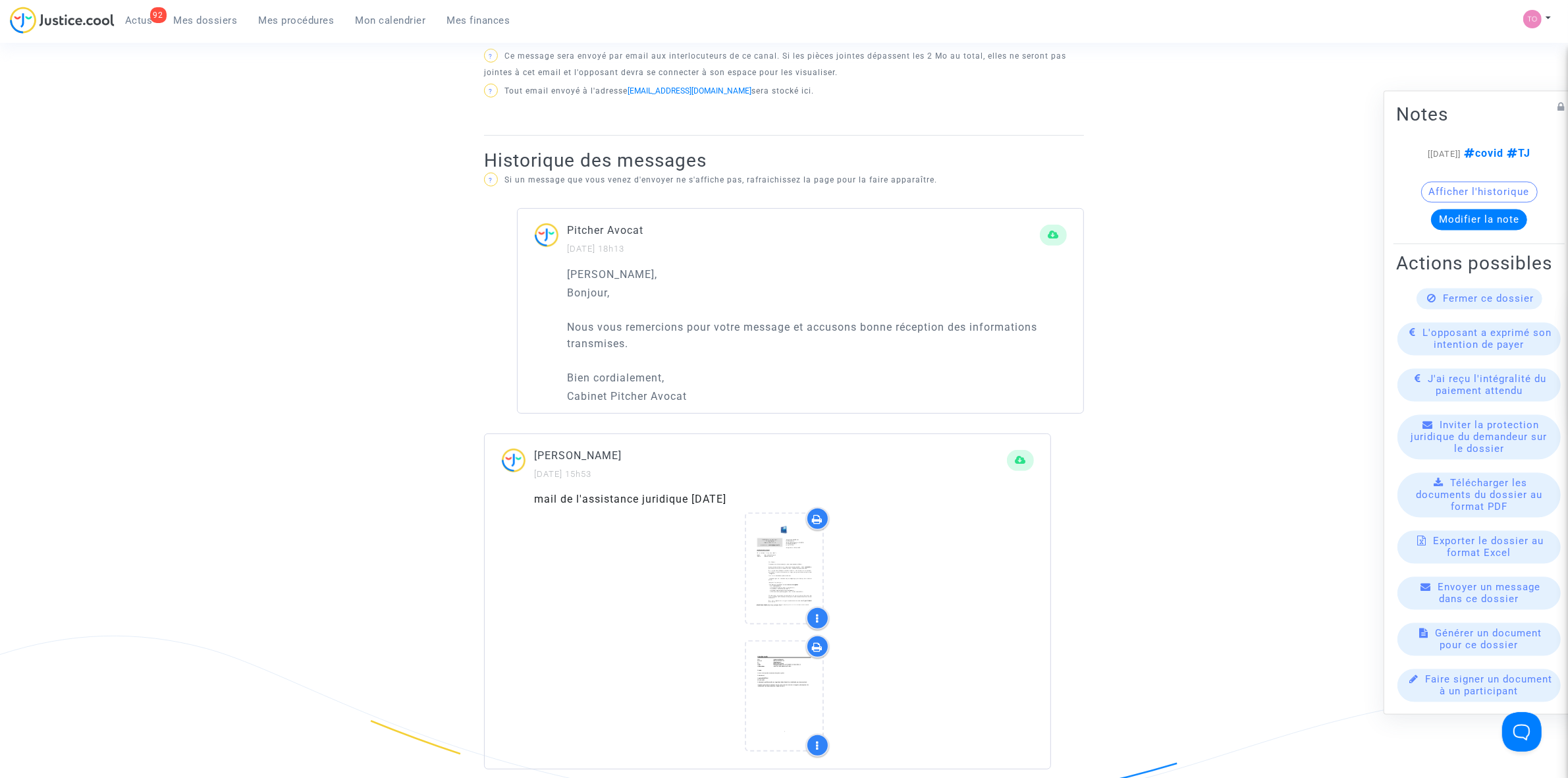
scroll to position [658, 0]
click at [762, 555] on icon at bounding box center [784, 570] width 43 height 42
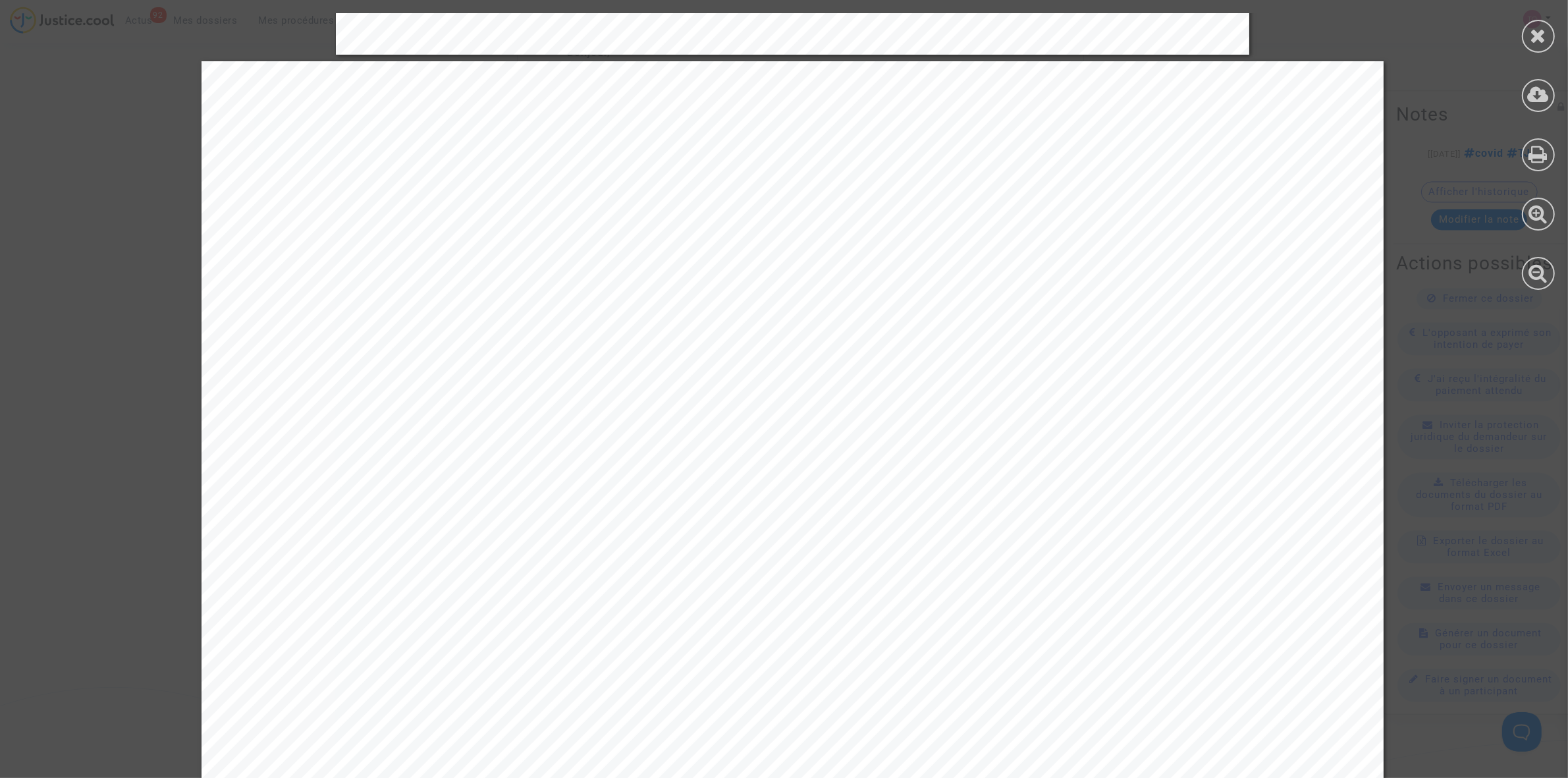
scroll to position [2326, 0]
click at [1528, 39] on div at bounding box center [1539, 36] width 33 height 33
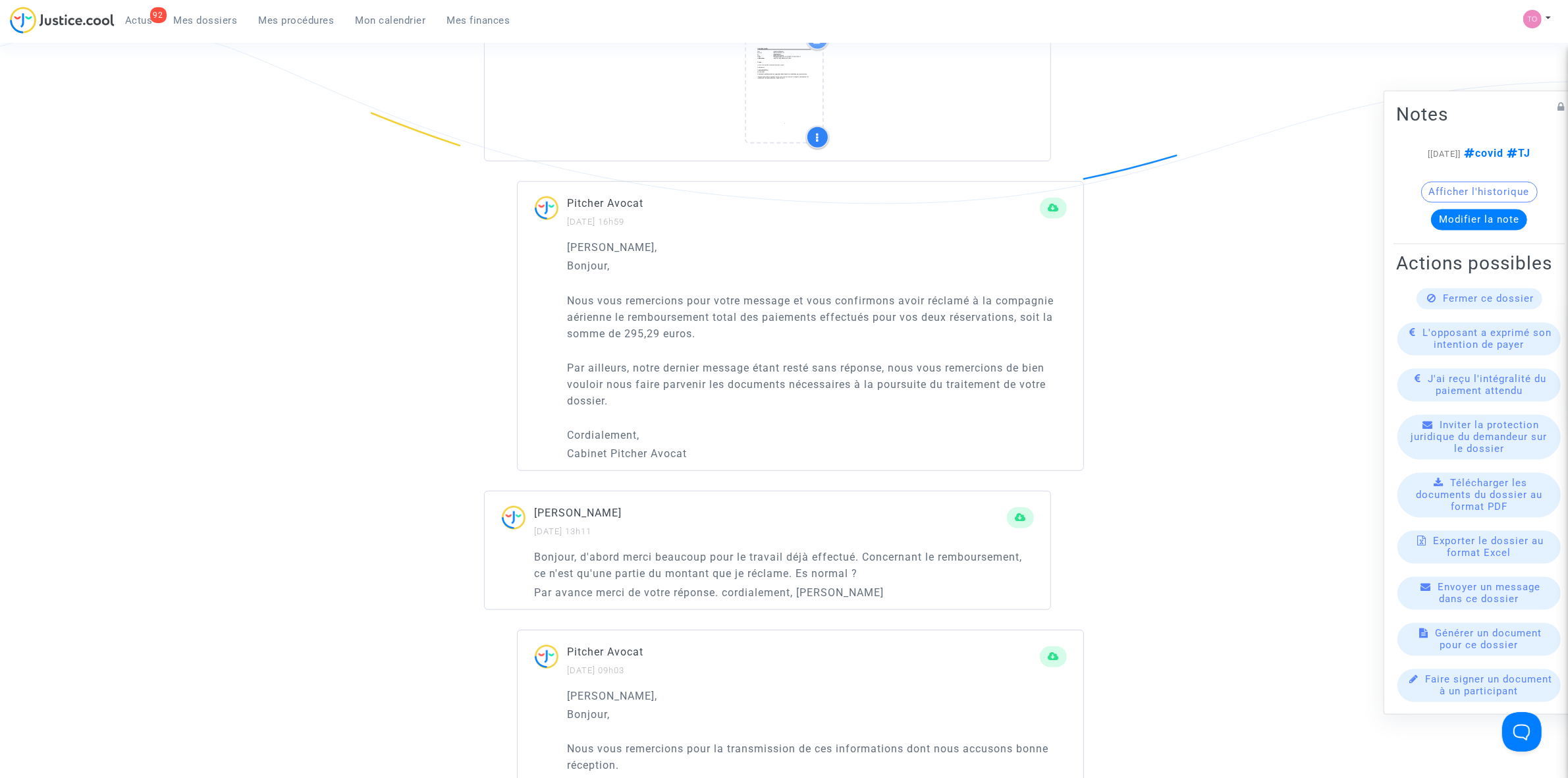
scroll to position [1153, 0]
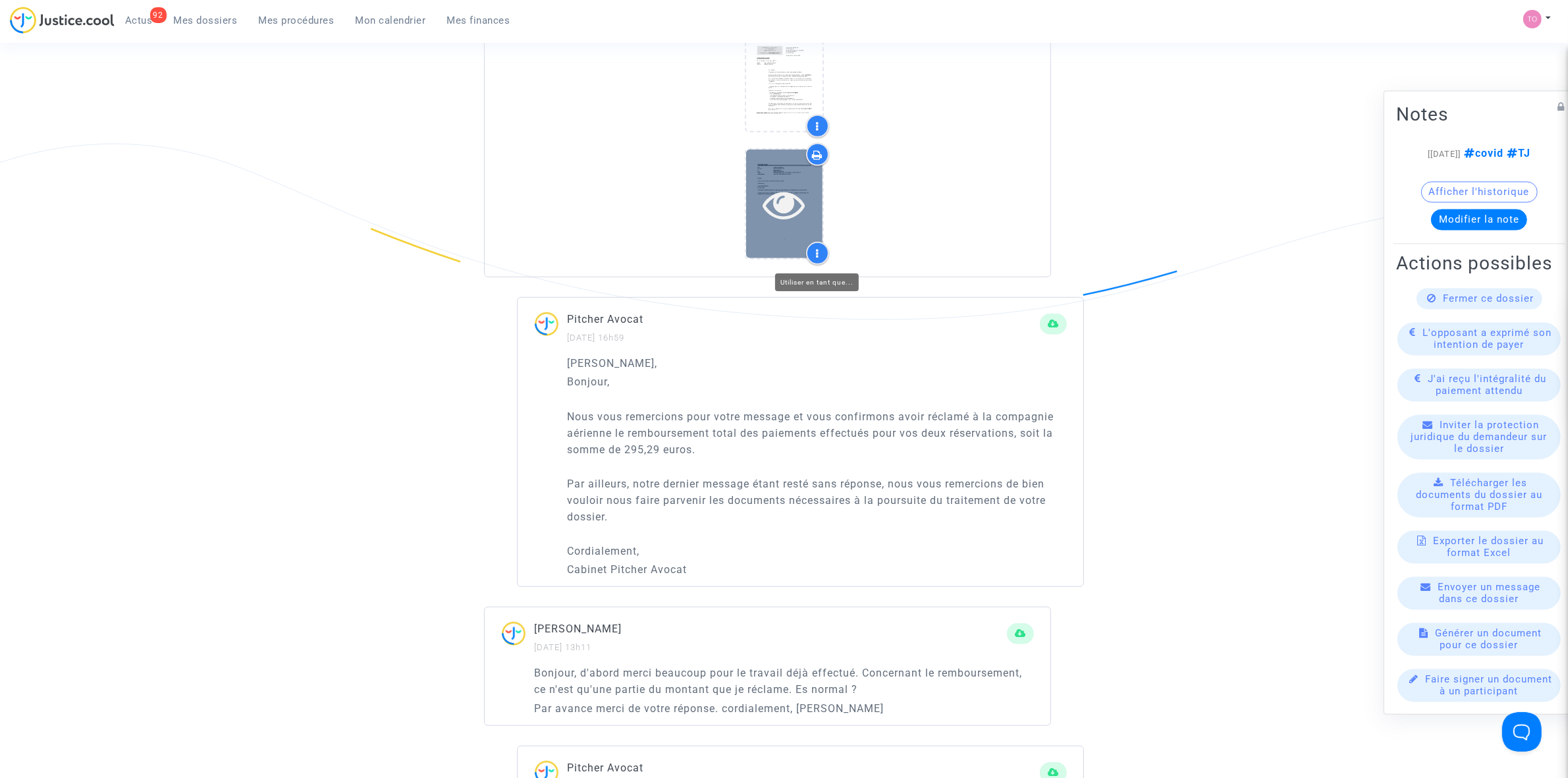
click at [778, 172] on div at bounding box center [784, 203] width 77 height 109
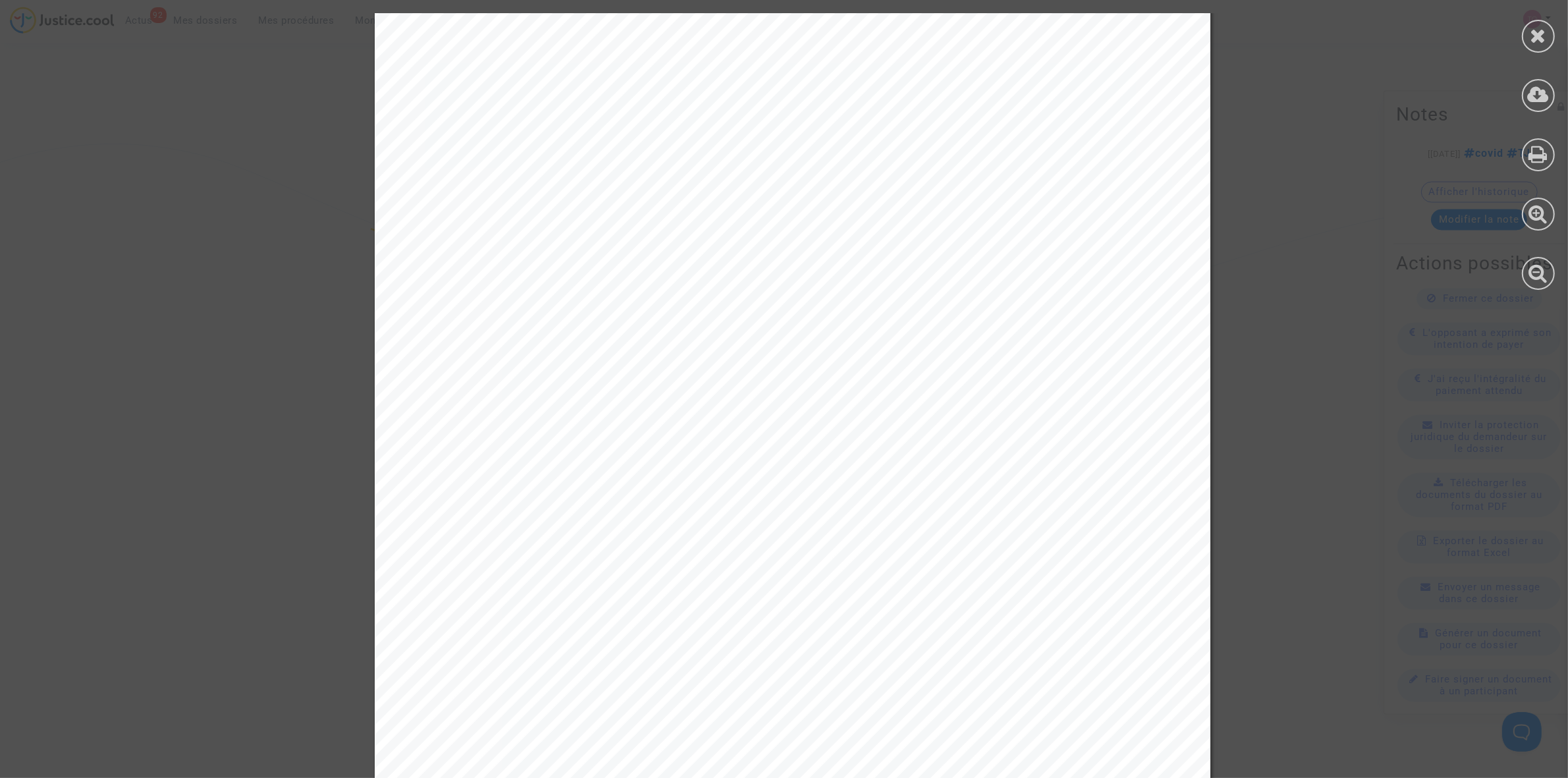
scroll to position [0, 0]
click at [1545, 29] on icon at bounding box center [1539, 35] width 17 height 20
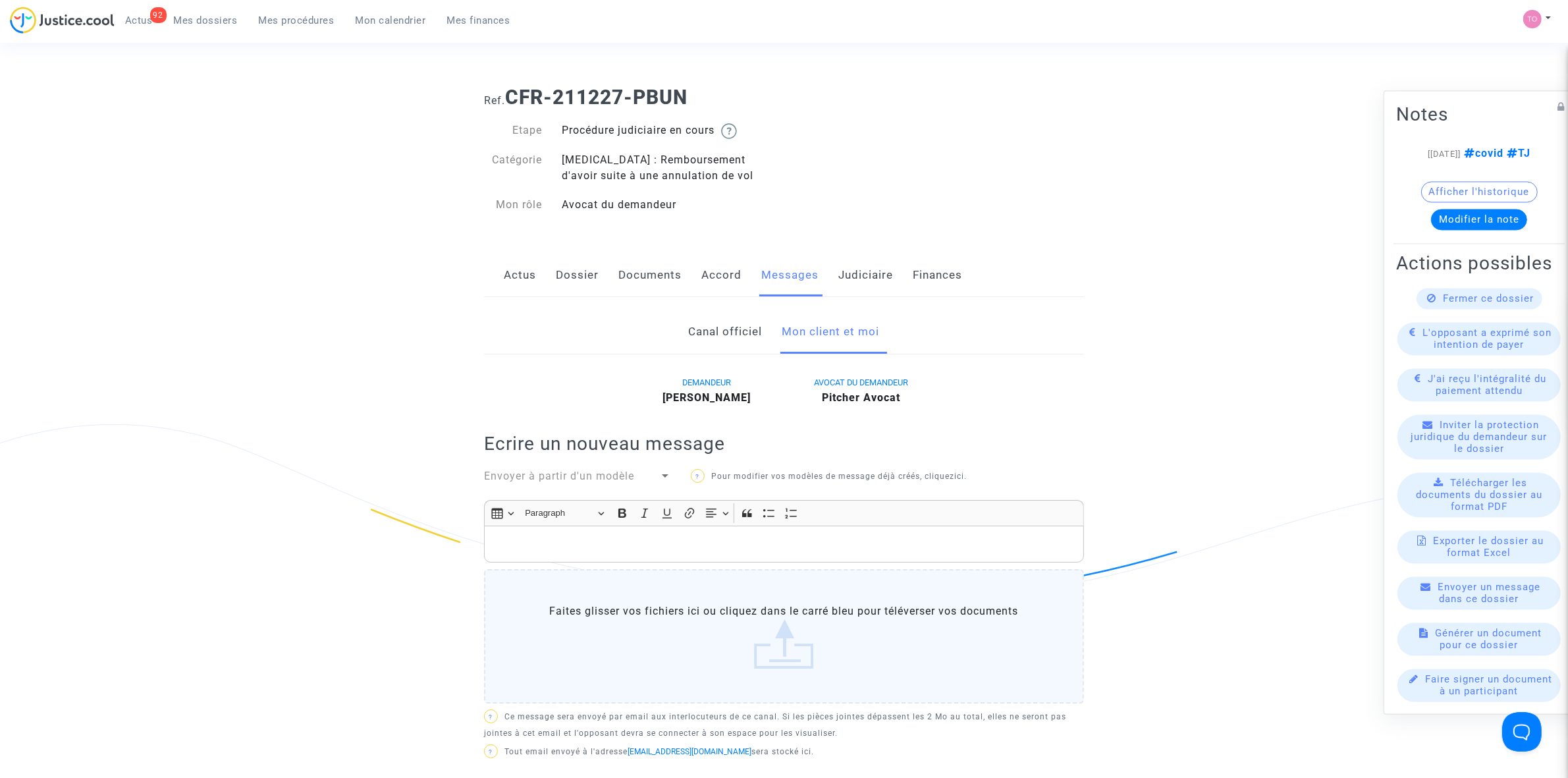
click at [878, 280] on link "Judiciaire" at bounding box center [865, 275] width 55 height 43
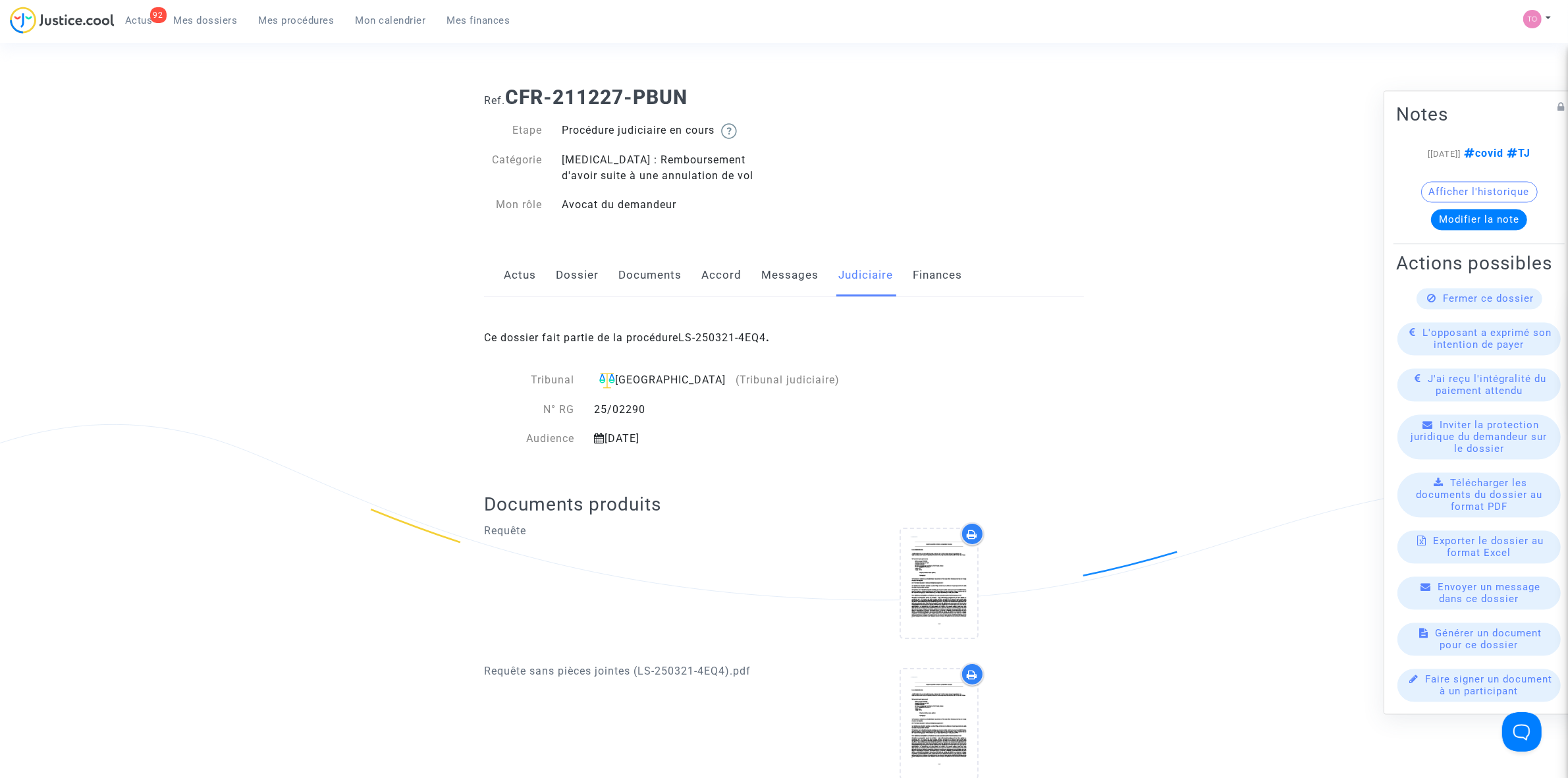
click at [784, 270] on link "Messages" at bounding box center [790, 275] width 57 height 43
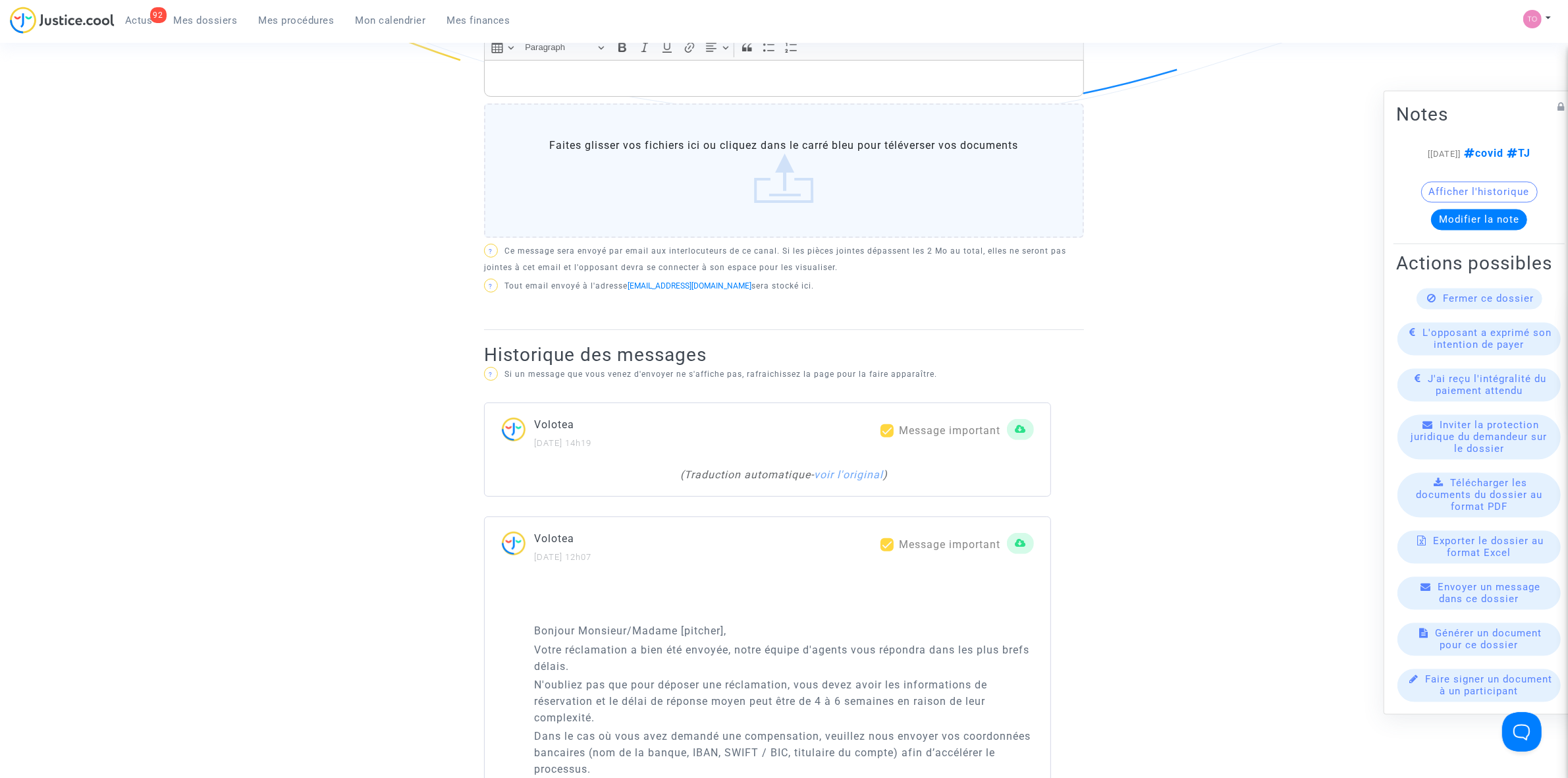
scroll to position [493, 0]
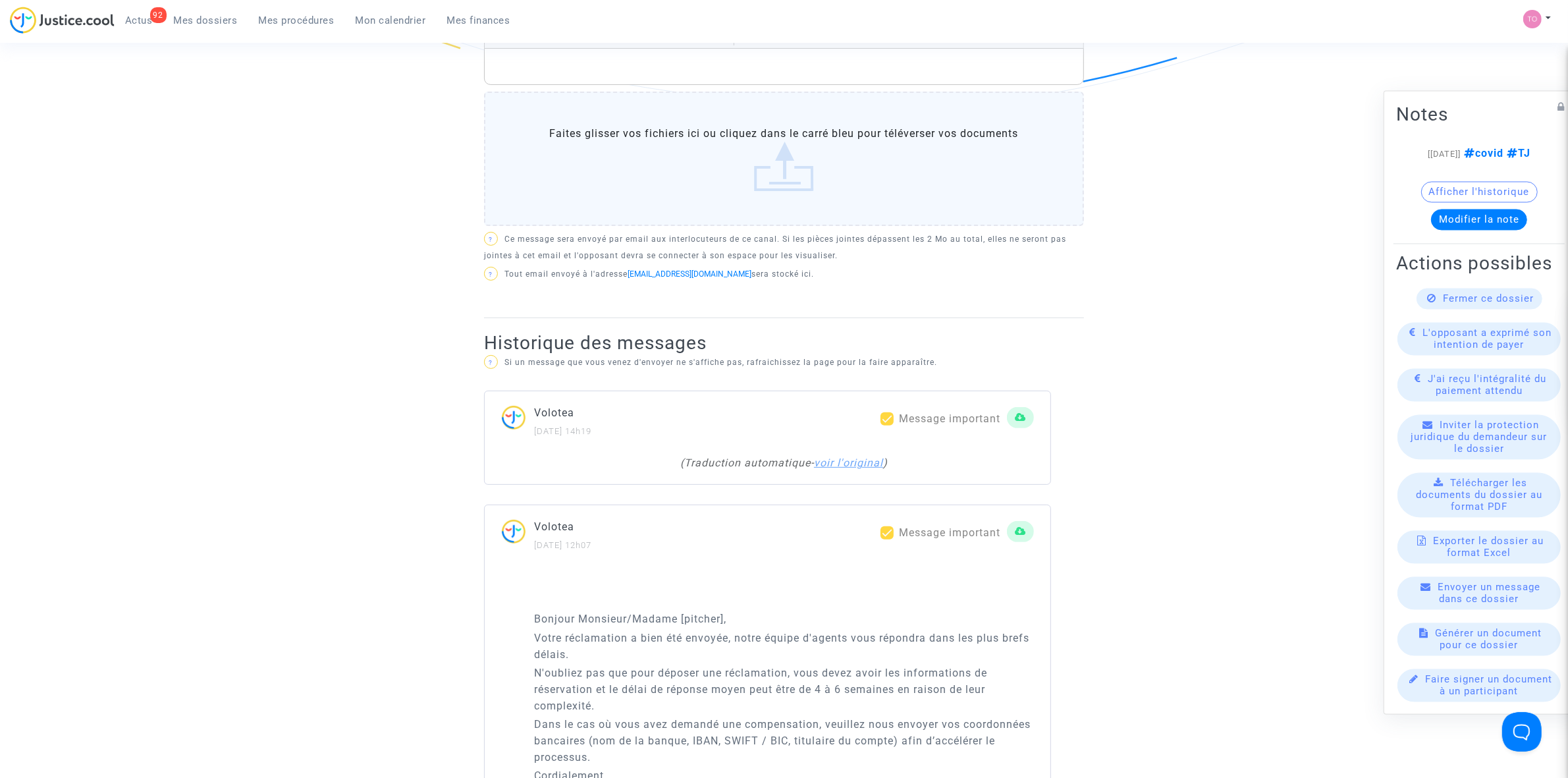
click at [853, 463] on link "voir l'original" at bounding box center [849, 462] width 69 height 13
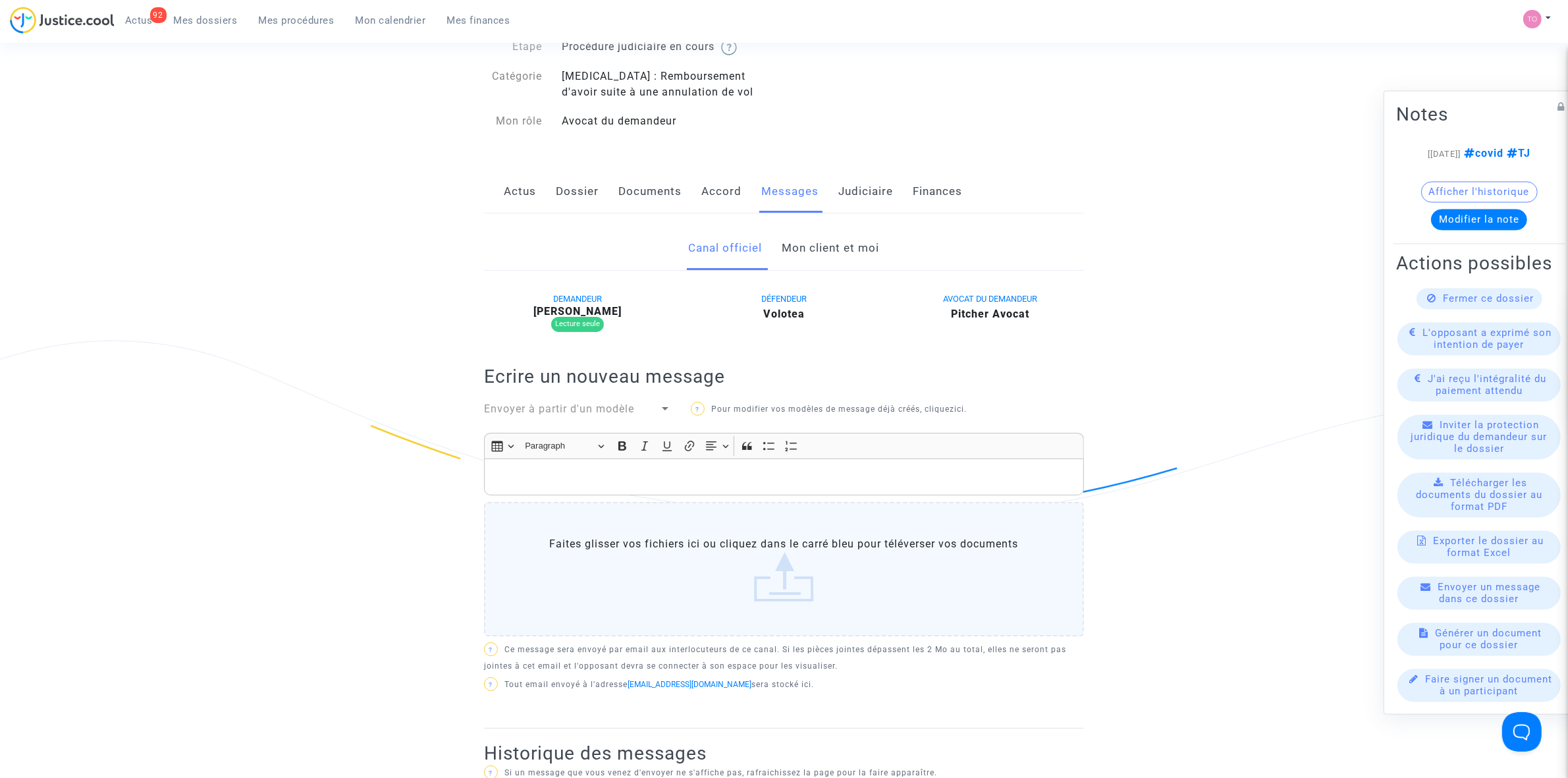
scroll to position [82, 0]
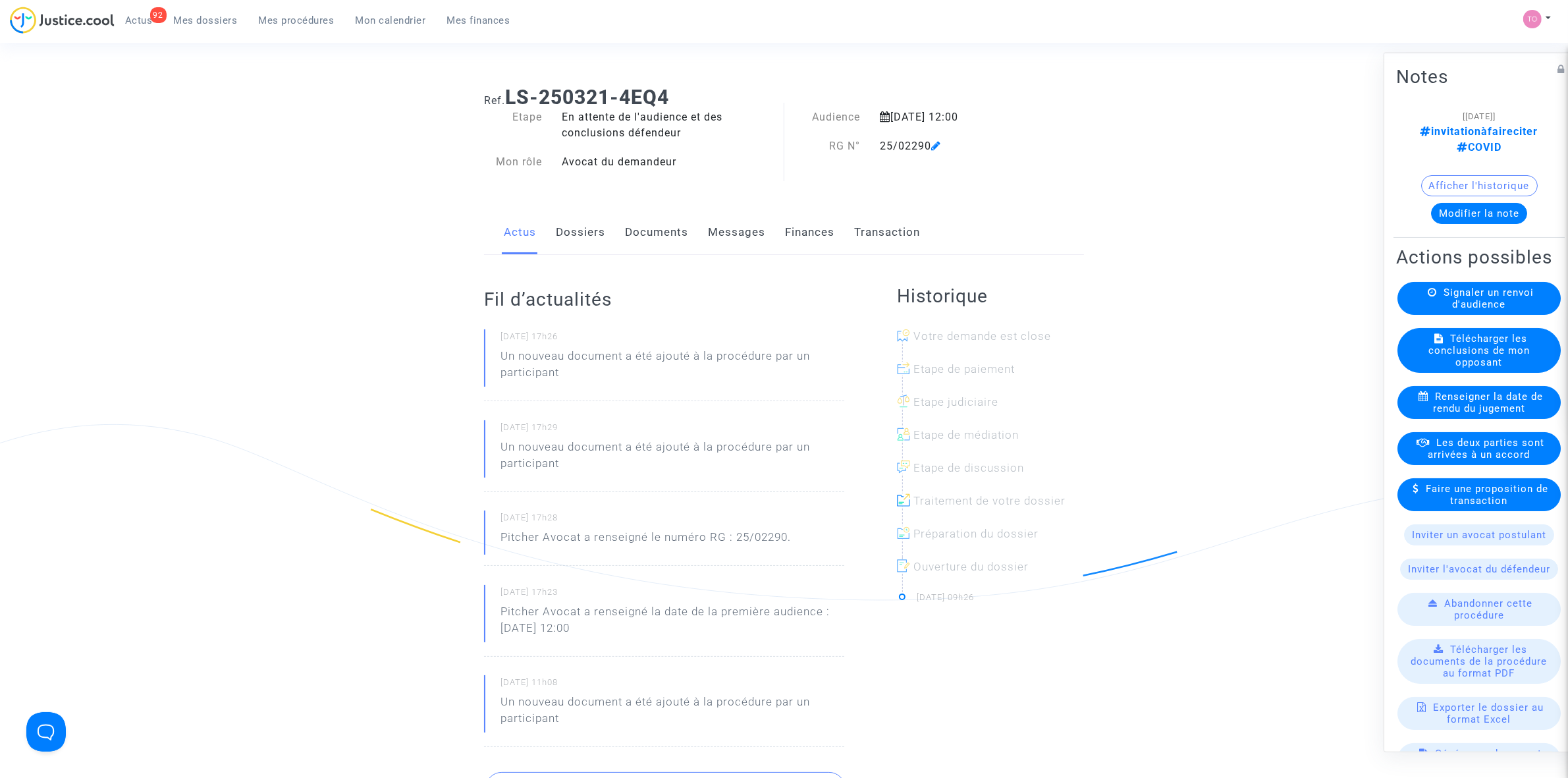
click at [1522, 175] on button "Afficher l'historique" at bounding box center [1479, 184] width 117 height 21
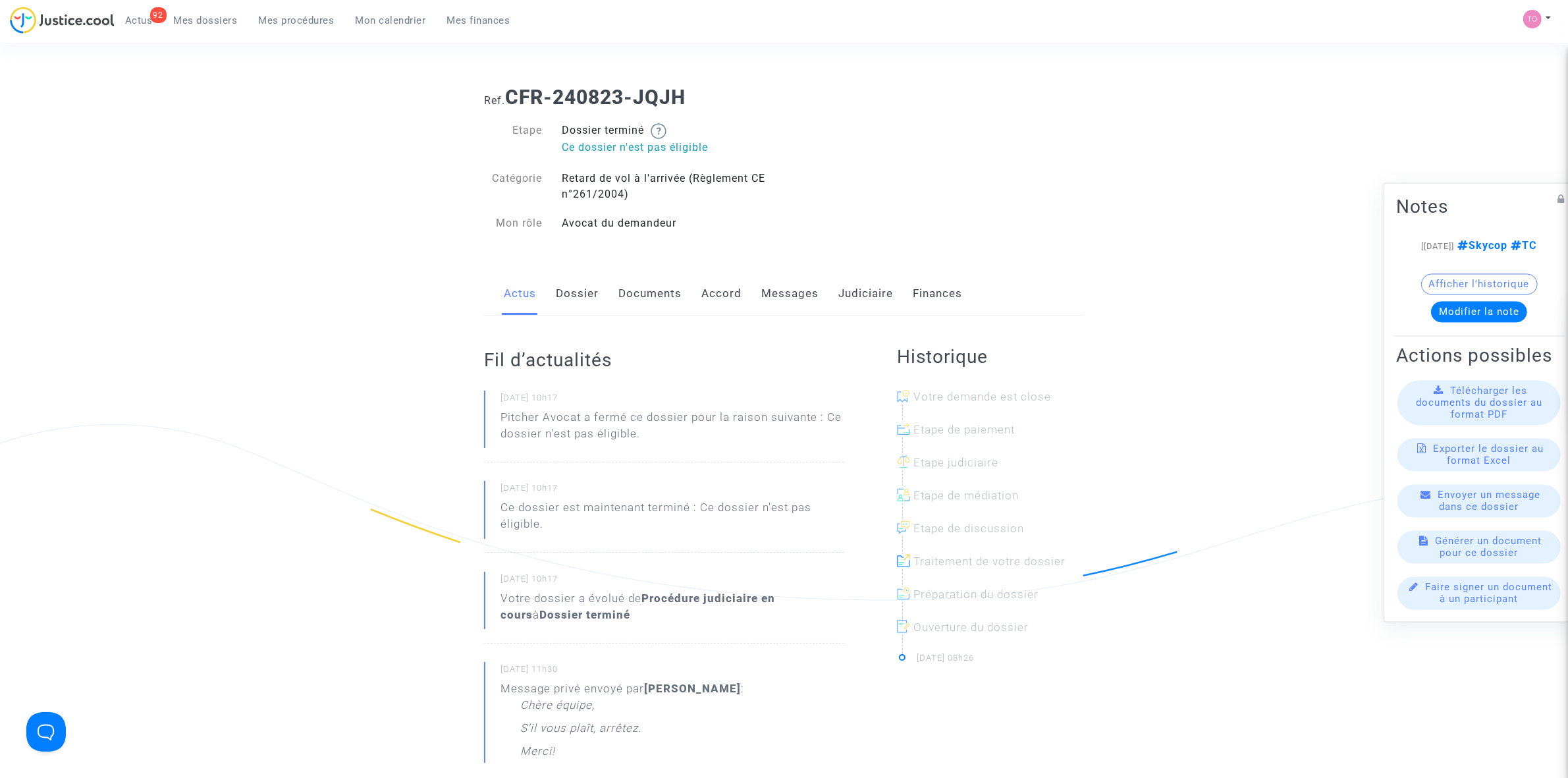
click at [646, 291] on link "Documents" at bounding box center [650, 293] width 63 height 43
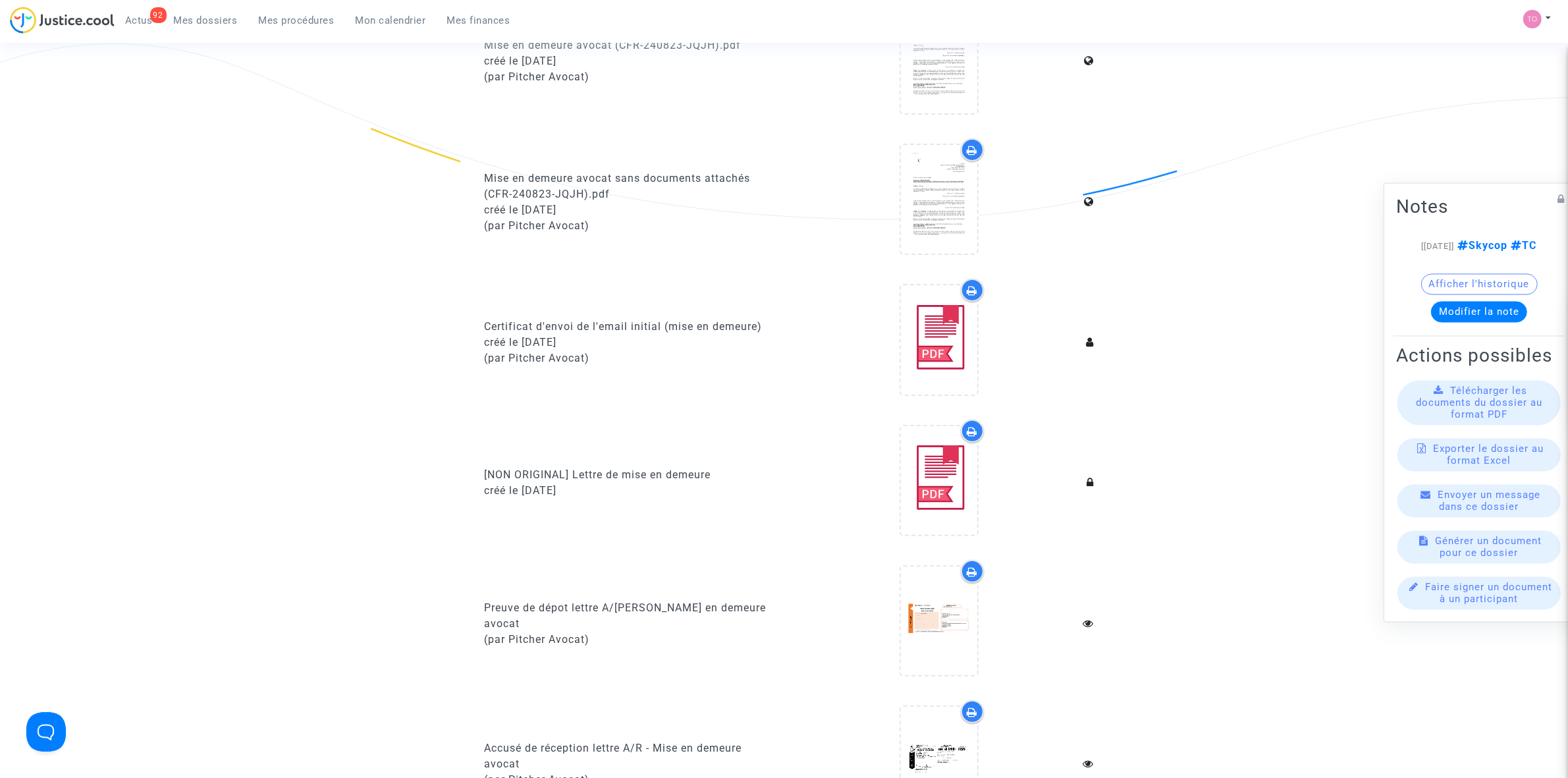
scroll to position [82, 0]
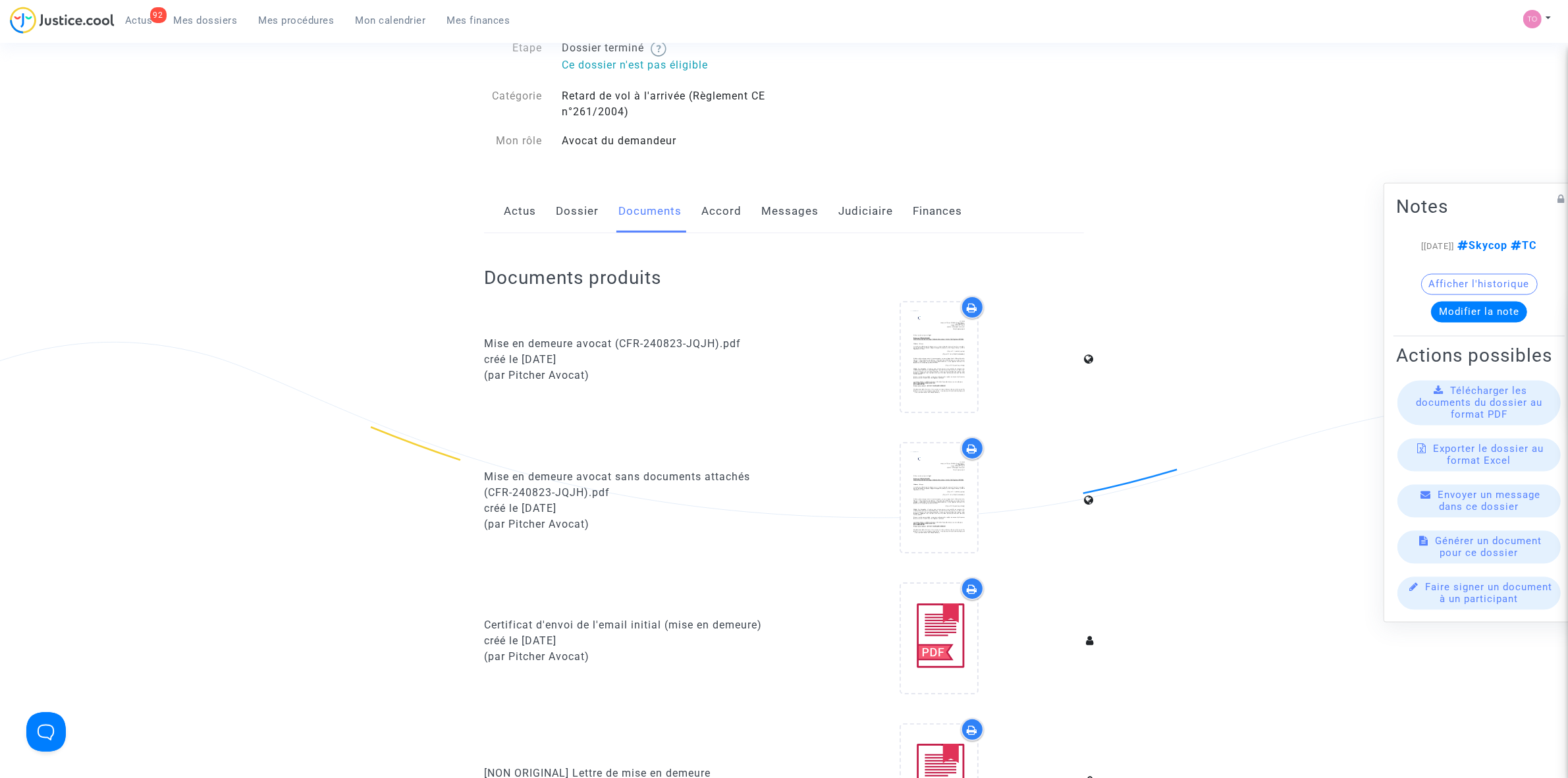
click at [590, 209] on link "Dossier" at bounding box center [577, 211] width 43 height 43
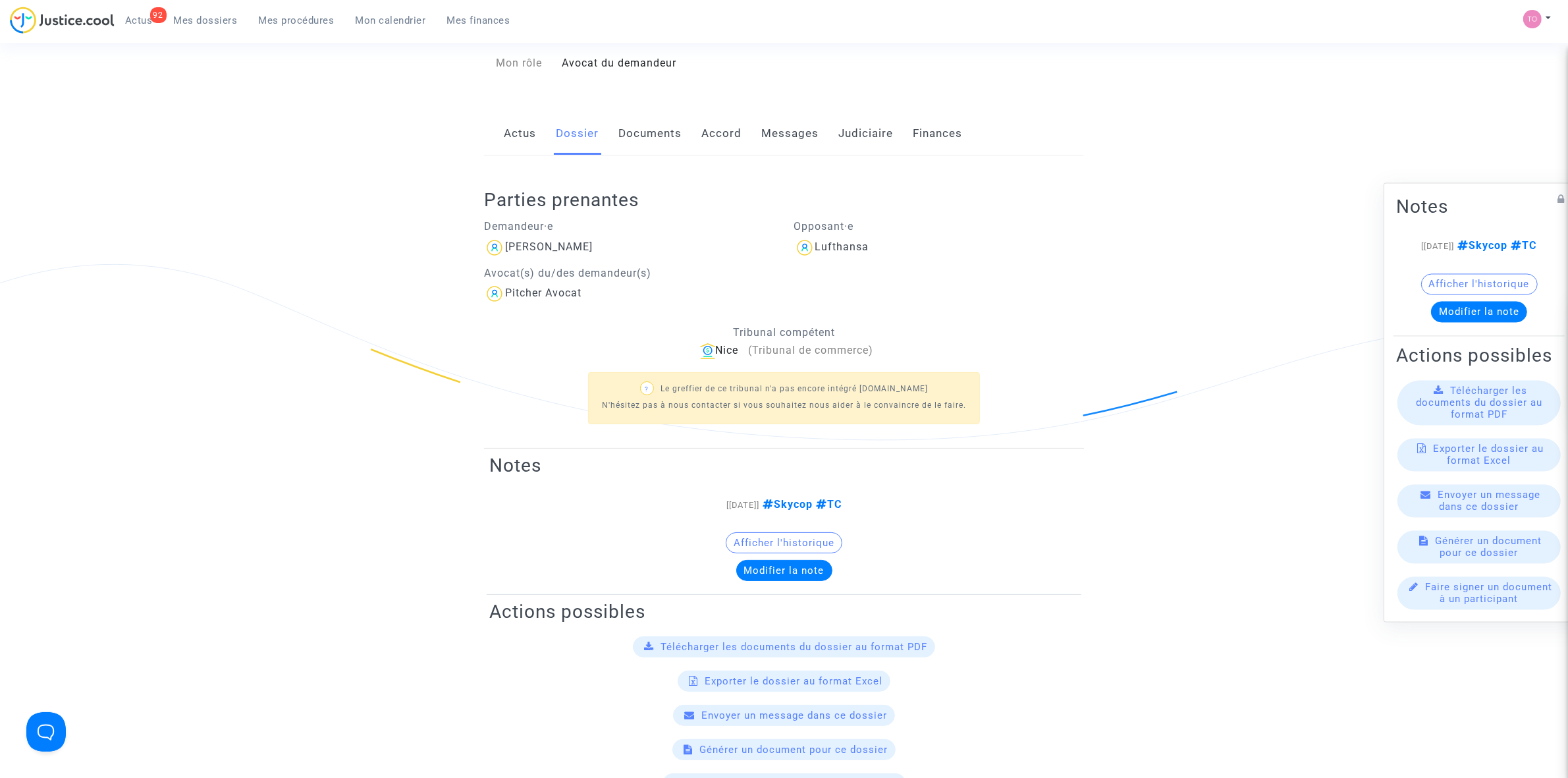
scroll to position [165, 0]
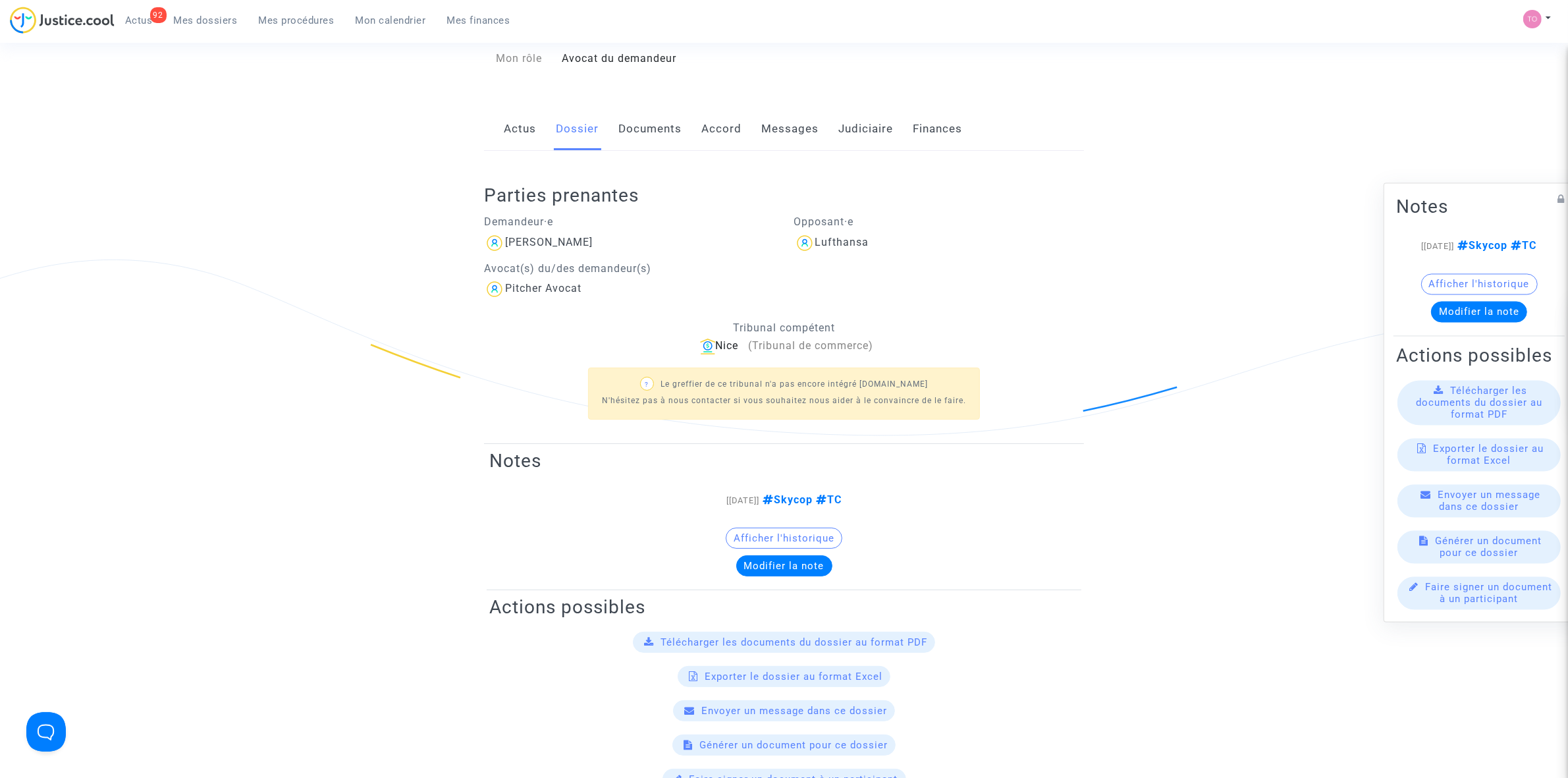
click at [782, 130] on link "Messages" at bounding box center [790, 129] width 57 height 43
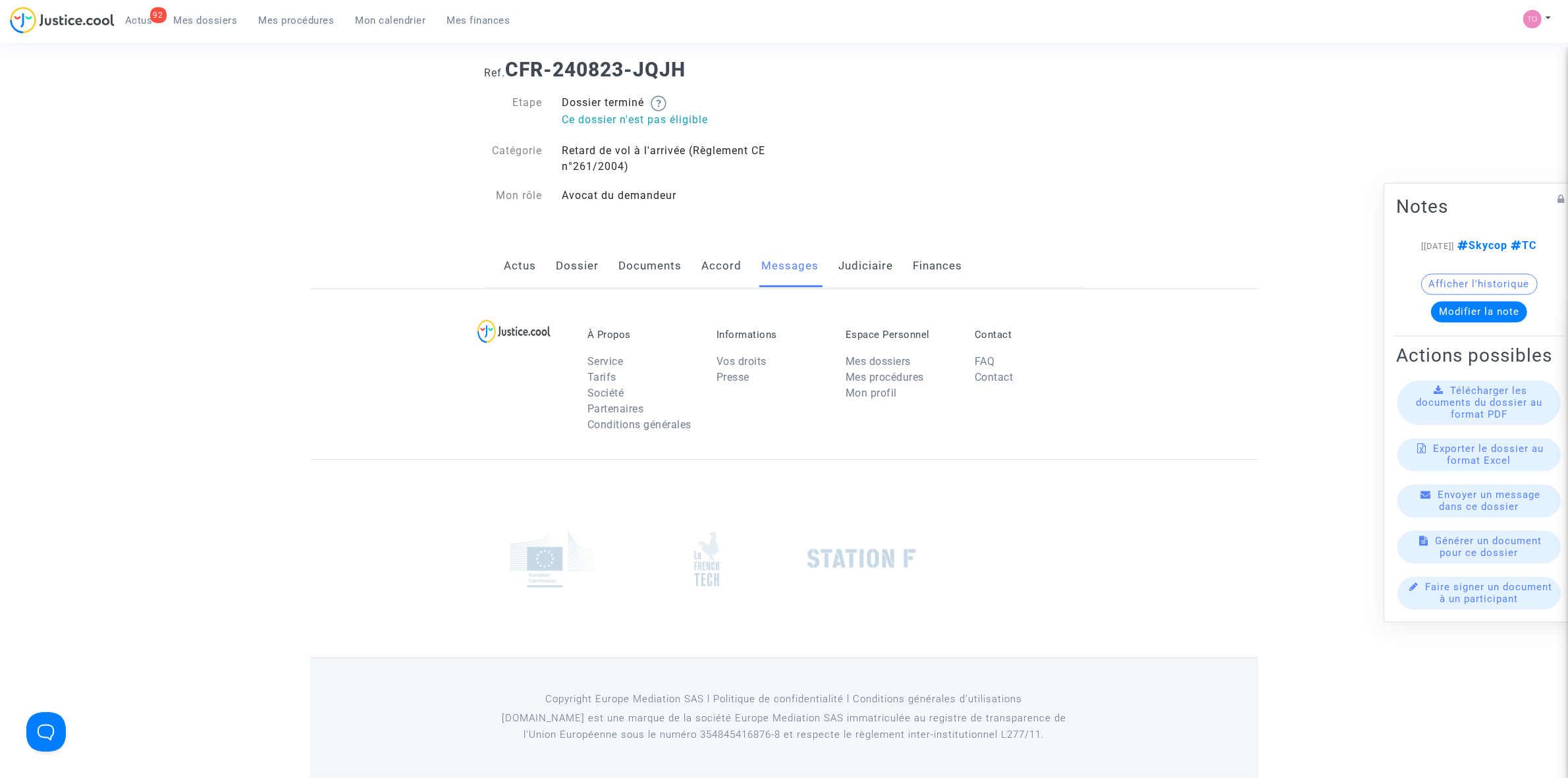
scroll to position [165, 0]
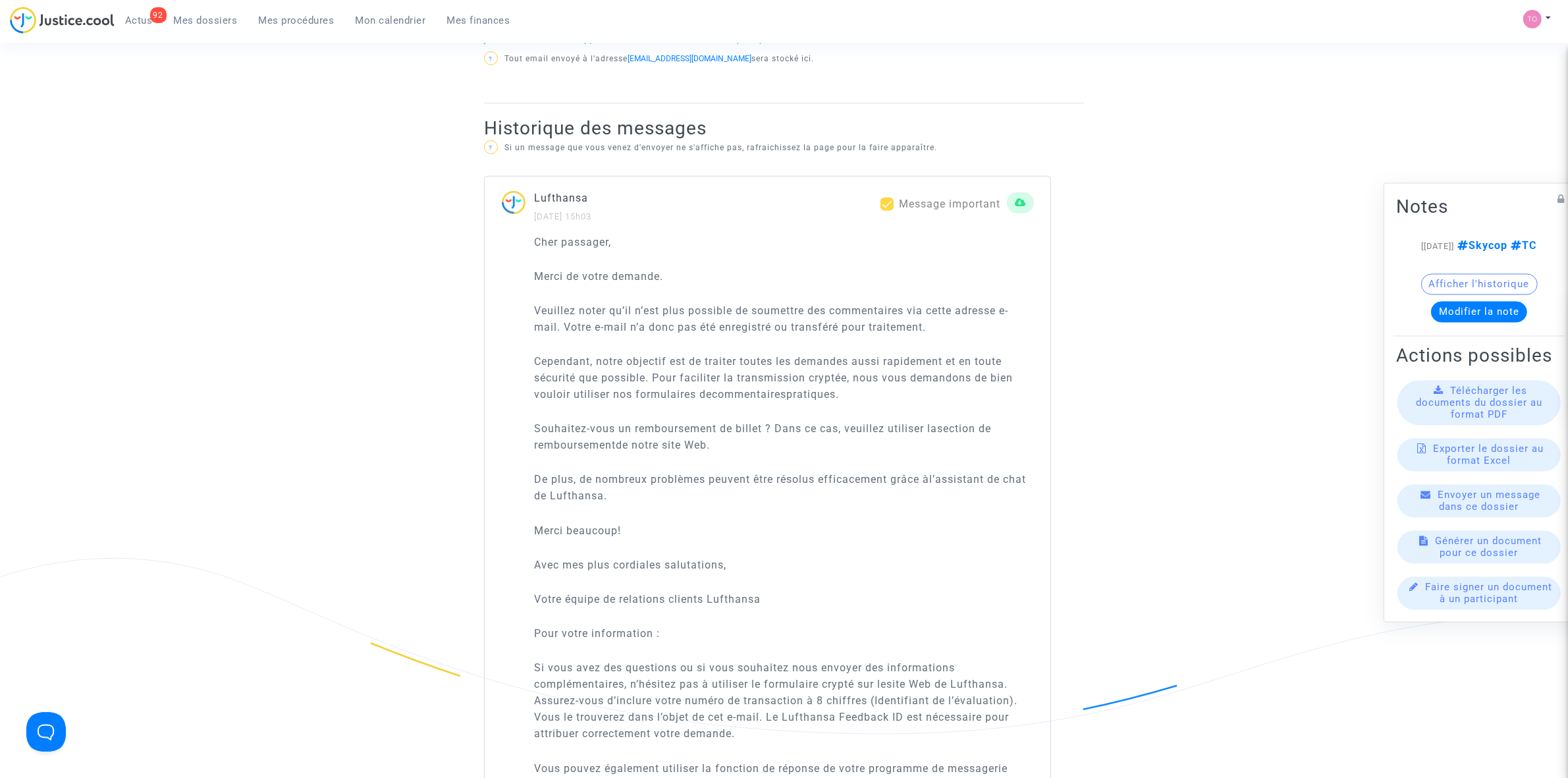
scroll to position [741, 0]
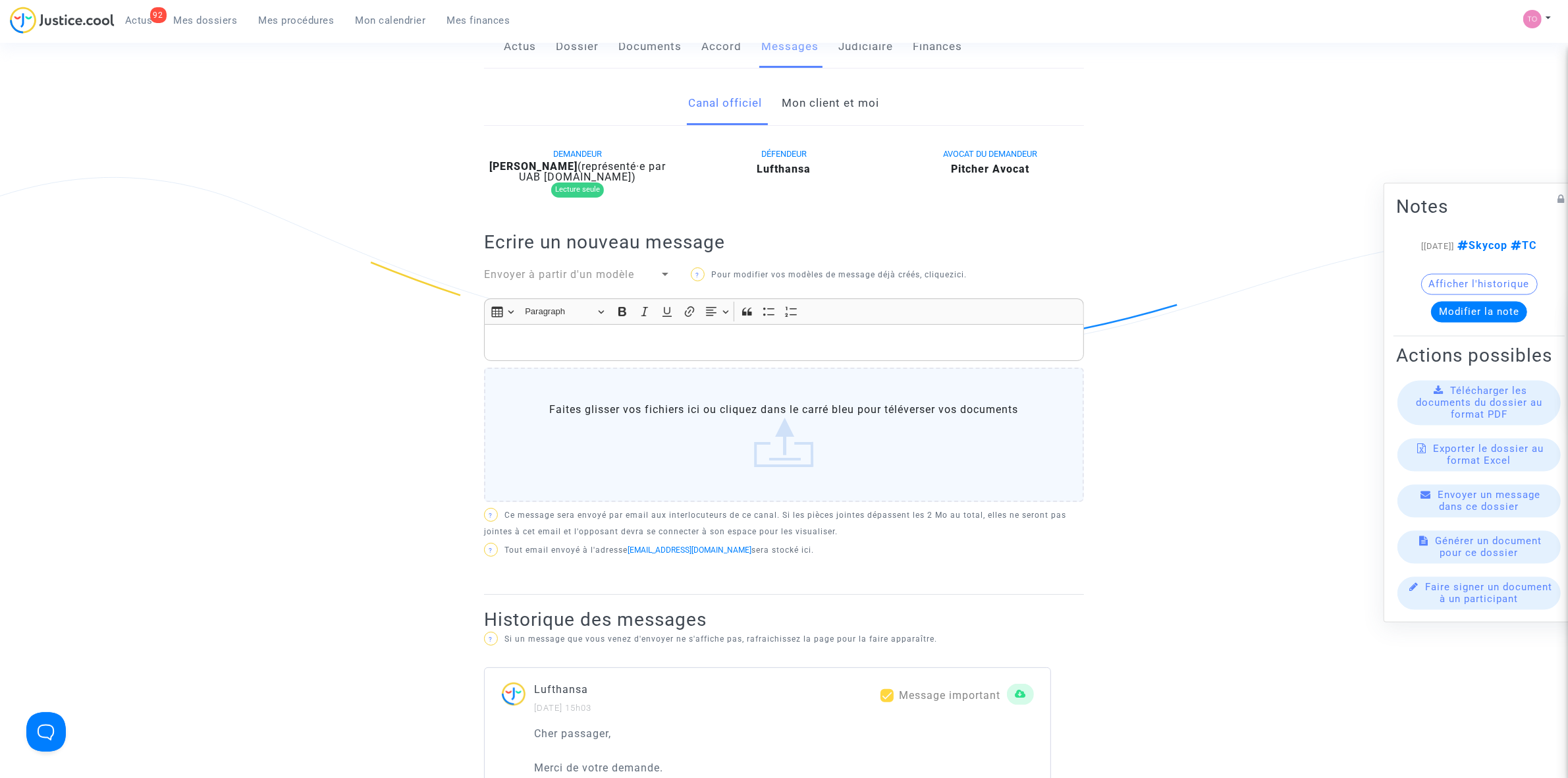
click at [808, 102] on link "Mon client et moi" at bounding box center [830, 103] width 97 height 43
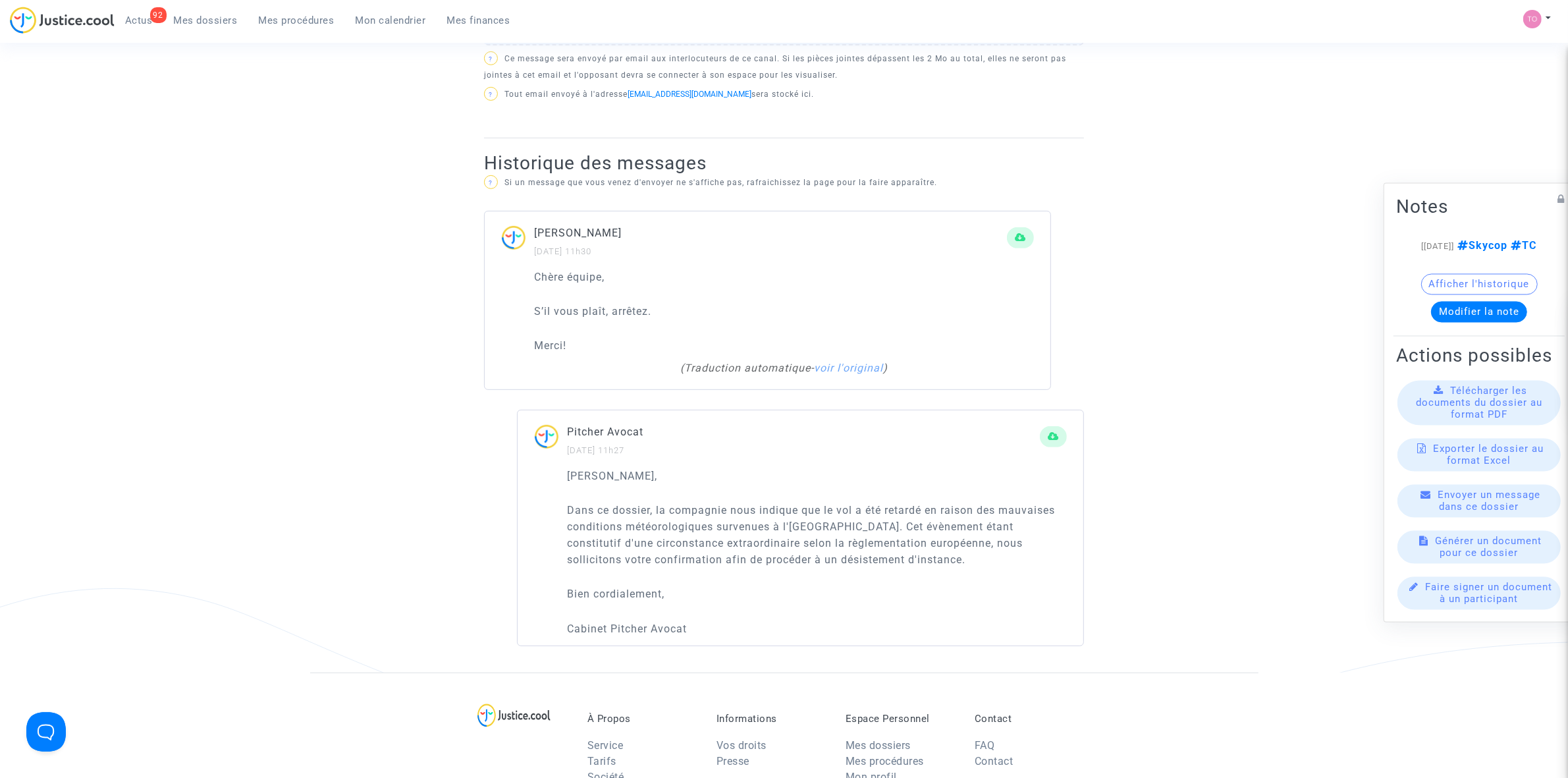
scroll to position [823, 0]
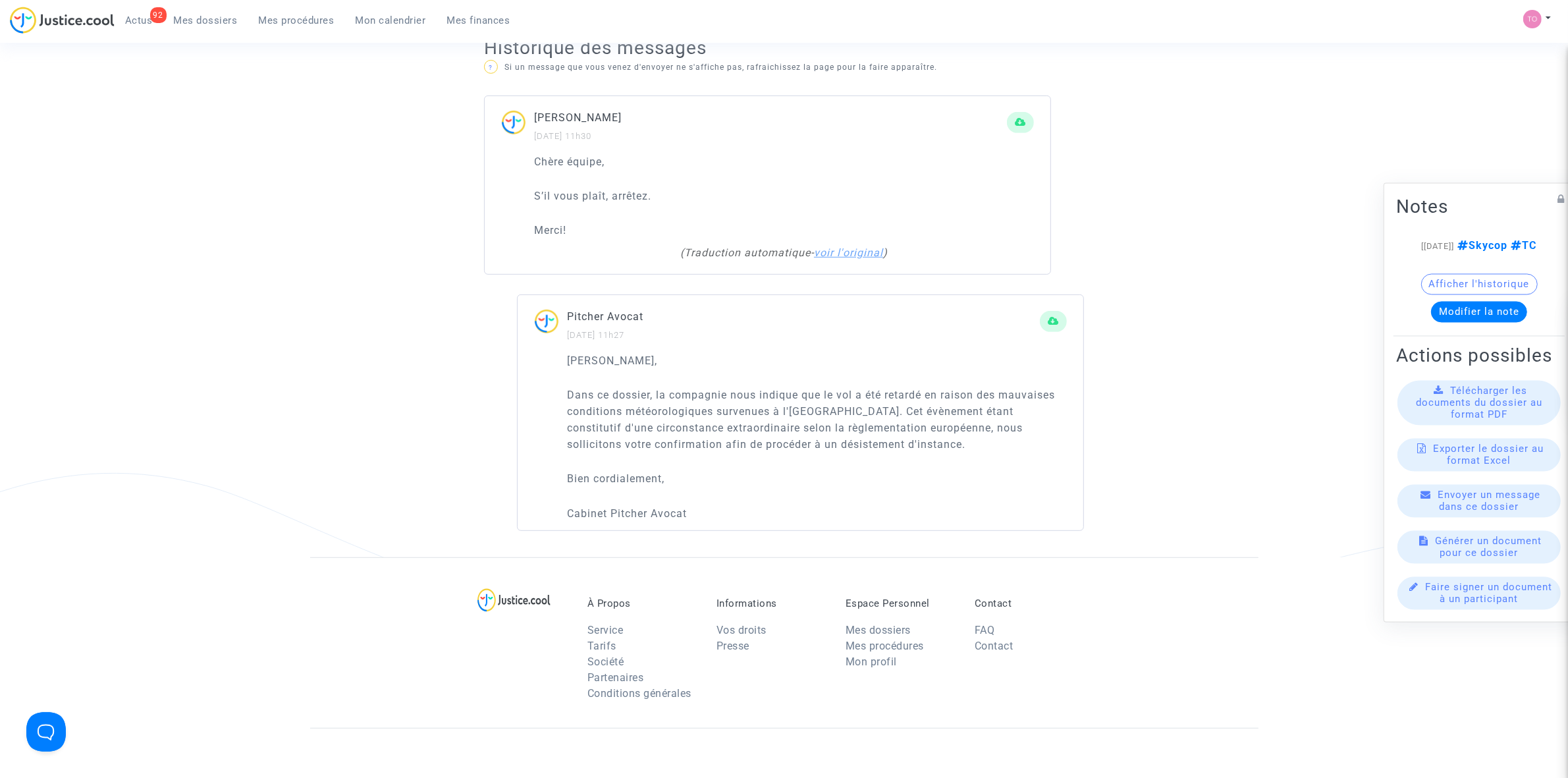
click at [834, 251] on link "voir l'original" at bounding box center [849, 252] width 69 height 13
click at [778, 251] on link "voir la traduction automatique" at bounding box center [784, 252] width 160 height 13
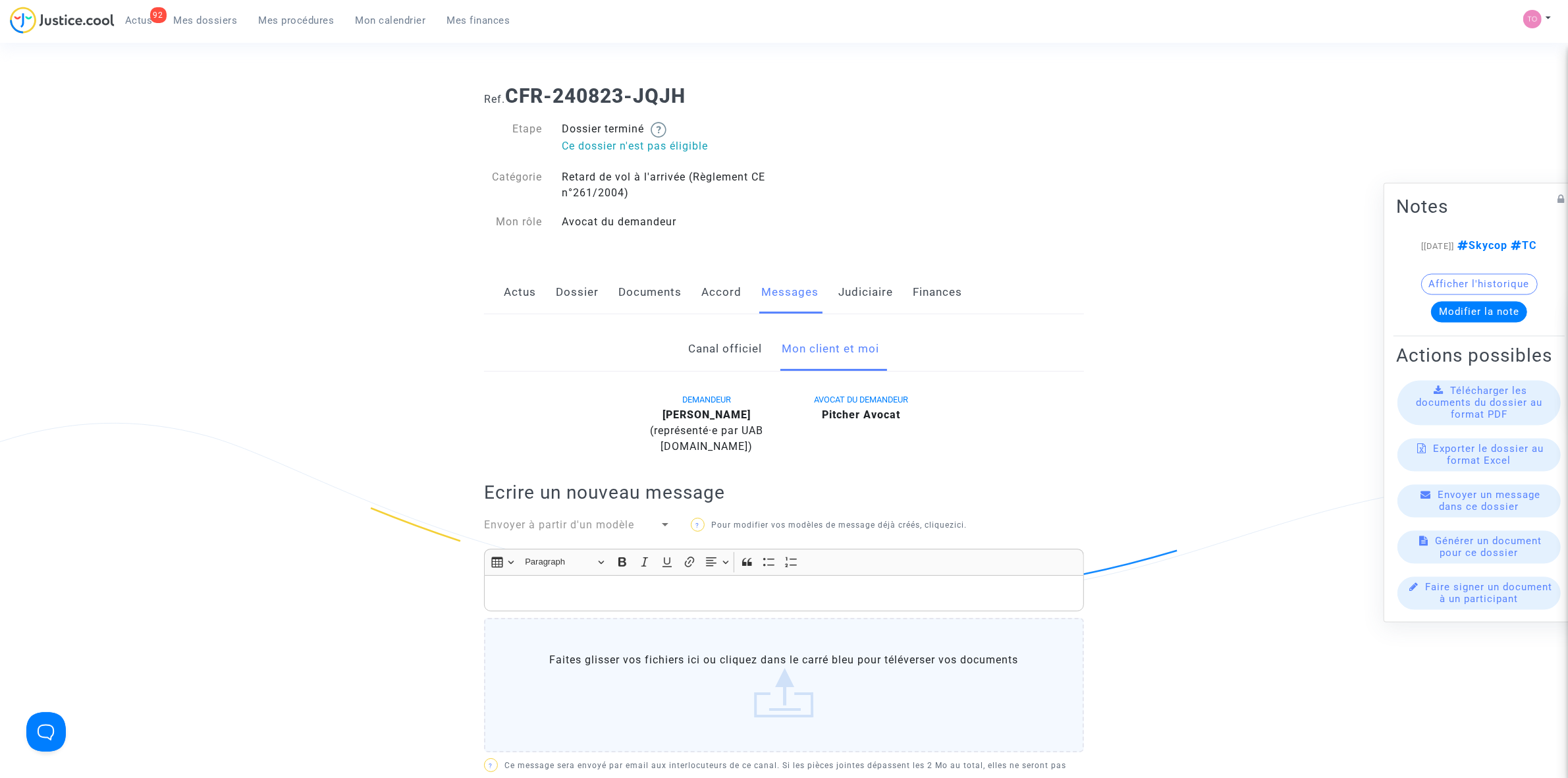
scroll to position [0, 0]
click at [840, 300] on link "Judiciaire" at bounding box center [865, 293] width 55 height 43
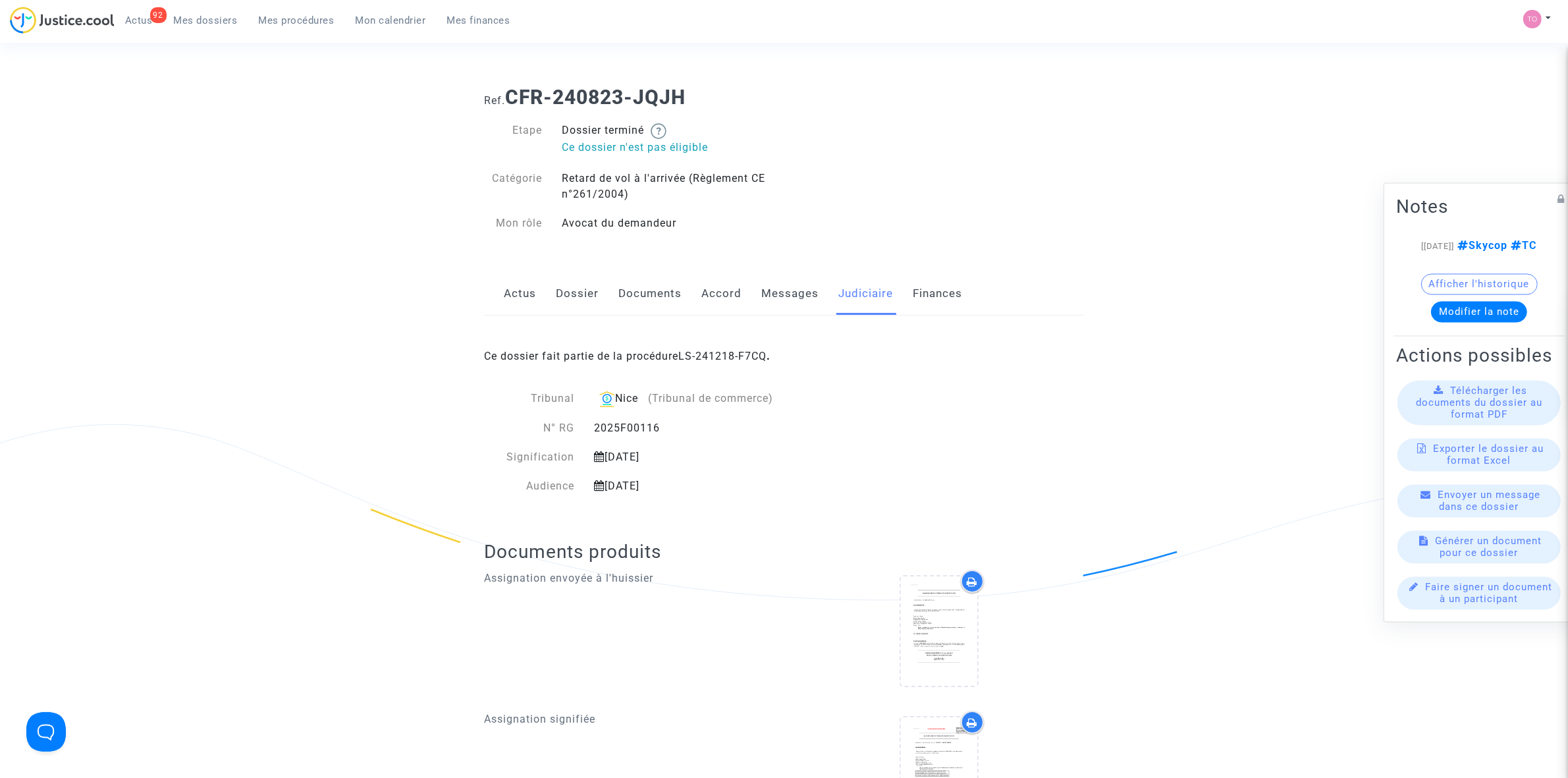
click at [771, 296] on link "Messages" at bounding box center [790, 293] width 57 height 43
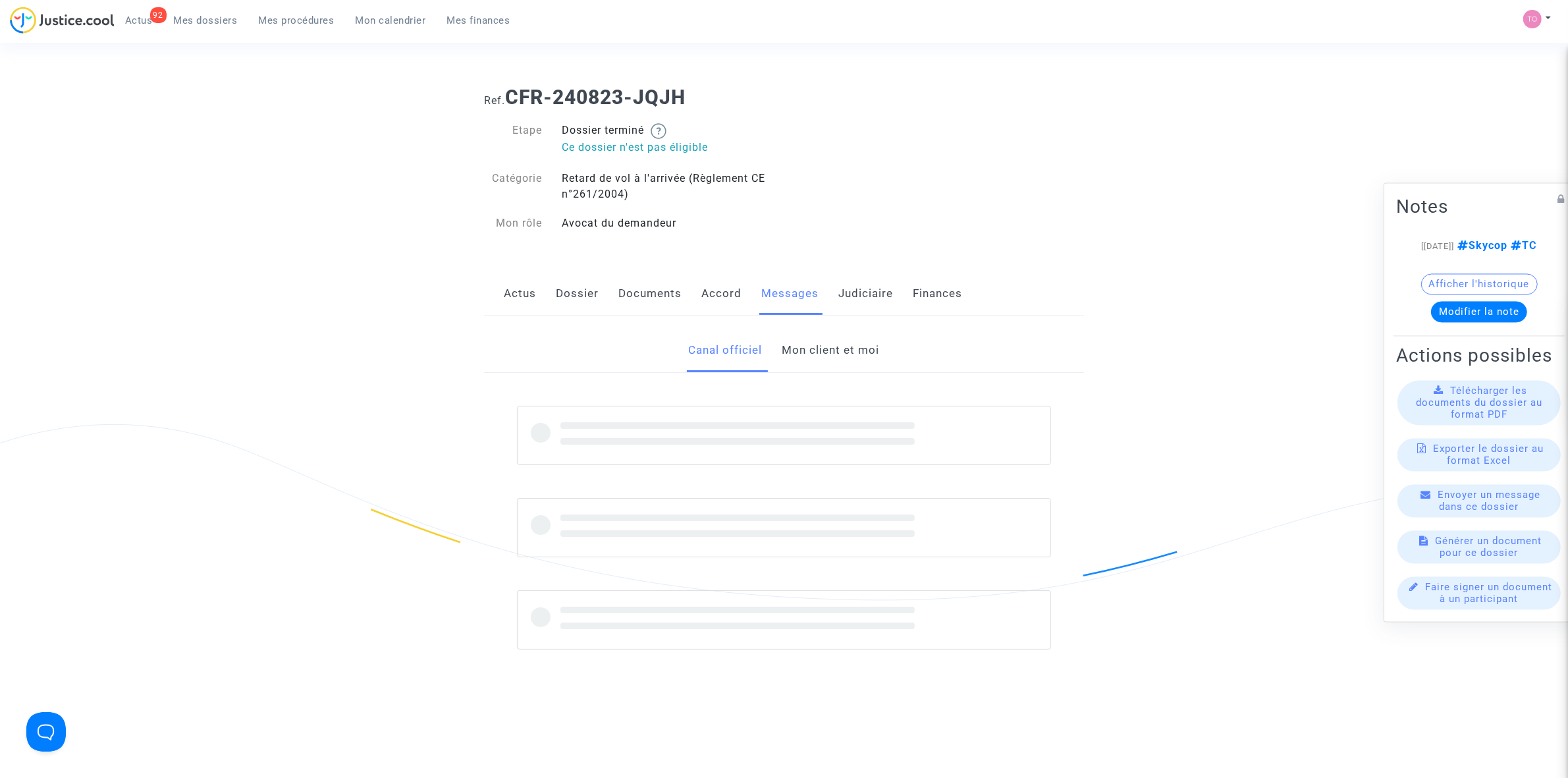
click at [811, 355] on link "Mon client et moi" at bounding box center [830, 350] width 97 height 43
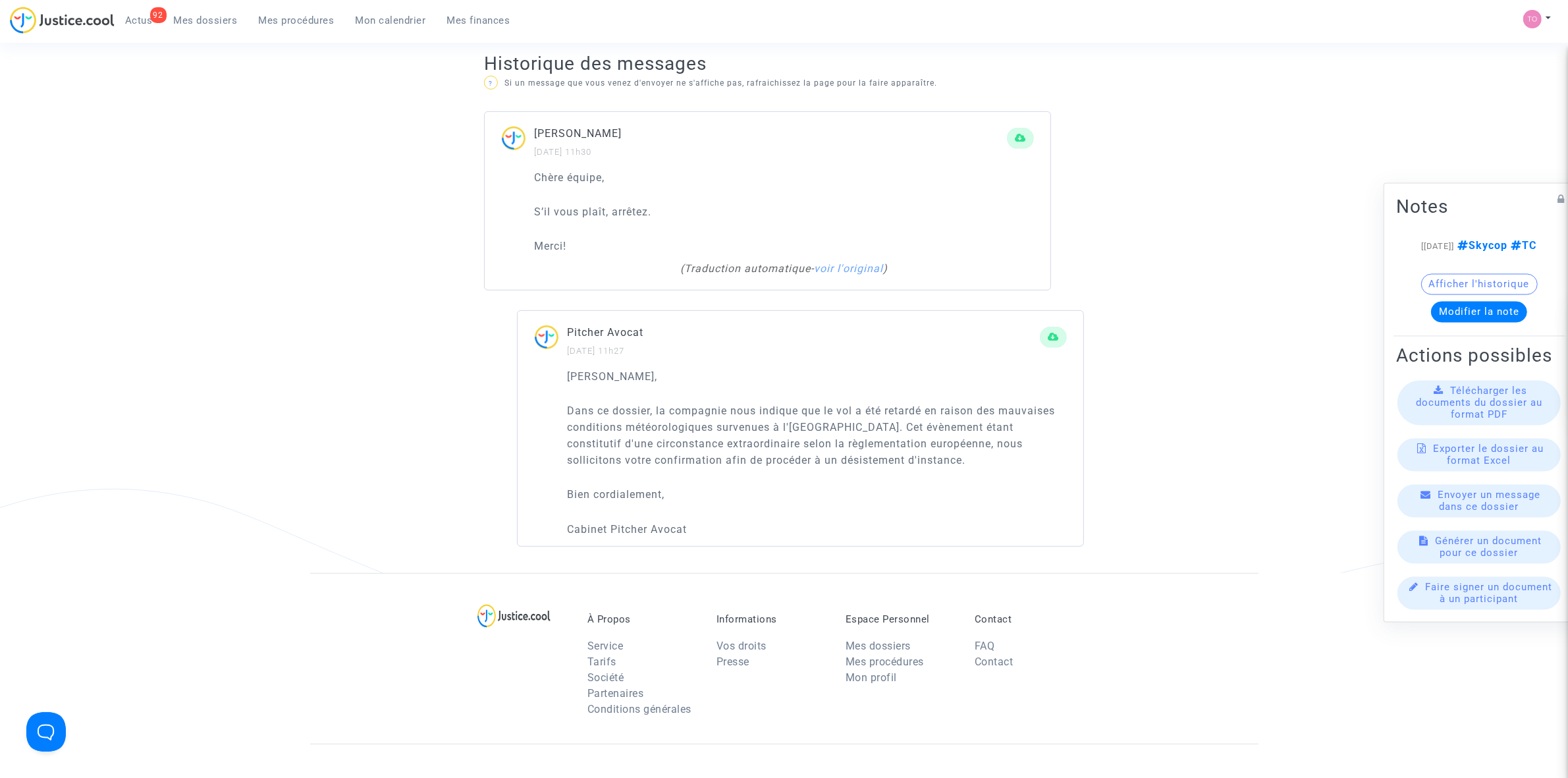
scroll to position [988, 0]
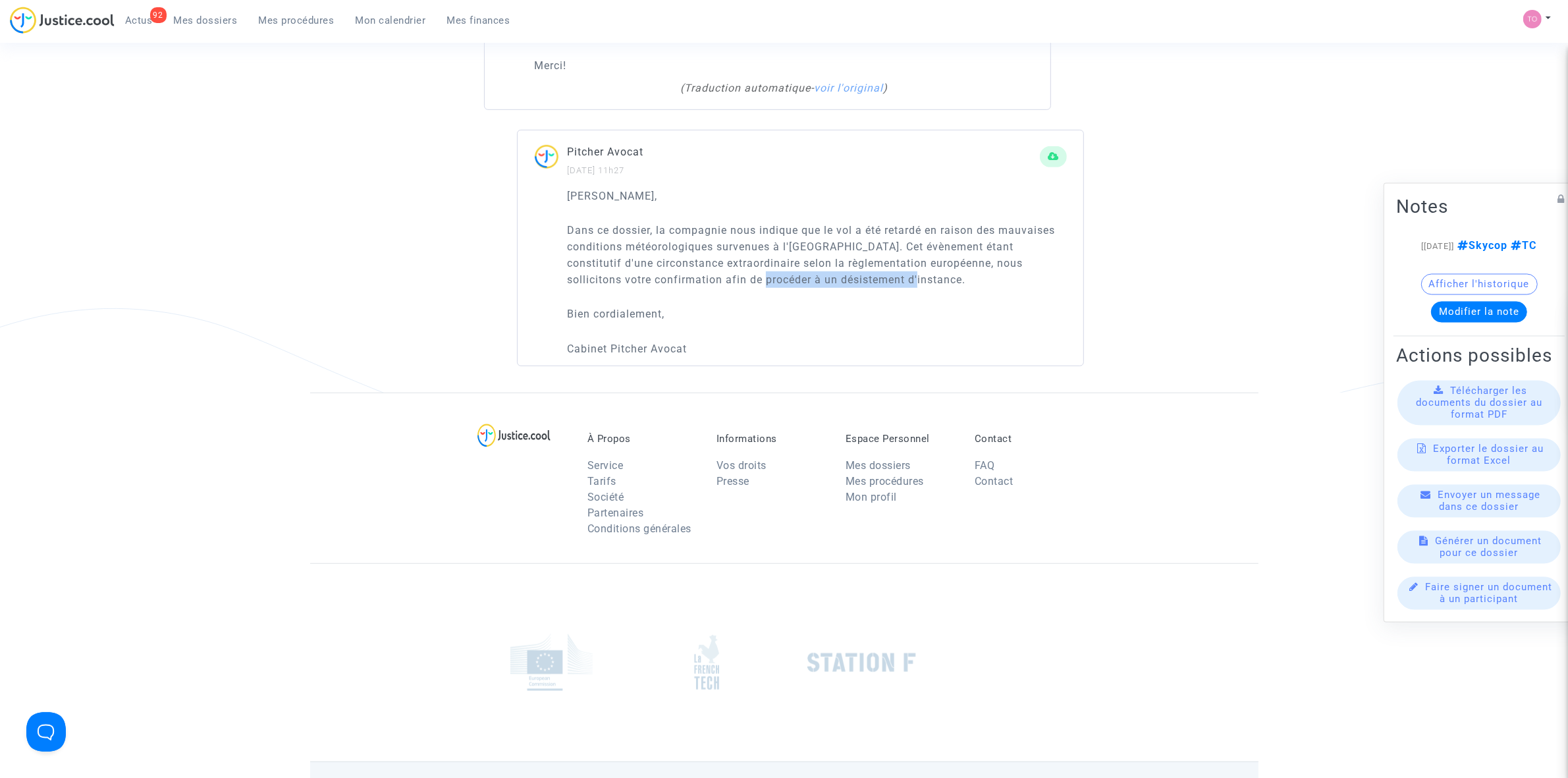
drag, startPoint x: 745, startPoint y: 278, endPoint x: 903, endPoint y: 276, distance: 158.0
click at [903, 276] on p "Dans ce dossier, la compagnie nous indique que le vol a été retardé en raison d…" at bounding box center [816, 254] width 499 height 66
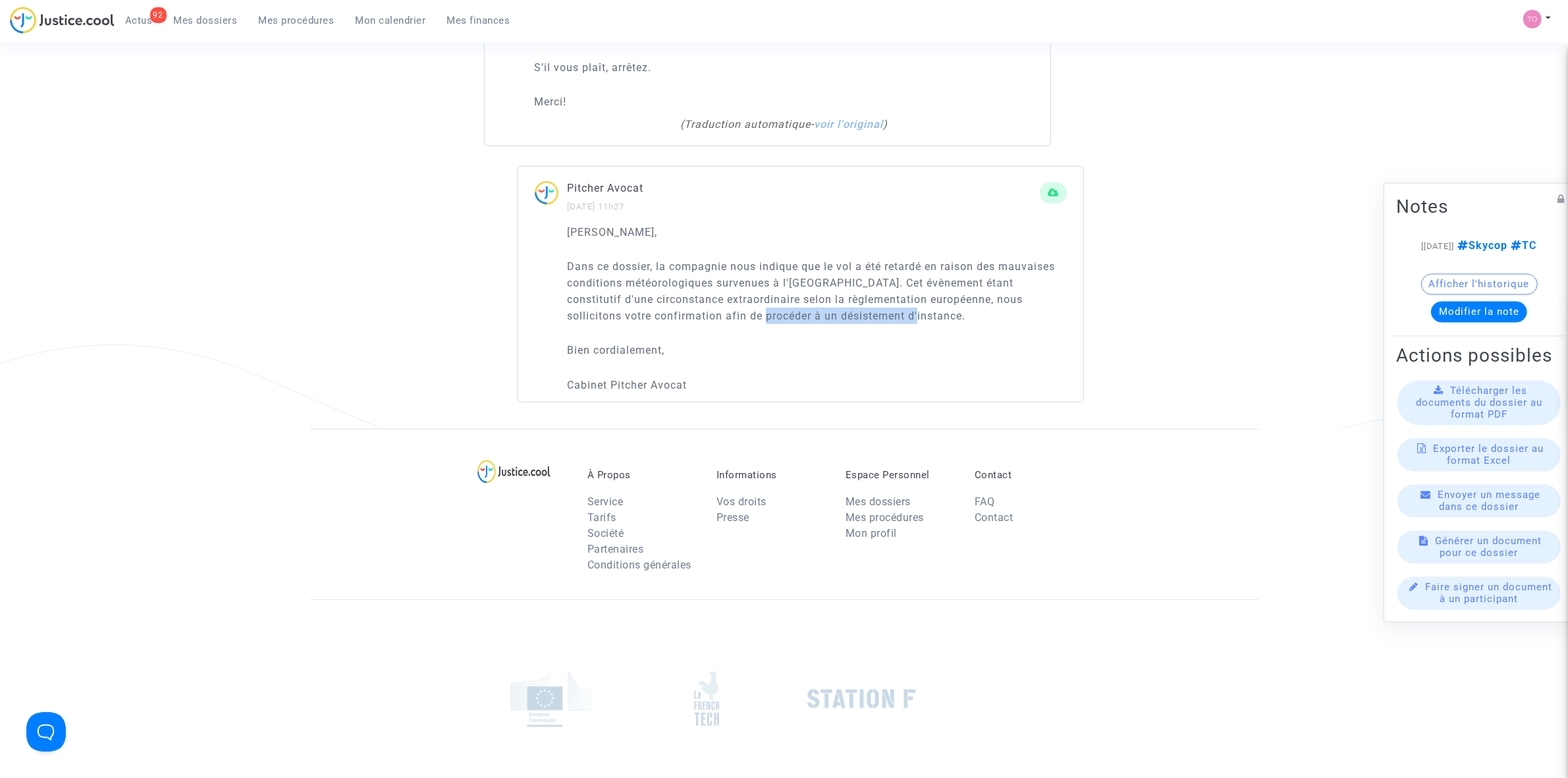
scroll to position [906, 0]
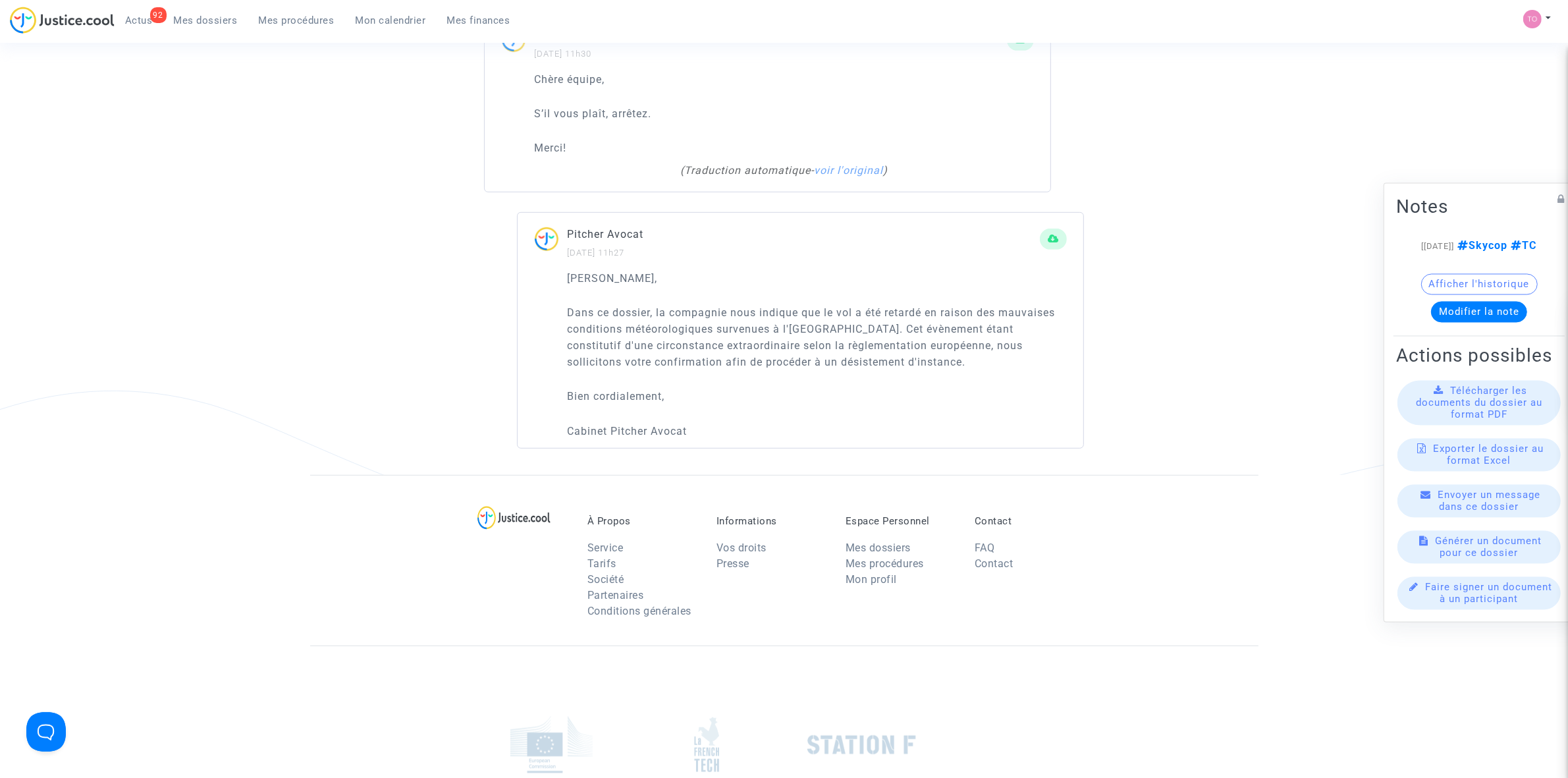
click at [993, 366] on p "Dans ce dossier, la compagnie nous indique que le vol a été retardé en raison d…" at bounding box center [816, 337] width 499 height 66
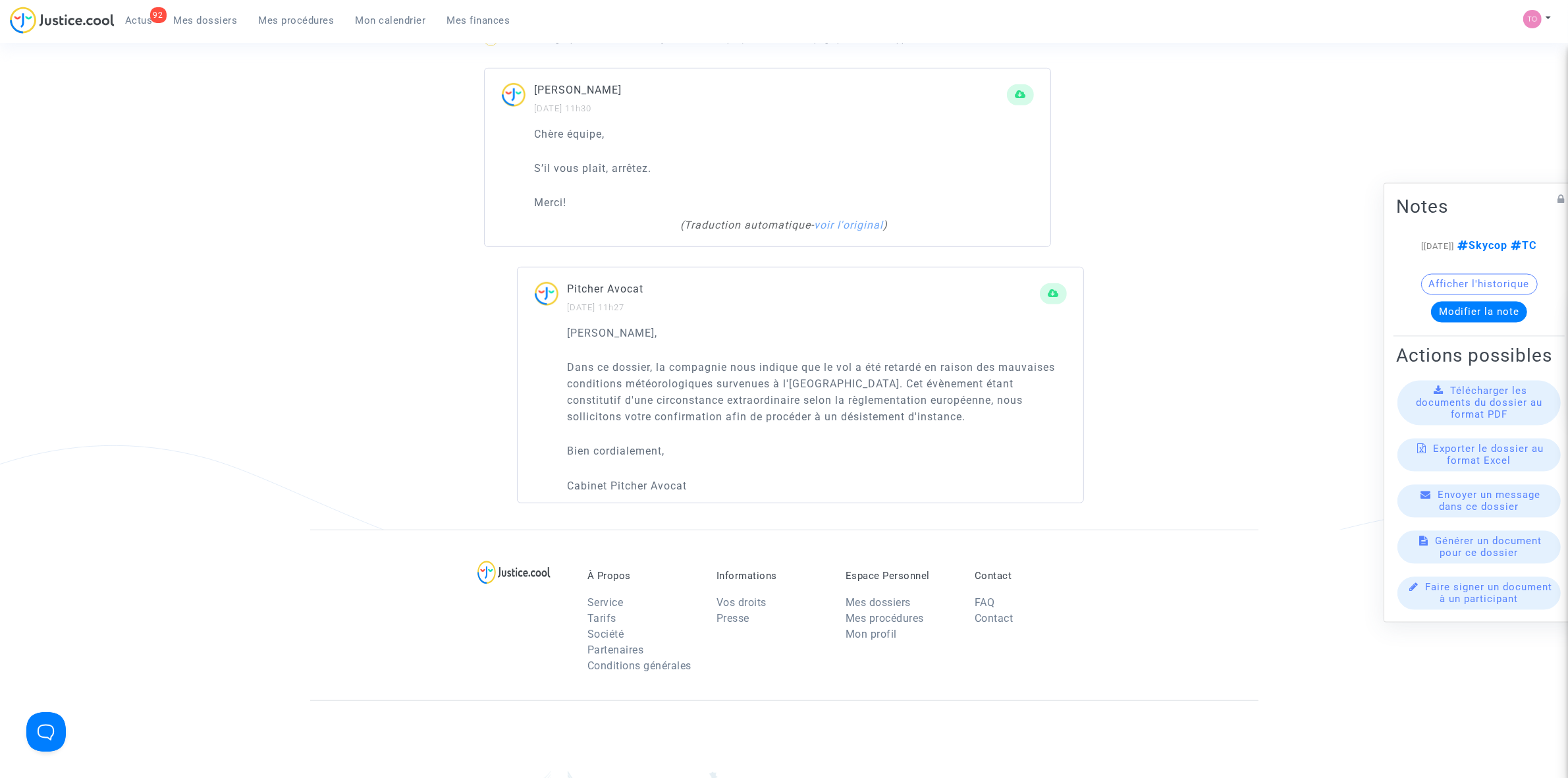
scroll to position [658, 0]
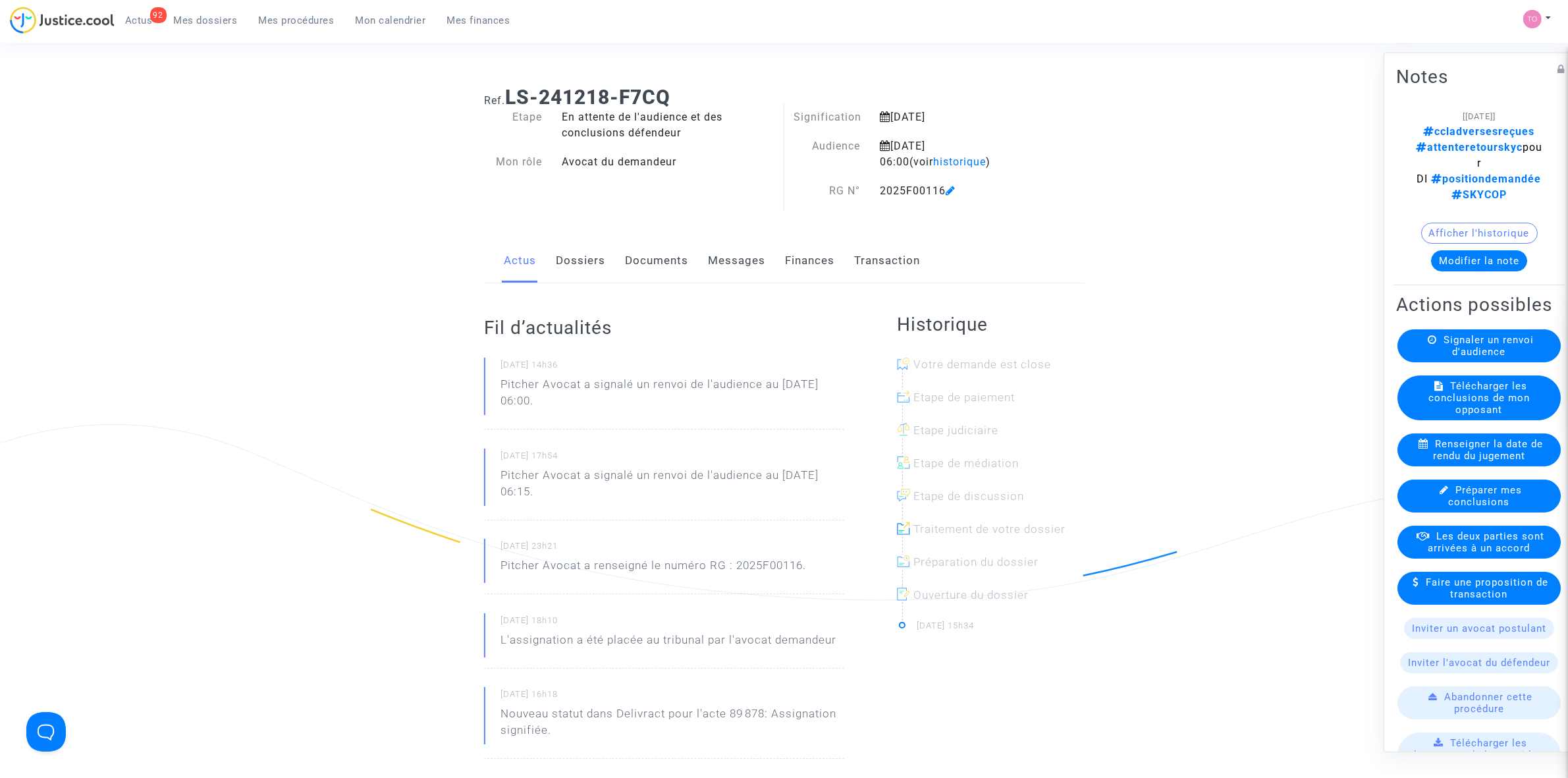
scroll to position [0, 68]
drag, startPoint x: 1452, startPoint y: 143, endPoint x: 1565, endPoint y: 133, distance: 113.4
click at [1542, 133] on span "ccladversesreçues attenteretourskyc pour DI positiondemandée SKYCOP" at bounding box center [1479, 162] width 127 height 76
click at [1473, 86] on h2 "Notes" at bounding box center [1479, 76] width 166 height 23
click at [1433, 249] on button "Modifier la note" at bounding box center [1480, 259] width 96 height 21
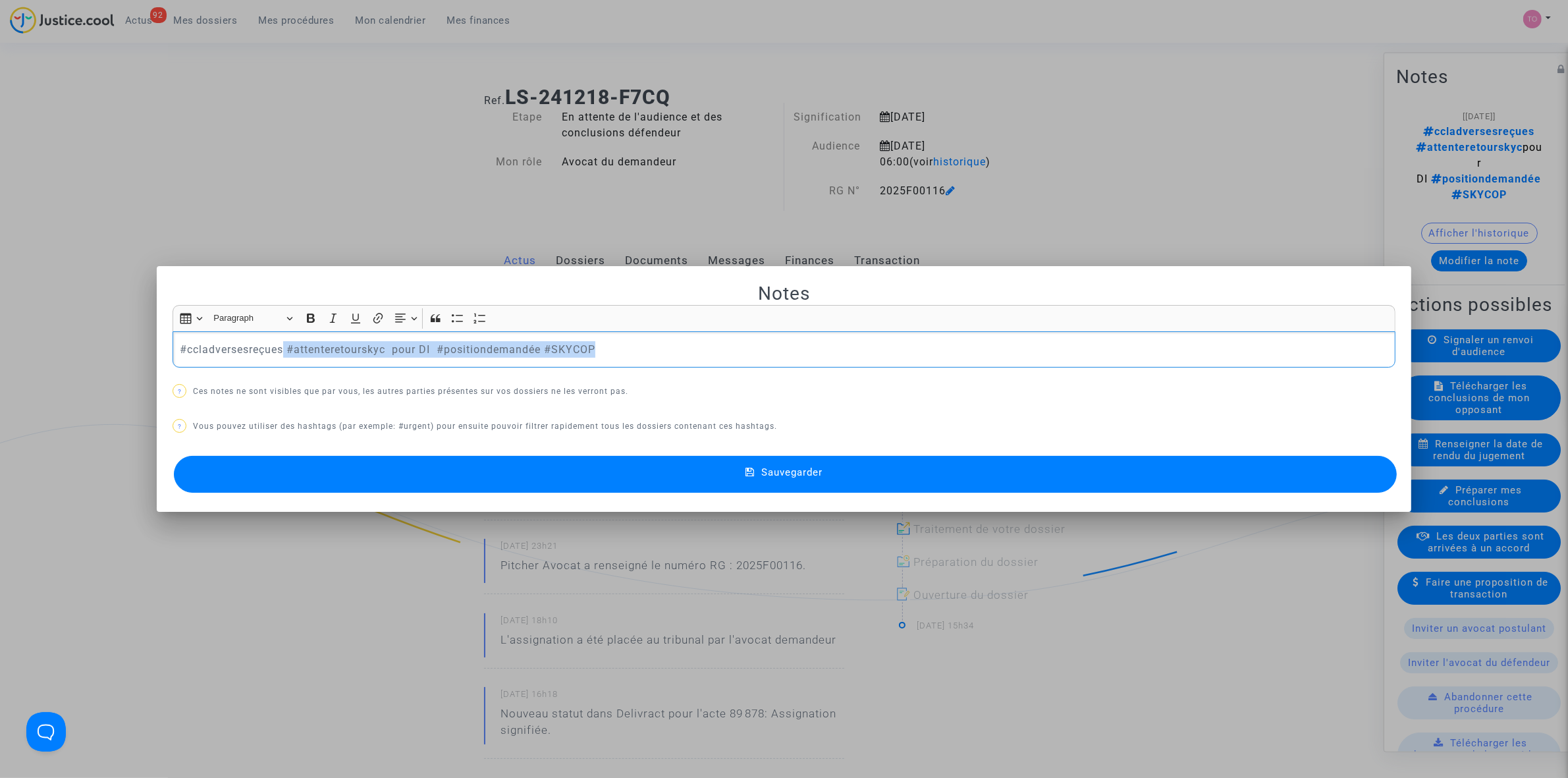
drag, startPoint x: 634, startPoint y: 349, endPoint x: 279, endPoint y: 355, distance: 355.1
click at [279, 355] on p "#ccladversesreçues #attenteretourskyc pour DI #positiondemandée #SKYCOP" at bounding box center [784, 349] width 1209 height 17
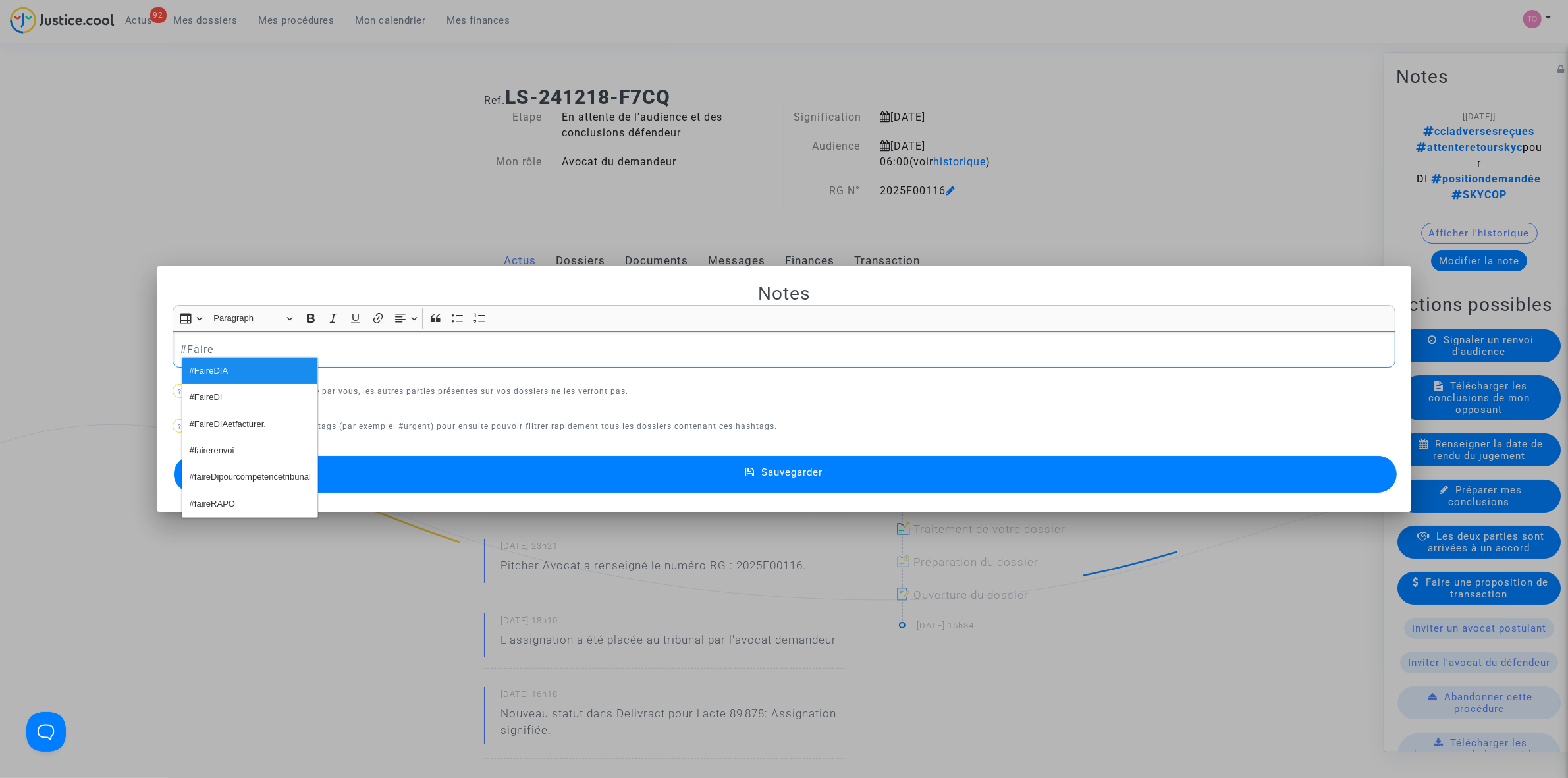
click at [232, 393] on button "#FaireDI" at bounding box center [250, 396] width 135 height 26
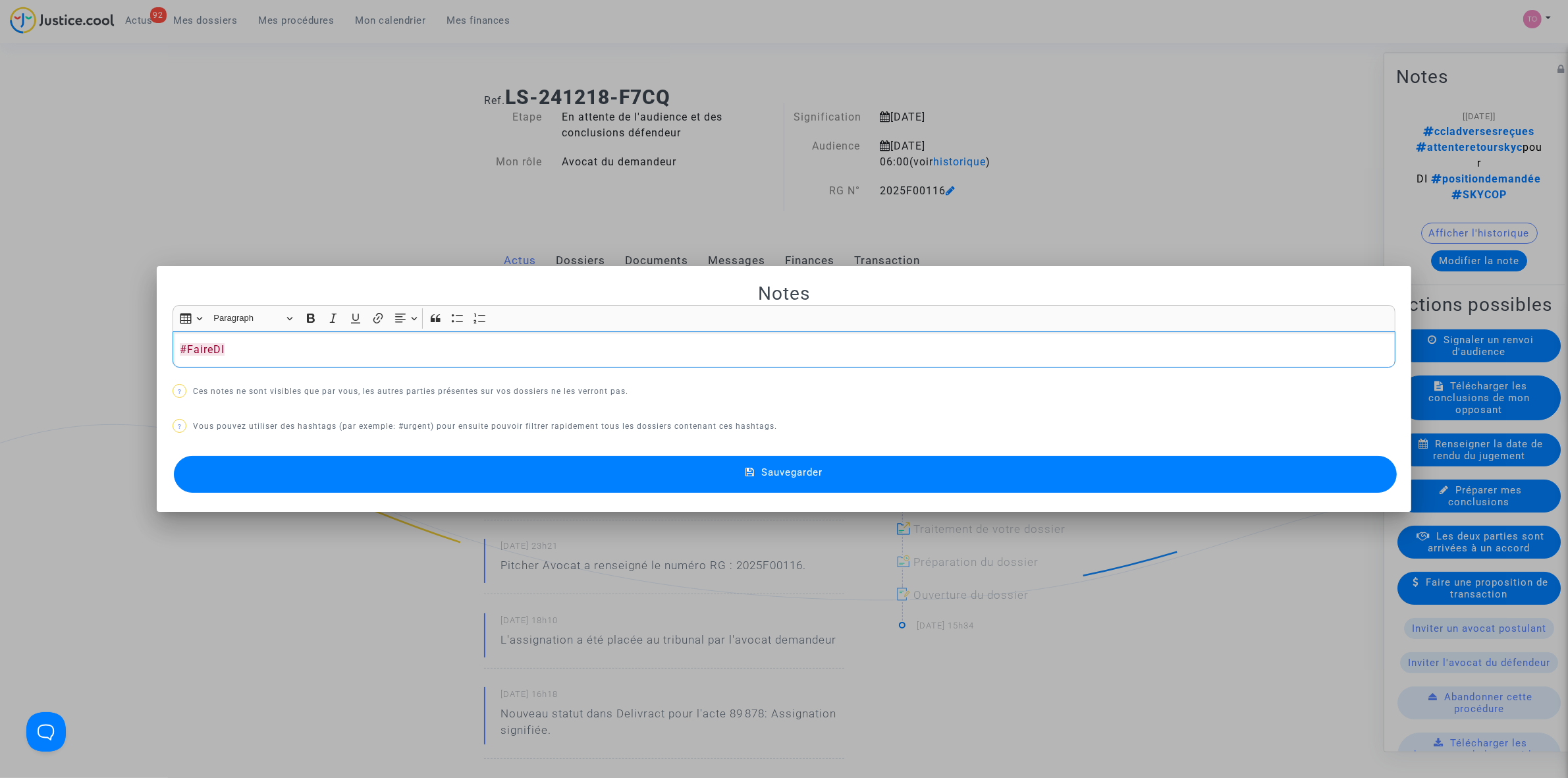
click at [601, 480] on button "Sauvegarder" at bounding box center [785, 474] width 1223 height 37
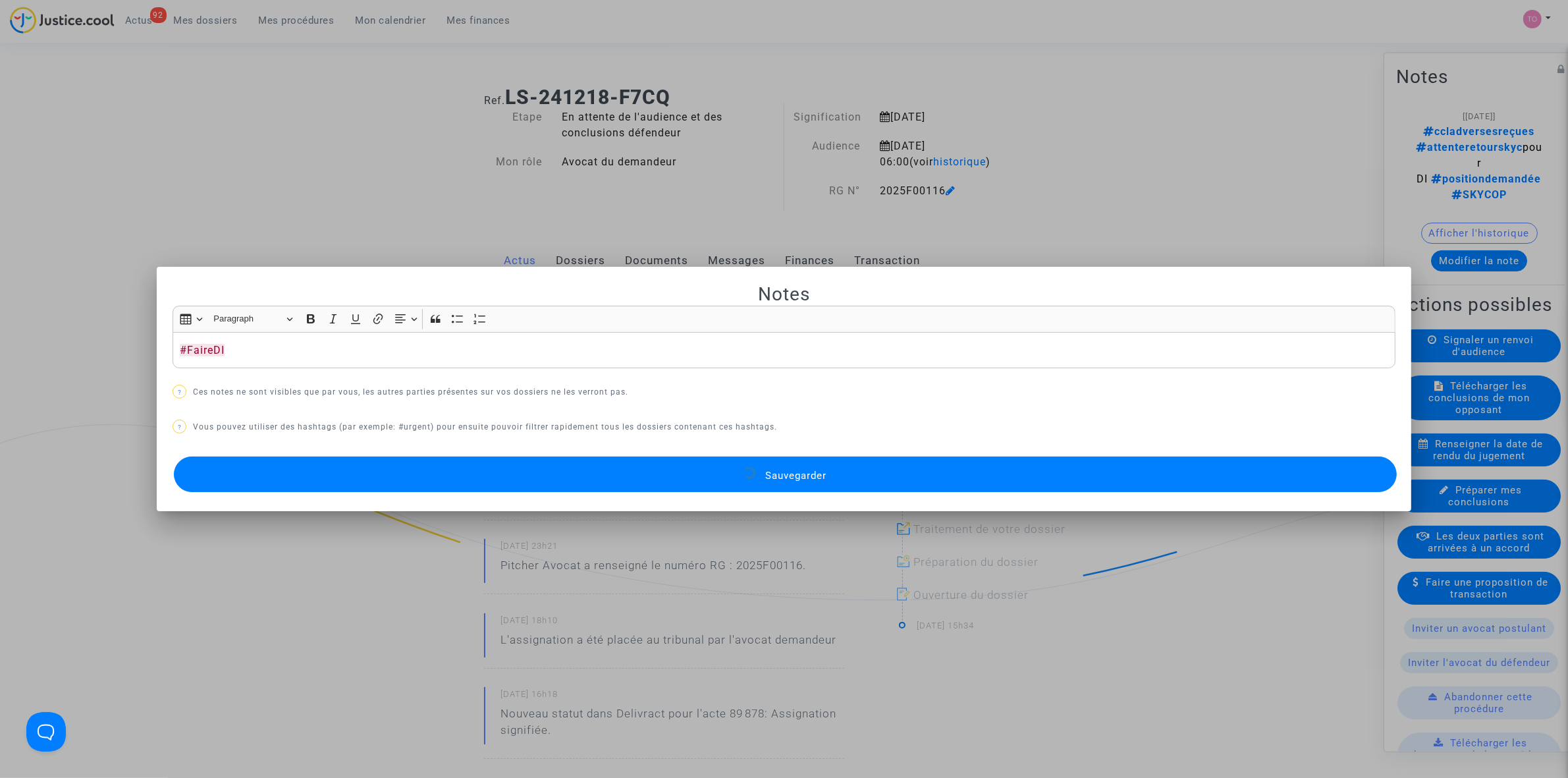
scroll to position [0, 0]
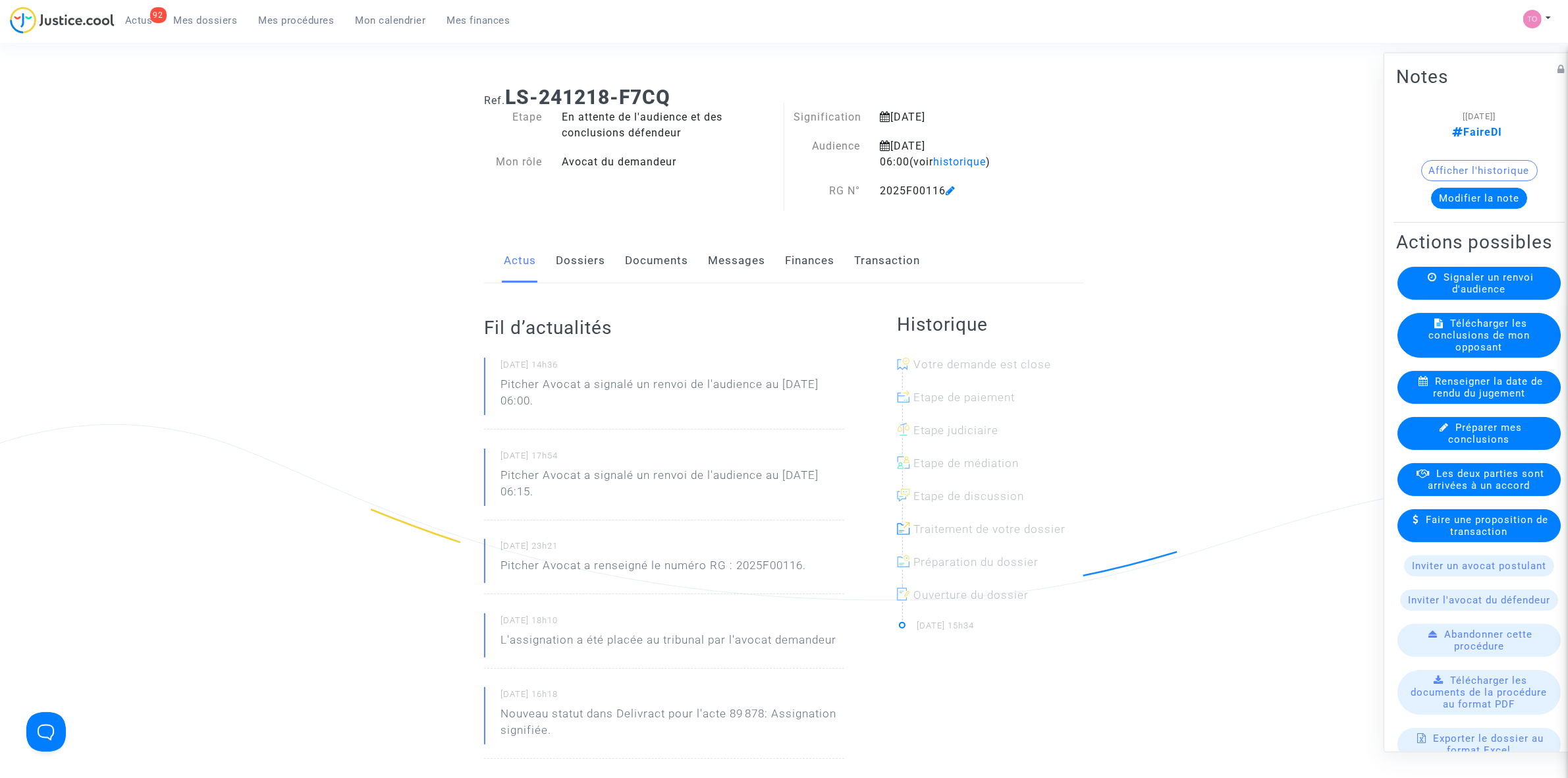
click at [755, 272] on link "Messages" at bounding box center [737, 261] width 57 height 43
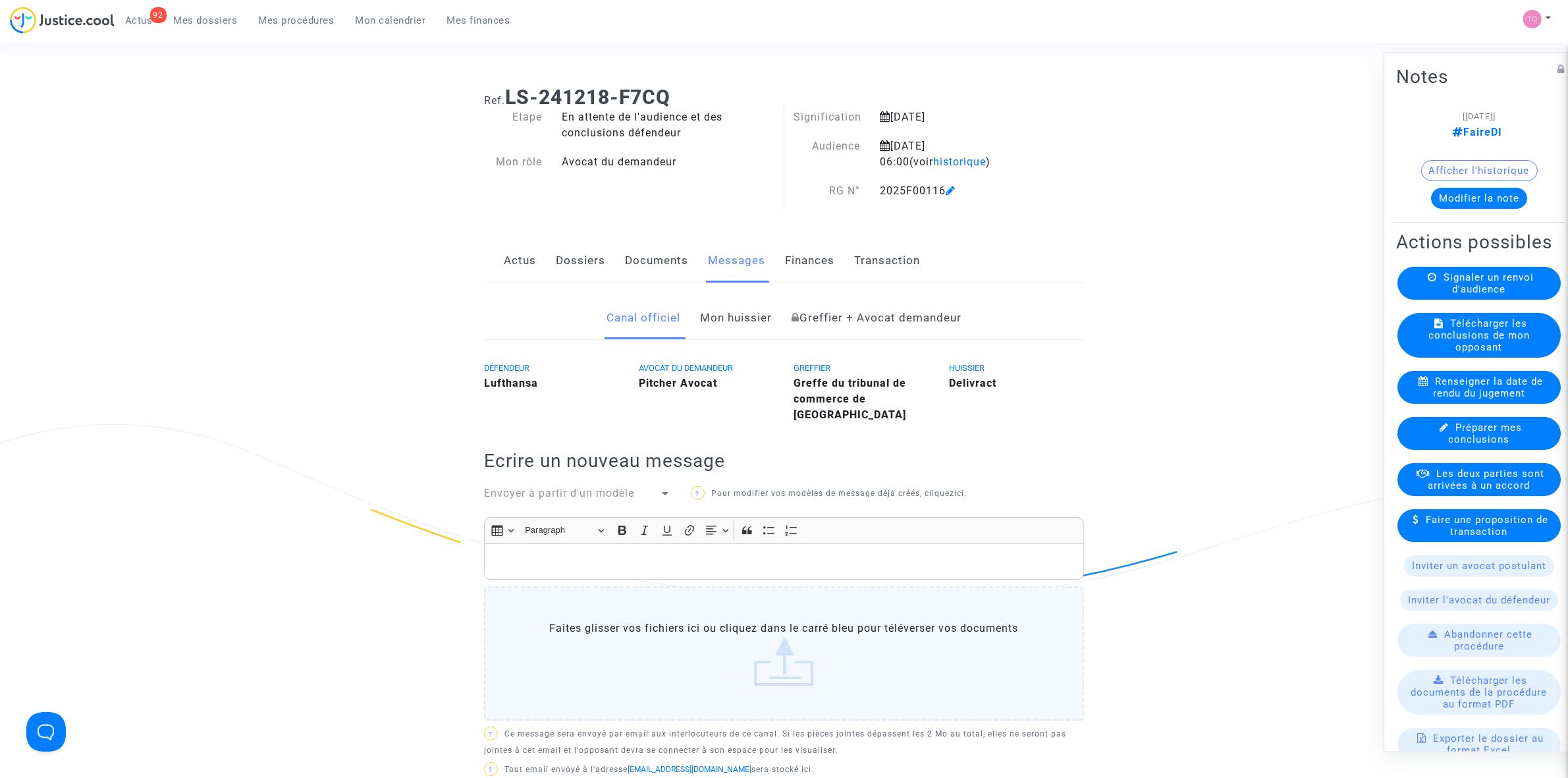
click at [670, 263] on link "Documents" at bounding box center [656, 261] width 63 height 43
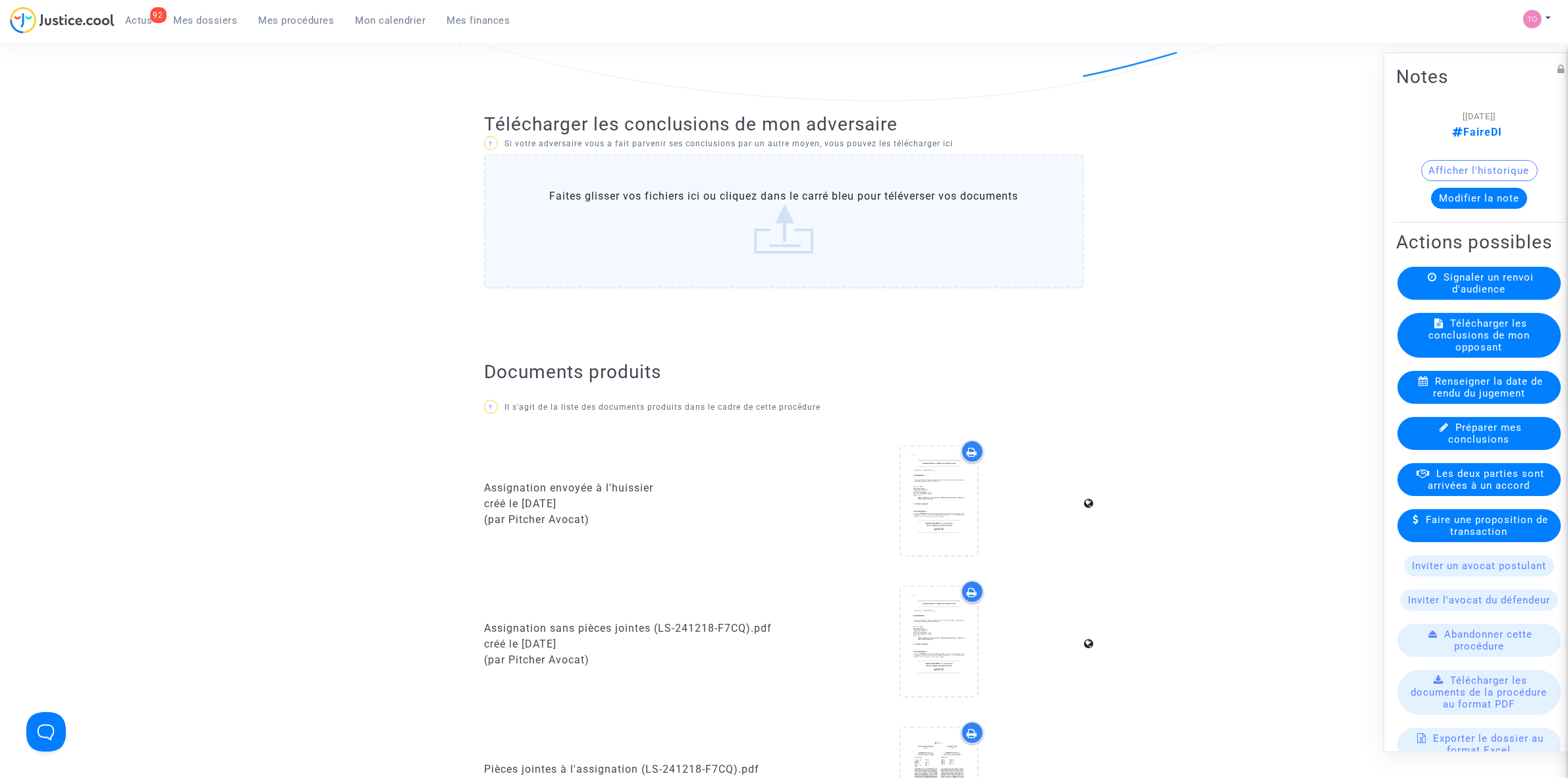
scroll to position [412, 0]
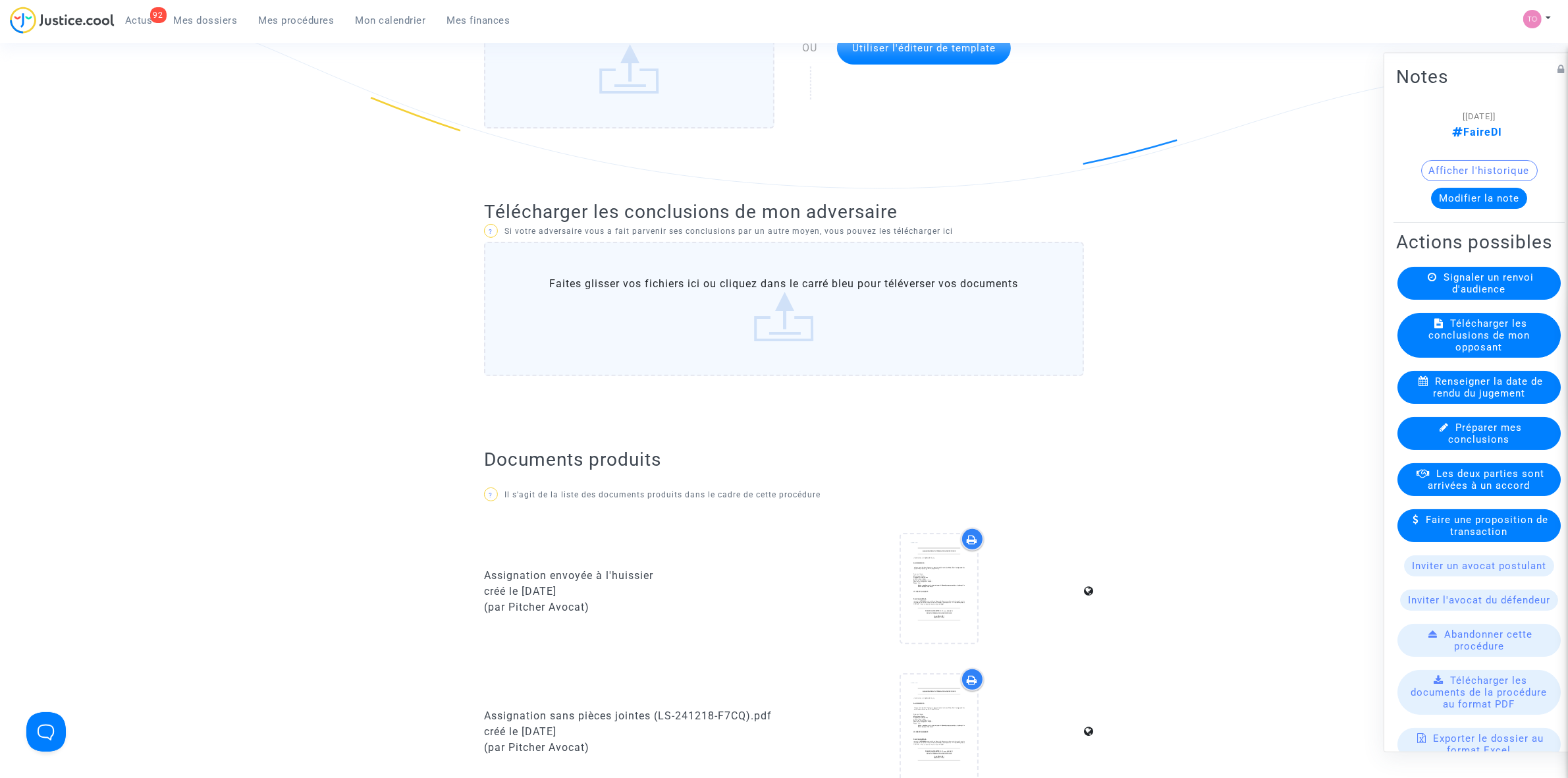
click at [798, 275] on label "Faites glisser vos fichiers ici ou cliquez dans le carré bleu pour téléverser v…" at bounding box center [783, 308] width 600 height 134
click at [0, 0] on input "Faites glisser vos fichiers ici ou cliquez dans le carré bleu pour téléverser v…" at bounding box center [0, 0] width 0 height 0
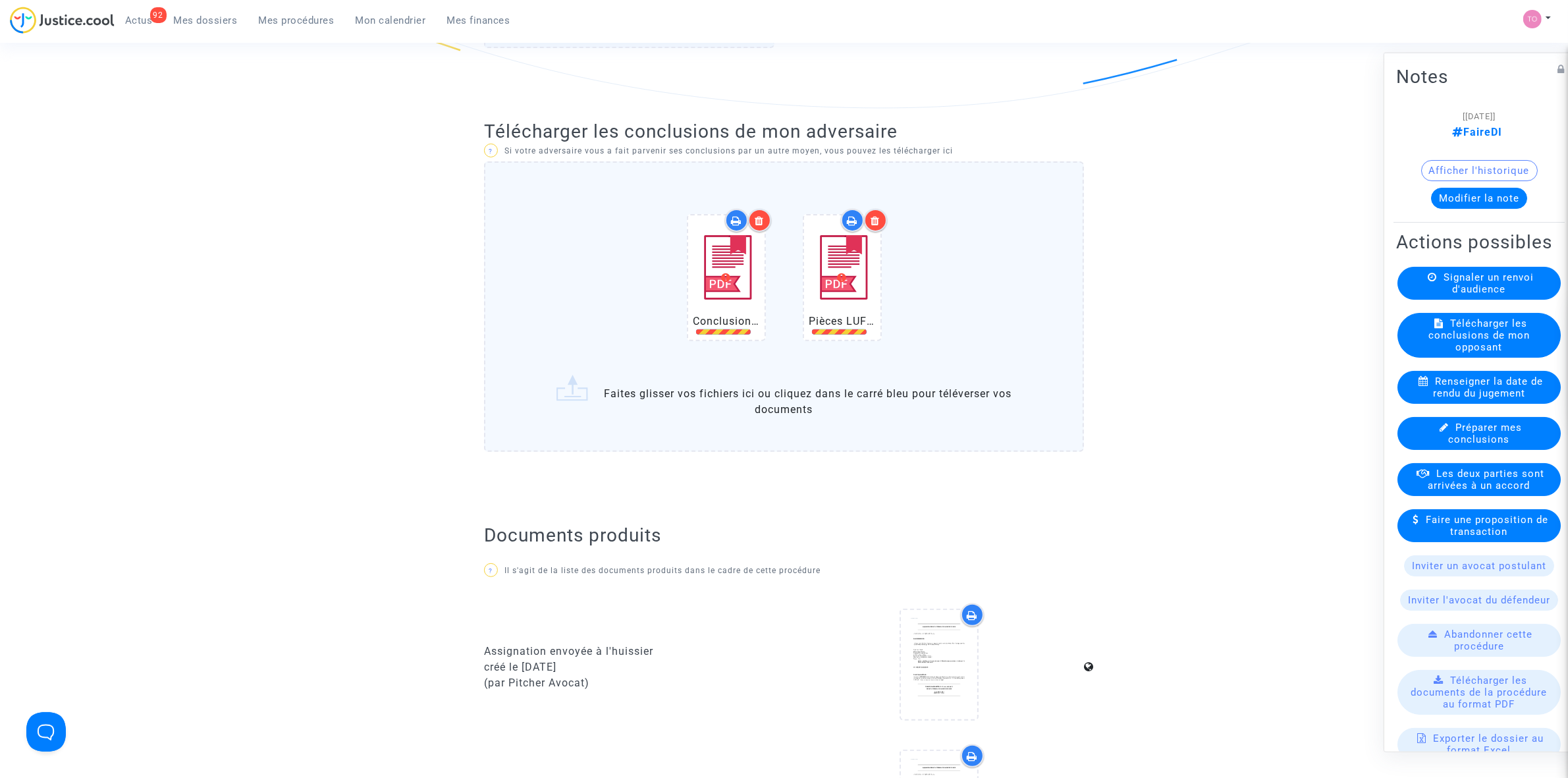
scroll to position [493, 0]
click at [1167, 335] on ng-component "Ref. LS-241218-F7CQ Etape En attente de l'audience et des conclusions défendeur…" at bounding box center [784, 456] width 949 height 1748
click at [869, 215] on div at bounding box center [875, 218] width 23 height 23
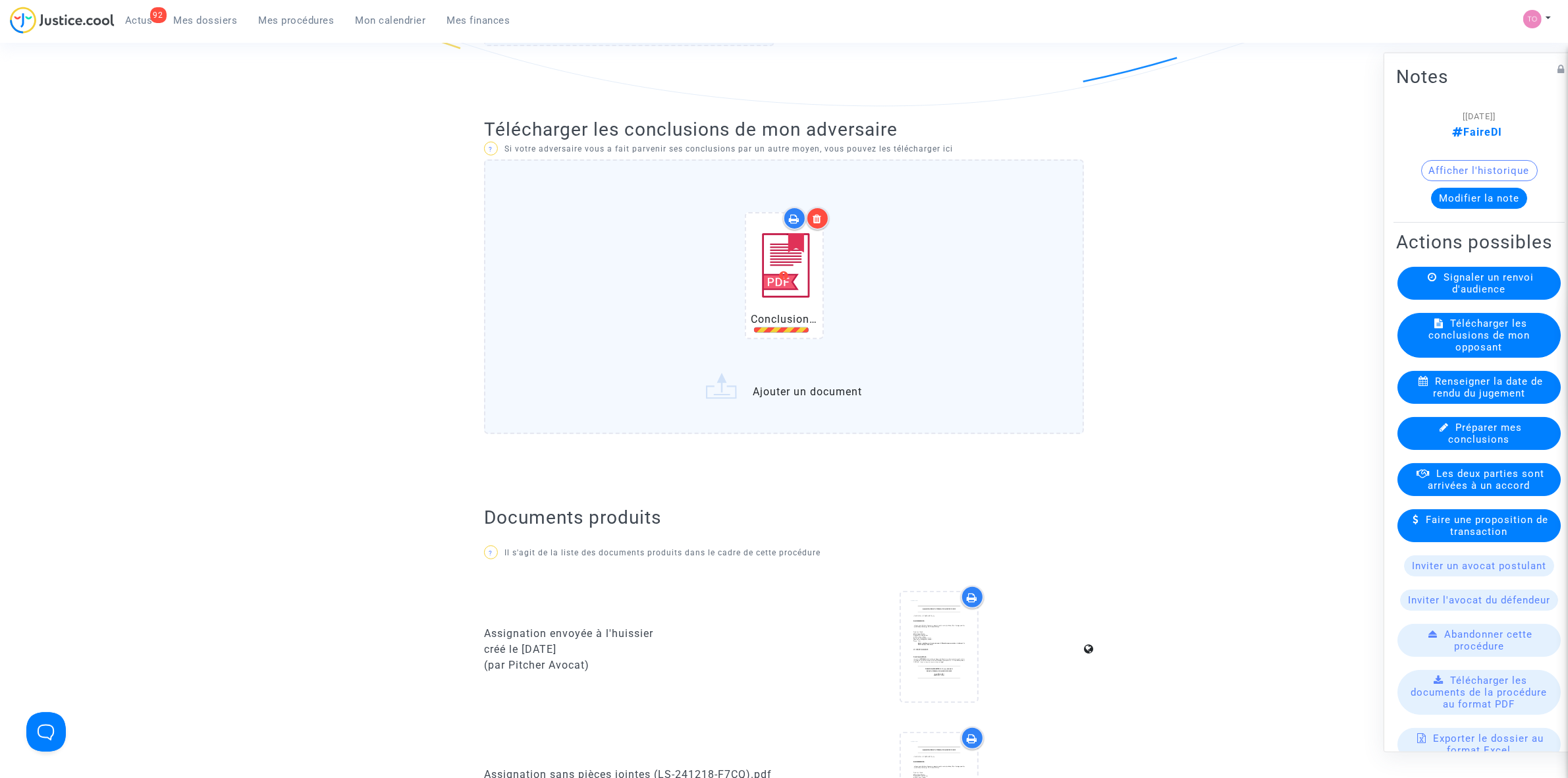
click at [815, 214] on icon at bounding box center [816, 218] width 9 height 11
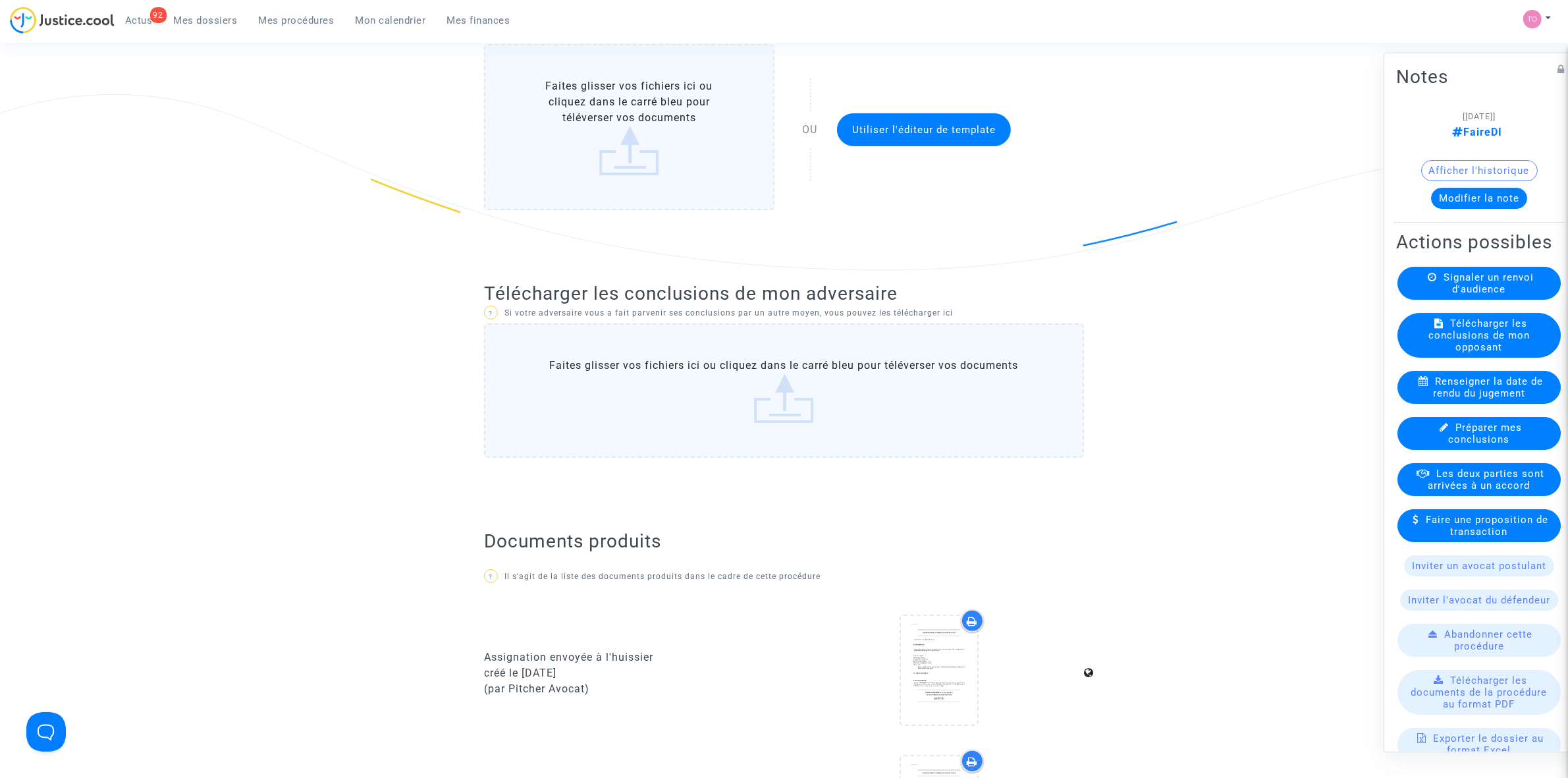
scroll to position [330, 0]
click at [768, 353] on label "Faites glisser vos fichiers ici ou cliquez dans le carré bleu pour téléverser v…" at bounding box center [783, 390] width 600 height 134
click at [0, 0] on input "Faites glisser vos fichiers ici ou cliquez dans le carré bleu pour téléverser v…" at bounding box center [0, 0] width 0 height 0
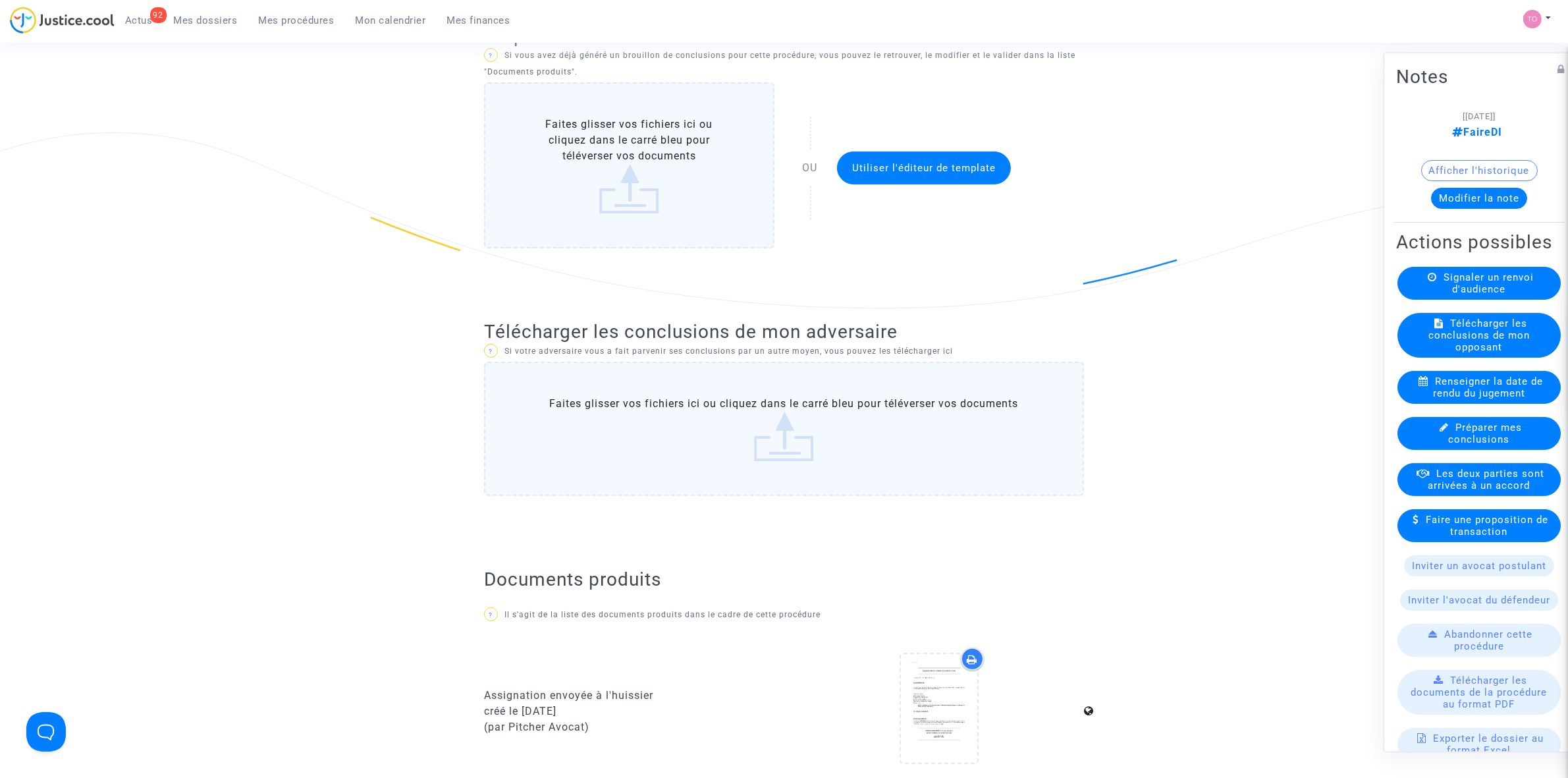
scroll to position [247, 0]
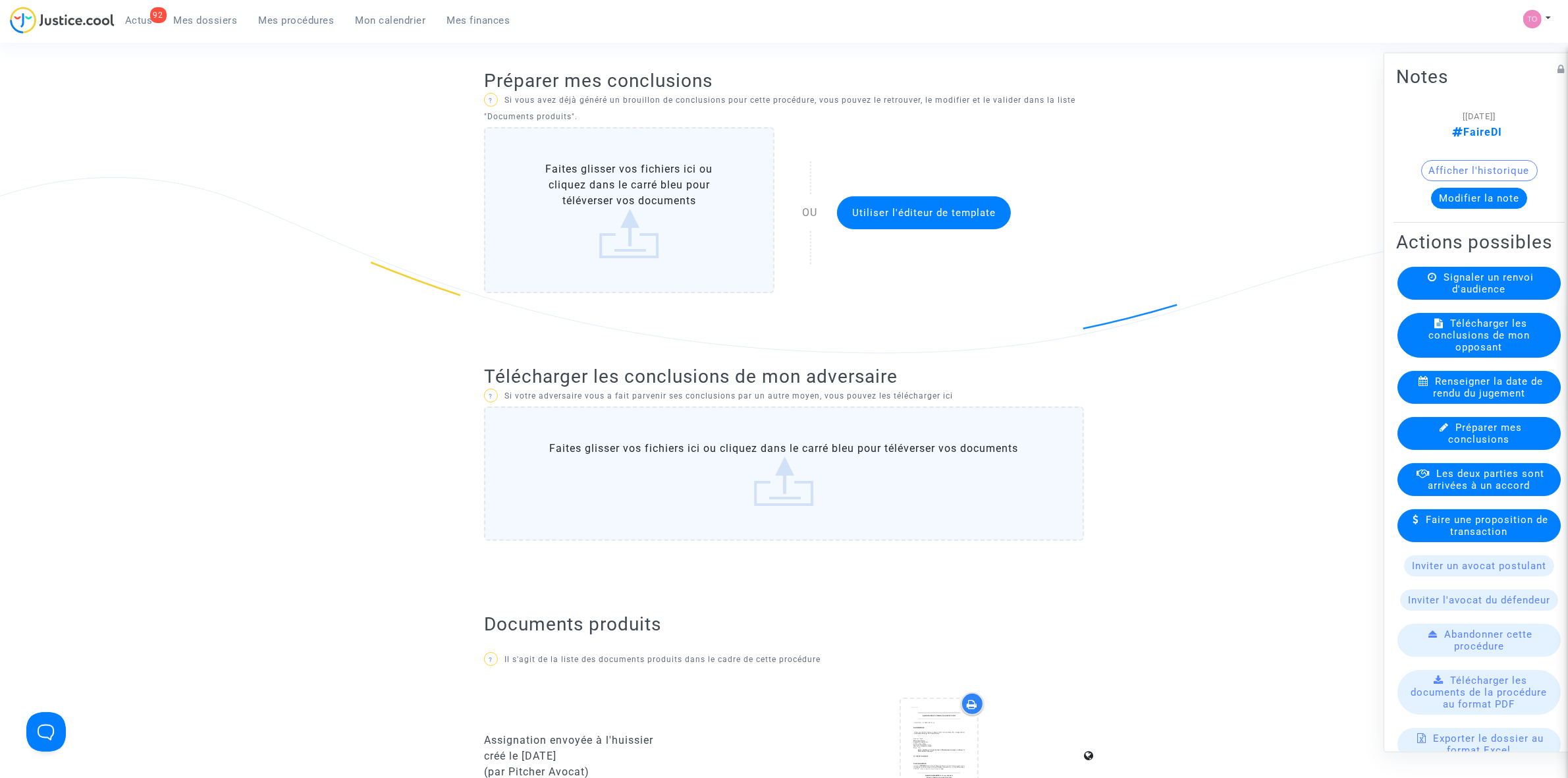
click at [794, 474] on label "Faites glisser vos fichiers ici ou cliquez dans le carré bleu pour téléverser v…" at bounding box center [783, 473] width 600 height 134
click at [0, 0] on input "Faites glisser vos fichiers ici ou cliquez dans le carré bleu pour téléverser v…" at bounding box center [0, 0] width 0 height 0
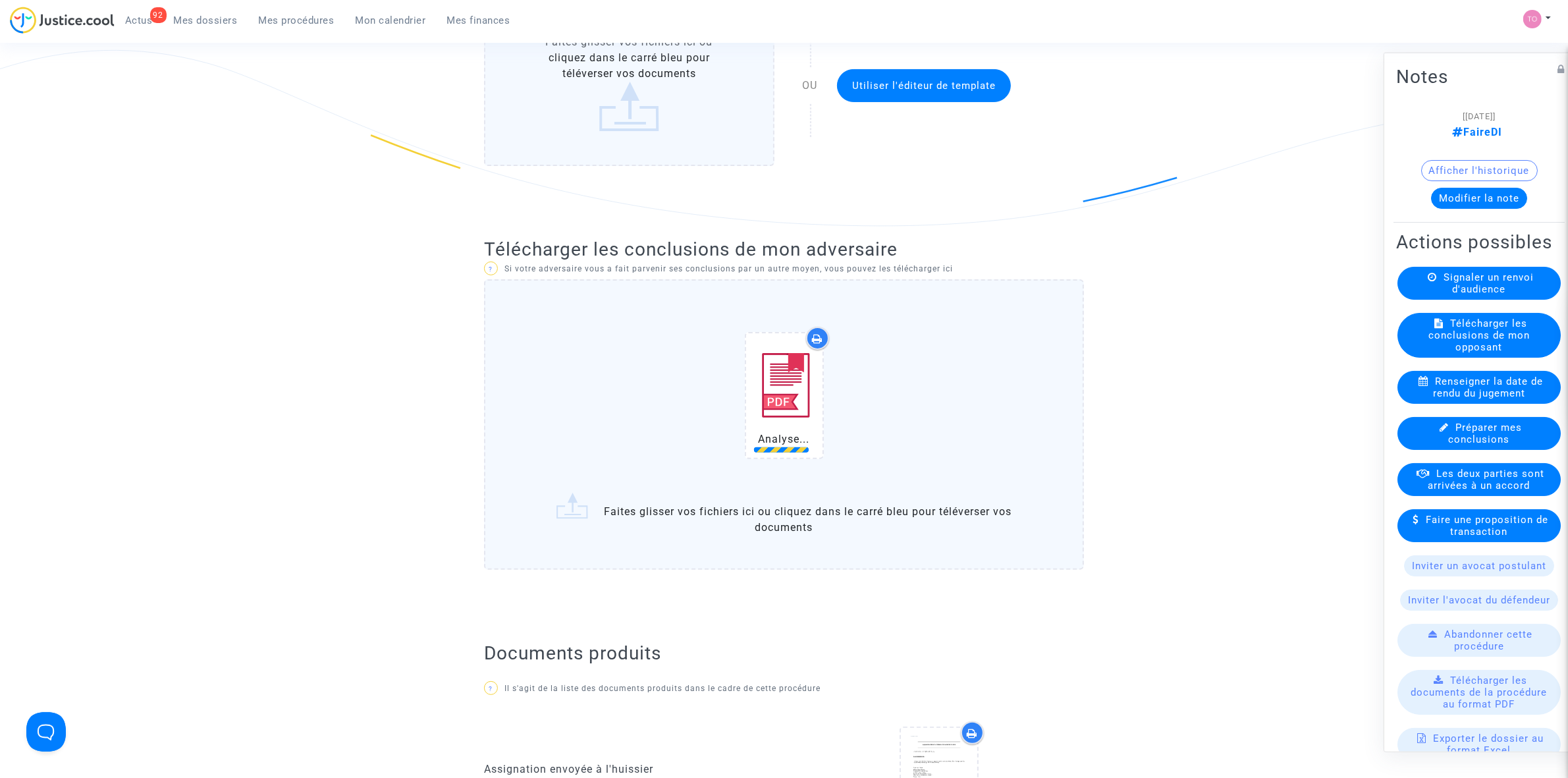
scroll to position [412, 0]
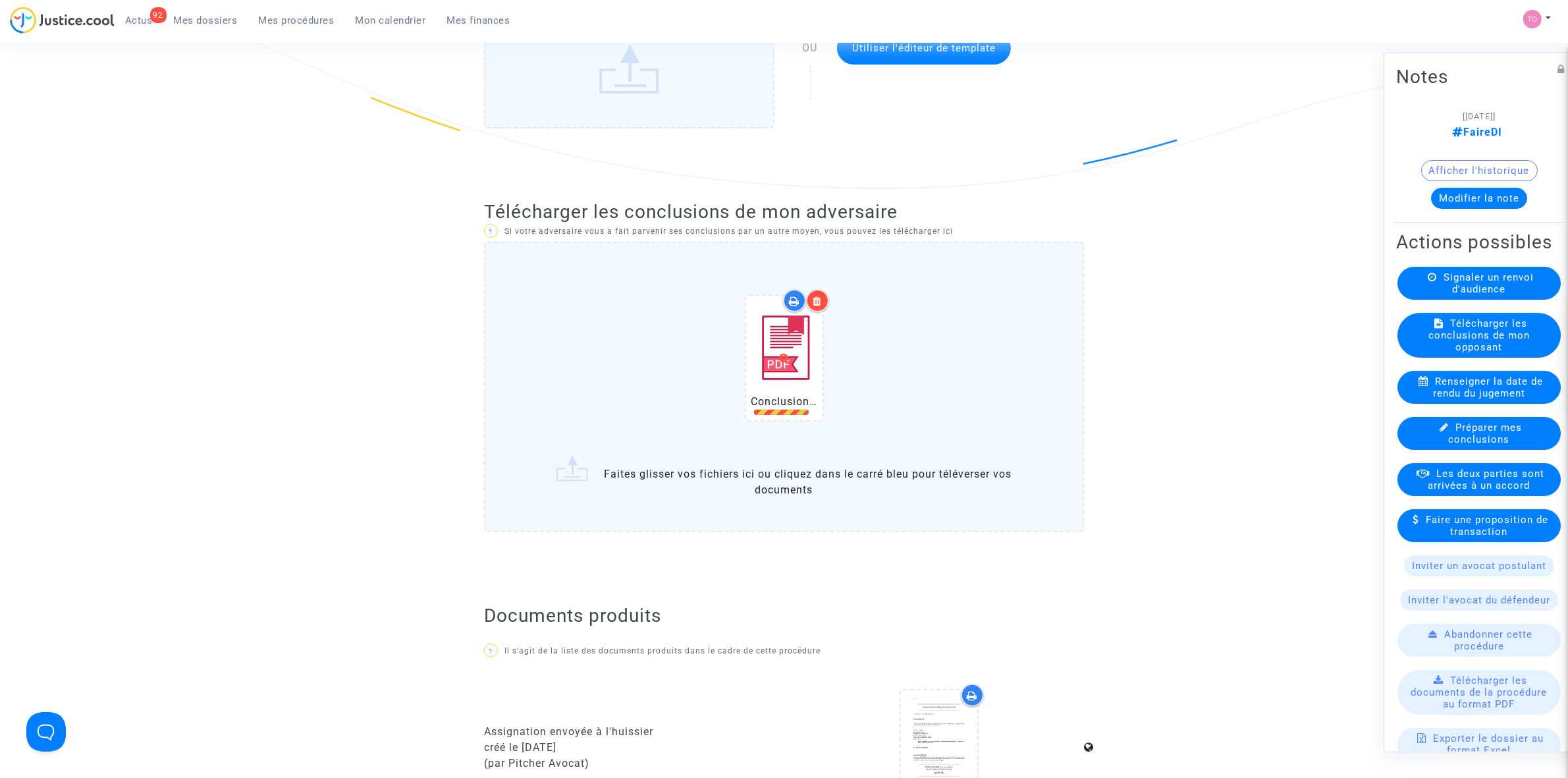
click at [818, 300] on icon at bounding box center [816, 300] width 9 height 11
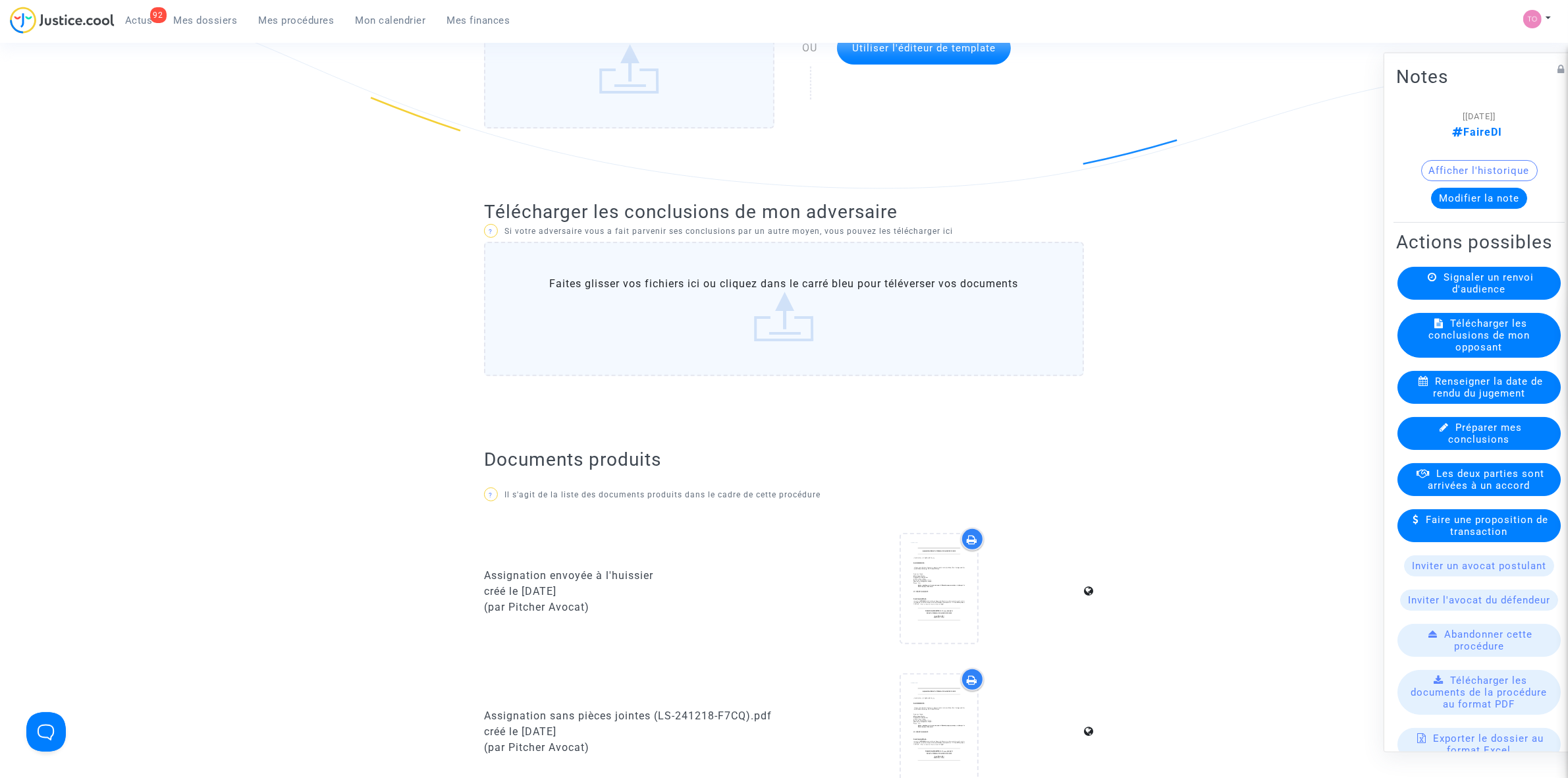
scroll to position [0, 0]
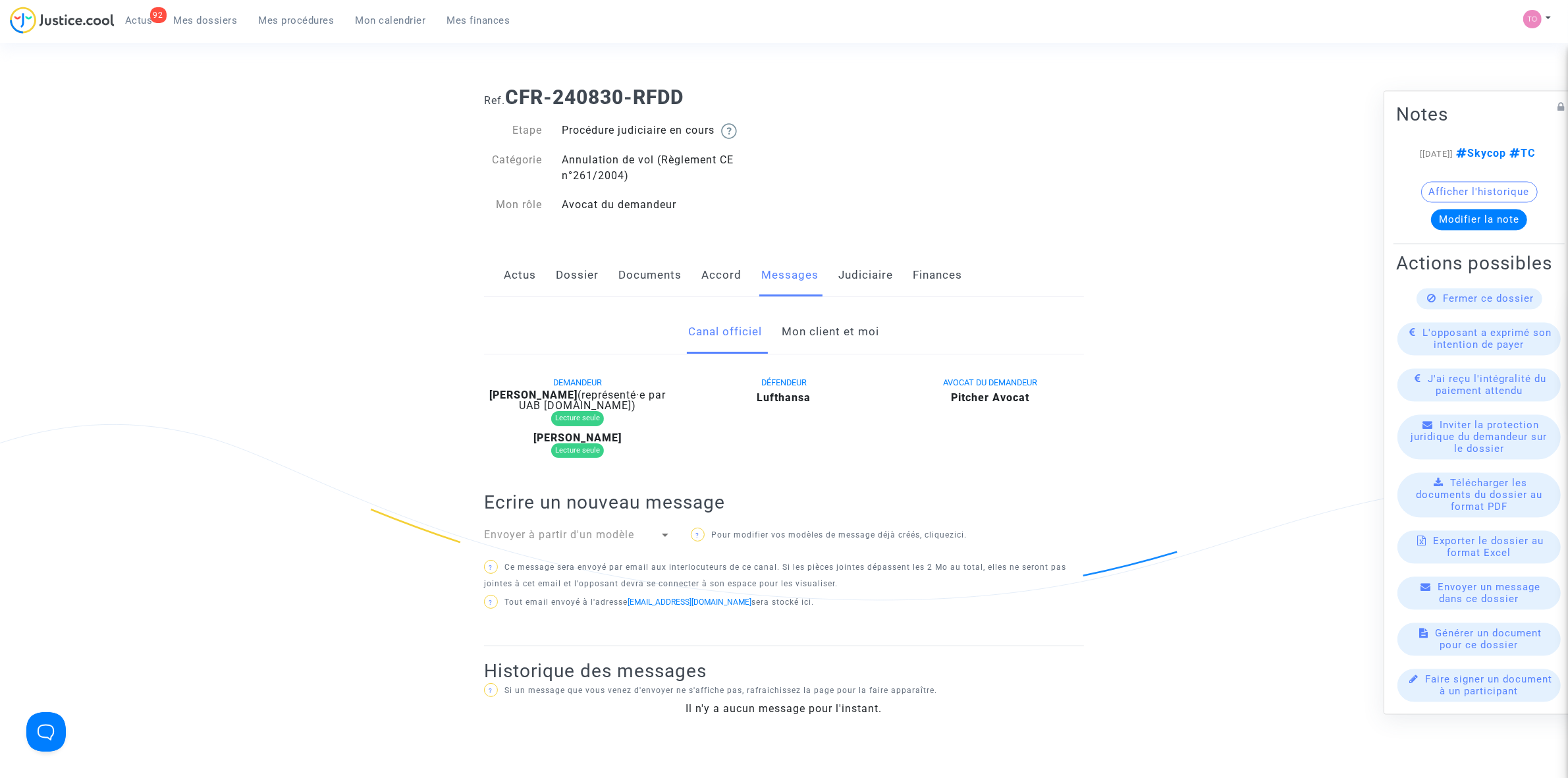
click at [822, 331] on link "Mon client et moi" at bounding box center [830, 332] width 97 height 43
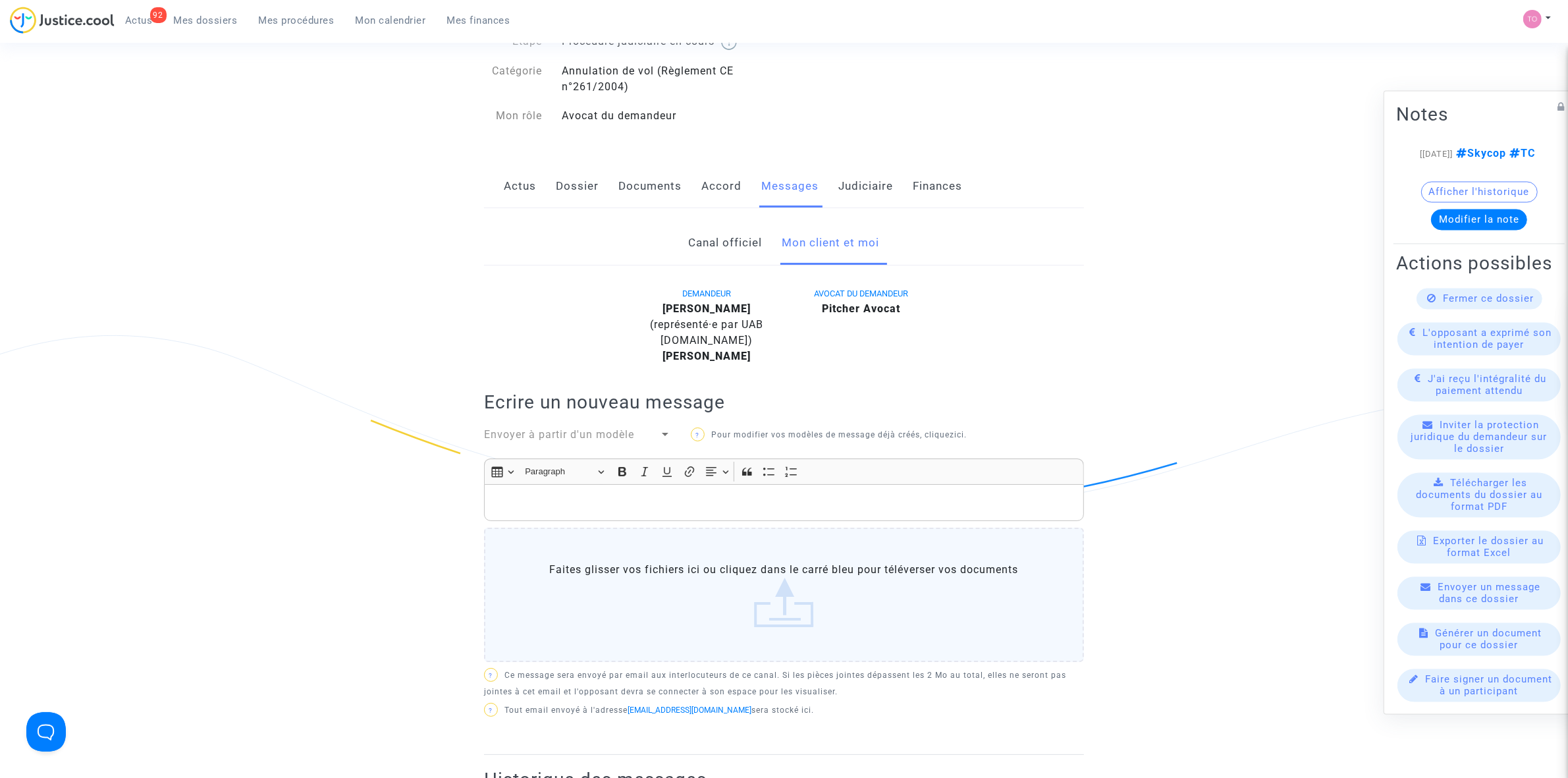
scroll to position [82, 0]
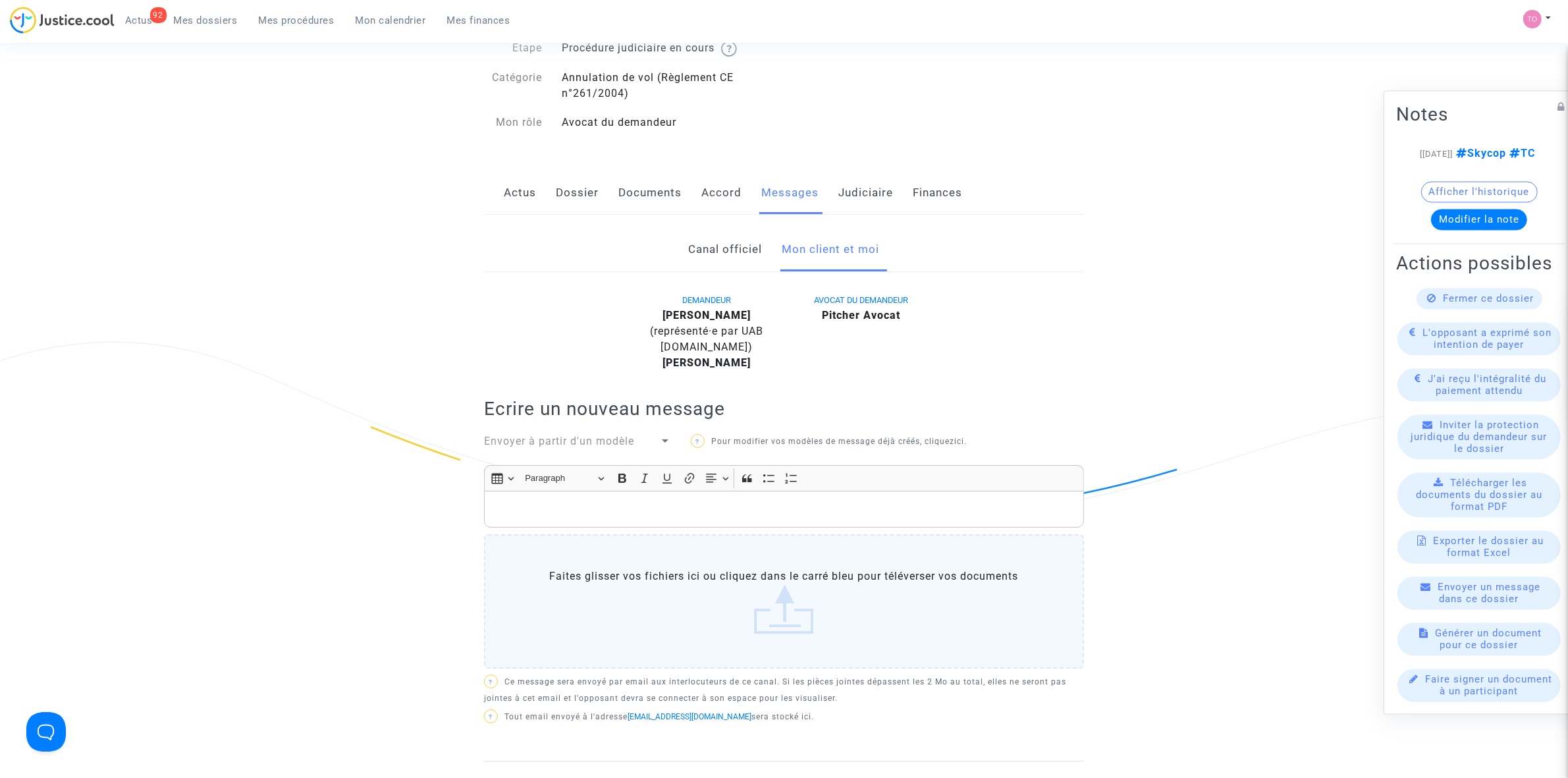
click at [842, 192] on link "Judiciaire" at bounding box center [865, 193] width 55 height 43
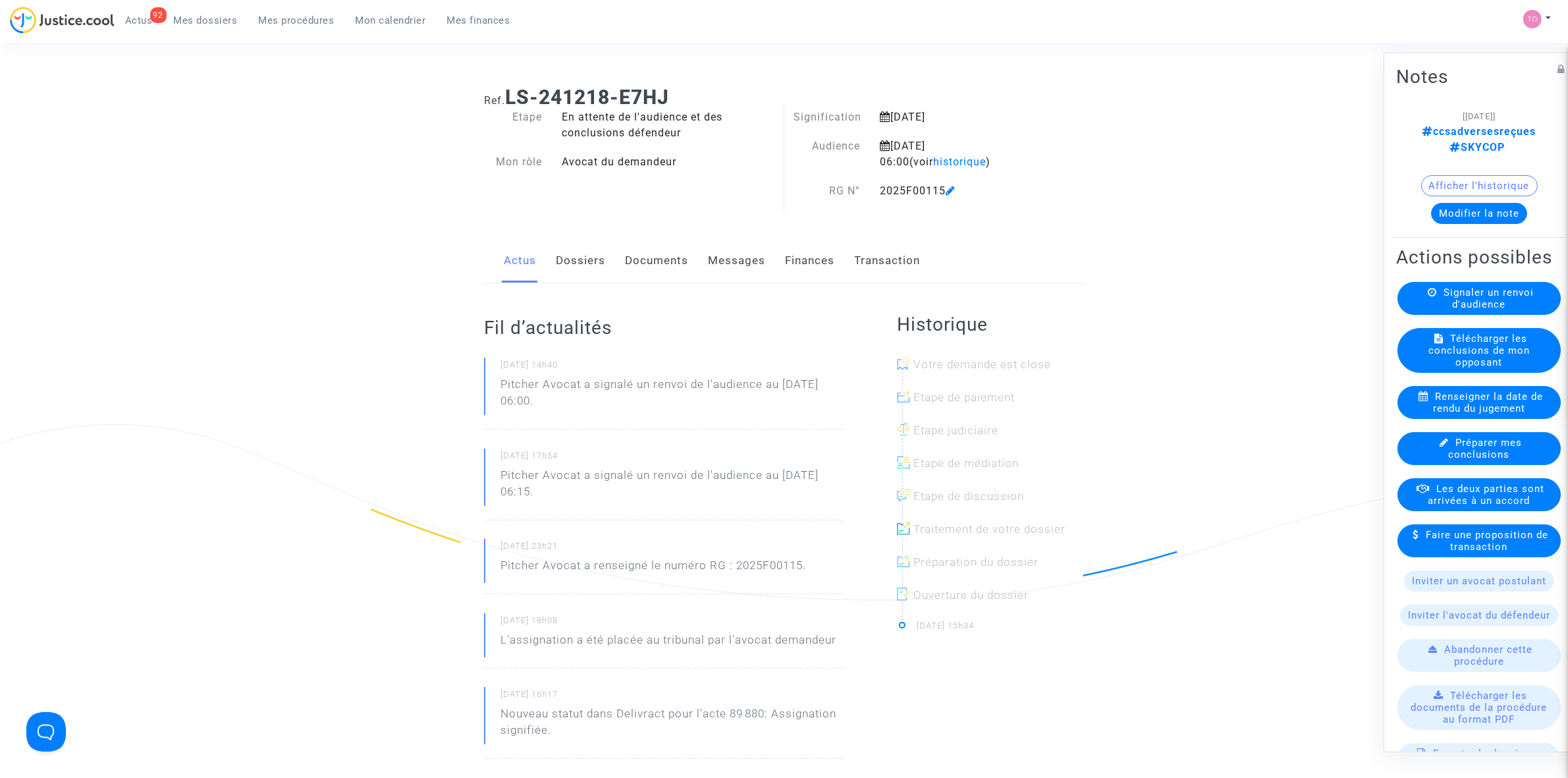
click at [654, 262] on link "Documents" at bounding box center [656, 261] width 63 height 43
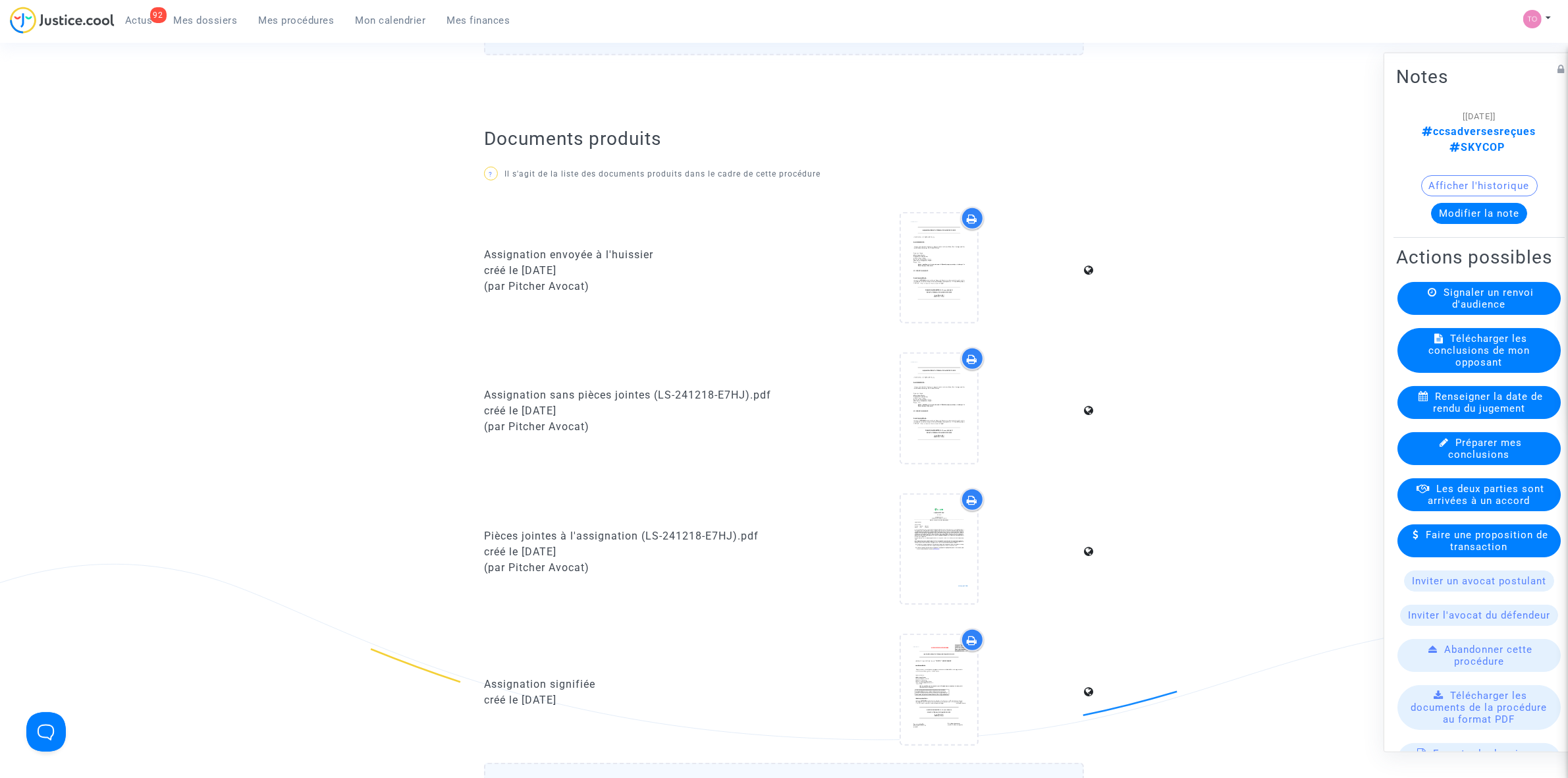
scroll to position [741, 0]
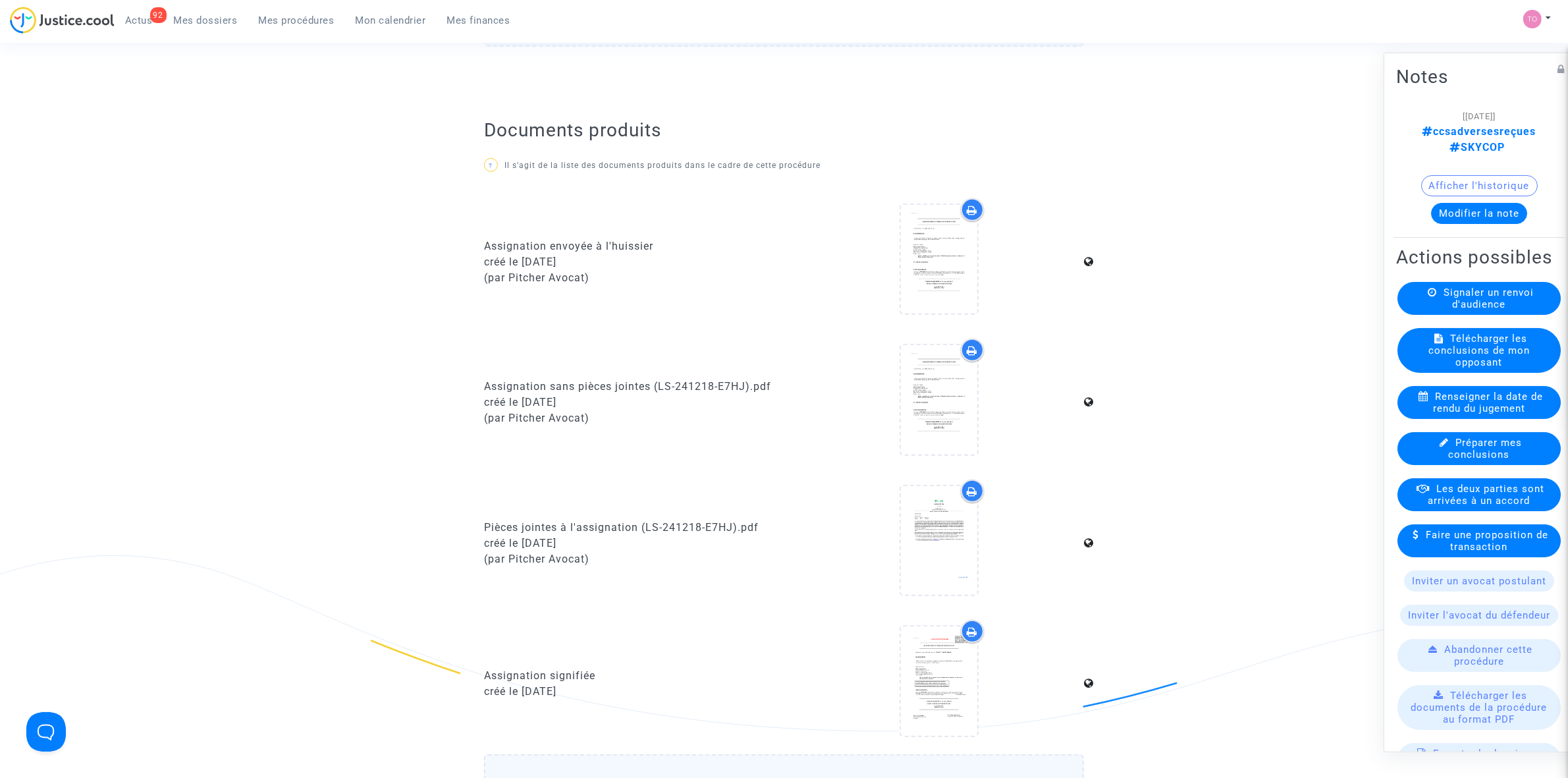
click at [1446, 175] on button "Afficher l'historique" at bounding box center [1479, 184] width 117 height 21
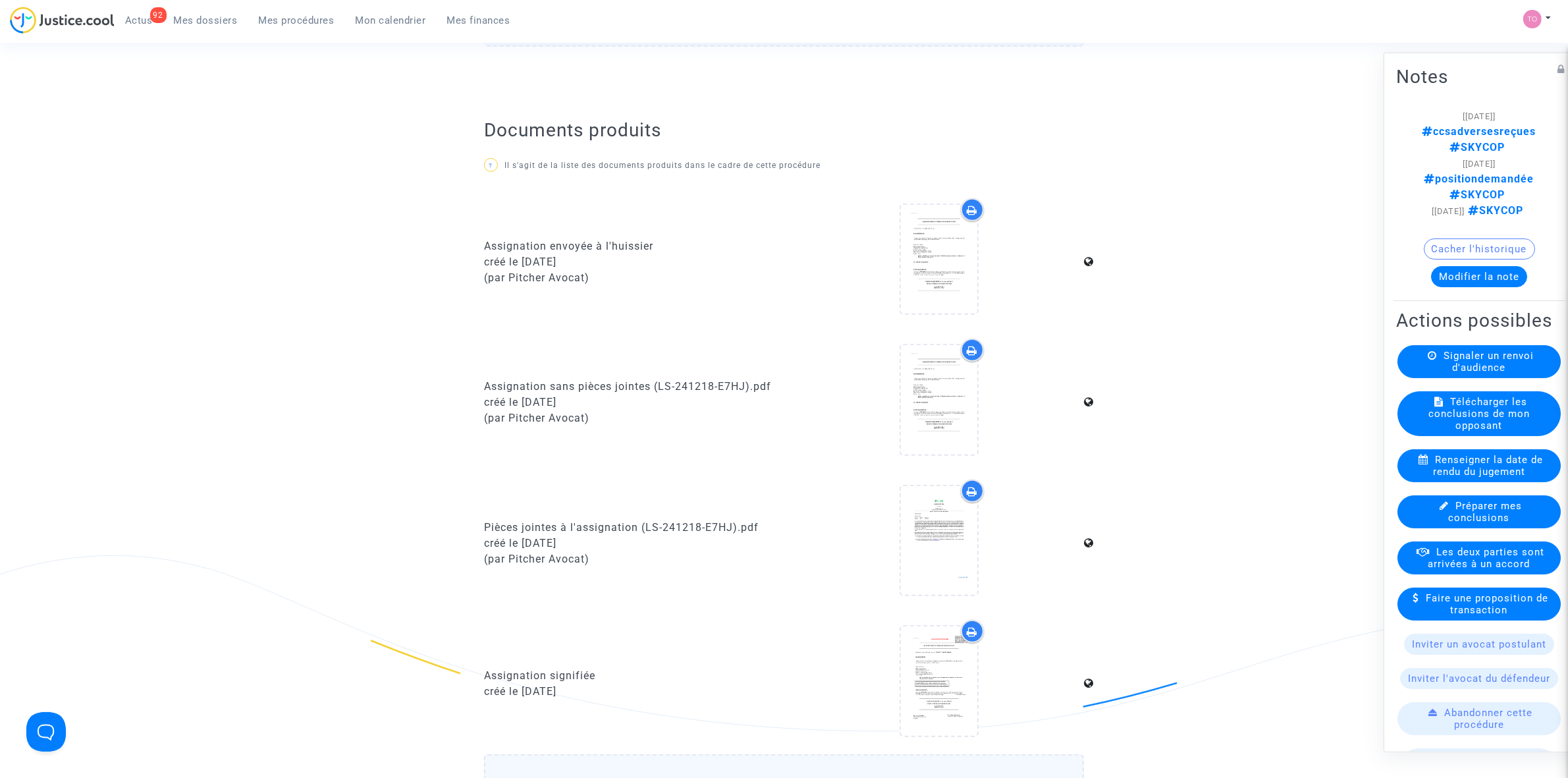
click at [1065, 120] on h2 "Documents produits" at bounding box center [783, 130] width 600 height 23
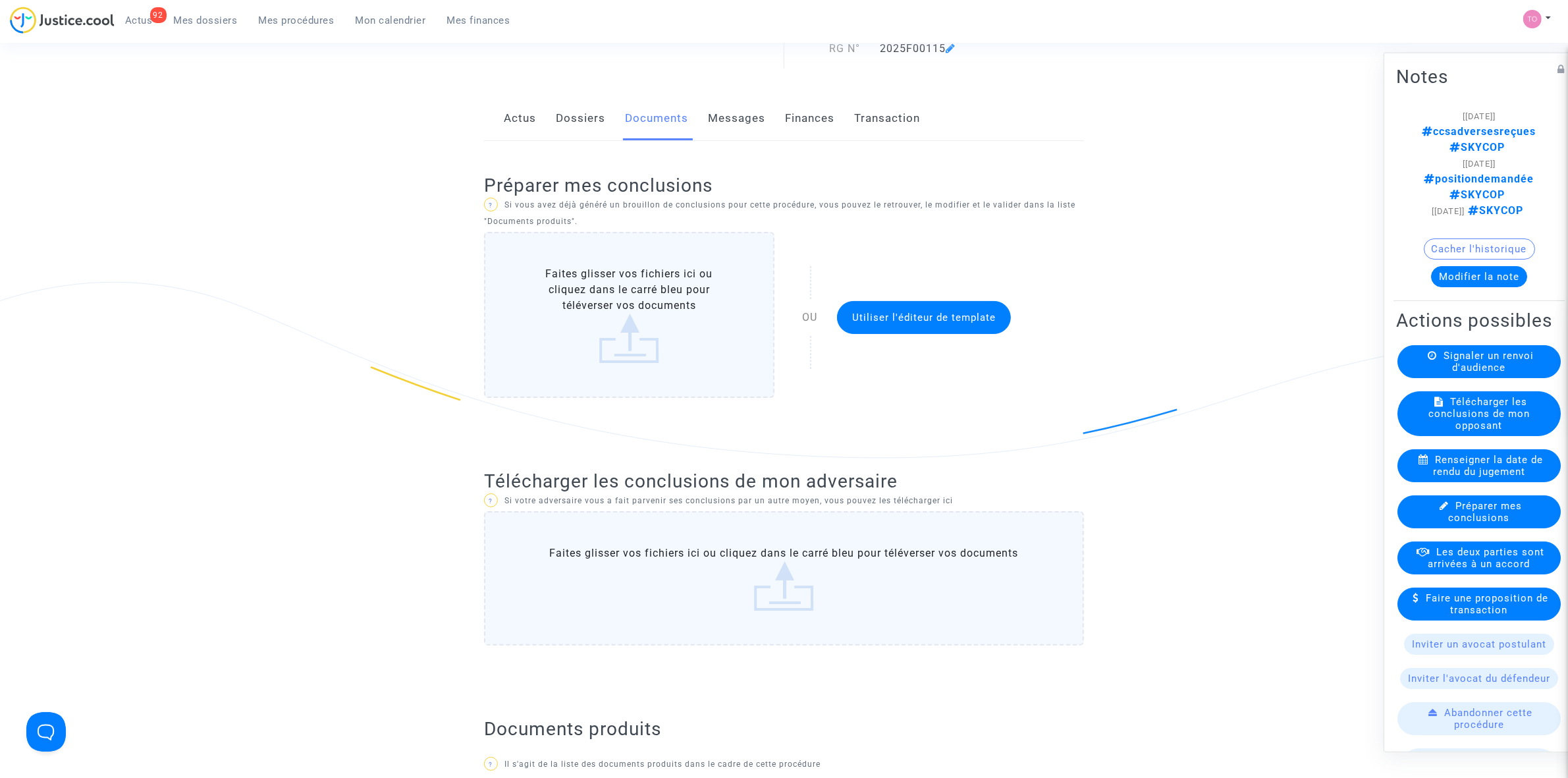
scroll to position [165, 0]
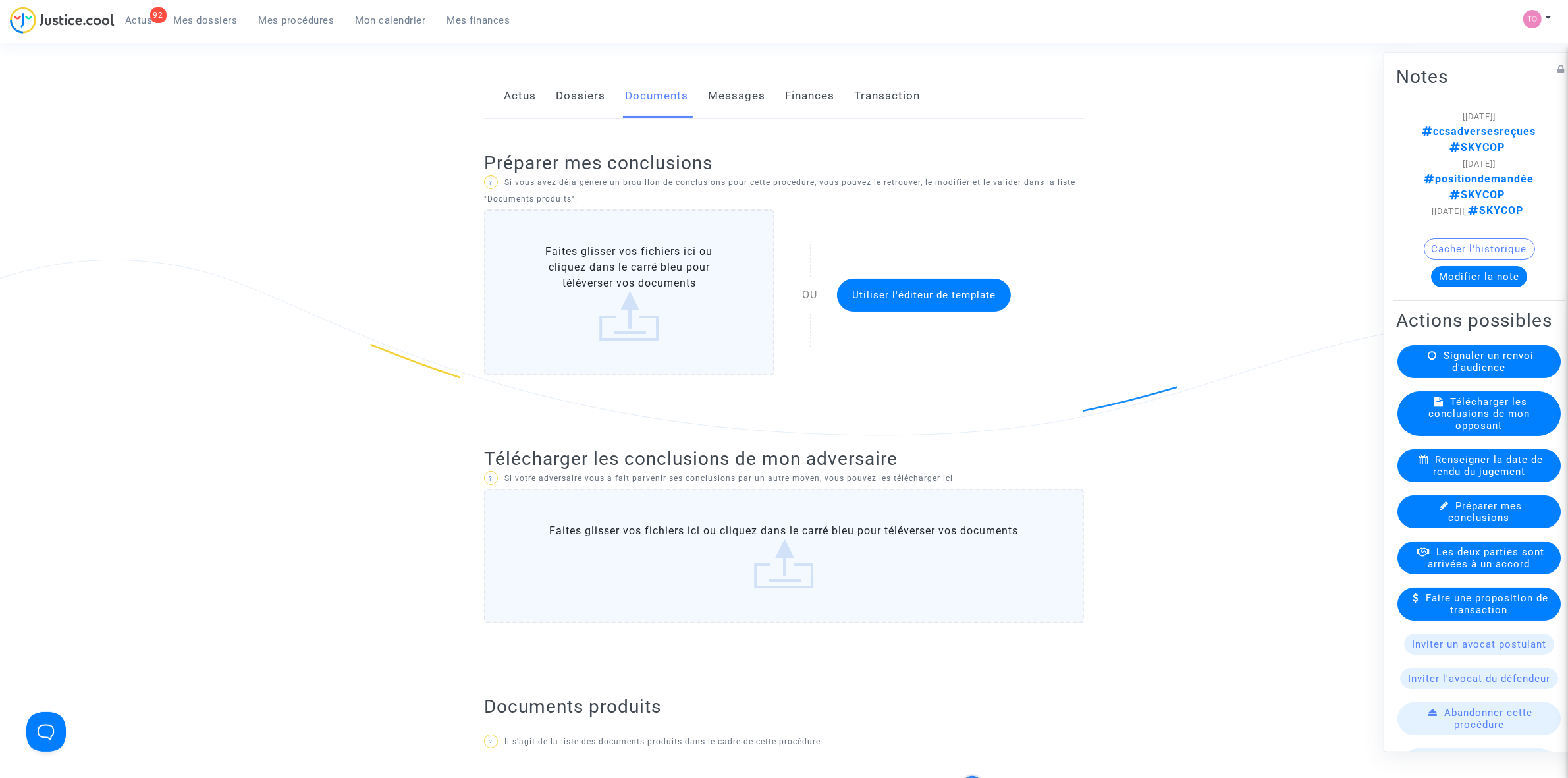
click at [790, 547] on label "Faites glisser vos fichiers ici ou cliquez dans le carré bleu pour téléverser v…" at bounding box center [783, 555] width 600 height 134
click at [0, 0] on input "Faites glisser vos fichiers ici ou cliquez dans le carré bleu pour téléverser v…" at bounding box center [0, 0] width 0 height 0
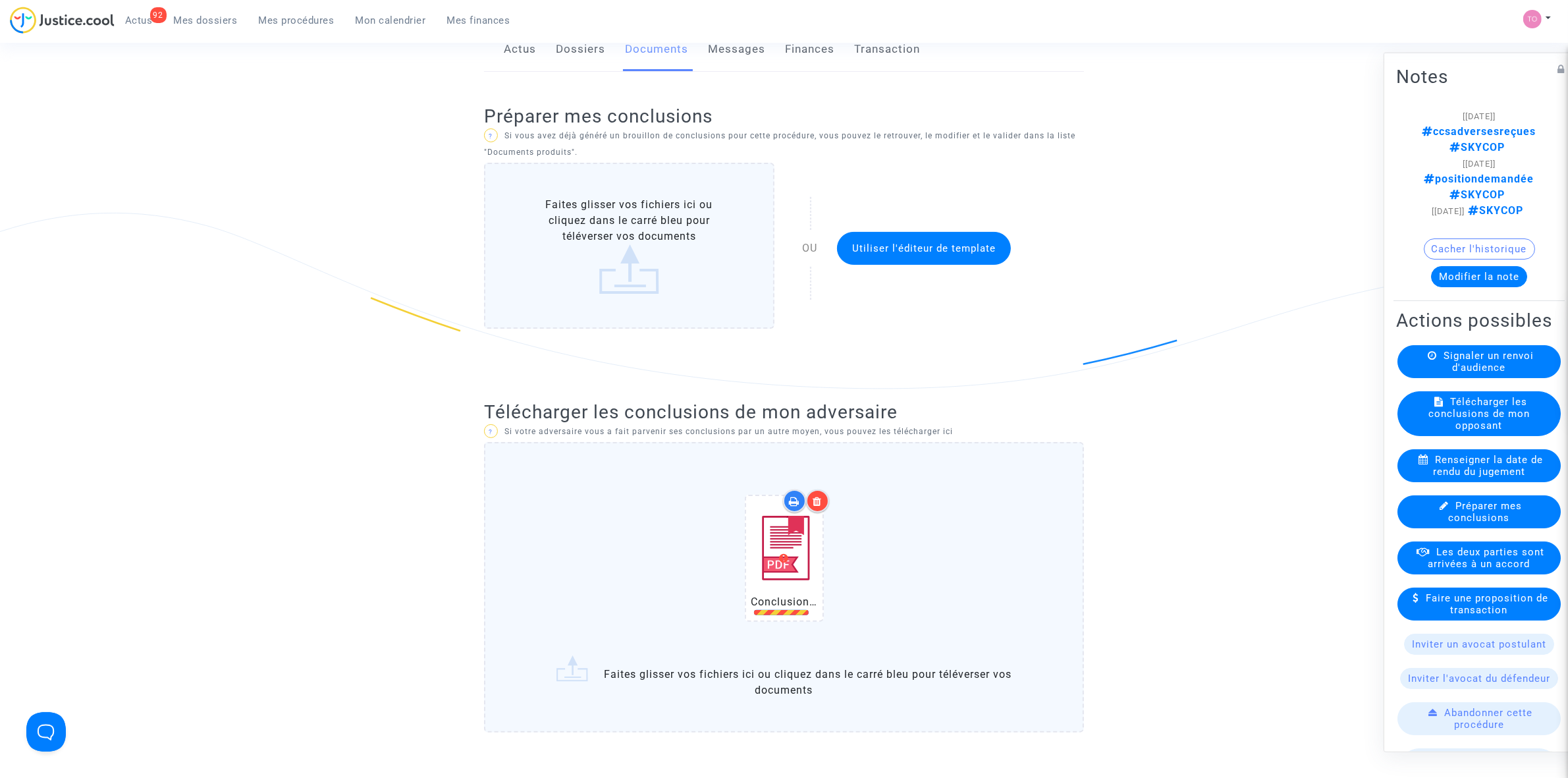
scroll to position [330, 0]
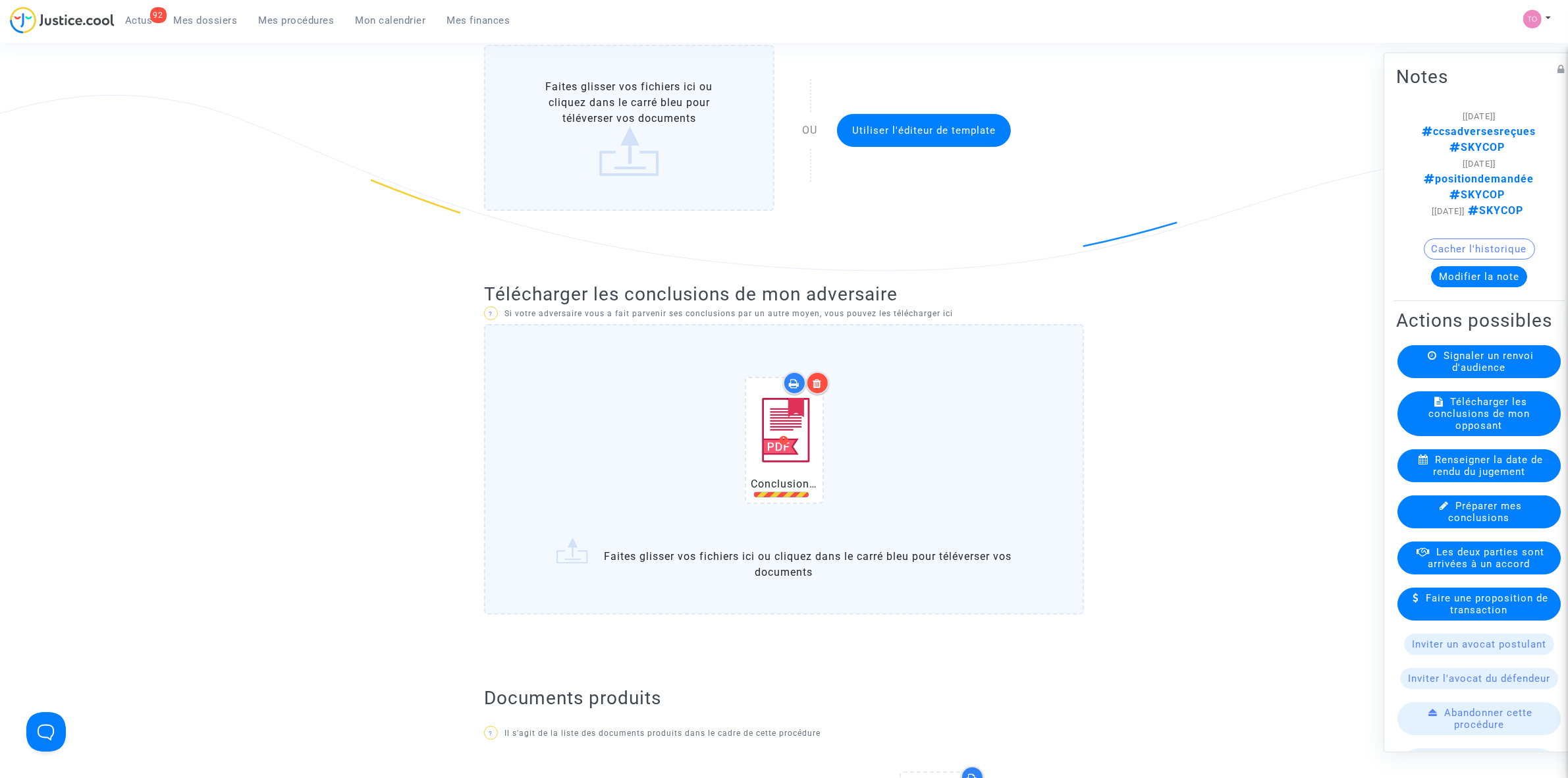
click at [815, 386] on icon at bounding box center [816, 383] width 9 height 11
click at [0, 0] on input "Conclusions en défense.pdf Faites glisser vos fichiers ici ou cliquez dans le c…" at bounding box center [0, 0] width 0 height 0
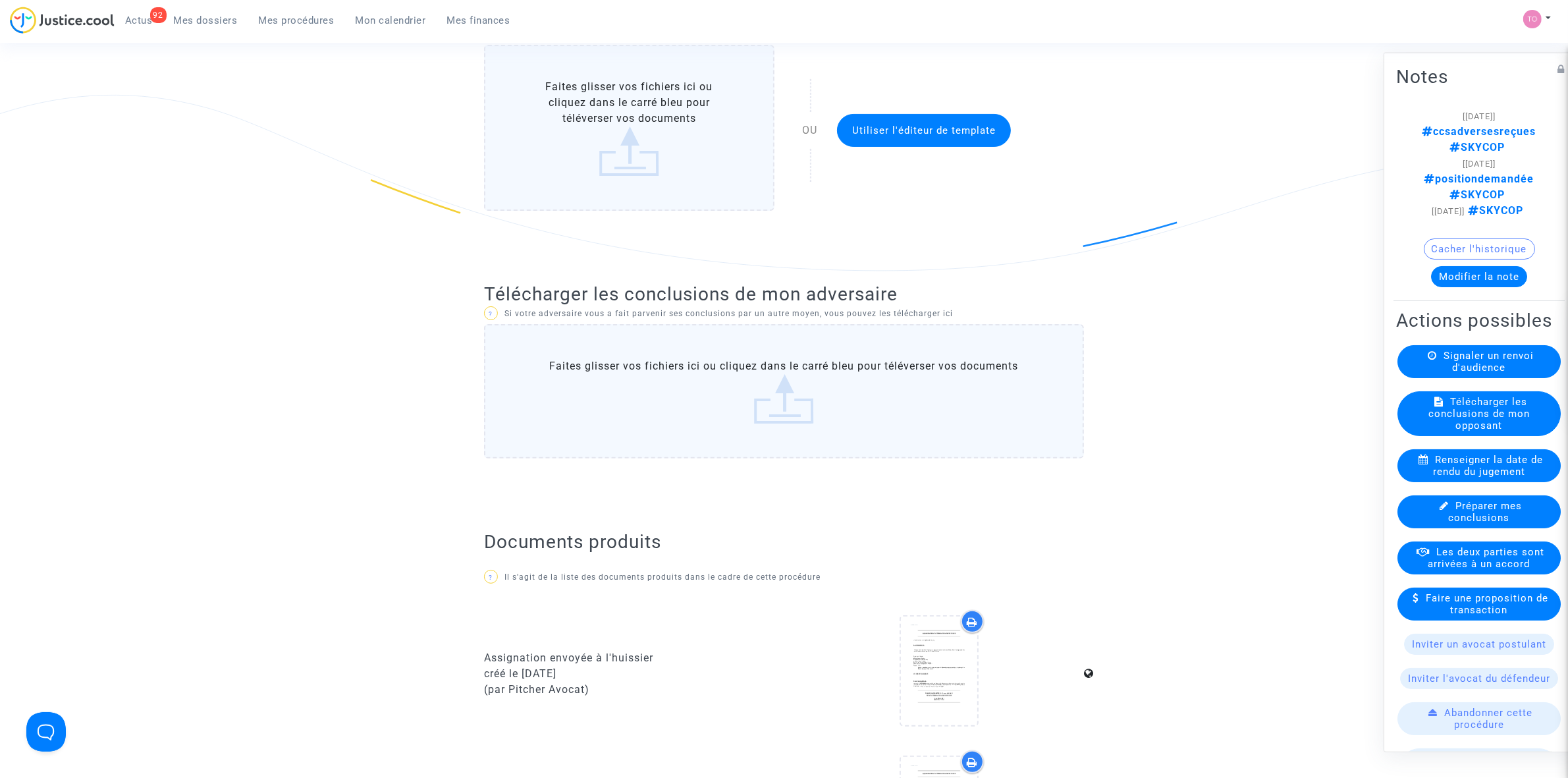
click at [1476, 267] on button "Modifier la note" at bounding box center [1480, 275] width 96 height 21
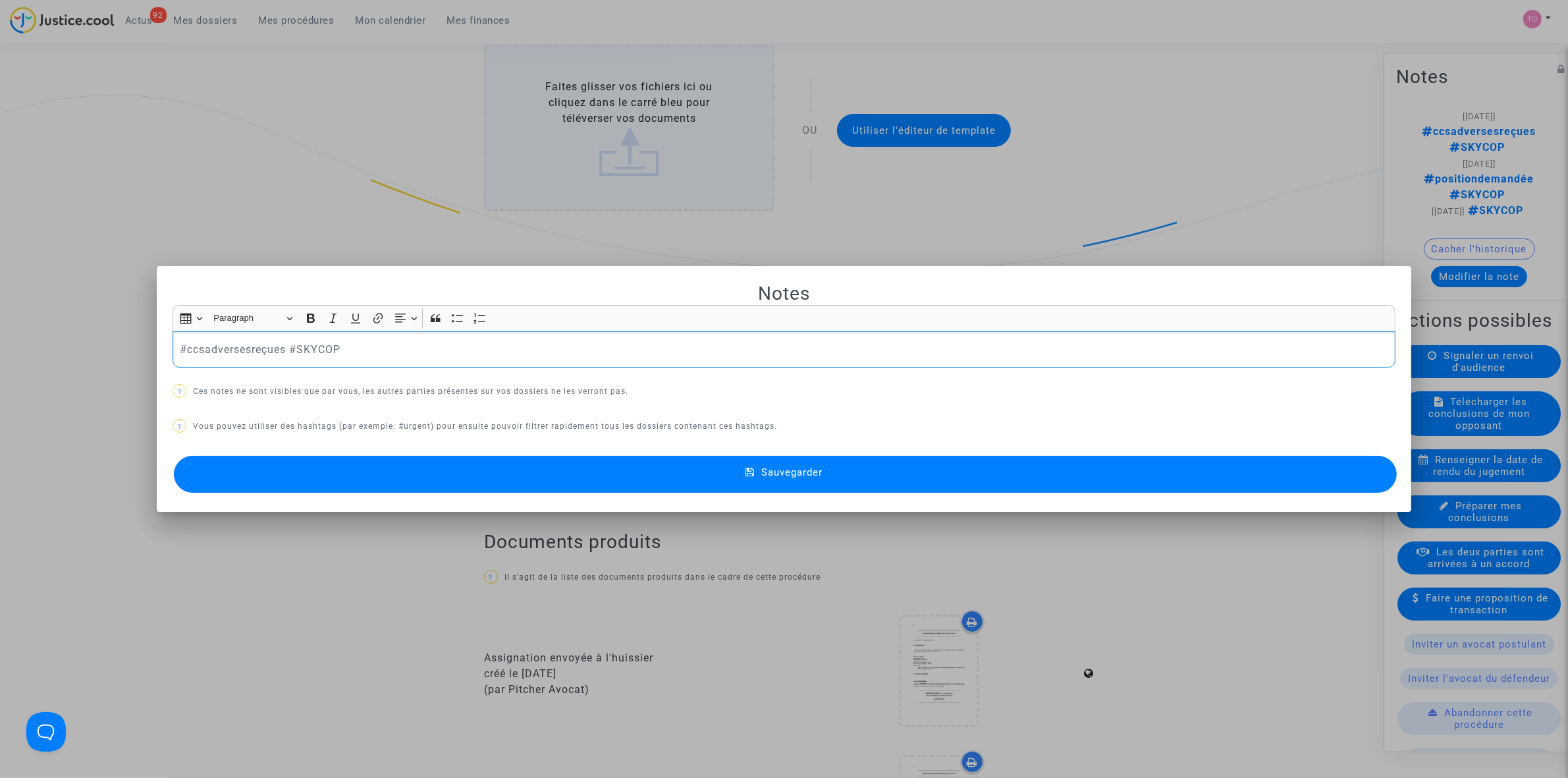
drag, startPoint x: 364, startPoint y: 350, endPoint x: 78, endPoint y: 342, distance: 286.1
click at [78, 342] on div "Notes Rich Text Editor Insert table Insert table Heading Paragraph Paragraph He…" at bounding box center [784, 389] width 1568 height 778
click at [191, 221] on div at bounding box center [784, 389] width 1568 height 778
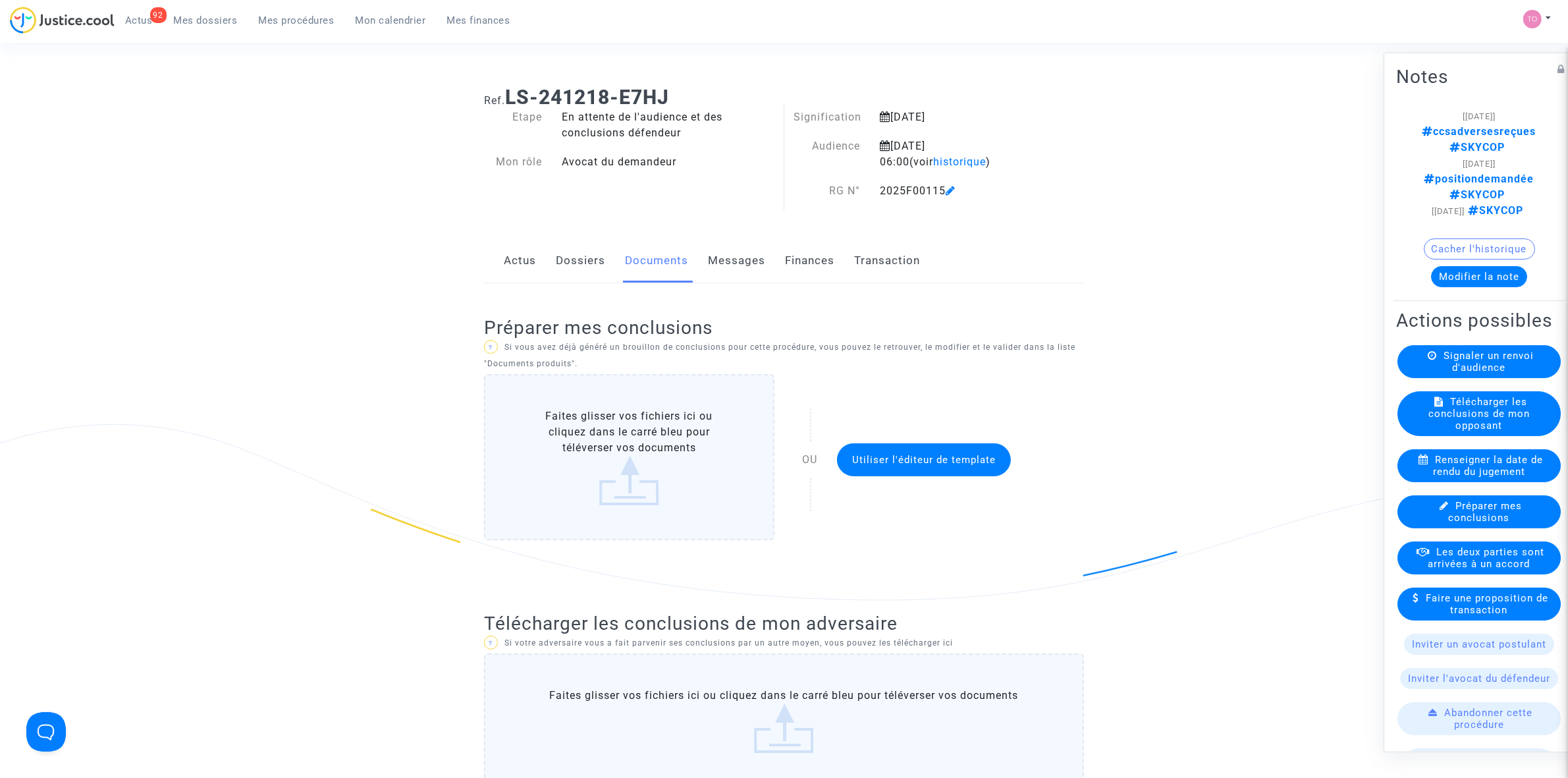
drag, startPoint x: 509, startPoint y: 91, endPoint x: 680, endPoint y: 93, distance: 171.0
click at [680, 93] on h1 "Ref. LS-241218-E7HJ" at bounding box center [783, 97] width 600 height 24
copy b "LS-241218-E7HJ"
click at [578, 263] on link "Dossiers" at bounding box center [580, 261] width 49 height 43
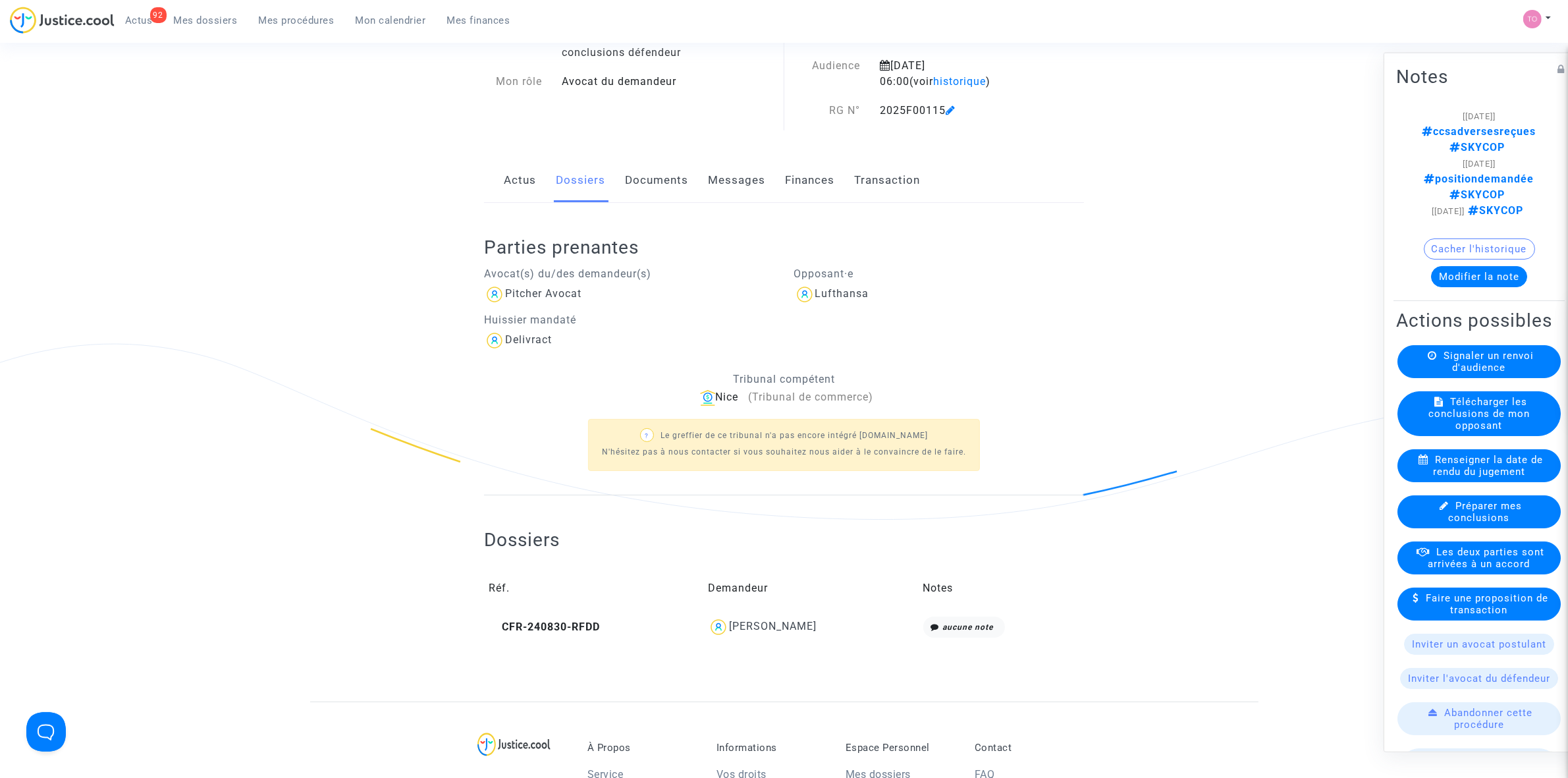
scroll to position [82, 0]
drag, startPoint x: 836, startPoint y: 629, endPoint x: 718, endPoint y: 636, distance: 118.2
click at [718, 636] on div "Nodirbek Ibragimov" at bounding box center [810, 624] width 205 height 21
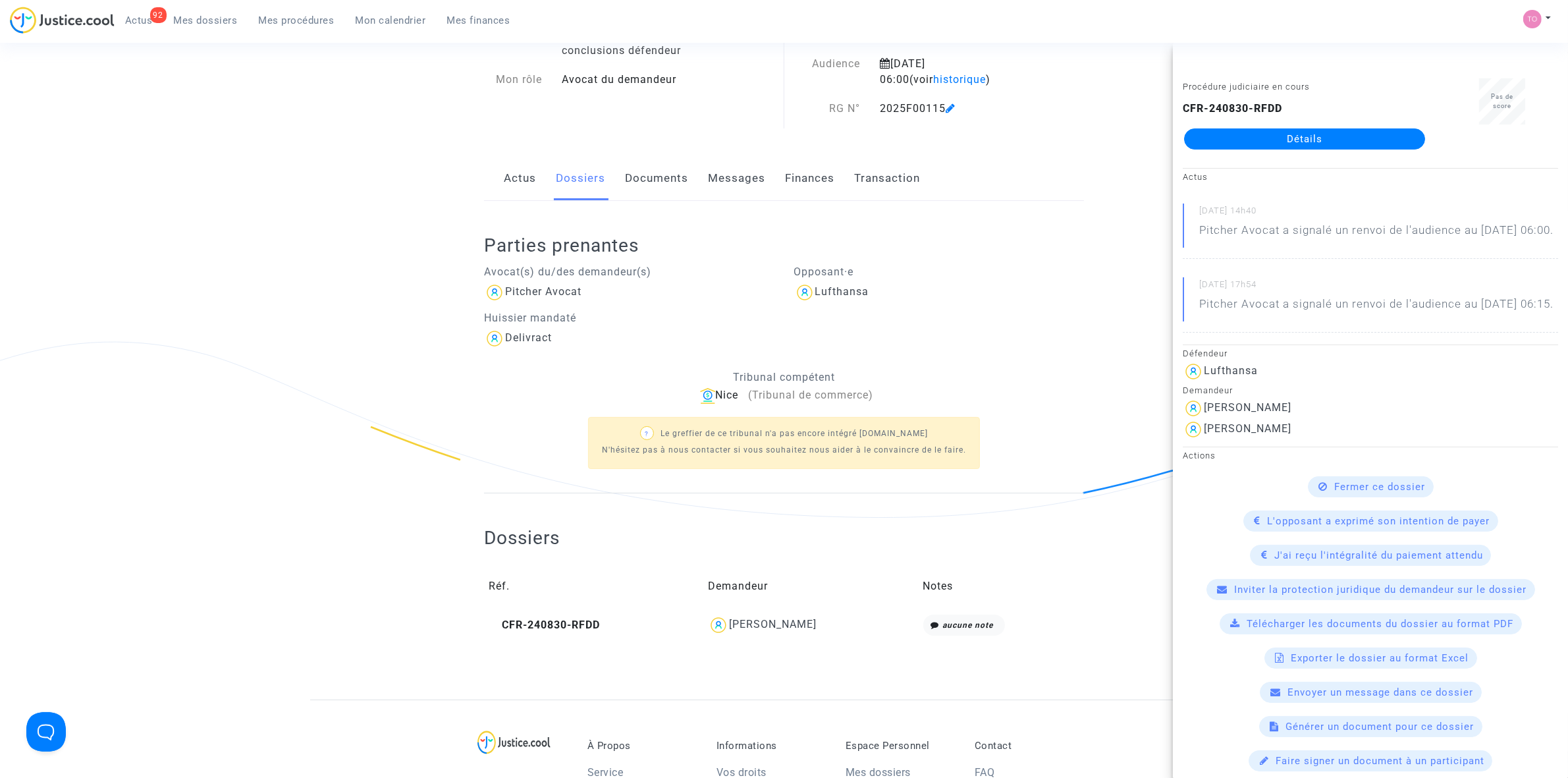
copy div "Nodirbek Ibragimov"
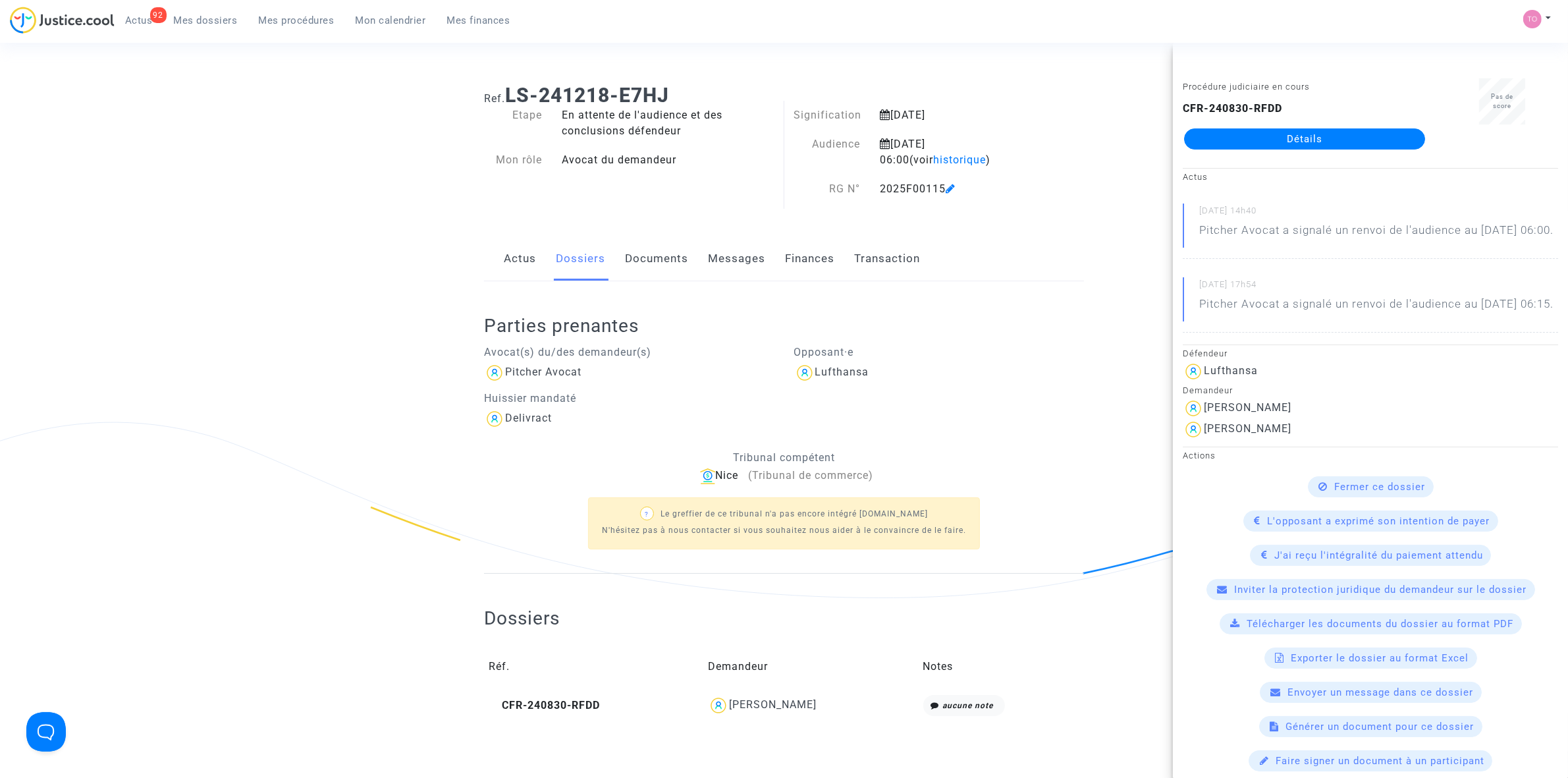
scroll to position [0, 0]
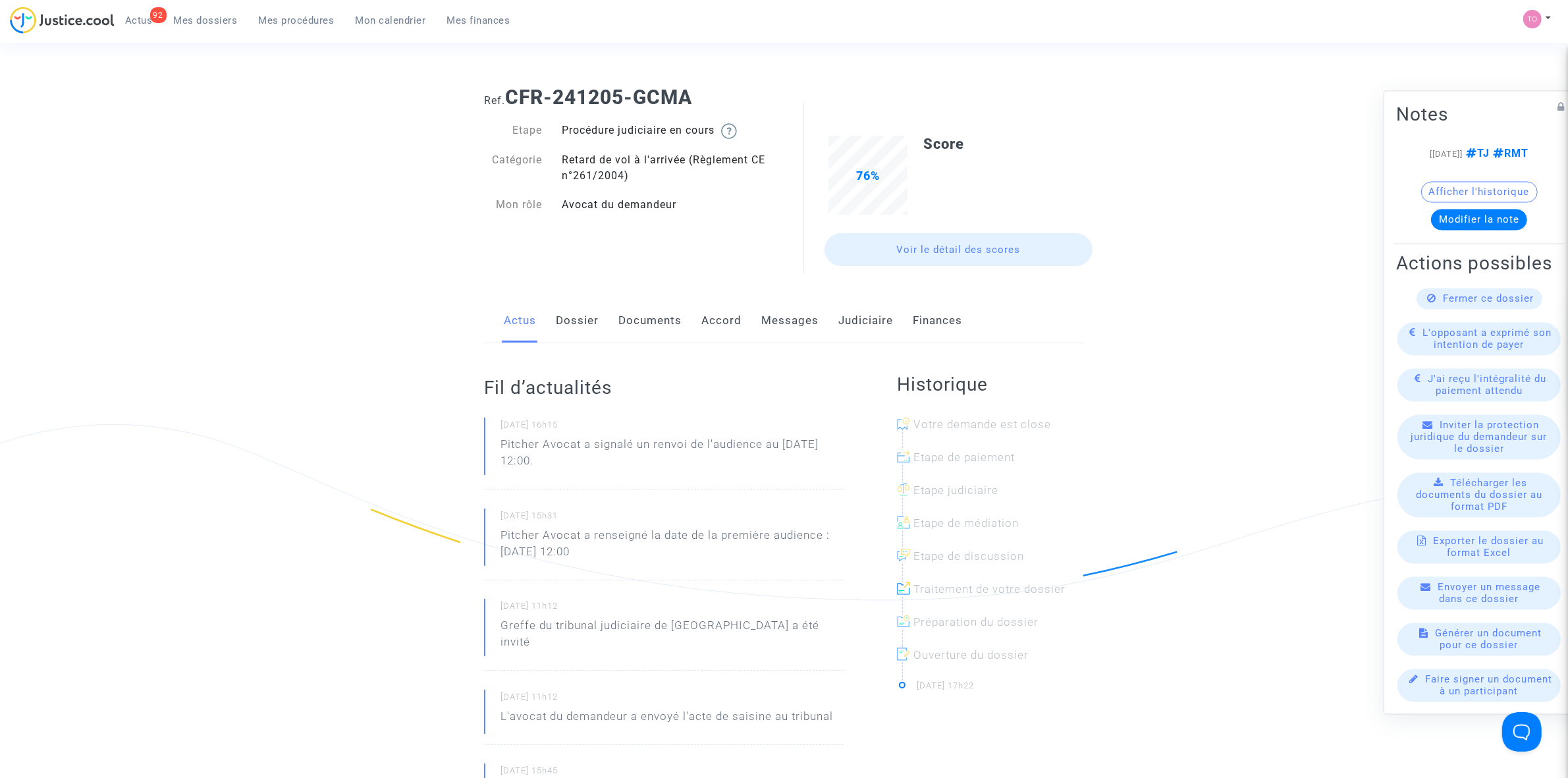
click at [779, 316] on link "Messages" at bounding box center [790, 321] width 57 height 43
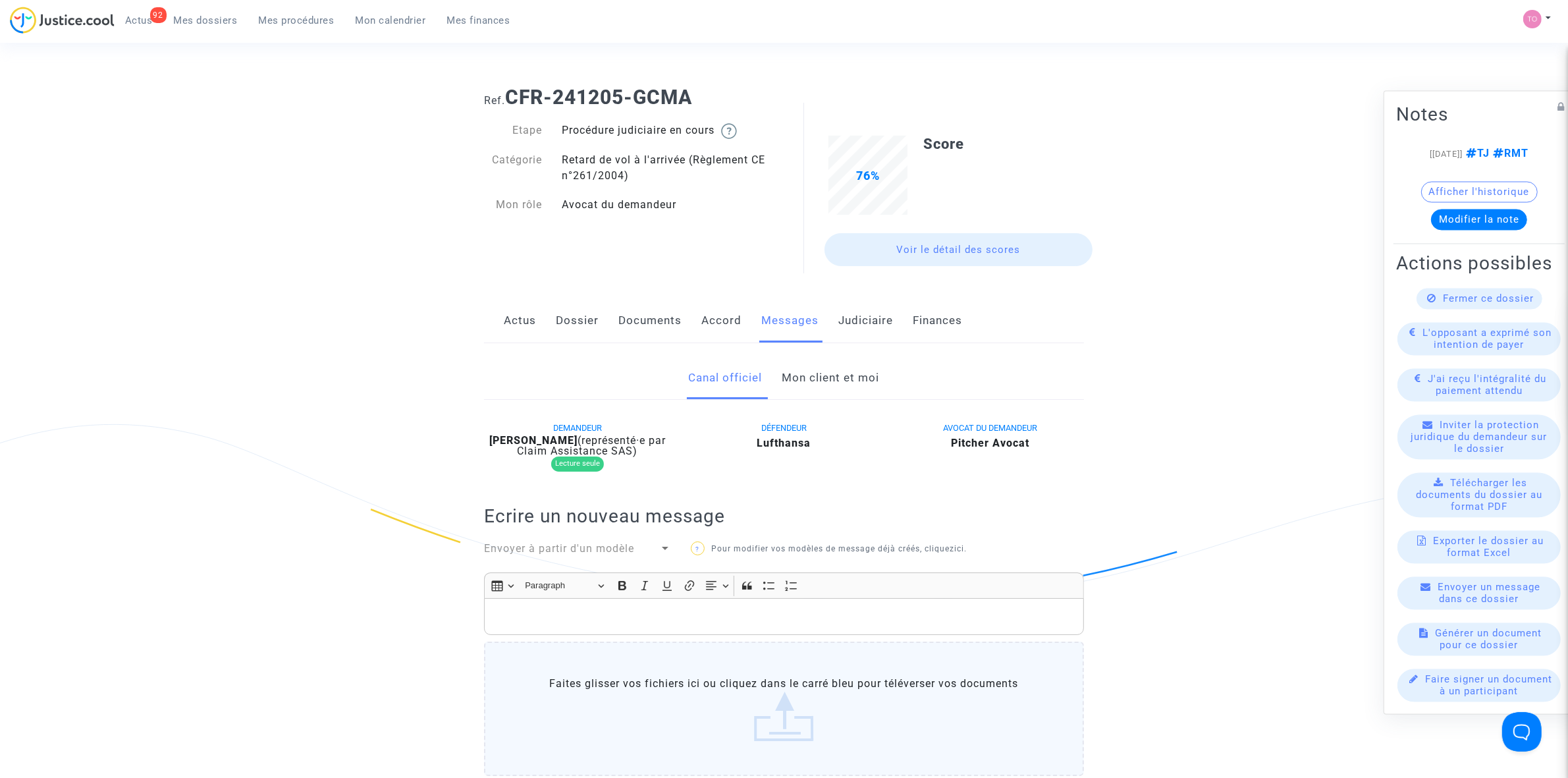
click at [824, 380] on link "Mon client et moi" at bounding box center [830, 378] width 97 height 43
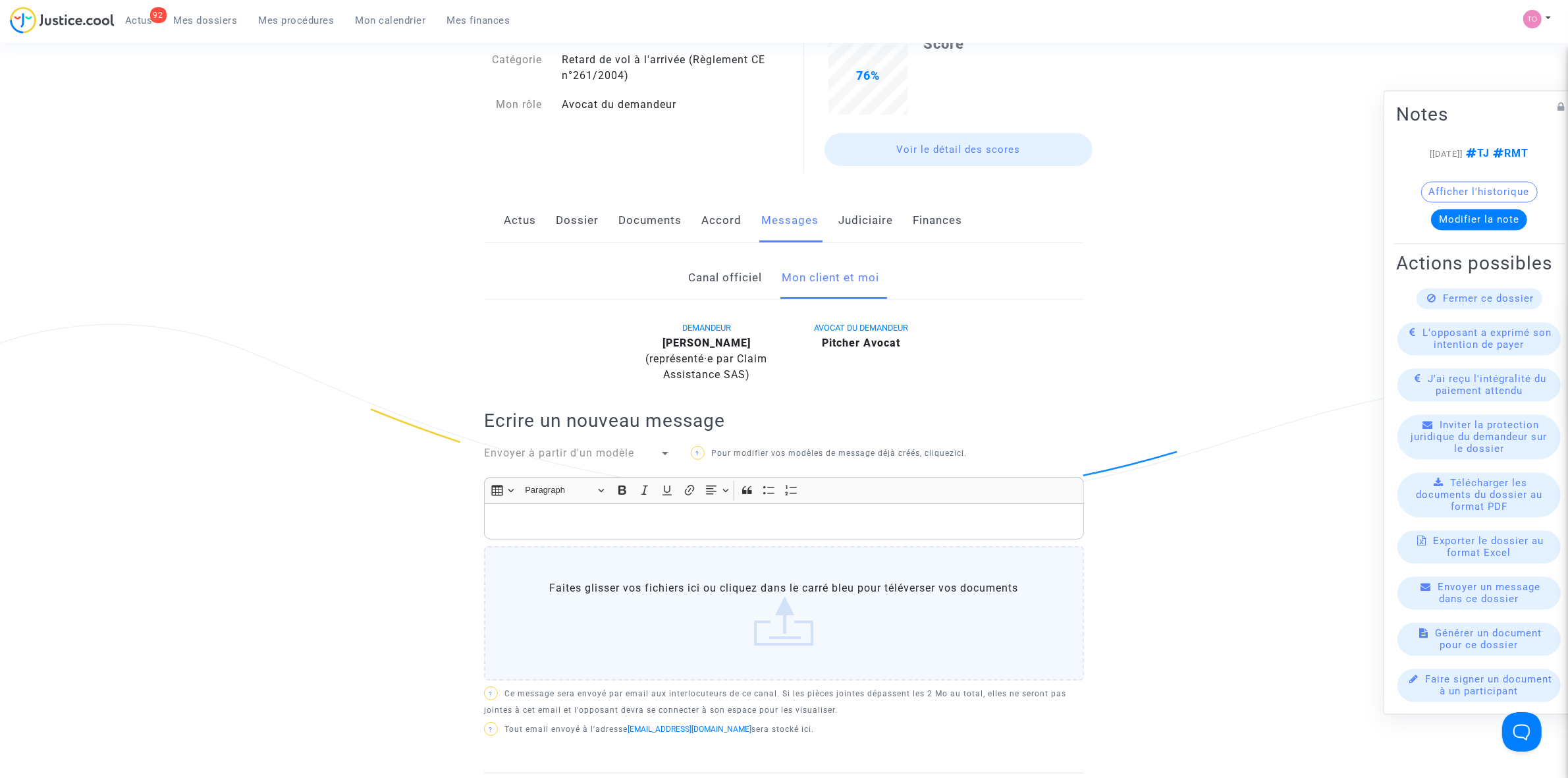
scroll to position [82, 0]
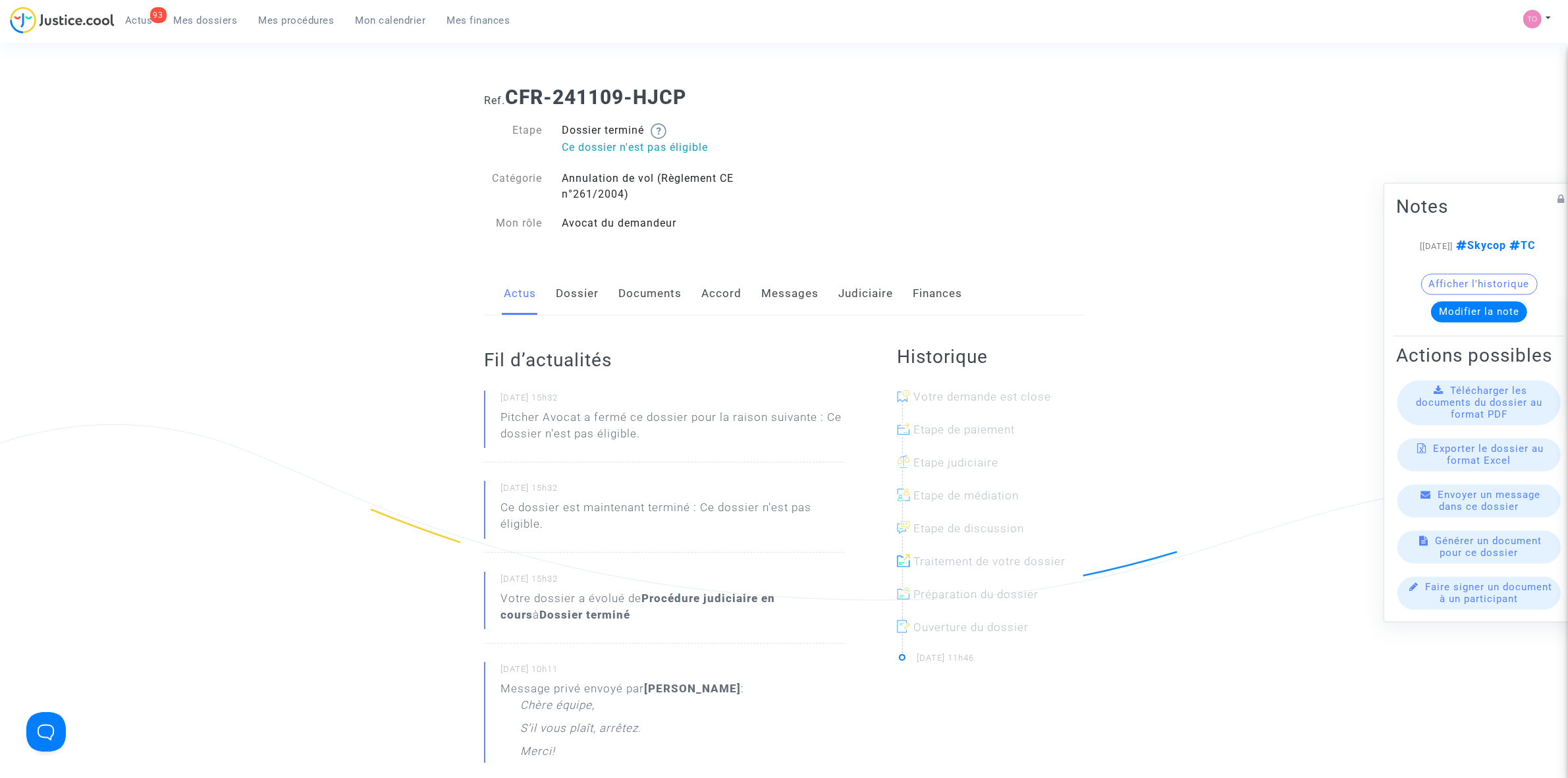
click at [782, 299] on link "Messages" at bounding box center [790, 293] width 57 height 43
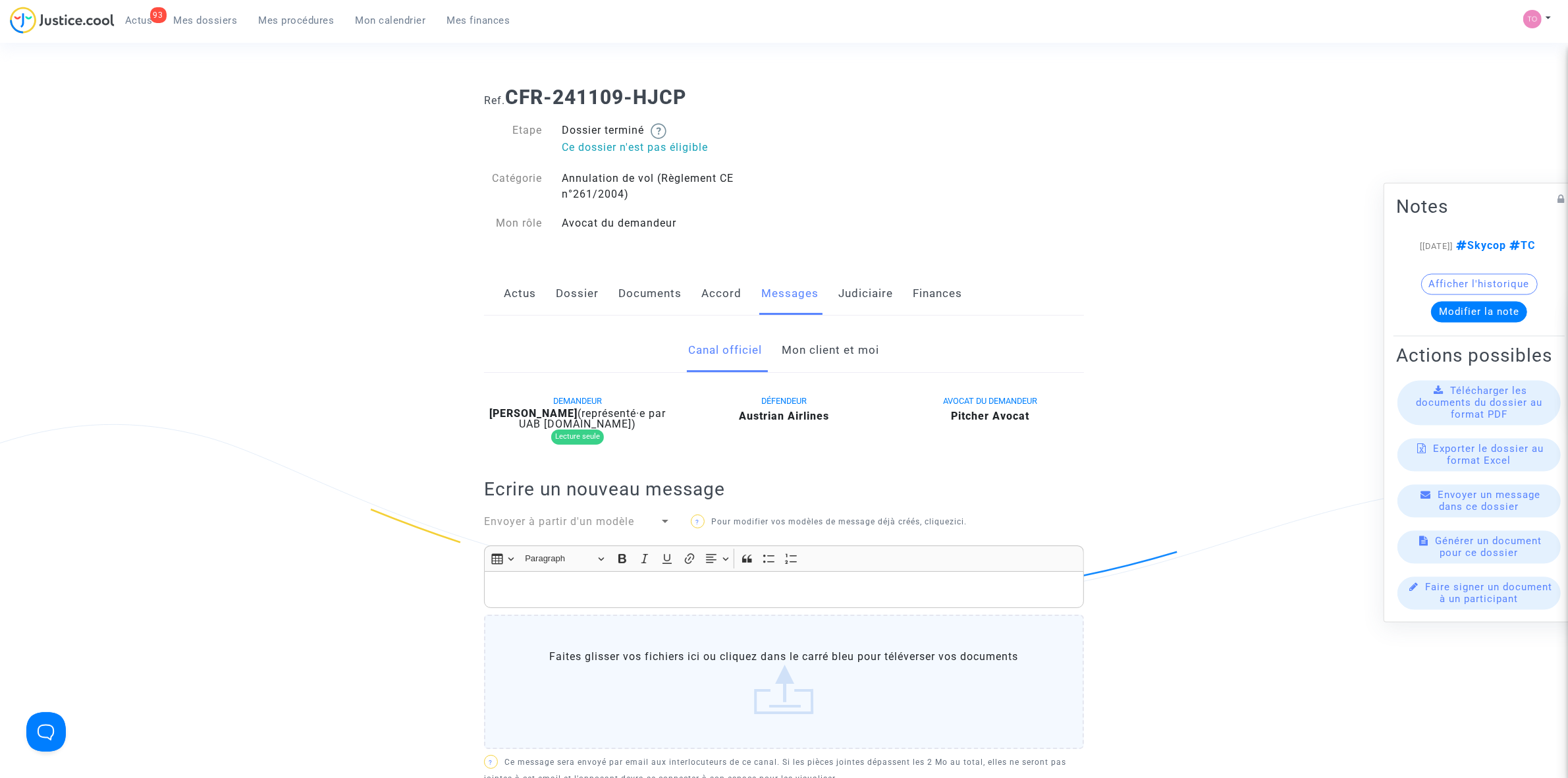
click at [808, 359] on link "Mon client et moi" at bounding box center [830, 350] width 97 height 43
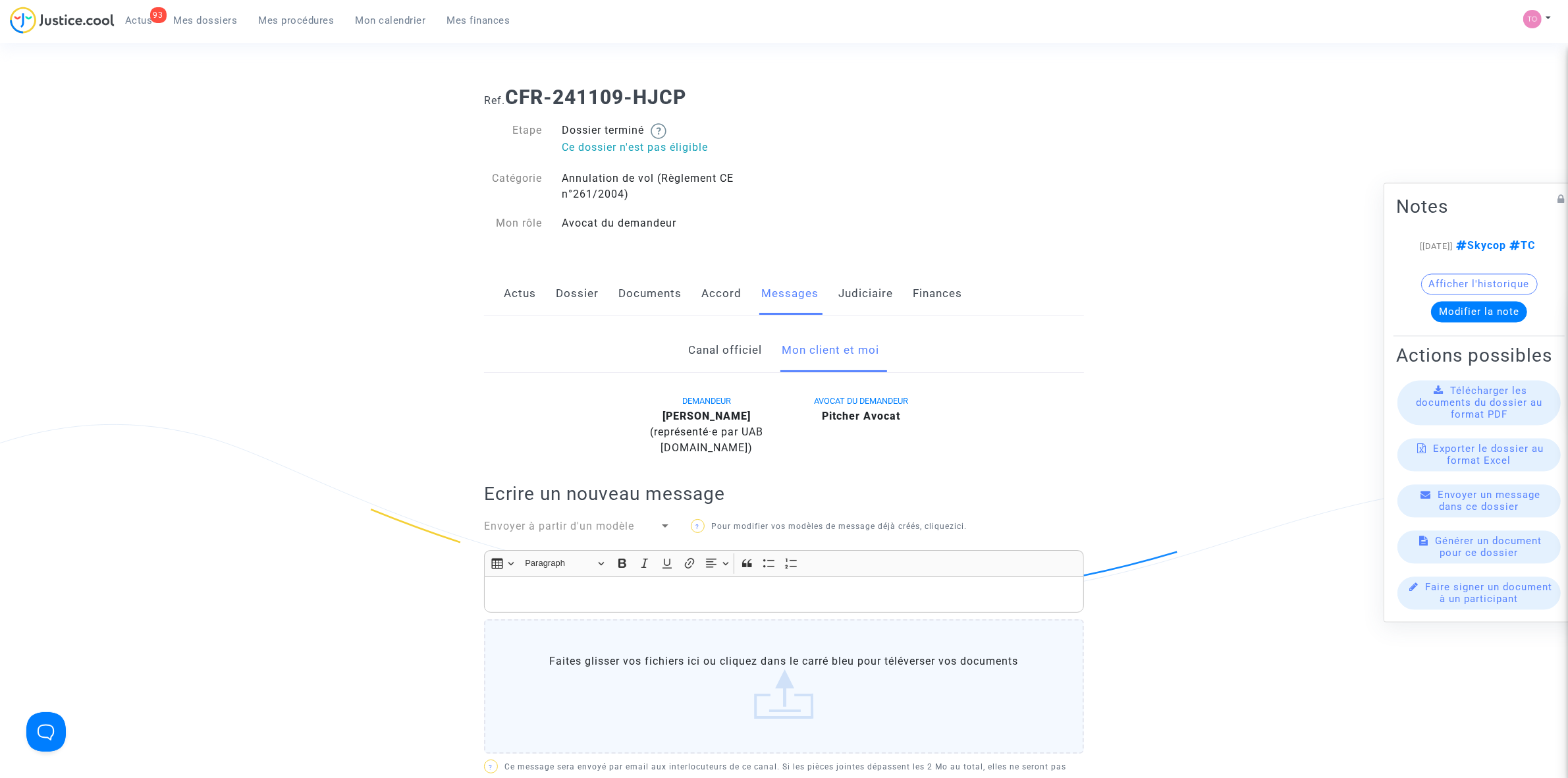
click at [713, 297] on link "Accord" at bounding box center [721, 293] width 40 height 43
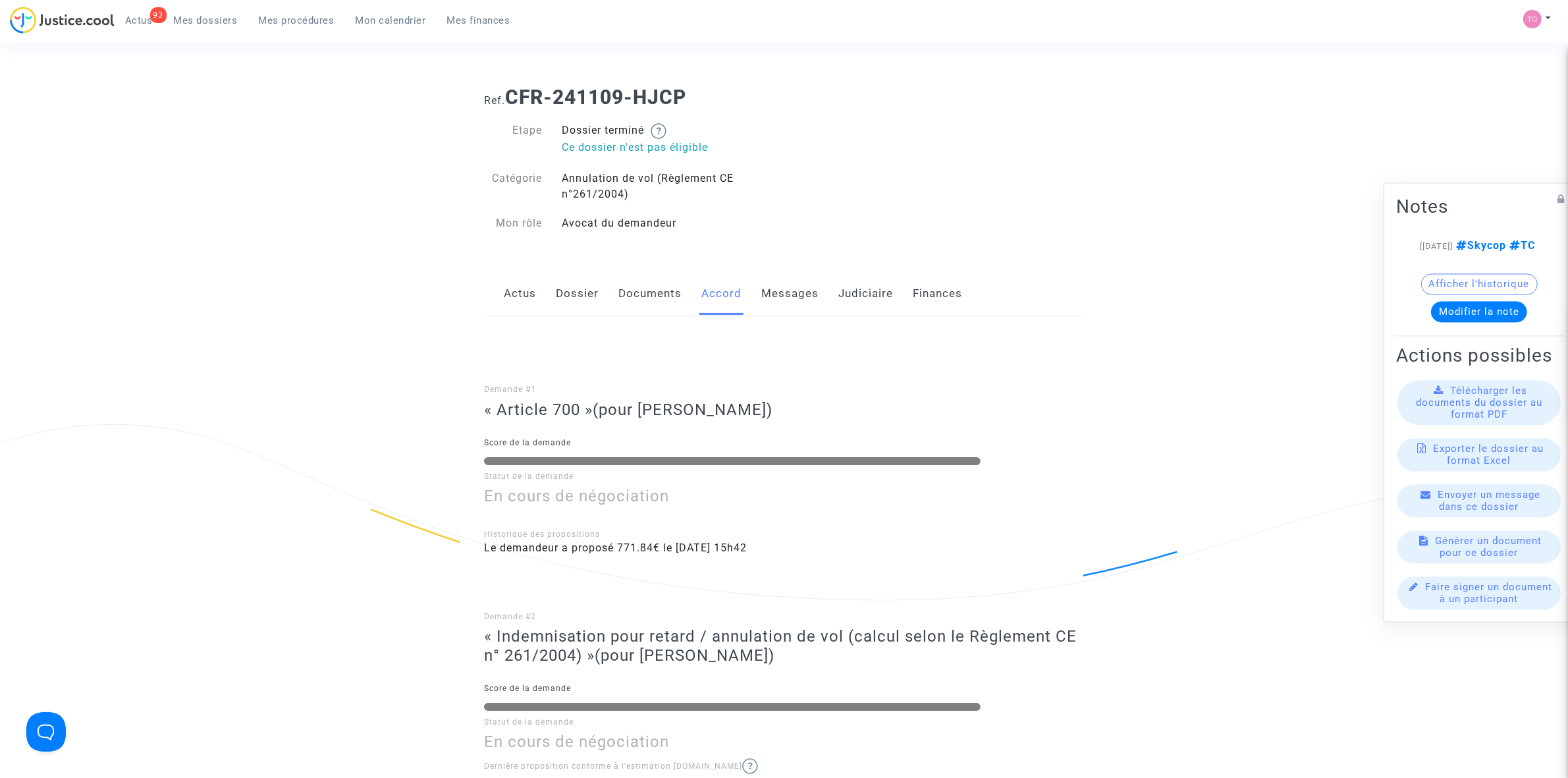
click at [666, 290] on link "Documents" at bounding box center [650, 293] width 63 height 43
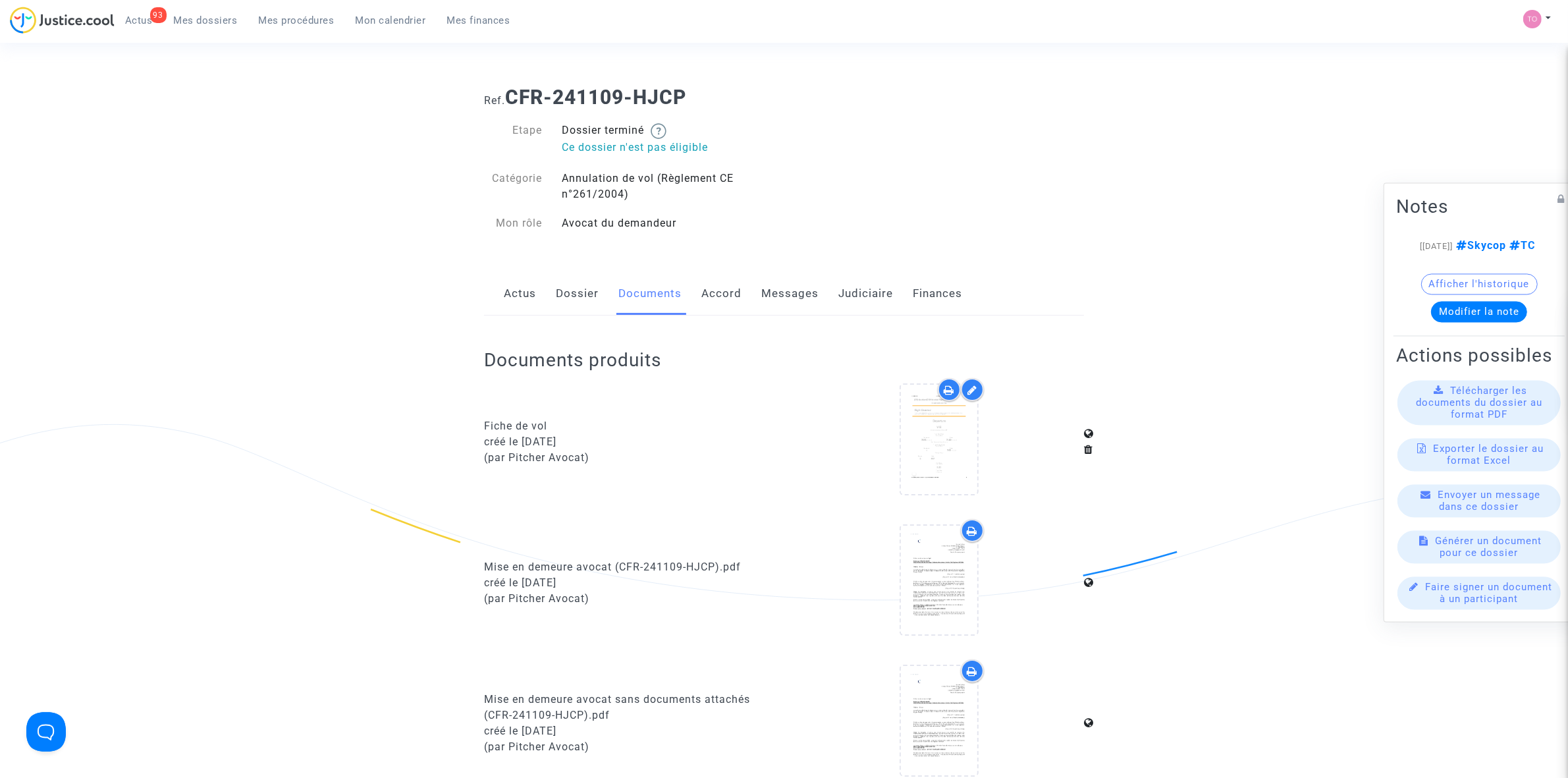
click at [847, 291] on link "Judiciaire" at bounding box center [865, 293] width 55 height 43
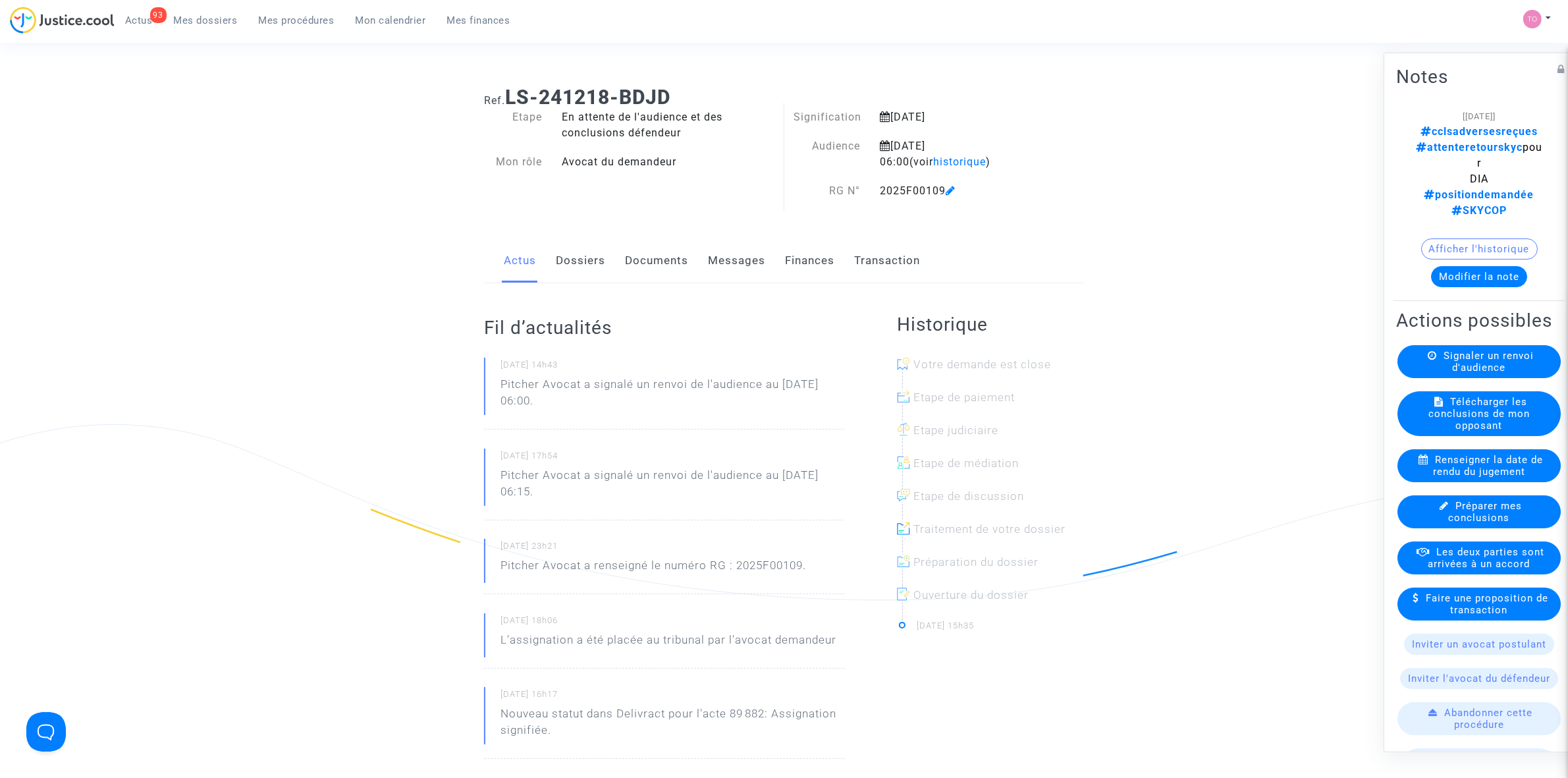
click at [1481, 265] on button "Modifier la note" at bounding box center [1480, 275] width 96 height 21
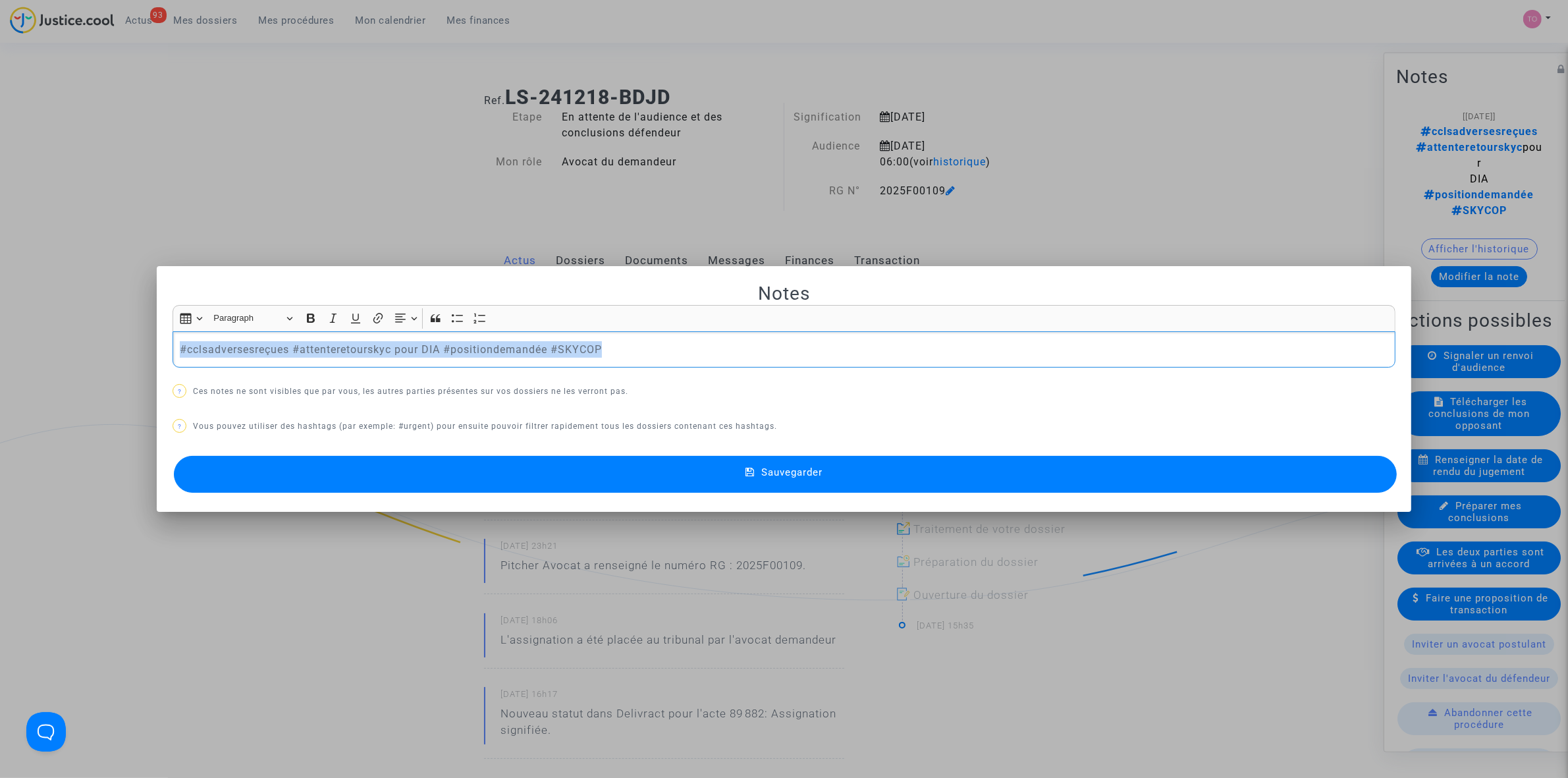
drag, startPoint x: 591, startPoint y: 343, endPoint x: 71, endPoint y: 332, distance: 520.1
click at [71, 332] on div "Notes Rich Text Editor Insert table Insert table Heading Paragraph Paragraph He…" at bounding box center [784, 389] width 1568 height 778
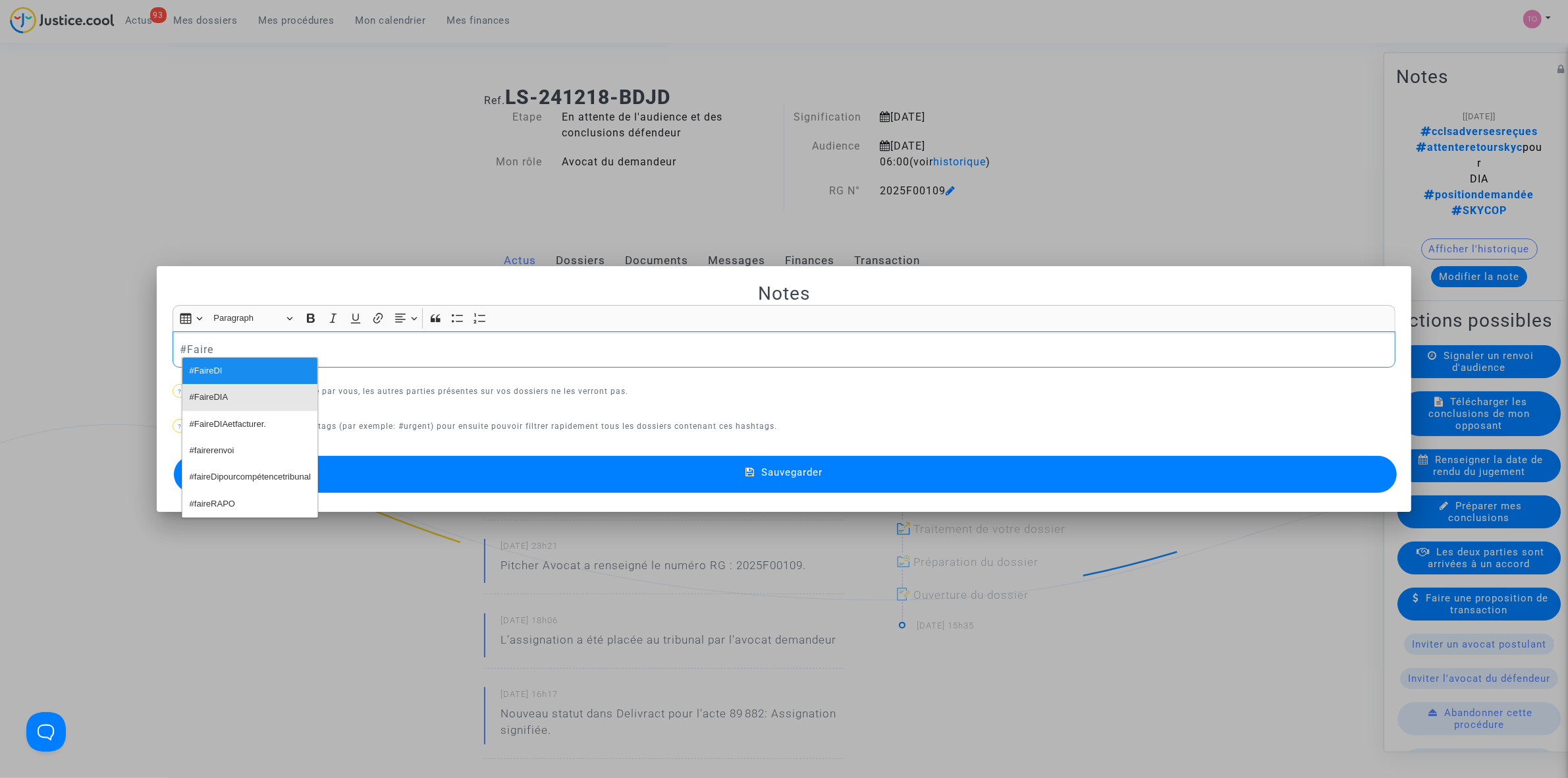
click at [230, 408] on button "#FaireDIA" at bounding box center [250, 396] width 135 height 26
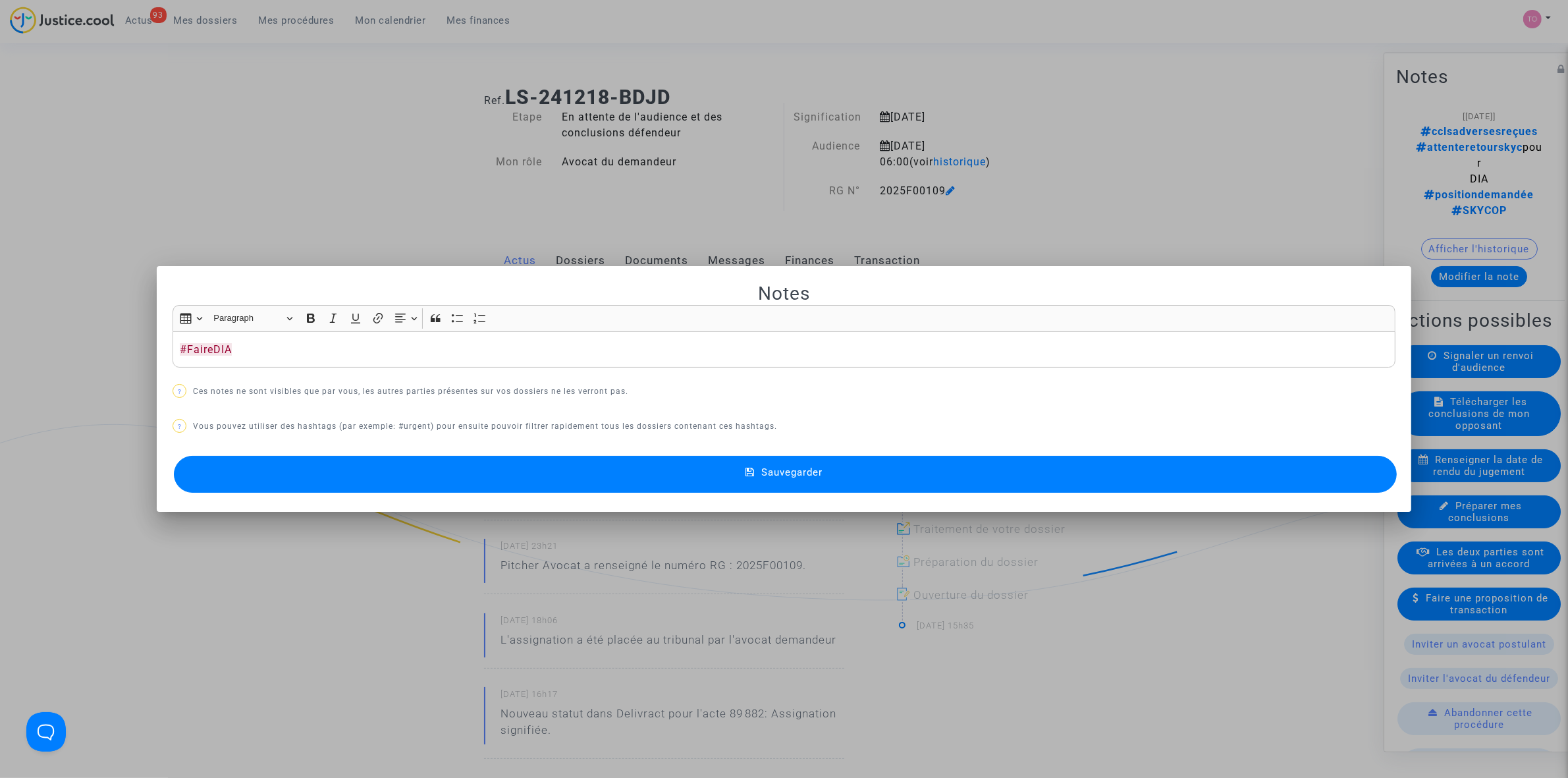
click at [420, 463] on button "Sauvegarder" at bounding box center [785, 474] width 1223 height 37
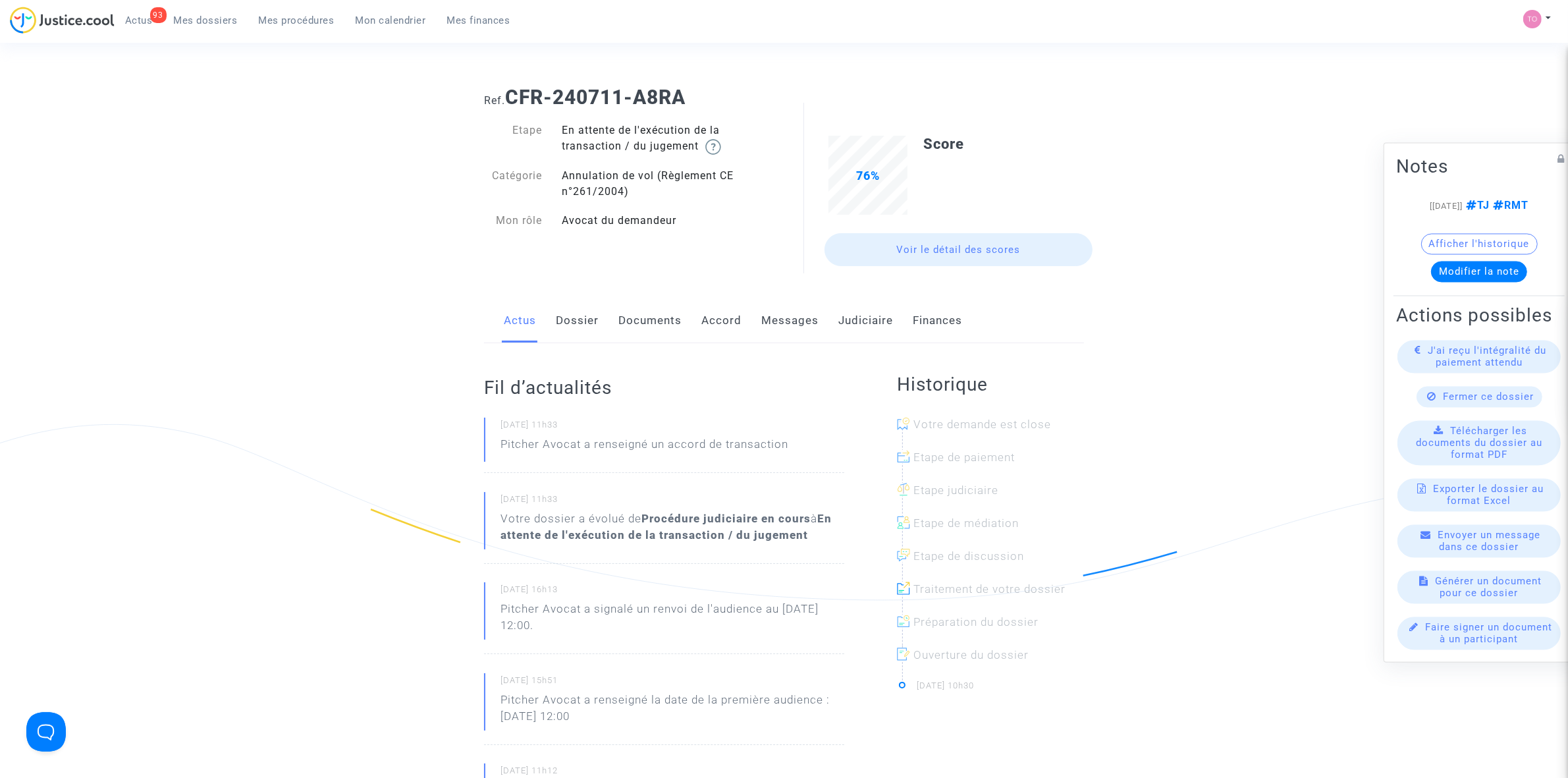
click at [838, 316] on link "Judiciaire" at bounding box center [865, 321] width 55 height 43
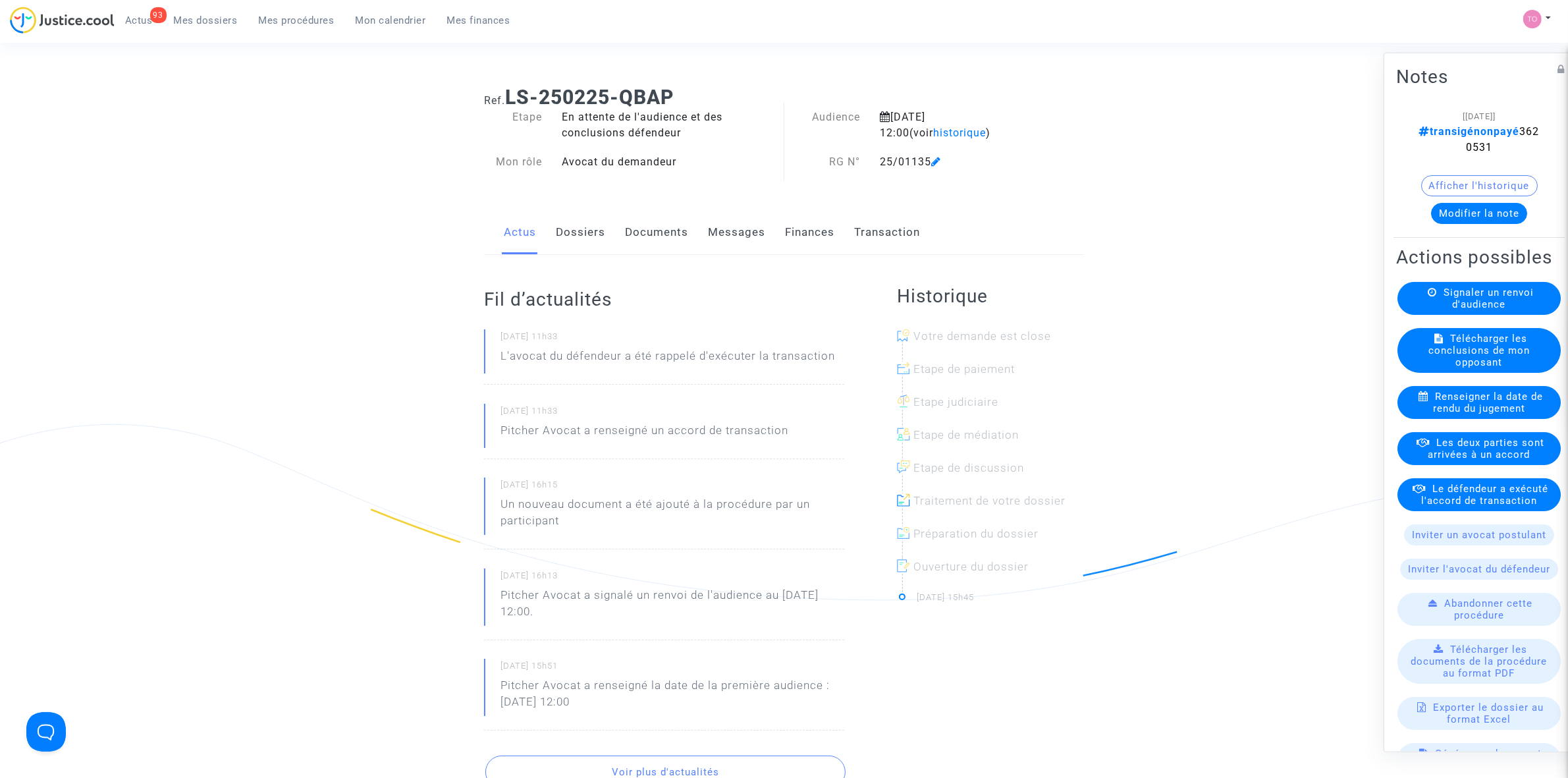
click at [1476, 184] on button "Afficher l'historique" at bounding box center [1479, 184] width 117 height 21
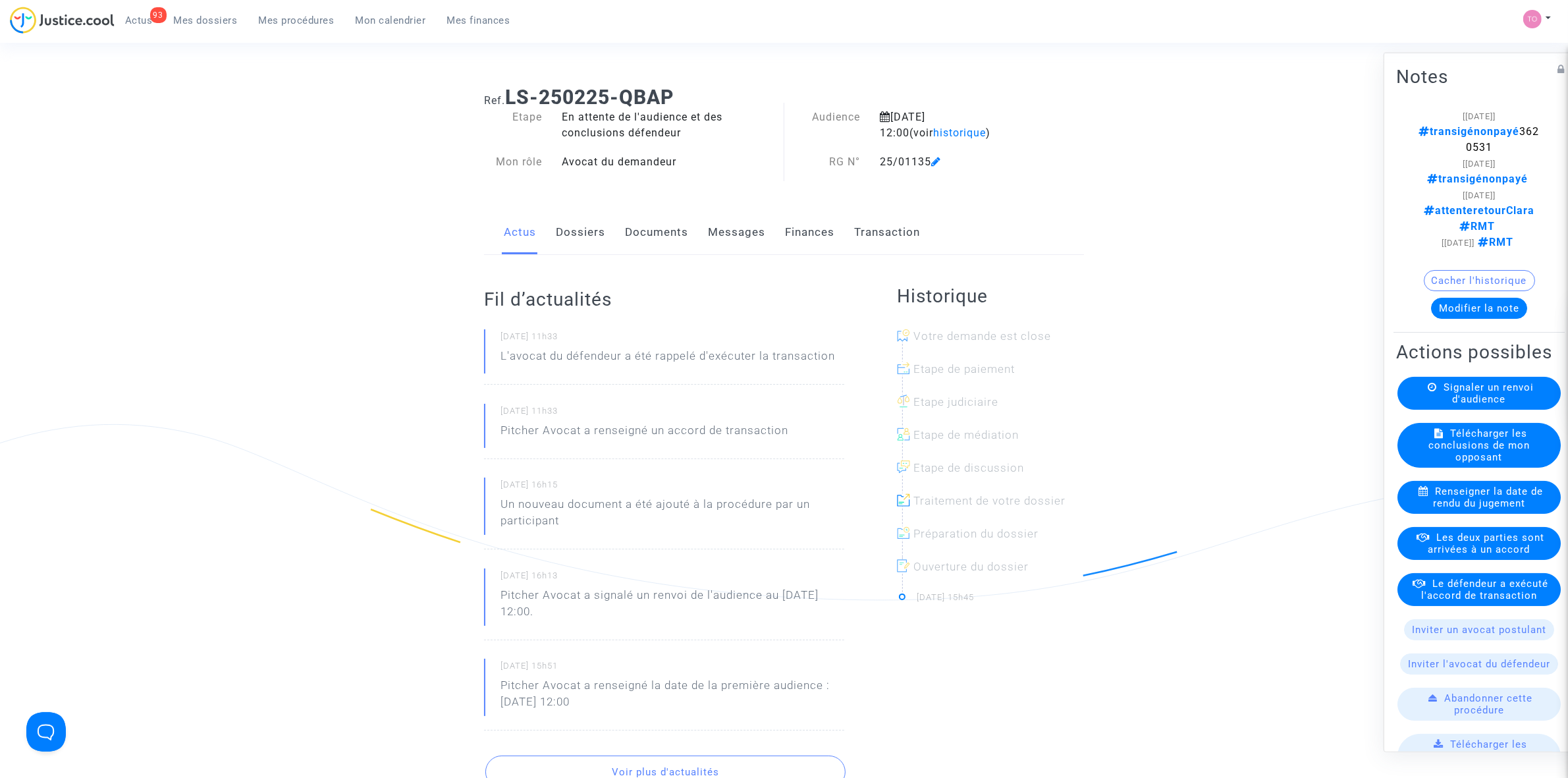
click at [1194, 152] on ng-component "Ref. LS-250225-QBAP Etape En attente de l'audience et des conclusions défendeur…" at bounding box center [784, 569] width 949 height 987
click at [1467, 551] on span "Les deux parties sont arrivées à un accord" at bounding box center [1487, 543] width 117 height 24
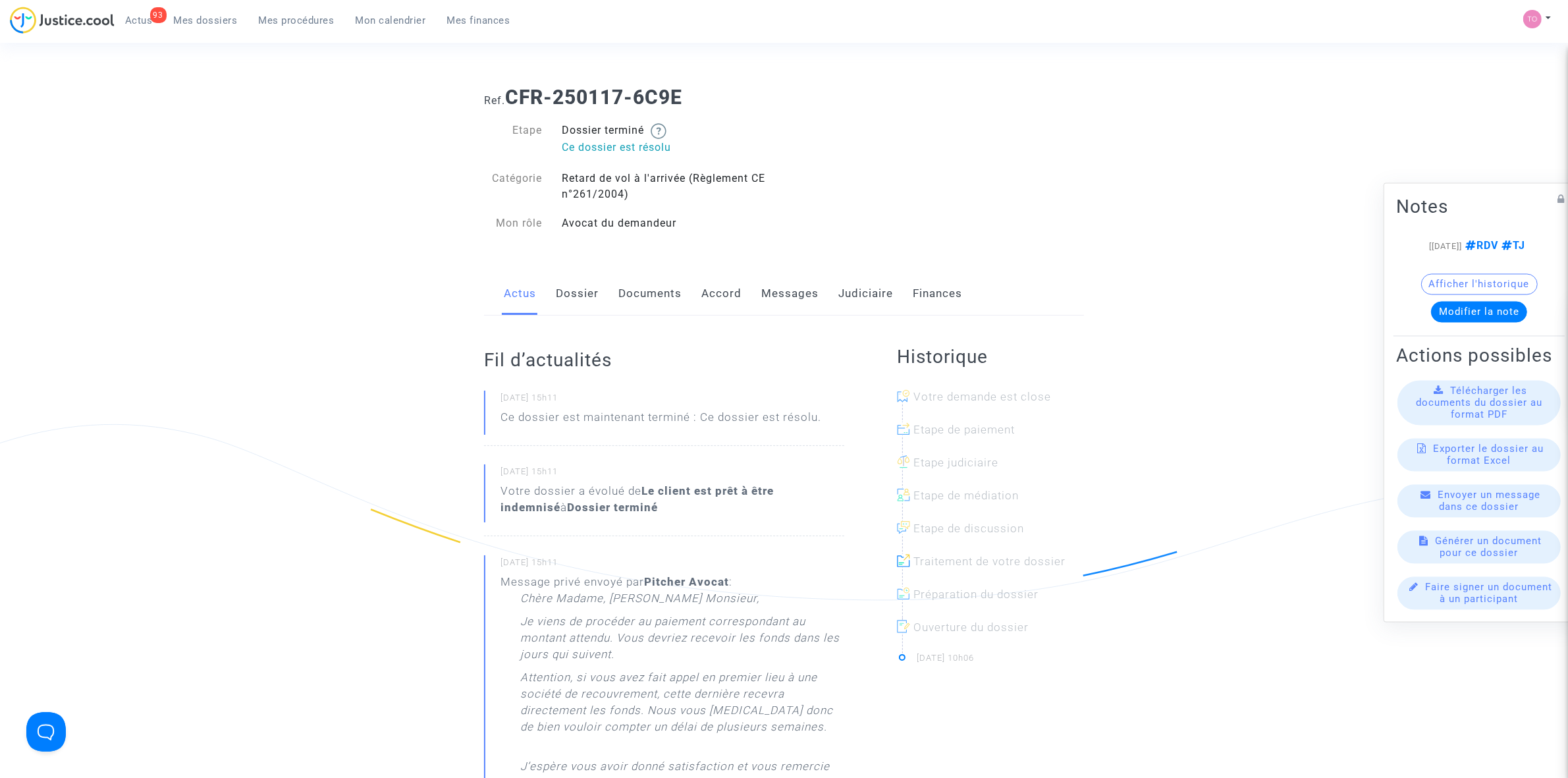
click at [840, 295] on link "Judiciaire" at bounding box center [865, 293] width 55 height 43
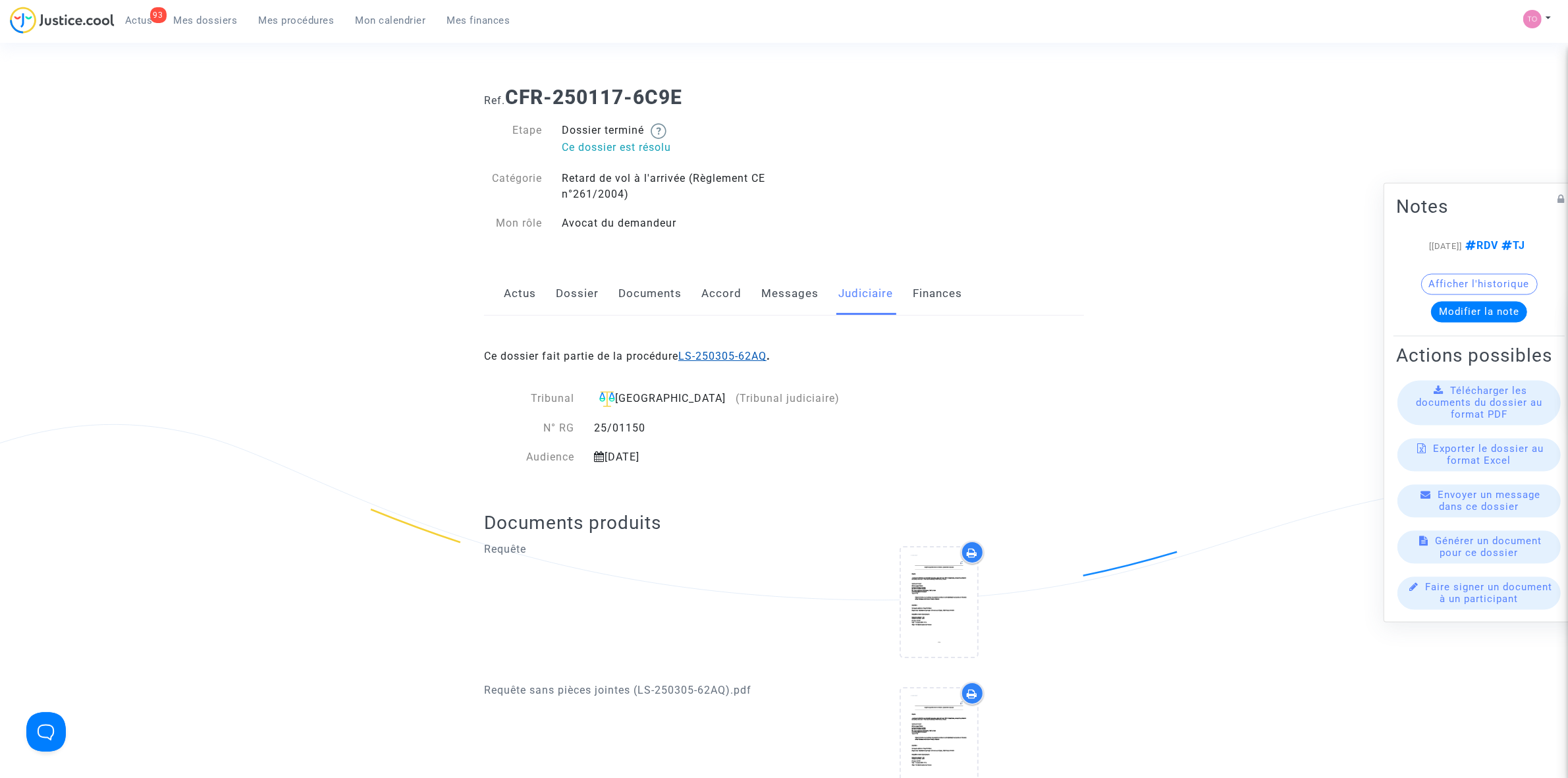
click at [706, 353] on link "LS-250305-62AQ" at bounding box center [722, 355] width 88 height 13
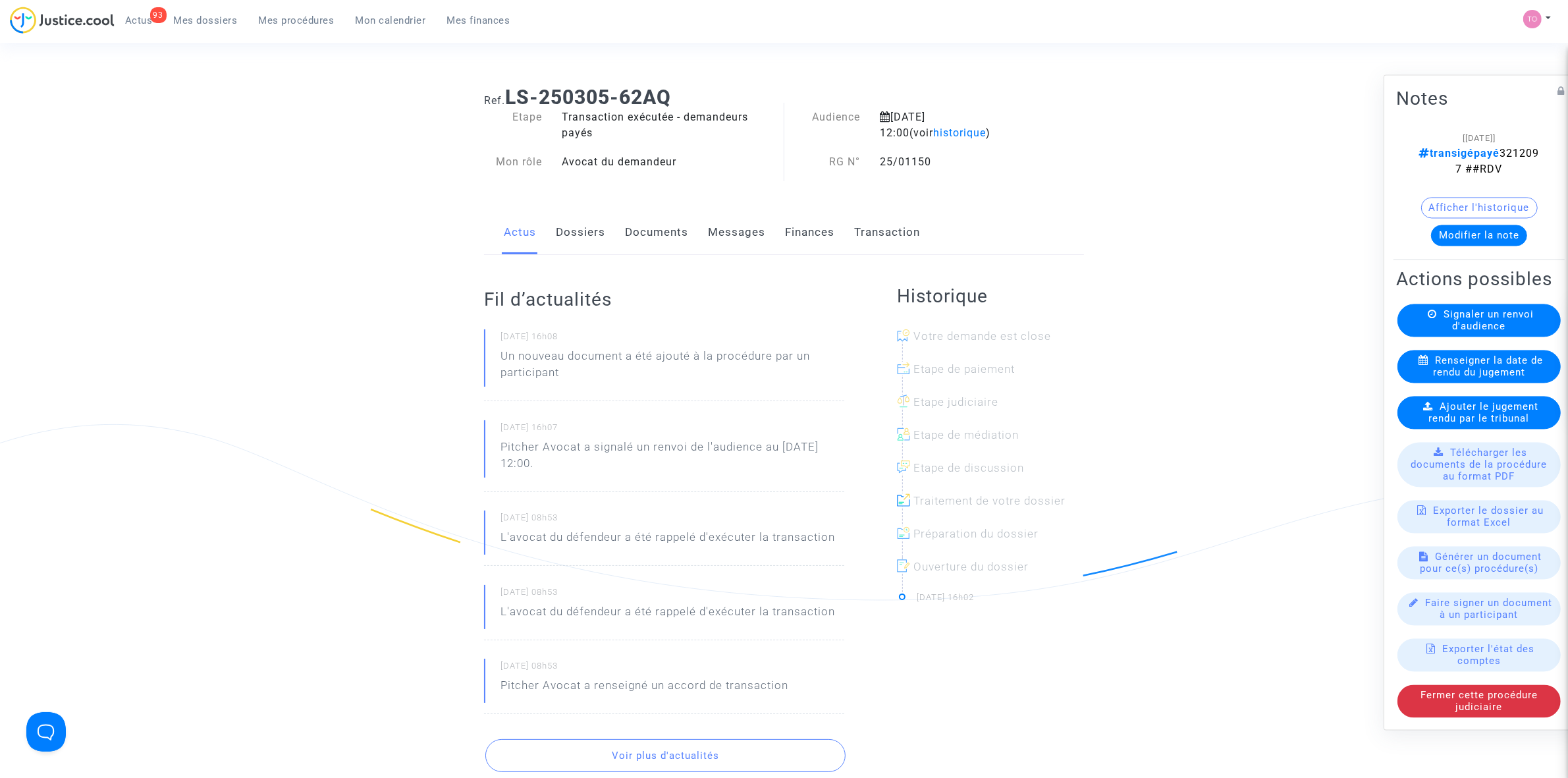
click at [1478, 225] on button "Modifier la note" at bounding box center [1480, 234] width 96 height 21
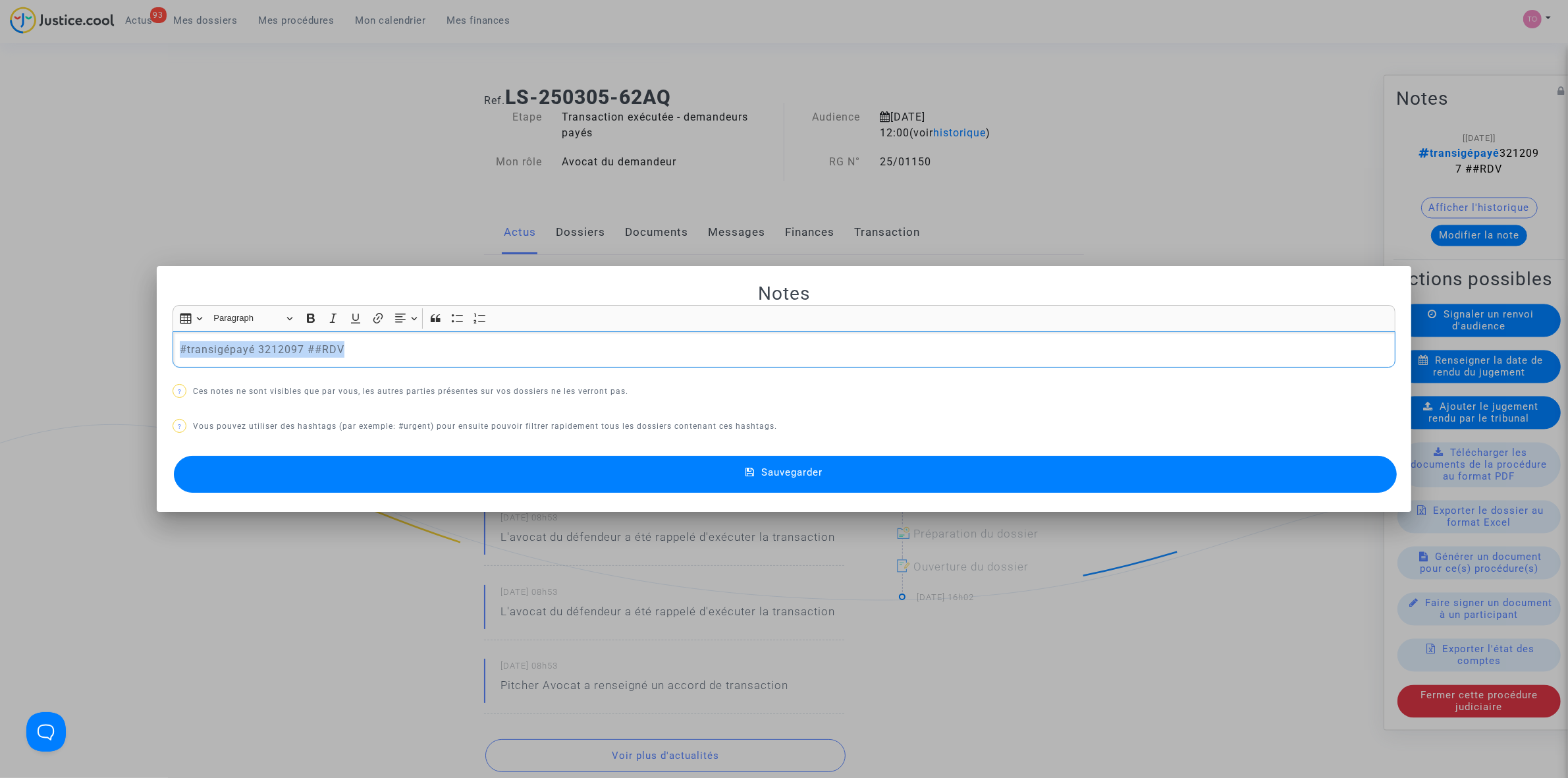
drag, startPoint x: 350, startPoint y: 352, endPoint x: 126, endPoint y: 357, distance: 224.1
click at [126, 357] on div "Notes Rich Text Editor Insert table Insert table Heading Paragraph Paragraph He…" at bounding box center [784, 389] width 1568 height 778
click at [214, 188] on div at bounding box center [784, 389] width 1568 height 778
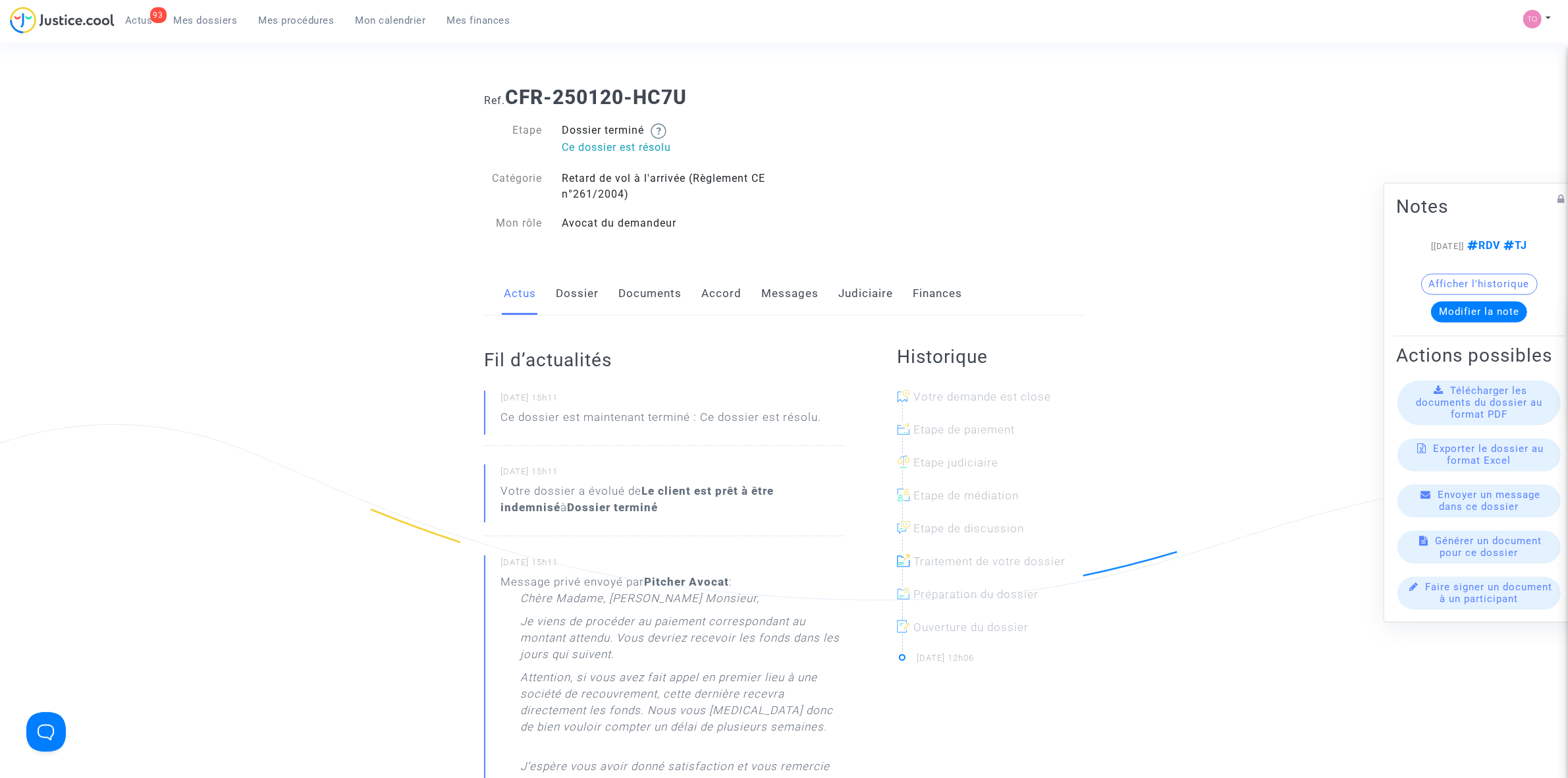
click at [762, 291] on link "Messages" at bounding box center [790, 293] width 57 height 43
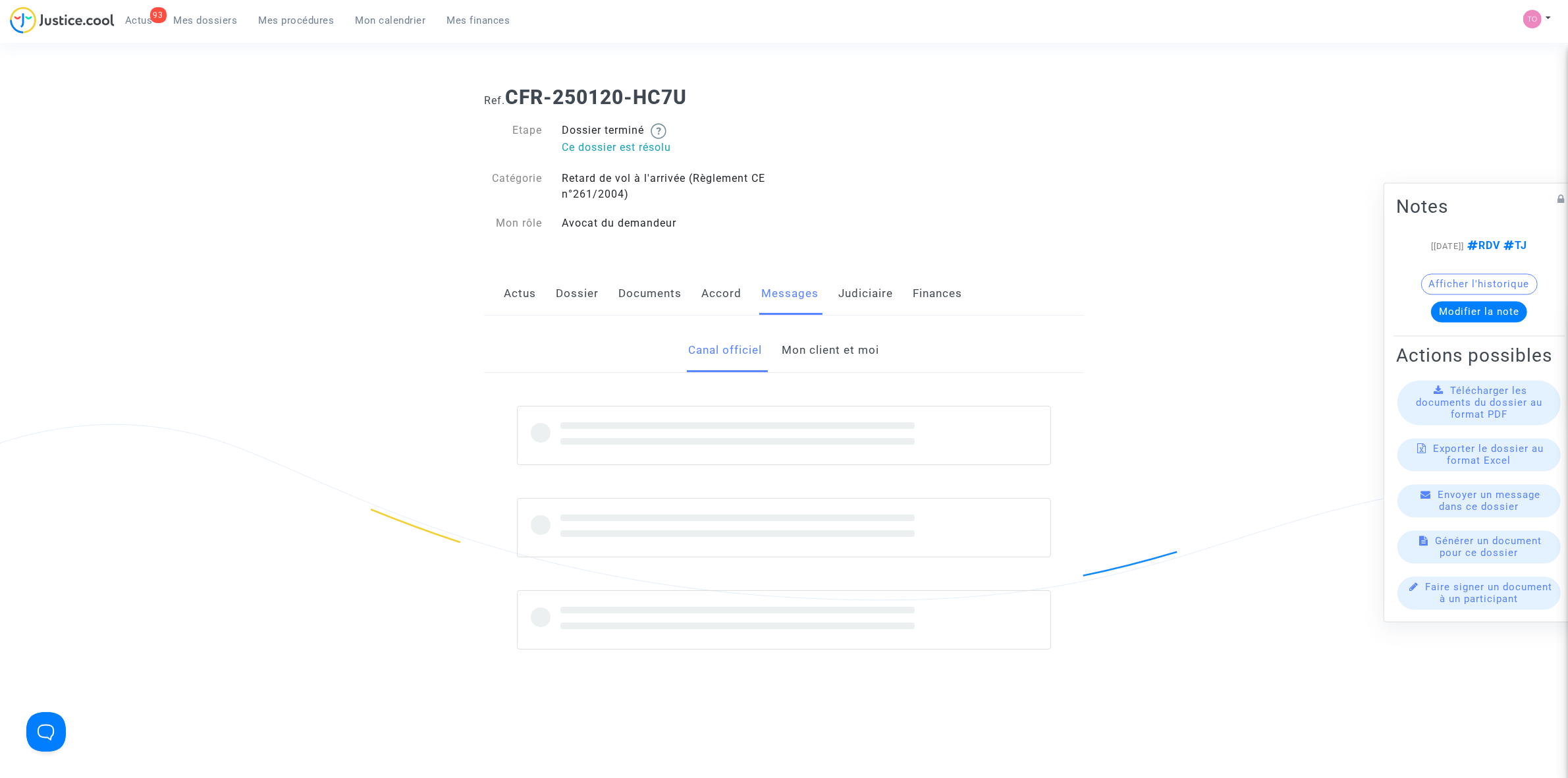
click at [884, 353] on div "Canal officiel Mon client et moi" at bounding box center [783, 350] width 600 height 44
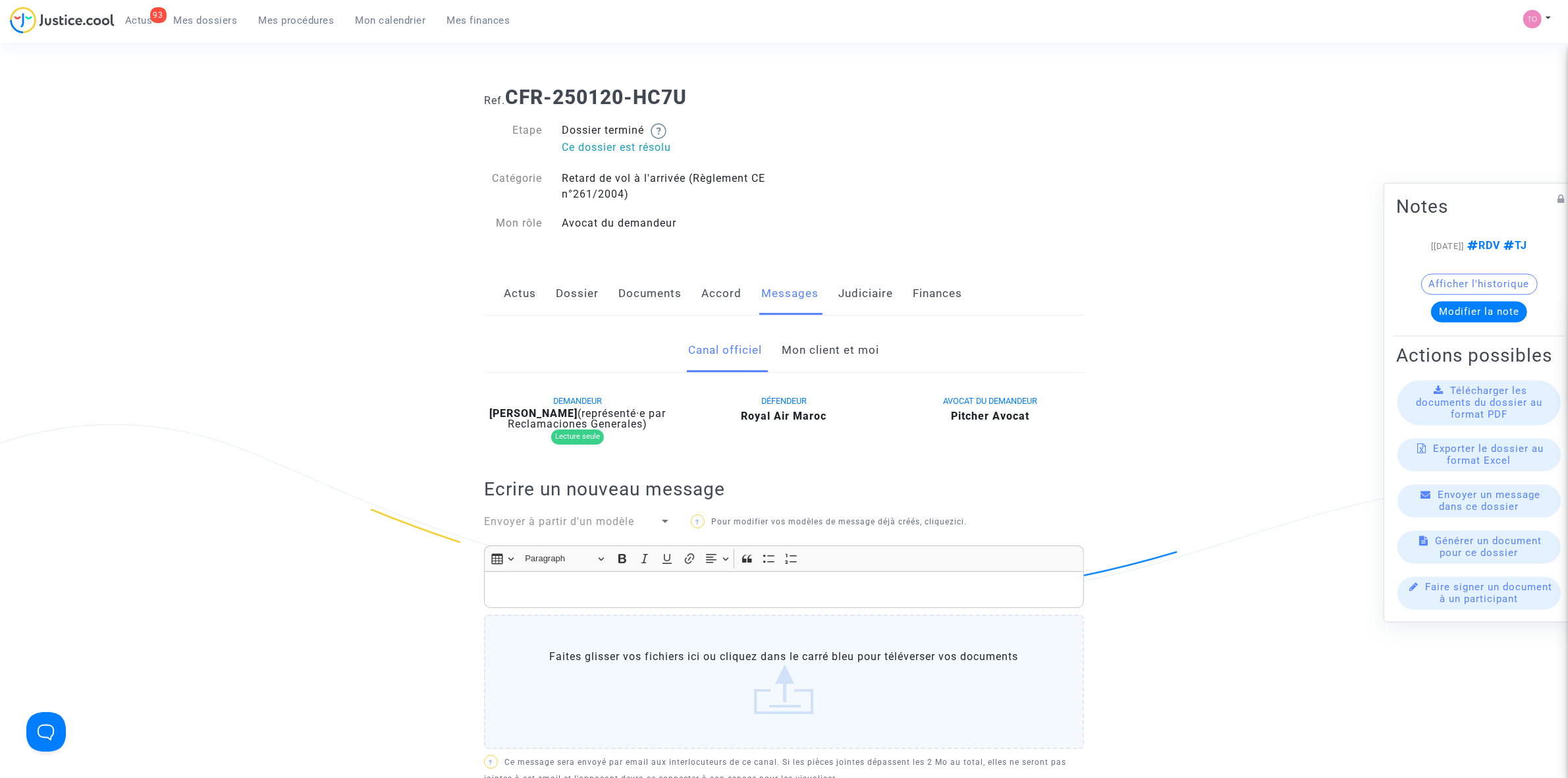
click at [833, 353] on link "Mon client et moi" at bounding box center [830, 350] width 97 height 43
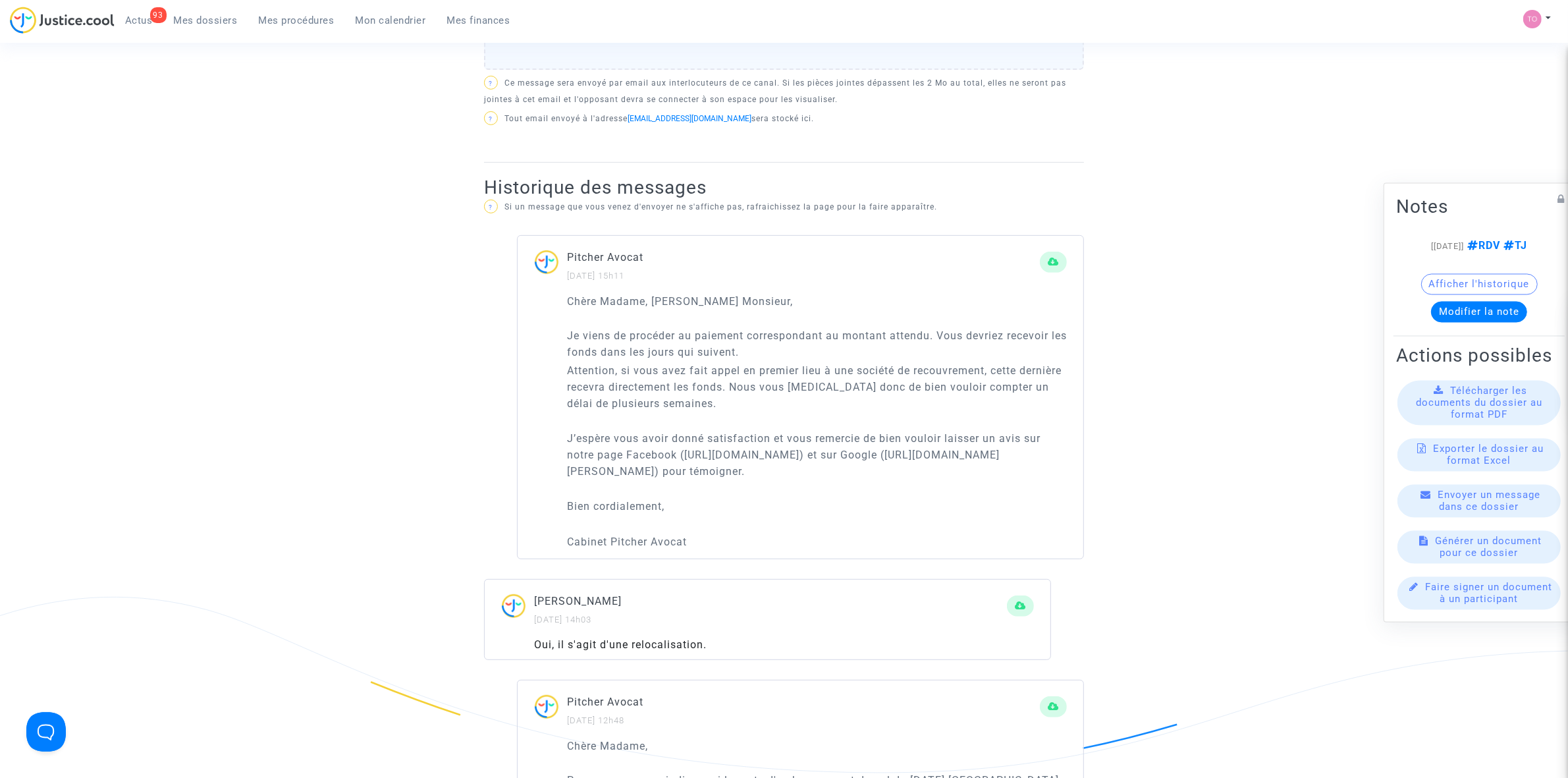
scroll to position [741, 0]
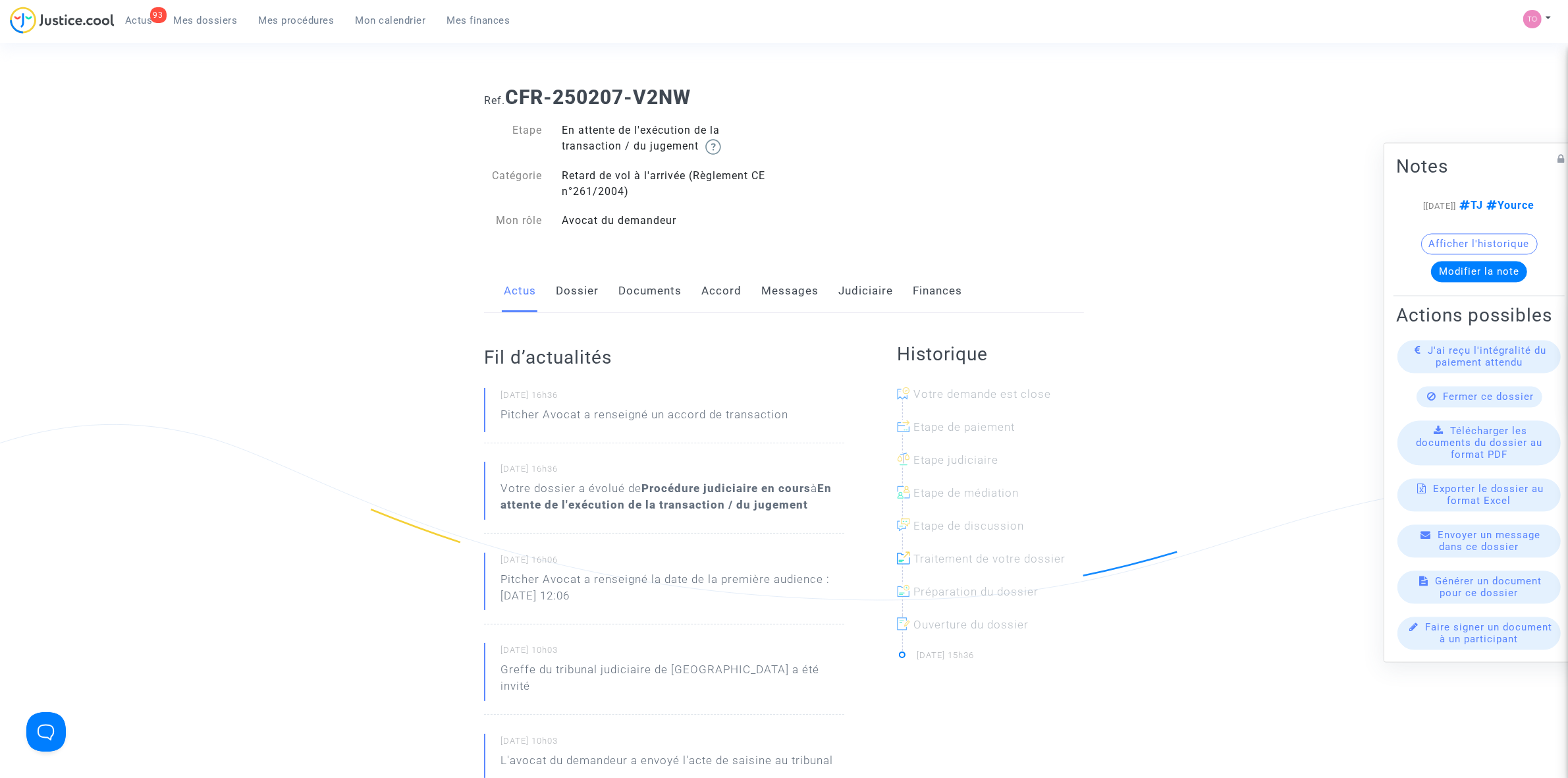
click at [857, 282] on link "Judiciaire" at bounding box center [865, 291] width 55 height 43
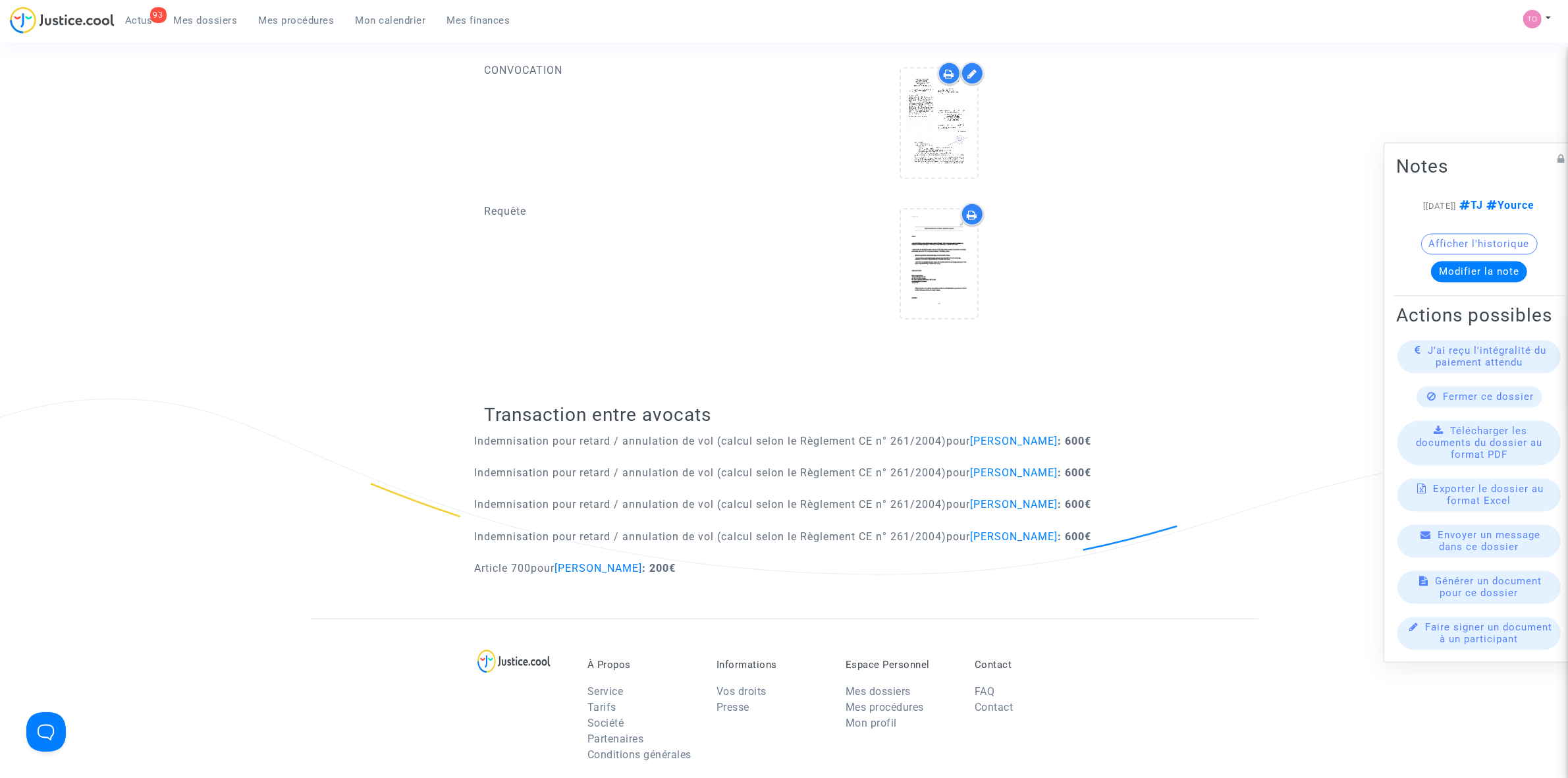
scroll to position [906, 0]
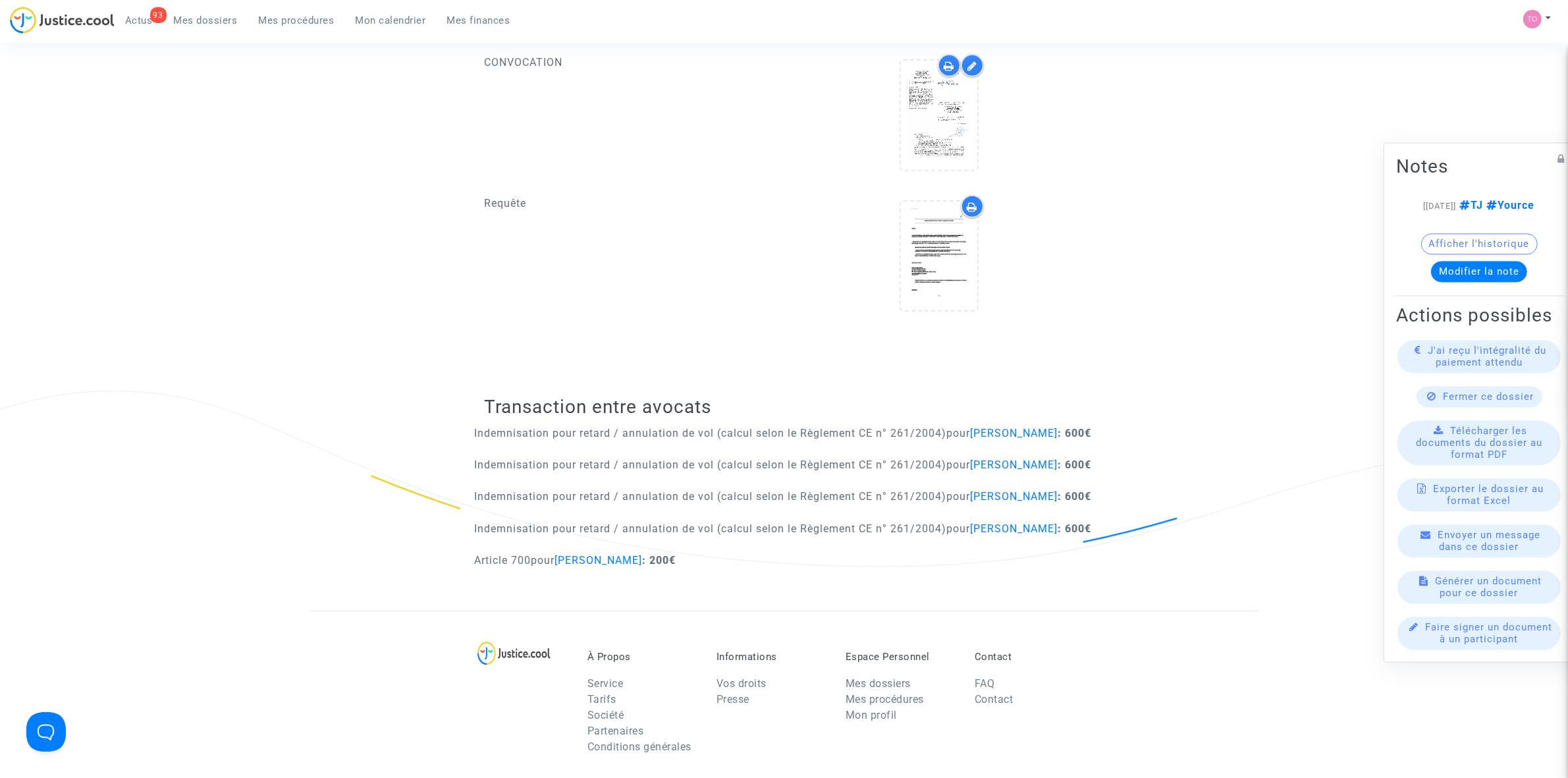
click at [750, 398] on h2 "Transaction entre avocats" at bounding box center [783, 406] width 600 height 23
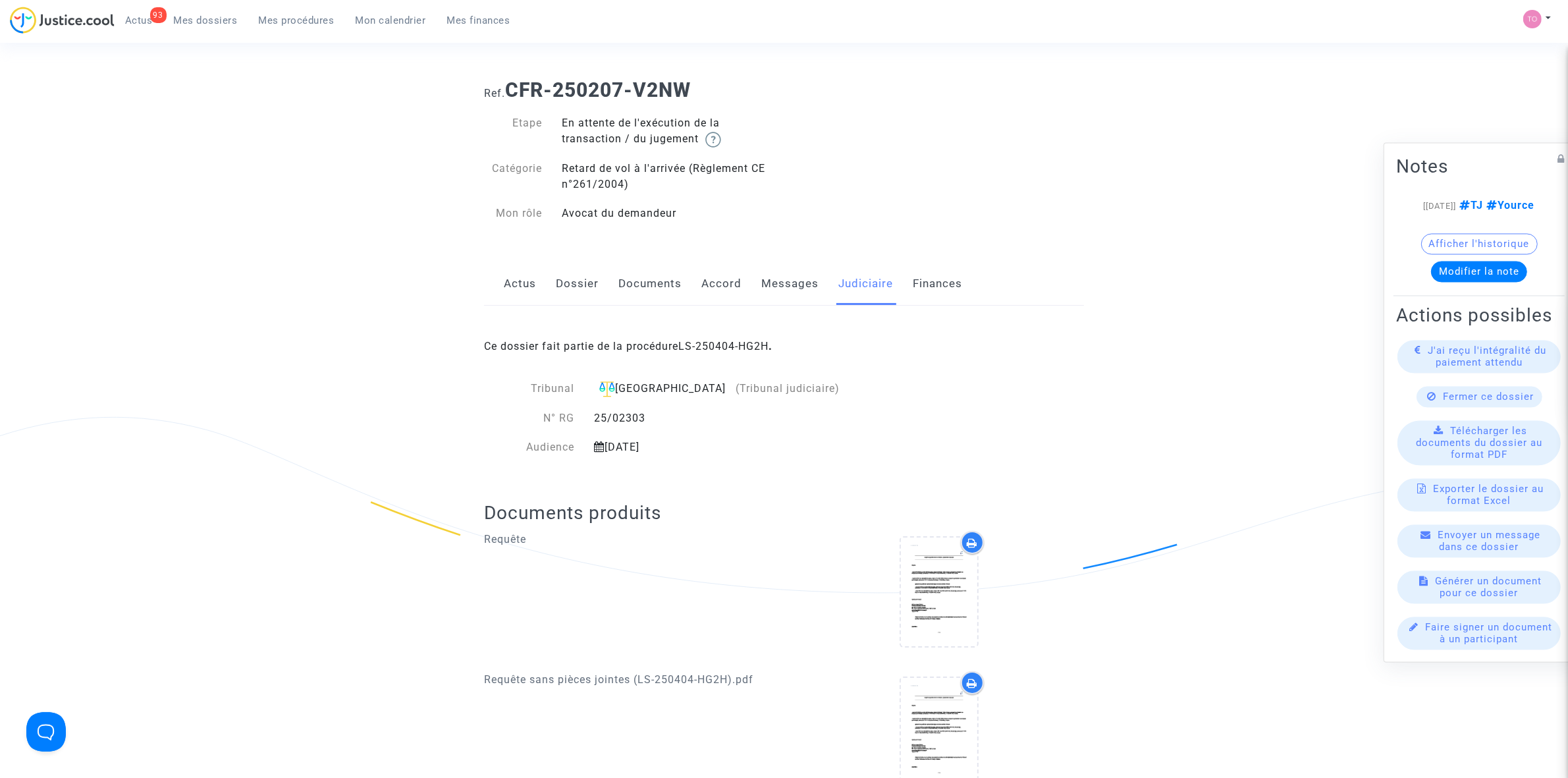
scroll to position [0, 0]
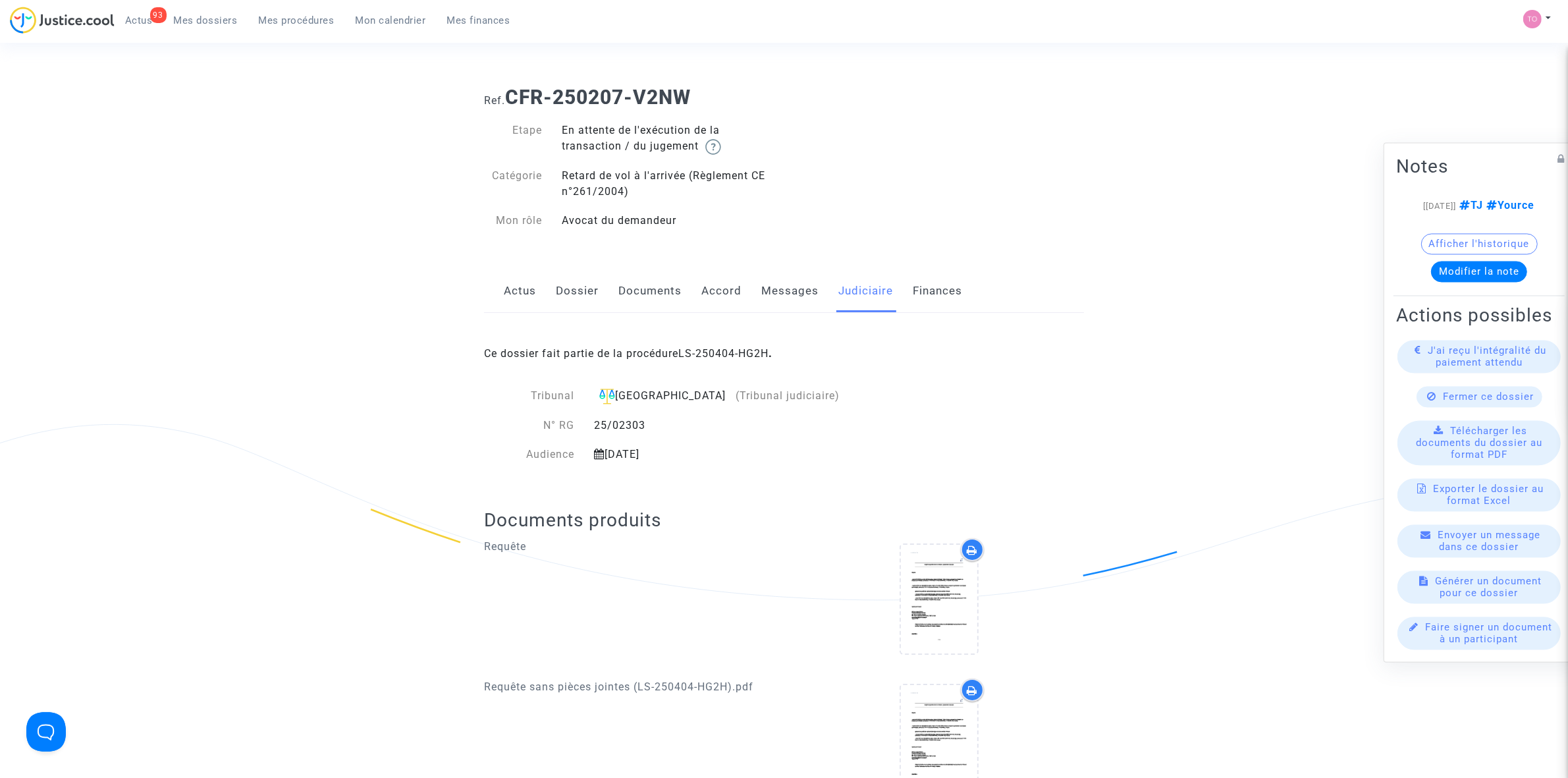
click at [791, 300] on link "Messages" at bounding box center [790, 291] width 57 height 43
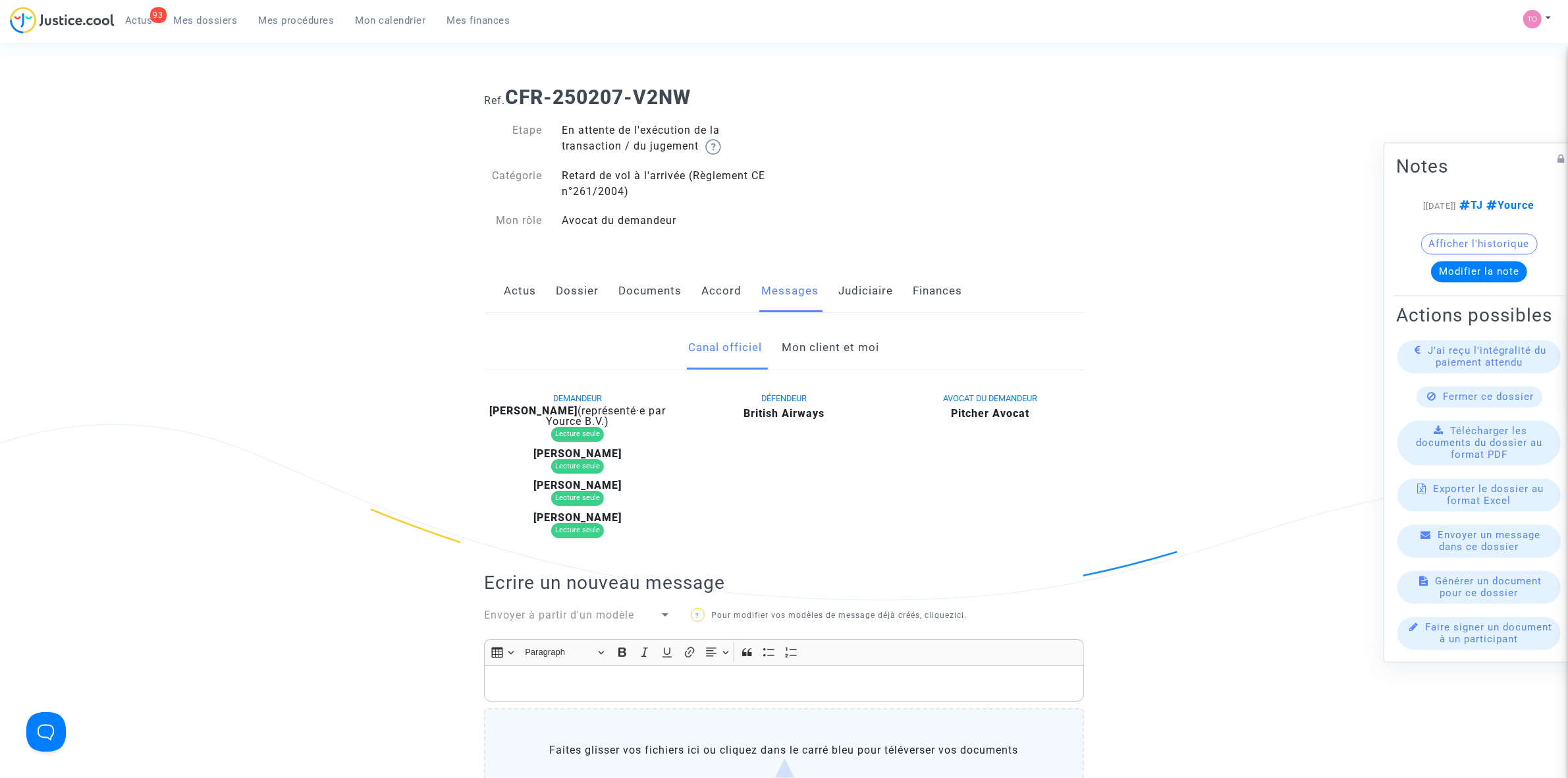
click at [789, 355] on link "Mon client et moi" at bounding box center [830, 347] width 97 height 43
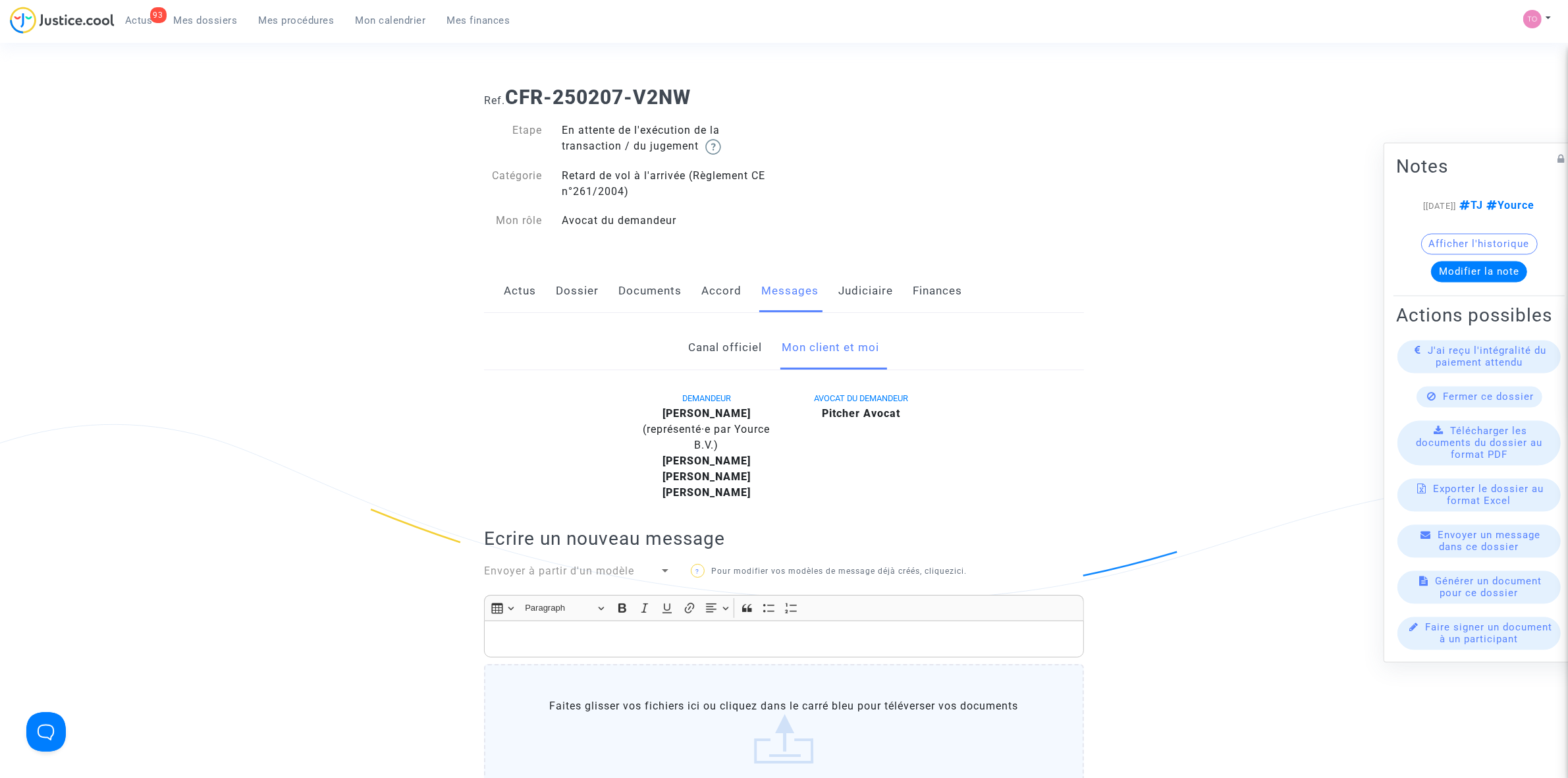
click at [1459, 239] on button "Afficher l'historique" at bounding box center [1479, 243] width 117 height 21
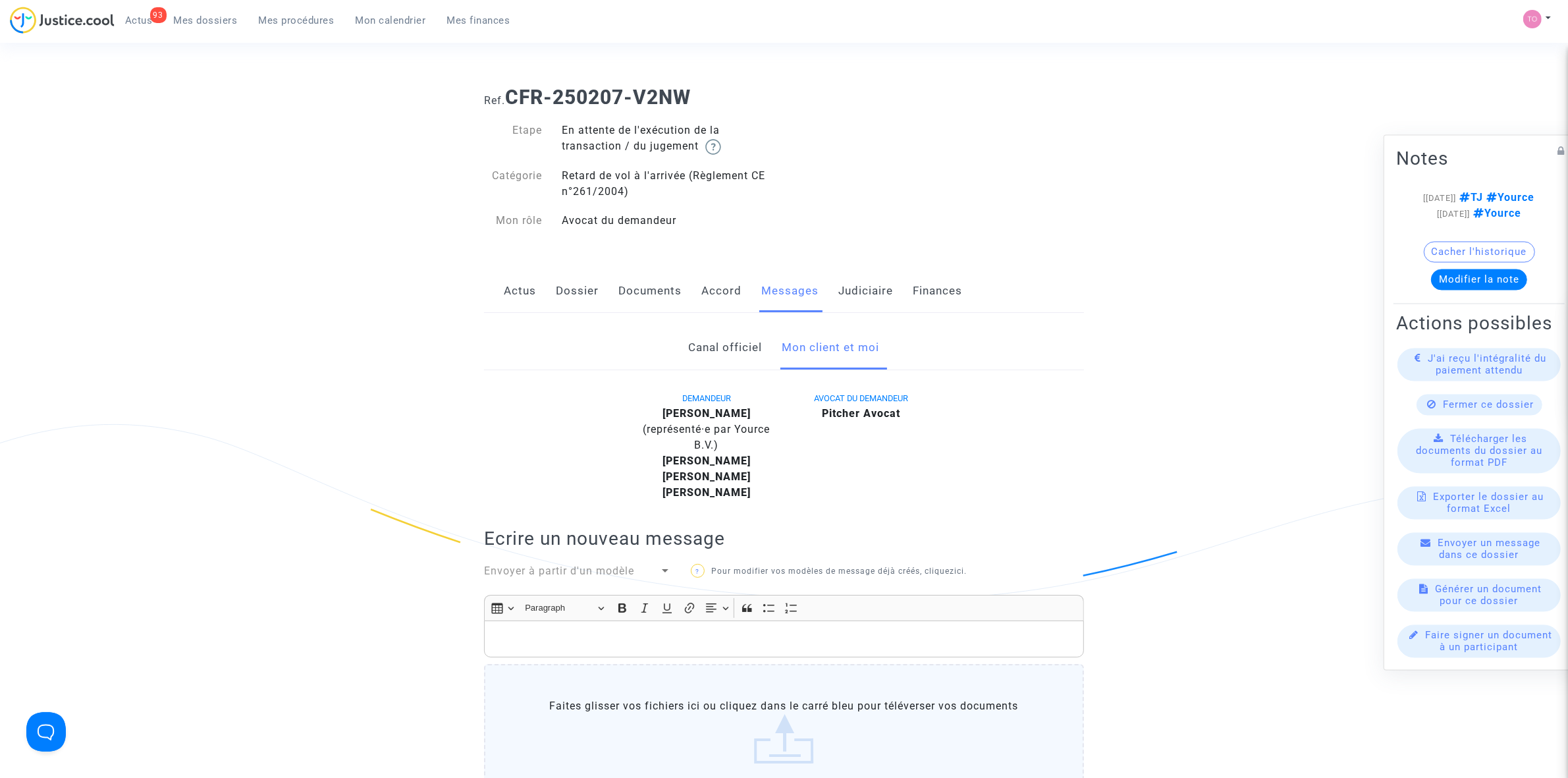
click at [857, 296] on link "Judiciaire" at bounding box center [865, 291] width 55 height 43
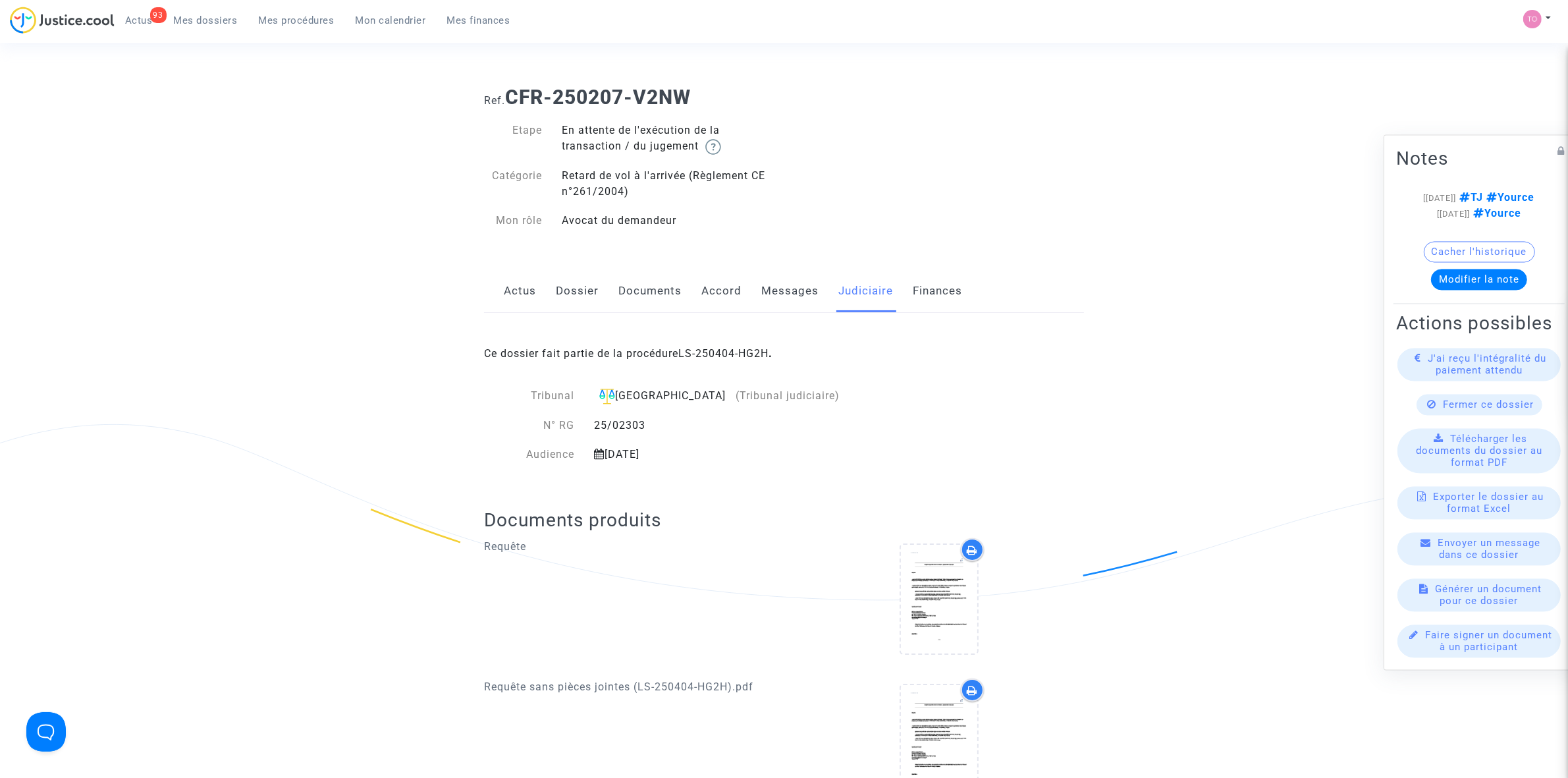
click at [1503, 241] on button "Cacher l'historique" at bounding box center [1479, 251] width 111 height 21
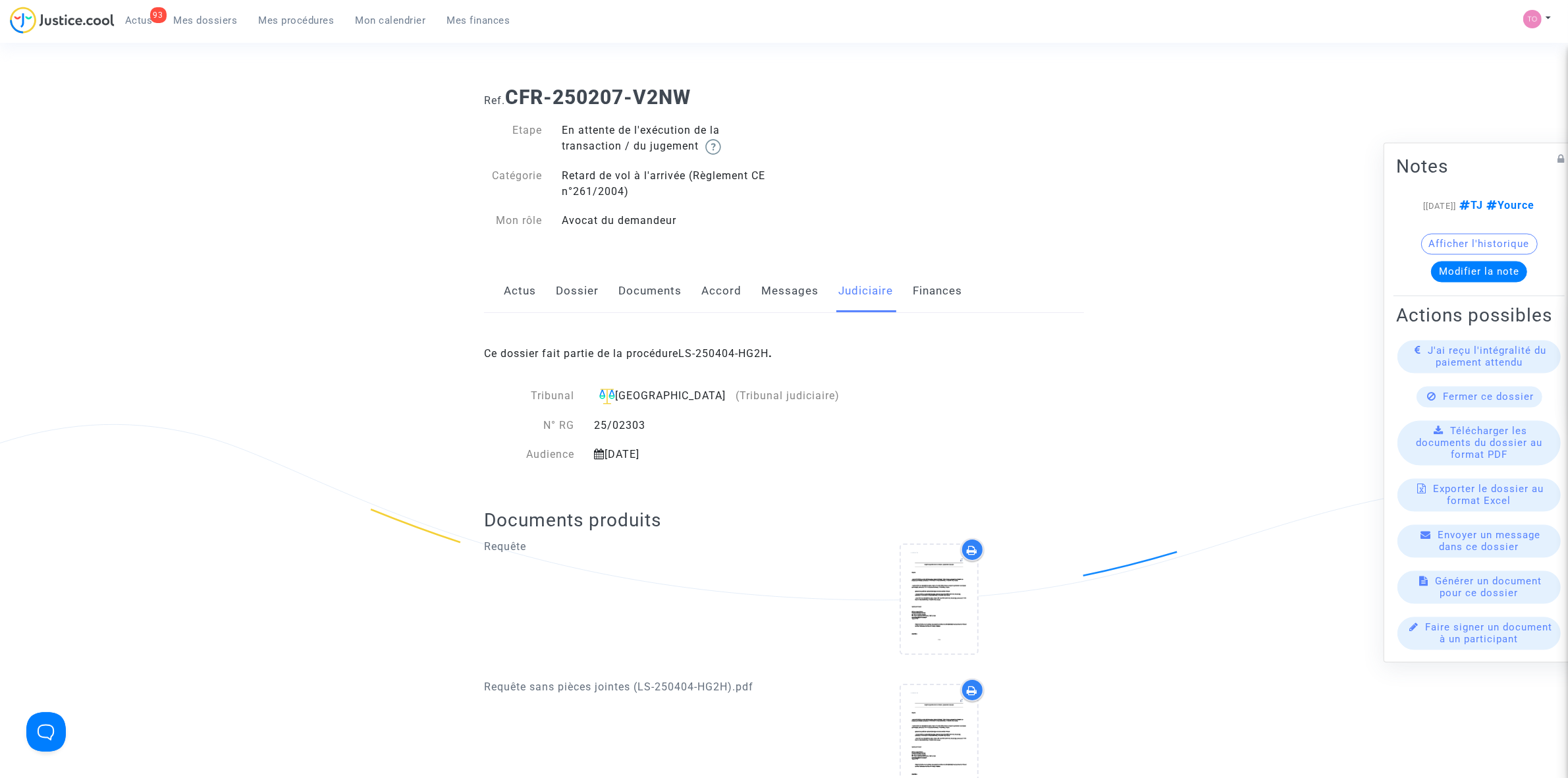
click at [1503, 235] on button "Afficher l'historique" at bounding box center [1479, 243] width 117 height 21
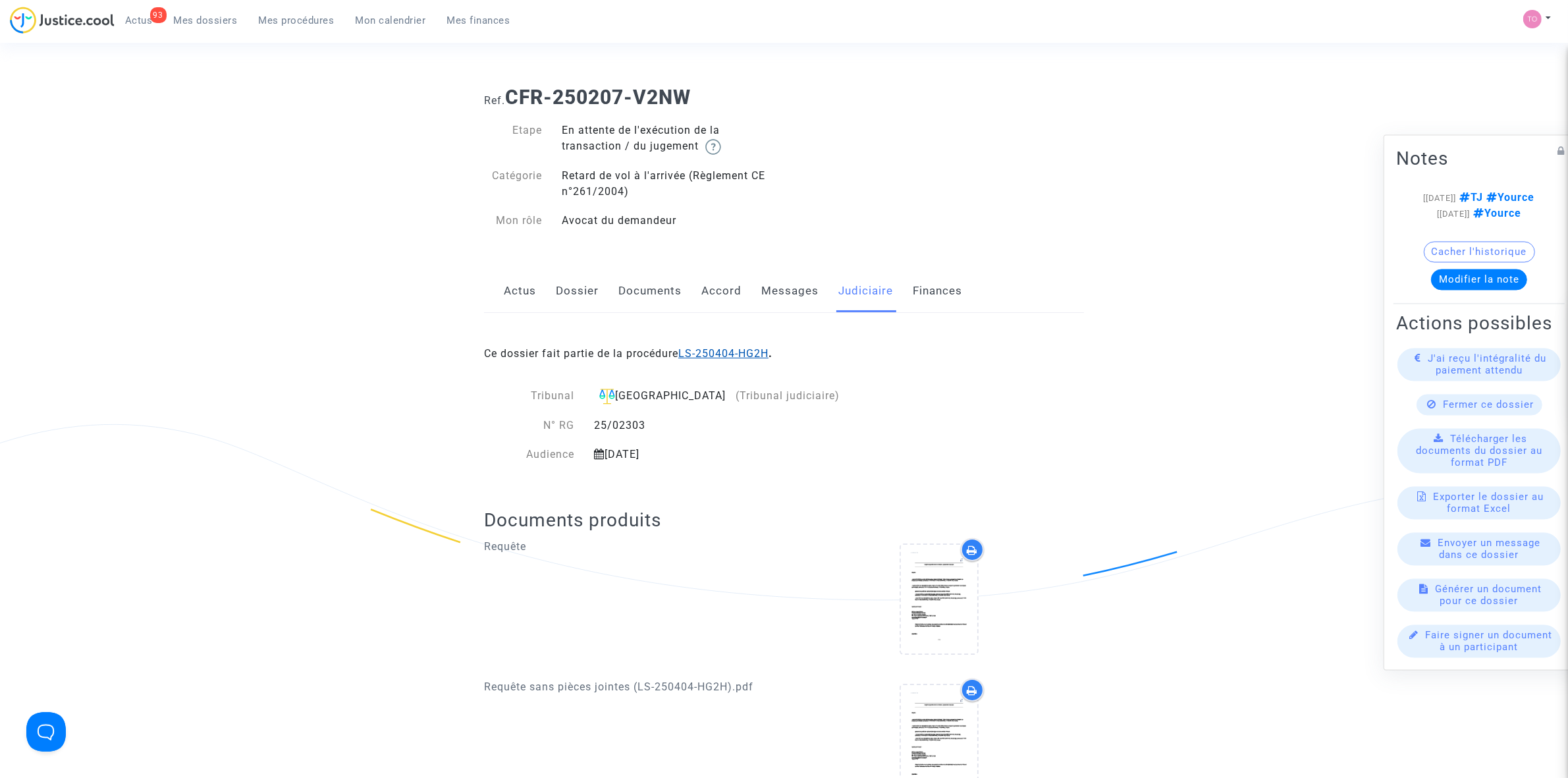
click at [762, 357] on link "LS-250404-HG2H" at bounding box center [723, 353] width 90 height 13
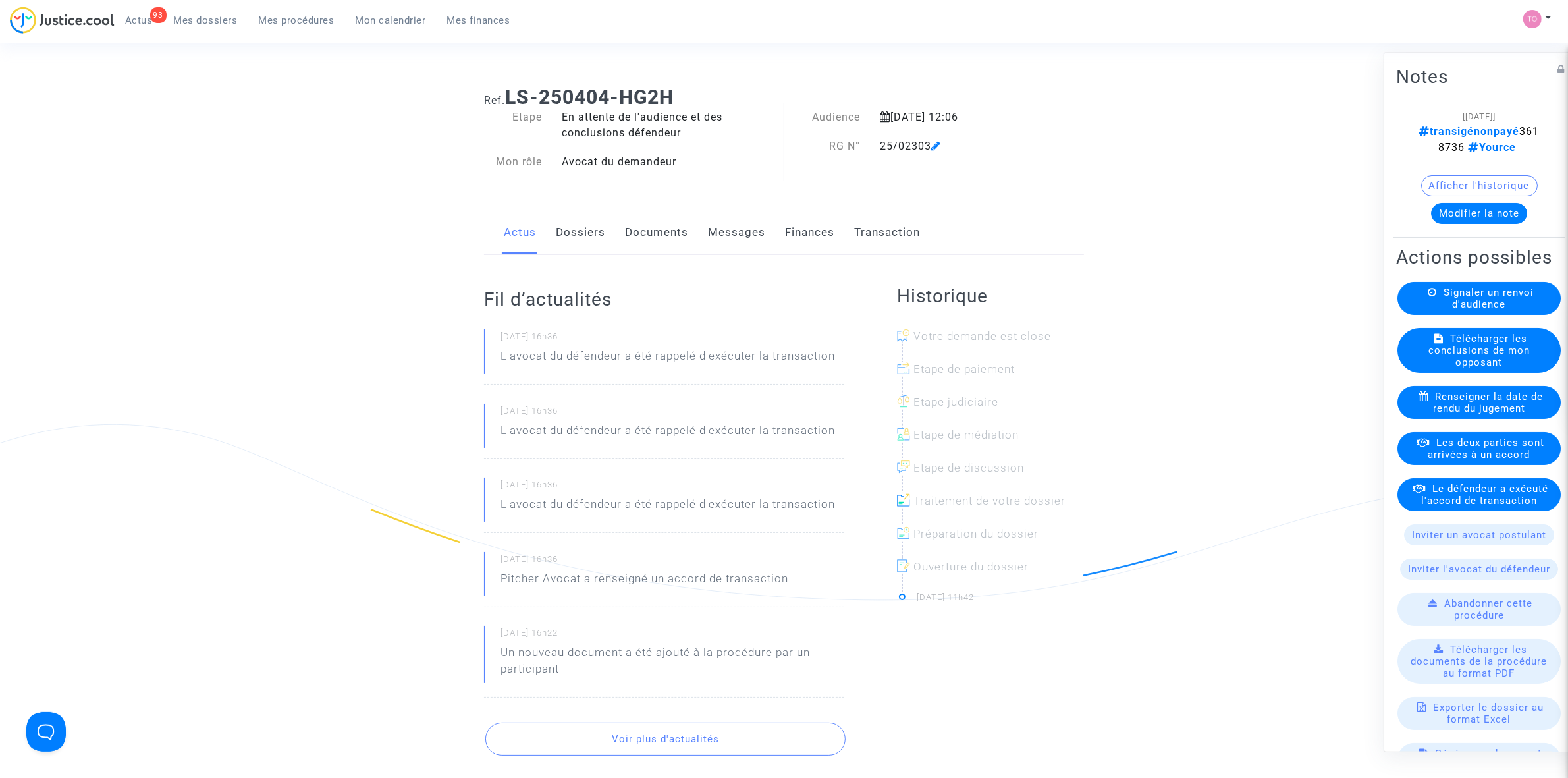
click at [1460, 184] on button "Afficher l'historique" at bounding box center [1479, 184] width 117 height 21
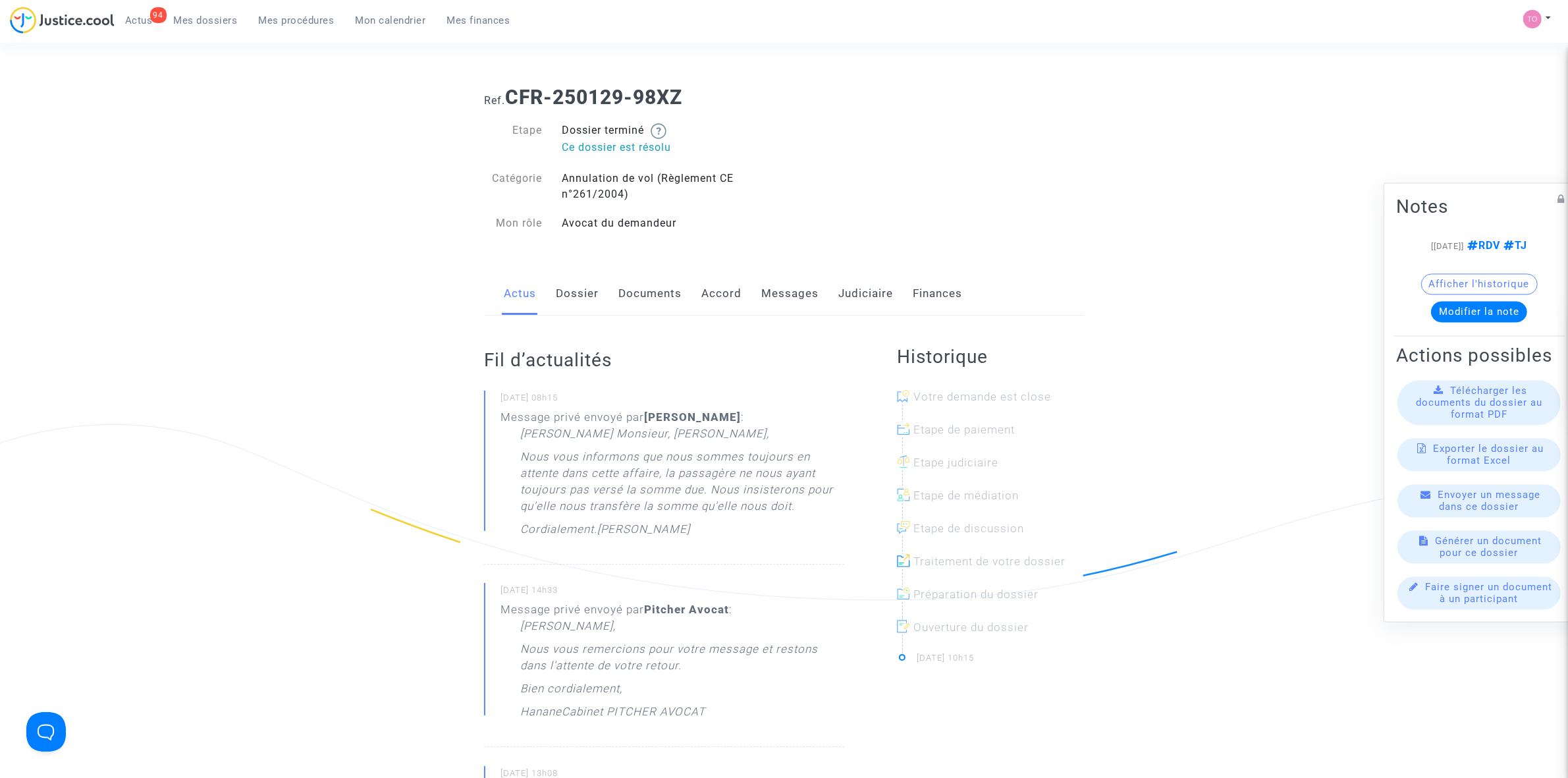
click at [626, 293] on link "Documents" at bounding box center [650, 293] width 63 height 43
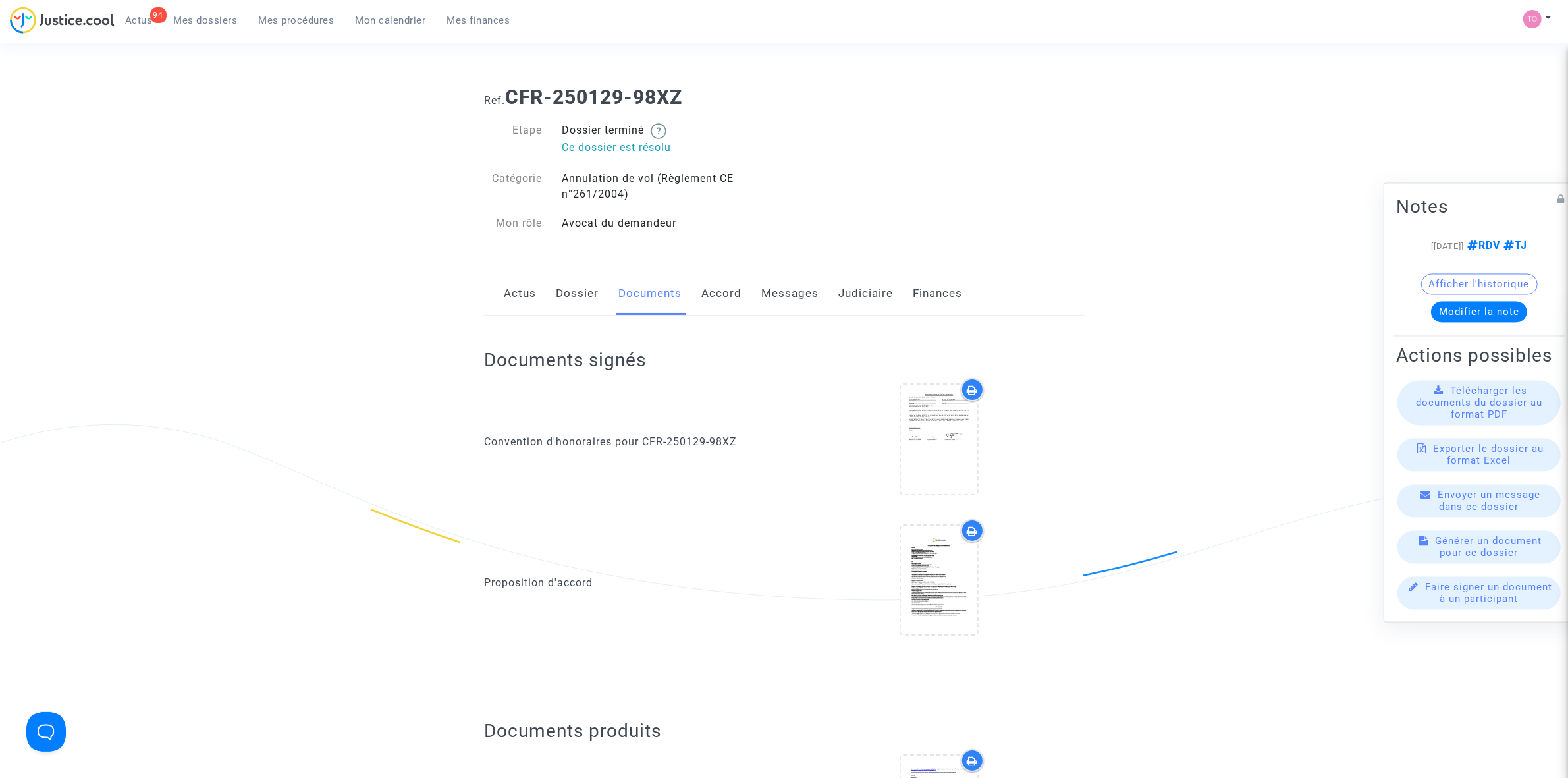
click at [590, 298] on link "Dossier" at bounding box center [577, 293] width 43 height 43
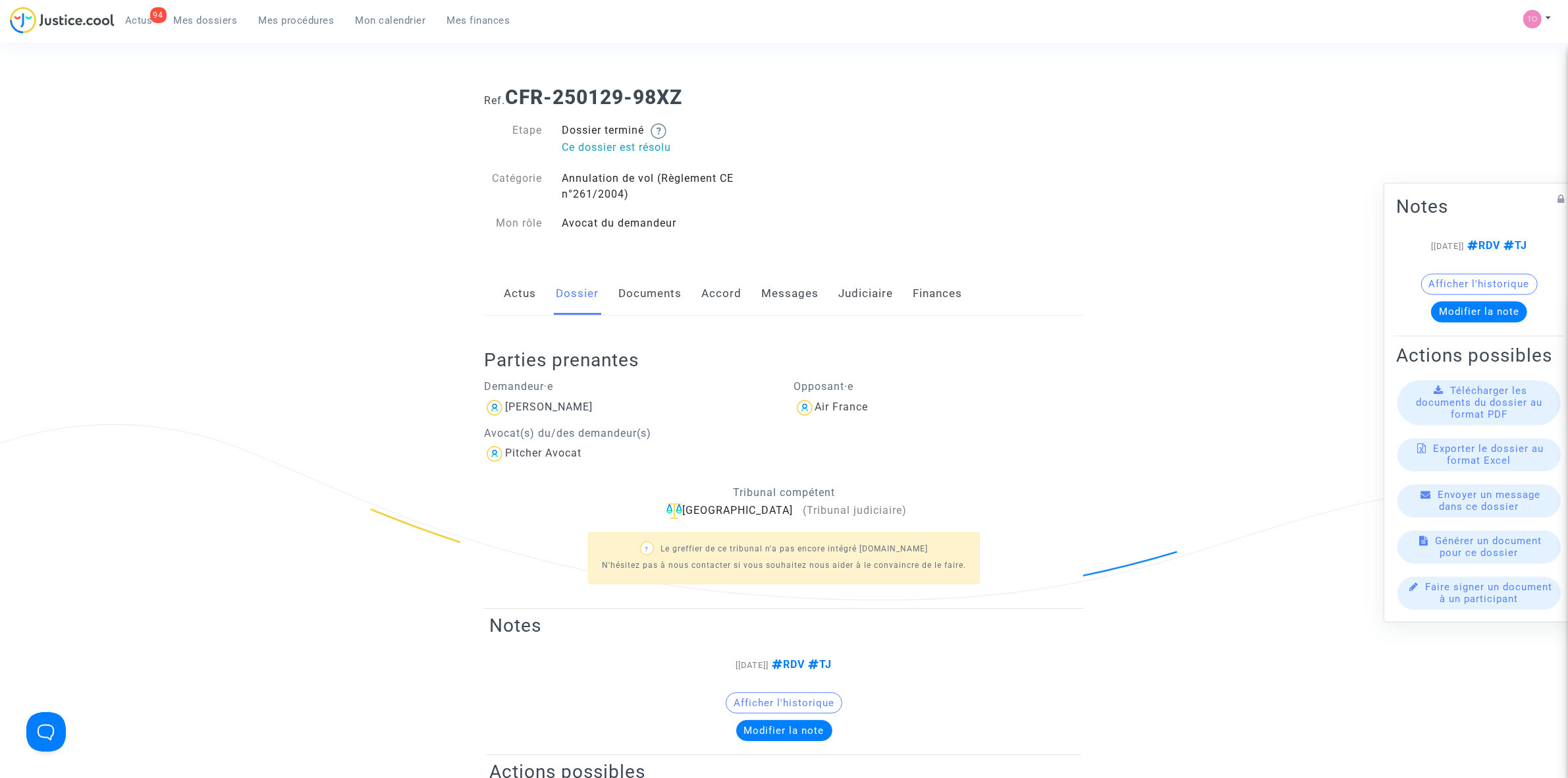
click at [771, 291] on link "Messages" at bounding box center [790, 293] width 57 height 43
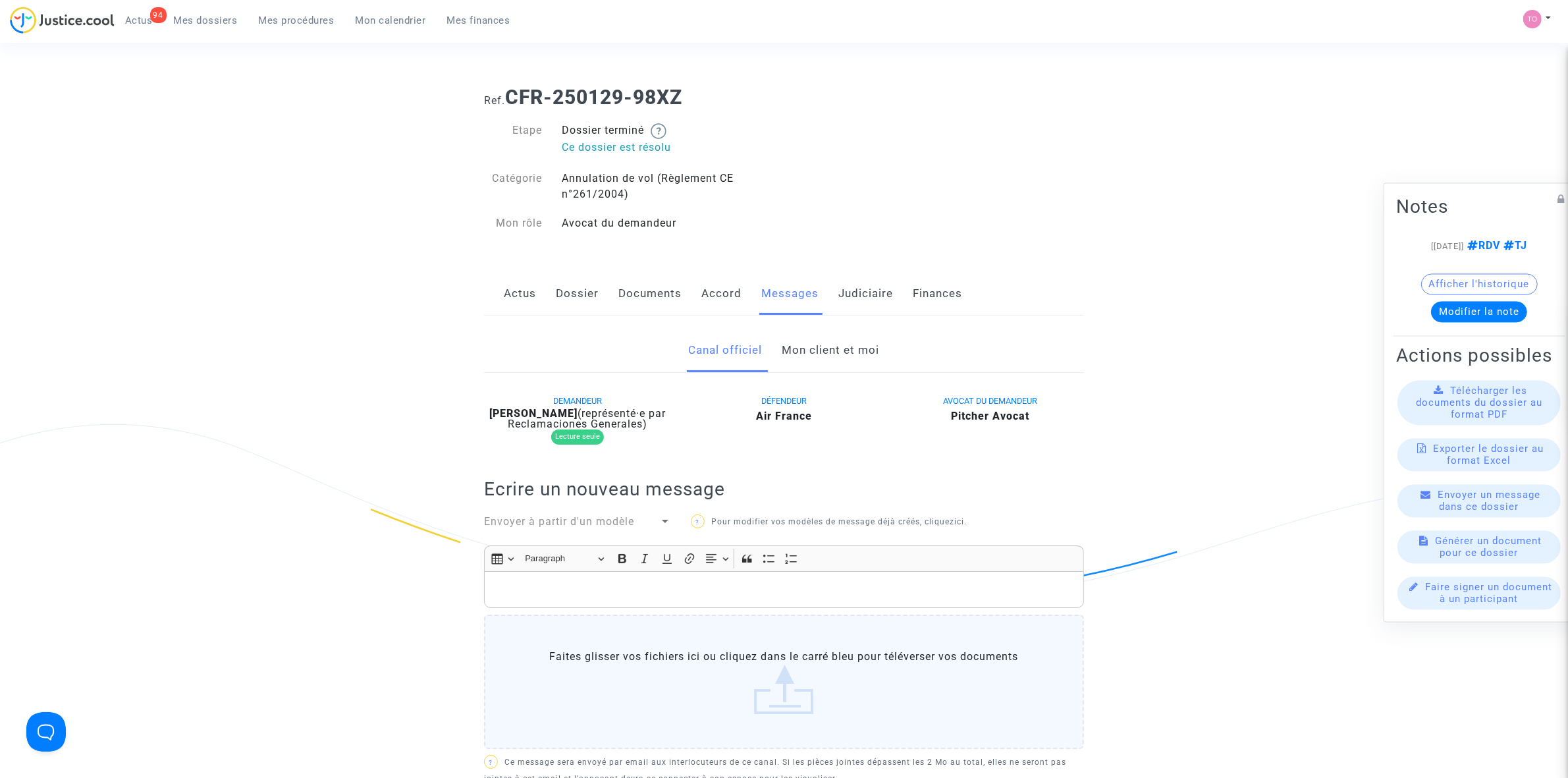
click at [828, 353] on link "Mon client et moi" at bounding box center [830, 350] width 97 height 43
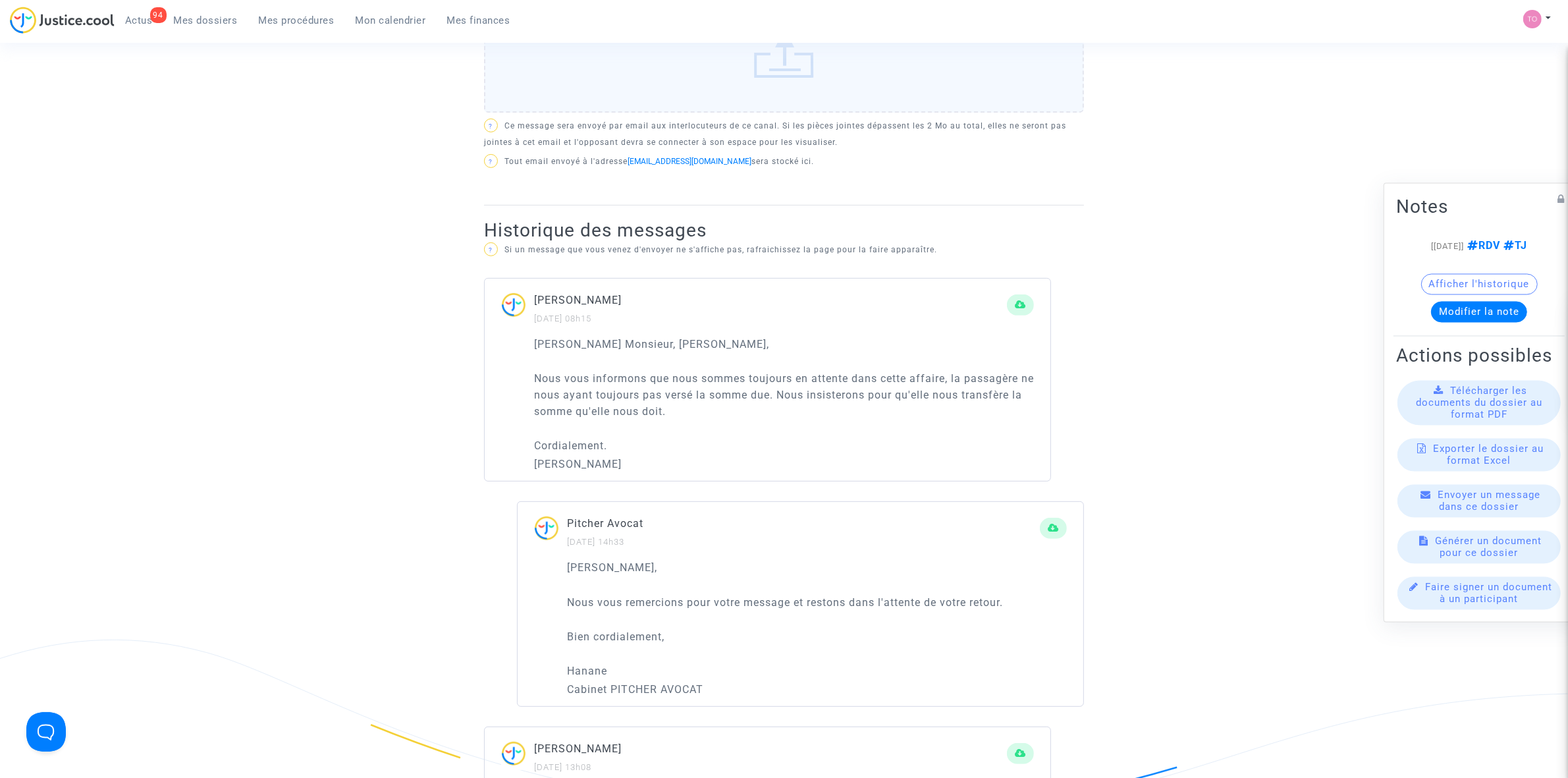
scroll to position [658, 0]
drag, startPoint x: 565, startPoint y: 339, endPoint x: 658, endPoint y: 341, distance: 93.0
click at [658, 341] on p "[PERSON_NAME] Monsieur, [PERSON_NAME]," at bounding box center [783, 341] width 499 height 17
drag, startPoint x: 587, startPoint y: 378, endPoint x: 908, endPoint y: 373, distance: 321.0
click at [908, 373] on p "Nous vous informons que nous sommes toujours en attente dans cette affaire, la …" at bounding box center [783, 392] width 499 height 49
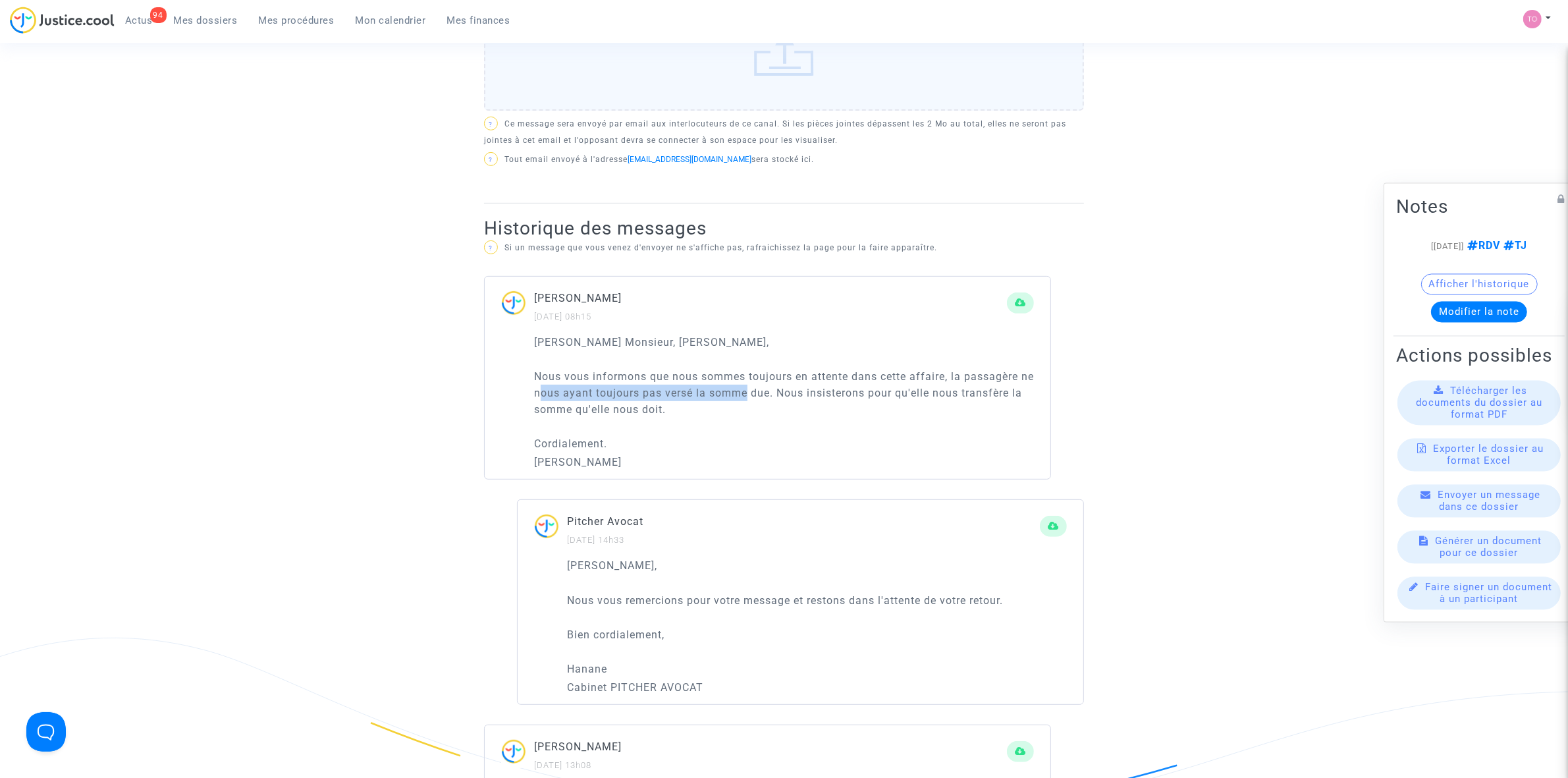
drag, startPoint x: 558, startPoint y: 393, endPoint x: 762, endPoint y: 391, distance: 204.0
click at [762, 391] on p "Nous vous informons que nous sommes toujours en attente dans cette affaire, la …" at bounding box center [783, 392] width 499 height 49
drag, startPoint x: 828, startPoint y: 390, endPoint x: 917, endPoint y: 402, distance: 89.8
click at [975, 396] on p "Nous vous informons que nous sommes toujours en attente dans cette affaire, la …" at bounding box center [783, 392] width 499 height 49
drag, startPoint x: 556, startPoint y: 412, endPoint x: 633, endPoint y: 412, distance: 77.0
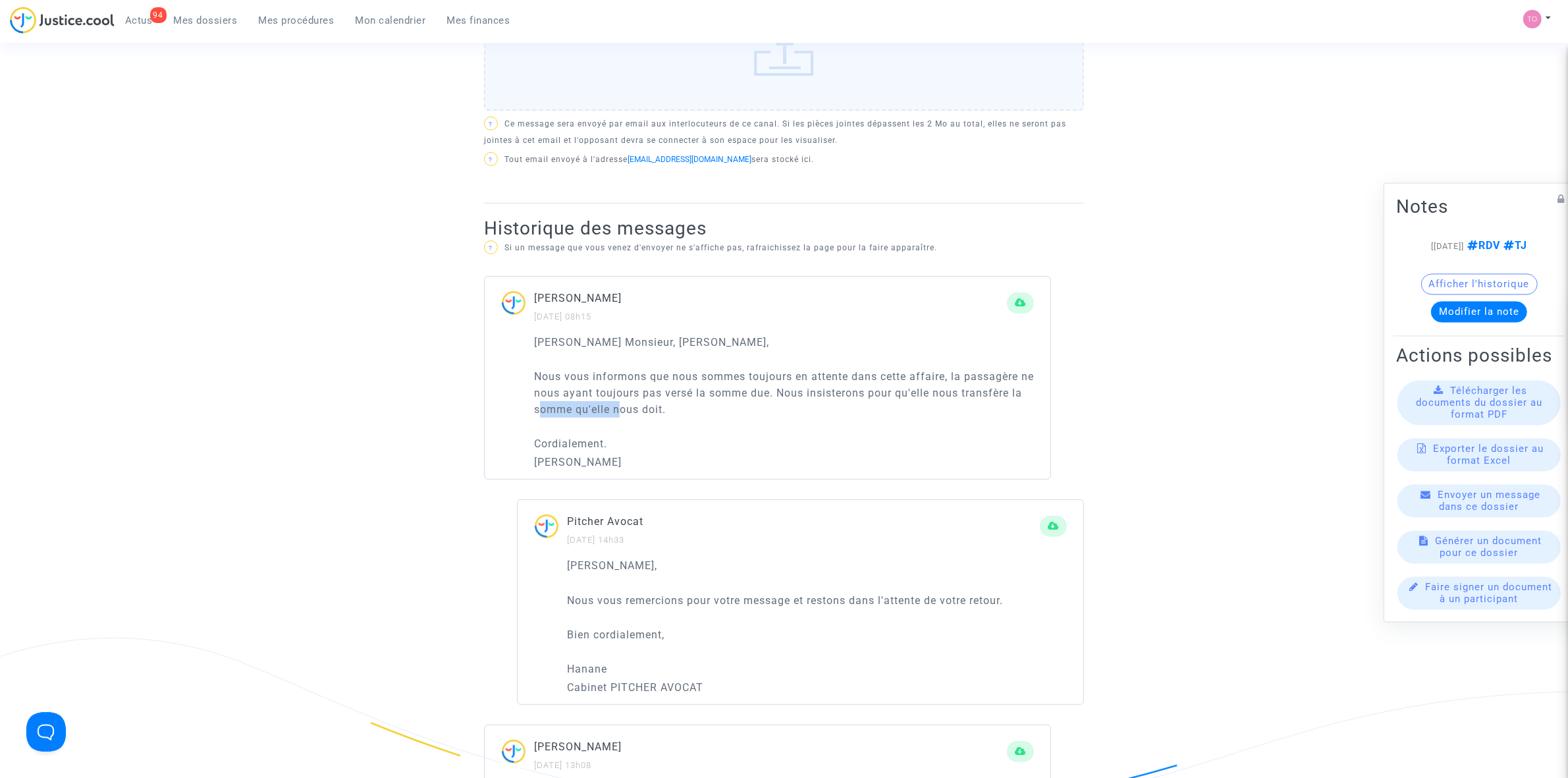
click at [633, 412] on p "Nous vous informons que nous sommes toujours en attente dans cette affaire, la …" at bounding box center [783, 392] width 499 height 49
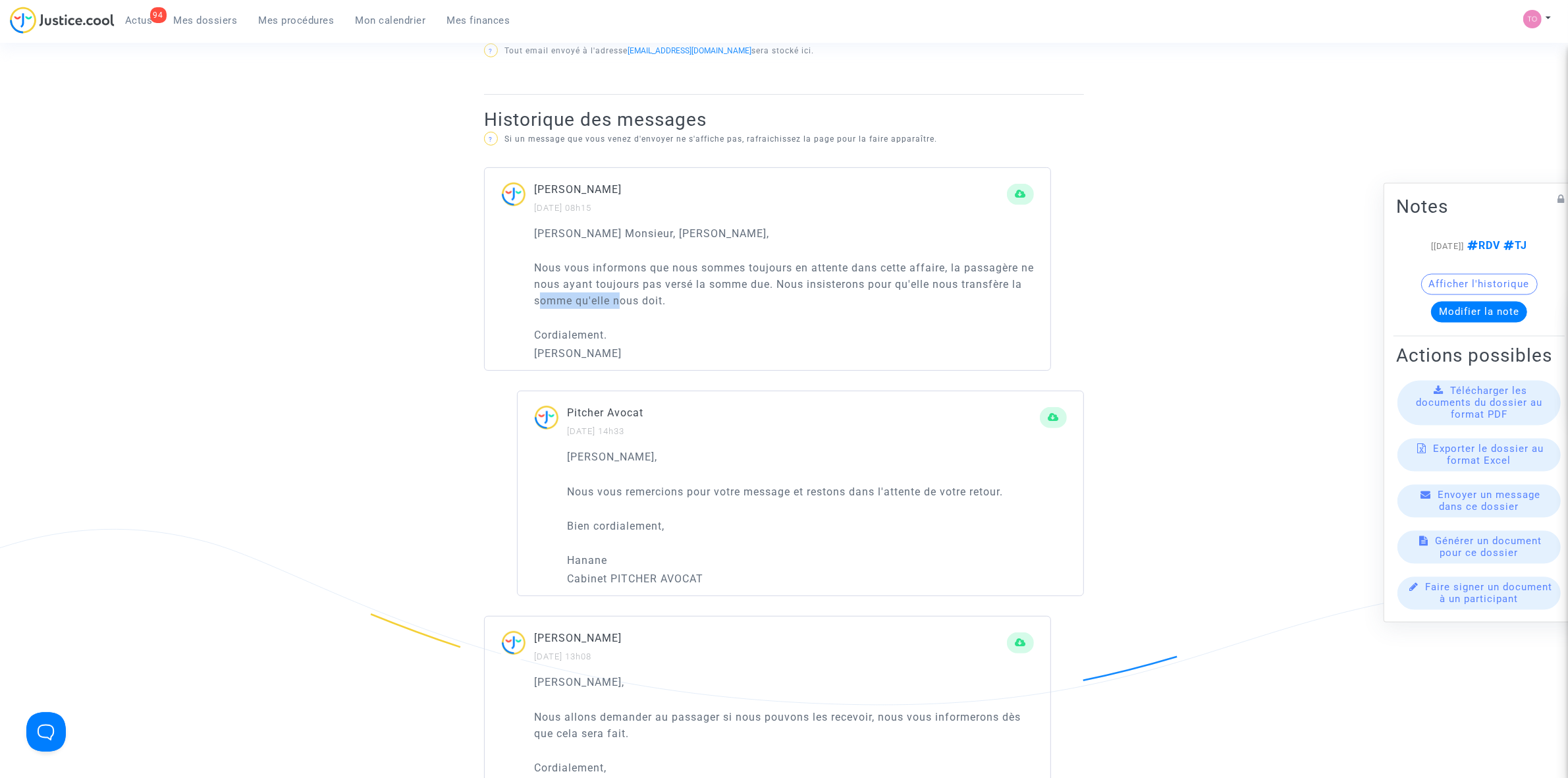
scroll to position [823, 0]
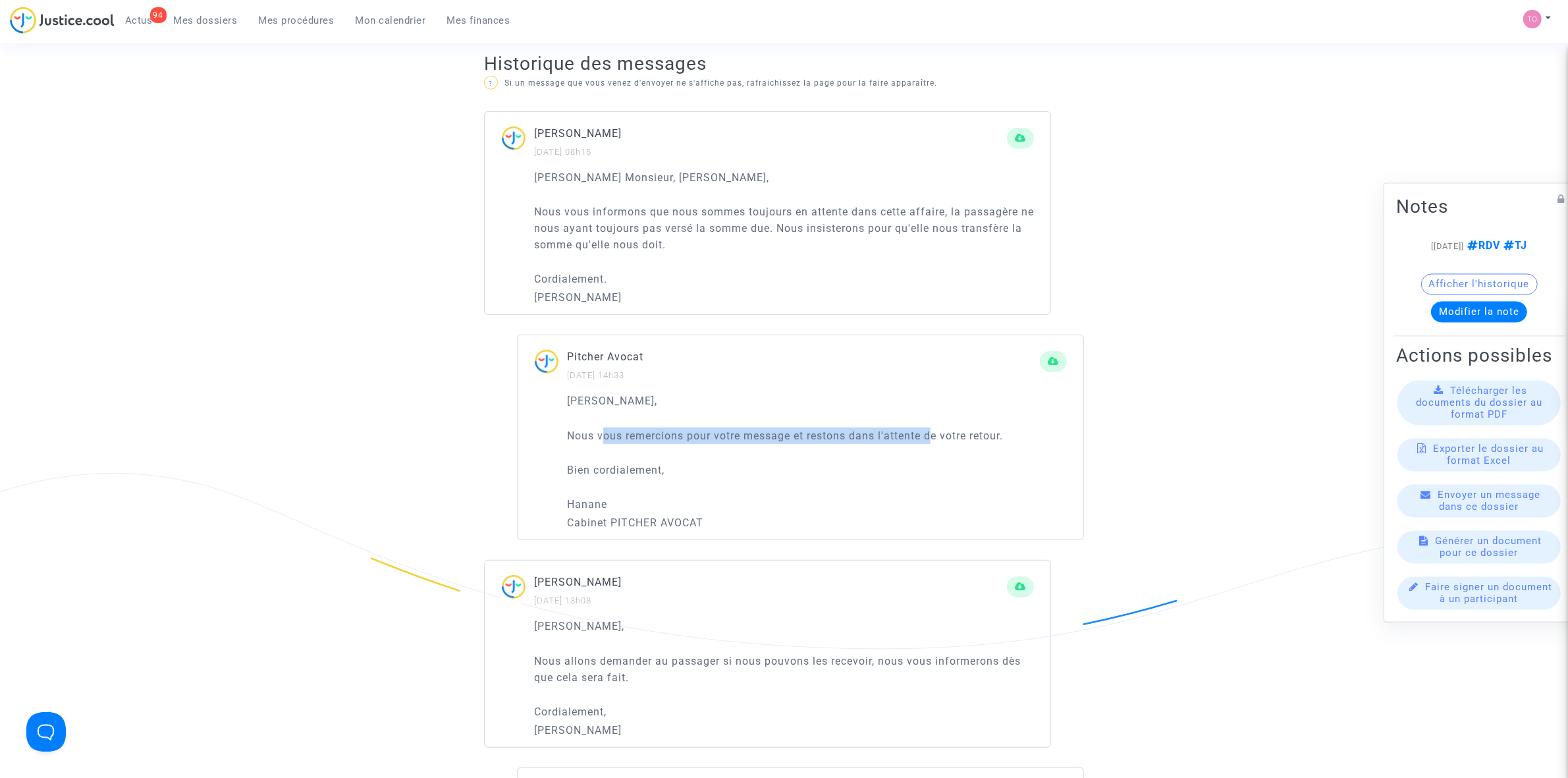
drag, startPoint x: 602, startPoint y: 430, endPoint x: 936, endPoint y: 436, distance: 334.1
click at [936, 436] on p "Nous vous remercions pour votre message et restons dans l'attente de votre reto…" at bounding box center [816, 436] width 499 height 17
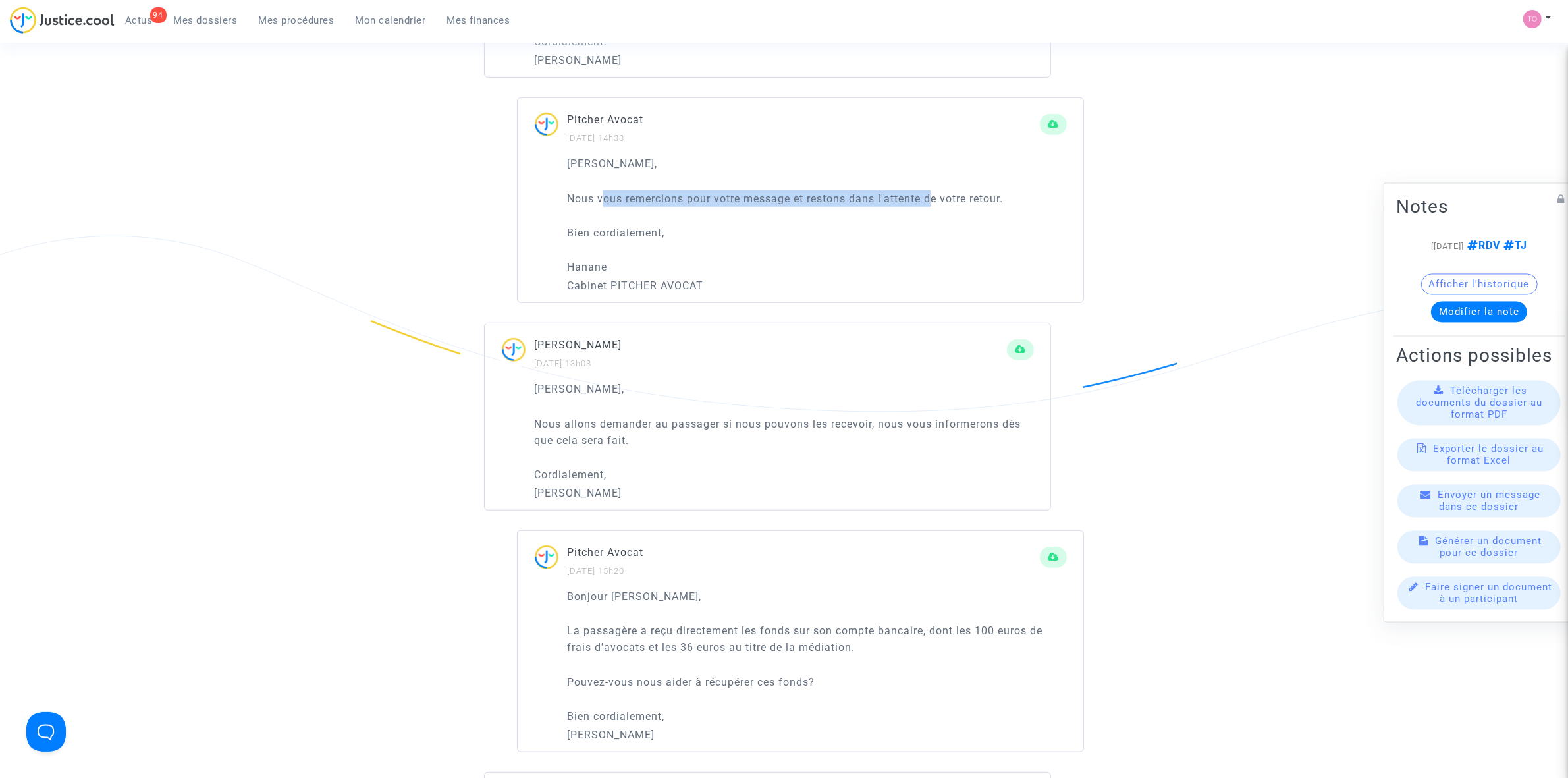
scroll to position [1070, 0]
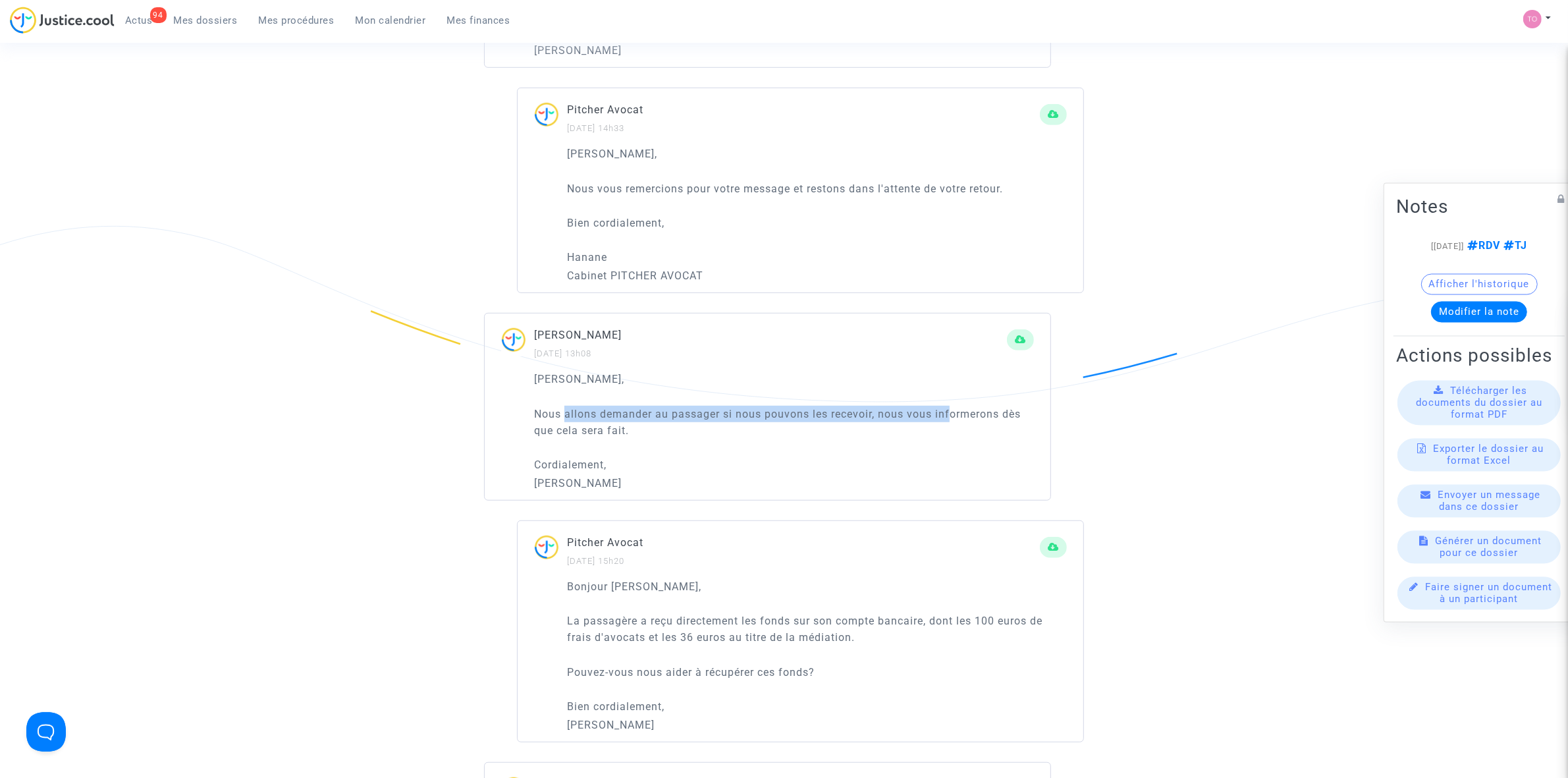
drag, startPoint x: 604, startPoint y: 412, endPoint x: 953, endPoint y: 409, distance: 349.0
click at [953, 409] on p "Nous allons demander au passager si nous pouvons les recevoir, nous vous inform…" at bounding box center [783, 422] width 499 height 33
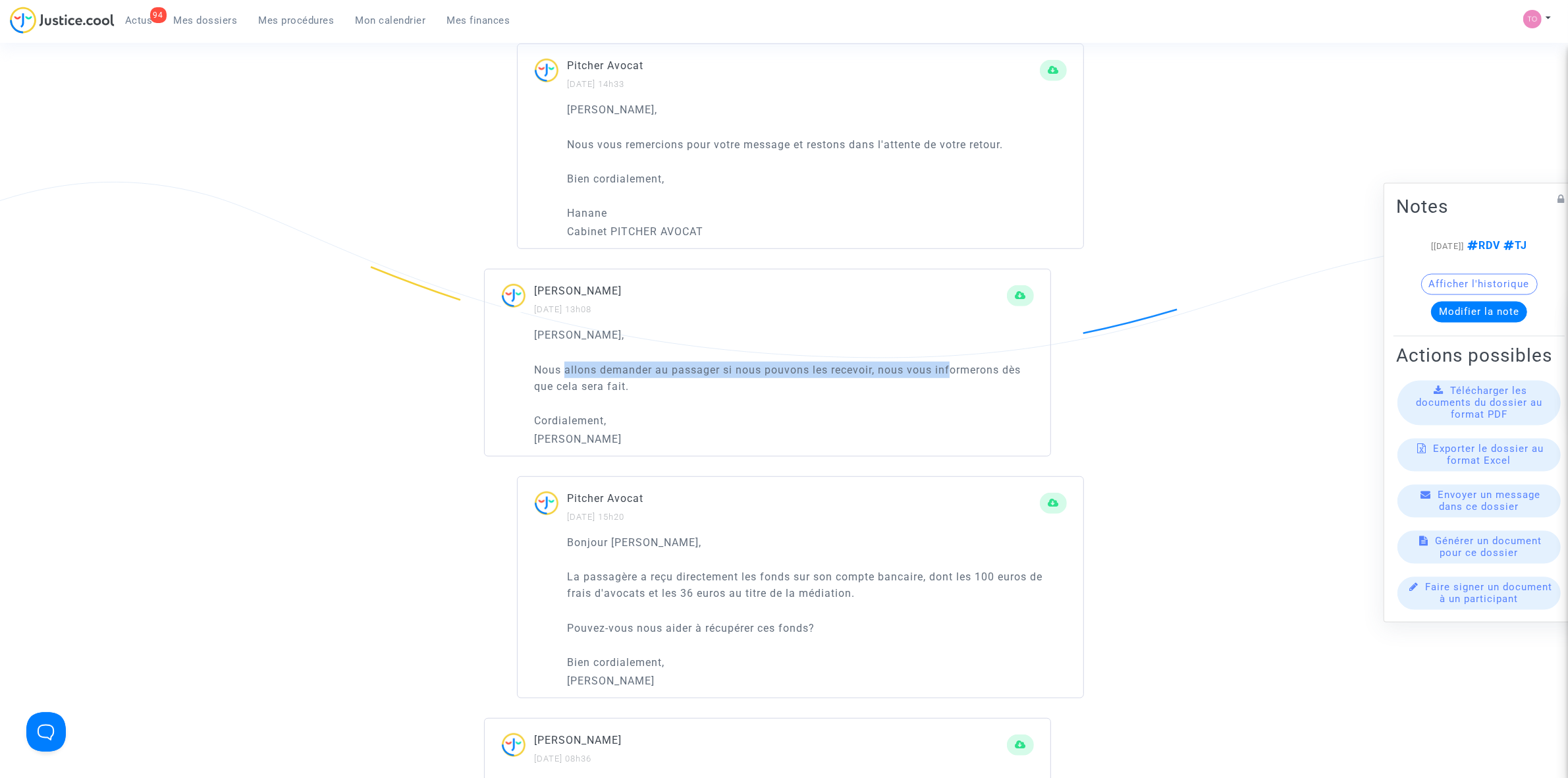
scroll to position [1317, 0]
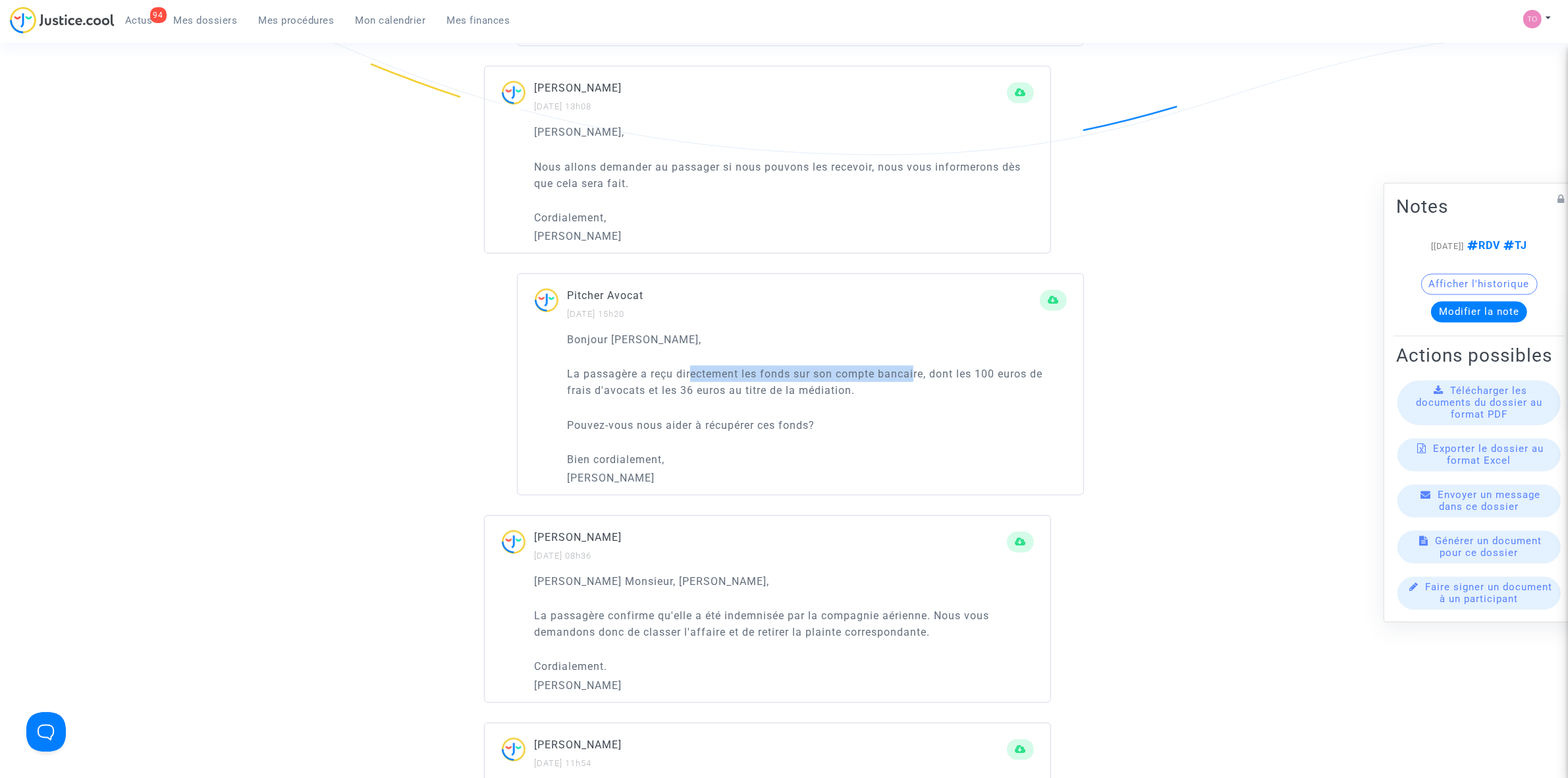
drag, startPoint x: 692, startPoint y: 376, endPoint x: 916, endPoint y: 384, distance: 224.1
click at [916, 384] on p "La passagère a reçu directement les fonds sur son compte bancaire, dont les 100…" at bounding box center [816, 383] width 499 height 33
drag, startPoint x: 614, startPoint y: 390, endPoint x: 767, endPoint y: 391, distance: 153.0
click at [767, 391] on p "La passagère a reçu directement les fonds sur son compte bancaire, dont les 100…" at bounding box center [816, 383] width 499 height 33
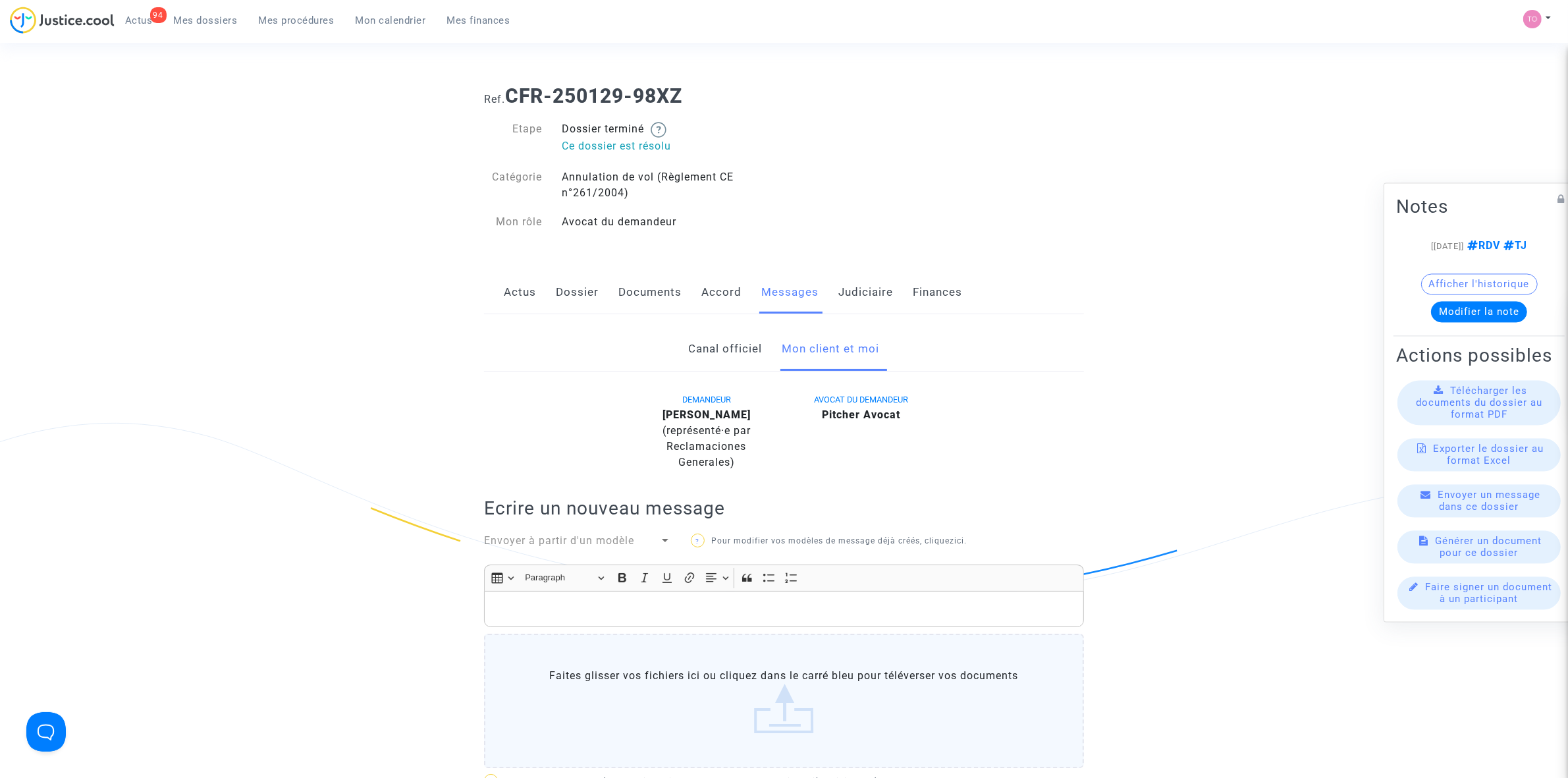
scroll to position [0, 0]
click at [886, 278] on link "Judiciaire" at bounding box center [865, 293] width 55 height 43
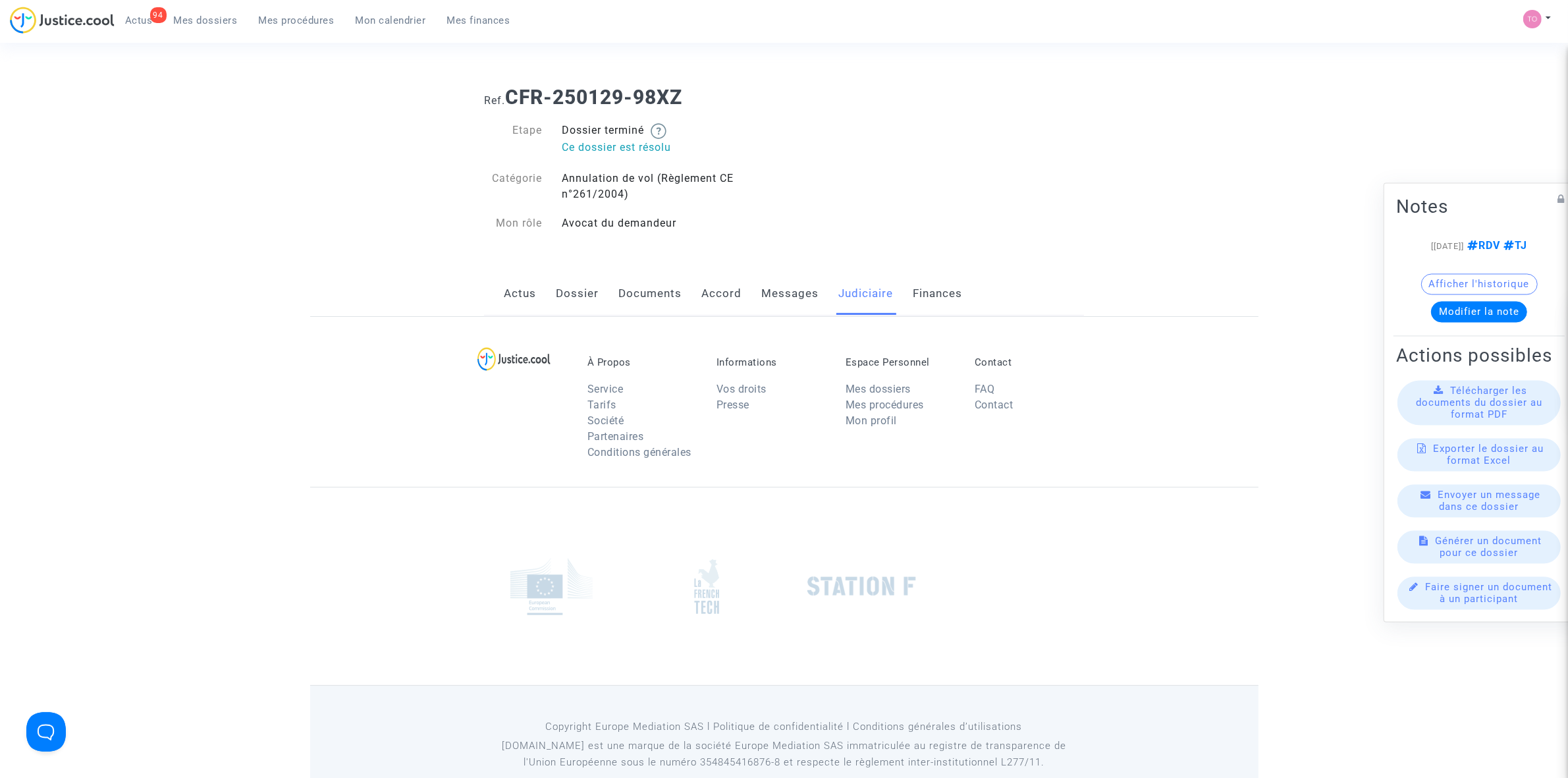
click at [873, 285] on link "Judiciaire" at bounding box center [865, 293] width 55 height 43
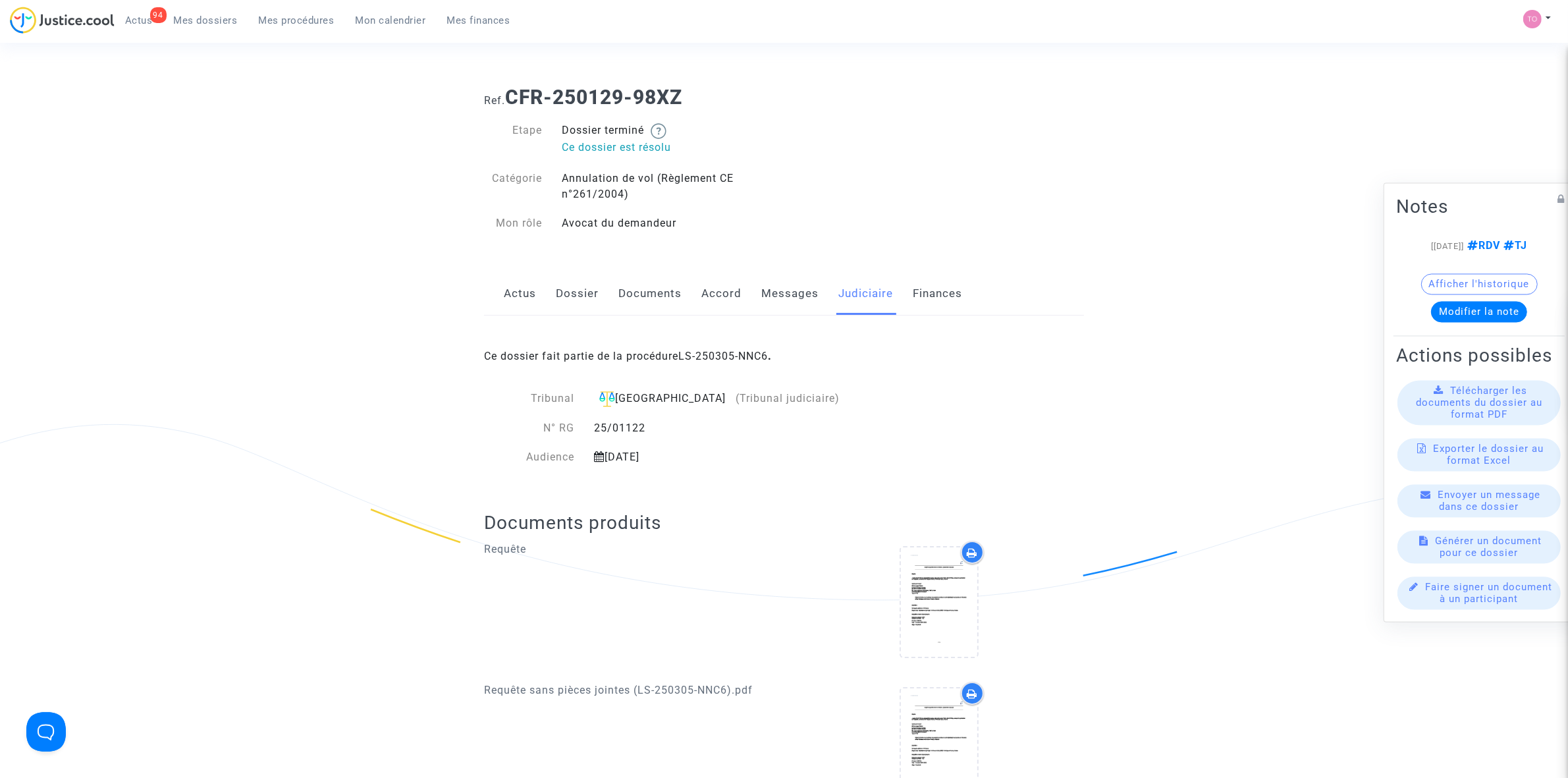
click at [700, 342] on div "Ce dossier fait partie de la procédure LS-250305-NNC6 ." at bounding box center [783, 346] width 600 height 62
click at [703, 352] on link "LS-250305-NNC6" at bounding box center [722, 355] width 89 height 13
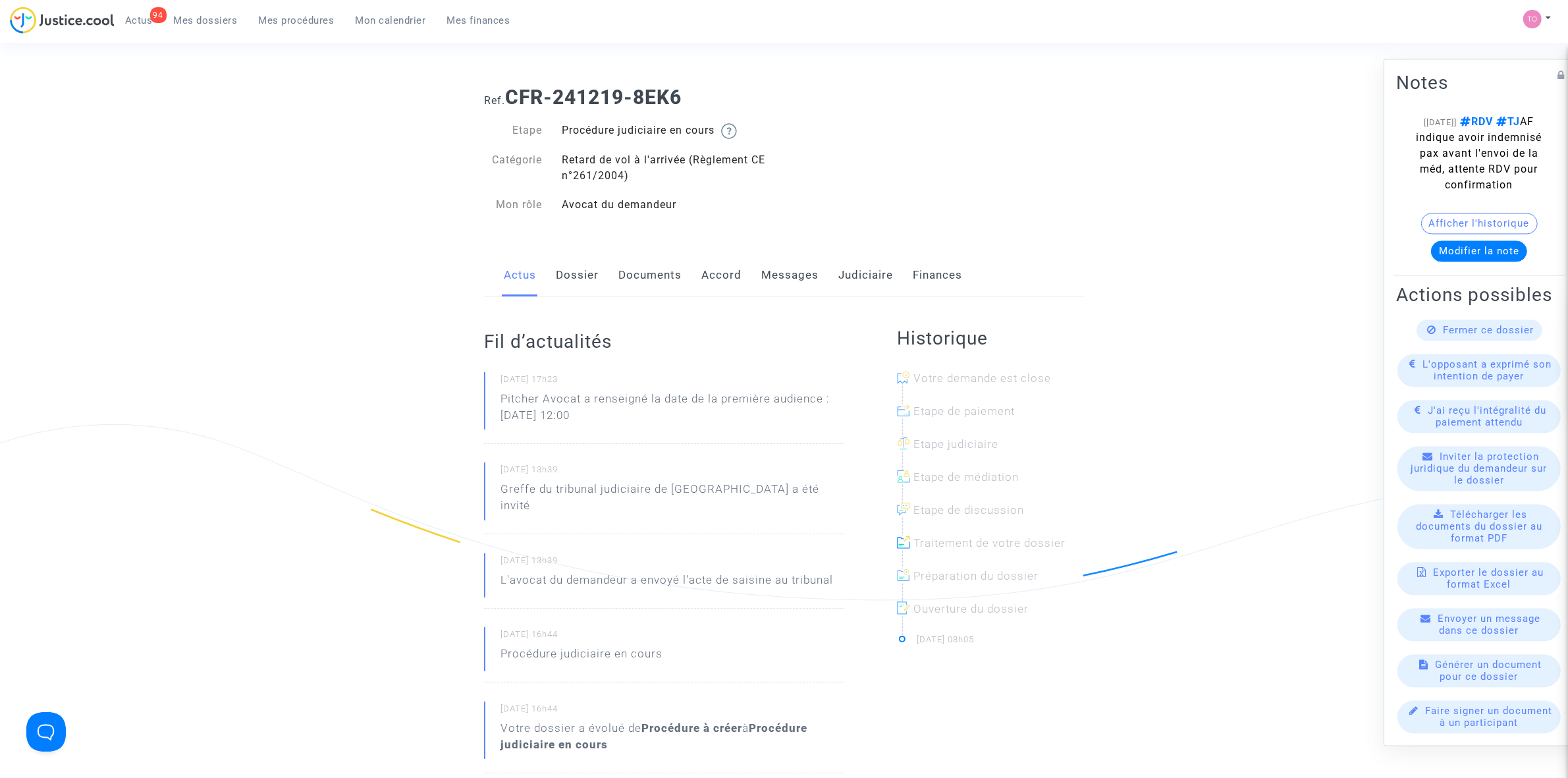
click at [882, 278] on link "Judiciaire" at bounding box center [865, 275] width 55 height 43
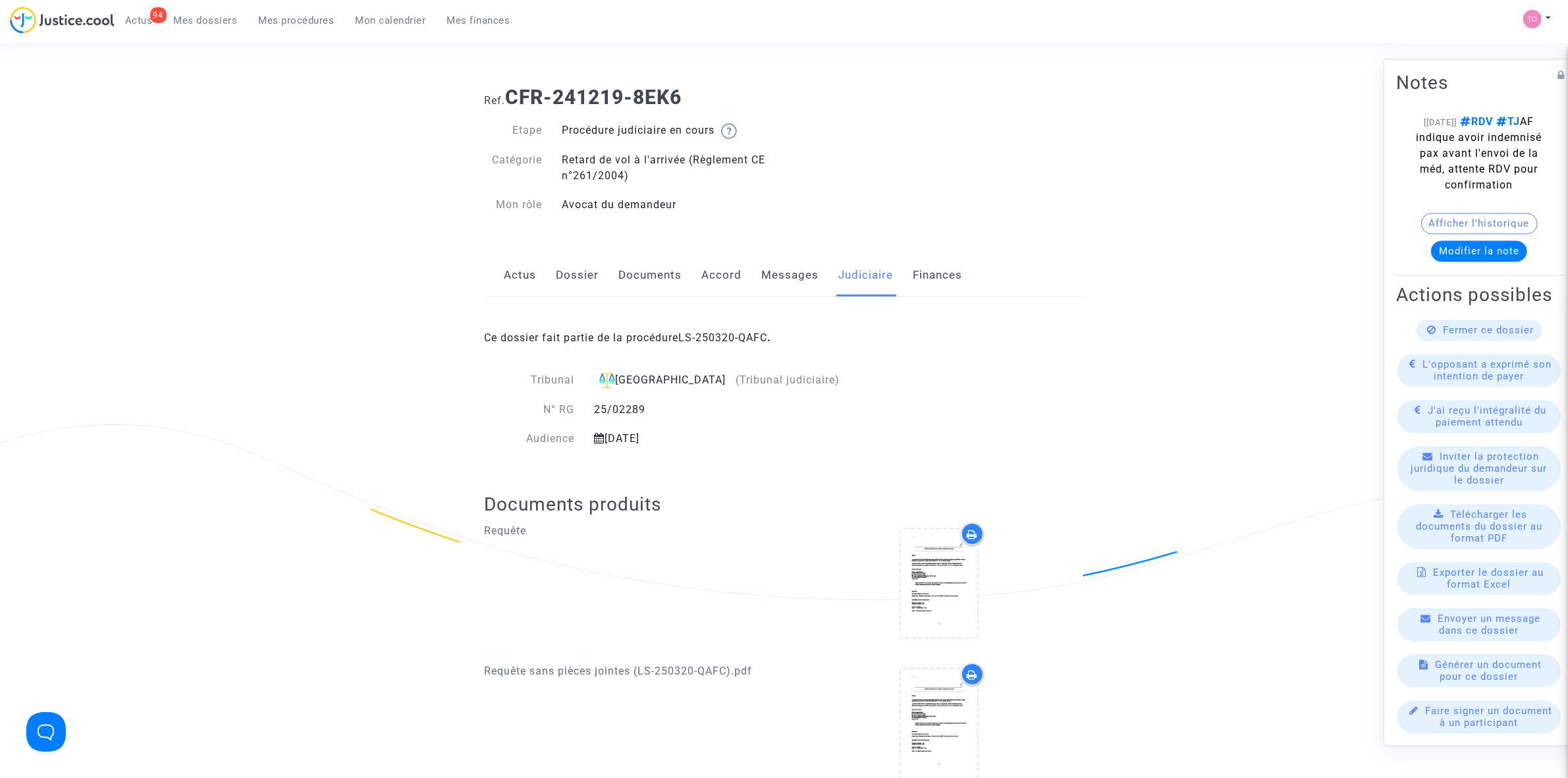
click at [771, 277] on link "Messages" at bounding box center [790, 275] width 57 height 43
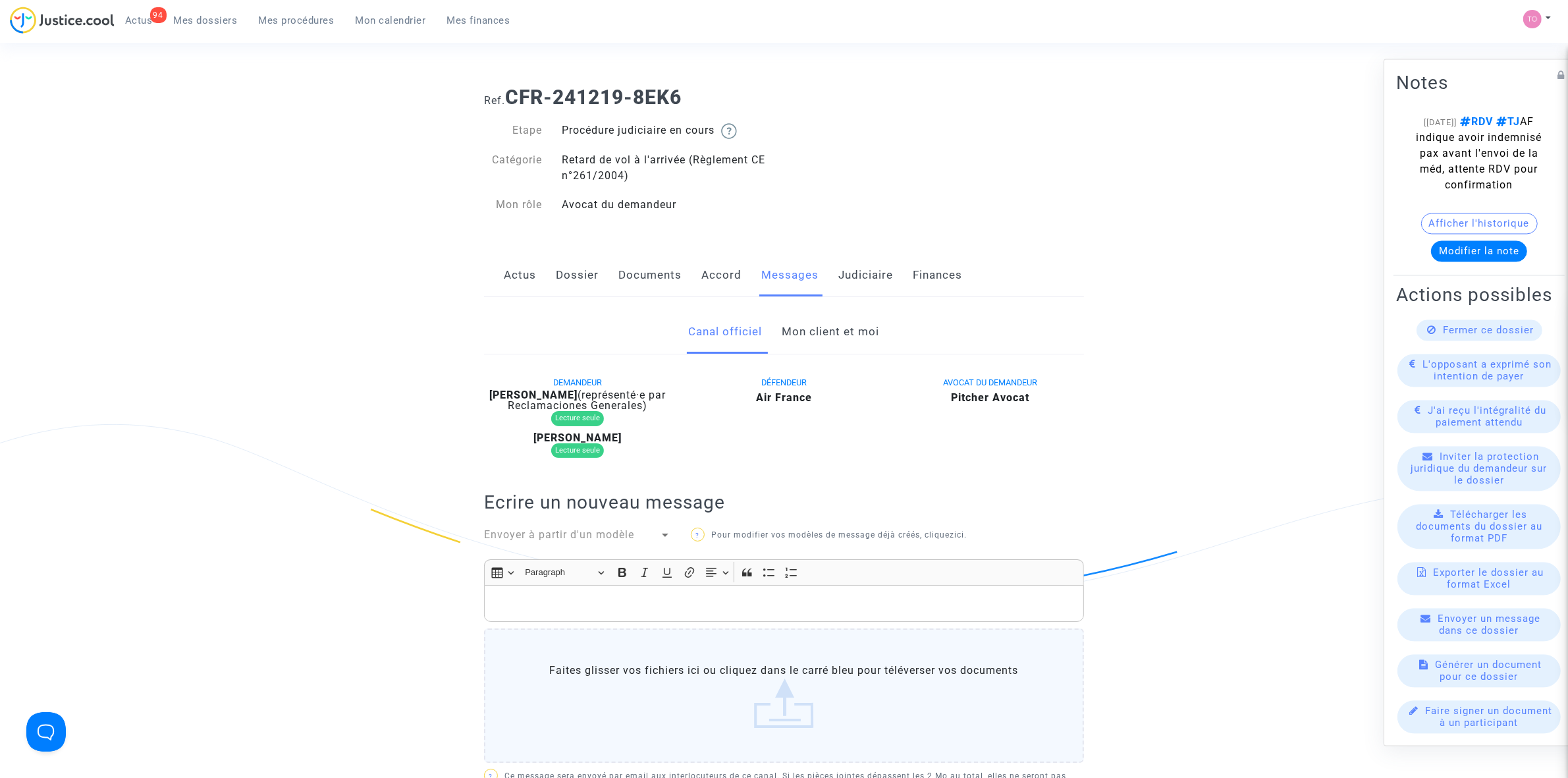
click at [809, 333] on link "Mon client et moi" at bounding box center [830, 332] width 97 height 43
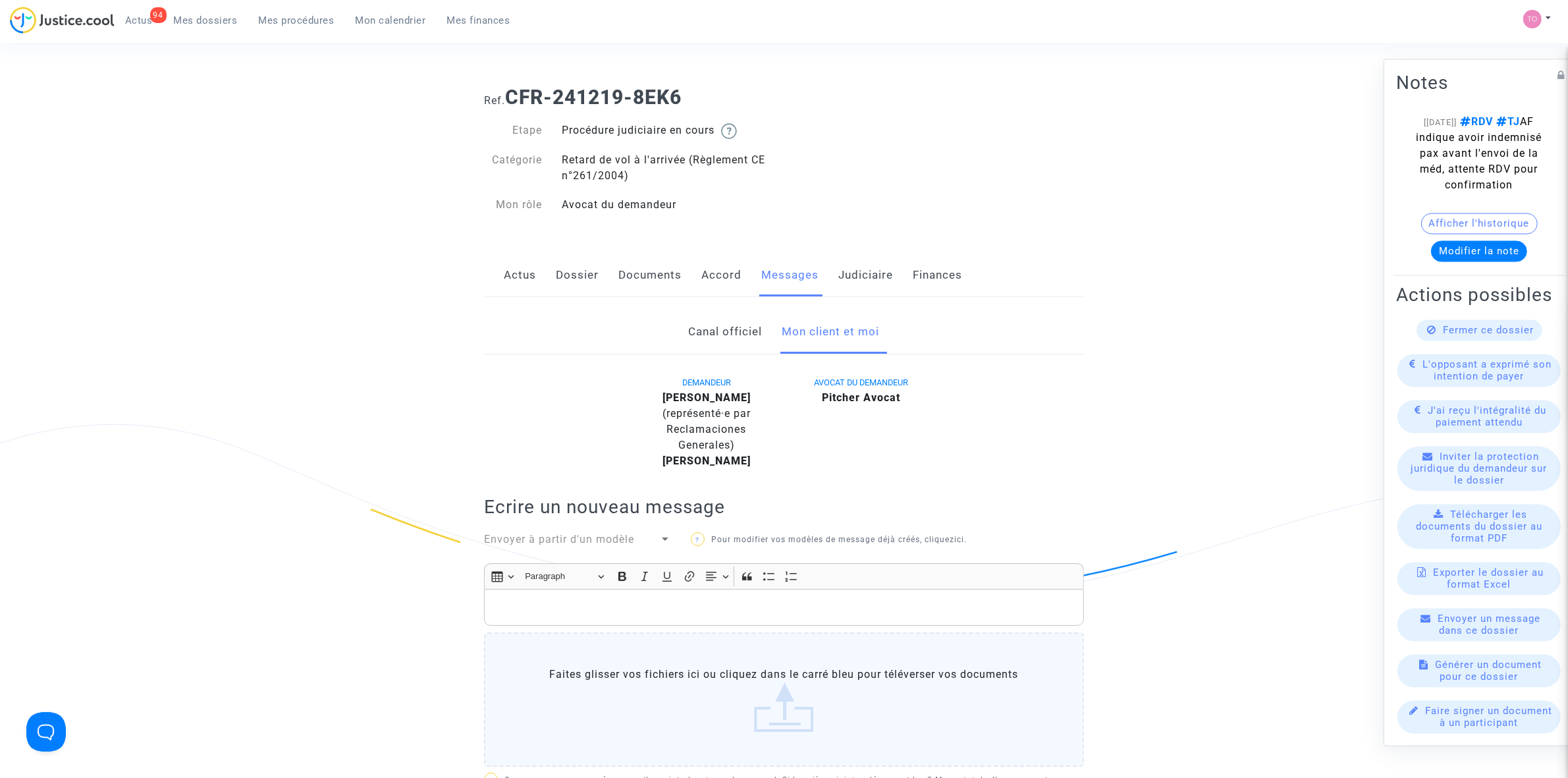
click at [849, 274] on link "Judiciaire" at bounding box center [865, 275] width 55 height 43
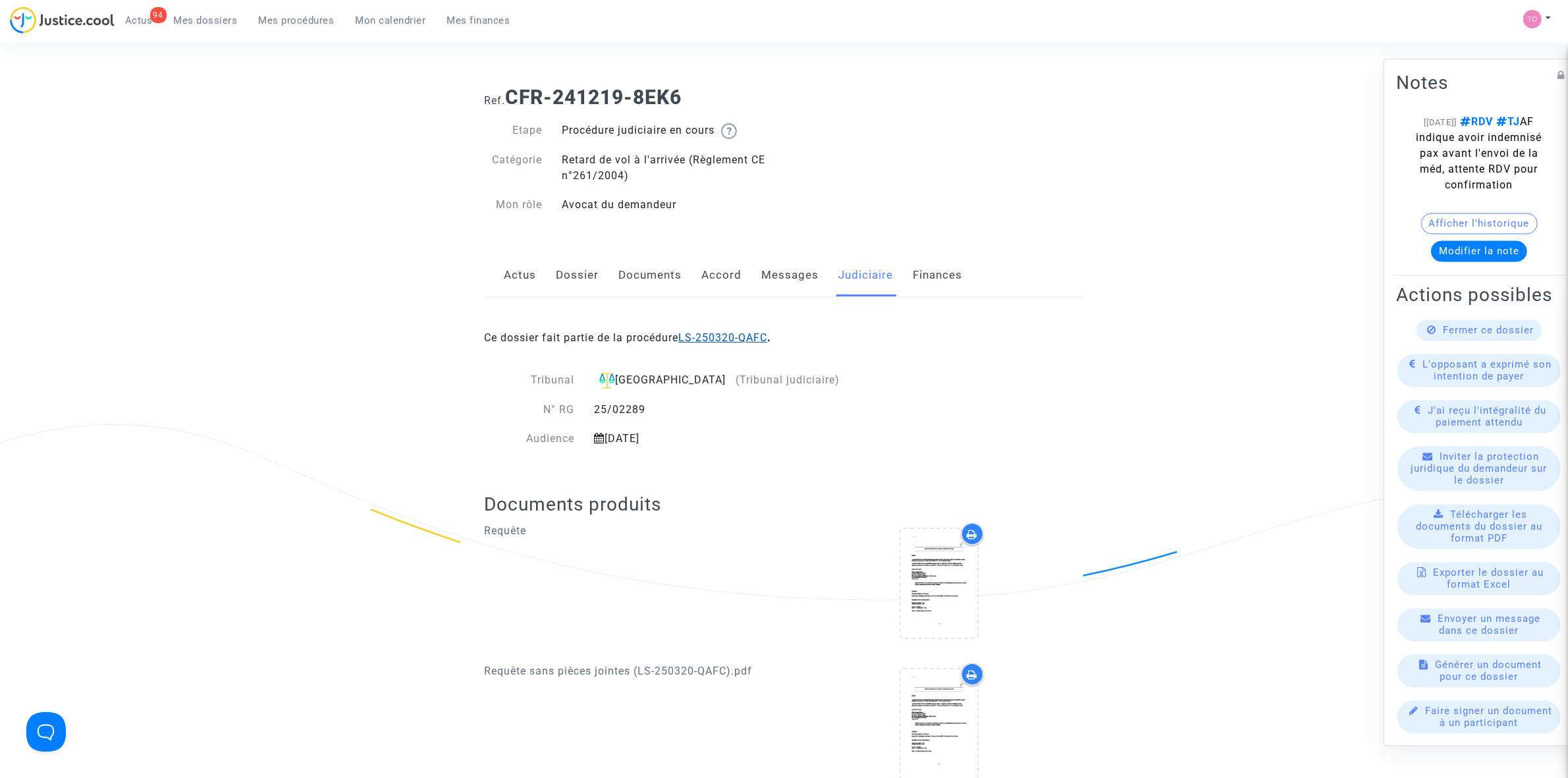
click at [724, 335] on link "LS-250320-QAFC" at bounding box center [722, 337] width 89 height 13
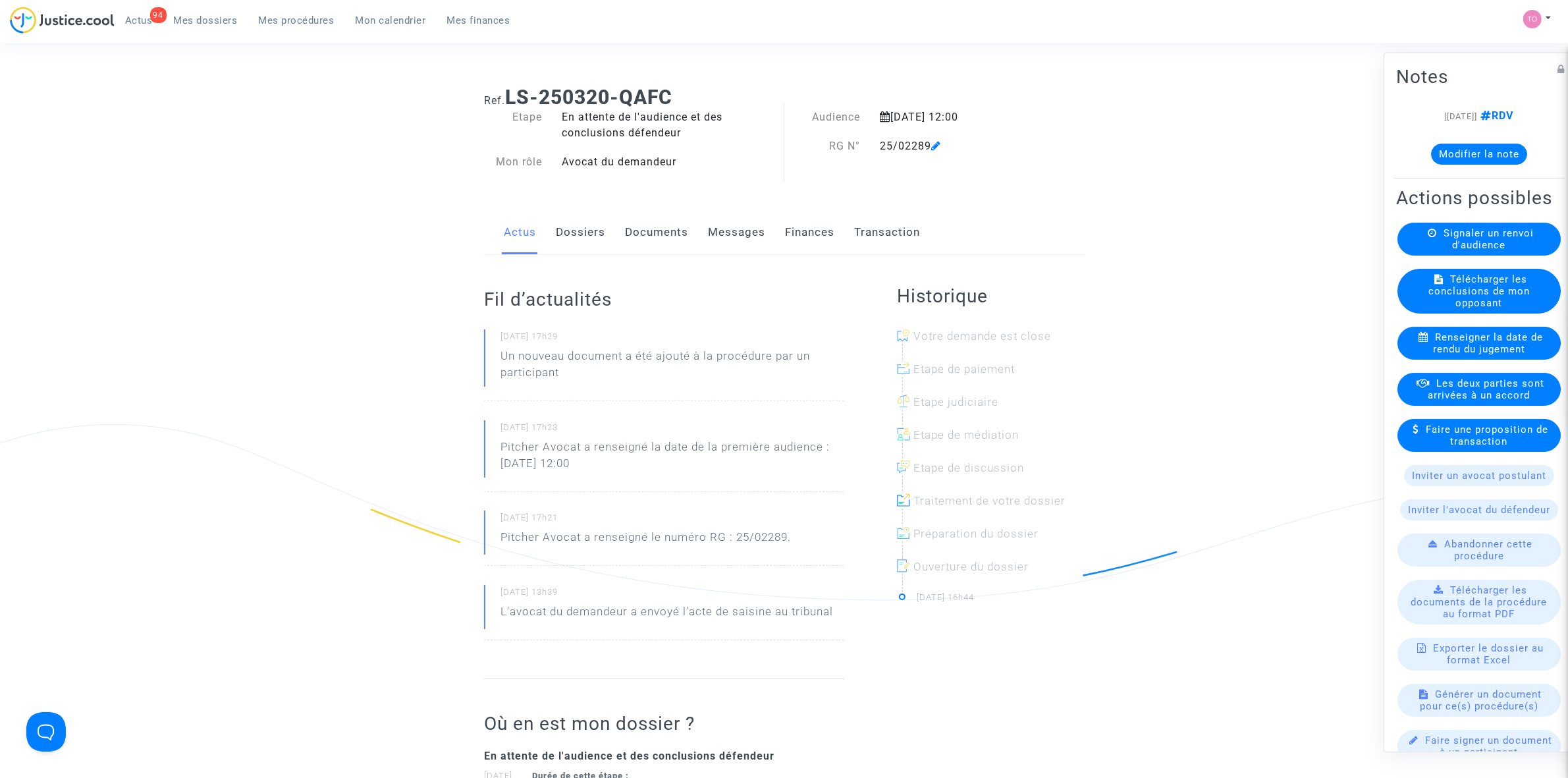
click at [1454, 156] on button "Modifier la note" at bounding box center [1480, 153] width 96 height 21
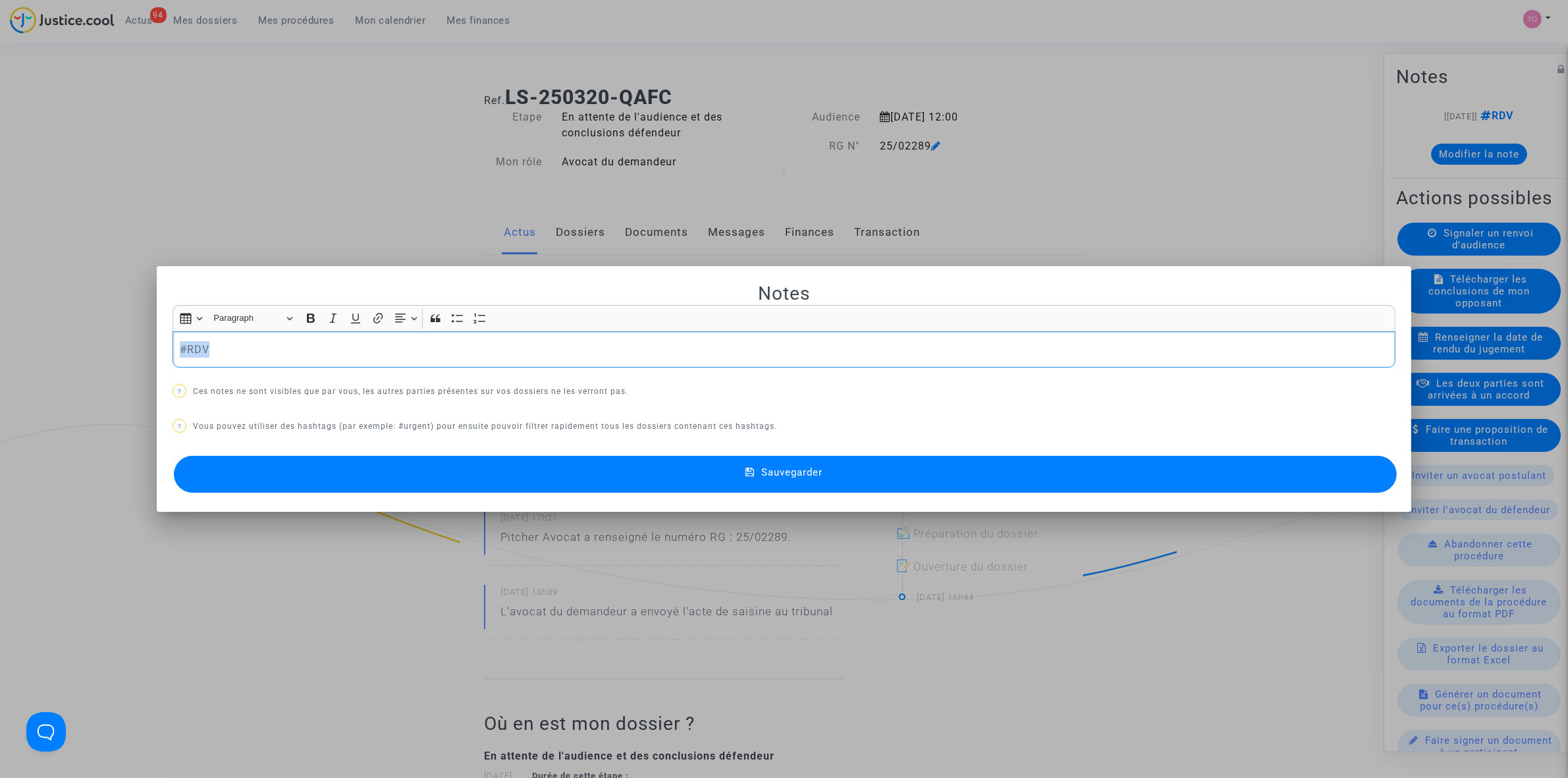
drag, startPoint x: 331, startPoint y: 353, endPoint x: 90, endPoint y: 351, distance: 241.0
click at [90, 351] on div "Notes Rich Text Editor Insert table Insert table Heading Paragraph Paragraph He…" at bounding box center [784, 389] width 1568 height 778
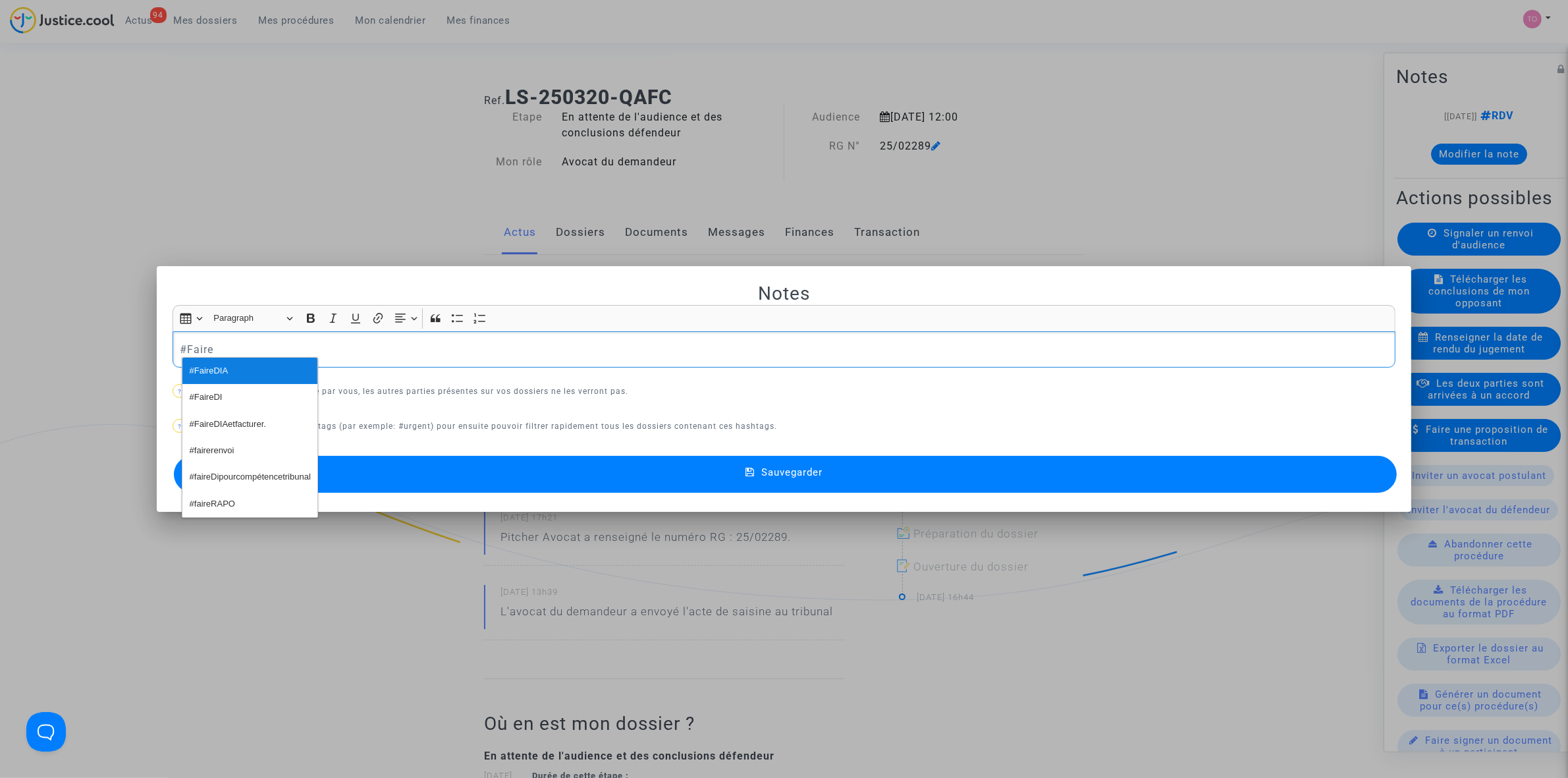
click at [226, 368] on span "#FaireDIA" at bounding box center [209, 370] width 39 height 19
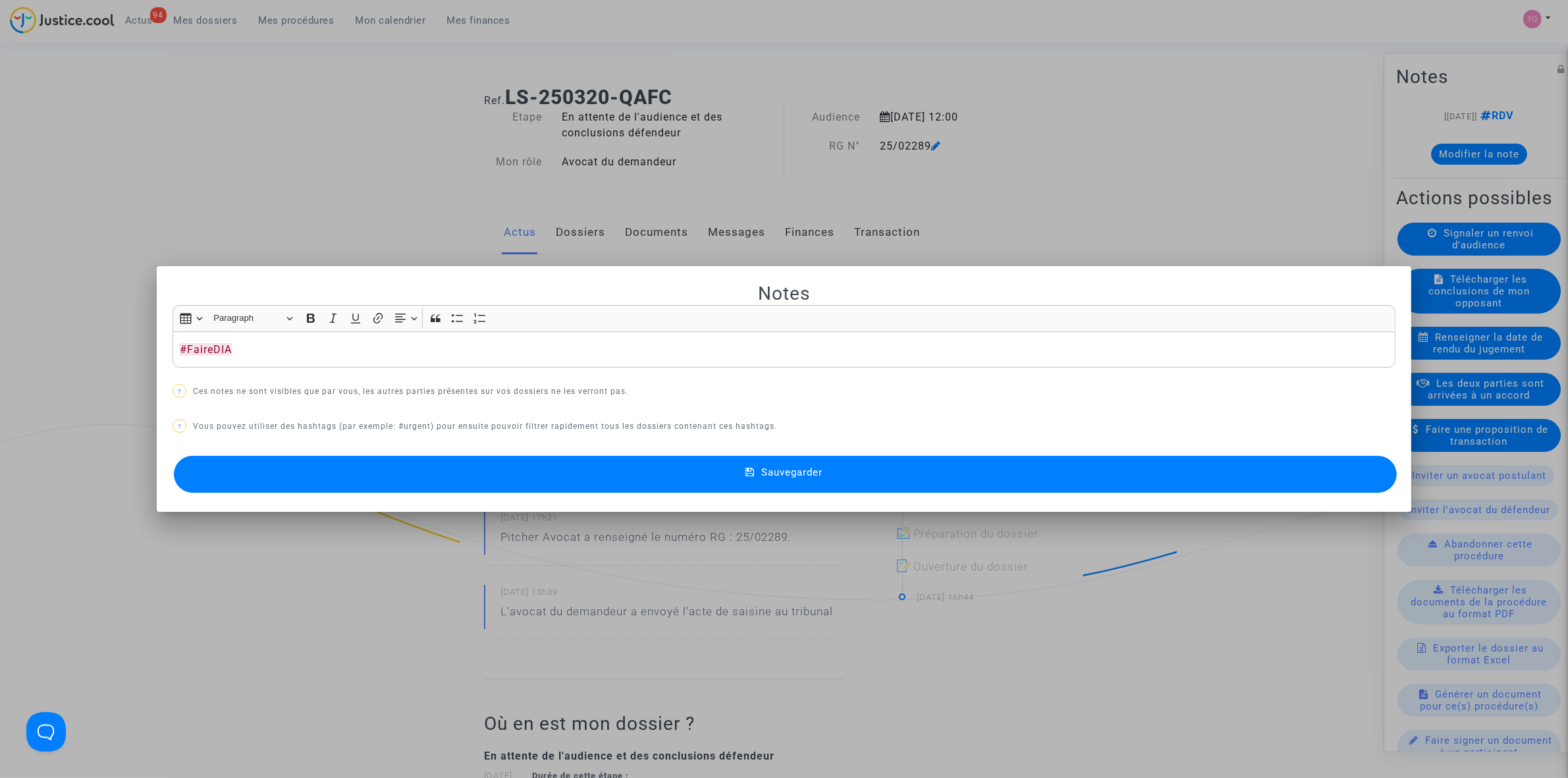
click at [466, 478] on button "Sauvegarder" at bounding box center [785, 474] width 1223 height 37
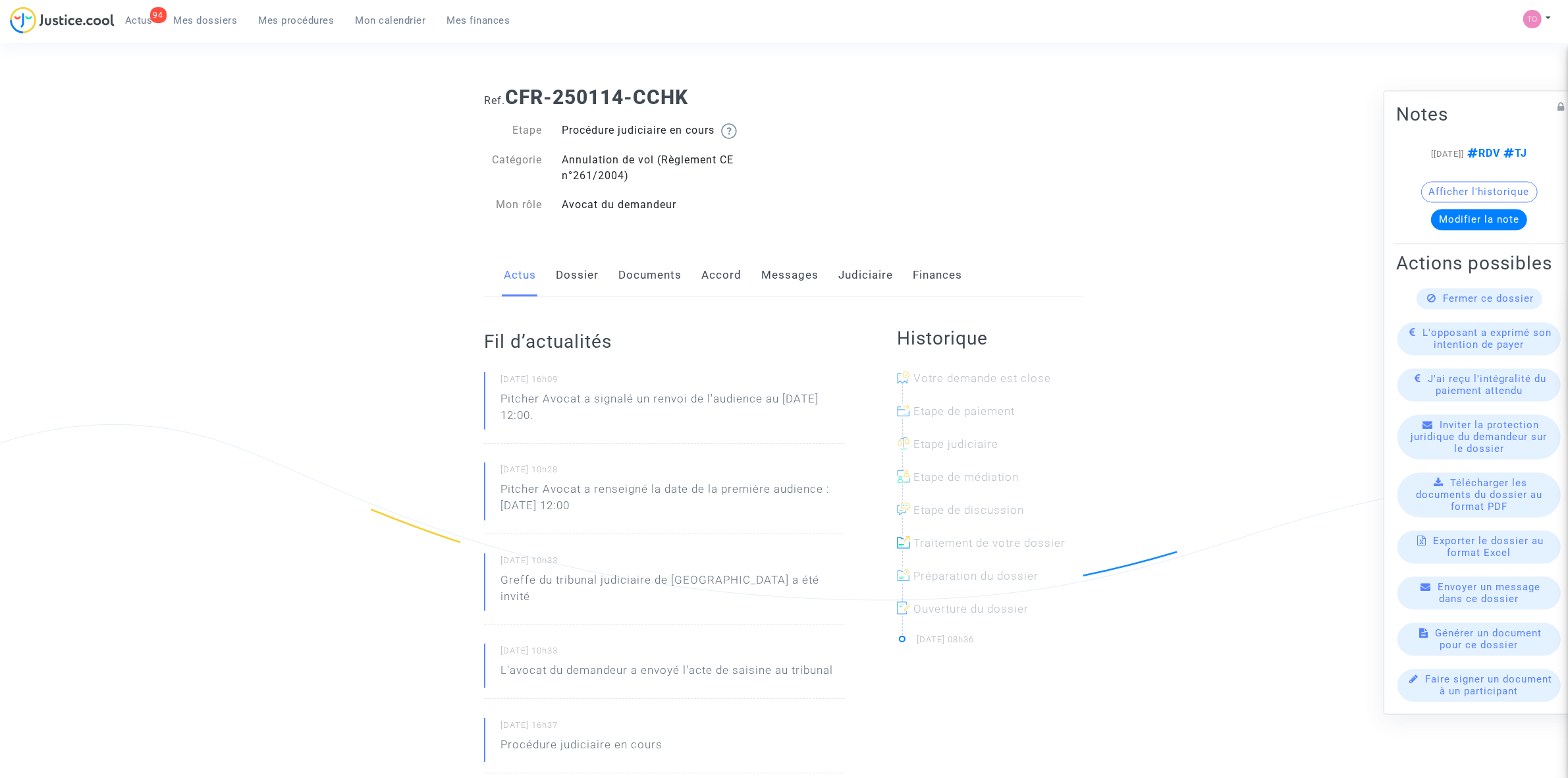
click at [784, 280] on link "Messages" at bounding box center [790, 275] width 57 height 43
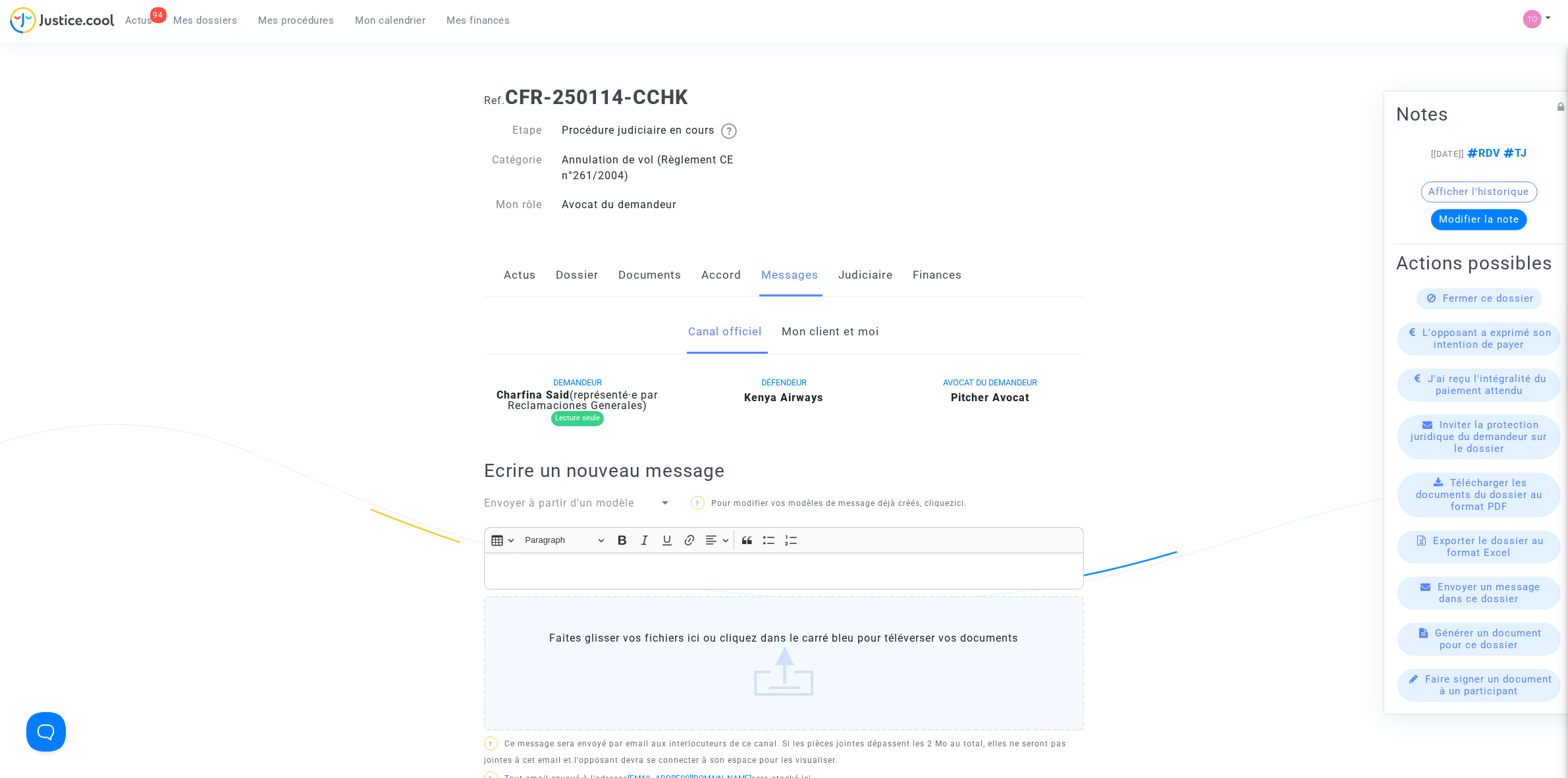
click at [825, 339] on link "Mon client et moi" at bounding box center [830, 332] width 97 height 43
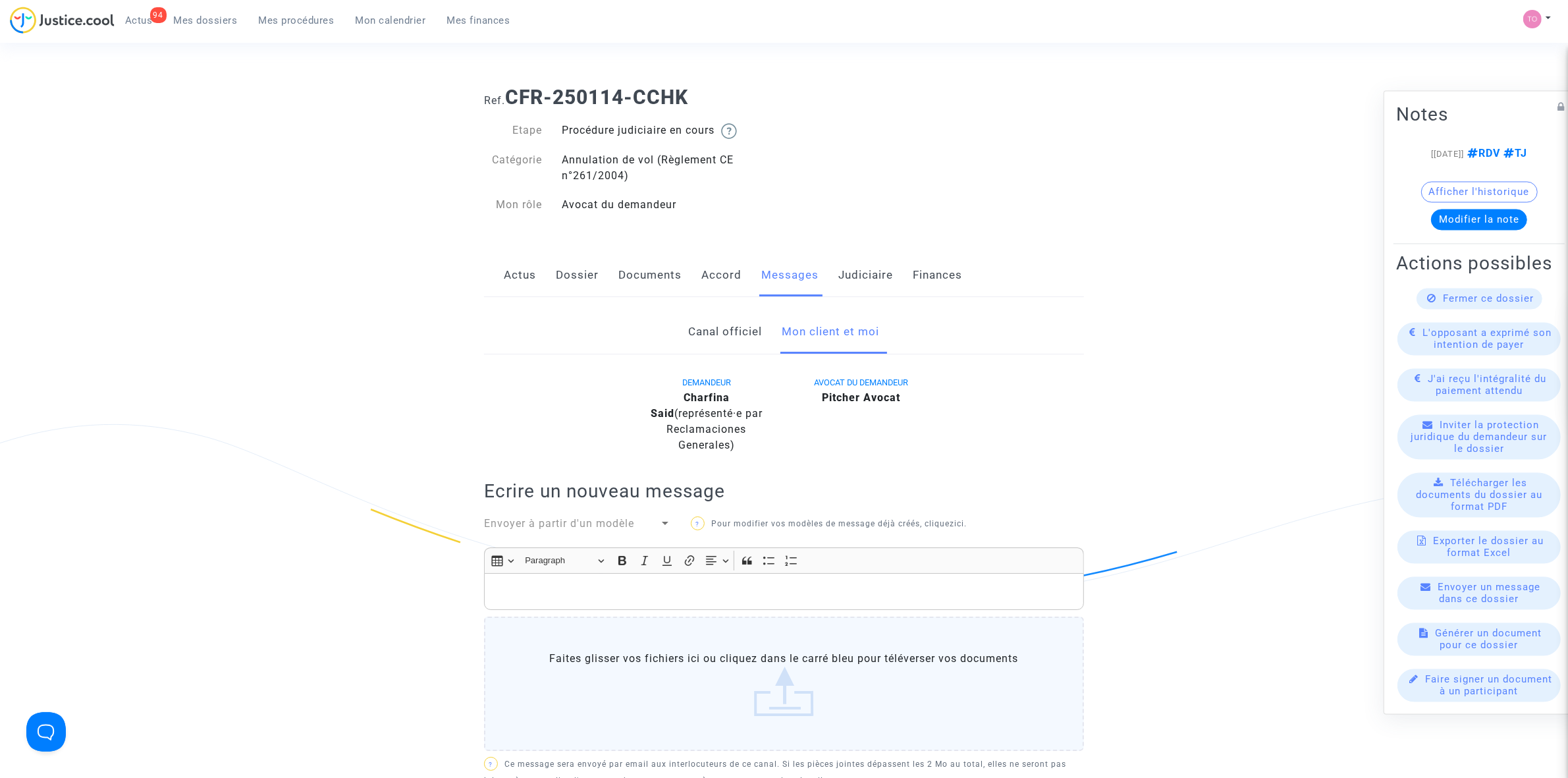
click at [1476, 186] on button "Afficher l'historique" at bounding box center [1479, 191] width 117 height 21
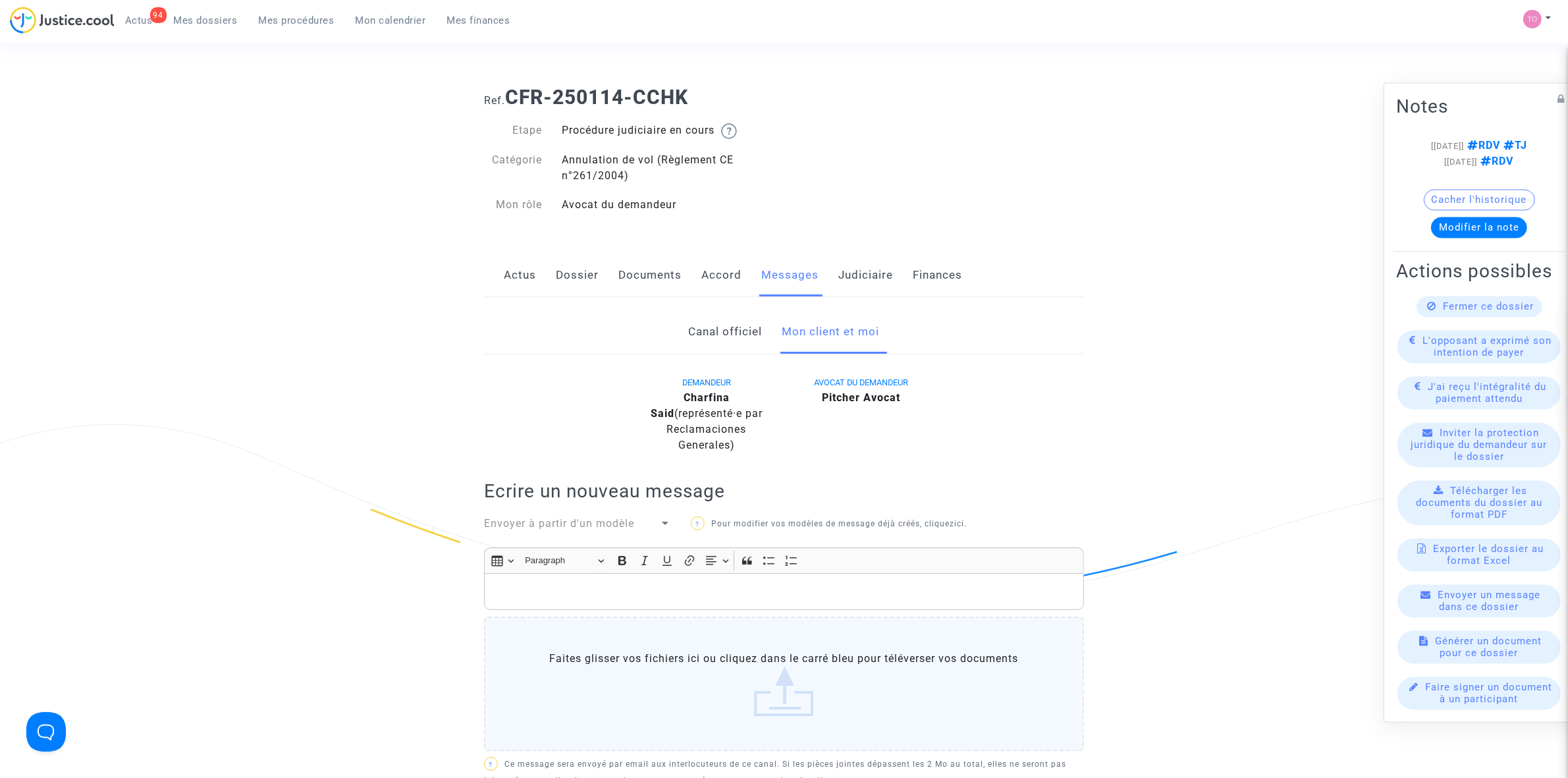
click at [871, 277] on link "Judiciaire" at bounding box center [865, 275] width 55 height 43
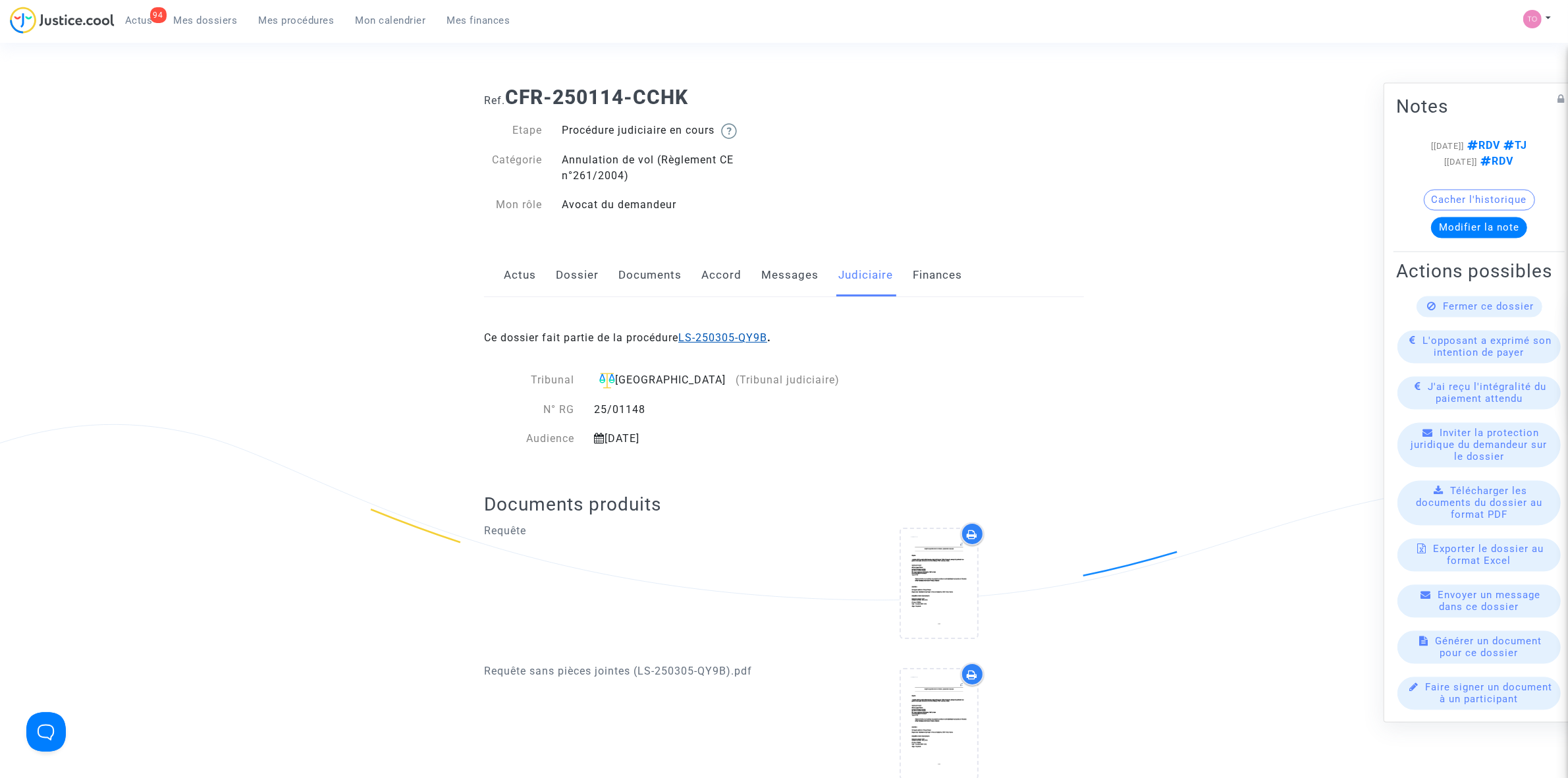
click at [709, 343] on link "LS-250305-QY9B" at bounding box center [722, 337] width 89 height 13
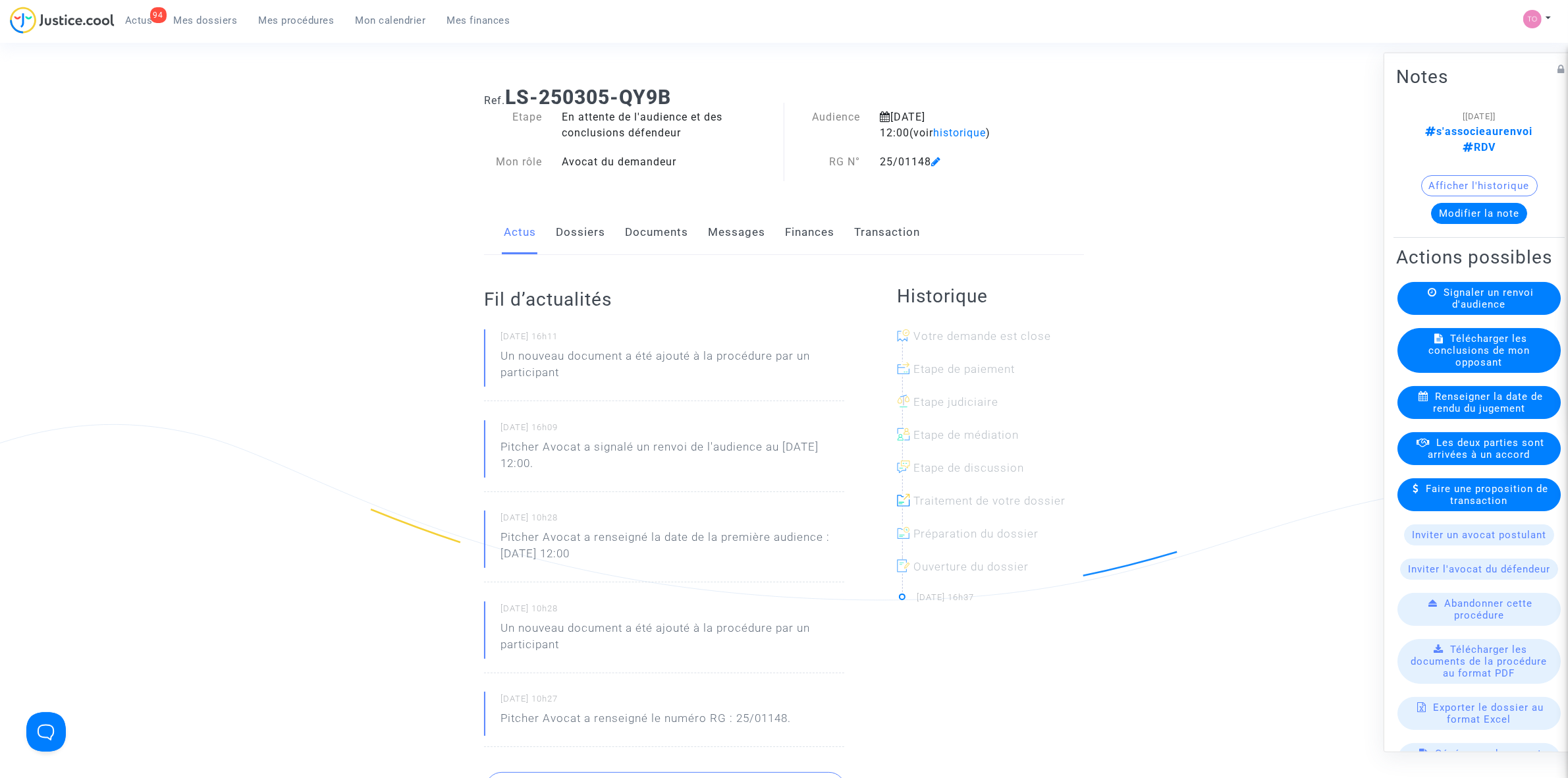
click at [1452, 175] on button "Afficher l'historique" at bounding box center [1479, 184] width 117 height 21
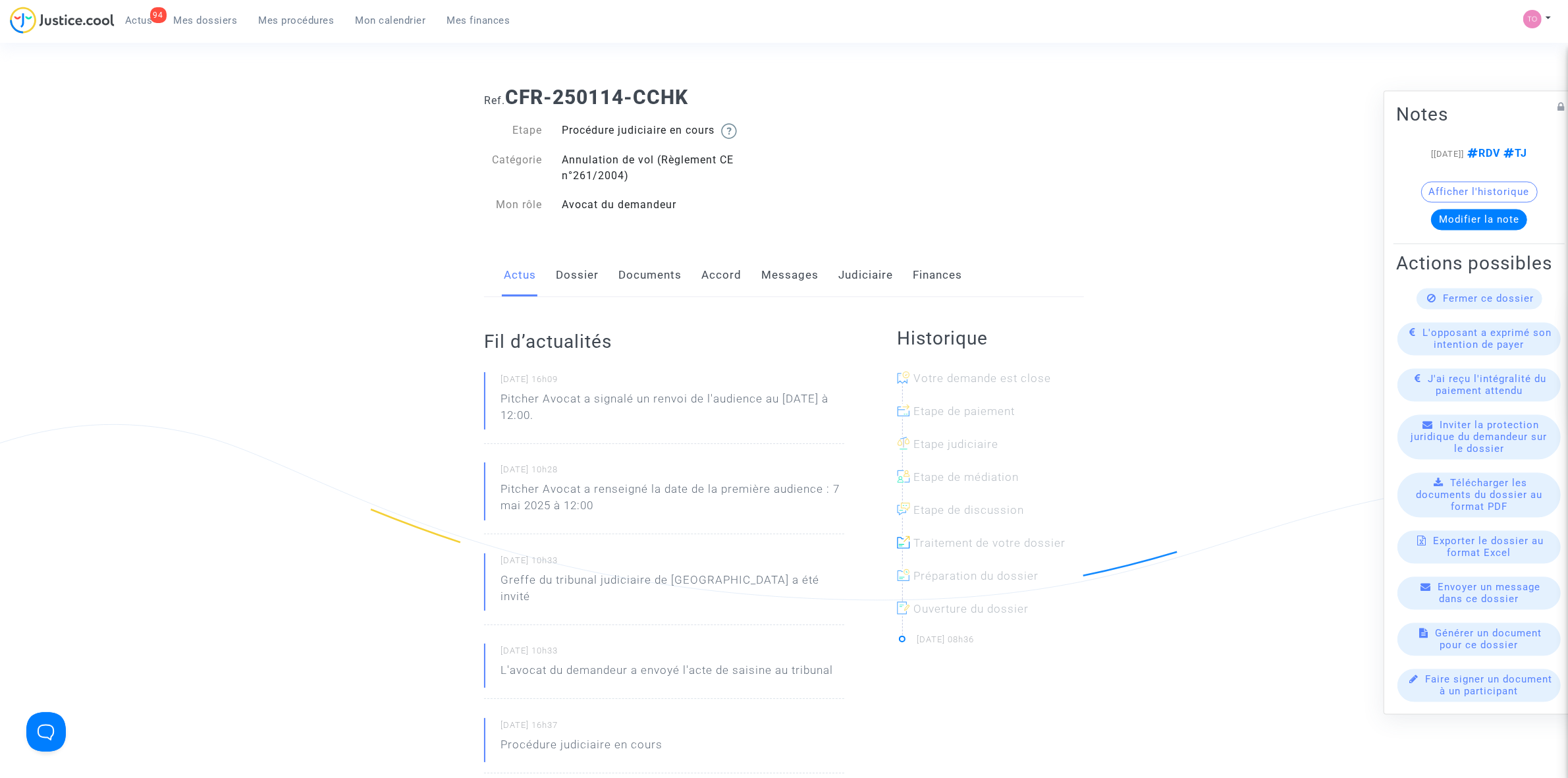
click at [846, 277] on link "Judiciaire" at bounding box center [865, 275] width 55 height 43
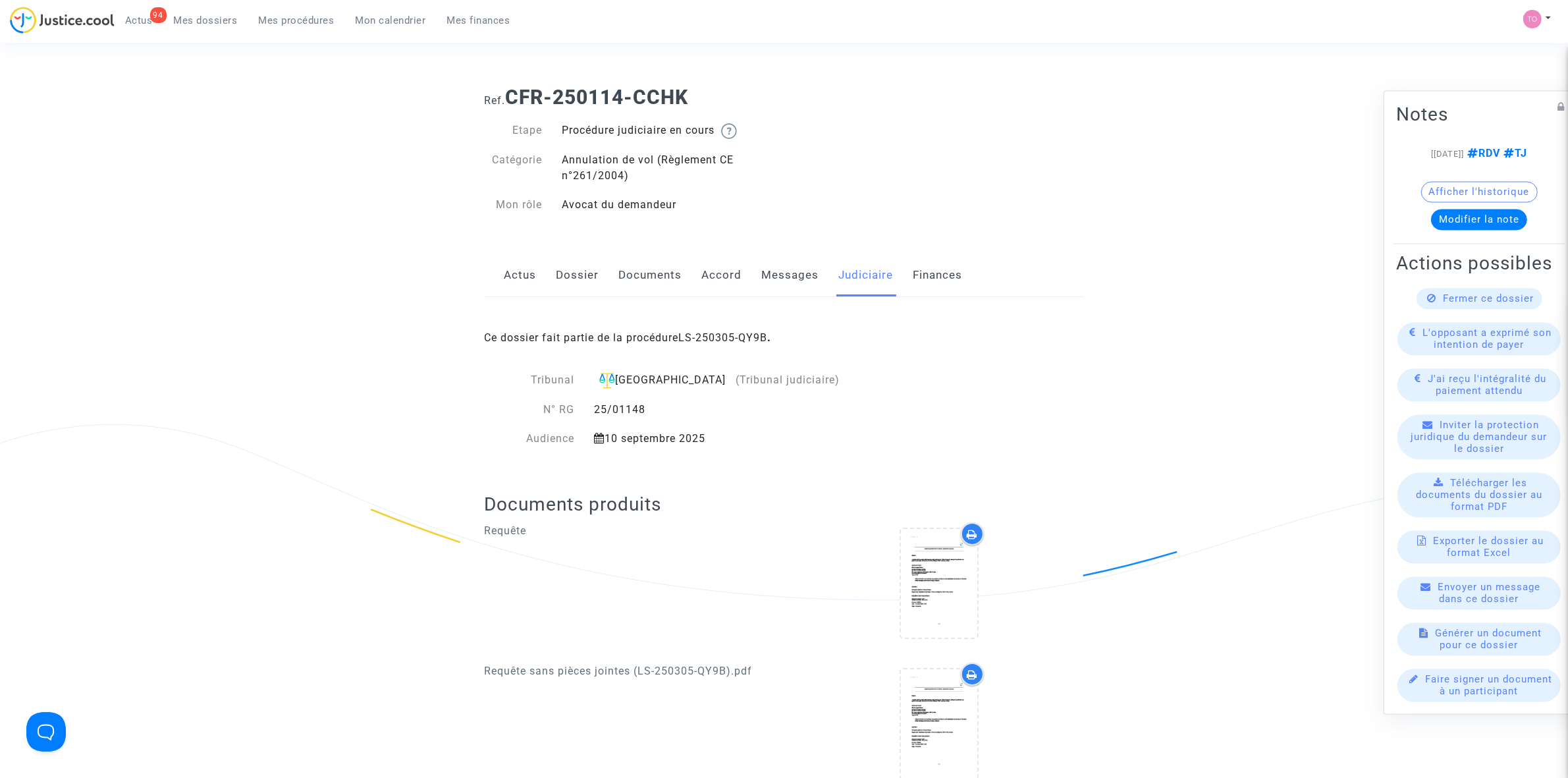
click at [723, 349] on div "Ce dossier fait partie de la procédure LS-250305-QY9B ." at bounding box center [783, 328] width 600 height 62
click at [721, 340] on link "LS-250305-QY9B" at bounding box center [722, 337] width 89 height 13
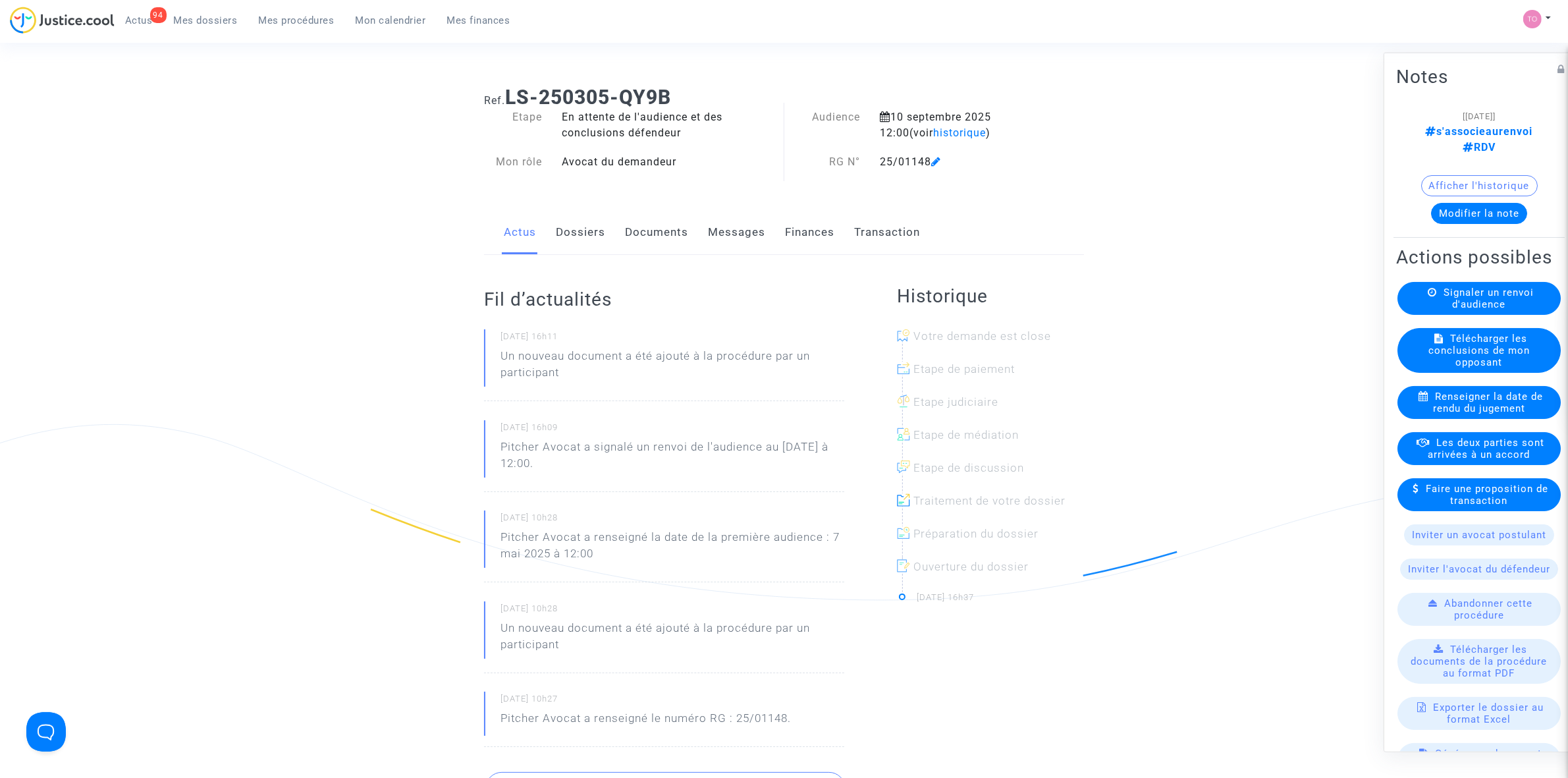
click at [588, 237] on link "Dossiers" at bounding box center [580, 233] width 49 height 43
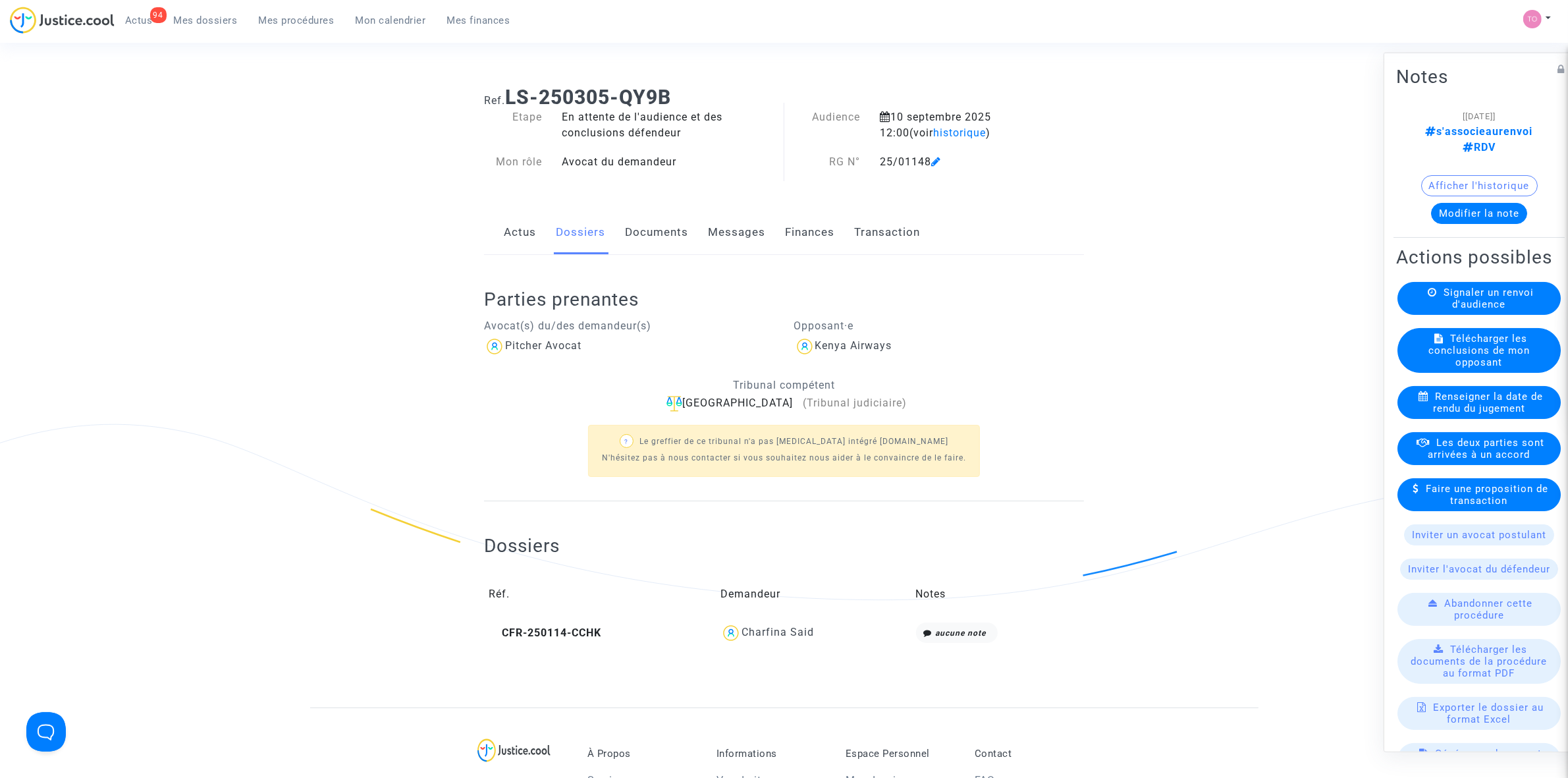
click at [777, 633] on div "Charfina Said" at bounding box center [778, 632] width 73 height 13
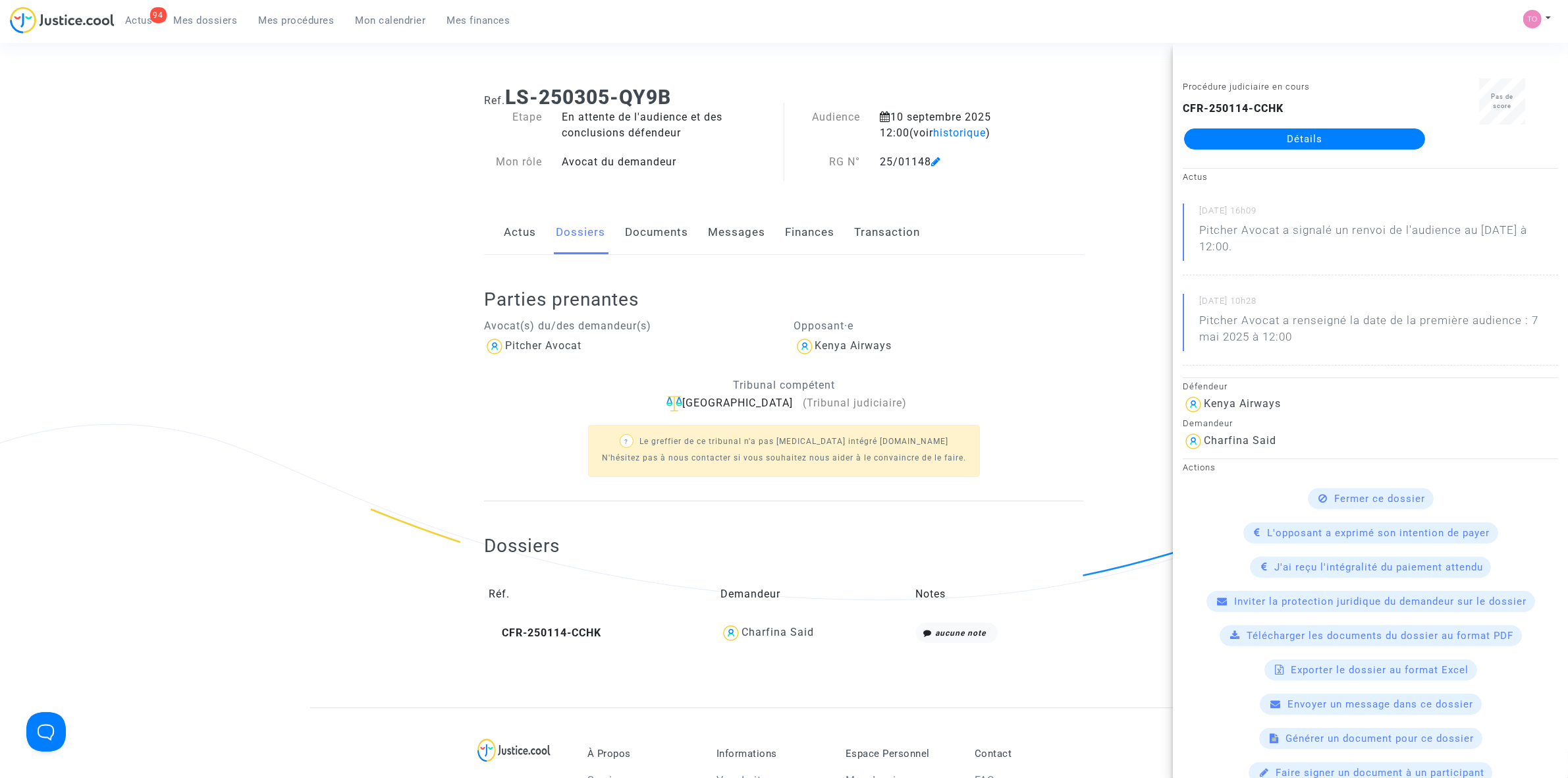
click at [1341, 137] on link "Détails" at bounding box center [1305, 138] width 241 height 21
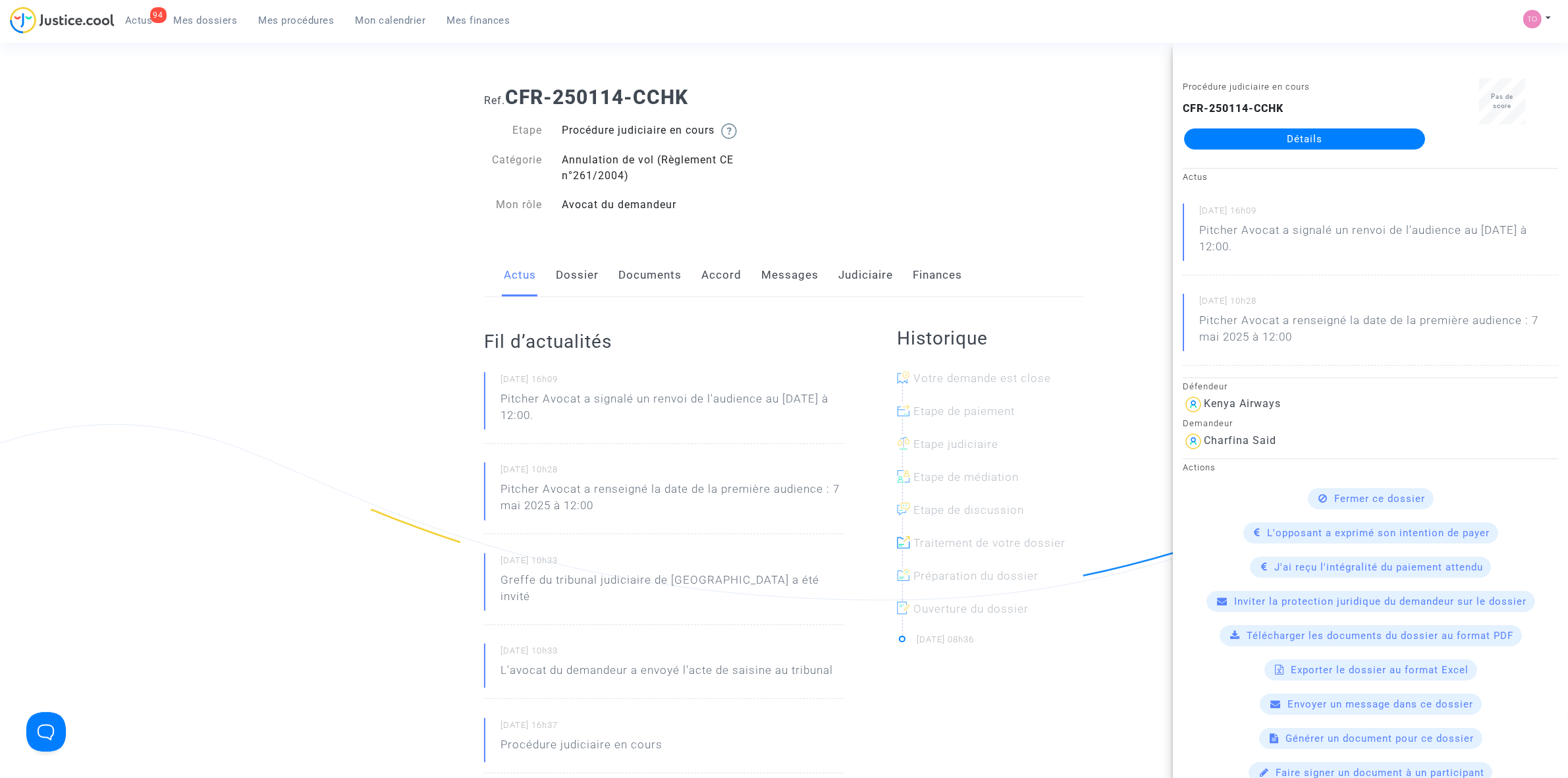
click at [560, 274] on link "Dossier" at bounding box center [577, 275] width 43 height 43
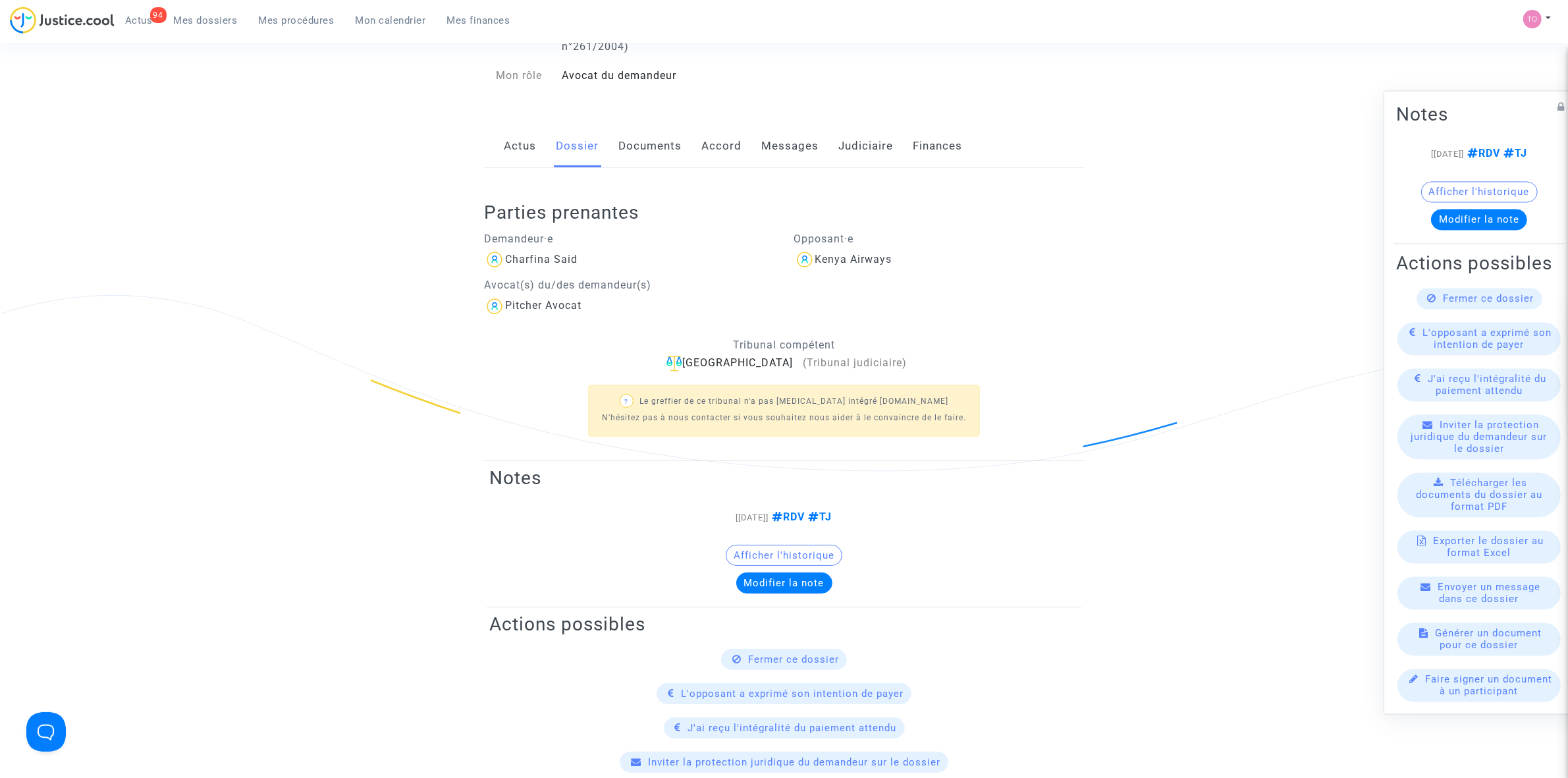
scroll to position [82, 0]
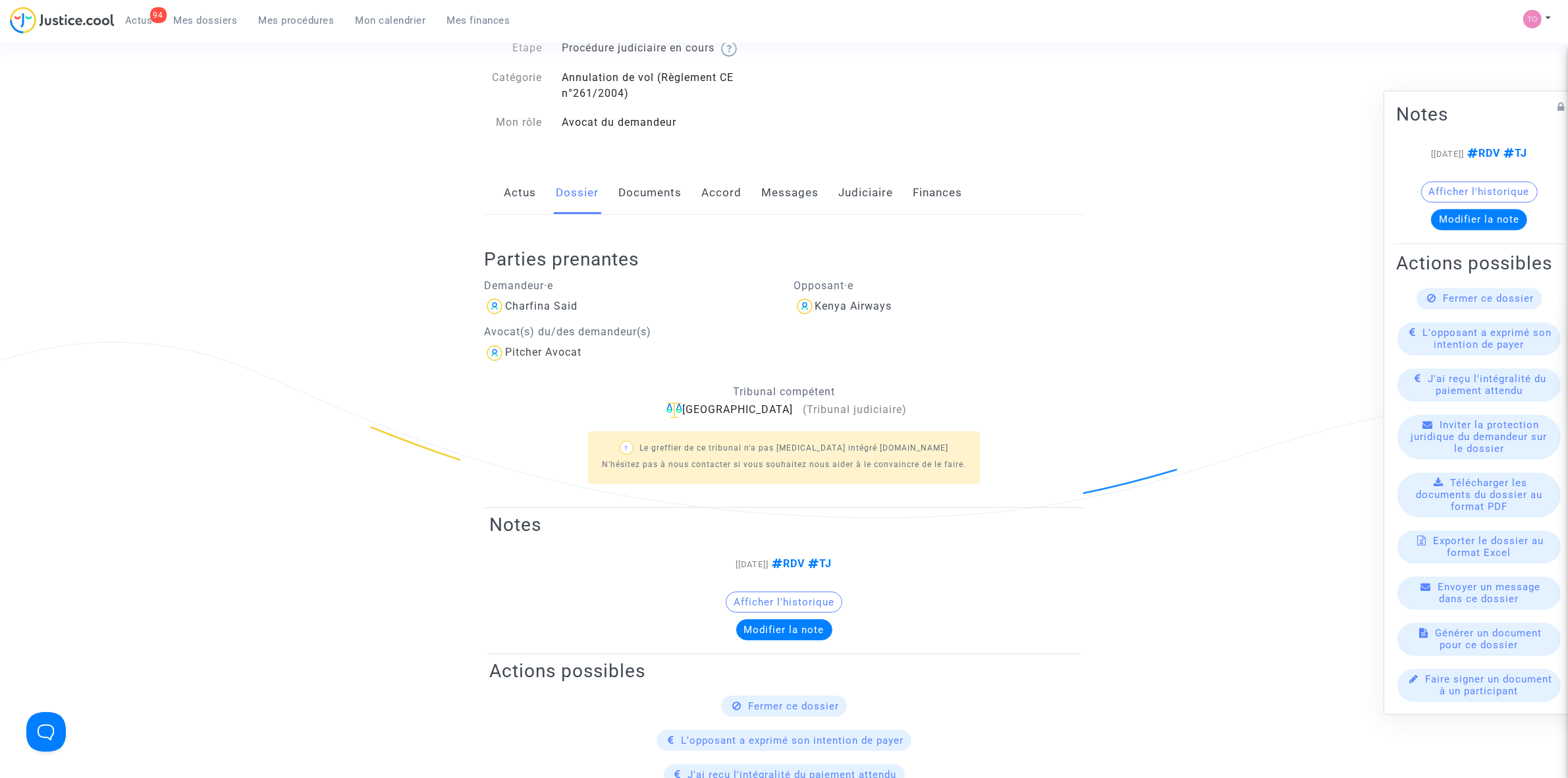
click at [649, 194] on link "Documents" at bounding box center [650, 193] width 63 height 43
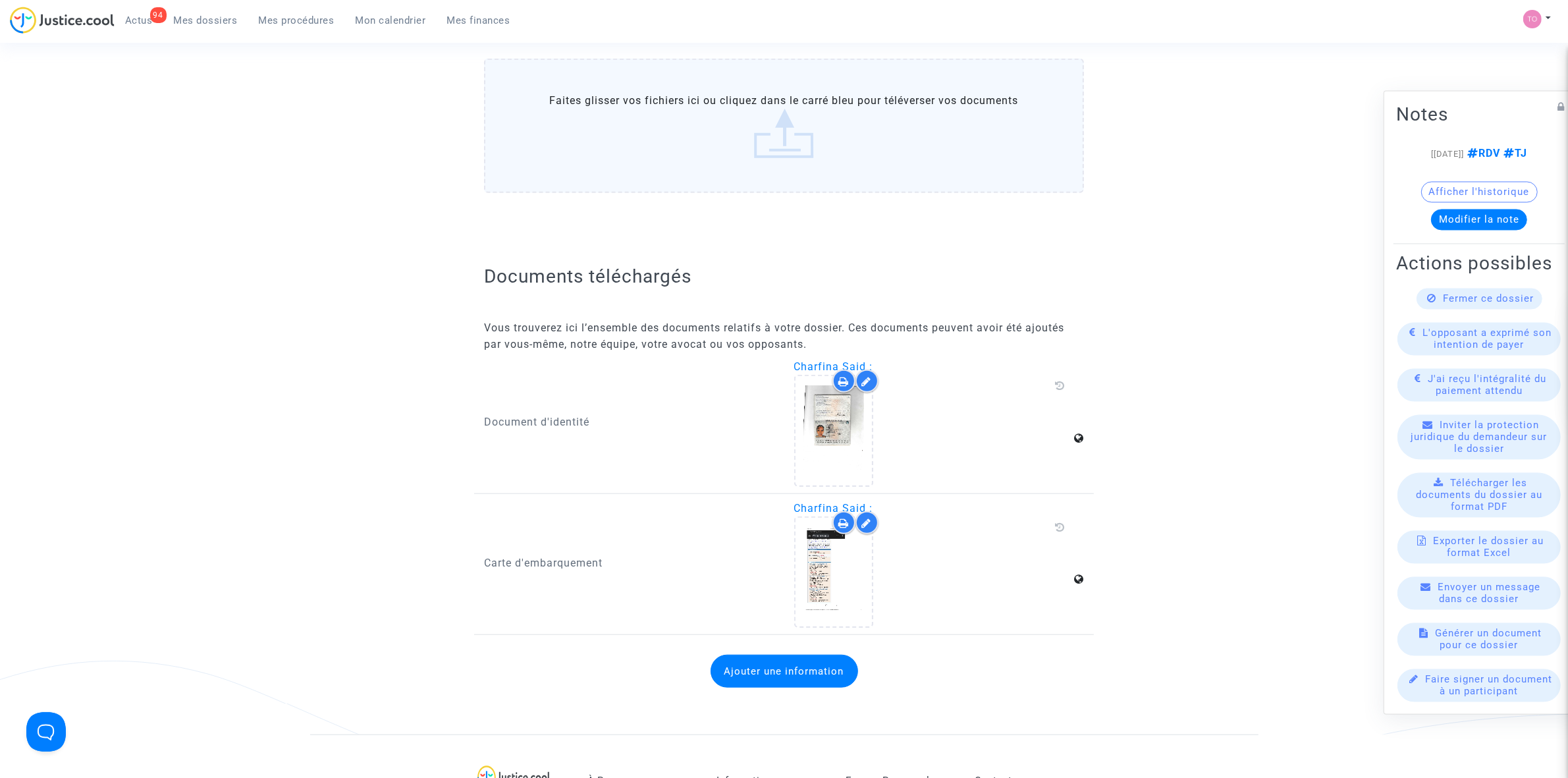
scroll to position [1564, 0]
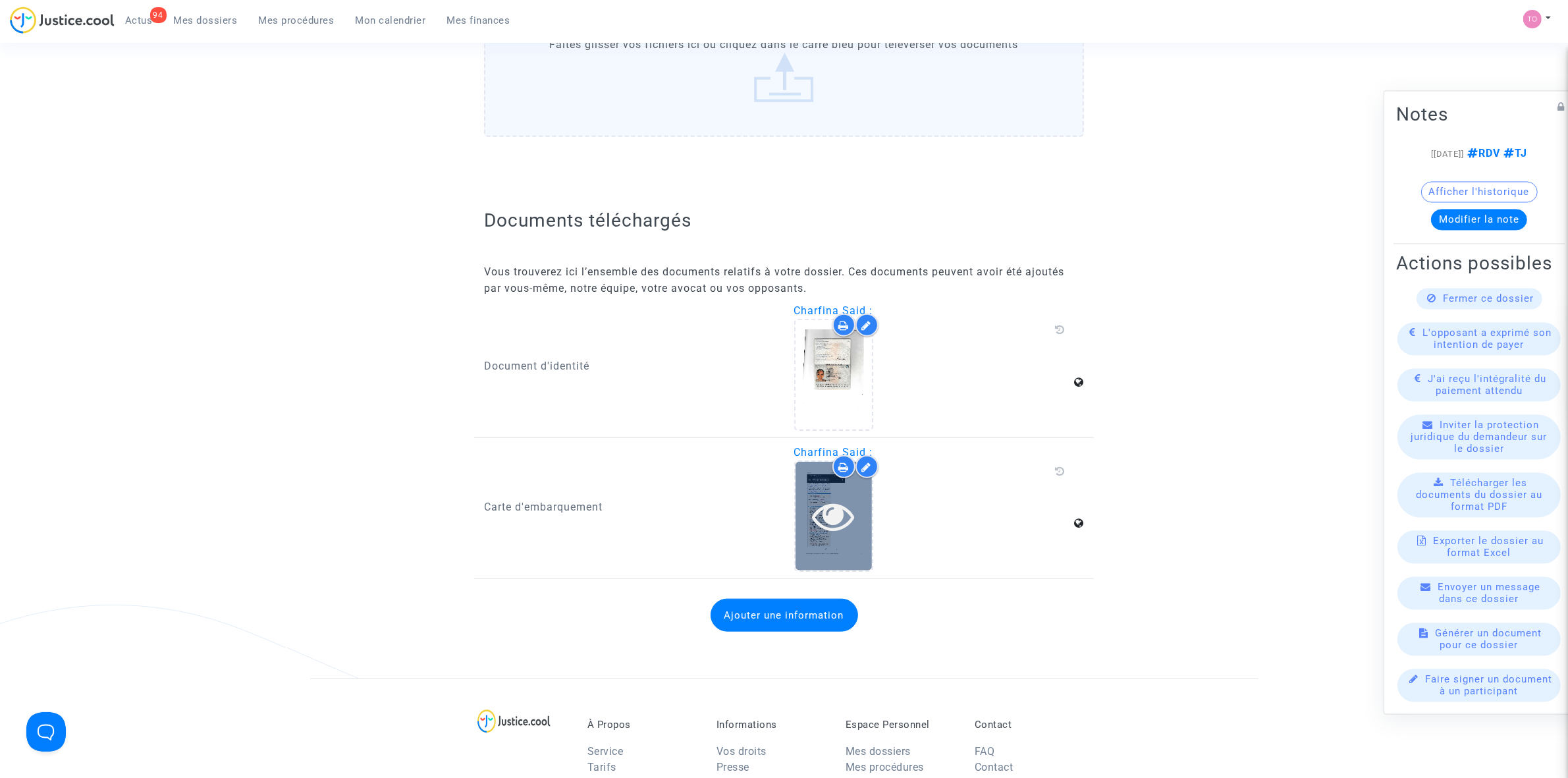
click at [857, 502] on div at bounding box center [834, 515] width 77 height 42
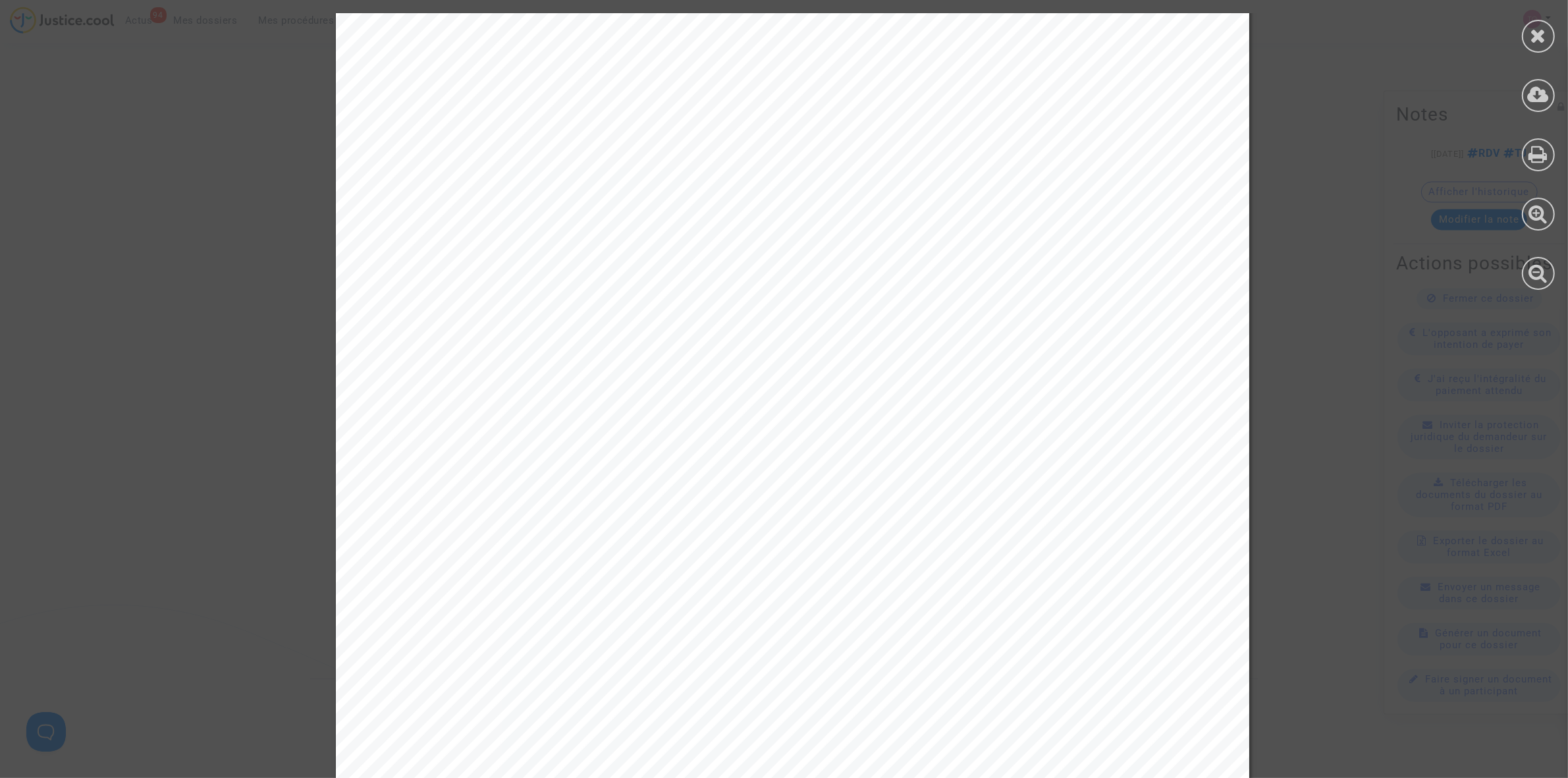
scroll to position [0, 0]
click at [1544, 33] on icon at bounding box center [1539, 35] width 17 height 20
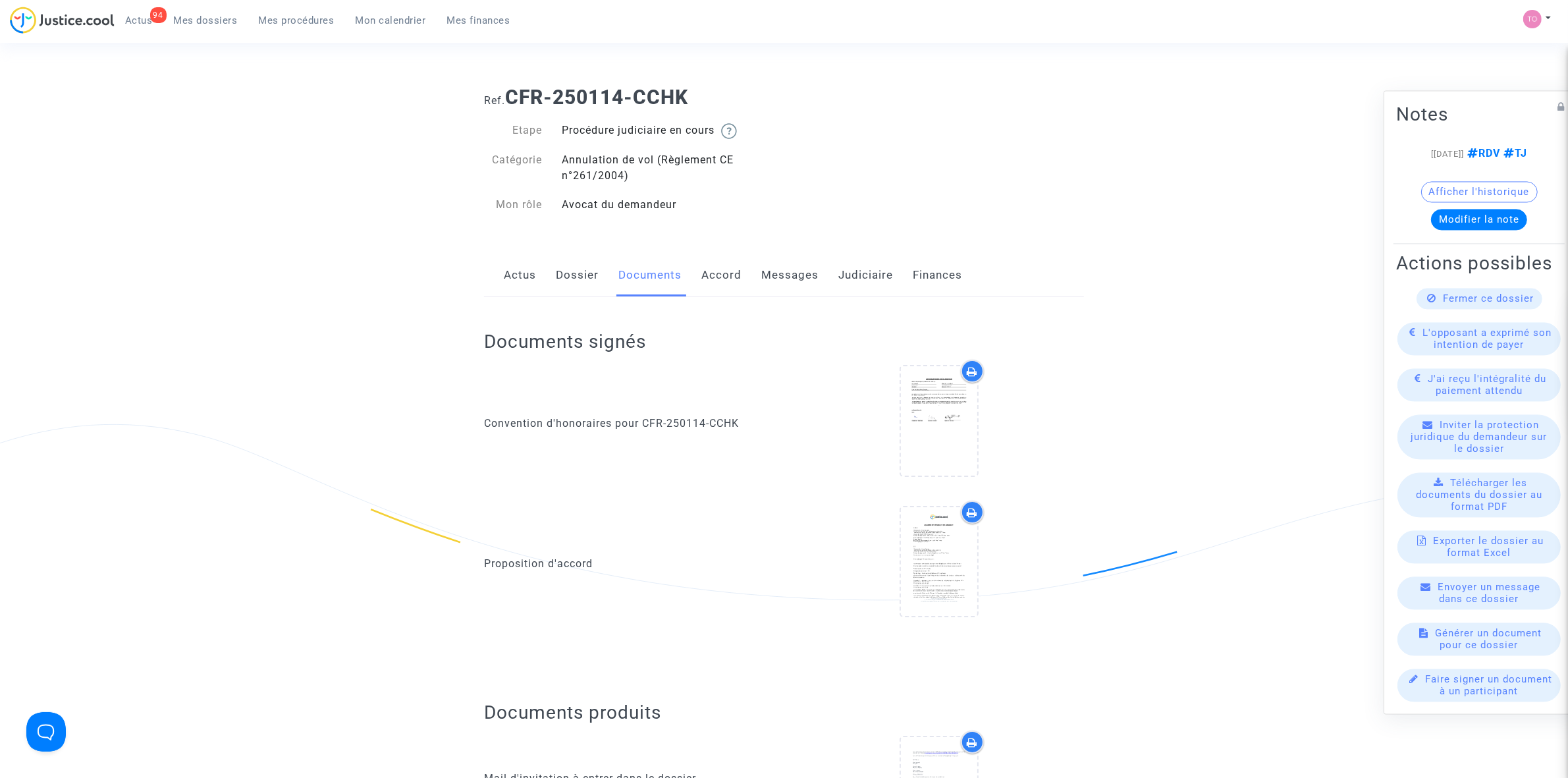
click at [194, 15] on span "Mes dossiers" at bounding box center [205, 21] width 64 height 12
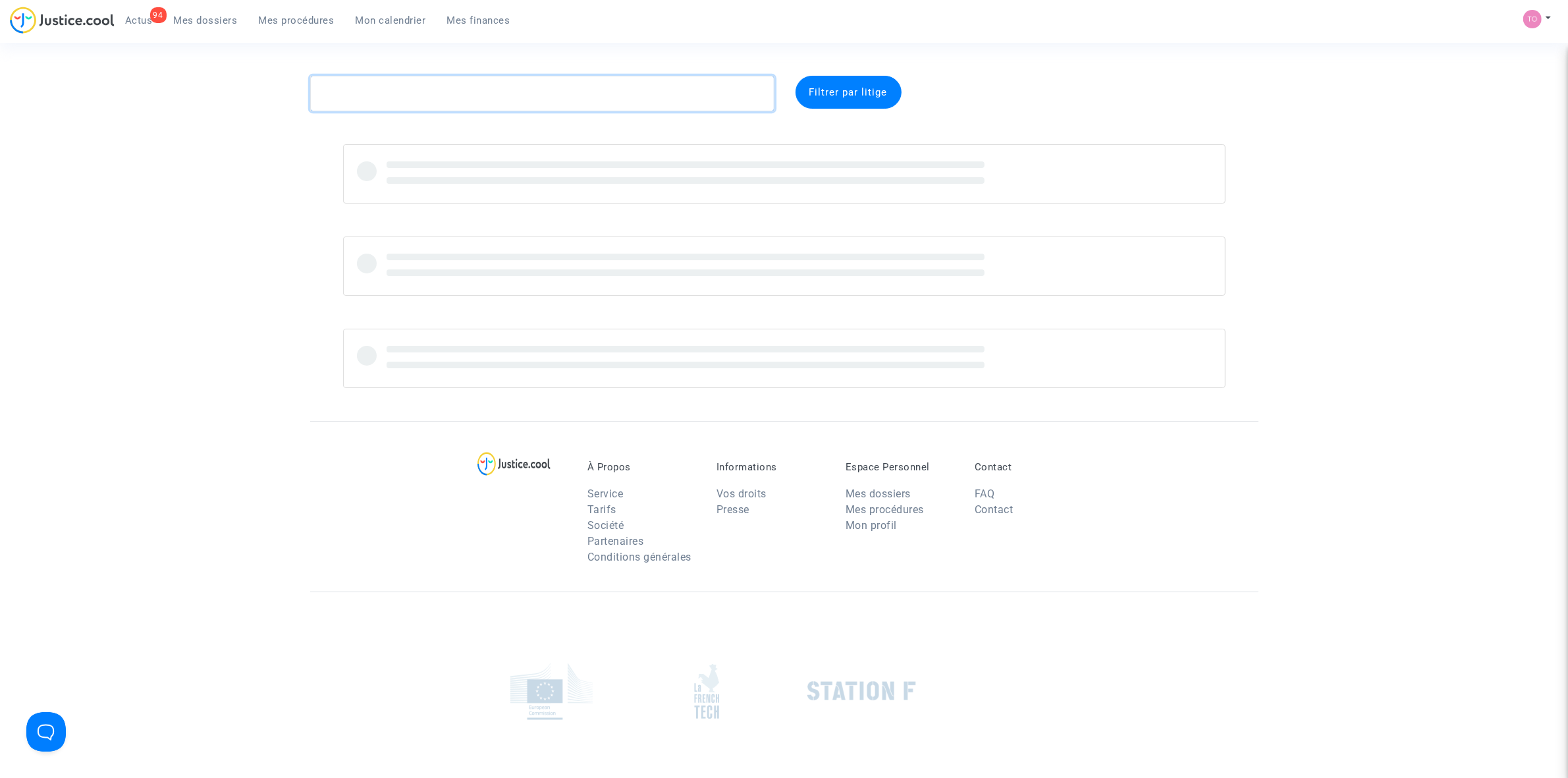
click at [392, 93] on textarea at bounding box center [542, 93] width 464 height 35
paste textarea "Lefevre"
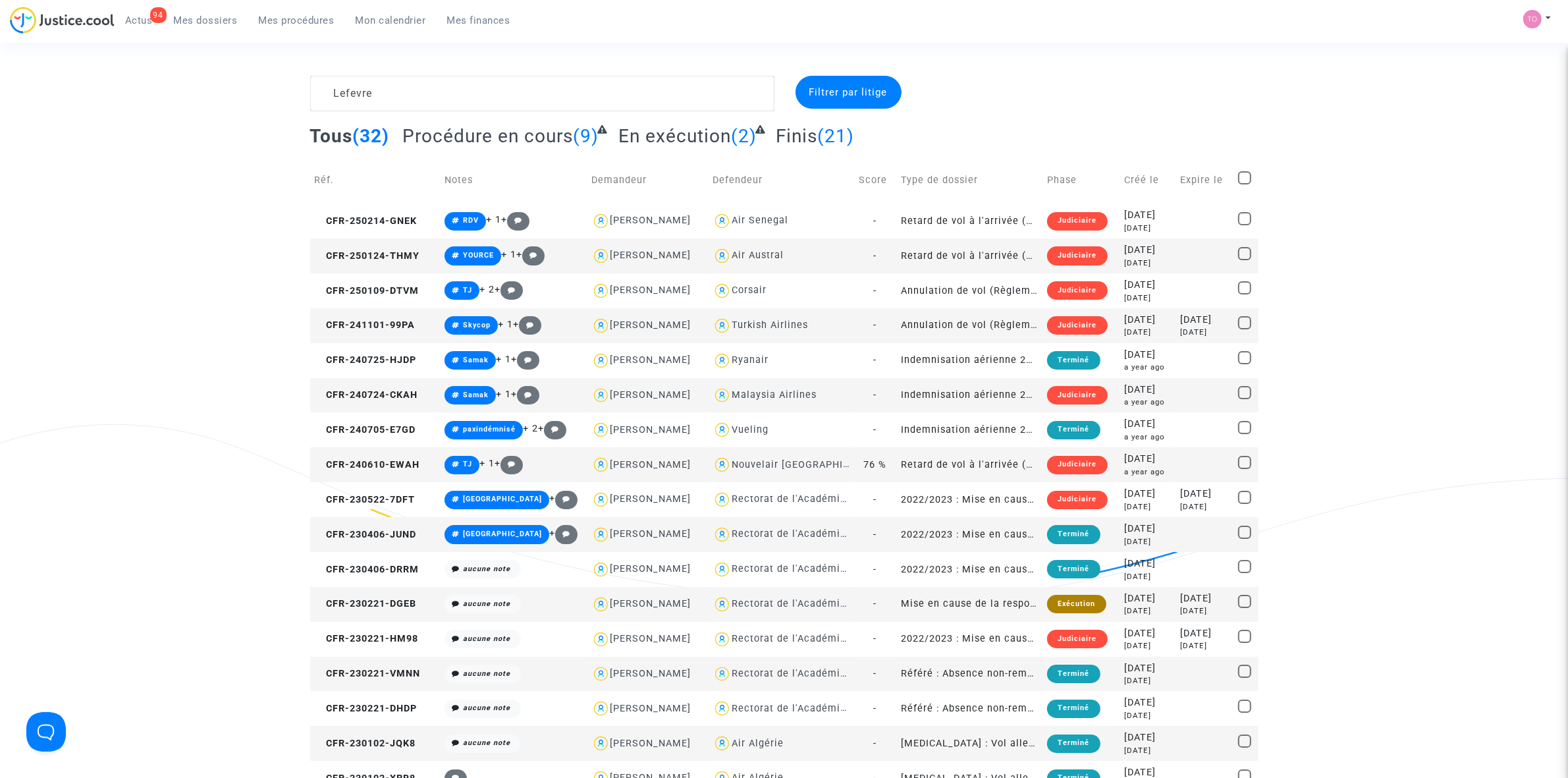
click at [760, 255] on div "Air Austral" at bounding box center [758, 254] width 52 height 11
type textarea "Lefevre @"Air Austral""
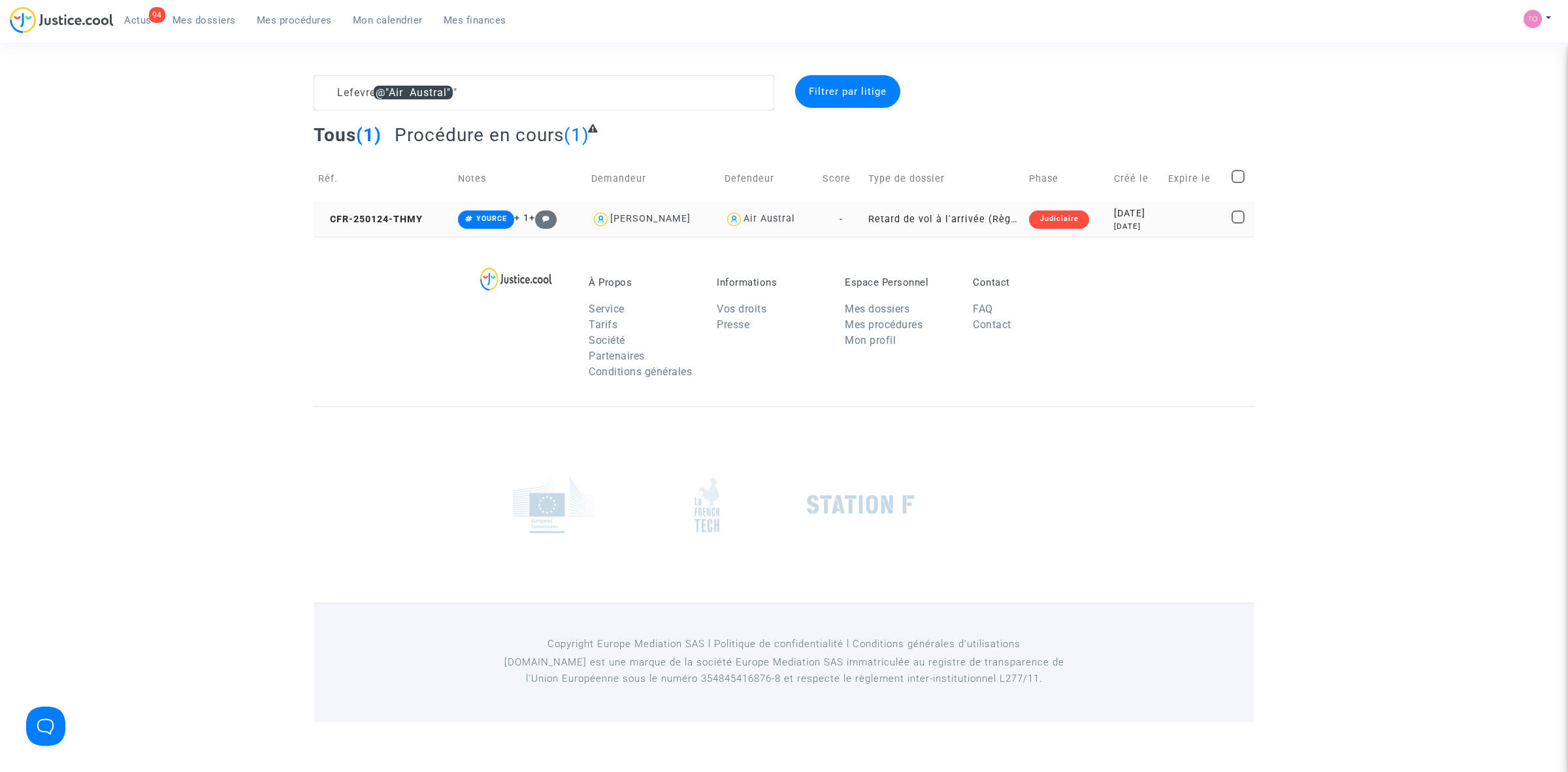
click at [1122, 213] on div "2025-01-24" at bounding box center [1136, 213] width 45 height 15
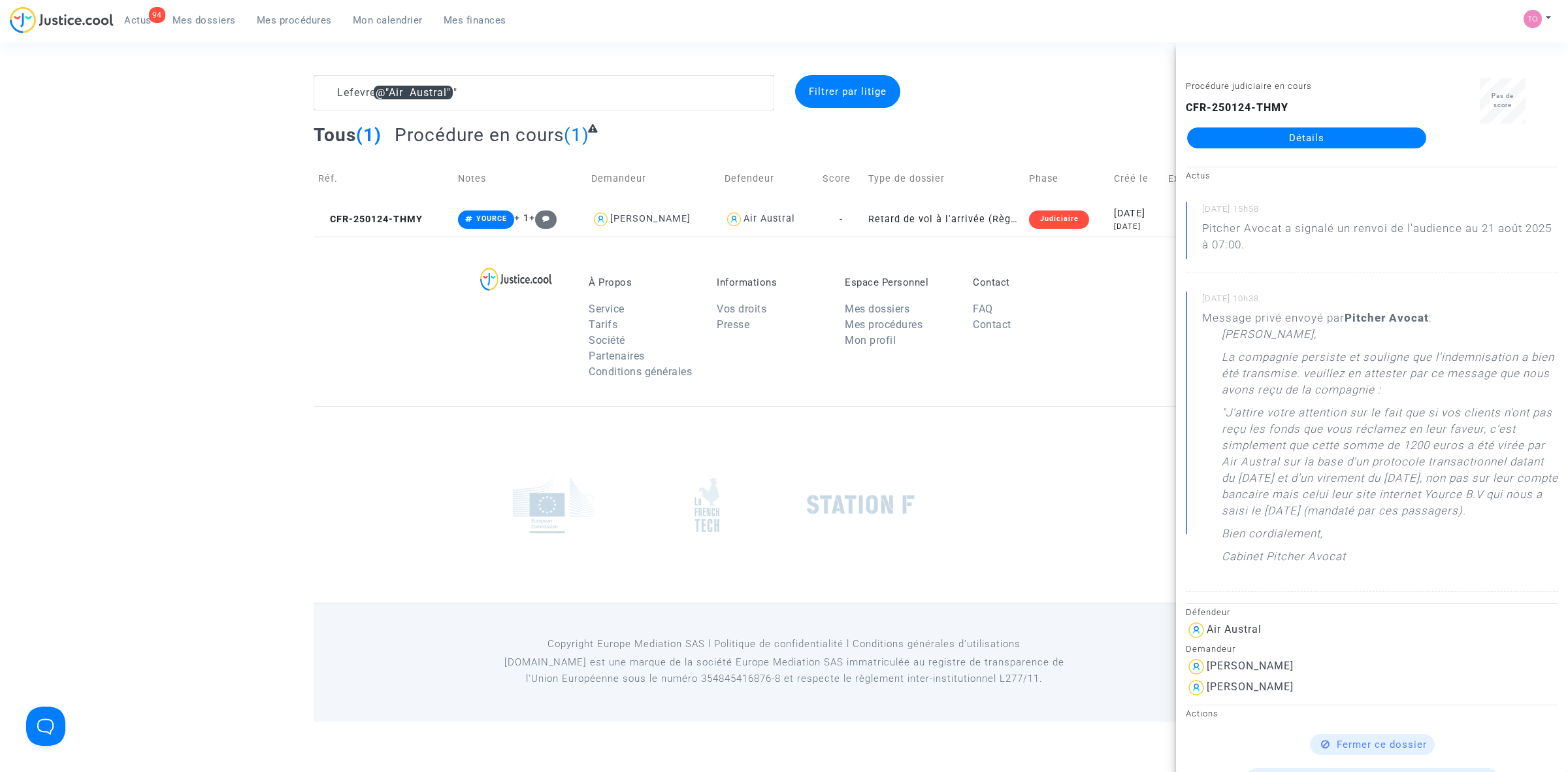
click at [1284, 142] on link "Détails" at bounding box center [1307, 137] width 239 height 20
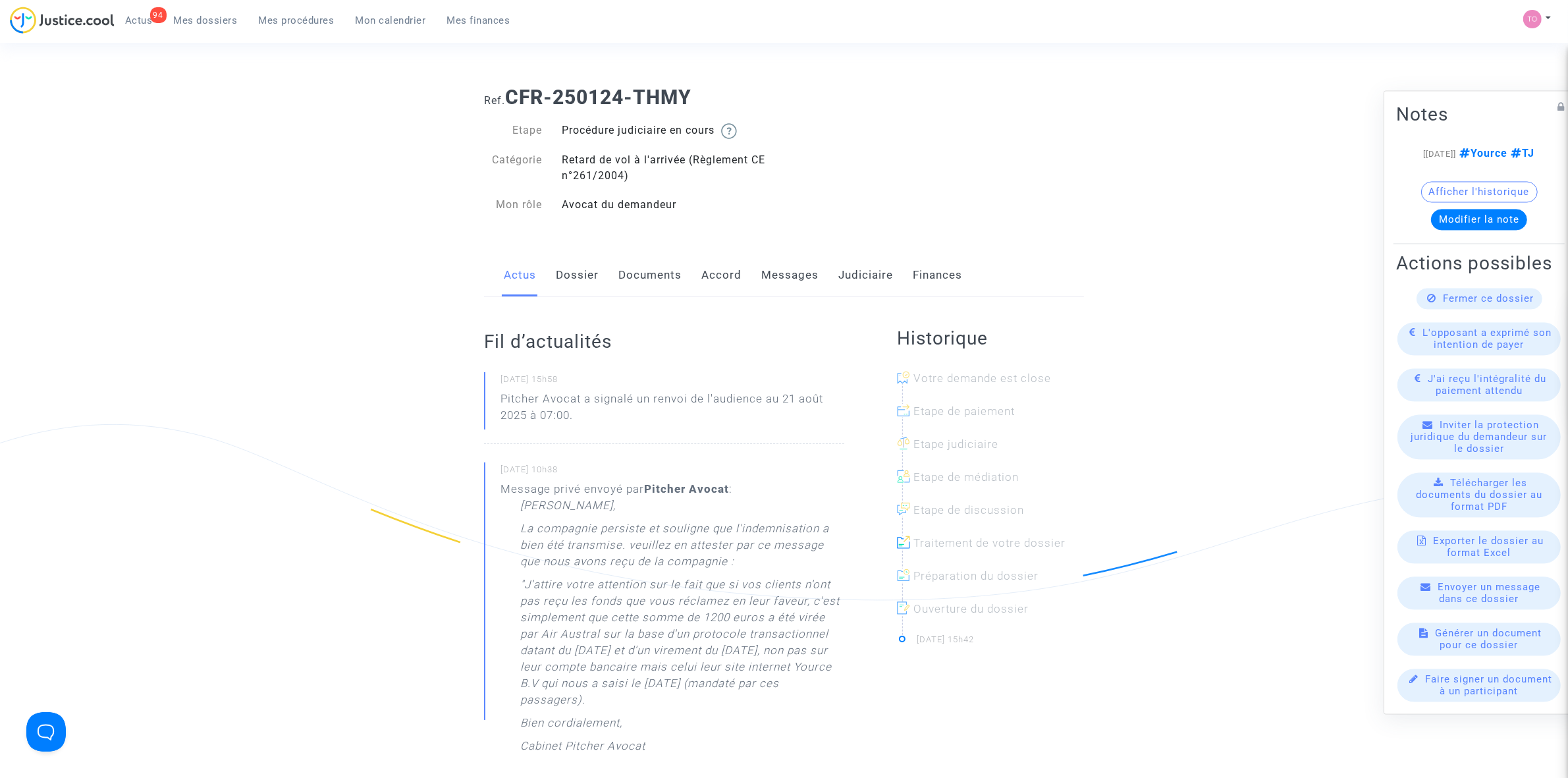
click at [771, 272] on link "Messages" at bounding box center [790, 275] width 57 height 43
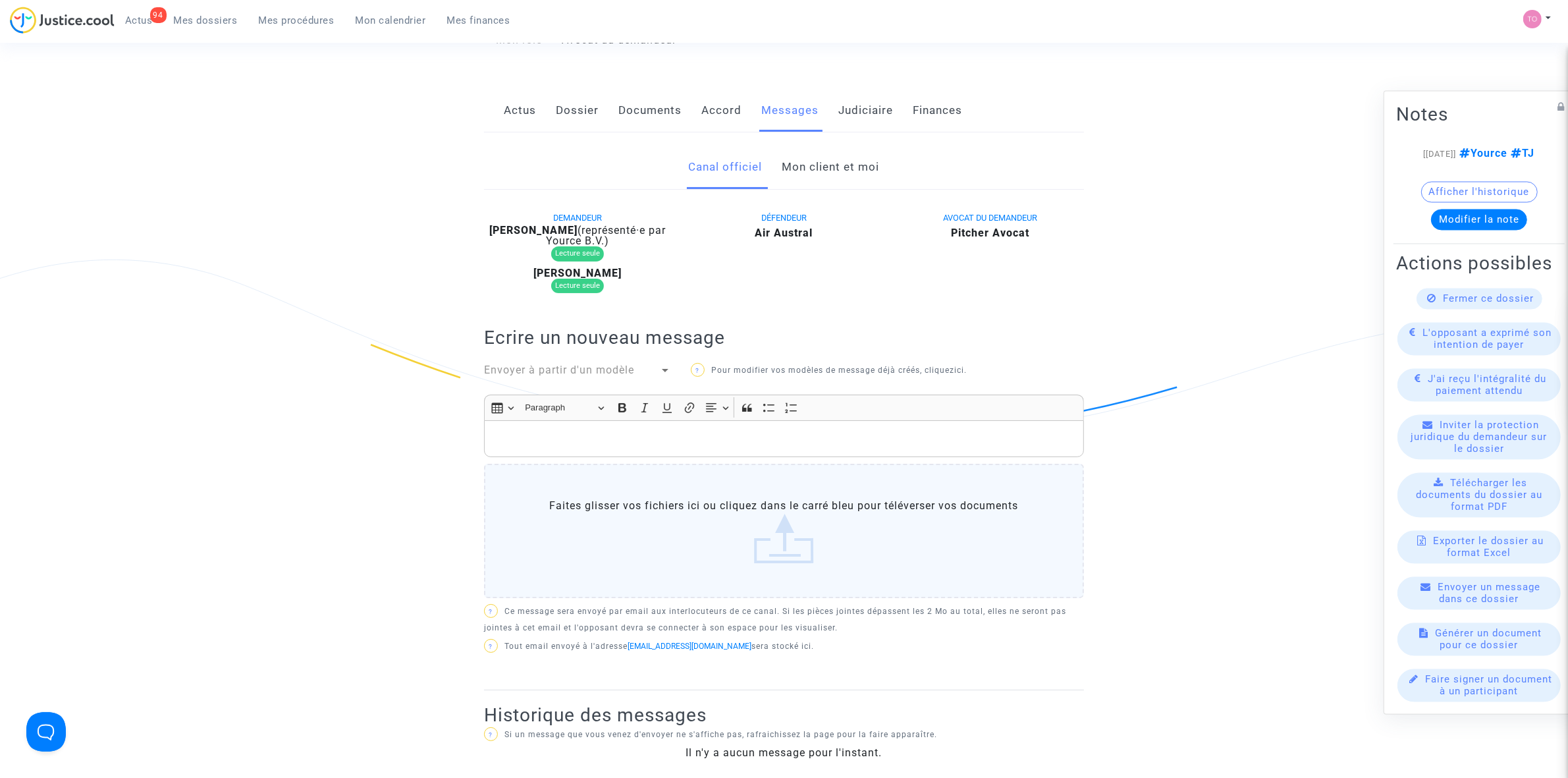
click at [830, 179] on link "Mon client et moi" at bounding box center [830, 167] width 97 height 43
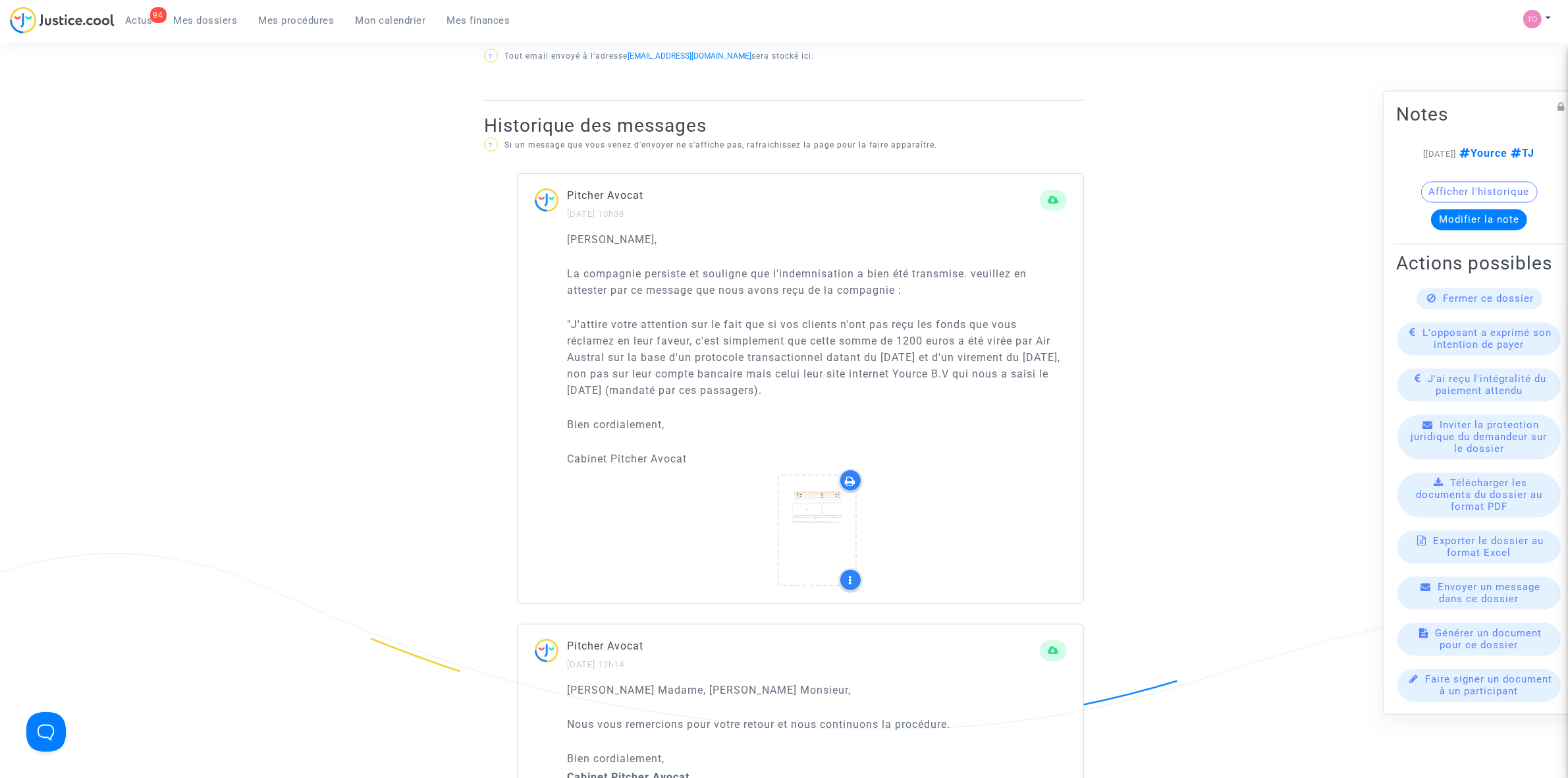
scroll to position [741, 0]
drag, startPoint x: 598, startPoint y: 272, endPoint x: 942, endPoint y: 274, distance: 344.0
click at [942, 274] on p "La compagnie persiste et souligne que l'indemnisation a bien été transmise. veu…" at bounding box center [816, 285] width 499 height 33
drag, startPoint x: 640, startPoint y: 291, endPoint x: 844, endPoint y: 285, distance: 204.1
click at [844, 285] on p "La compagnie persiste et souligne que l'indemnisation a bien été transmise. veu…" at bounding box center [816, 285] width 499 height 33
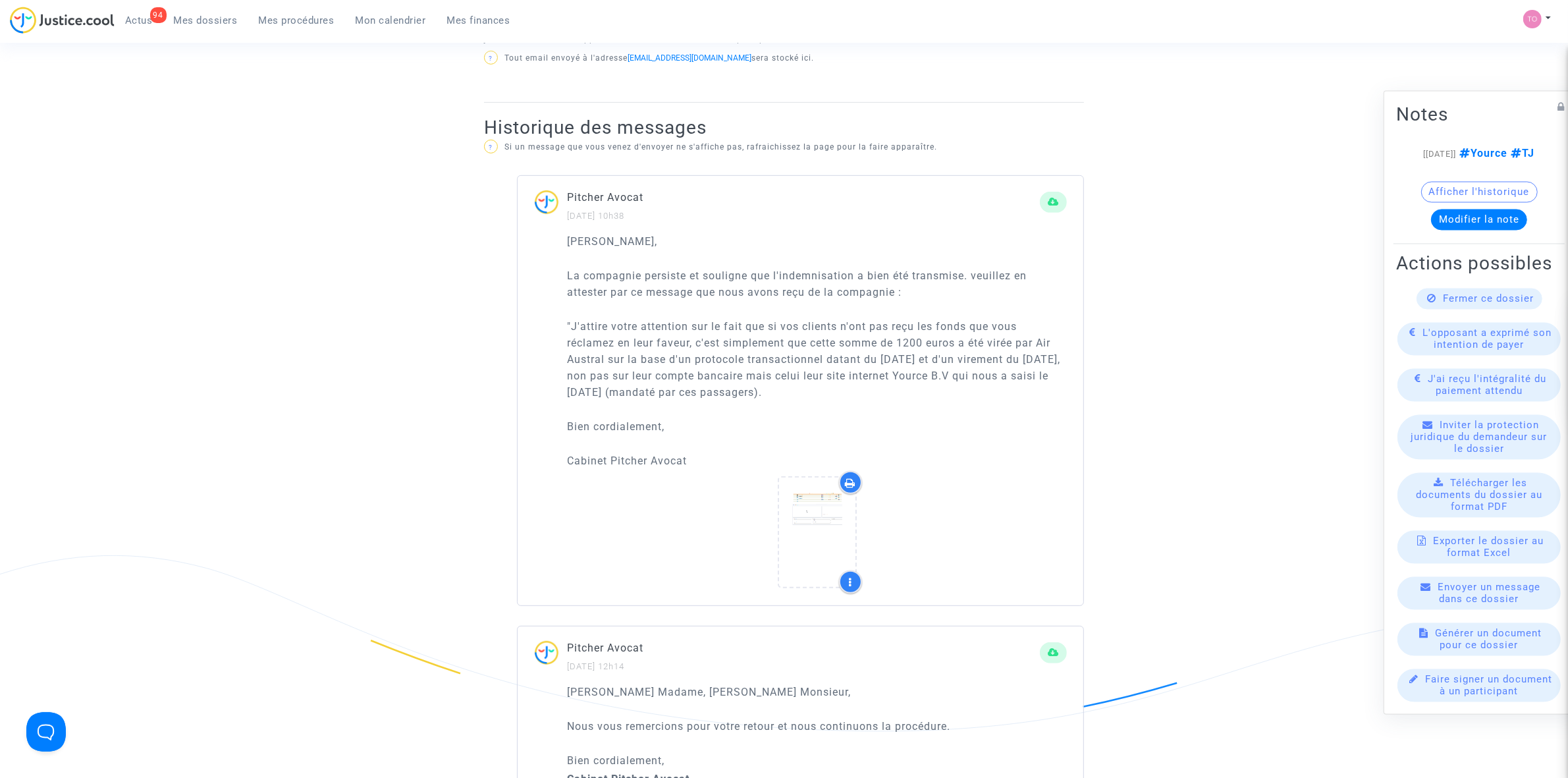
click at [653, 318] on div "Cher Monsieur, La compagnie persiste et souligne que l'indemnisation a bien été…" at bounding box center [816, 351] width 499 height 236
drag, startPoint x: 606, startPoint y: 324, endPoint x: 939, endPoint y: 321, distance: 333.0
click at [939, 321] on p ""J'attire votre attention sur le fait que si vos clients n'ont pas reçu les fon…" at bounding box center [816, 359] width 499 height 82
drag, startPoint x: 598, startPoint y: 344, endPoint x: 662, endPoint y: 342, distance: 64.0
click at [662, 342] on p ""J'attire votre attention sur le fait que si vos clients n'ont pas reçu les fon…" at bounding box center [816, 359] width 499 height 82
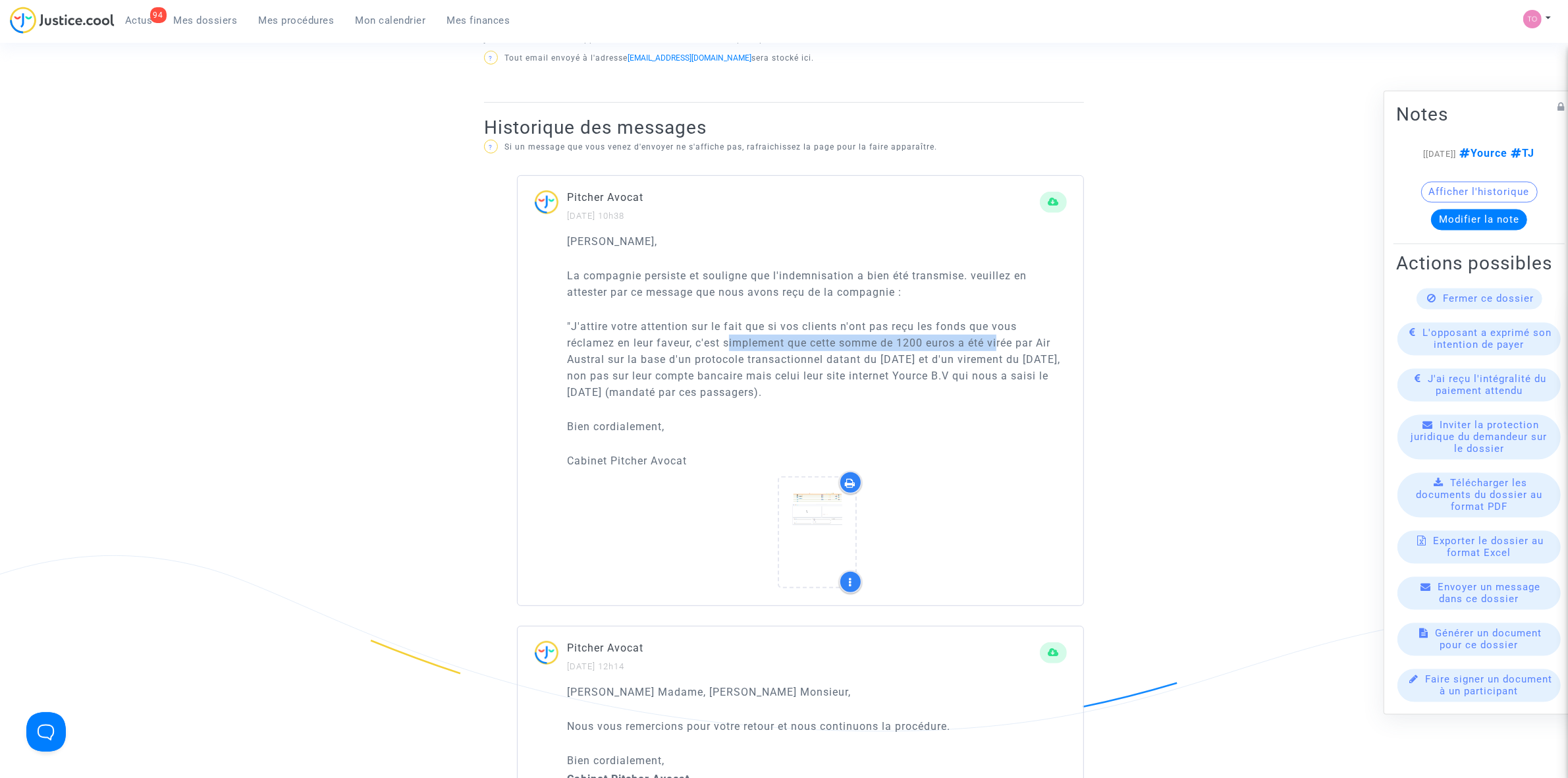
drag, startPoint x: 755, startPoint y: 337, endPoint x: 981, endPoint y: 341, distance: 226.0
click at [999, 339] on p ""J'attire votre attention sur le fait que si vos clients n'ont pas reçu les fon…" at bounding box center [816, 359] width 499 height 82
drag, startPoint x: 596, startPoint y: 359, endPoint x: 955, endPoint y: 359, distance: 359.0
click at [975, 356] on p ""J'attire votre attention sur le fait que si vos clients n'ont pas reçu les fon…" at bounding box center [816, 359] width 499 height 82
drag, startPoint x: 571, startPoint y: 374, endPoint x: 803, endPoint y: 372, distance: 232.0
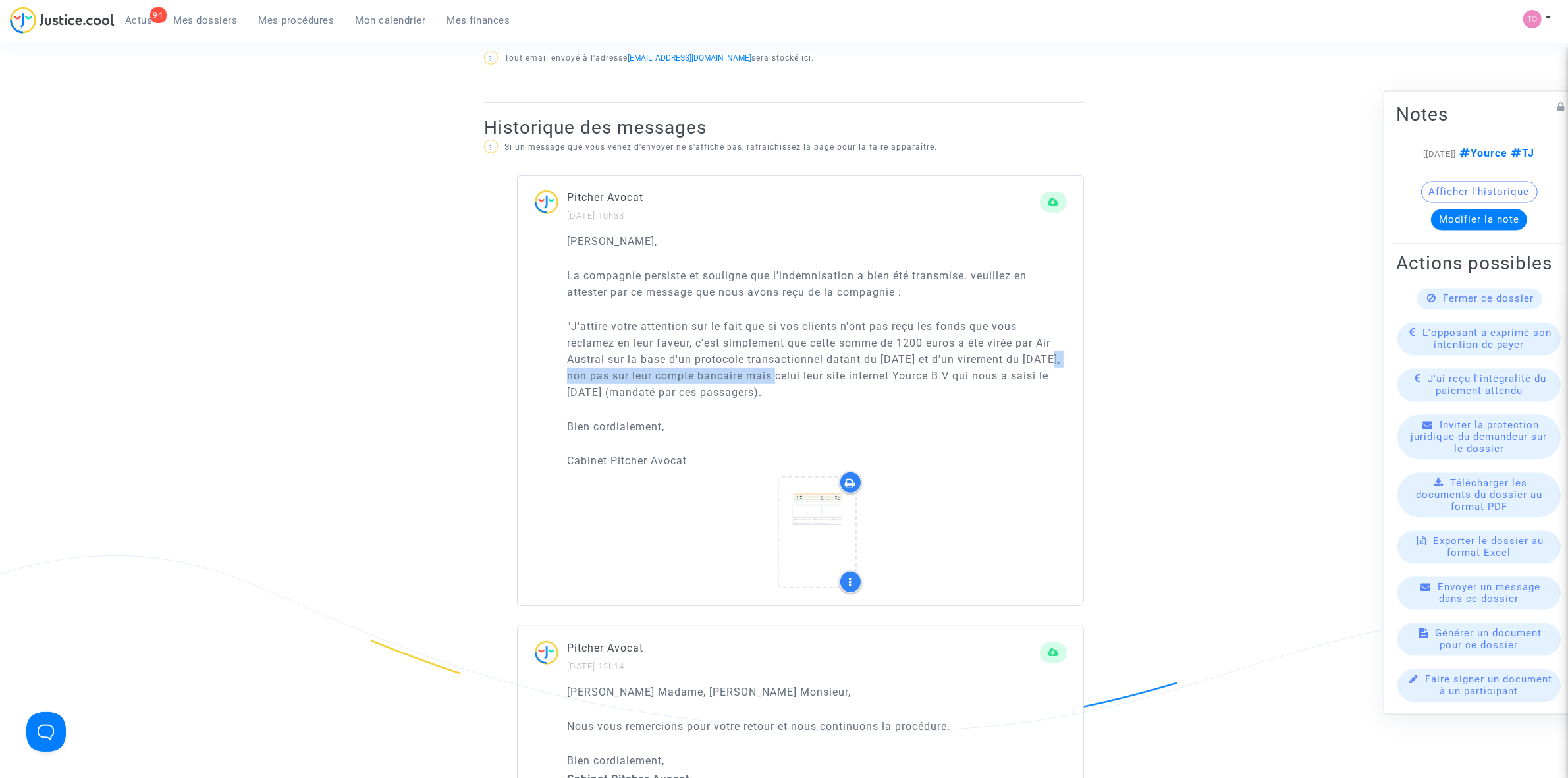
click at [803, 372] on p ""J'attire votre attention sur le fait que si vos clients n'ont pas reçu les fon…" at bounding box center [816, 359] width 499 height 82
drag, startPoint x: 610, startPoint y: 389, endPoint x: 791, endPoint y: 393, distance: 181.0
click at [791, 393] on p ""J'attire votre attention sur le fait que si vos clients n'ont pas reçu les fon…" at bounding box center [816, 359] width 499 height 82
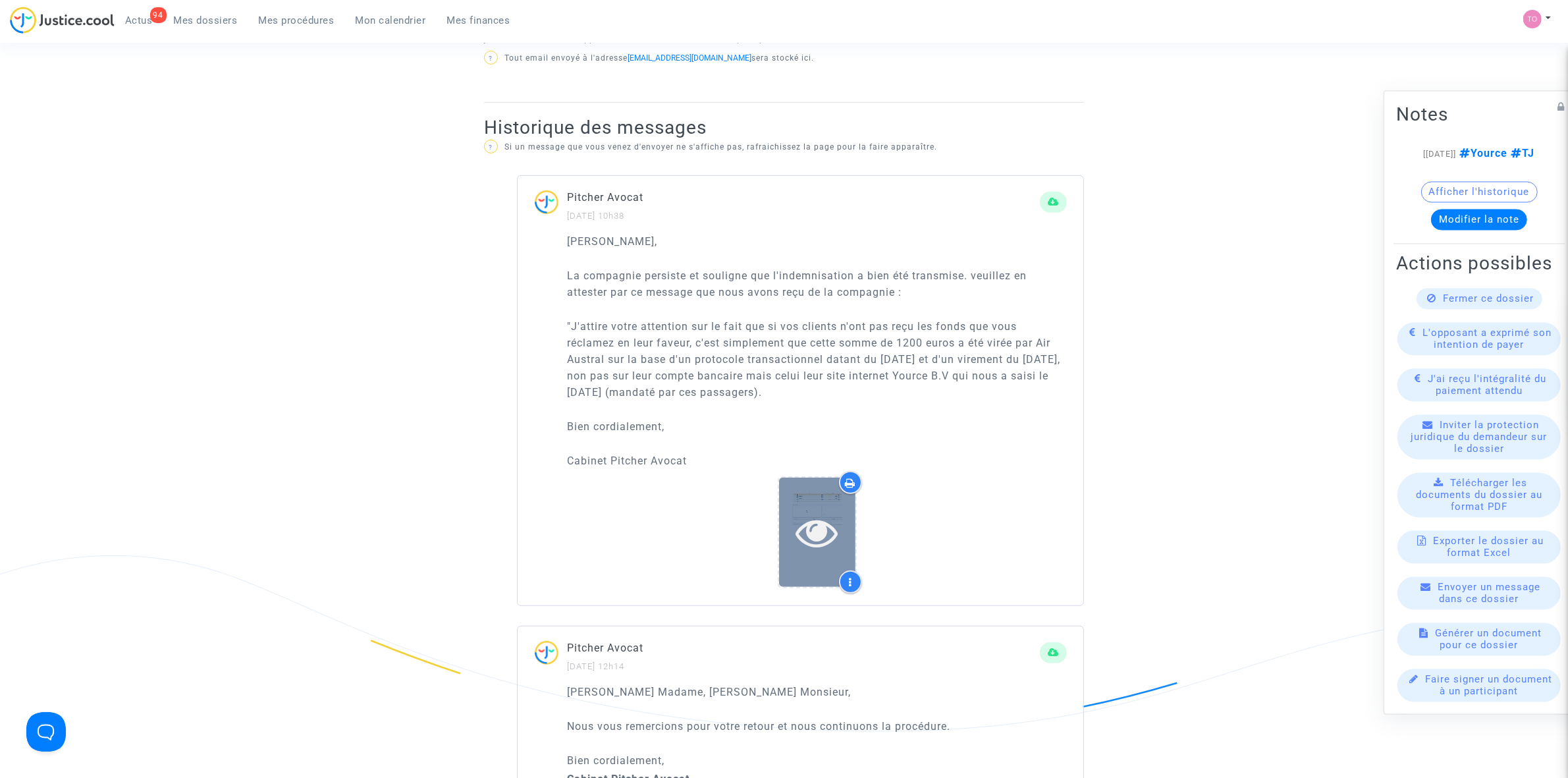
click at [798, 509] on div at bounding box center [817, 532] width 77 height 109
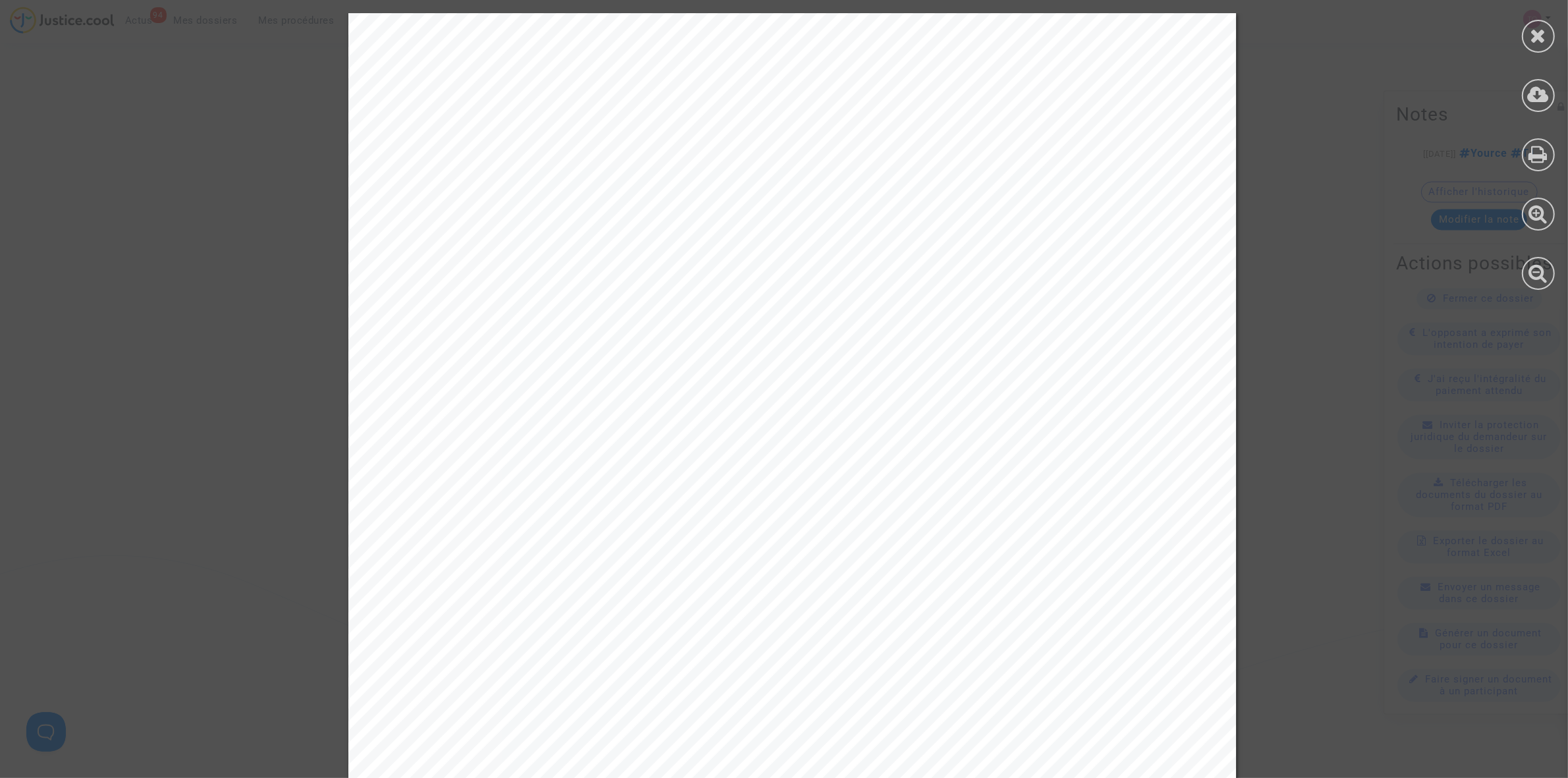
click at [1325, 430] on div at bounding box center [792, 641] width 1585 height 1257
click at [1539, 34] on icon at bounding box center [1539, 35] width 17 height 20
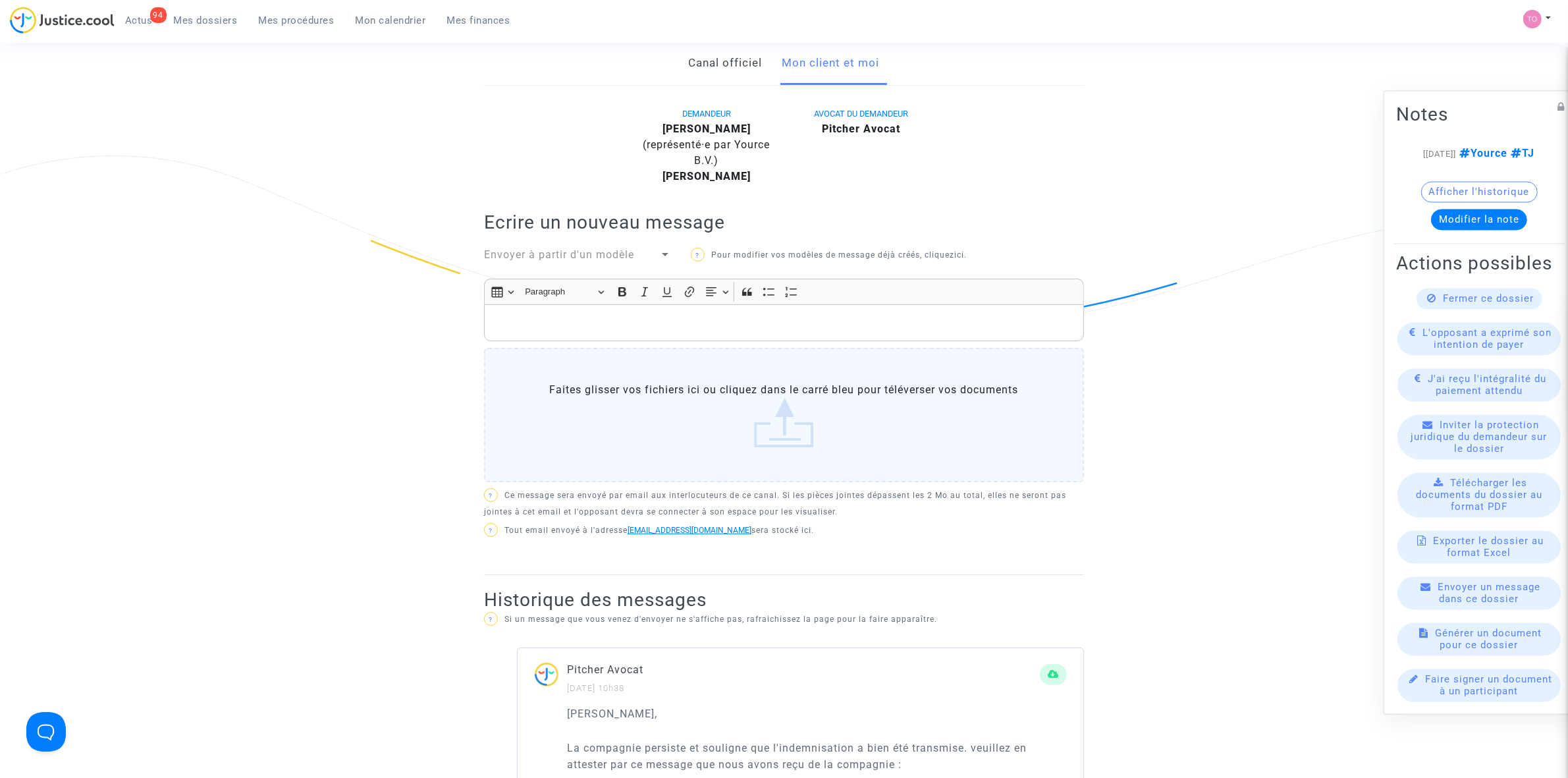
scroll to position [0, 0]
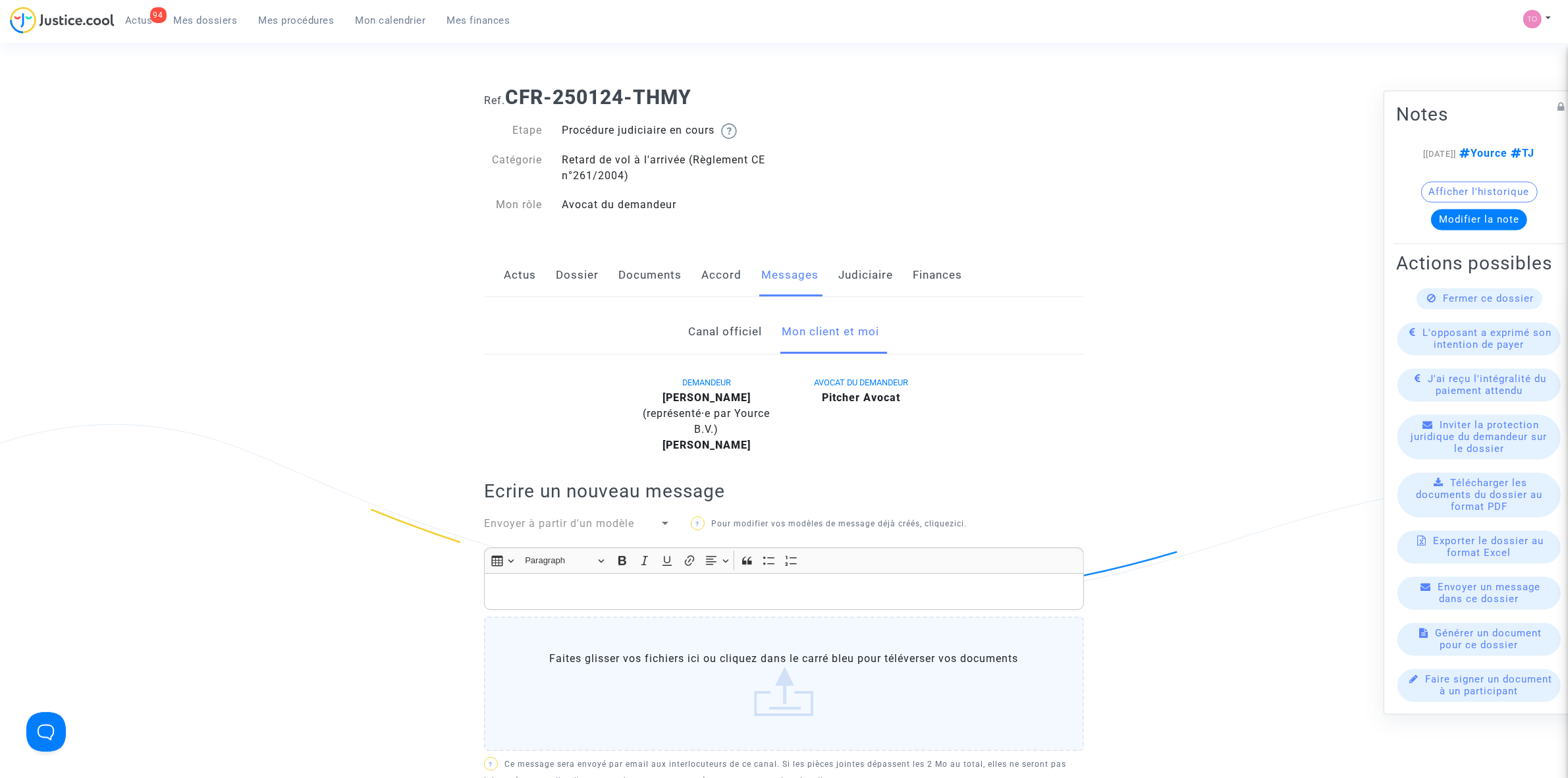
click at [847, 278] on link "Judiciaire" at bounding box center [865, 275] width 55 height 43
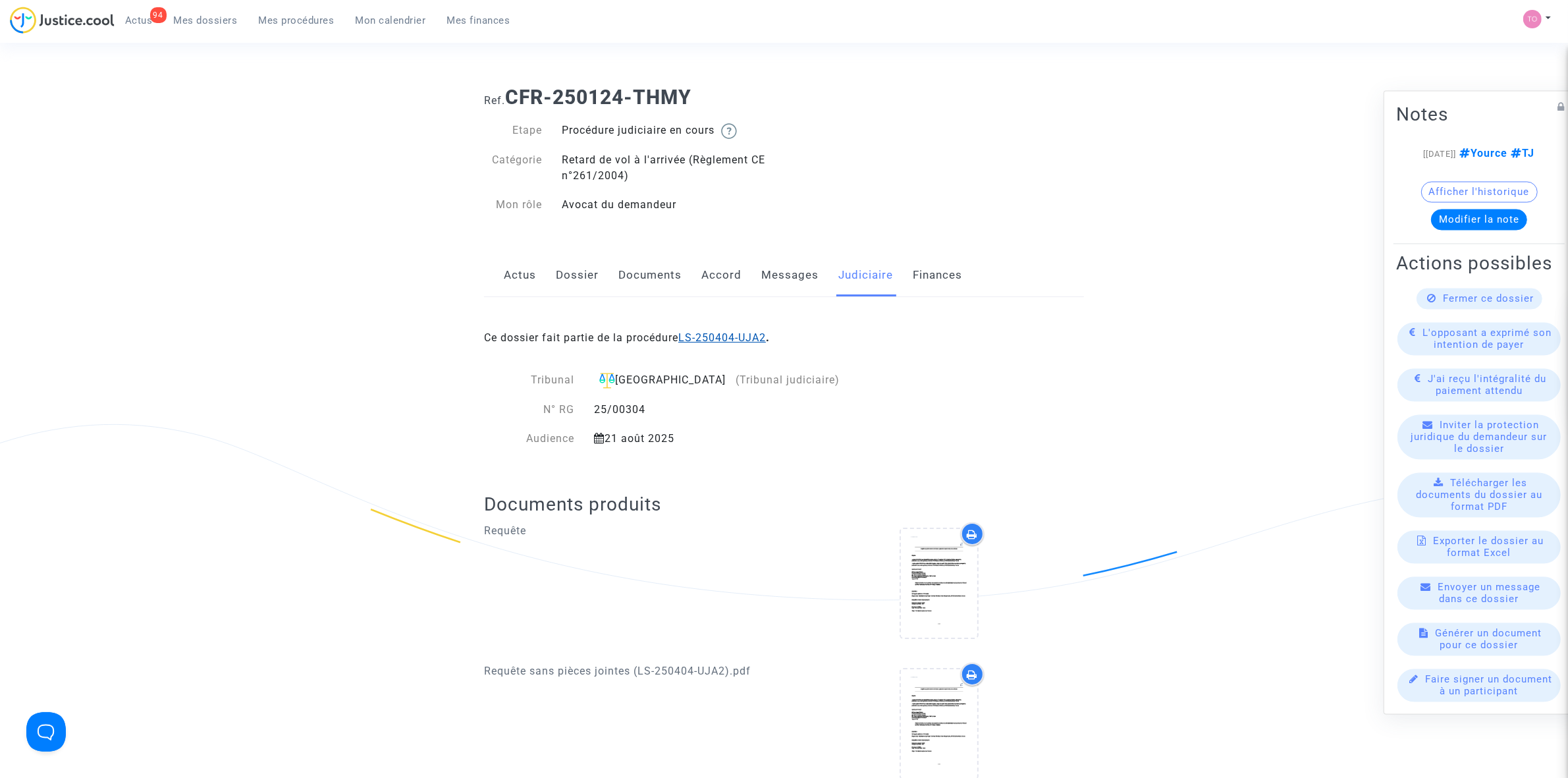
click at [731, 336] on link "LS-250404-UJA2" at bounding box center [721, 337] width 87 height 13
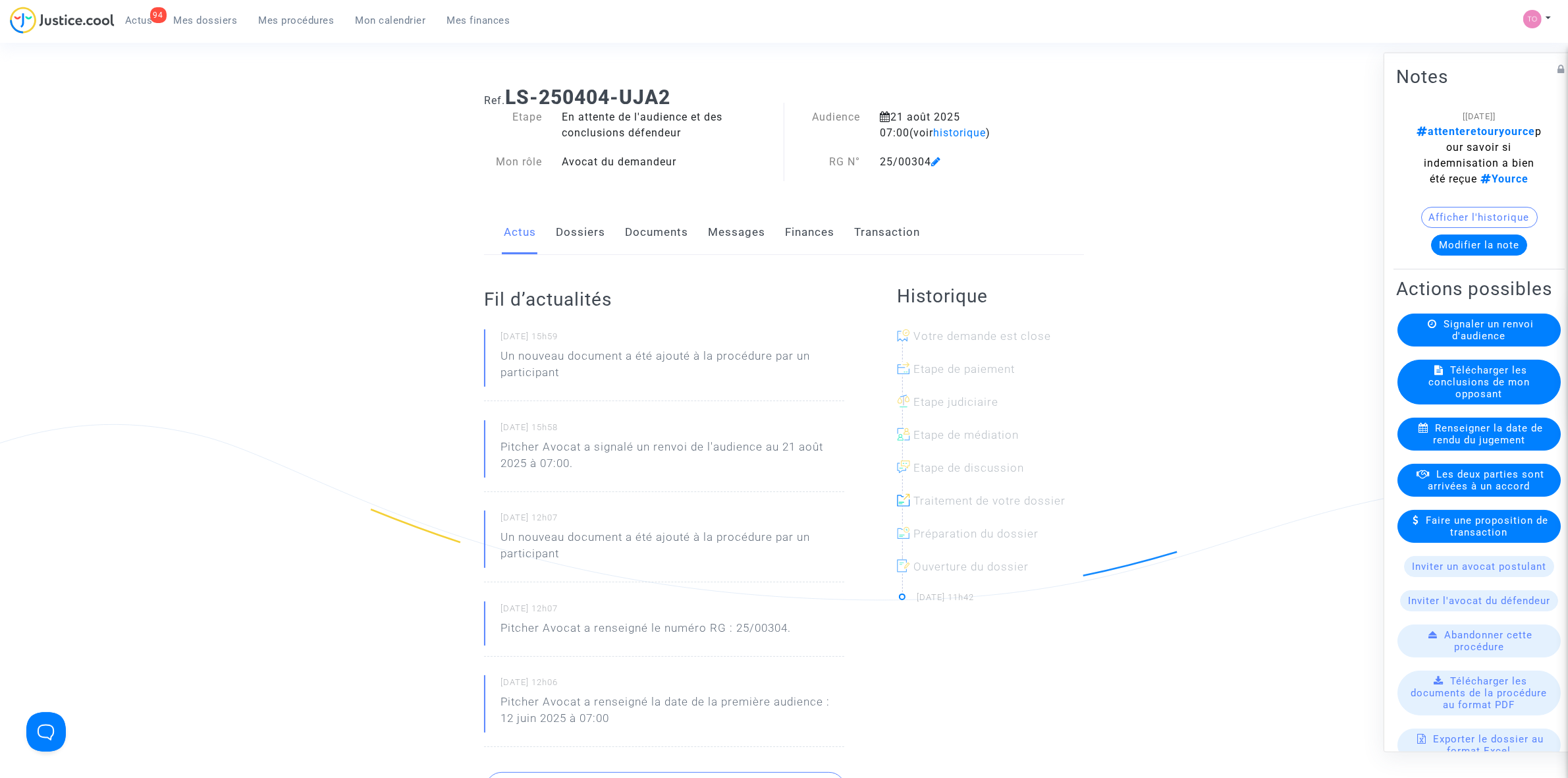
click at [568, 233] on link "Dossiers" at bounding box center [580, 233] width 49 height 43
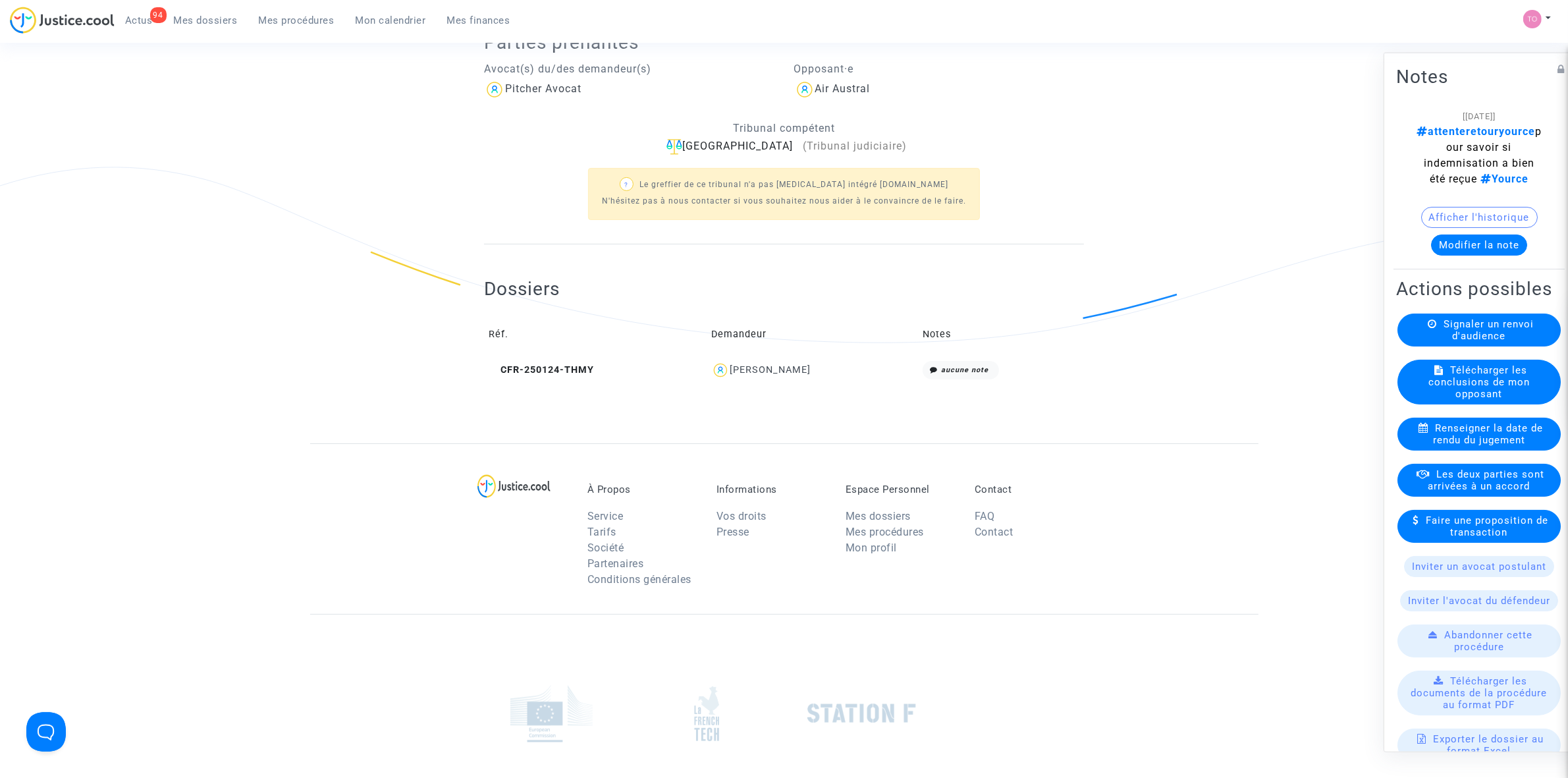
scroll to position [82, 0]
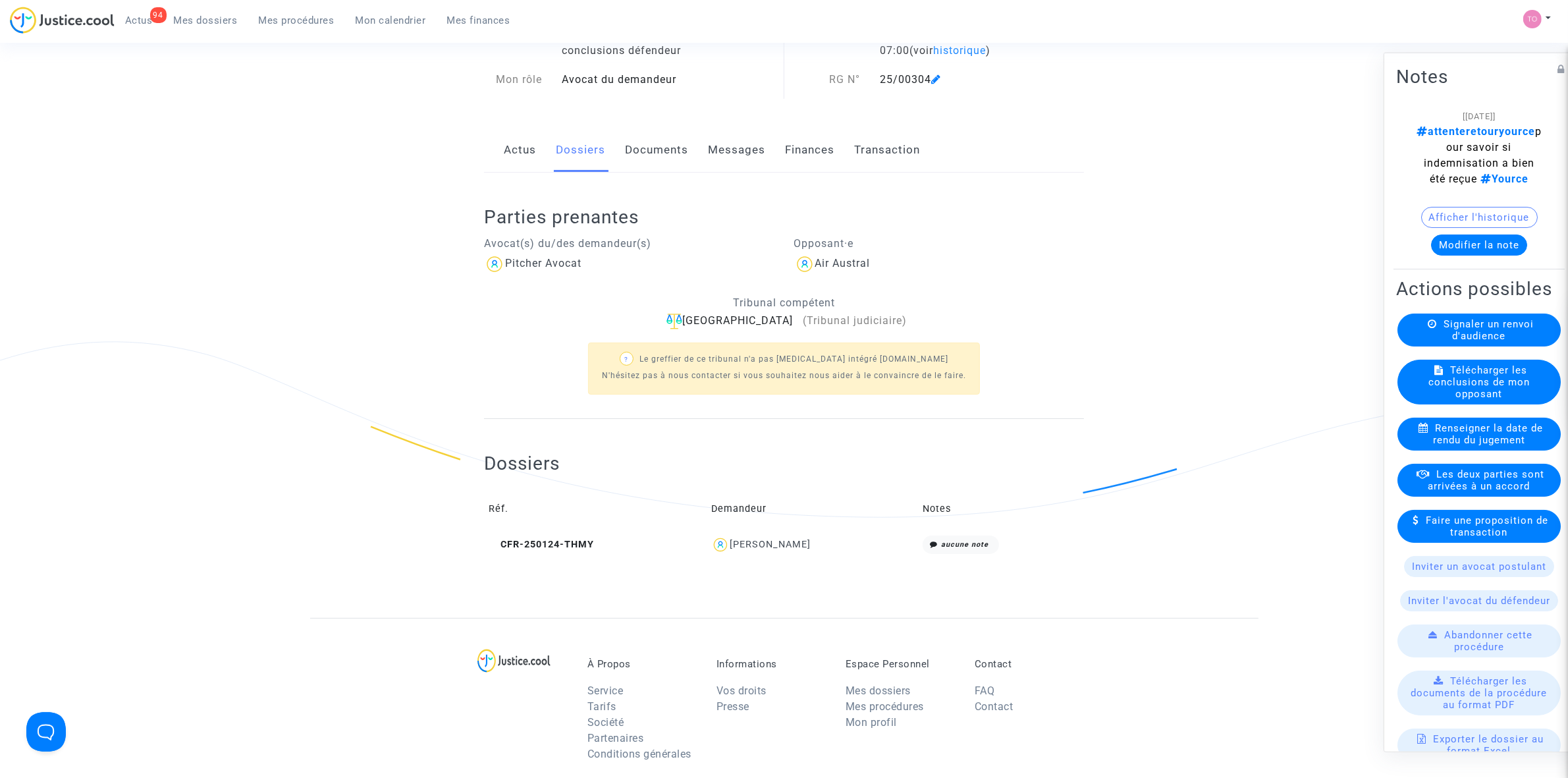
click at [779, 541] on div "Carole Lefevre" at bounding box center [770, 544] width 81 height 11
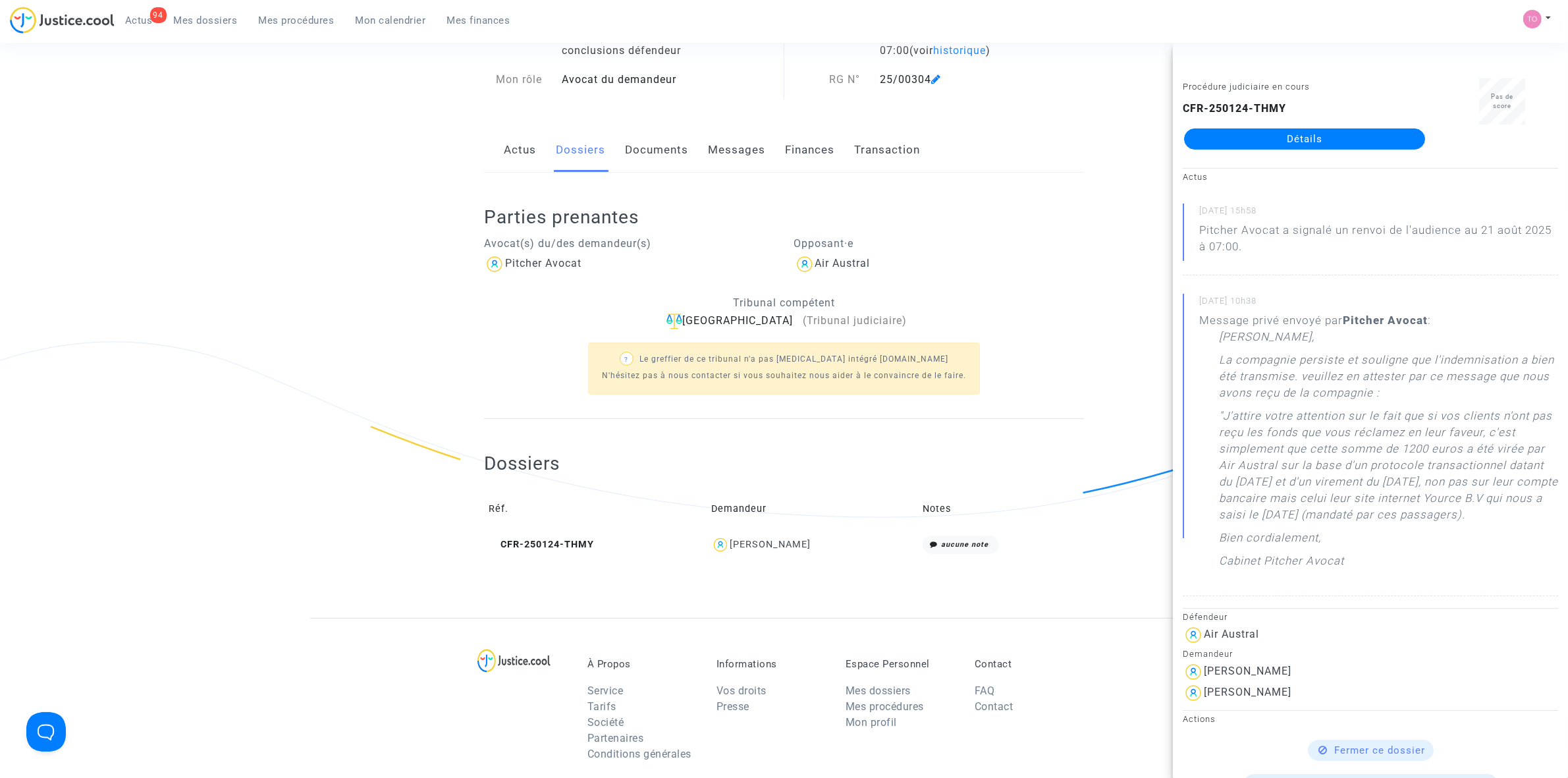
click at [1259, 145] on link "Détails" at bounding box center [1305, 138] width 241 height 21
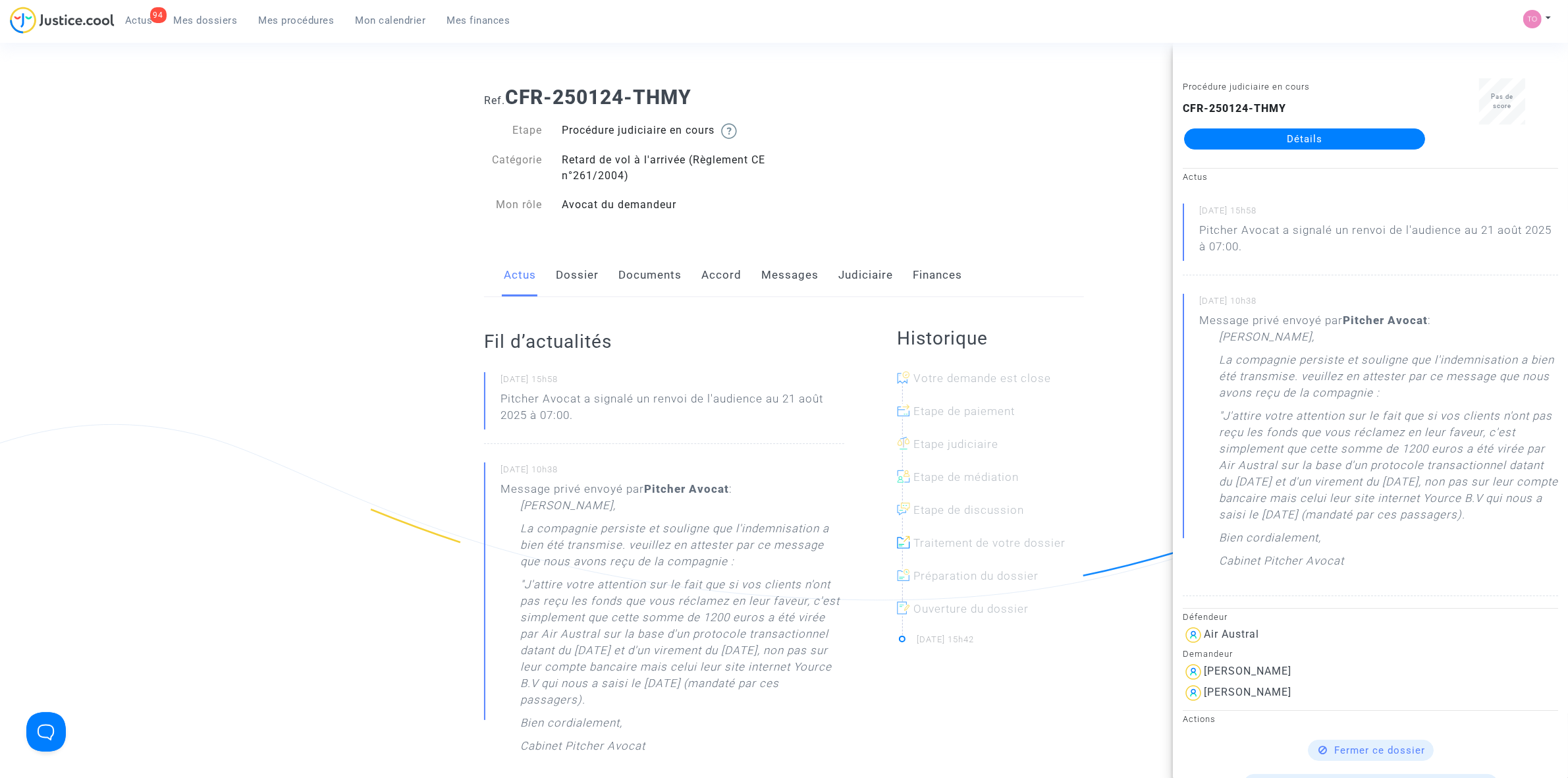
click at [566, 271] on link "Dossier" at bounding box center [577, 275] width 43 height 43
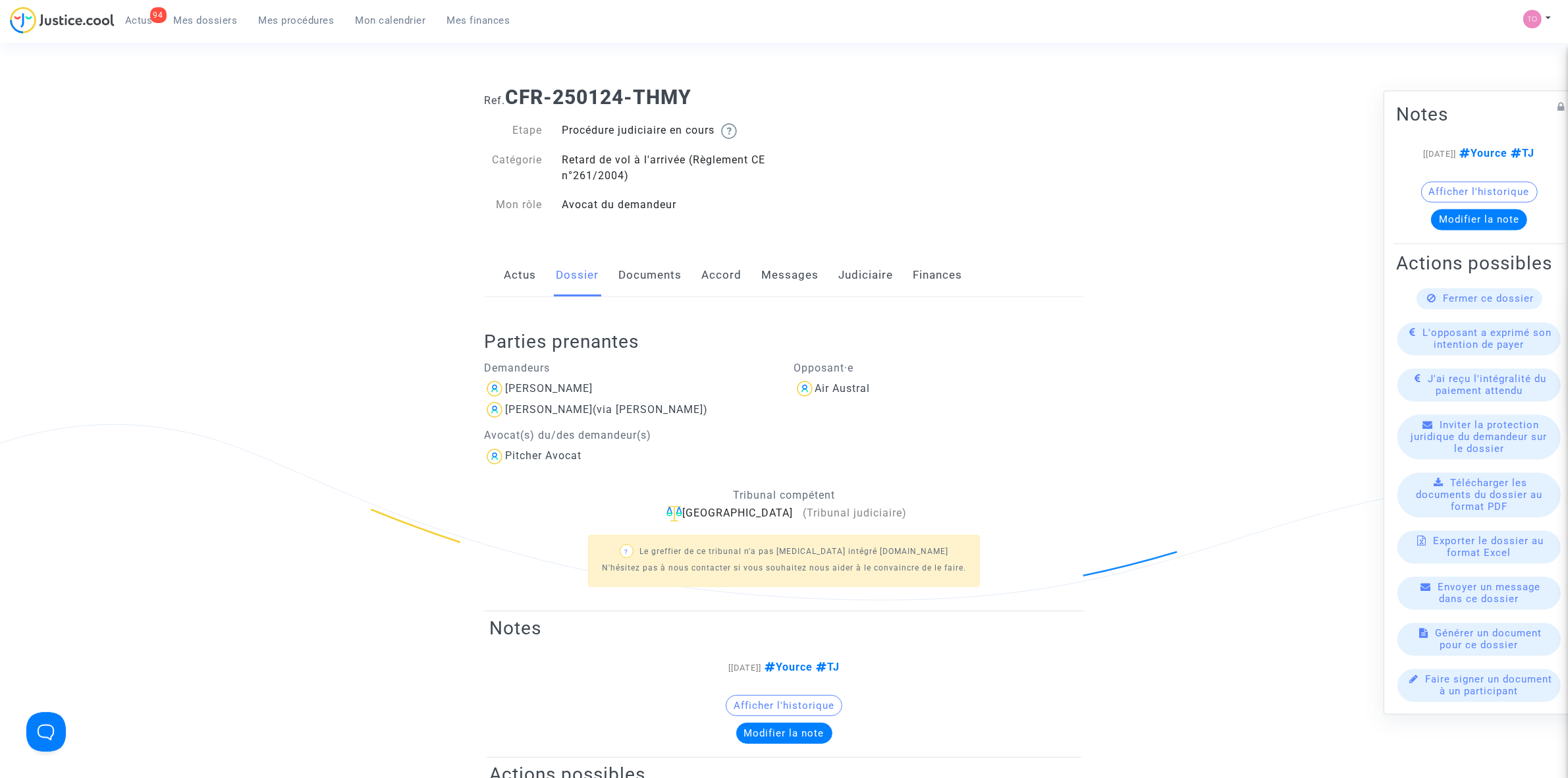
click at [791, 272] on link "Messages" at bounding box center [790, 275] width 57 height 43
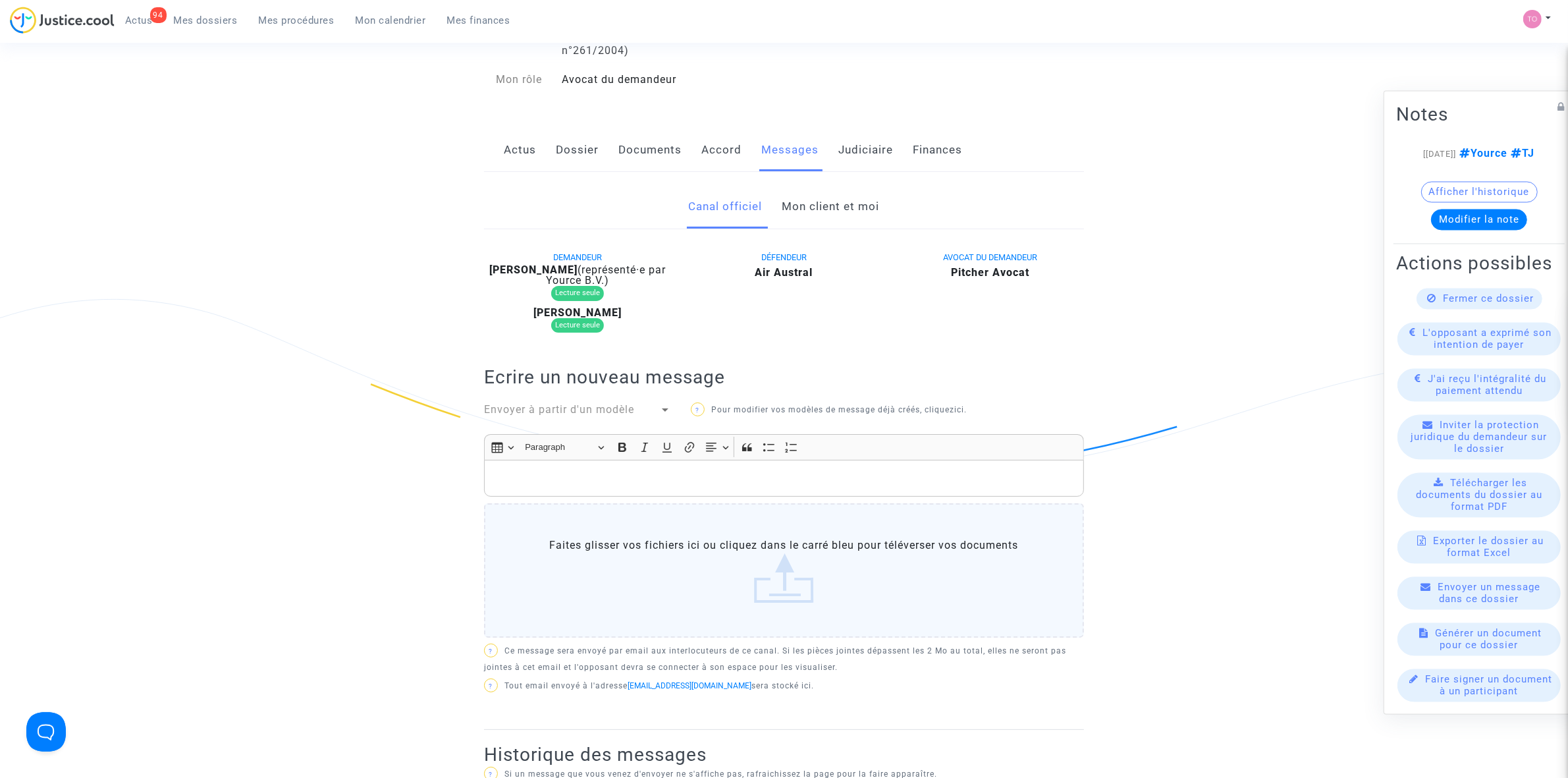
scroll to position [82, 0]
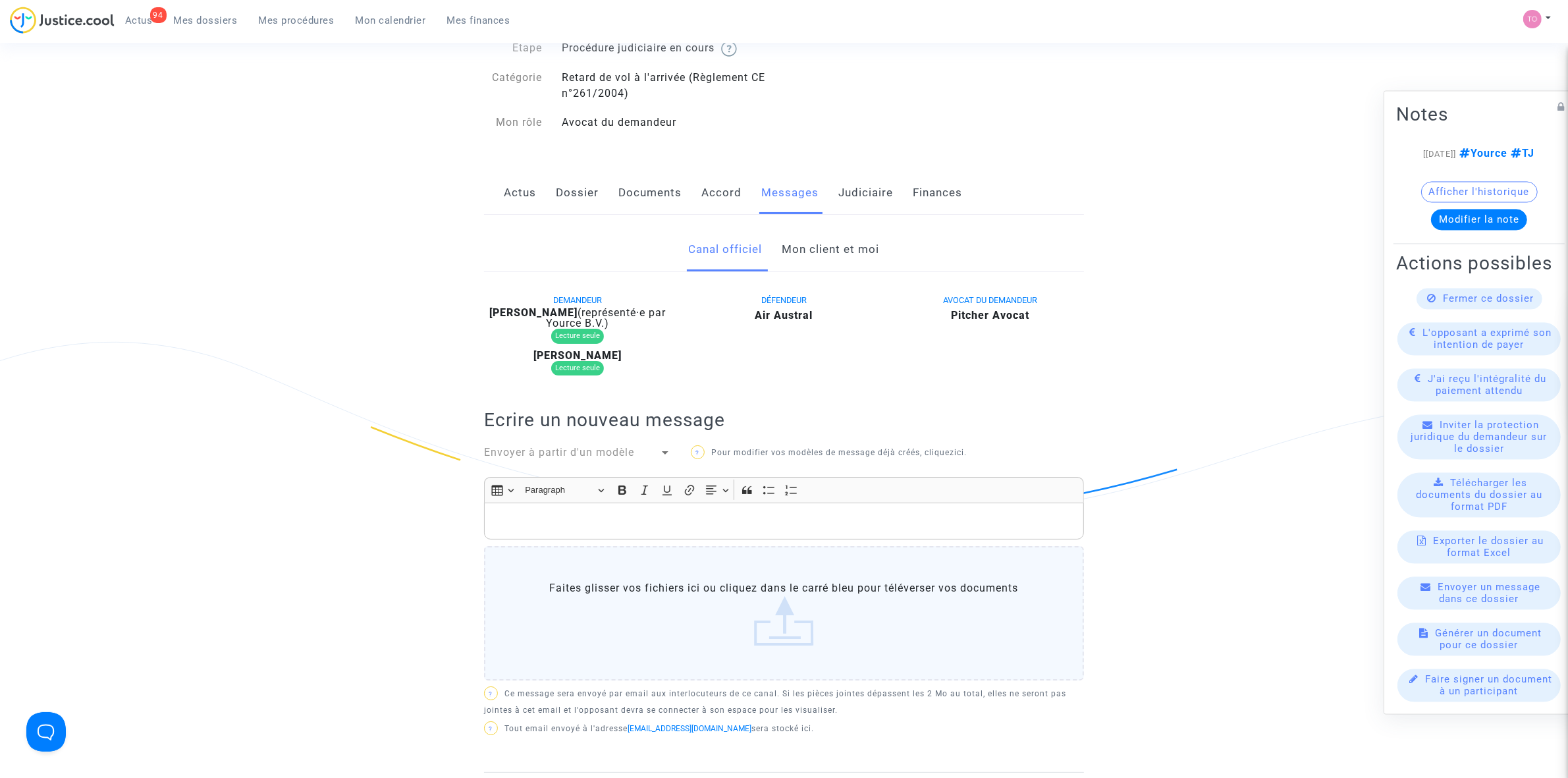
click at [871, 242] on link "Mon client et moi" at bounding box center [830, 249] width 97 height 43
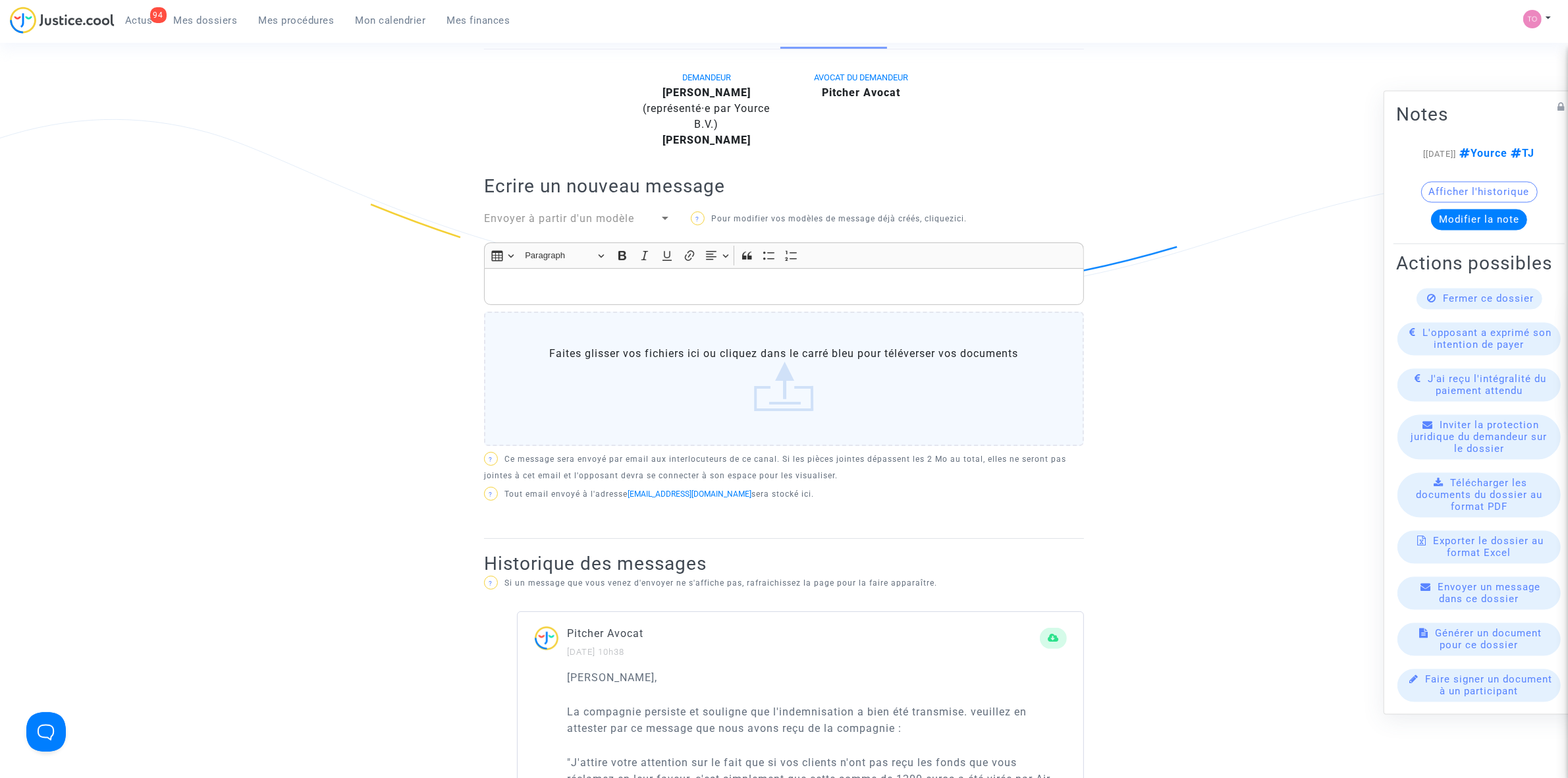
scroll to position [493, 0]
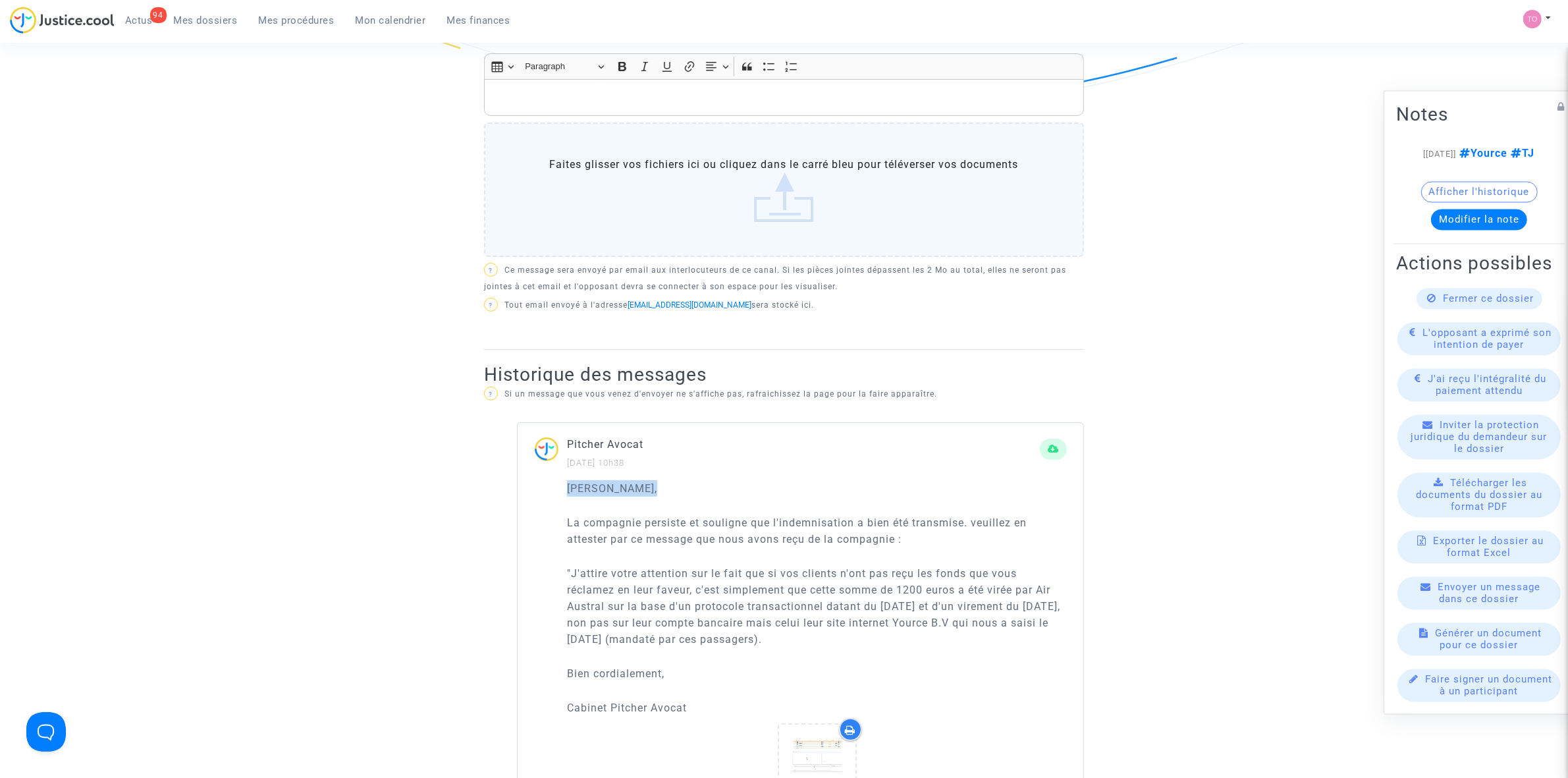
drag, startPoint x: 567, startPoint y: 484, endPoint x: 647, endPoint y: 485, distance: 80.0
click at [647, 485] on p "Cher Monsieur," at bounding box center [816, 488] width 499 height 17
copy p "Cher Monsieur,"
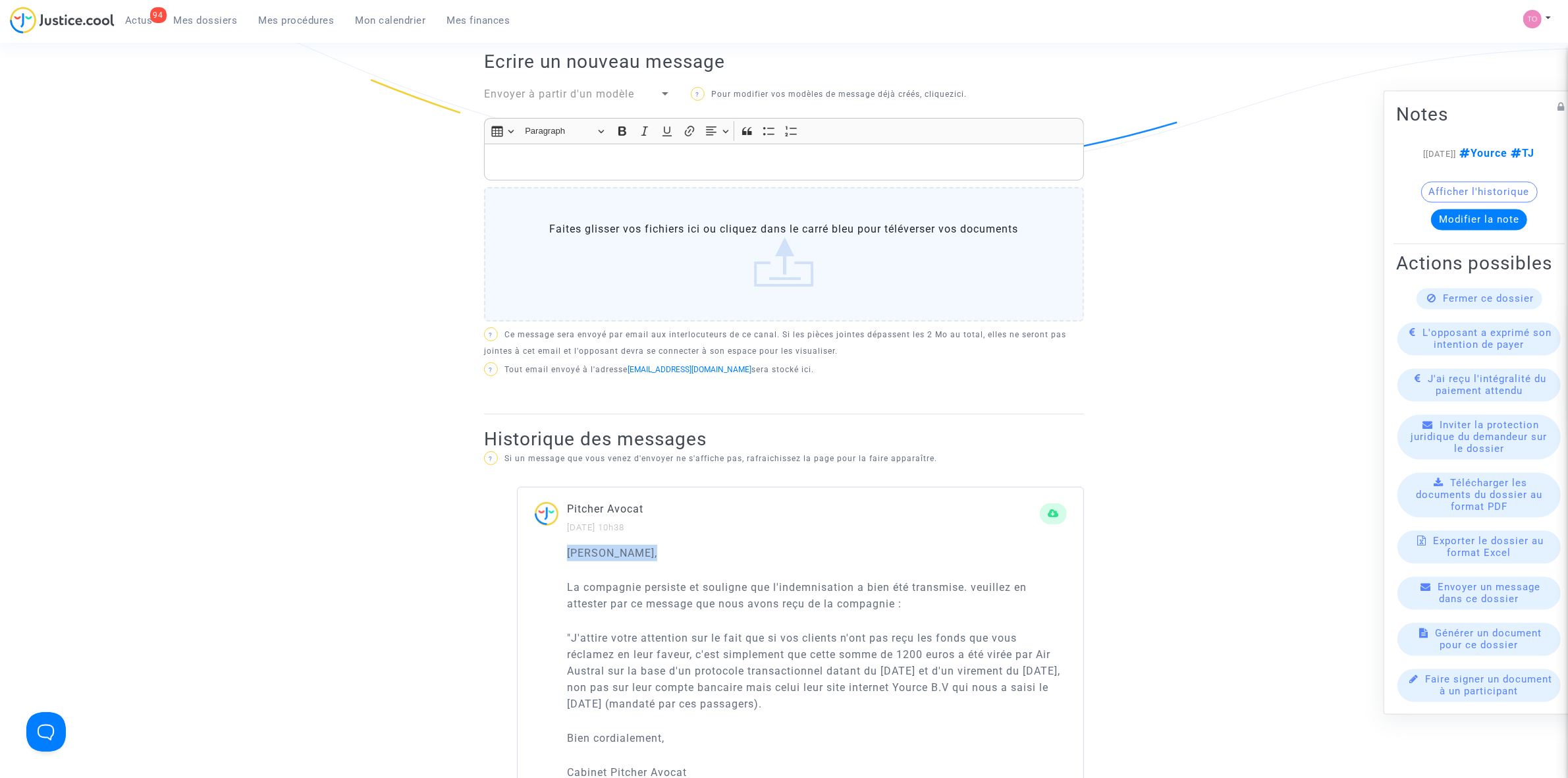
scroll to position [247, 0]
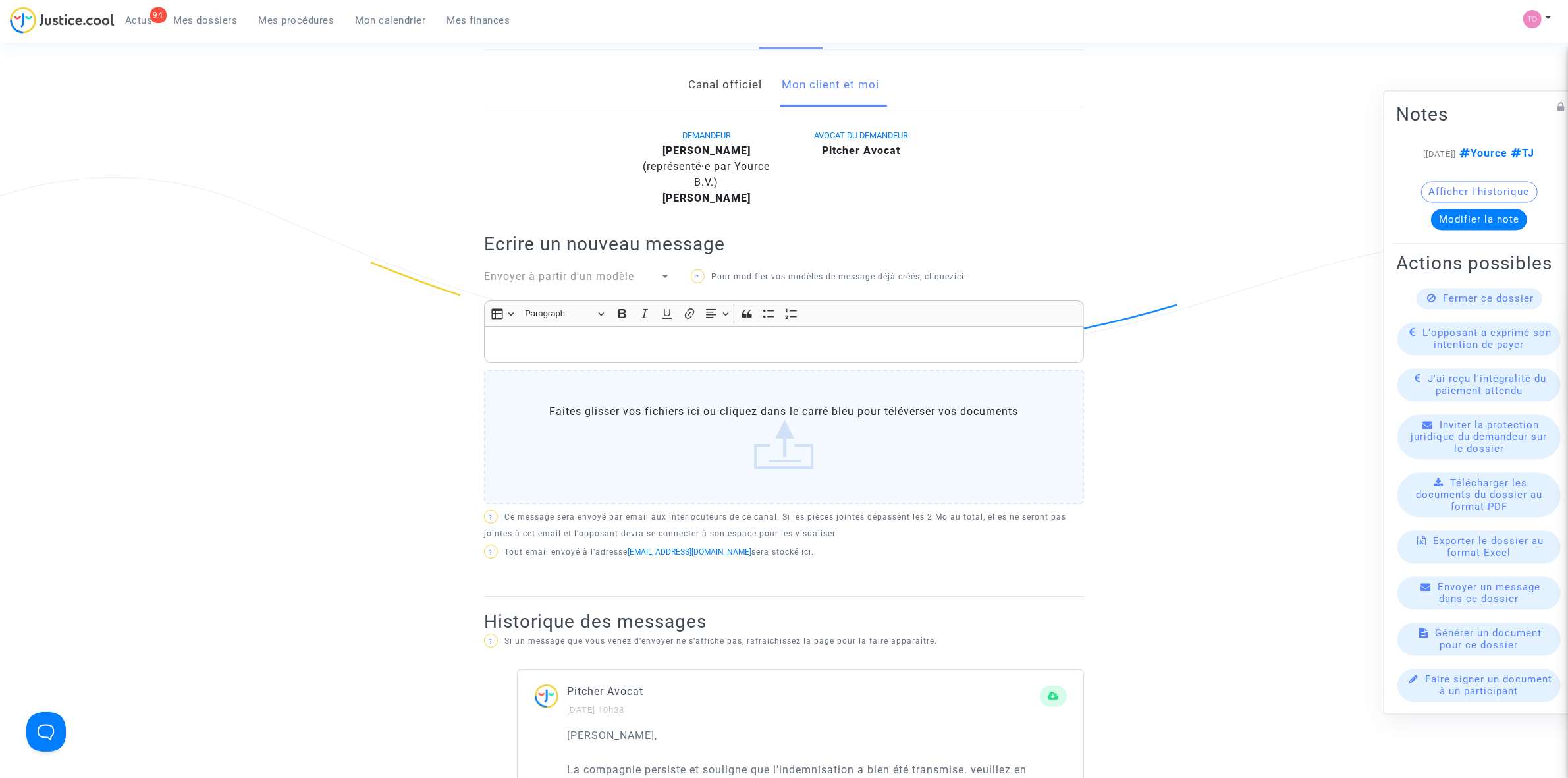
click at [532, 344] on p "Rich Text Editor, main" at bounding box center [784, 344] width 586 height 17
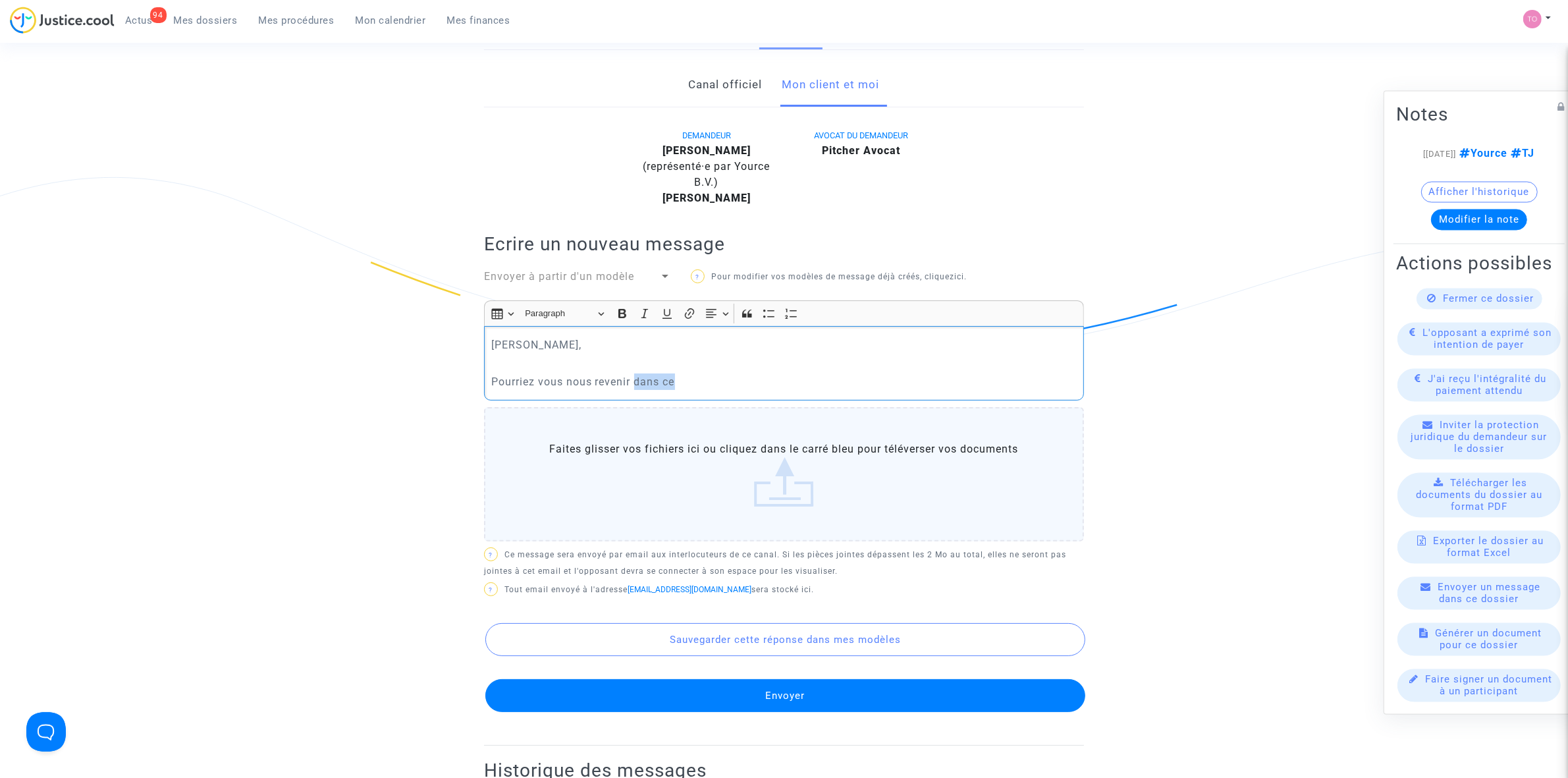
drag, startPoint x: 679, startPoint y: 381, endPoint x: 638, endPoint y: 384, distance: 41.1
click at [638, 384] on p "Pourriez vous nous revenir dans ce" at bounding box center [784, 382] width 586 height 17
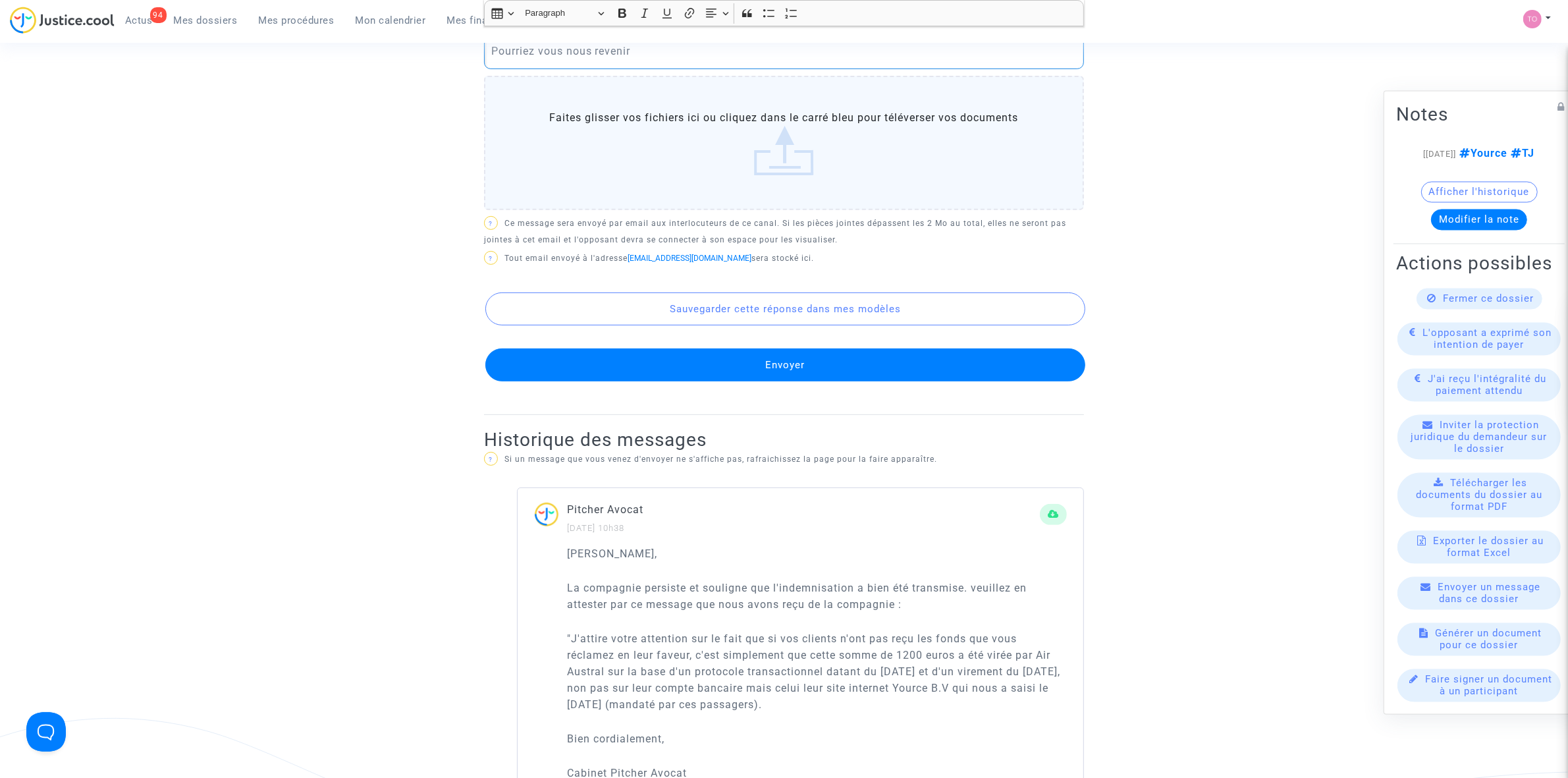
scroll to position [576, 0]
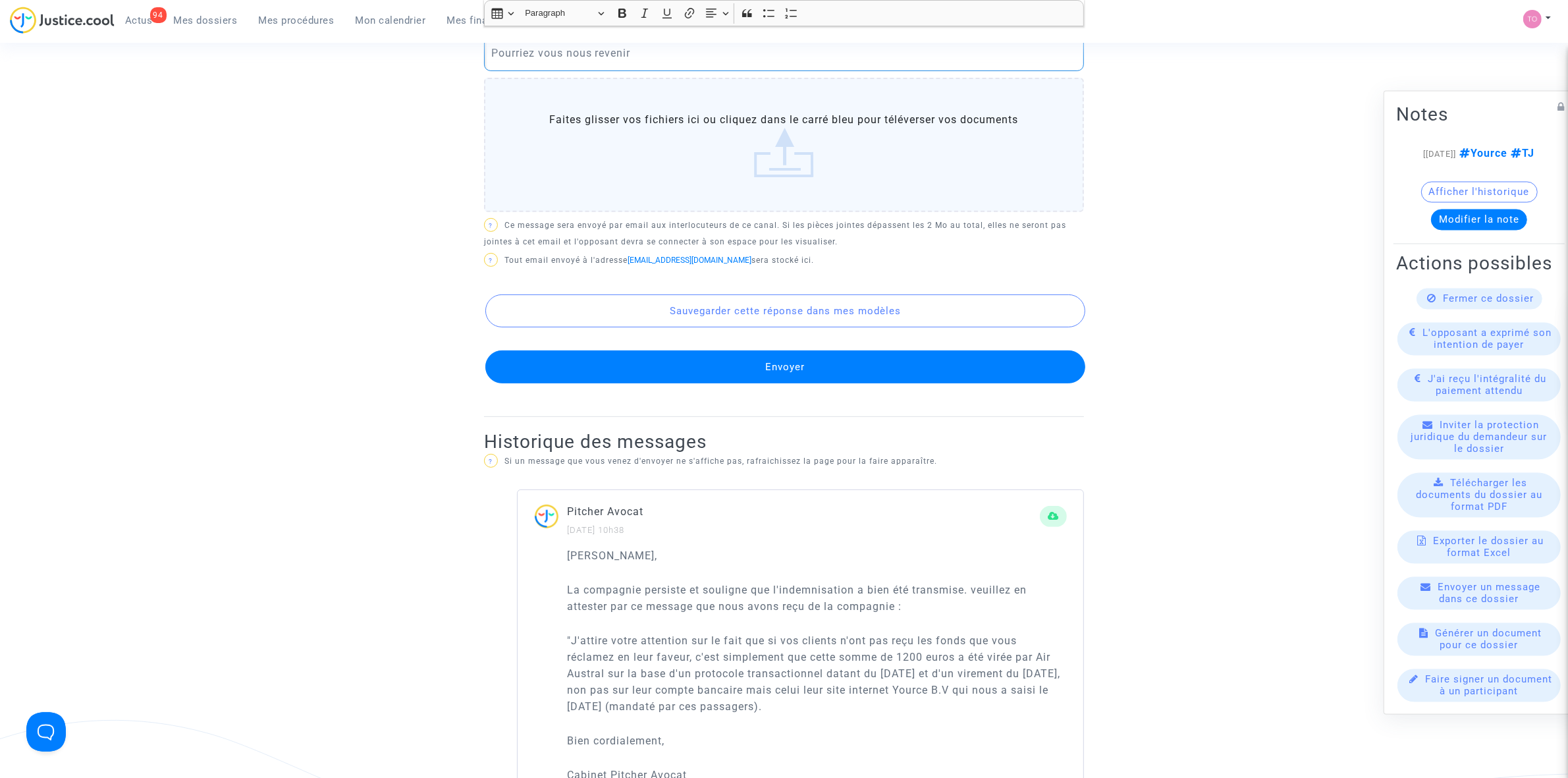
click at [1486, 184] on button "Afficher l'historique" at bounding box center [1479, 191] width 117 height 21
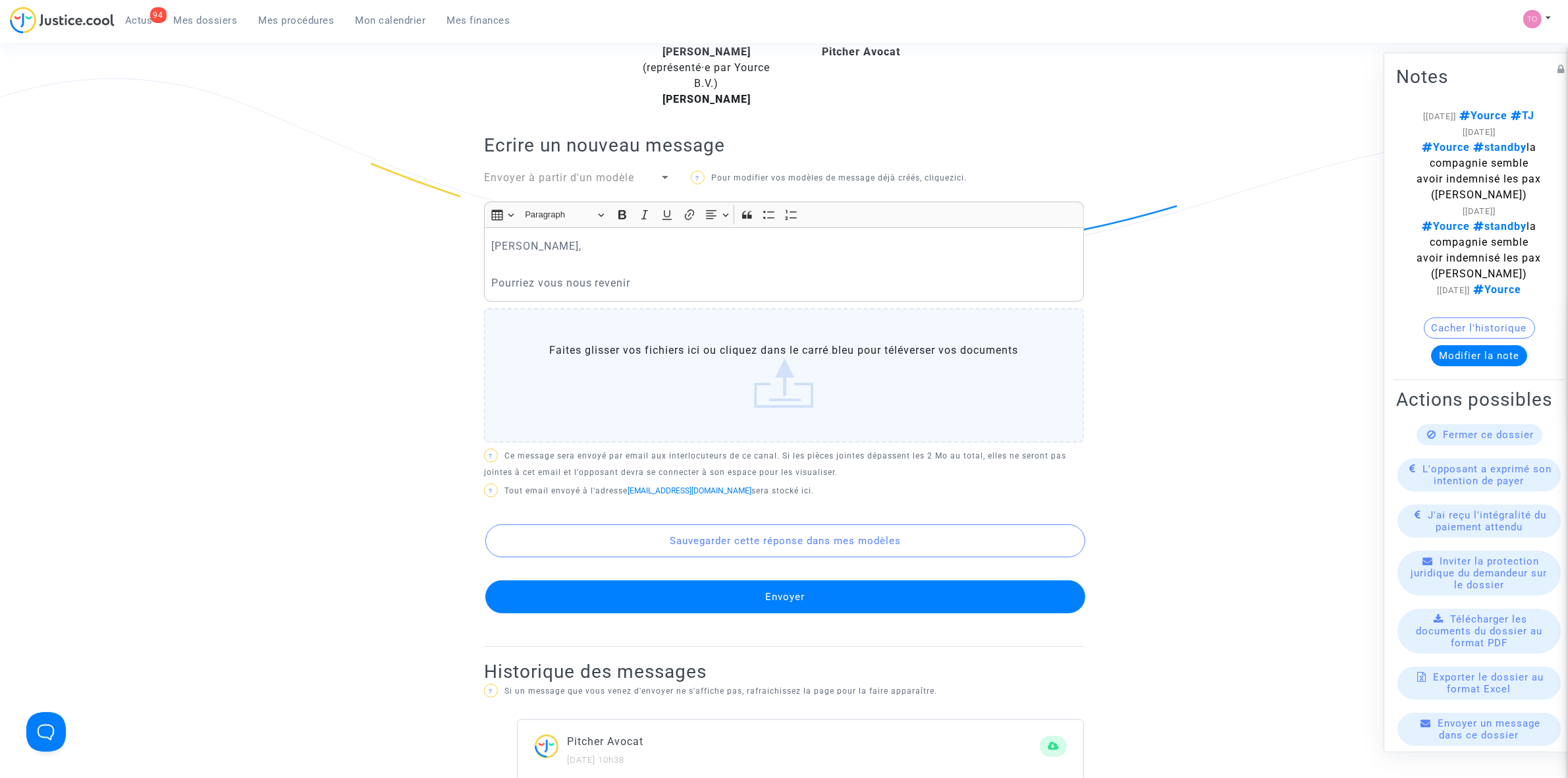
scroll to position [330, 0]
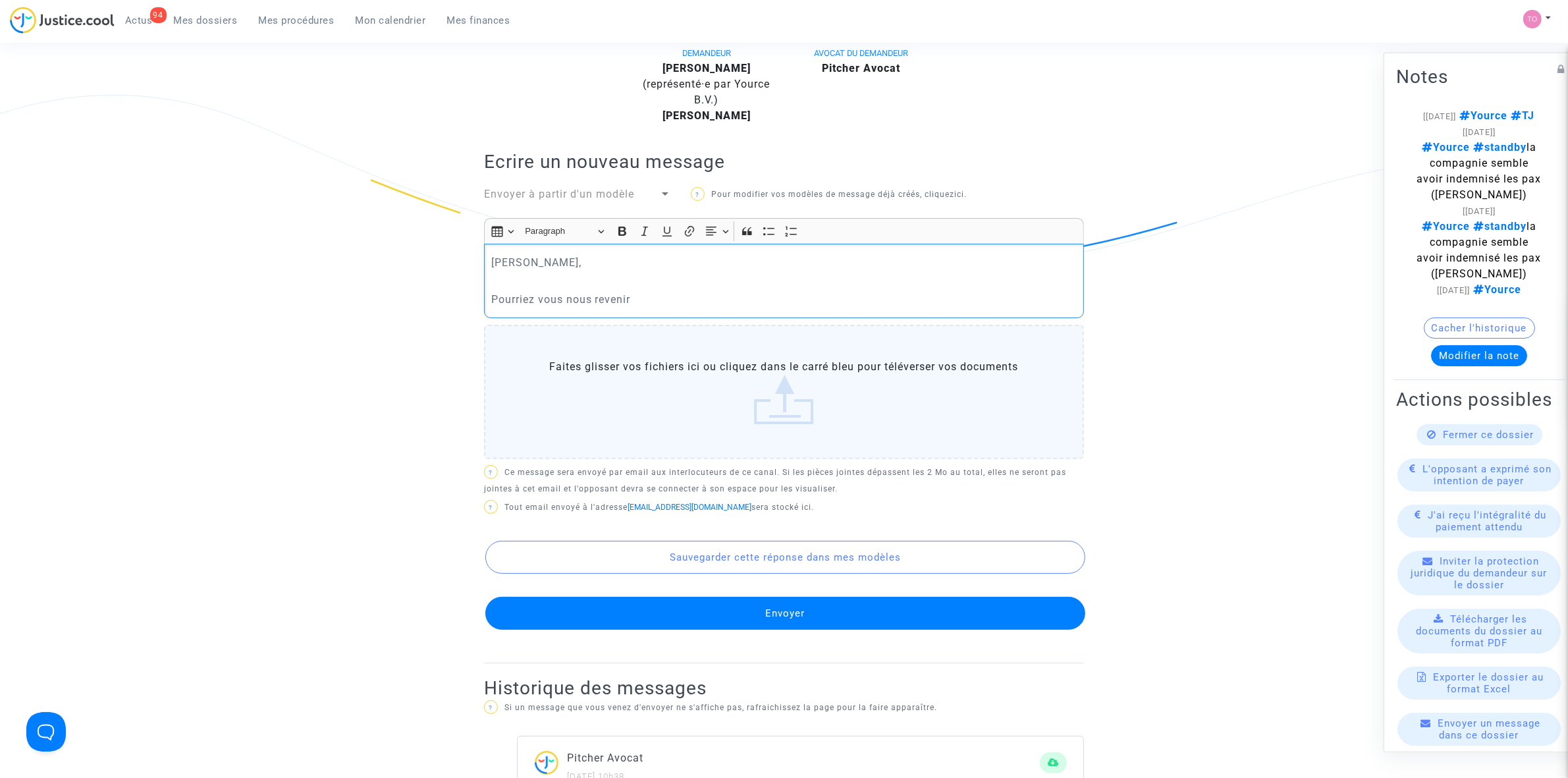
drag, startPoint x: 647, startPoint y: 297, endPoint x: 600, endPoint y: 297, distance: 47.0
click at [600, 297] on p "Pourriez vous nous revenir" at bounding box center [784, 299] width 586 height 17
click at [598, 295] on p "Pourriez vous nous rconfirmer" at bounding box center [784, 299] width 586 height 17
click at [690, 298] on p "Pourriez vous nous confirmer" at bounding box center [784, 299] width 586 height 17
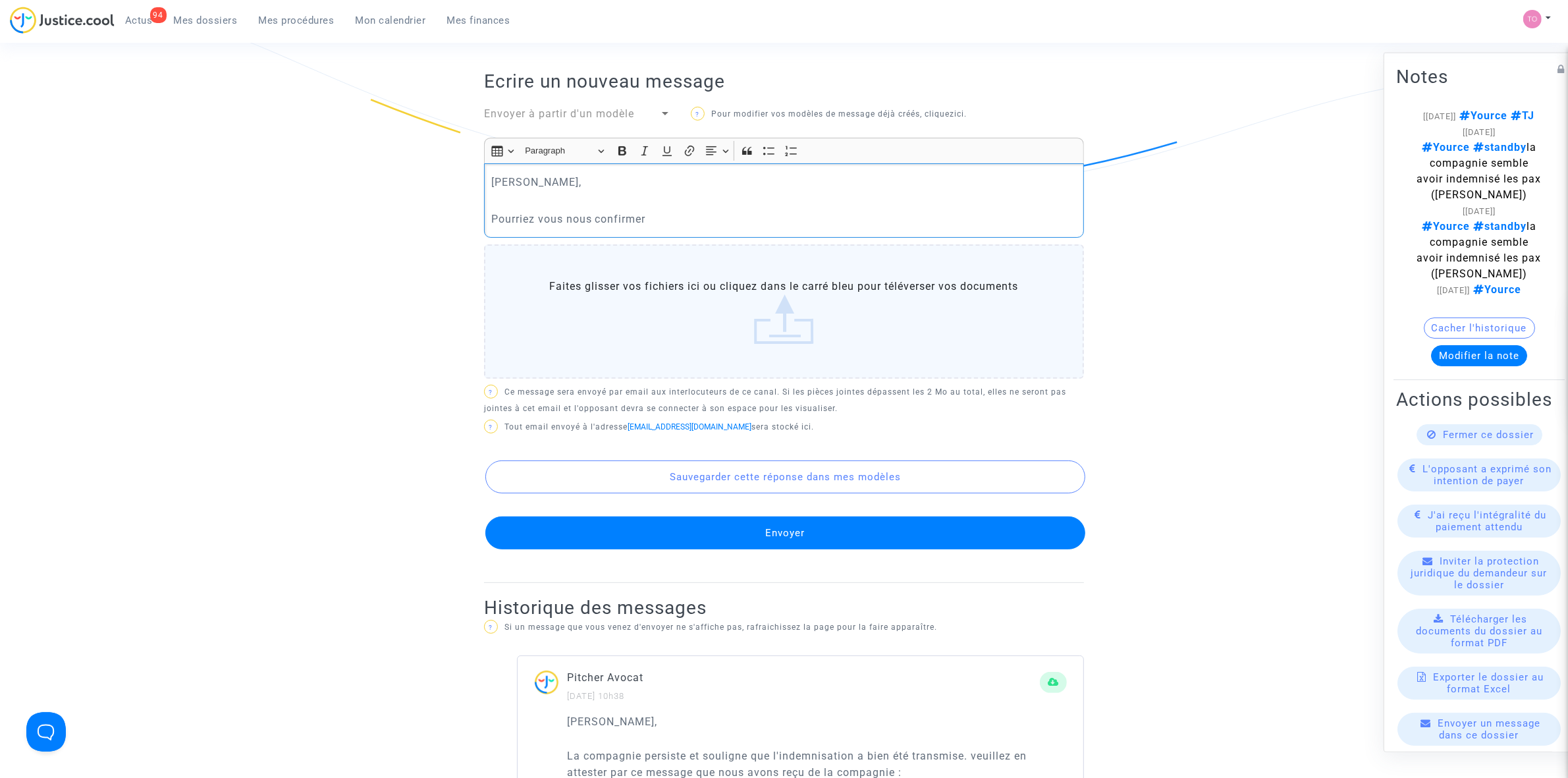
scroll to position [823, 0]
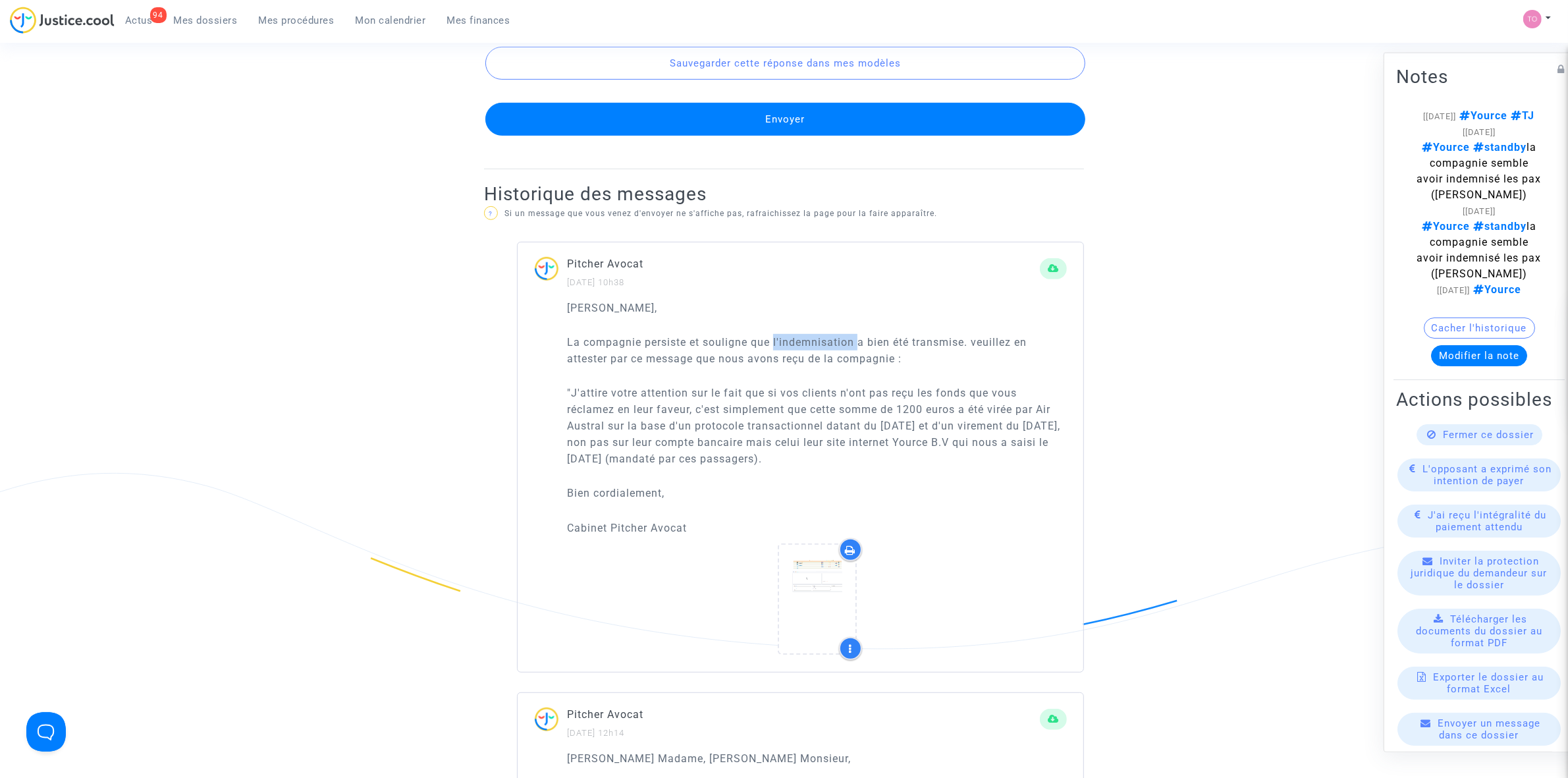
drag, startPoint x: 775, startPoint y: 339, endPoint x: 859, endPoint y: 339, distance: 84.0
click at [859, 339] on p "La compagnie persiste et souligne que l'indemnisation a bien été transmise. veu…" at bounding box center [816, 350] width 499 height 33
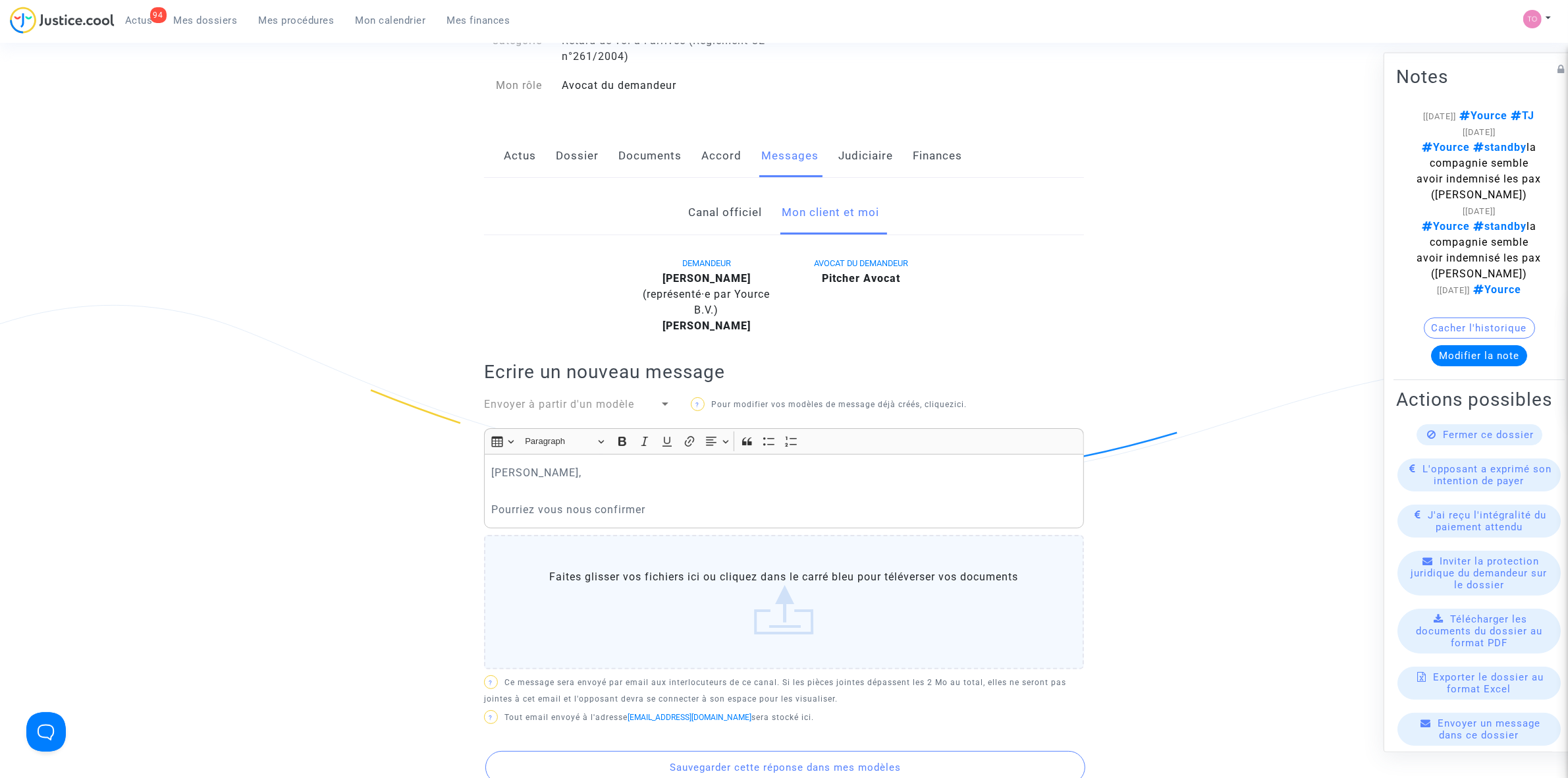
scroll to position [82, 0]
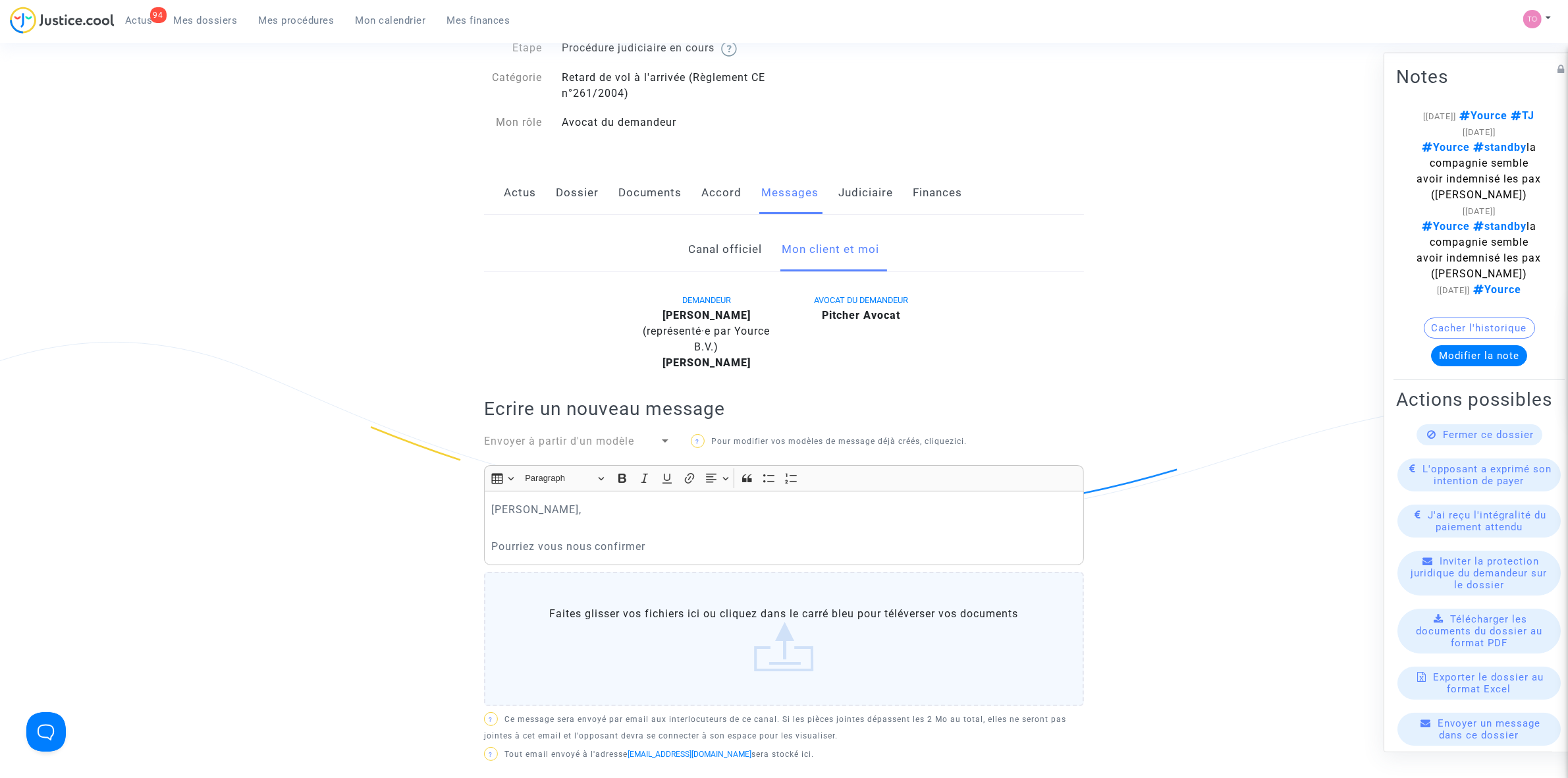
click at [665, 539] on p "Pourriez vous nous confirmer" at bounding box center [784, 545] width 586 height 17
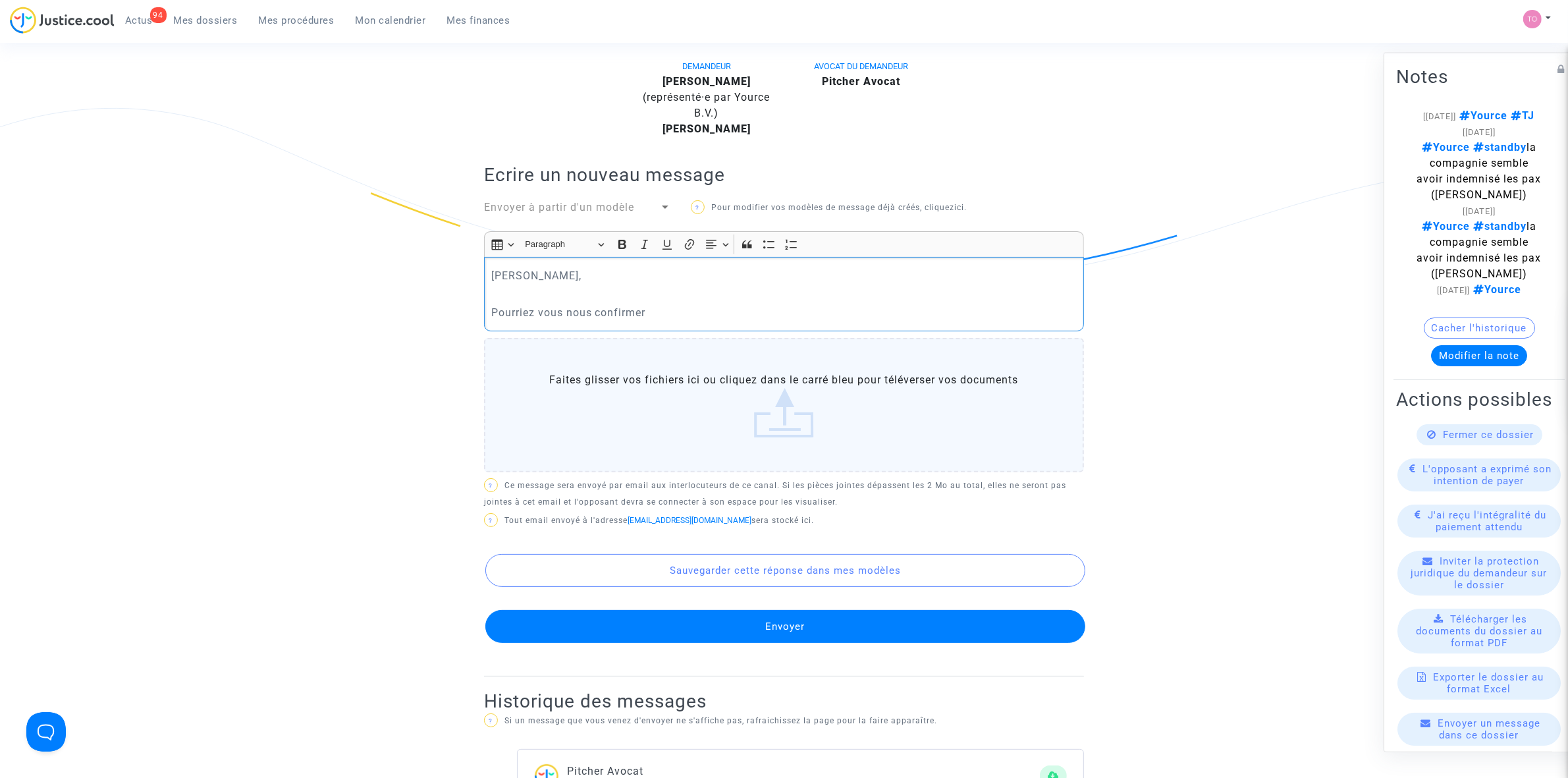
scroll to position [247, 0]
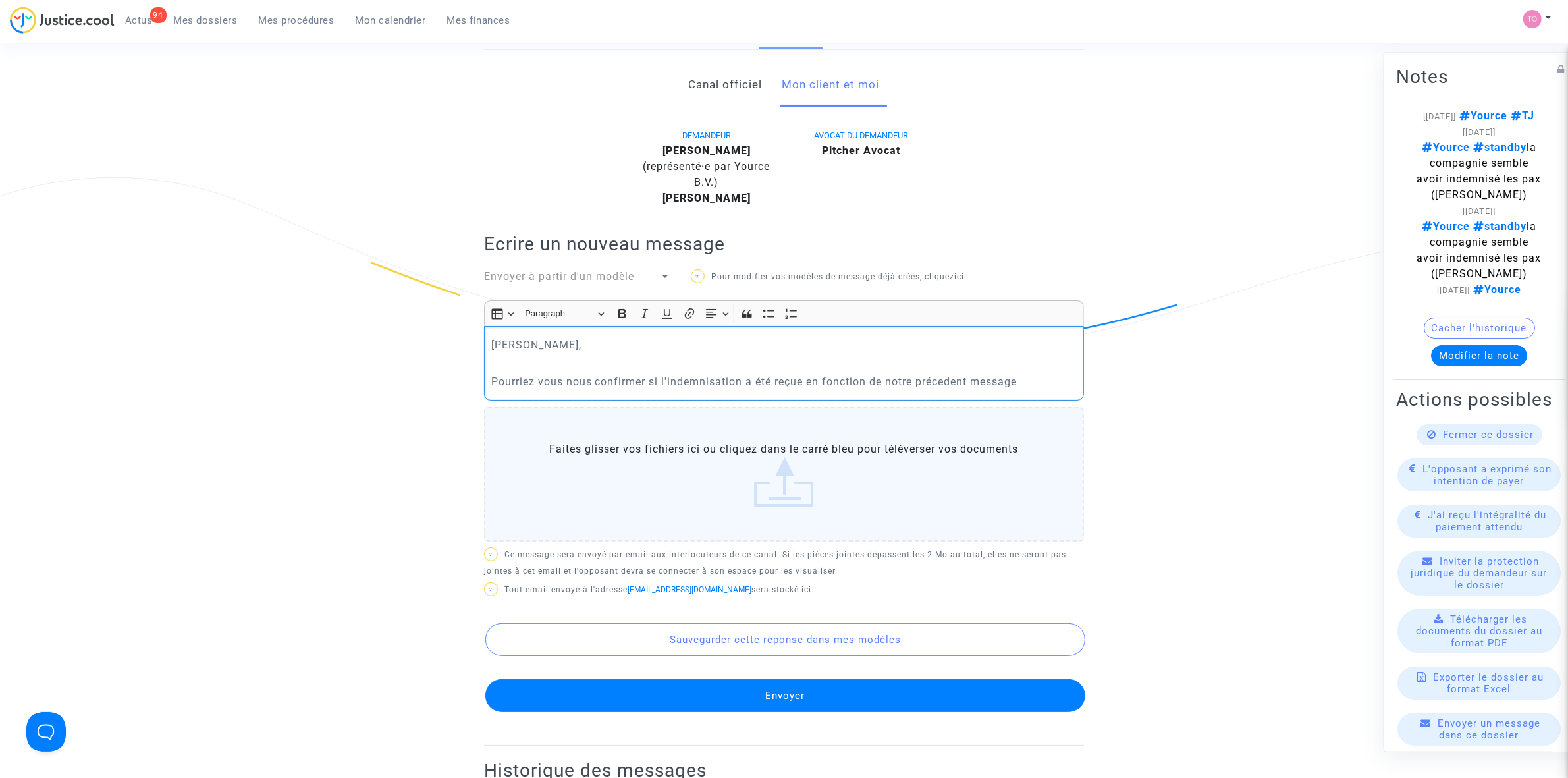
click at [936, 378] on p "Pourriez vous nous confirmer si l'indemnisation a été reçue en fonction de notr…" at bounding box center [784, 382] width 586 height 17
click at [963, 383] on p "Pourriez vous nous confirmer si l'indemnisation a été reçue en fonction de notr…" at bounding box center [784, 382] width 586 height 17
click at [972, 380] on p "Pourriez vous nous confirmer si l'indemnisation a été reçue en fonction de notr…" at bounding box center [784, 382] width 586 height 17
click at [843, 380] on p "Pourriez vous nous confirmer si l'indemnisation a été reçue en fonction de notr…" at bounding box center [784, 382] width 586 height 17
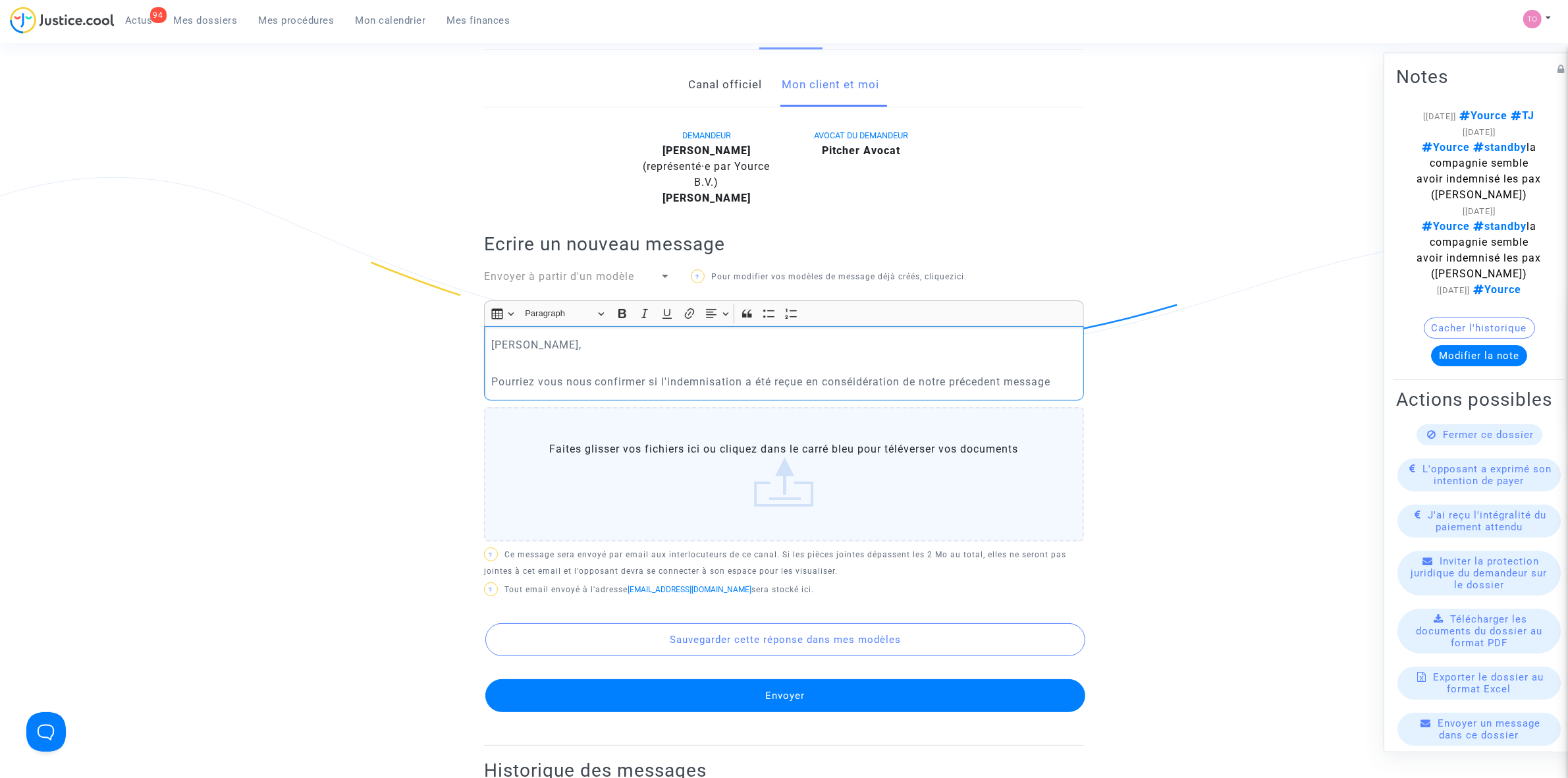
click at [857, 381] on p "Pourriez vous nous confirmer si l'indemnisation a été reçue en conséidération d…" at bounding box center [784, 382] width 586 height 17
click at [966, 379] on p "Pourriez vous nous confirmer si l'indemnisation a été reçue en considération de…" at bounding box center [784, 382] width 586 height 17
click at [979, 382] on p "Pourriez vous nous confirmer si l'indemnisation a été reçue en considération de…" at bounding box center [784, 382] width 586 height 17
click at [1059, 380] on p "Pourriez vous nous confirmer si l'indemnisation a été reçue en considération de…" at bounding box center [784, 382] width 586 height 17
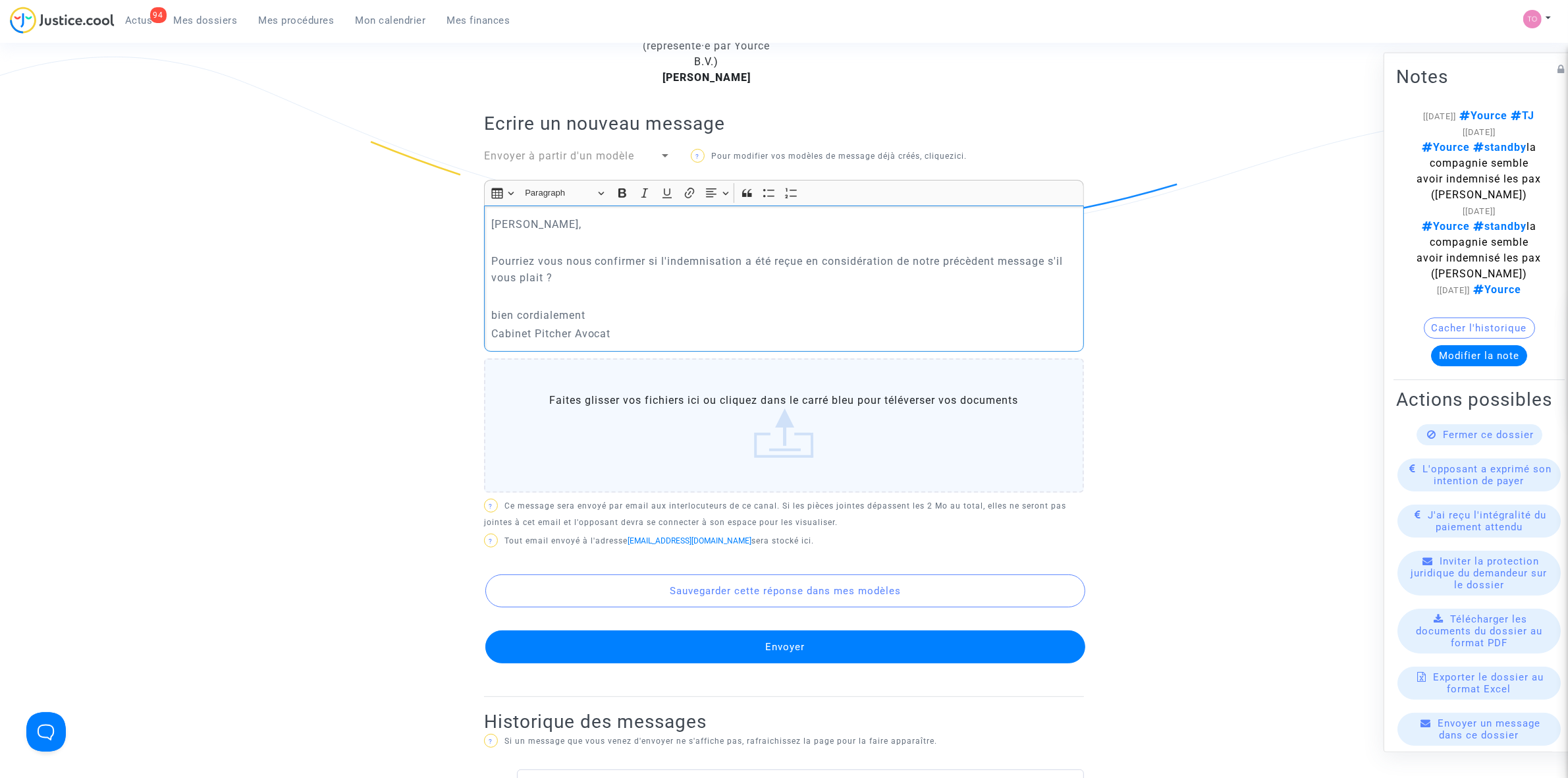
scroll to position [412, 0]
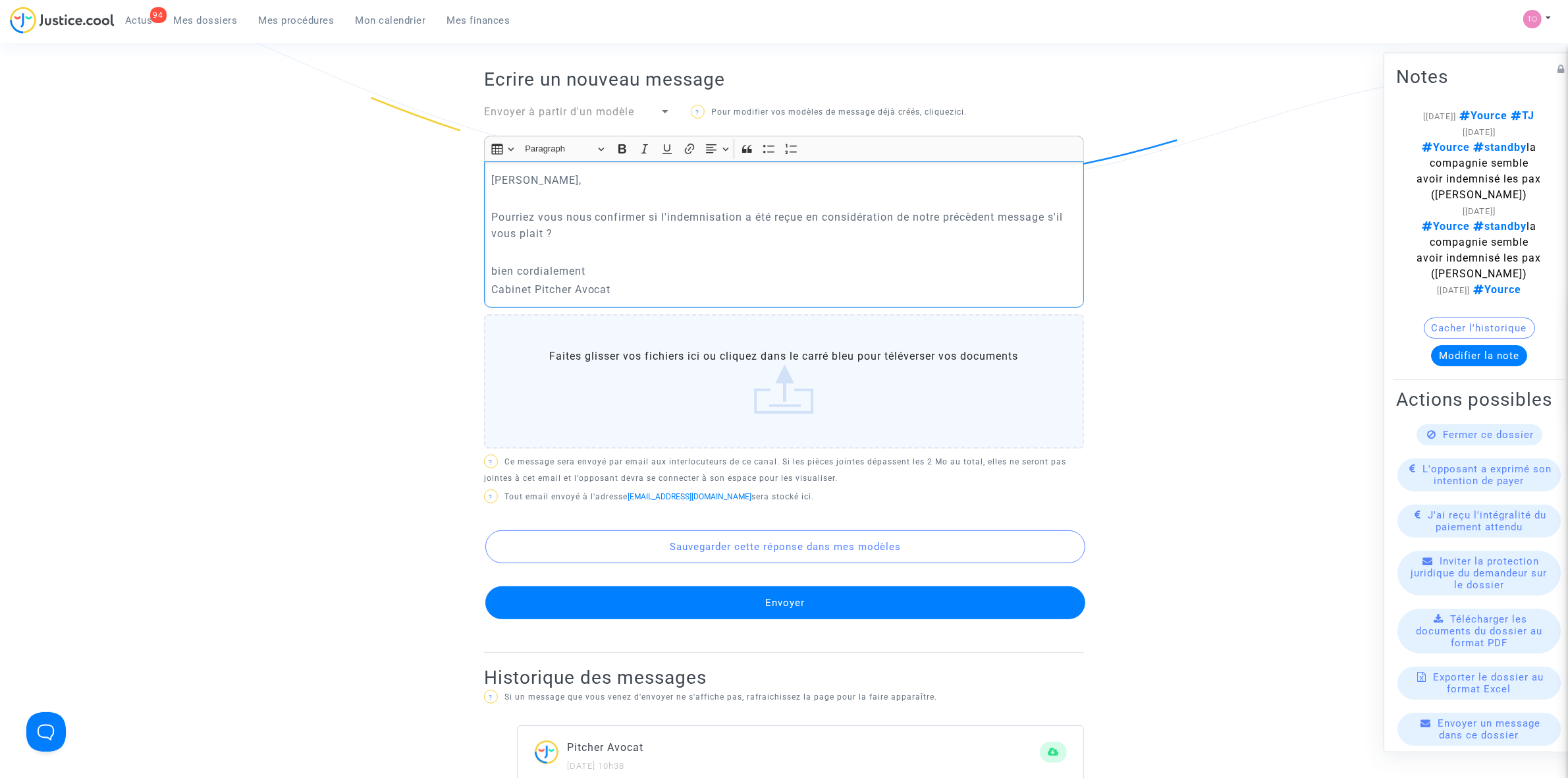
click at [603, 271] on p "bien cordialement" at bounding box center [784, 271] width 586 height 17
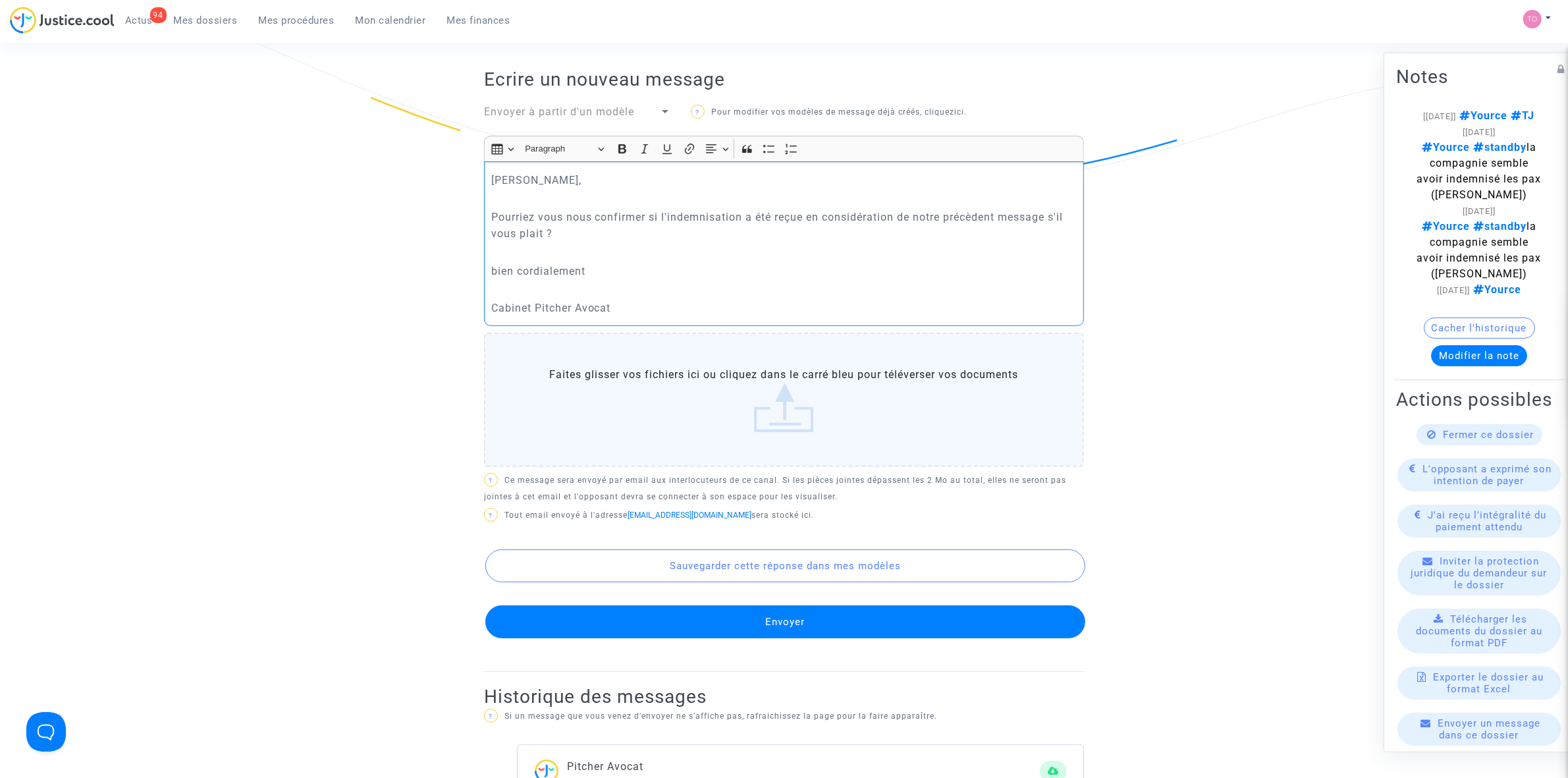
click at [493, 270] on p "bien cordialement" at bounding box center [784, 271] width 586 height 17
drag, startPoint x: 509, startPoint y: 221, endPoint x: 858, endPoint y: 212, distance: 349.1
click at [852, 212] on p "Pourriez vous nous confirmer si l'indemnisation a été reçue en considération de…" at bounding box center [784, 226] width 586 height 33
click at [496, 268] on p "Cien cordialement" at bounding box center [784, 271] width 586 height 17
click at [514, 255] on p "Rich Text Editor, main" at bounding box center [784, 251] width 586 height 17
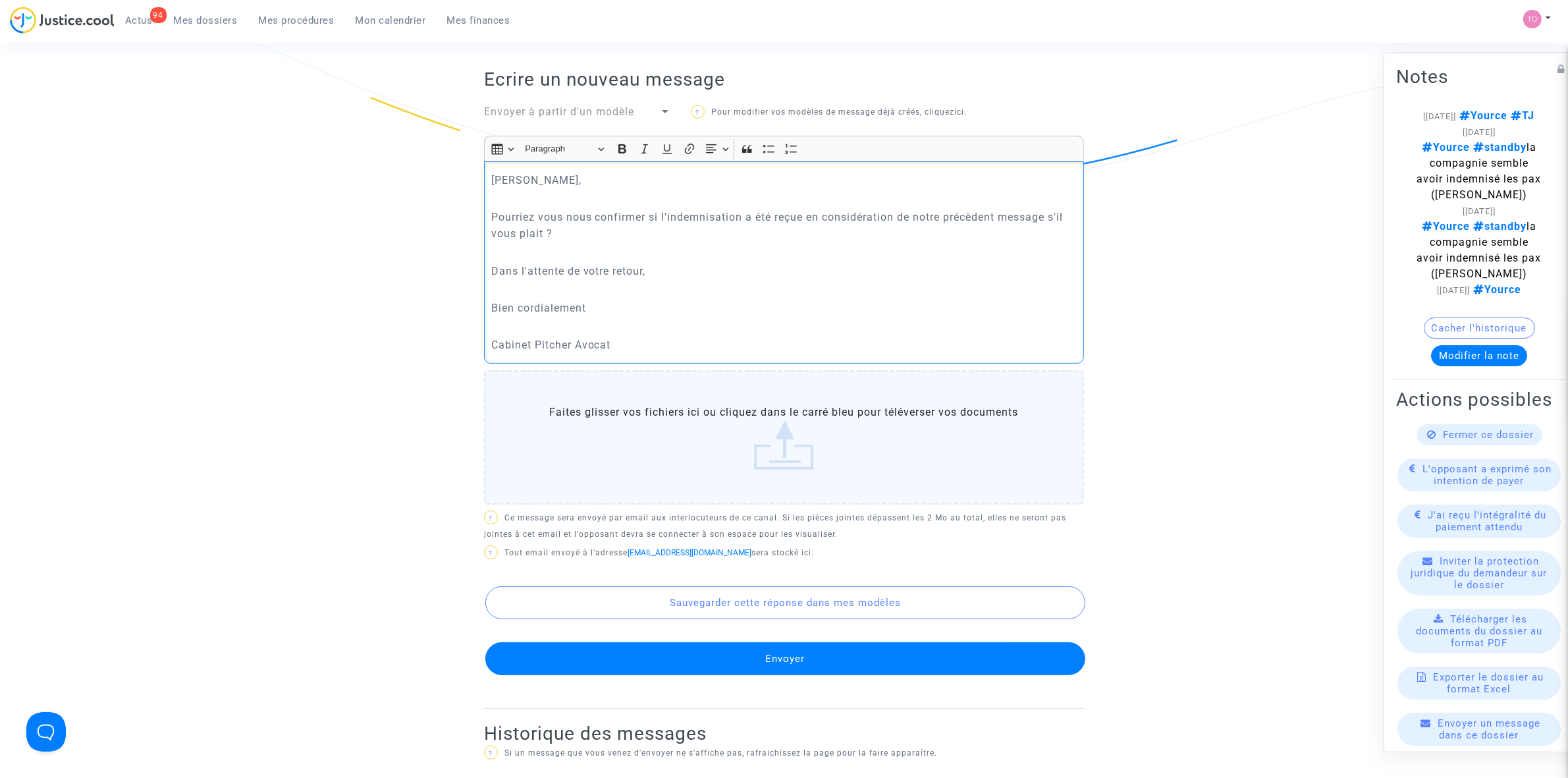
click at [587, 303] on p "Bien cordialement" at bounding box center [784, 307] width 586 height 17
click at [788, 663] on button "Envoyer" at bounding box center [785, 658] width 600 height 33
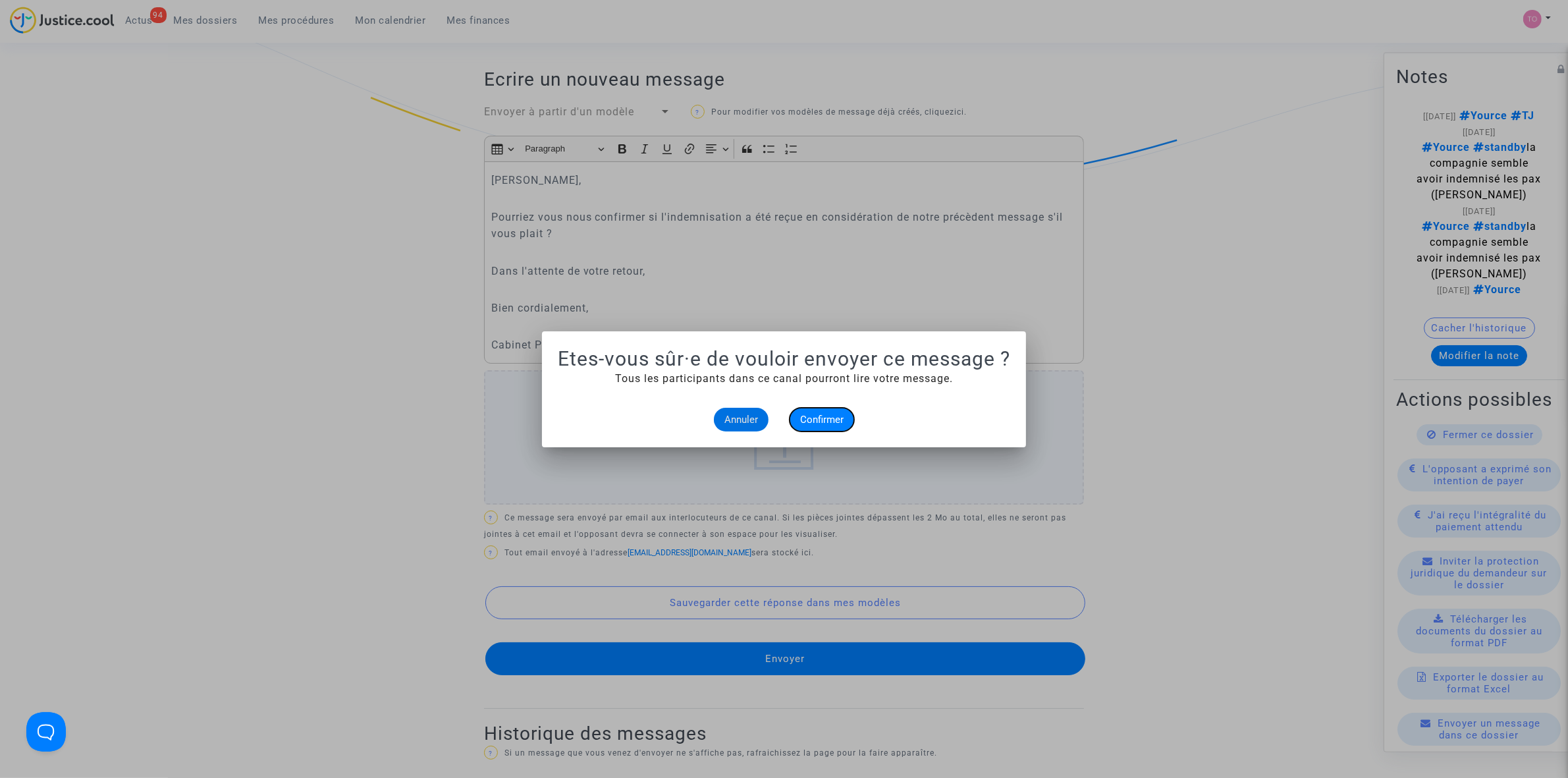
click at [814, 425] on button "Confirmer" at bounding box center [822, 419] width 65 height 24
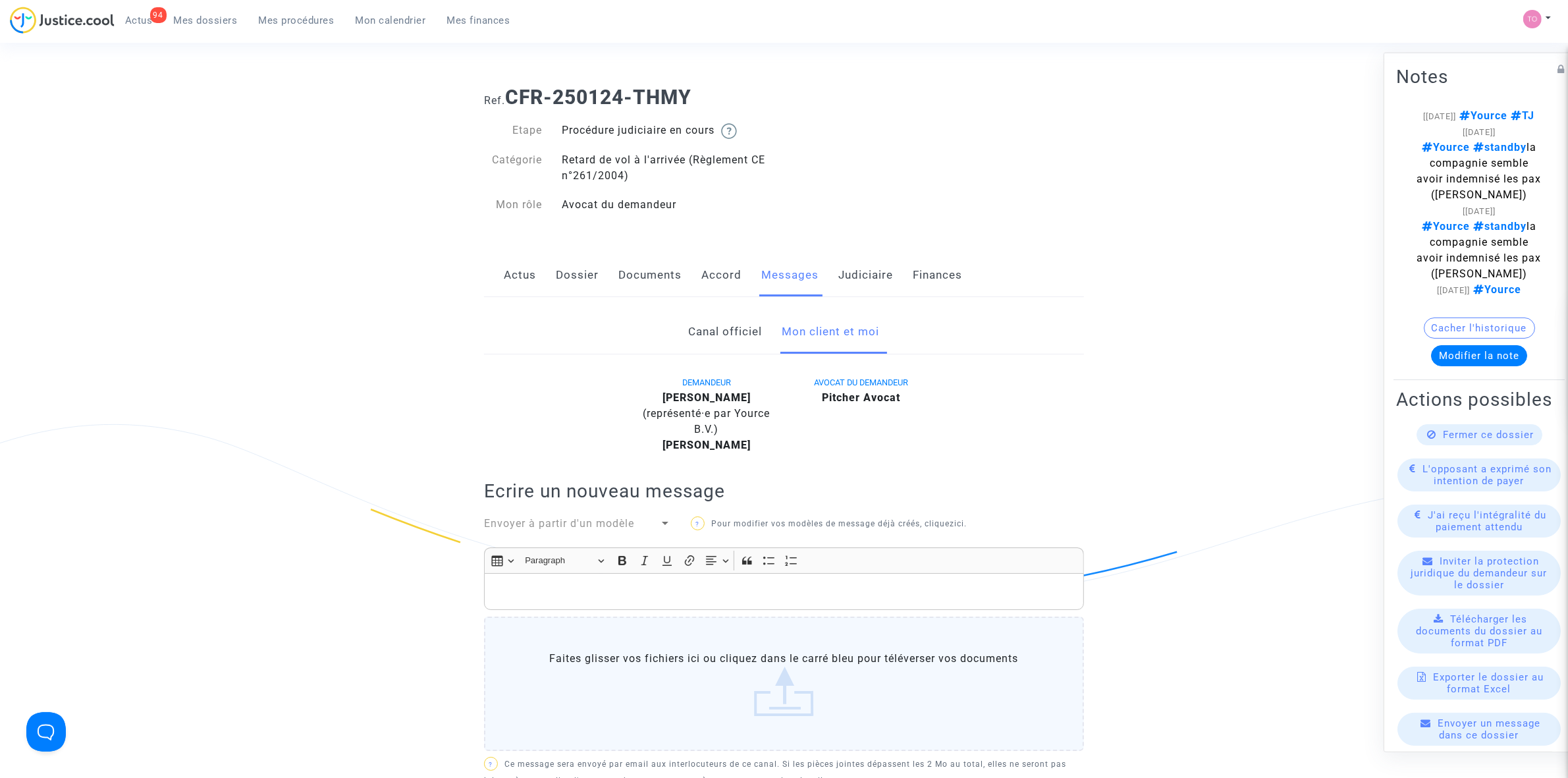
click at [869, 272] on link "Judiciaire" at bounding box center [865, 275] width 55 height 43
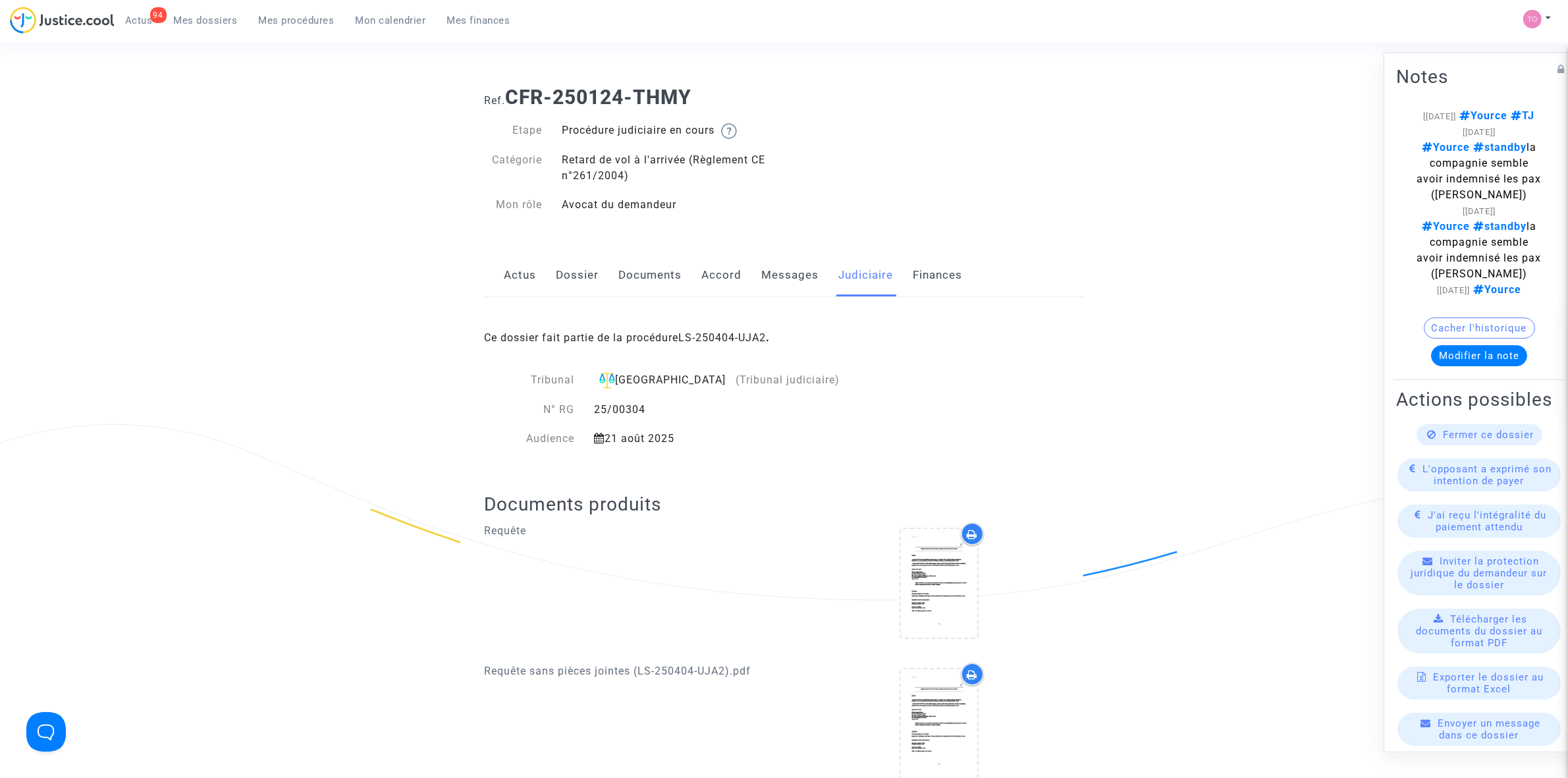
click at [738, 332] on link "LS-250404-UJA2" at bounding box center [721, 337] width 87 height 13
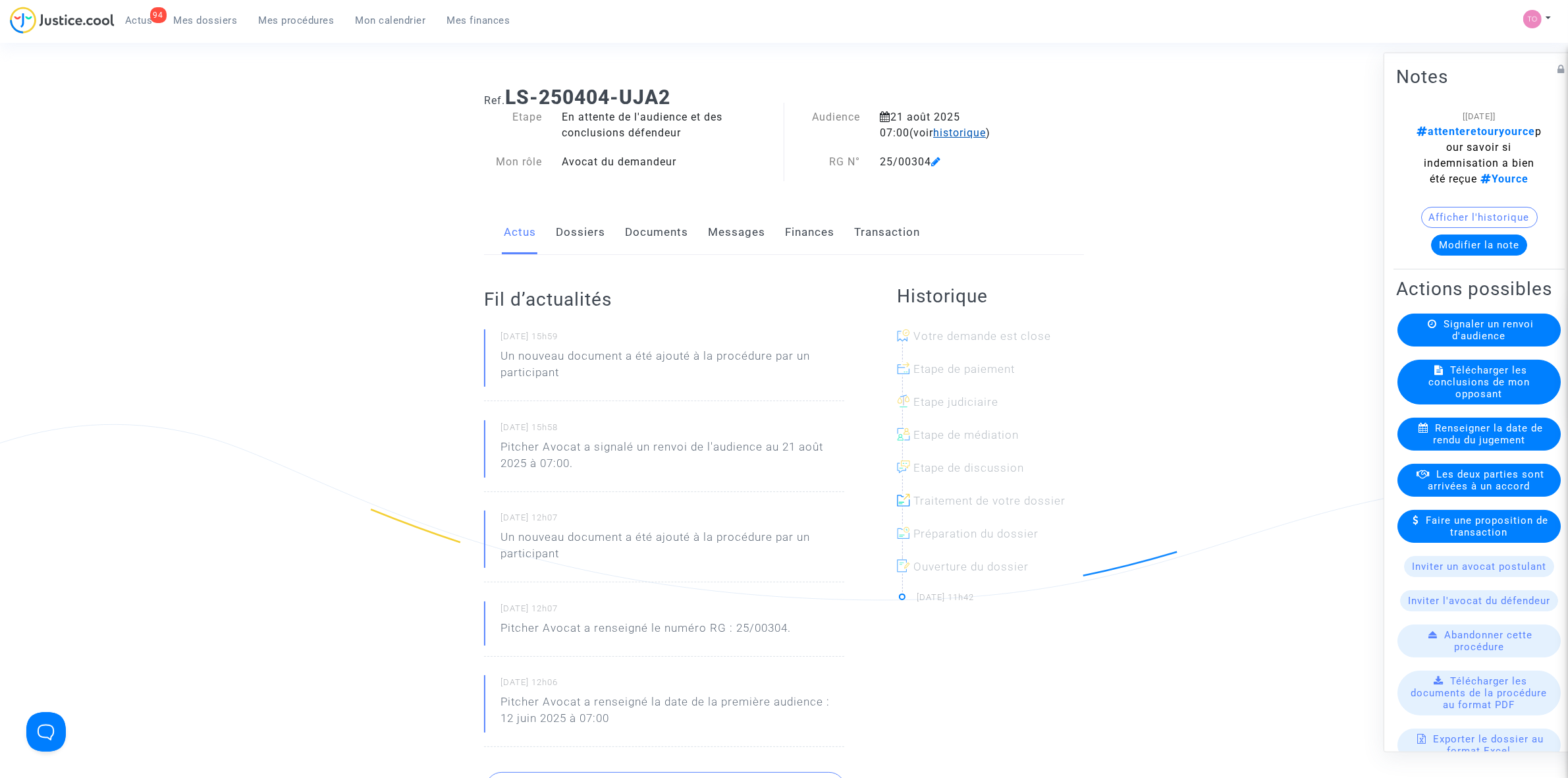
click at [933, 131] on span "historique" at bounding box center [960, 132] width 53 height 13
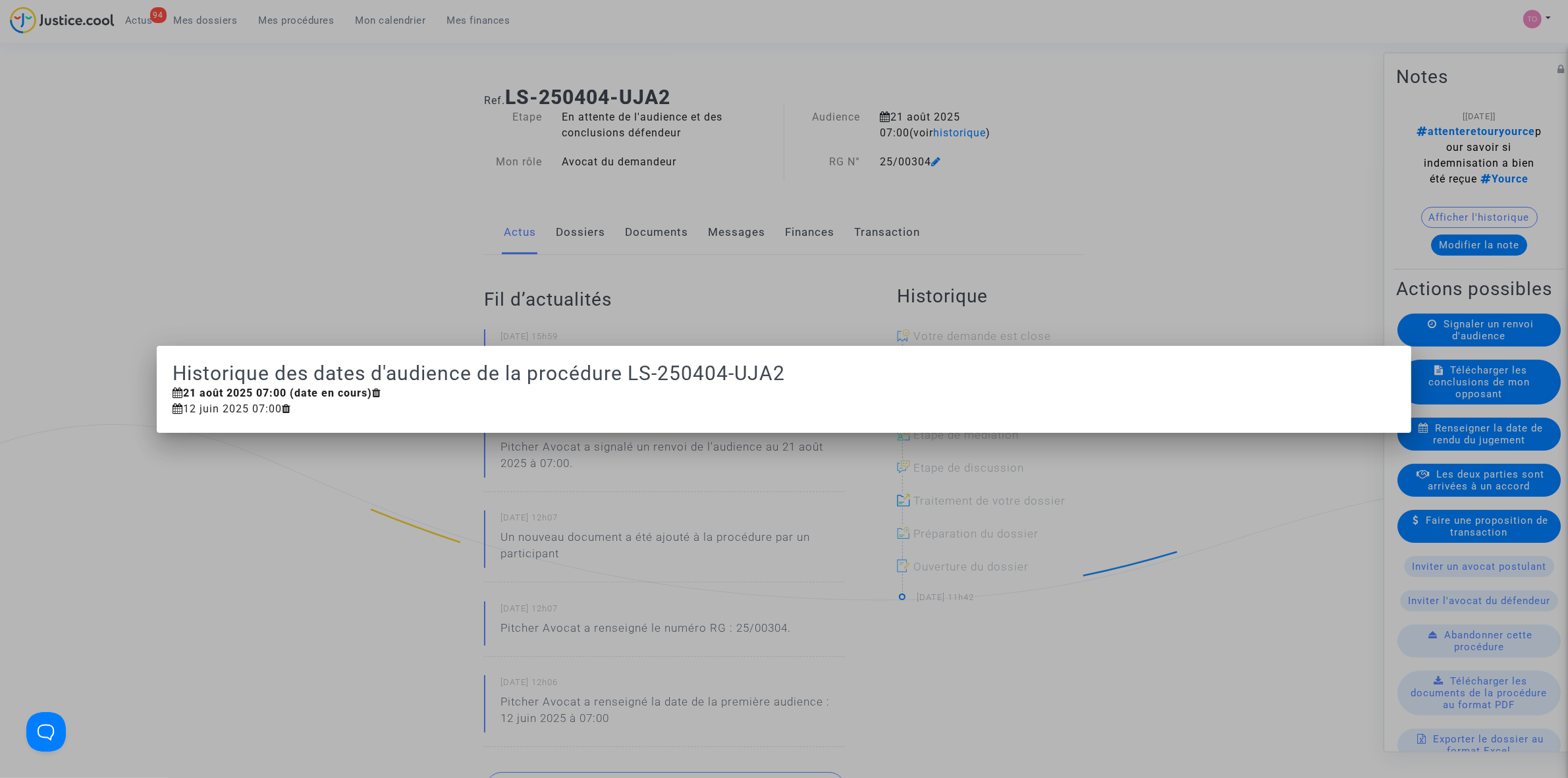
click at [1045, 145] on div at bounding box center [784, 389] width 1568 height 778
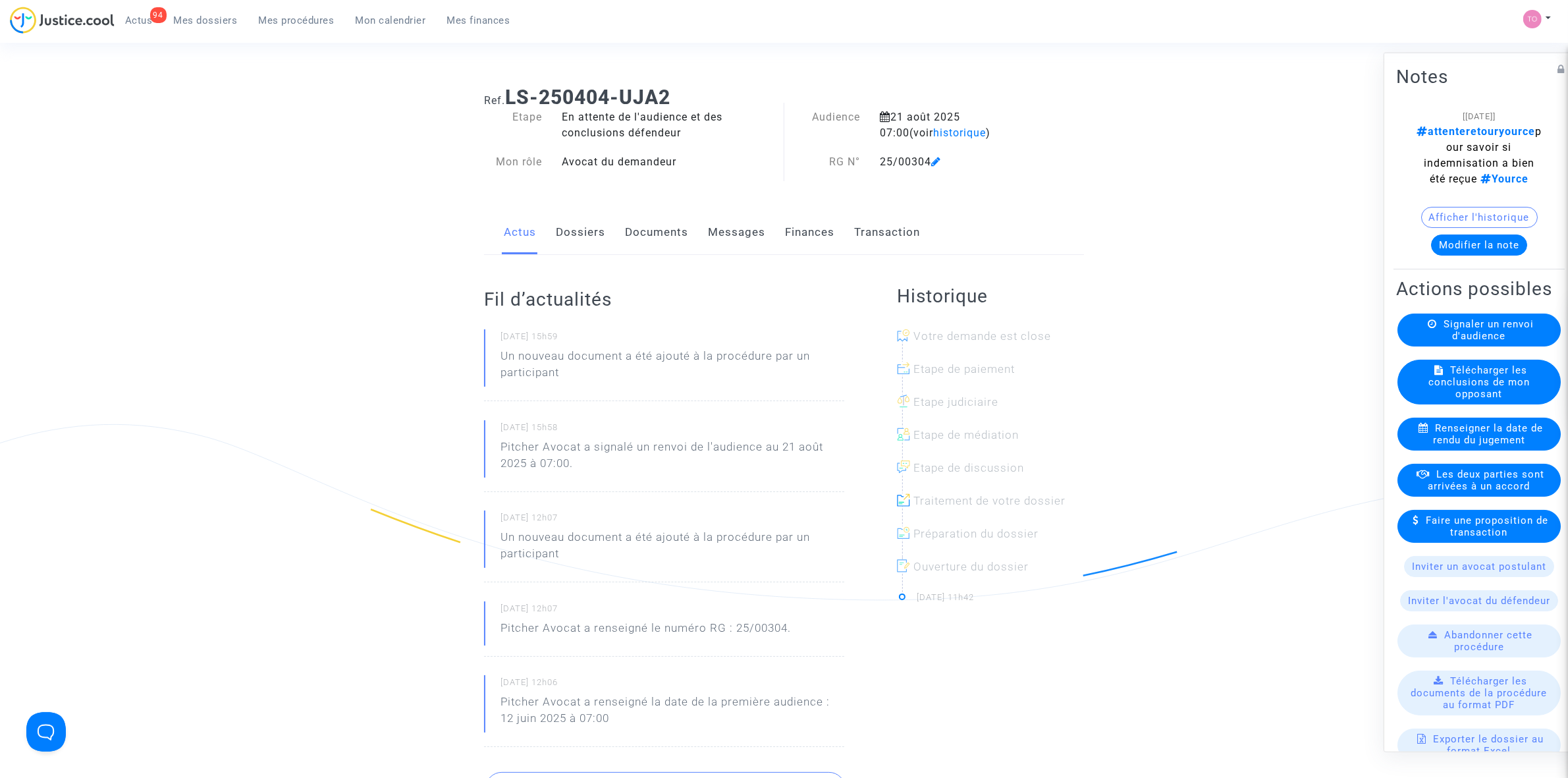
click at [1465, 248] on button "Modifier la note" at bounding box center [1480, 243] width 96 height 21
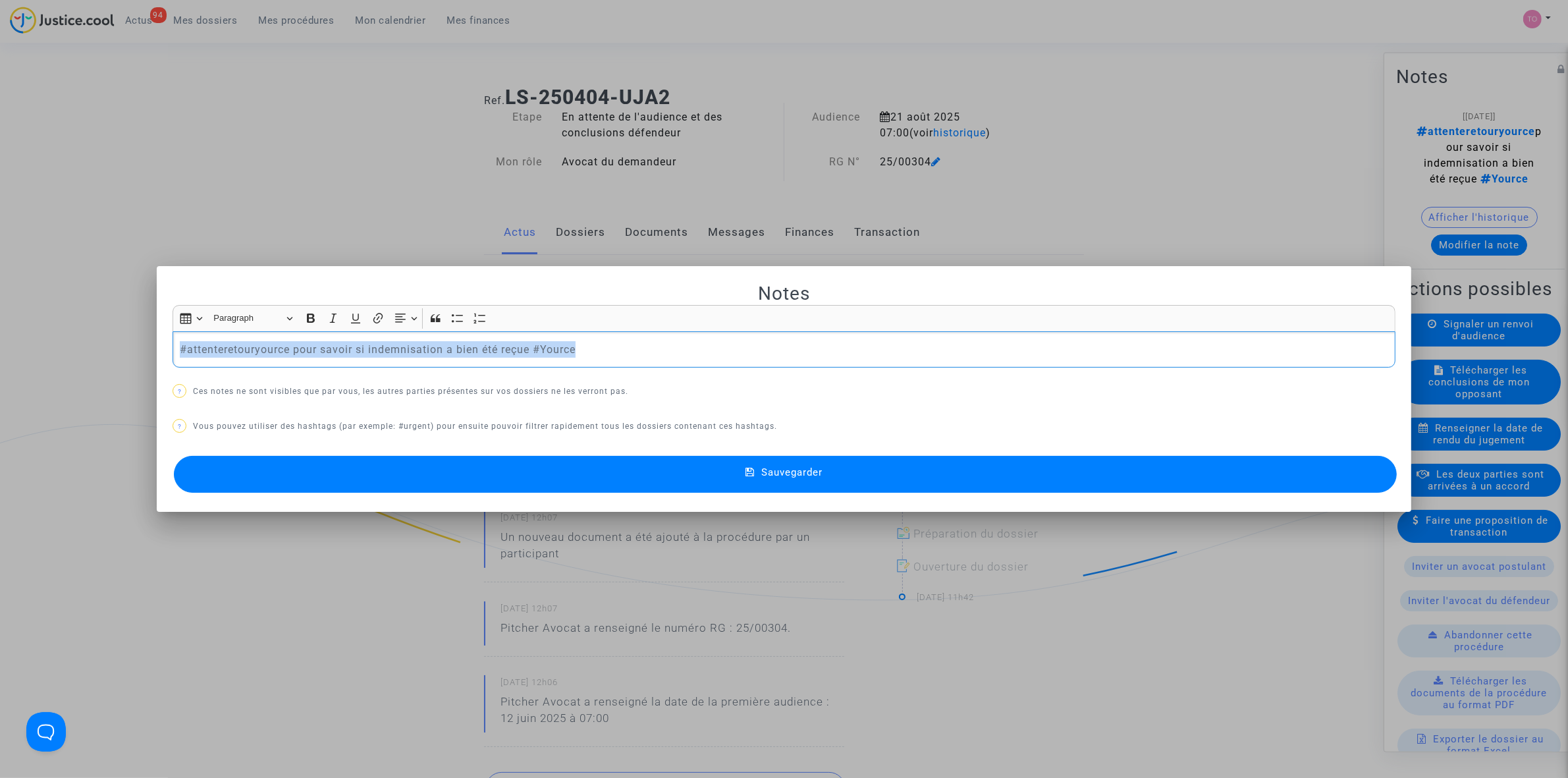
drag, startPoint x: 621, startPoint y: 344, endPoint x: 172, endPoint y: 340, distance: 449.0
click at [173, 340] on div "#attenteretouryource pour savoir si indemnisation a bien été reçue #Yource" at bounding box center [784, 350] width 1223 height 37
click at [654, 347] on p "#attenteretouryource pour savoir si indemnisation a bien été reçue #Yource" at bounding box center [784, 349] width 1209 height 17
click at [833, 483] on button "Sauvegarder" at bounding box center [785, 474] width 1223 height 37
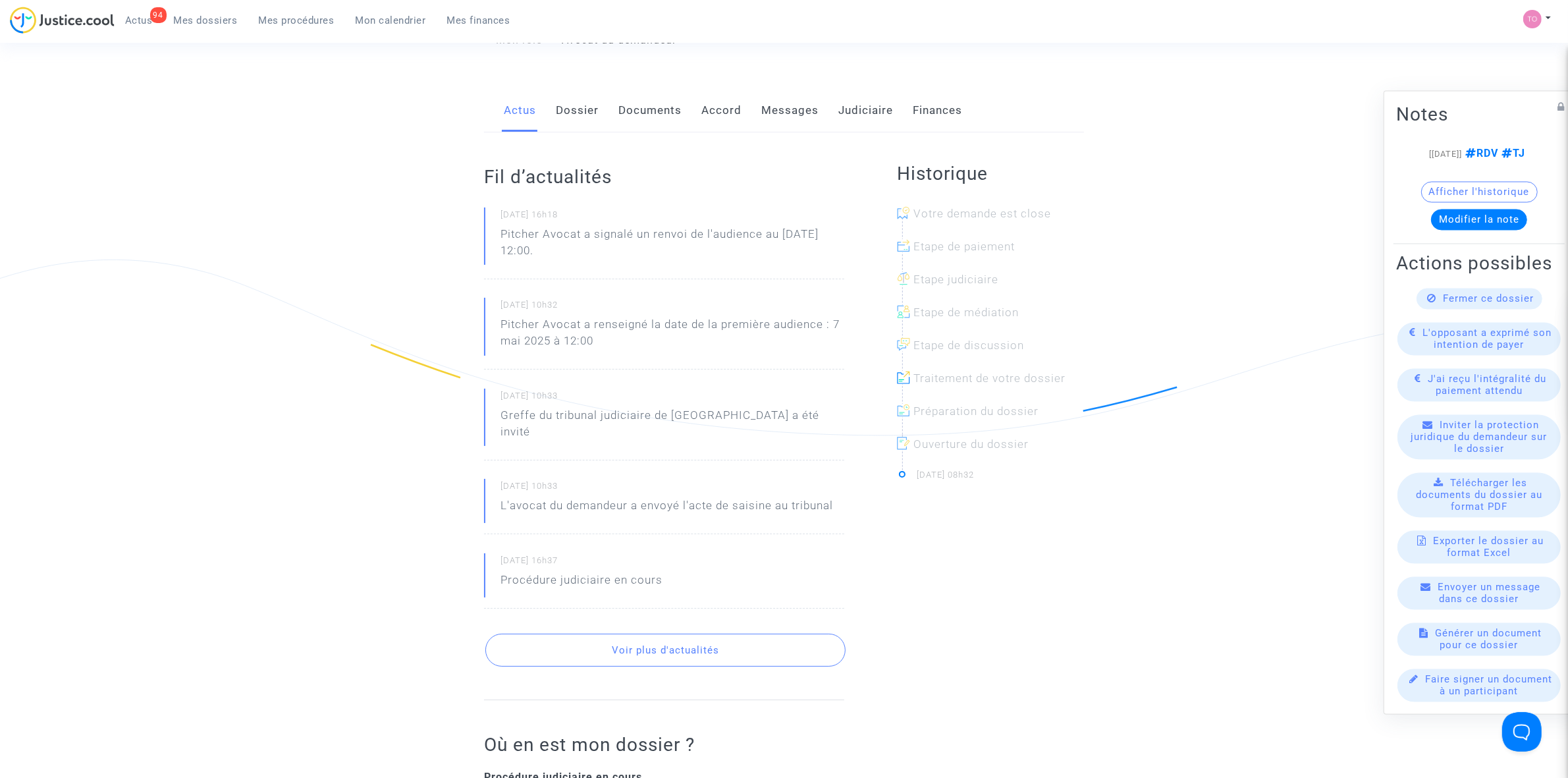
click at [570, 109] on link "Dossier" at bounding box center [577, 111] width 43 height 43
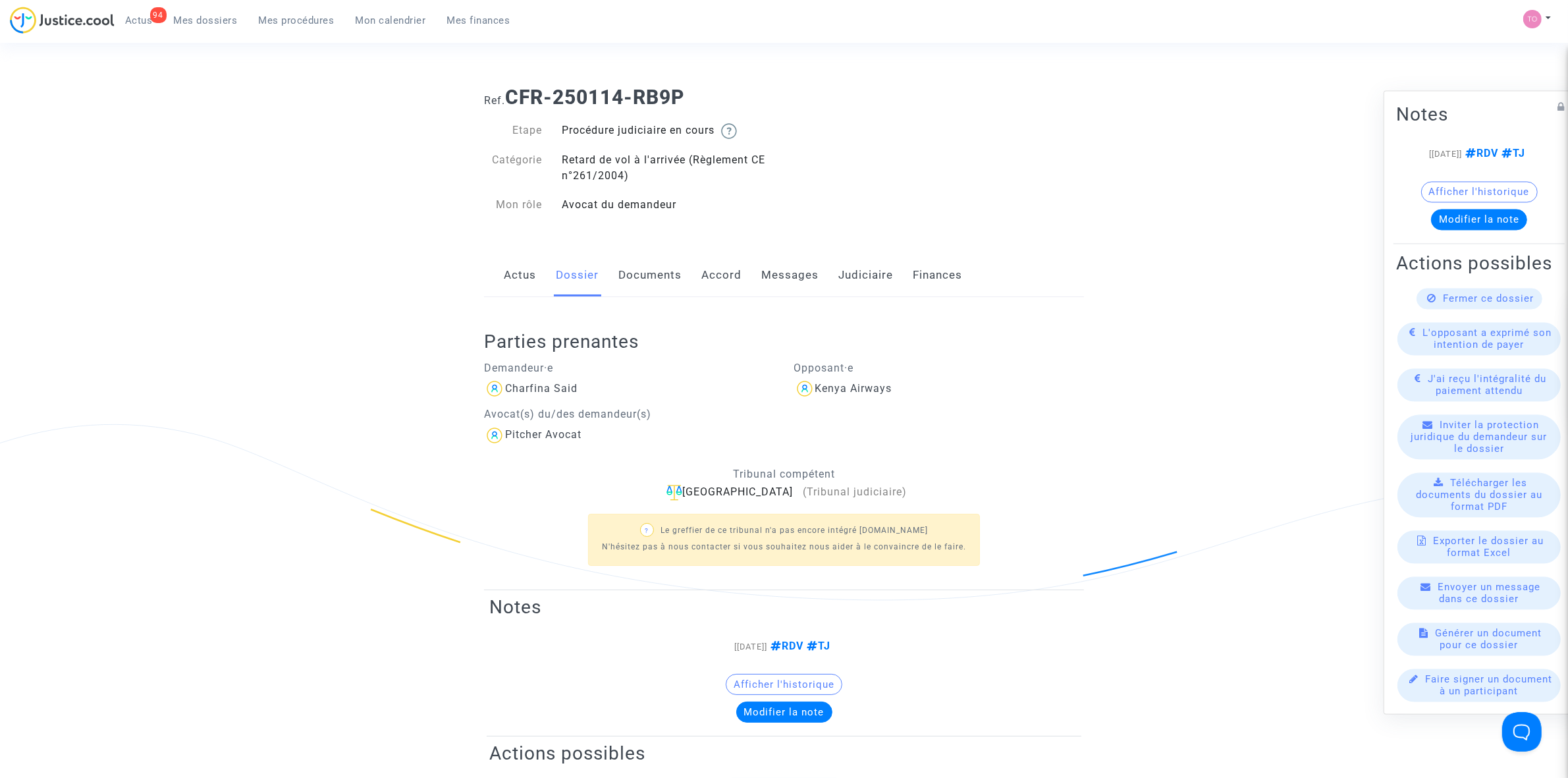
click at [667, 282] on link "Documents" at bounding box center [650, 275] width 63 height 43
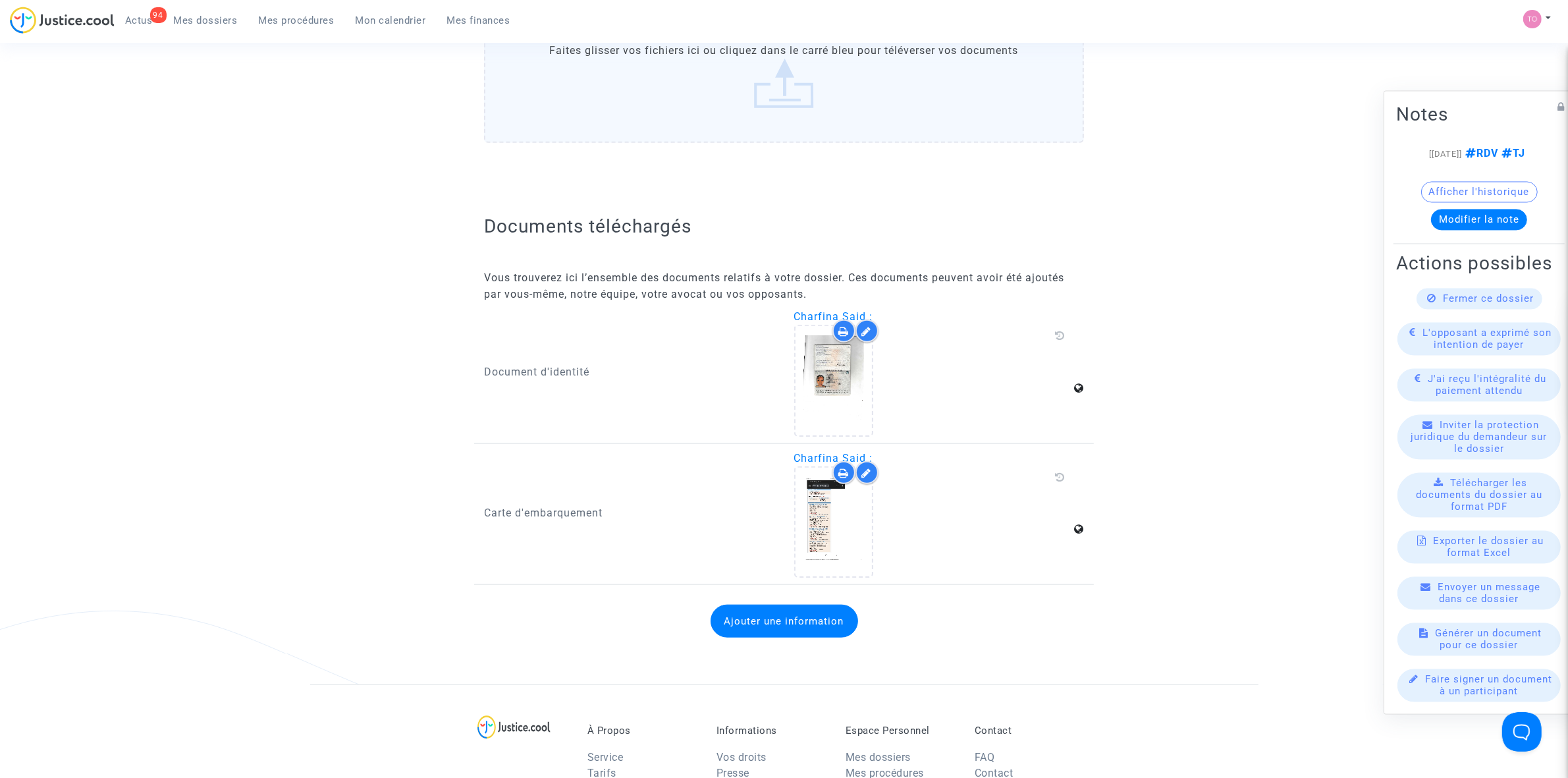
scroll to position [1481, 0]
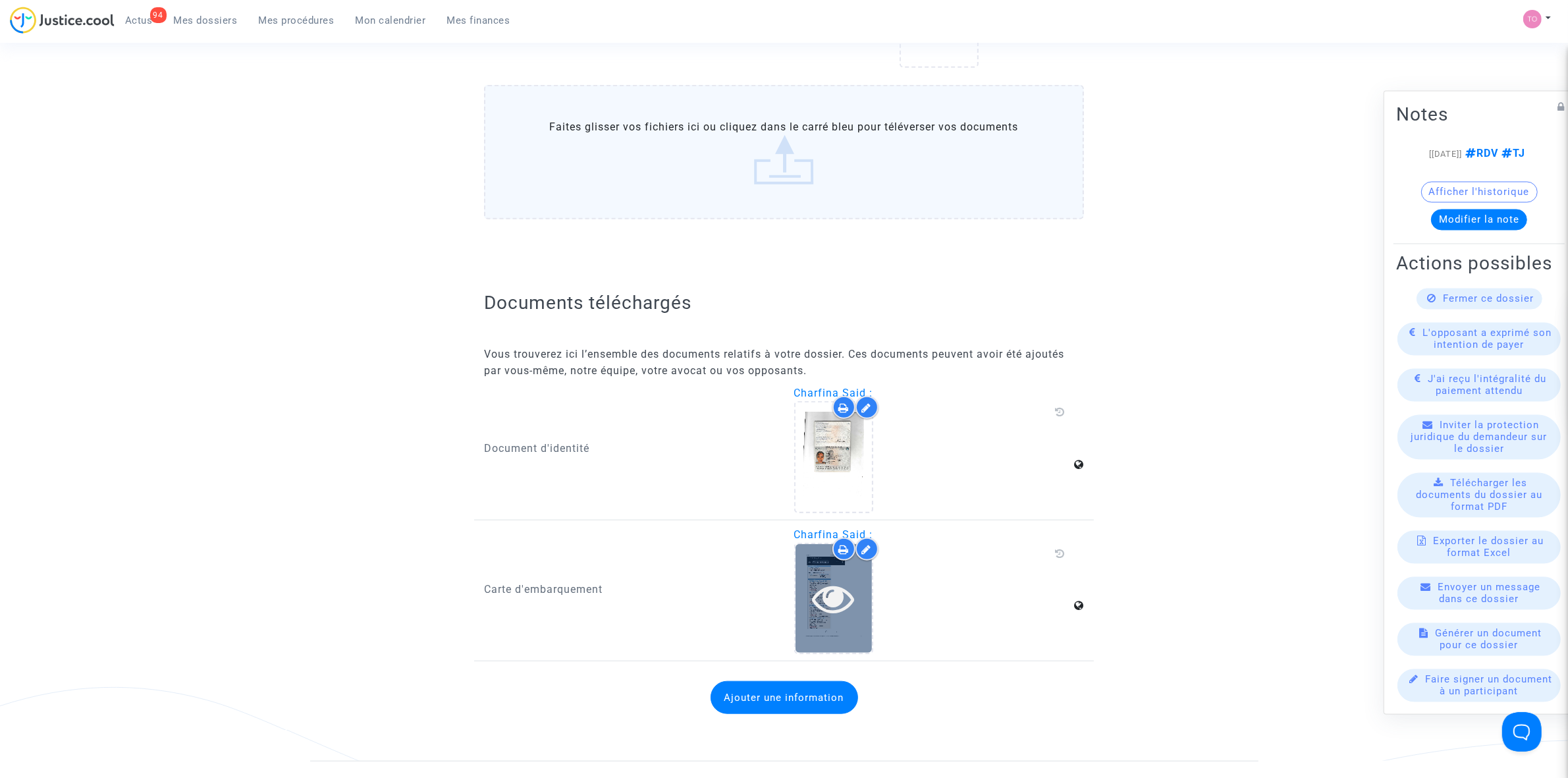
click at [820, 577] on icon at bounding box center [834, 597] width 43 height 42
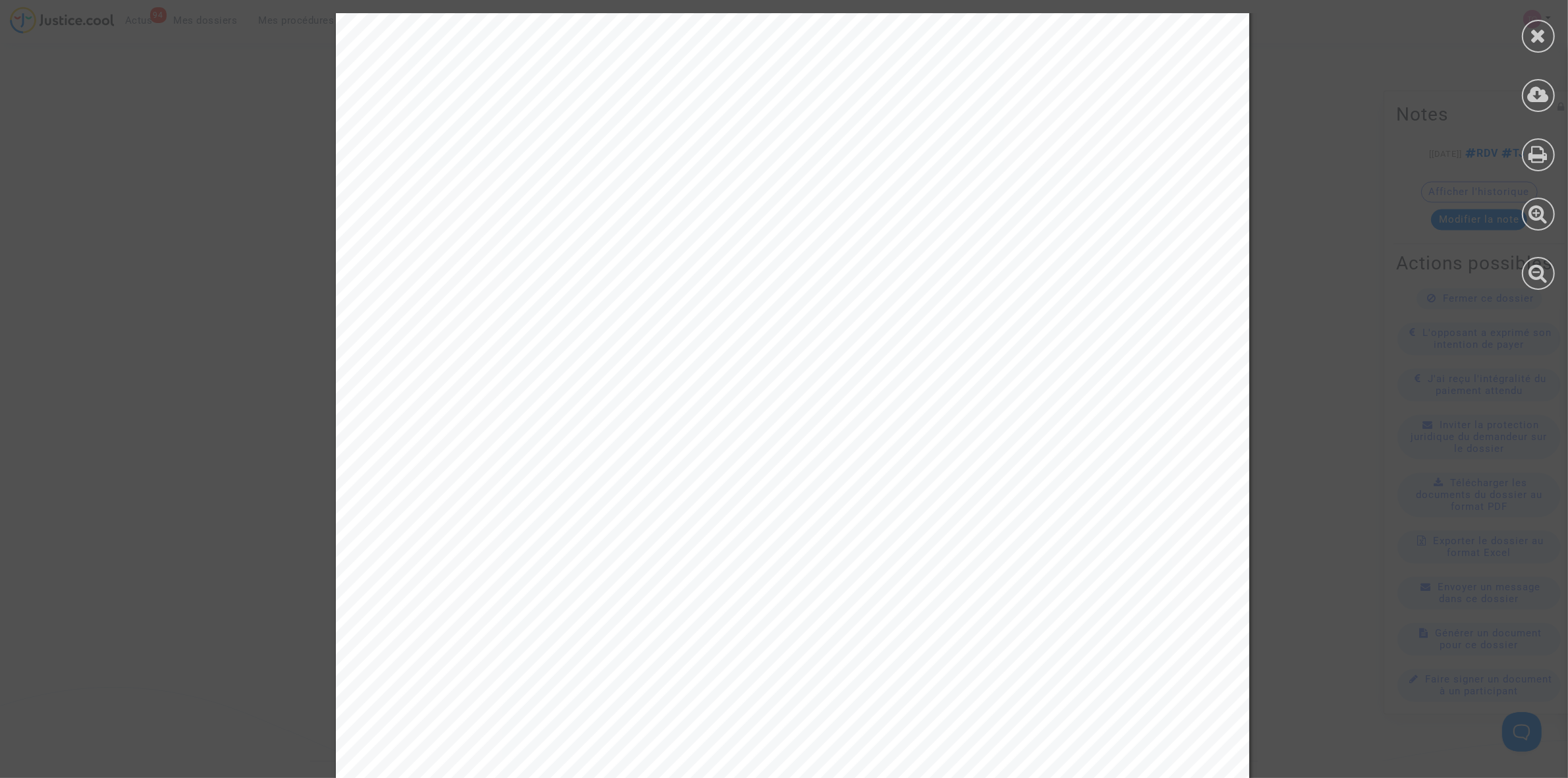
scroll to position [0, 0]
click at [1535, 36] on icon at bounding box center [1539, 35] width 17 height 20
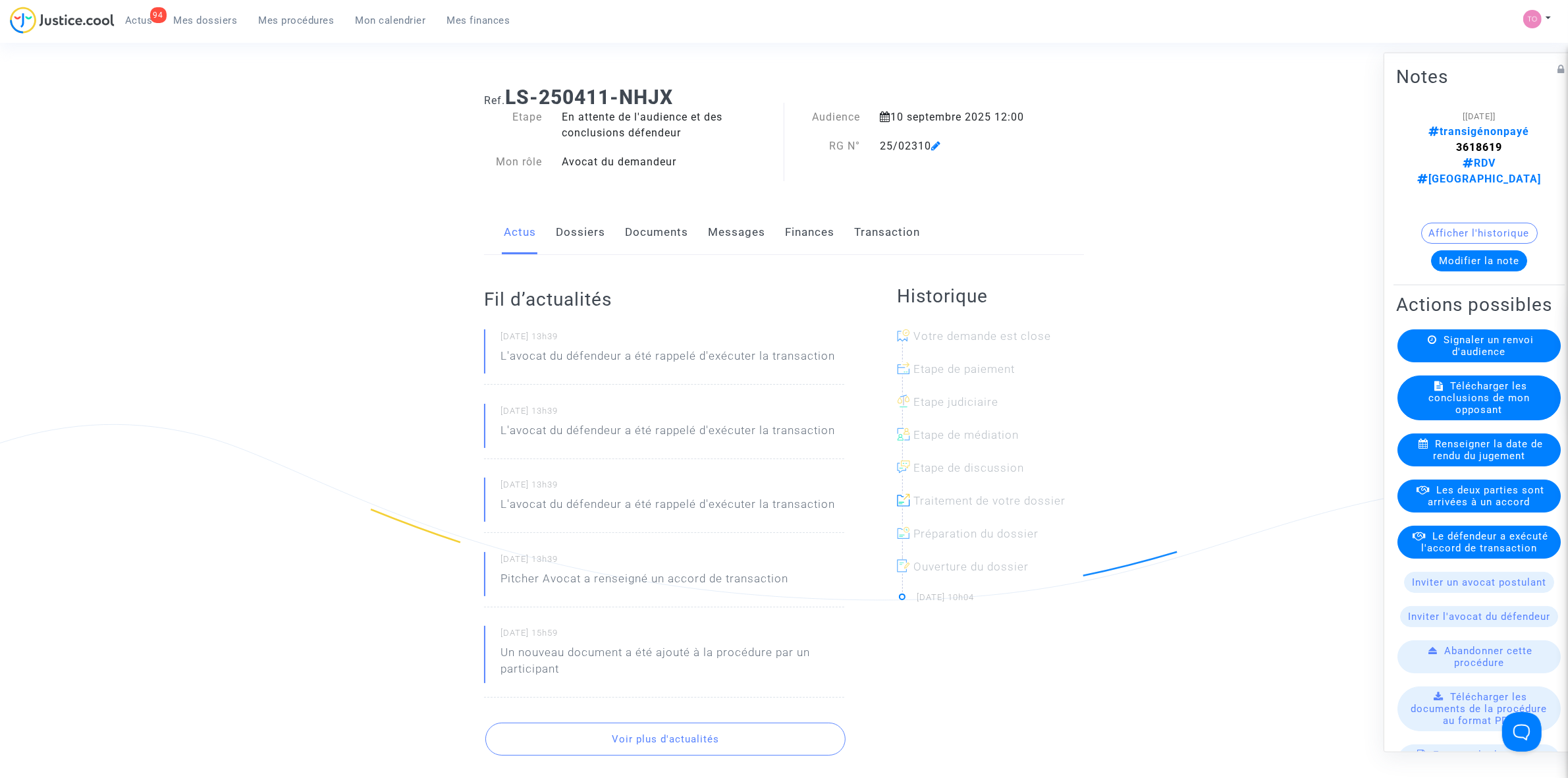
click at [1440, 222] on button "Afficher l'historique" at bounding box center [1479, 232] width 117 height 21
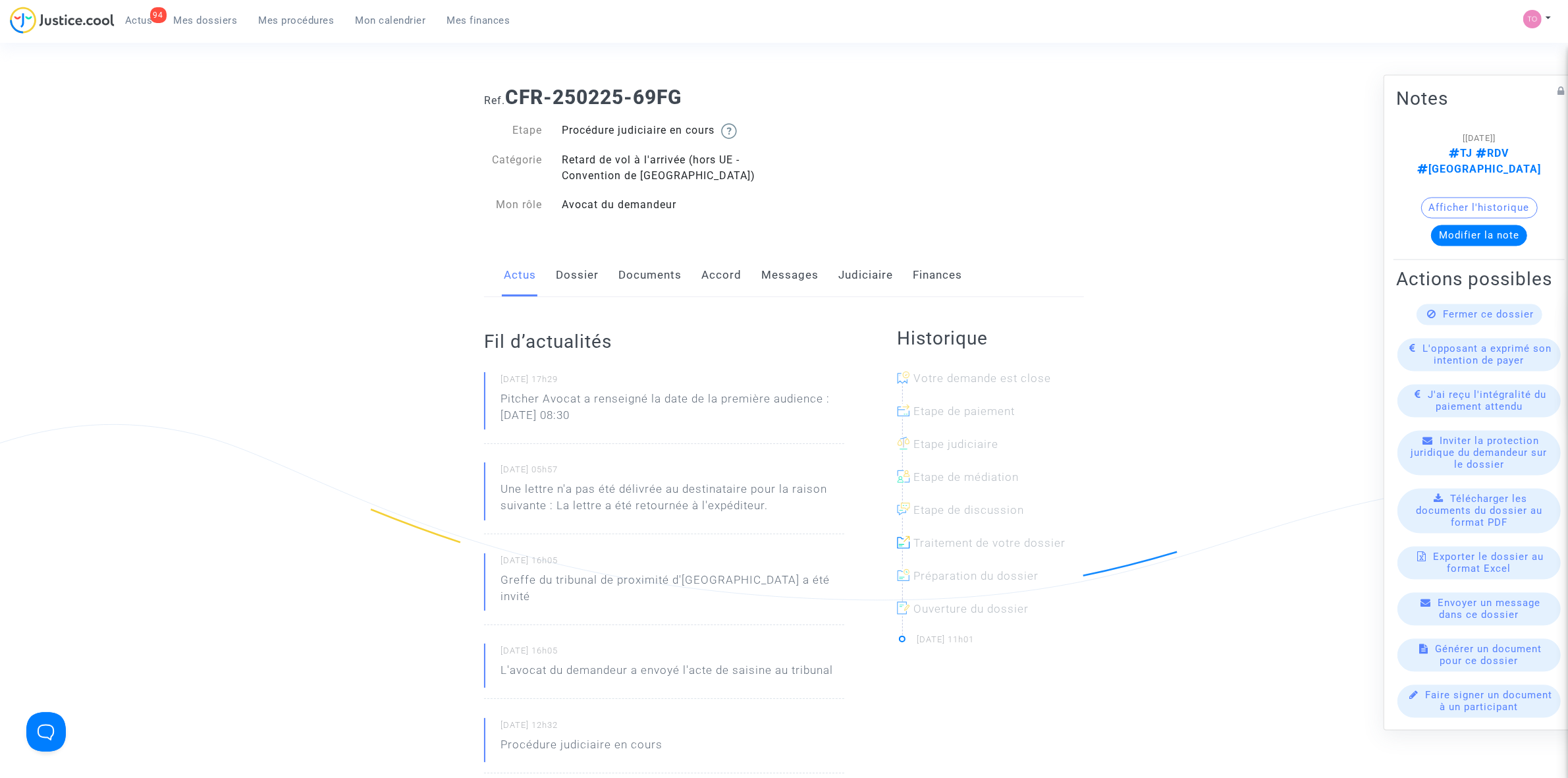
click at [1490, 197] on button "Afficher l'historique" at bounding box center [1479, 207] width 117 height 21
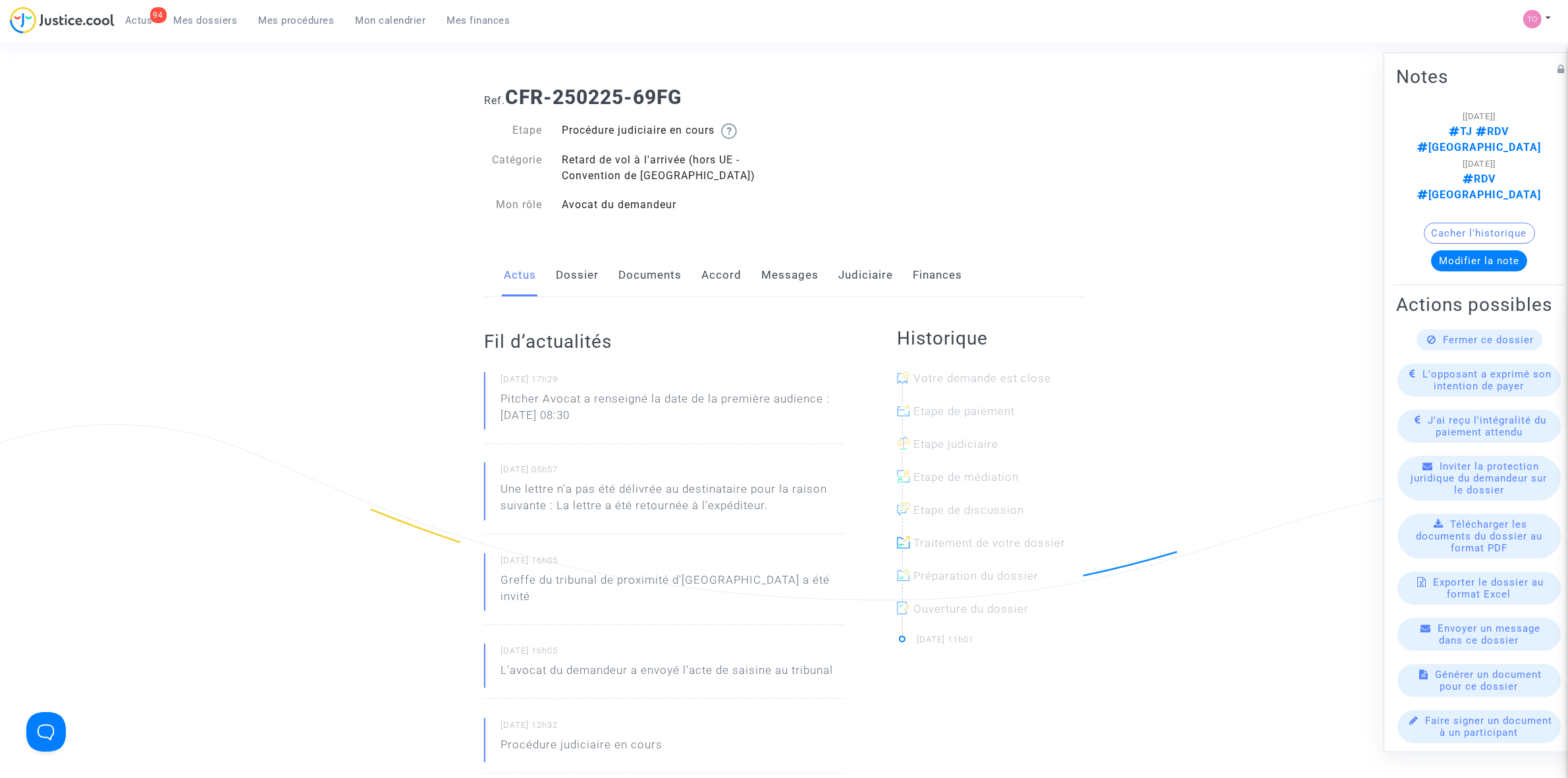
click at [866, 277] on link "Judiciaire" at bounding box center [865, 275] width 55 height 43
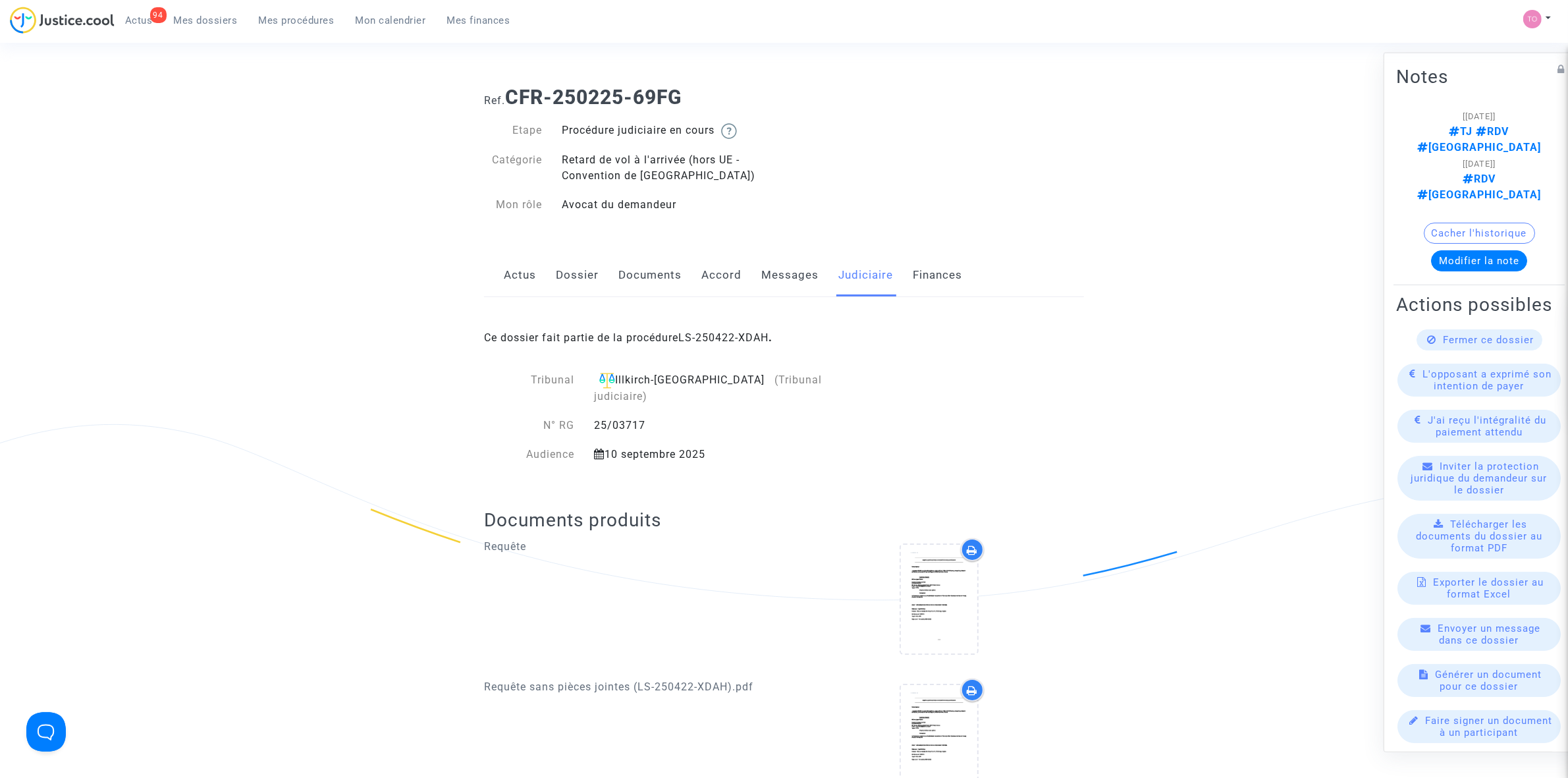
click at [766, 275] on link "Messages" at bounding box center [790, 275] width 57 height 43
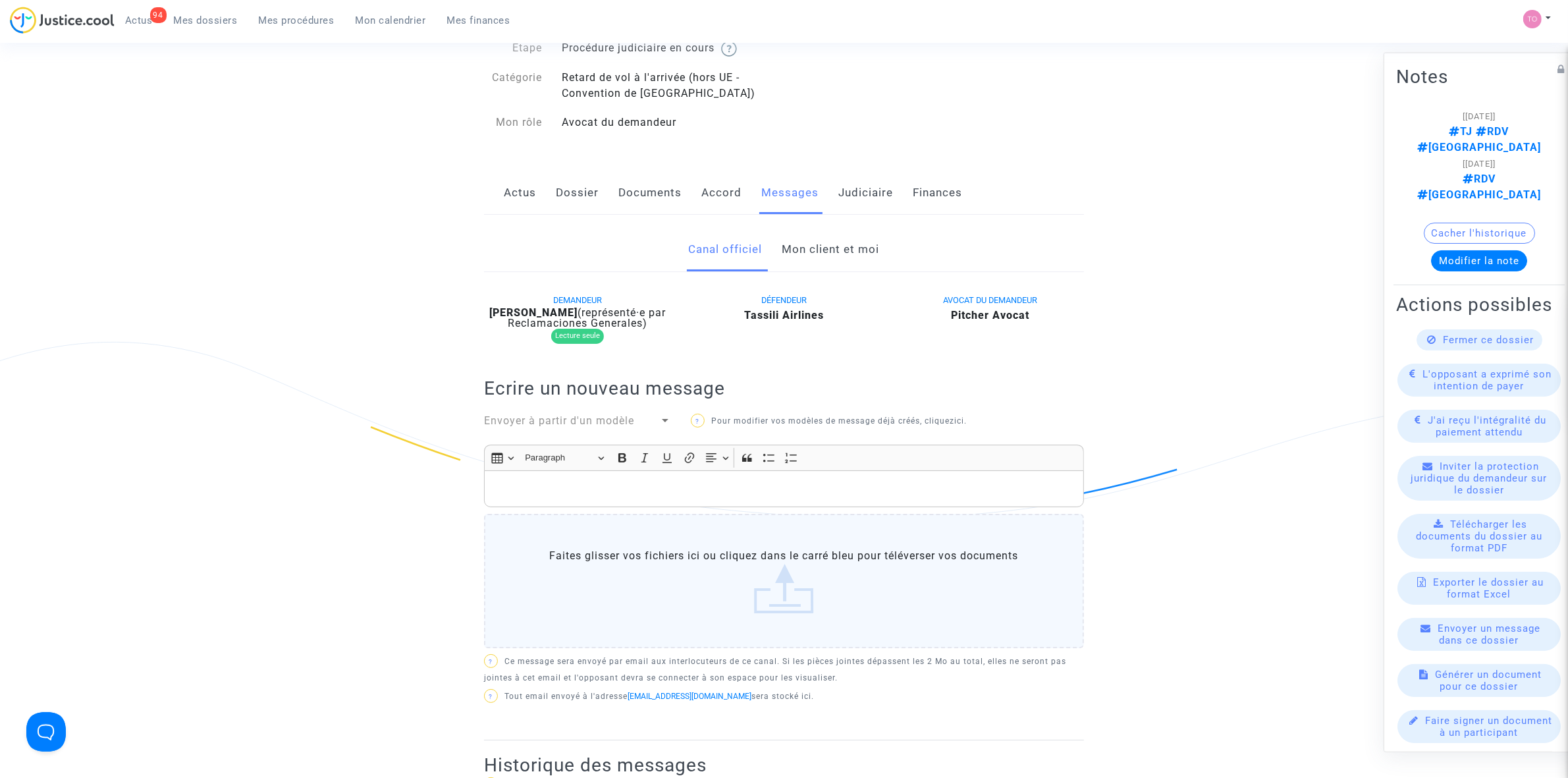
click at [823, 257] on link "Mon client et moi" at bounding box center [830, 249] width 97 height 43
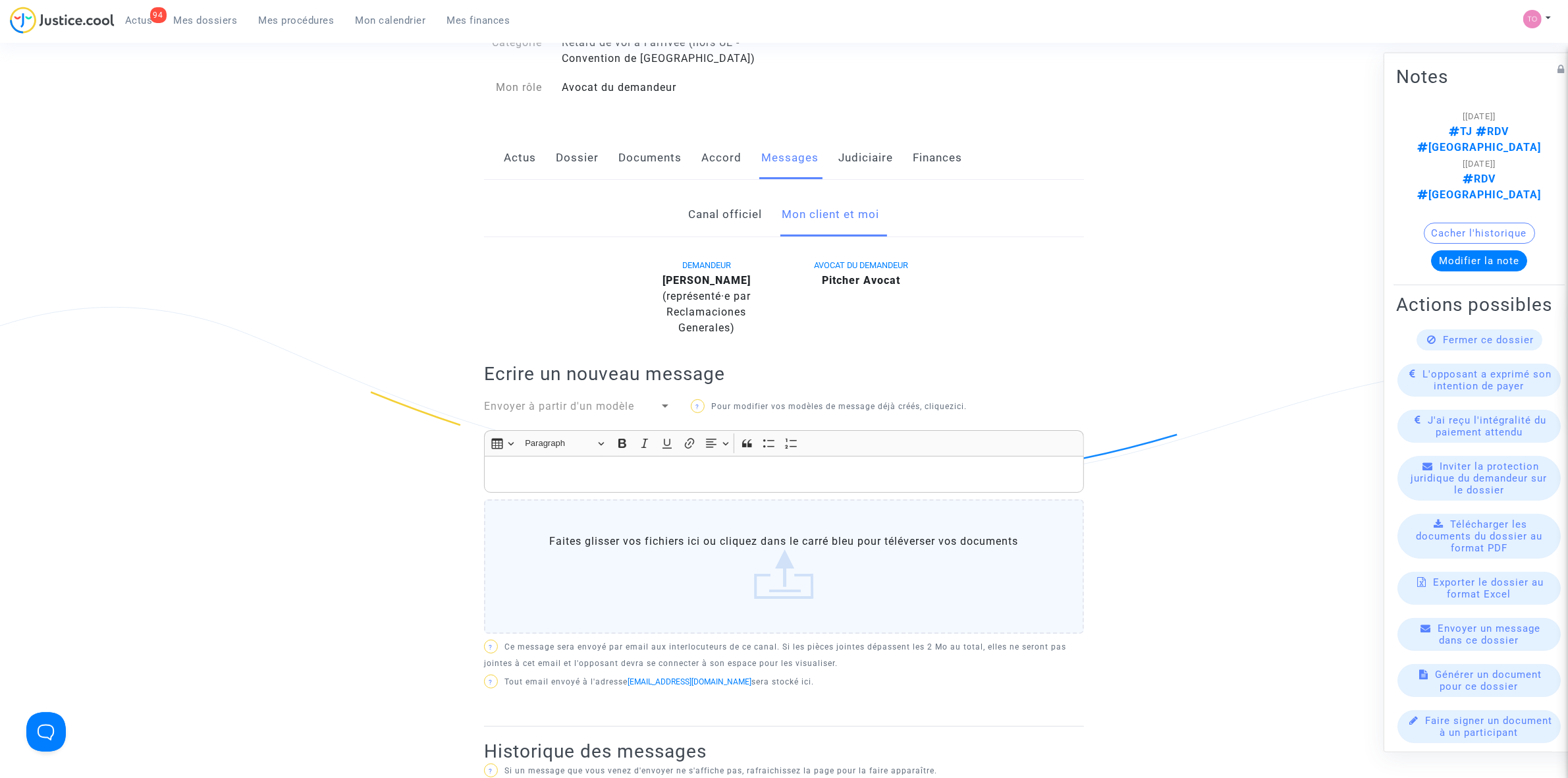
scroll to position [82, 0]
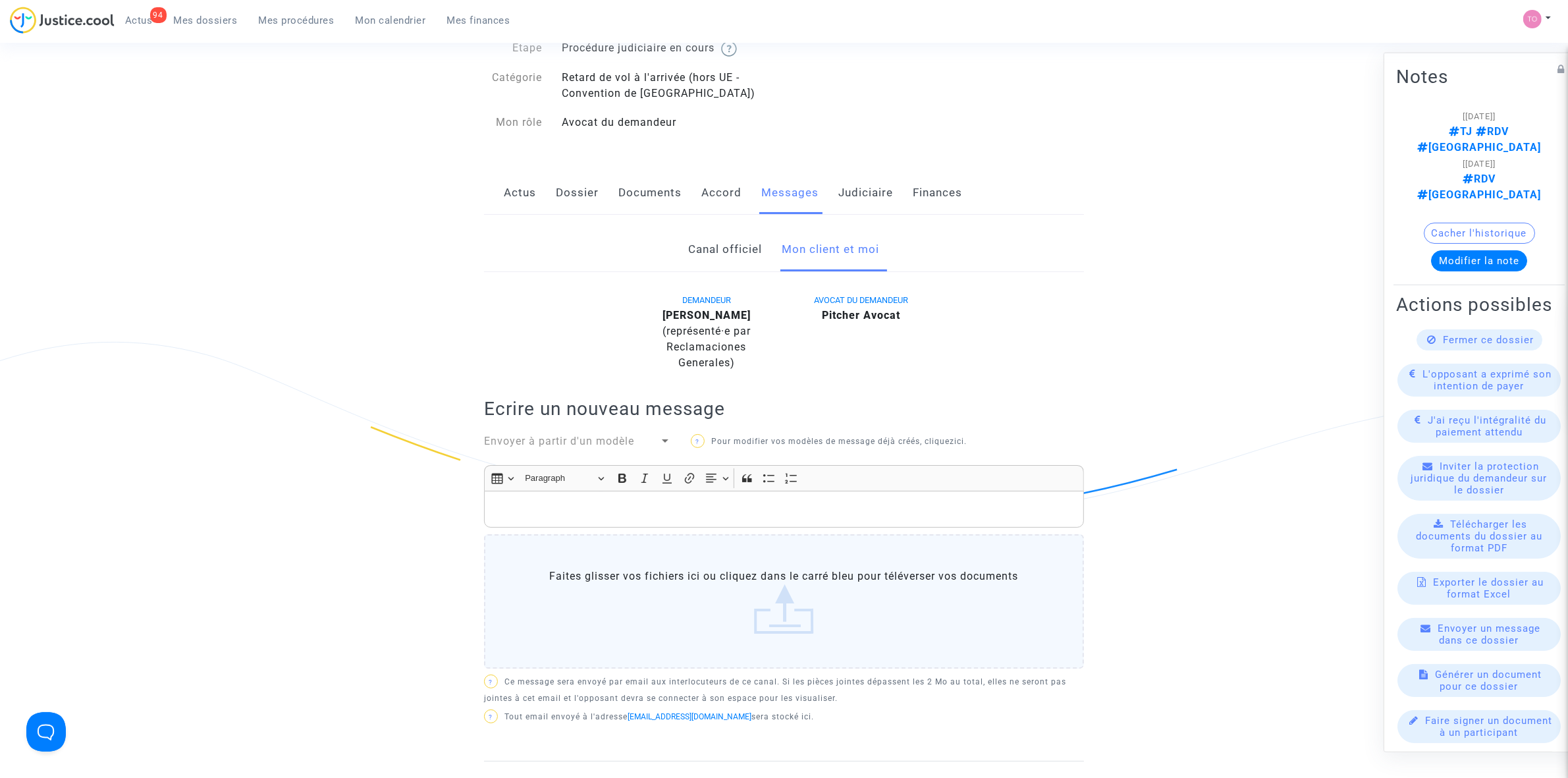
click at [864, 180] on link "Judiciaire" at bounding box center [865, 193] width 55 height 43
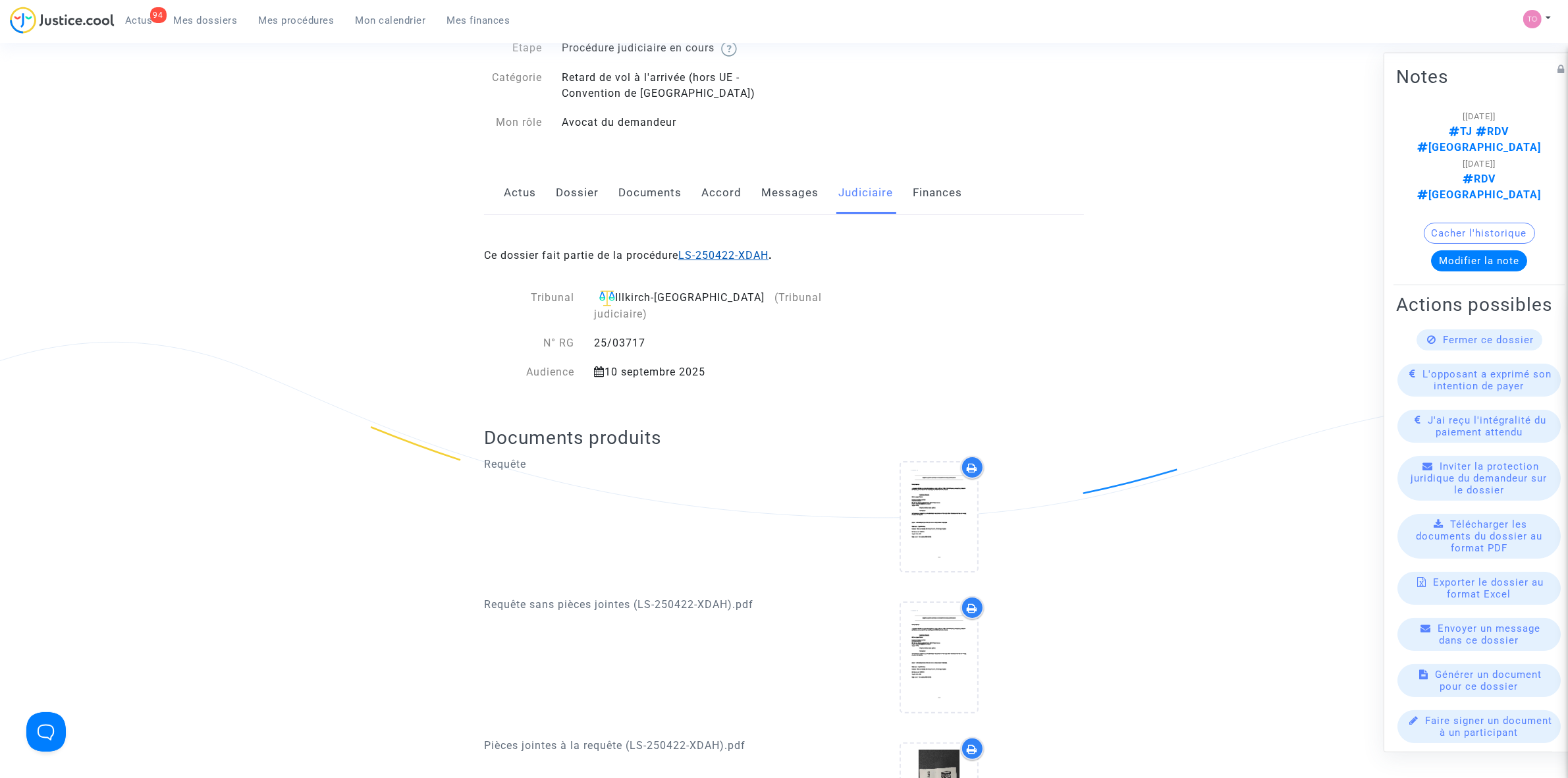
click at [708, 254] on link "LS-250422-XDAH" at bounding box center [723, 255] width 90 height 13
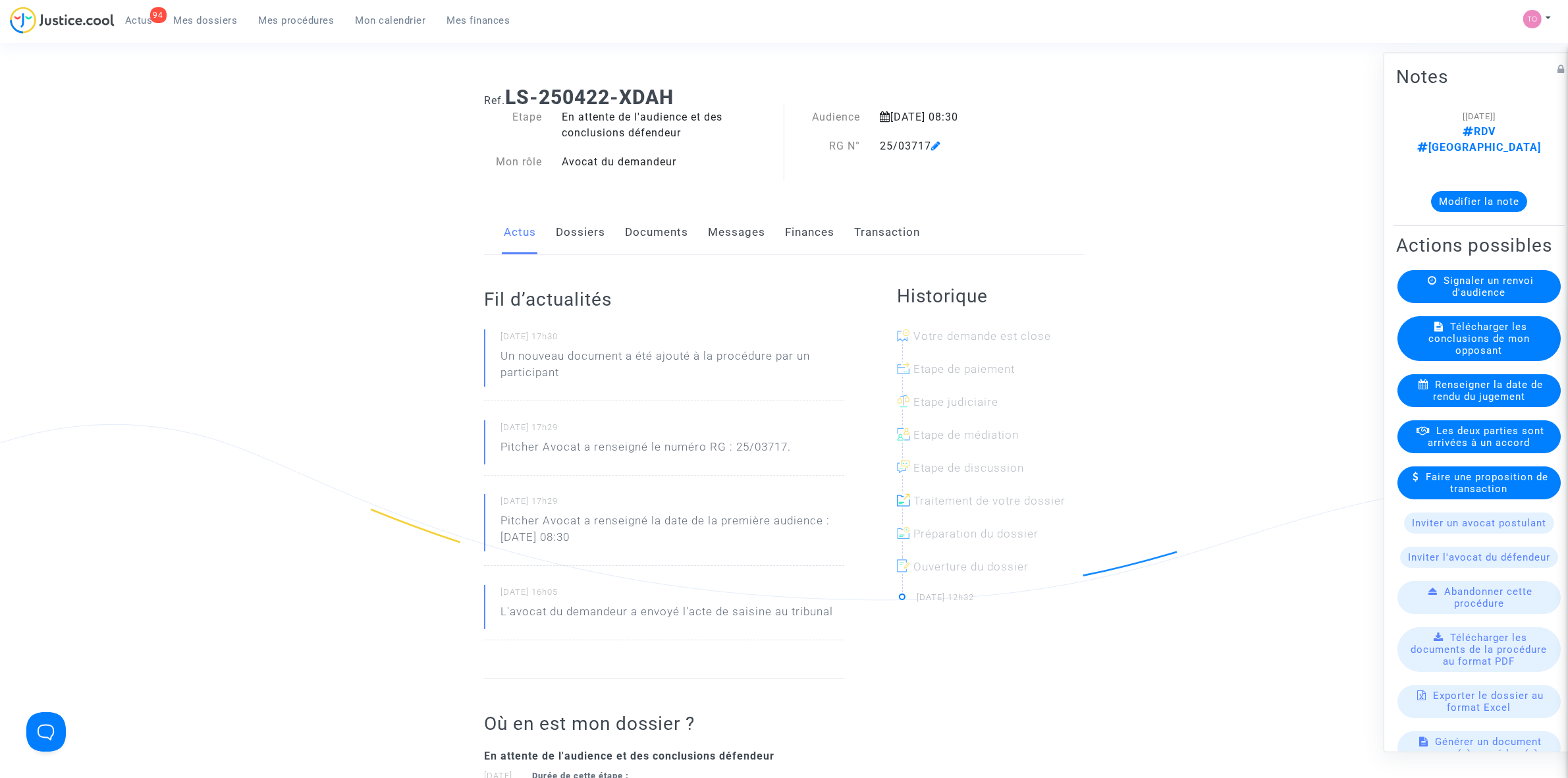
click at [580, 238] on link "Dossiers" at bounding box center [580, 233] width 49 height 43
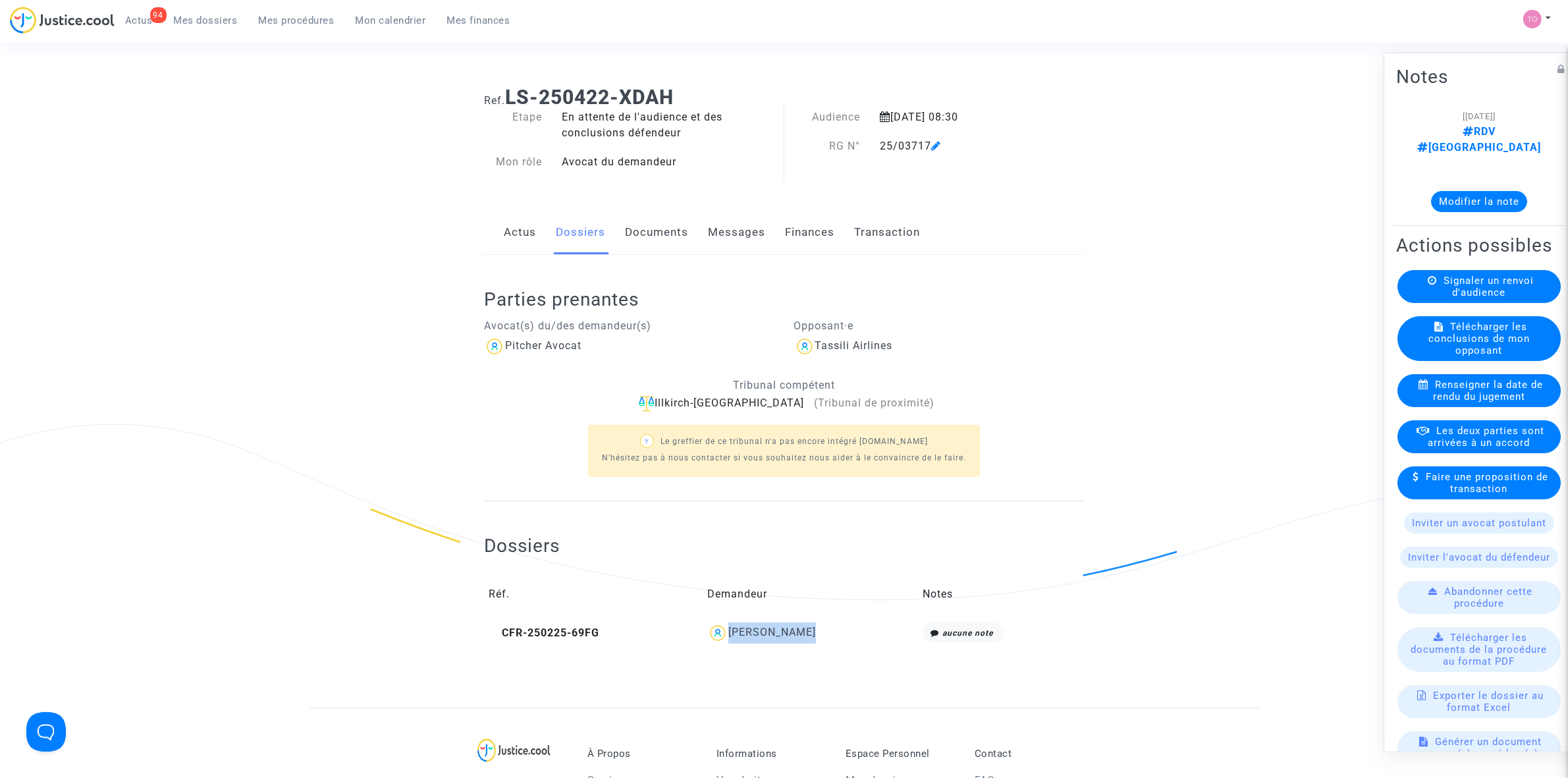
drag, startPoint x: 830, startPoint y: 631, endPoint x: 729, endPoint y: 639, distance: 101.3
click at [729, 639] on div "[PERSON_NAME]" at bounding box center [810, 632] width 206 height 21
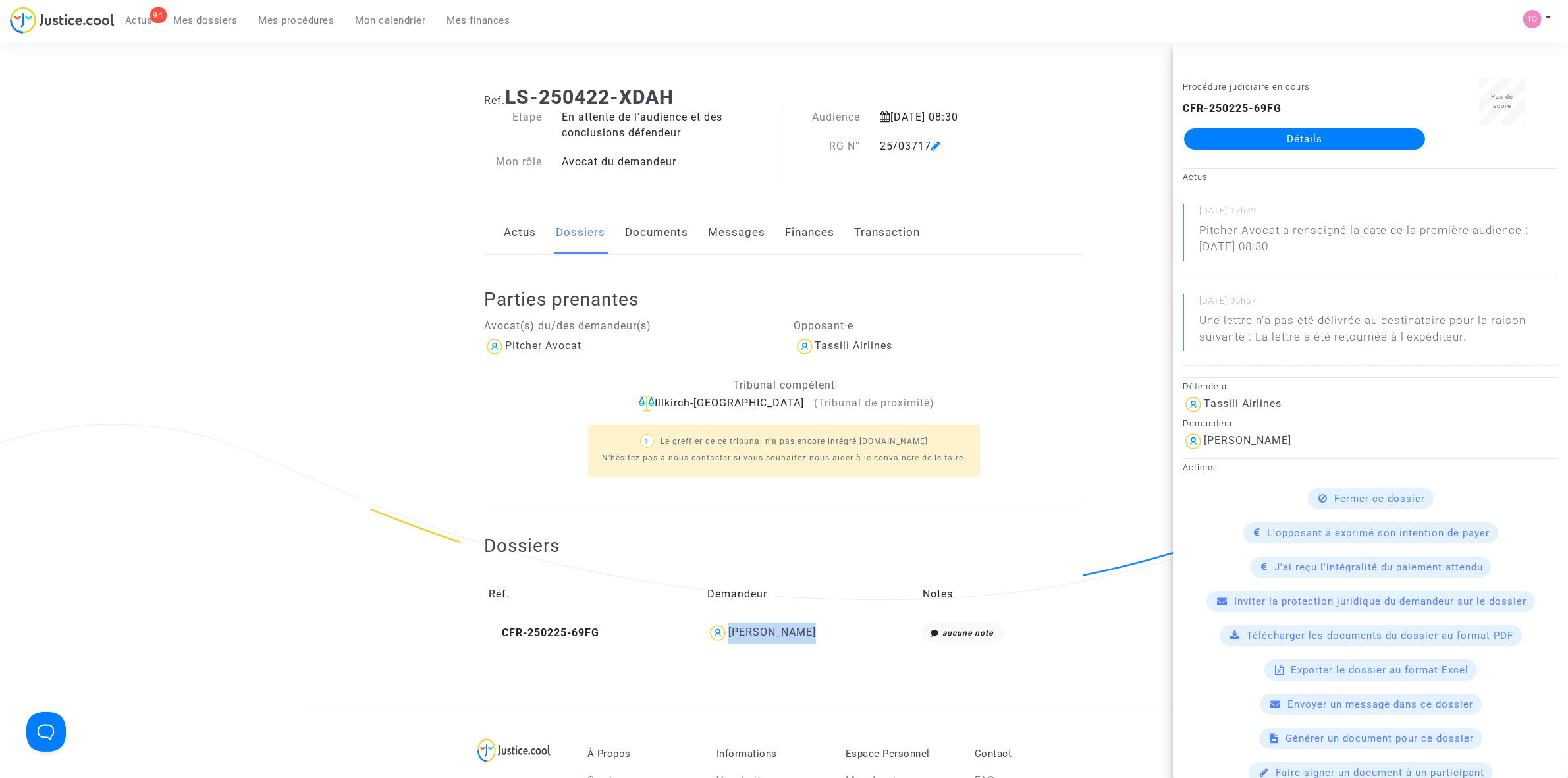
copy div "[PERSON_NAME]"
drag, startPoint x: 333, startPoint y: 183, endPoint x: 883, endPoint y: 143, distance: 551.5
click at [334, 183] on ng-component "Ref. LS-250422-XDAH Etape En attente de l'audience et des conclusions défendeur…" at bounding box center [784, 391] width 949 height 632
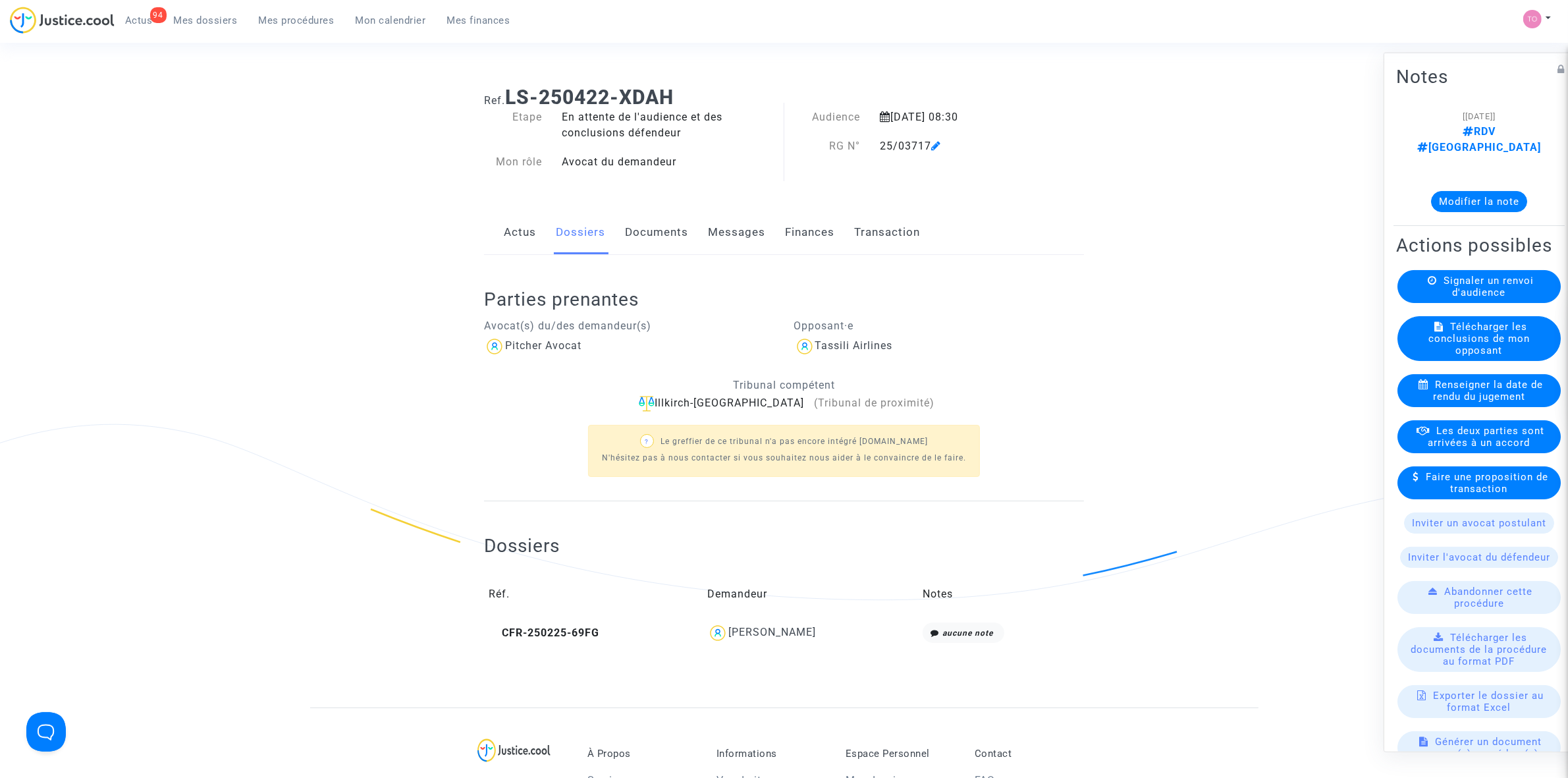
drag, startPoint x: 930, startPoint y: 139, endPoint x: 824, endPoint y: 145, distance: 106.2
click at [824, 145] on div "RG N° 25/03717" at bounding box center [913, 146] width 258 height 16
copy div "RG N° 25/03717"
drag, startPoint x: 791, startPoint y: 403, endPoint x: 680, endPoint y: 403, distance: 111.0
click at [680, 403] on div "Illkirch-Graffenstaden (Tribunal de proximité)" at bounding box center [783, 403] width 600 height 17
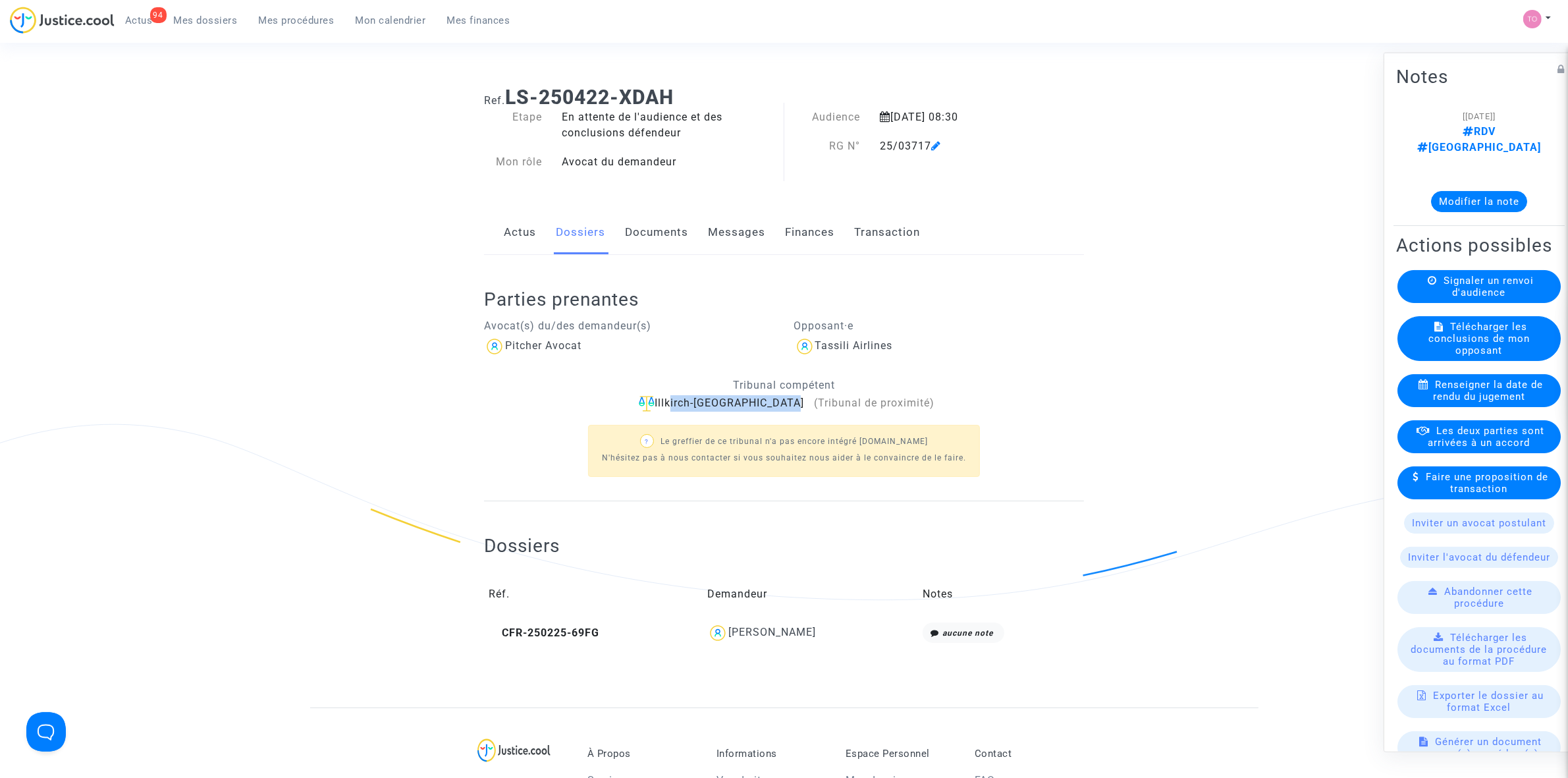
copy div "llkirch-[GEOGRAPHIC_DATA]"
click at [805, 396] on span "(Tribunal de proximité)" at bounding box center [869, 402] width 131 height 13
drag, startPoint x: 795, startPoint y: 402, endPoint x: 676, endPoint y: 401, distance: 119.0
click at [676, 401] on div "Illkirch-Graffenstaden (Tribunal de proximité)" at bounding box center [783, 403] width 600 height 17
copy div "Illkirch-[GEOGRAPHIC_DATA]"
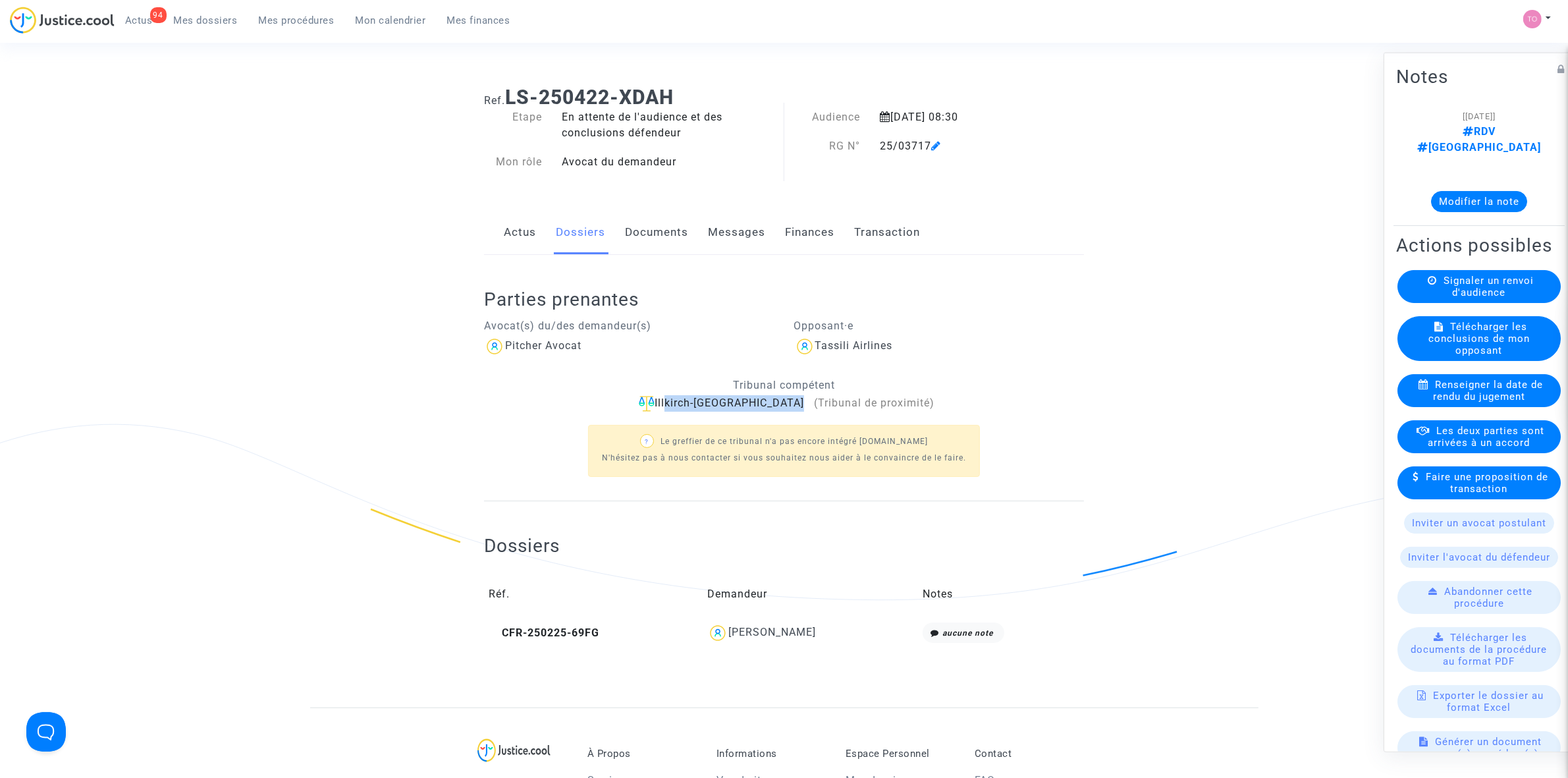
click at [656, 235] on link "Documents" at bounding box center [656, 233] width 63 height 43
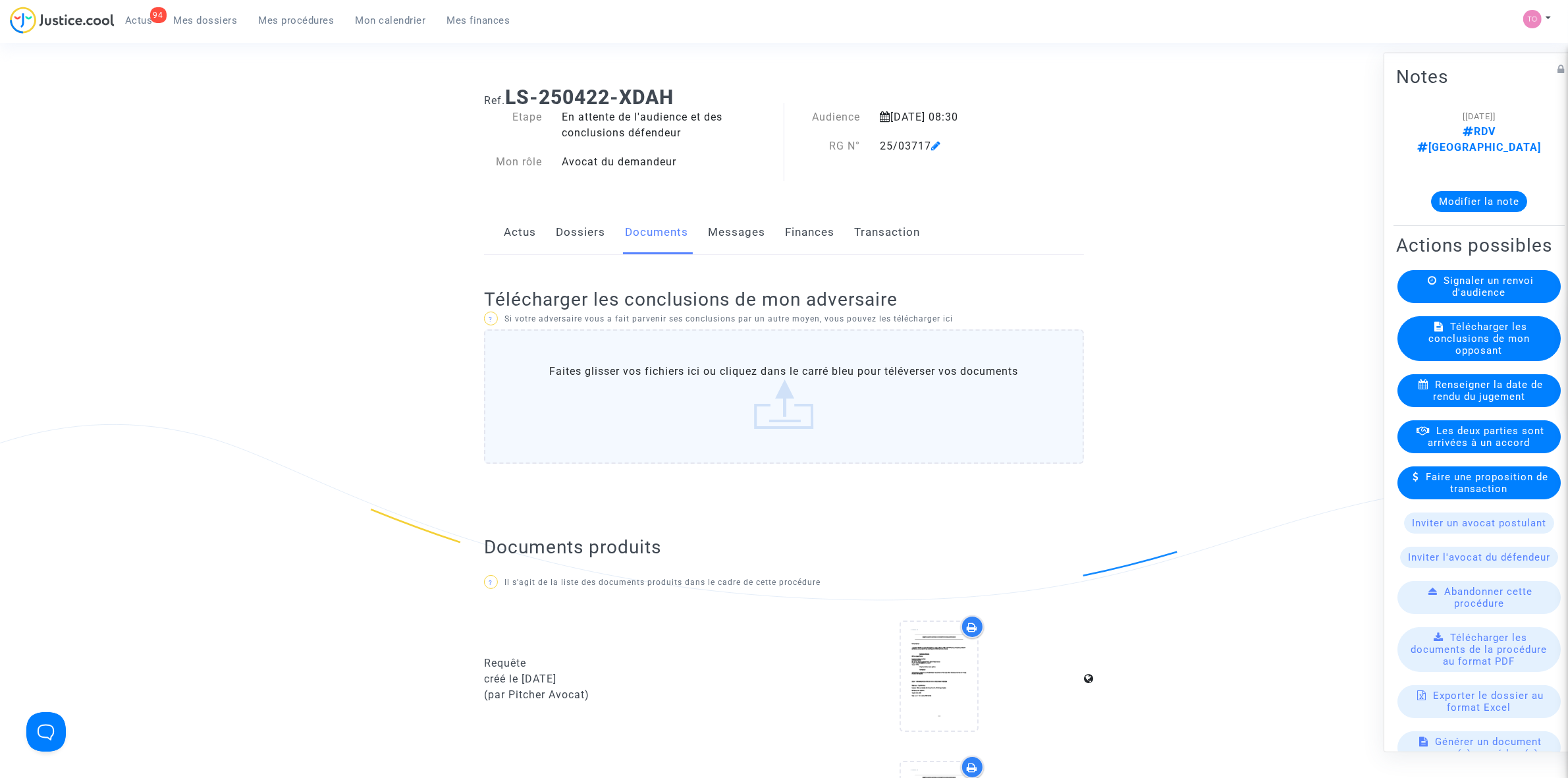
click at [750, 232] on link "Messages" at bounding box center [737, 233] width 57 height 43
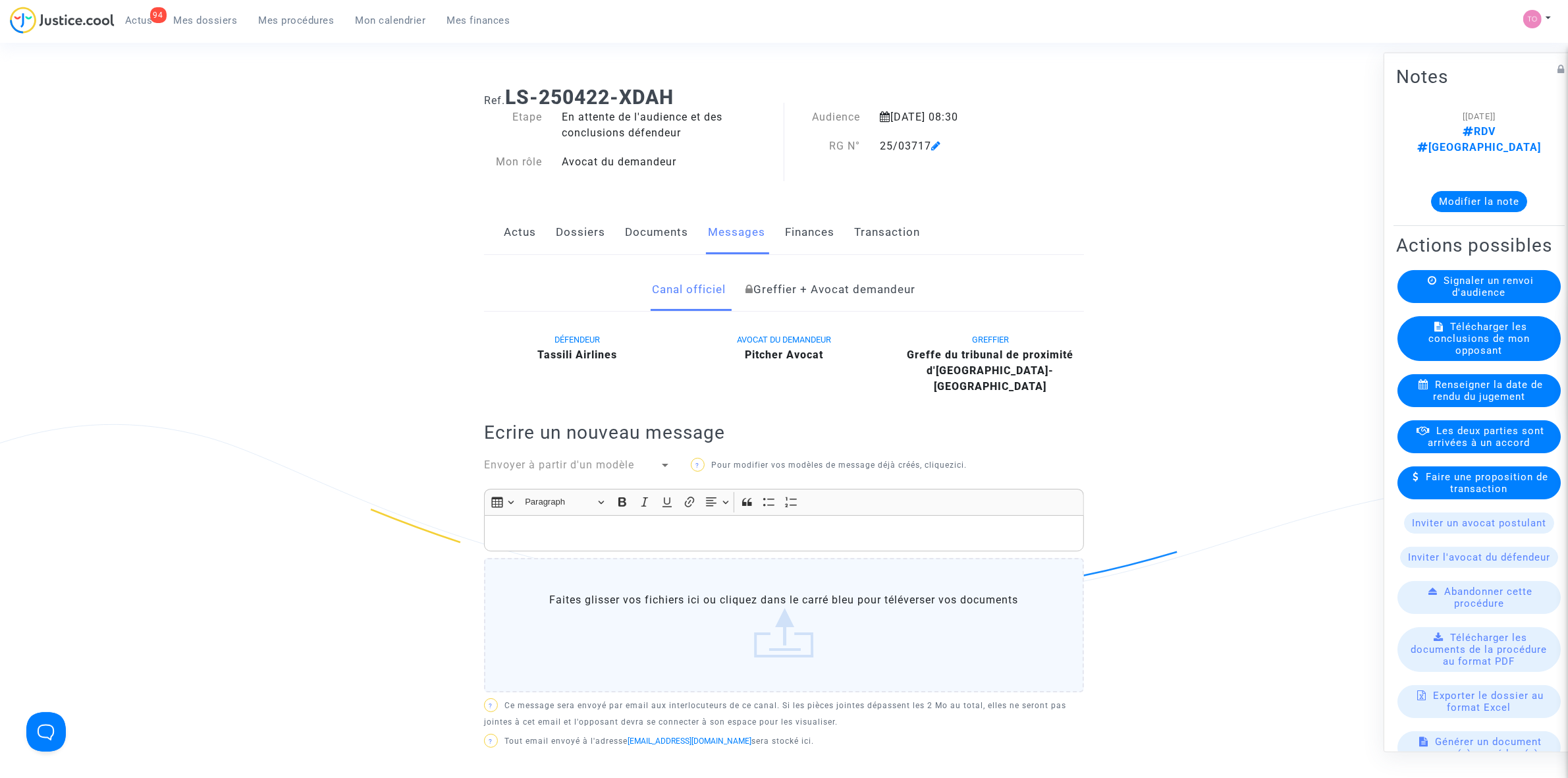
click at [568, 226] on link "Dossiers" at bounding box center [580, 233] width 49 height 43
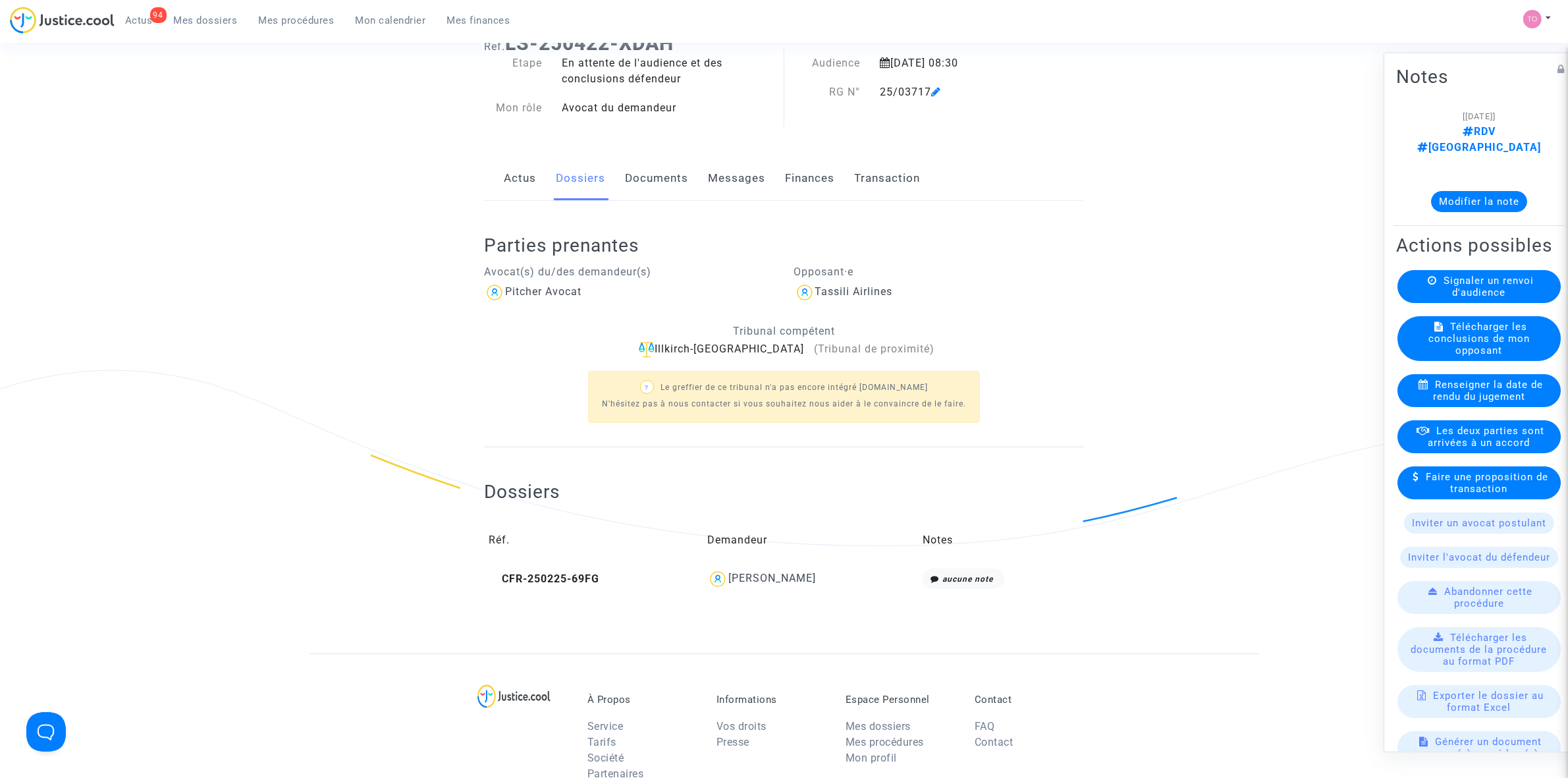
scroll to position [165, 0]
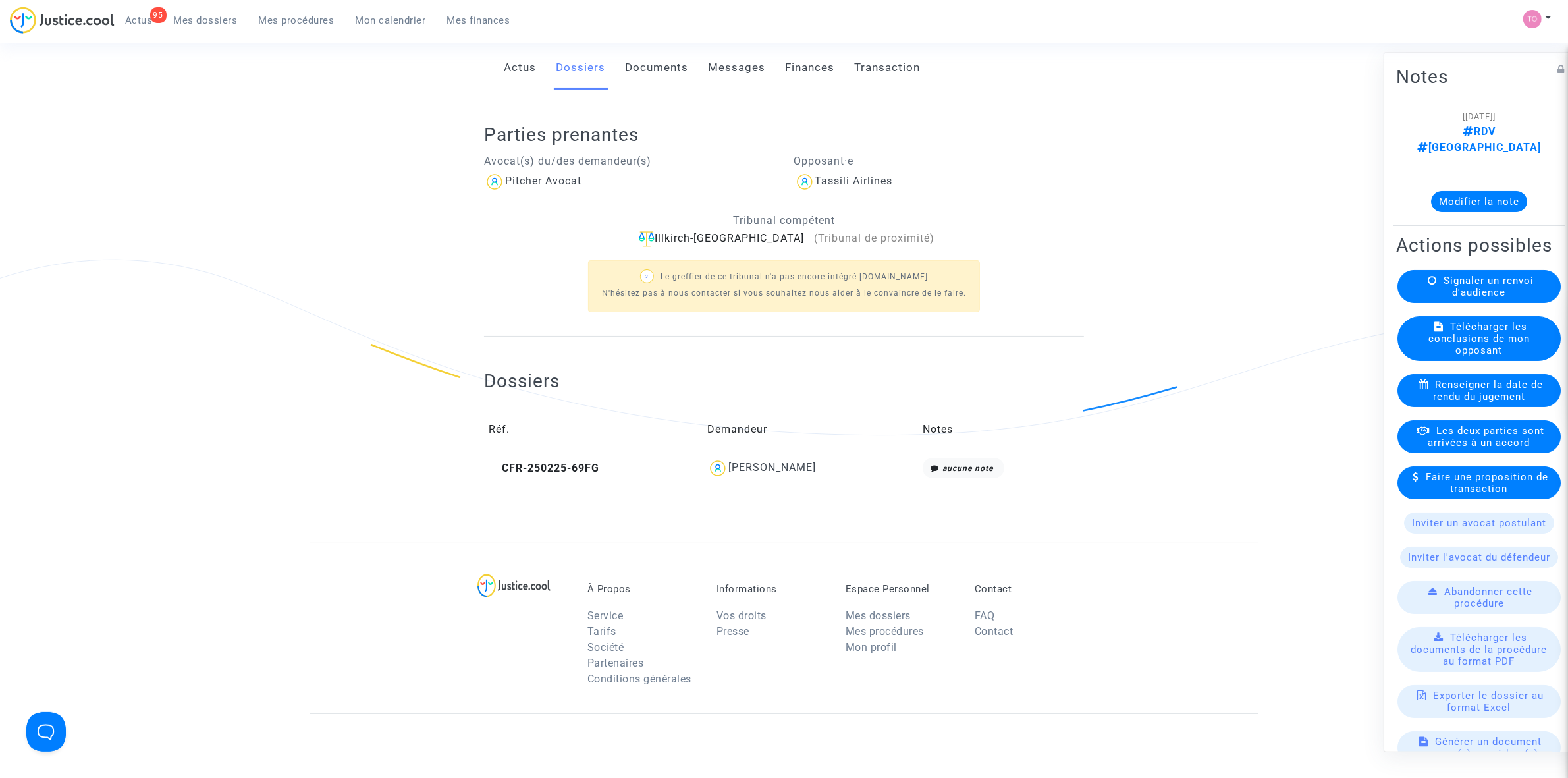
click at [296, 15] on span "Mes procédures" at bounding box center [296, 21] width 76 height 12
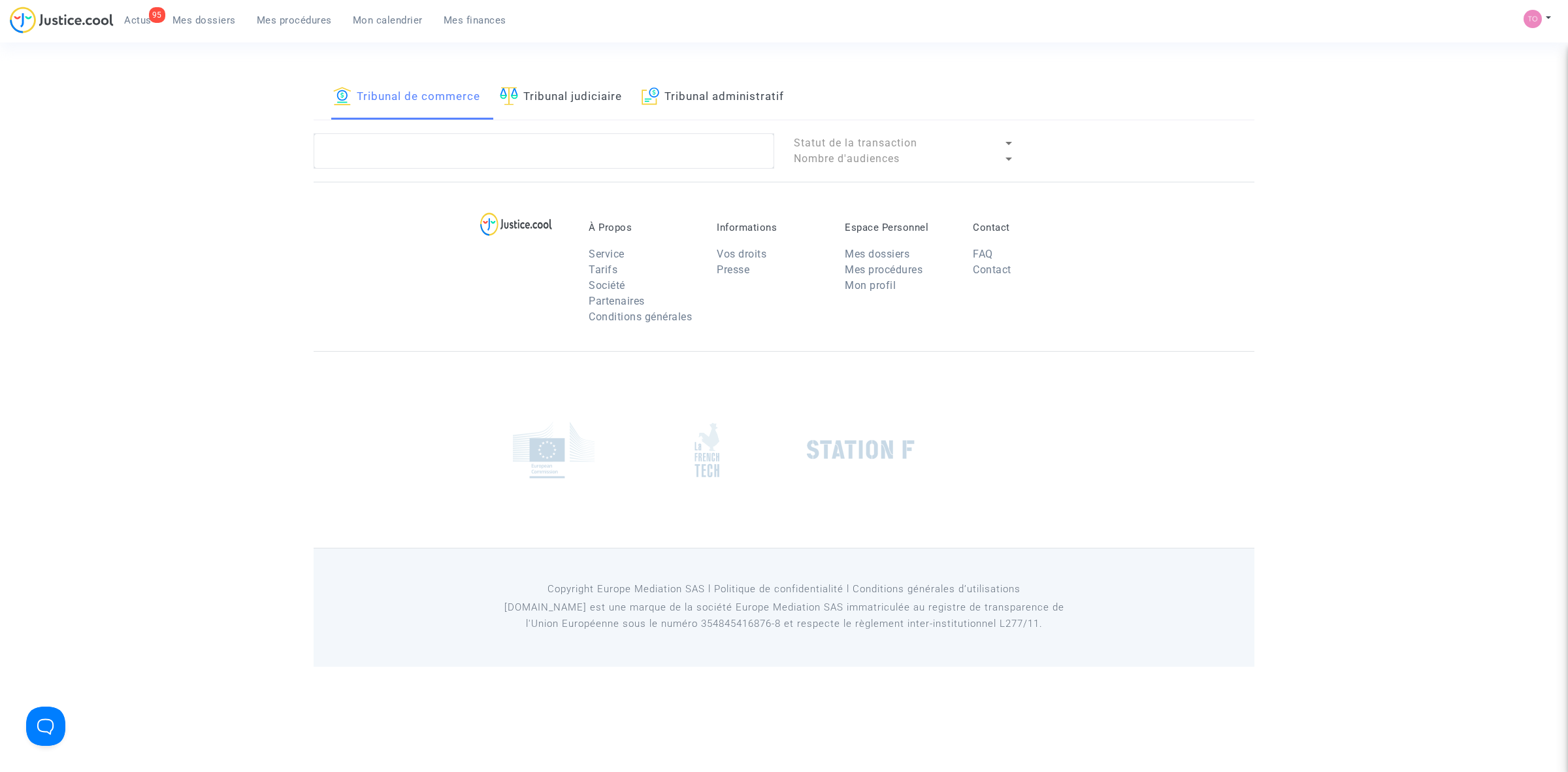
click at [212, 15] on span "Mes dossiers" at bounding box center [203, 20] width 63 height 12
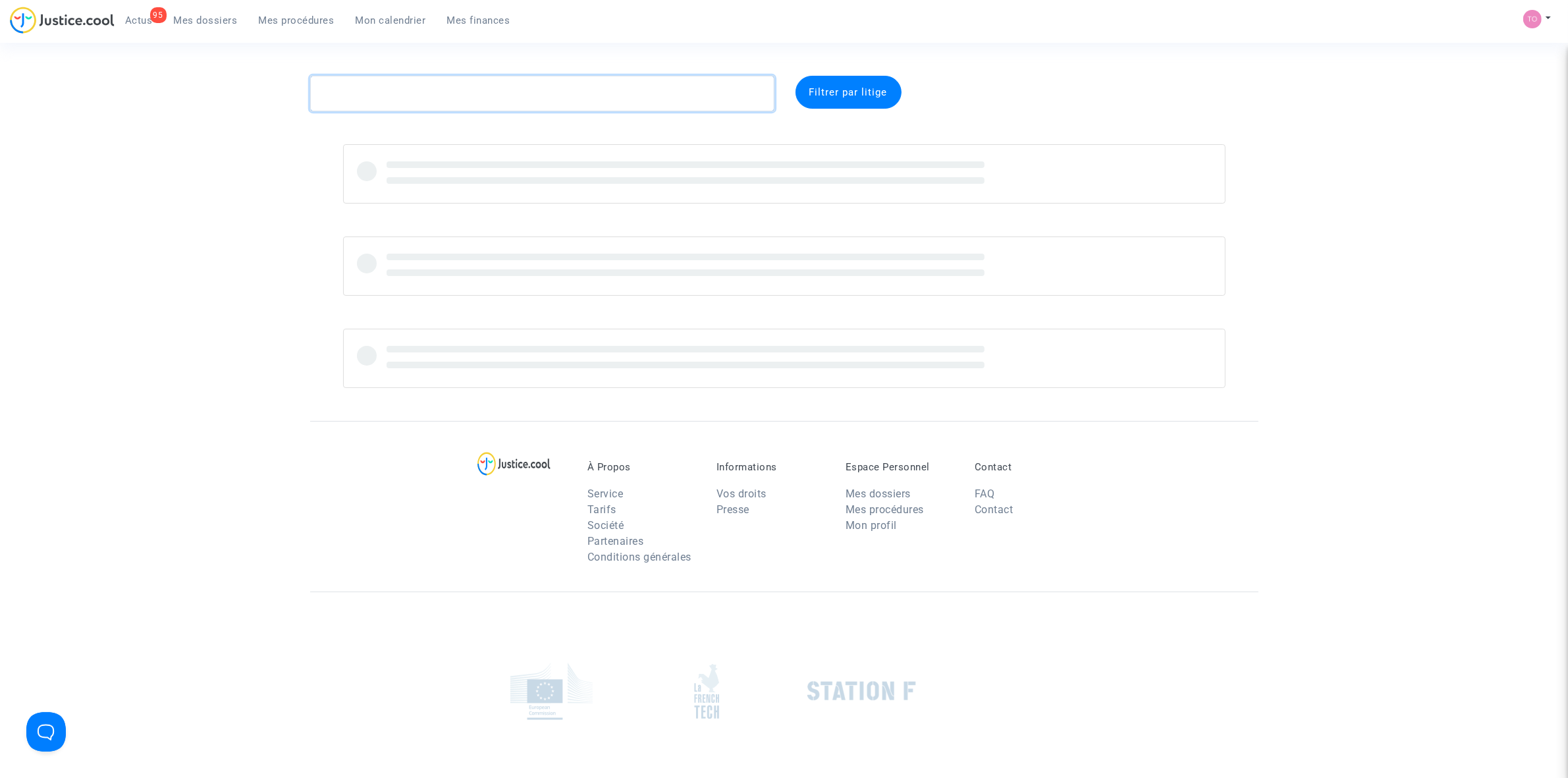
click at [409, 97] on textarea at bounding box center [542, 93] width 464 height 35
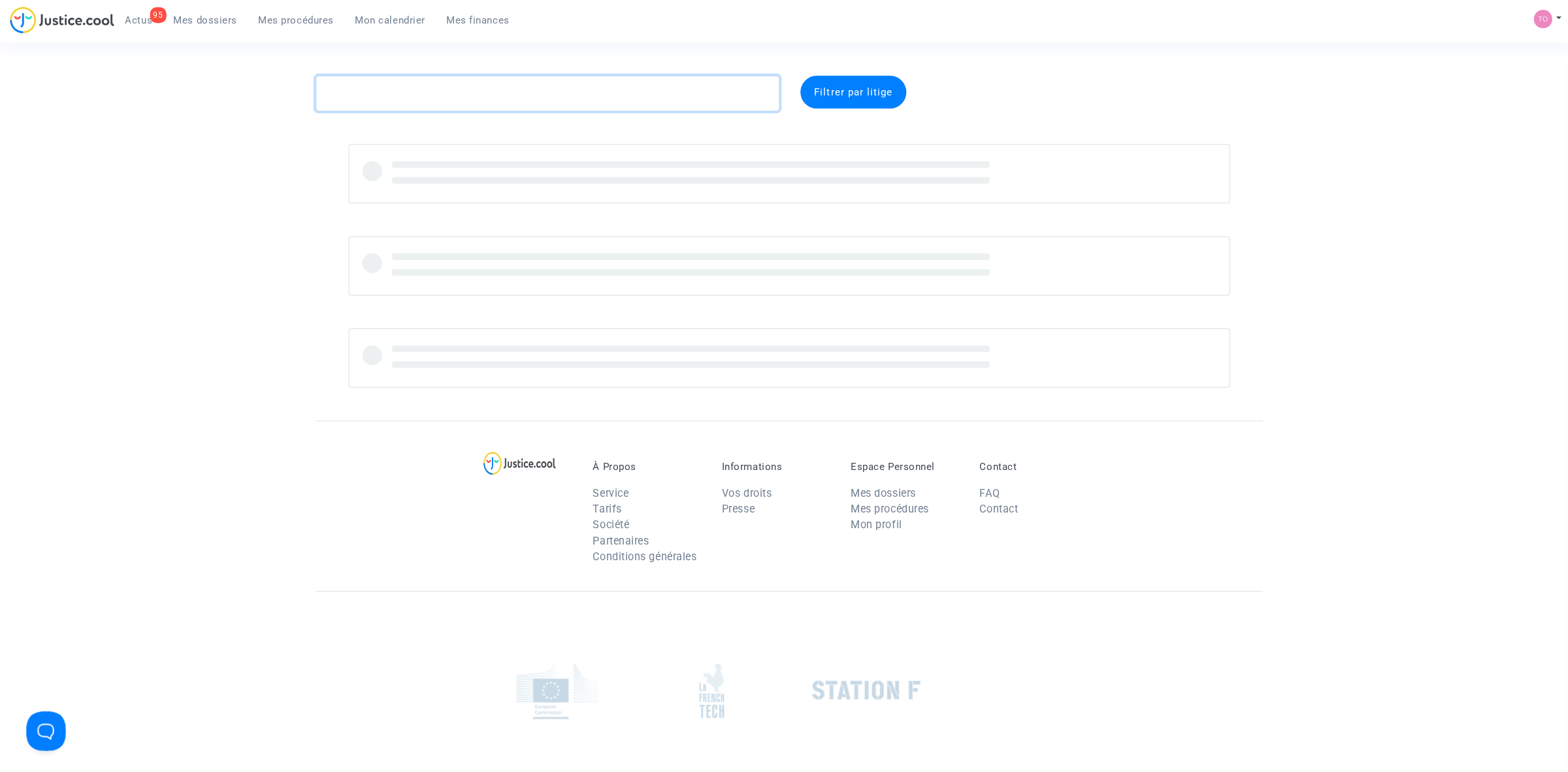
paste textarea "CFR-240304-AEQX"
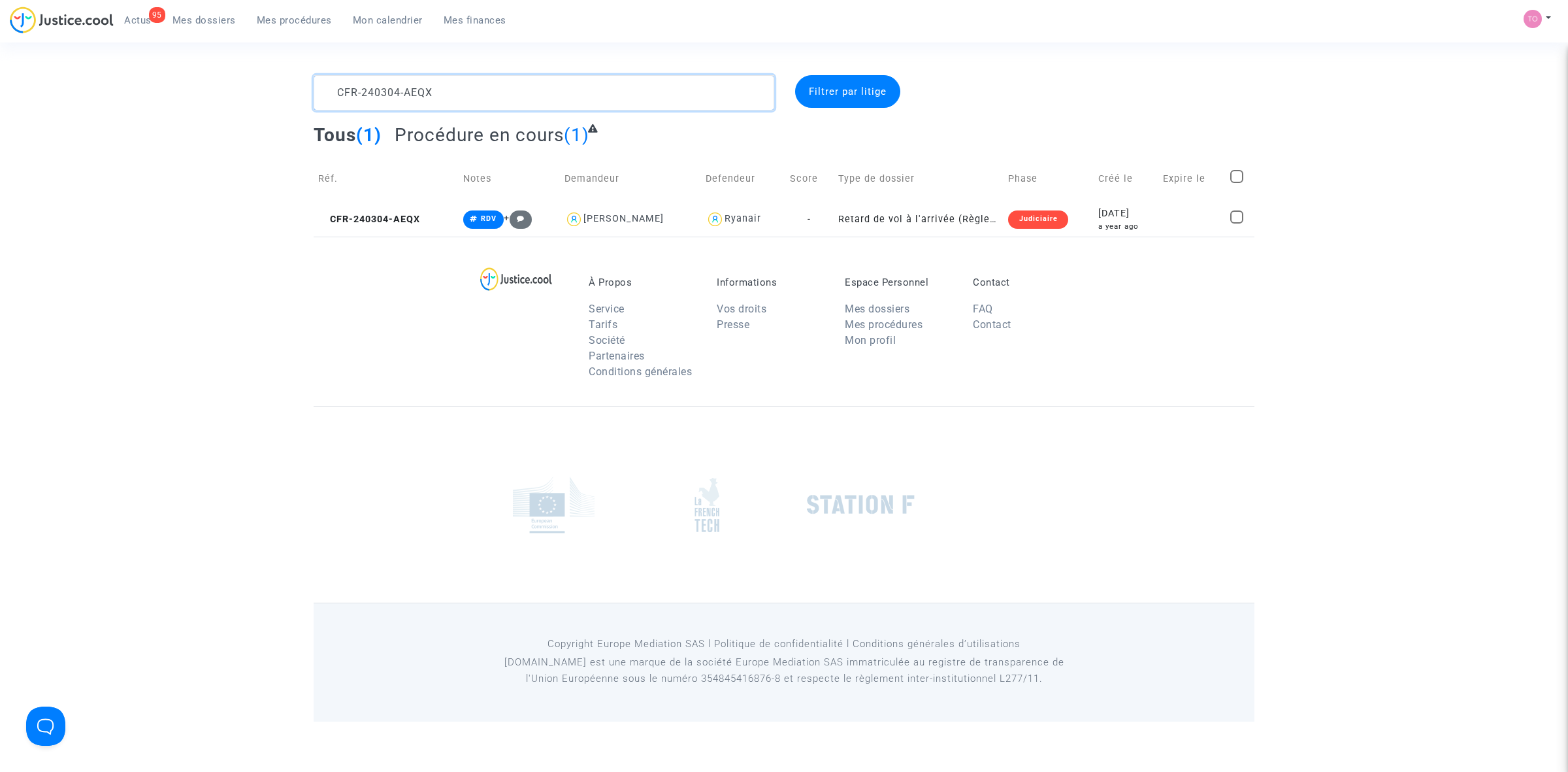
type textarea "CFR-240304-AEQX"
click at [772, 218] on td "Ryanair" at bounding box center [743, 219] width 85 height 35
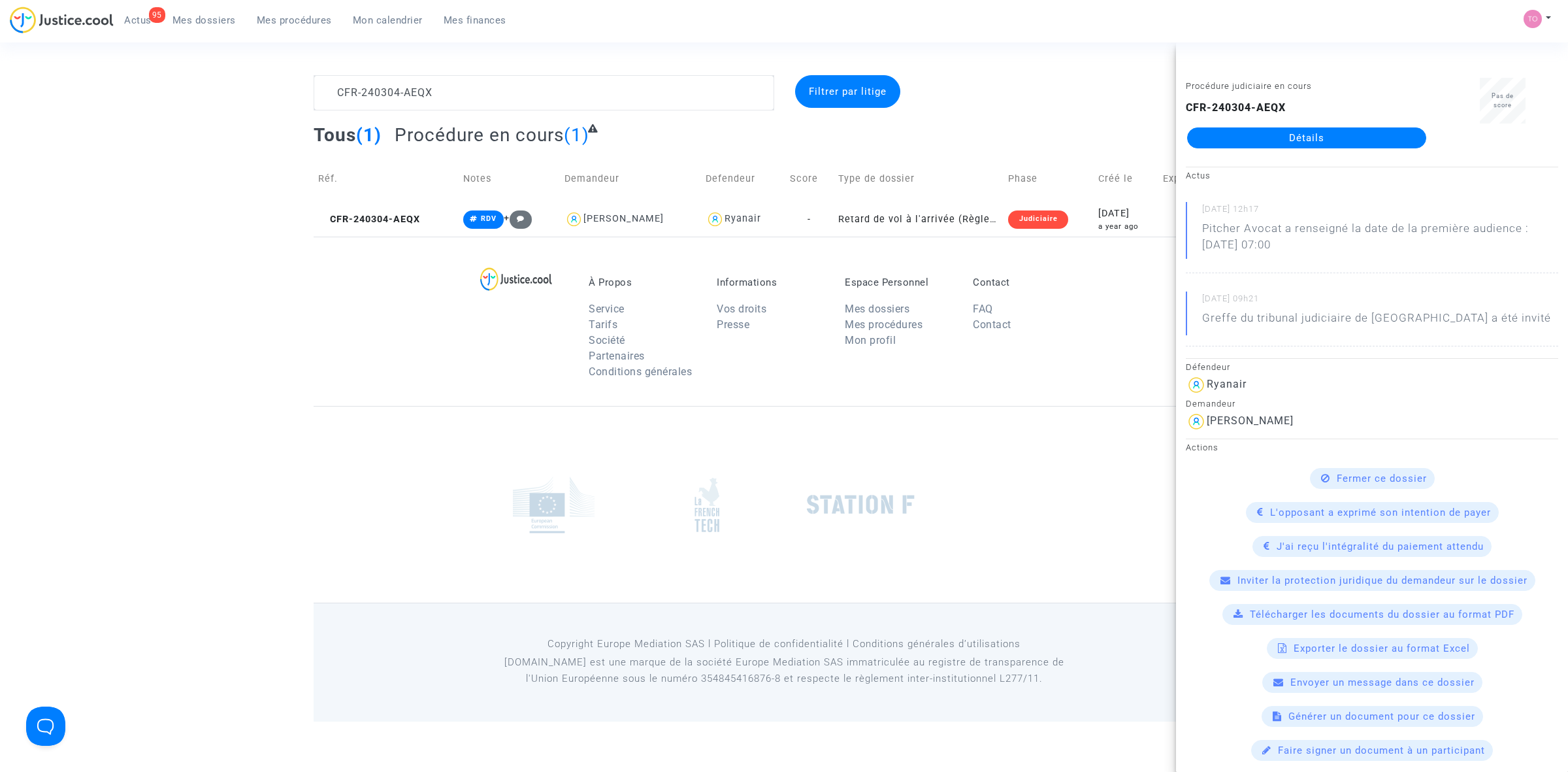
click at [1250, 139] on link "Détails" at bounding box center [1307, 137] width 239 height 20
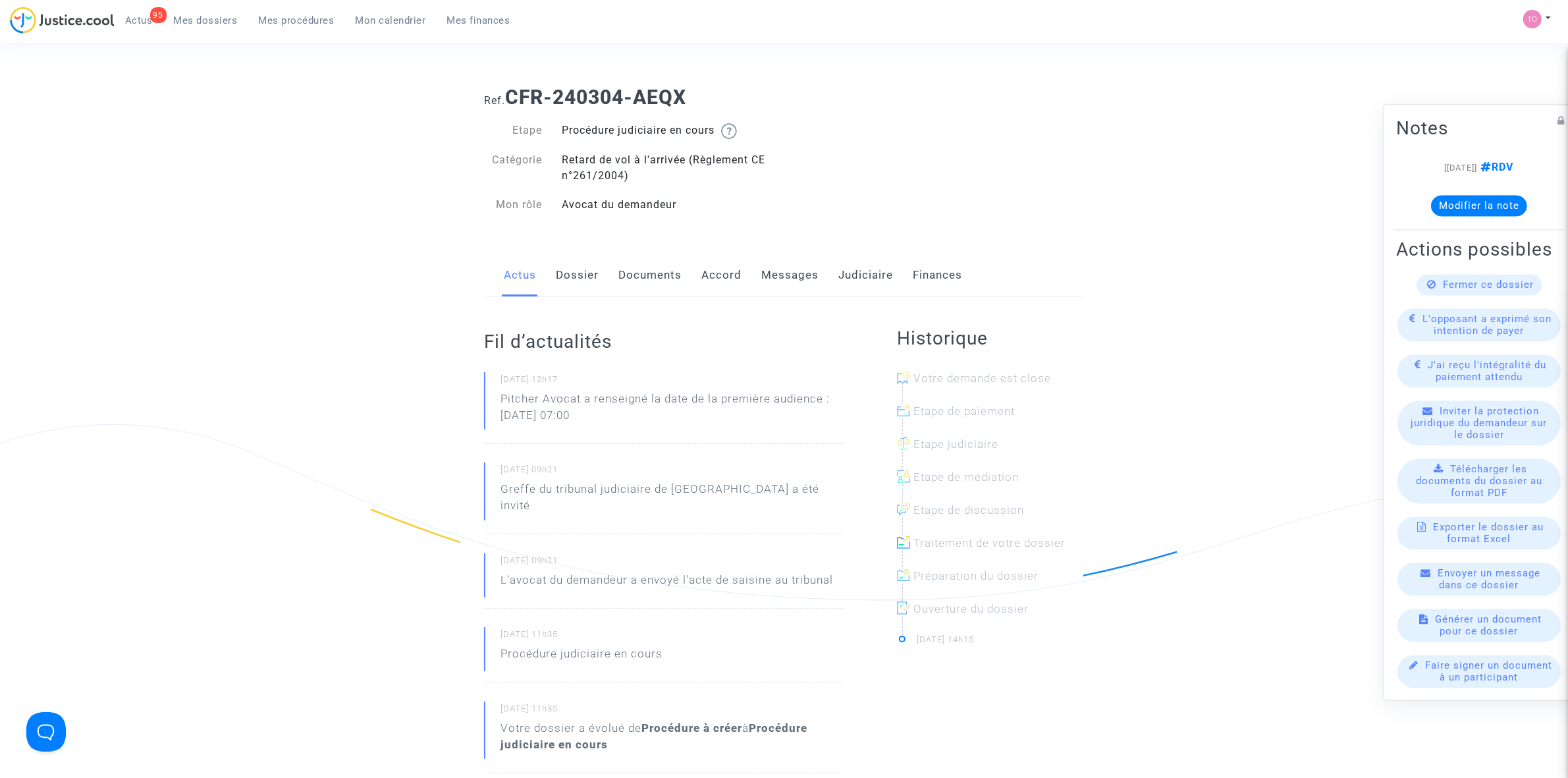
click at [862, 268] on link "Judiciaire" at bounding box center [865, 275] width 55 height 43
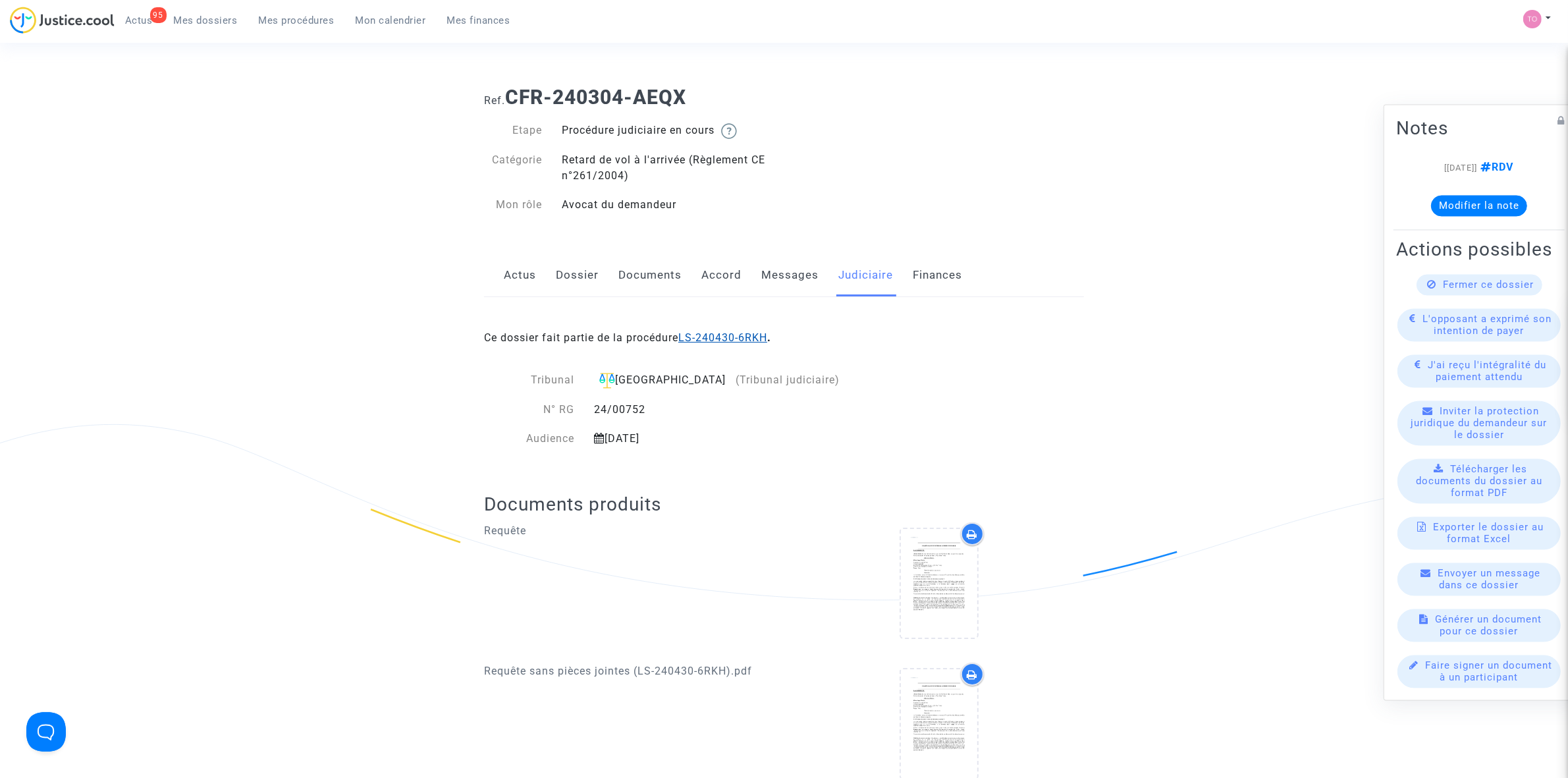
click at [694, 334] on link "LS-240430-6RKH" at bounding box center [722, 337] width 89 height 13
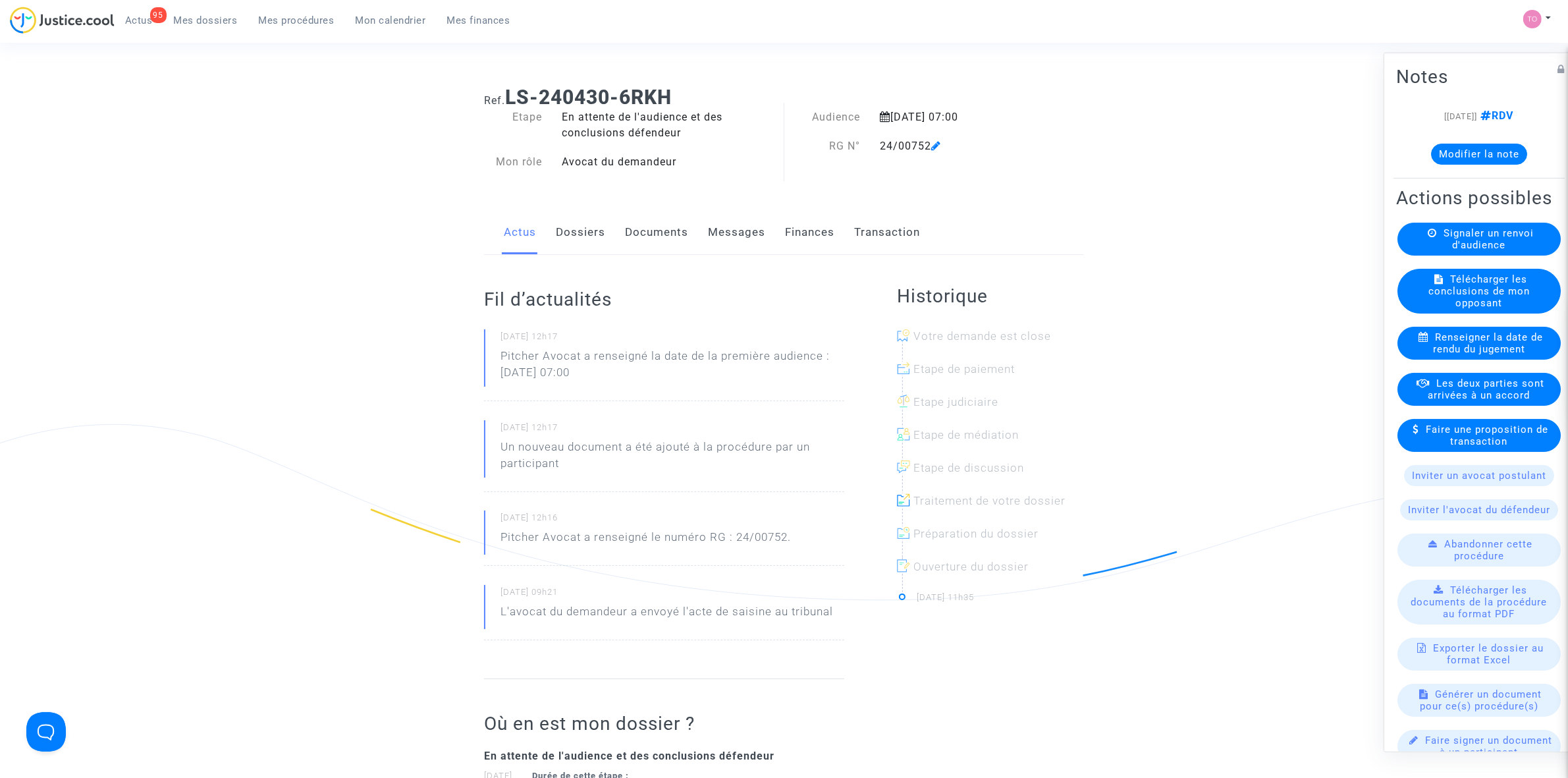
click at [580, 225] on link "Dossiers" at bounding box center [580, 233] width 49 height 43
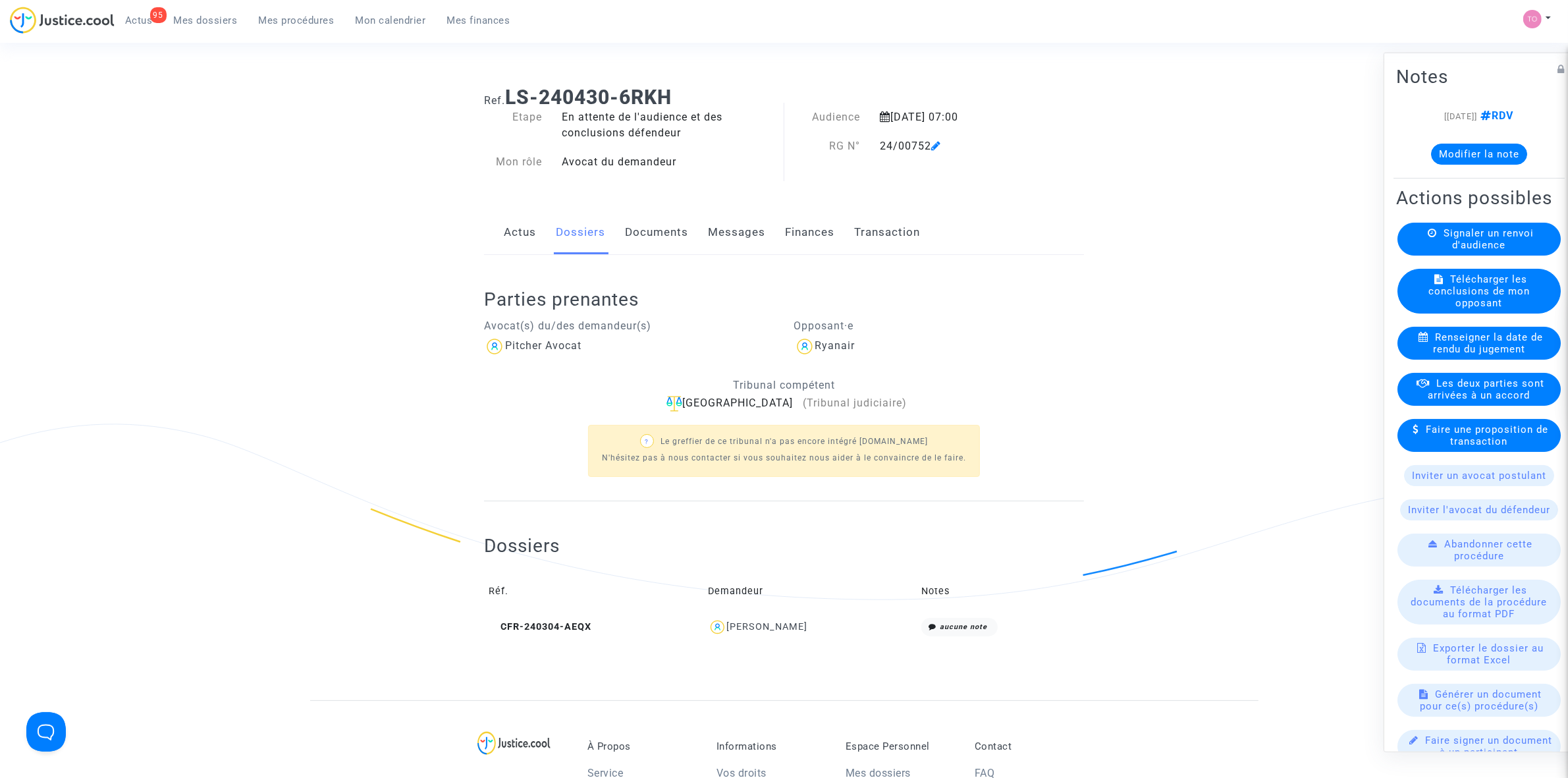
click at [1455, 153] on button "Modifier la note" at bounding box center [1480, 153] width 96 height 21
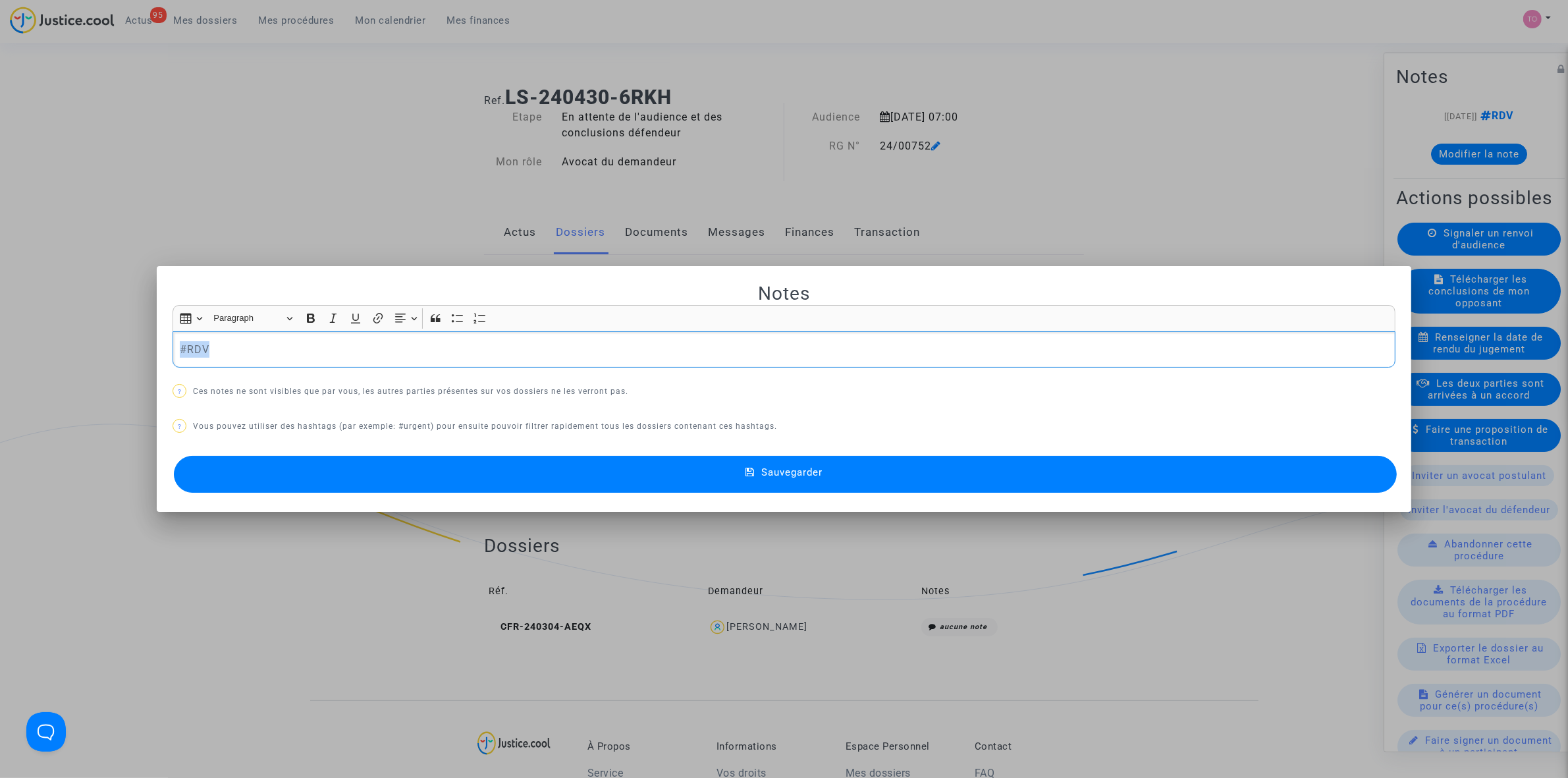
drag, startPoint x: 112, startPoint y: 345, endPoint x: 55, endPoint y: 342, distance: 57.1
click at [55, 342] on div "Notes Rich Text Editor Insert table Insert table Heading Paragraph Paragraph He…" at bounding box center [784, 389] width 1568 height 778
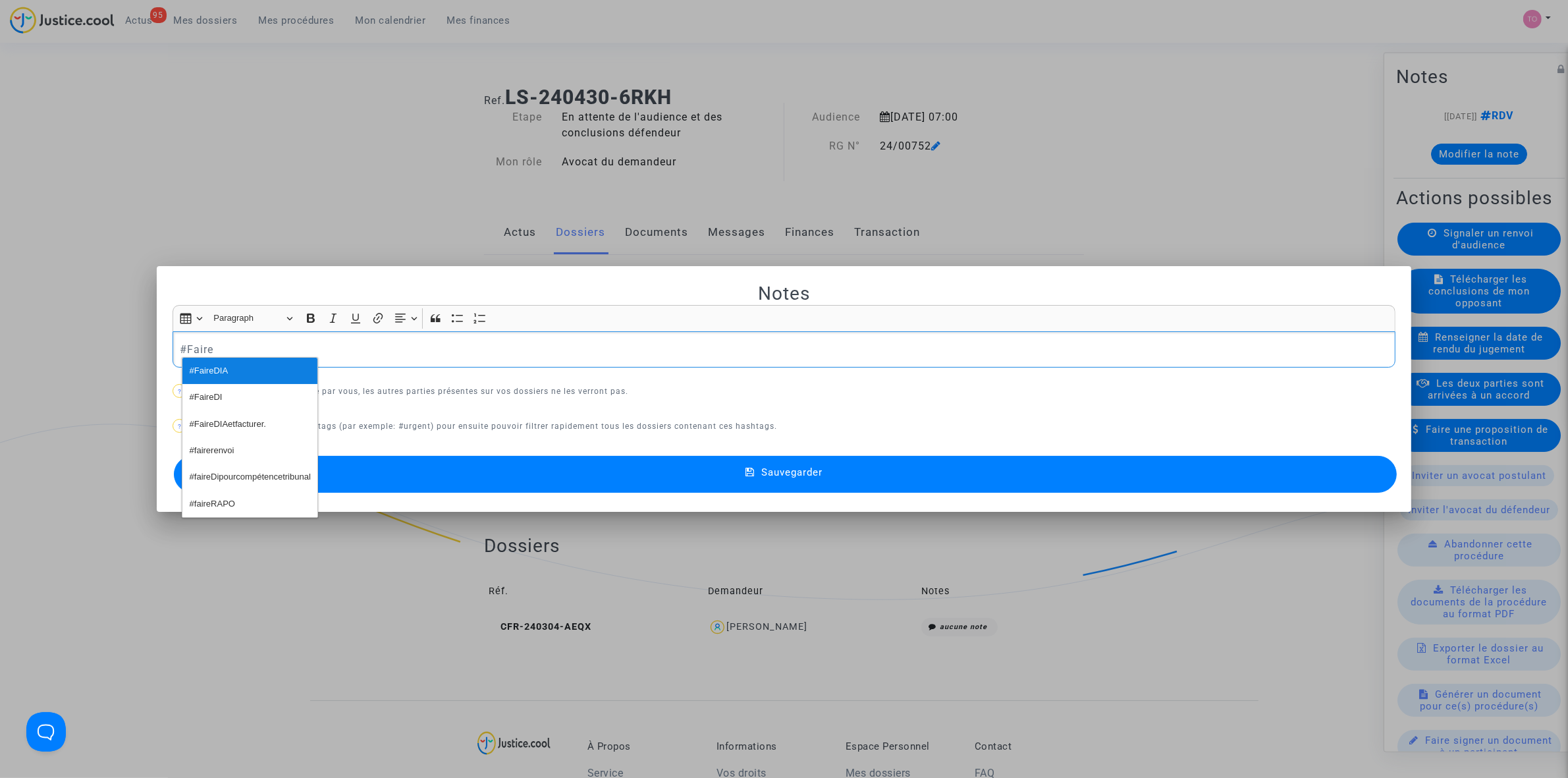
click at [242, 364] on button "#FaireDIA" at bounding box center [250, 370] width 135 height 26
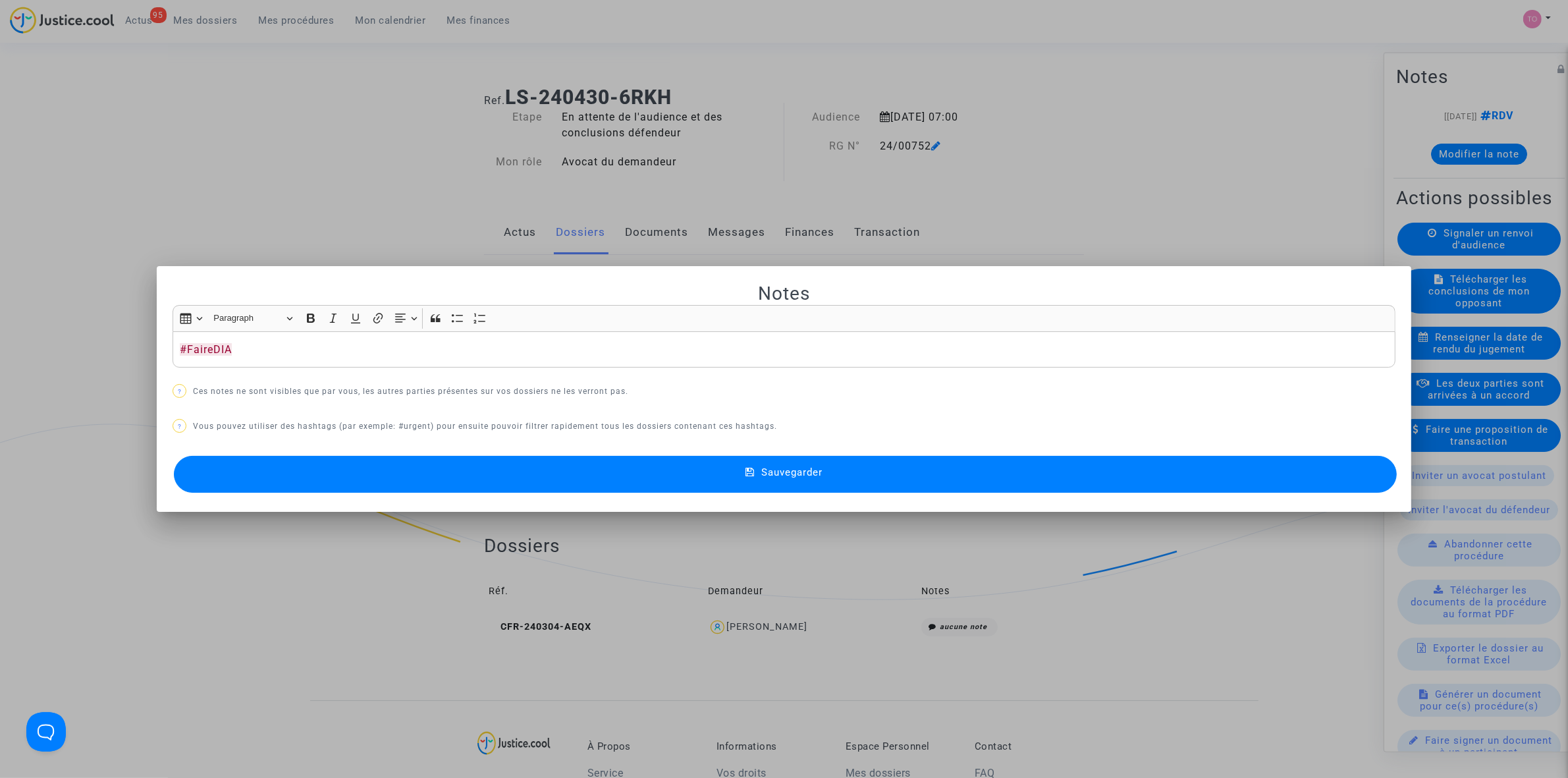
click at [715, 478] on button "Sauvegarder" at bounding box center [785, 474] width 1223 height 37
